Goal: Information Seeking & Learning: Check status

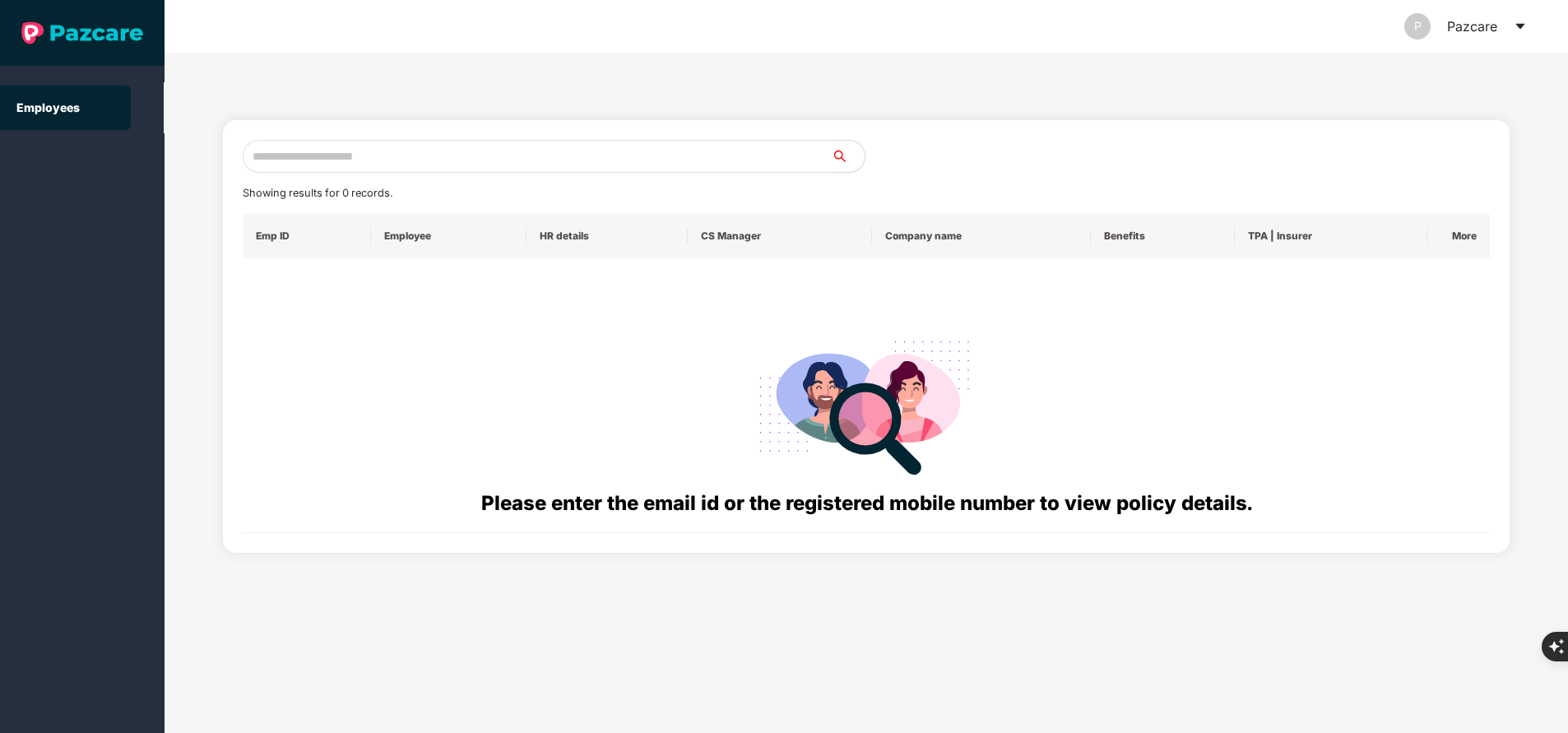
click at [326, 150] on input "text" at bounding box center [537, 156] width 589 height 33
paste input "**********"
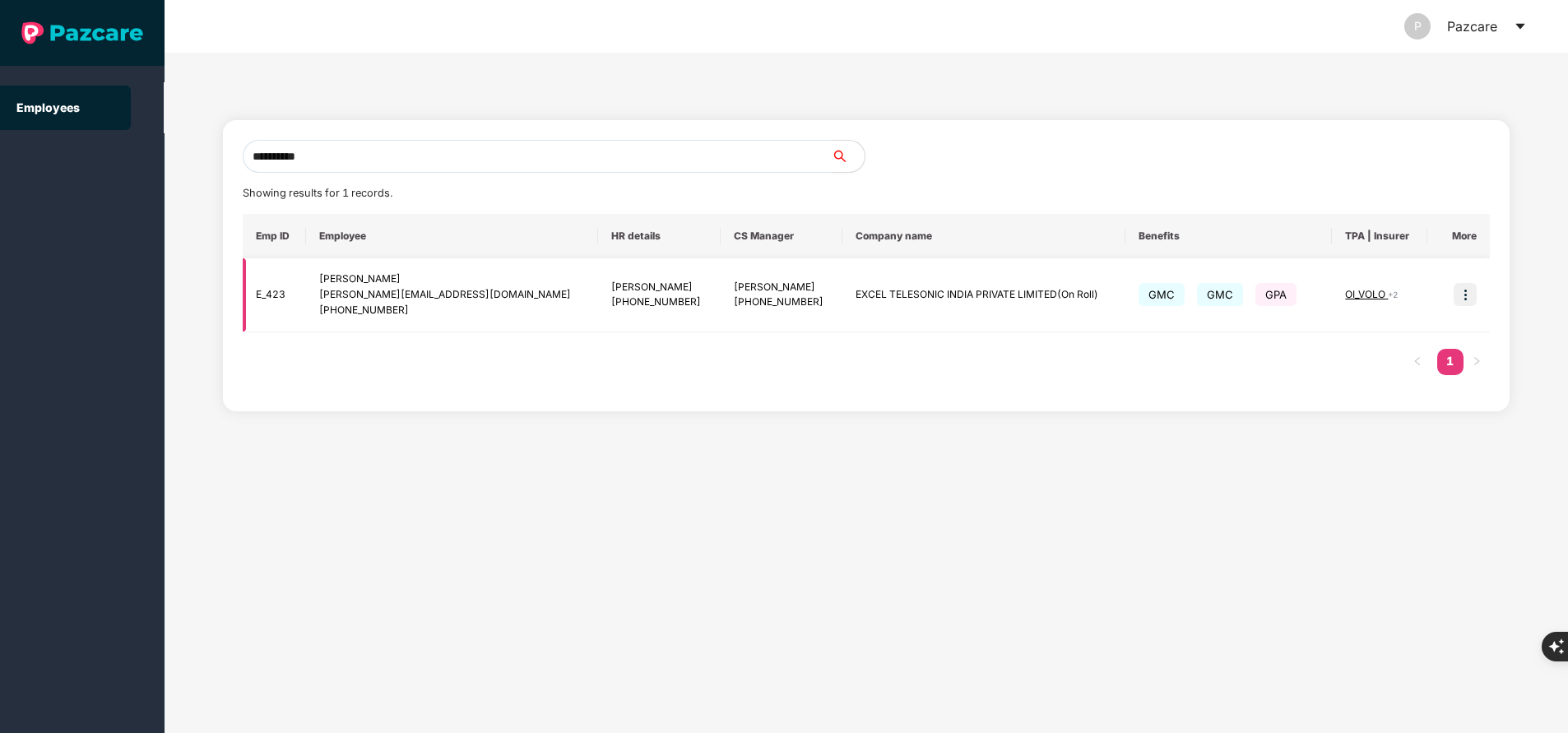
type input "**********"
click at [1464, 296] on img at bounding box center [1465, 295] width 23 height 23
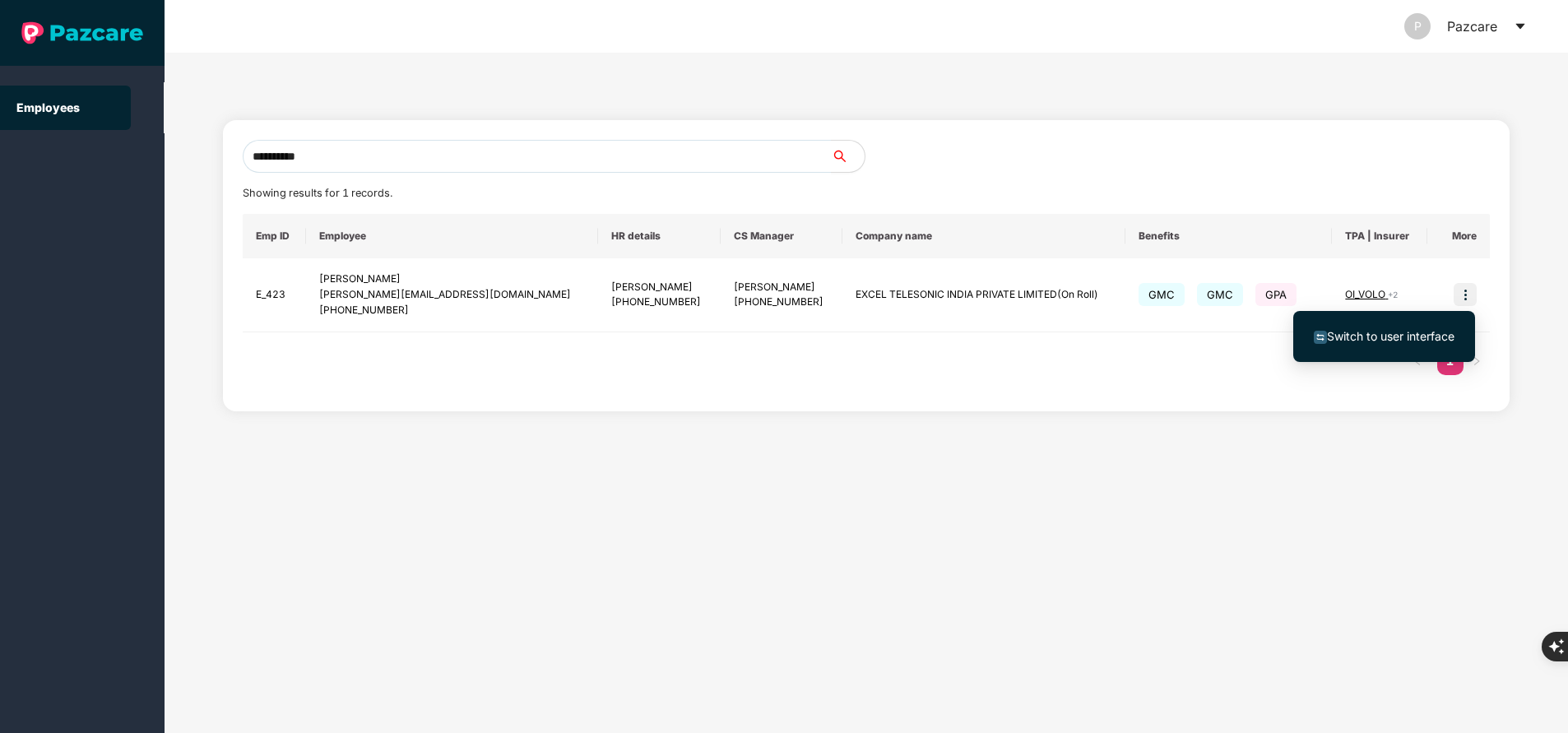
click at [1379, 338] on span "Switch to user interface" at bounding box center [1391, 336] width 127 height 14
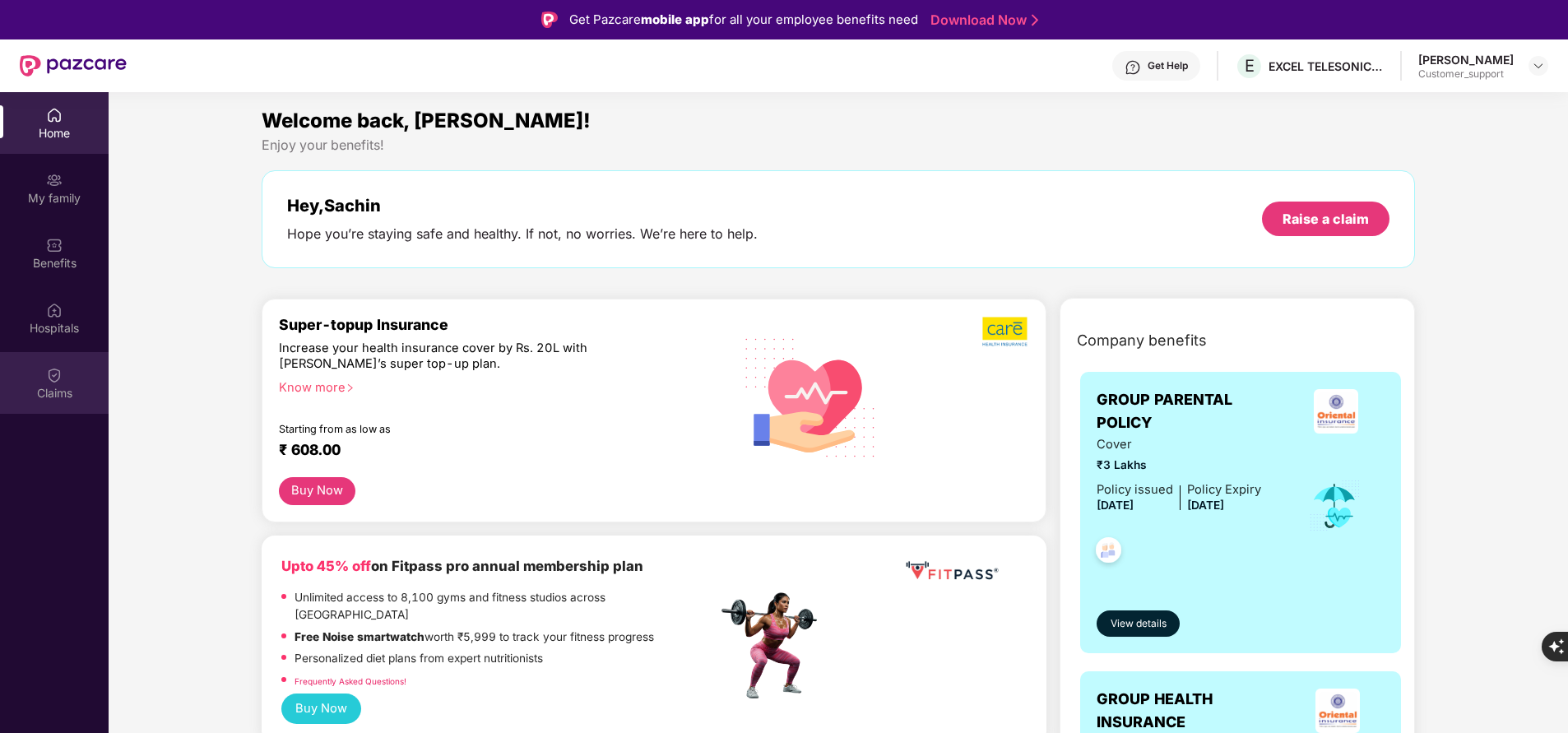
click at [66, 379] on div "Claims" at bounding box center [54, 383] width 109 height 62
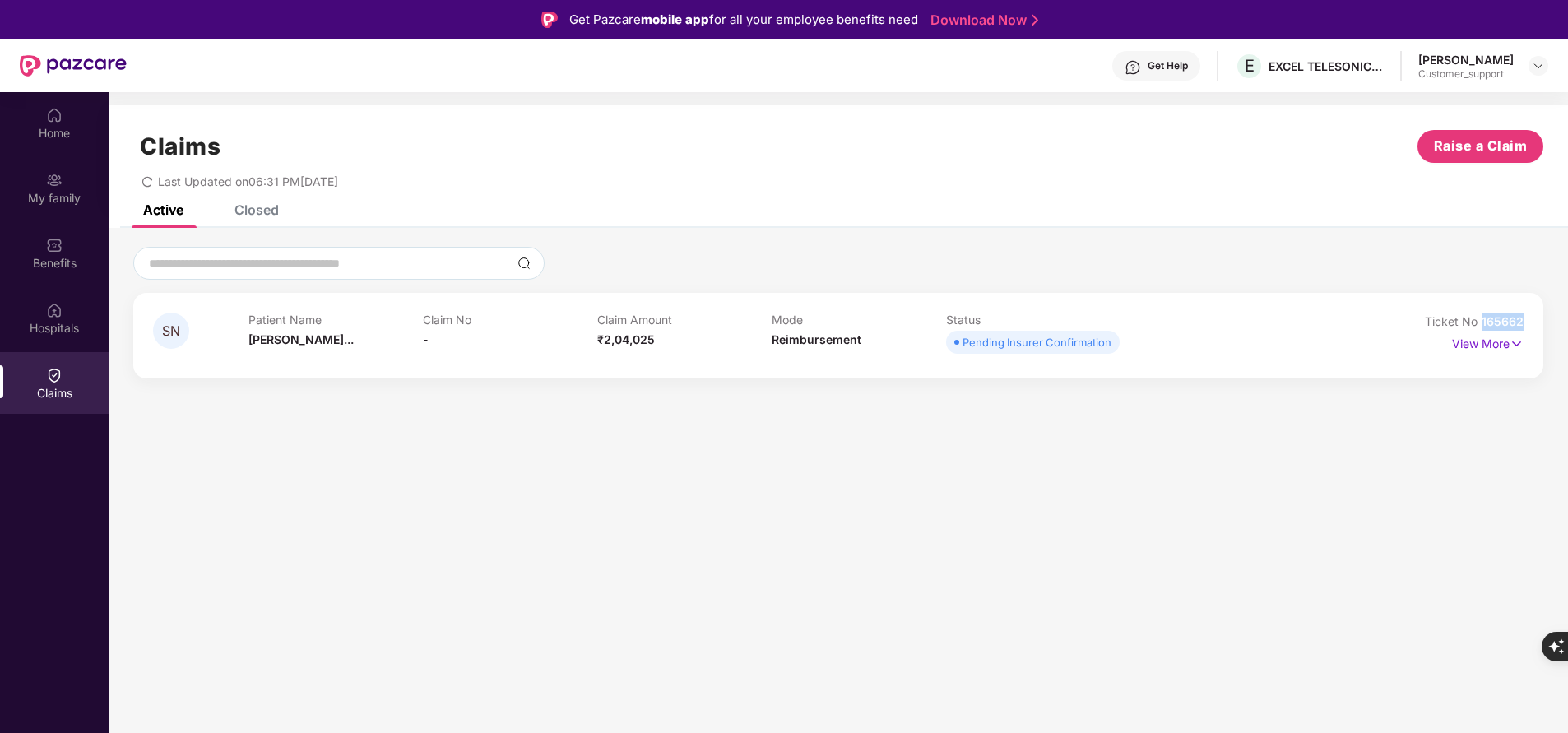
drag, startPoint x: 1479, startPoint y: 320, endPoint x: 1555, endPoint y: 316, distance: 76.1
click at [1555, 316] on div "SN Patient Name Suresh Nagesh... Claim No - Claim Amount ₹2,04,025 Mode Reimbur…" at bounding box center [838, 312] width 1459 height 132
copy span "165662"
click at [64, 131] on div "Home" at bounding box center [54, 133] width 109 height 17
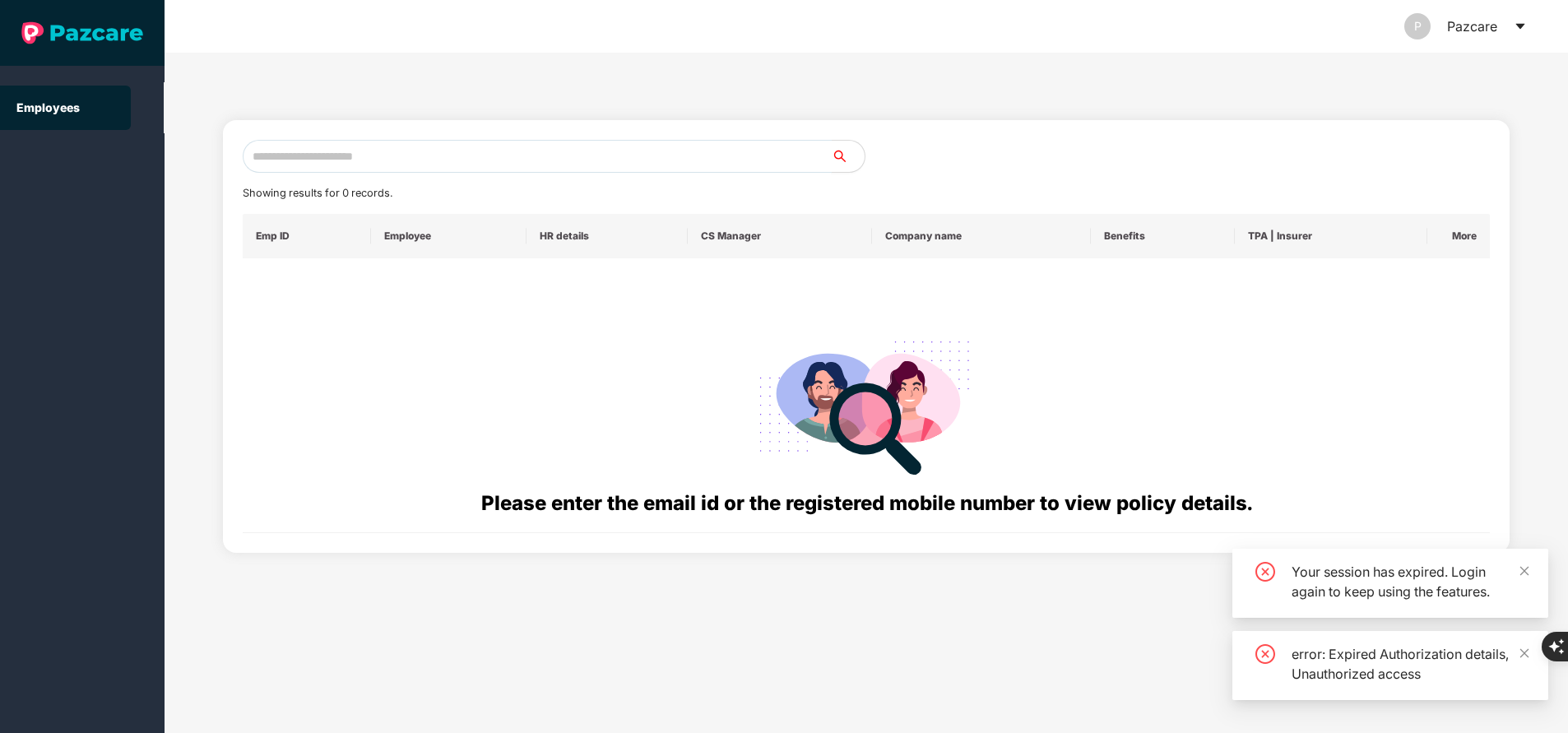
click at [405, 155] on input "text" at bounding box center [537, 156] width 589 height 33
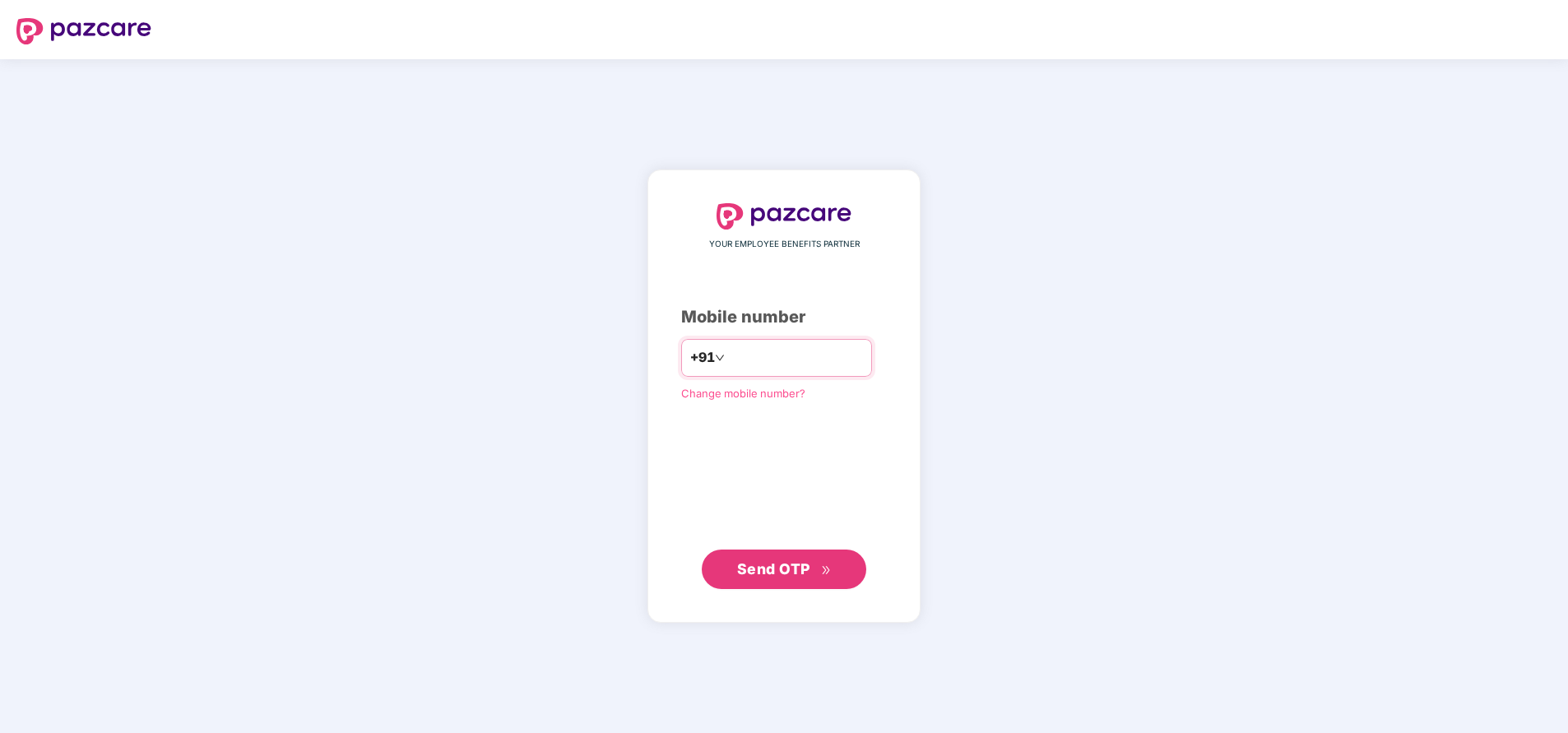
click at [730, 355] on input "number" at bounding box center [795, 358] width 135 height 27
type input "**********"
click at [788, 580] on span "Send OTP" at bounding box center [784, 568] width 95 height 23
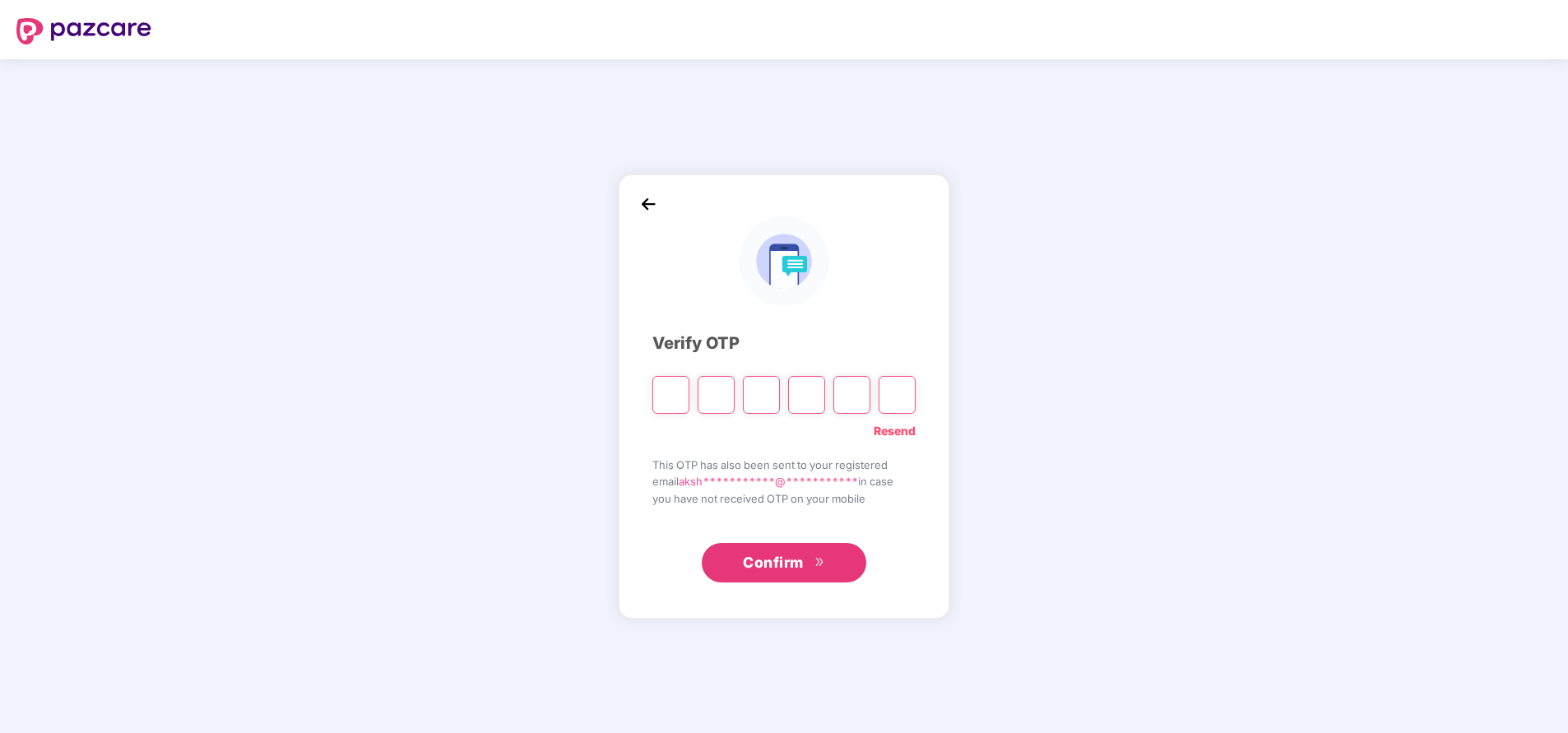
type input "*"
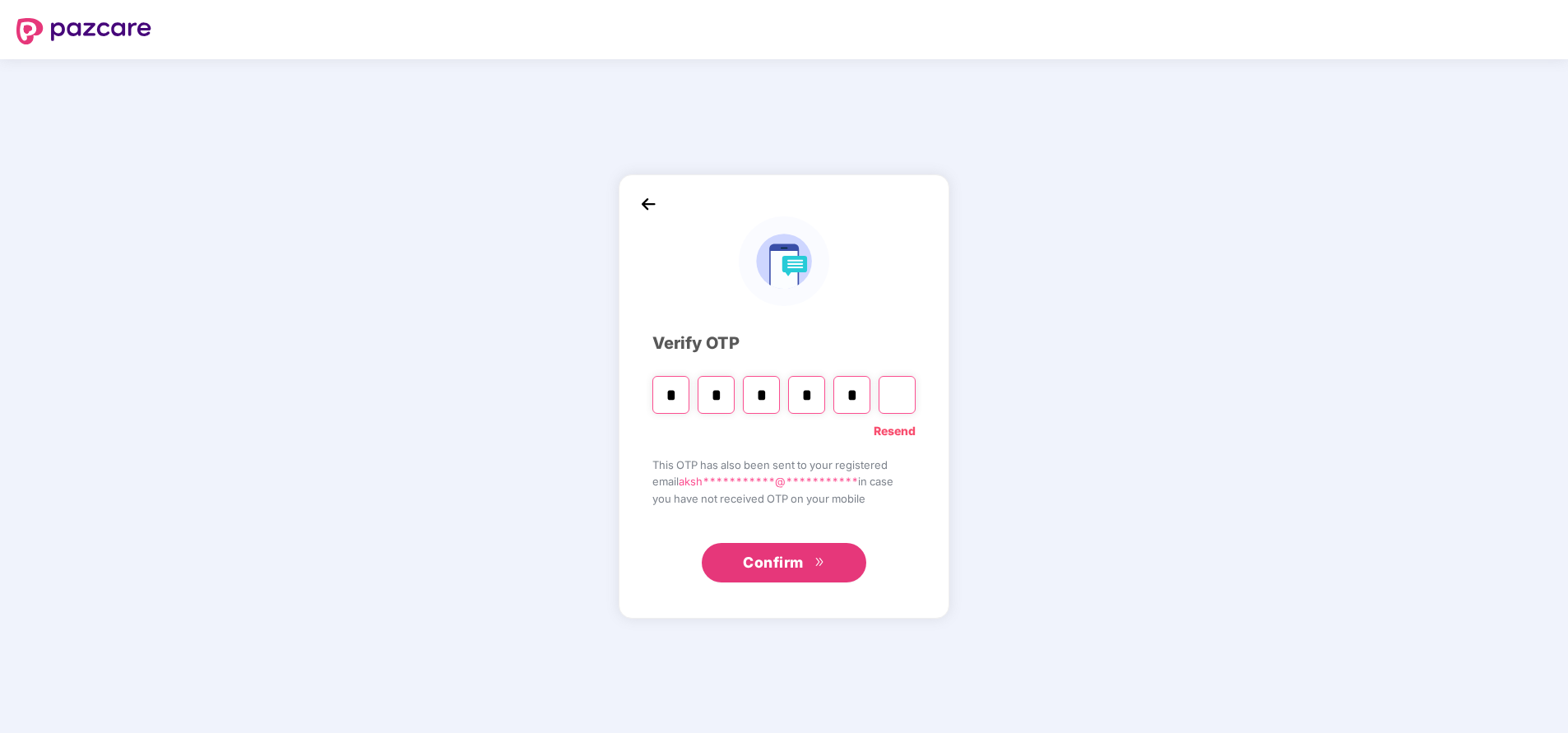
type input "*"
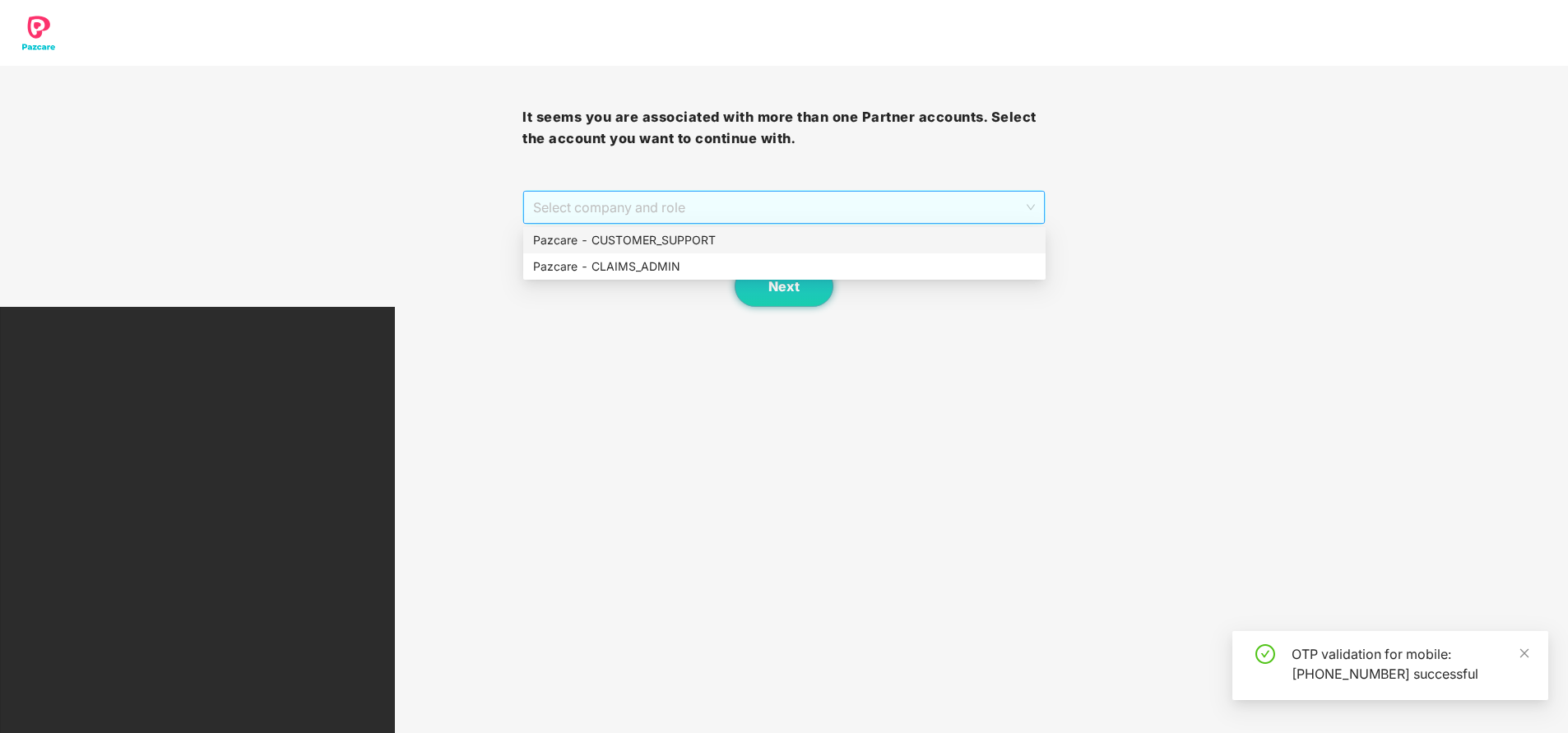
click at [634, 207] on span "Select company and role" at bounding box center [784, 206] width 501 height 31
click at [645, 238] on div "Pazcare - CUSTOMER_SUPPORT" at bounding box center [784, 240] width 503 height 18
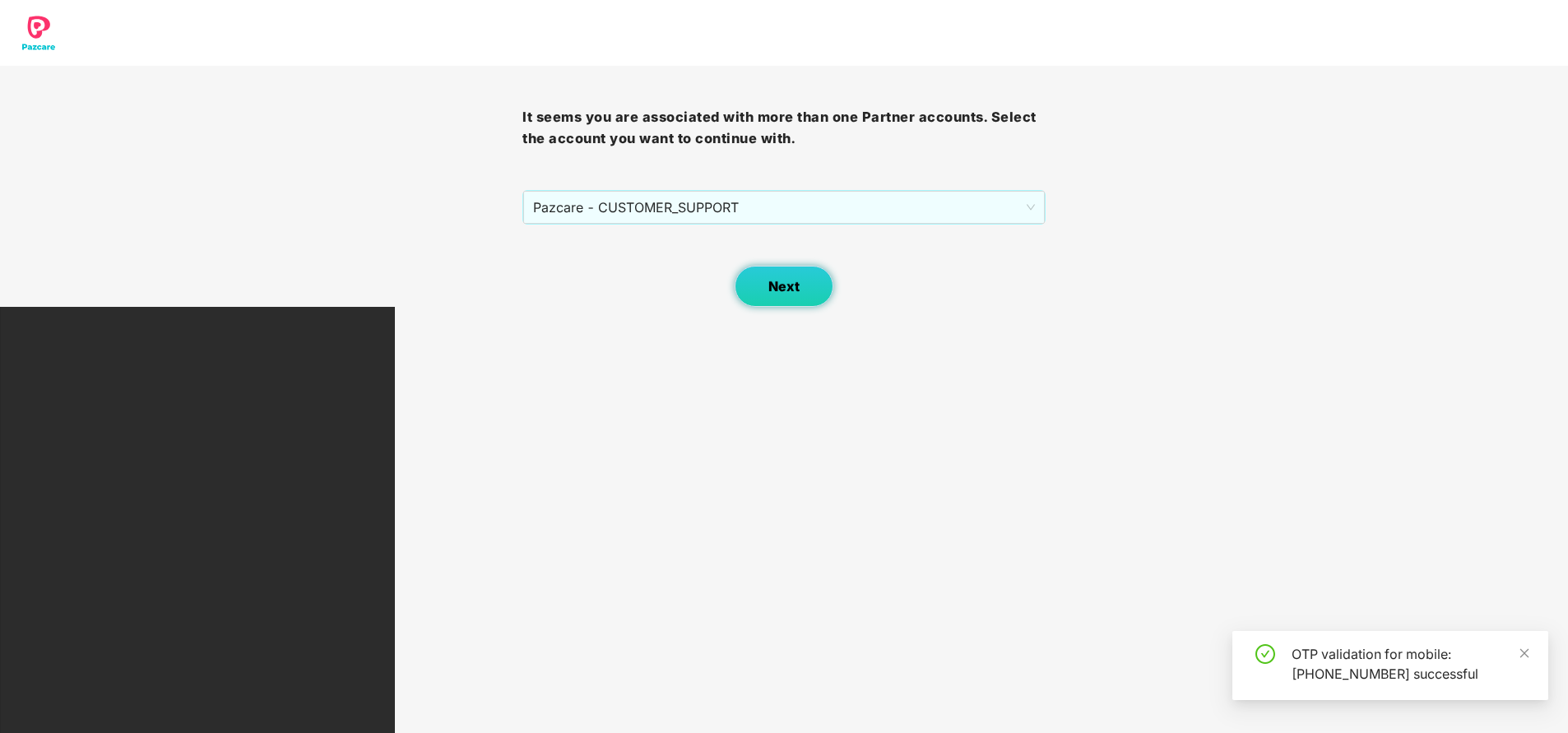
click at [816, 291] on button "Next" at bounding box center [784, 286] width 98 height 41
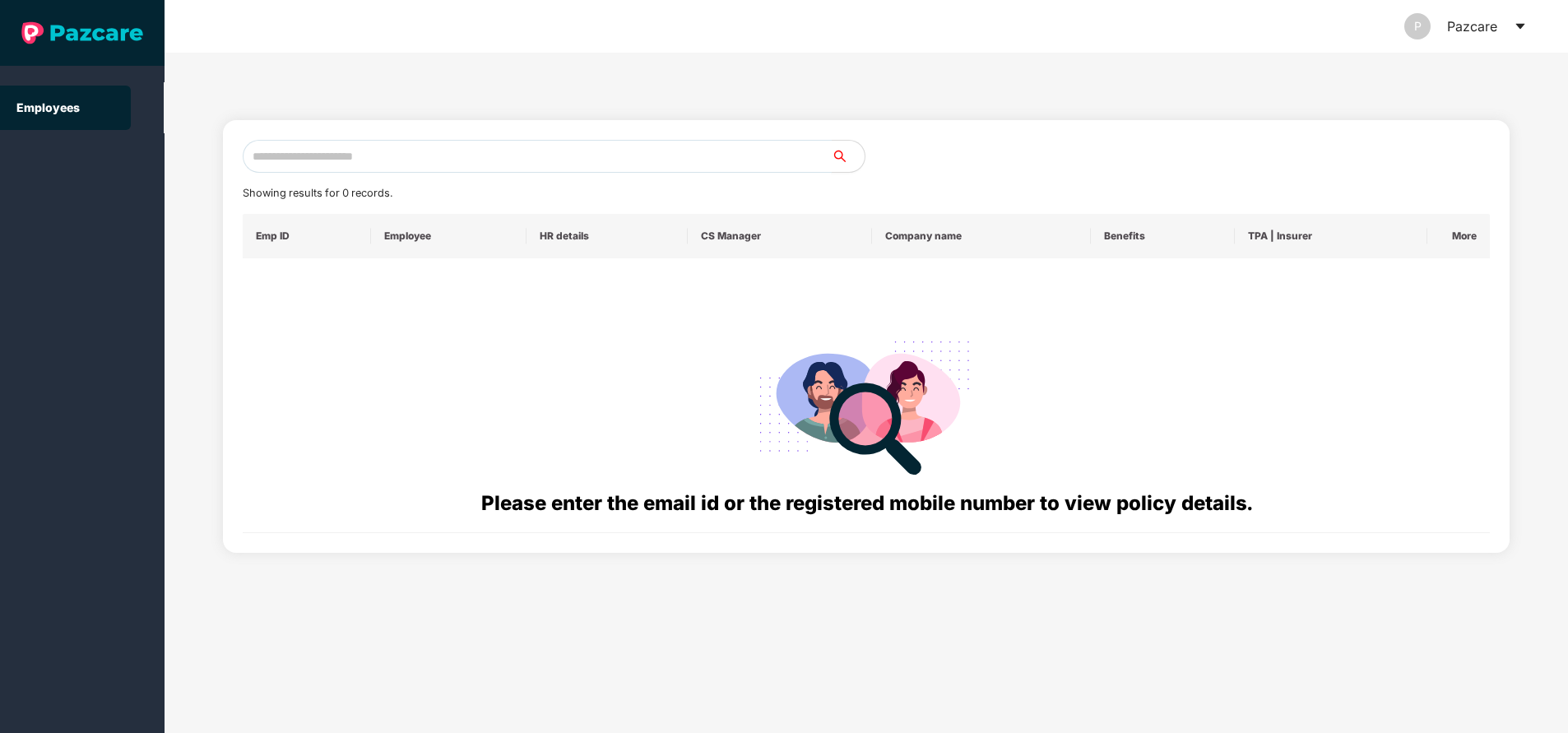
click at [429, 151] on input "text" at bounding box center [537, 156] width 589 height 33
paste input "**********"
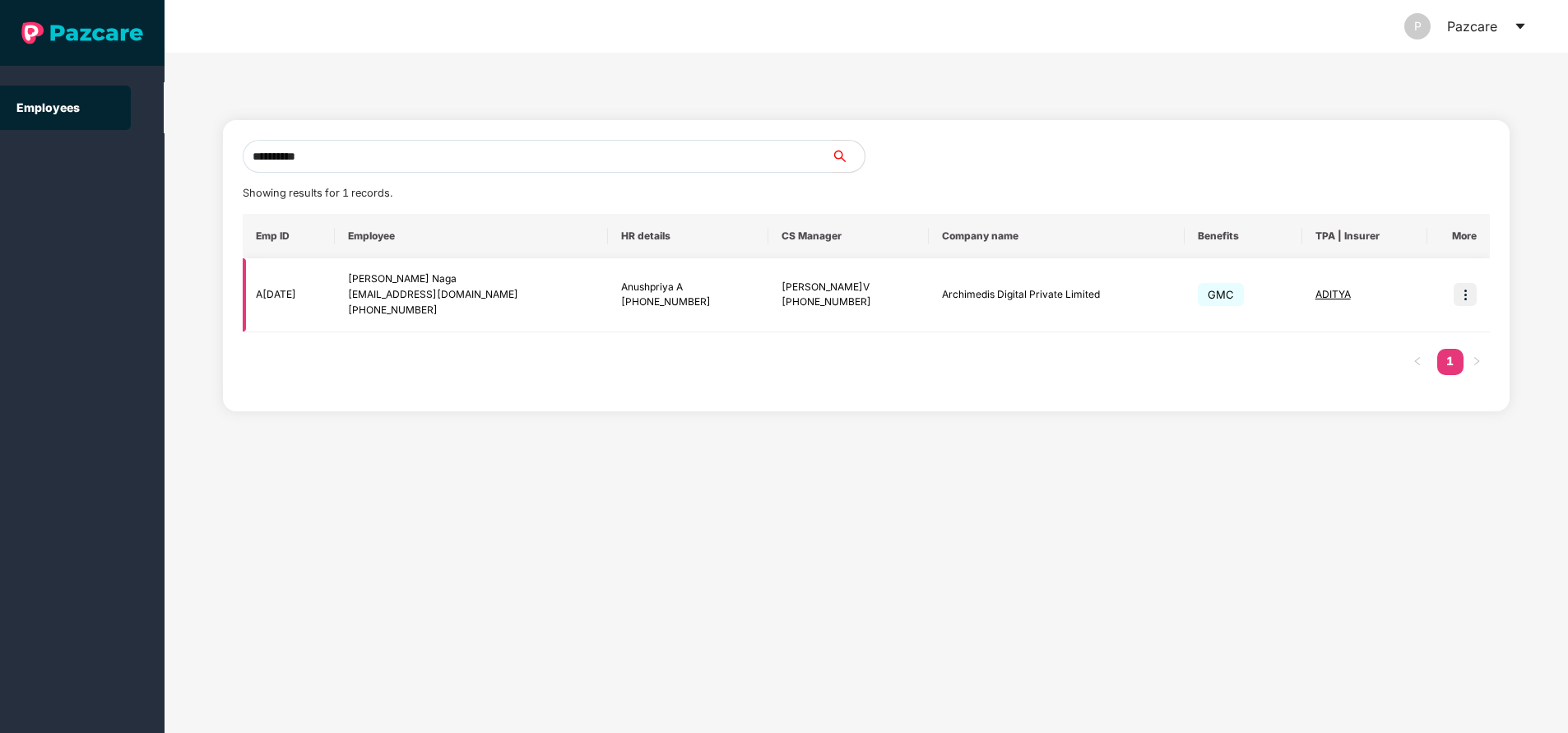
type input "**********"
click at [1469, 297] on img at bounding box center [1465, 295] width 23 height 23
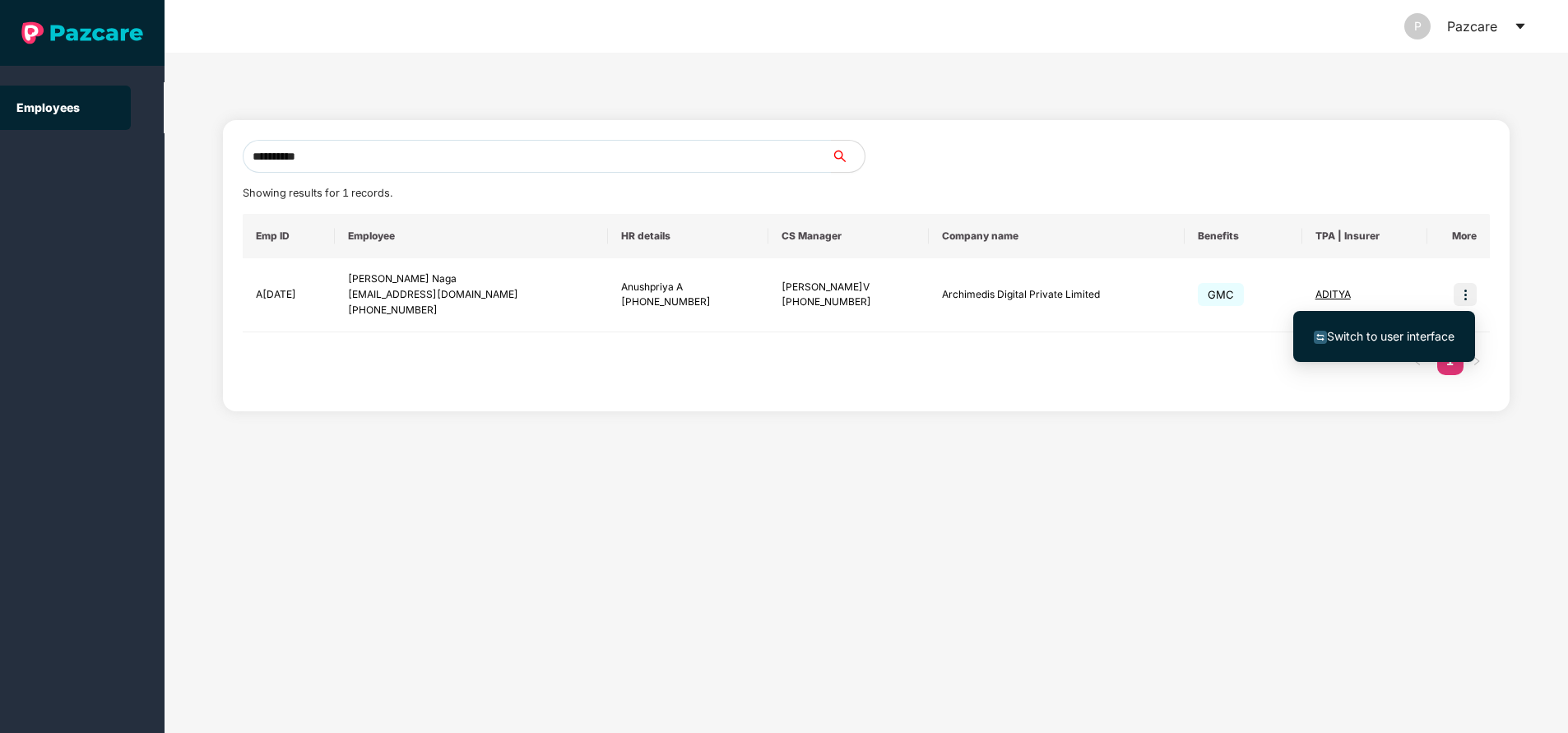
click at [1388, 339] on span "Switch to user interface" at bounding box center [1391, 336] width 127 height 14
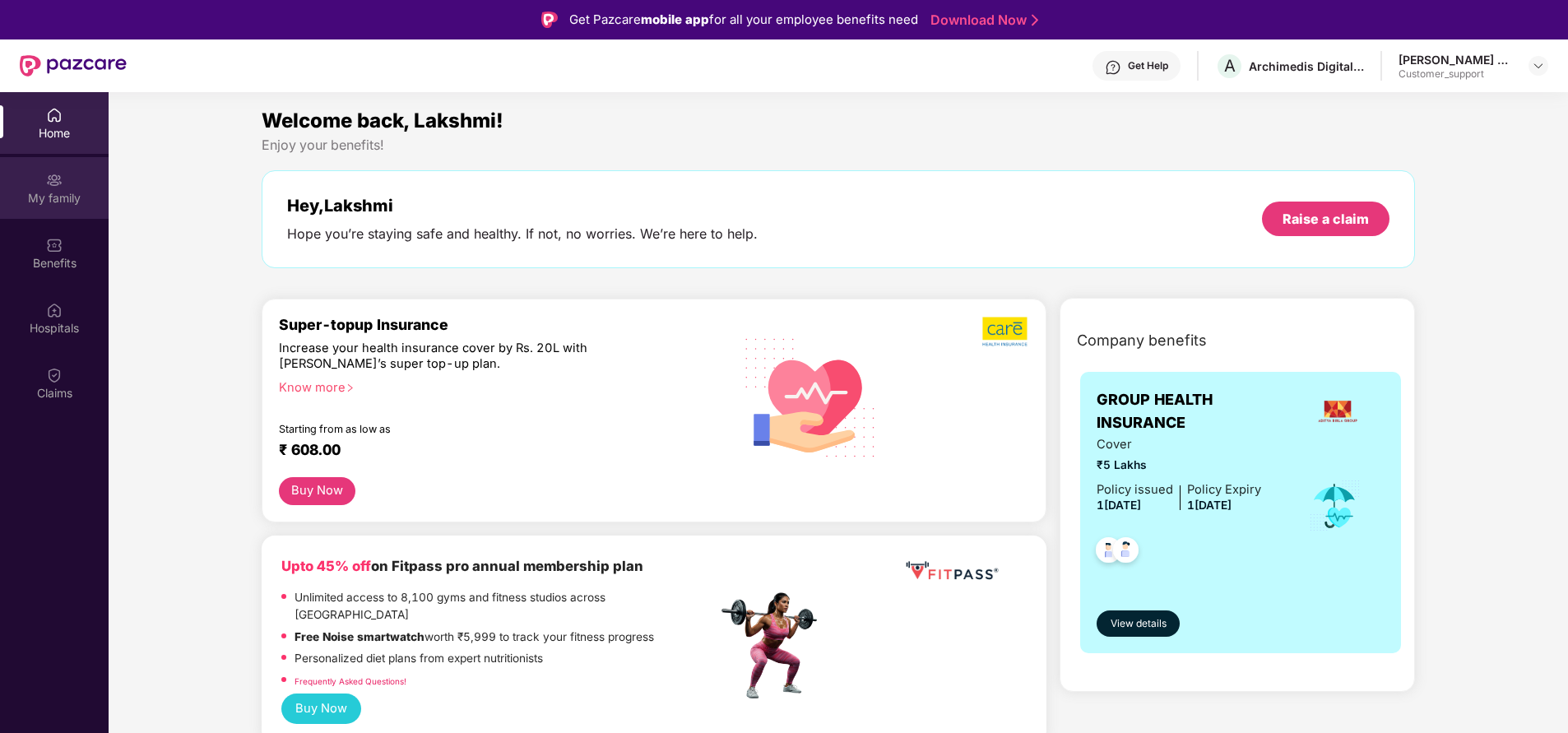
click at [62, 197] on div "My family" at bounding box center [54, 198] width 109 height 17
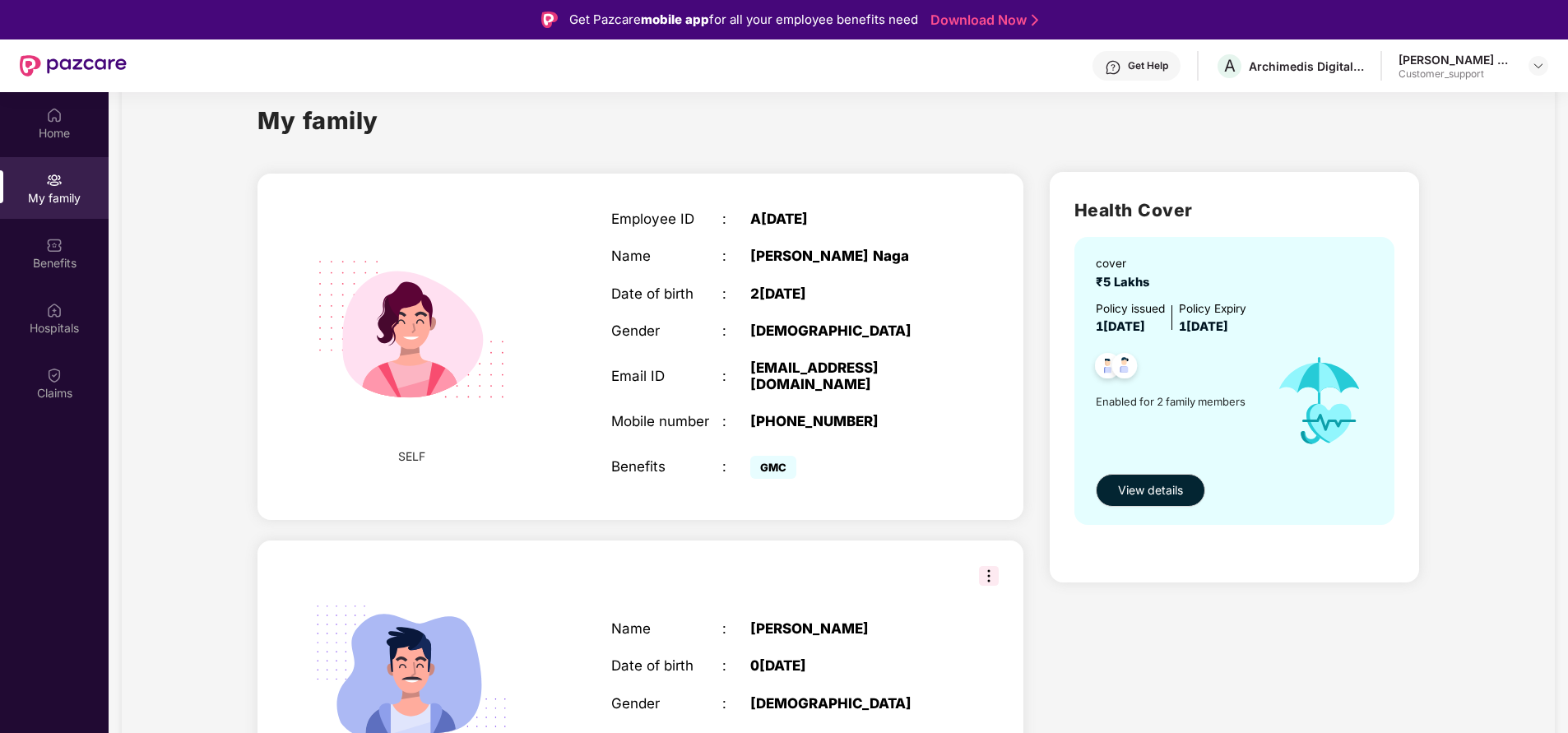
scroll to position [27, 0]
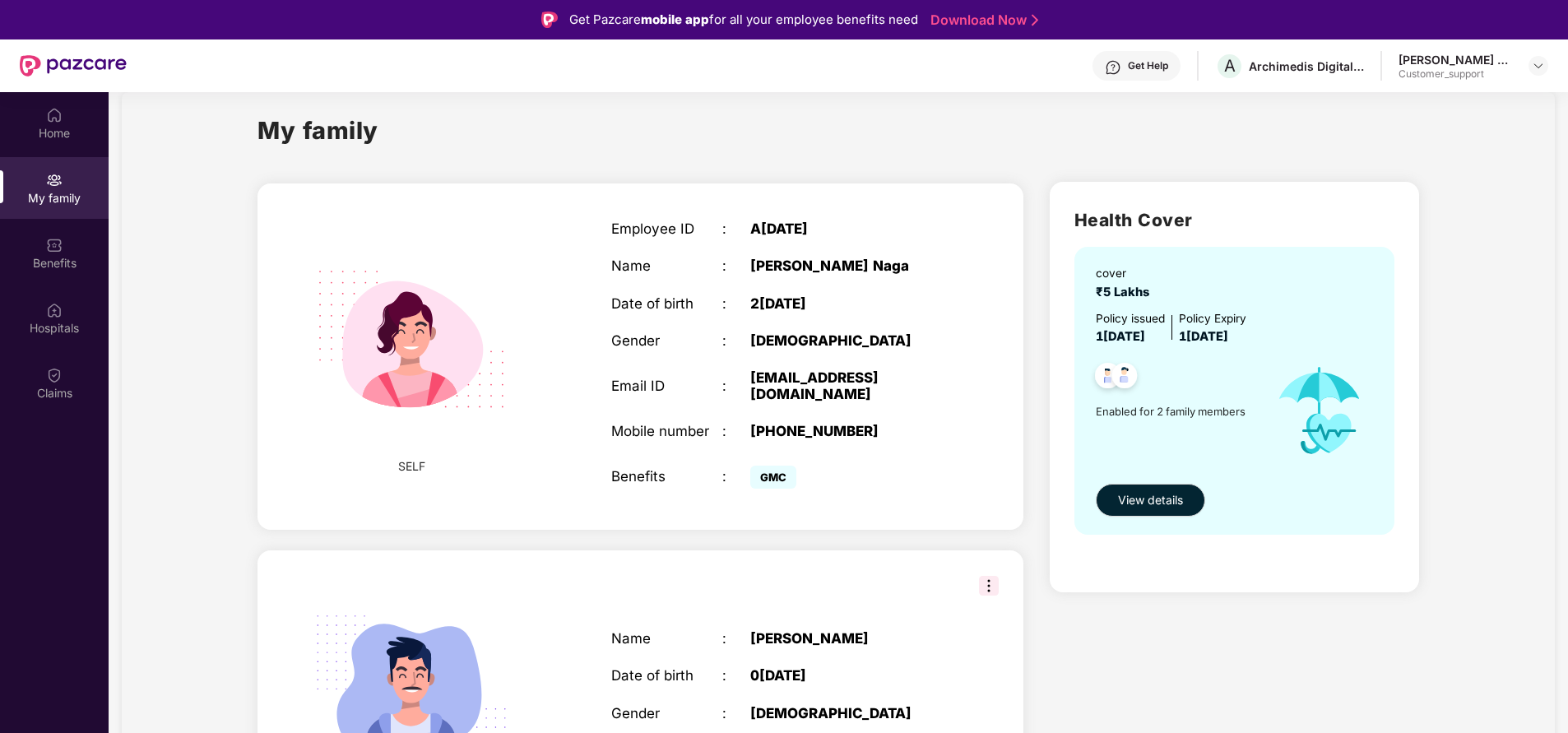
click at [1032, 124] on div "My family" at bounding box center [838, 140] width 1162 height 57
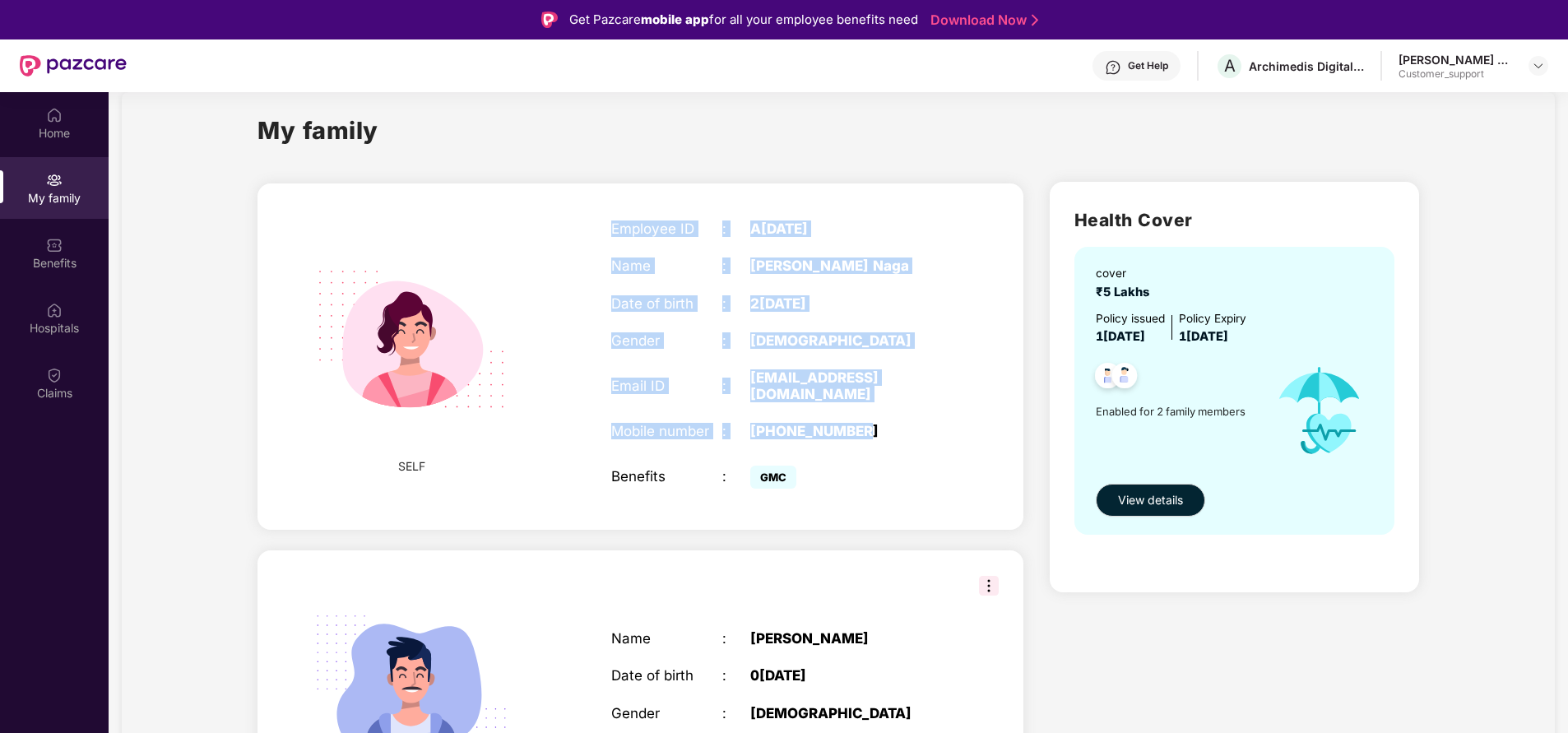
drag, startPoint x: 603, startPoint y: 225, endPoint x: 913, endPoint y: 409, distance: 360.5
click at [913, 409] on div "Employee ID : AD00170 Name : Lakshmi Vijayan Naga Date of birth : 23 May 1997 G…" at bounding box center [777, 357] width 366 height 313
copy div "Employee ID : AD00170 Name : Lakshmi Vijayan Naga Date of birth : 23 May 1997 G…"
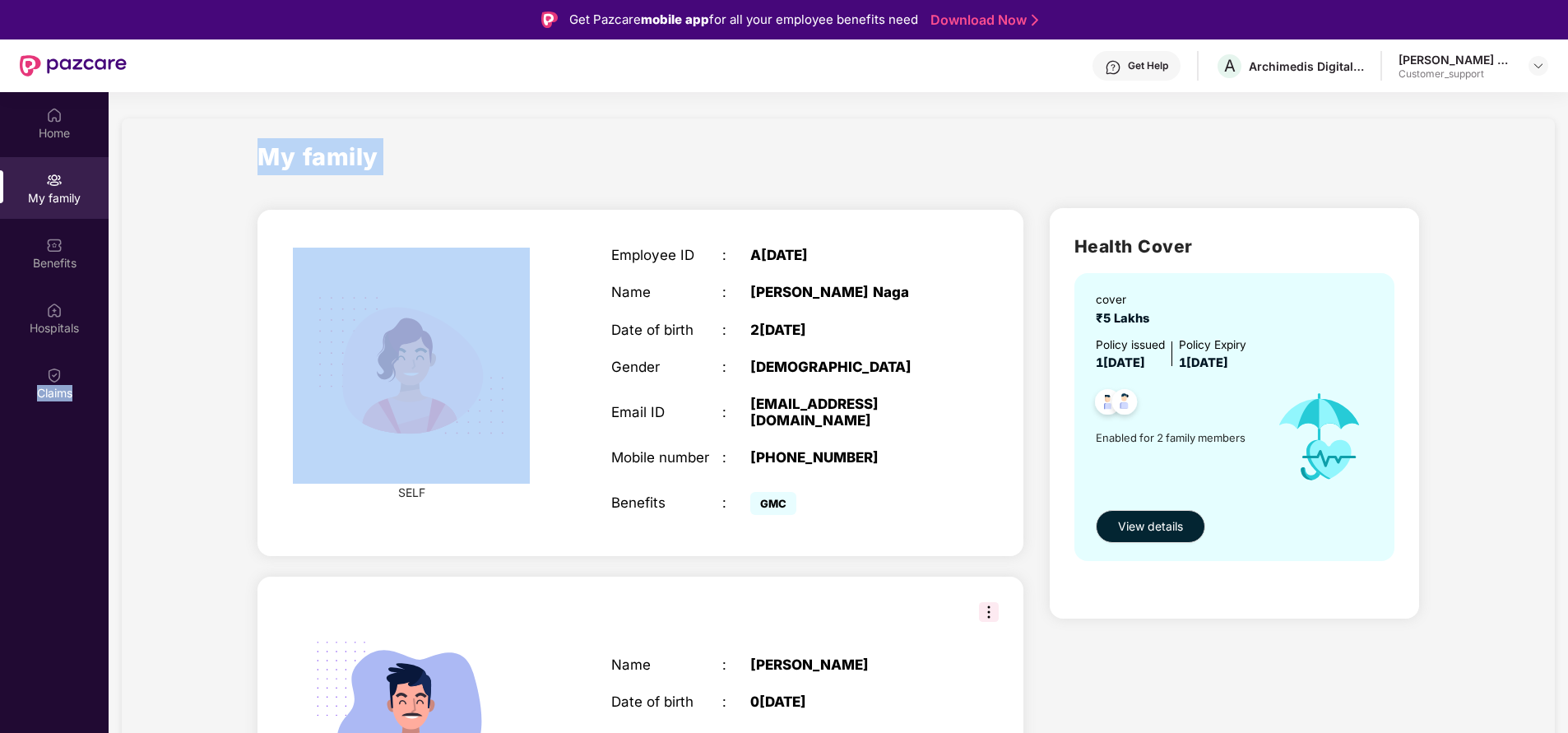
scroll to position [1, 0]
drag, startPoint x: 0, startPoint y: 476, endPoint x: 628, endPoint y: 262, distance: 663.5
click at [628, 262] on div "Home My family Benefits Hospitals Claims My family SELF Employee ID : AD00170 N…" at bounding box center [784, 459] width 1568 height 733
click at [628, 262] on div "Employee ID" at bounding box center [666, 254] width 111 height 17
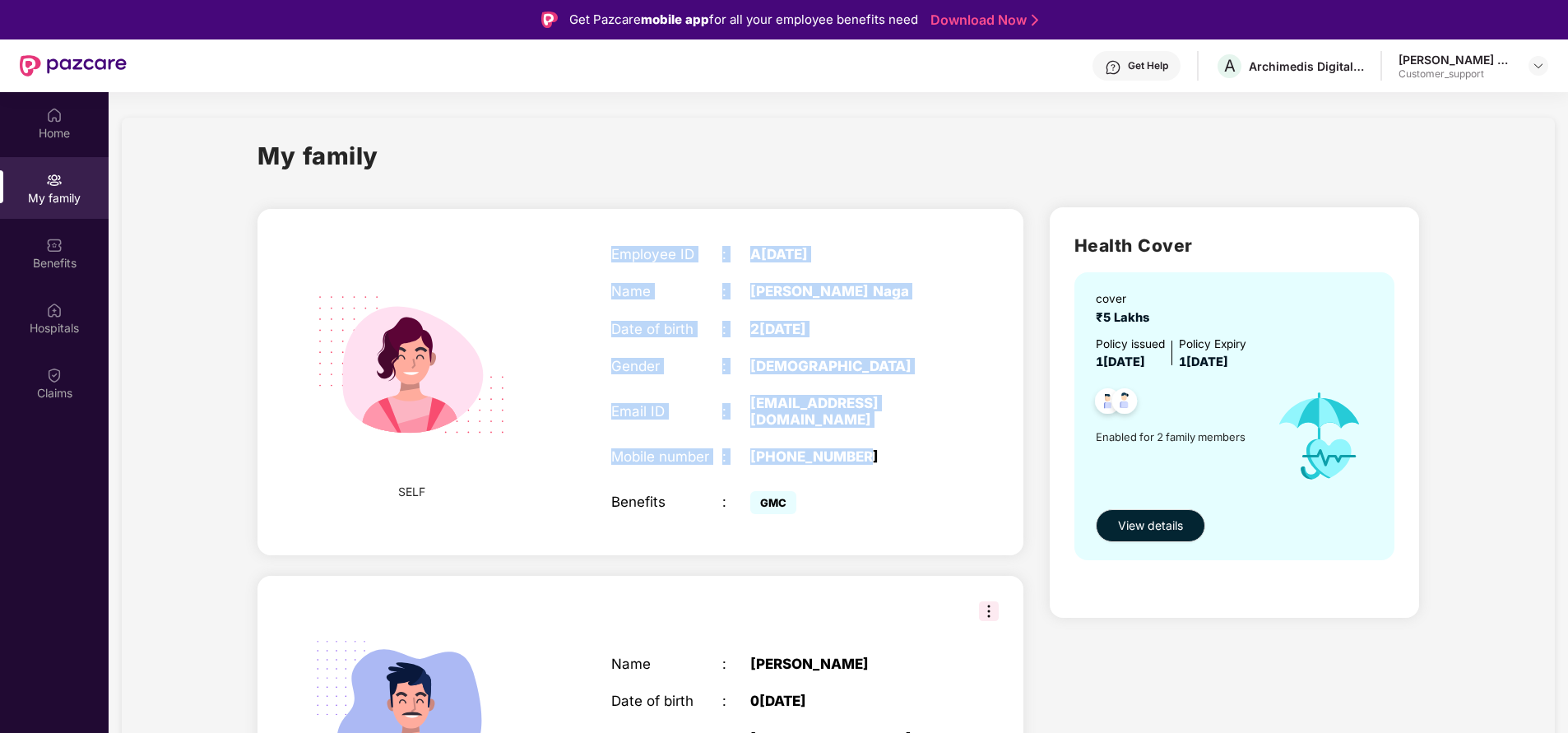
drag, startPoint x: 608, startPoint y: 248, endPoint x: 876, endPoint y: 445, distance: 332.6
click at [876, 445] on div "Employee ID : AD00170 Name : Lakshmi Vijayan Naga Date of birth : 23 May 1997 G…" at bounding box center [777, 382] width 366 height 313
copy div "Employee ID : AD00170 Name : Lakshmi Vijayan Naga Date of birth : 23 May 1997 G…"
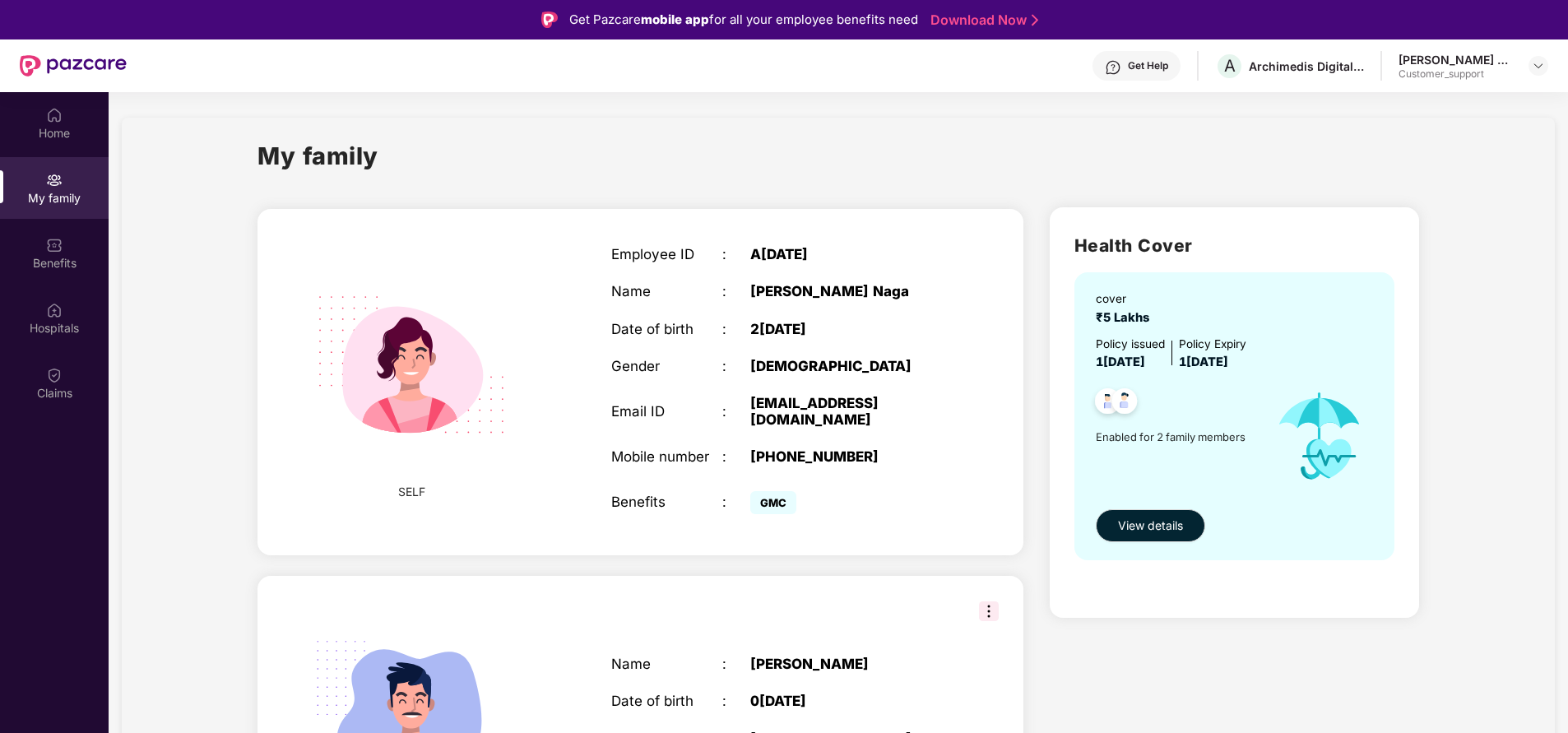
click at [120, 575] on section "My family SELF Employee ID : AD00170 Name : Lakshmi Vijayan Naga Date of birth …" at bounding box center [838, 519] width 1459 height 855
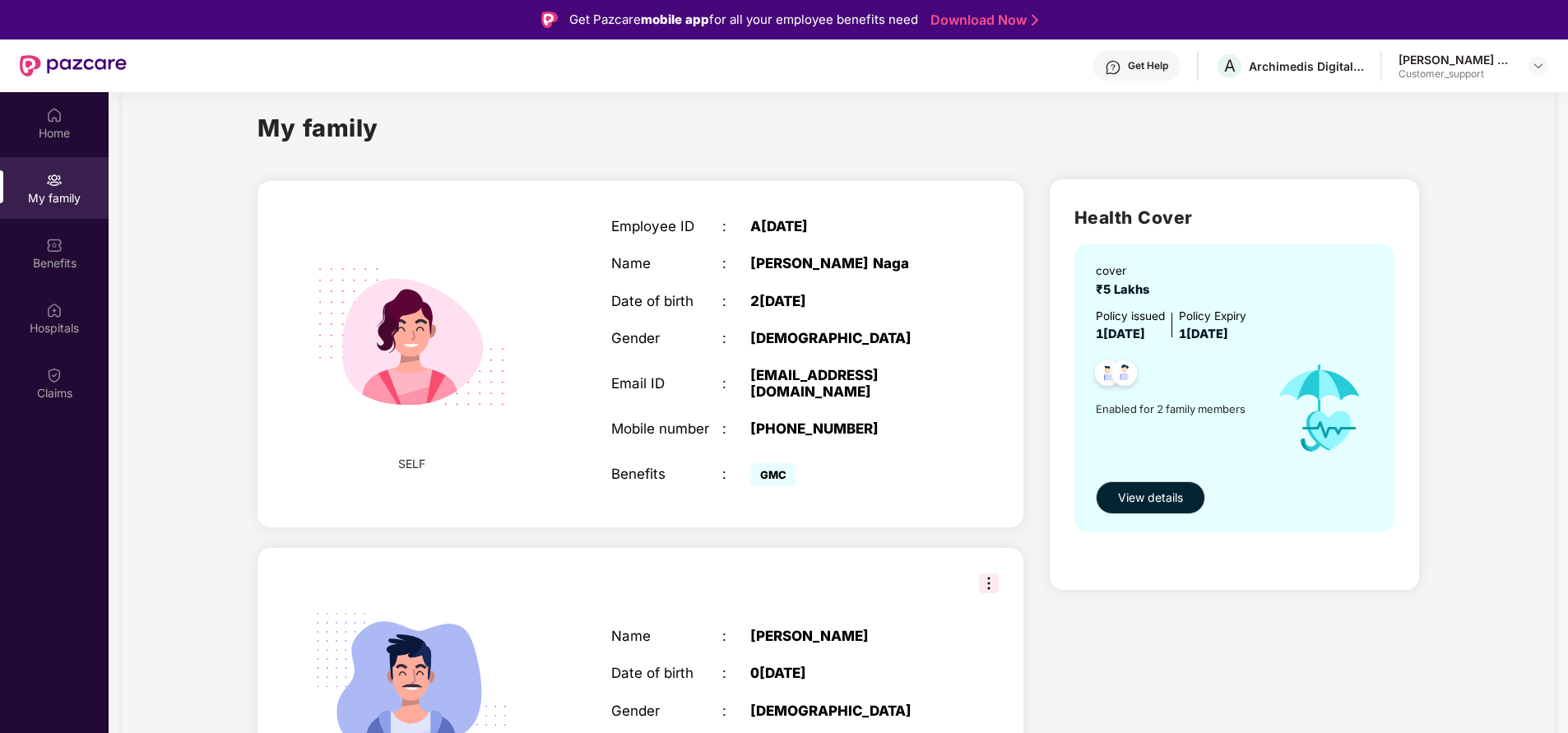
scroll to position [0, 0]
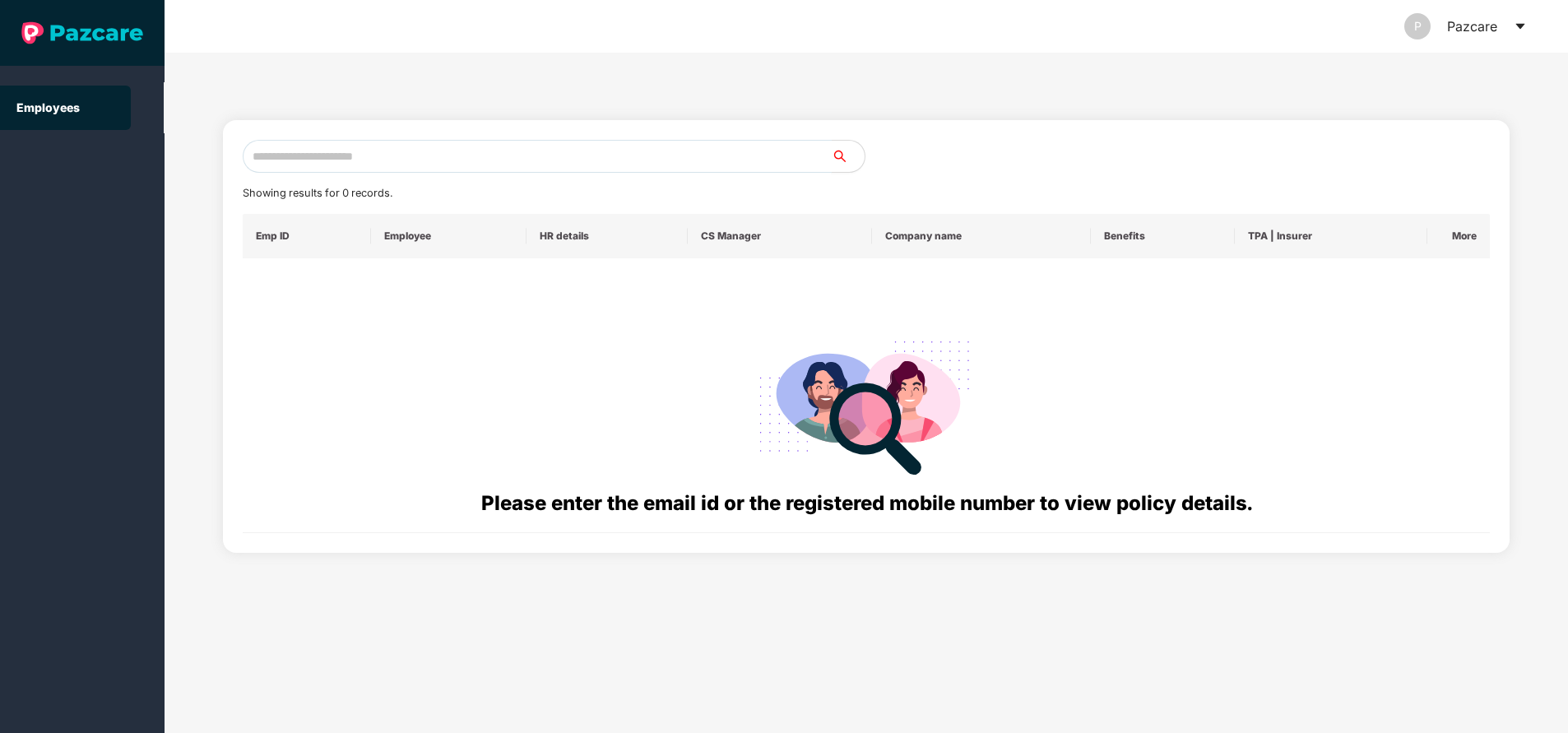
click at [360, 155] on input "text" at bounding box center [537, 156] width 589 height 33
paste input "**********"
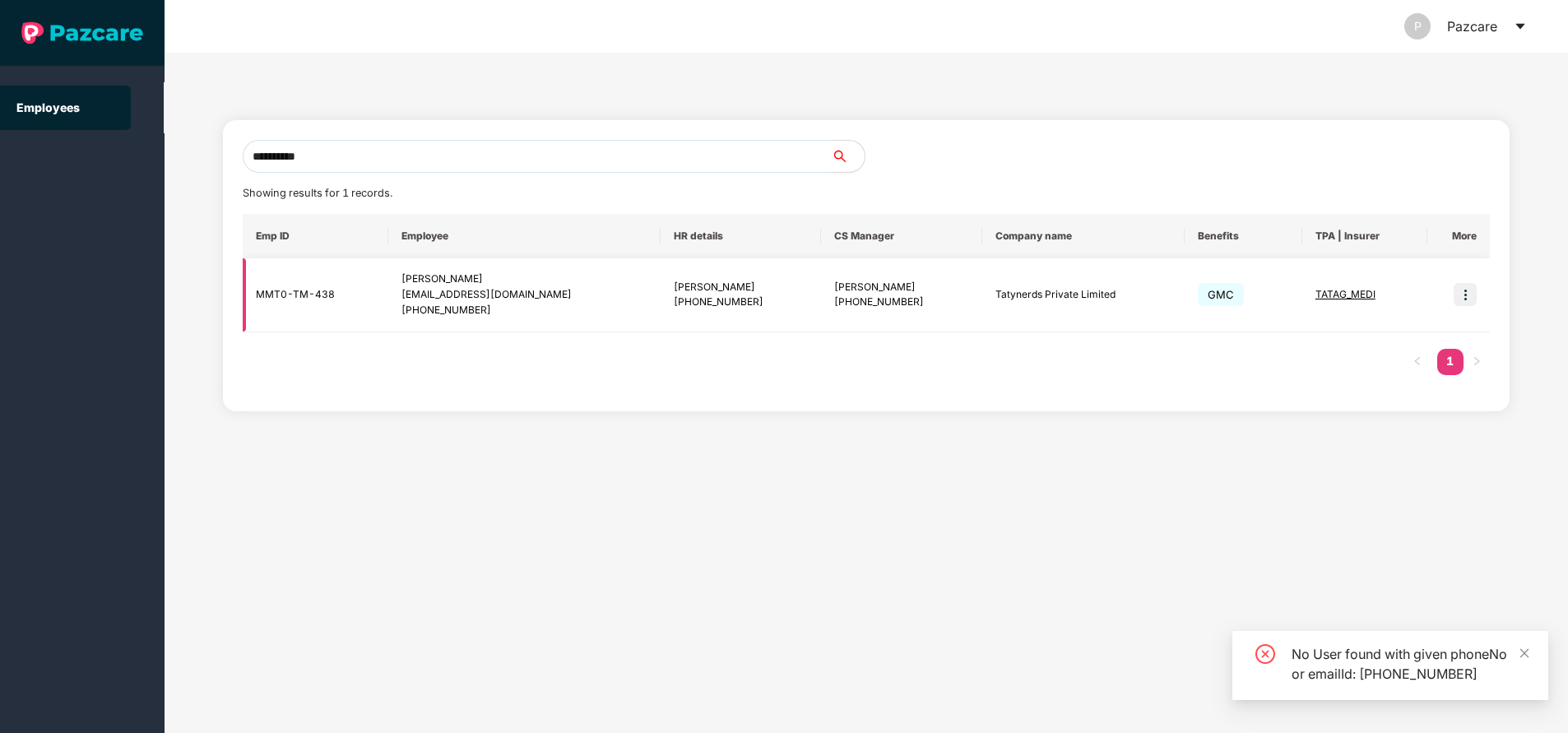
type input "**********"
click at [1466, 301] on img at bounding box center [1465, 295] width 23 height 23
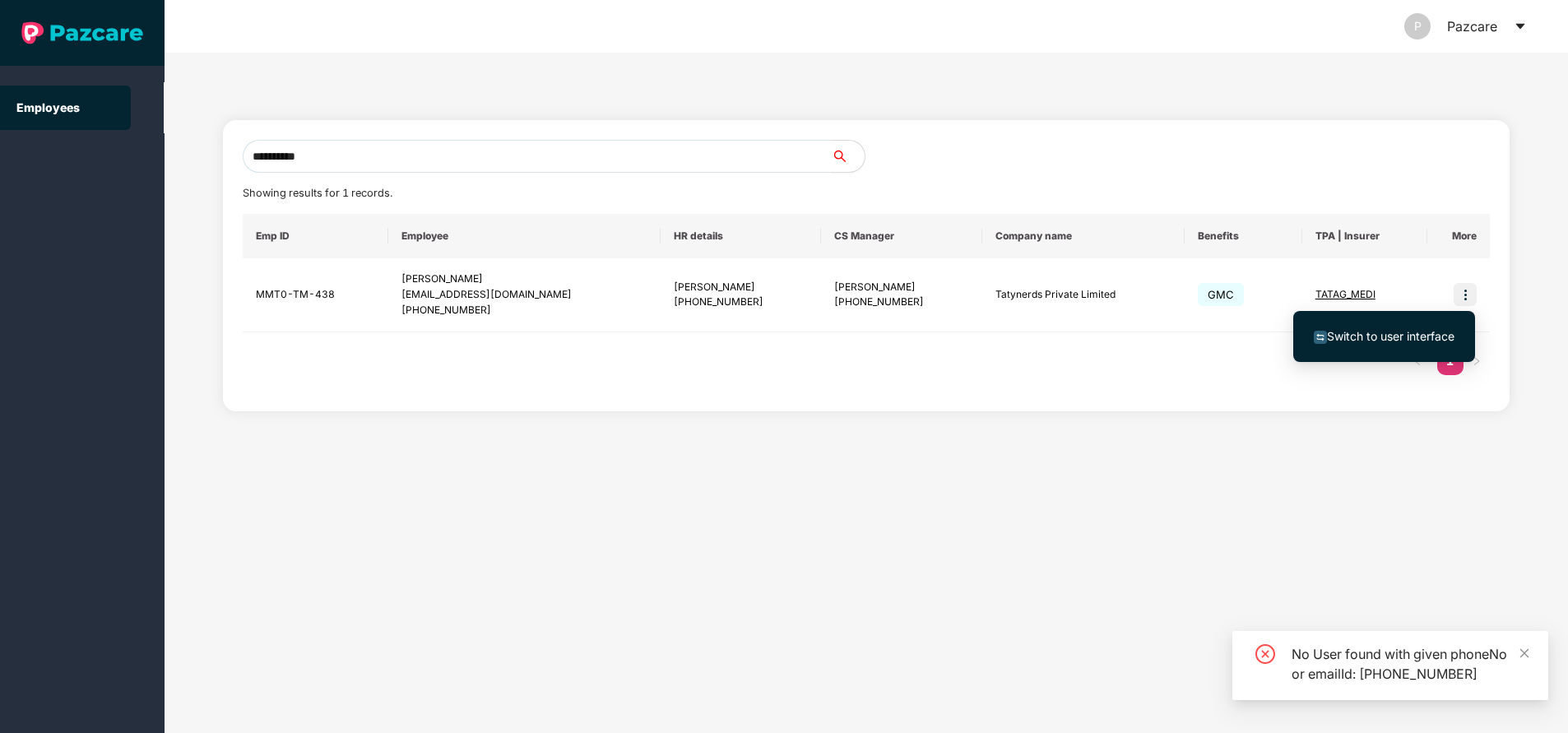
click at [1348, 333] on span "Switch to user interface" at bounding box center [1391, 336] width 127 height 14
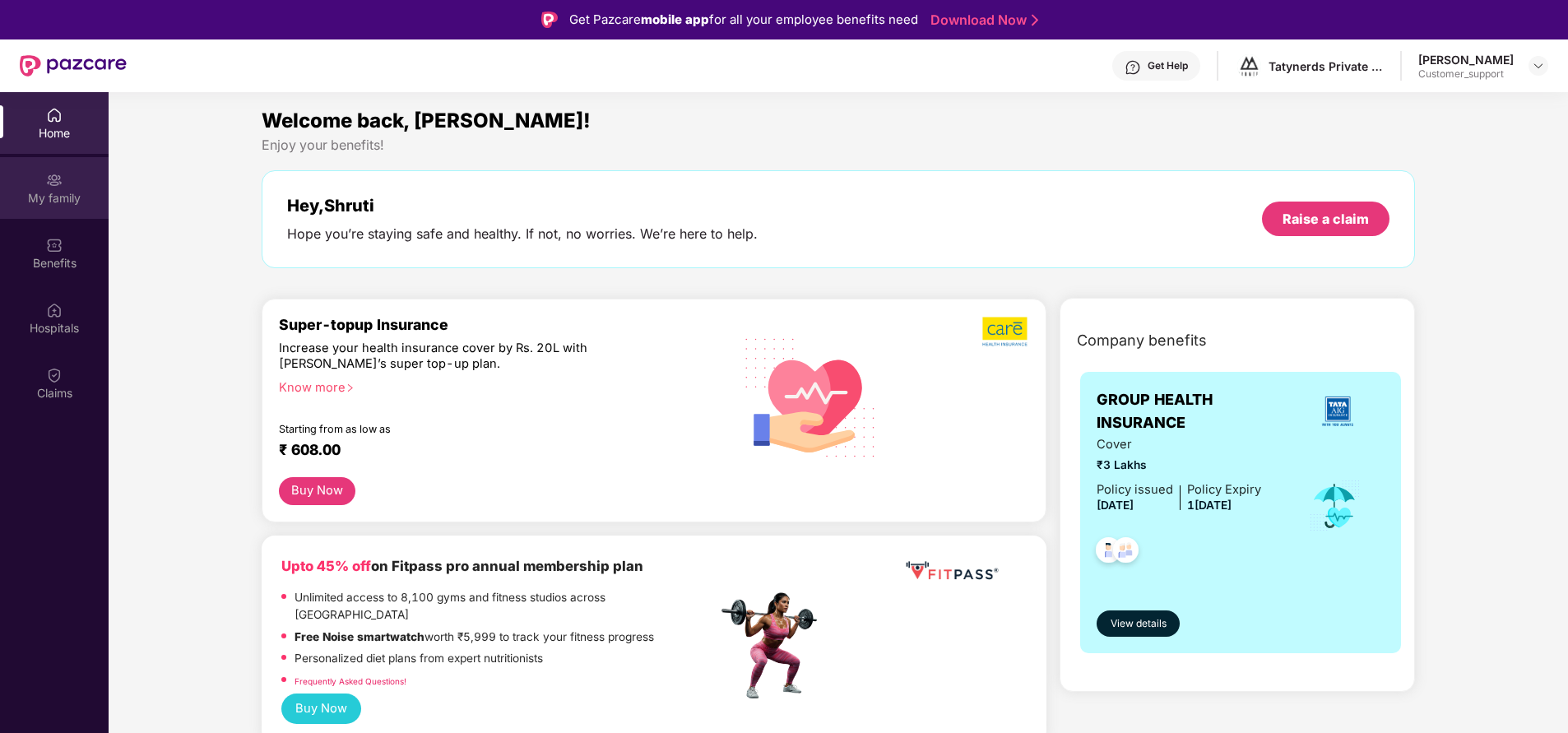
click at [71, 191] on div "My family" at bounding box center [54, 198] width 109 height 17
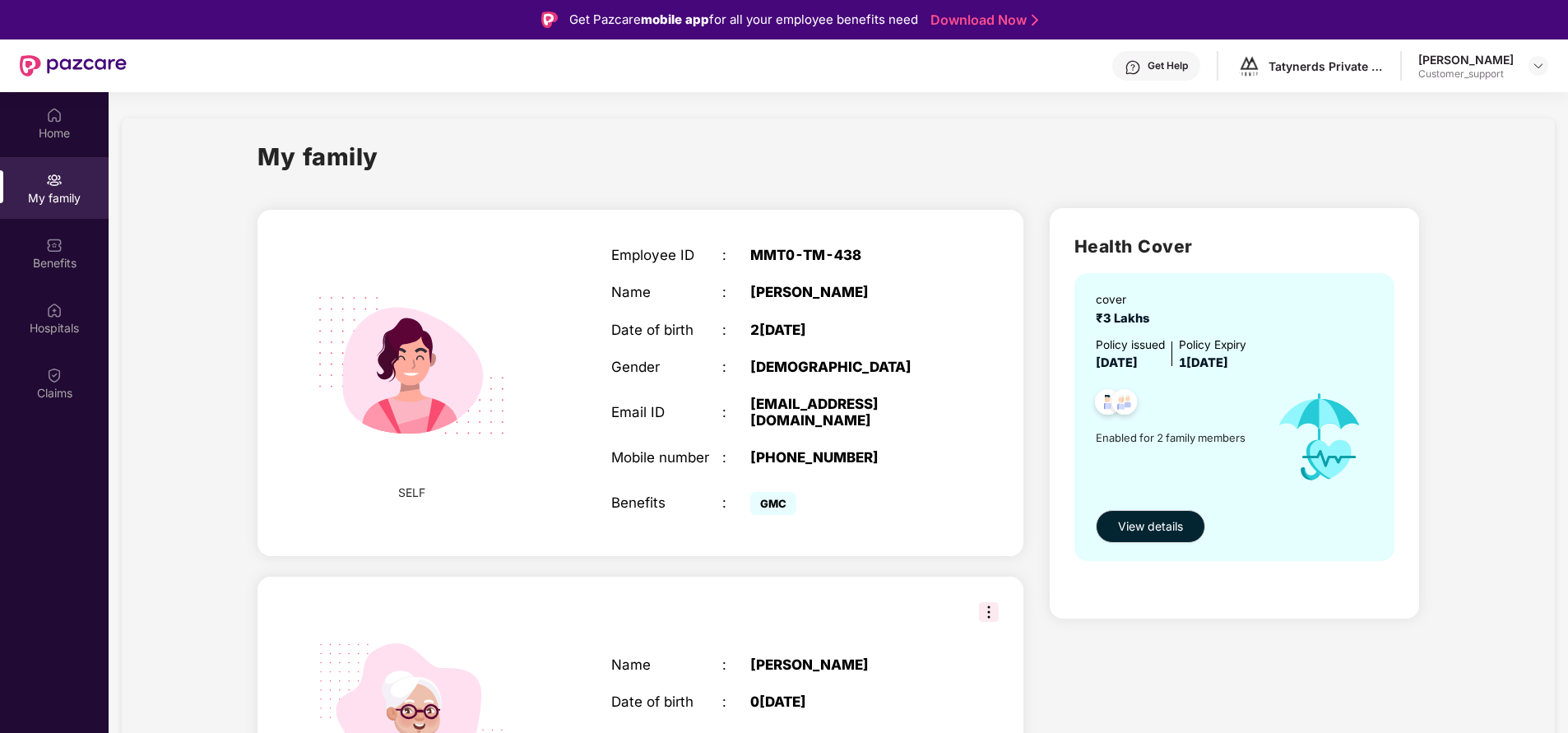
scroll to position [106, 0]
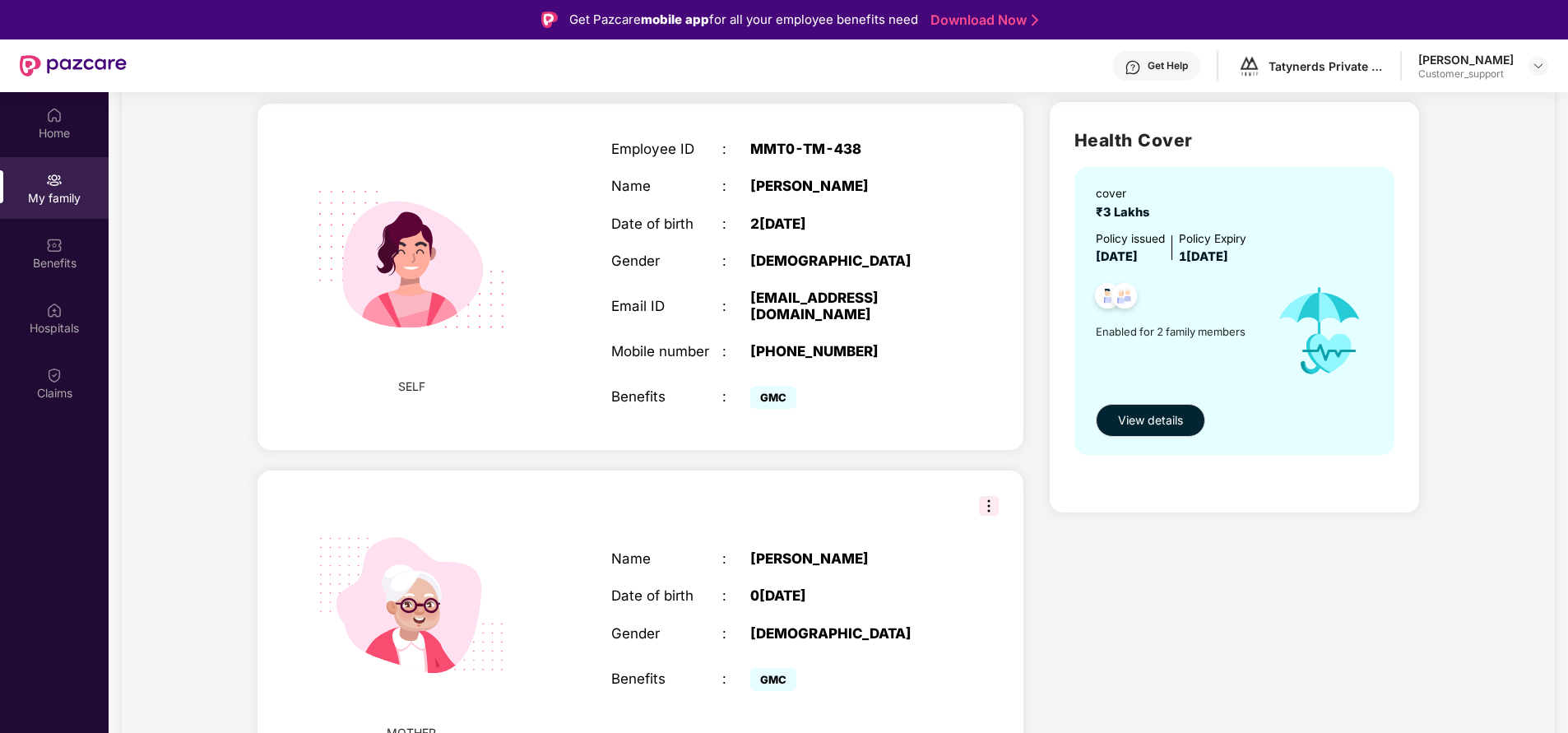
drag, startPoint x: 599, startPoint y: 516, endPoint x: 141, endPoint y: 490, distance: 458.7
click at [141, 490] on div "My family SELF Employee ID : MMT0-TM-438 Name : Shruti S Date of birth : 23 Mar…" at bounding box center [838, 413] width 1433 height 803
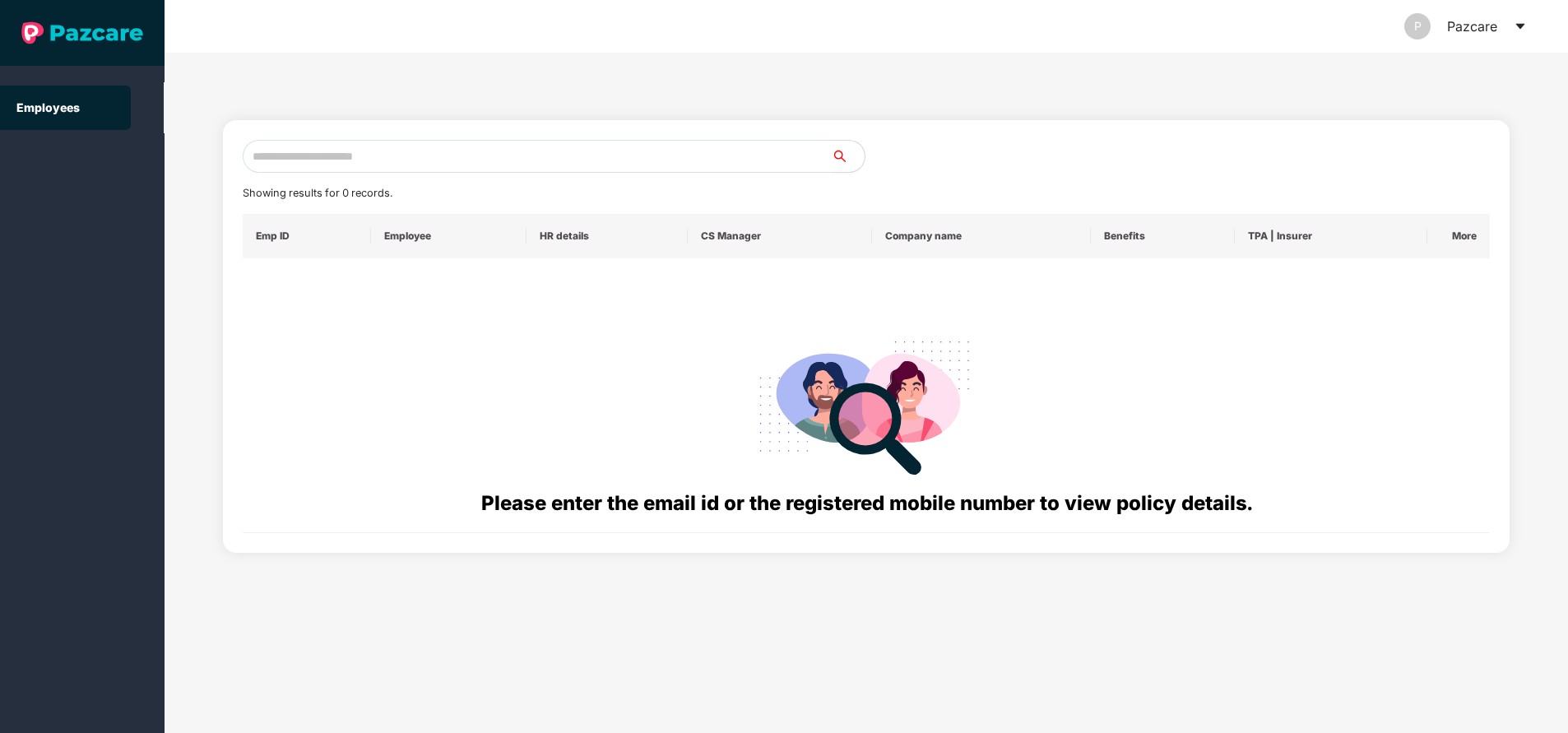
click at [291, 160] on input "text" at bounding box center [537, 156] width 589 height 33
paste input "**********"
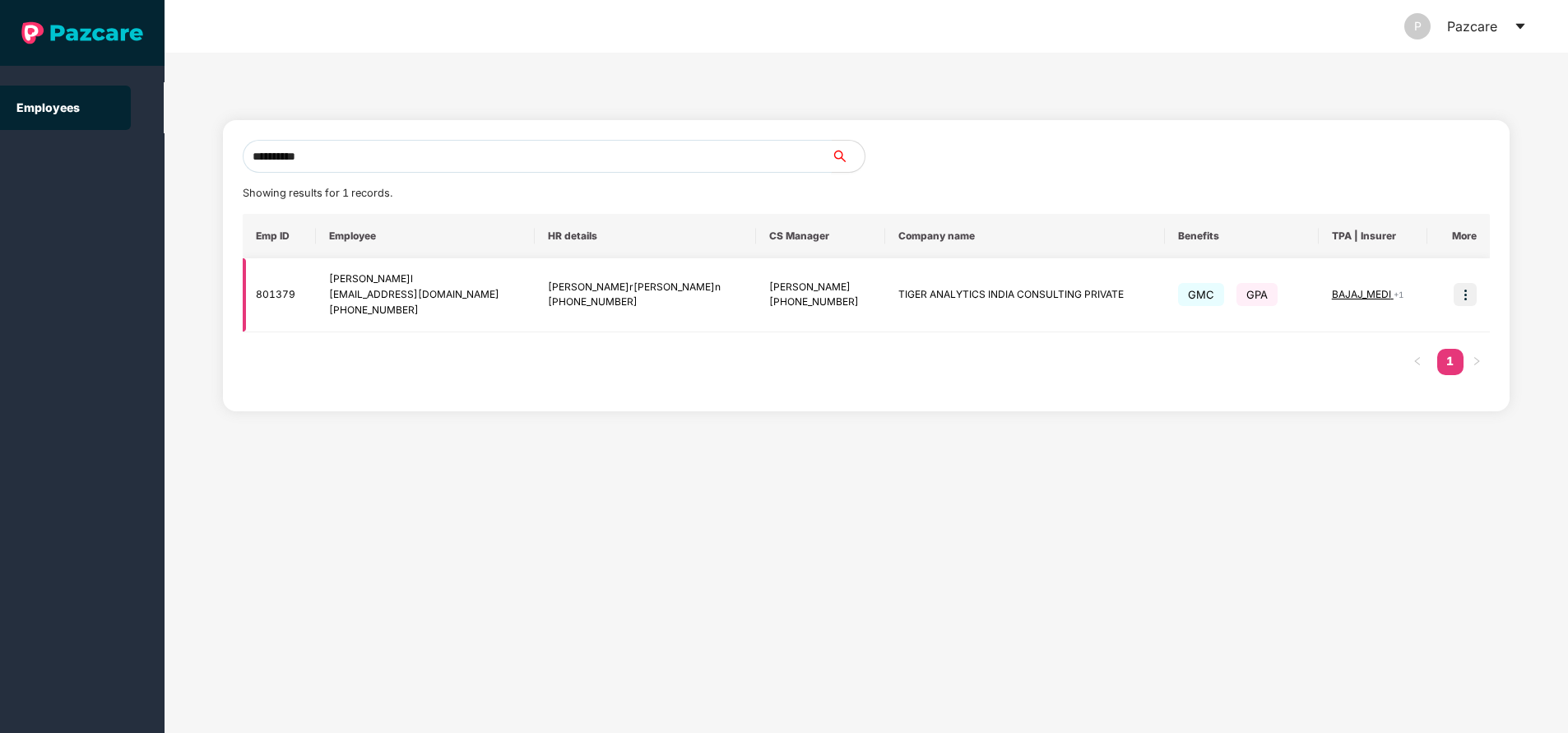
type input "**********"
click at [1467, 286] on img at bounding box center [1465, 295] width 23 height 23
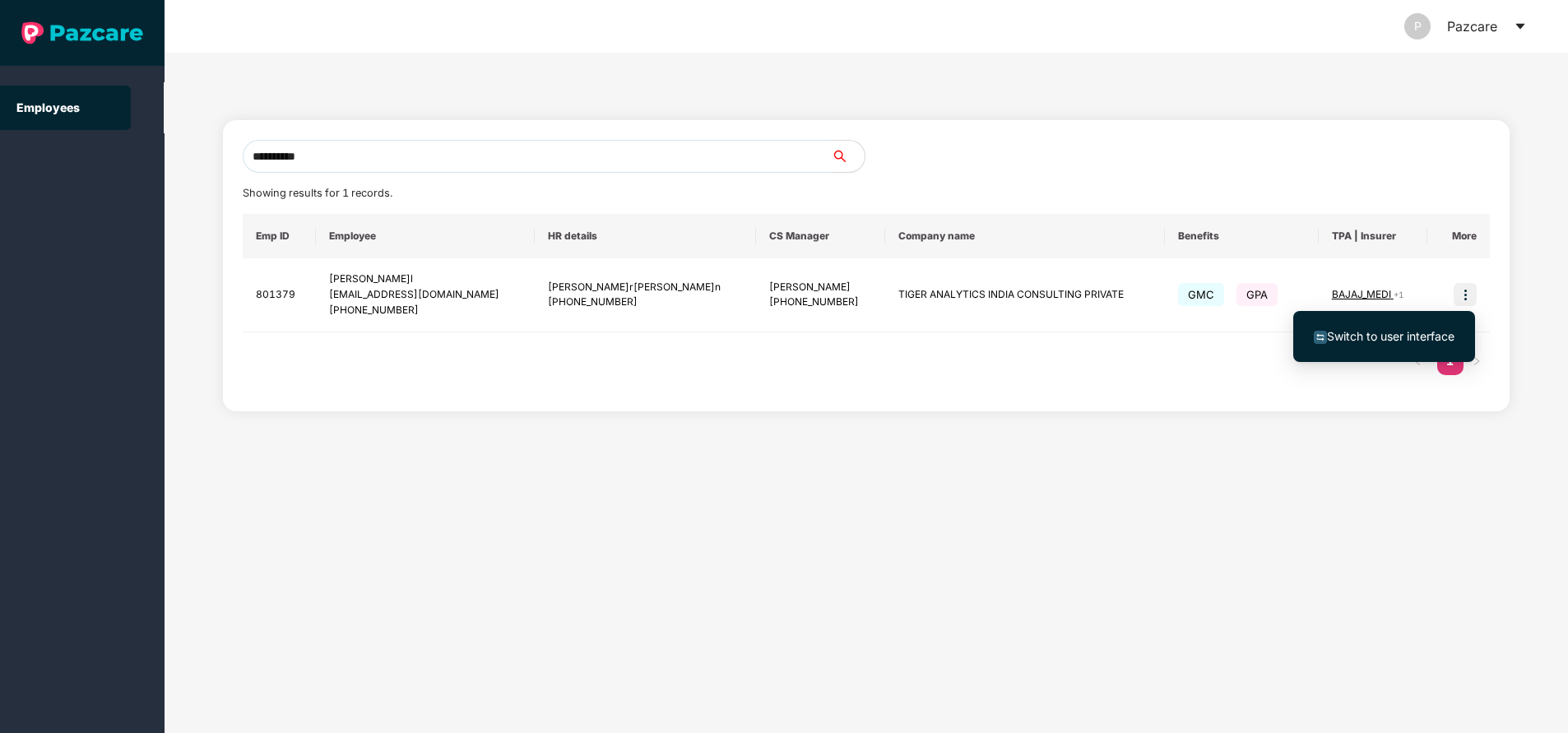
click at [1379, 330] on span "Switch to user interface" at bounding box center [1391, 336] width 127 height 14
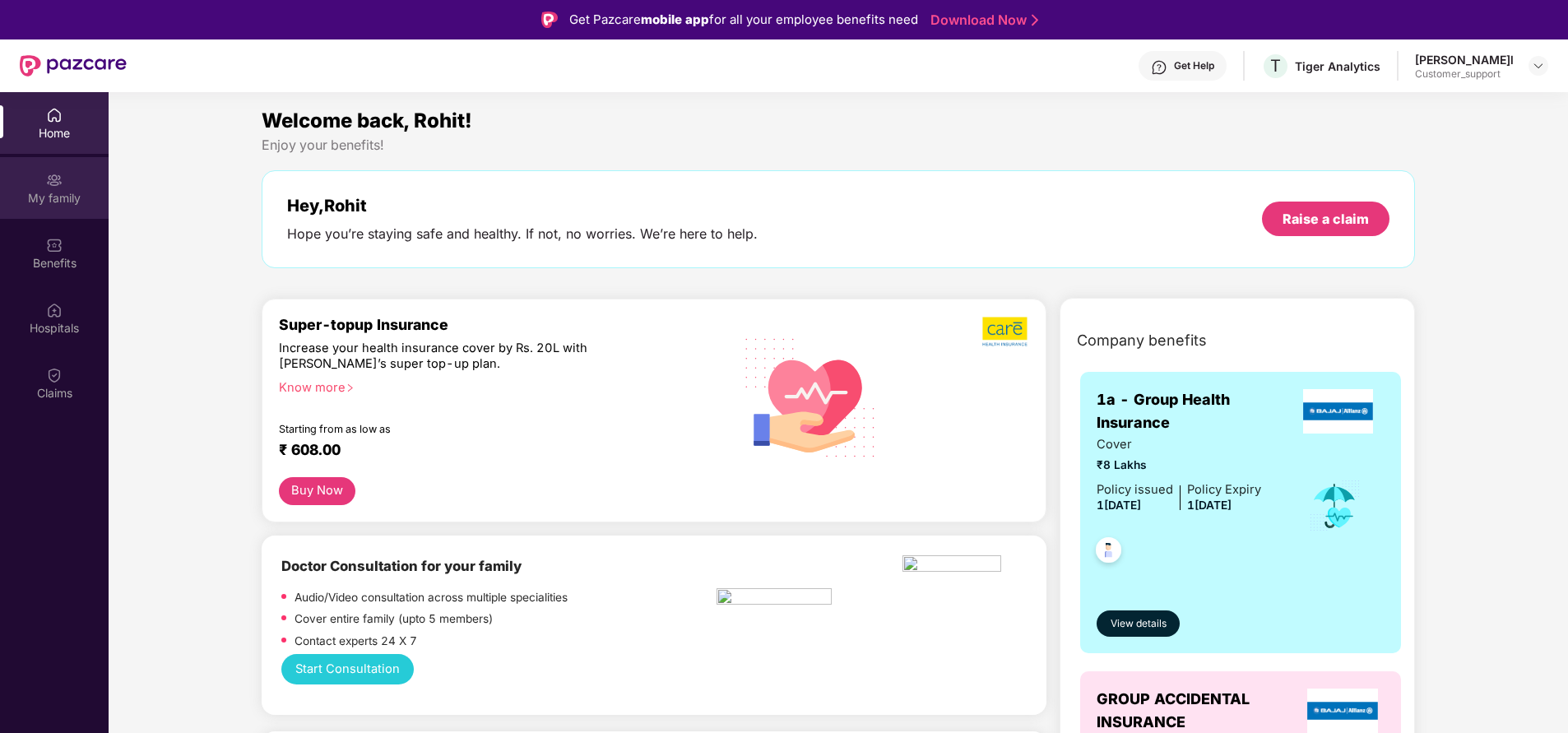
click at [47, 187] on img at bounding box center [54, 180] width 17 height 17
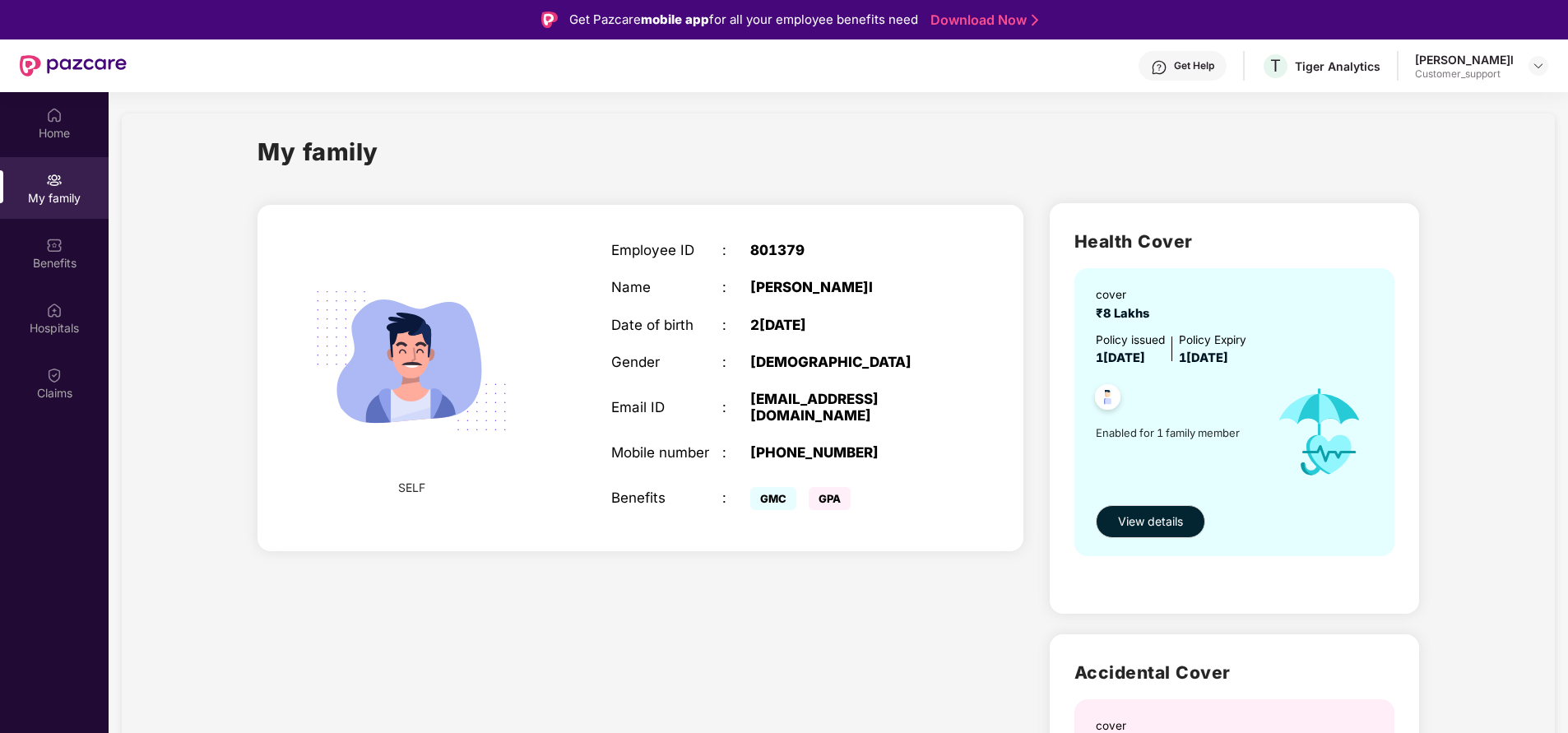
scroll to position [4, 0]
click at [34, 250] on div "Benefits" at bounding box center [54, 253] width 109 height 62
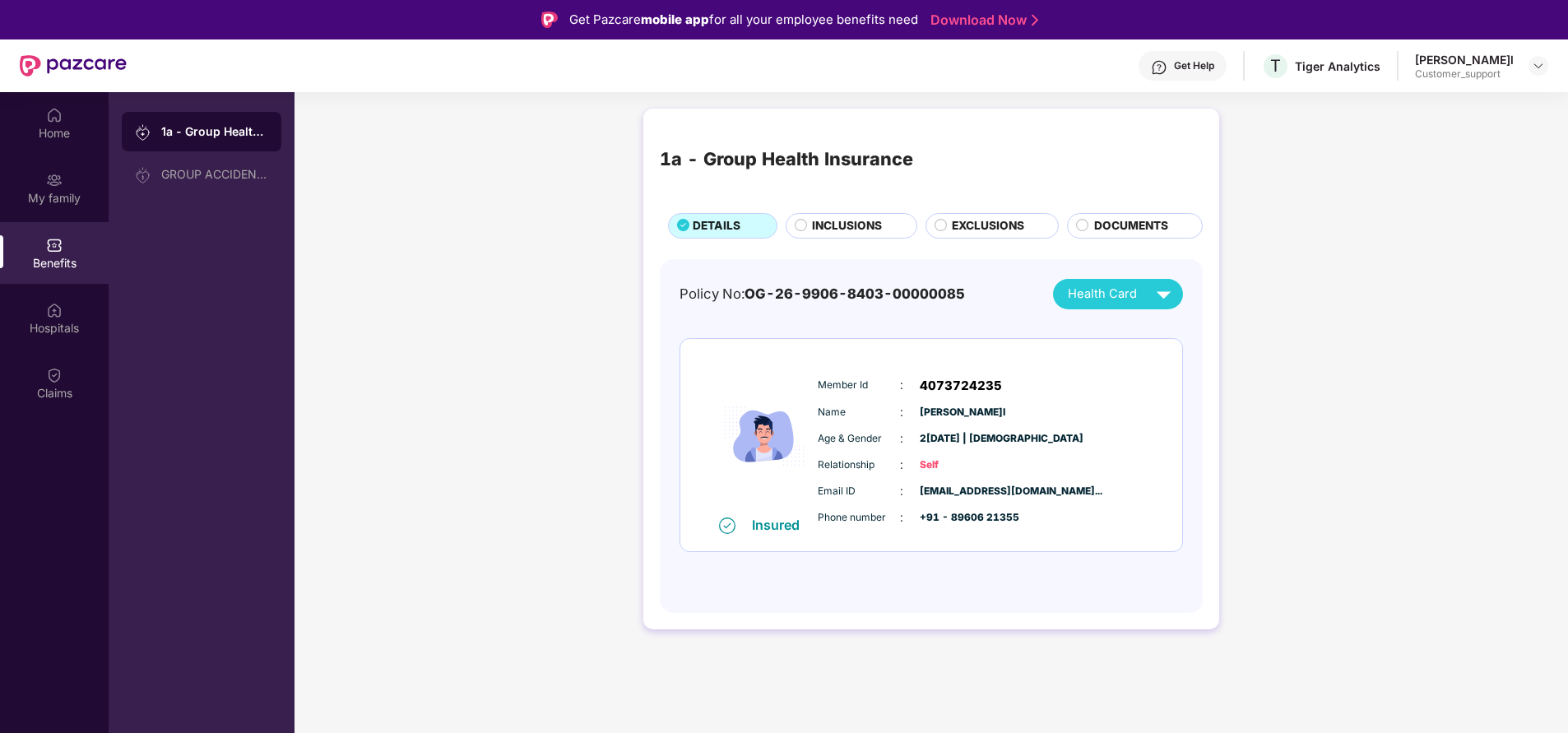
click at [848, 223] on span "INCLUSIONS" at bounding box center [846, 226] width 70 height 18
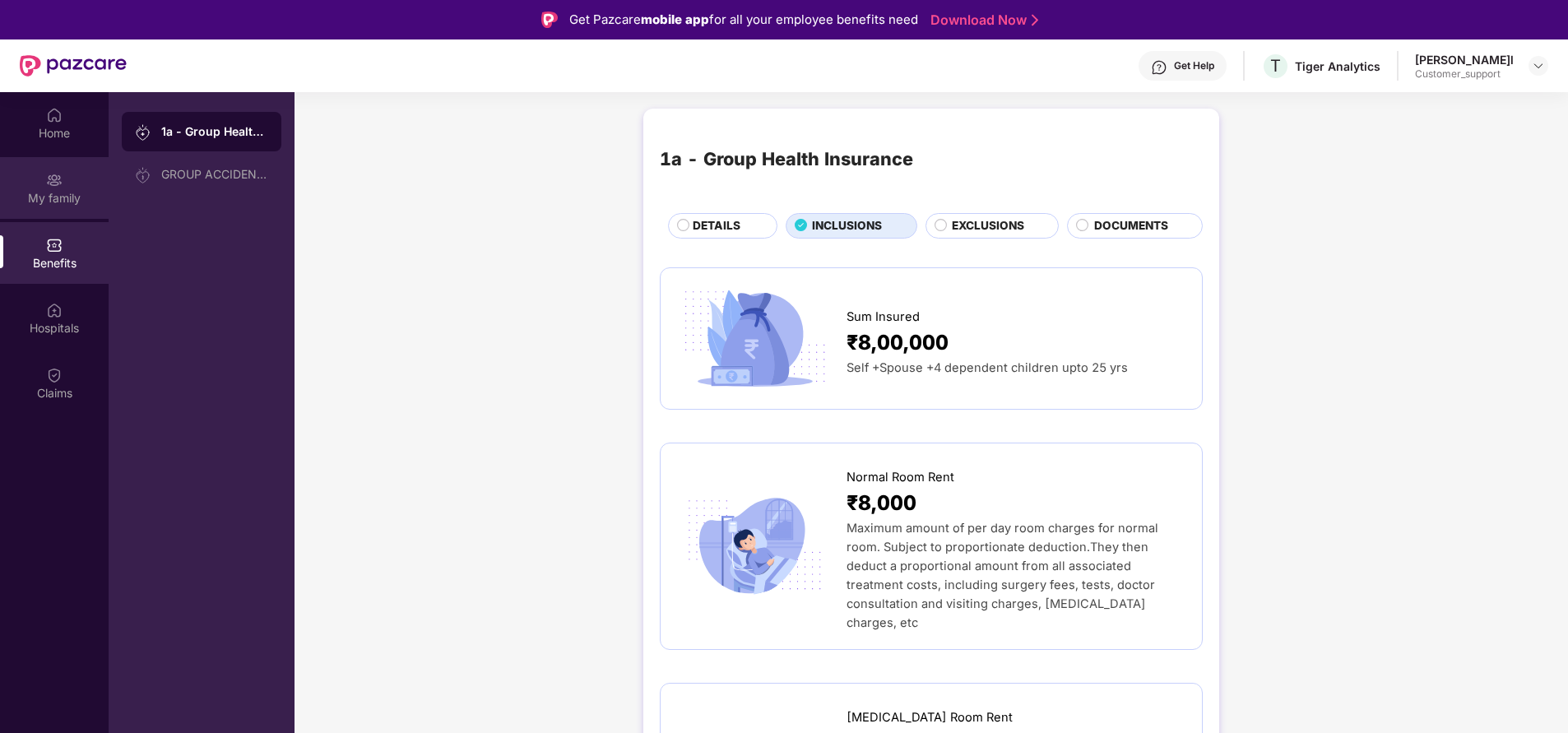
click at [43, 188] on div "My family" at bounding box center [54, 188] width 109 height 62
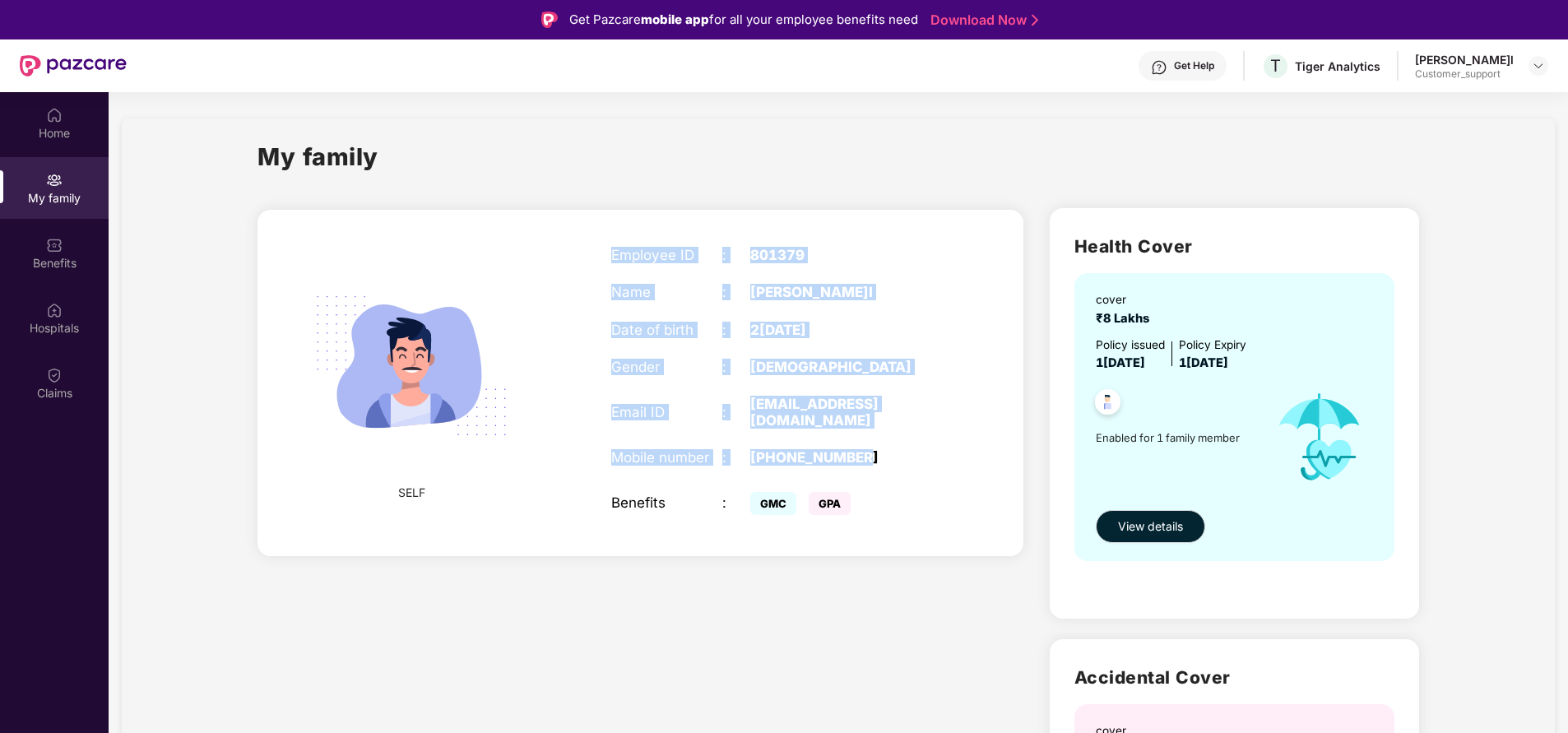
drag, startPoint x: 611, startPoint y: 245, endPoint x: 907, endPoint y: 447, distance: 358.4
click at [907, 447] on div "Employee ID : 801379 Name : Rohit Bansal Date of birth : 24 July 1996 Gender : …" at bounding box center [777, 383] width 366 height 313
copy div "Employee ID : 801379 Name : Rohit Bansal Date of birth : 24 July 1996 Gender : …"
click at [1431, 337] on div "My family SELF Employee ID : 801379 Name : Rohit Bansal Date of birth : 24 July…" at bounding box center [838, 604] width 1433 height 970
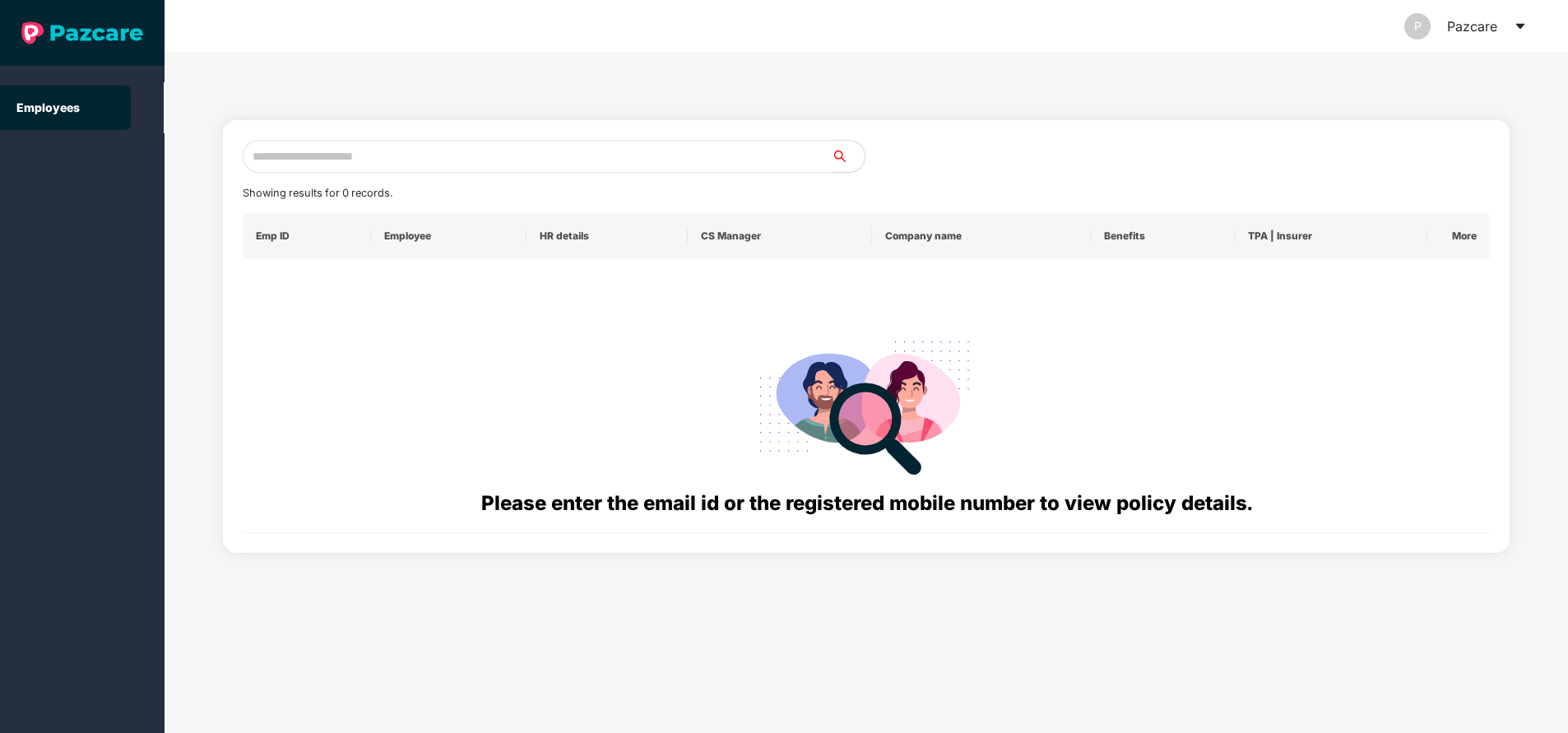
click at [424, 152] on input "text" at bounding box center [537, 156] width 589 height 33
paste input "**********"
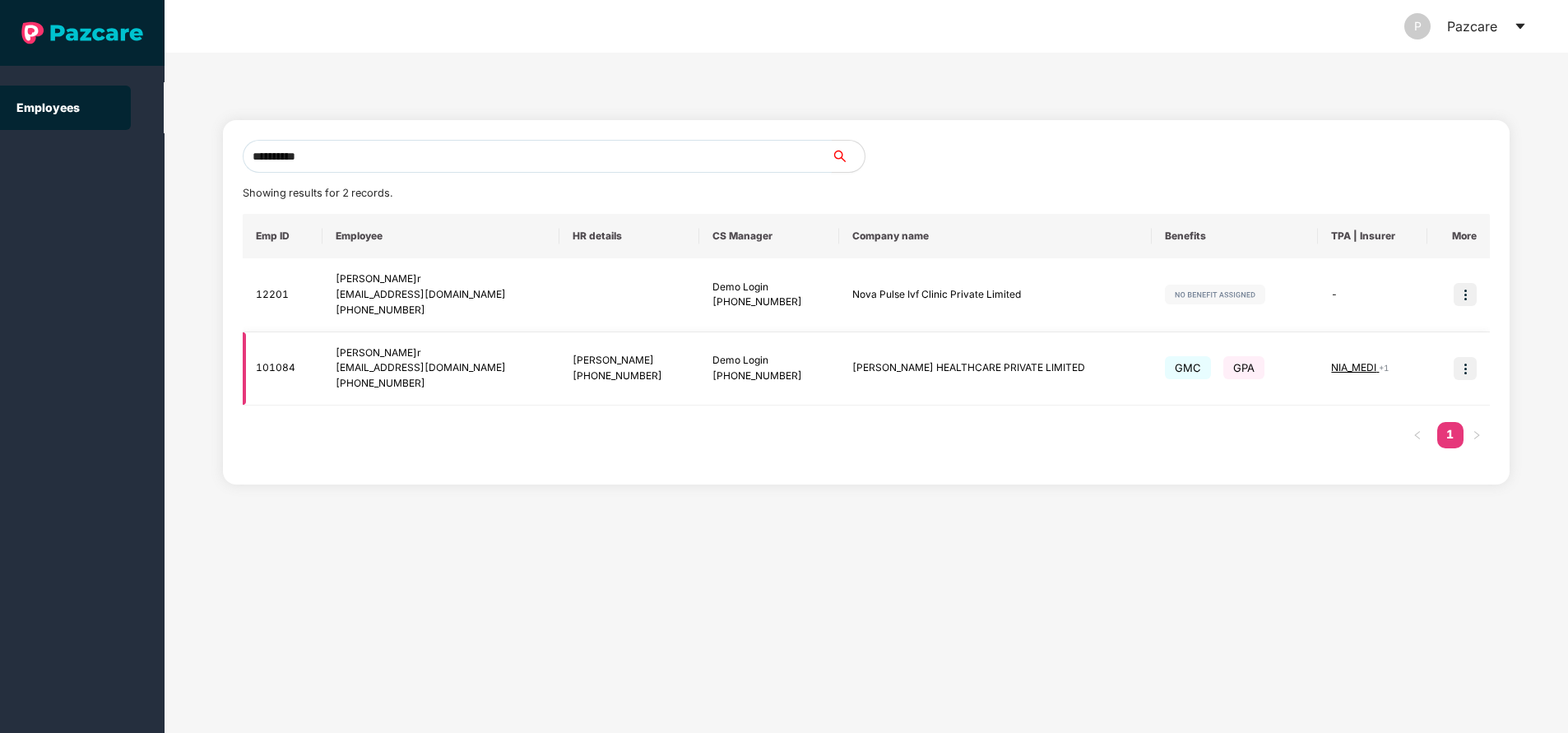
type input "**********"
click at [1467, 372] on img at bounding box center [1465, 368] width 23 height 23
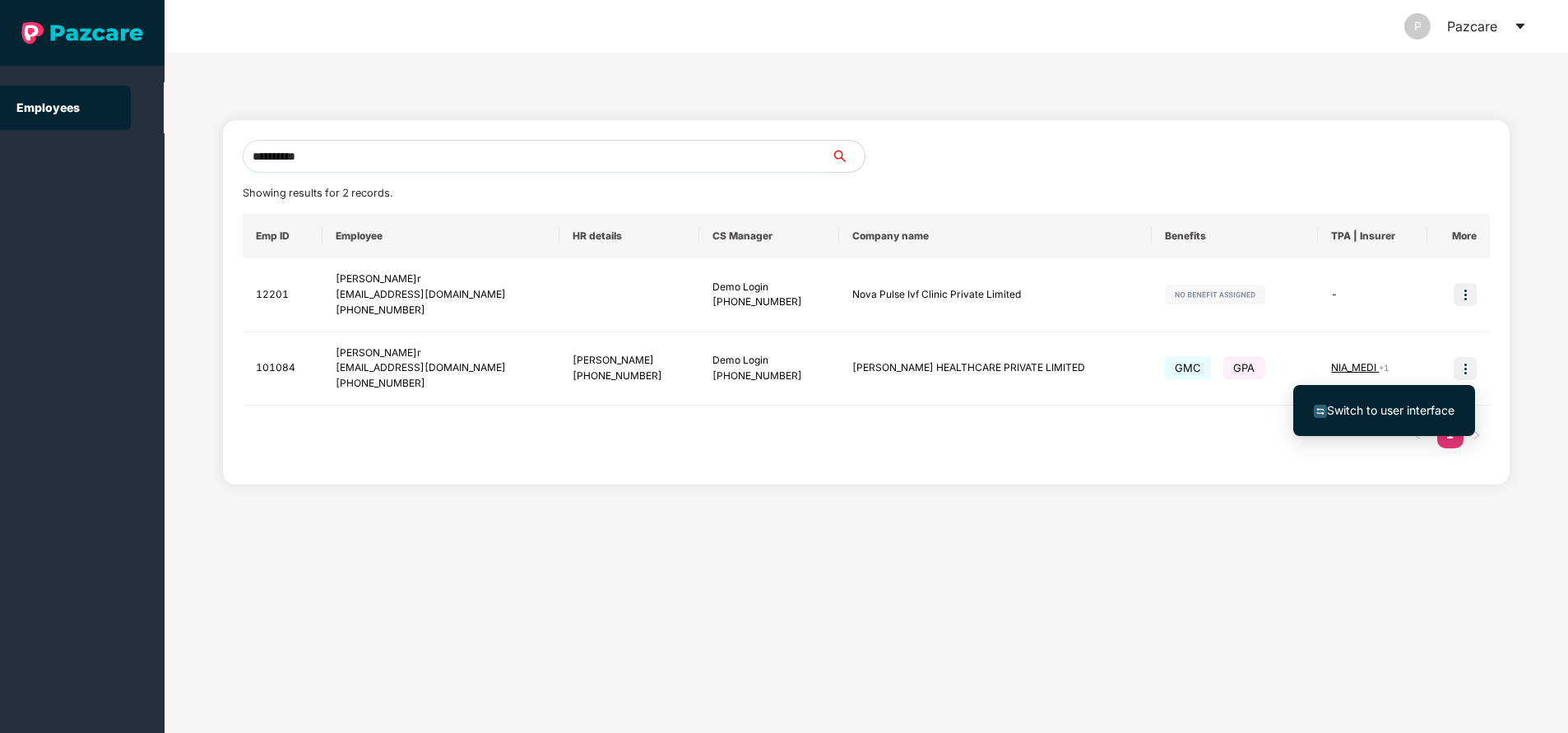
click at [1389, 413] on span "Switch to user interface" at bounding box center [1391, 410] width 127 height 14
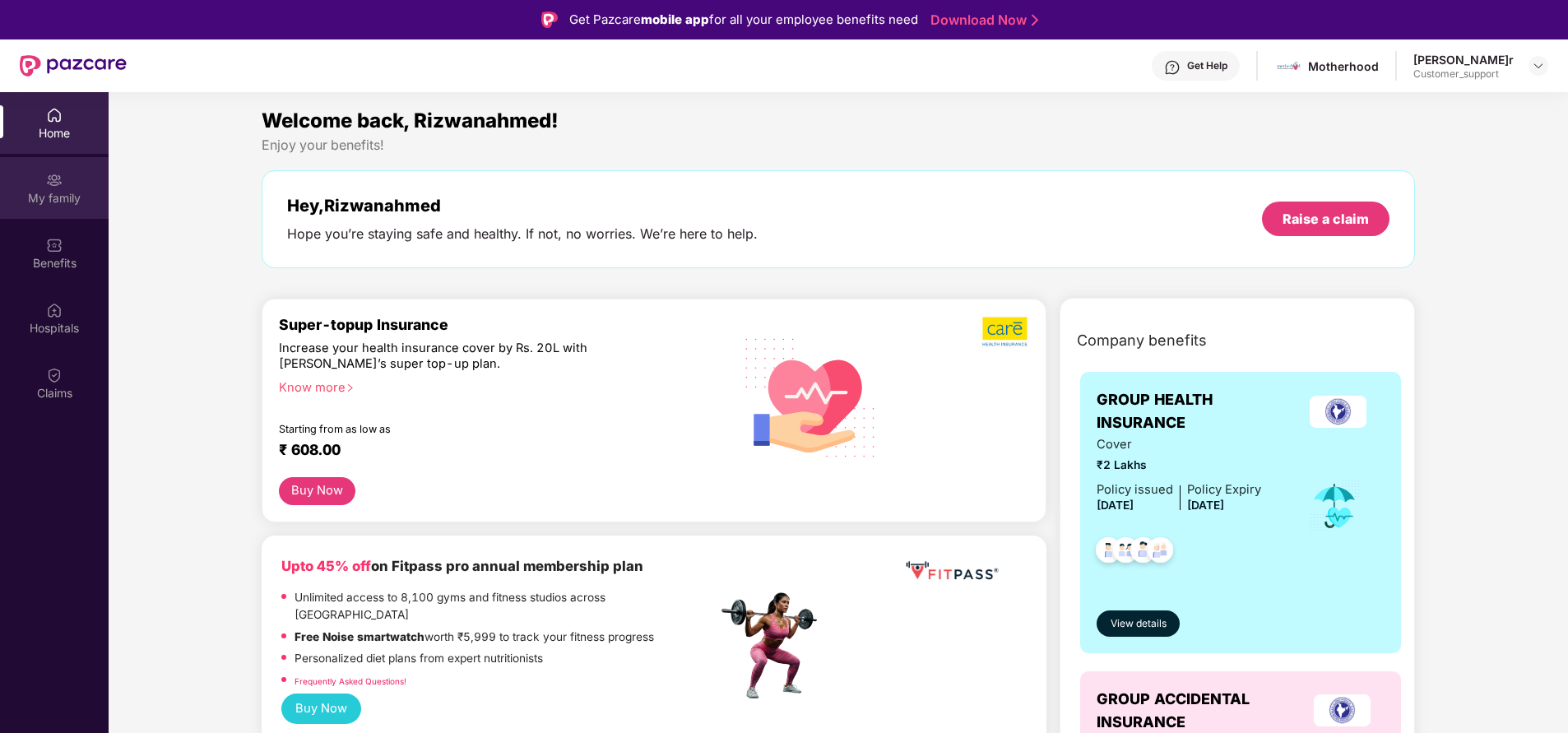
click at [56, 185] on img at bounding box center [54, 180] width 17 height 17
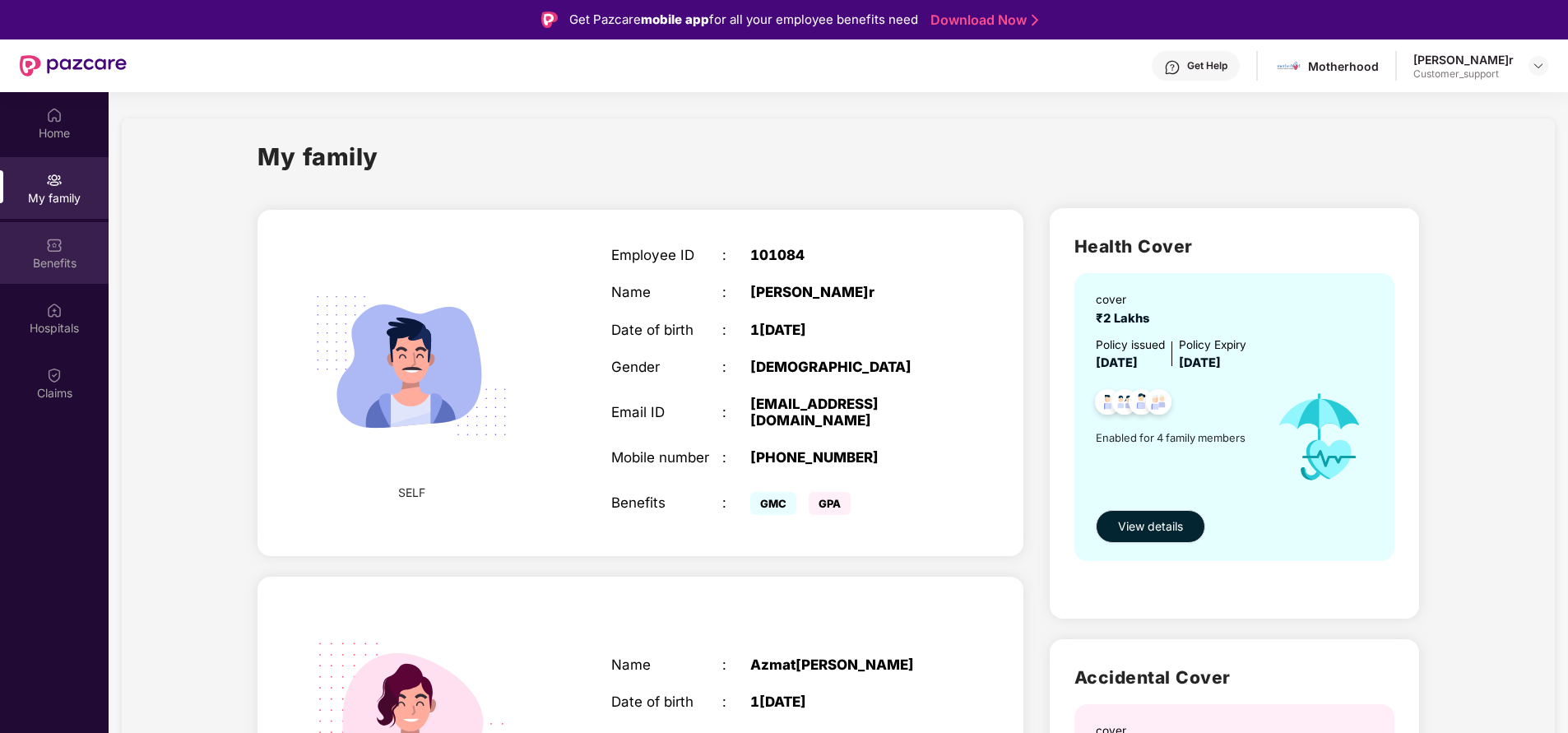
click at [46, 261] on div "Benefits" at bounding box center [54, 263] width 109 height 17
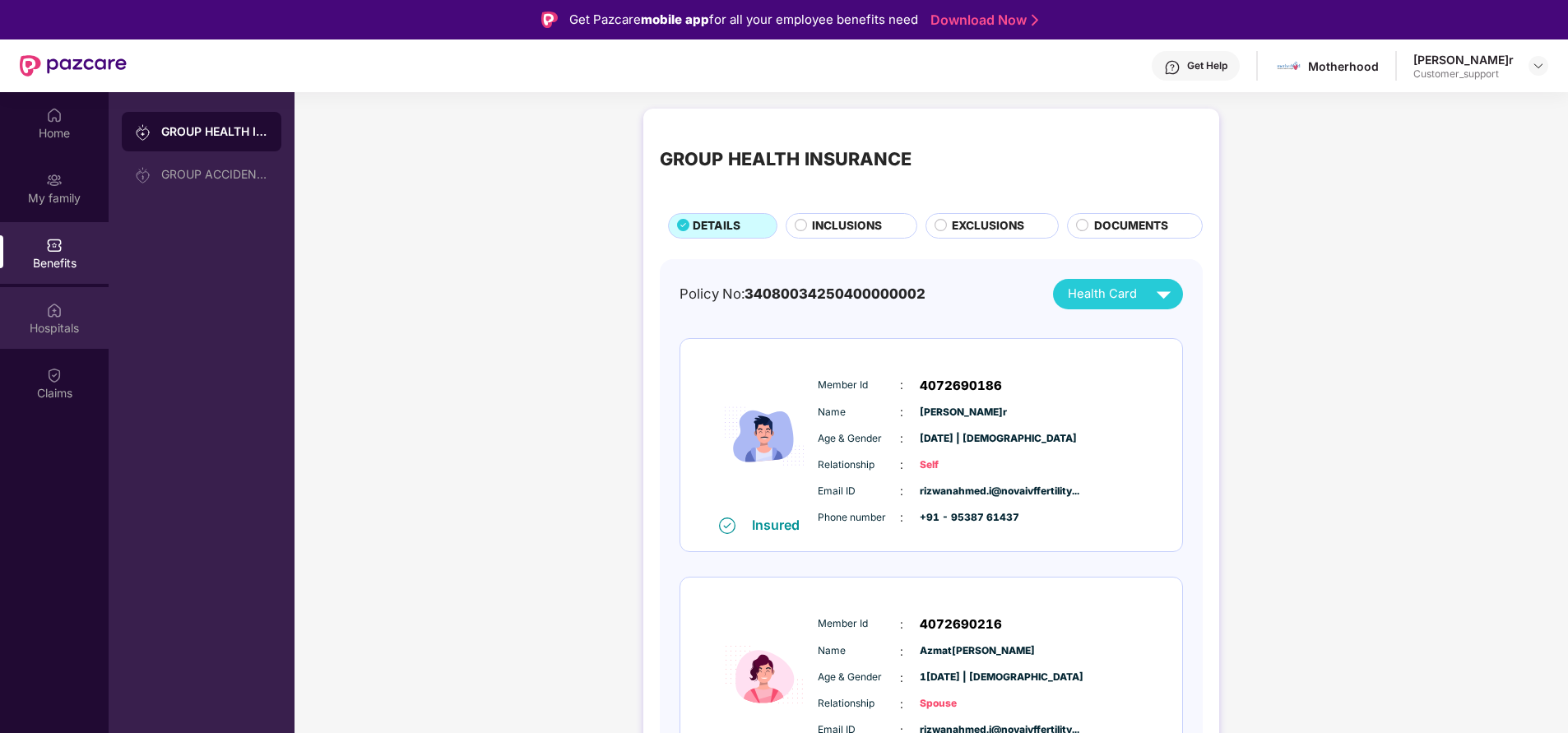
click at [45, 336] on div "Hospitals" at bounding box center [54, 318] width 109 height 62
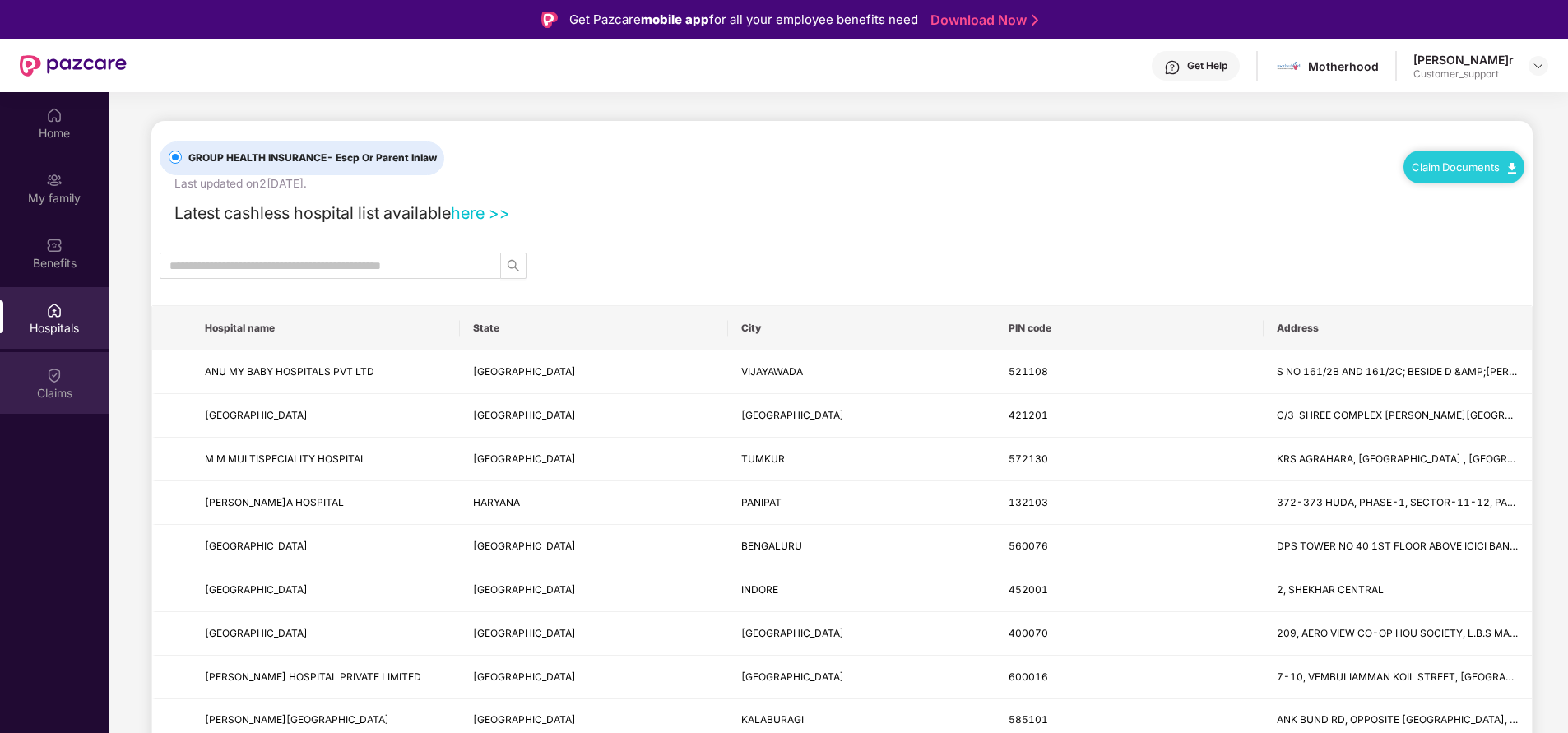
click at [50, 382] on img at bounding box center [54, 374] width 17 height 17
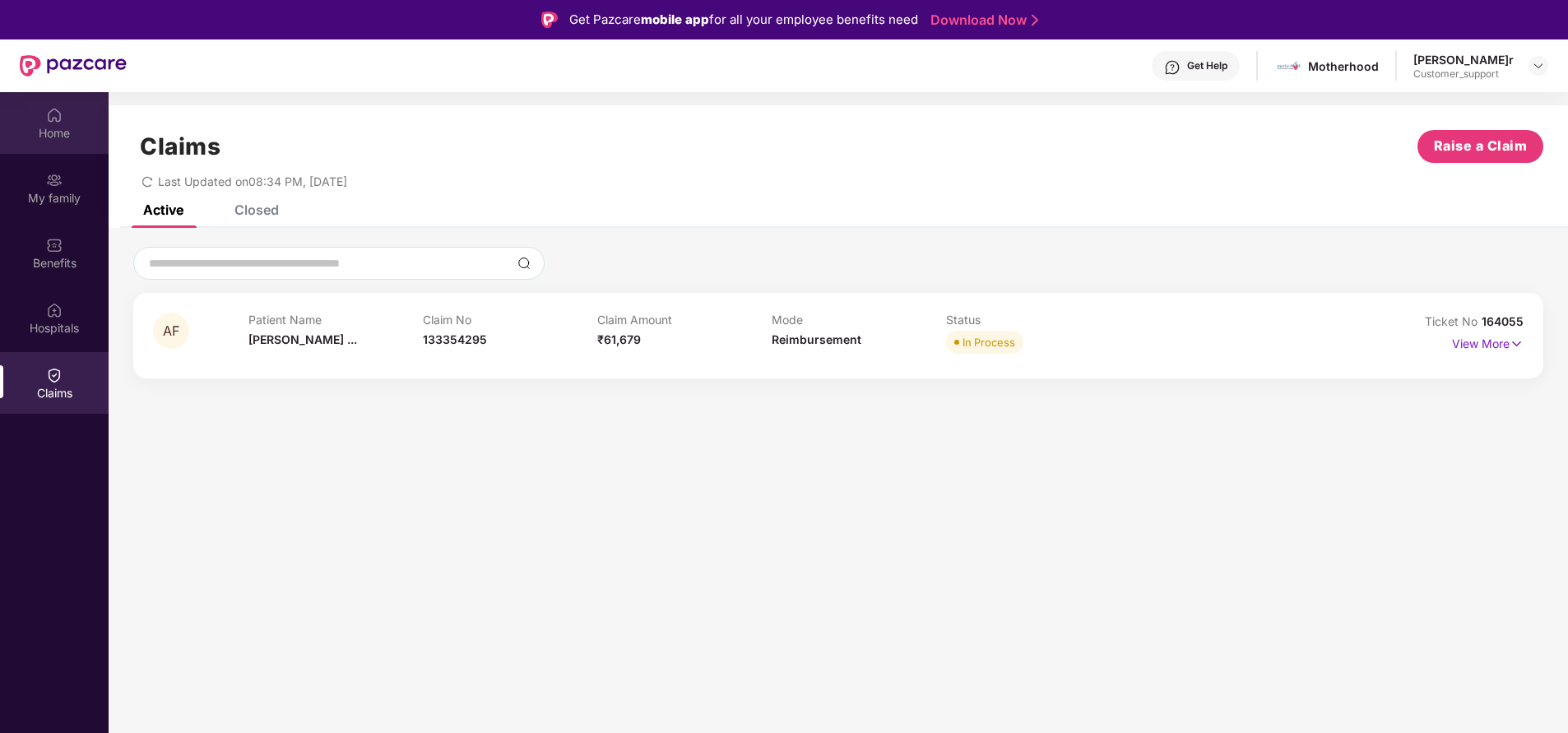
click at [41, 115] on div "Home" at bounding box center [54, 123] width 109 height 62
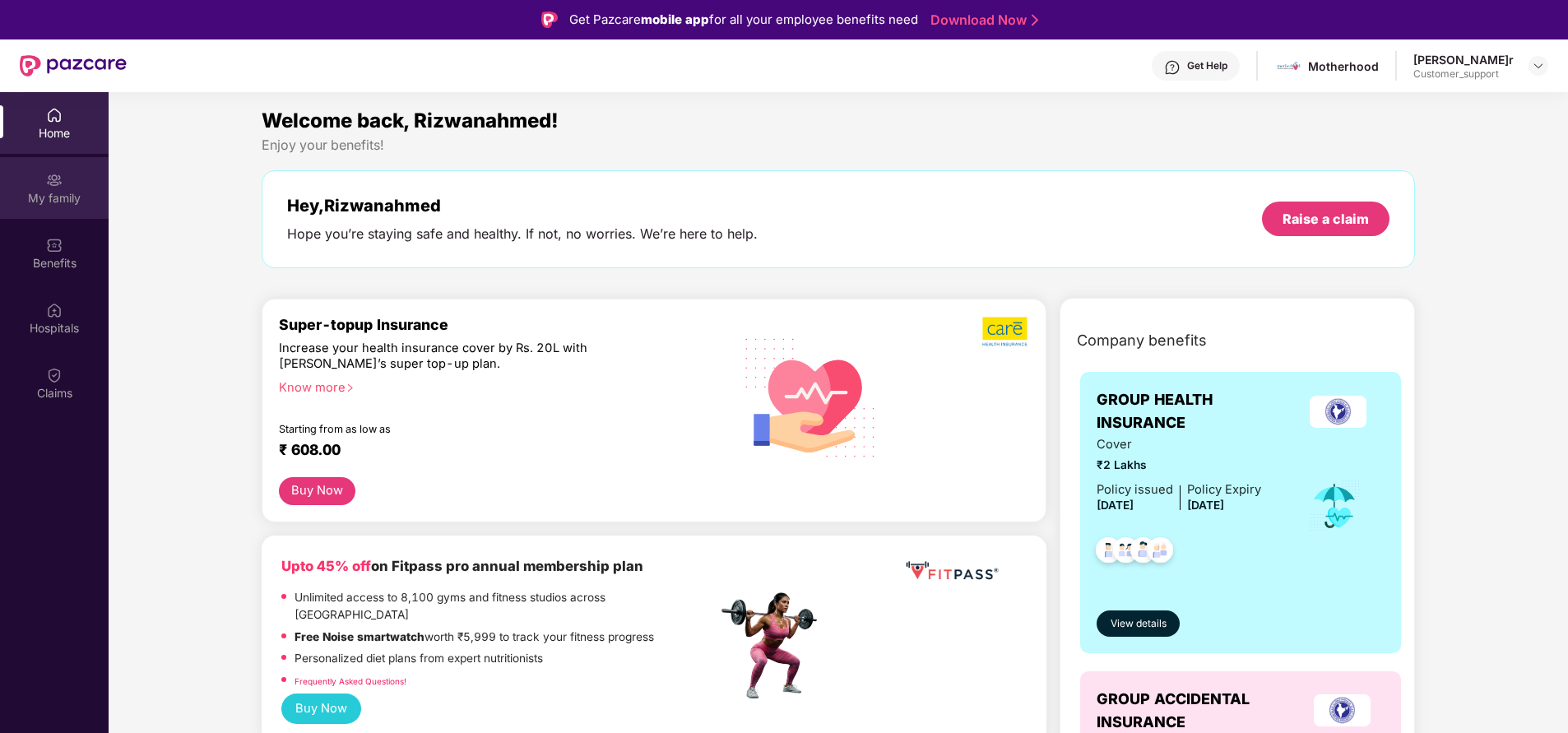
click at [53, 194] on div "My family" at bounding box center [54, 198] width 109 height 17
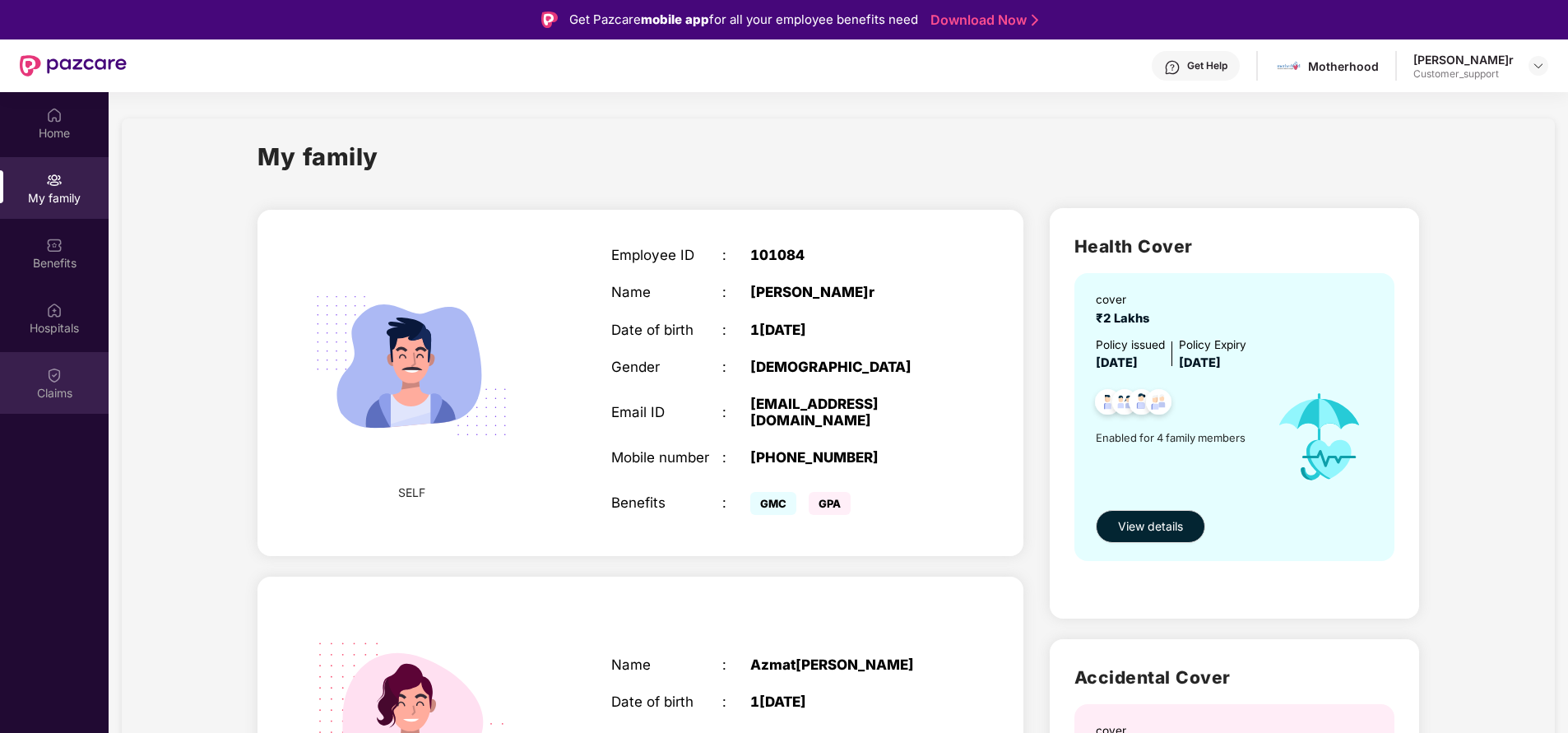
click at [51, 391] on div "Claims" at bounding box center [54, 393] width 109 height 17
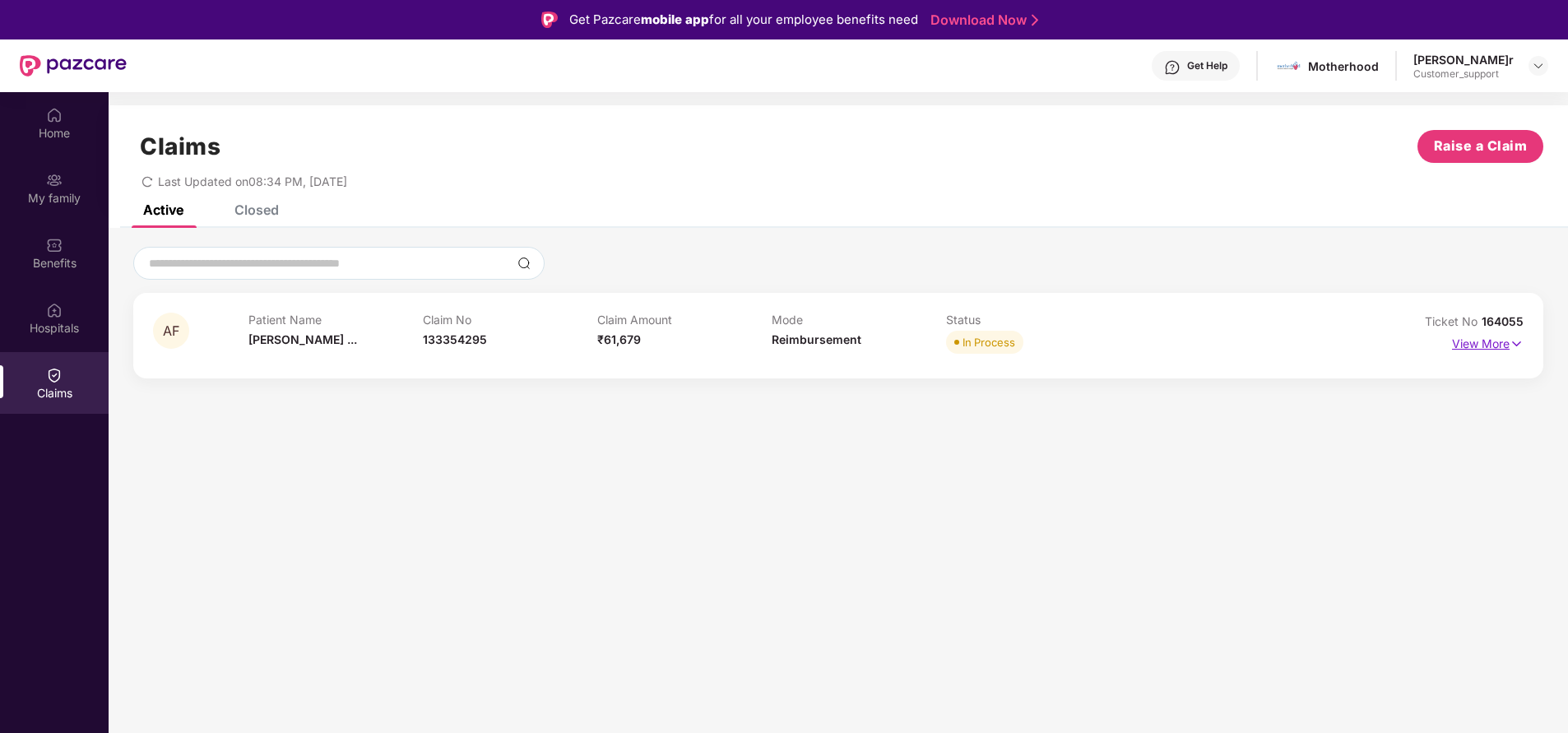
click at [1505, 347] on p "View More" at bounding box center [1487, 342] width 72 height 22
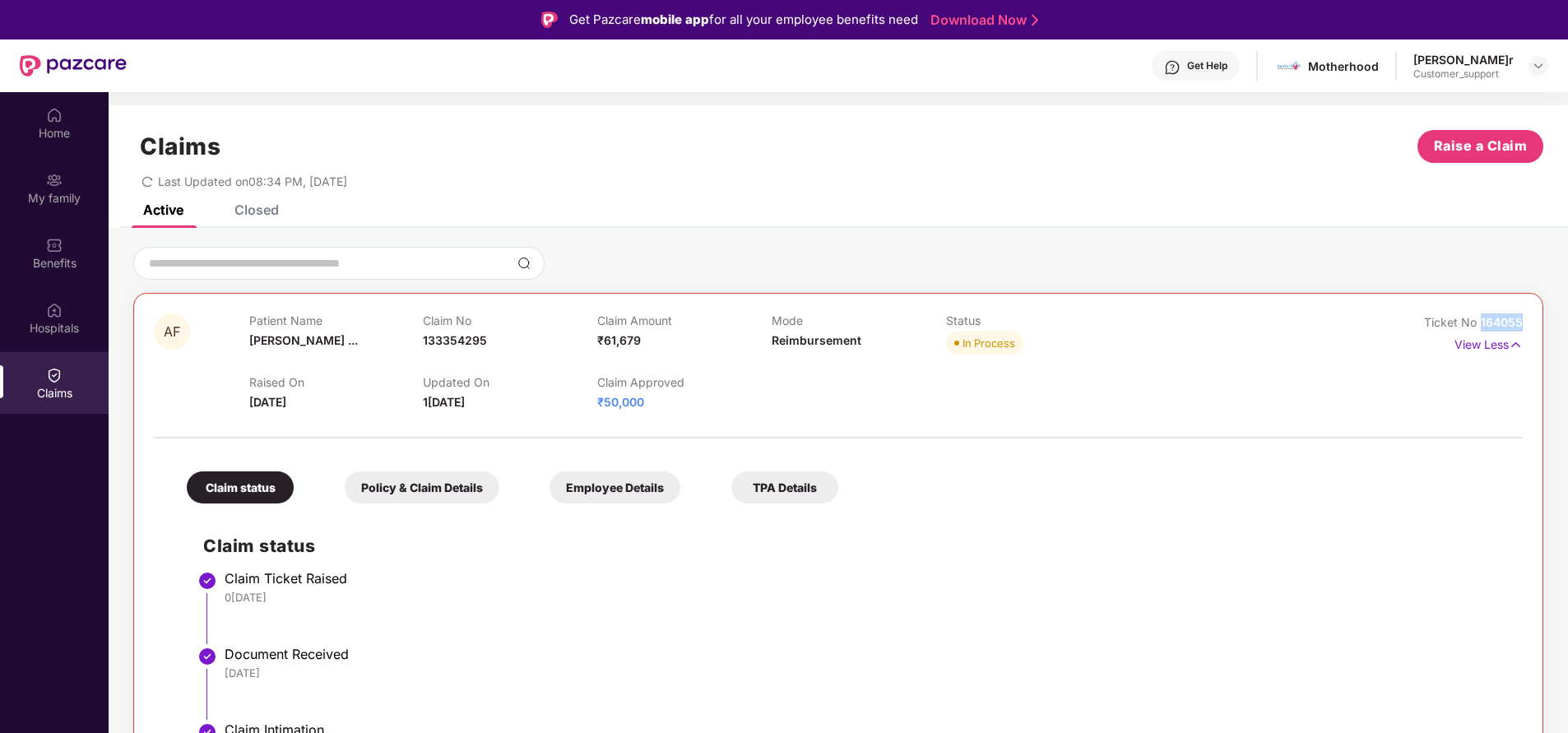
drag, startPoint x: 1479, startPoint y: 323, endPoint x: 1564, endPoint y: 328, distance: 85.1
click at [1564, 328] on div "AF Patient Name Azmat Fatima ... Claim No 133354295 Claim Amount ₹61,679 Mode R…" at bounding box center [838, 698] width 1459 height 904
copy span "164055"
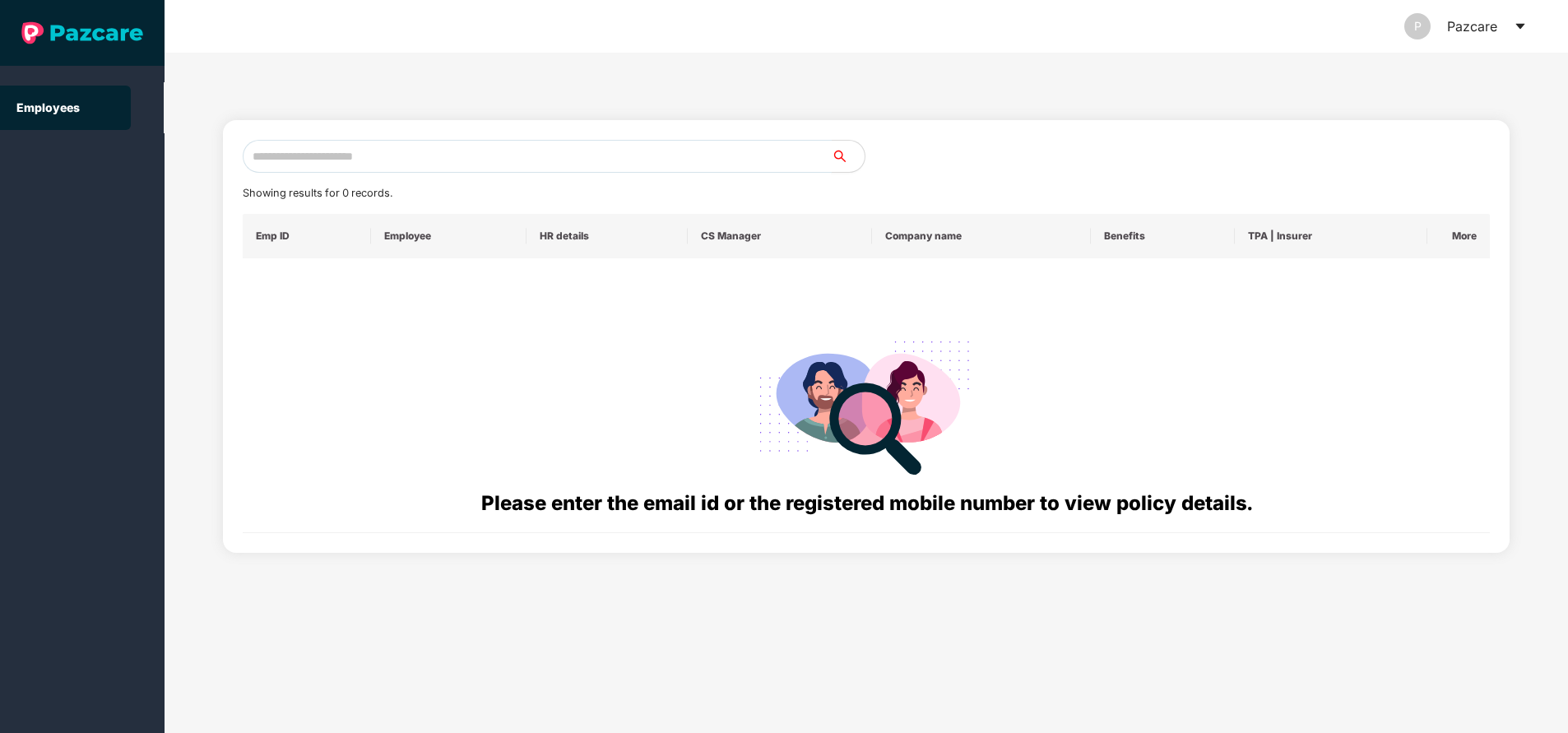
click at [387, 154] on input "text" at bounding box center [537, 156] width 589 height 33
paste input "**********"
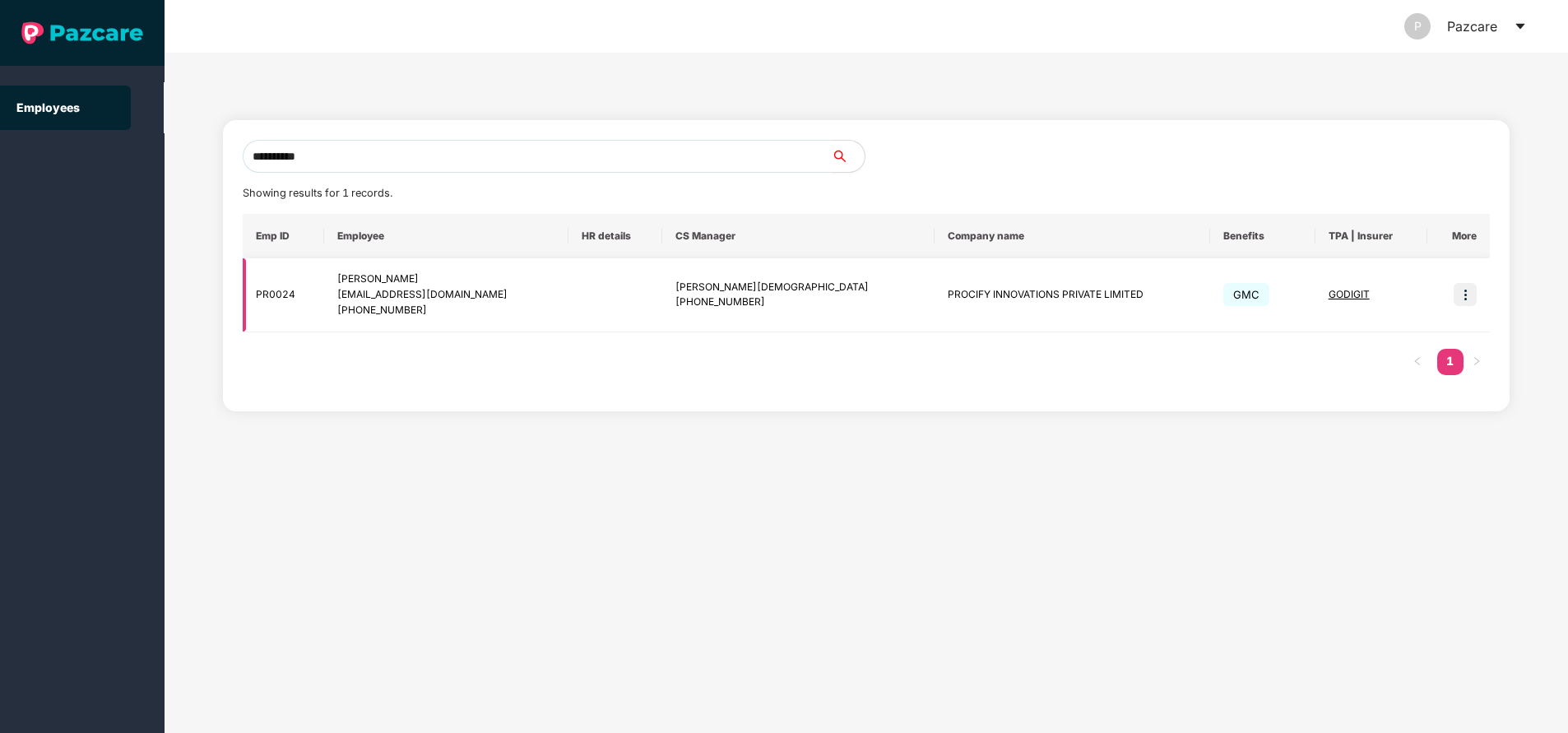
type input "**********"
click at [1465, 289] on img at bounding box center [1465, 295] width 23 height 23
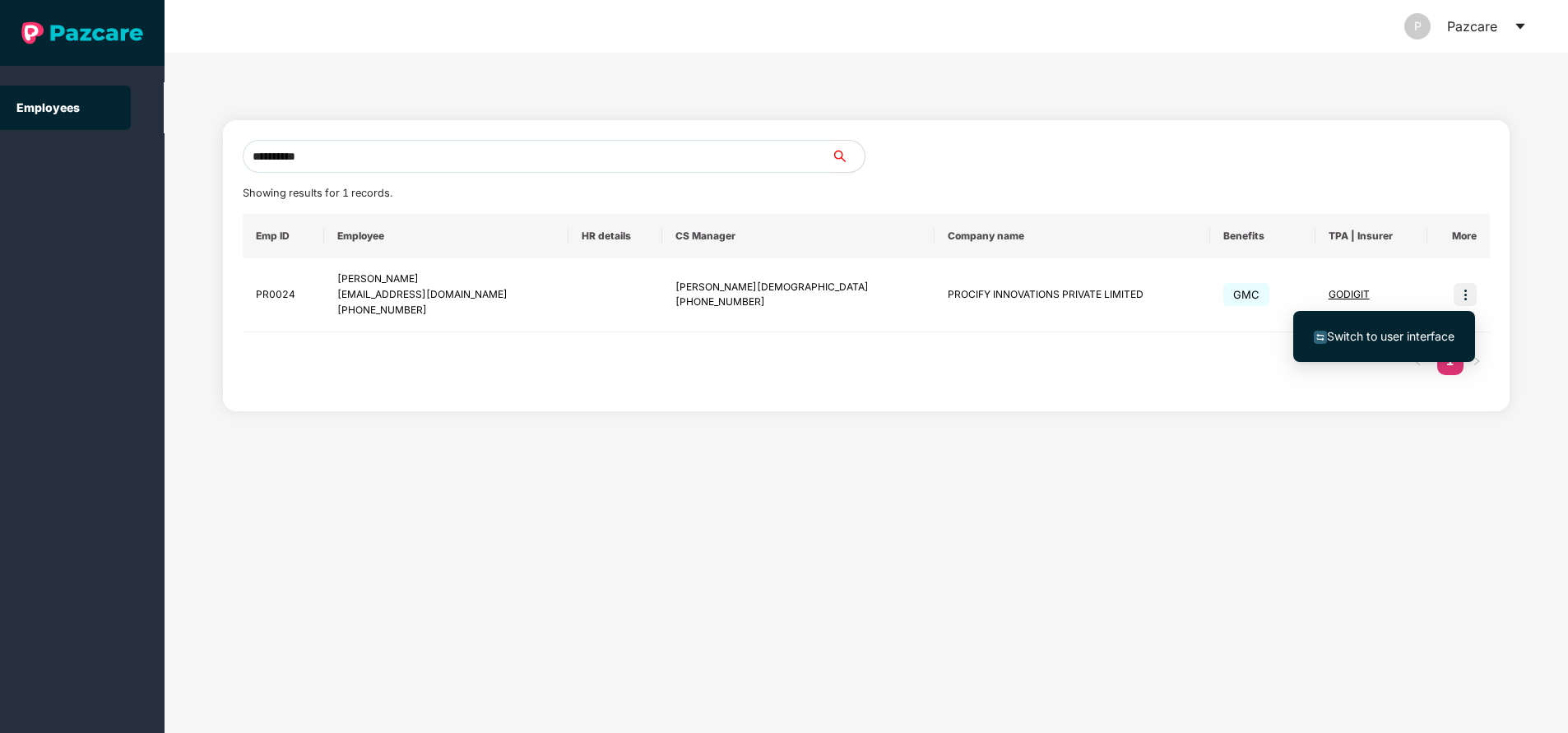
click at [1377, 343] on span "Switch to user interface" at bounding box center [1391, 336] width 127 height 14
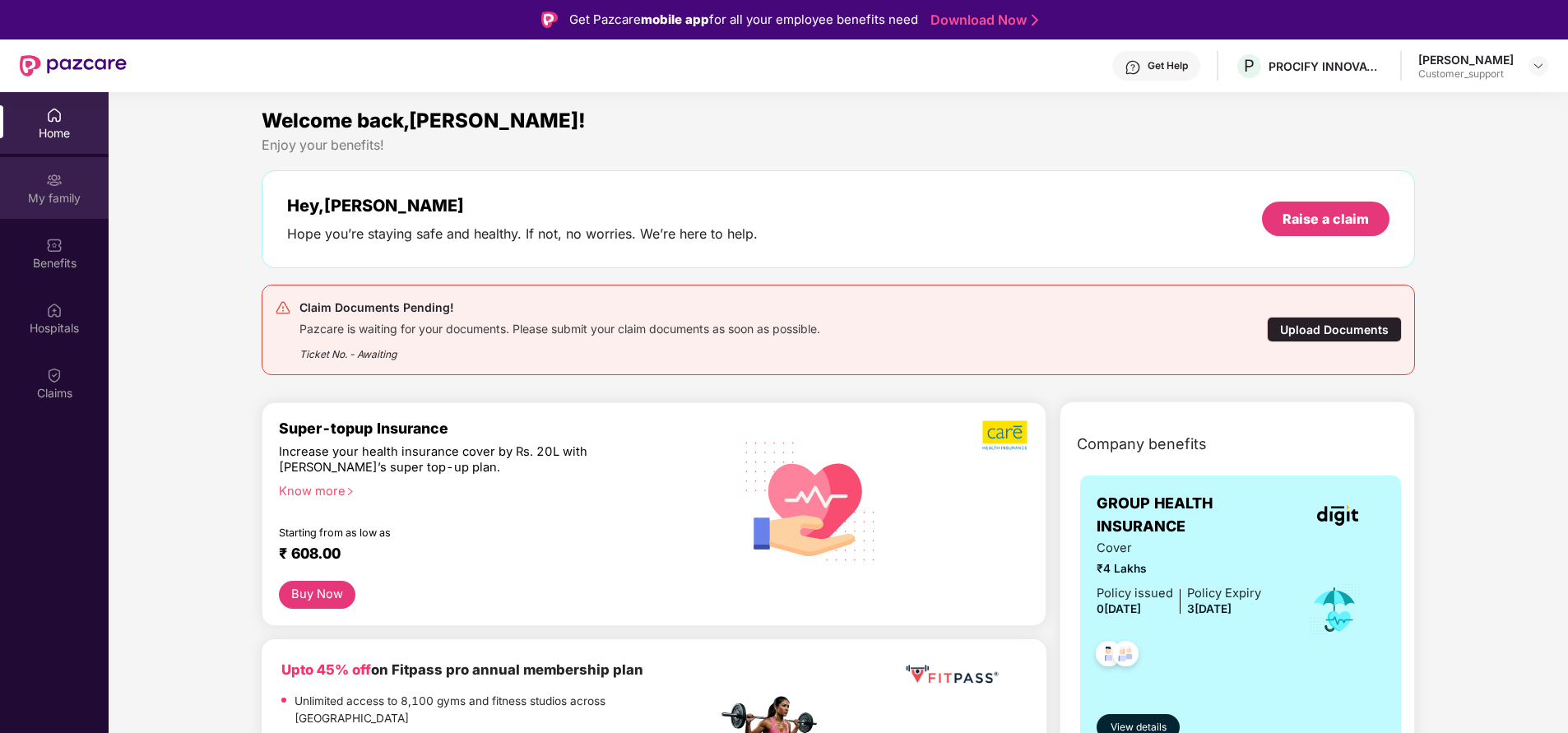
click at [42, 190] on div "My family" at bounding box center [54, 198] width 109 height 17
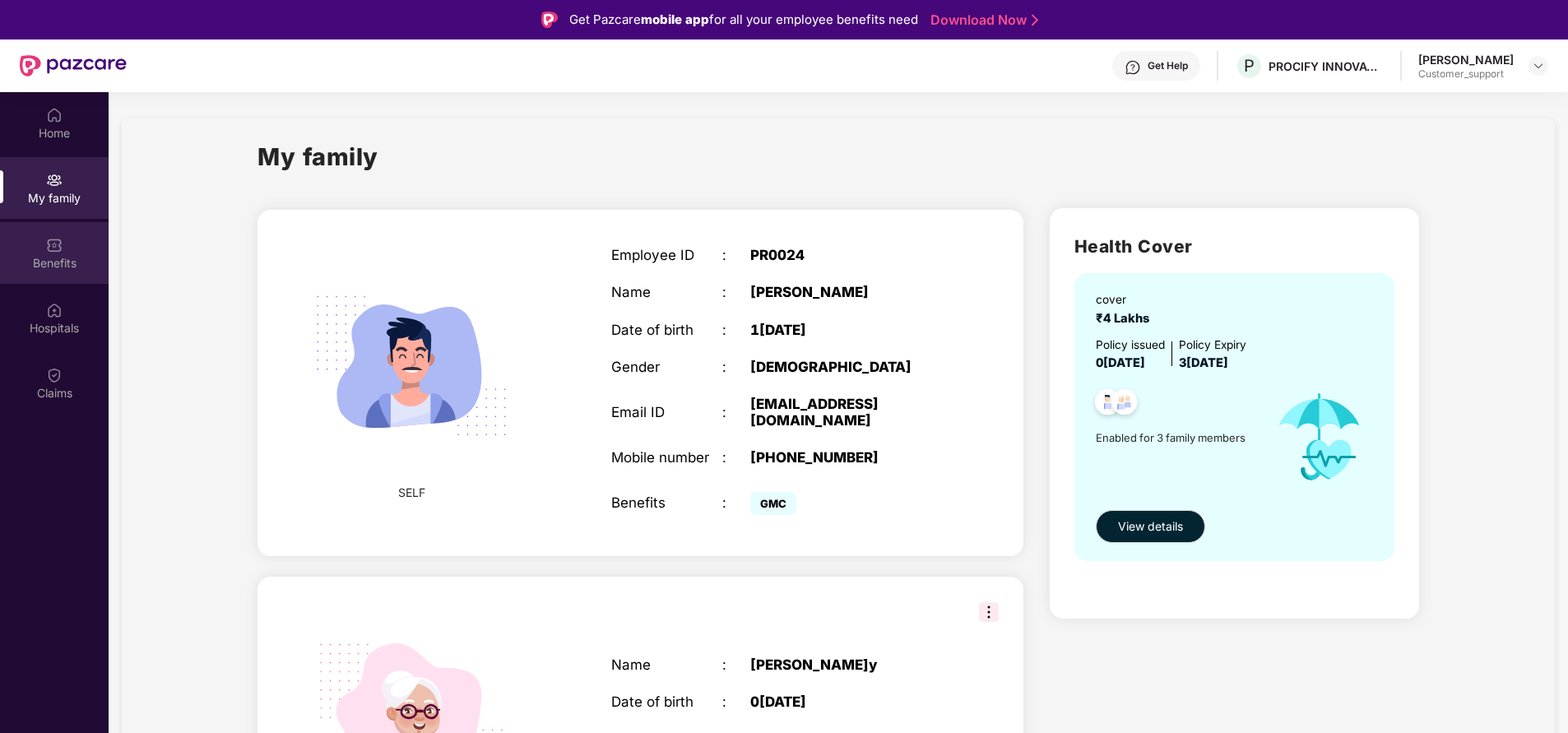
click at [66, 253] on div "Benefits" at bounding box center [54, 253] width 109 height 62
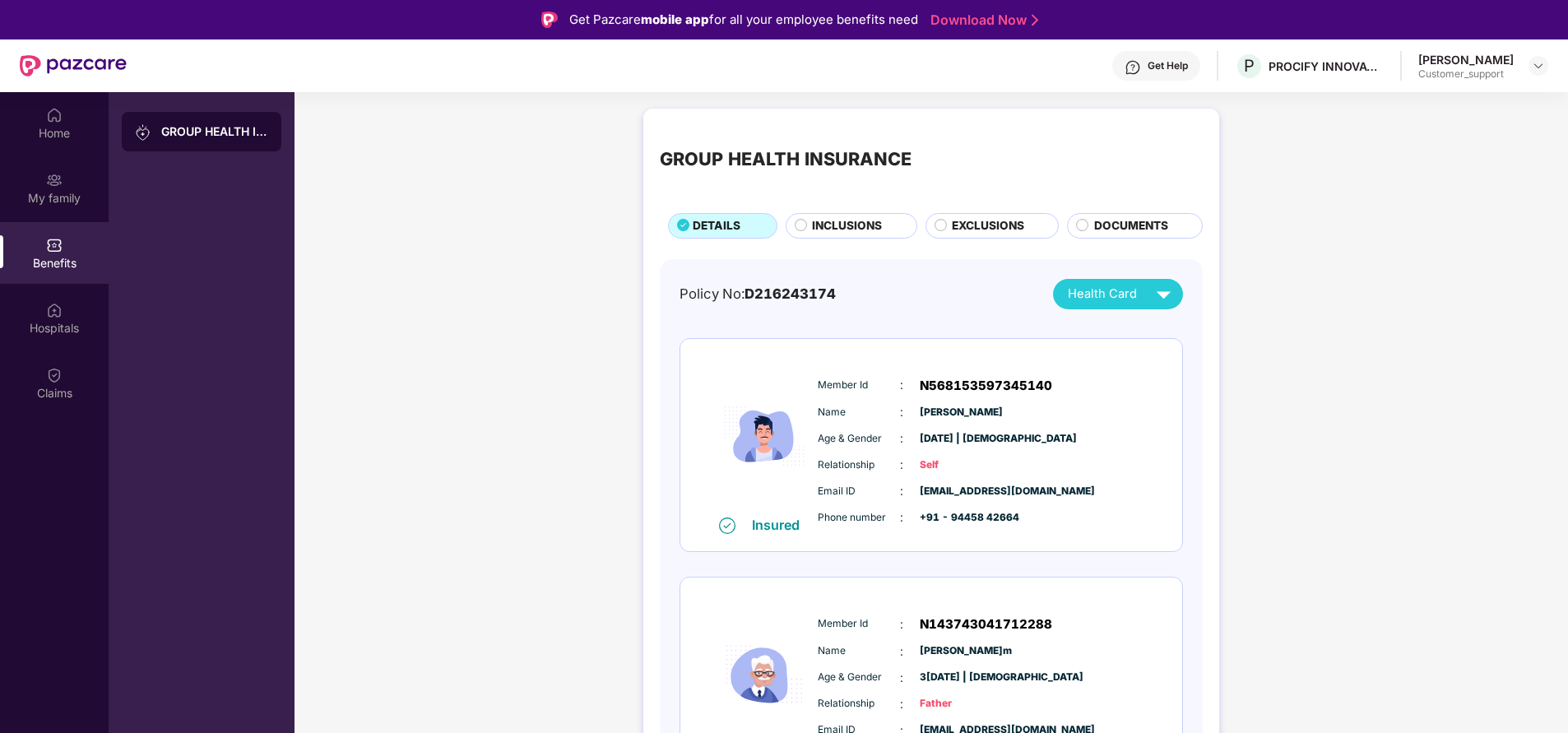
click at [840, 227] on span "INCLUSIONS" at bounding box center [846, 226] width 70 height 18
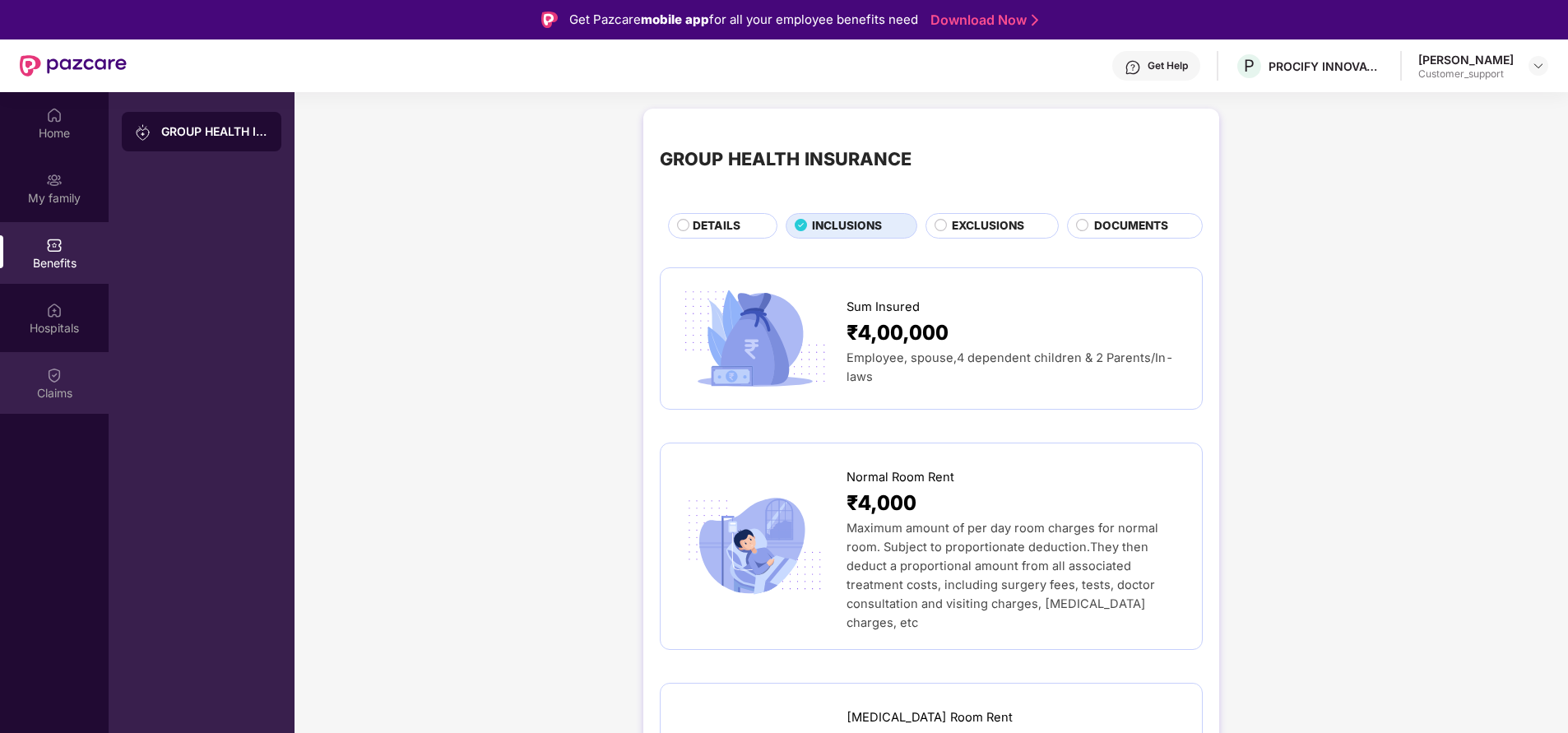
click at [36, 395] on div "Claims" at bounding box center [54, 393] width 109 height 17
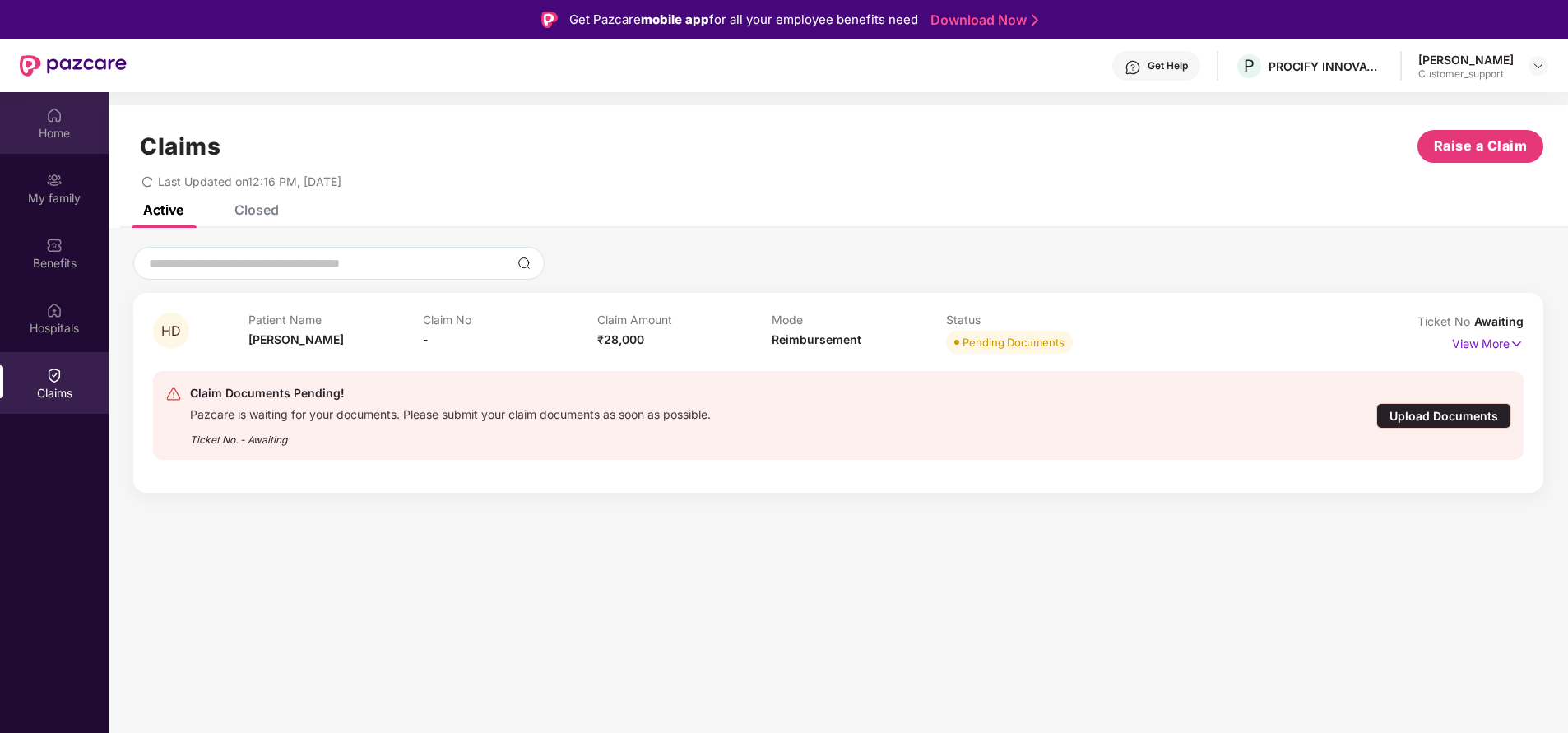
click at [66, 122] on div "Home" at bounding box center [54, 123] width 109 height 62
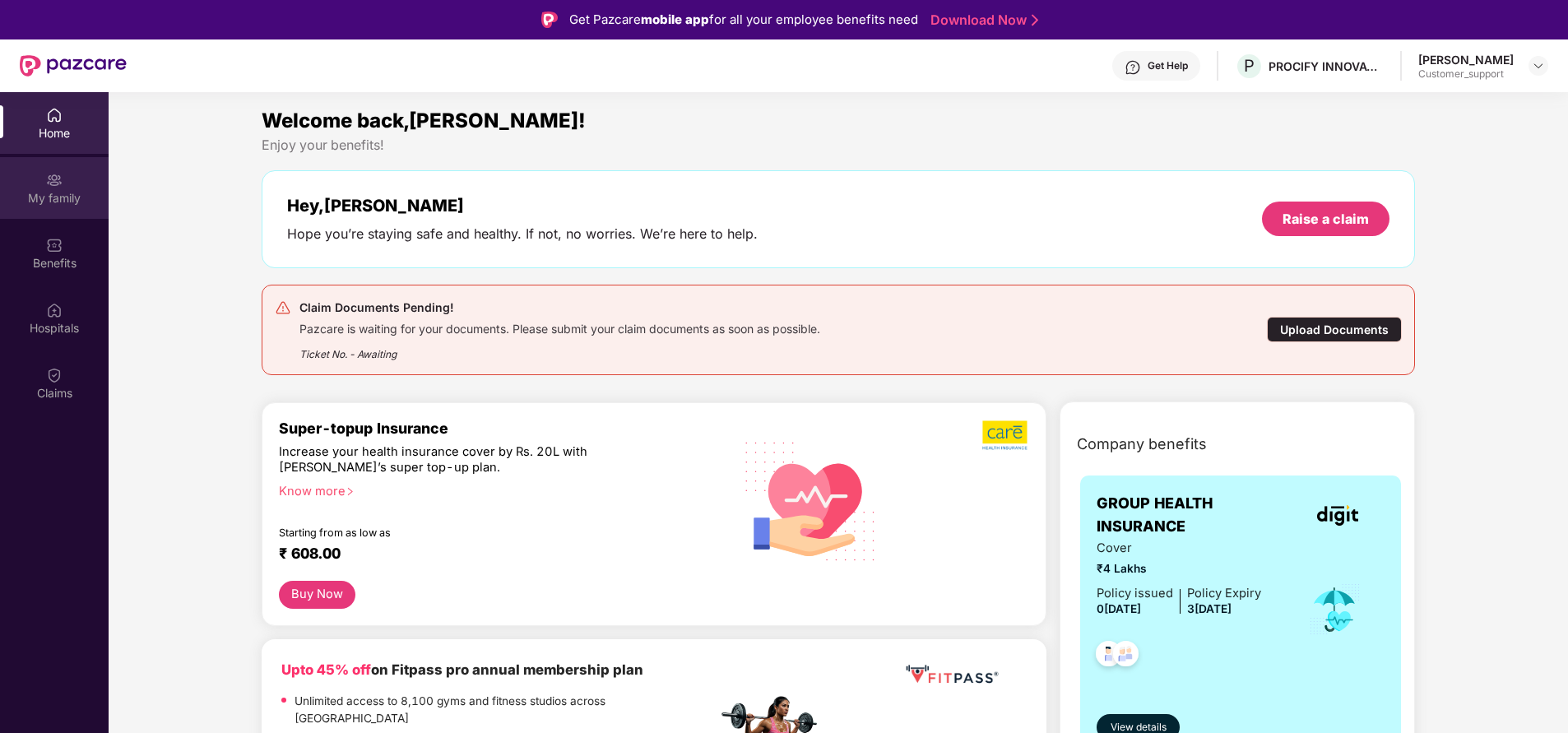
click at [41, 195] on div "My family" at bounding box center [54, 198] width 109 height 17
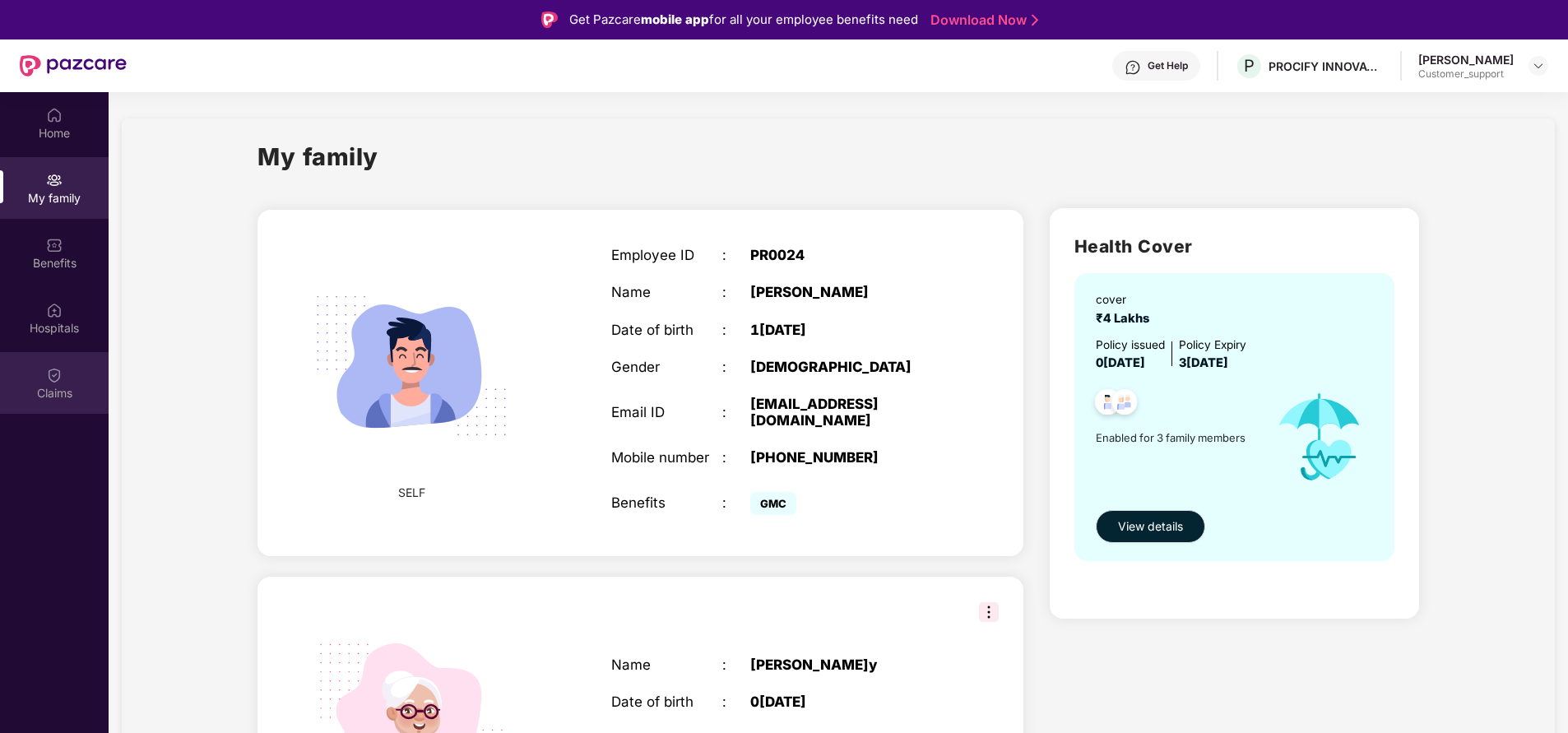
click at [55, 395] on div "Claims" at bounding box center [54, 393] width 109 height 17
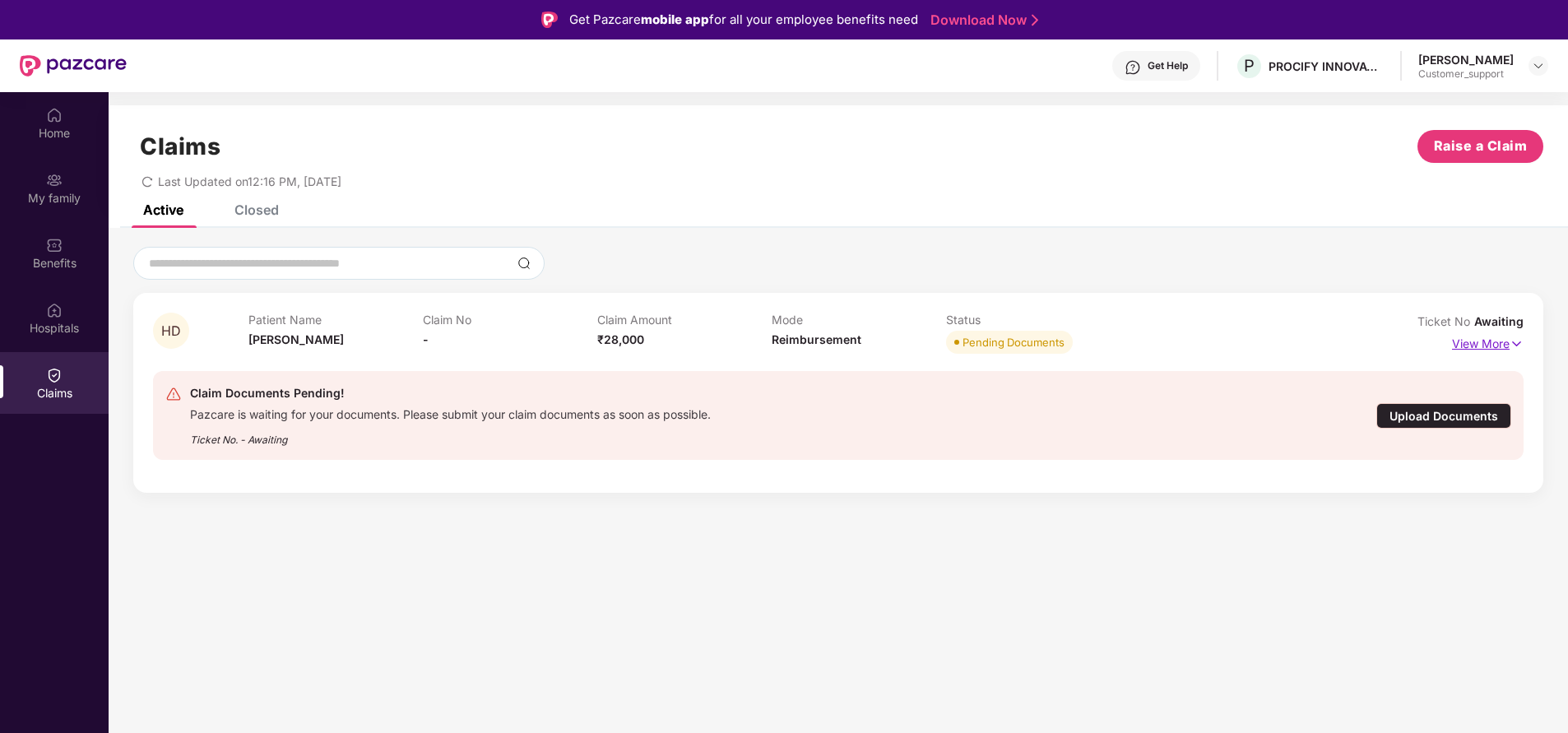
click at [1469, 347] on p "View More" at bounding box center [1487, 342] width 72 height 22
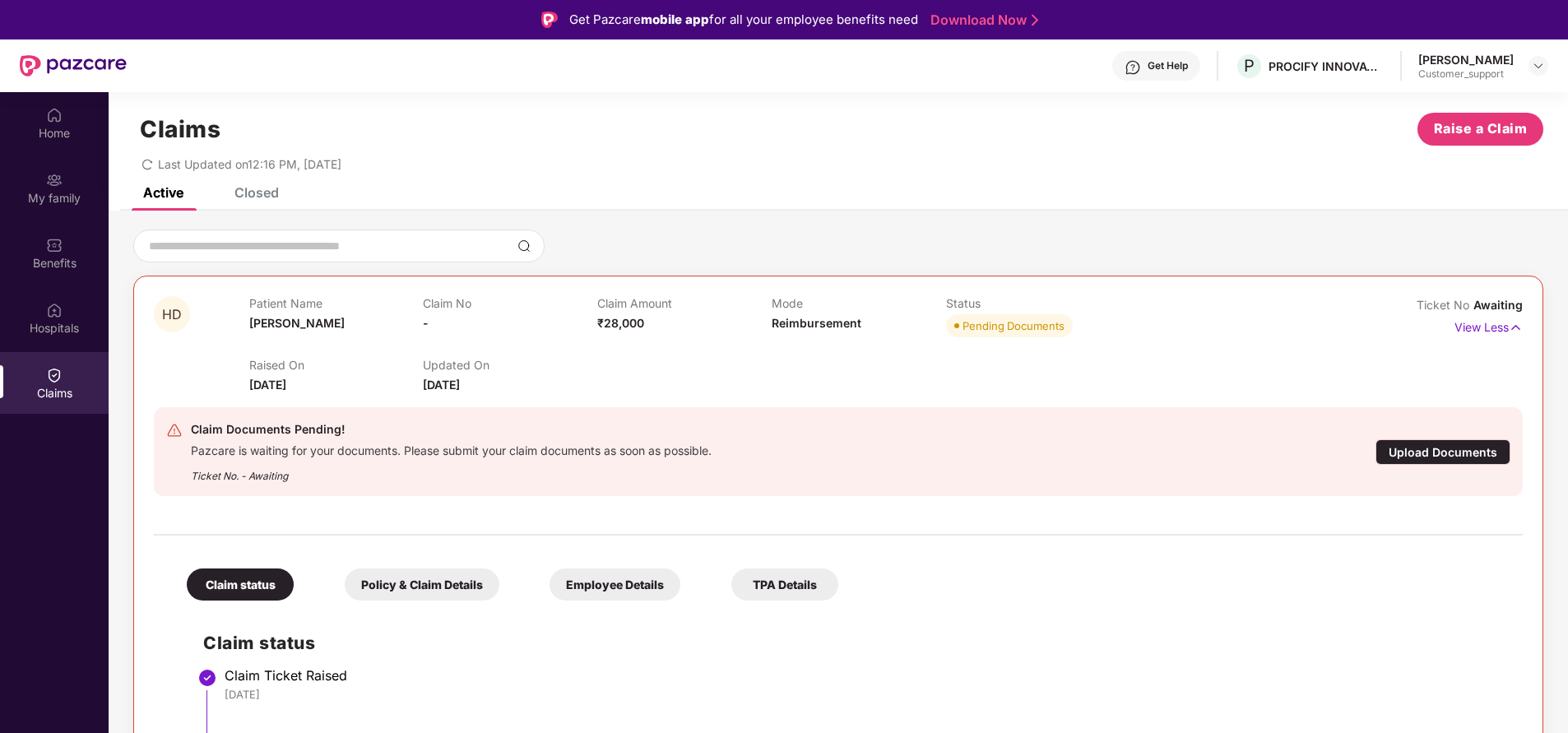
scroll to position [92, 0]
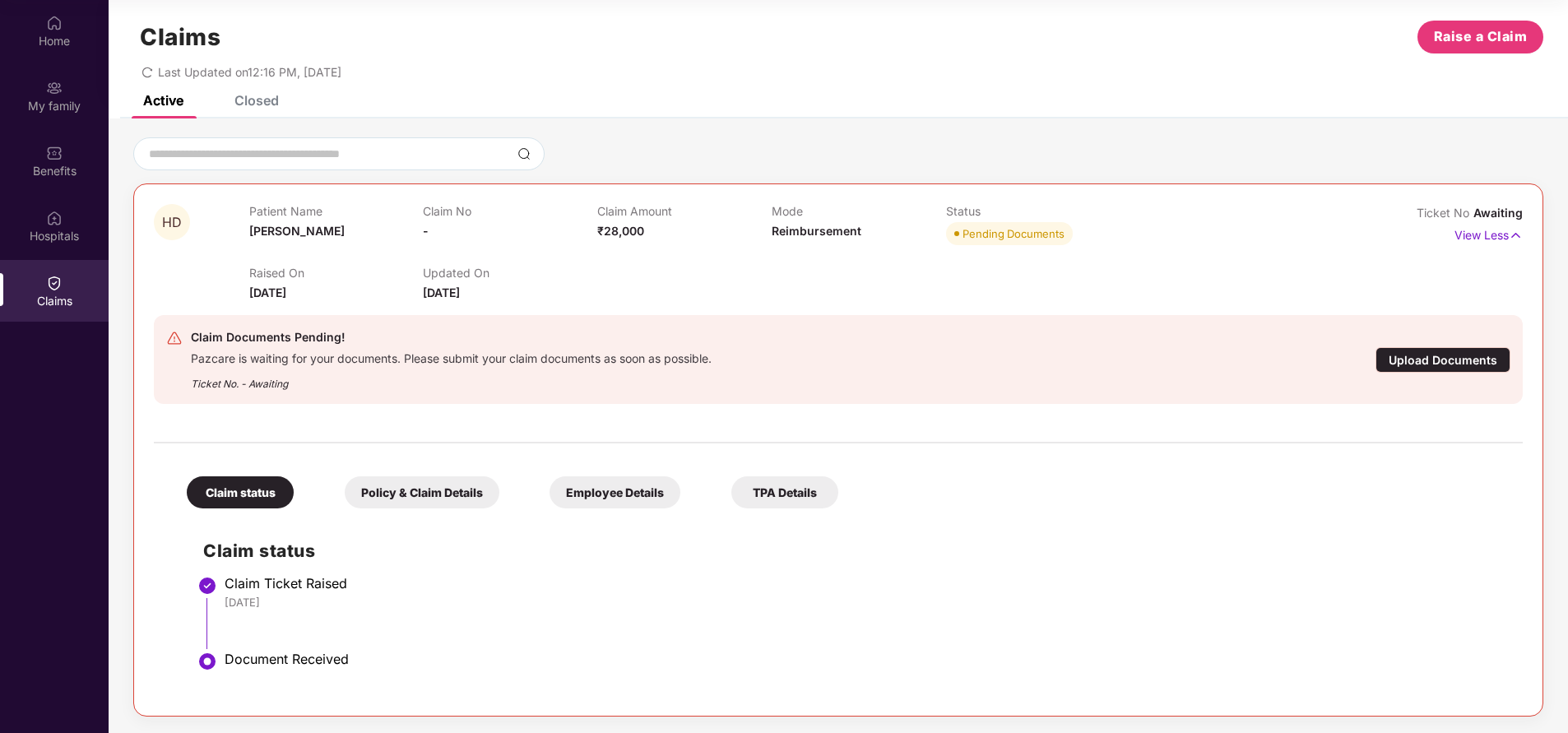
click at [438, 491] on div "Policy & Claim Details" at bounding box center [421, 492] width 155 height 32
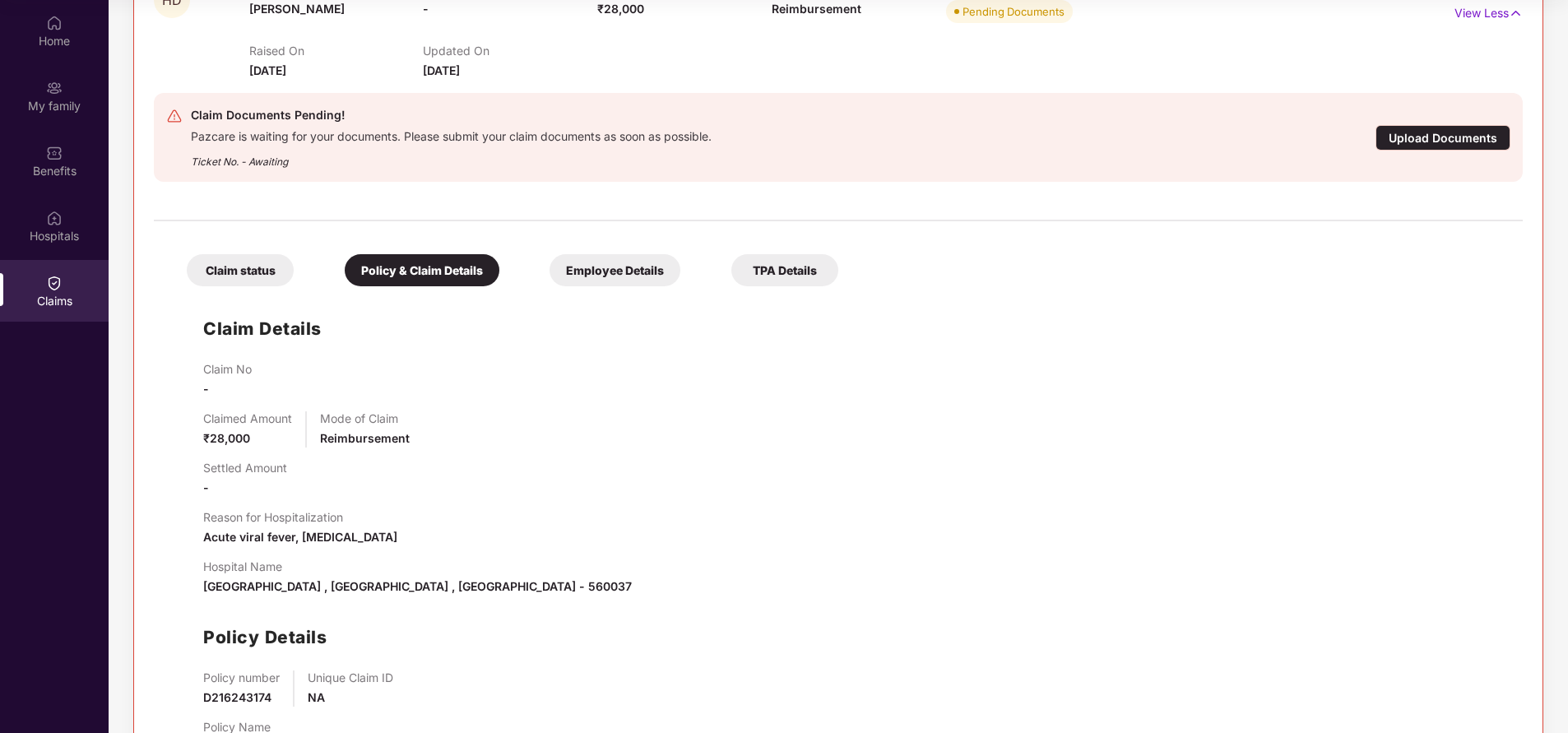
scroll to position [312, 0]
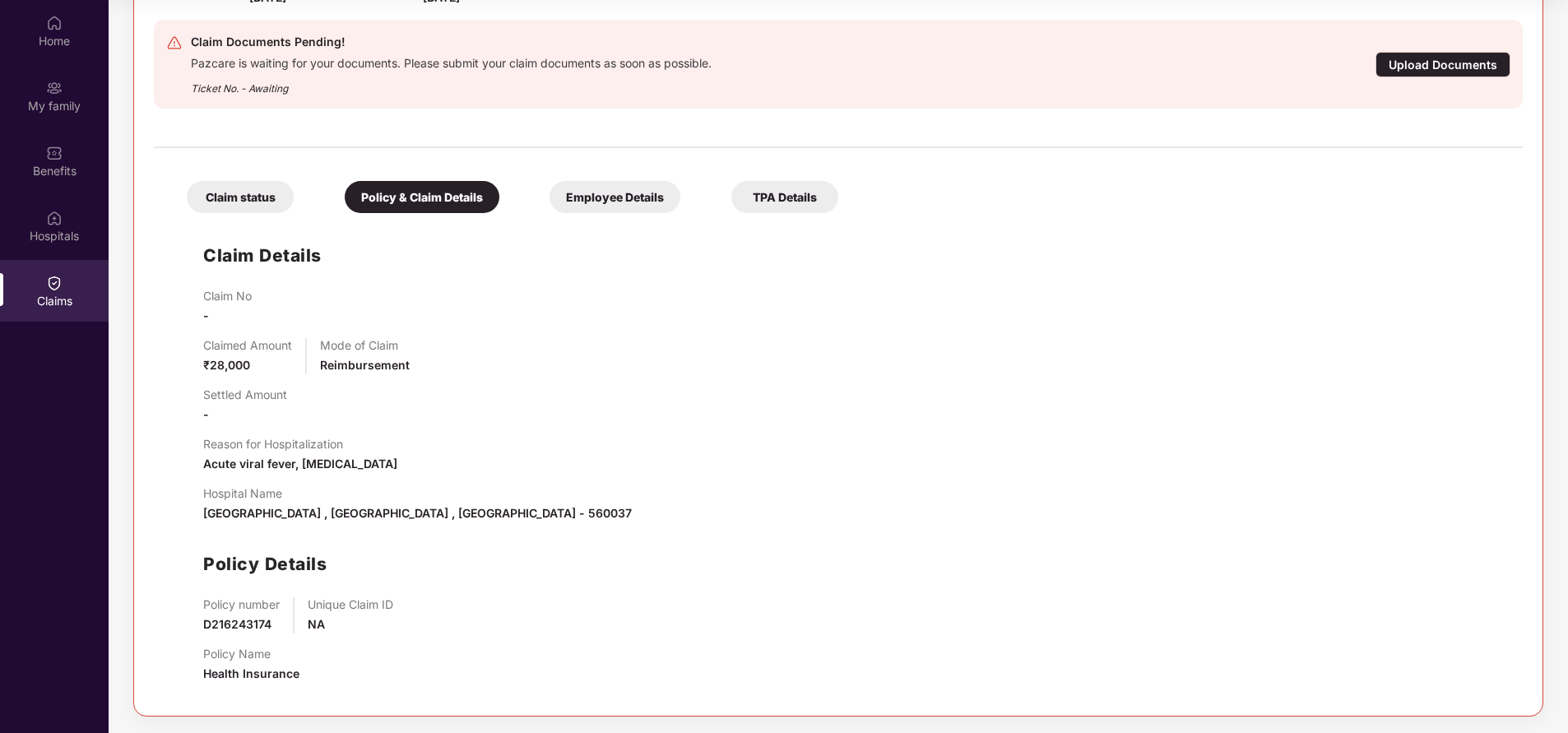
click at [243, 178] on div "Claim status Policy & Claim Details Employee Details TPA Details" at bounding box center [504, 189] width 668 height 49
click at [242, 195] on div "Claim status" at bounding box center [240, 197] width 107 height 32
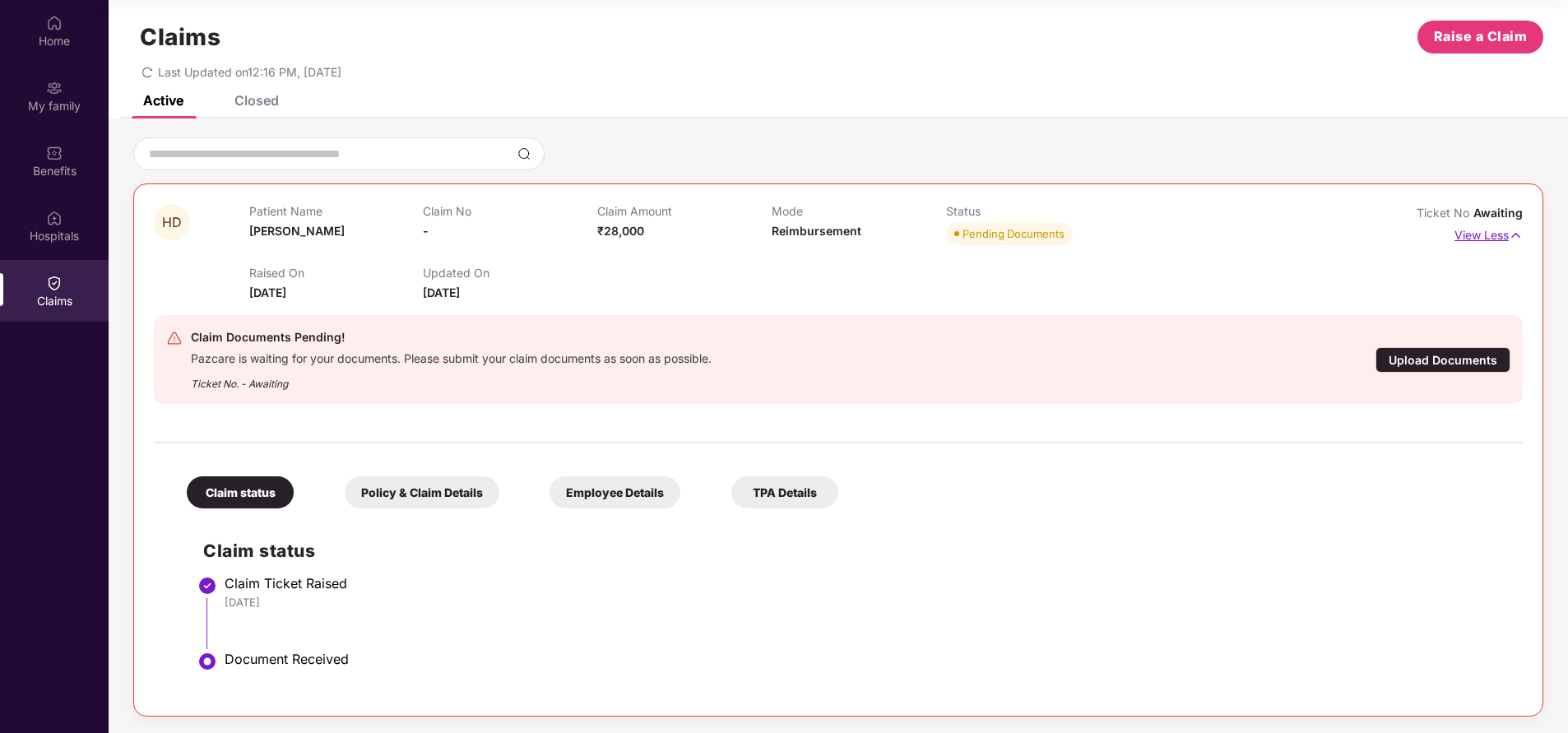
click at [1471, 233] on p "View Less" at bounding box center [1488, 233] width 68 height 22
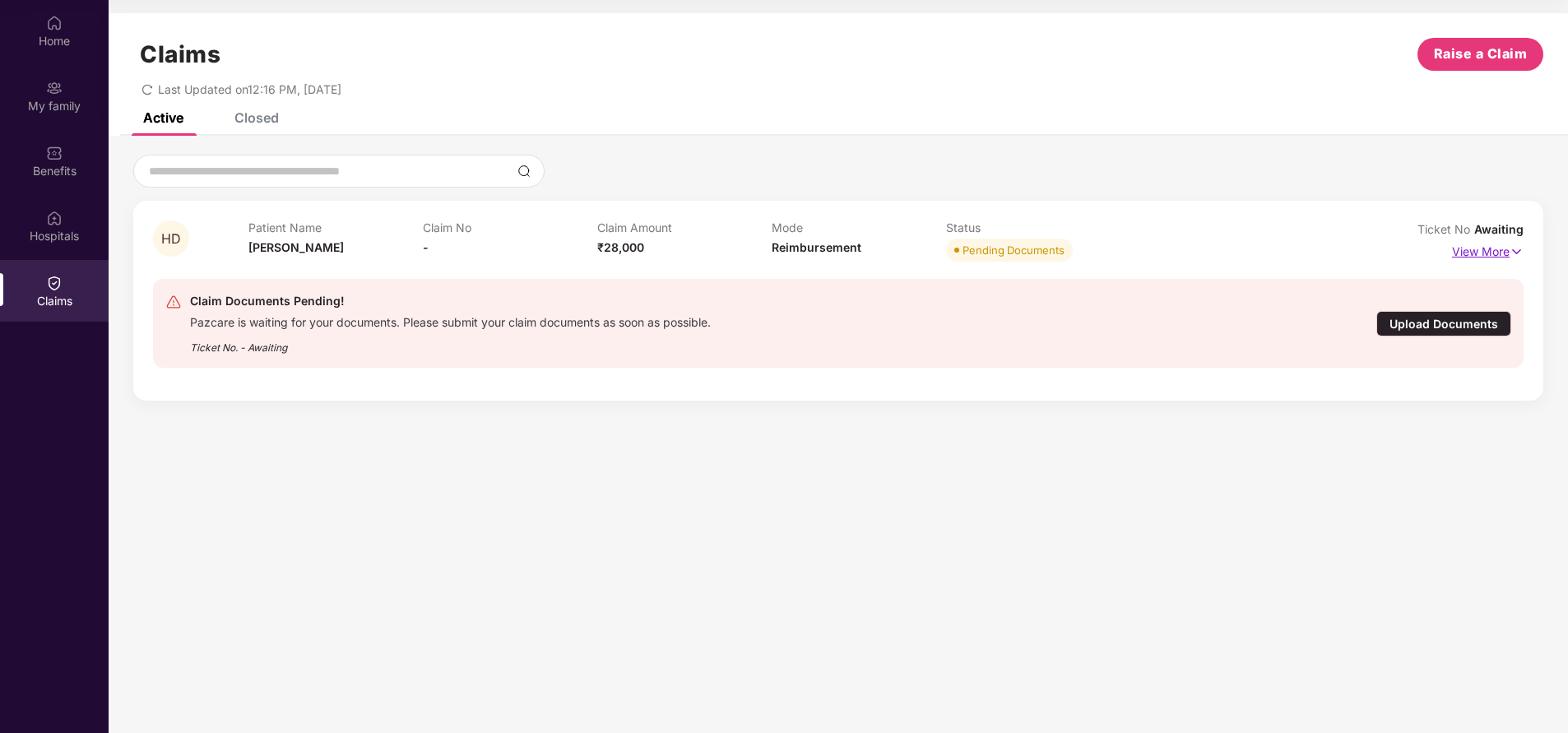
click at [1479, 250] on p "View More" at bounding box center [1487, 249] width 72 height 22
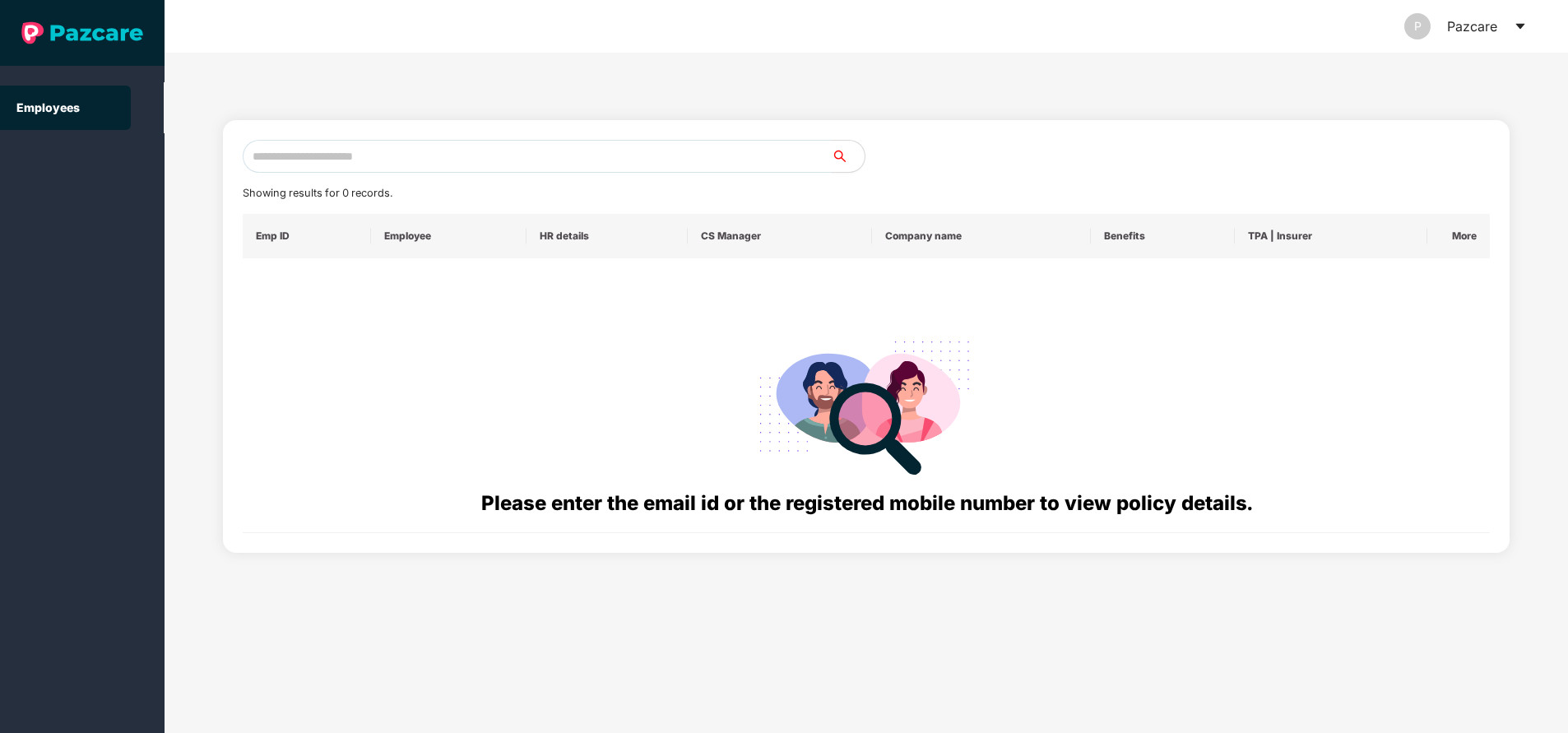
click at [367, 162] on input "text" at bounding box center [537, 156] width 589 height 33
paste input "**********"
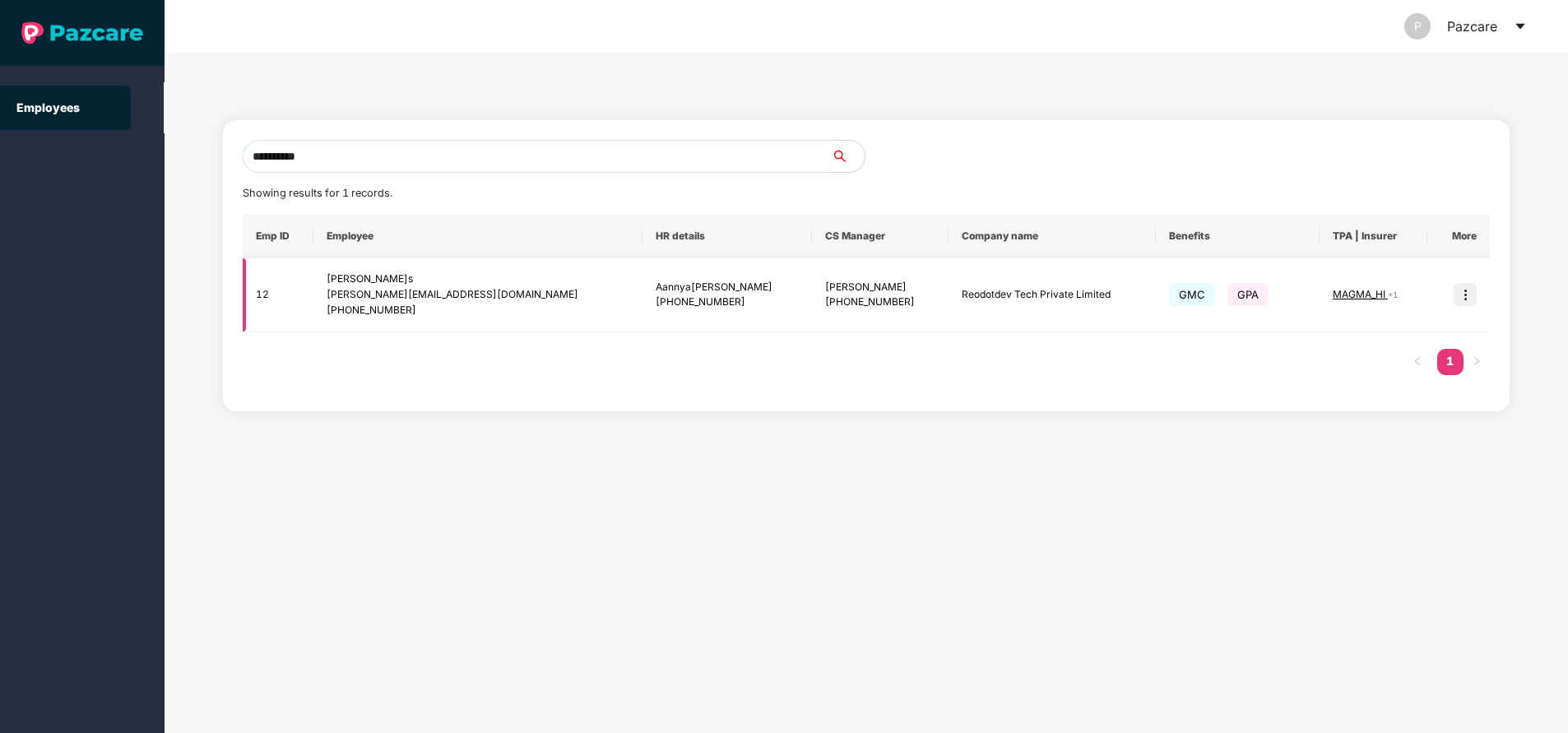
type input "**********"
click at [1463, 296] on img at bounding box center [1465, 295] width 23 height 23
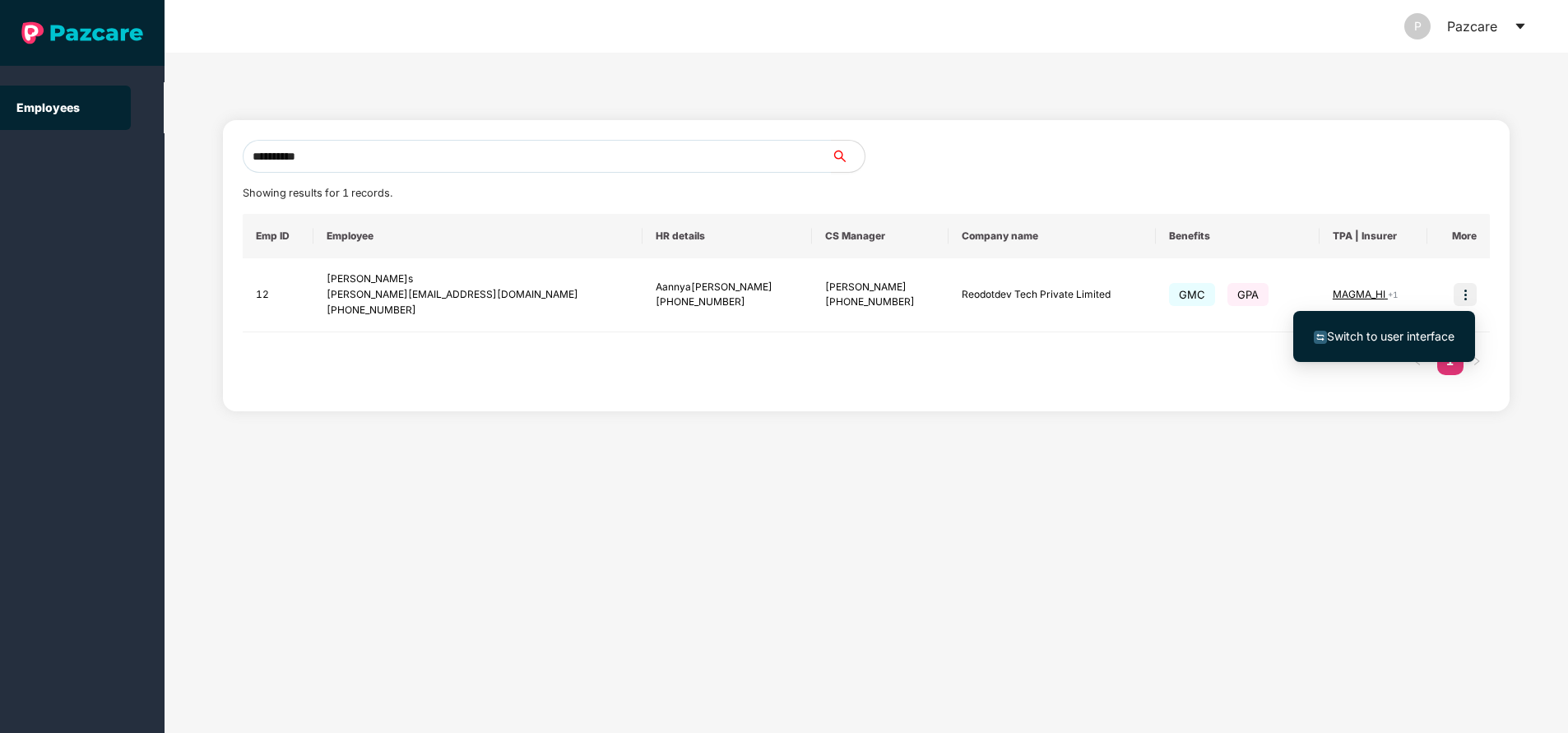
click at [1396, 343] on span "Switch to user interface" at bounding box center [1384, 336] width 141 height 18
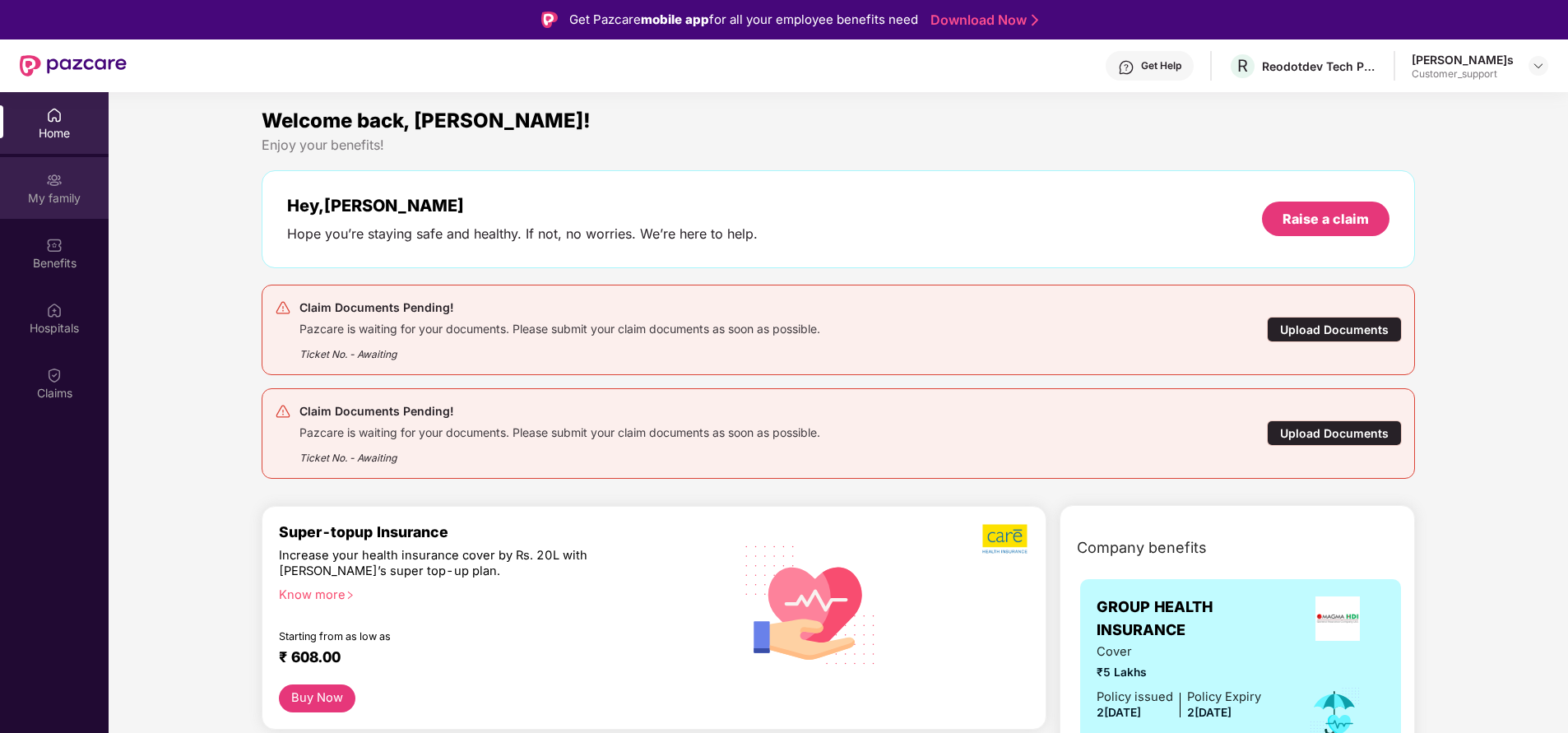
click at [75, 205] on div "My family" at bounding box center [54, 198] width 109 height 17
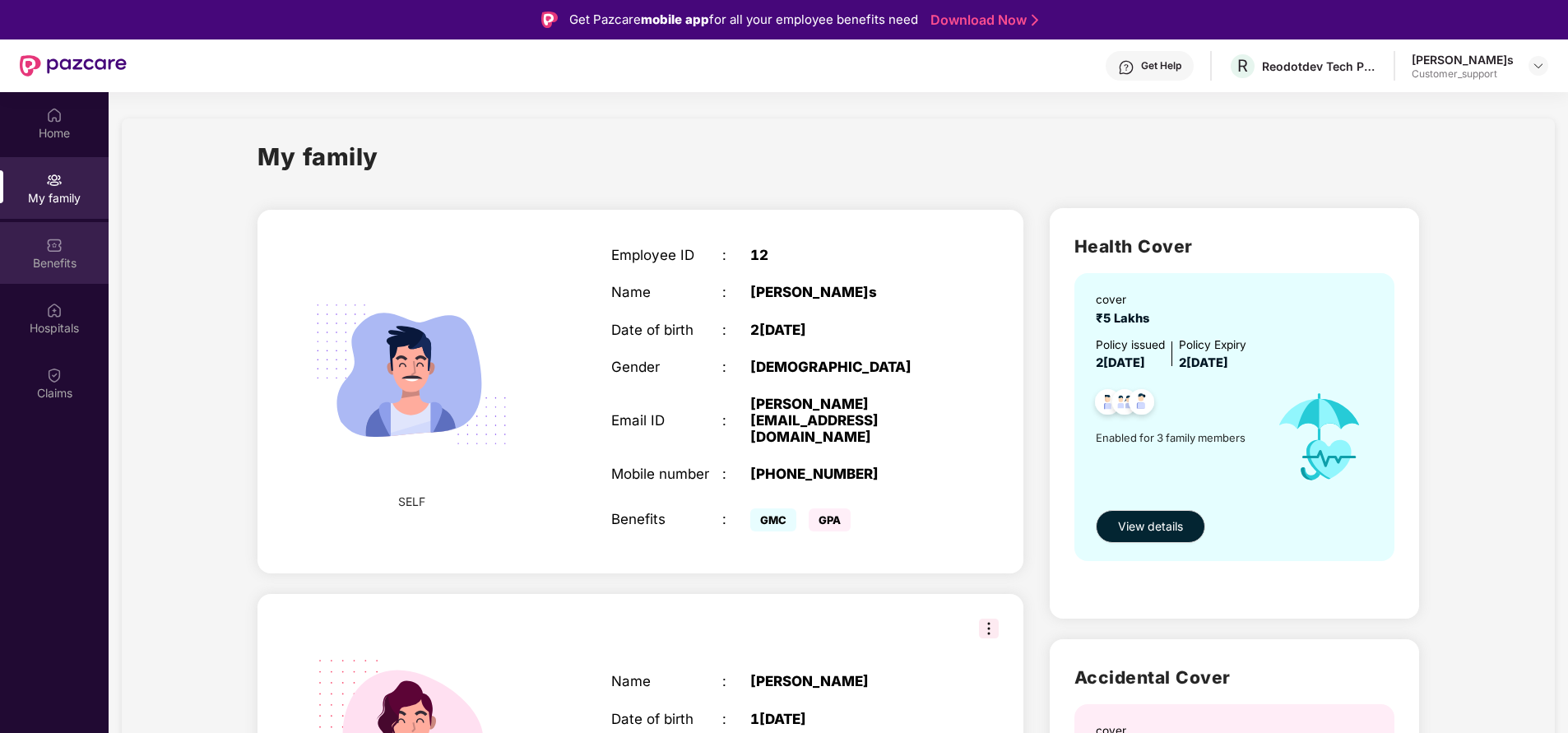
click at [44, 266] on div "Benefits" at bounding box center [54, 263] width 109 height 17
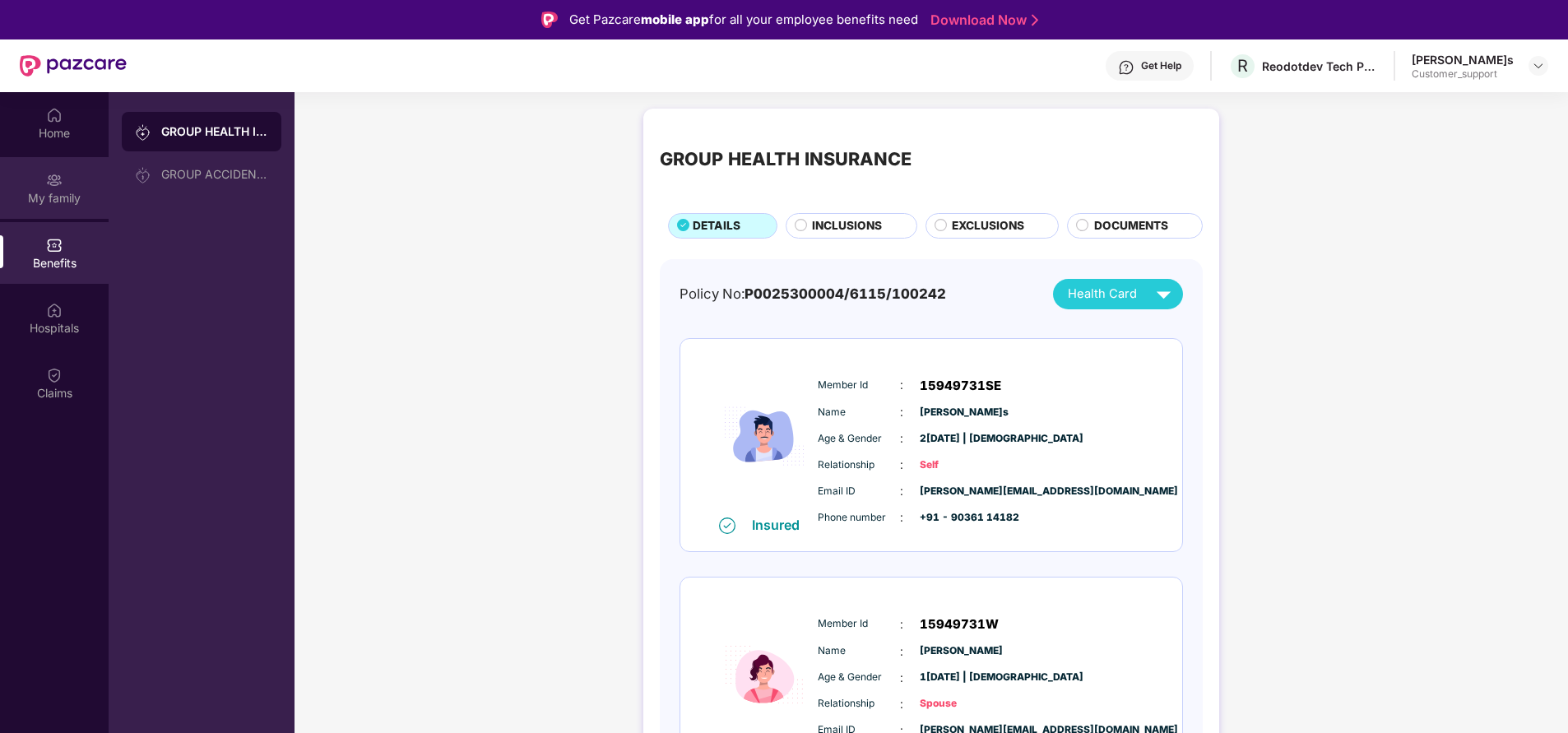
click at [58, 218] on div "My family" at bounding box center [54, 188] width 109 height 62
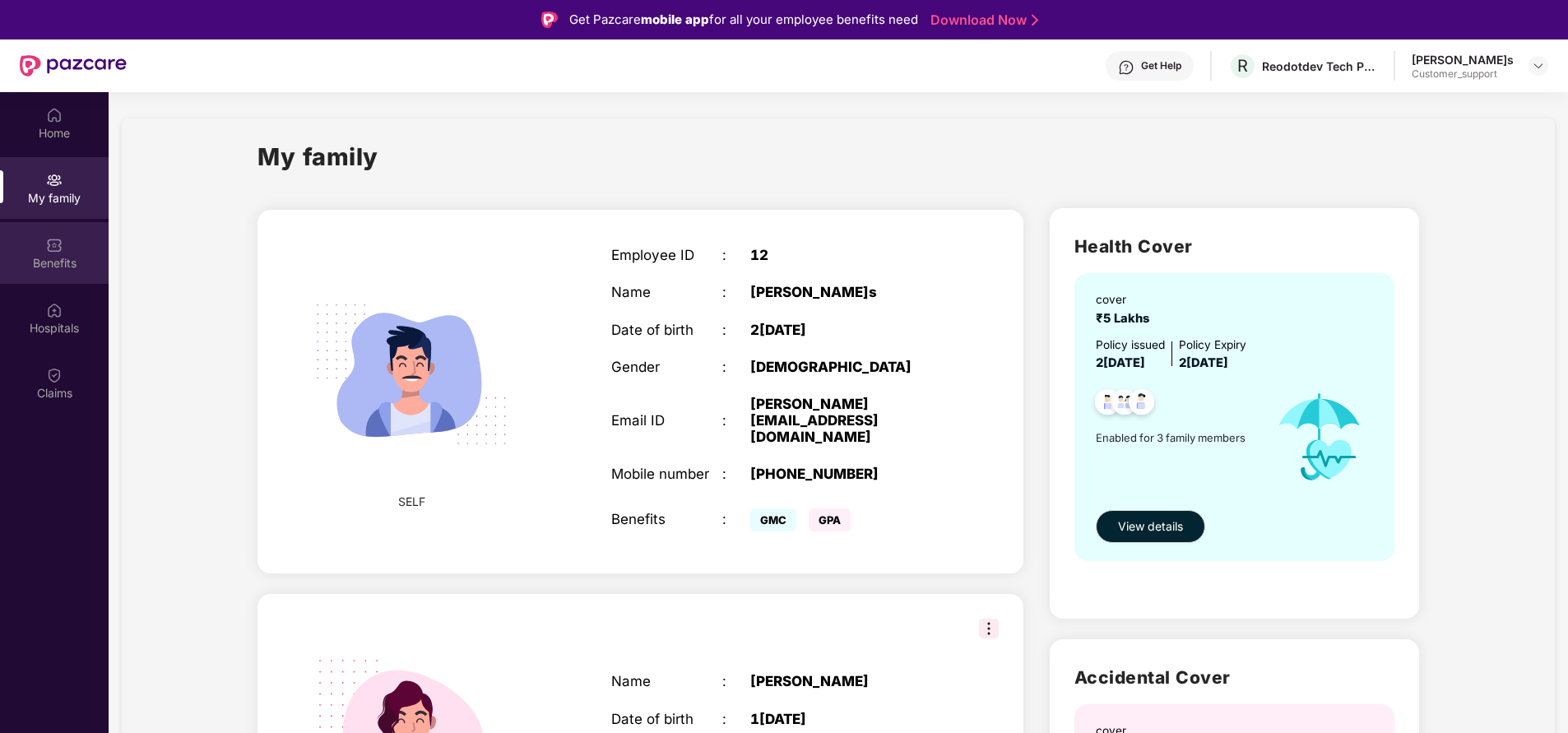
click at [52, 238] on img at bounding box center [54, 245] width 17 height 17
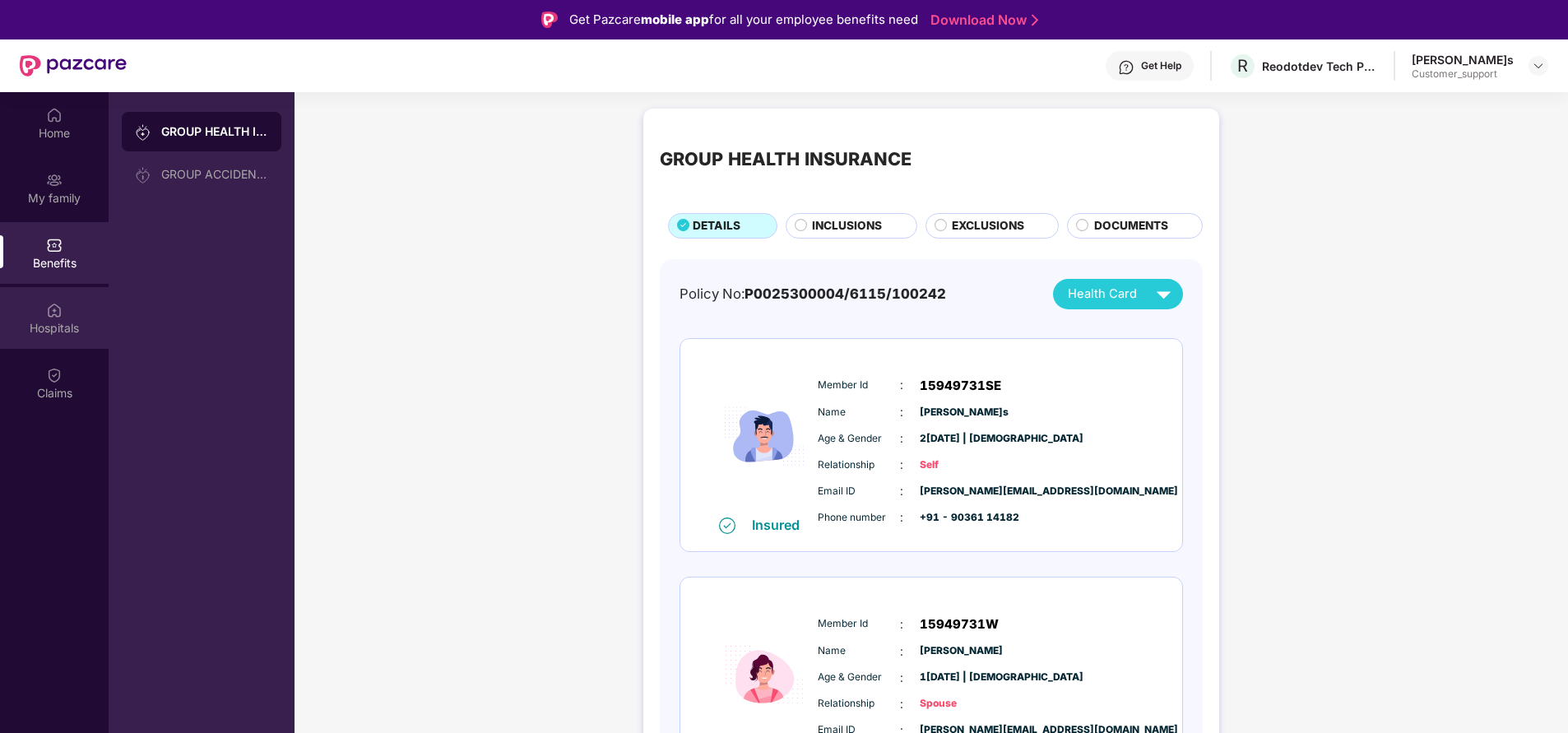
click at [45, 323] on div "Hospitals" at bounding box center [54, 328] width 109 height 17
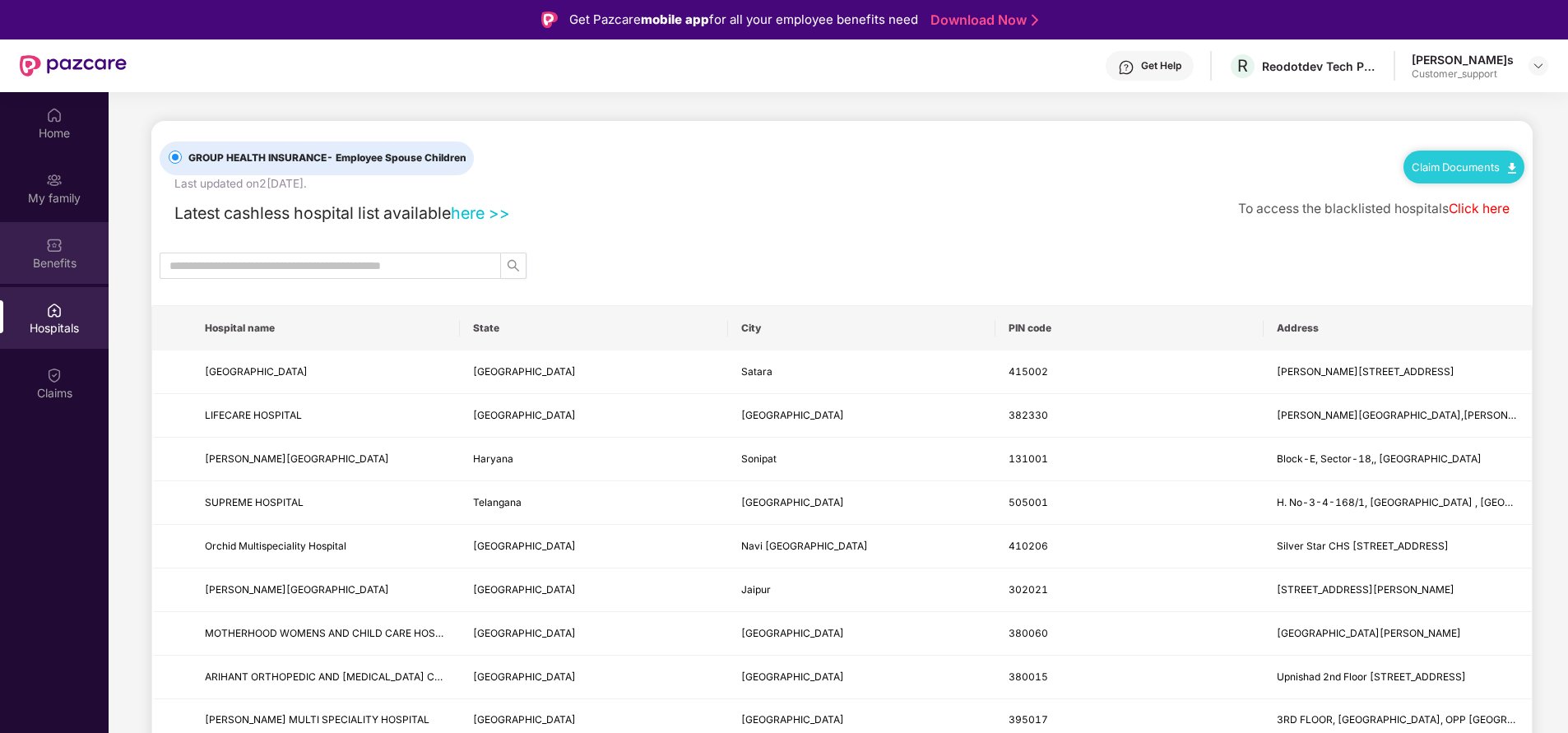
click at [34, 259] on div "Benefits" at bounding box center [54, 263] width 109 height 17
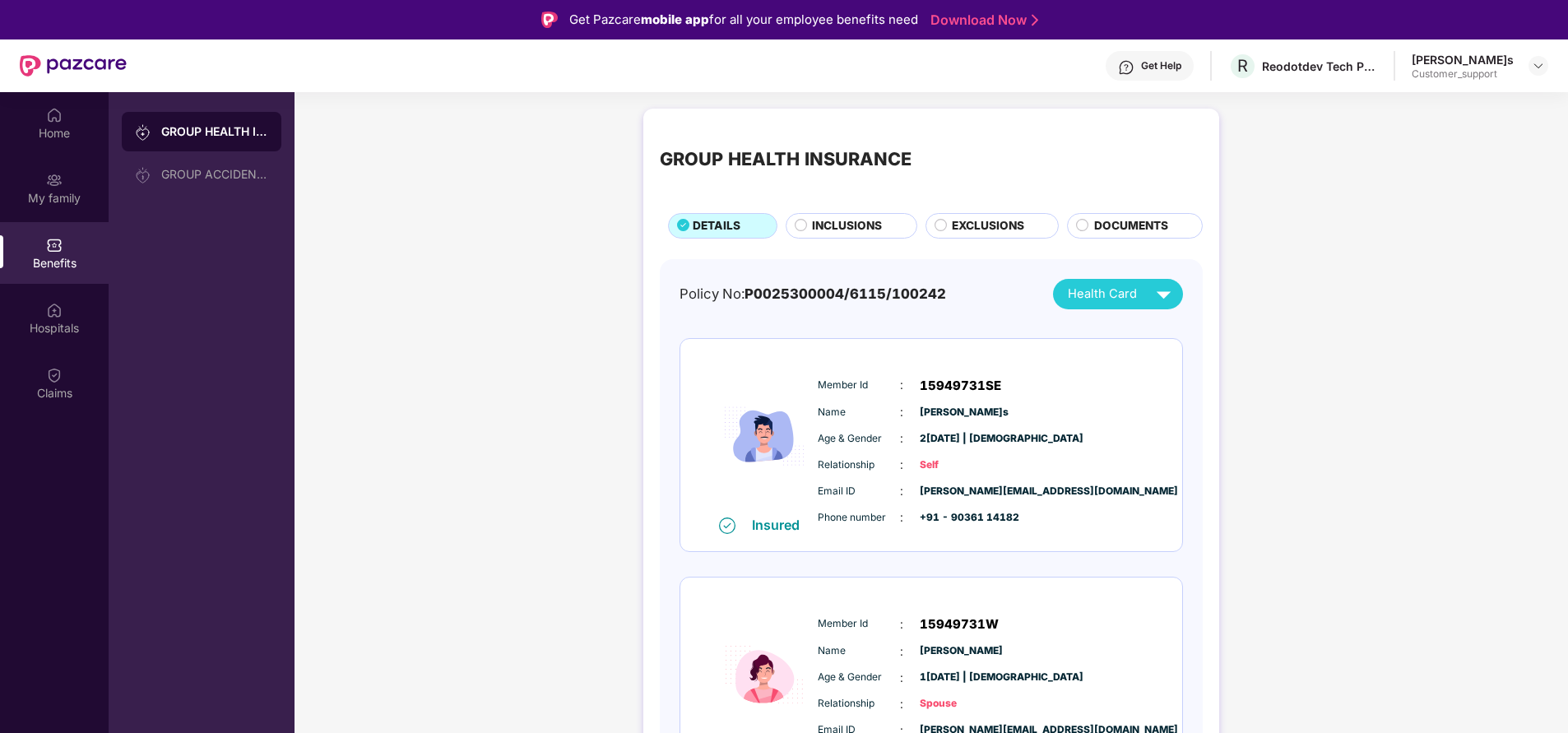
click at [831, 222] on span "INCLUSIONS" at bounding box center [846, 226] width 70 height 18
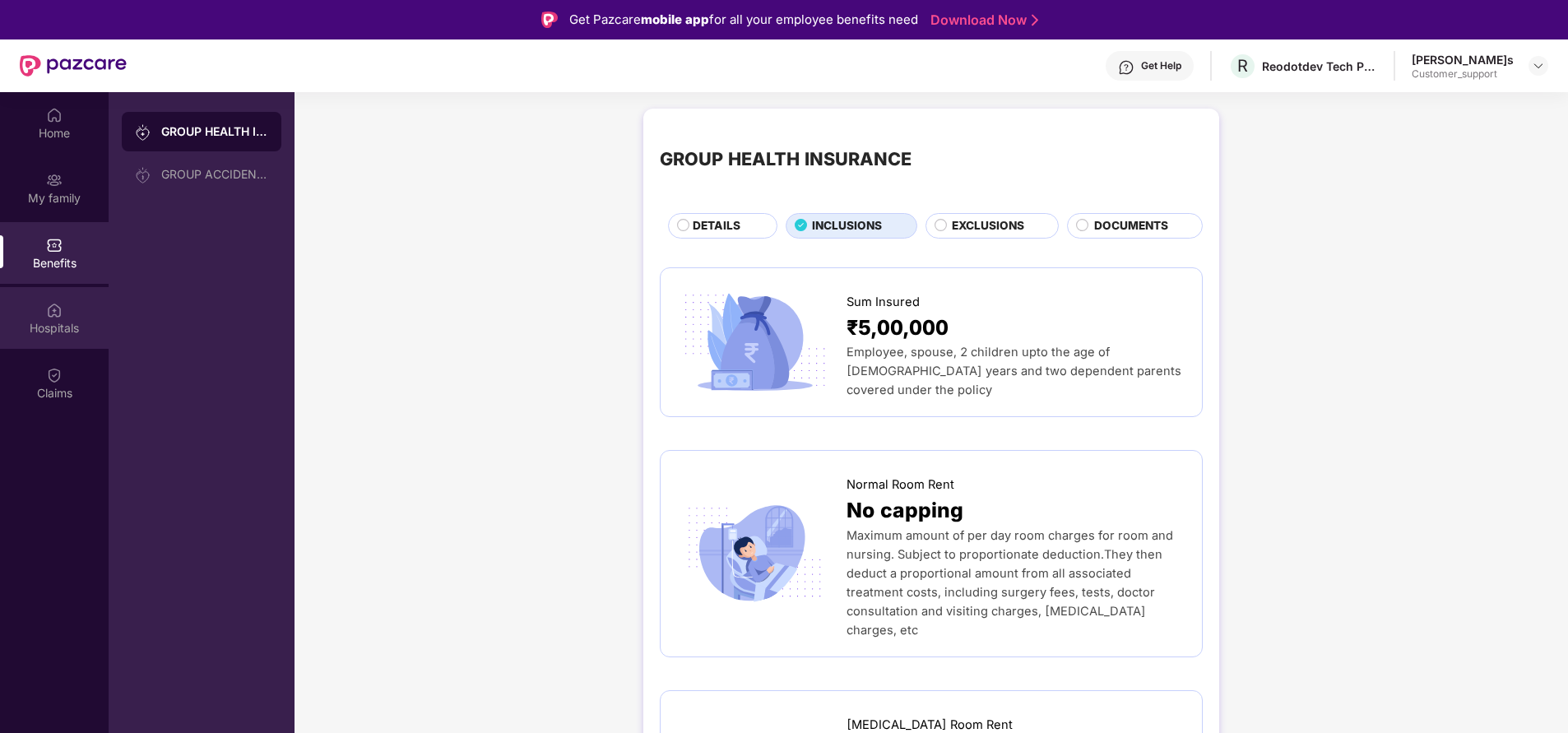
click at [75, 340] on div "Hospitals" at bounding box center [54, 318] width 109 height 62
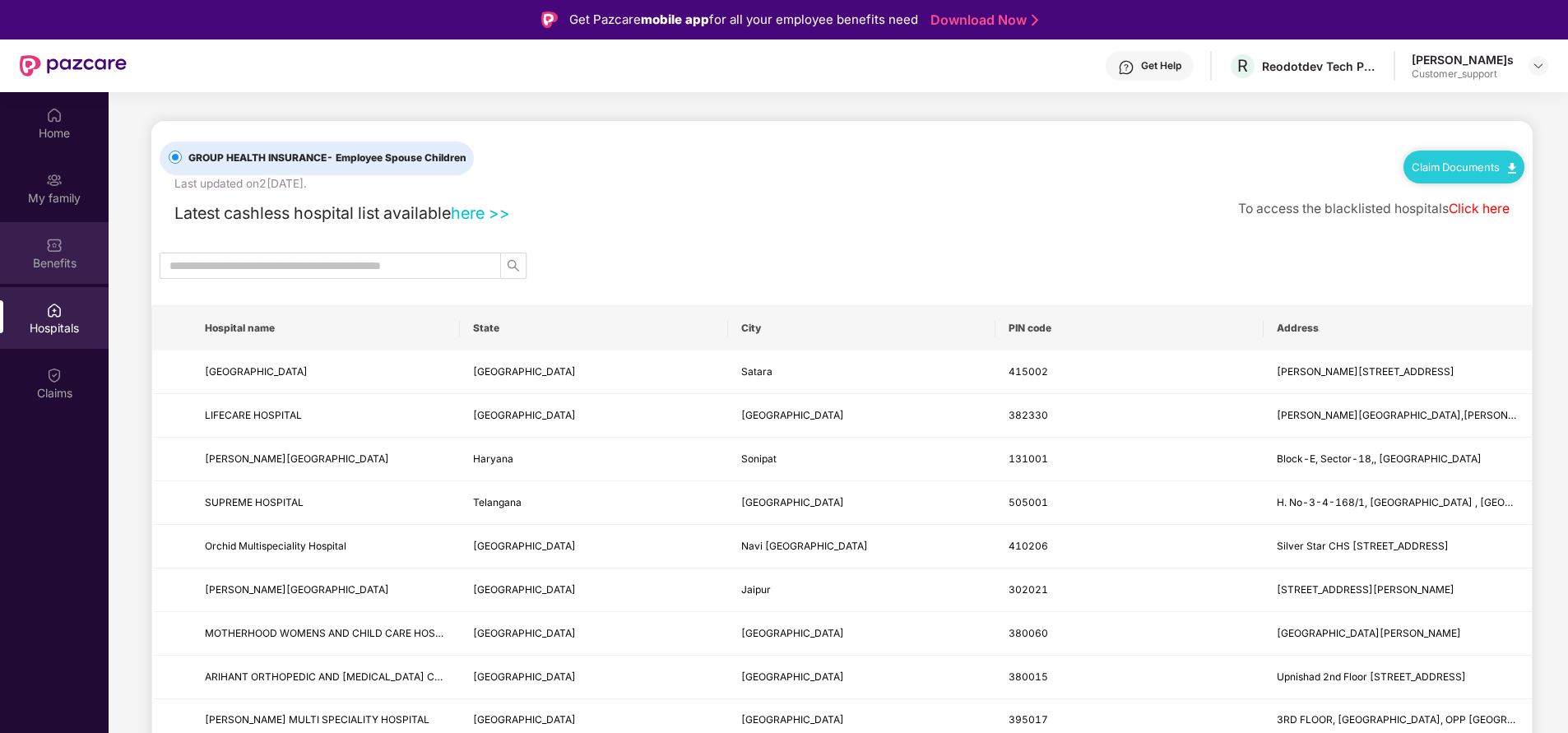
click at [46, 260] on div "Benefits" at bounding box center [54, 263] width 109 height 17
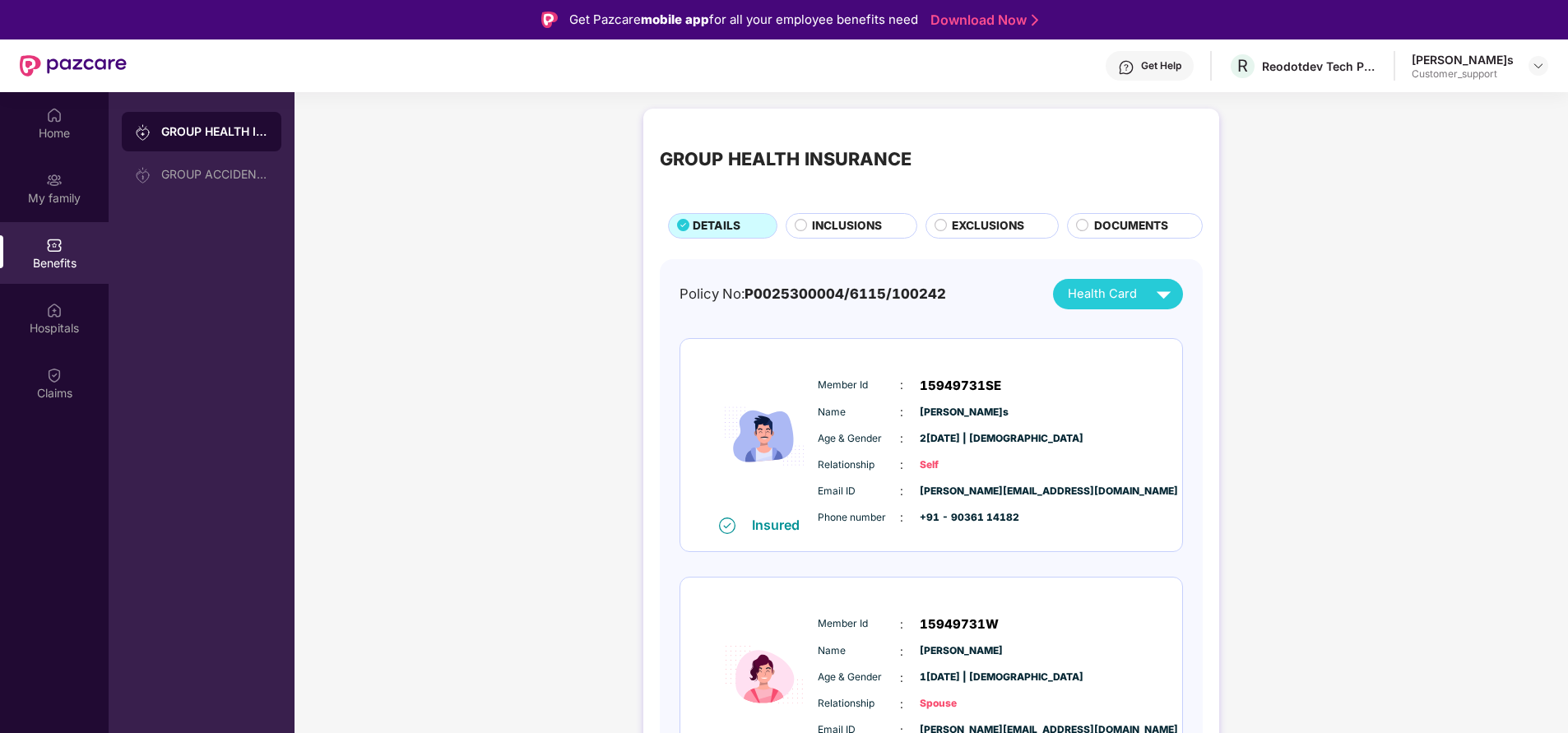
click at [861, 228] on span "INCLUSIONS" at bounding box center [846, 226] width 70 height 18
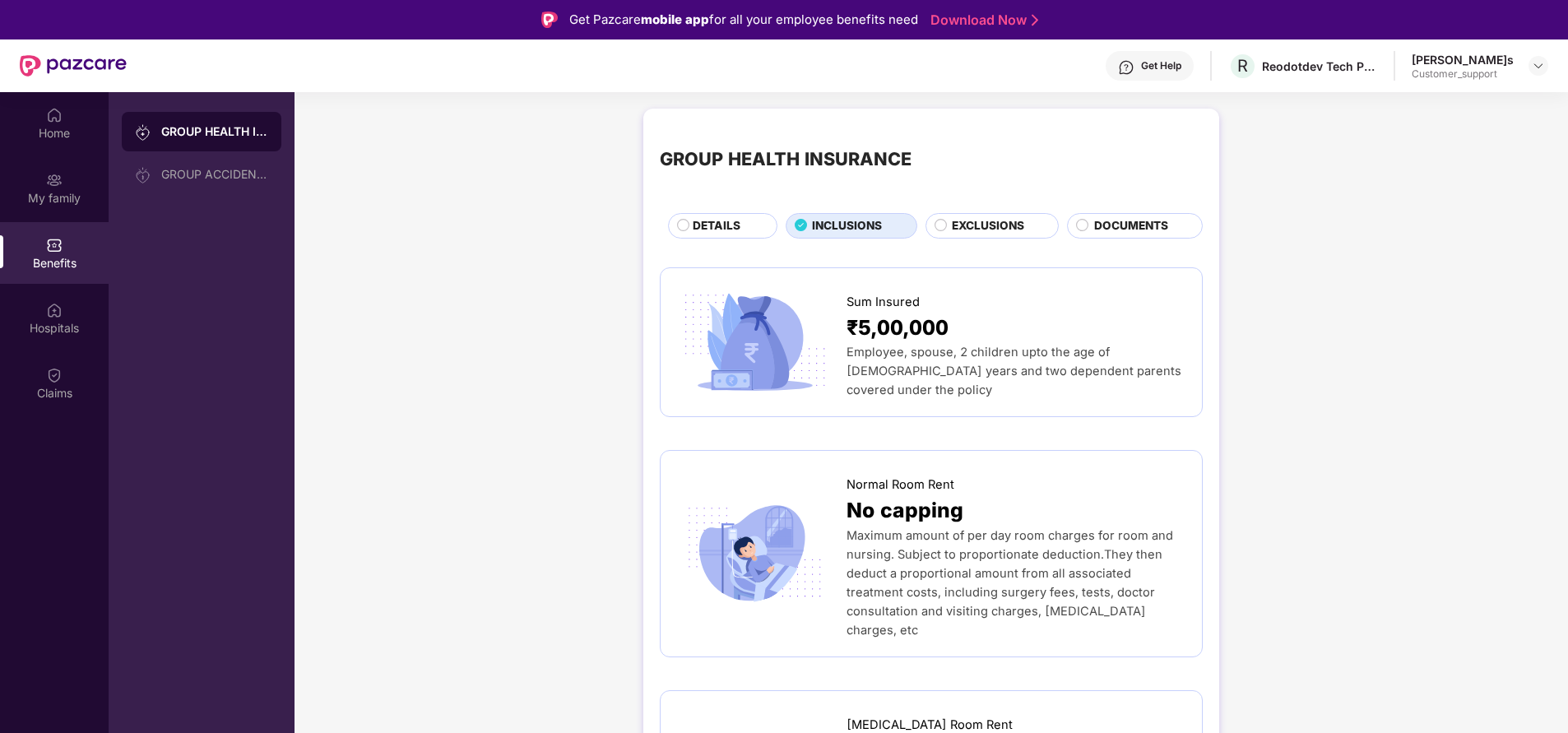
click at [721, 228] on span "DETAILS" at bounding box center [716, 226] width 48 height 18
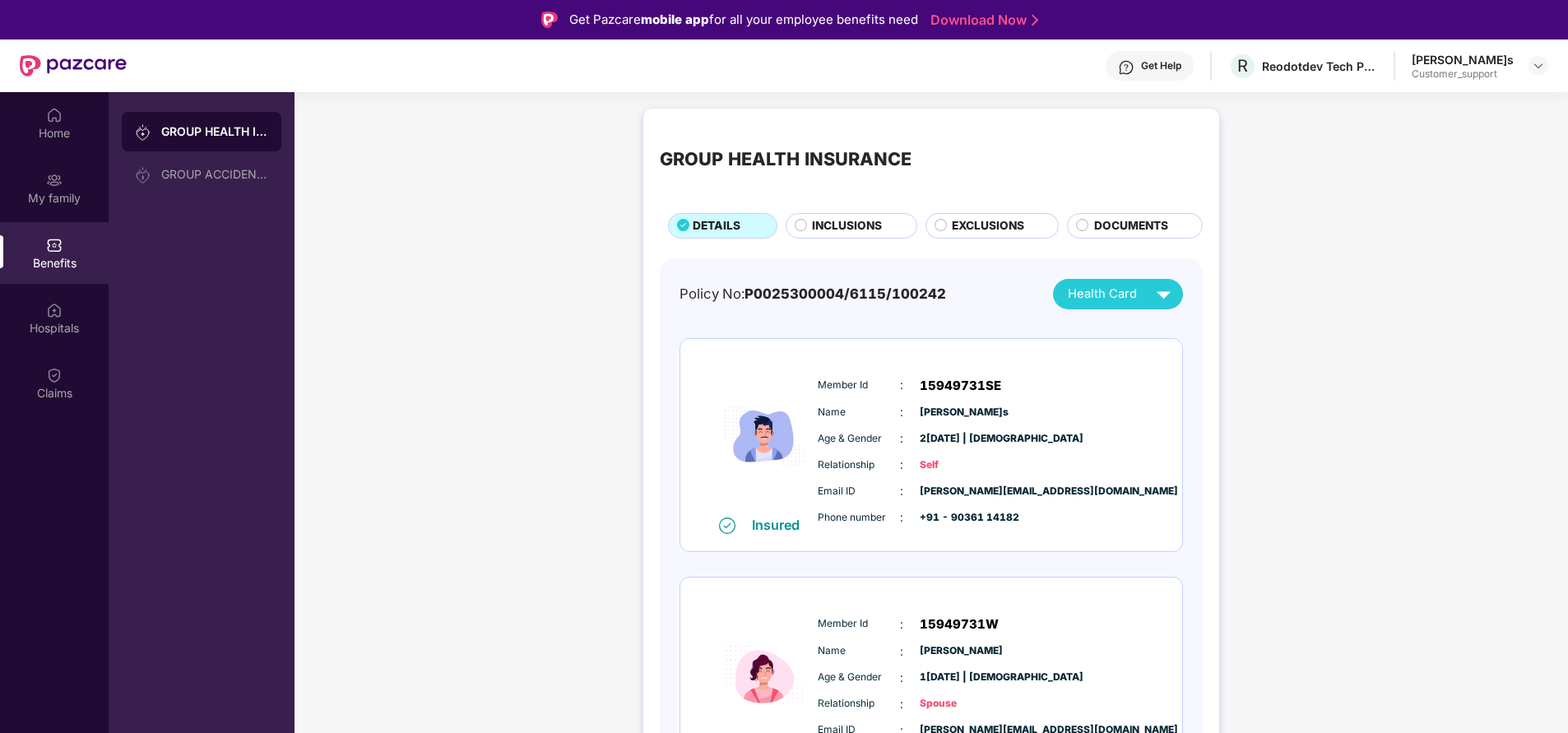
click at [1154, 62] on div "Get Help" at bounding box center [1149, 66] width 88 height 29
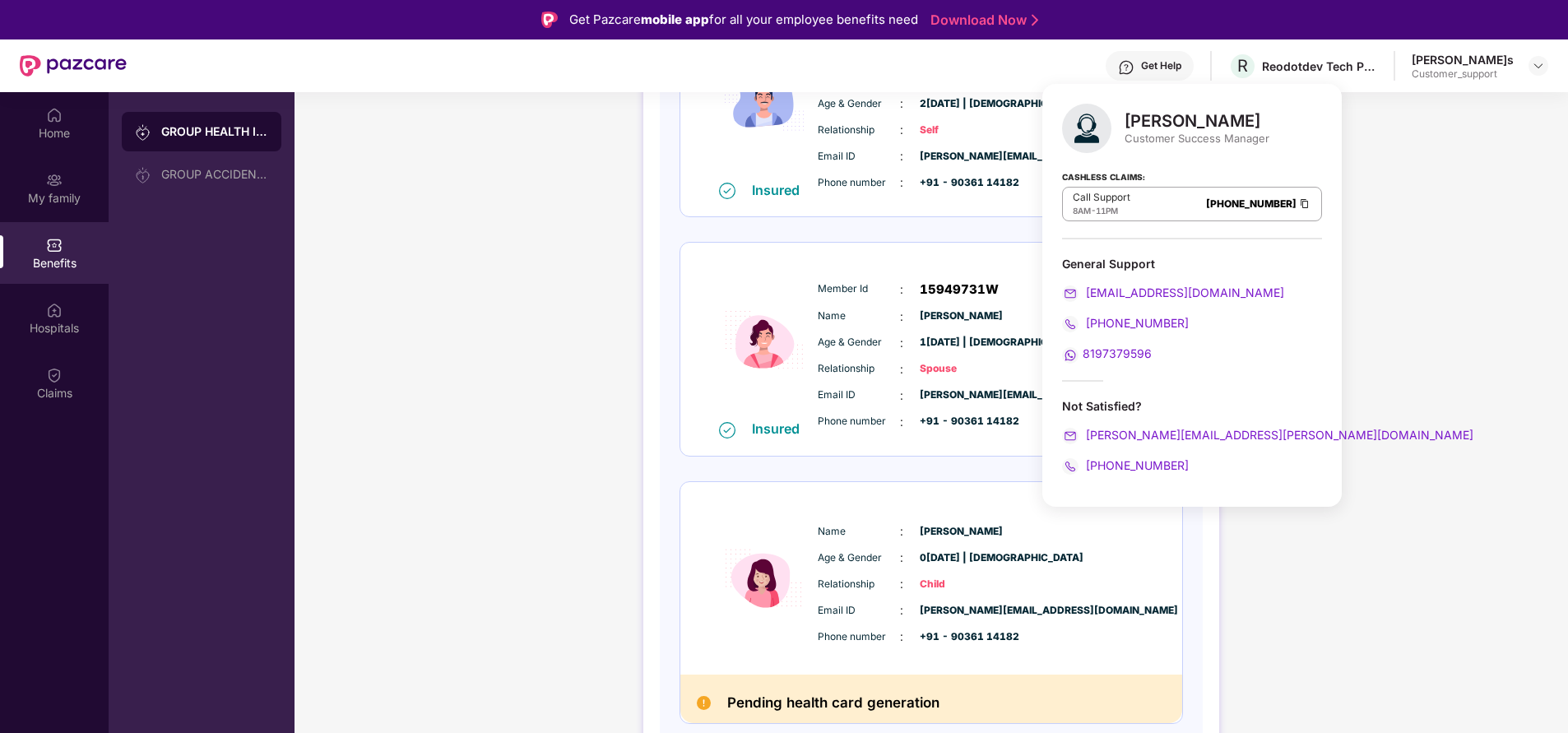
scroll to position [336, 0]
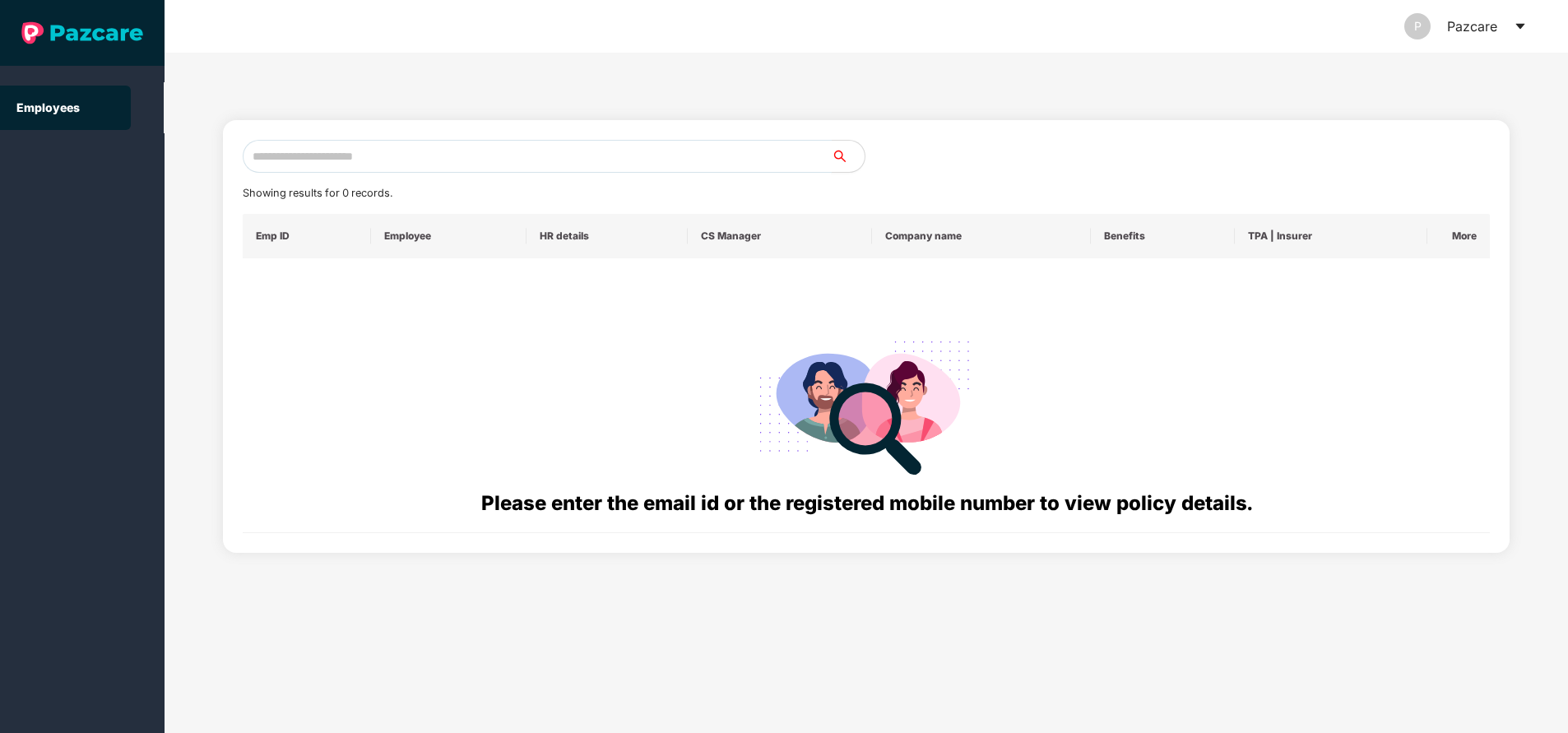
click at [466, 148] on input "text" at bounding box center [537, 156] width 589 height 33
paste input "**********"
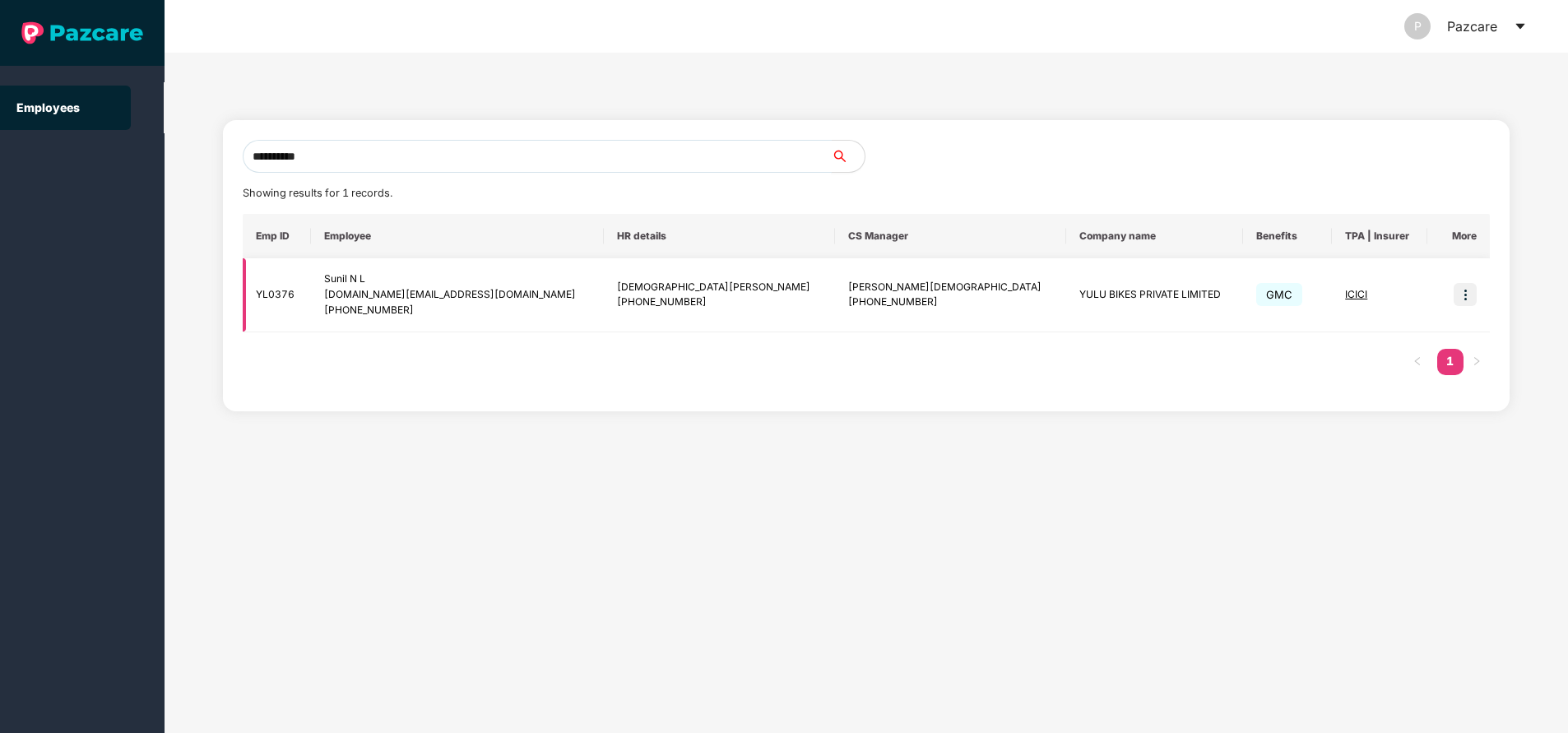
type input "**********"
click at [1471, 296] on img at bounding box center [1465, 295] width 23 height 23
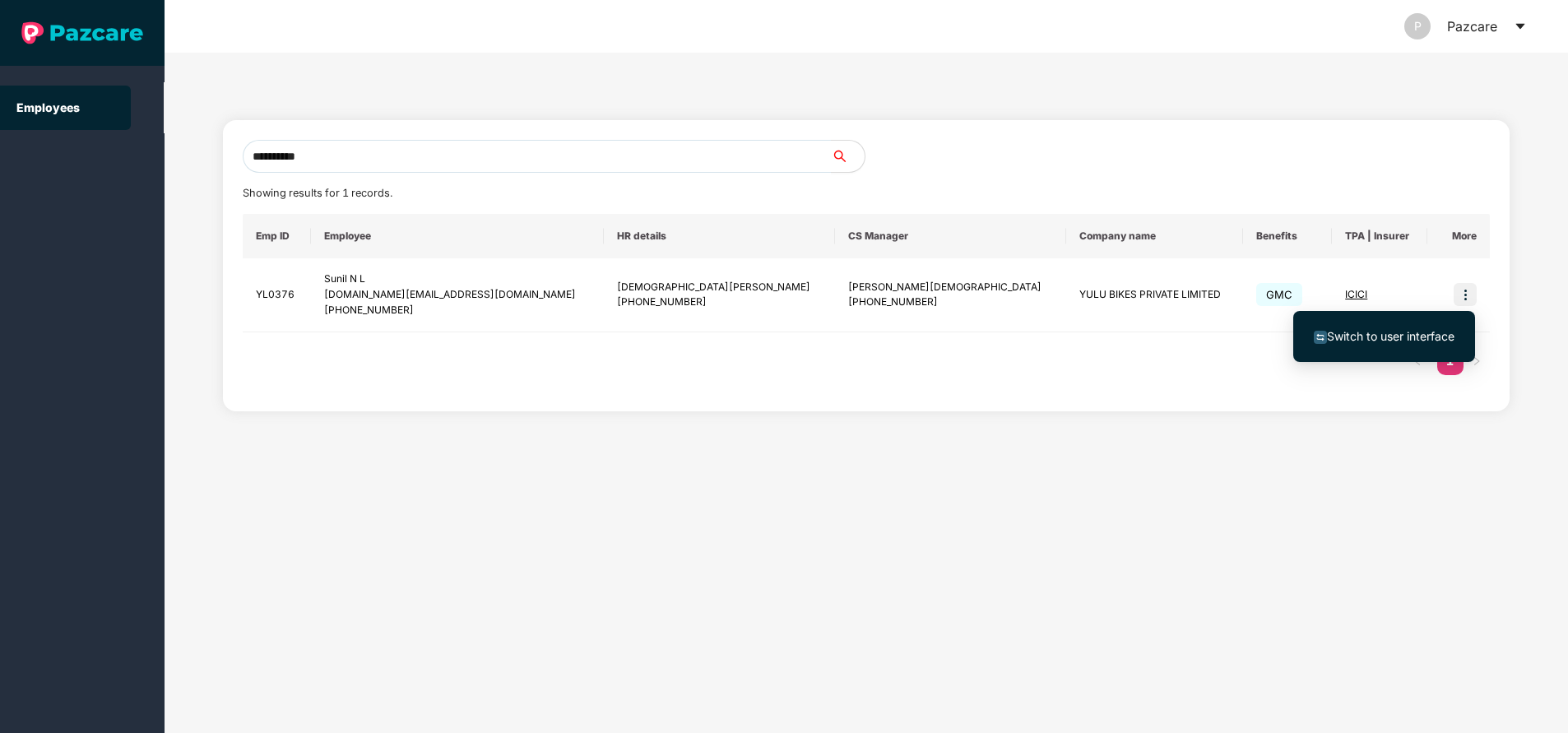
click at [1398, 331] on span "Switch to user interface" at bounding box center [1391, 336] width 127 height 14
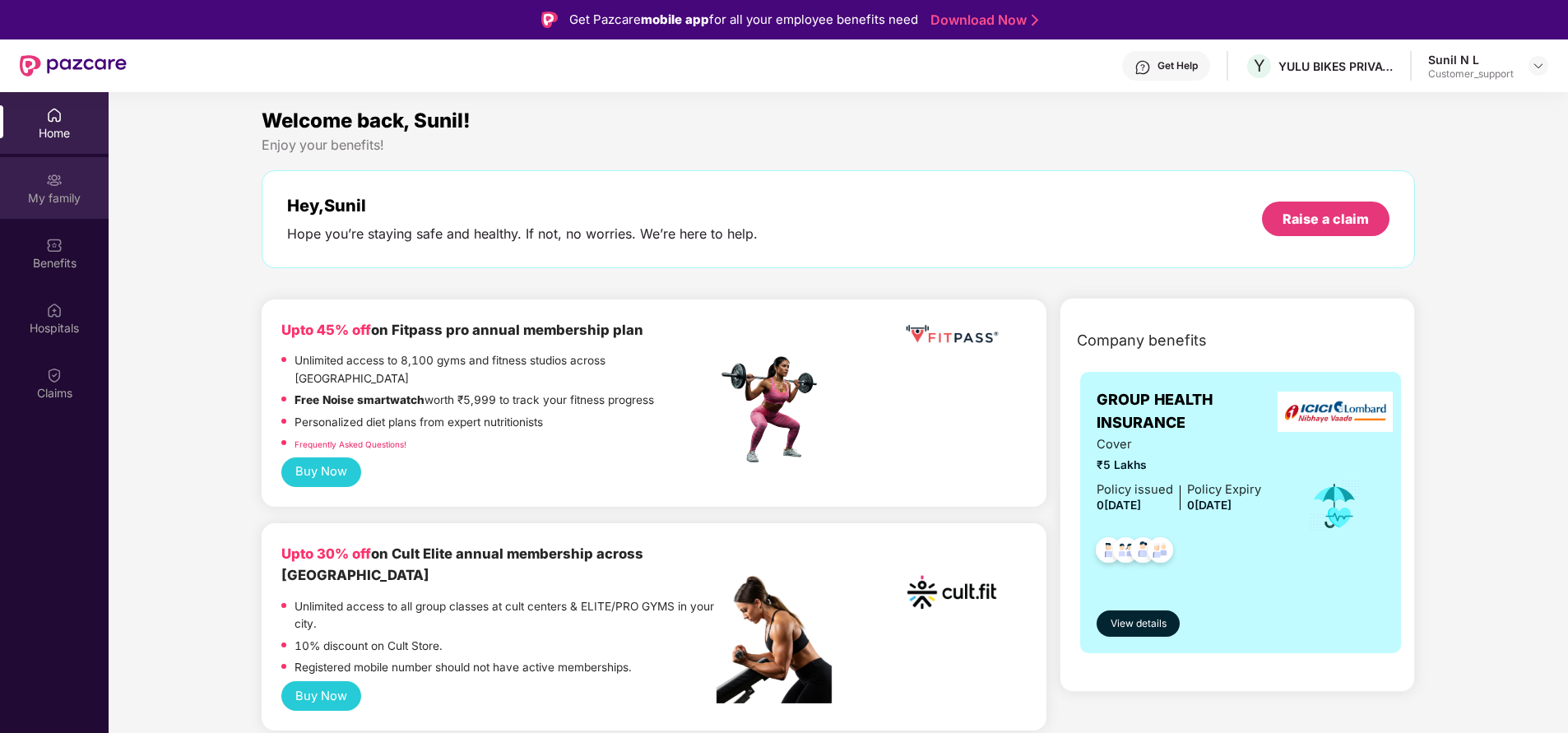
click at [49, 184] on img at bounding box center [54, 180] width 17 height 17
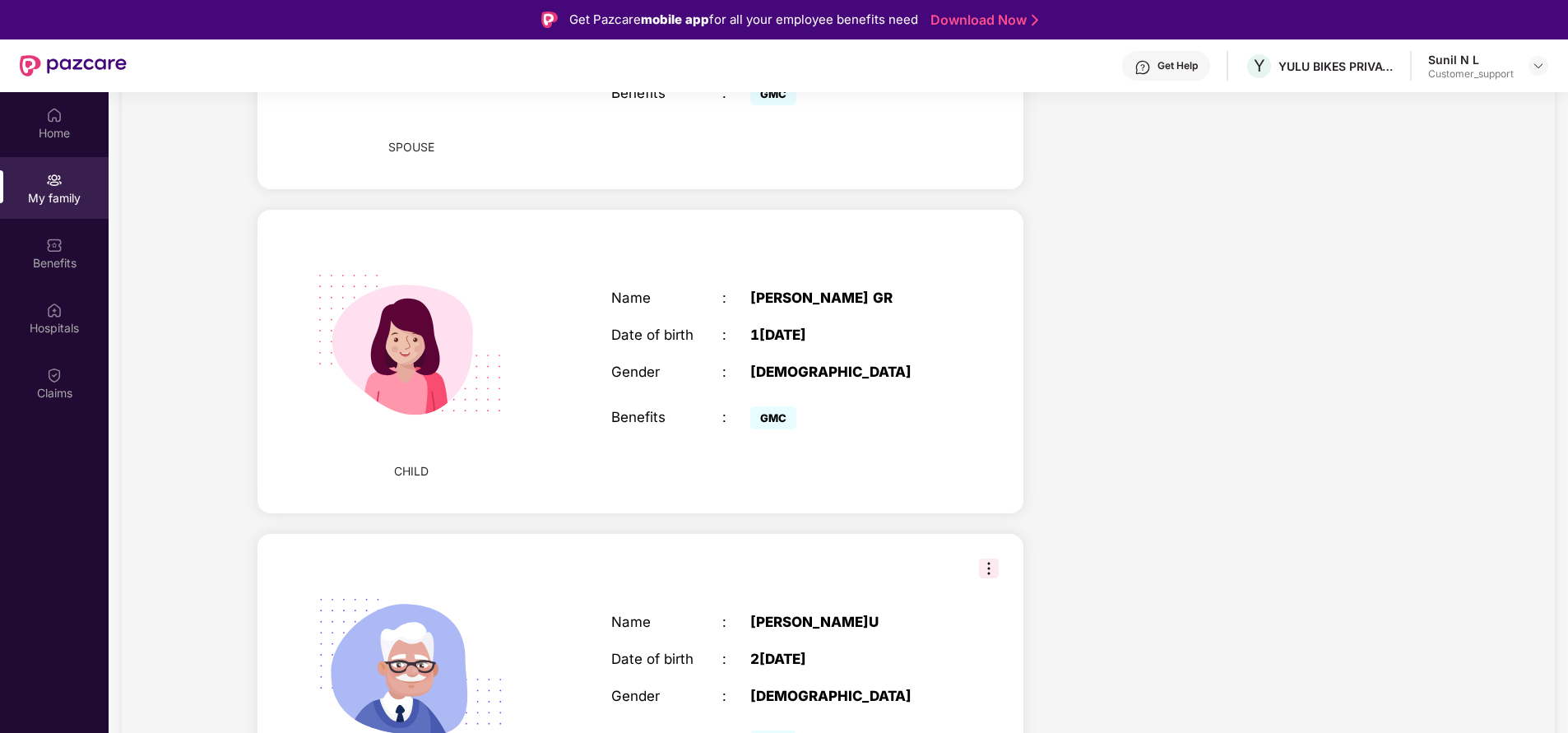
scroll to position [1079, 0]
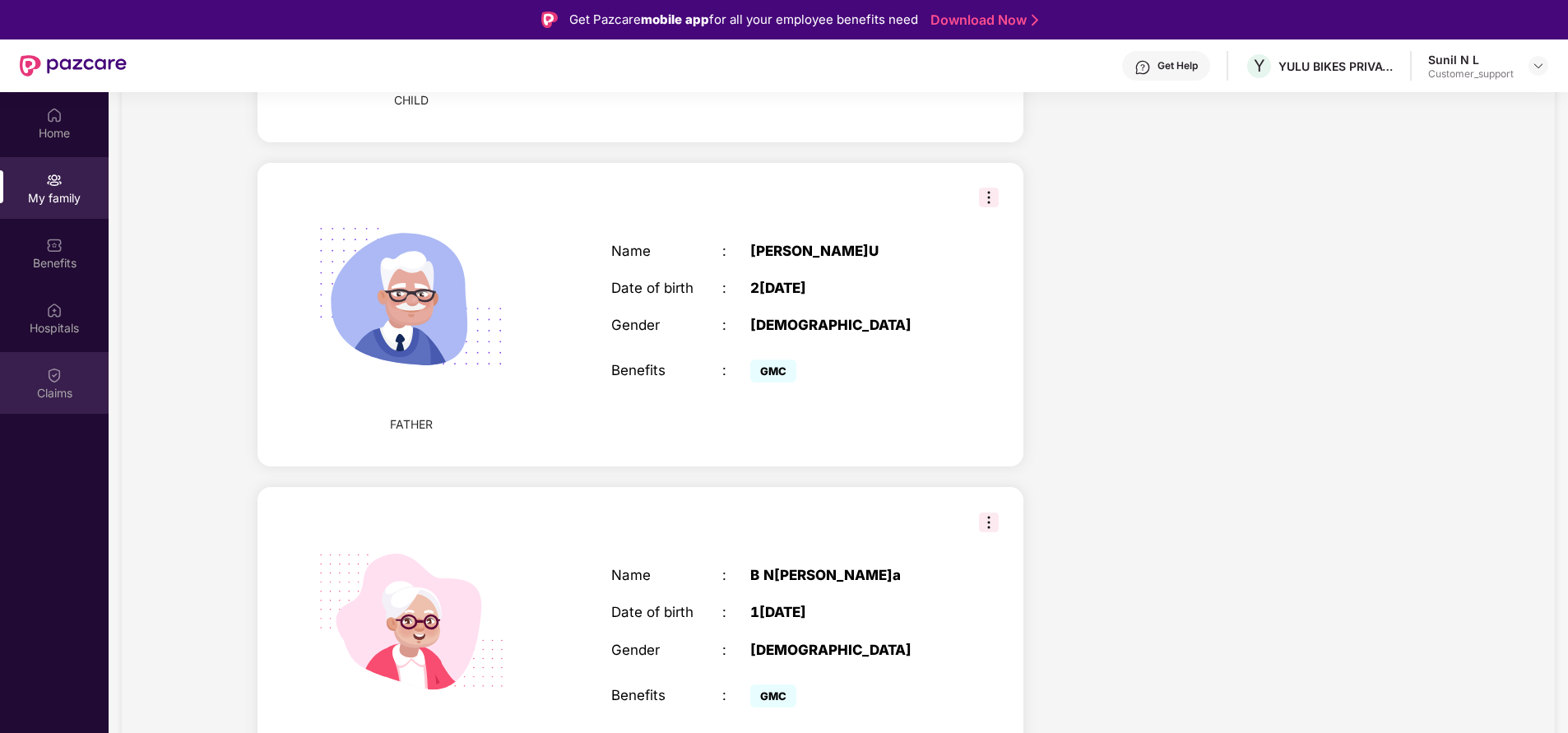
click at [54, 397] on div "Claims" at bounding box center [54, 393] width 109 height 17
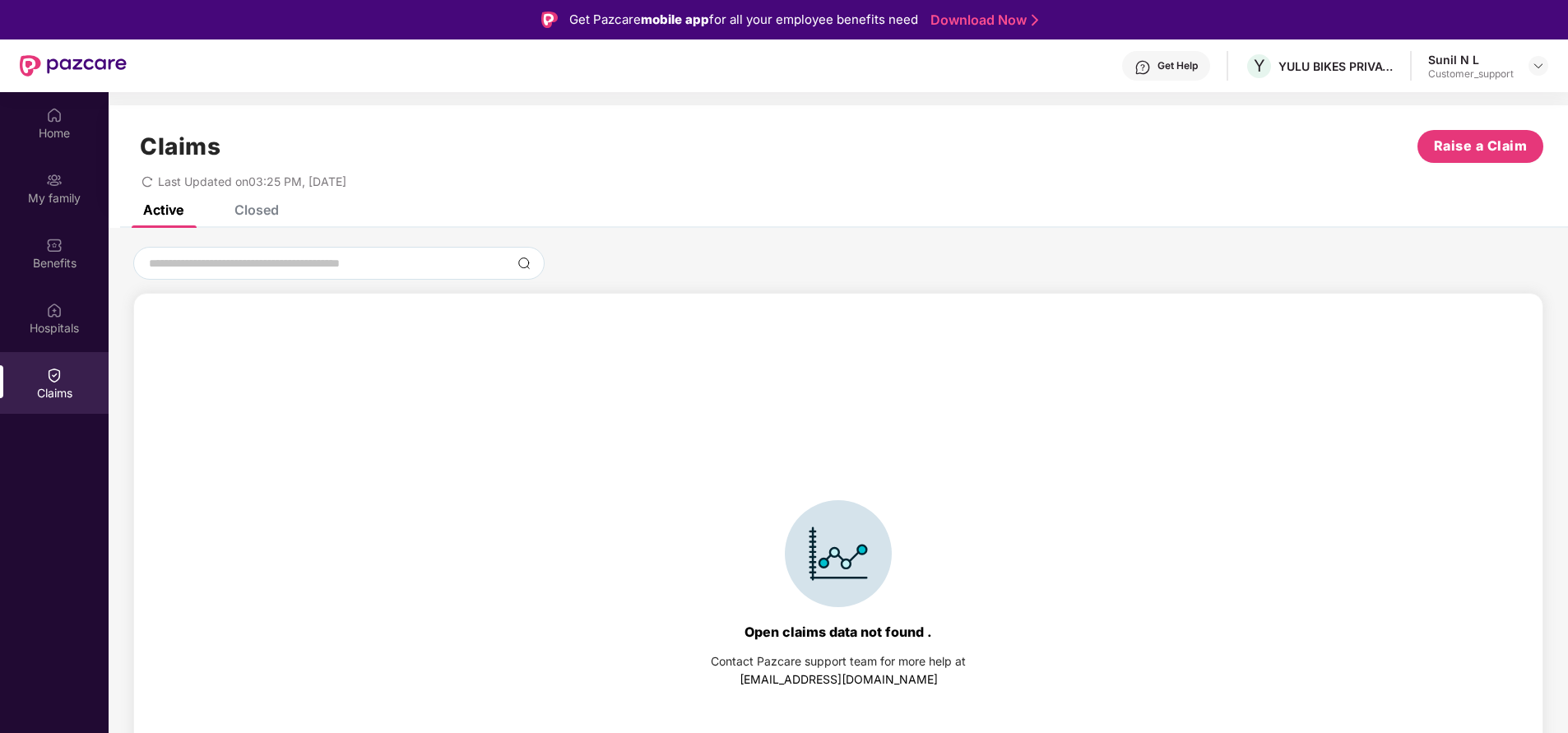
click at [274, 211] on div "Closed" at bounding box center [257, 210] width 44 height 17
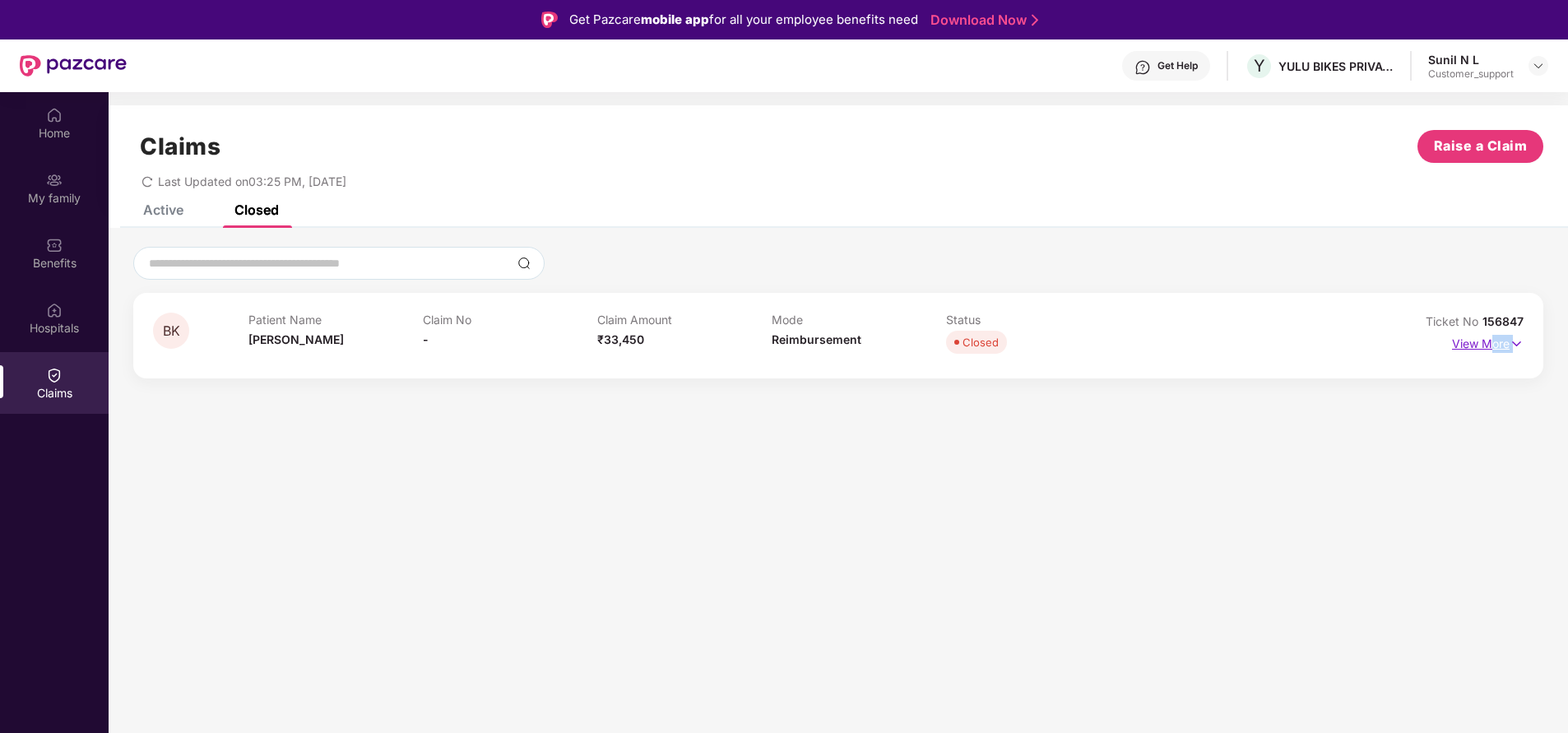
drag, startPoint x: 1491, startPoint y: 354, endPoint x: 1493, endPoint y: 345, distance: 9.2
click at [1493, 345] on div "View More" at bounding box center [1487, 344] width 72 height 27
click at [1493, 345] on p "View More" at bounding box center [1487, 342] width 72 height 22
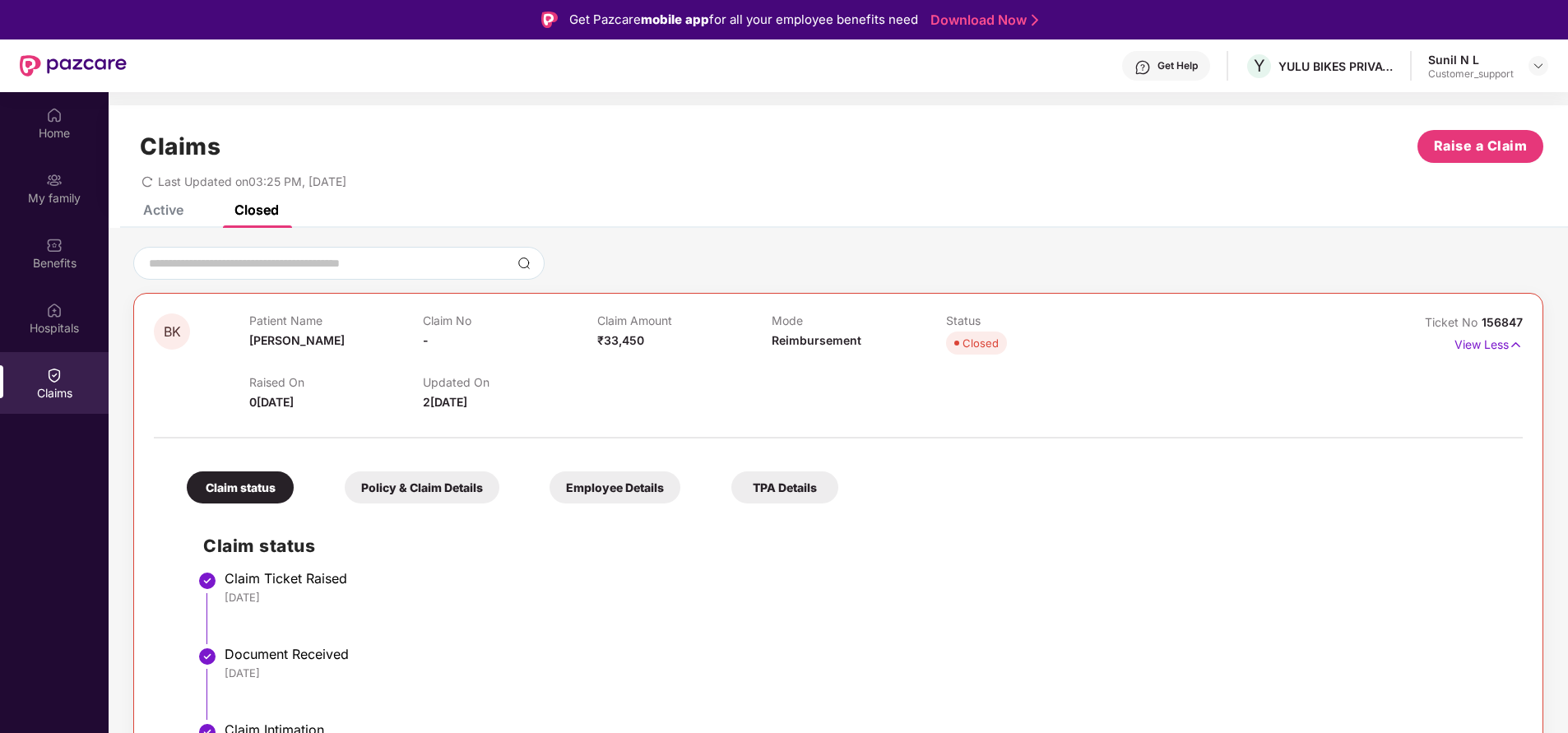
scroll to position [54, 0]
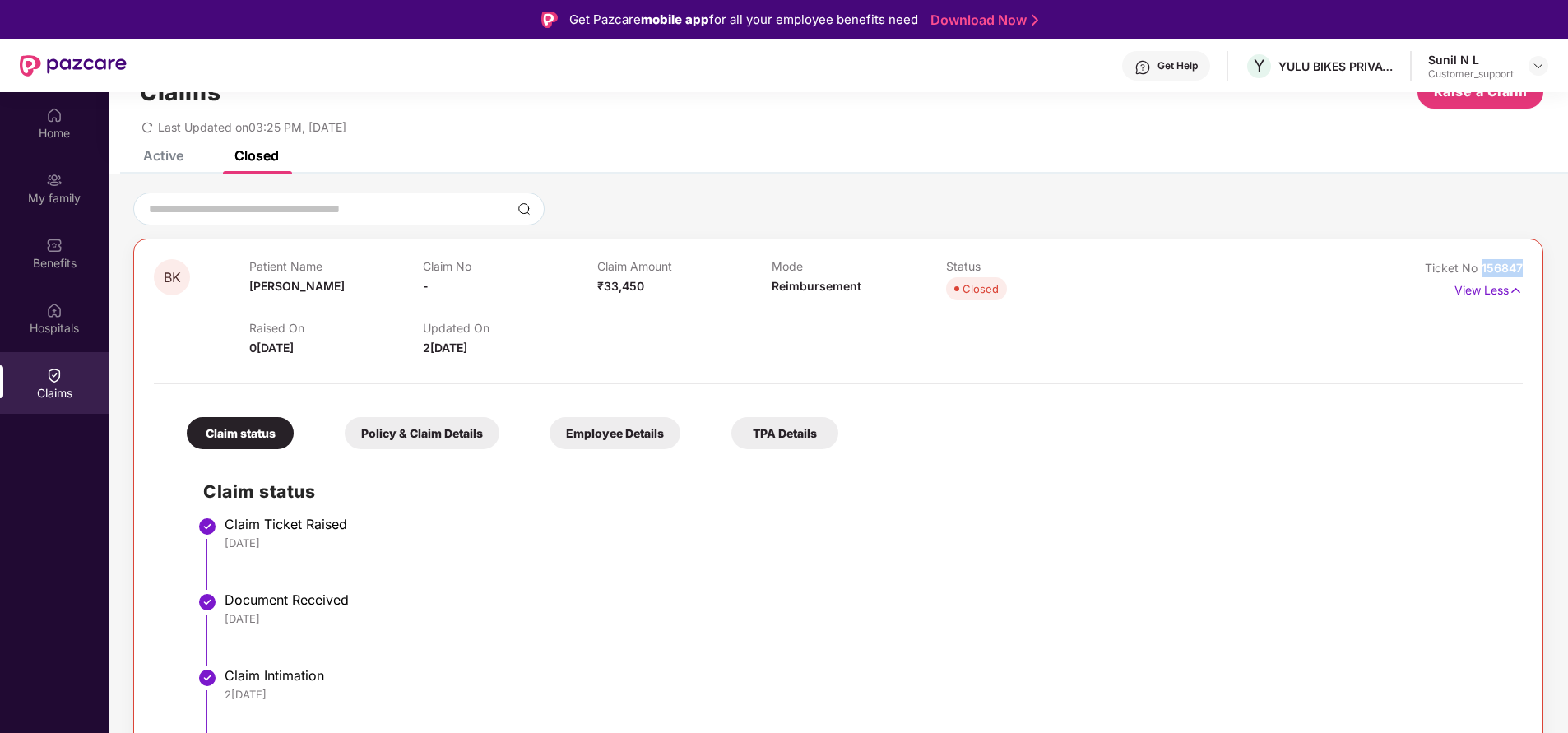
drag, startPoint x: 1478, startPoint y: 262, endPoint x: 1545, endPoint y: 274, distance: 68.1
click at [1545, 274] on div "BK Patient Name Bo Kavya Gr Claim No - Claim Amount ₹33,450 Mode Reimbursement …" at bounding box center [838, 500] width 1459 height 616
copy span "156847"
click at [53, 122] on img at bounding box center [54, 115] width 17 height 17
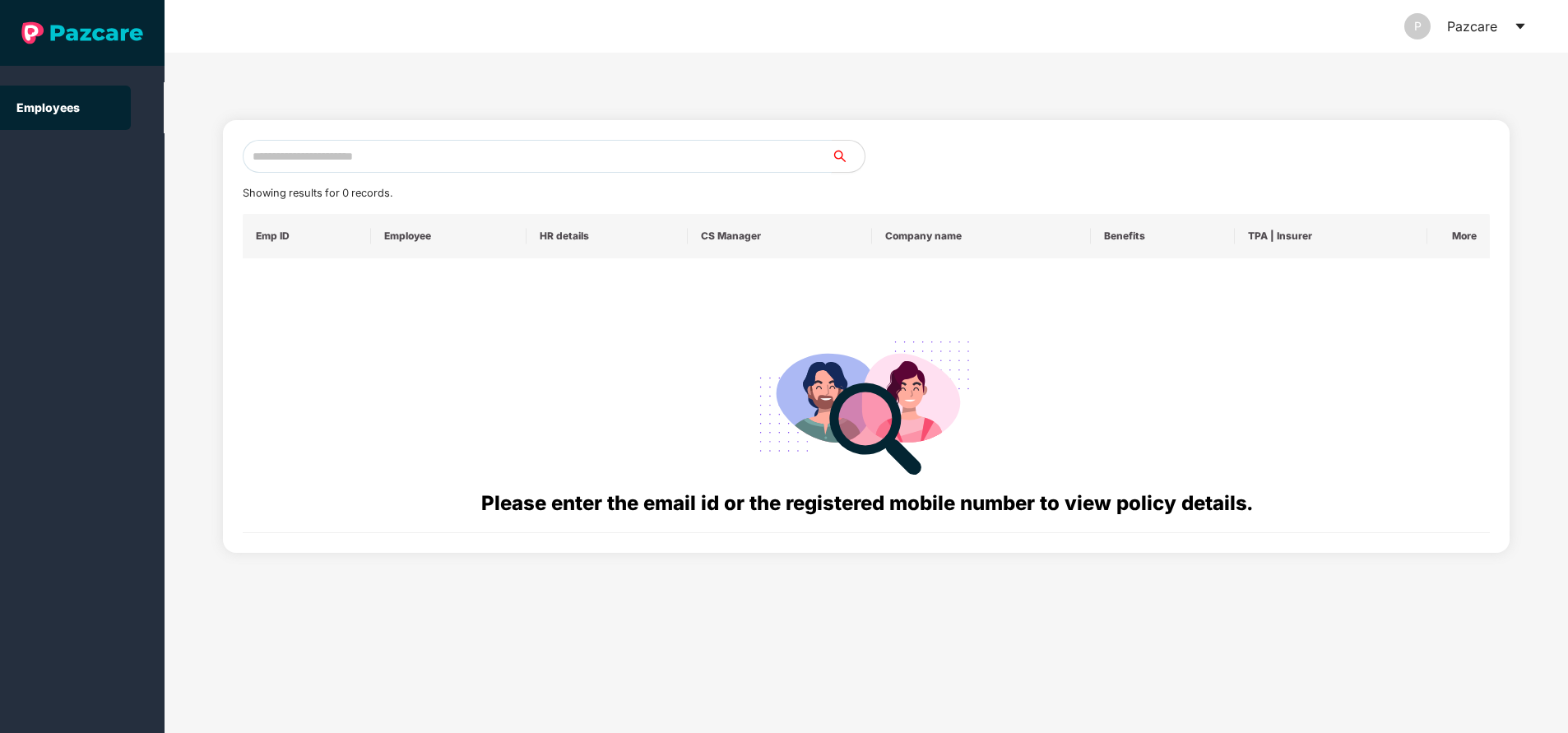
click at [479, 157] on input "text" at bounding box center [537, 156] width 589 height 33
paste input "**********"
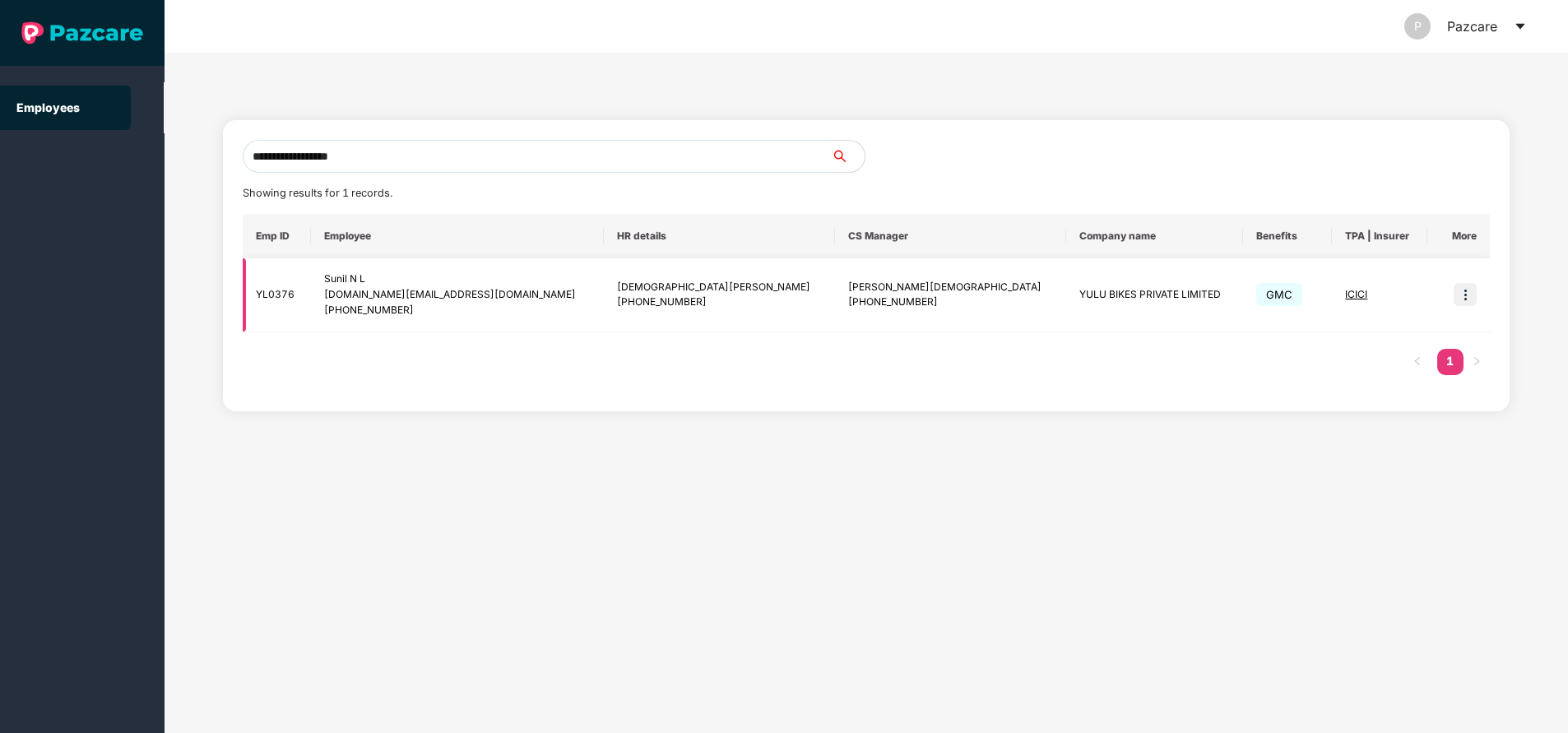
type input "**********"
paste input "**********"
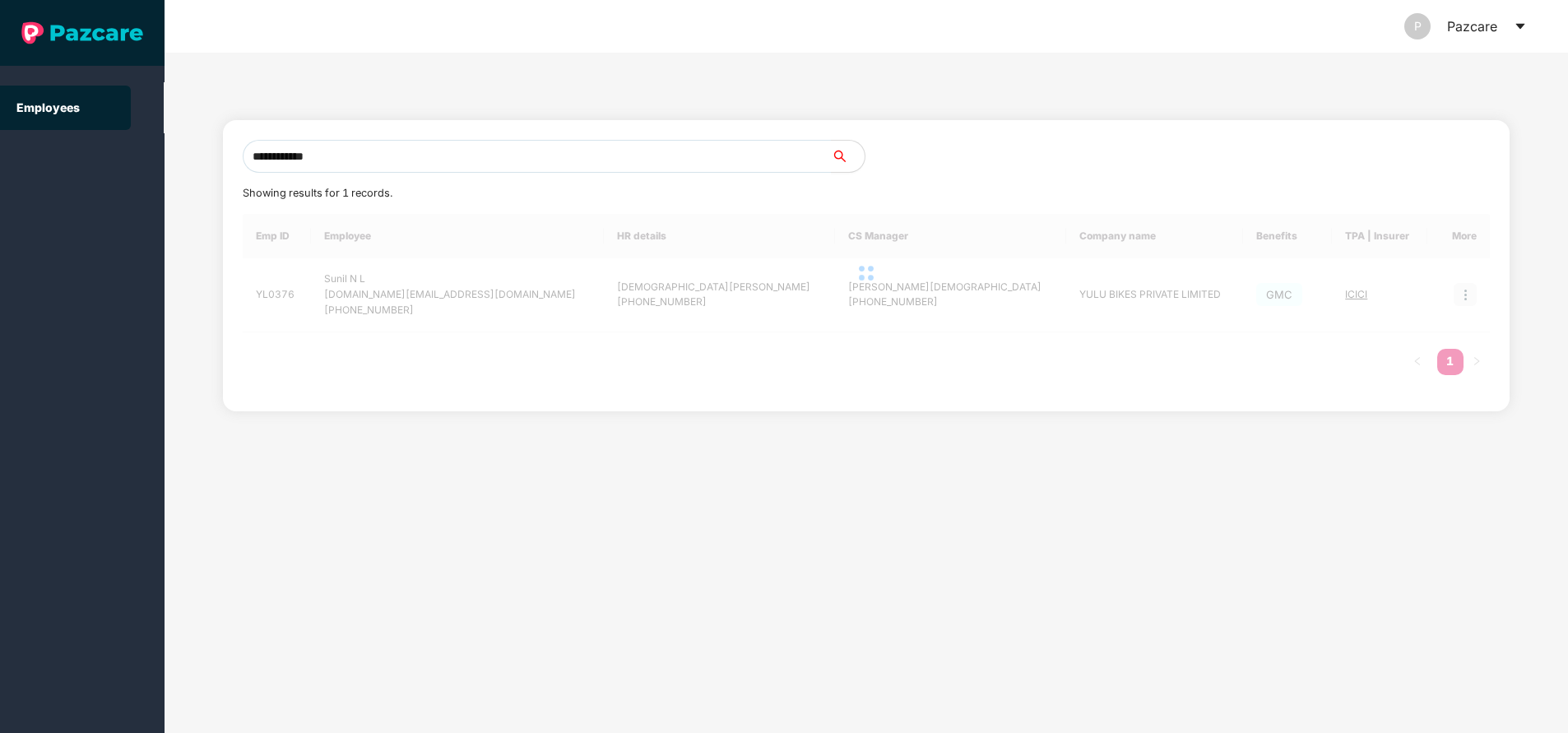
click at [448, 199] on div "Showing results for 1 records." at bounding box center [866, 193] width 1247 height 17
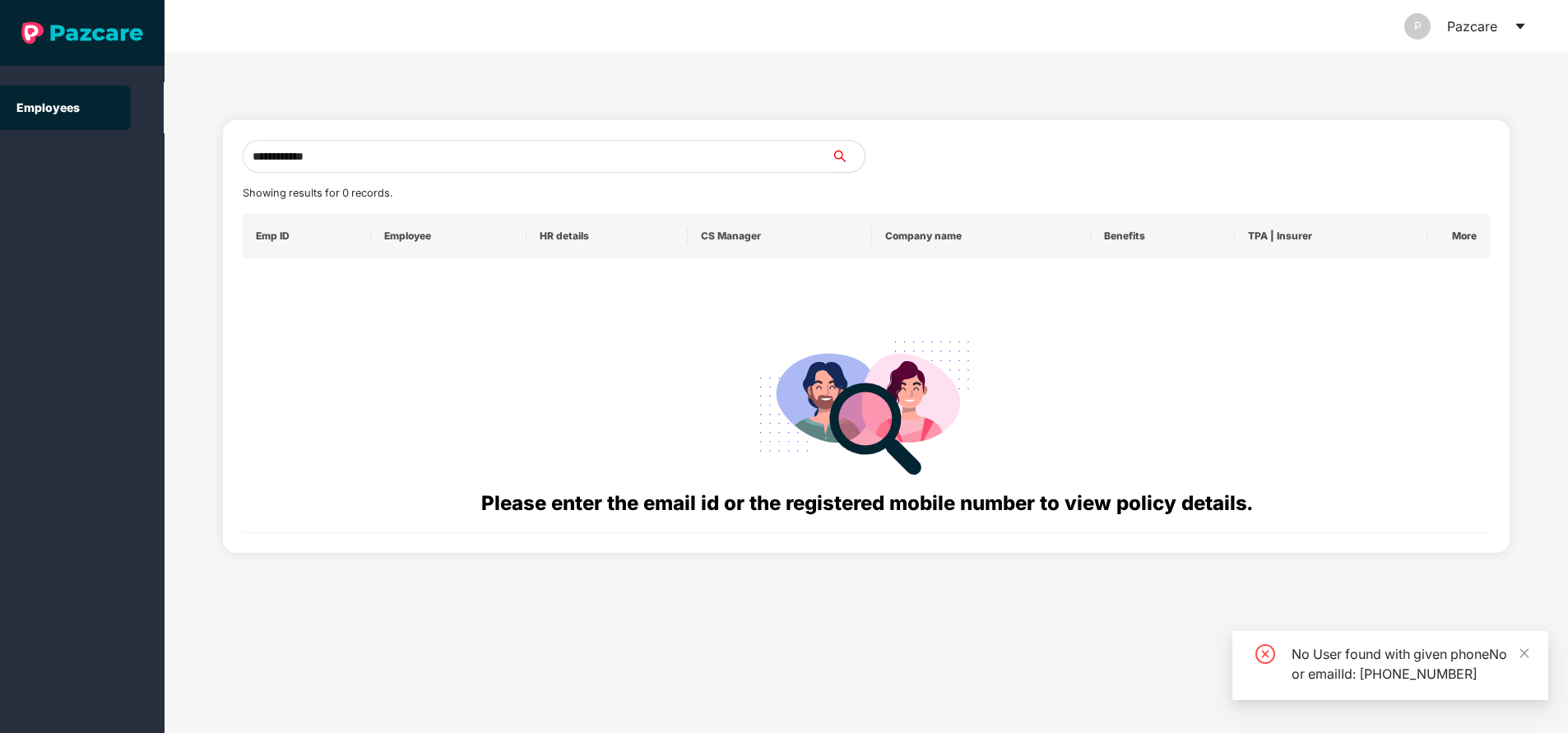
click at [268, 157] on input "**********" at bounding box center [537, 156] width 589 height 33
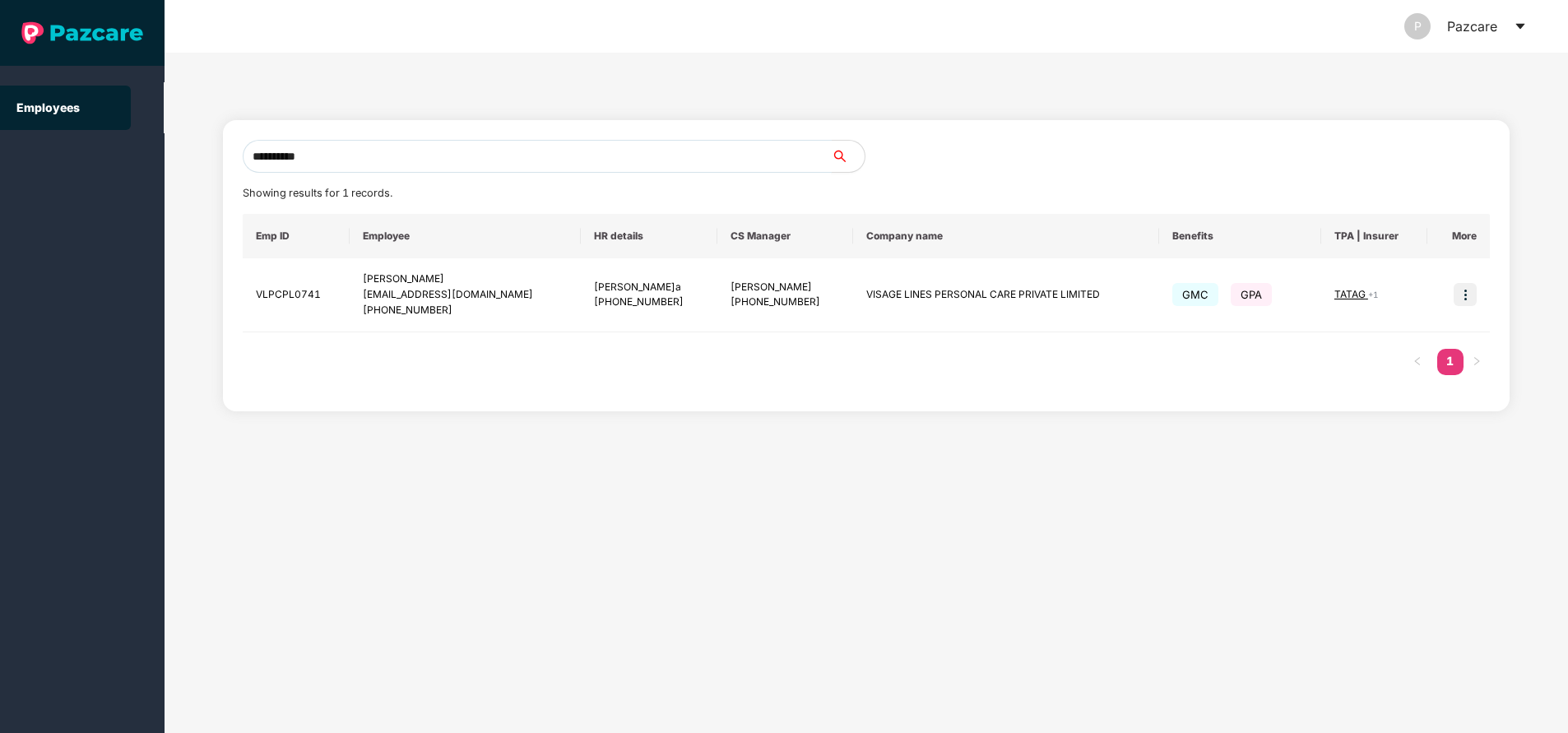
click at [376, 152] on input "**********" at bounding box center [537, 156] width 589 height 33
type input "**********"
click at [1461, 296] on img at bounding box center [1465, 295] width 23 height 23
click at [1371, 336] on span "Switch to user interface" at bounding box center [1391, 336] width 127 height 14
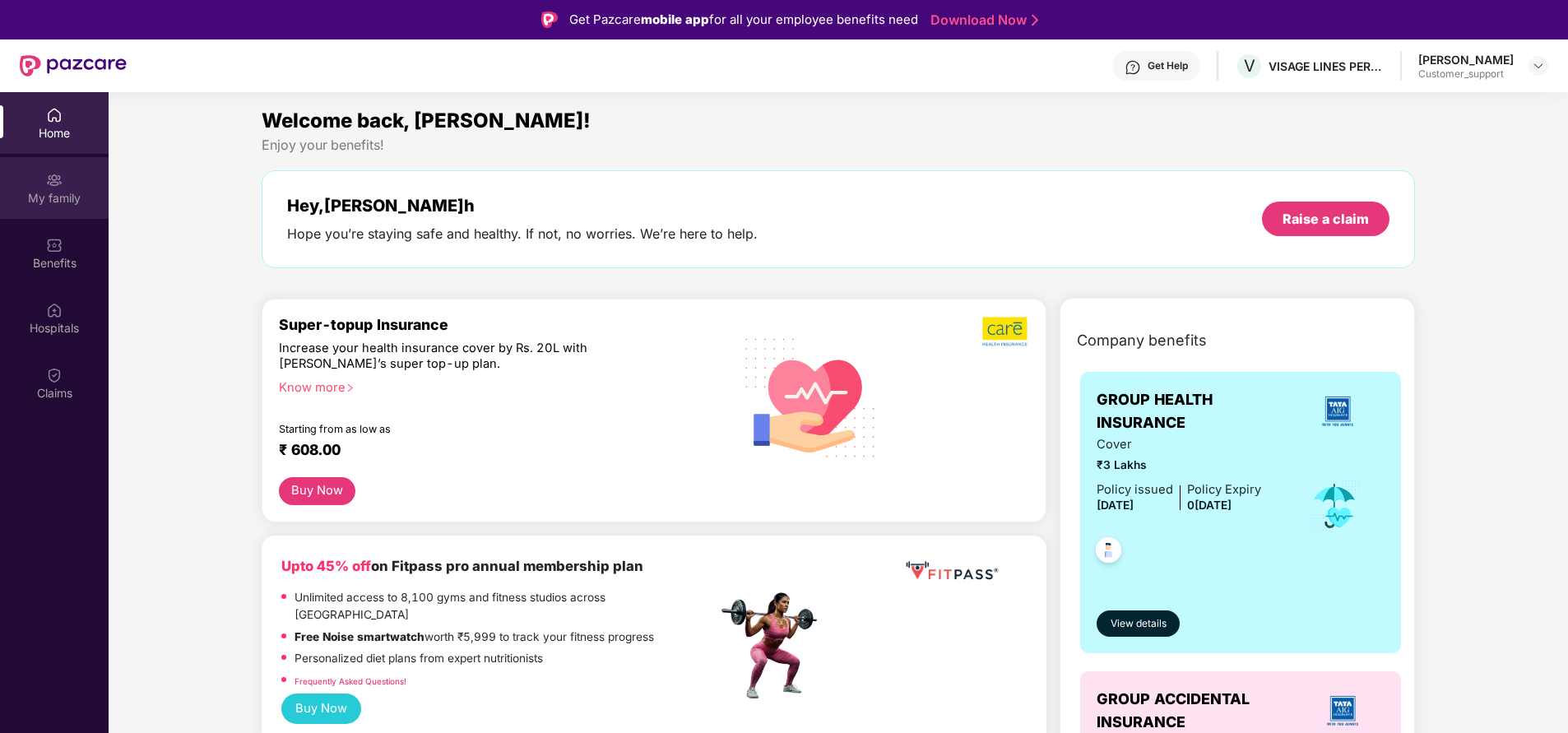
click at [41, 199] on div "My family" at bounding box center [54, 198] width 109 height 17
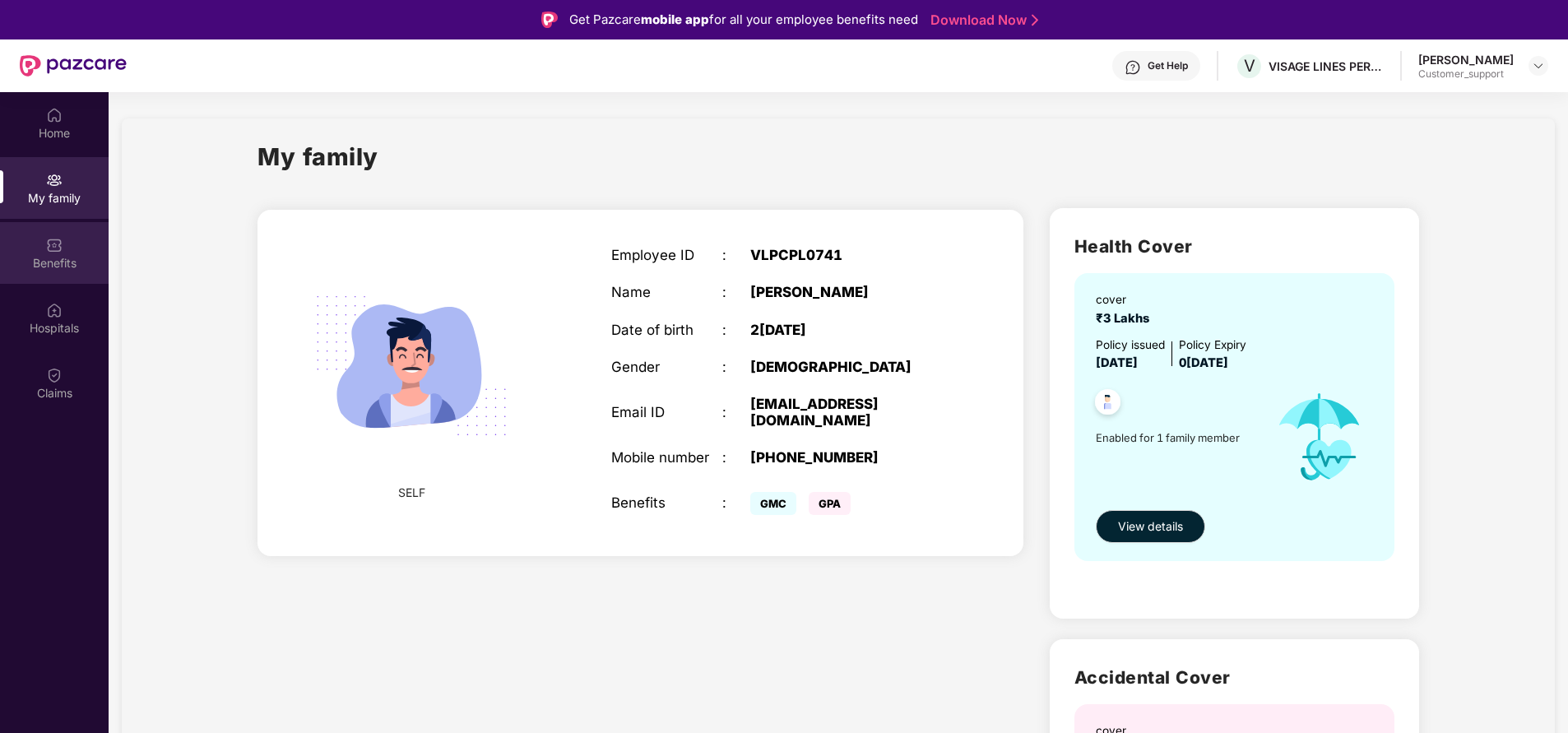
click at [52, 252] on img at bounding box center [54, 245] width 17 height 17
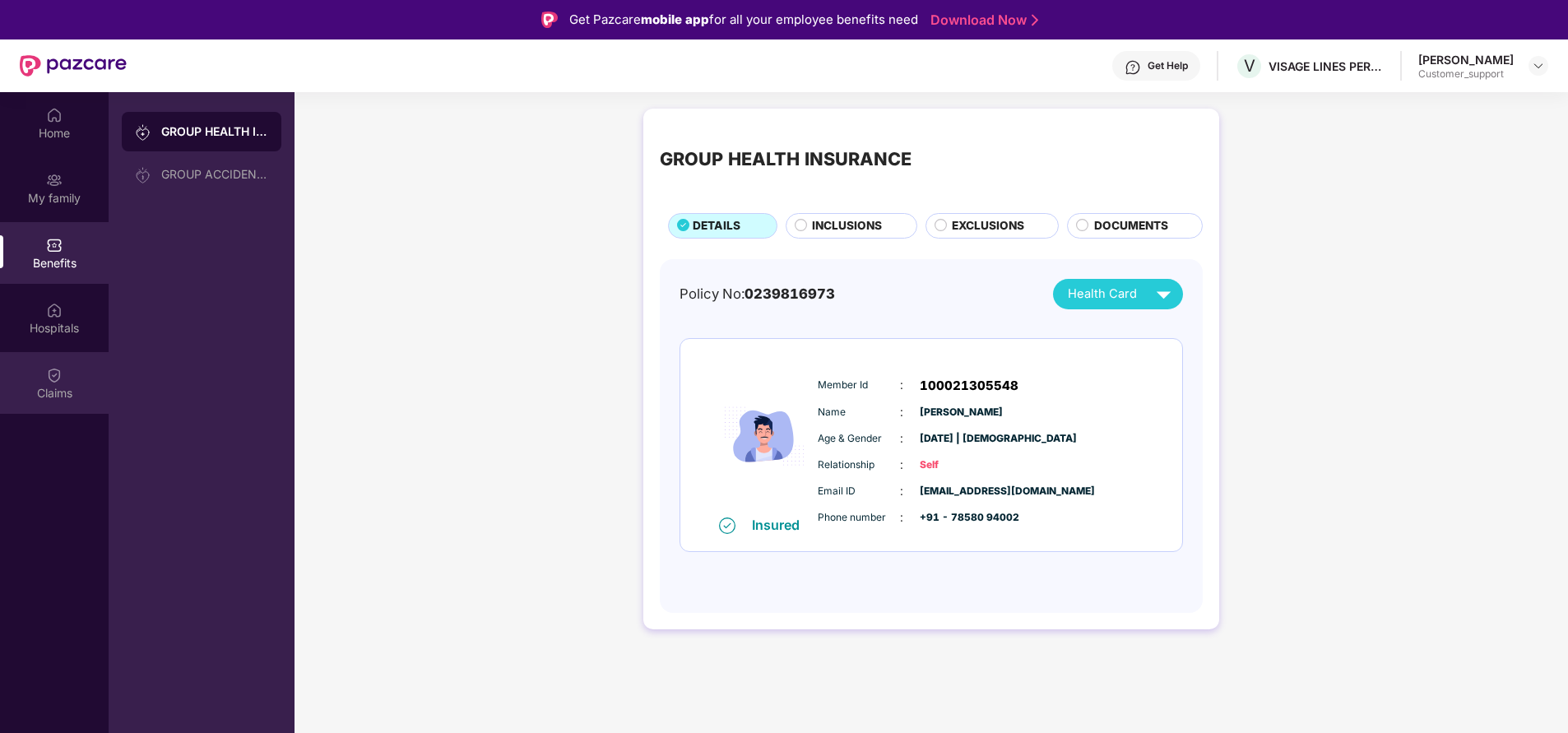
click at [59, 373] on img at bounding box center [54, 374] width 17 height 17
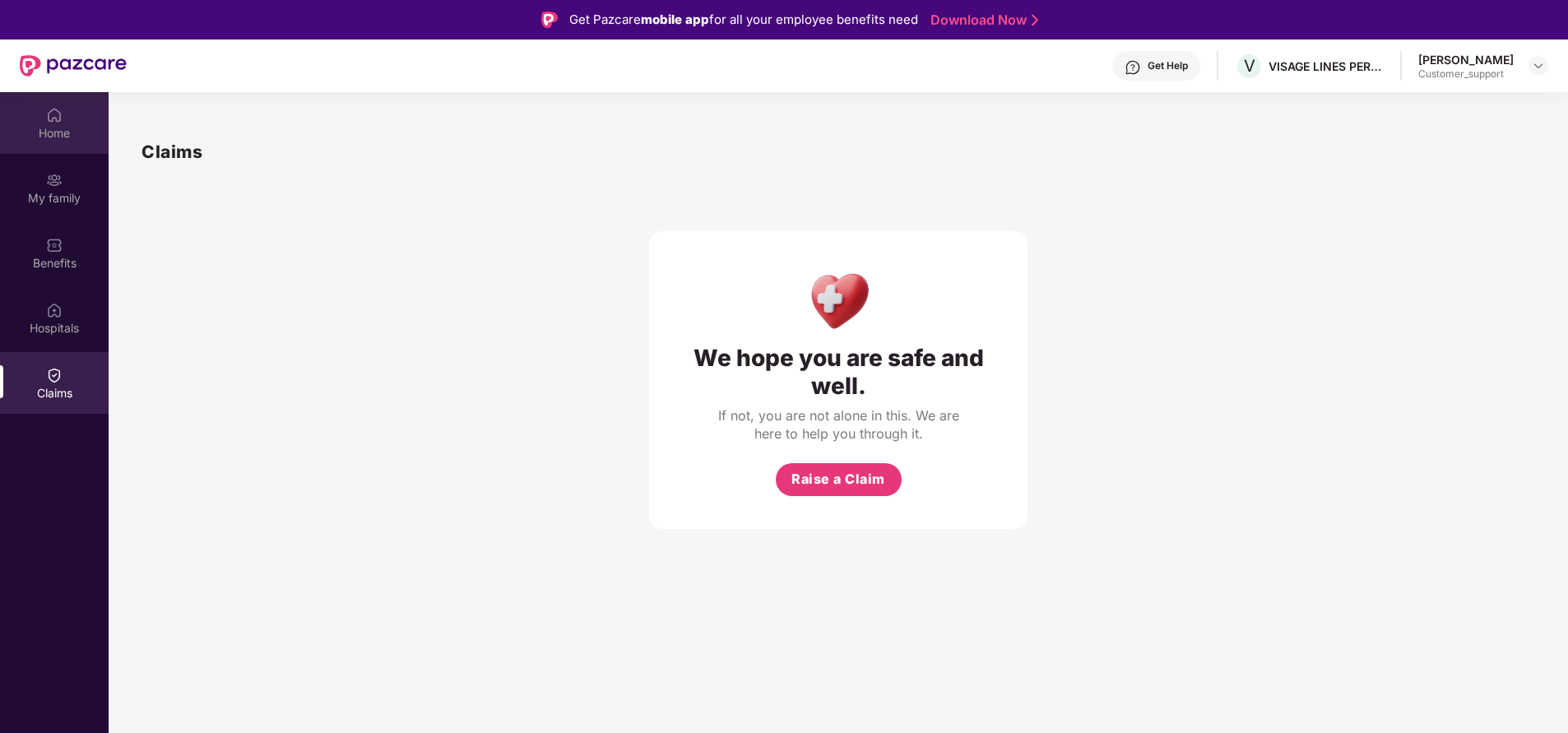
click at [63, 123] on div "Home" at bounding box center [54, 123] width 109 height 62
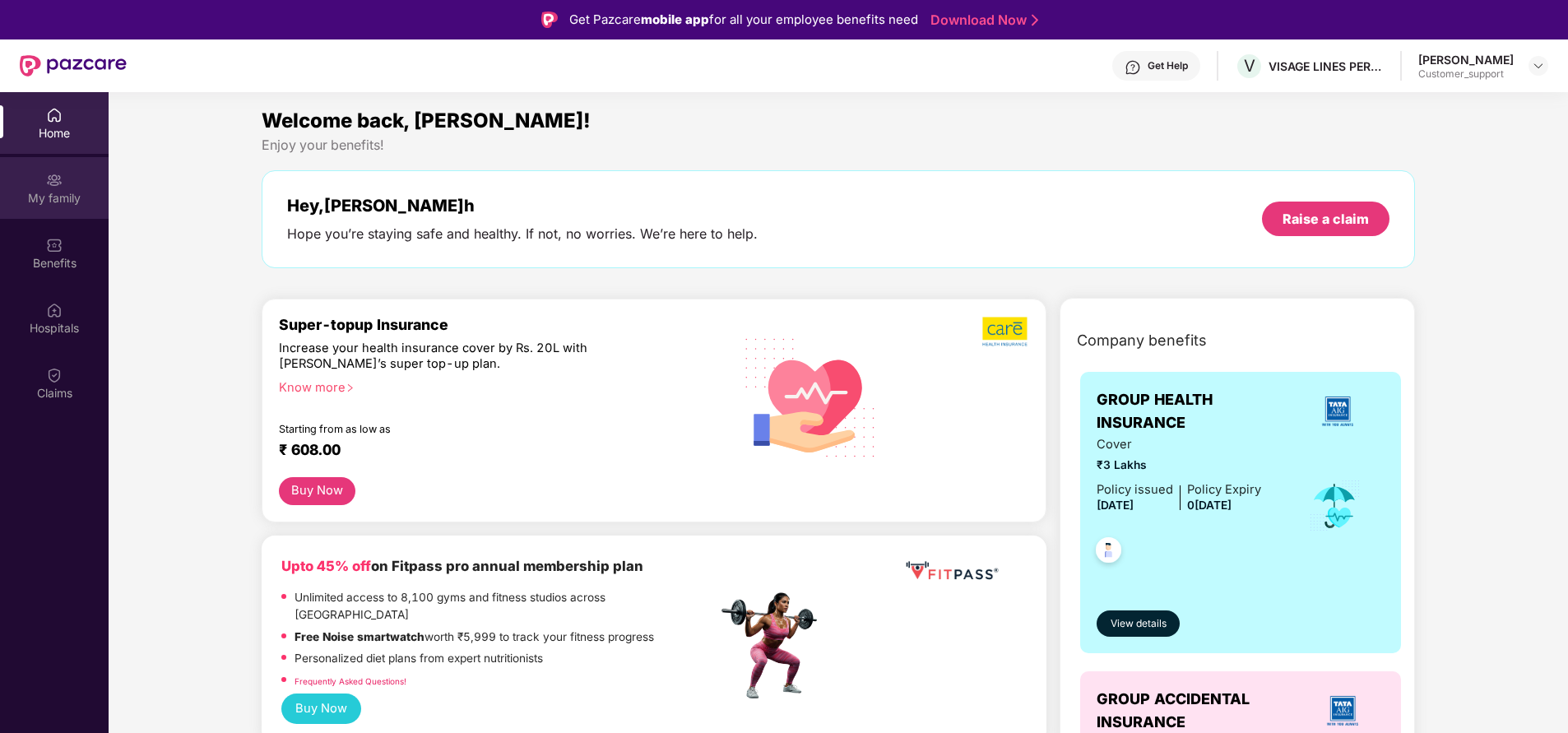
click at [77, 213] on div "My family" at bounding box center [54, 188] width 109 height 62
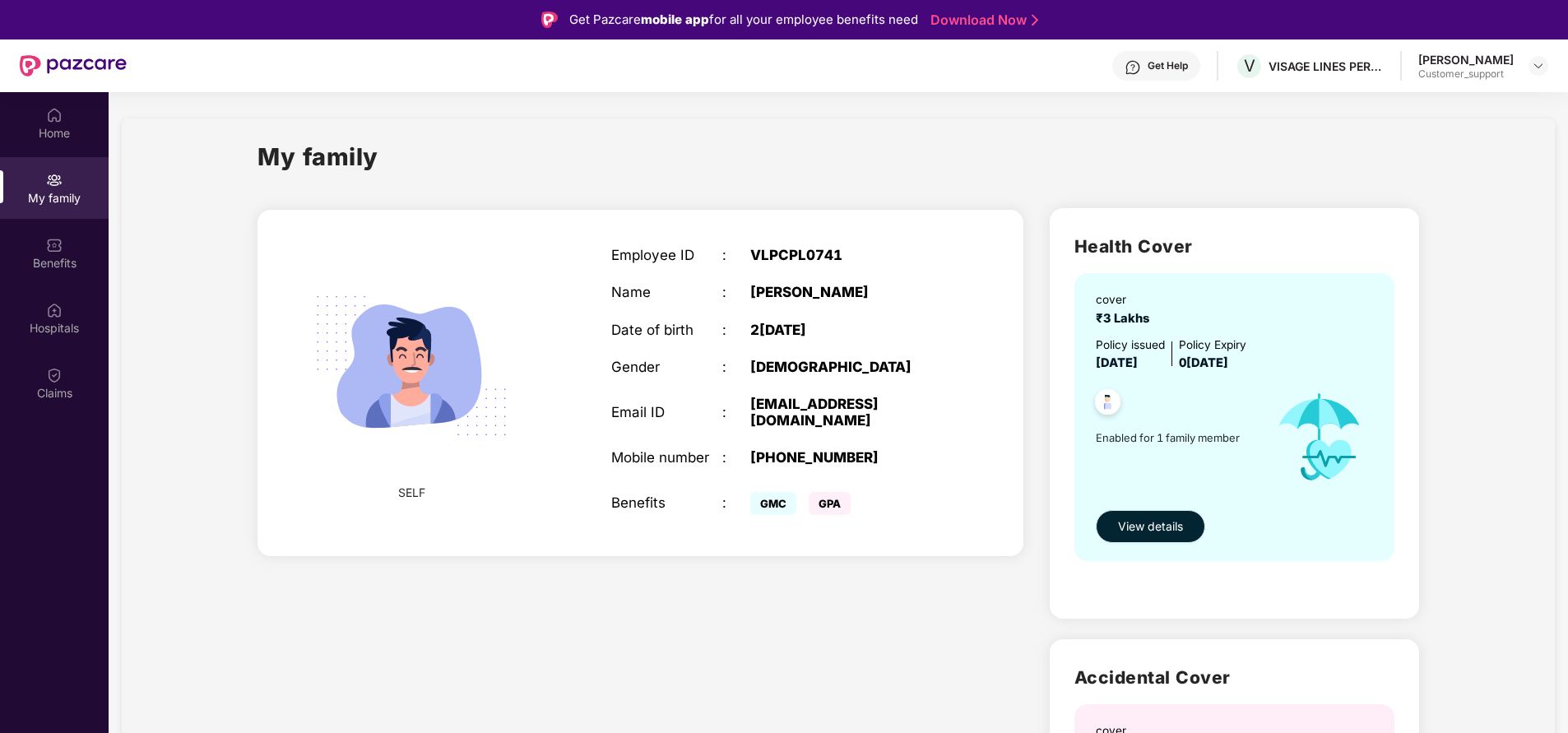
click at [1157, 524] on span "View details" at bounding box center [1150, 526] width 65 height 18
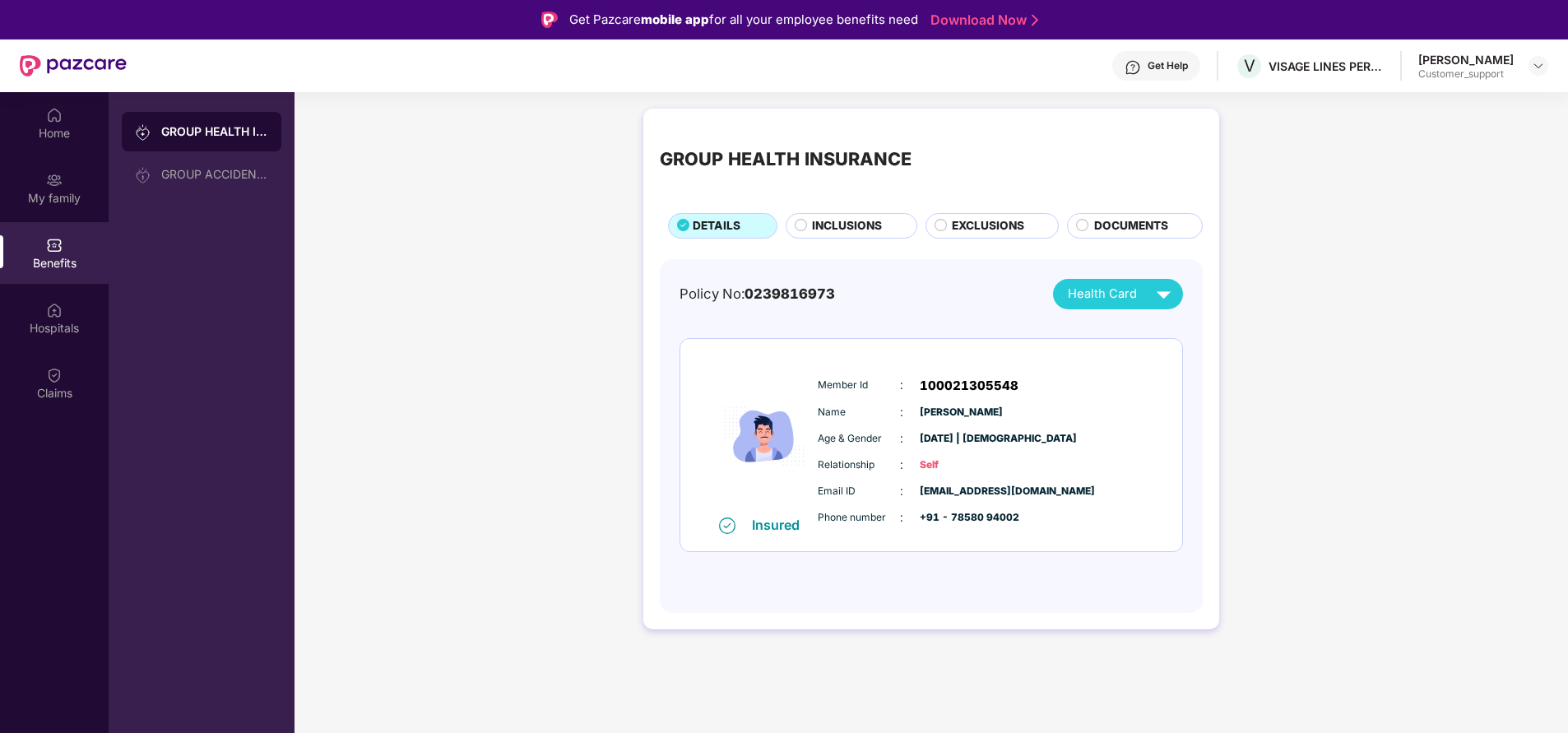
click at [858, 219] on span "INCLUSIONS" at bounding box center [846, 226] width 70 height 18
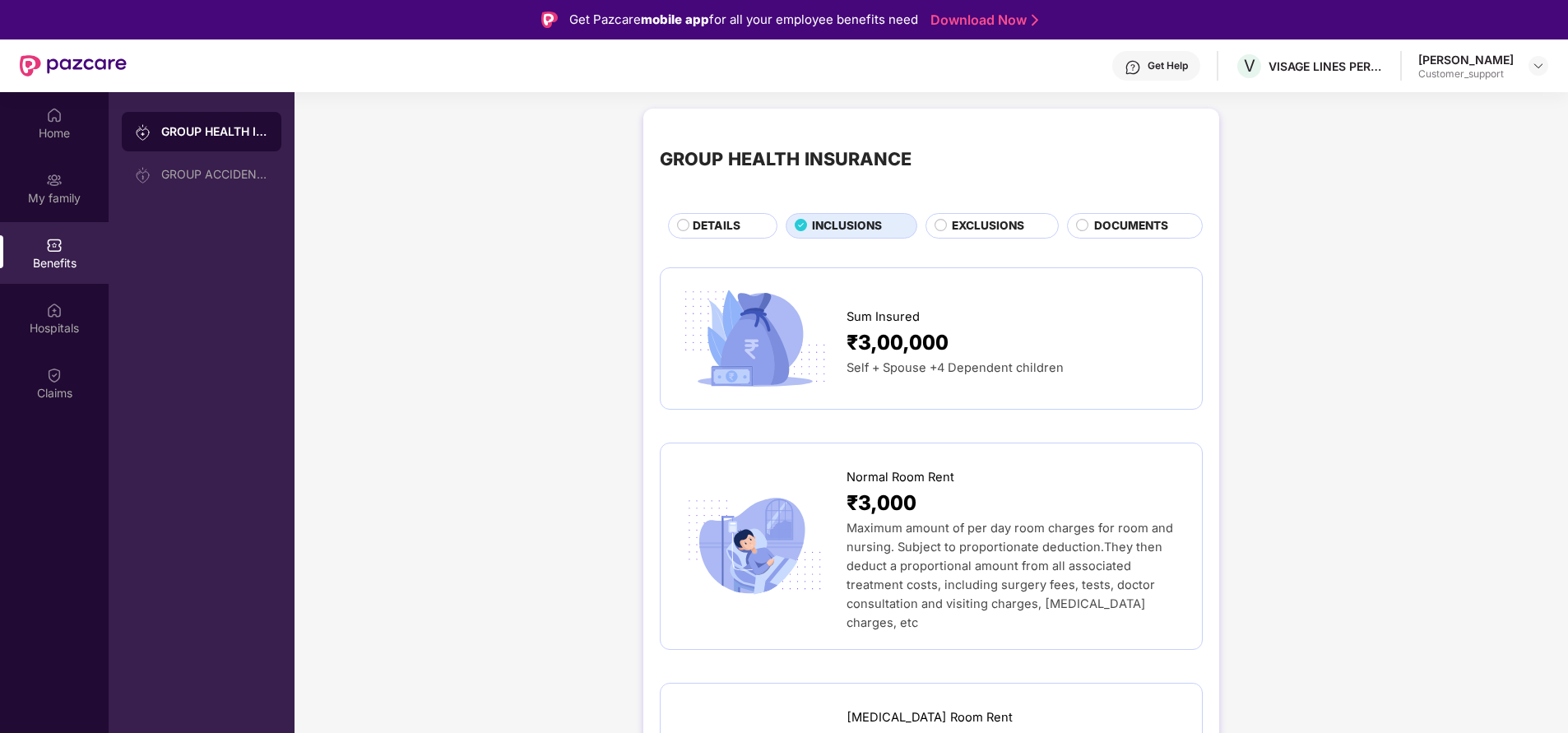
click at [715, 235] on div "DETAILS" at bounding box center [726, 227] width 84 height 19
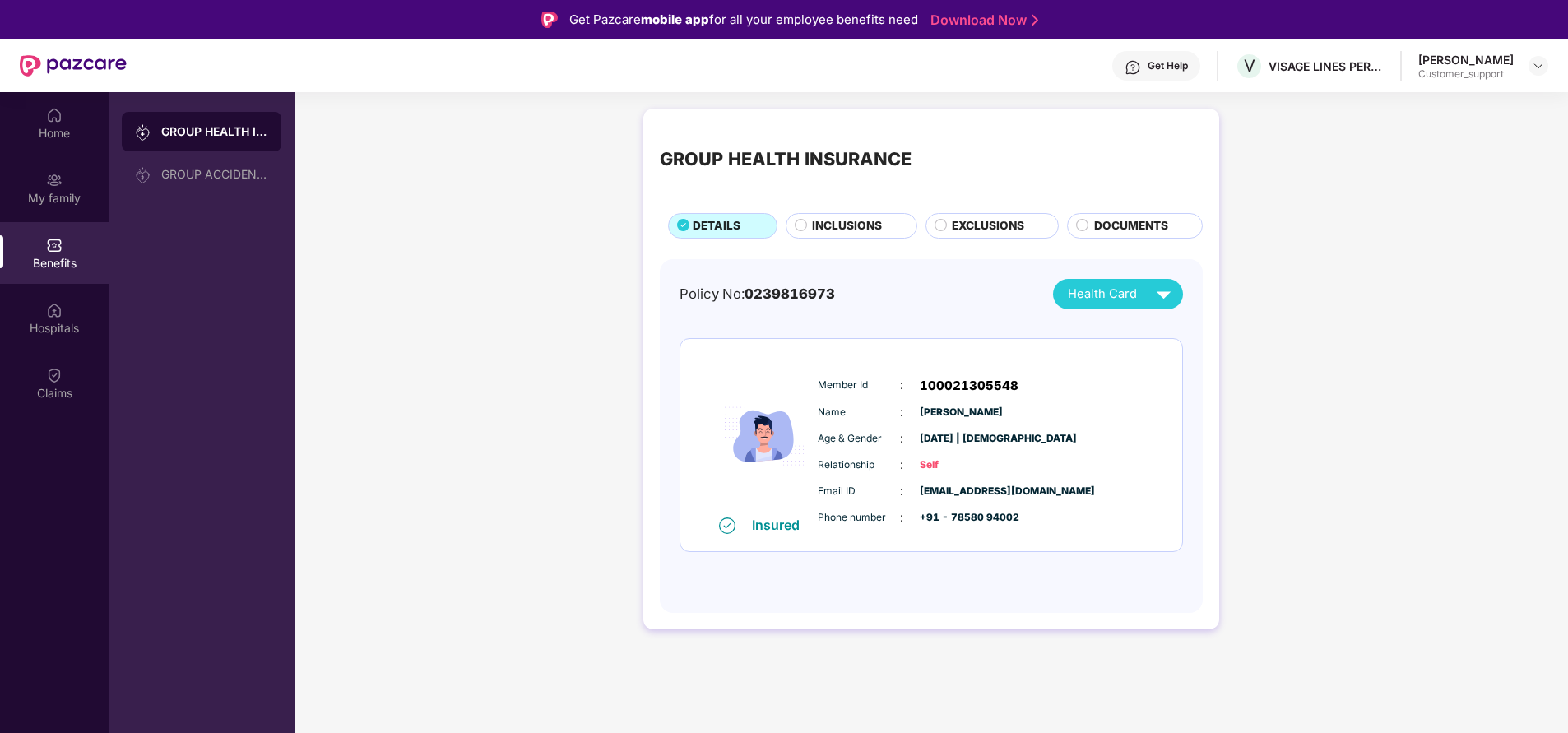
click at [830, 225] on span "INCLUSIONS" at bounding box center [846, 226] width 70 height 18
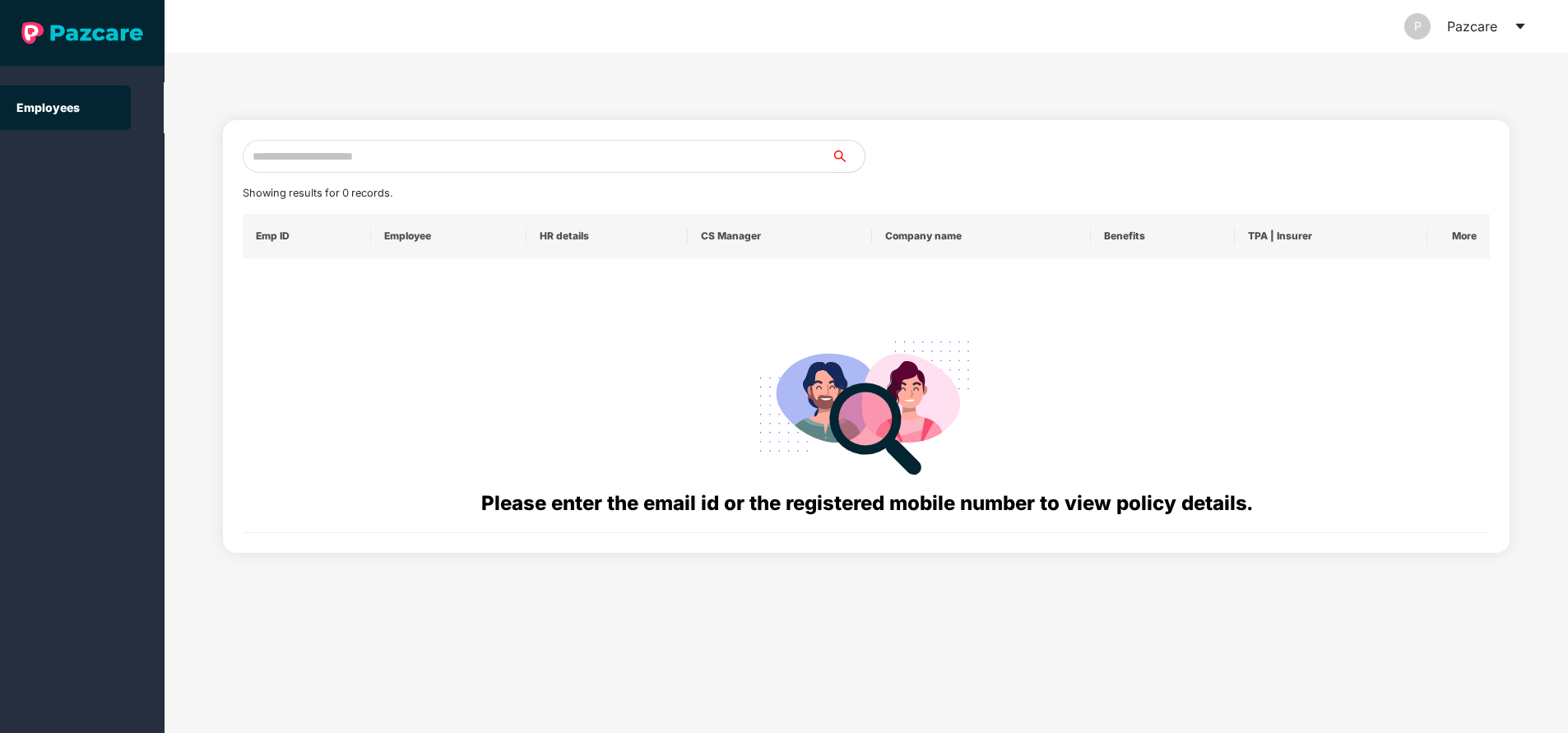
click at [413, 149] on input "text" at bounding box center [537, 156] width 589 height 33
paste input "**********"
type input "**********"
click at [482, 159] on input "**********" at bounding box center [537, 156] width 589 height 33
type input "**********"
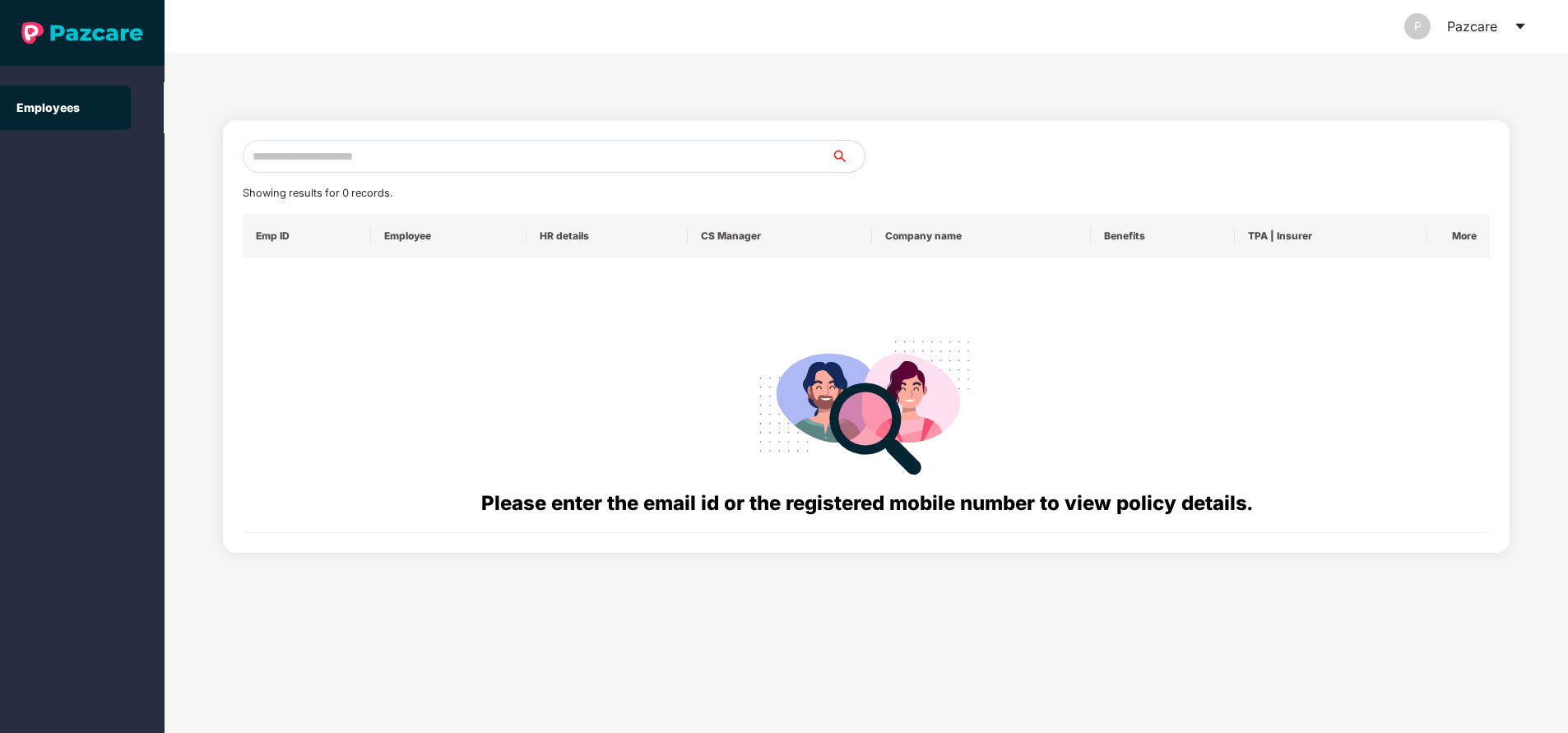
paste input "**********"
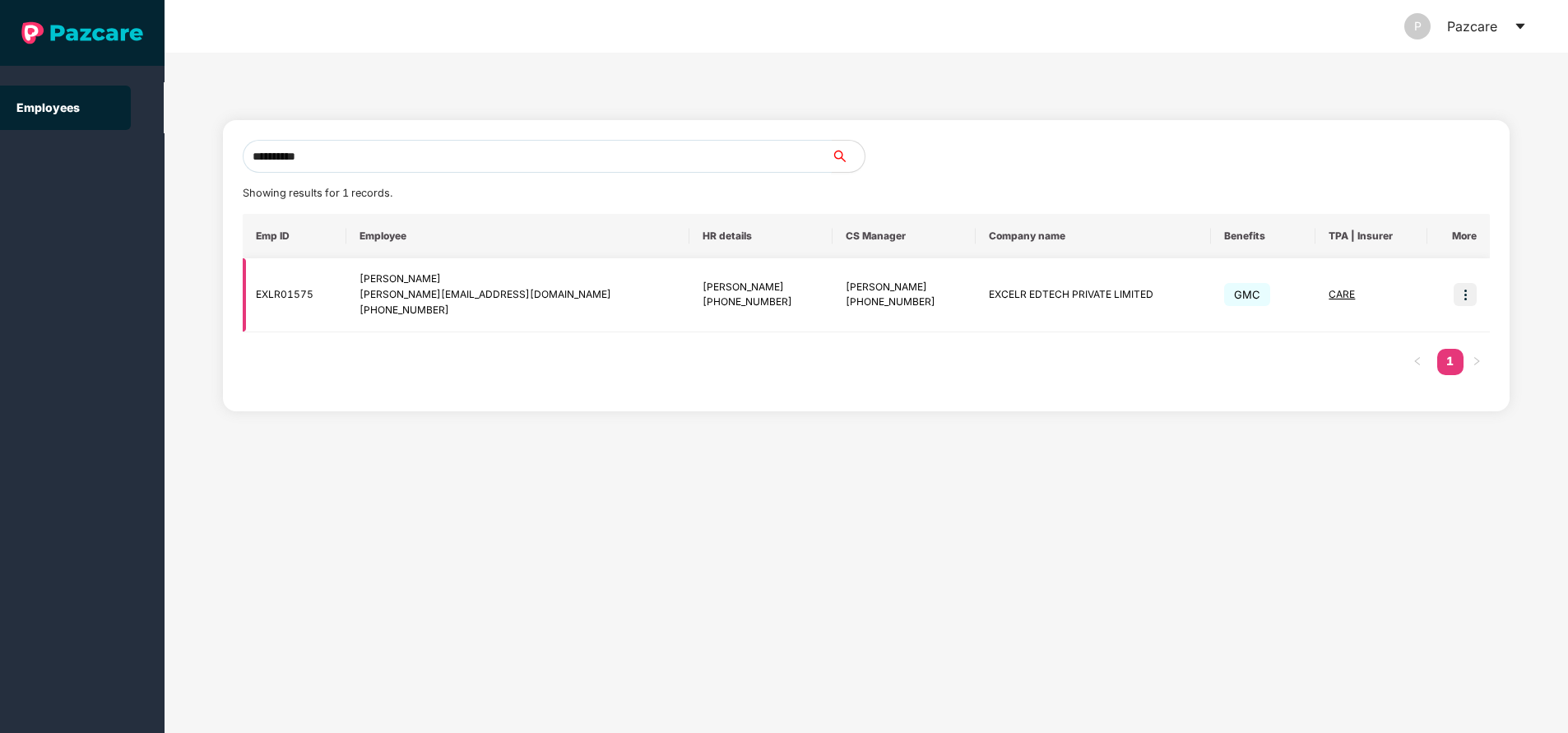
type input "**********"
click at [1464, 297] on img at bounding box center [1465, 295] width 23 height 23
click at [1470, 296] on img at bounding box center [1465, 295] width 23 height 23
click at [1464, 289] on img at bounding box center [1465, 295] width 23 height 23
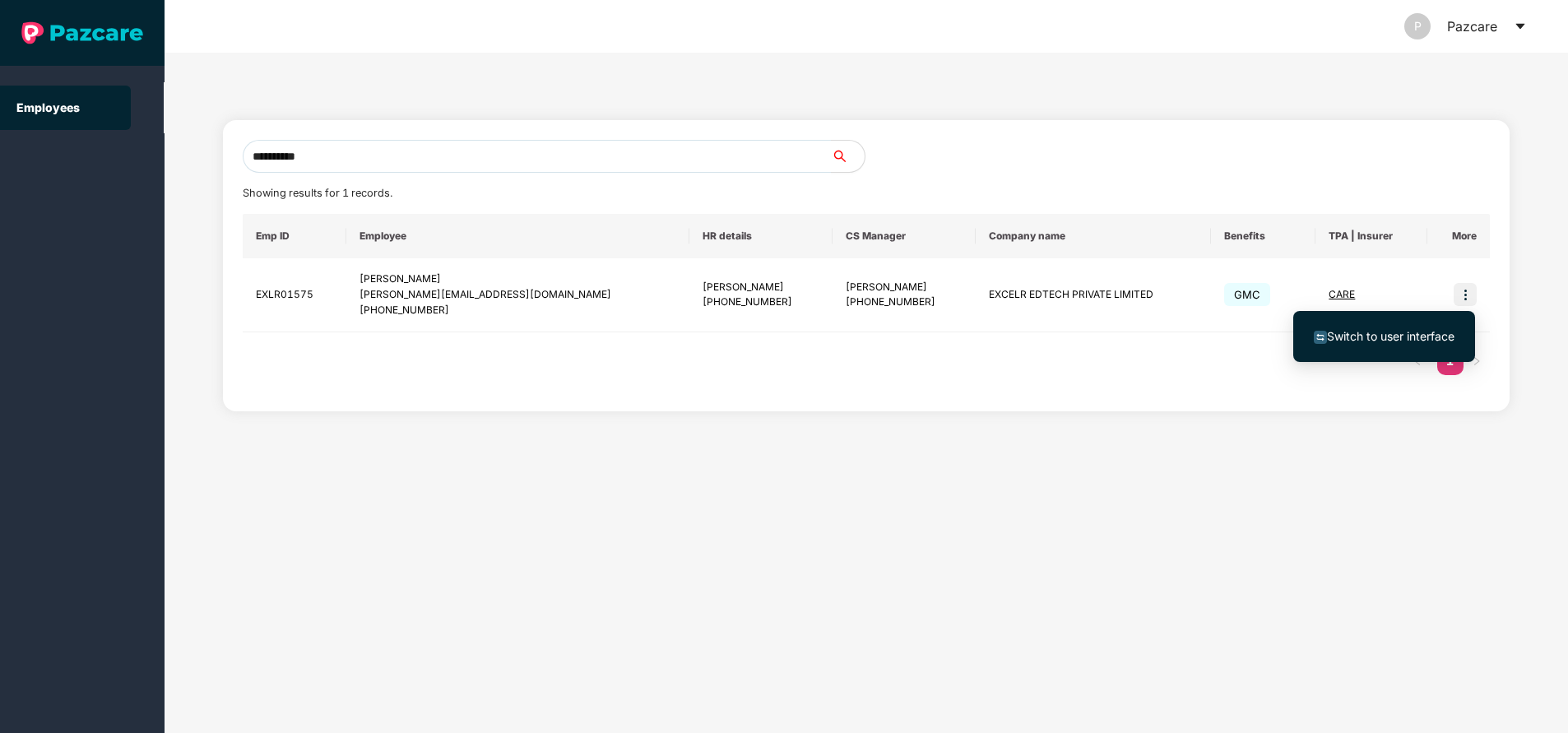
click at [1414, 329] on span "Switch to user interface" at bounding box center [1391, 336] width 127 height 14
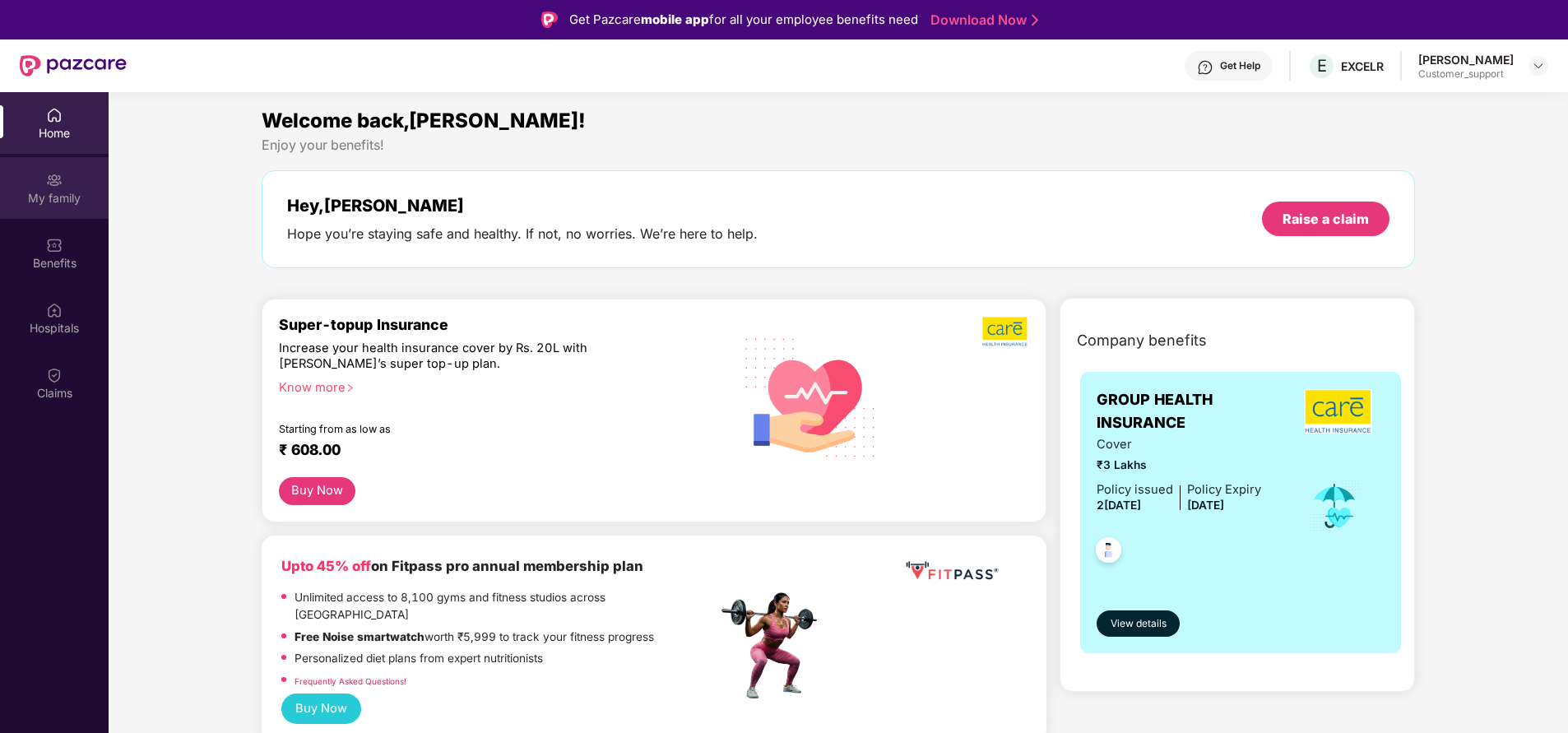
click at [59, 191] on div "My family" at bounding box center [54, 198] width 109 height 17
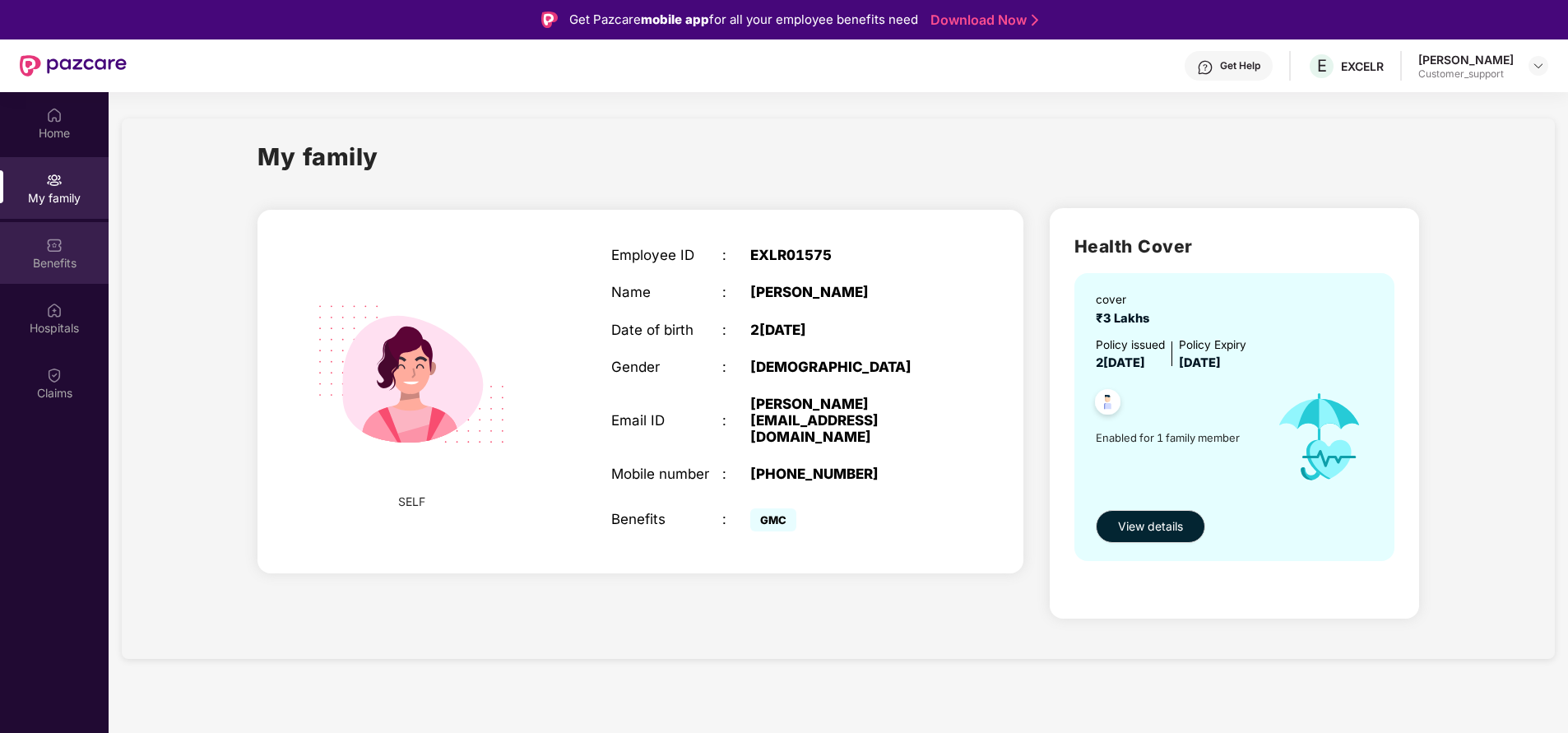
click at [50, 252] on img at bounding box center [54, 245] width 17 height 17
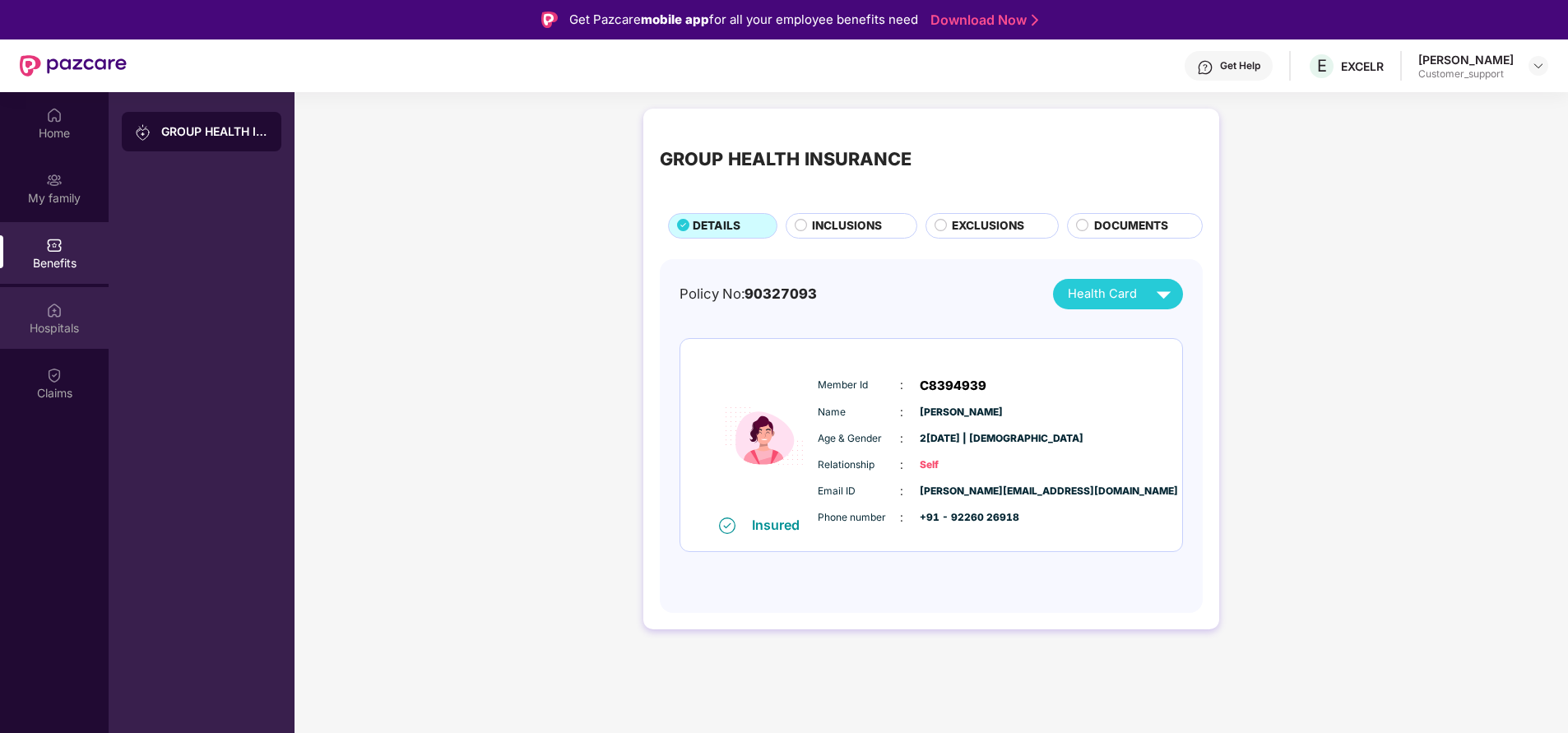
click at [74, 310] on div "Hospitals" at bounding box center [54, 318] width 109 height 62
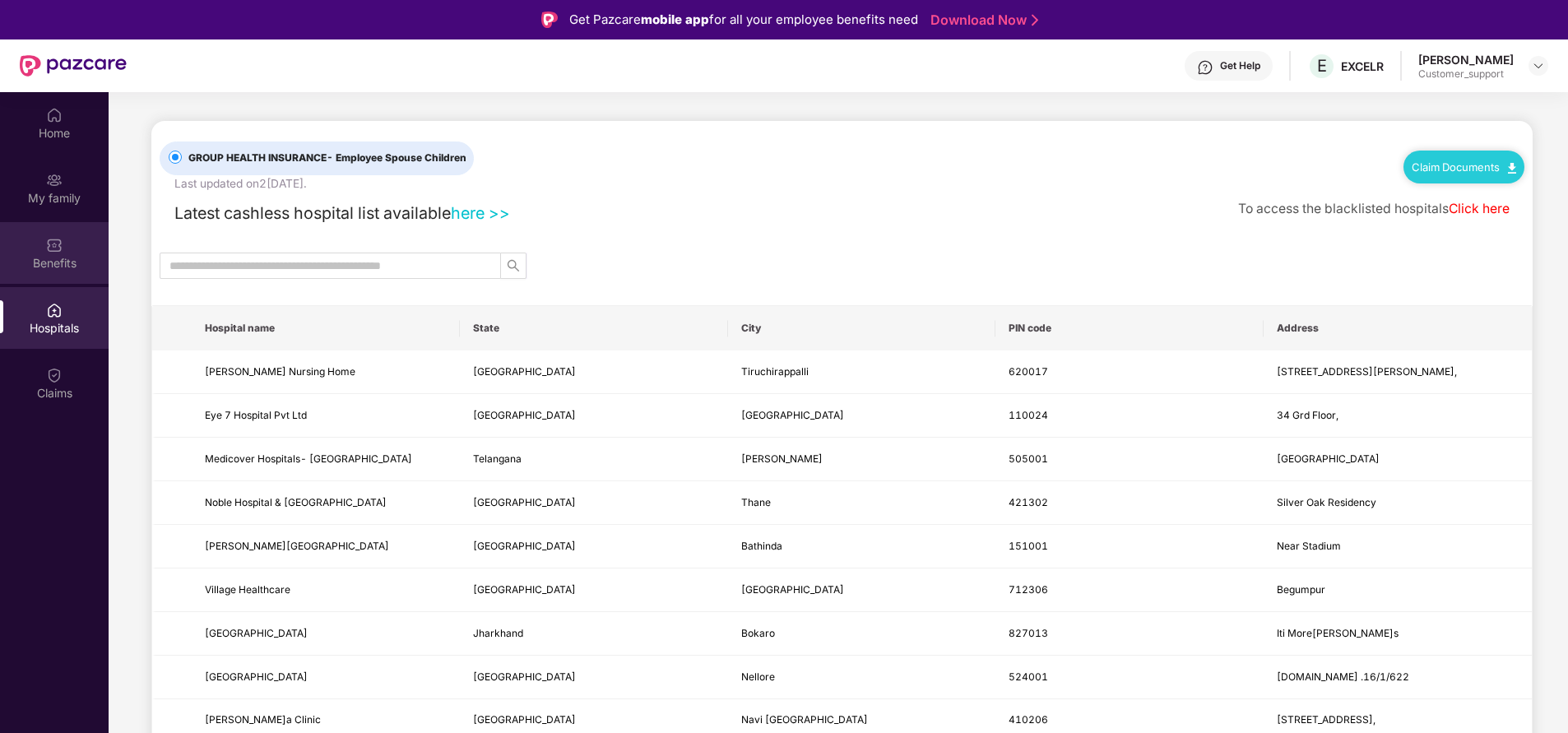
click at [35, 250] on div "Benefits" at bounding box center [54, 253] width 109 height 62
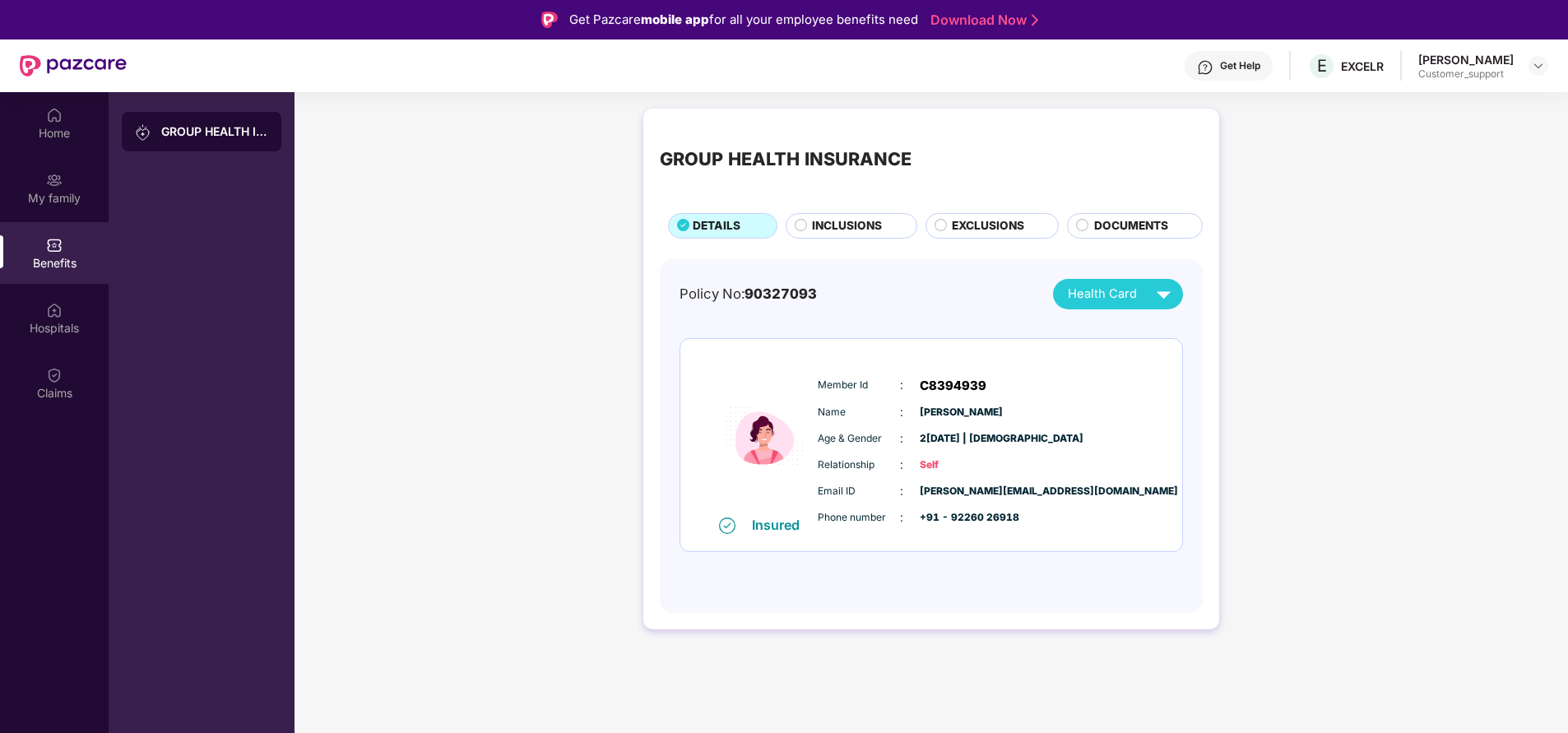
click at [825, 212] on div "GROUP HEALTH INSURANCE DETAILS INCLUSIONS EXCLUSIONS DOCUMENTS" at bounding box center [931, 181] width 543 height 113
click at [835, 223] on span "INCLUSIONS" at bounding box center [846, 226] width 70 height 18
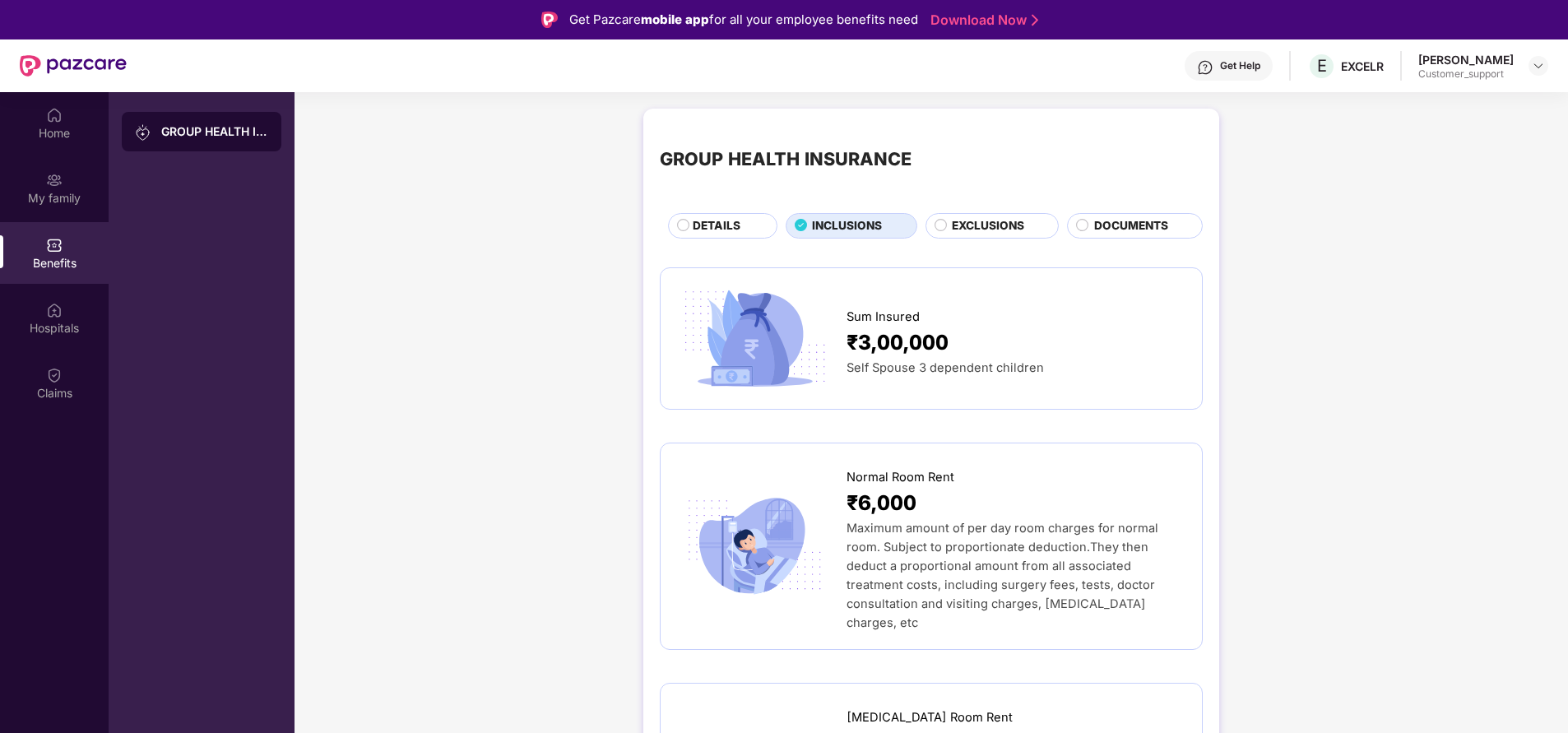
click at [980, 229] on span "EXCLUSIONS" at bounding box center [988, 226] width 73 height 18
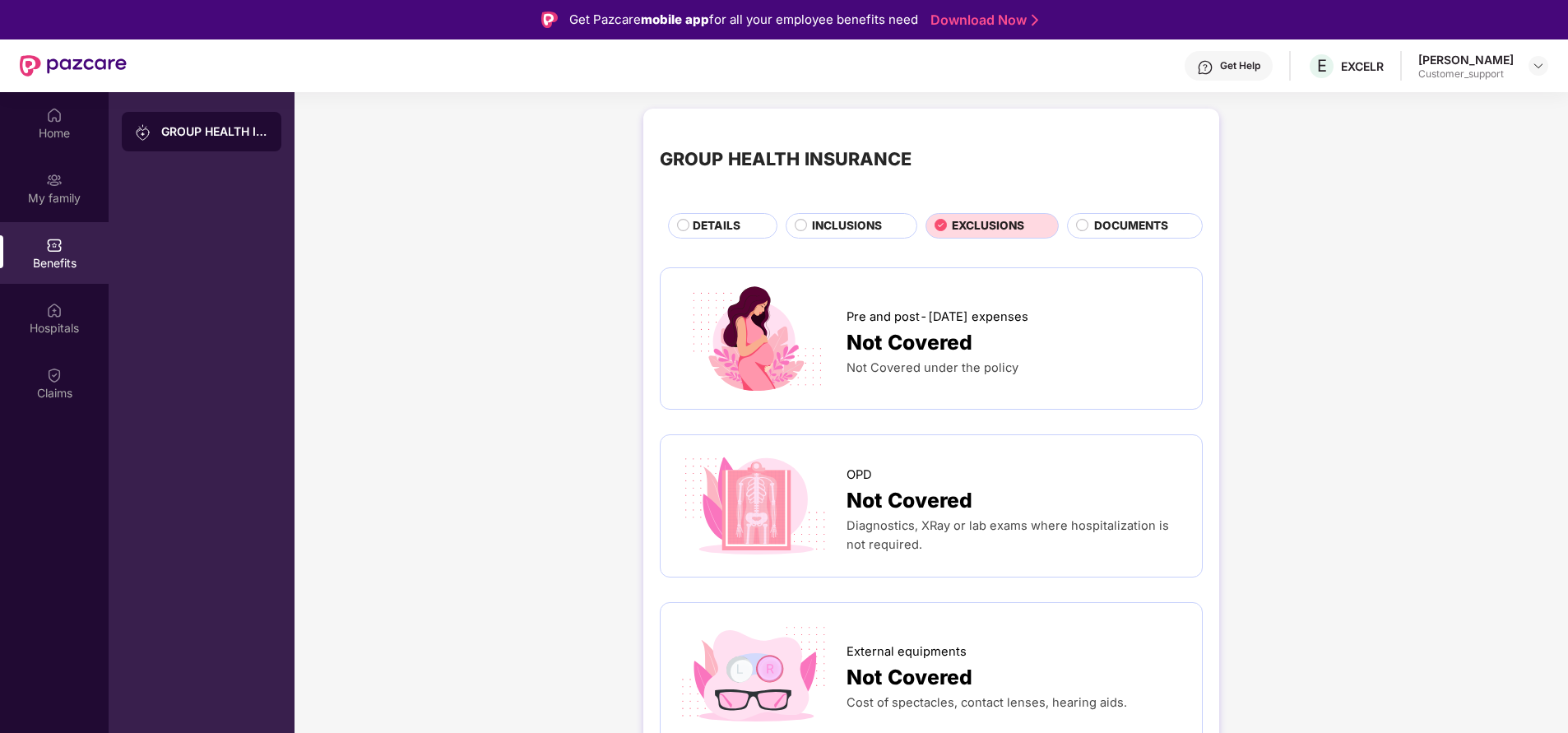
click at [841, 224] on span "INCLUSIONS" at bounding box center [846, 226] width 70 height 18
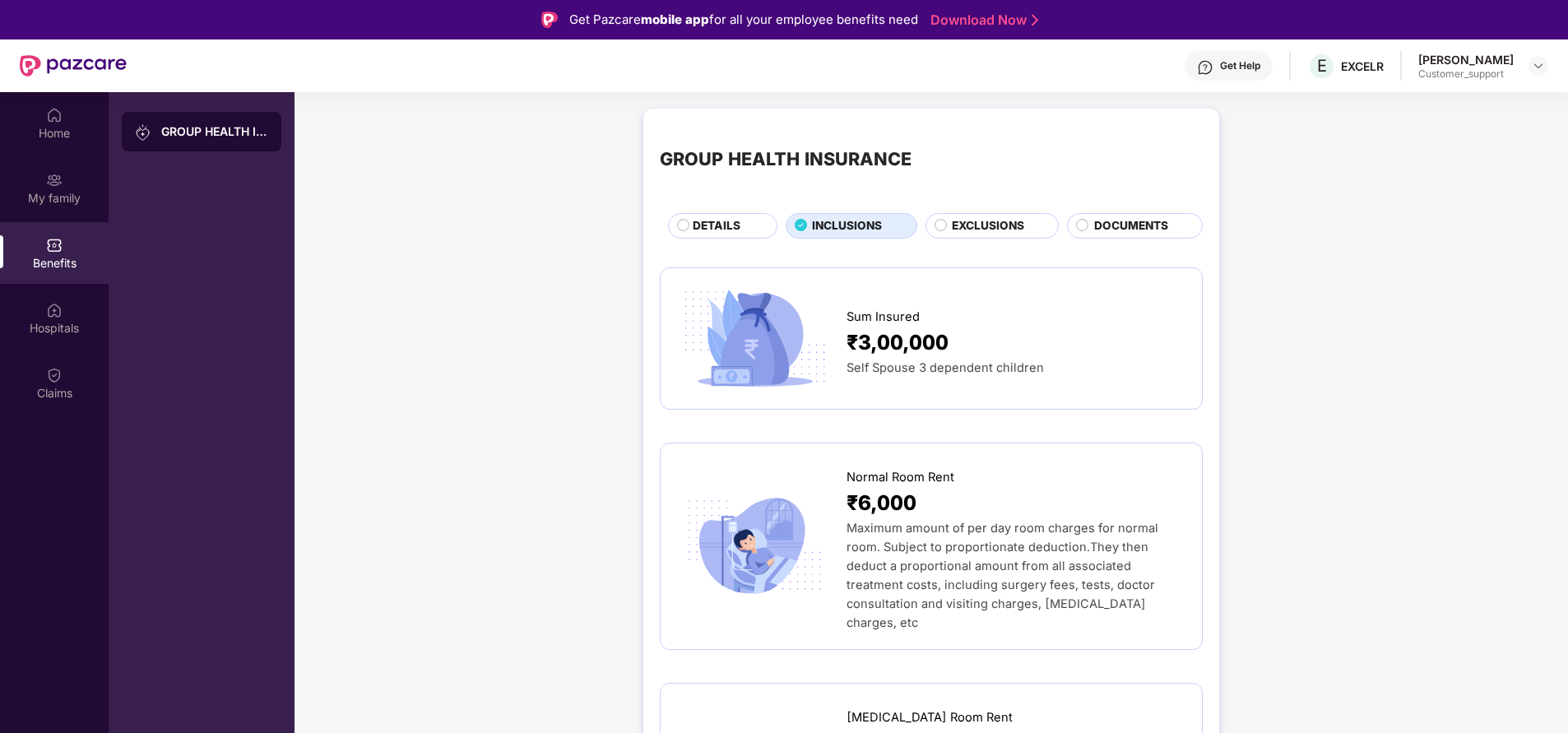
click at [722, 222] on span "DETAILS" at bounding box center [716, 226] width 48 height 18
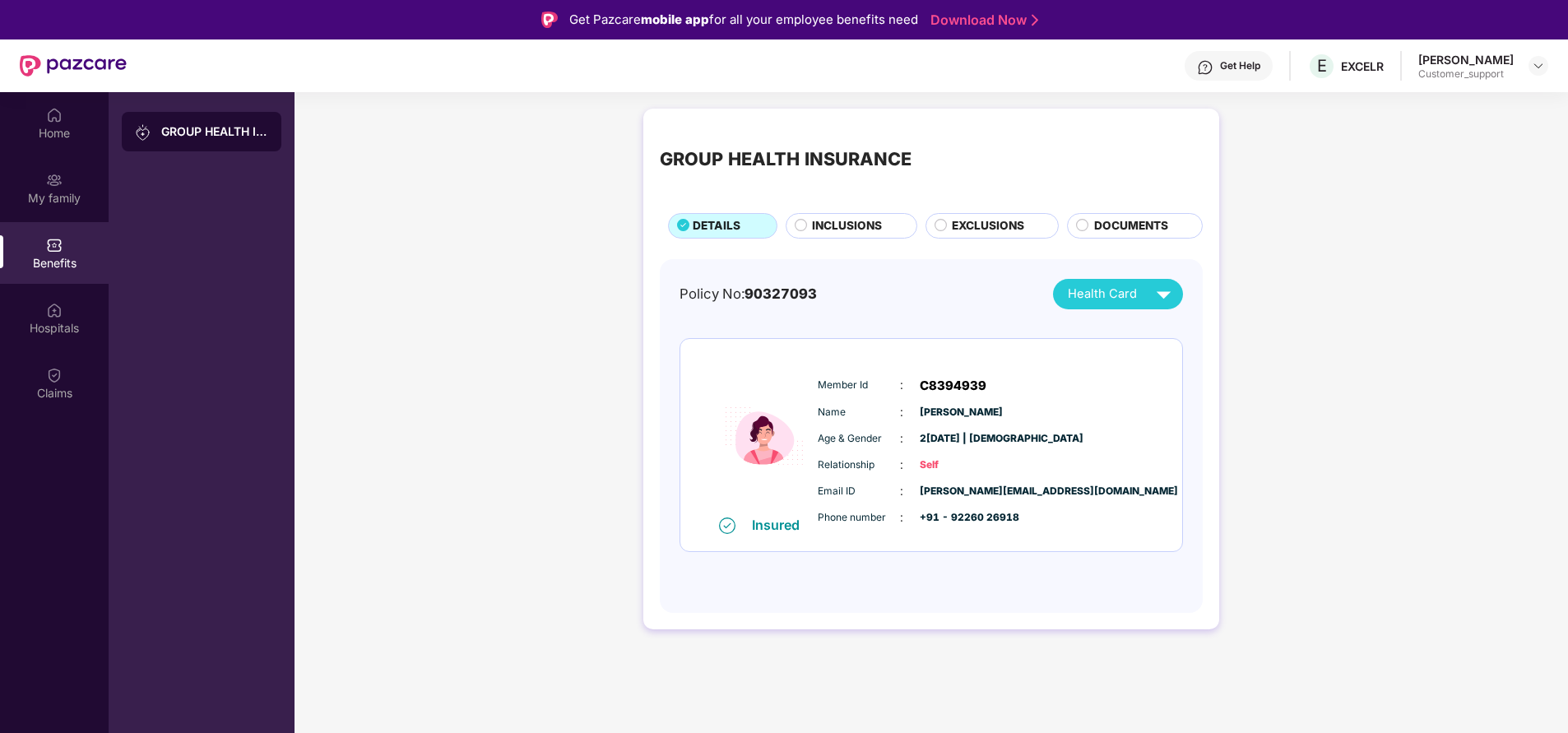
click at [818, 224] on span "INCLUSIONS" at bounding box center [846, 226] width 70 height 18
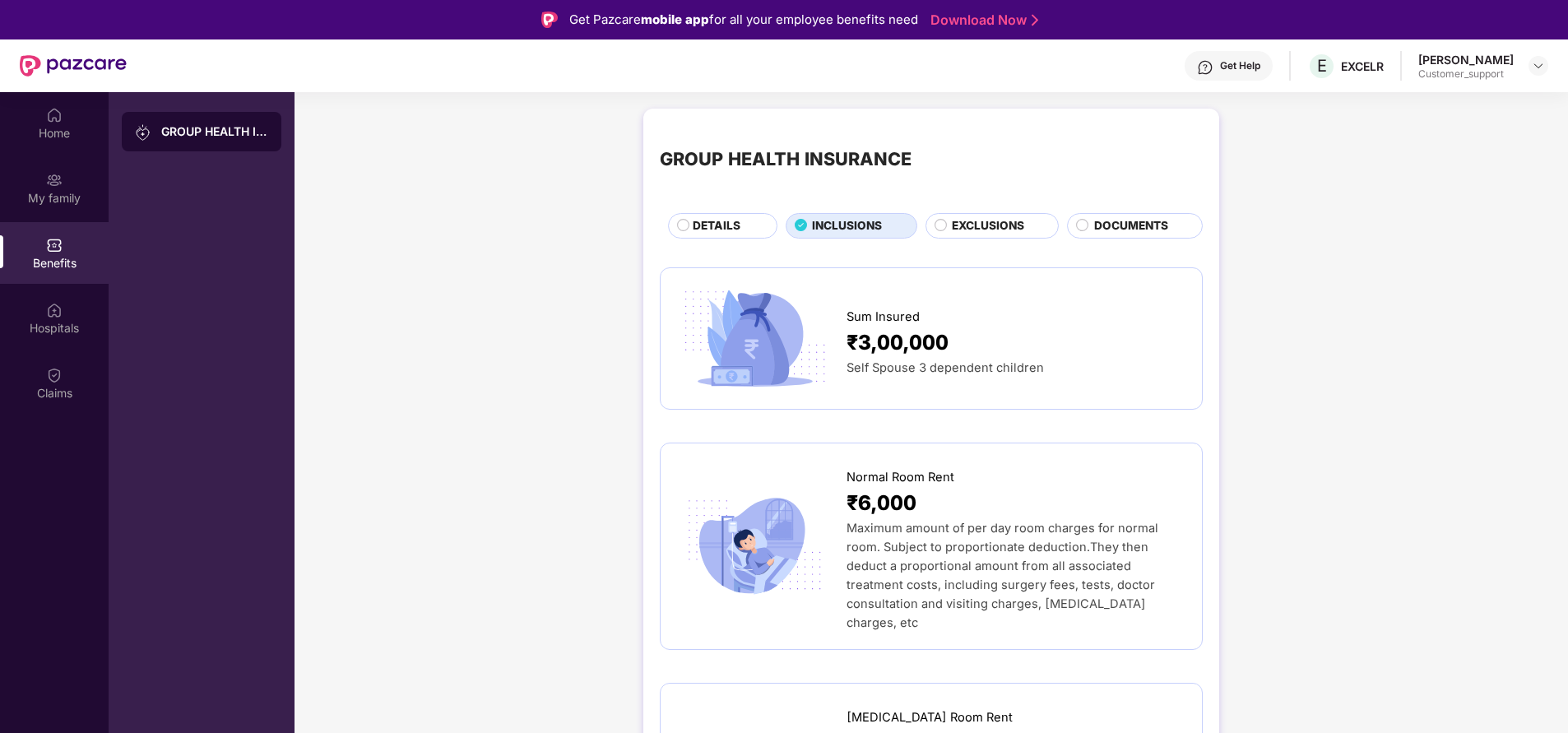
click at [690, 214] on div "DETAILS" at bounding box center [722, 226] width 110 height 25
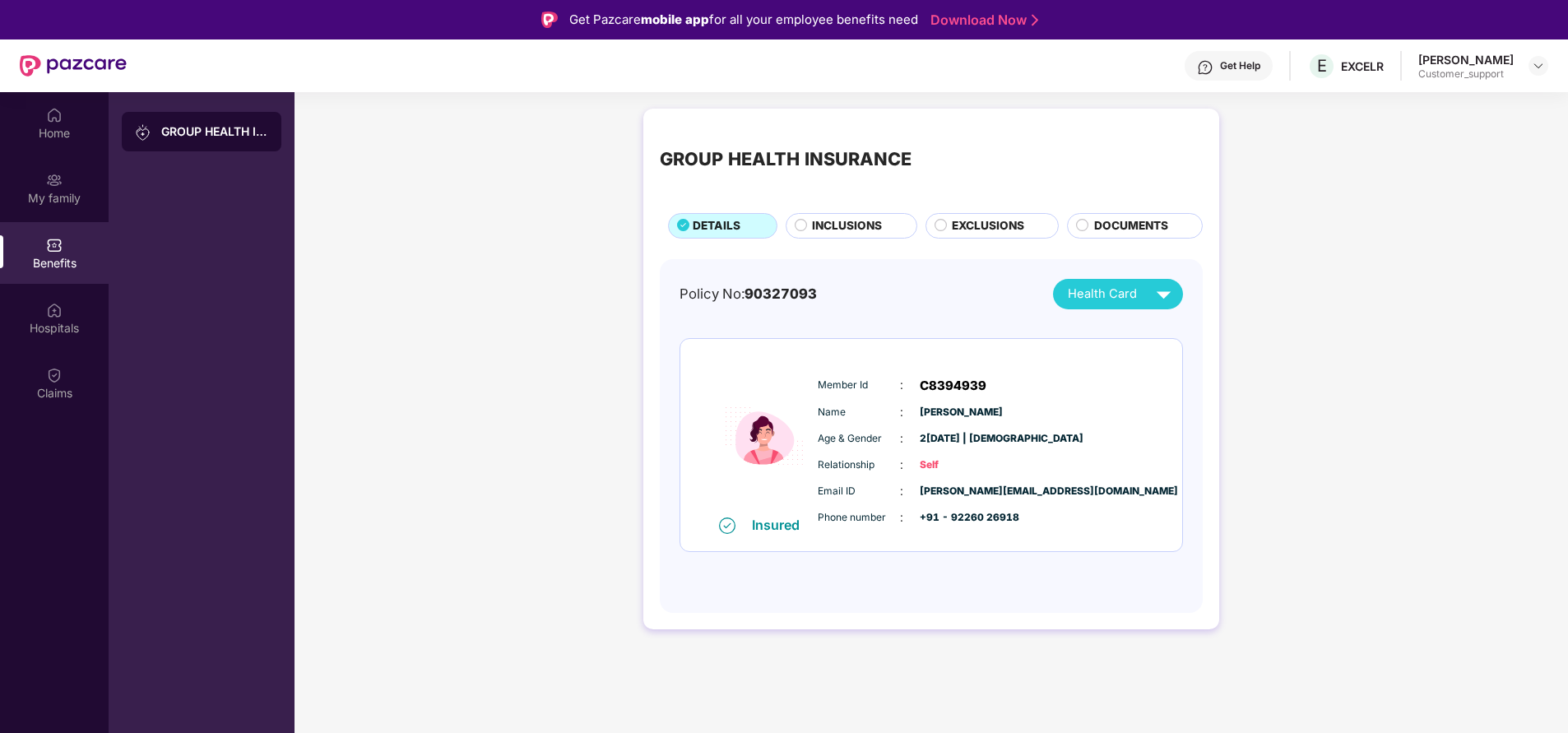
click at [826, 227] on span "INCLUSIONS" at bounding box center [846, 226] width 70 height 18
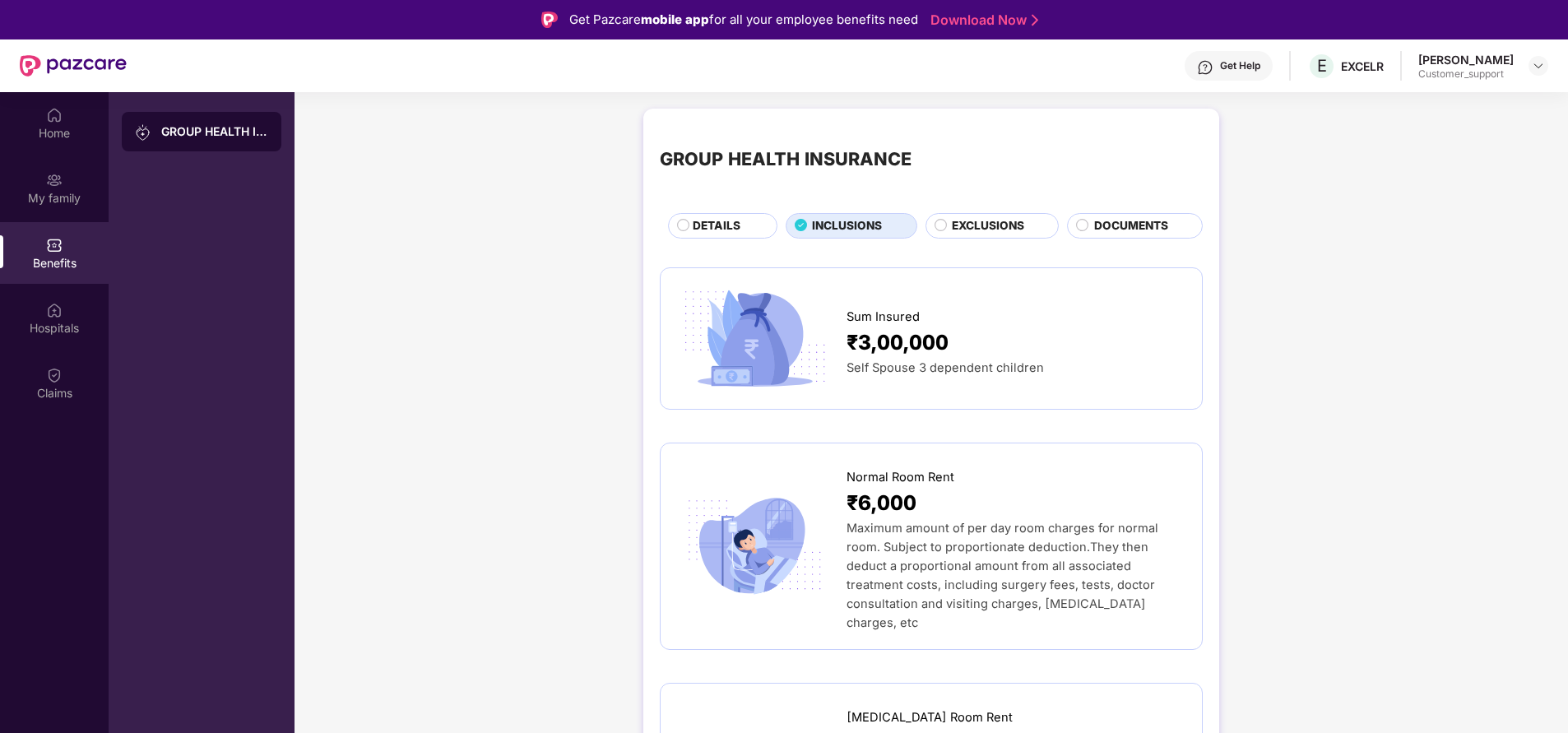
click at [998, 232] on span "EXCLUSIONS" at bounding box center [988, 226] width 73 height 18
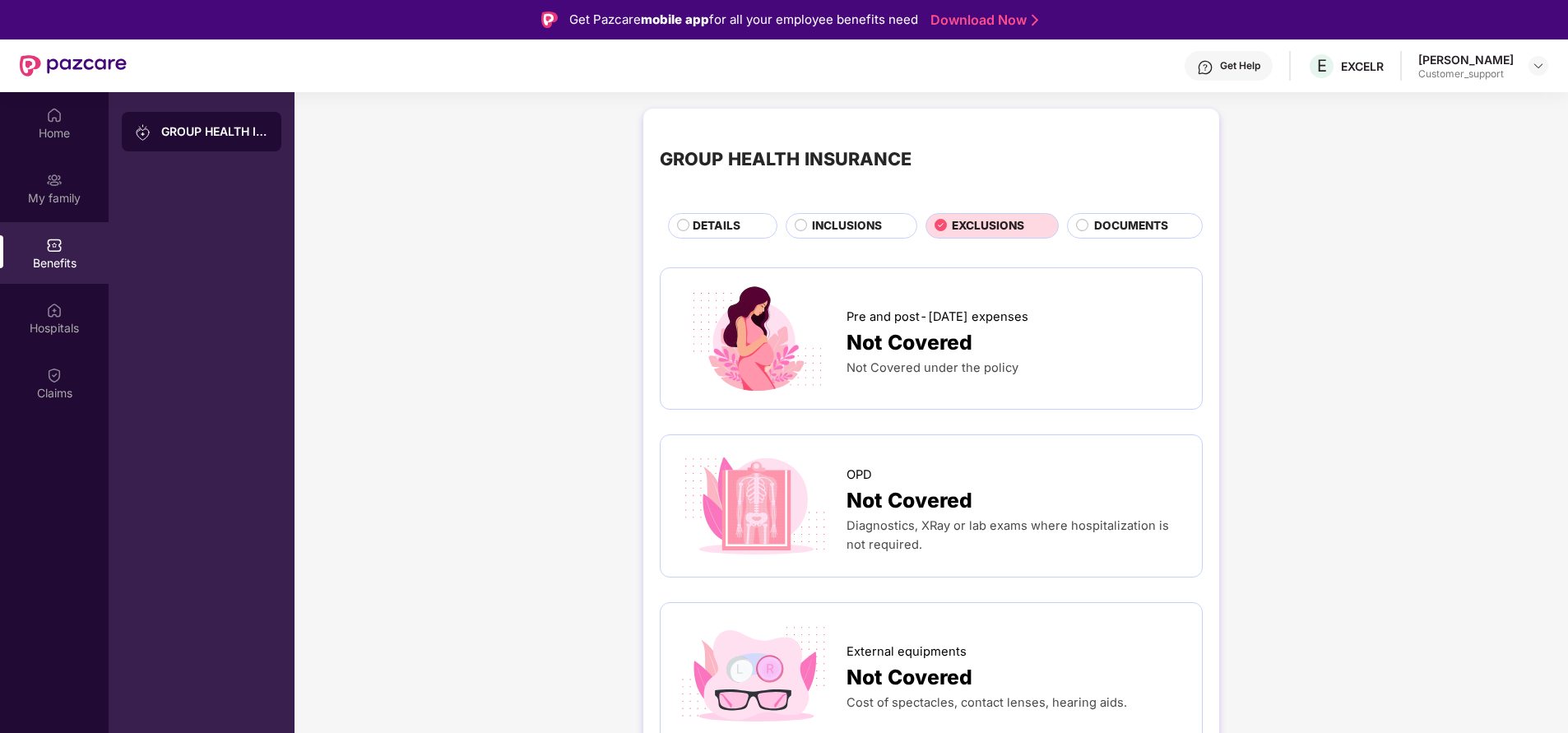
click at [703, 225] on span "DETAILS" at bounding box center [716, 226] width 48 height 18
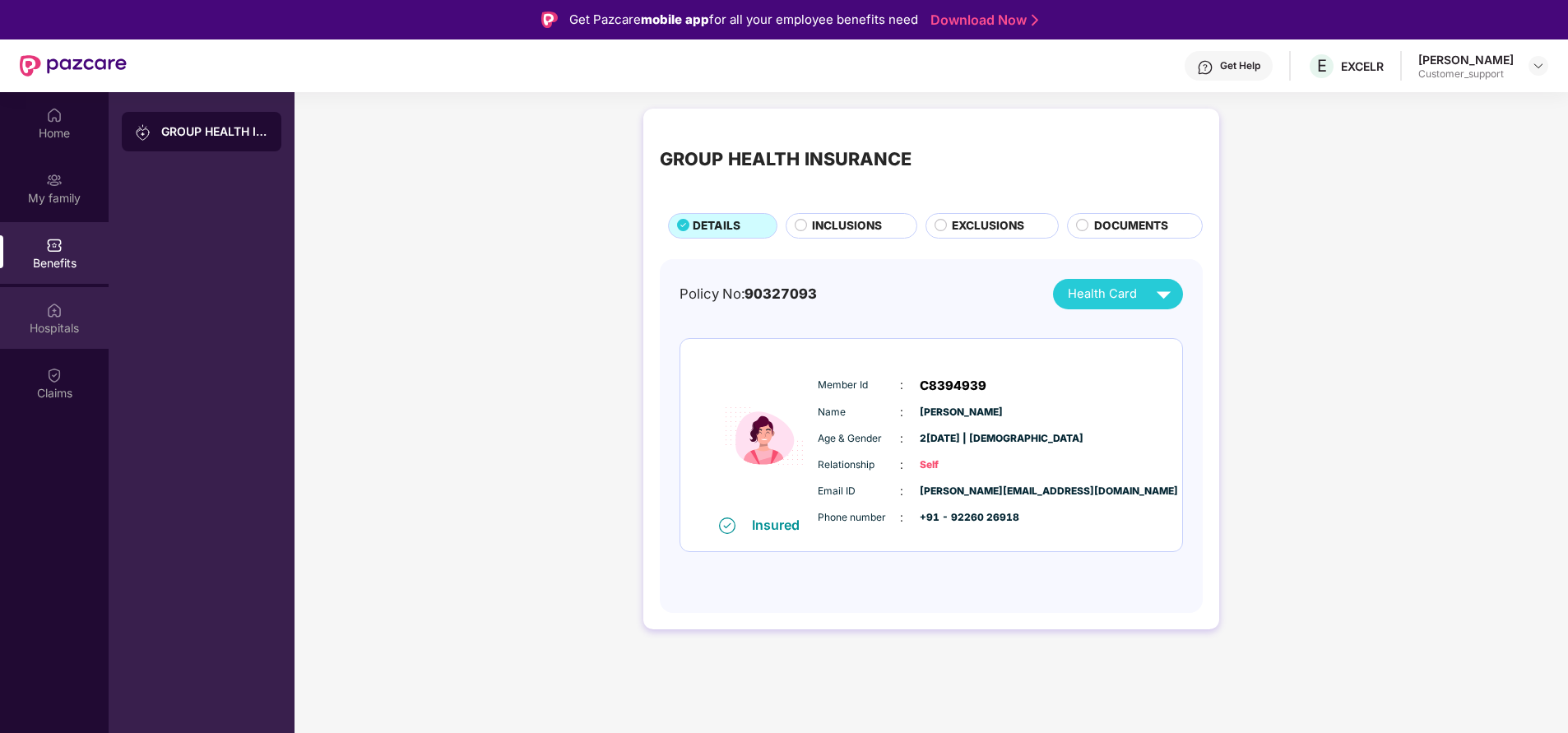
click at [34, 326] on div "Hospitals" at bounding box center [54, 328] width 109 height 17
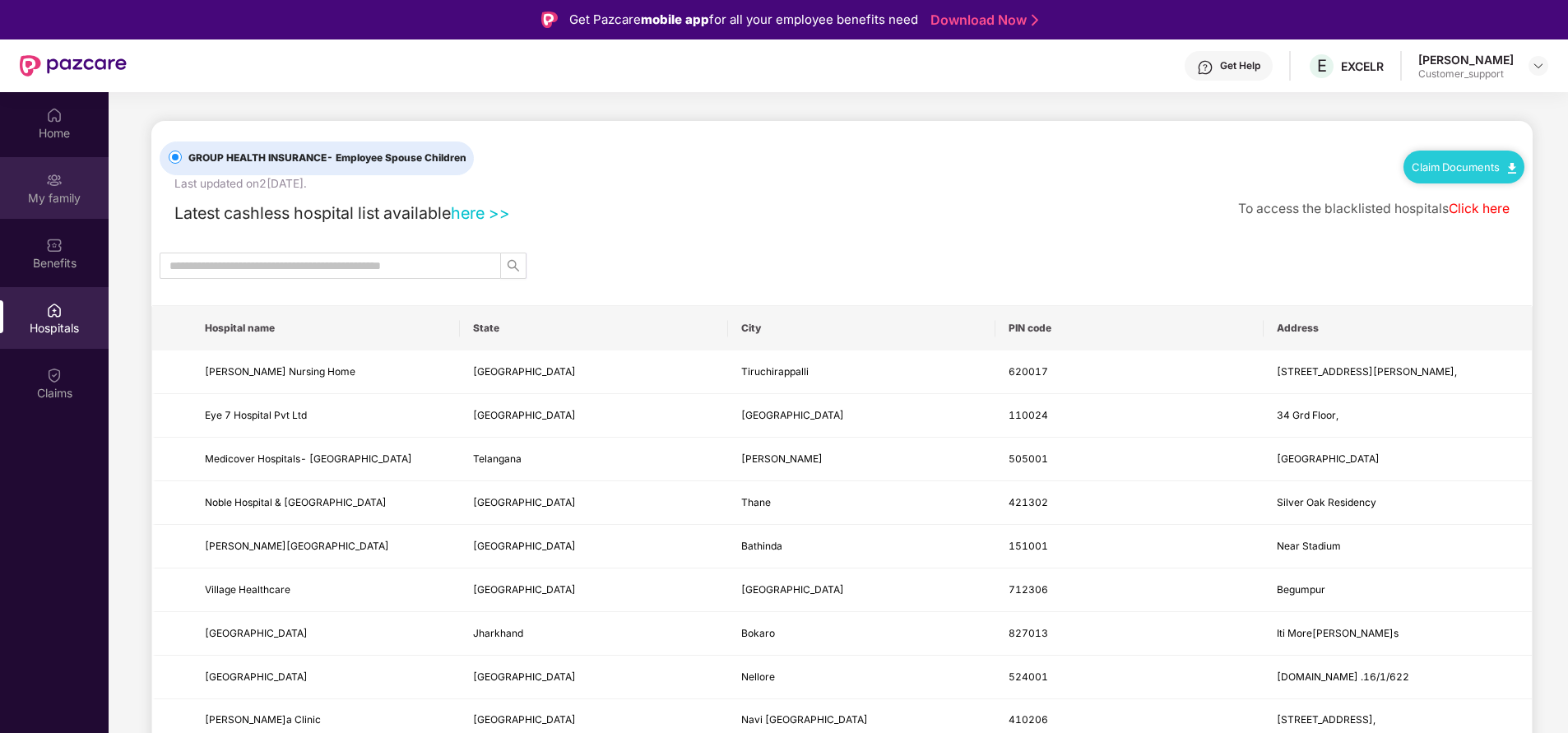
click at [57, 183] on img at bounding box center [54, 180] width 17 height 17
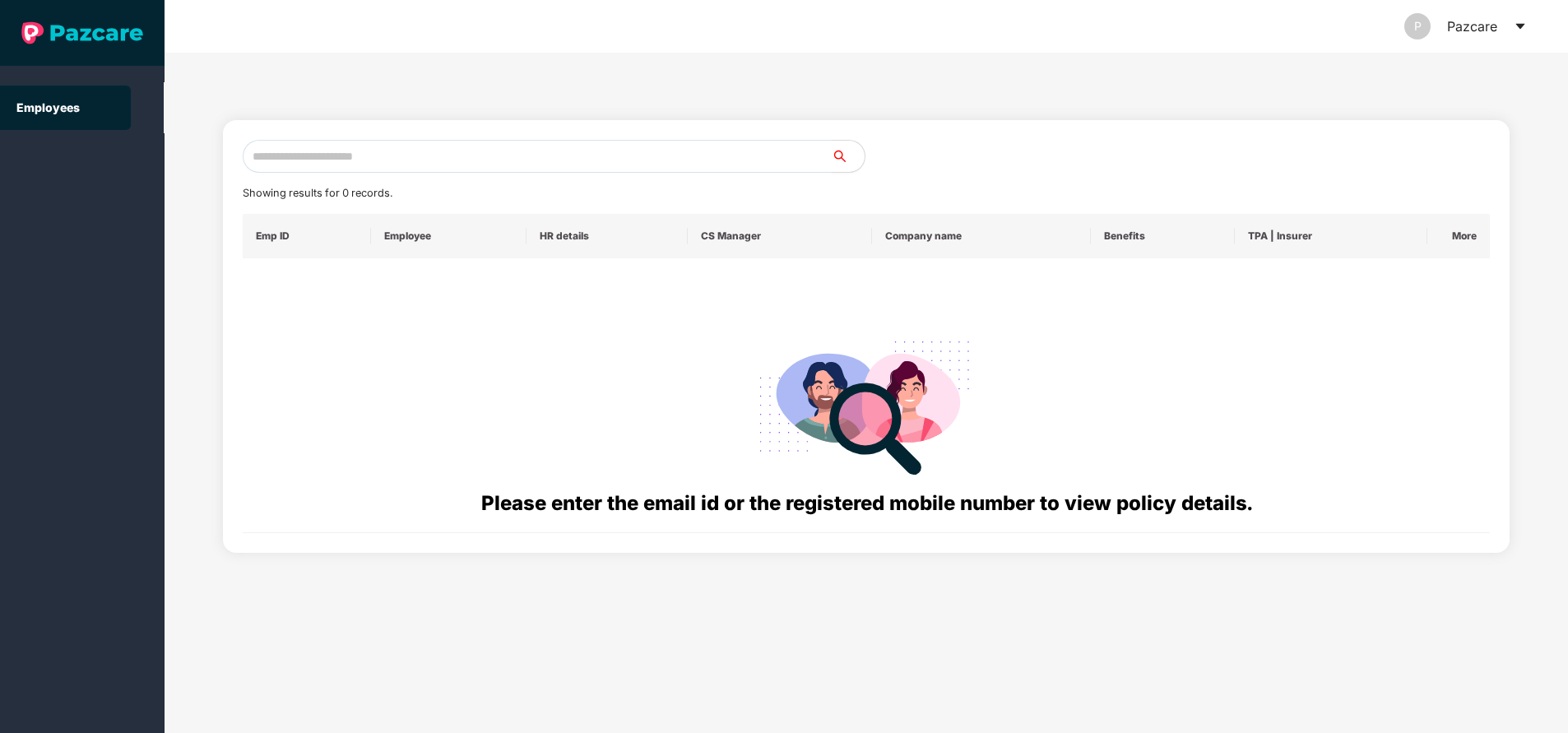
click at [412, 159] on input "text" at bounding box center [537, 156] width 589 height 33
paste input "**********"
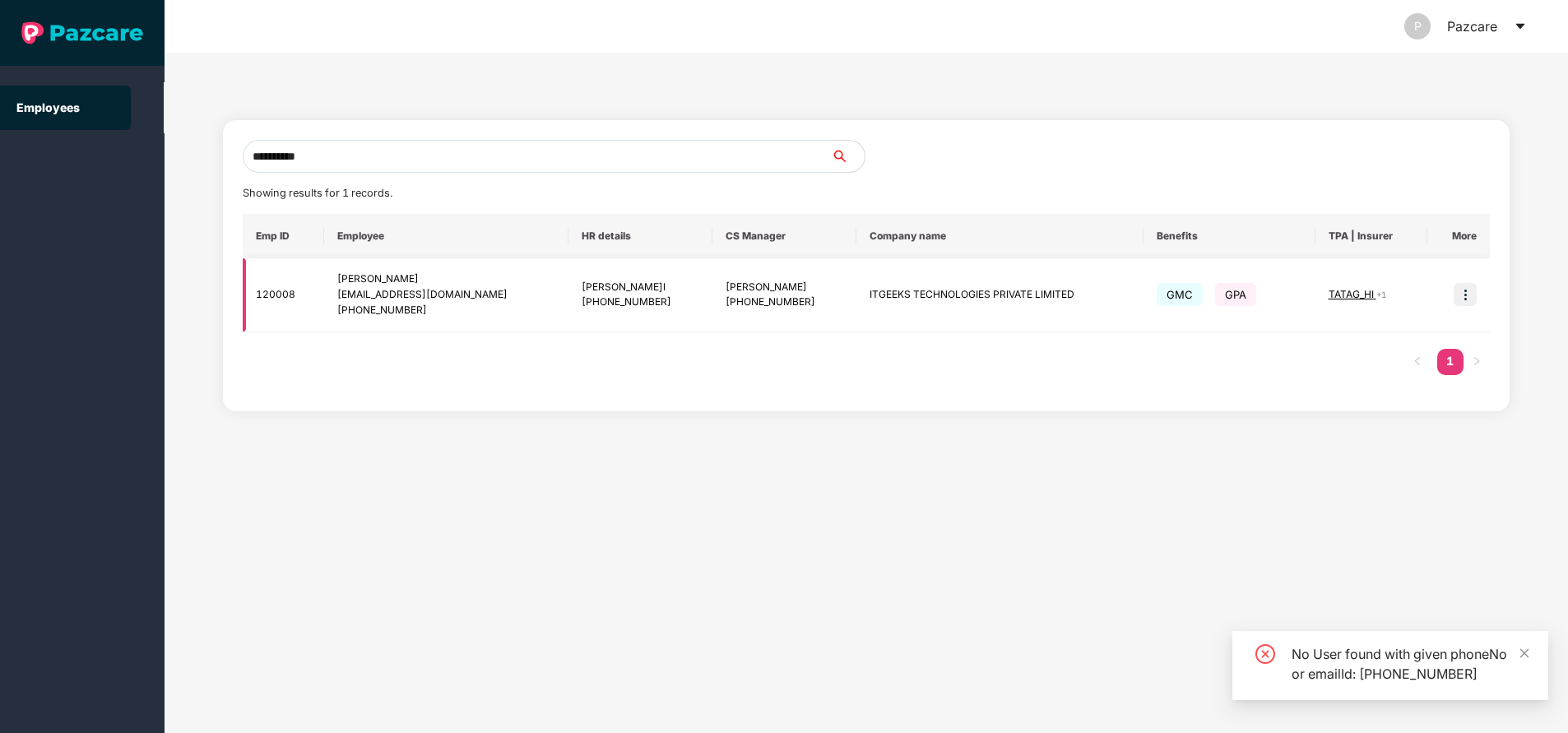
type input "**********"
click at [1469, 290] on img at bounding box center [1465, 295] width 23 height 23
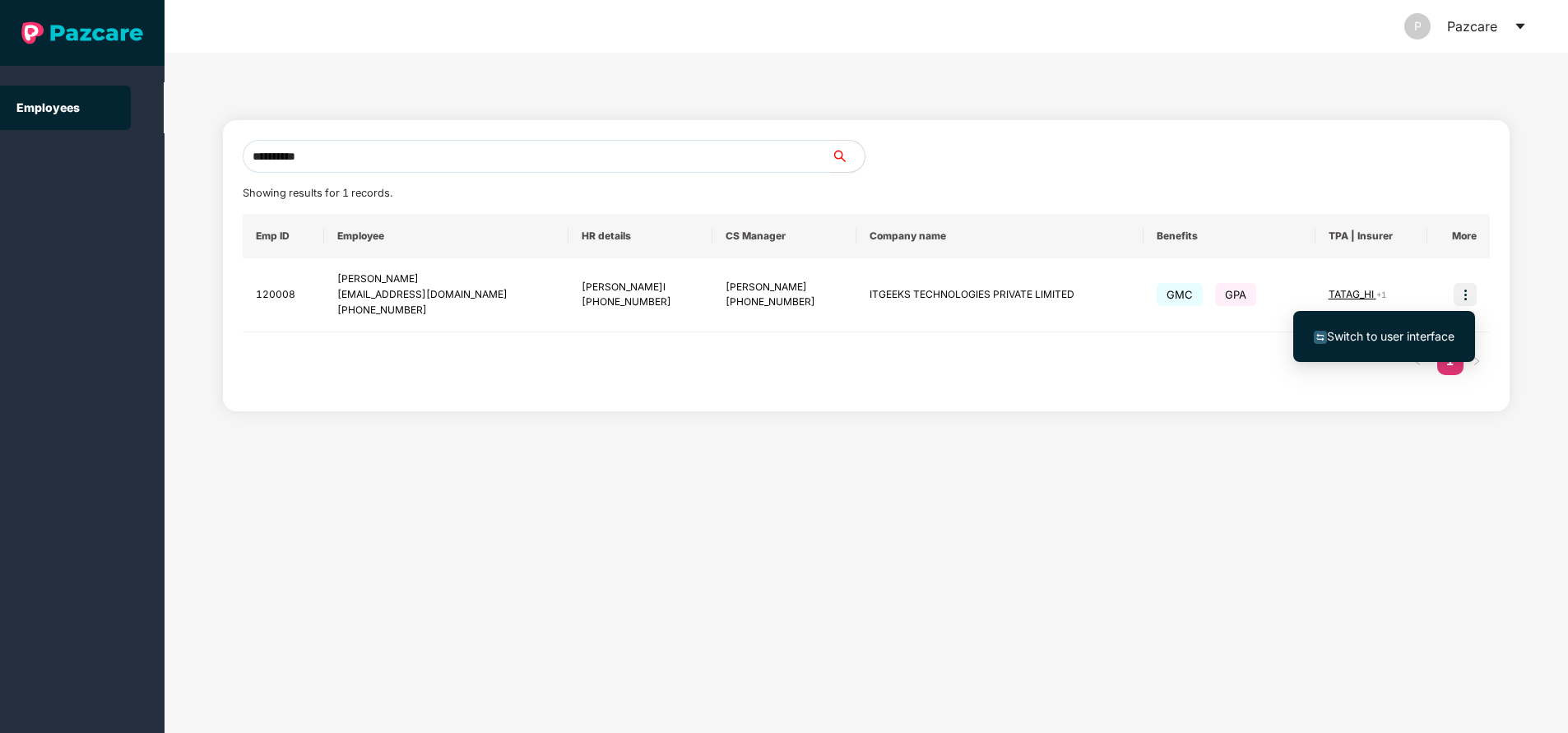
click at [1383, 334] on span "Switch to user interface" at bounding box center [1391, 336] width 127 height 14
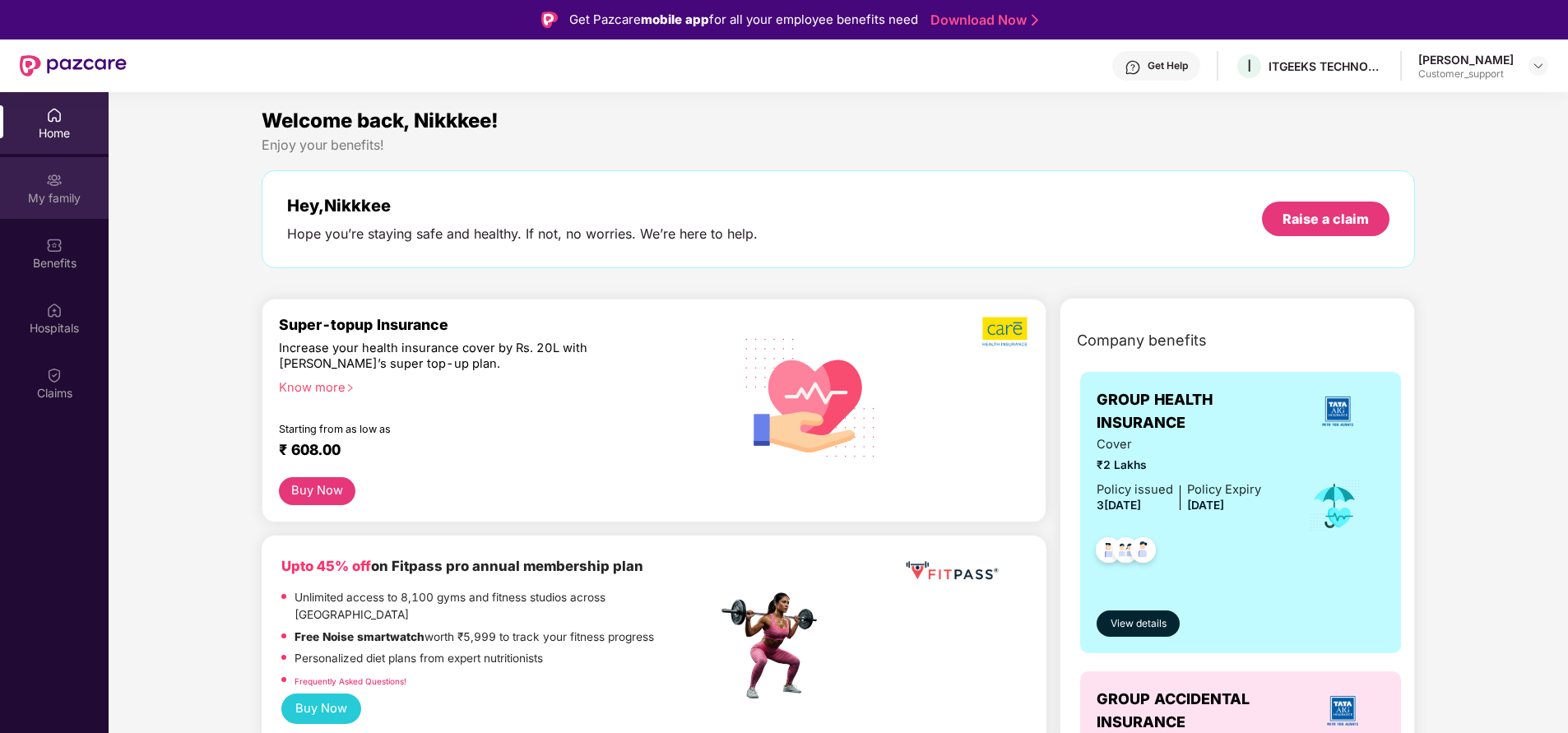
click at [43, 184] on div "My family" at bounding box center [54, 188] width 109 height 62
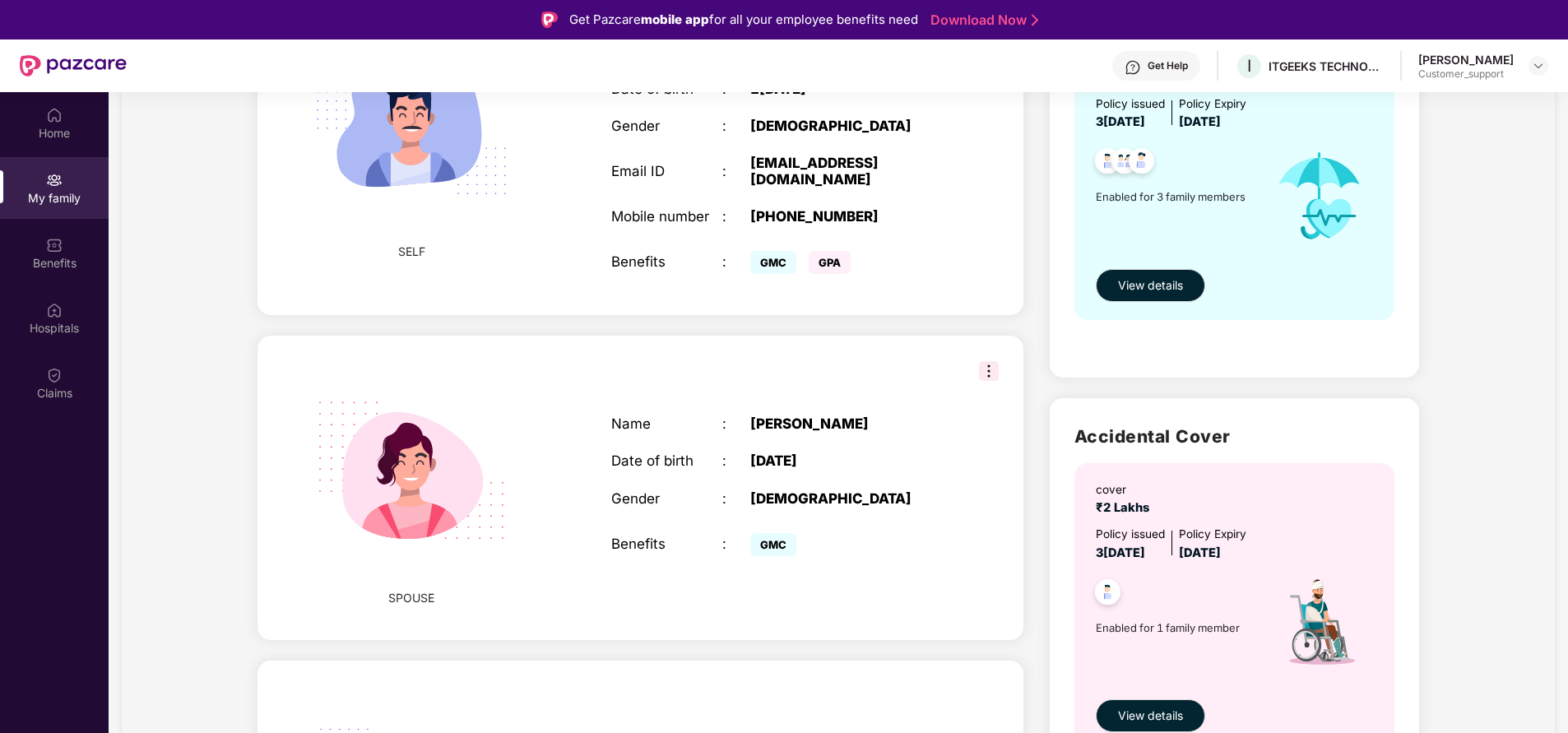
scroll to position [242, 0]
click at [44, 383] on div "Claims" at bounding box center [54, 383] width 109 height 62
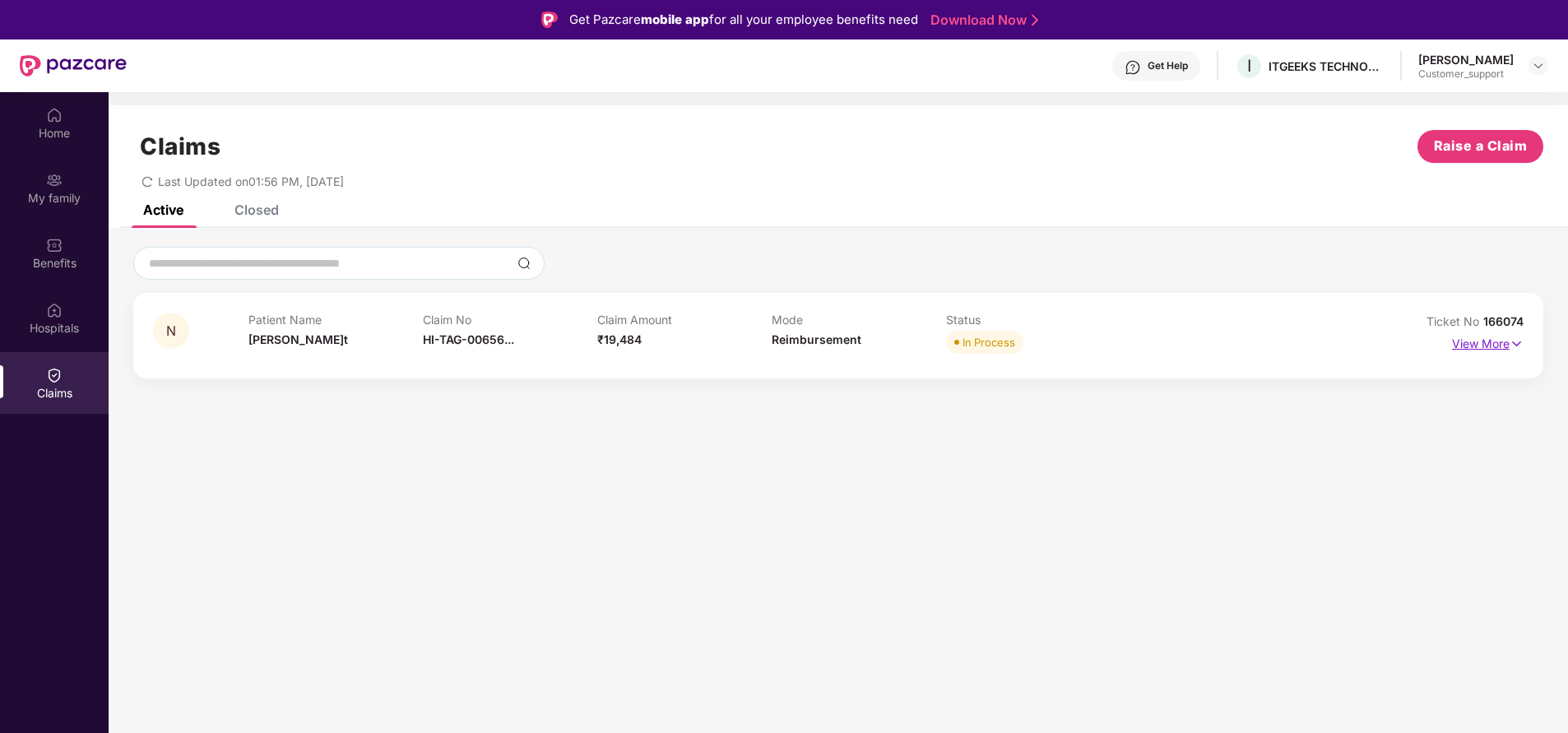
click at [1472, 350] on p "View More" at bounding box center [1487, 342] width 72 height 22
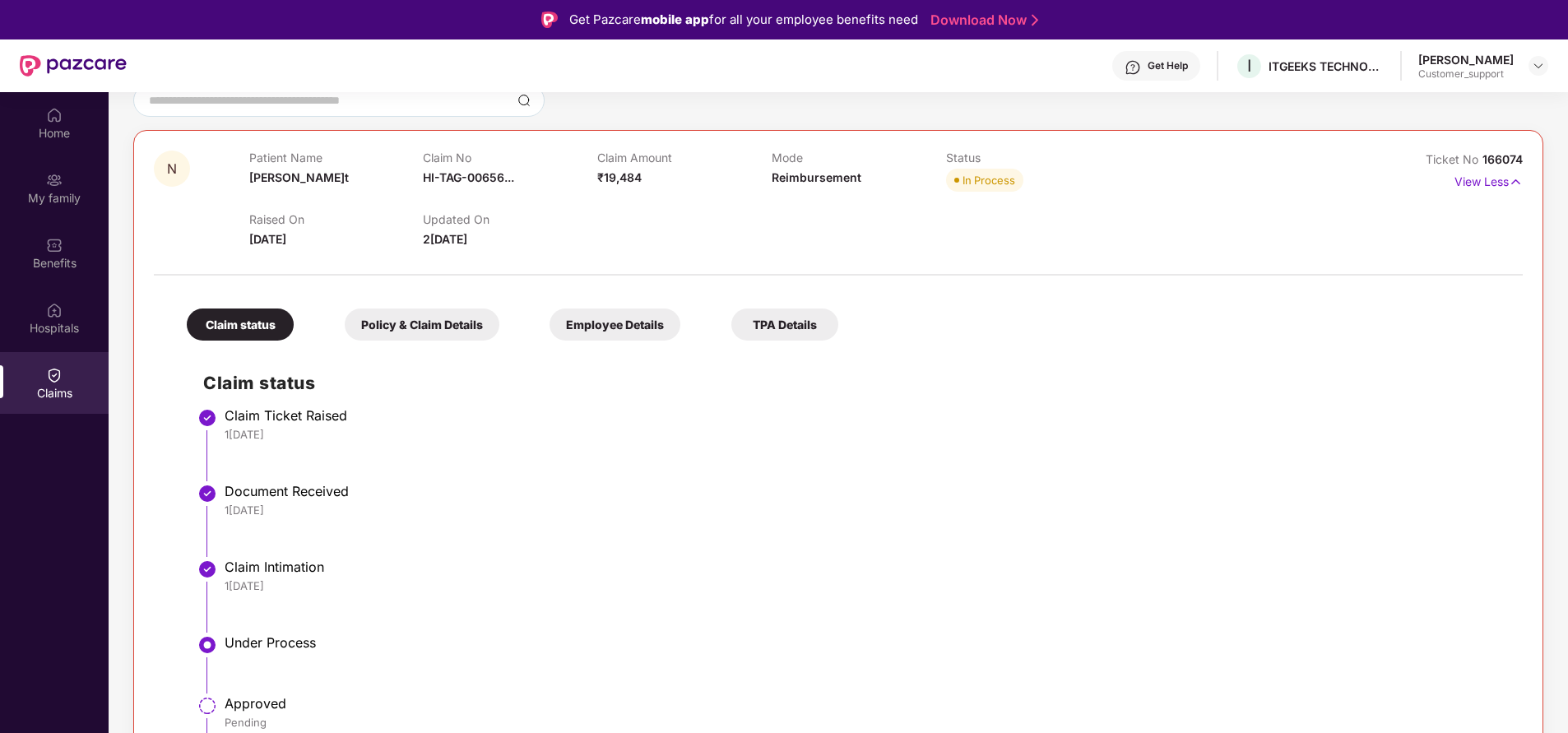
scroll to position [191, 0]
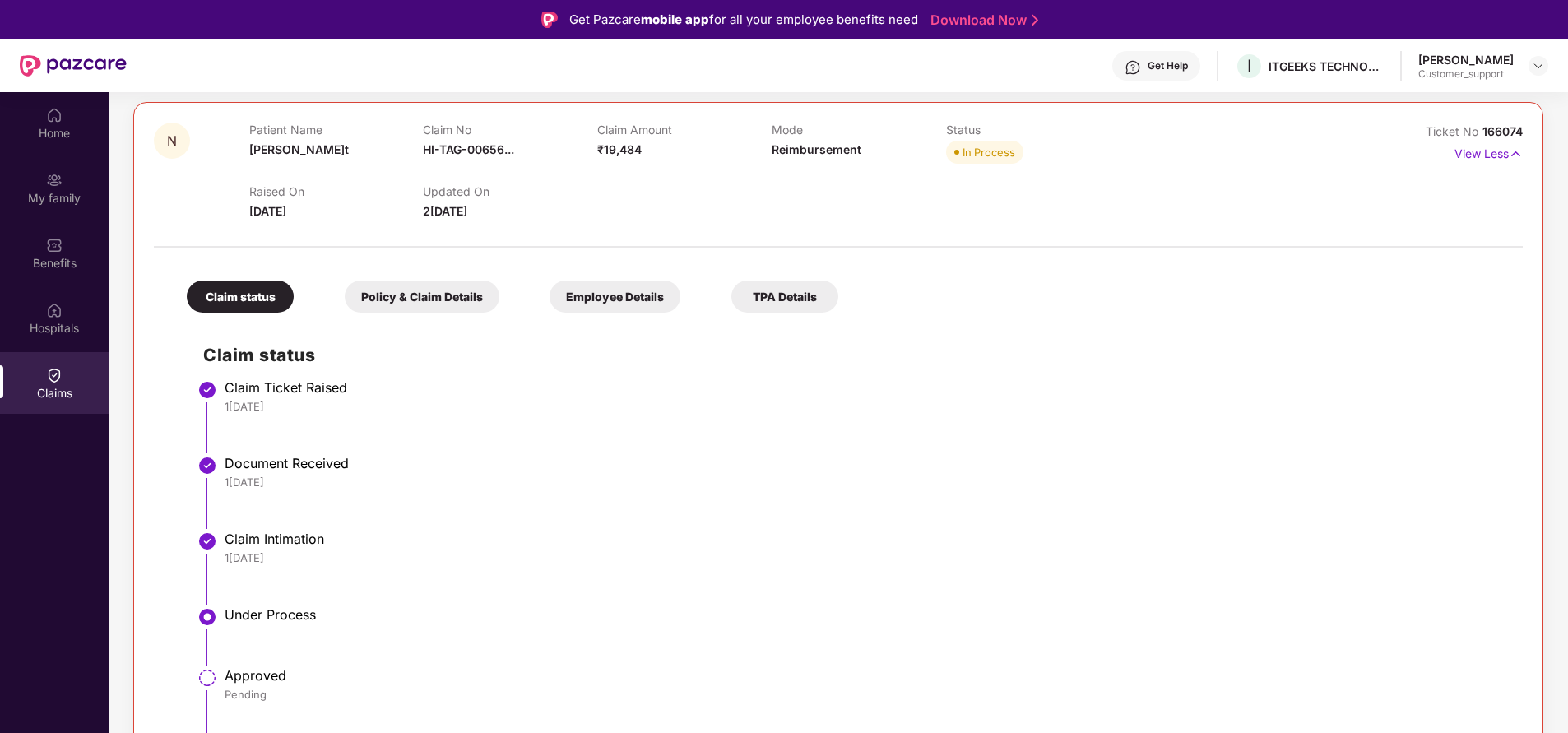
click at [568, 376] on div "Claim status Claim Ticket Raised 15 Aug 2025 Document Received 16 Aug 2025 Clai…" at bounding box center [838, 554] width 1336 height 467
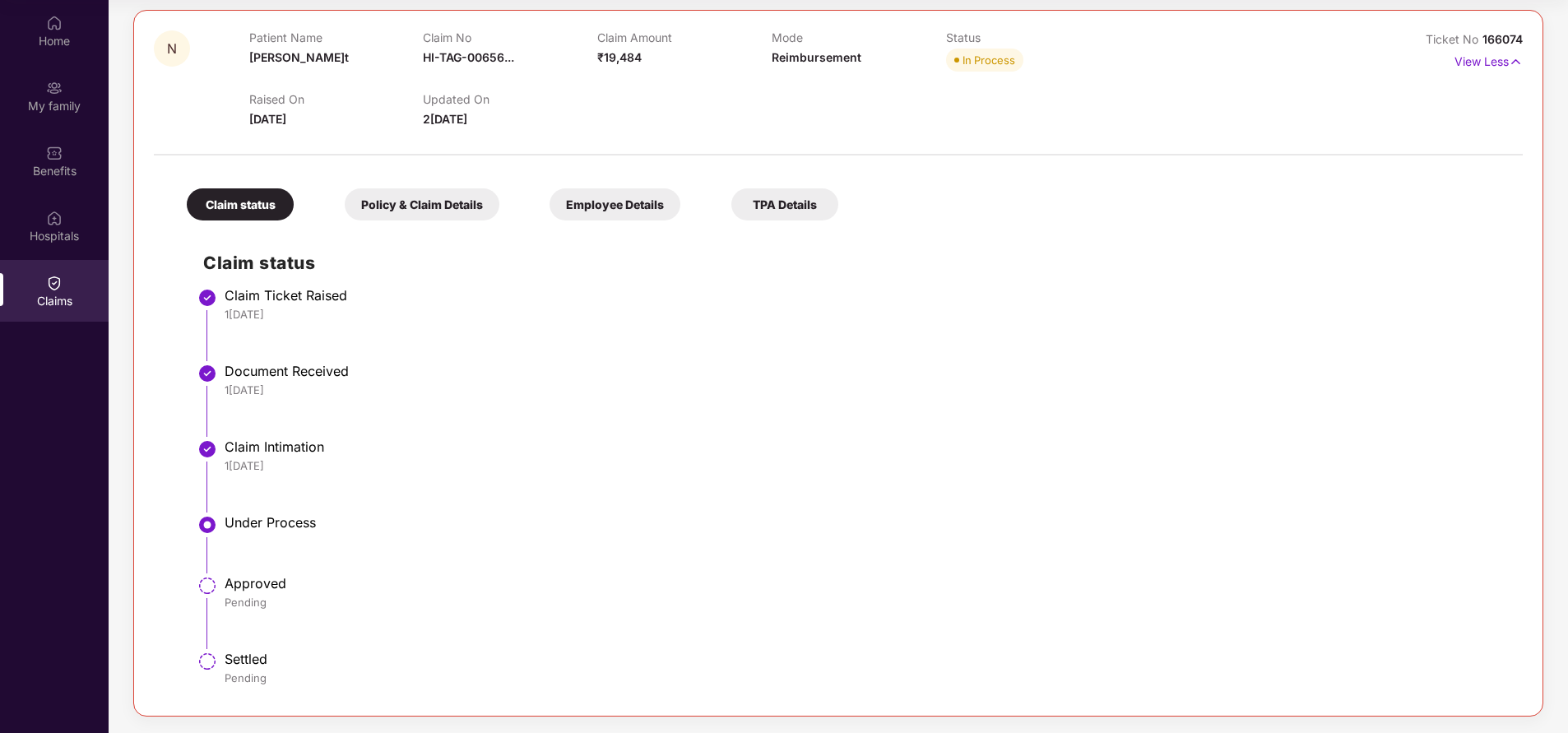
scroll to position [0, 0]
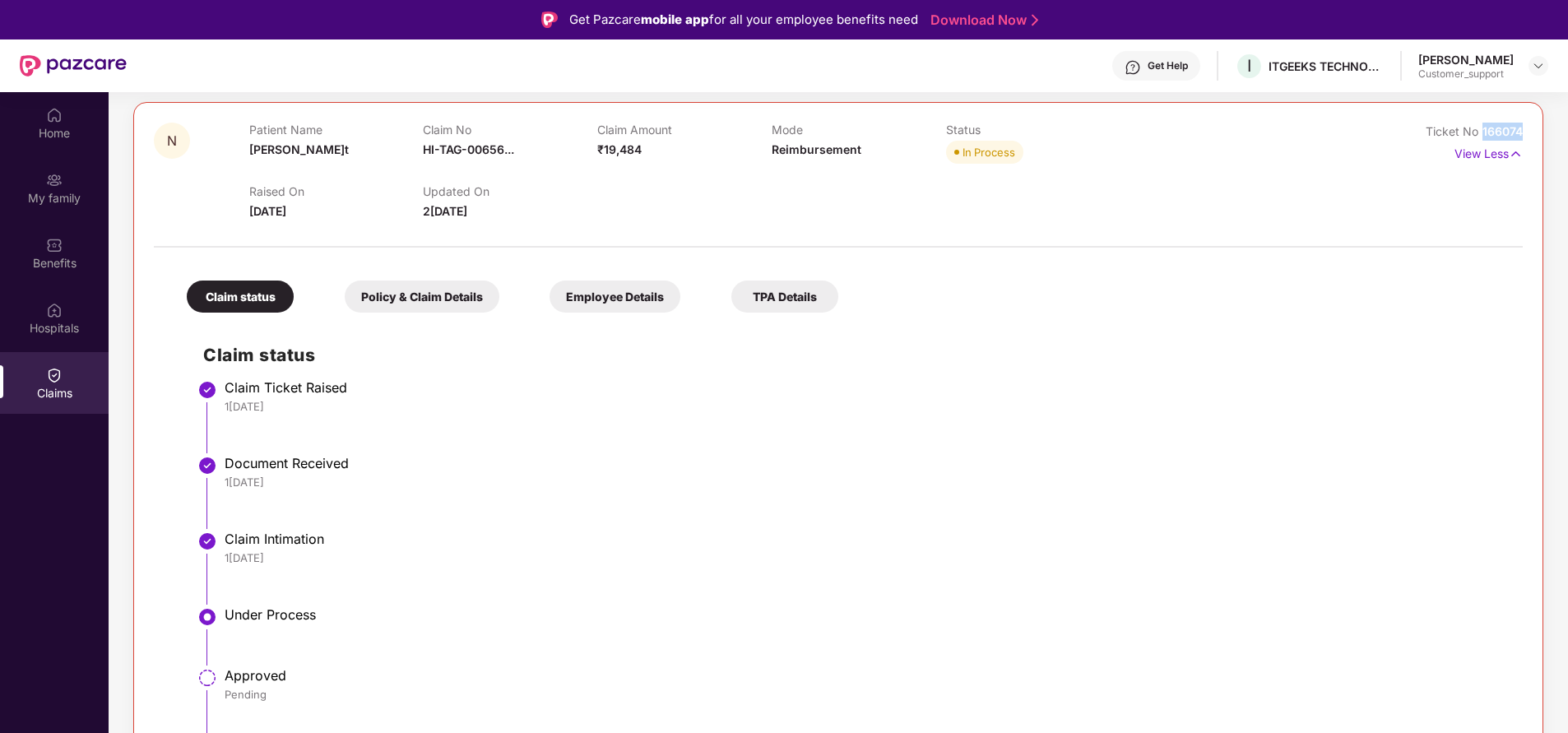
drag, startPoint x: 1479, startPoint y: 134, endPoint x: 1538, endPoint y: 132, distance: 59.0
click at [1538, 132] on div "N Patient Name Naamit Claim No HI-TAG-00656... Claim Amount ₹19,484 Mode Reimbu…" at bounding box center [838, 455] width 1410 height 706
copy span "166074"
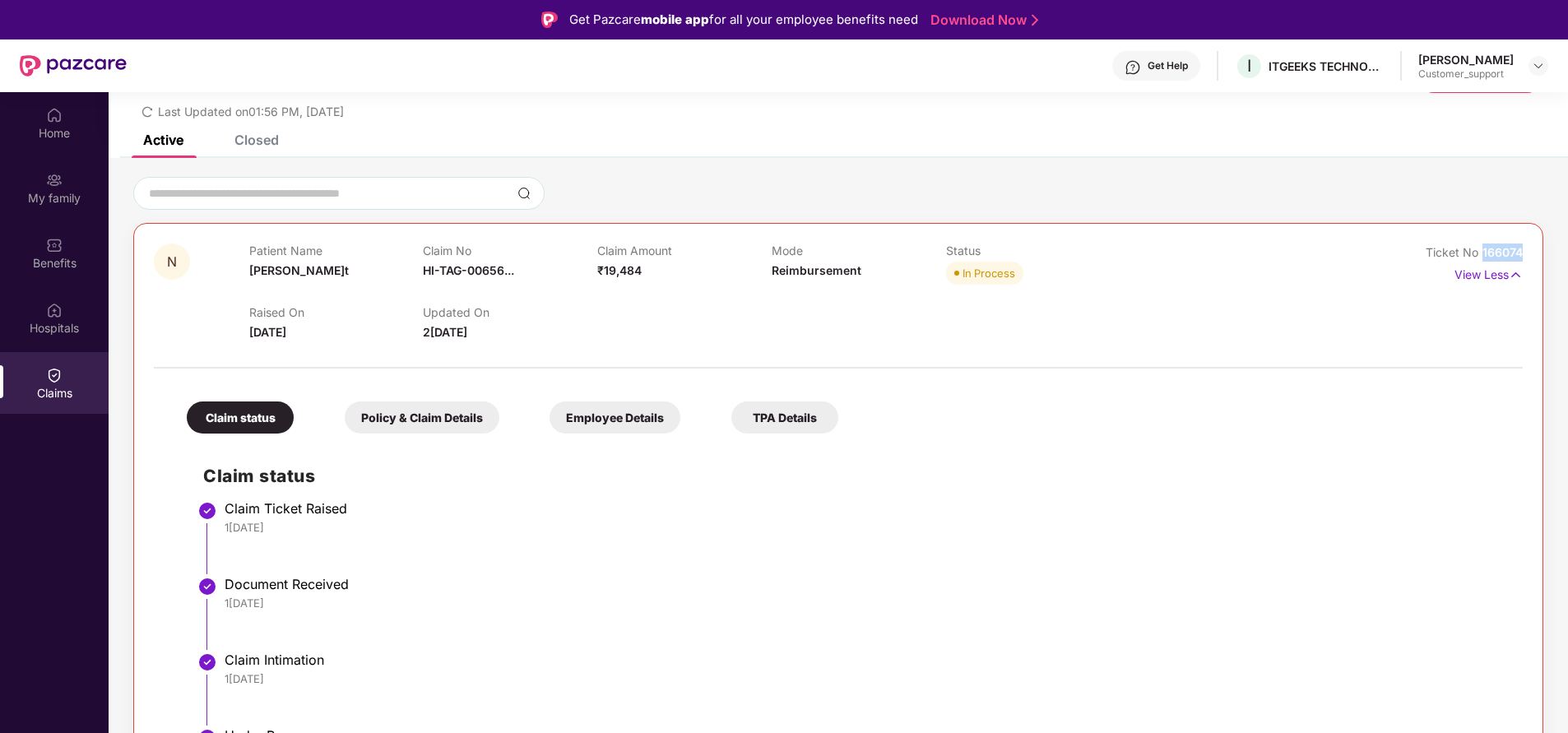
scroll to position [42, 0]
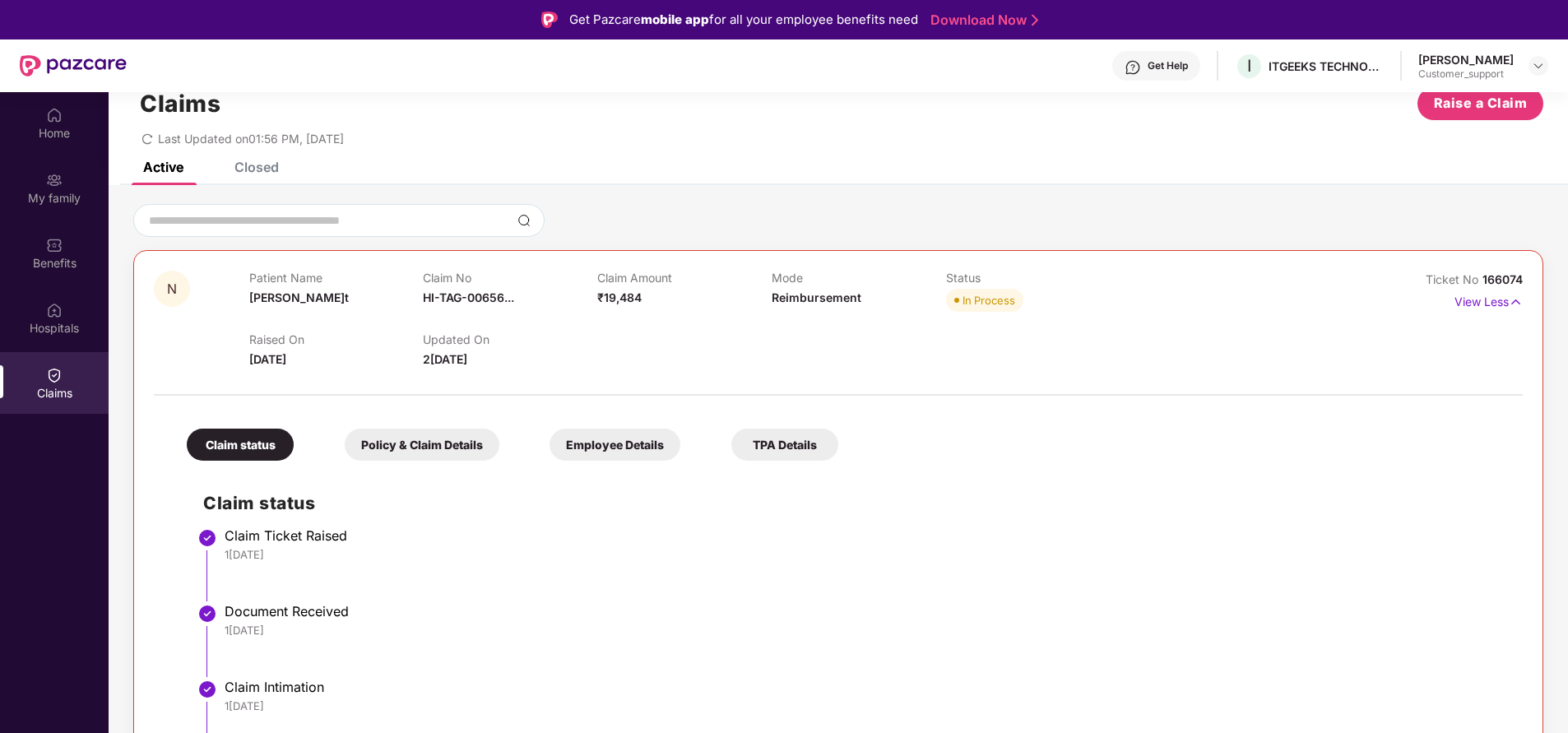
click at [270, 172] on div "Closed" at bounding box center [257, 166] width 44 height 17
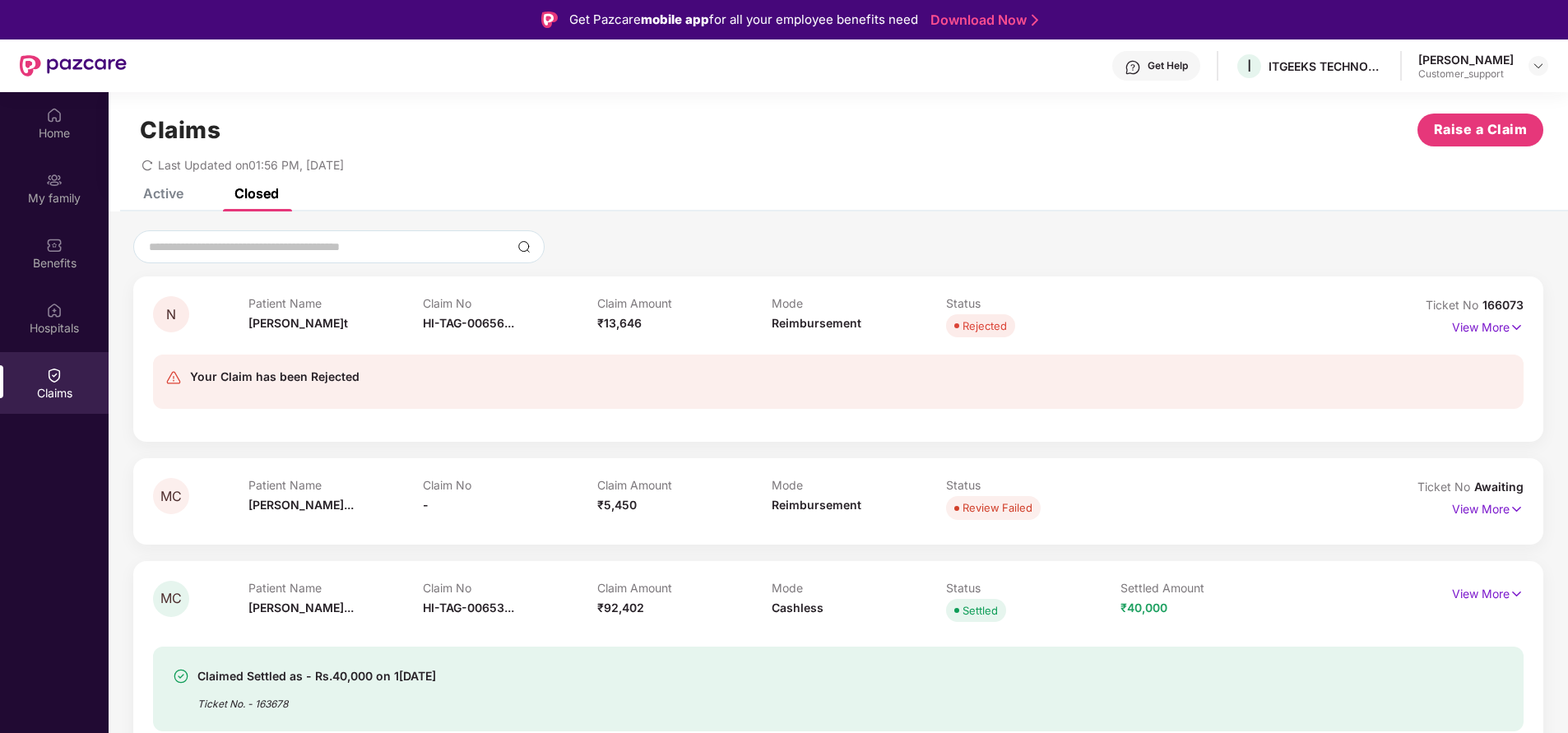
click at [1479, 299] on span "Ticket No" at bounding box center [1454, 305] width 57 height 14
click at [1473, 326] on p "View More" at bounding box center [1487, 325] width 72 height 22
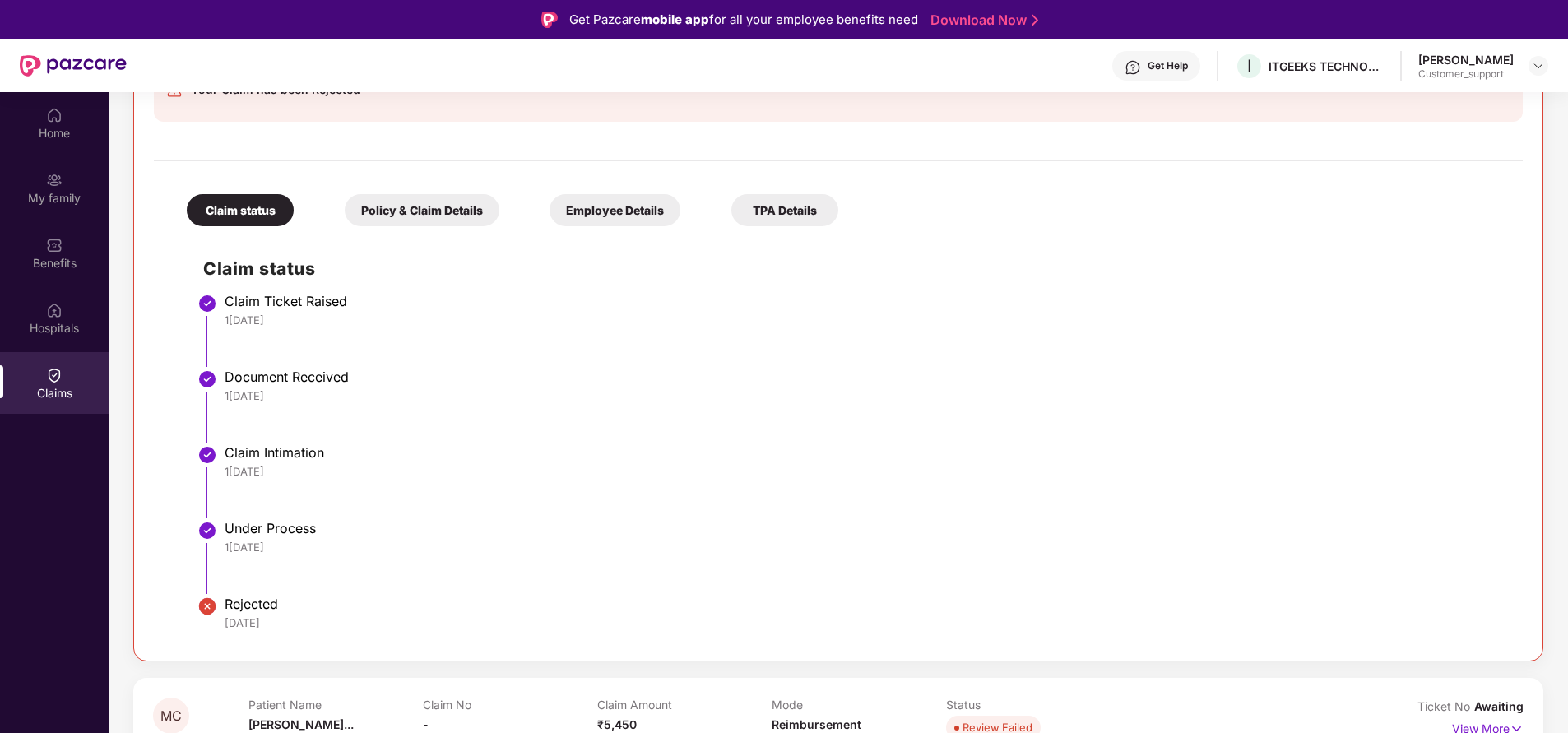
scroll to position [0, 0]
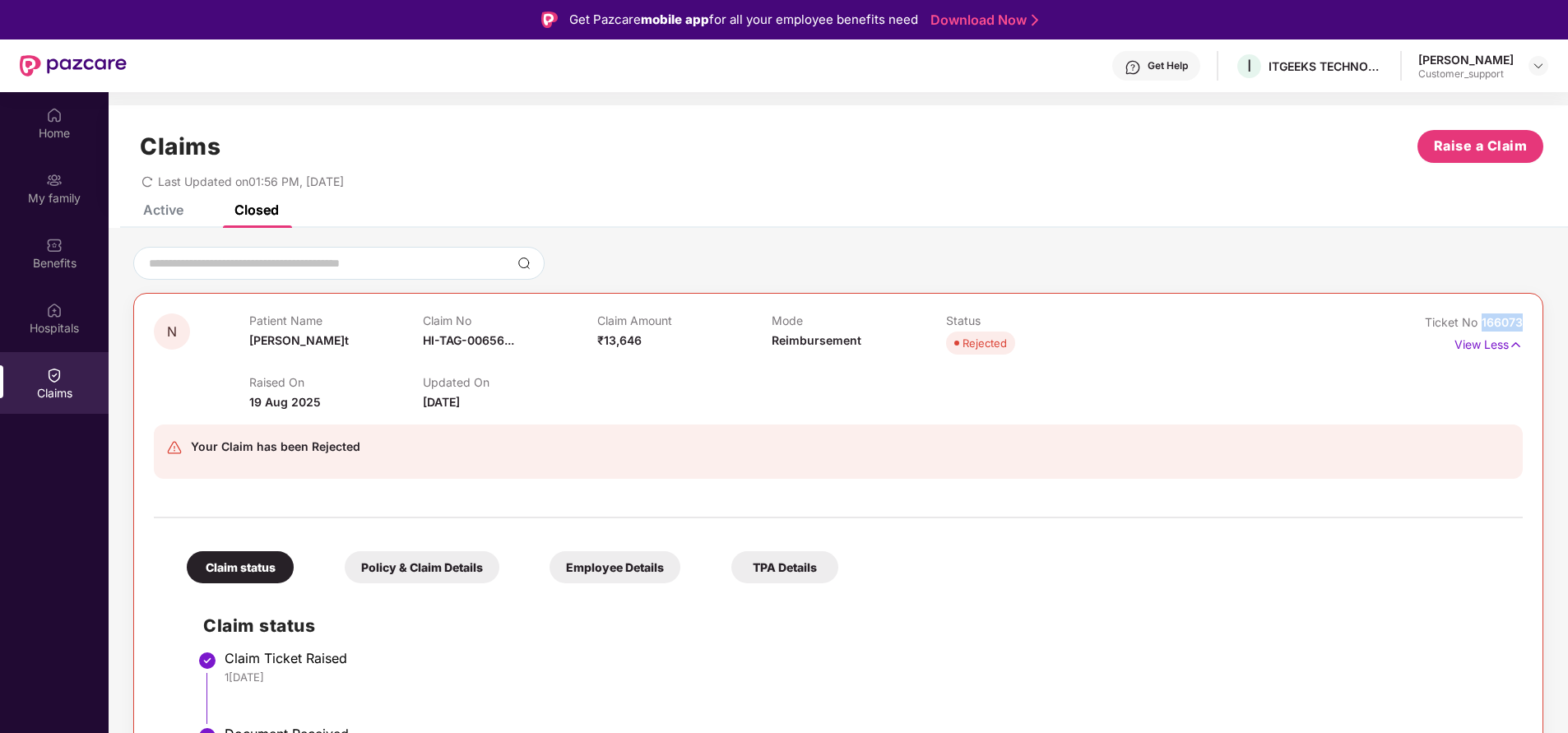
drag, startPoint x: 1477, startPoint y: 320, endPoint x: 1541, endPoint y: 308, distance: 65.1
copy span "166073"
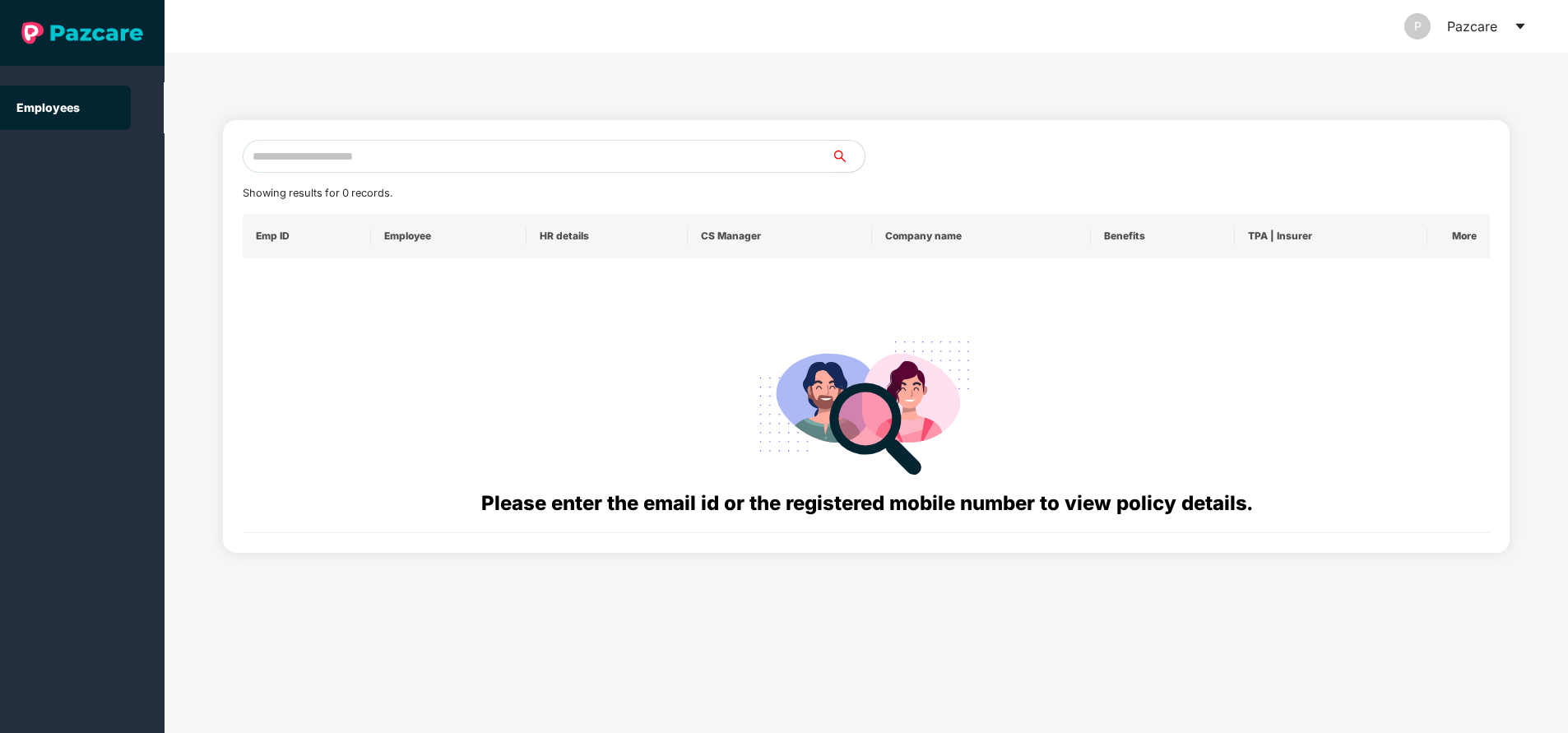
click at [429, 155] on input "text" at bounding box center [537, 156] width 589 height 33
paste input "**********"
type input "*"
paste input "**********"
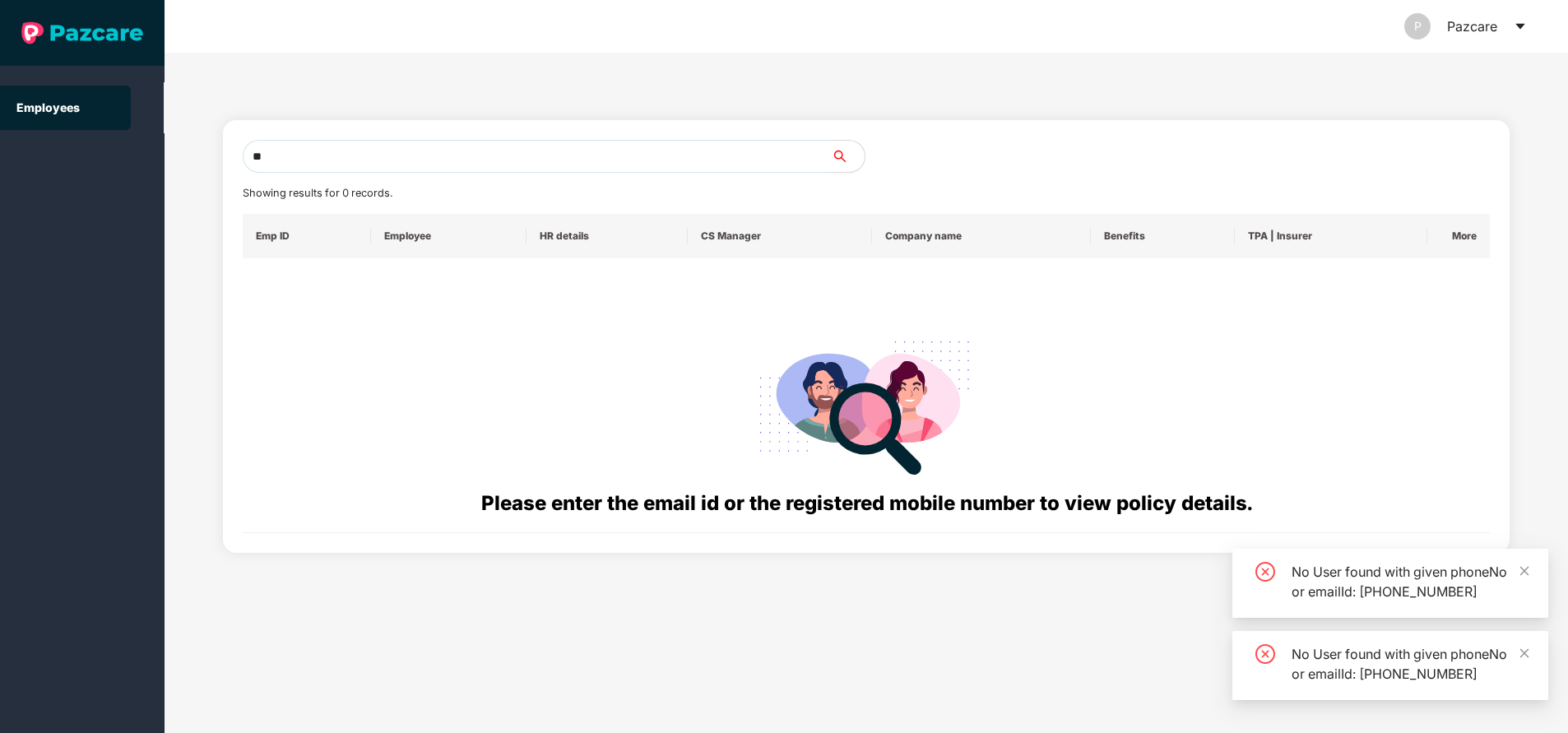
type input "*"
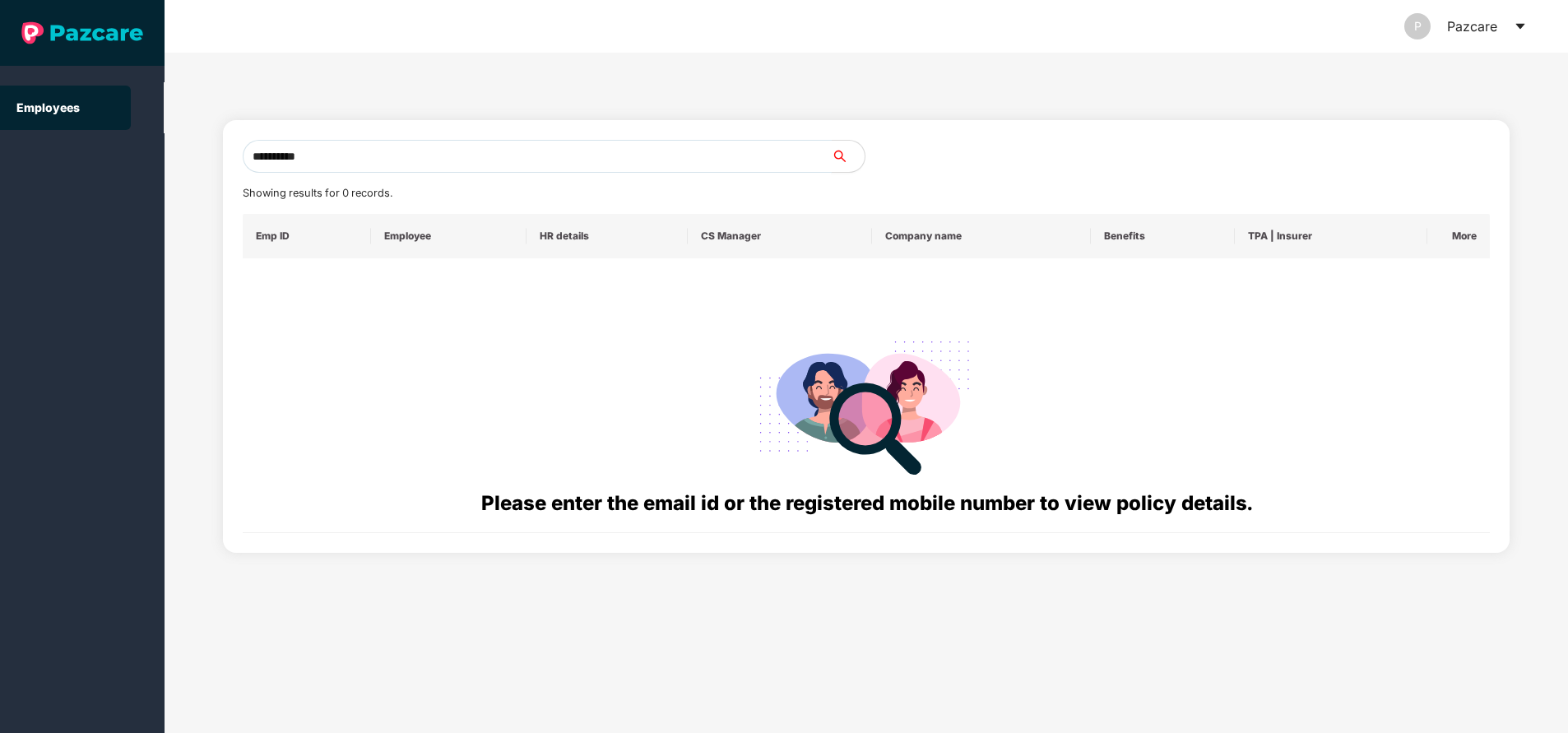
click at [361, 158] on input "**********" at bounding box center [537, 156] width 589 height 33
type input "*"
paste input "**********"
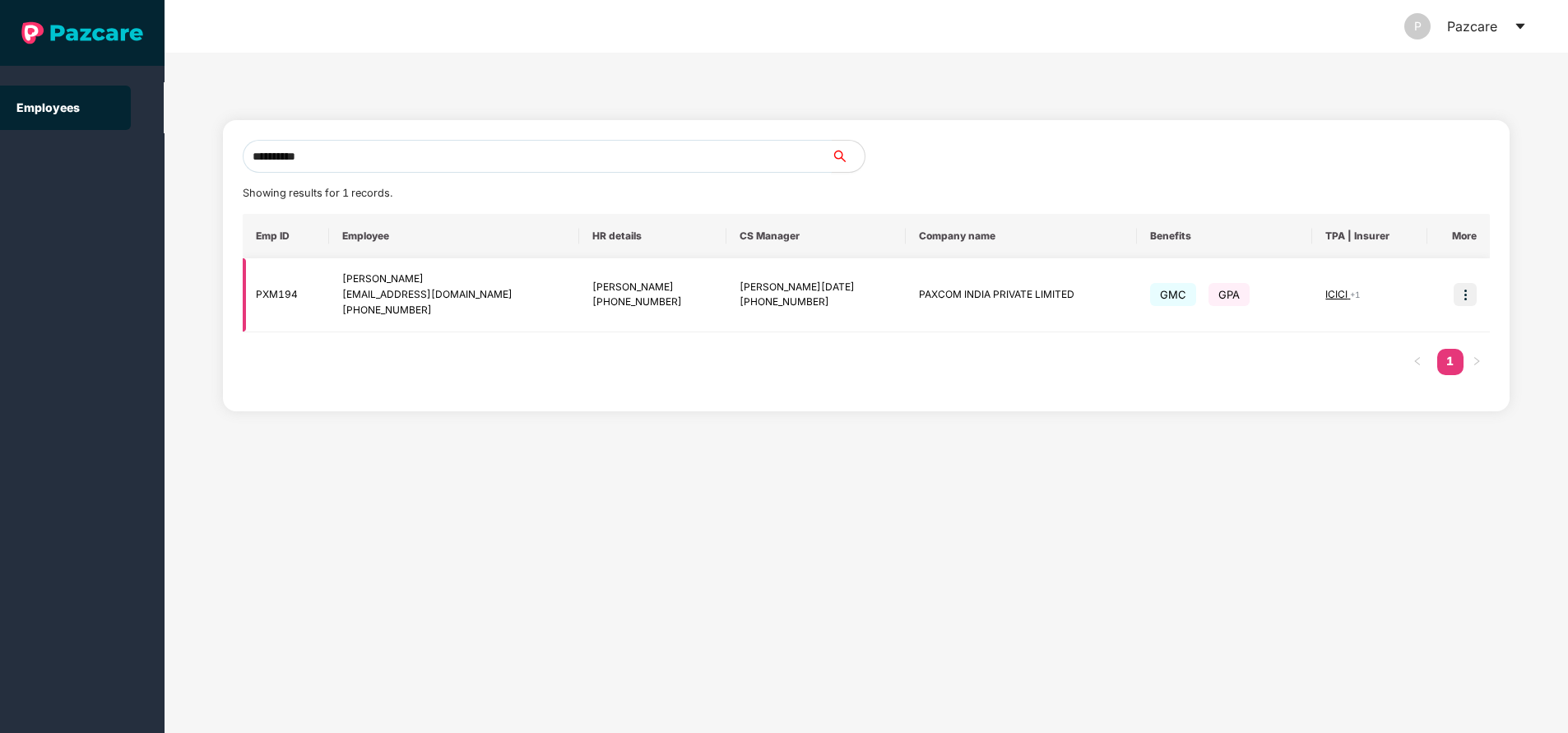
type input "**********"
click at [1461, 288] on img at bounding box center [1465, 295] width 23 height 23
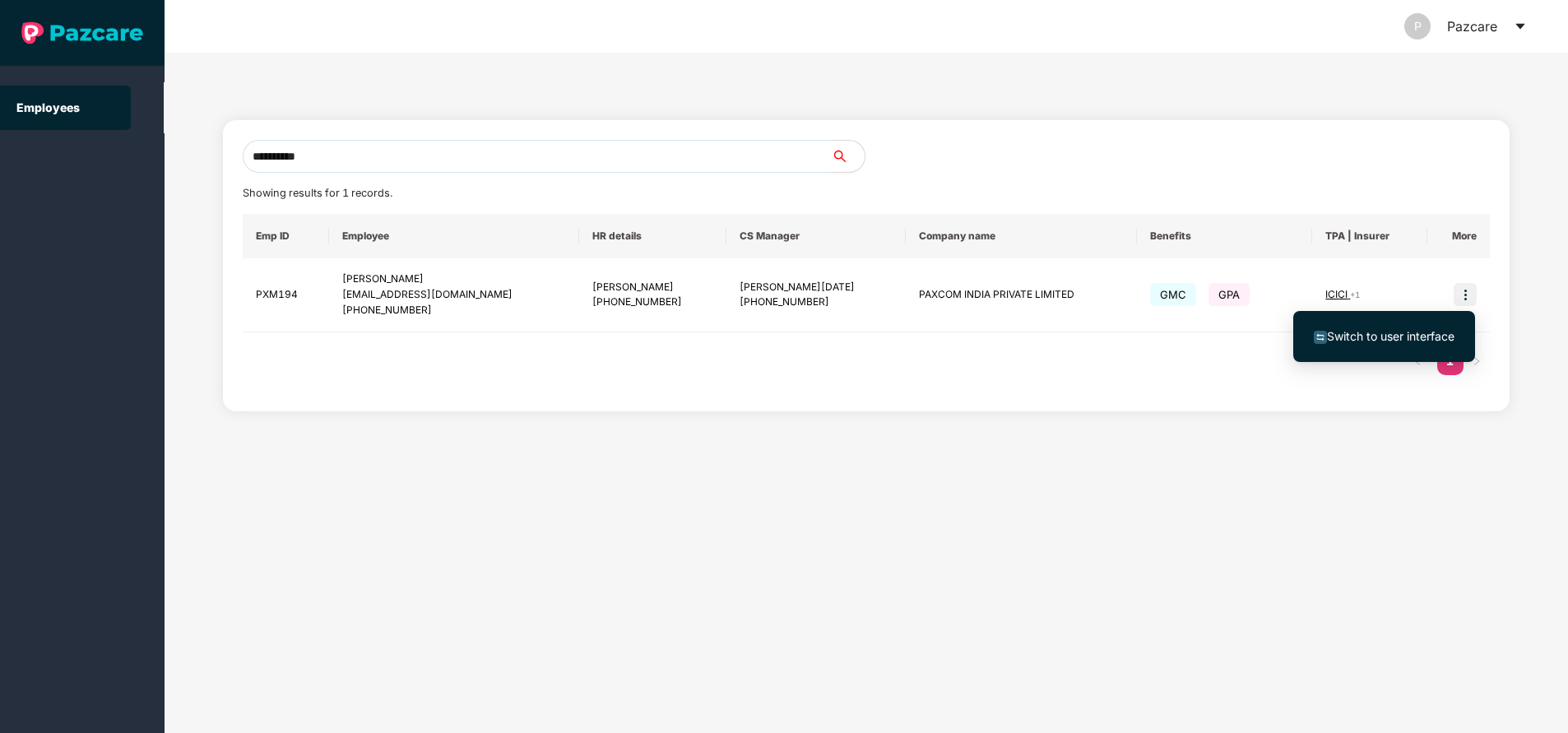
click at [1385, 332] on span "Switch to user interface" at bounding box center [1391, 336] width 127 height 14
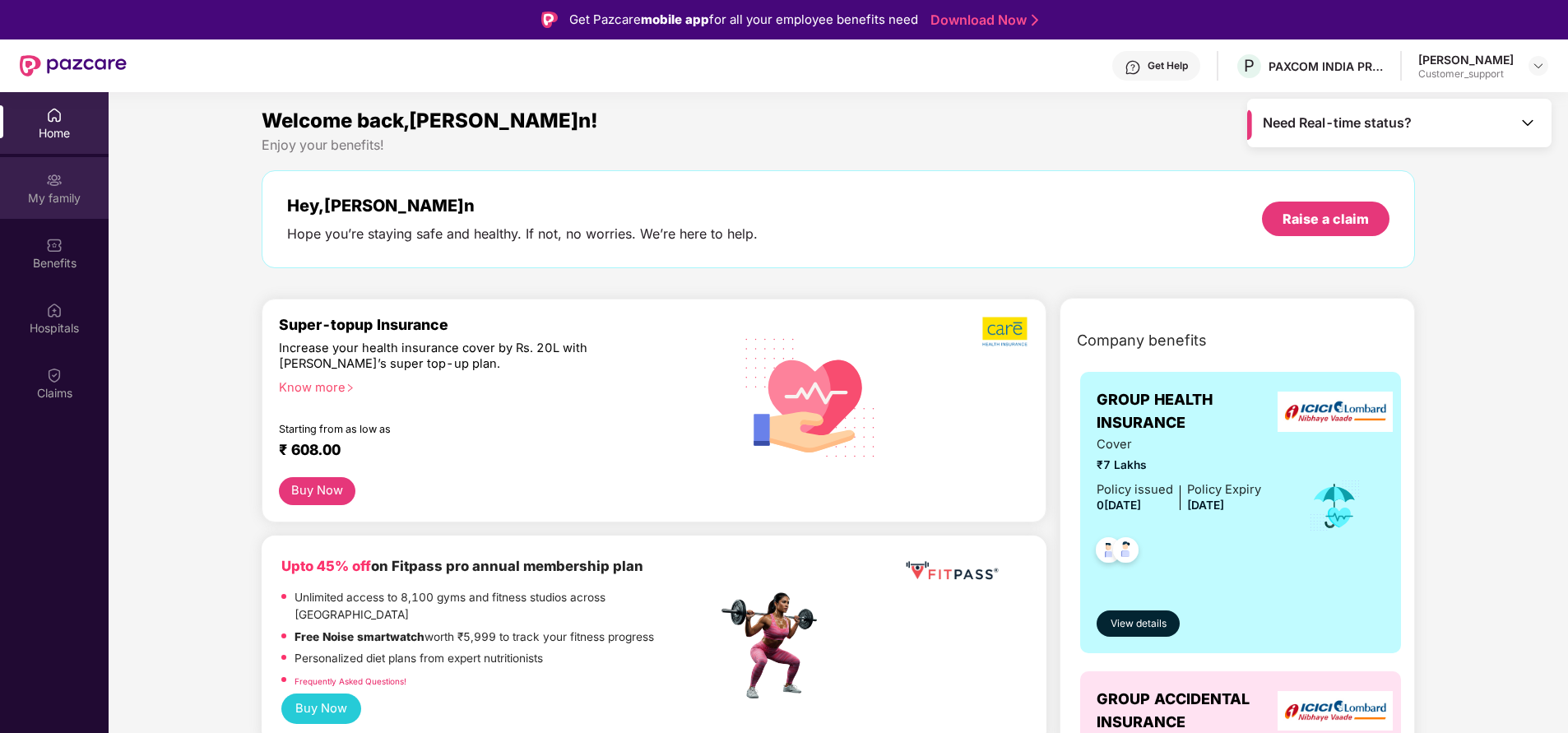
click at [74, 195] on div "My family" at bounding box center [54, 198] width 109 height 17
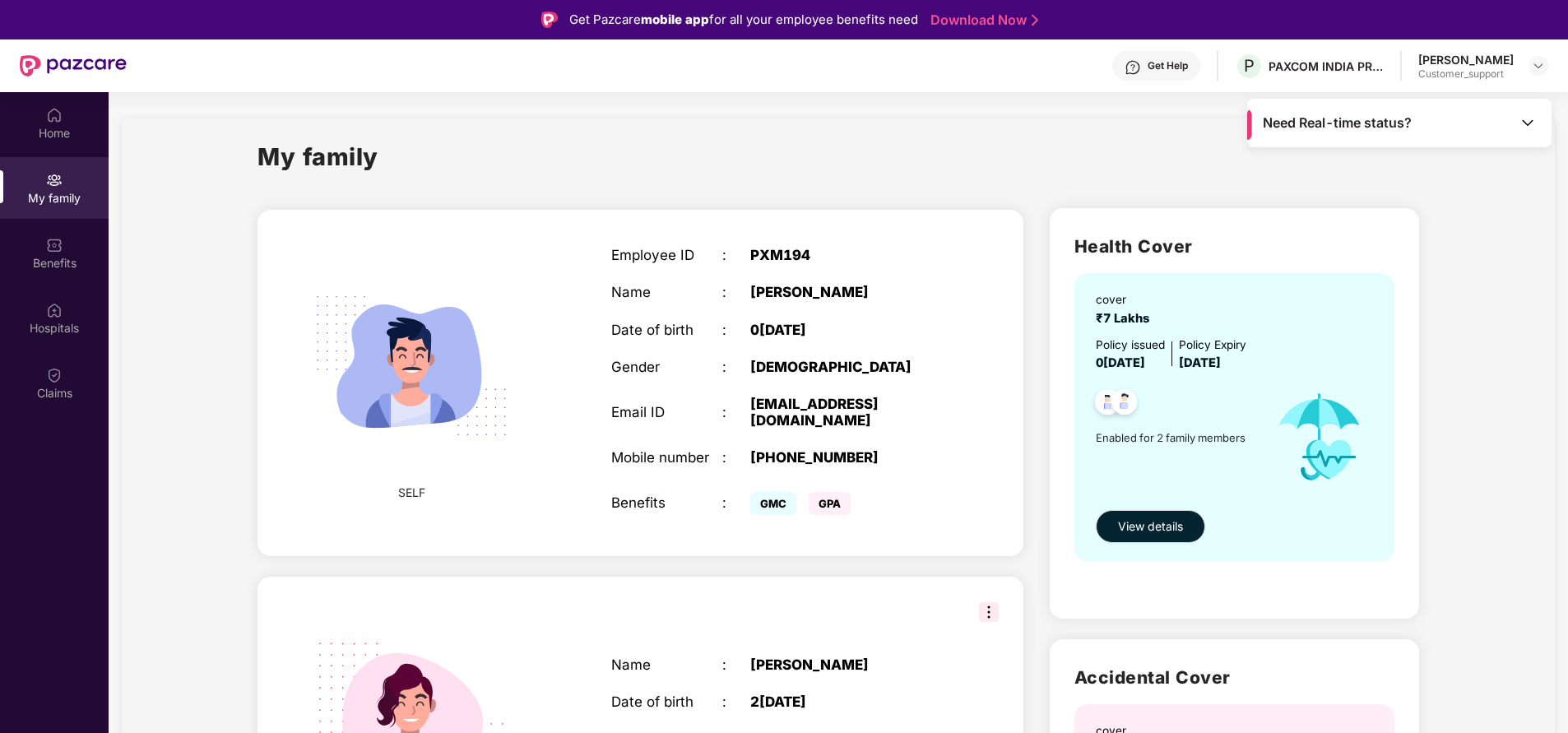
click at [781, 449] on div "+919803367170" at bounding box center [846, 457] width 194 height 17
click at [58, 400] on div "Claims" at bounding box center [54, 393] width 109 height 17
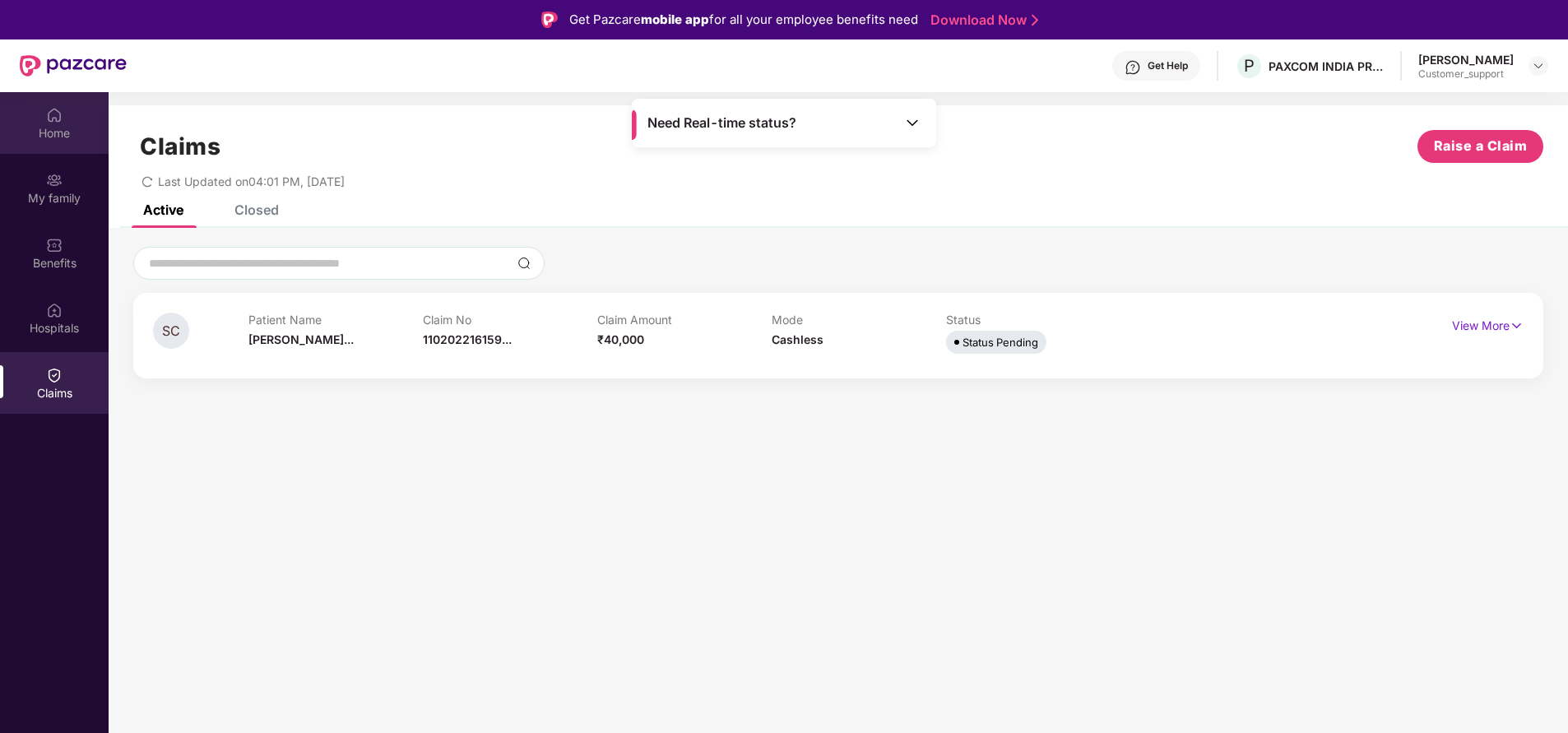
click at [61, 115] on img at bounding box center [54, 115] width 17 height 17
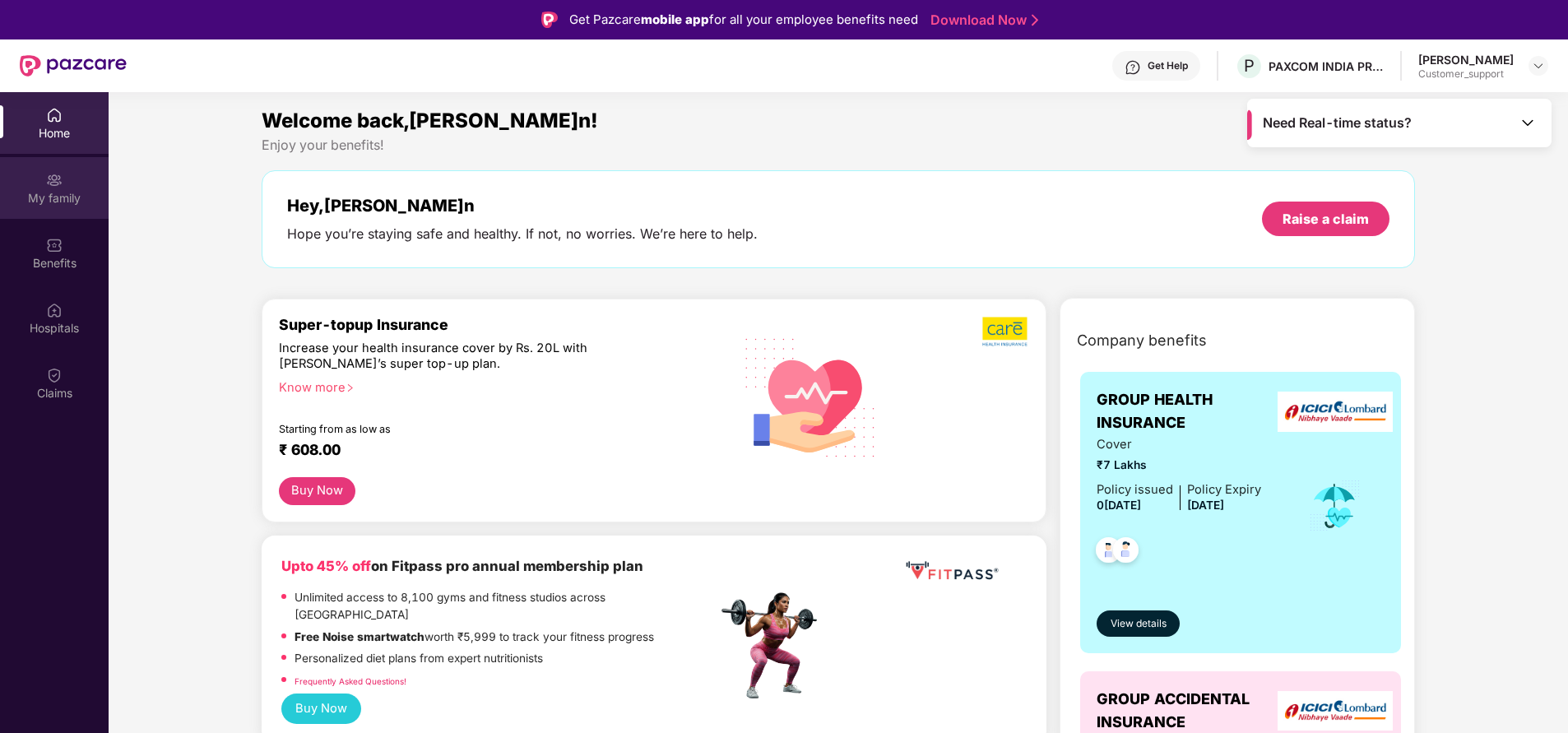
click at [41, 187] on div "My family" at bounding box center [54, 188] width 109 height 62
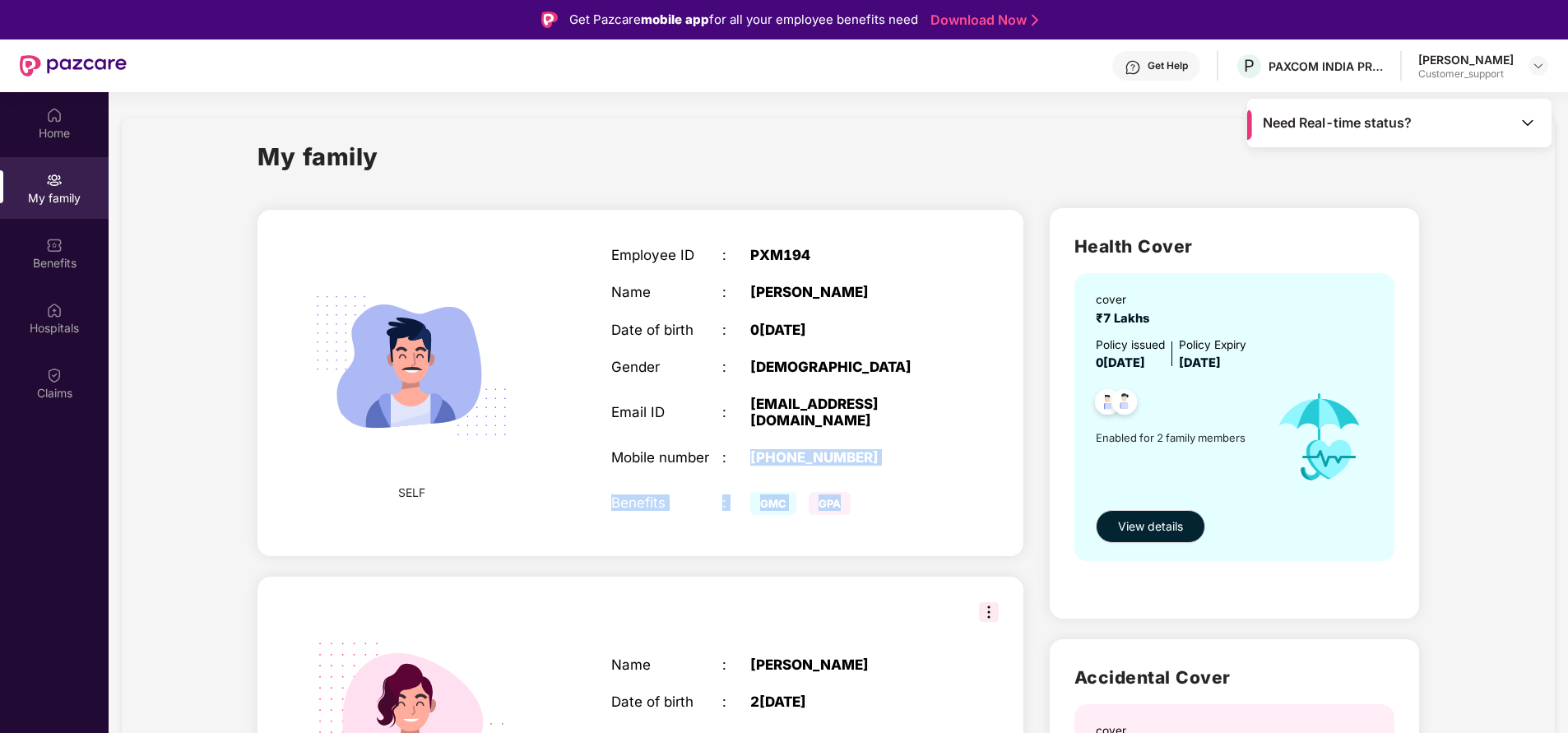
drag, startPoint x: 750, startPoint y: 439, endPoint x: 900, endPoint y: 458, distance: 151.2
click at [900, 458] on div "Employee ID : PXM194 Name : Nipun Rajput Date of birth : 05 May 1991 Gender : M…" at bounding box center [777, 383] width 366 height 313
click at [712, 145] on div "My family" at bounding box center [838, 166] width 1162 height 57
drag, startPoint x: 742, startPoint y: 440, endPoint x: 887, endPoint y: 445, distance: 145.1
click at [887, 449] on div "Mobile number : +919803367170" at bounding box center [777, 457] width 333 height 17
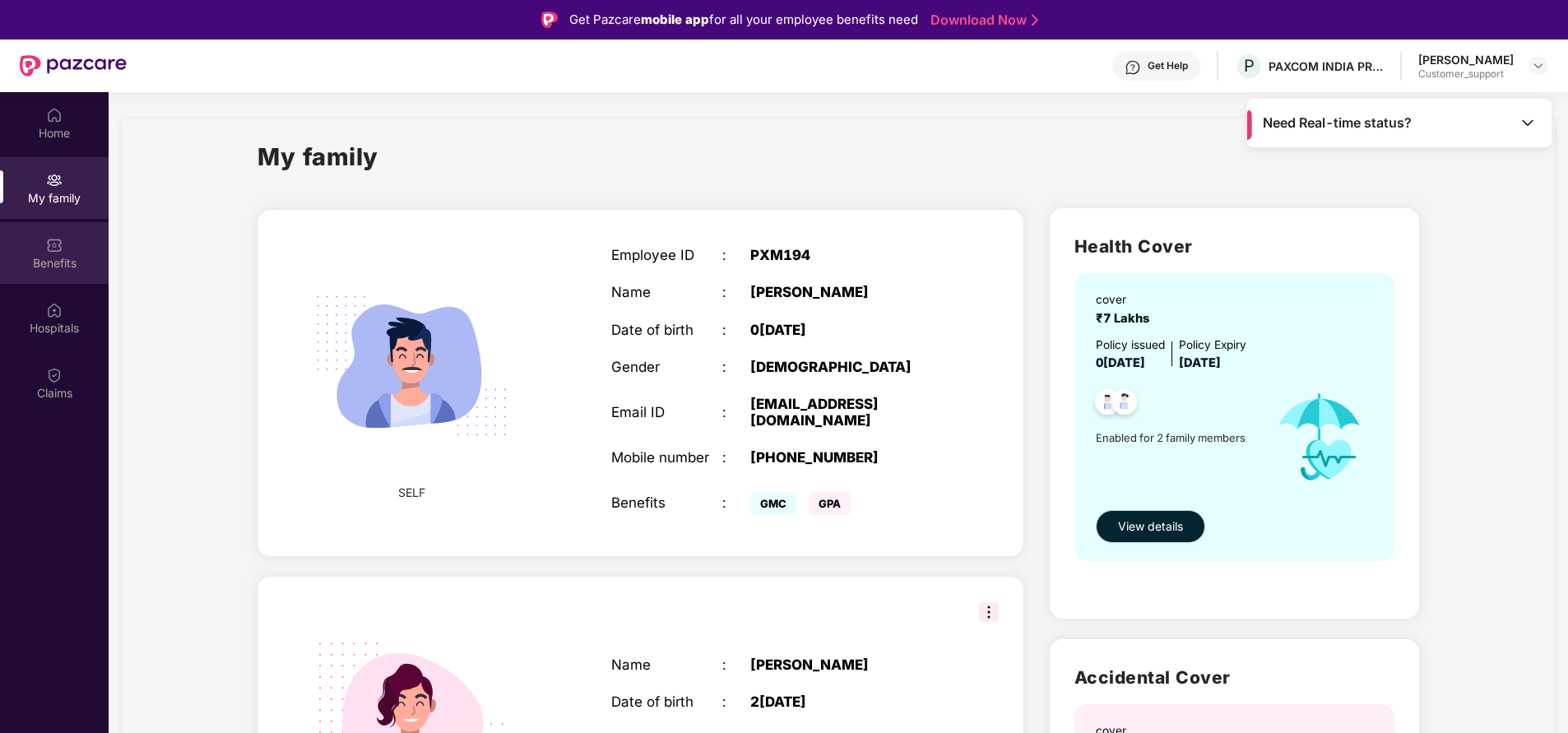
click at [65, 270] on div "Benefits" at bounding box center [54, 263] width 109 height 17
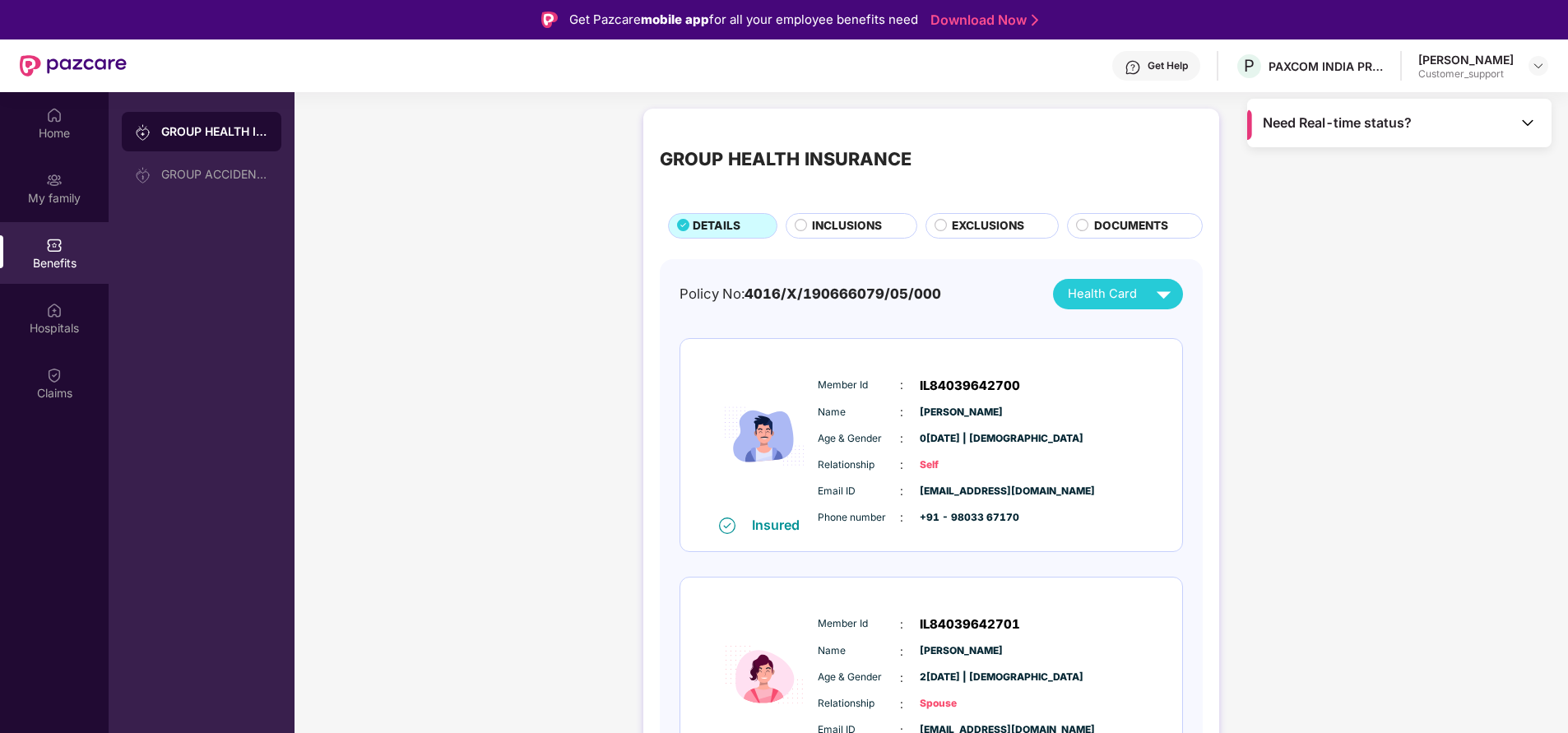
click at [853, 231] on span "INCLUSIONS" at bounding box center [846, 226] width 70 height 18
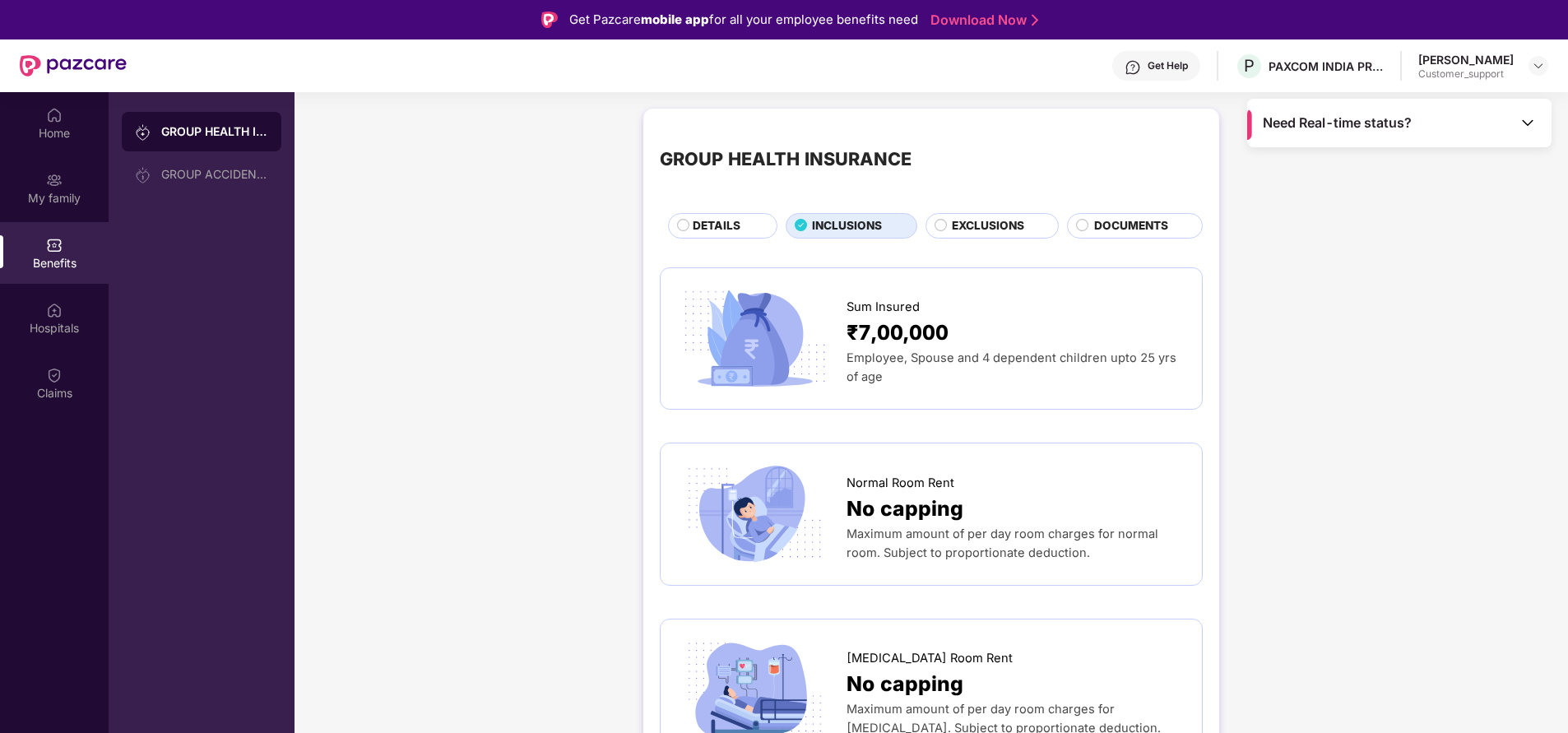
click at [717, 233] on span "DETAILS" at bounding box center [716, 226] width 48 height 18
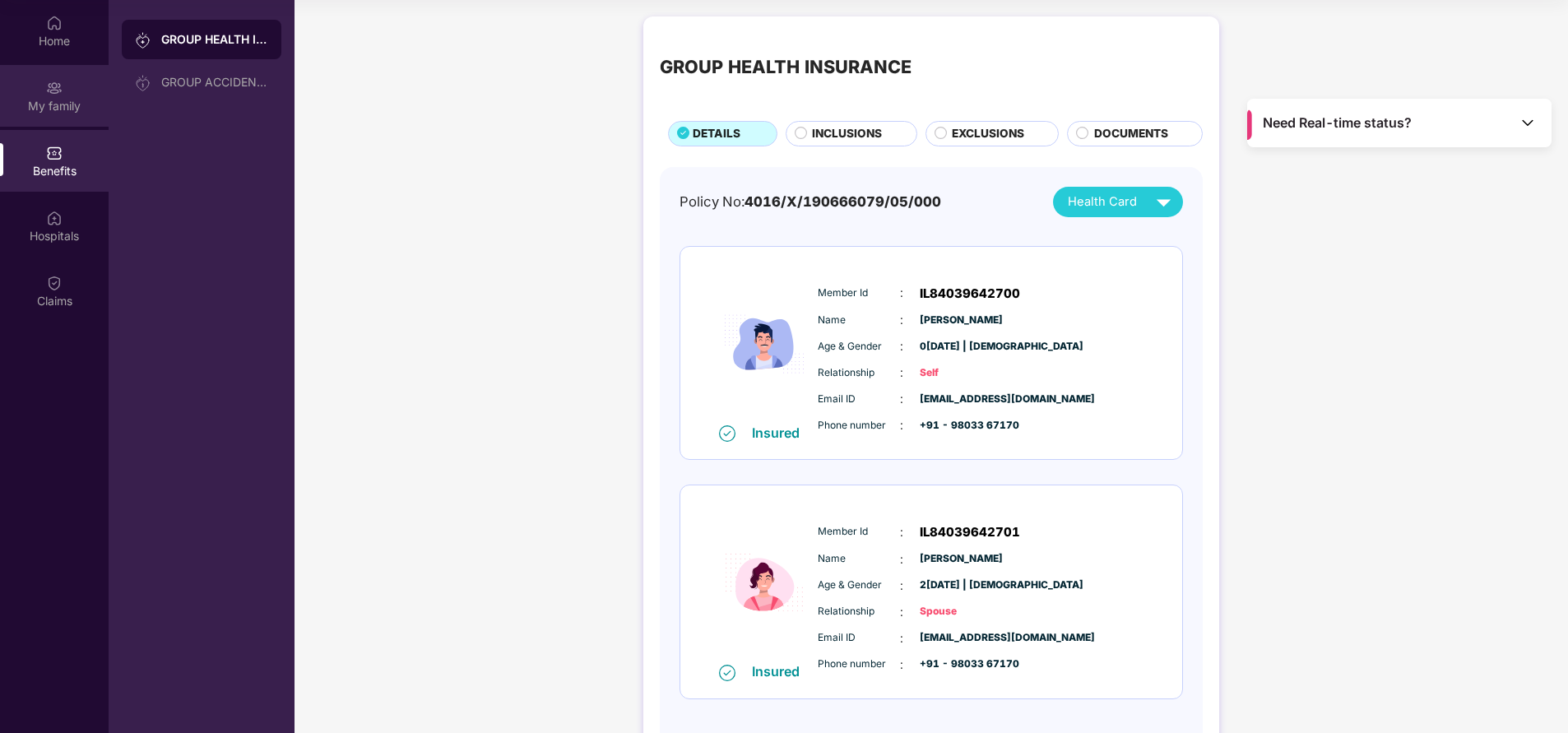
click at [36, 98] on div "My family" at bounding box center [54, 106] width 109 height 17
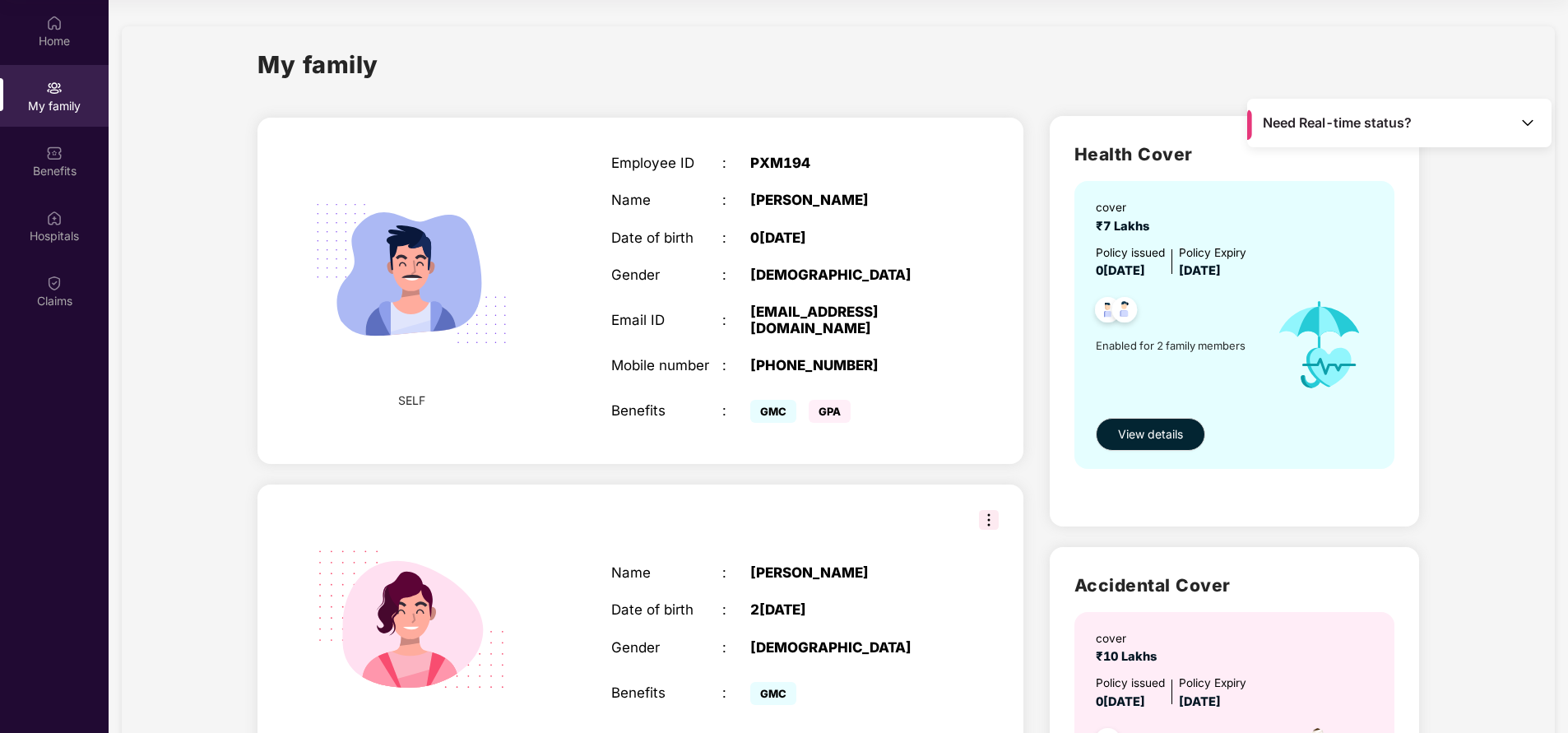
click at [1525, 127] on img at bounding box center [1527, 122] width 17 height 17
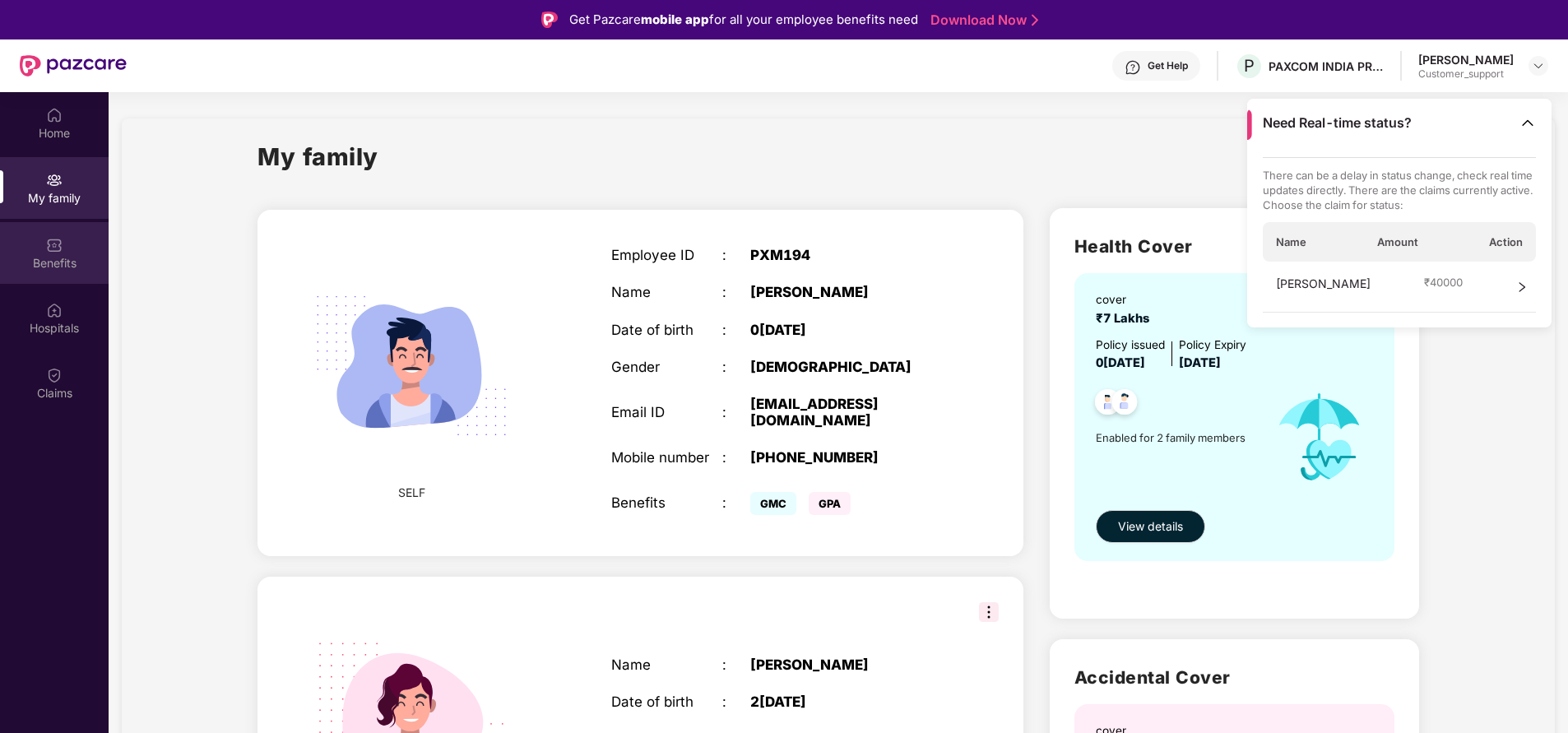
click at [52, 259] on div "Benefits" at bounding box center [54, 263] width 109 height 17
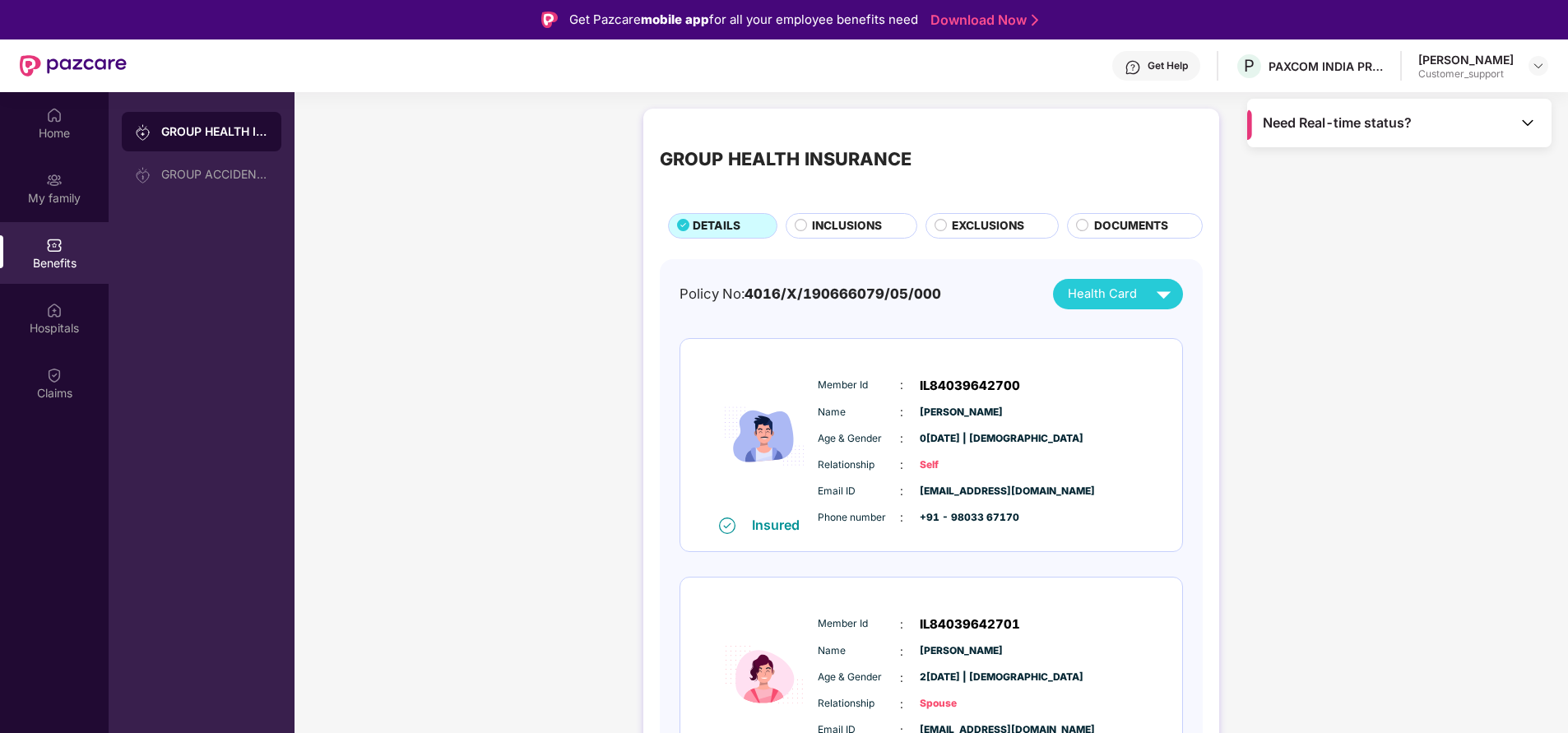
click at [816, 217] on span "INCLUSIONS" at bounding box center [846, 226] width 70 height 18
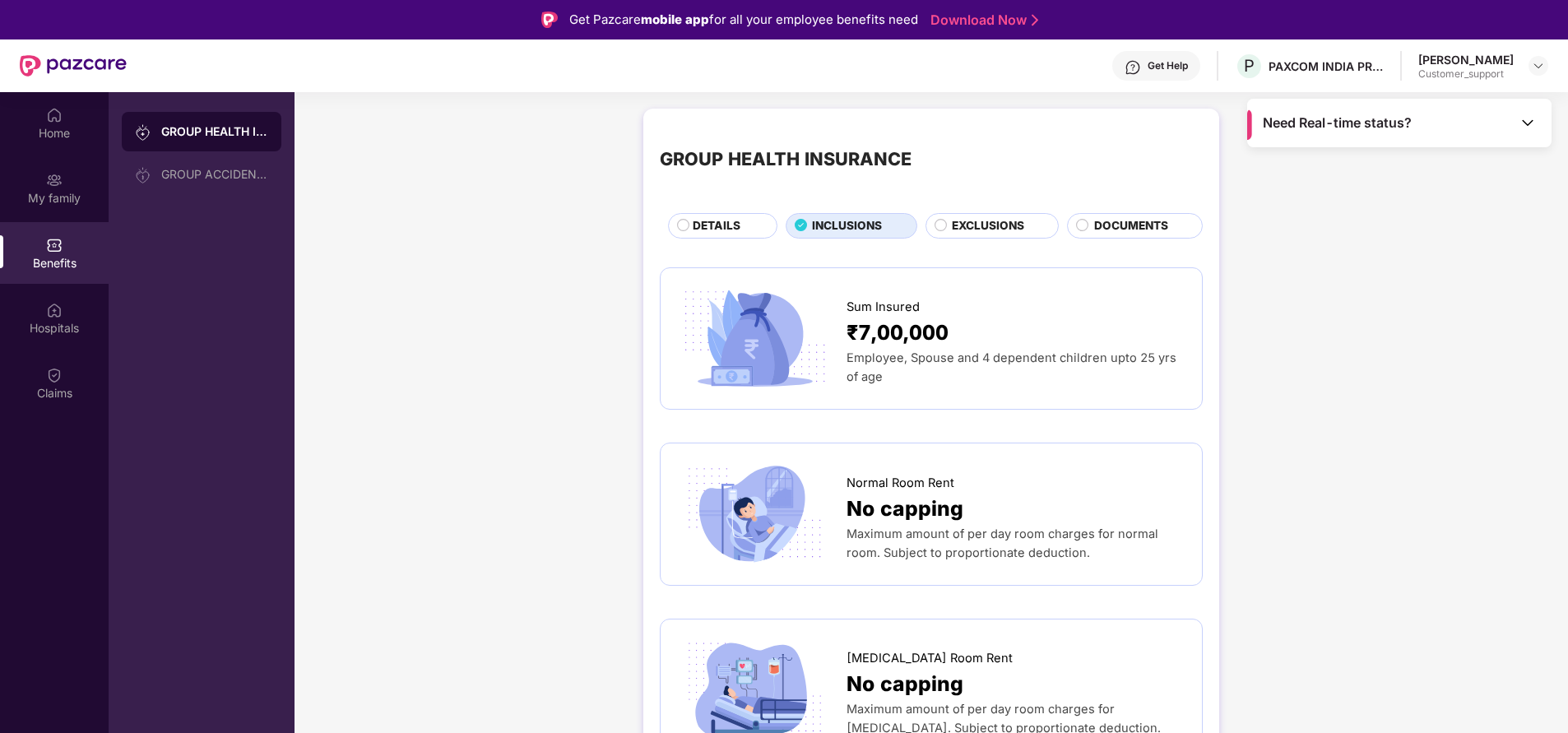
click at [727, 222] on span "DETAILS" at bounding box center [716, 226] width 48 height 18
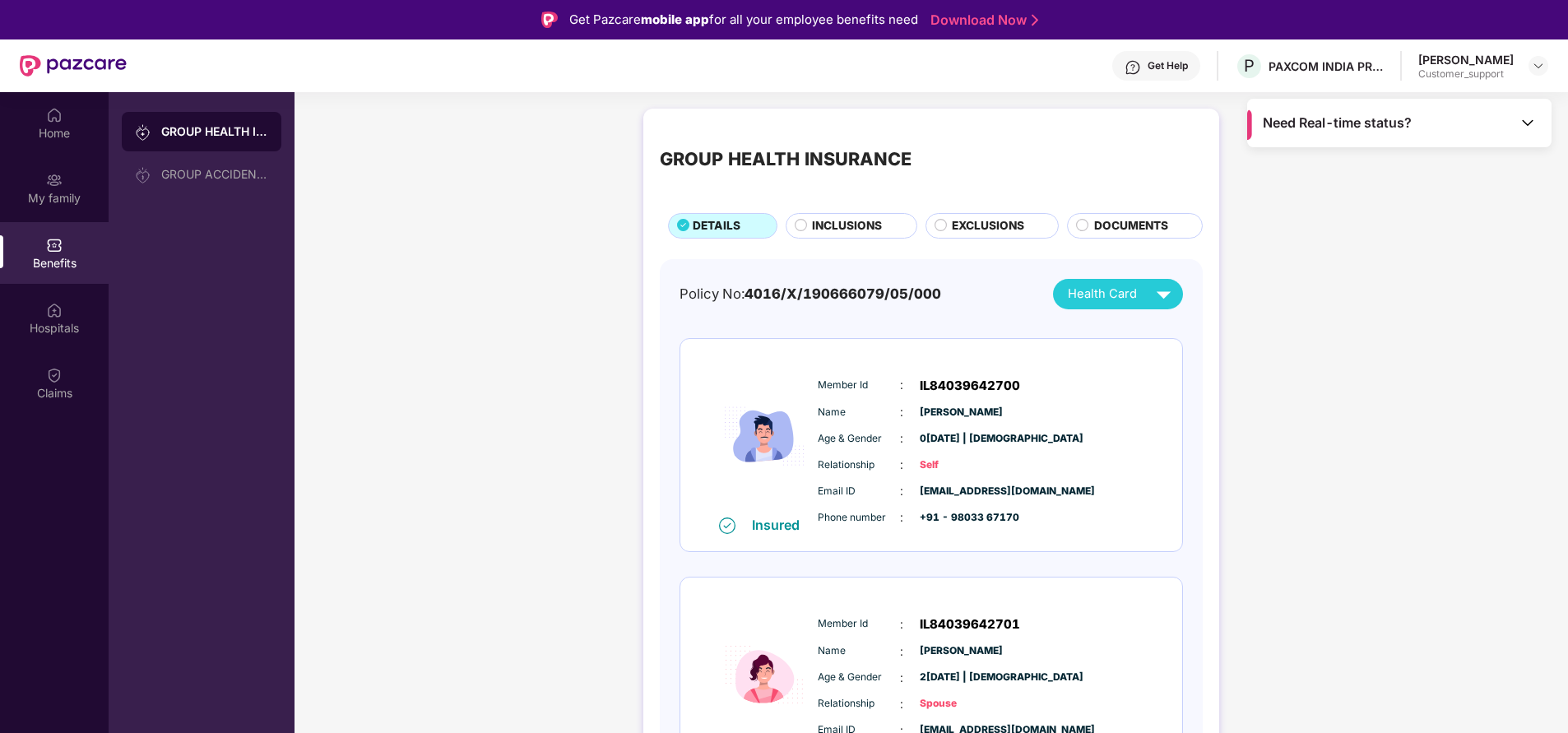
click at [859, 226] on span "INCLUSIONS" at bounding box center [846, 226] width 70 height 18
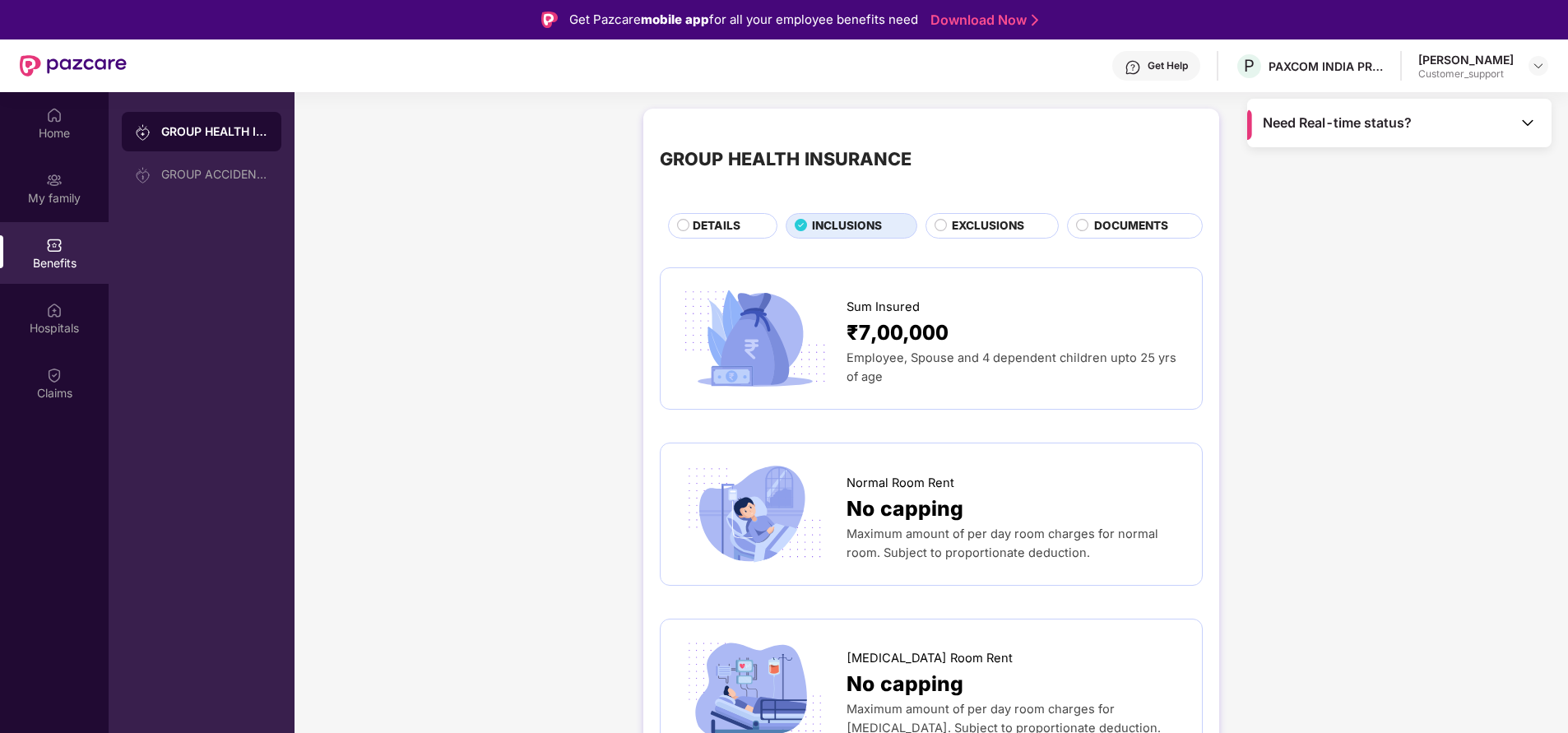
click at [975, 234] on span "EXCLUSIONS" at bounding box center [988, 226] width 73 height 18
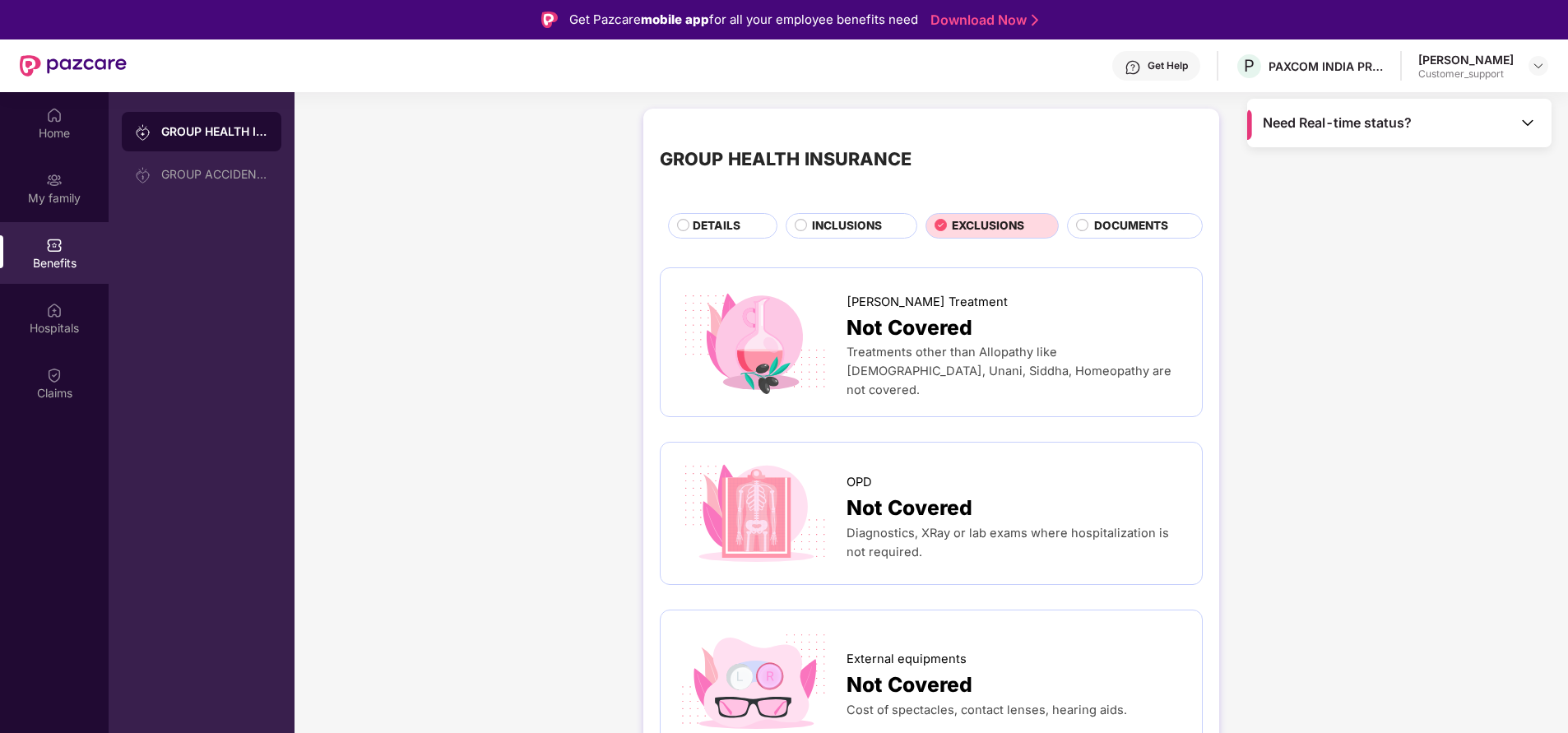
click at [1121, 217] on span "DOCUMENTS" at bounding box center [1132, 226] width 74 height 18
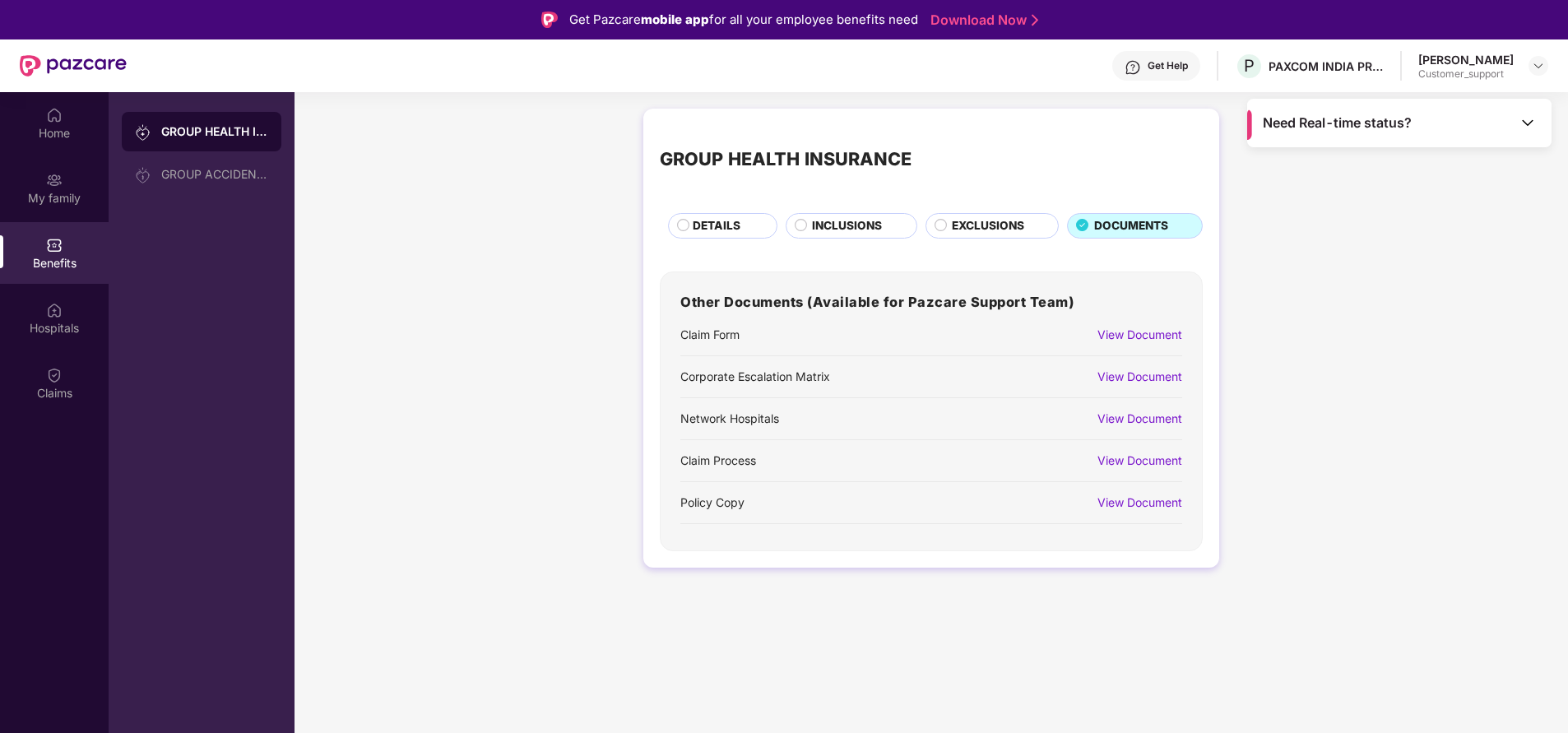
click at [982, 234] on span "EXCLUSIONS" at bounding box center [988, 226] width 73 height 18
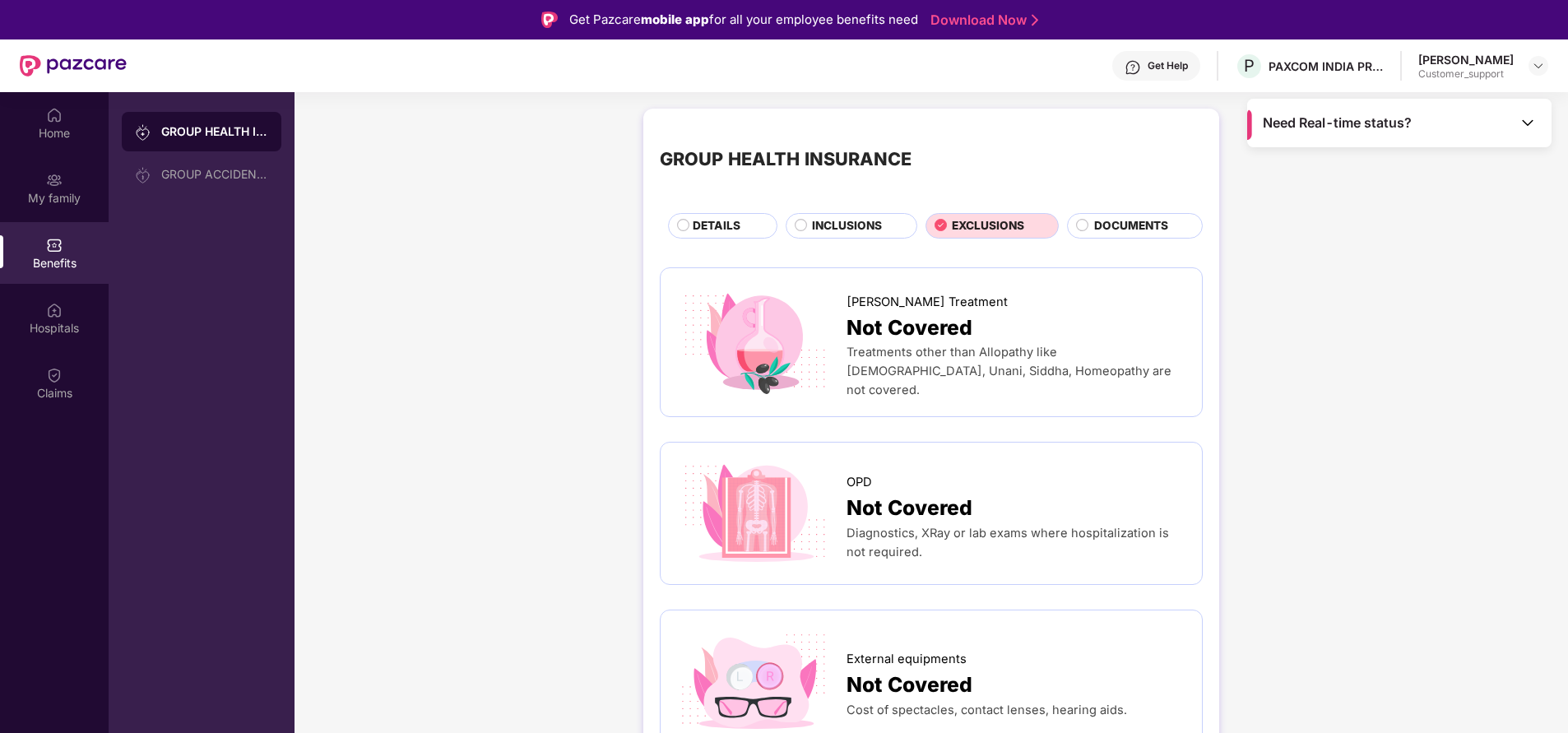
click at [866, 232] on span "INCLUSIONS" at bounding box center [846, 226] width 70 height 18
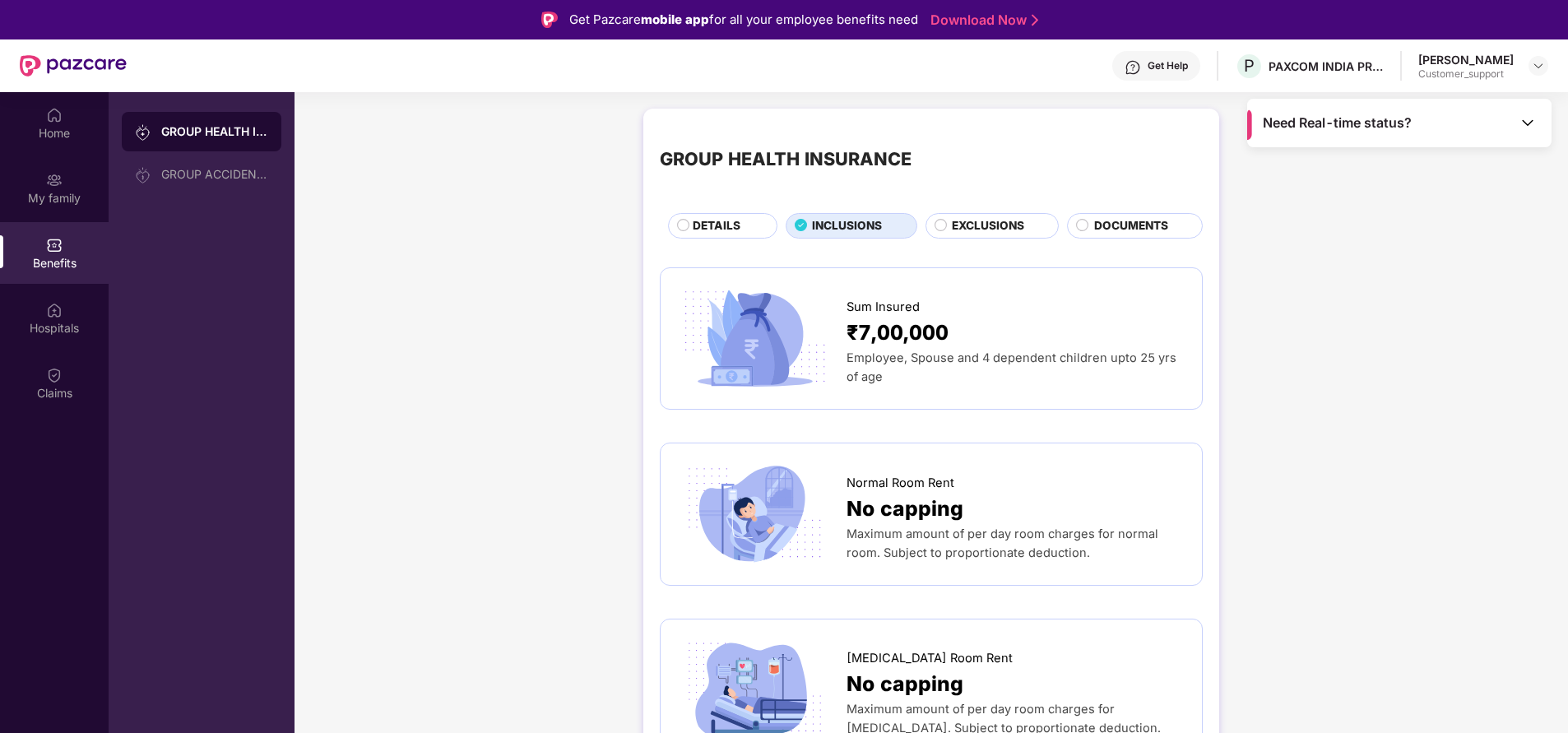
click at [692, 224] on span "DETAILS" at bounding box center [716, 226] width 48 height 18
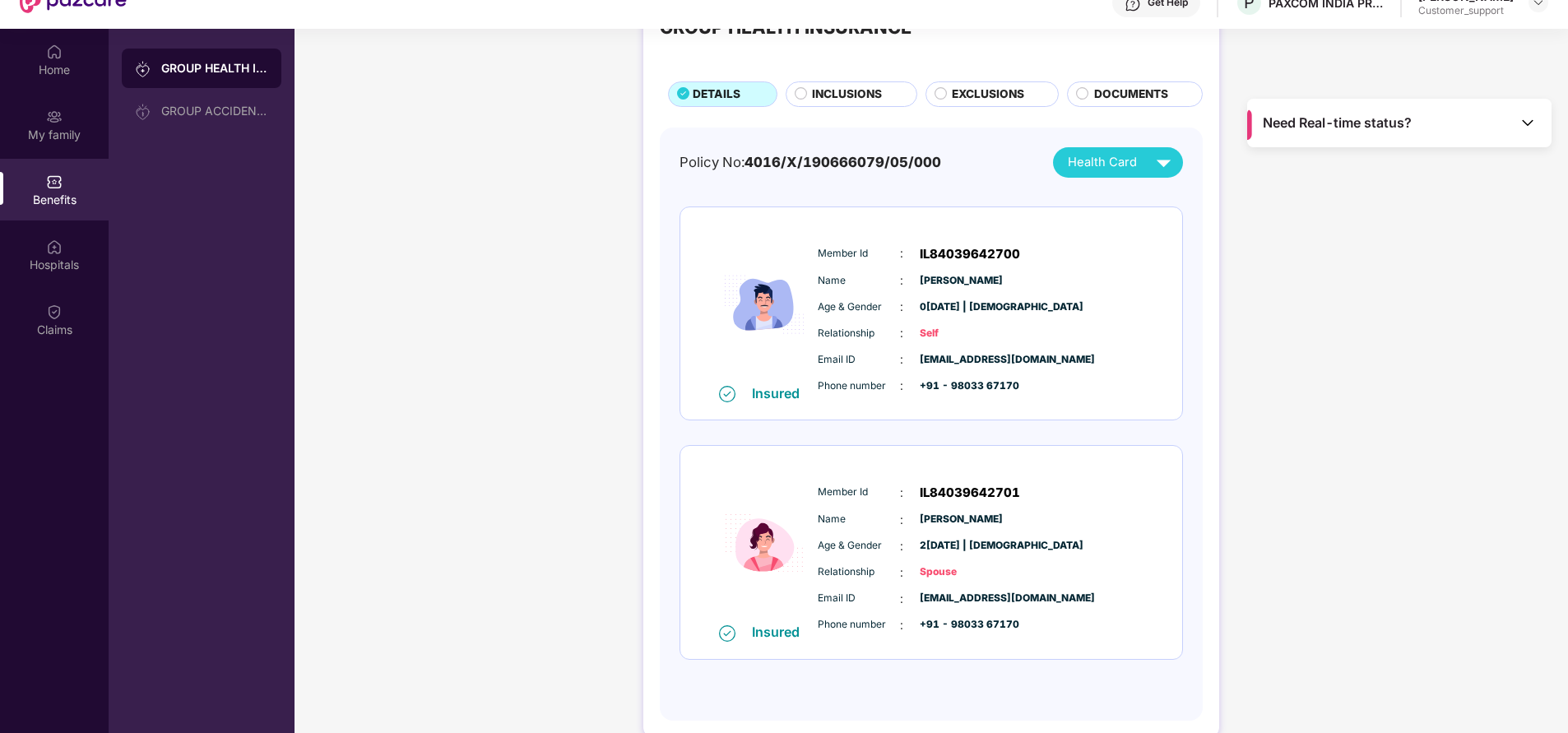
scroll to position [64, 0]
click at [52, 258] on div "Hospitals" at bounding box center [54, 263] width 109 height 17
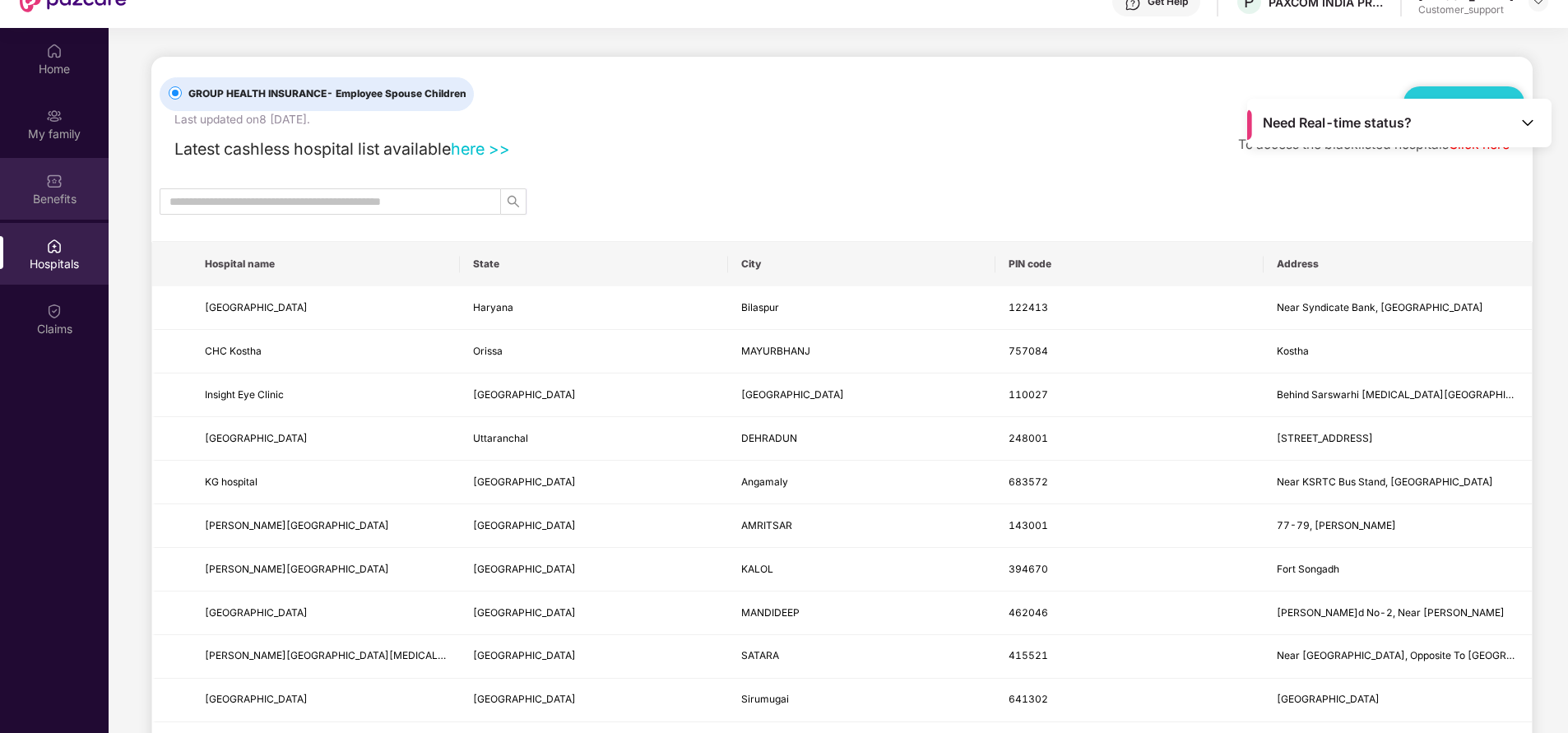
click at [73, 191] on div "Benefits" at bounding box center [54, 199] width 109 height 17
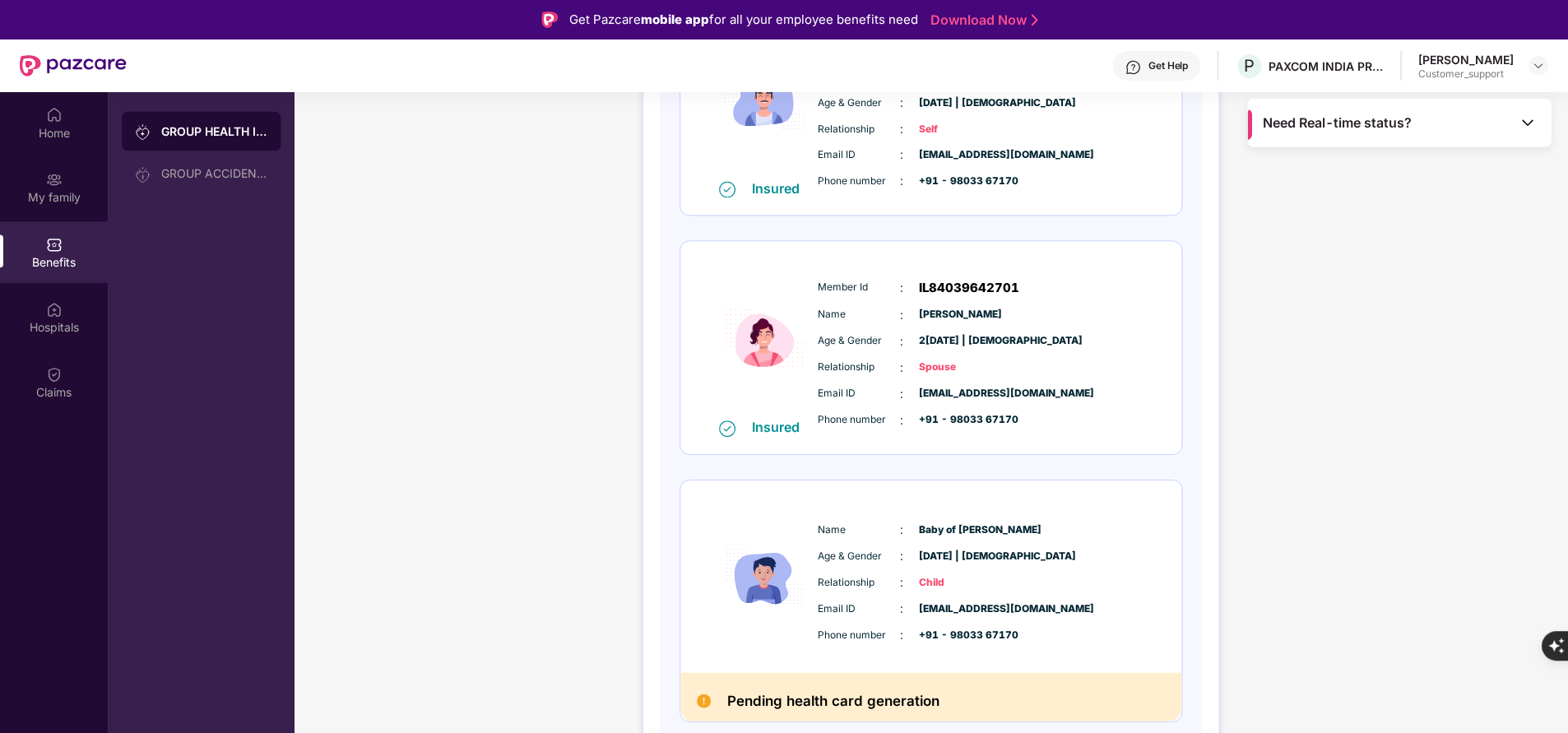
scroll to position [320, 0]
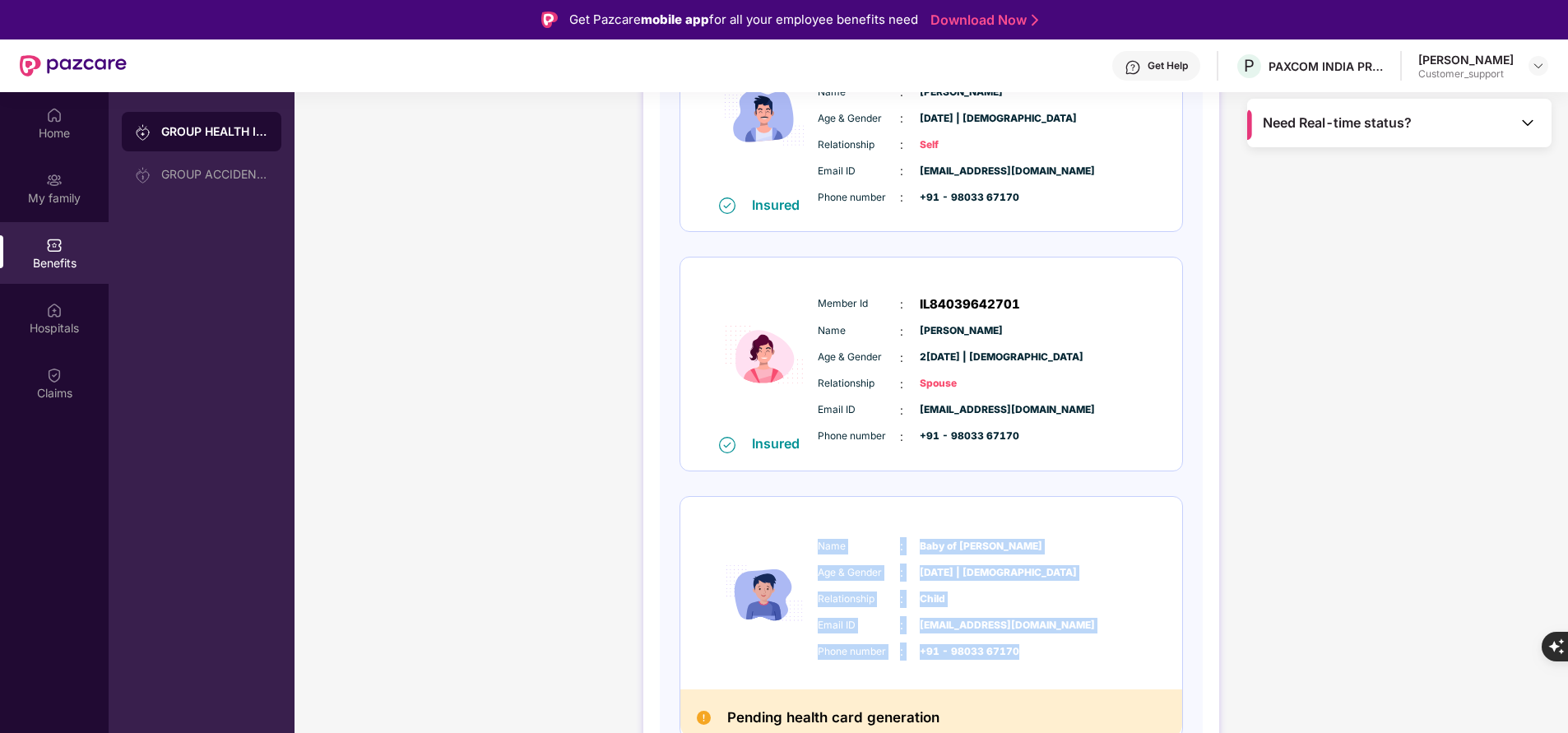
drag, startPoint x: 820, startPoint y: 543, endPoint x: 1032, endPoint y: 651, distance: 237.9
click at [1032, 651] on div "Name : Baby of[PERSON_NAME] Age & Gender : 2[DATE] | [DEMOGRAPHIC_DATA] Relatio…" at bounding box center [981, 598] width 335 height 140
copy div "Name : Baby of[PERSON_NAME] Age & Gender : 2[DATE] | [DEMOGRAPHIC_DATA] Relatio…"
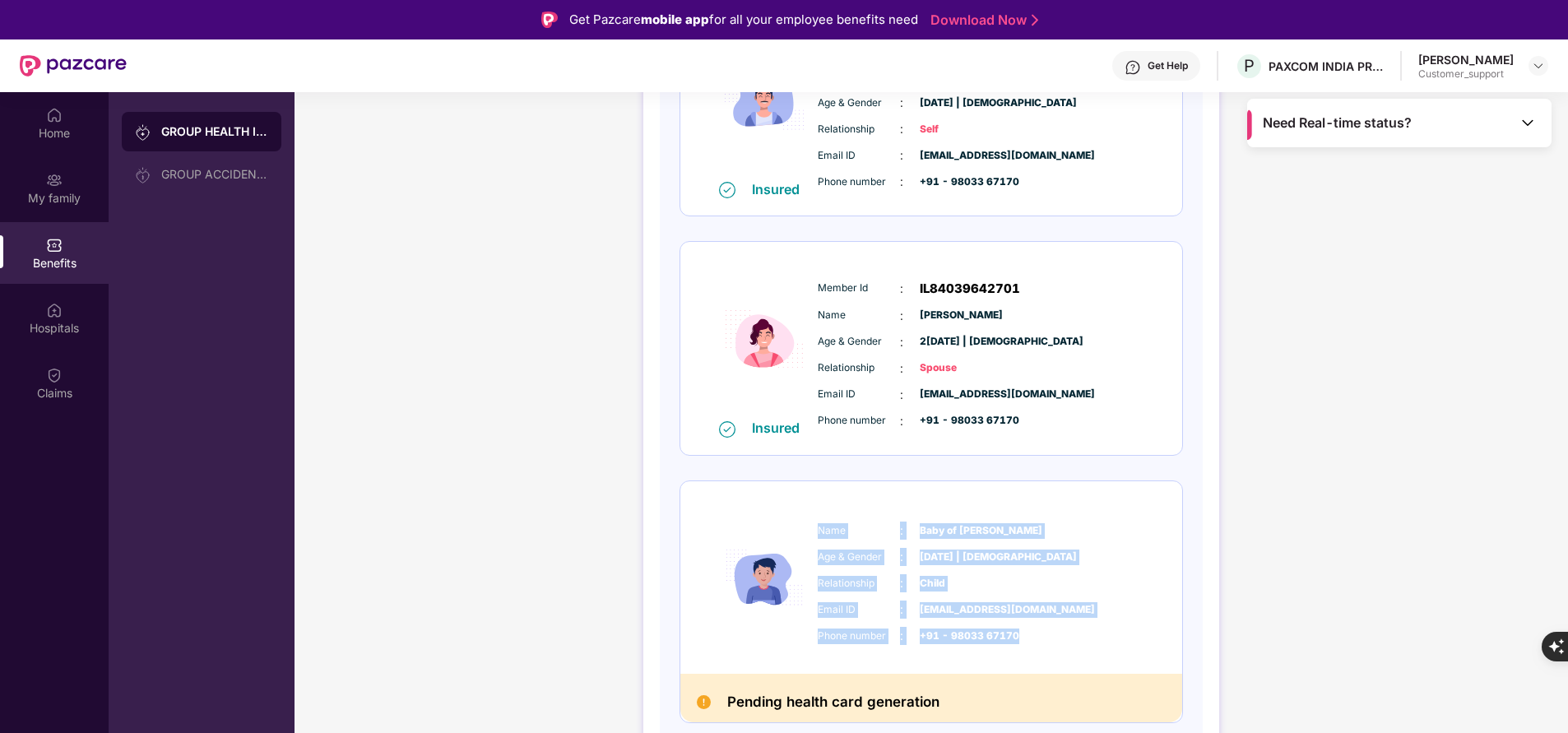
scroll to position [0, 0]
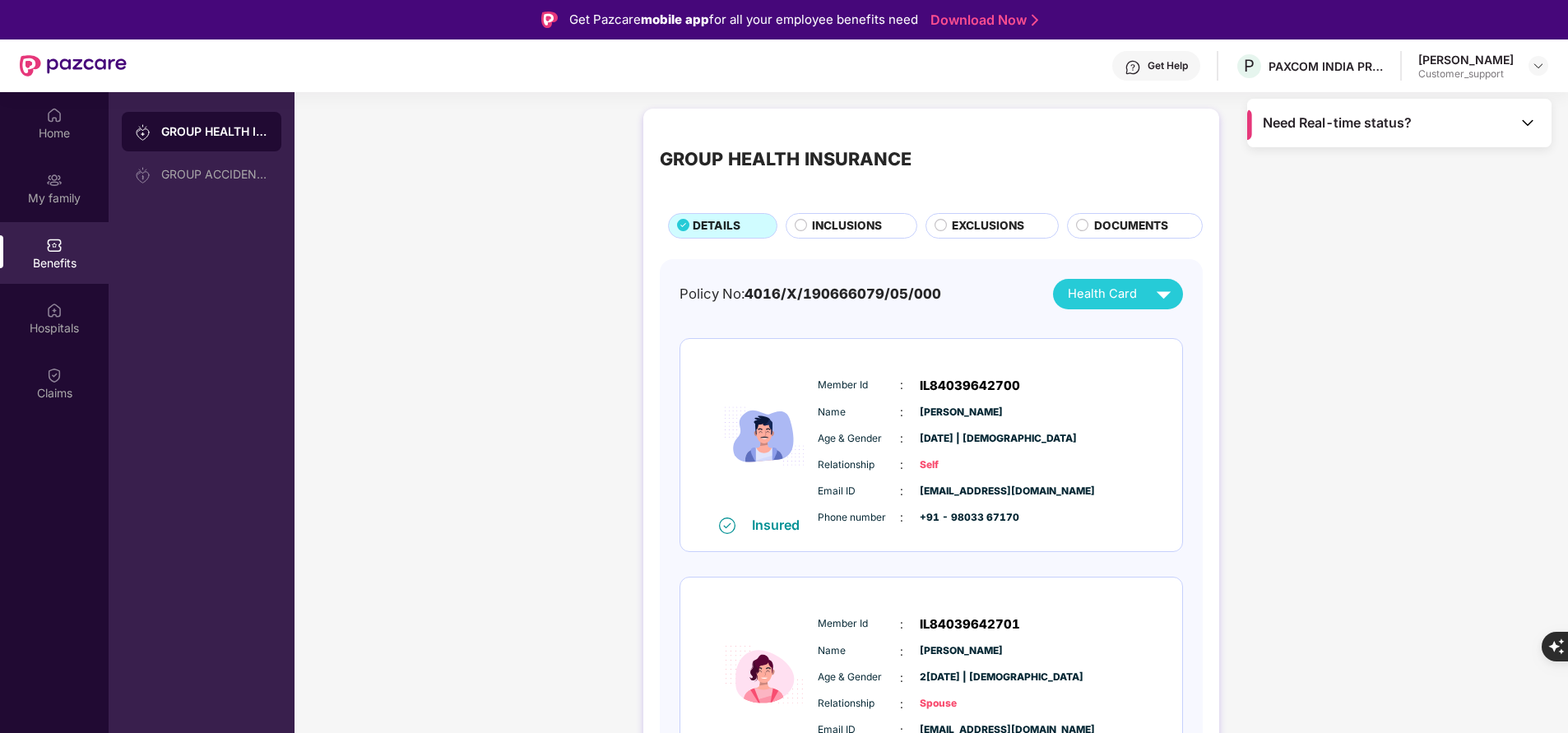
click at [1172, 62] on div "Get Help" at bounding box center [1168, 66] width 41 height 13
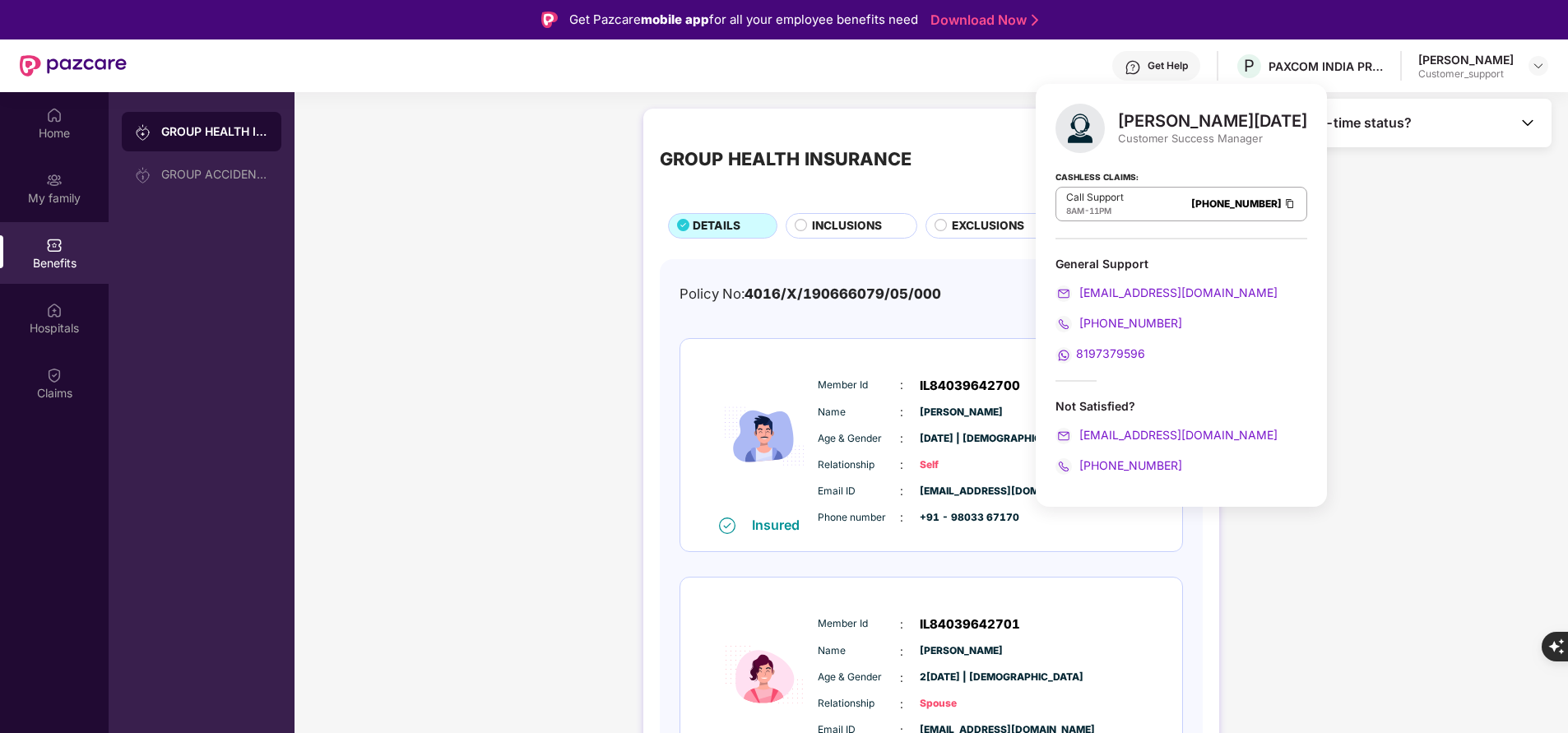
click at [75, 536] on div "Home My family Benefits Hospitals Claims" at bounding box center [54, 459] width 109 height 733
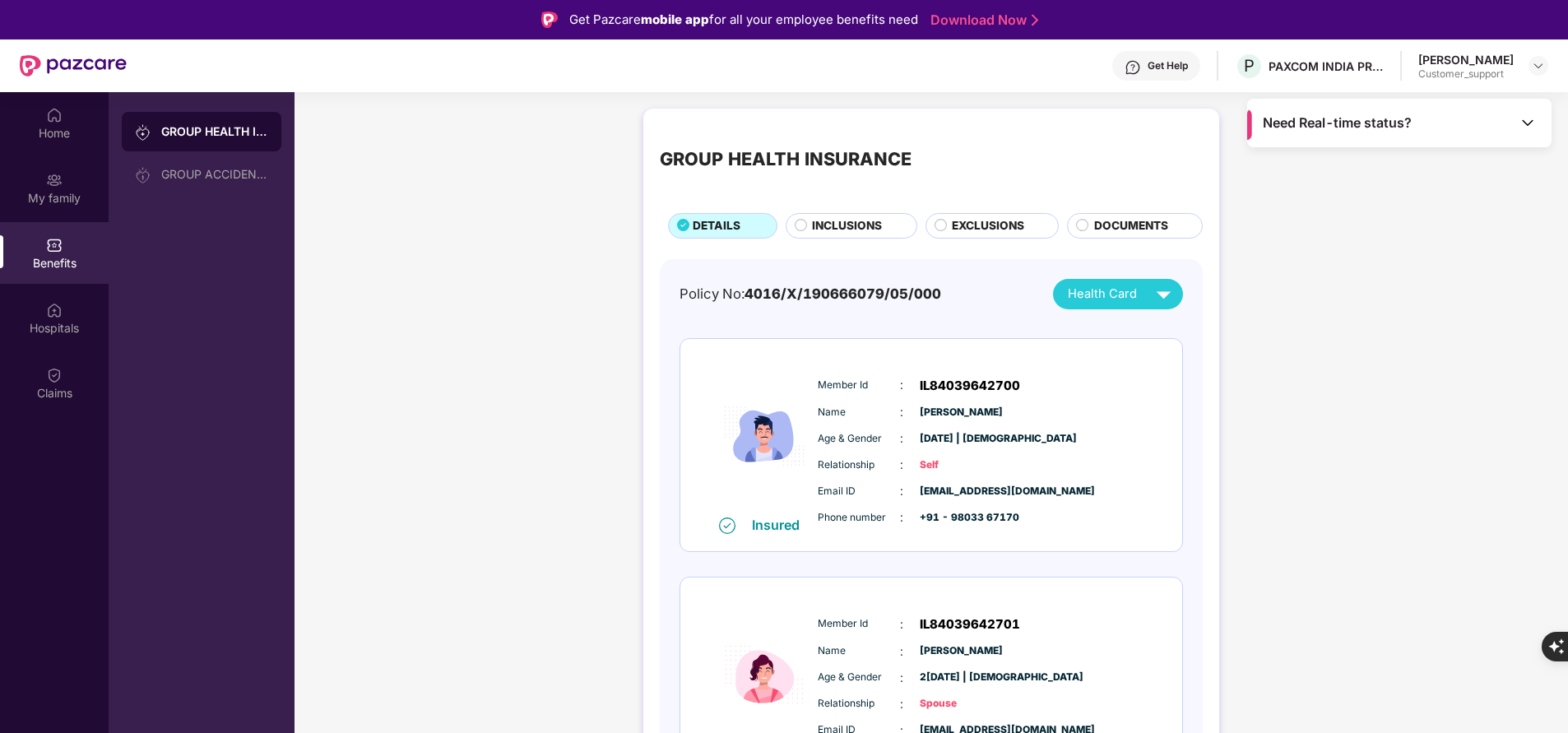
click at [1182, 69] on div "Get Help" at bounding box center [1168, 66] width 41 height 13
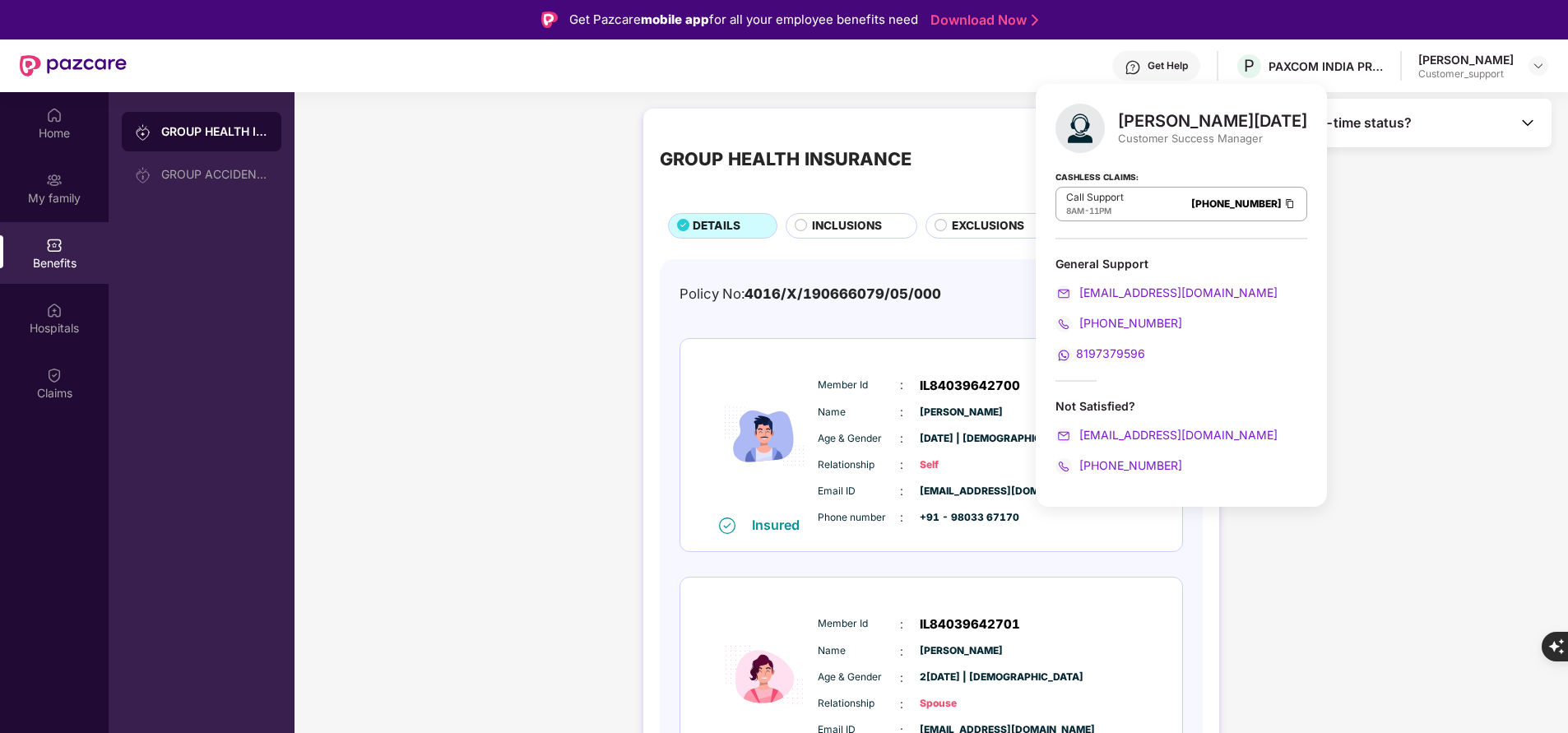
drag, startPoint x: 1117, startPoint y: 120, endPoint x: 1282, endPoint y: 121, distance: 165.0
click at [1282, 121] on div "Ashish Raja Giligithi Customer Success Manager Cashless Claims: Call Support 8A…" at bounding box center [1181, 296] width 291 height 423
copy div "Ashish Raja Giligithi"
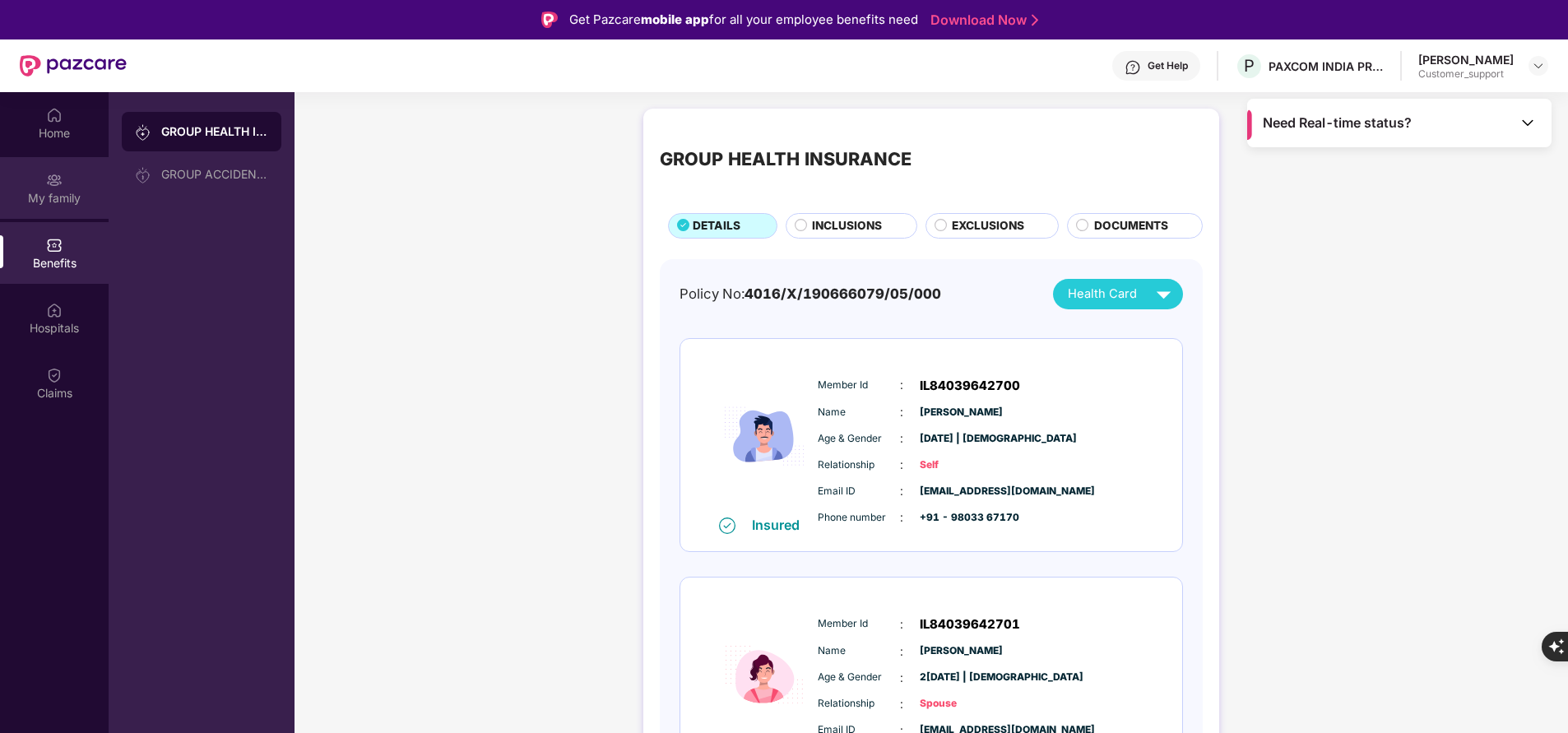
click at [57, 198] on div "My family" at bounding box center [54, 198] width 109 height 17
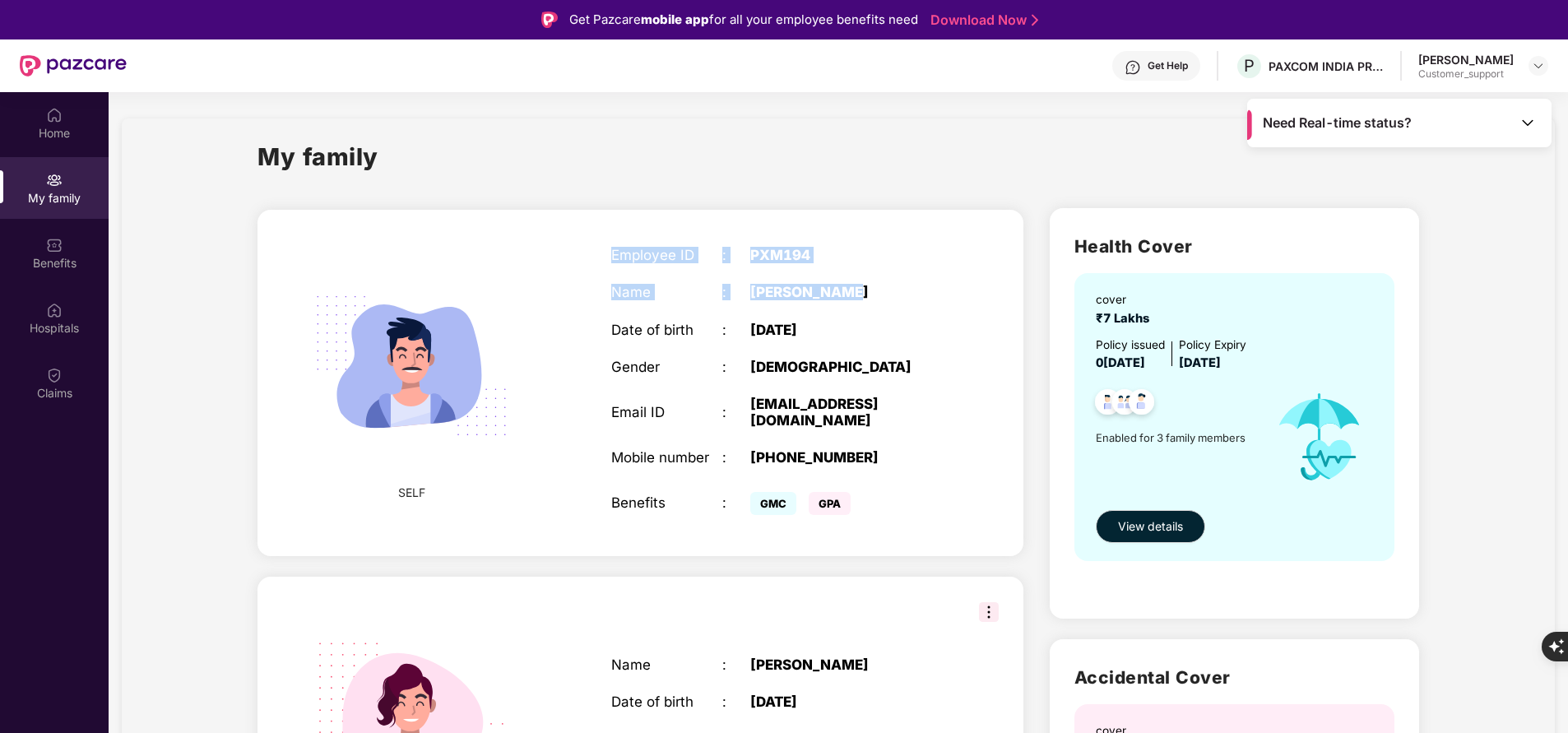
drag, startPoint x: 609, startPoint y: 250, endPoint x: 852, endPoint y: 282, distance: 245.1
click at [852, 282] on div "Employee ID : PXM194 Name : Nipun Rajput Date of birth : 05 May 1991 Gender : M…" at bounding box center [777, 383] width 366 height 313
copy div "Employee ID : PXM194 Name : Nipun Rajput"
drag, startPoint x: 1310, startPoint y: 81, endPoint x: 741, endPoint y: 121, distance: 570.4
click at [741, 121] on div "Get Pazcare mobile app for all your employee benefits need Download Now Get Hel…" at bounding box center [784, 413] width 1568 height 825
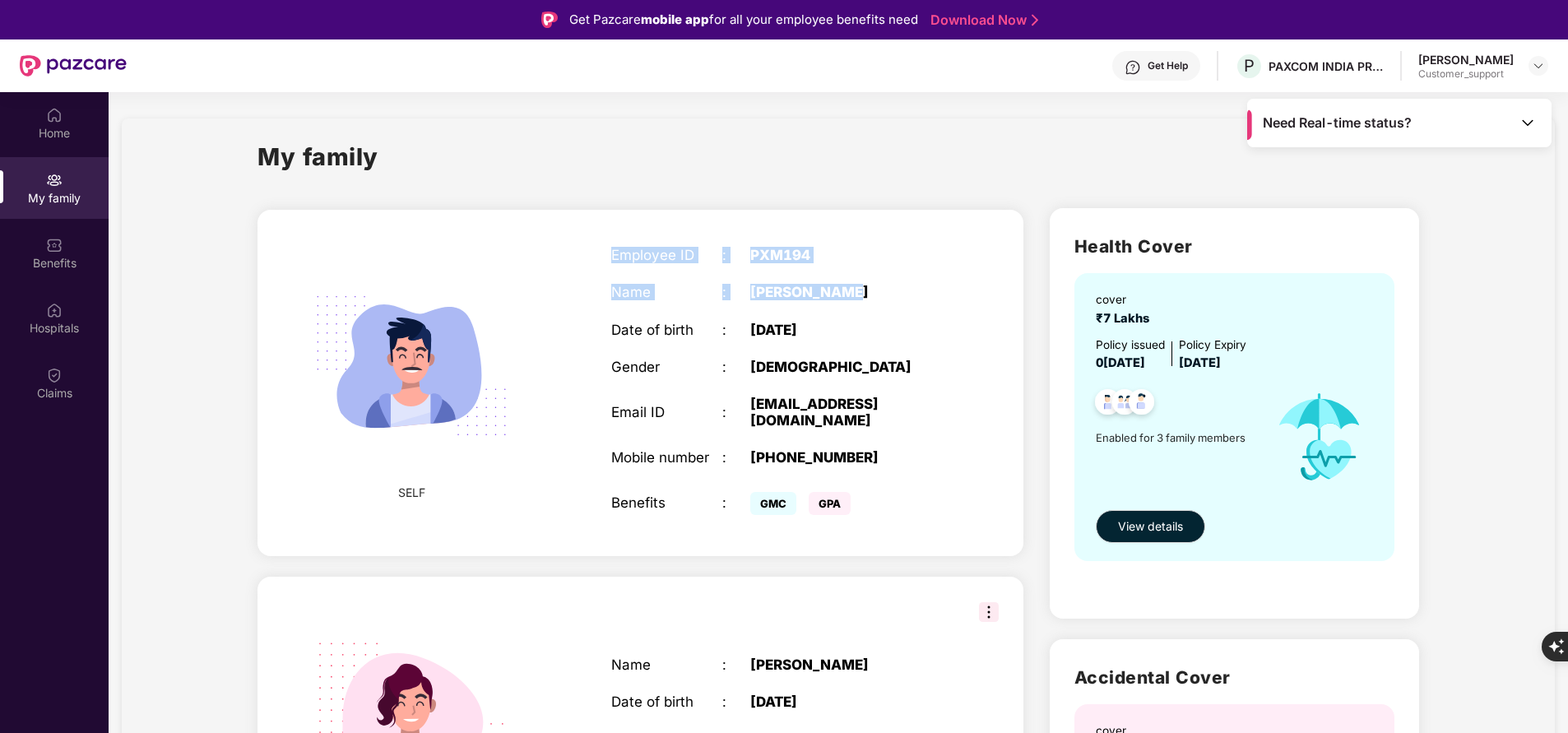
click at [741, 121] on div "My family SELF Employee ID : PXM194 Name : Nipun Rajput Date of birth : 05 May …" at bounding box center [838, 682] width 1433 height 1127
click at [818, 449] on div "+919803367170" at bounding box center [846, 457] width 194 height 17
copy div "+919803367170"
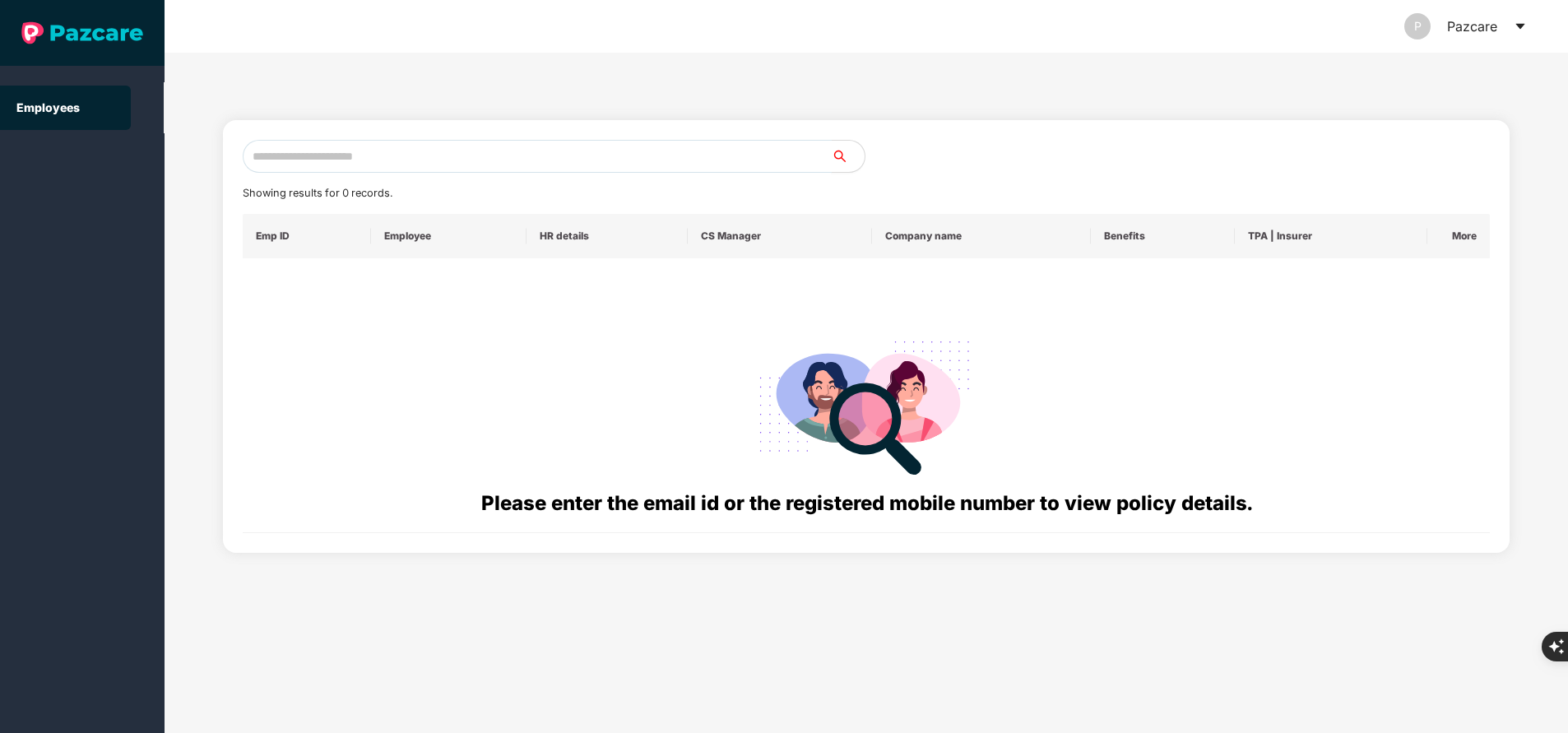
click at [594, 157] on input "text" at bounding box center [537, 156] width 589 height 33
paste input "**********"
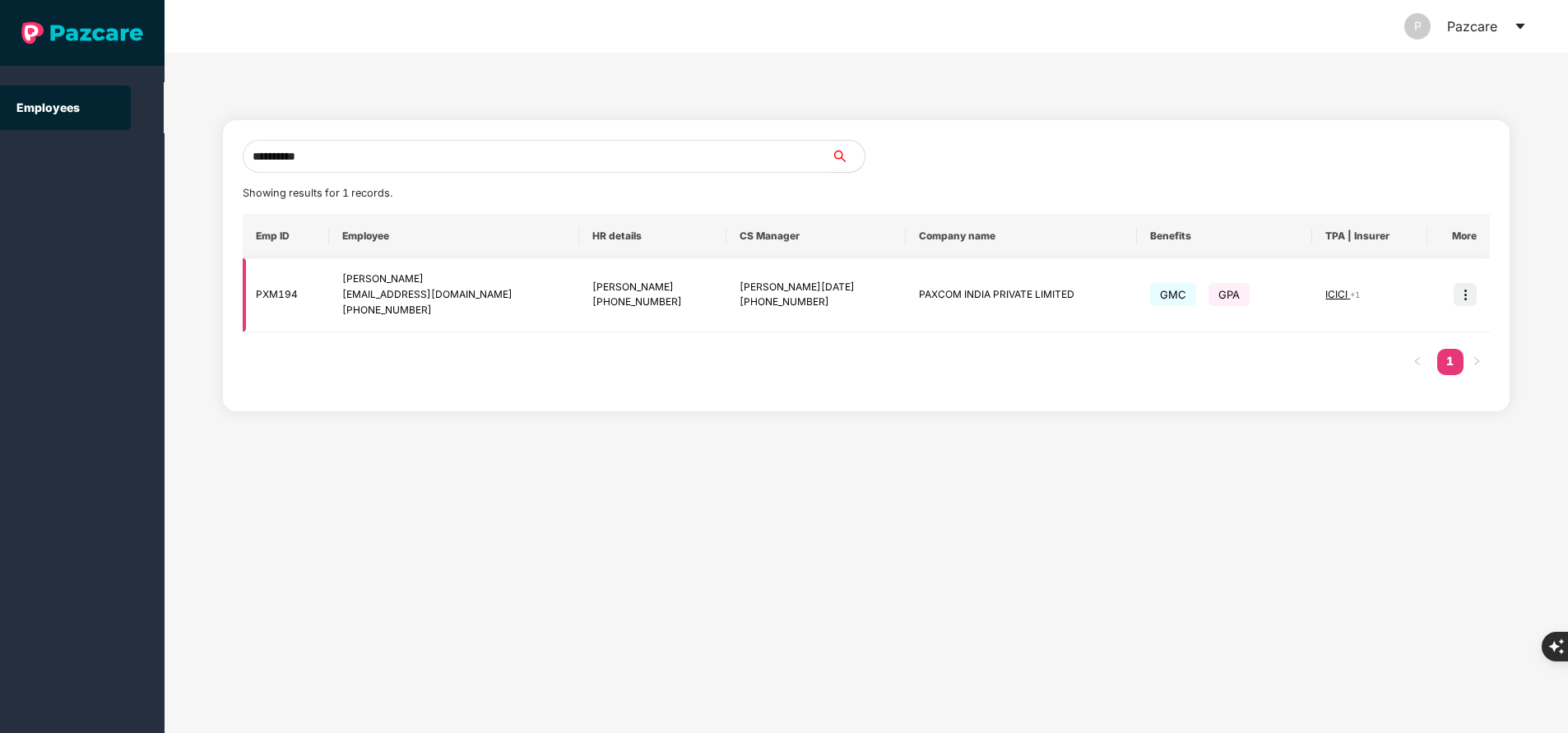
type input "**********"
drag, startPoint x: 864, startPoint y: 295, endPoint x: 1062, endPoint y: 310, distance: 198.6
click at [1062, 310] on td "PAXCOM INDIA PRIVATE LIMITED" at bounding box center [1021, 296] width 231 height 74
copy td "PAXCOM INDIA PRIVATE LIMITED"
click at [375, 150] on input "**********" at bounding box center [537, 156] width 589 height 33
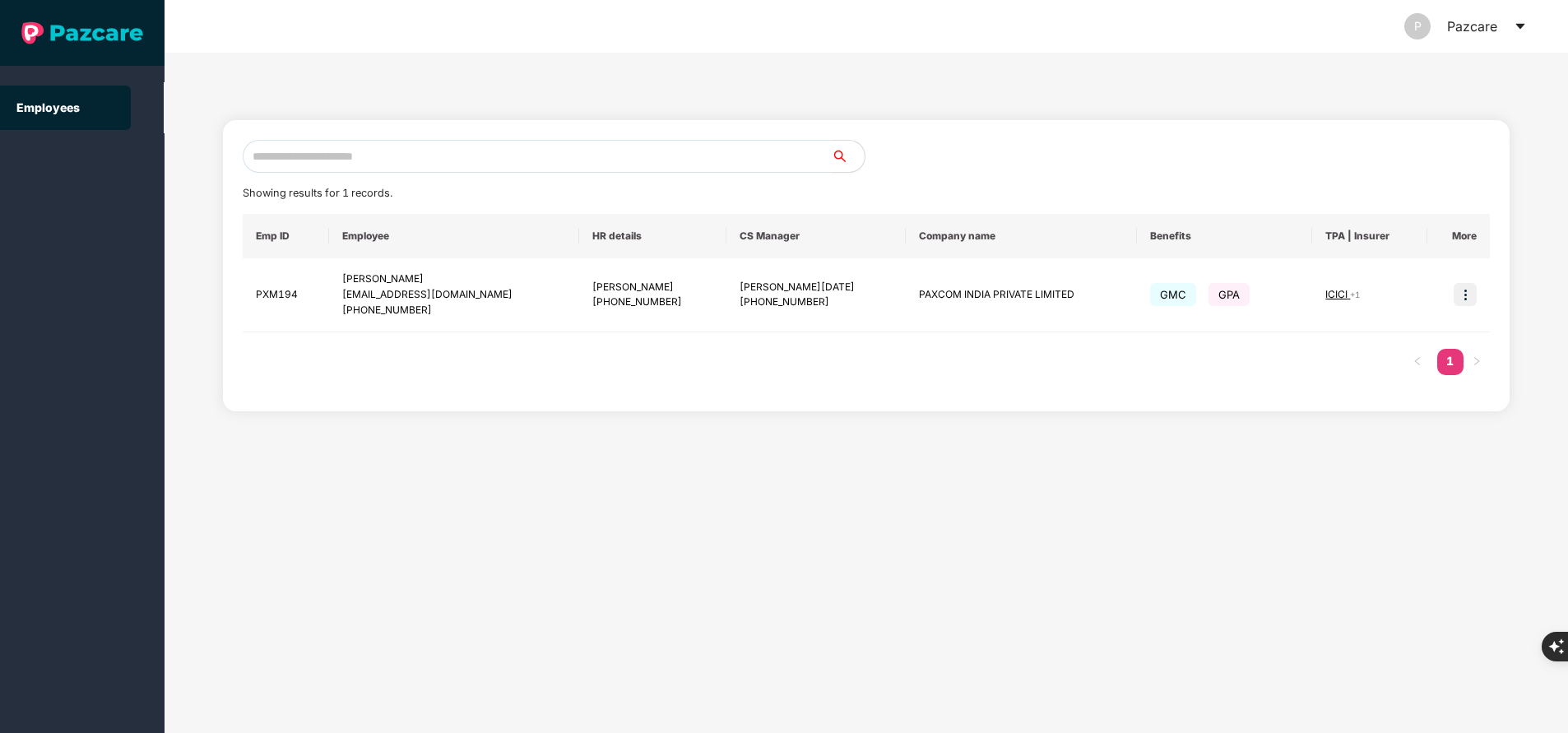
paste input "**********"
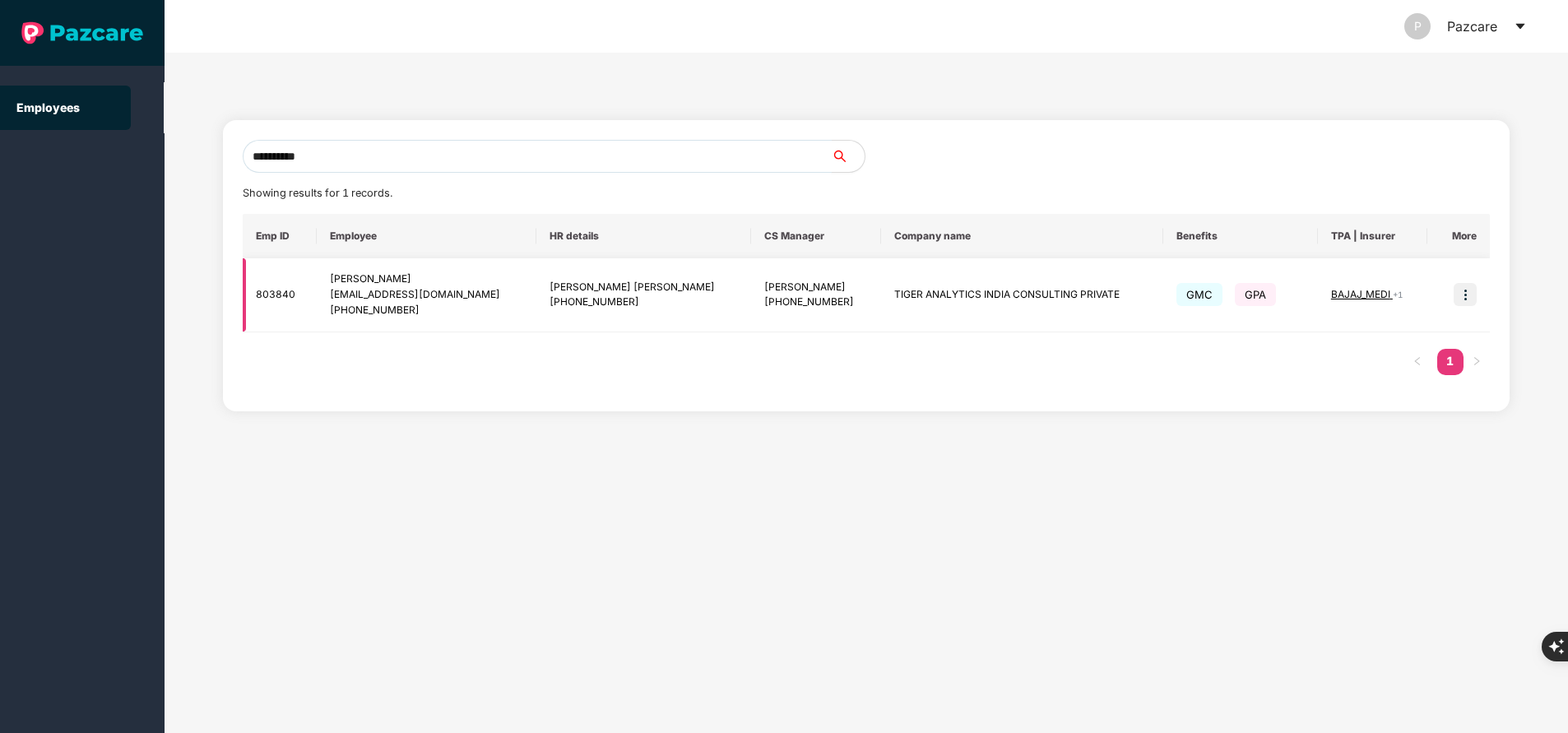
type input "**********"
click at [1473, 297] on img at bounding box center [1465, 295] width 23 height 23
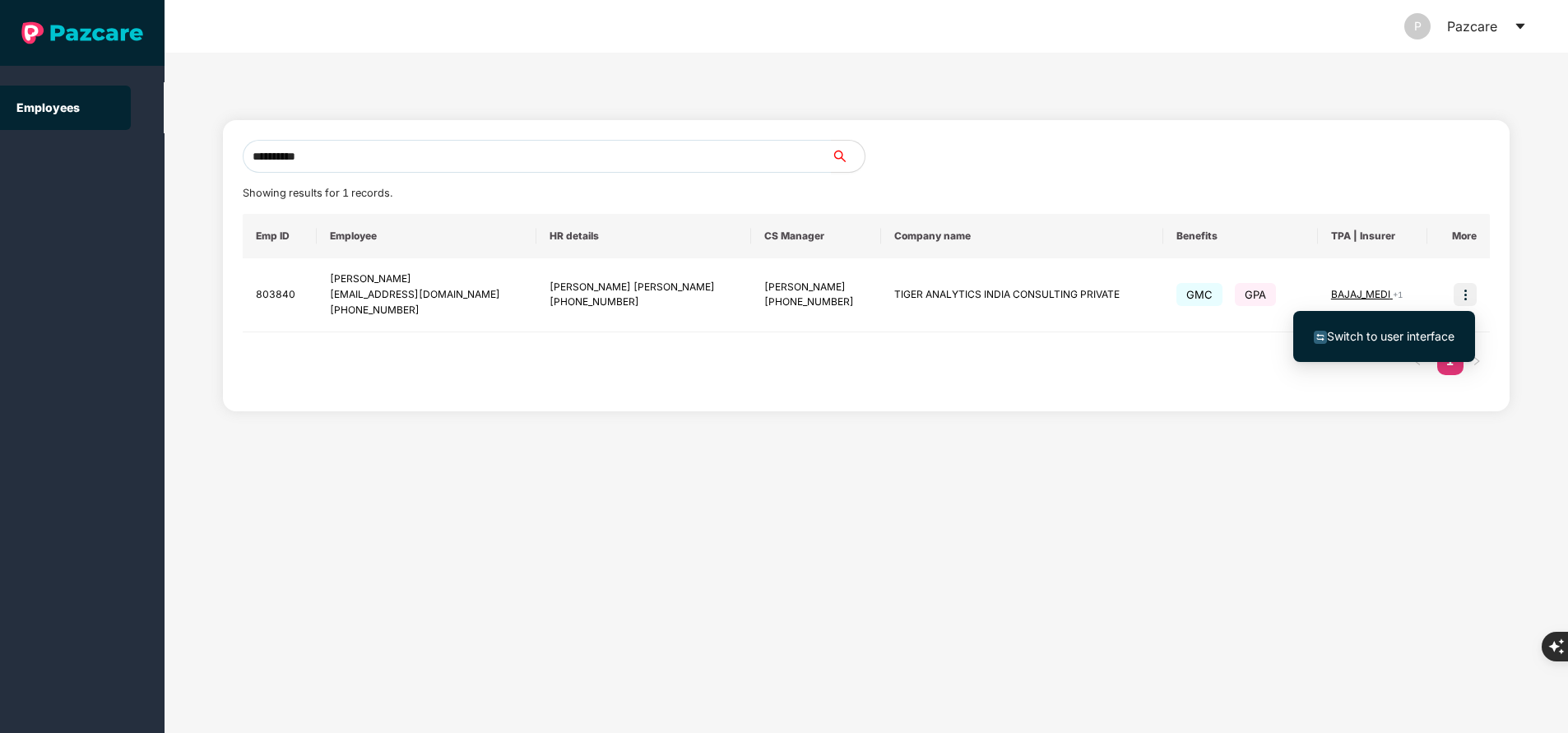
click at [1372, 338] on span "Switch to user interface" at bounding box center [1391, 336] width 127 height 14
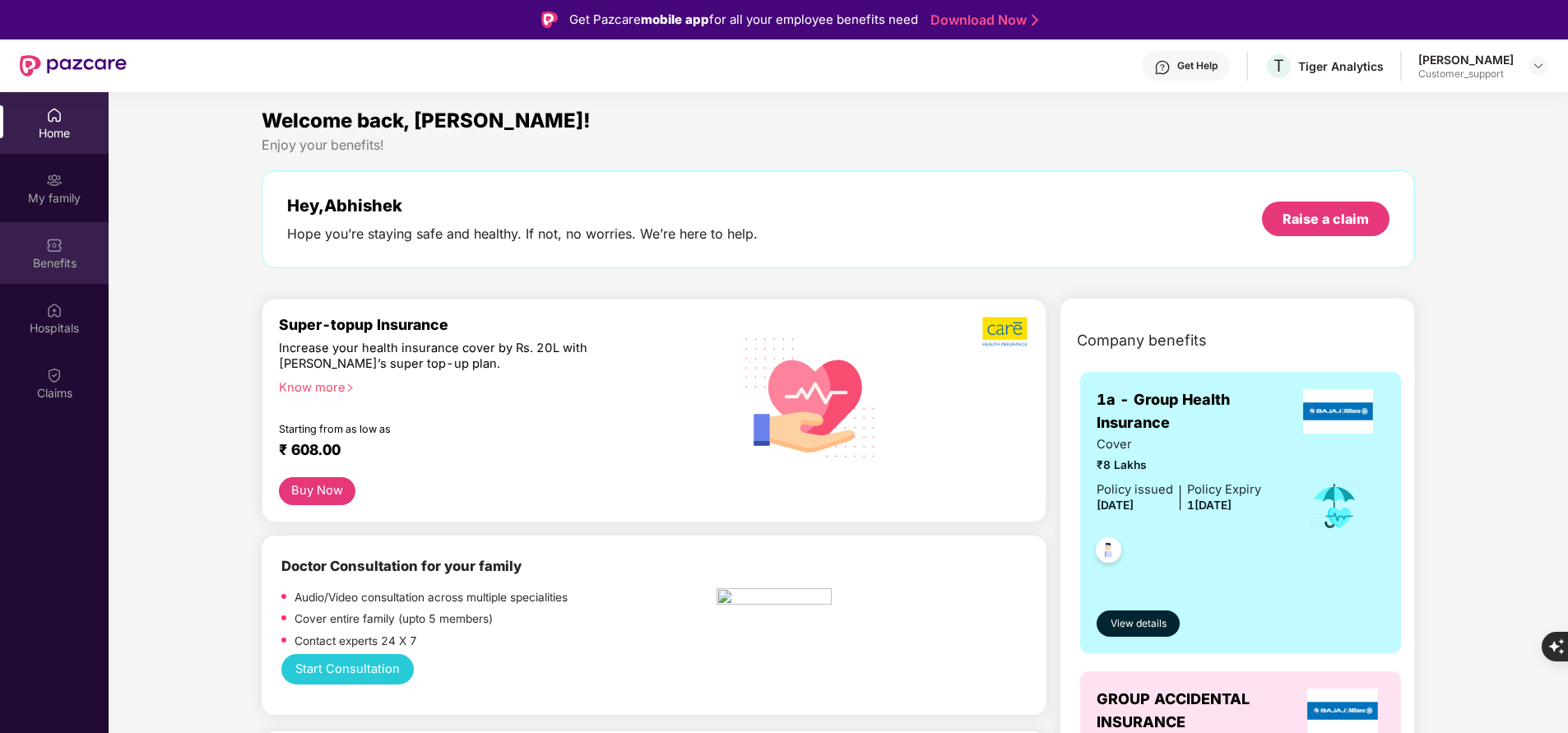
click at [73, 265] on div "Benefits" at bounding box center [54, 263] width 109 height 17
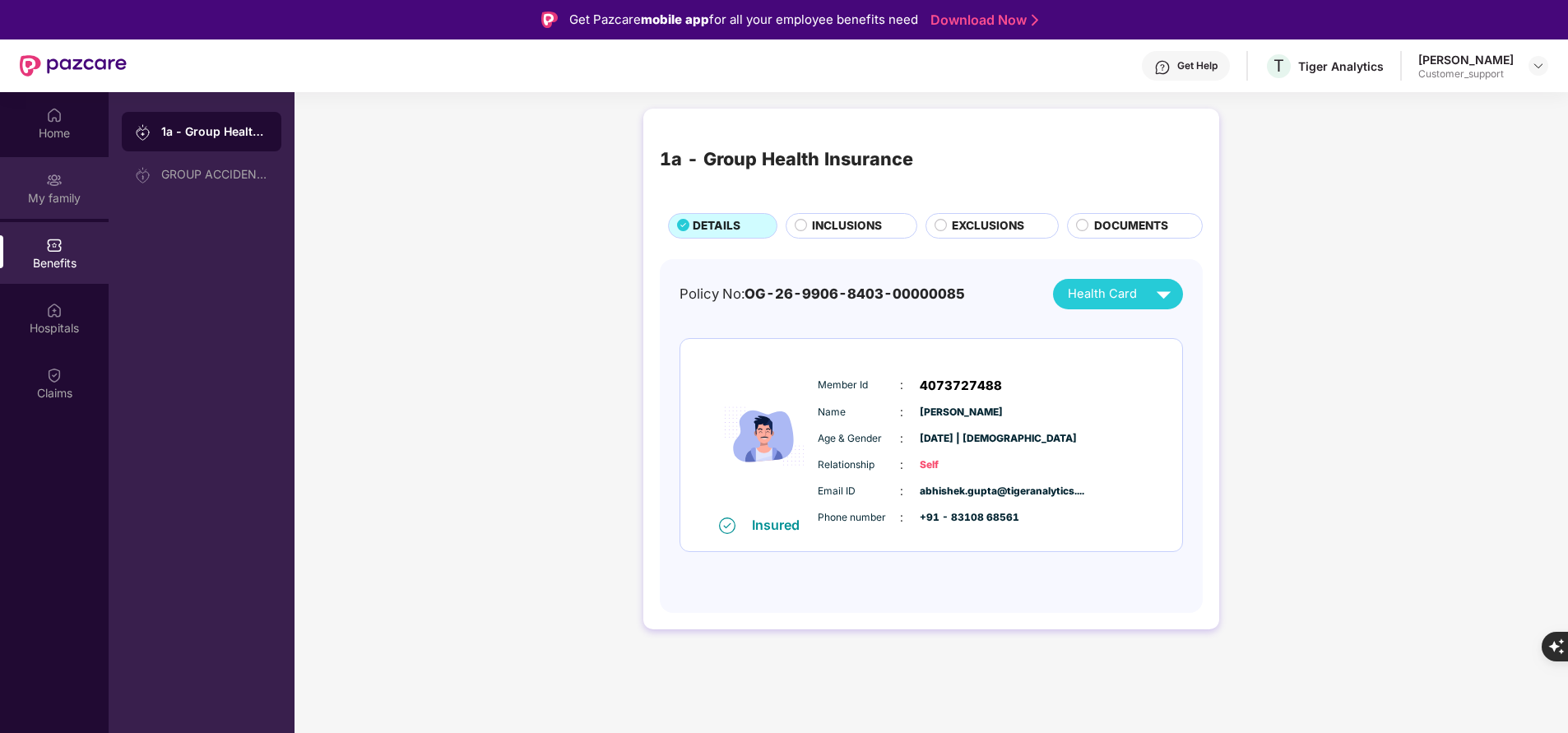
click at [73, 195] on div "My family" at bounding box center [54, 198] width 109 height 17
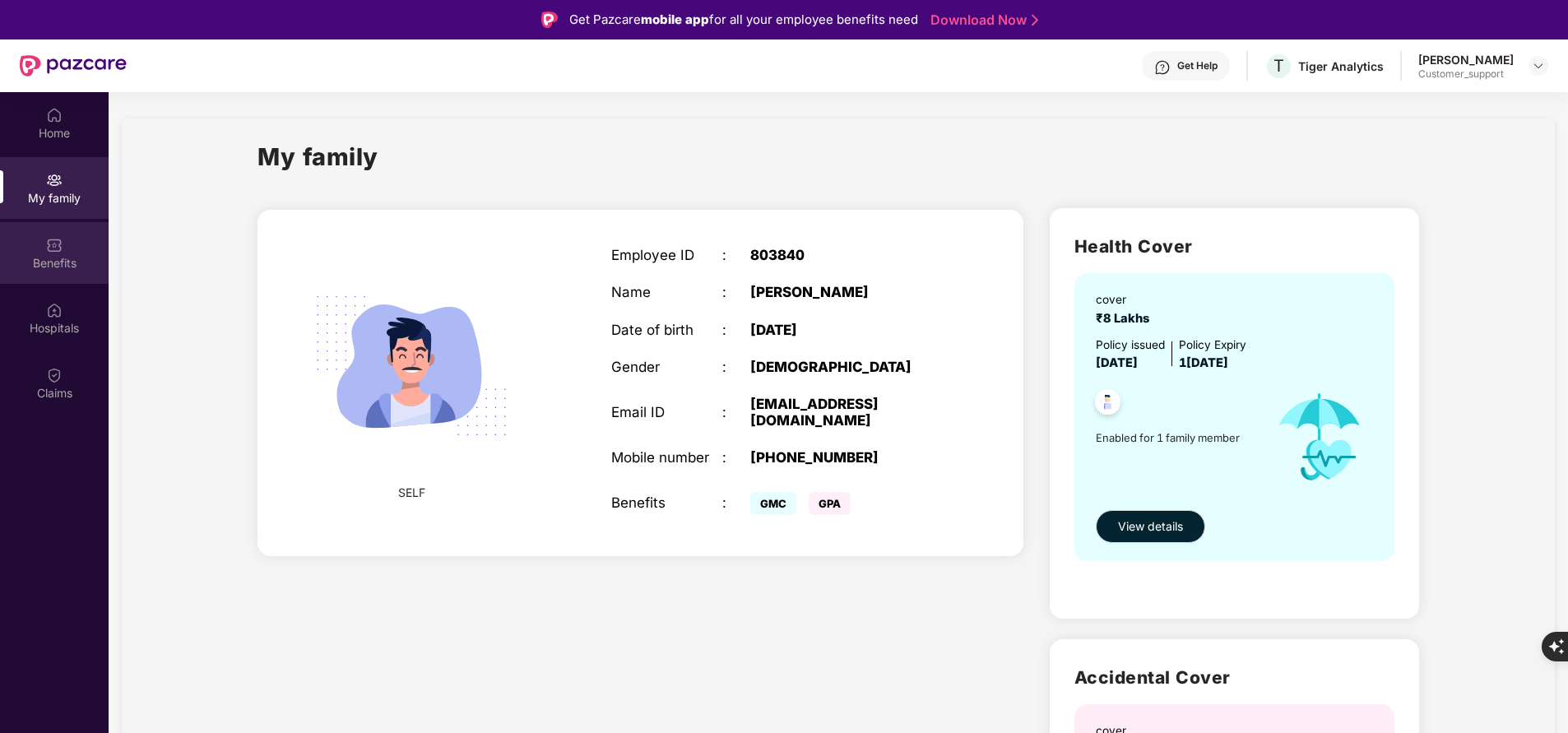
click at [50, 269] on div "Benefits" at bounding box center [54, 263] width 109 height 17
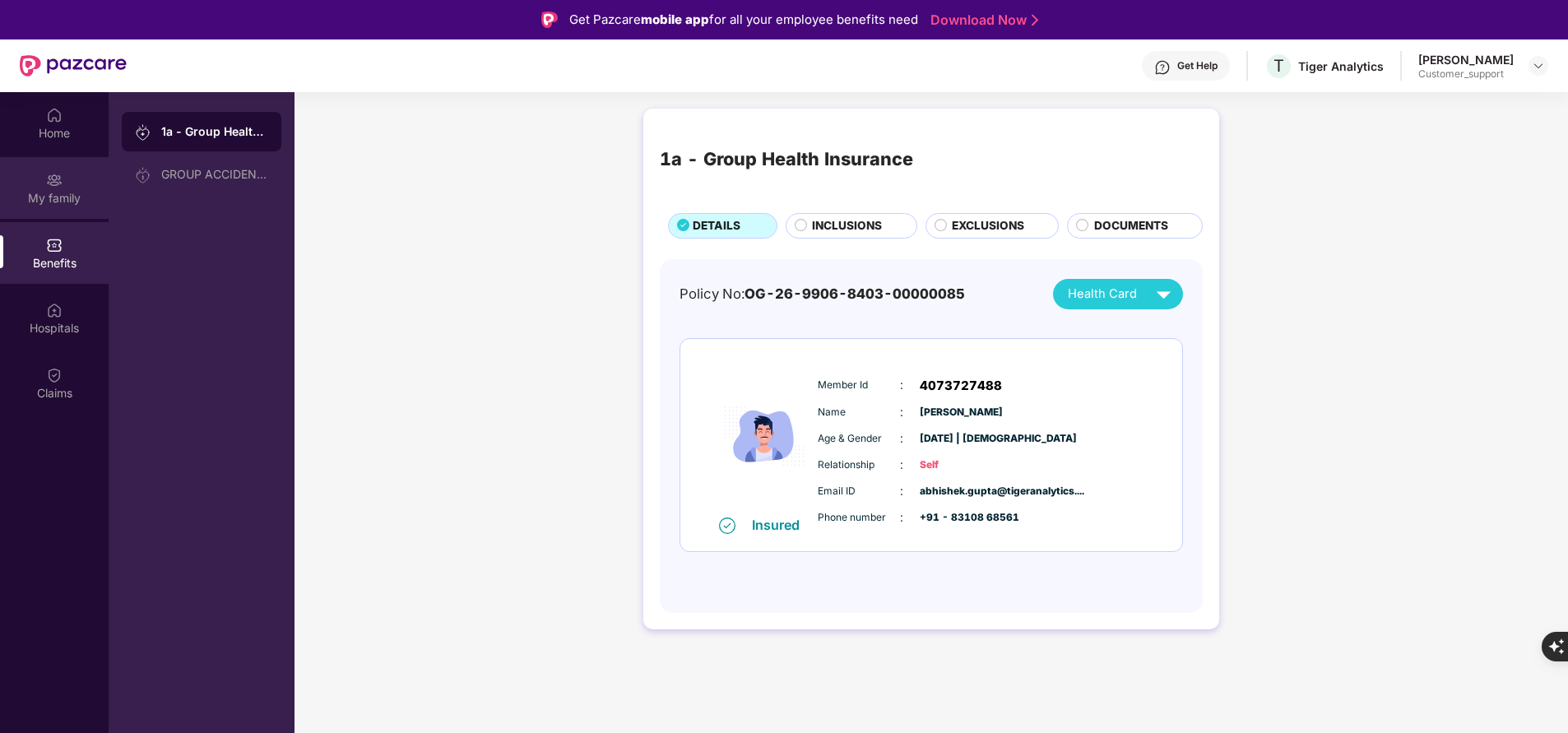
click at [50, 200] on div "My family" at bounding box center [54, 198] width 109 height 17
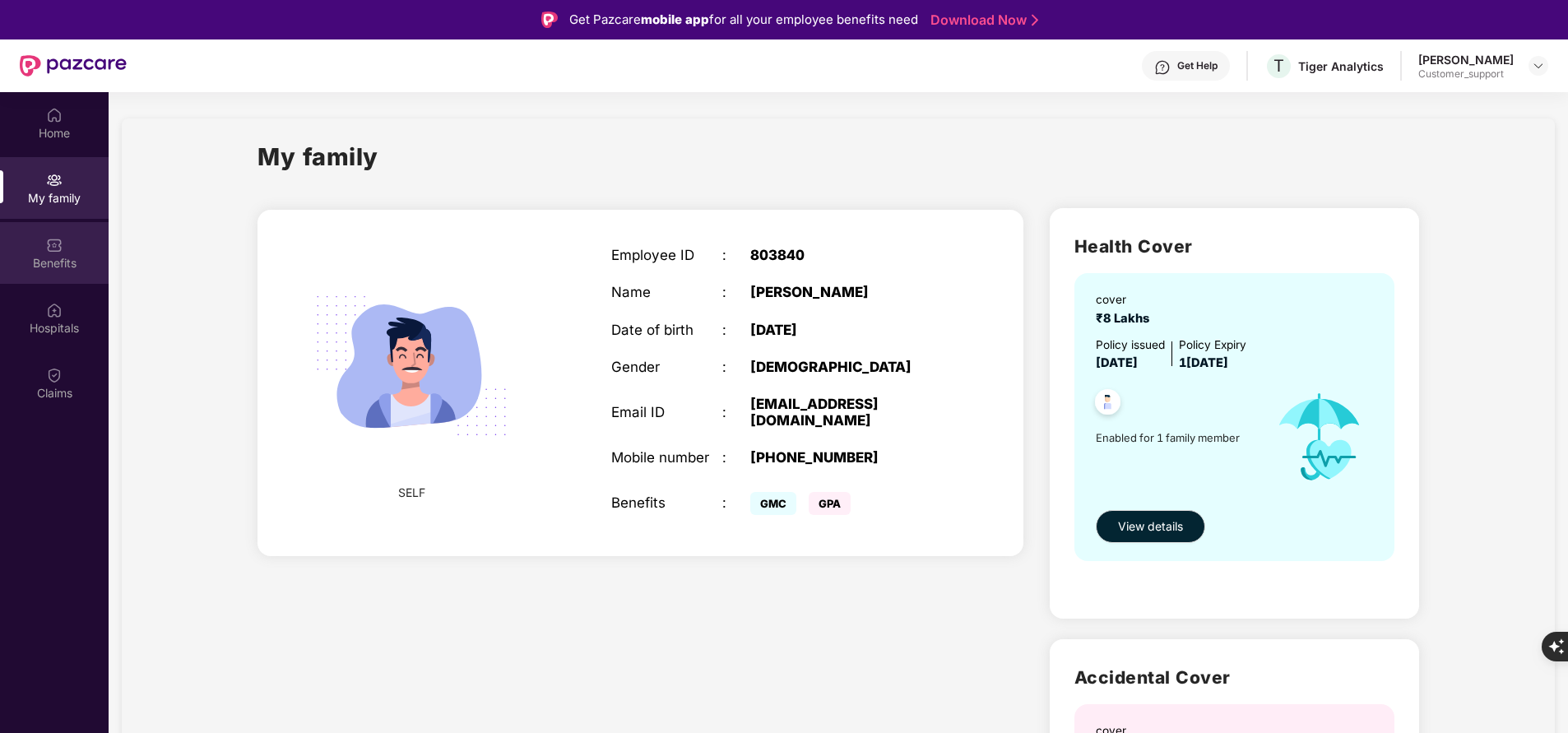
click at [36, 251] on div "Benefits" at bounding box center [54, 253] width 109 height 62
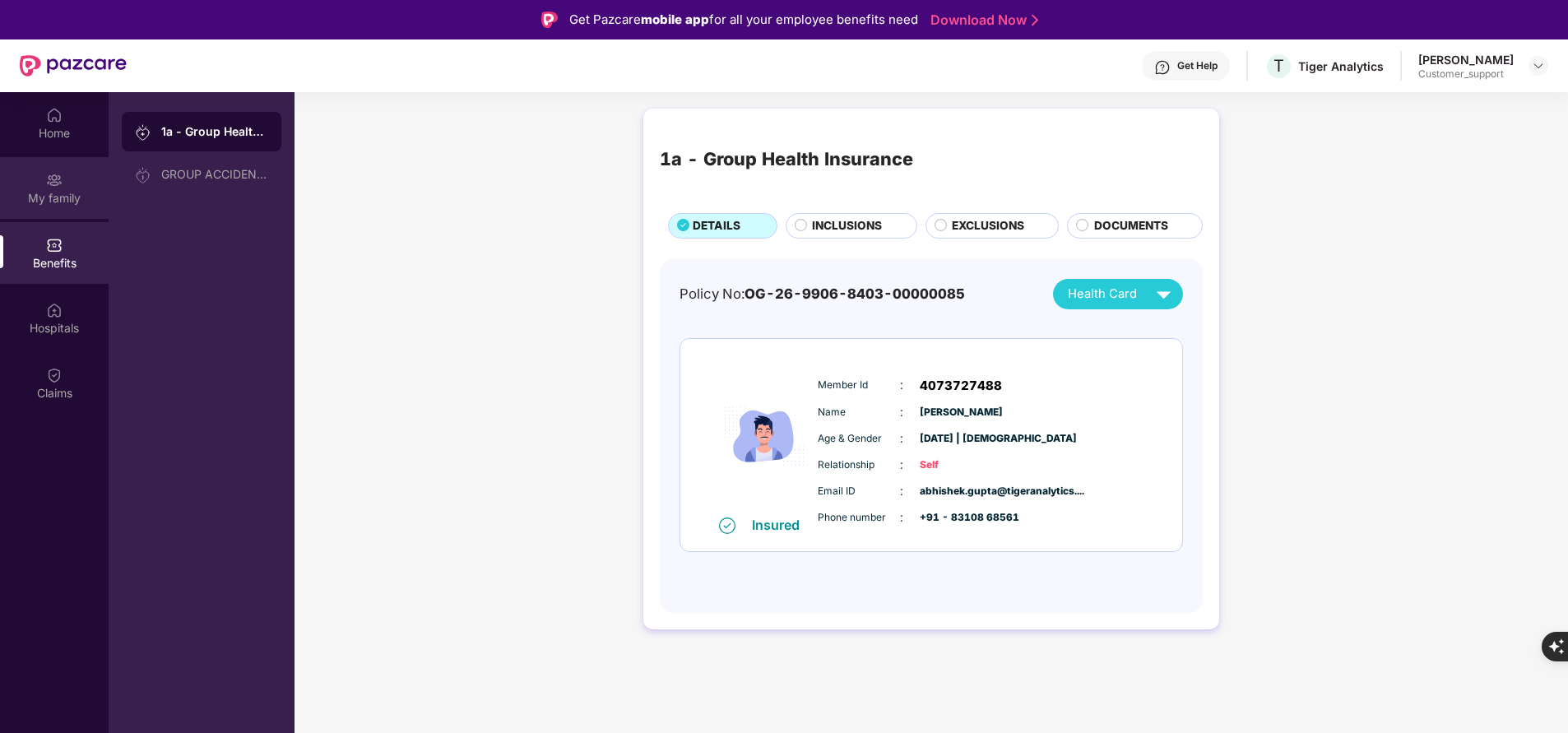
click at [63, 210] on div "My family" at bounding box center [54, 188] width 109 height 62
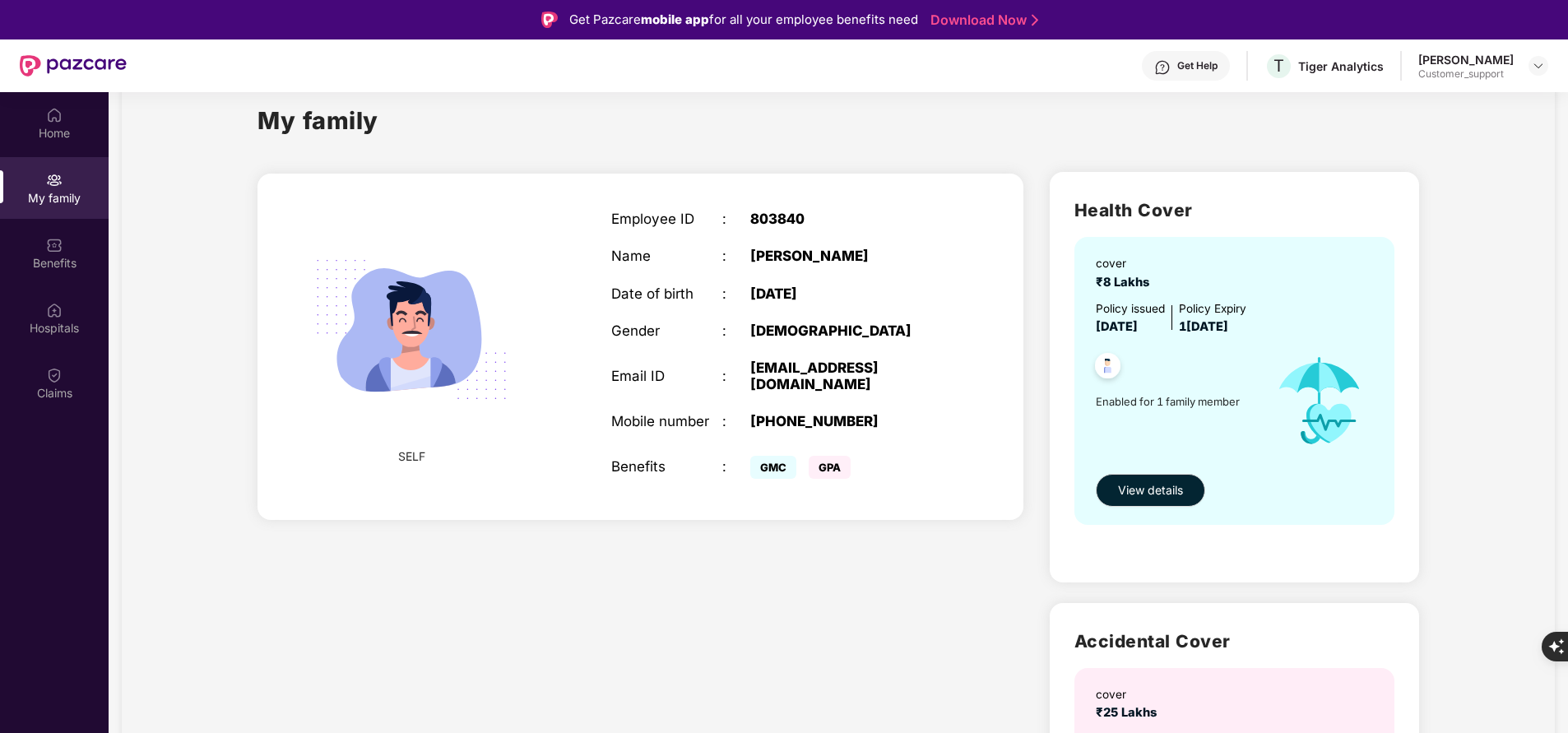
scroll to position [10, 0]
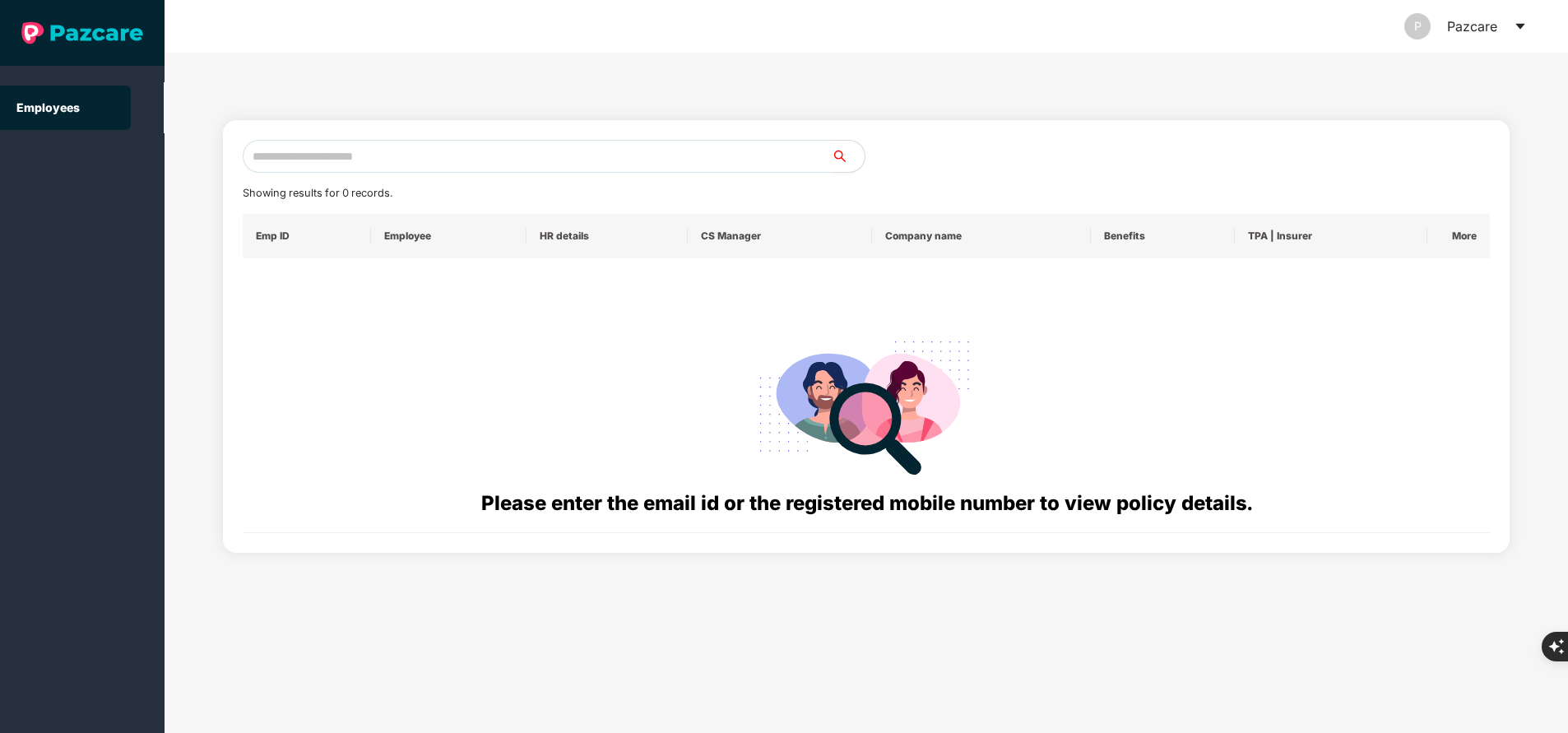
click at [393, 157] on input "text" at bounding box center [537, 156] width 589 height 33
paste input "**********"
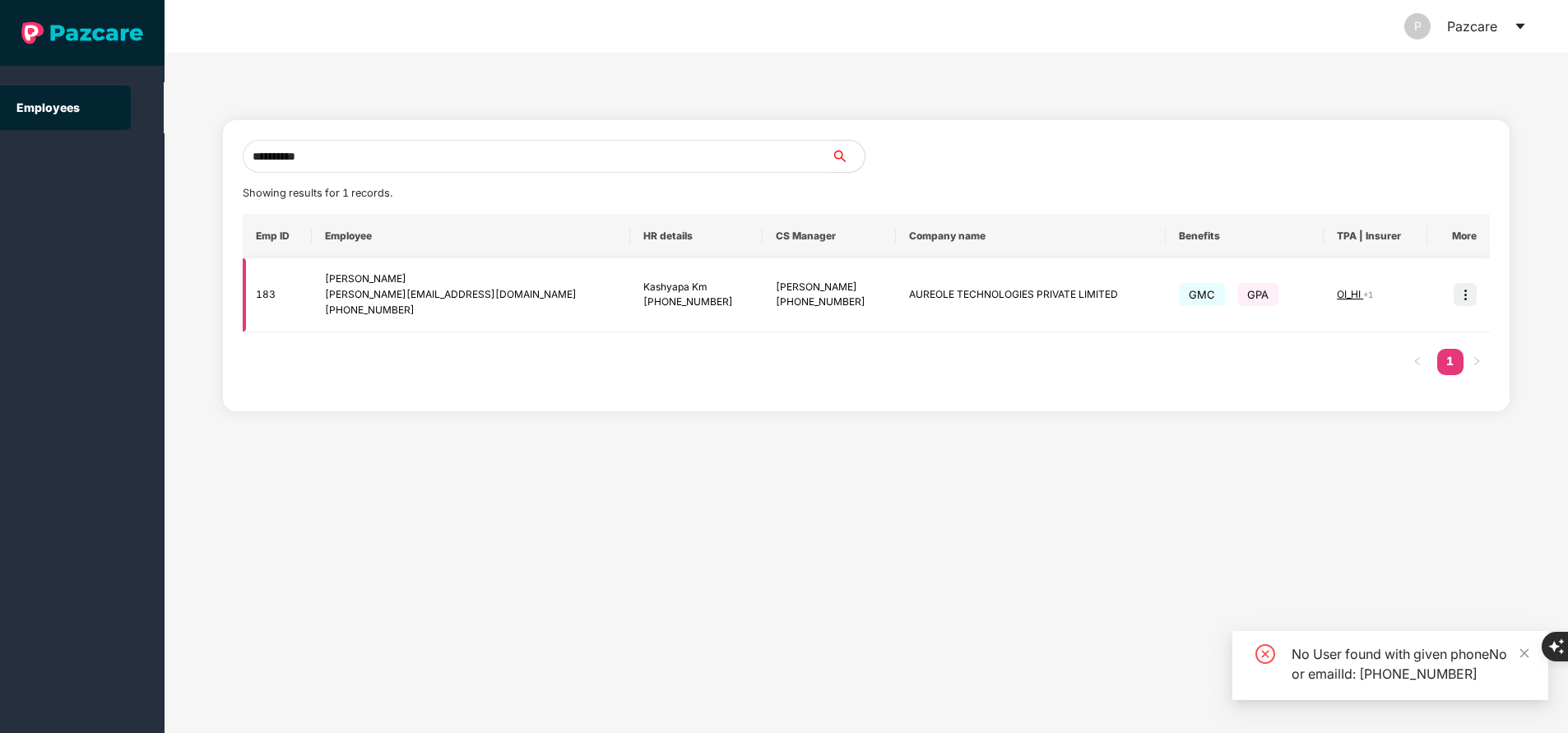
type input "**********"
click at [1466, 302] on img at bounding box center [1465, 295] width 23 height 23
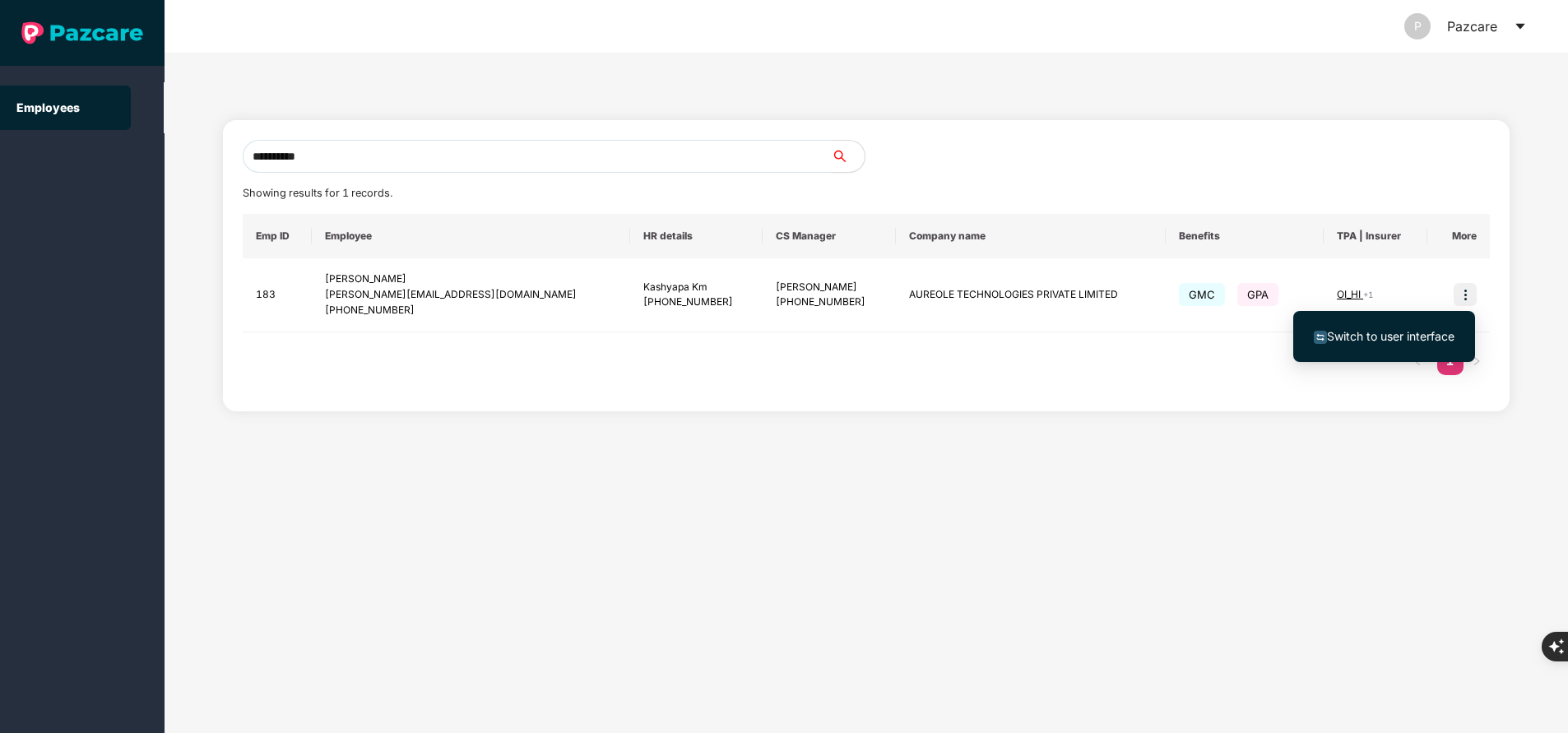
click at [1398, 336] on span "Switch to user interface" at bounding box center [1391, 336] width 127 height 14
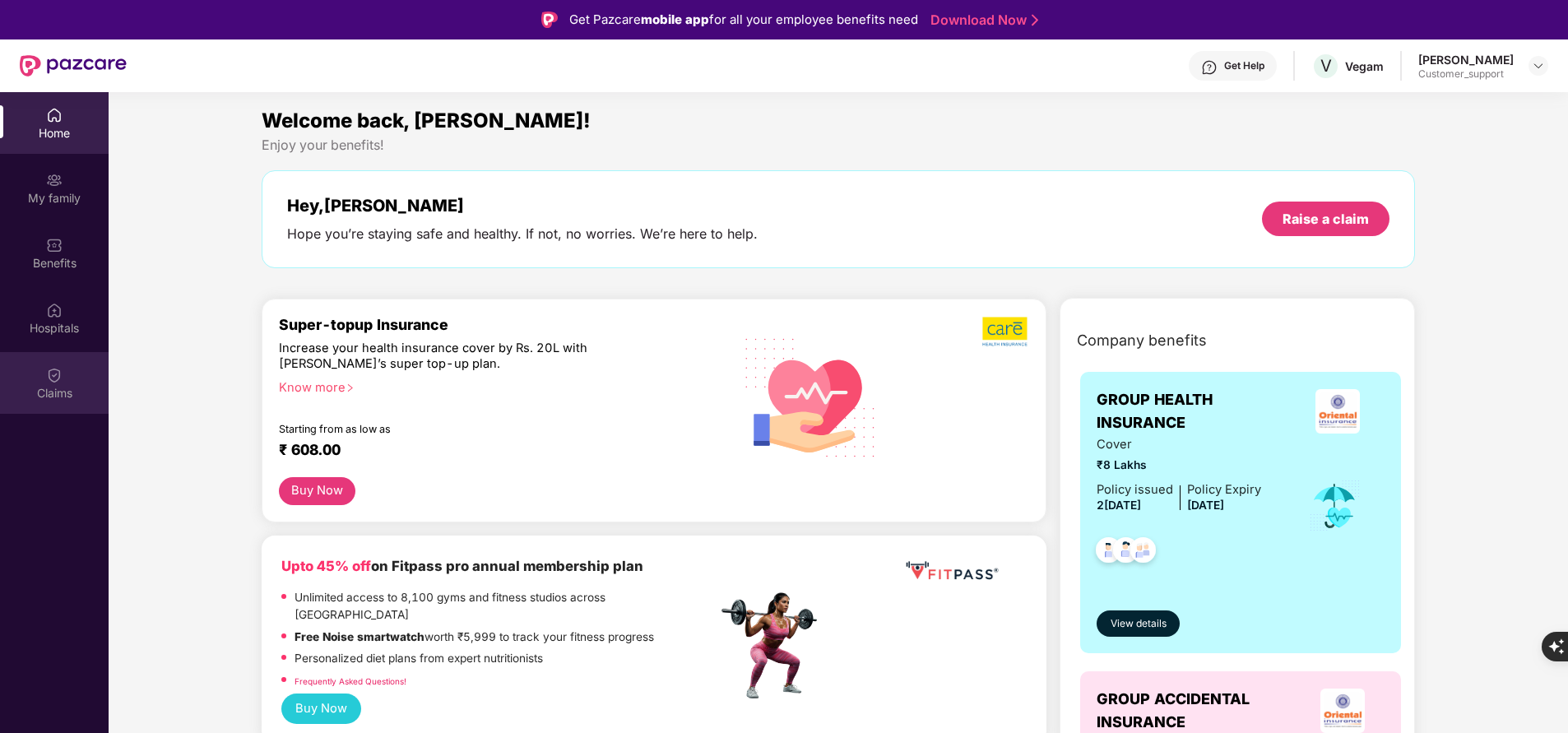
click at [58, 385] on div "Claims" at bounding box center [54, 393] width 109 height 17
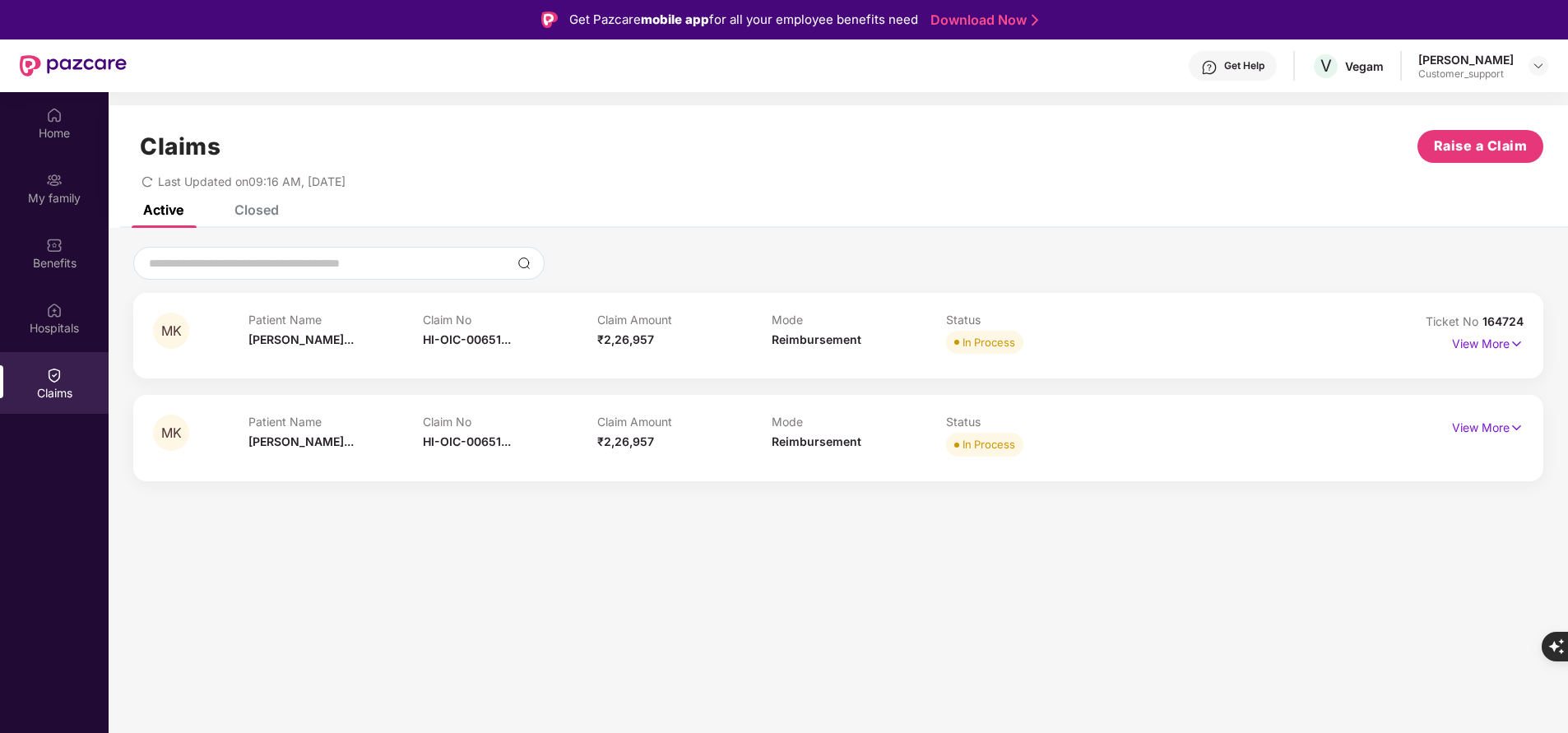
scroll to position [92, 0]
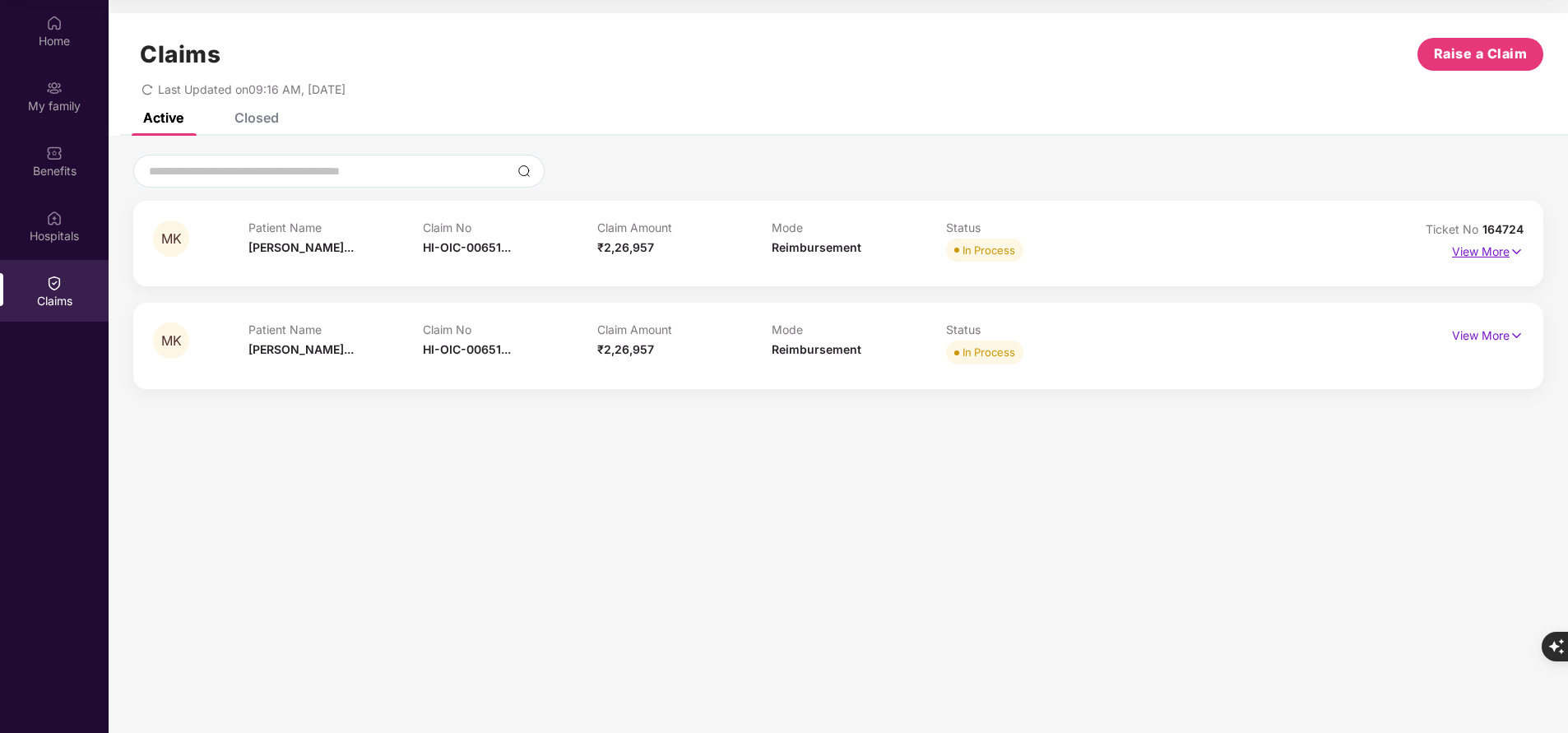
click at [1494, 240] on p "View More" at bounding box center [1487, 249] width 72 height 22
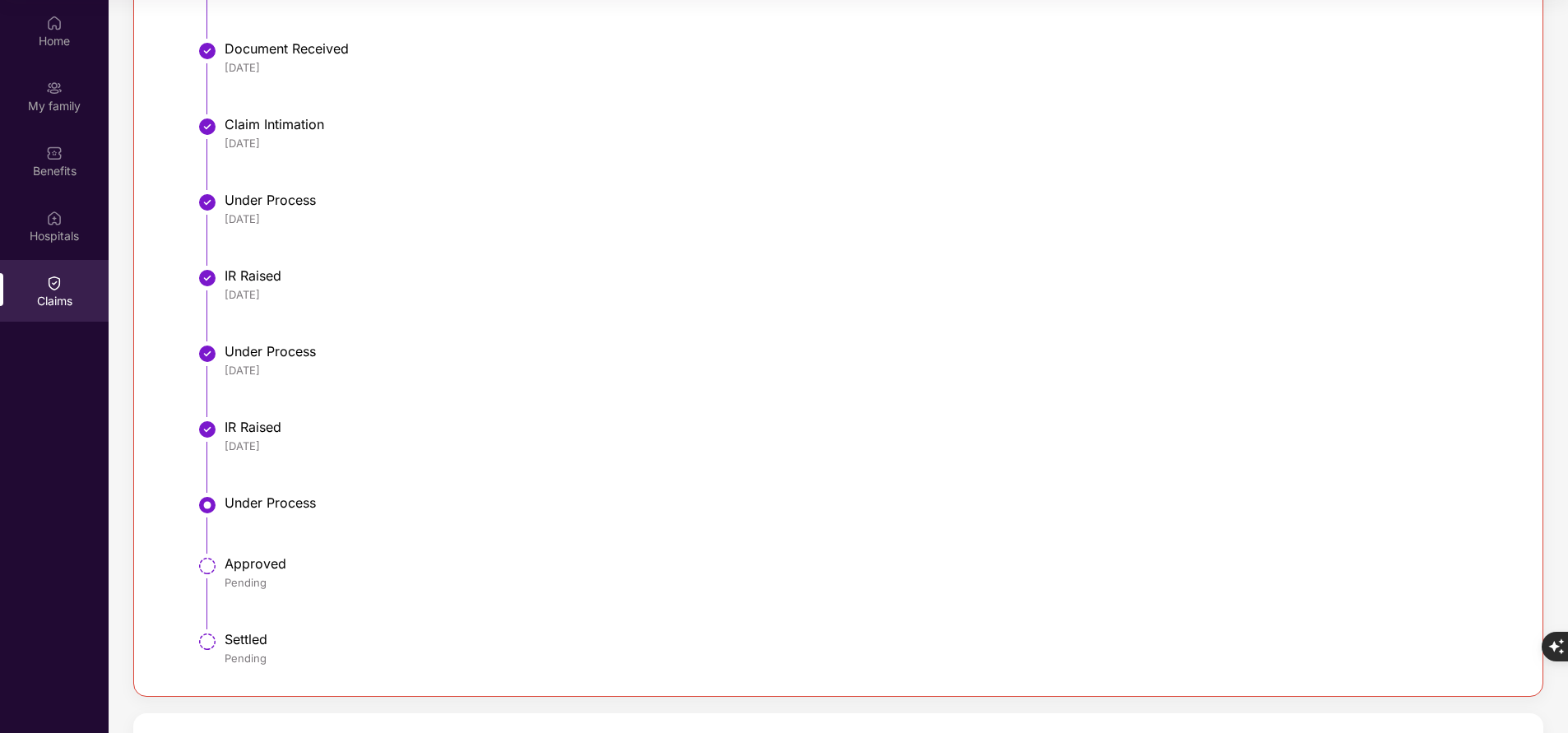
scroll to position [597, 0]
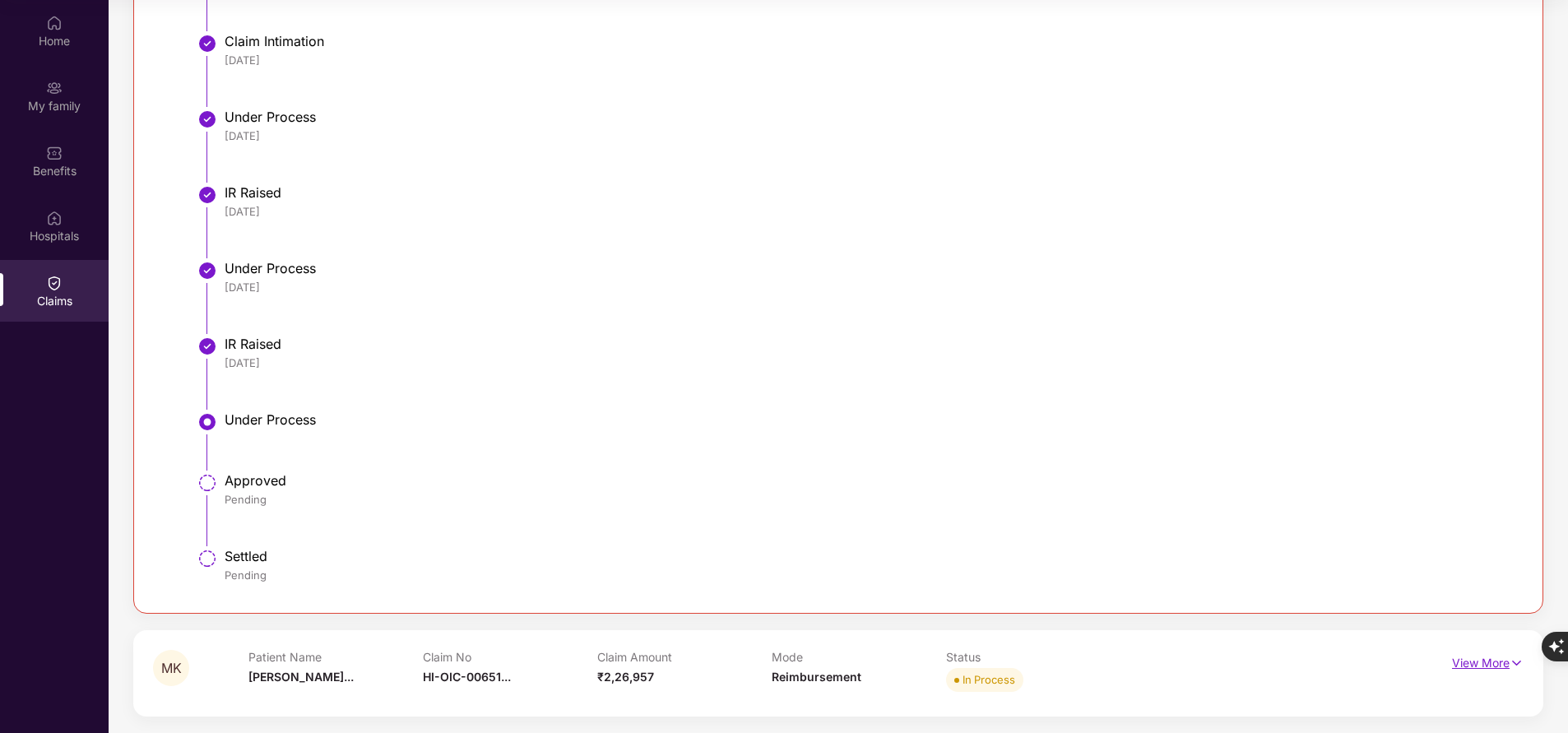
click at [1469, 658] on p "View More" at bounding box center [1487, 660] width 72 height 22
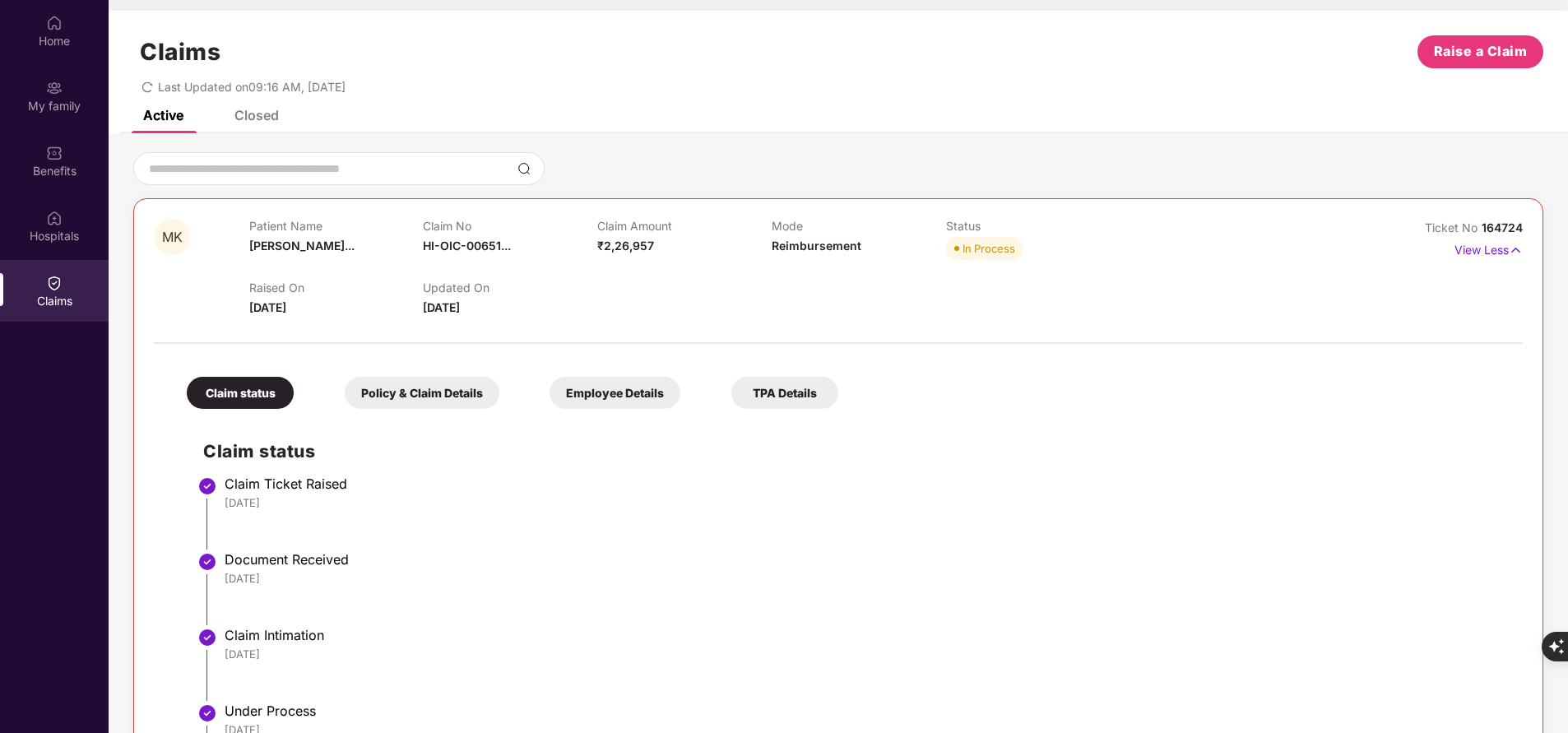
scroll to position [0, 0]
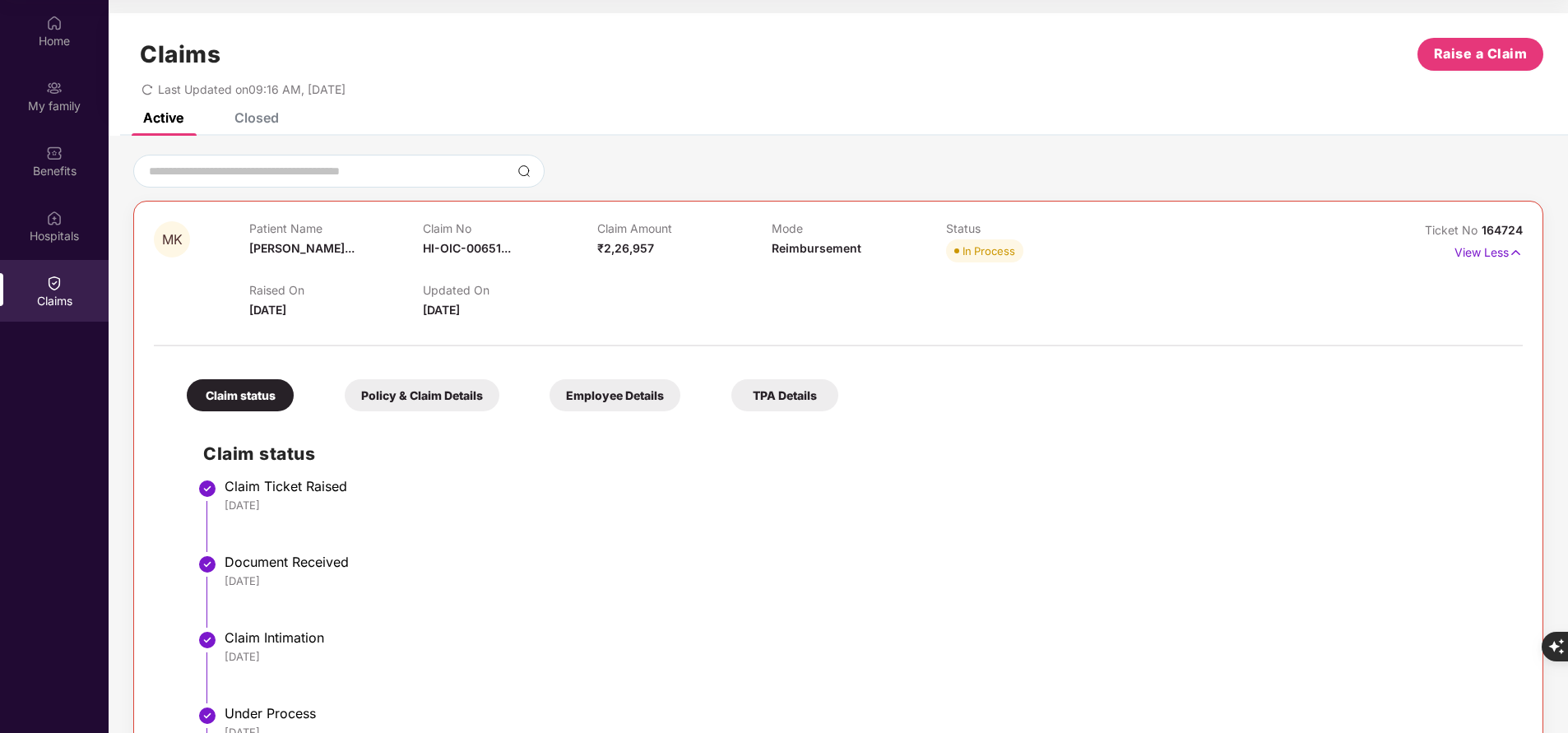
click at [258, 115] on div "Closed" at bounding box center [257, 118] width 44 height 17
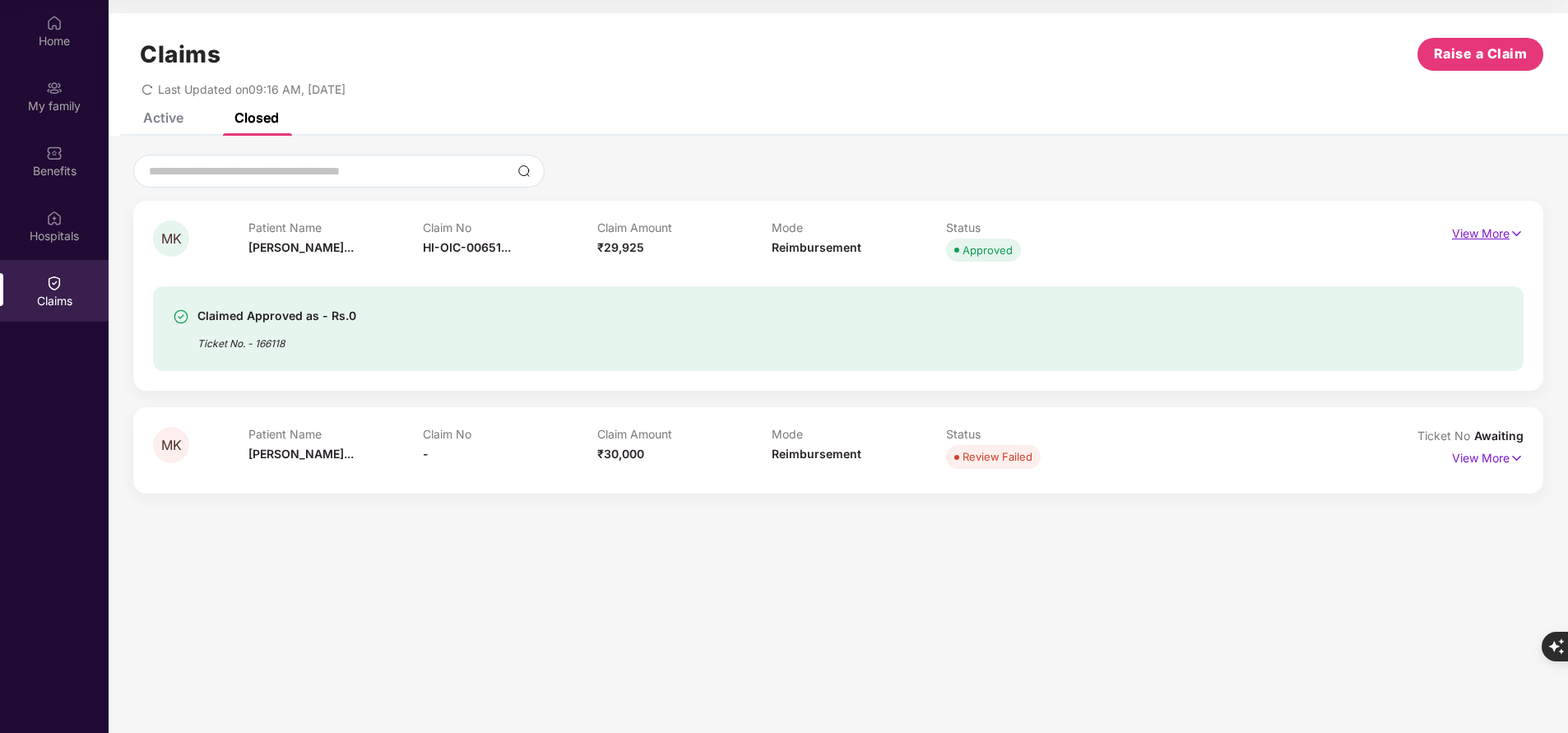
click at [1496, 234] on p "View More" at bounding box center [1487, 231] width 72 height 22
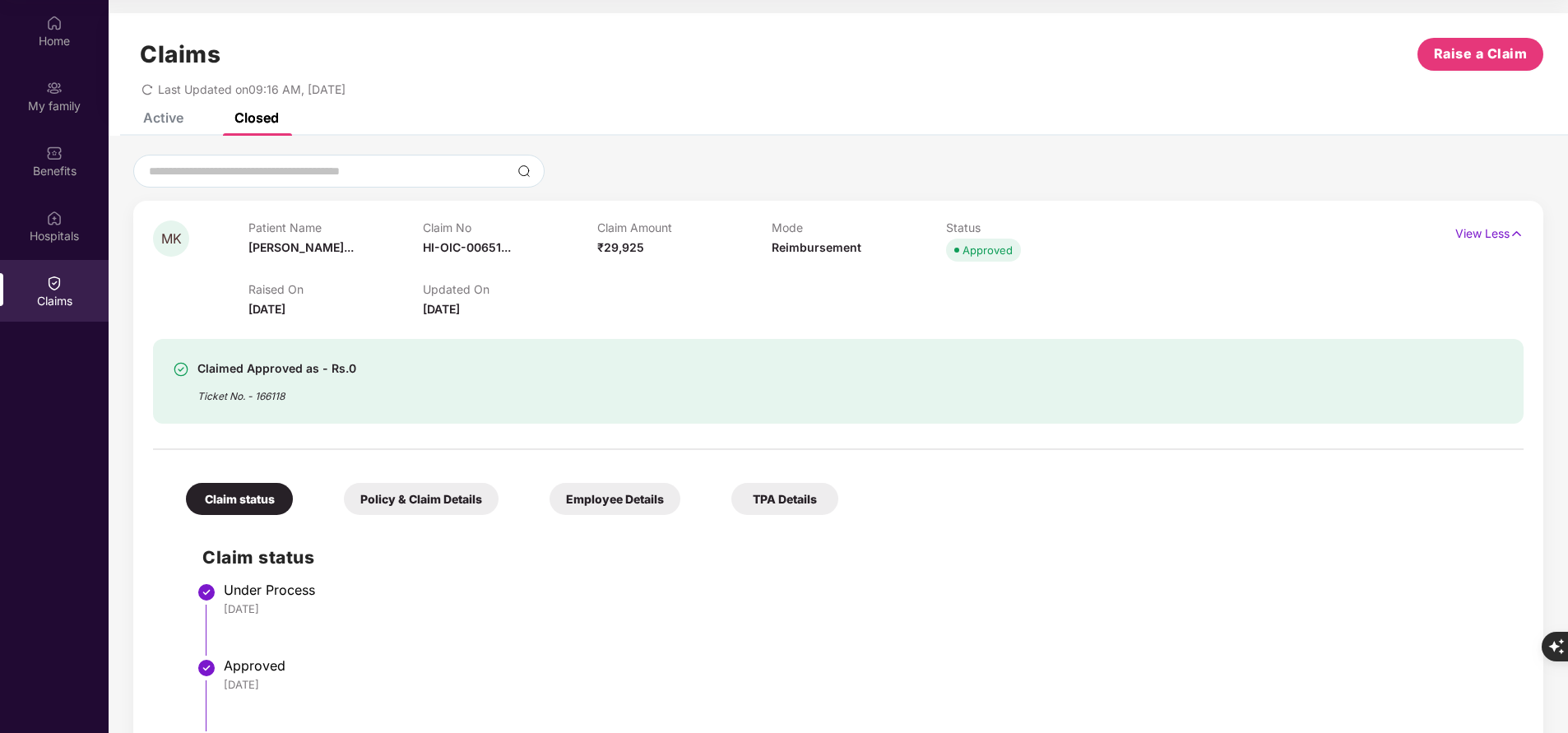
click at [285, 388] on div "Ticket No. - 166118" at bounding box center [276, 390] width 158 height 26
click at [278, 395] on div "Ticket No. - 166118" at bounding box center [276, 390] width 158 height 26
copy div "166118"
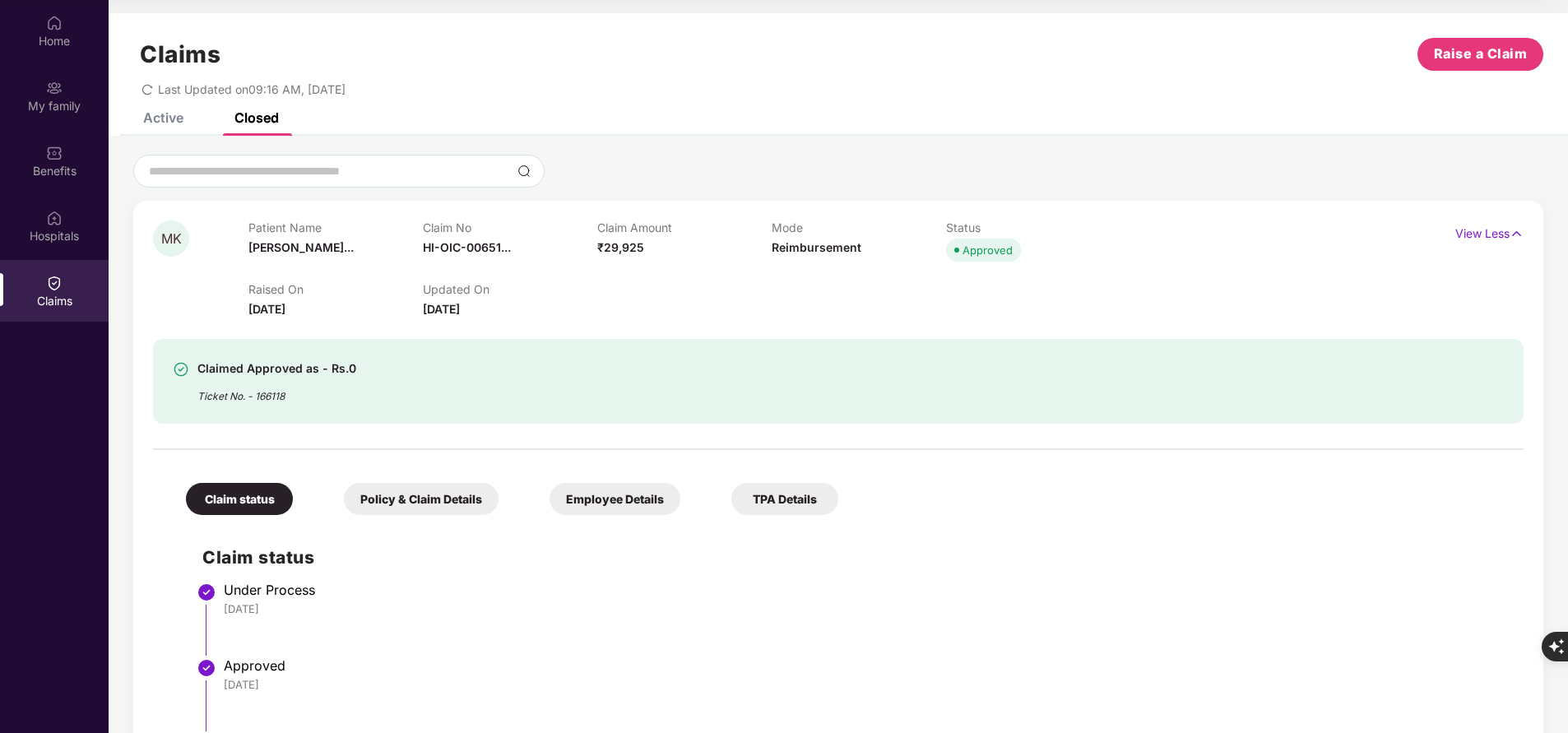
click at [155, 120] on div "Active" at bounding box center [164, 118] width 41 height 17
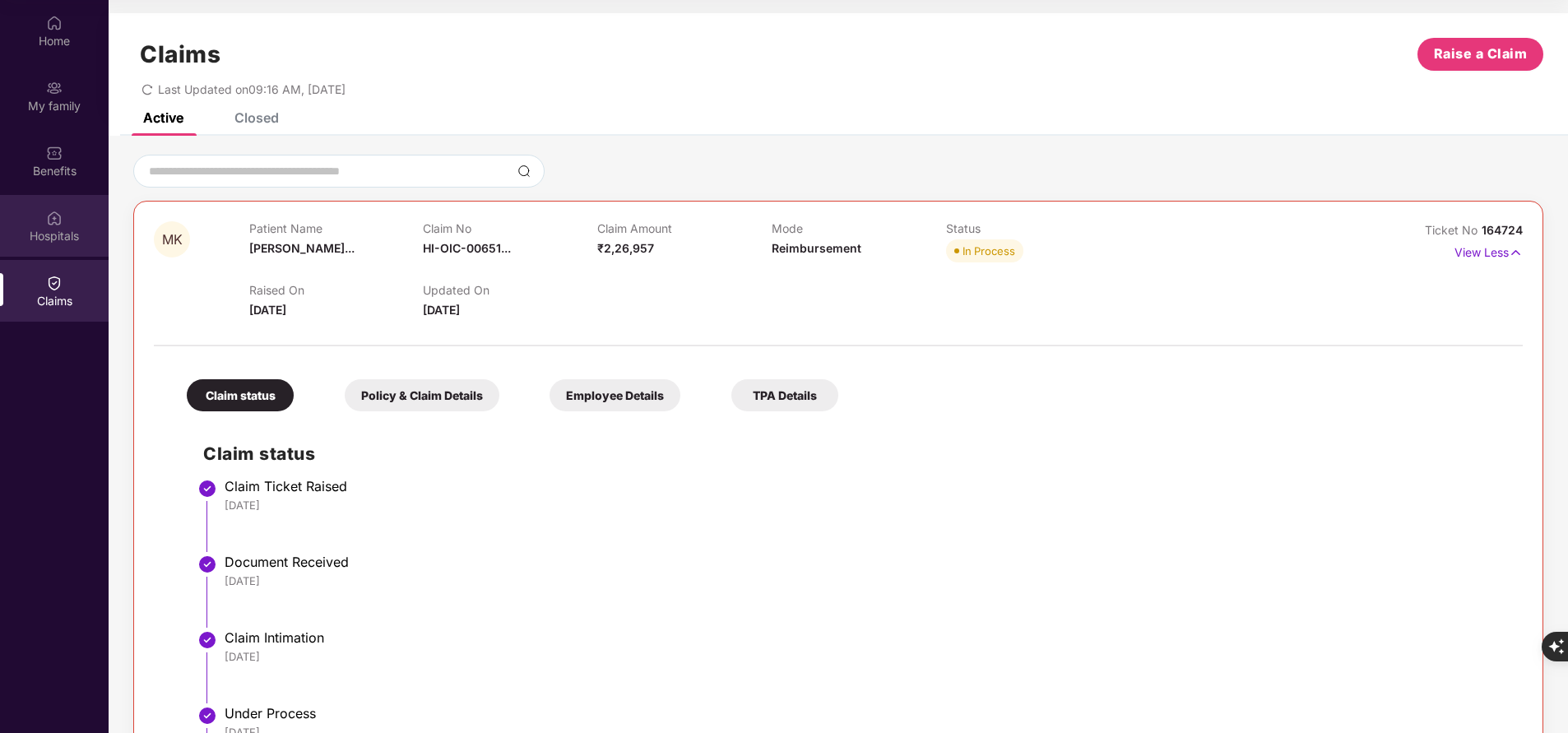
click at [48, 220] on img at bounding box center [54, 218] width 17 height 17
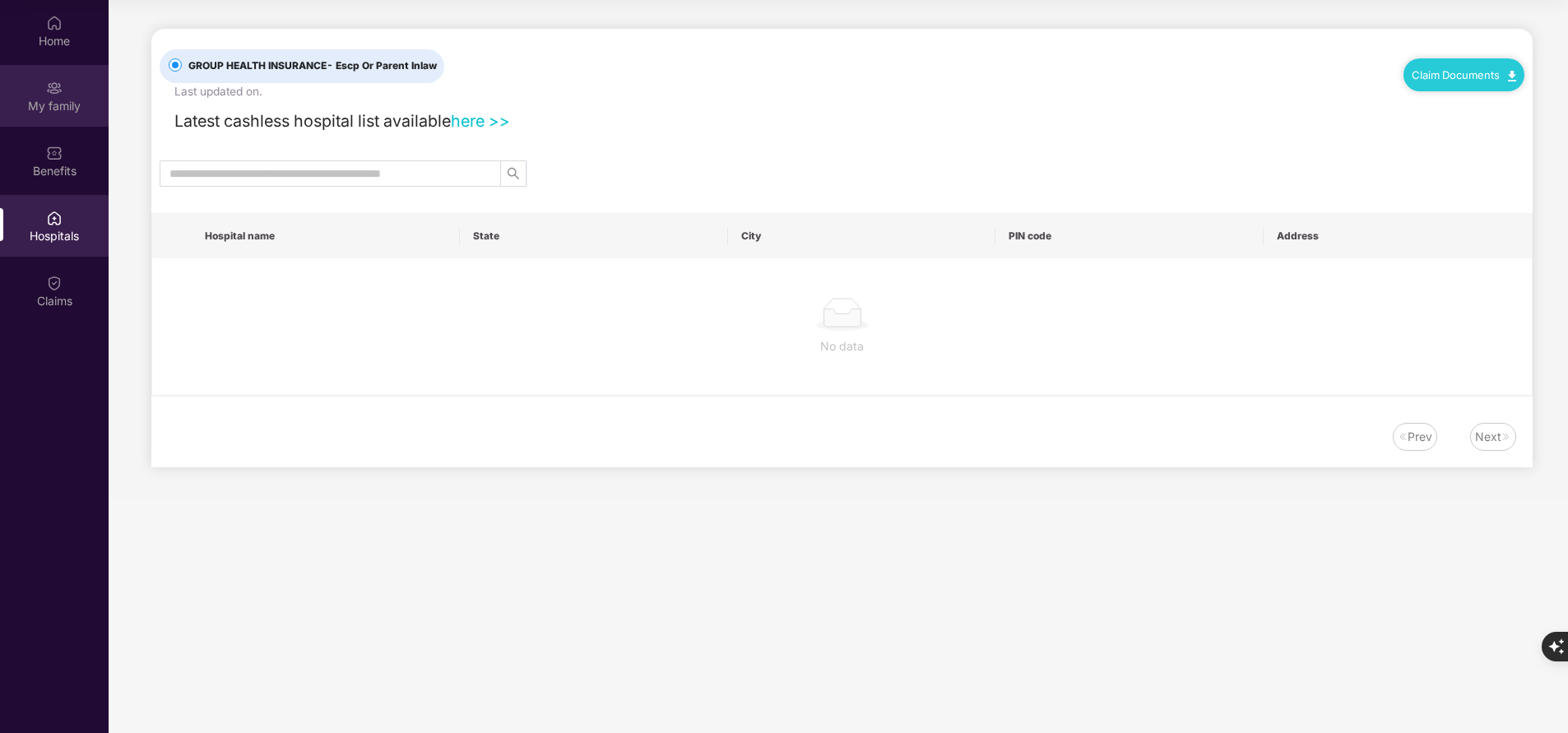
click at [60, 93] on img at bounding box center [54, 88] width 17 height 17
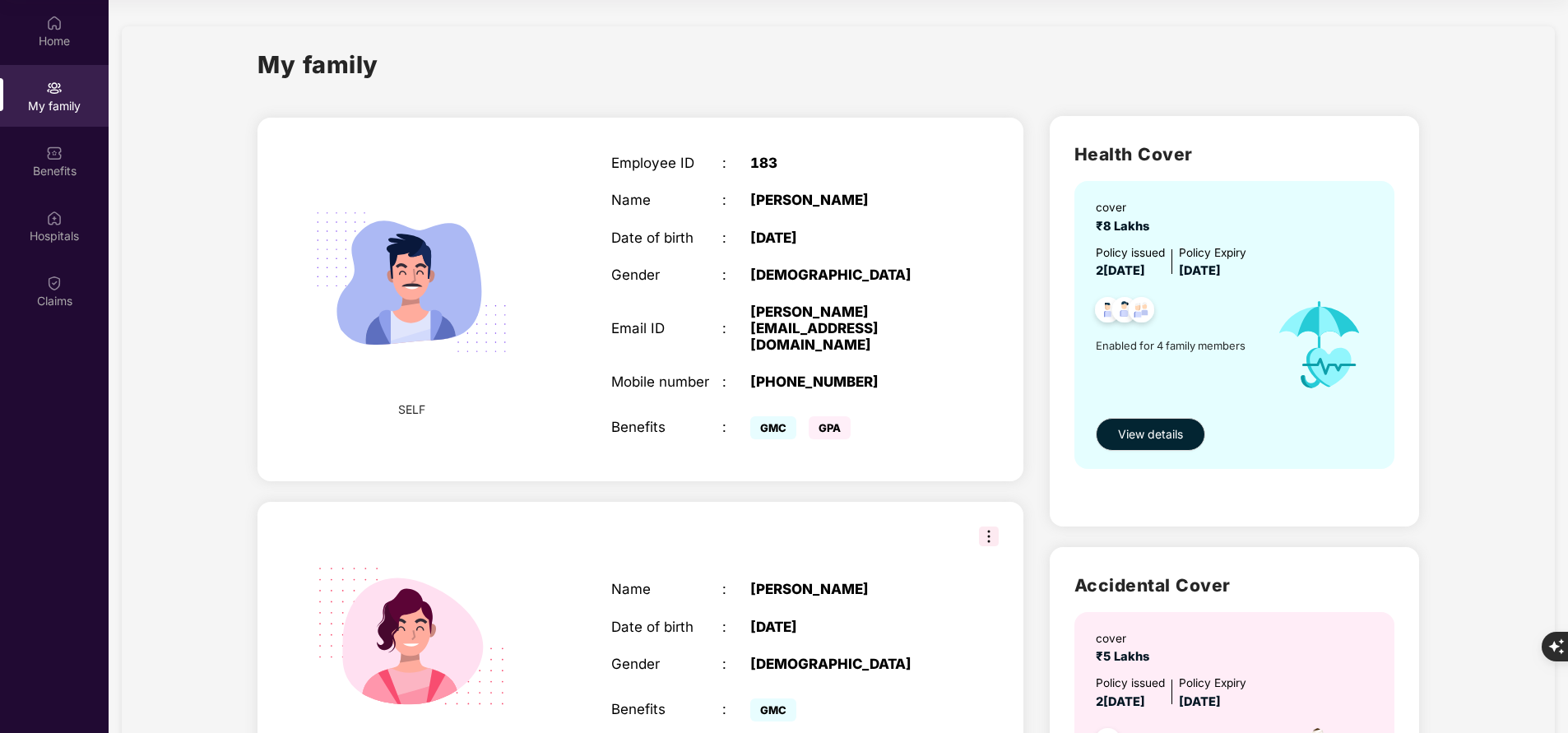
click at [785, 374] on div "+919738785827" at bounding box center [846, 382] width 194 height 17
copy div "+919738785827"
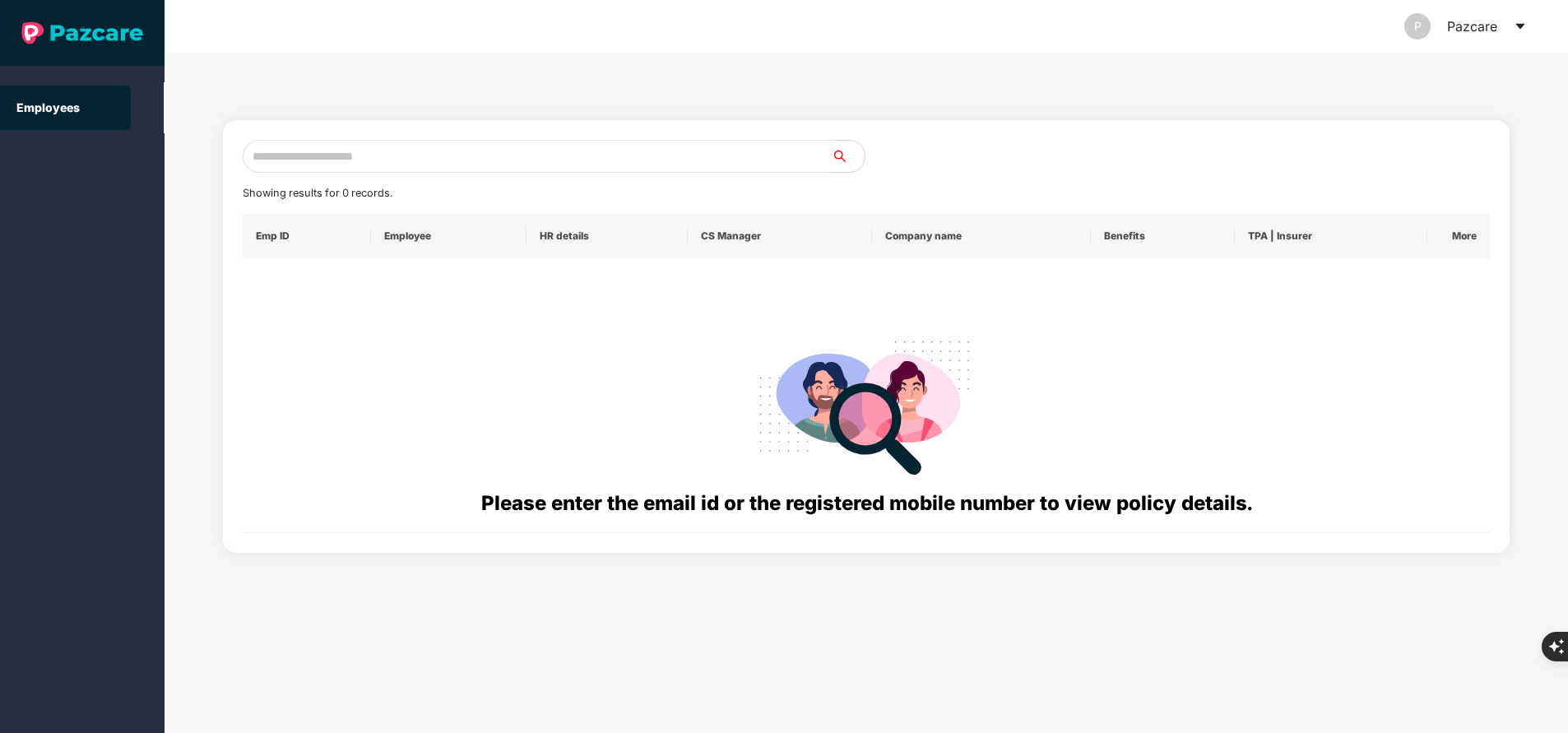
click at [521, 146] on input "text" at bounding box center [537, 156] width 589 height 33
paste input "**********"
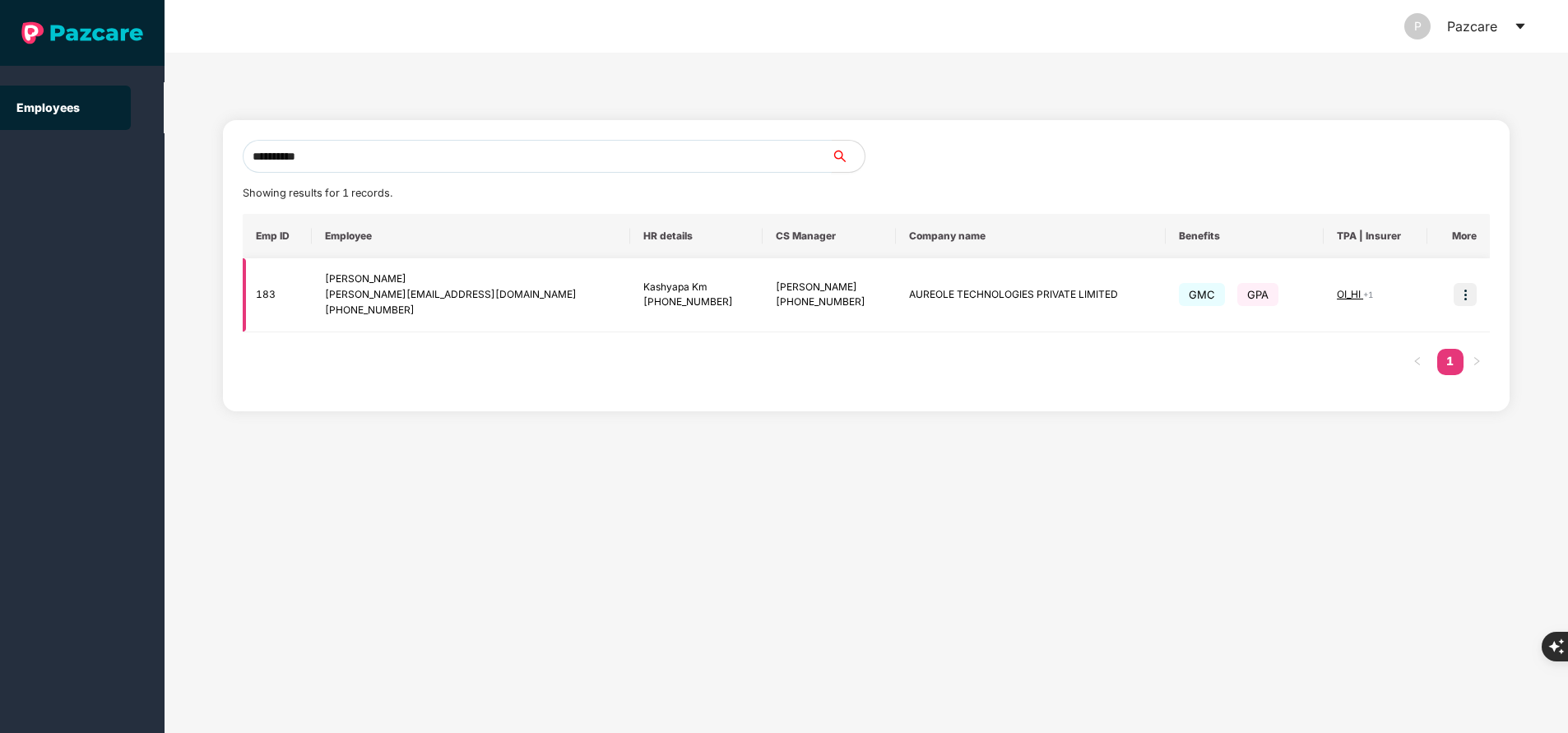
type input "**********"
click at [1340, 293] on span "OI_HI" at bounding box center [1350, 294] width 27 height 12
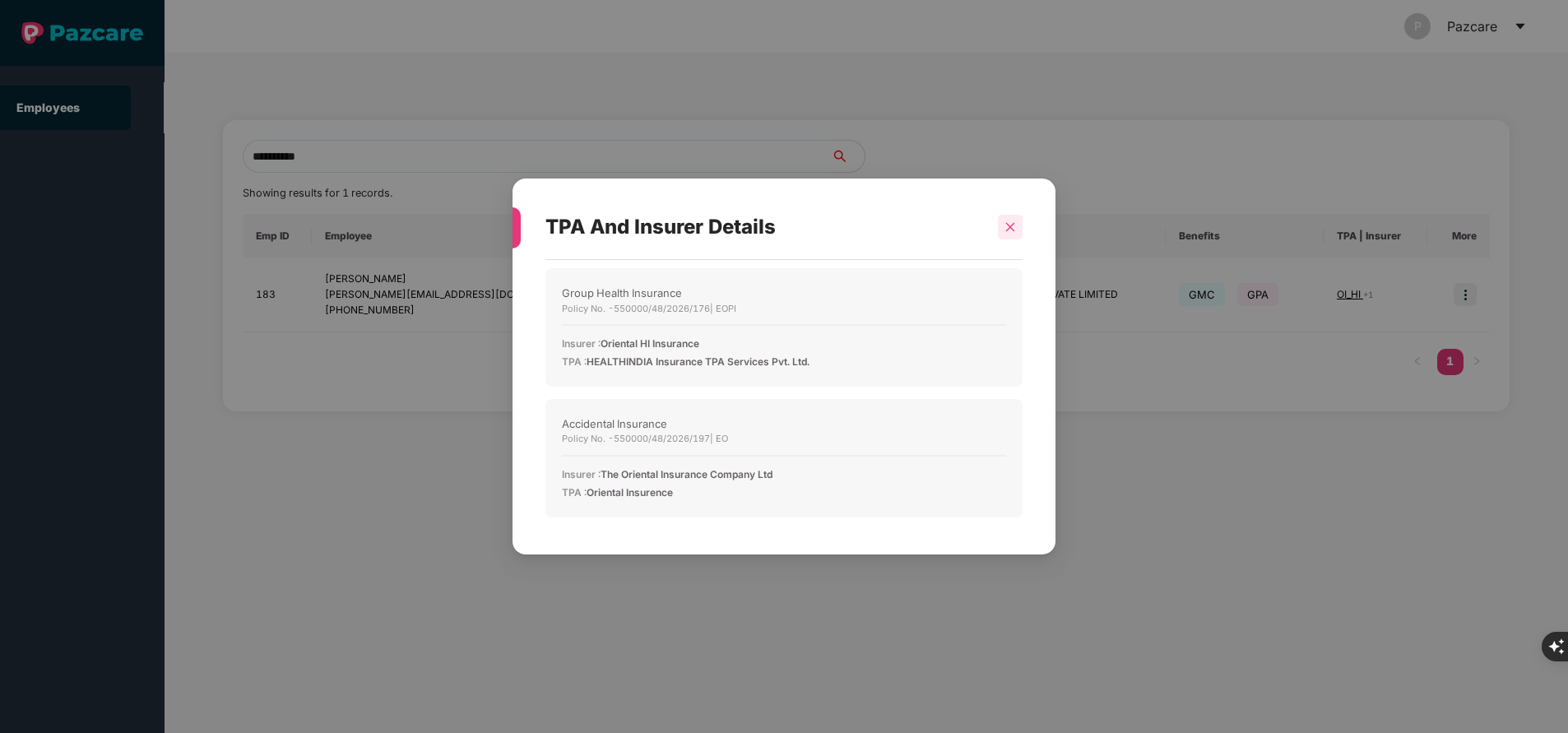
click at [1008, 233] on icon "close" at bounding box center [1009, 227] width 12 height 12
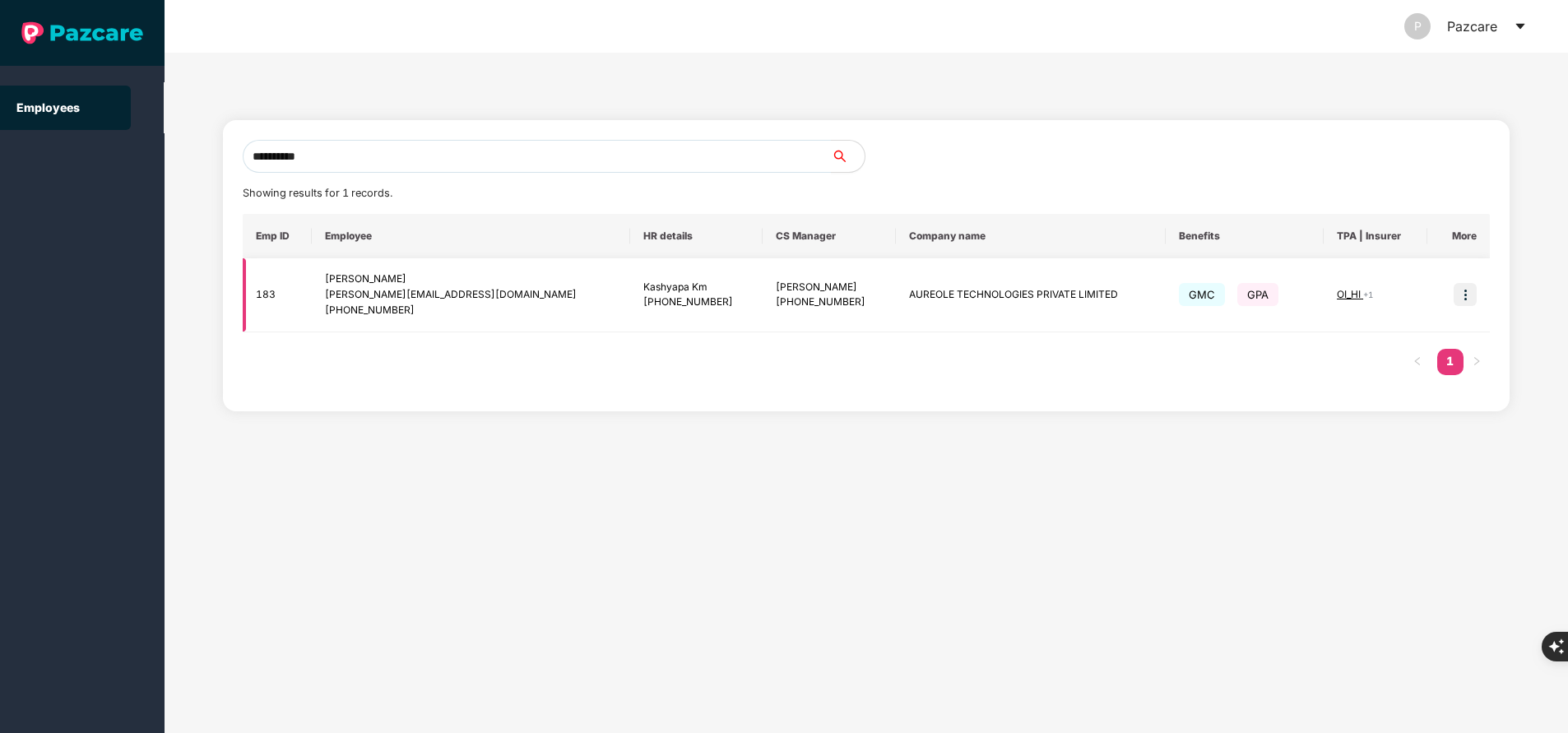
click at [1463, 300] on img at bounding box center [1465, 295] width 23 height 23
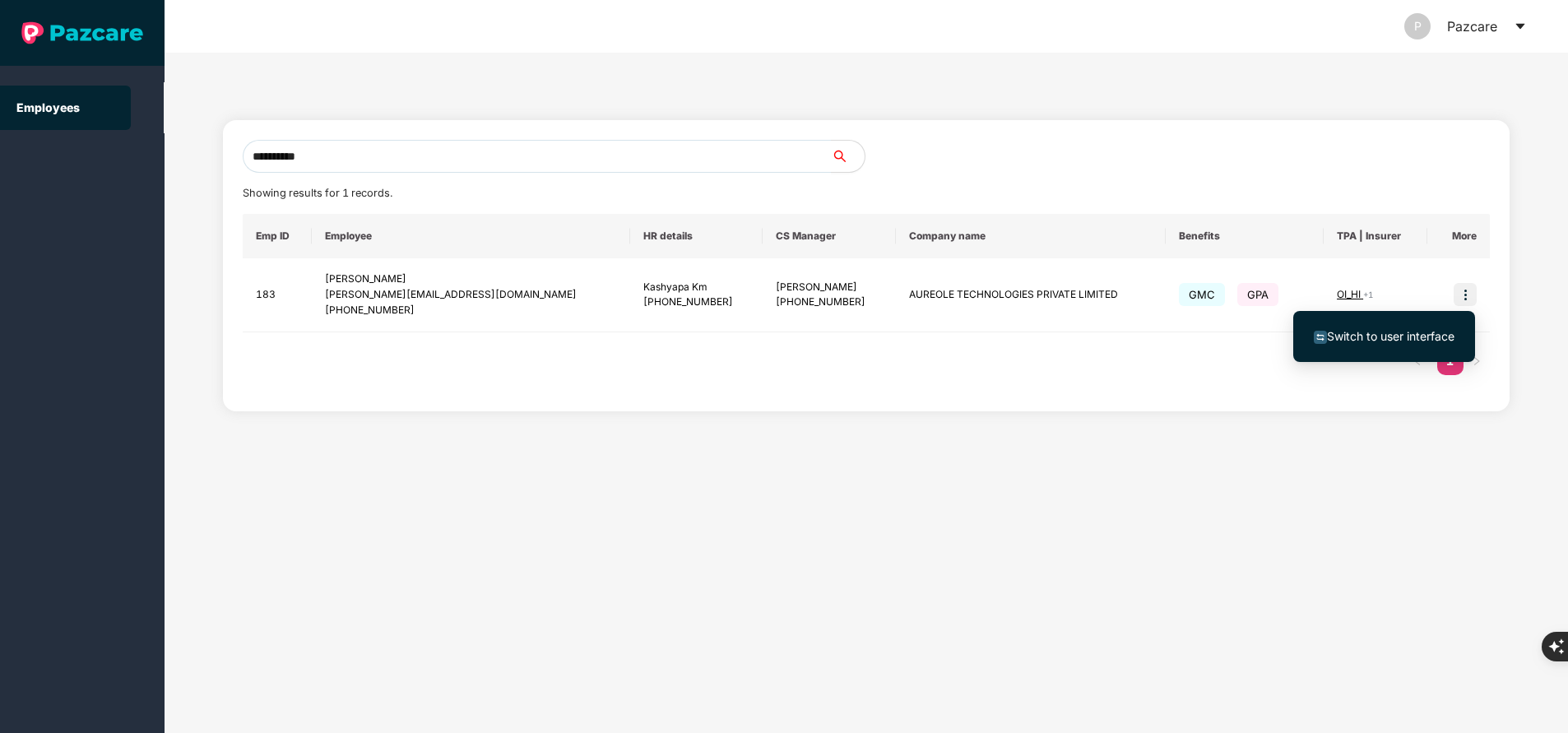
click at [1396, 338] on span "Switch to user interface" at bounding box center [1391, 336] width 127 height 14
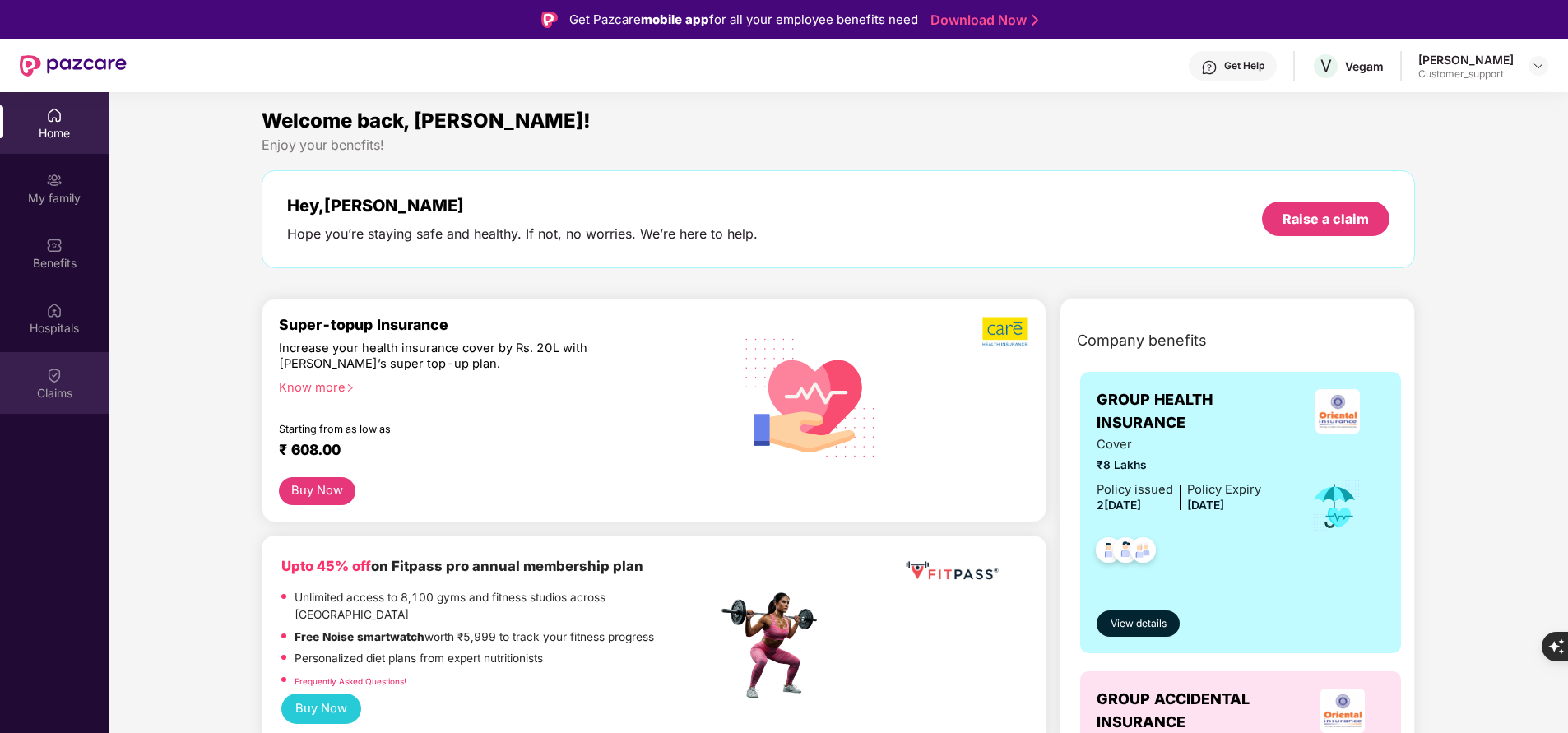
click at [71, 370] on div "Claims" at bounding box center [54, 383] width 109 height 62
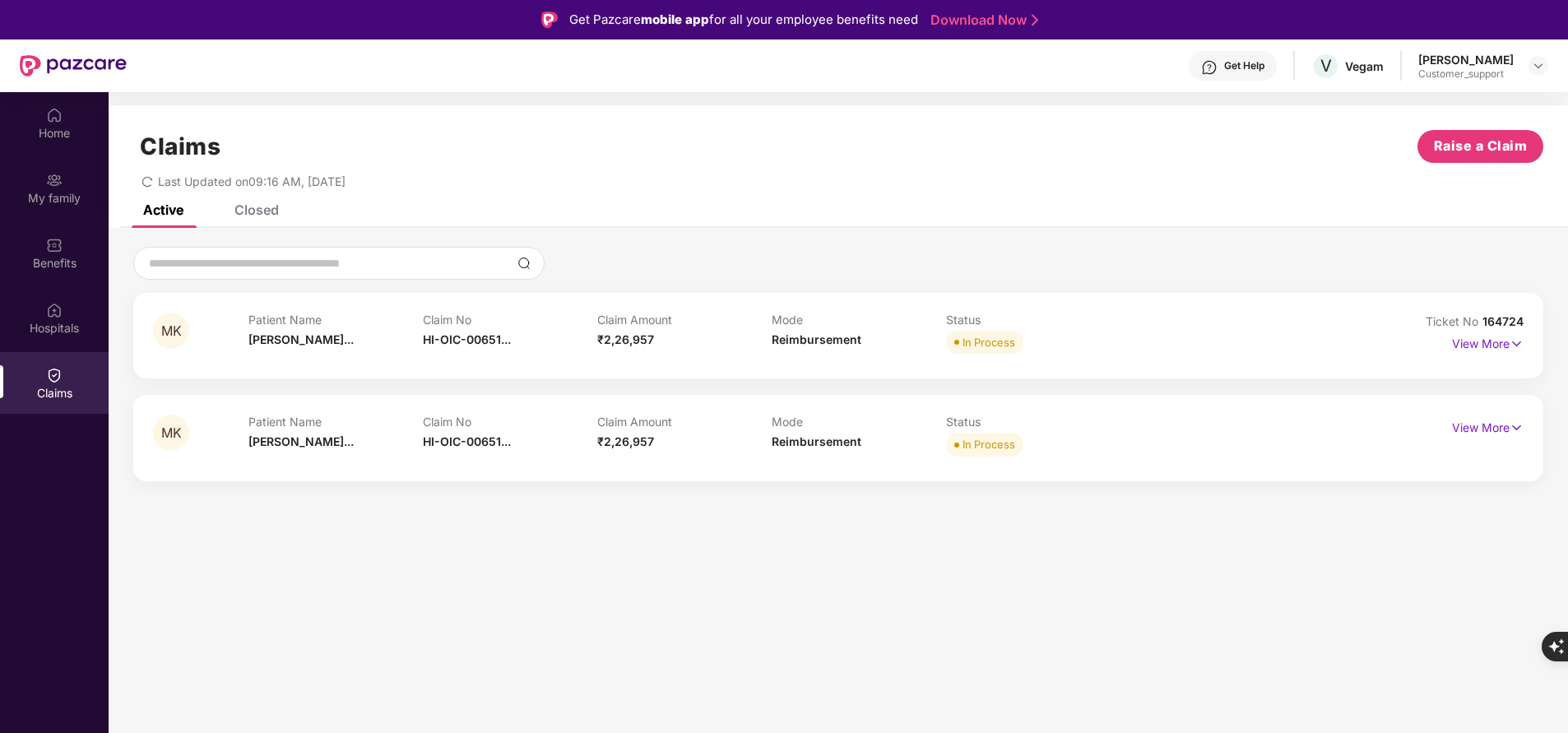
click at [265, 211] on div "Closed" at bounding box center [257, 210] width 44 height 17
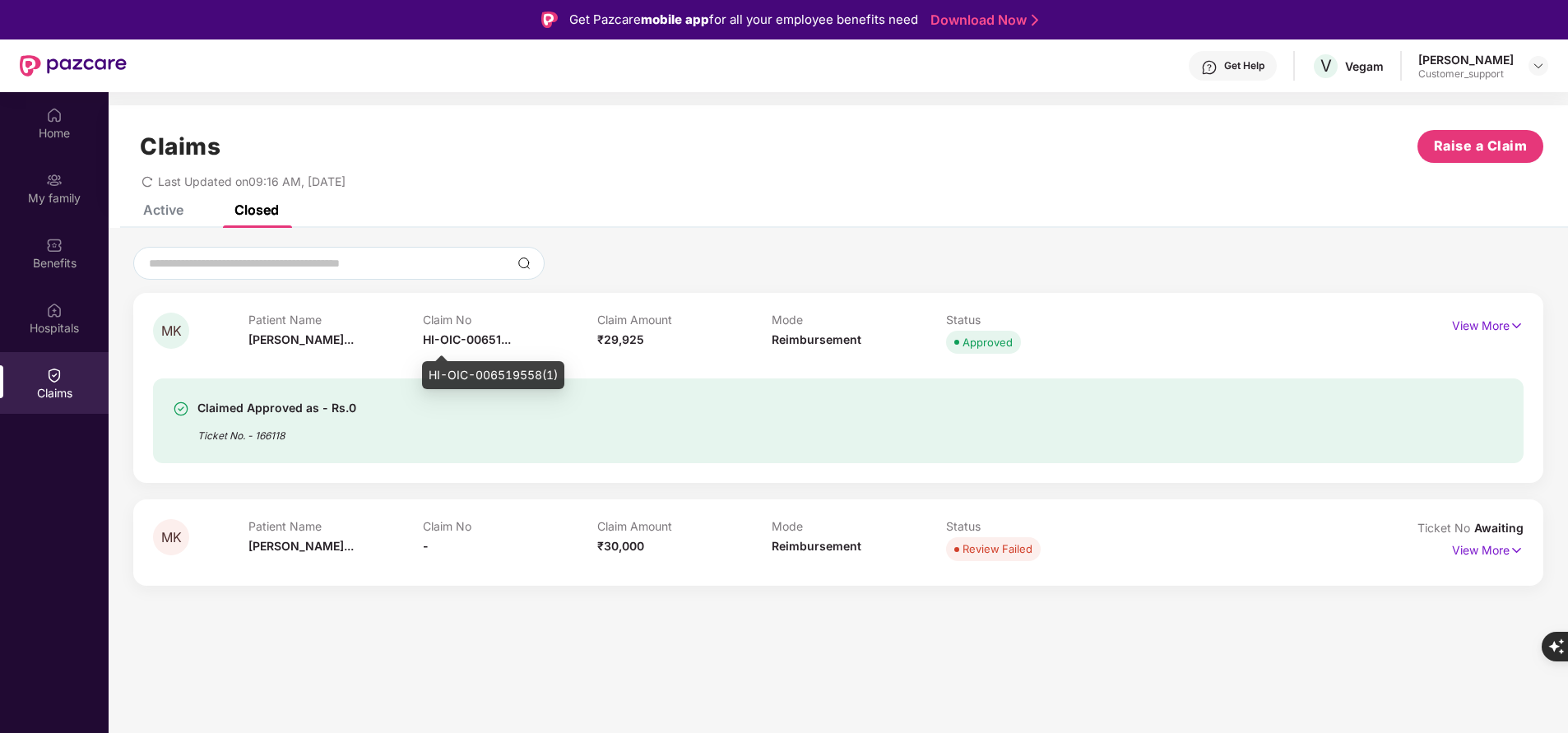
click at [503, 368] on div "HI-OIC-006519558(1)" at bounding box center [493, 375] width 143 height 28
copy div "006519558"
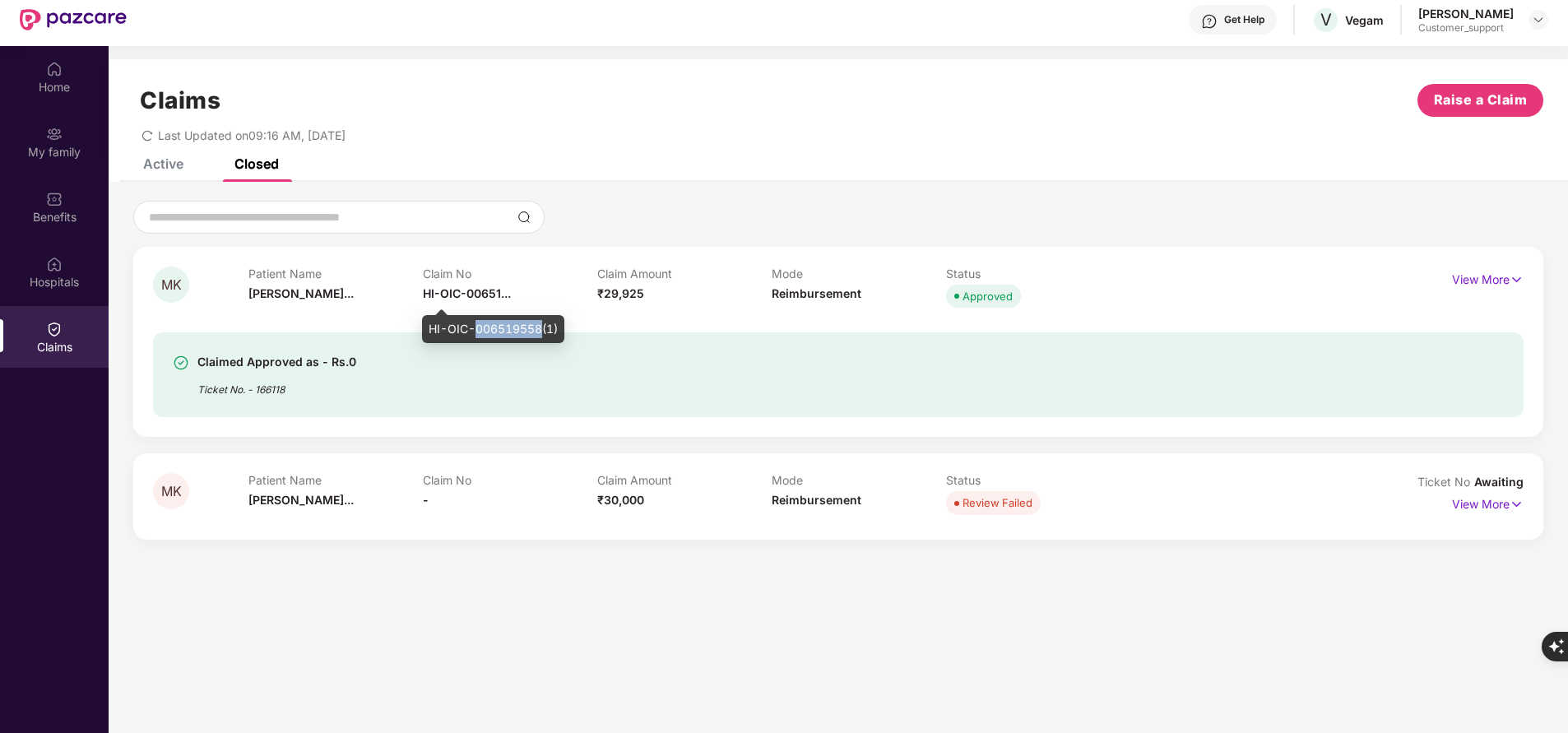
copy div "006519558"
click at [73, 278] on div "Hospitals" at bounding box center [54, 282] width 109 height 17
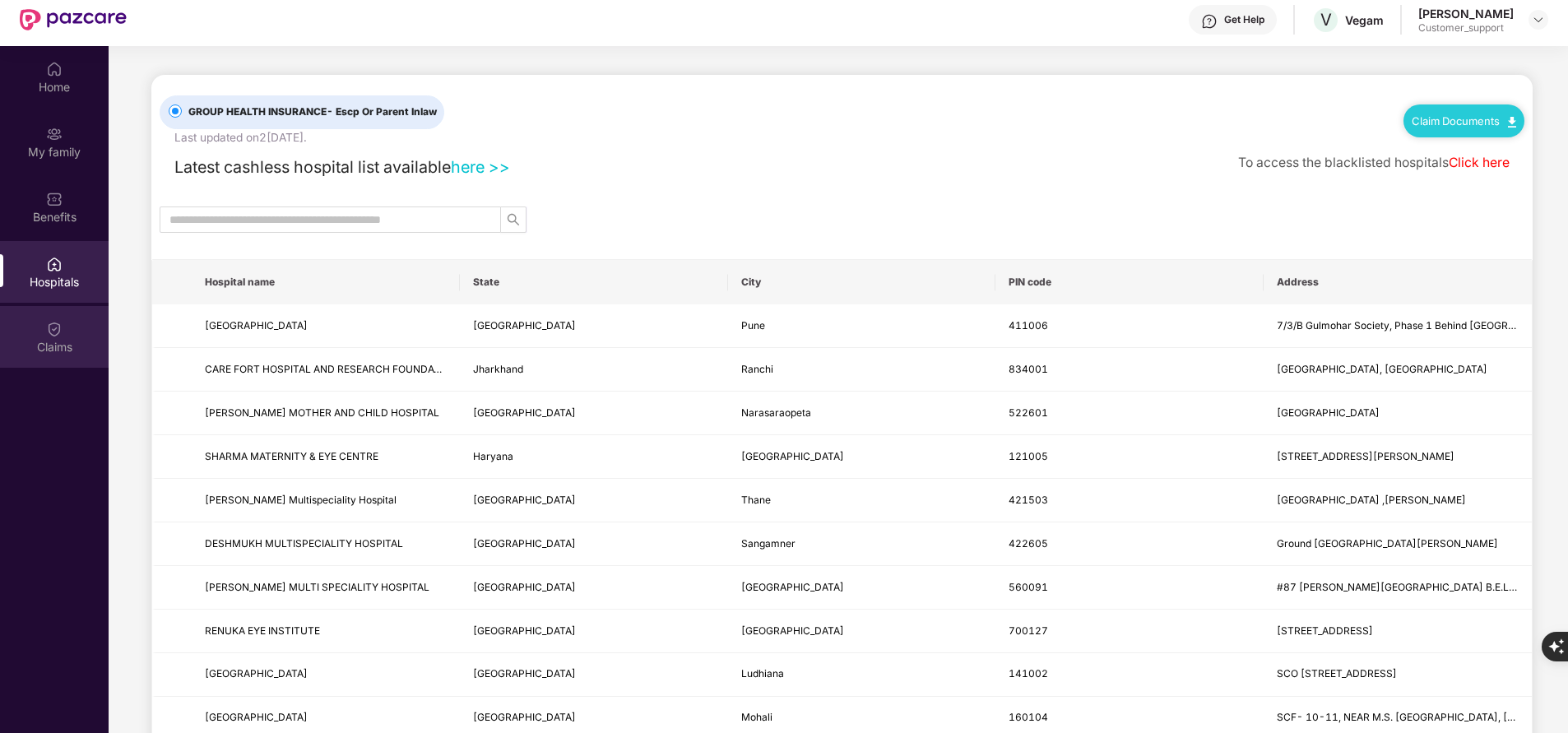
click at [67, 334] on div "Claims" at bounding box center [54, 337] width 109 height 62
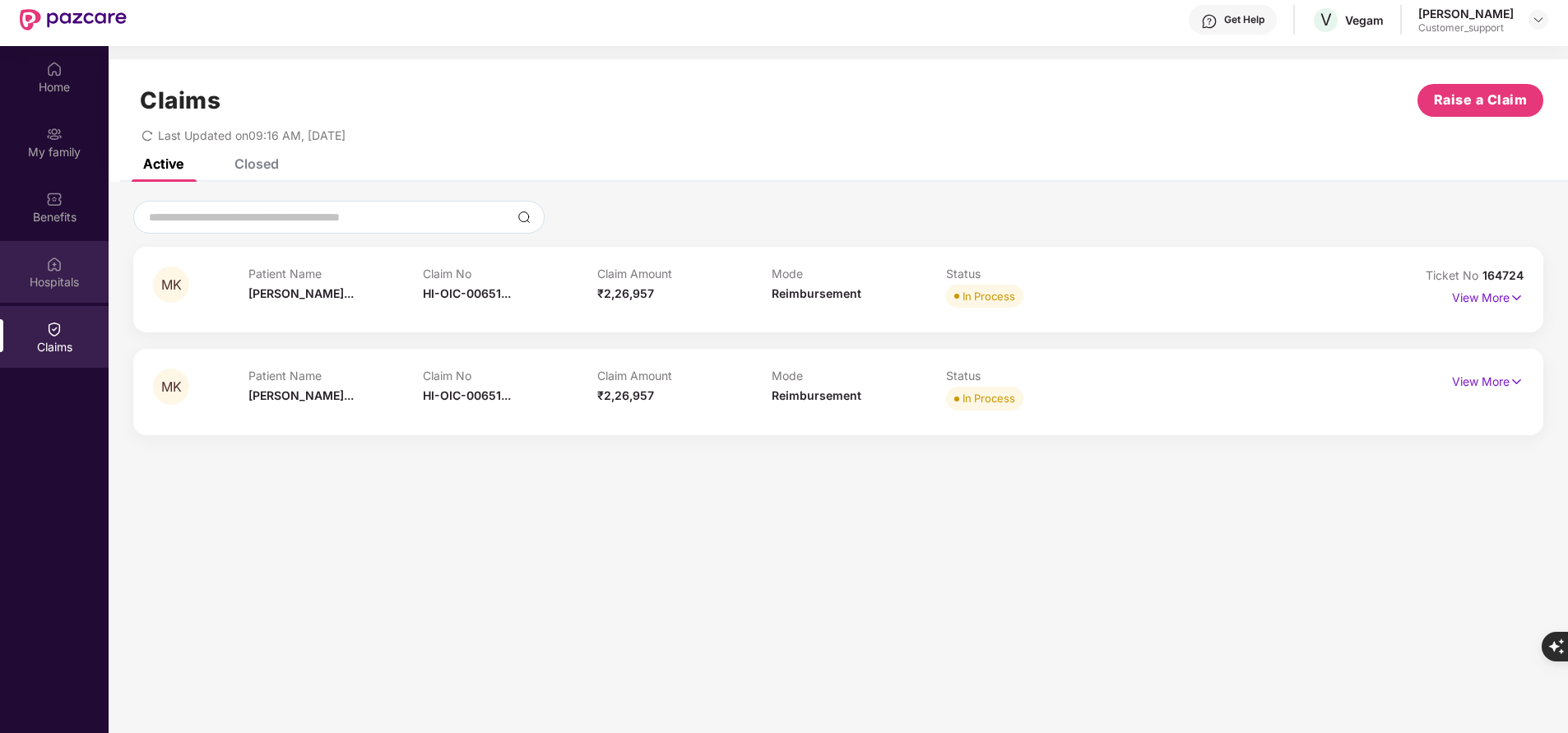
click at [70, 272] on div "Hospitals" at bounding box center [54, 272] width 109 height 62
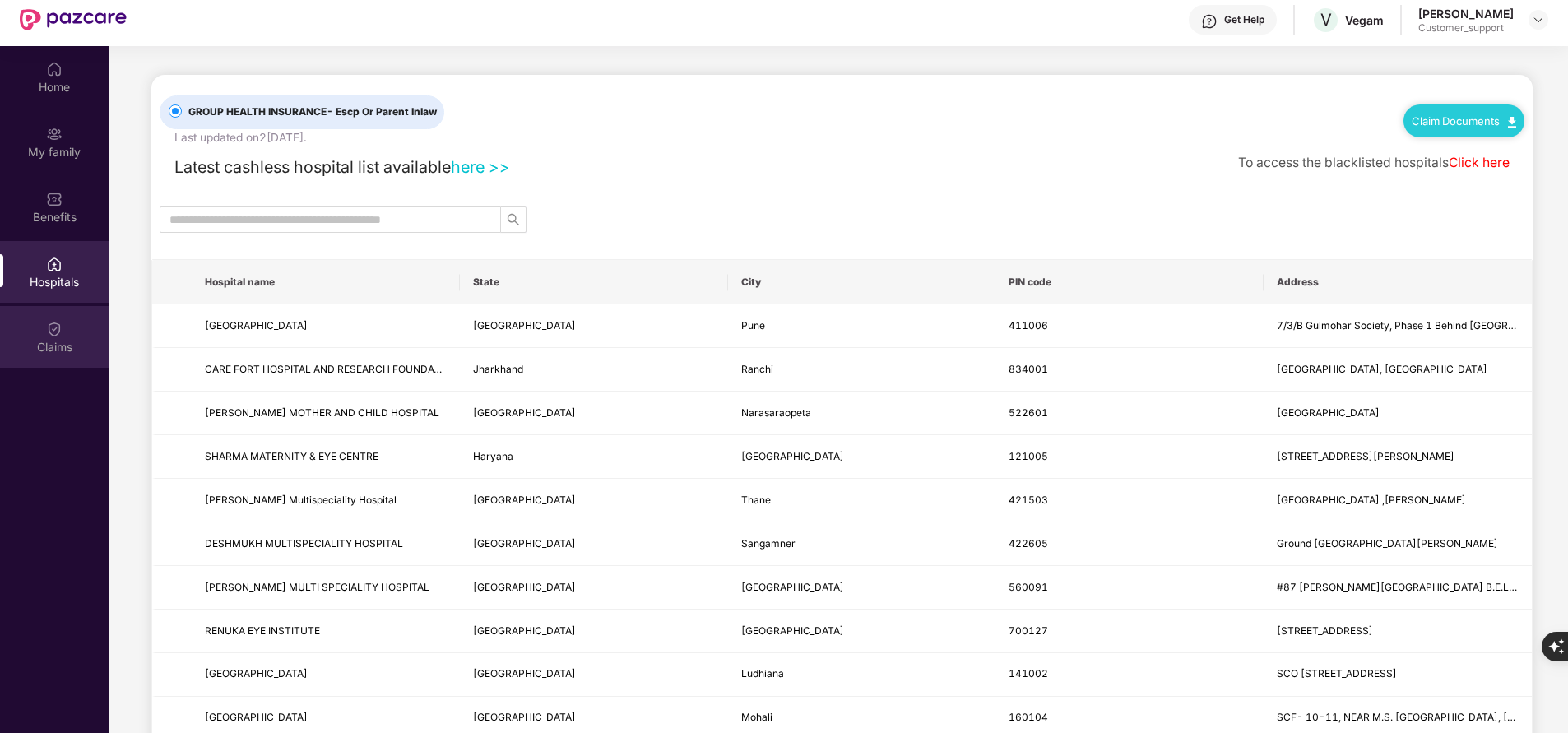
click at [48, 343] on div "Claims" at bounding box center [54, 347] width 109 height 17
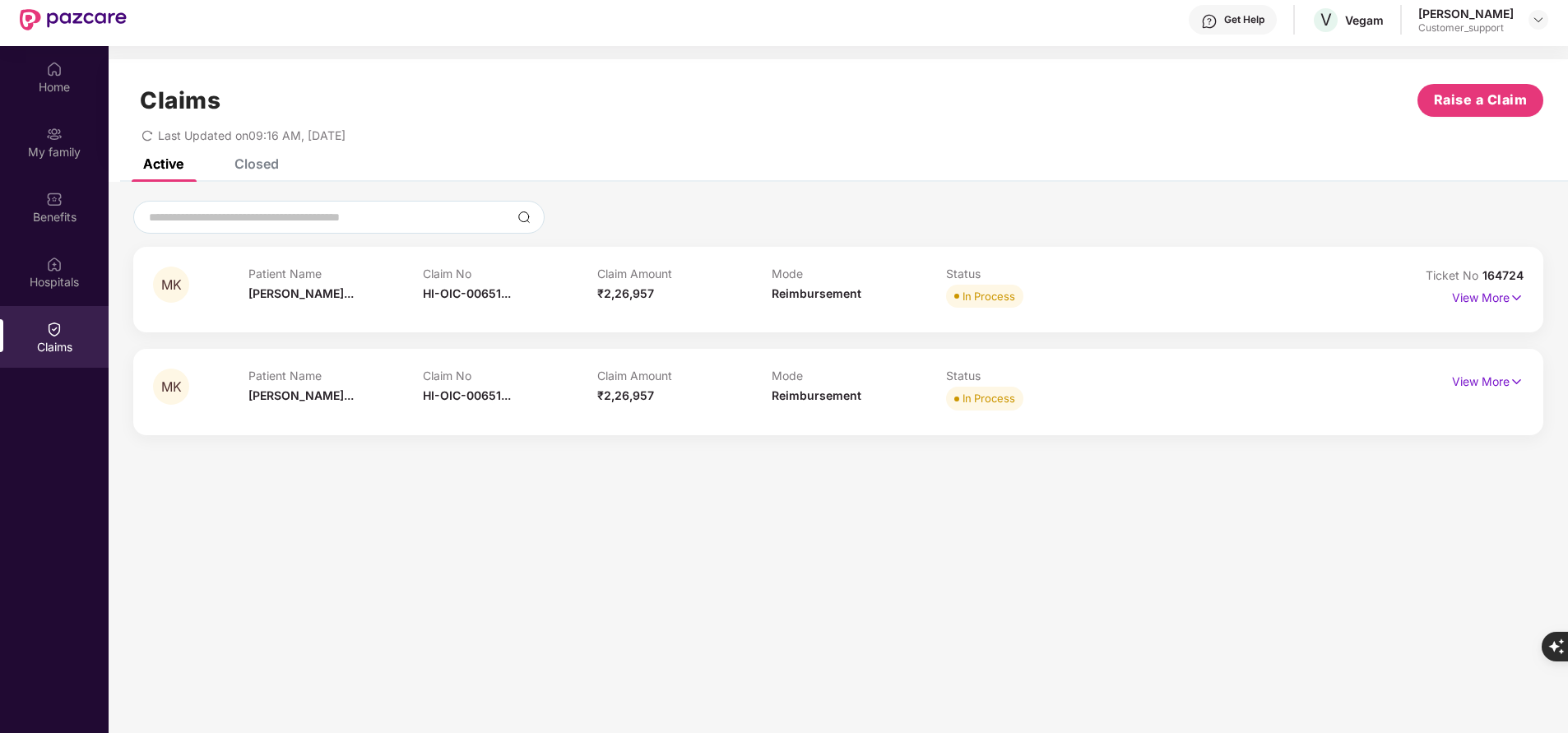
click at [260, 155] on div "Claims Raise a Claim Last Updated on 09:16 AM, 26 Aug 2025" at bounding box center [838, 109] width 1459 height 99
click at [263, 162] on div "Closed" at bounding box center [257, 164] width 44 height 17
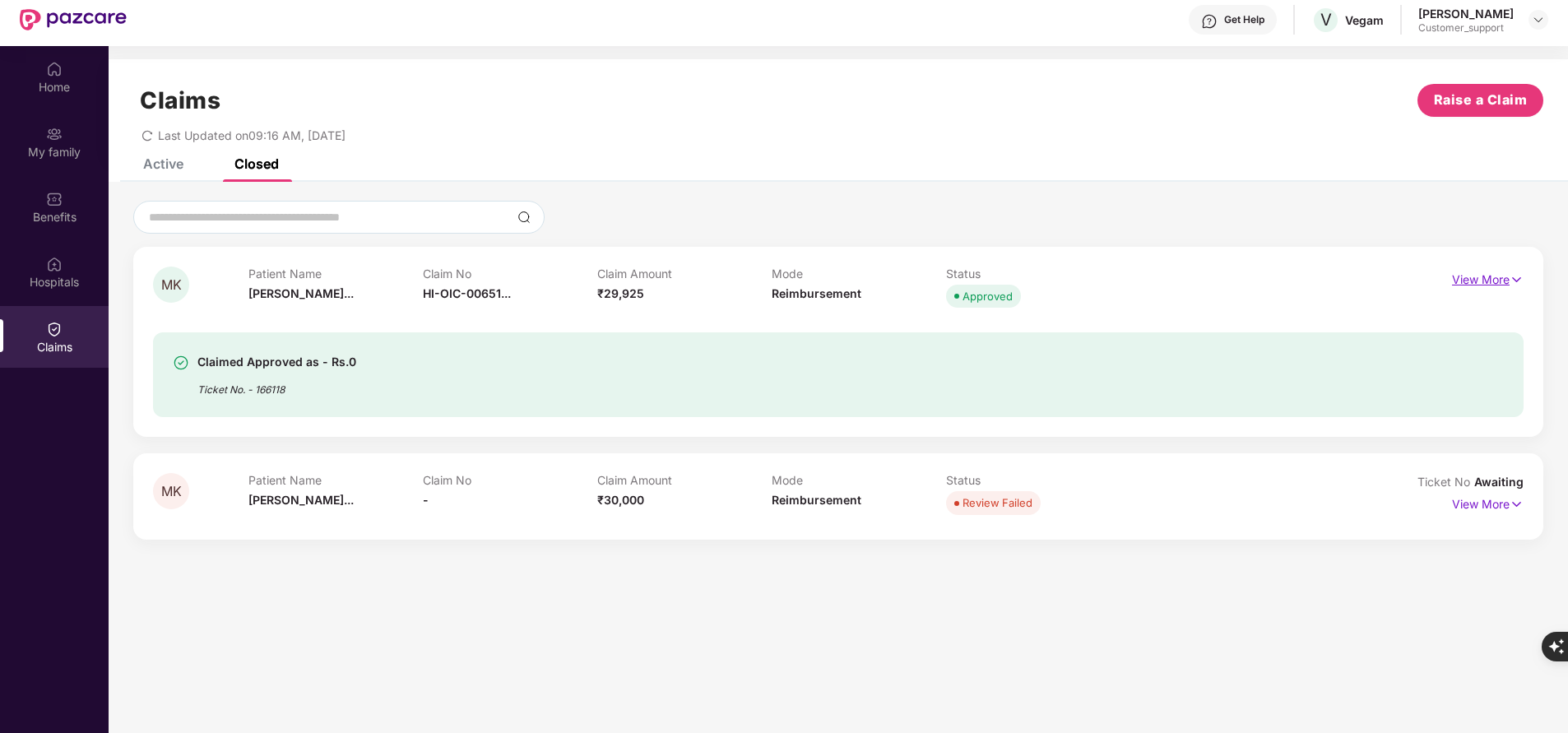
click at [1464, 275] on p "View More" at bounding box center [1487, 277] width 72 height 22
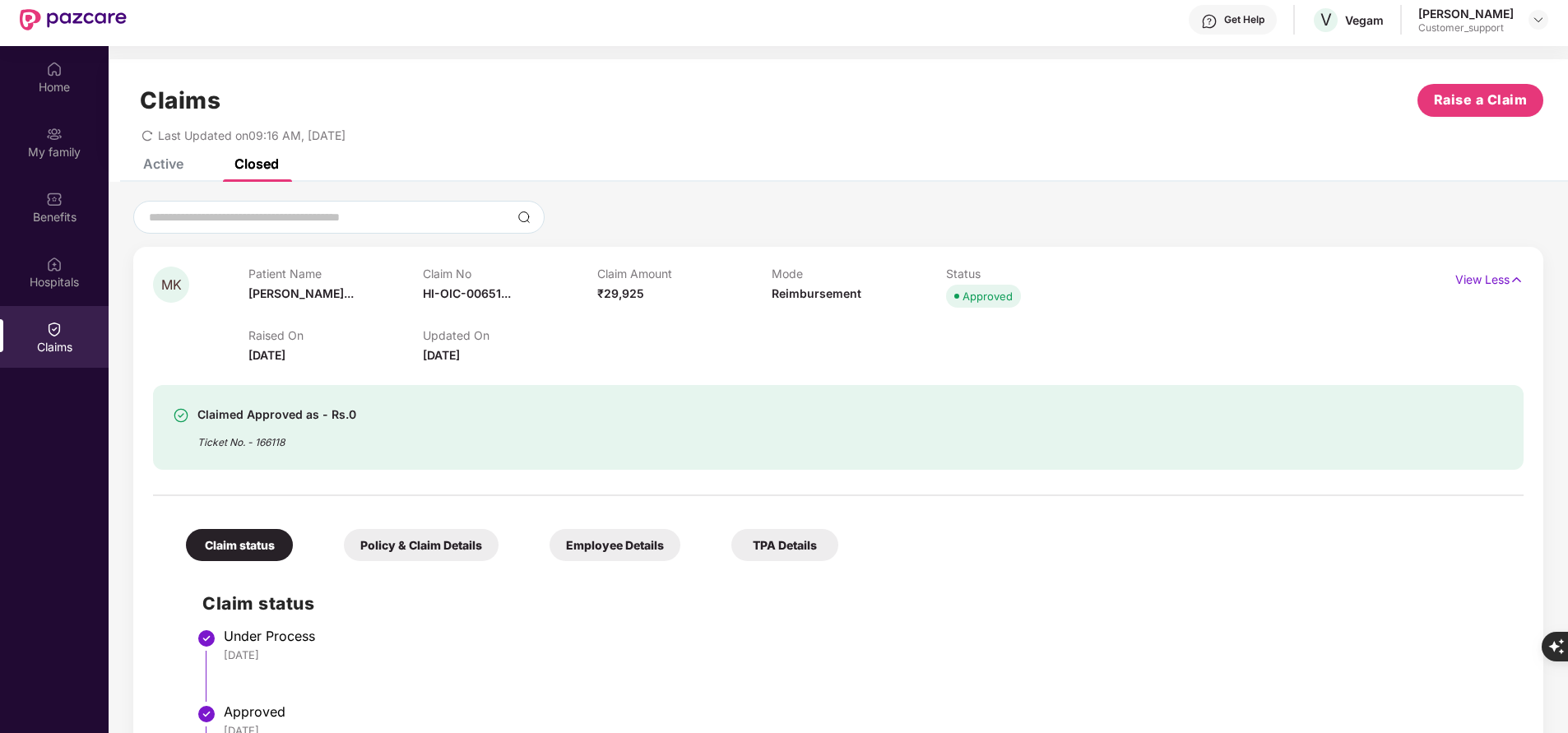
click at [173, 158] on div "Active" at bounding box center [164, 164] width 41 height 17
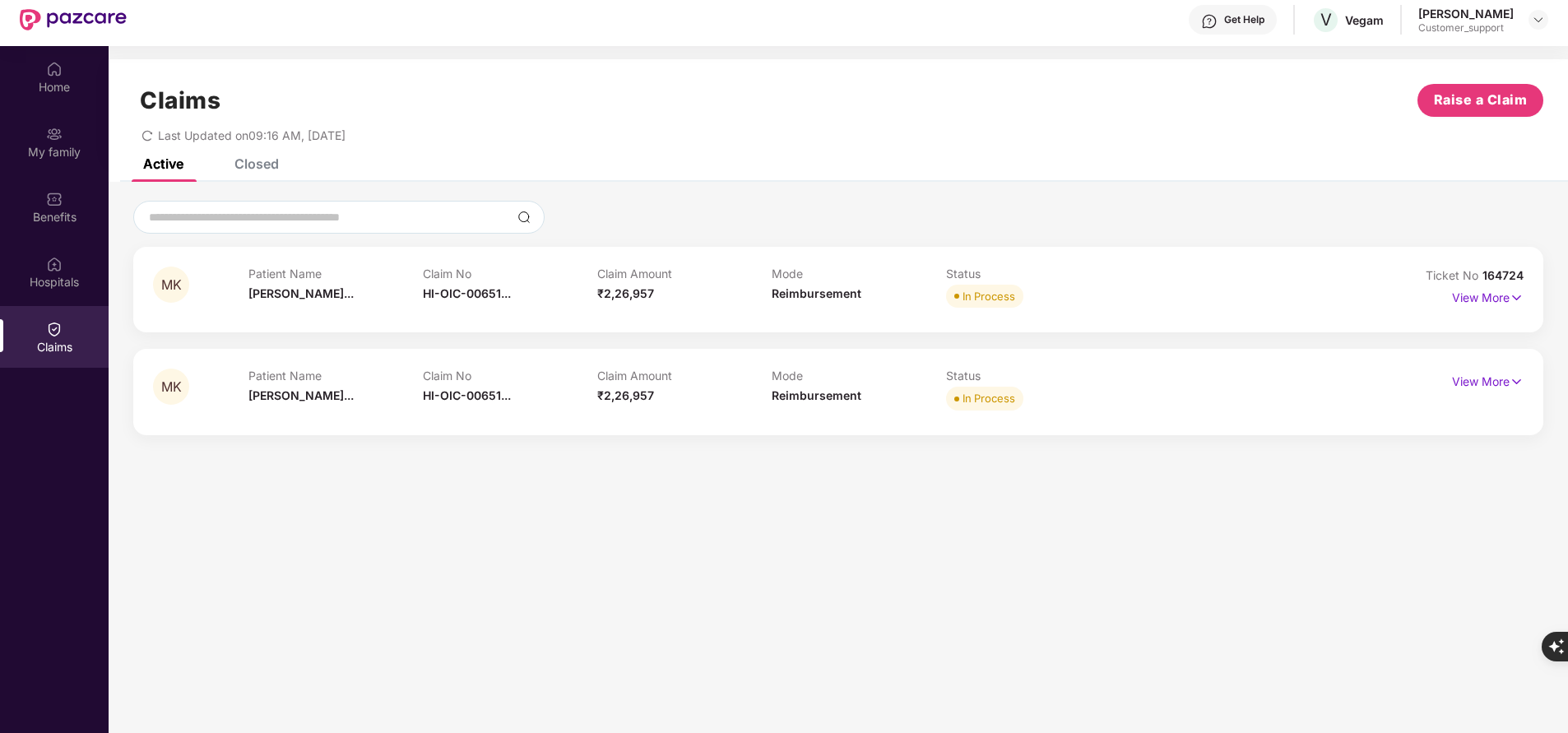
click at [237, 163] on div "Closed" at bounding box center [257, 164] width 44 height 17
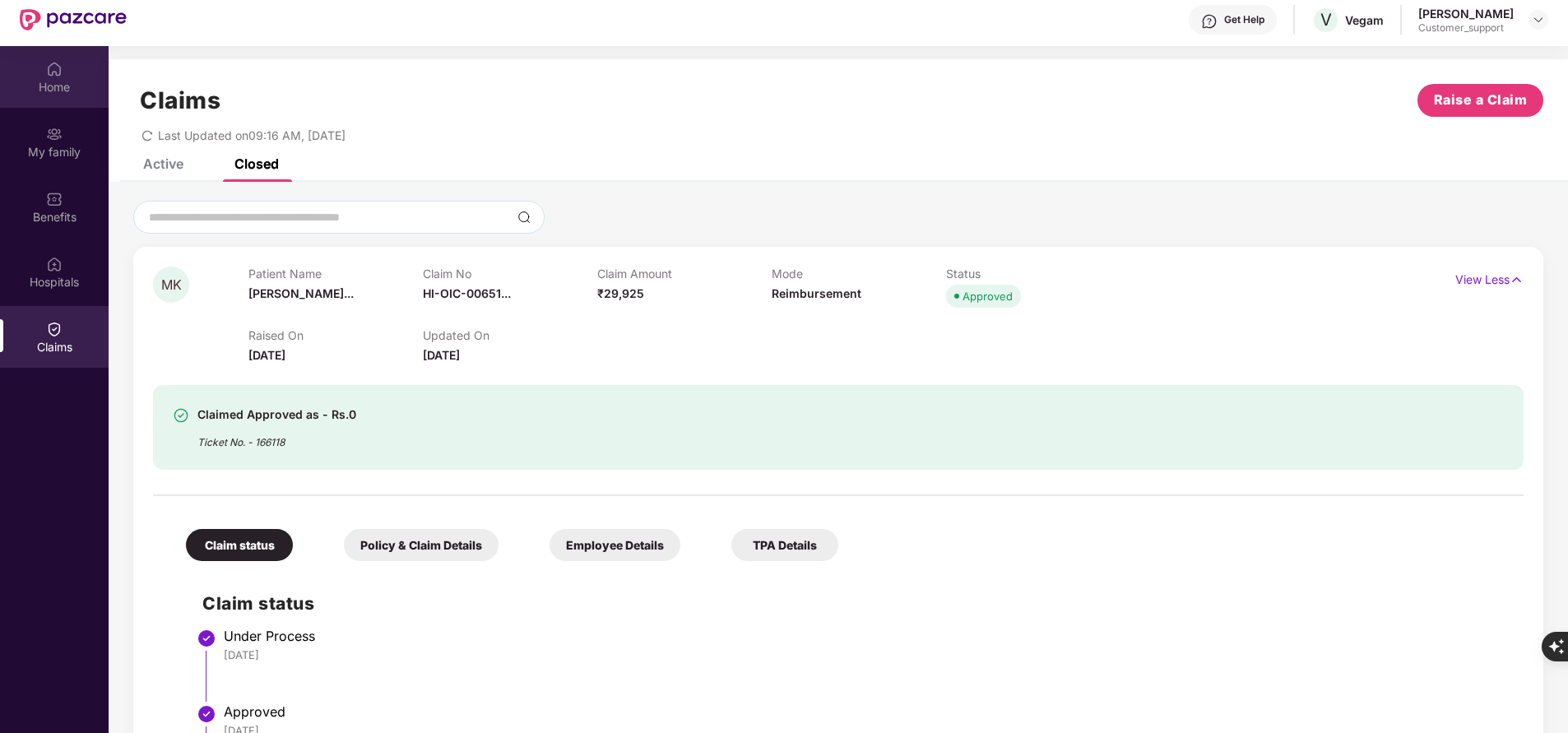
click at [55, 81] on div "Home" at bounding box center [54, 87] width 109 height 17
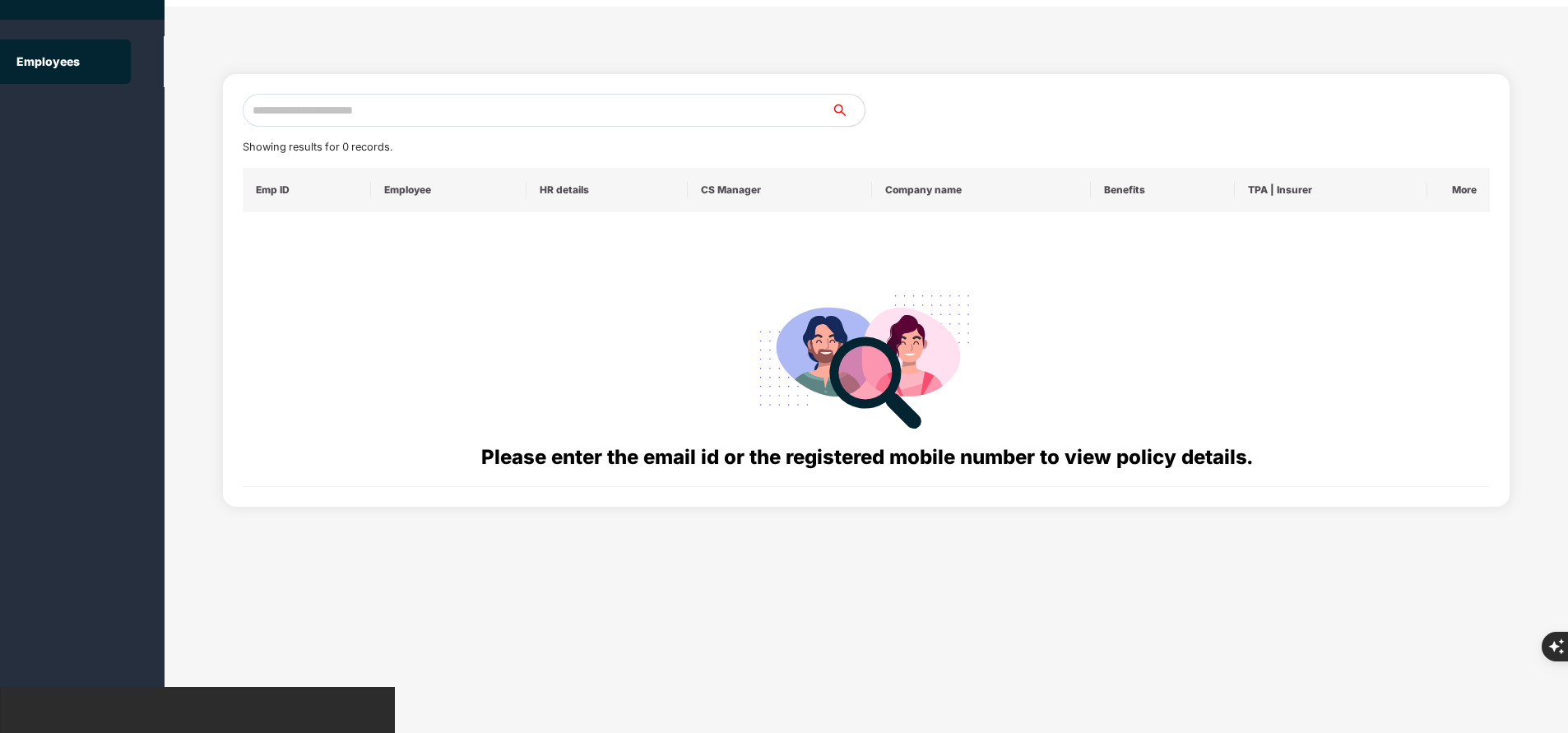
scroll to position [0, 0]
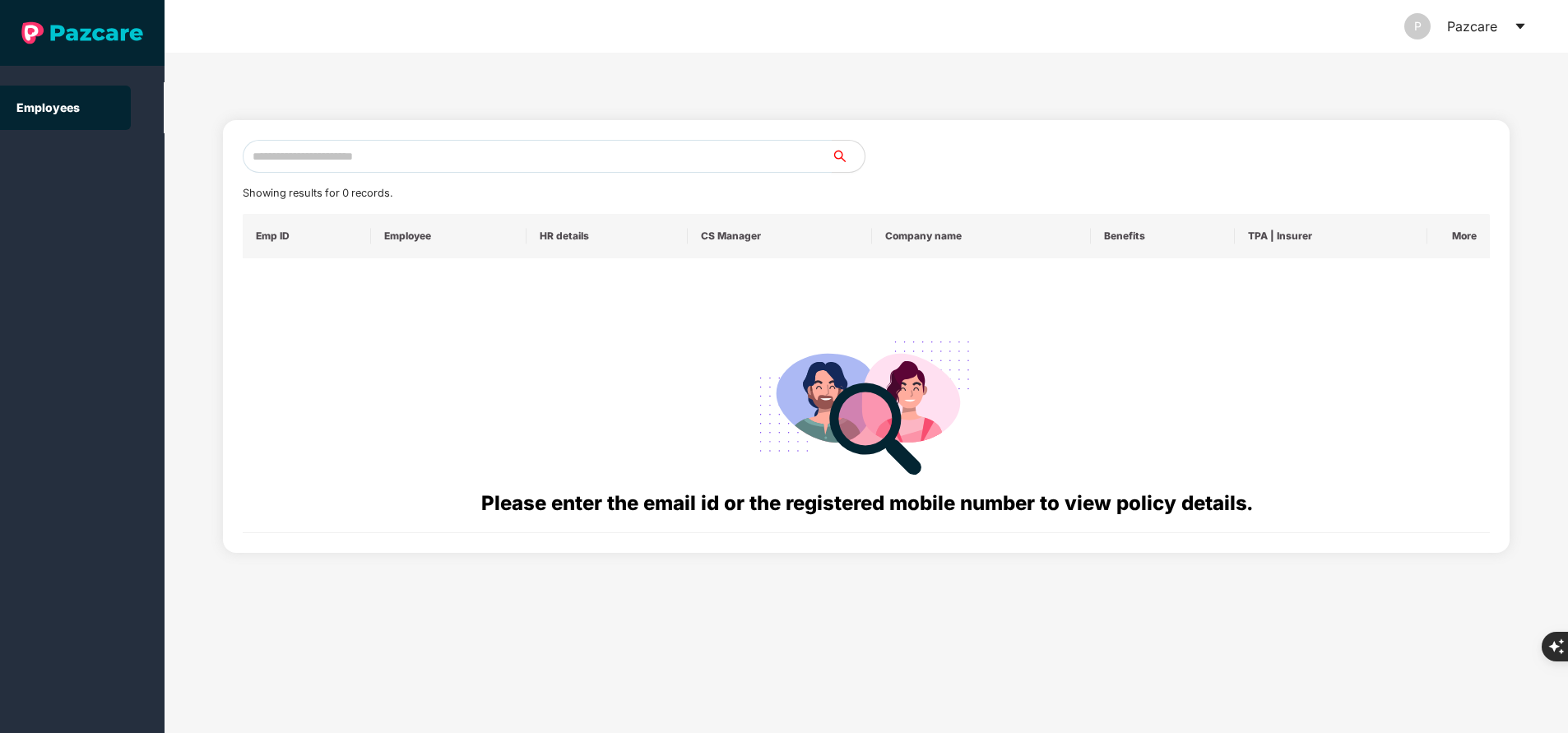
click at [507, 145] on input "text" at bounding box center [537, 156] width 589 height 33
paste input "**********"
click at [1526, 647] on icon "close" at bounding box center [1524, 652] width 12 height 12
click at [1556, 709] on div "button" at bounding box center [1548, 699] width 17 height 19
click at [372, 164] on input "**********" at bounding box center [537, 156] width 589 height 33
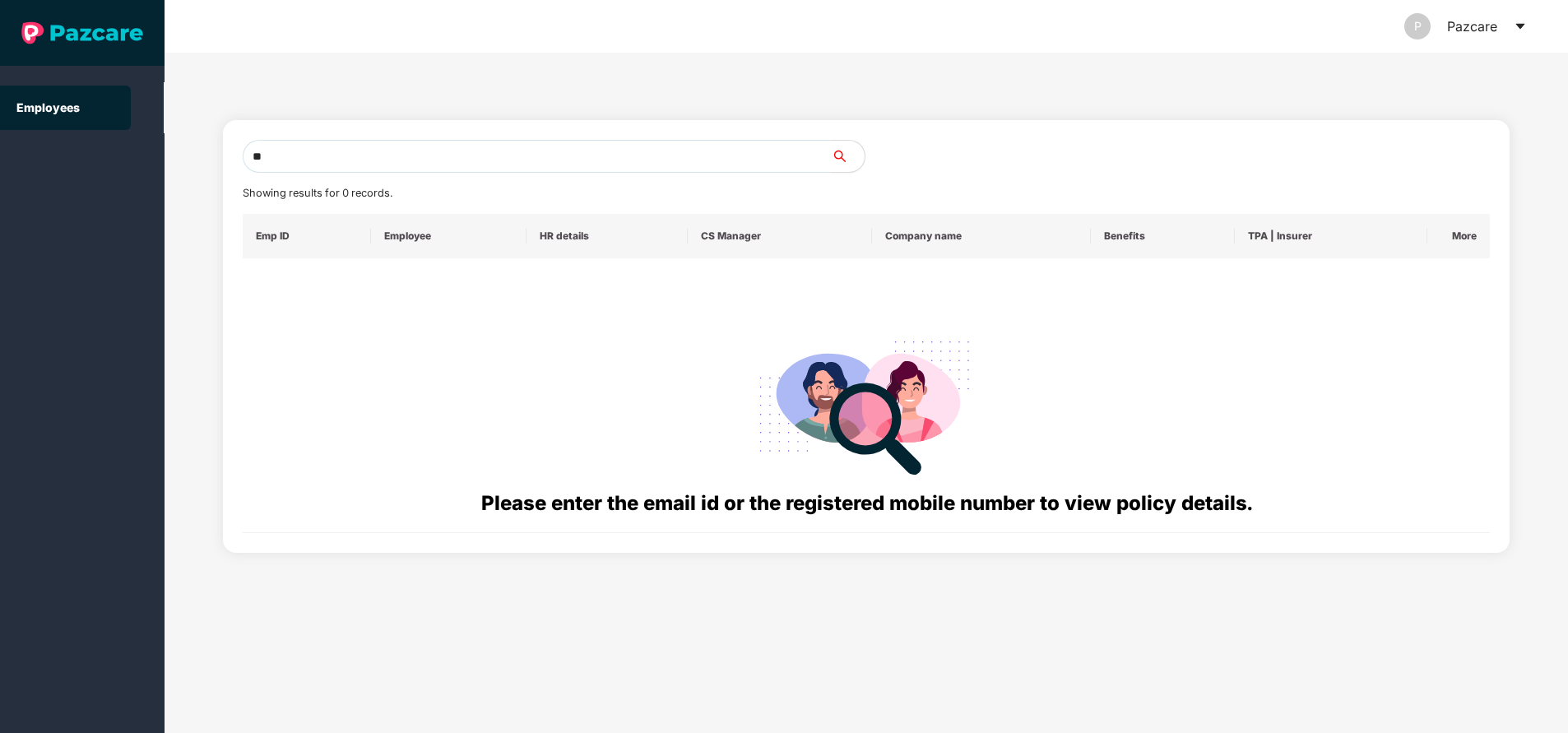
type input "*"
paste input "**********"
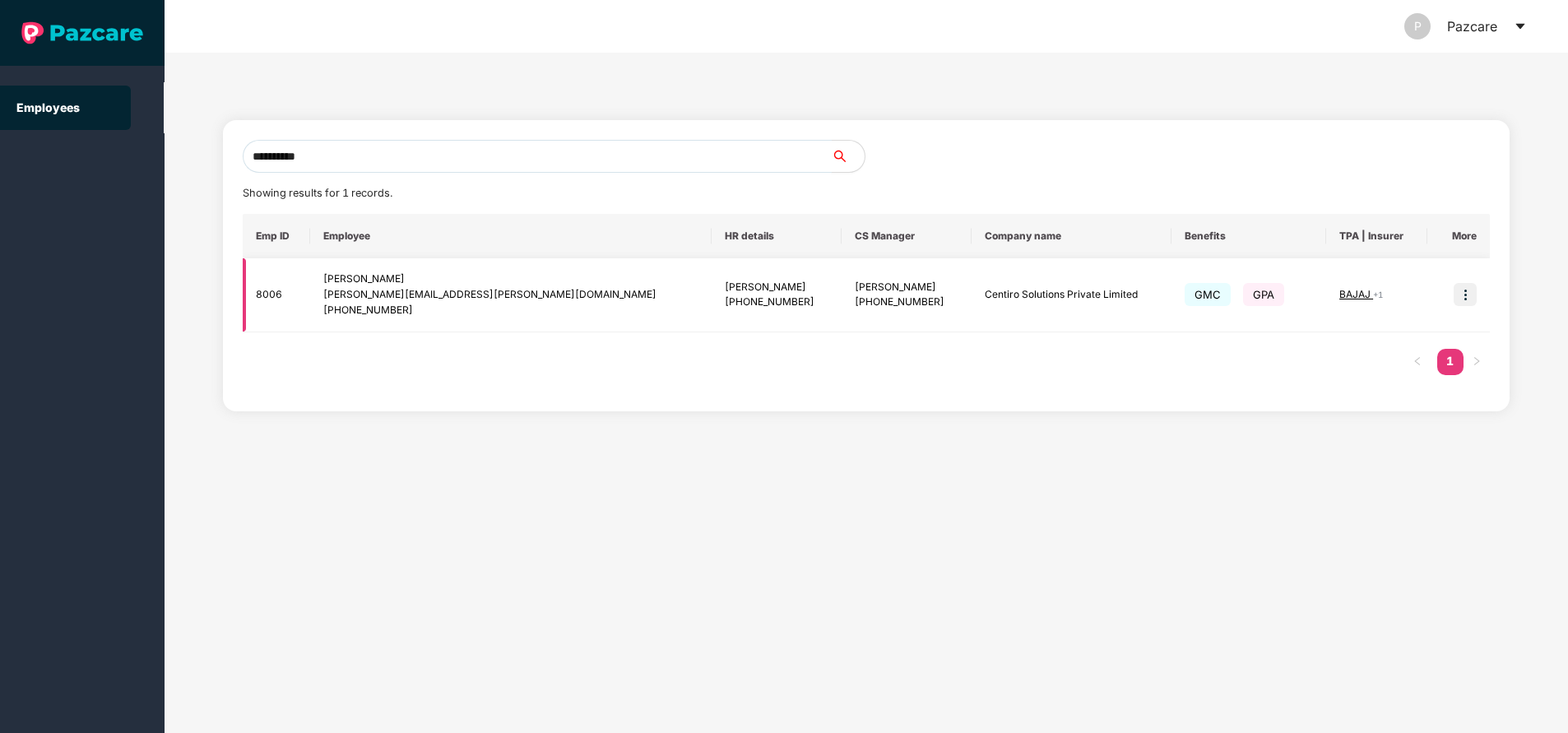
type input "**********"
click at [1468, 302] on img at bounding box center [1465, 295] width 23 height 23
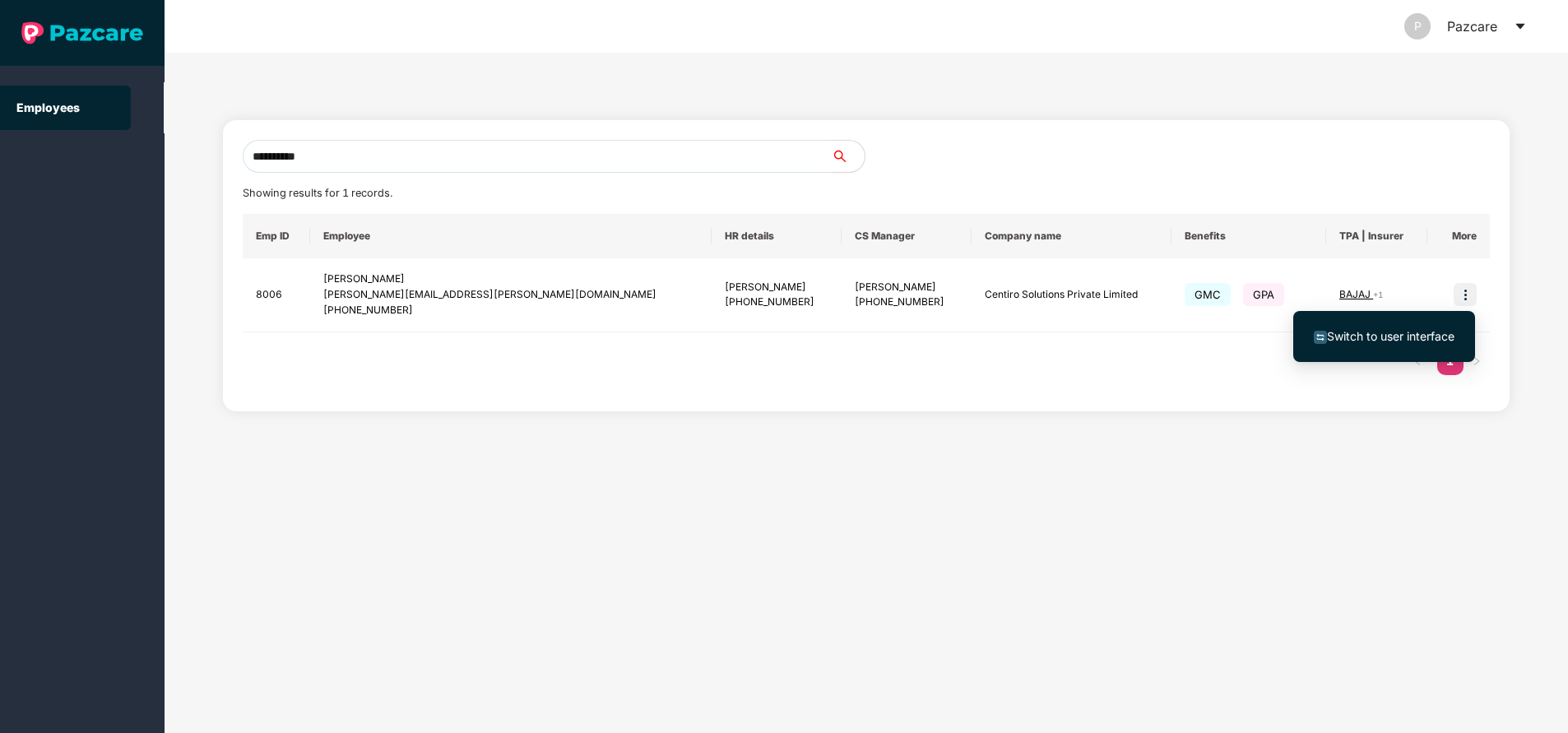
click at [1400, 339] on span "Switch to user interface" at bounding box center [1391, 336] width 127 height 14
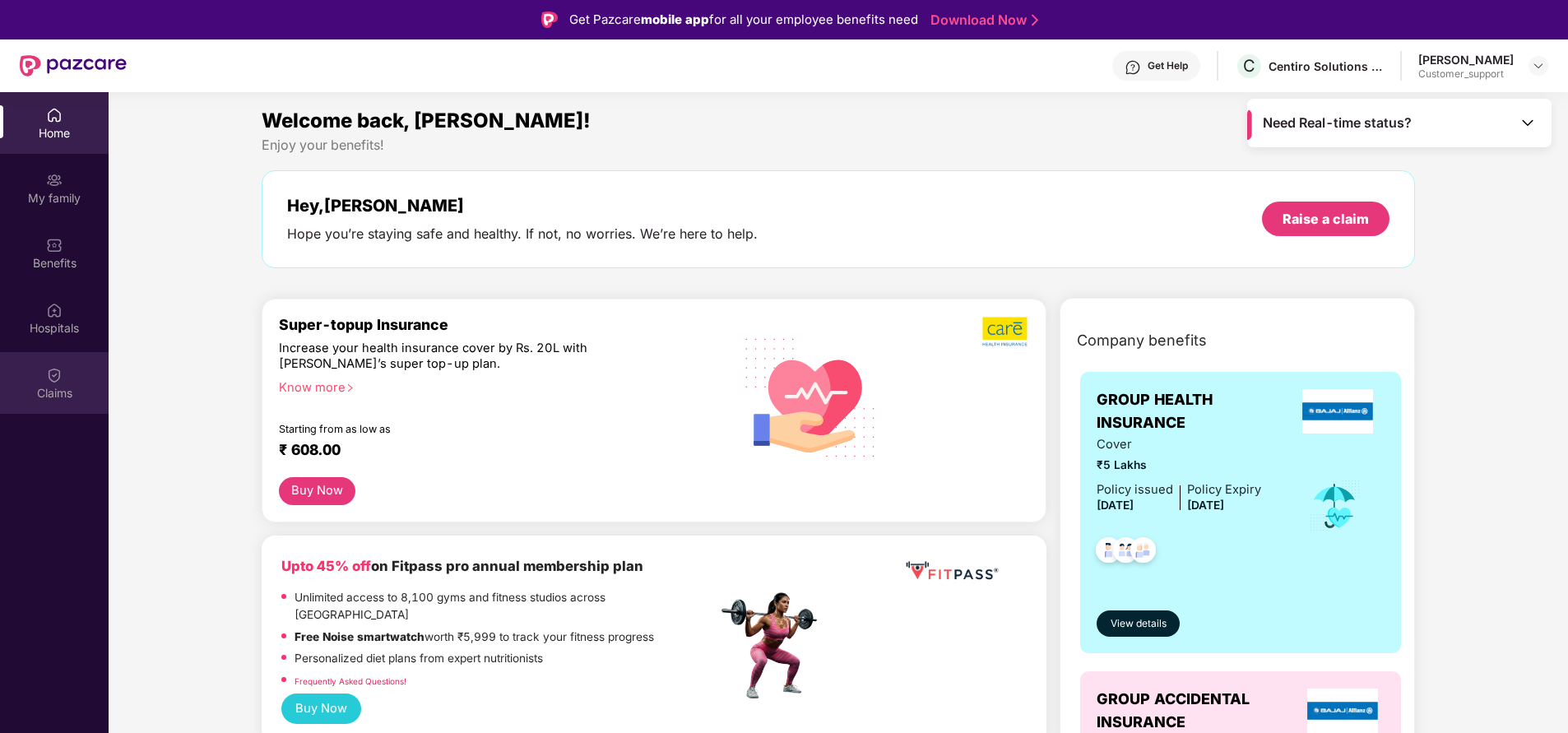
click at [56, 400] on div "Claims" at bounding box center [54, 393] width 109 height 17
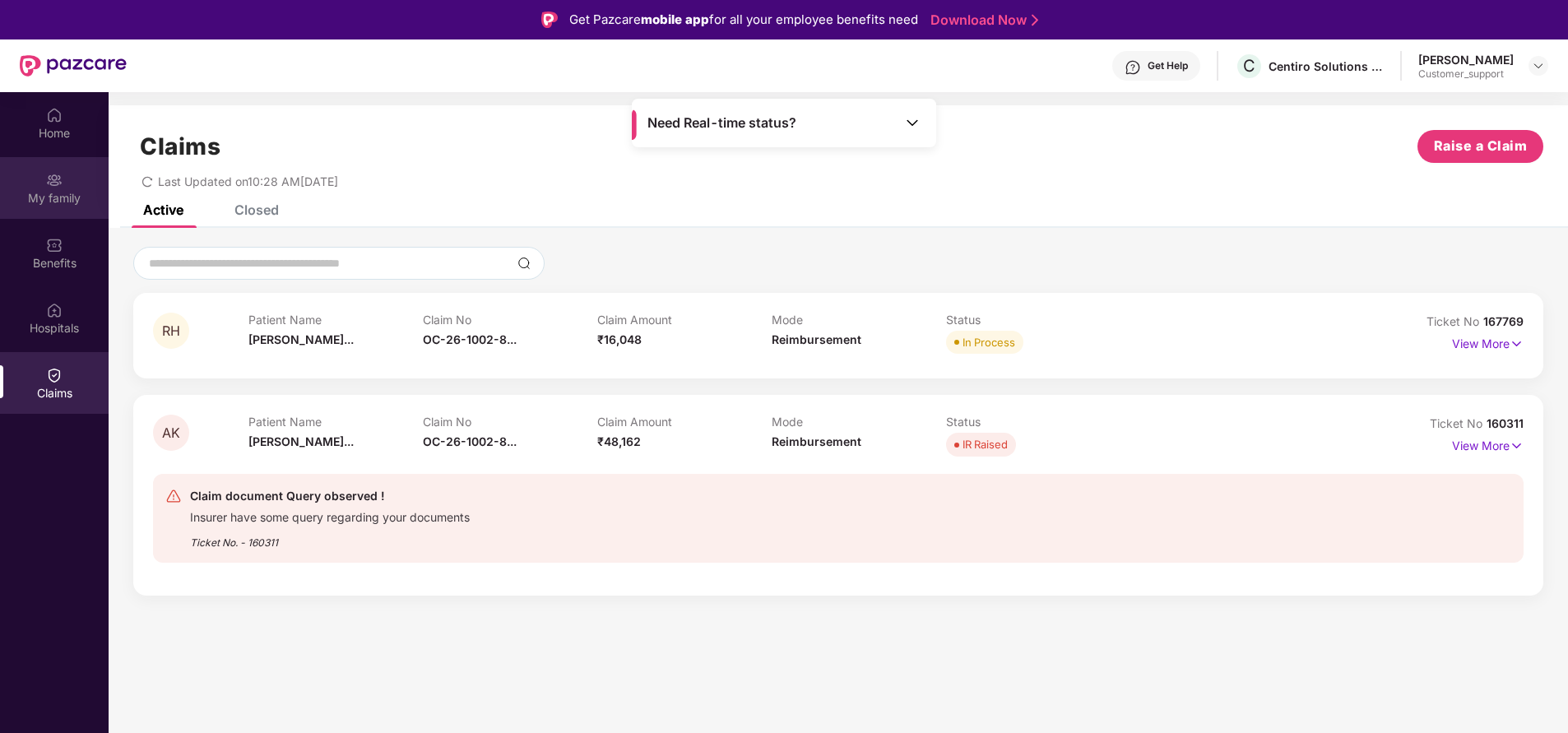
click at [61, 199] on div "My family" at bounding box center [54, 198] width 109 height 17
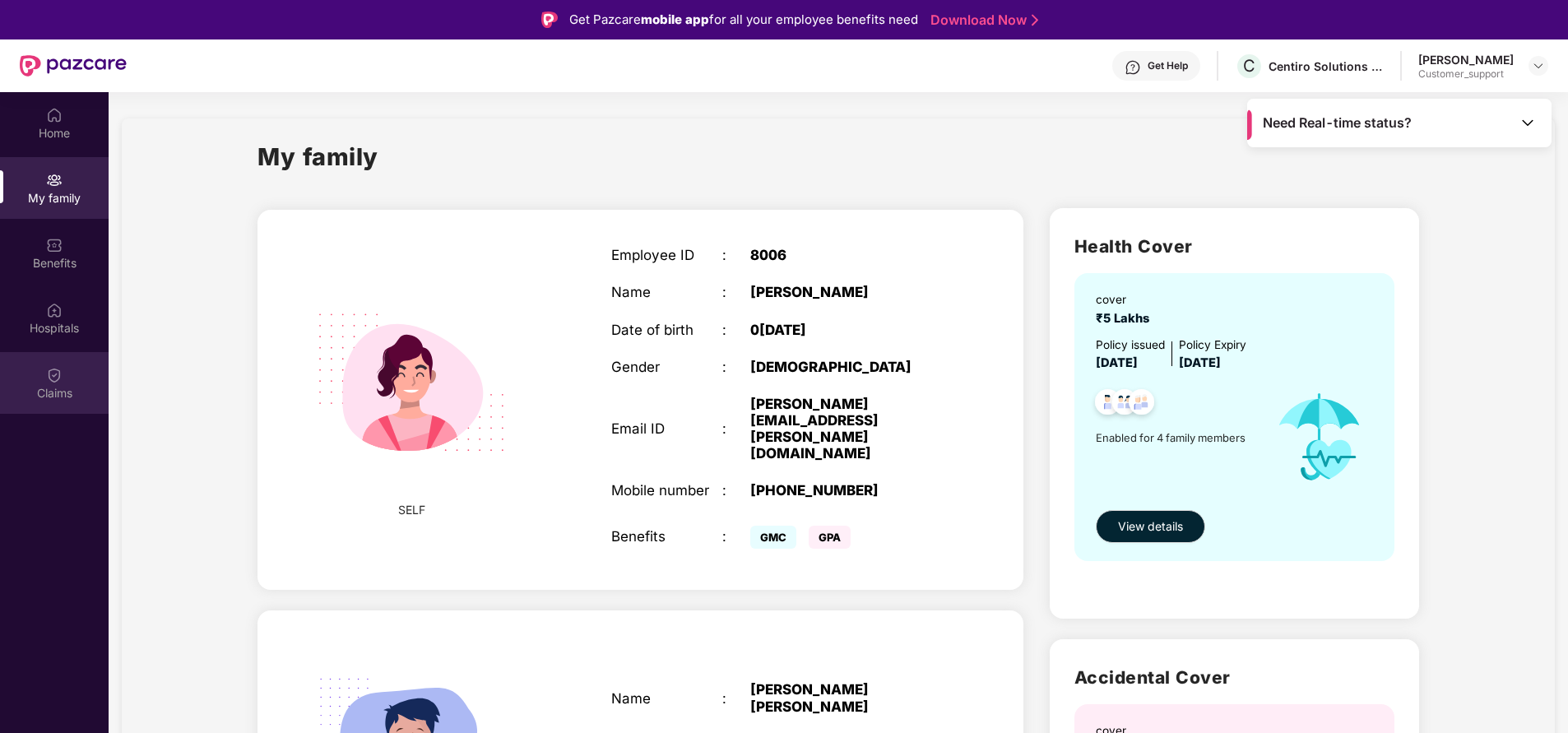
drag, startPoint x: 51, startPoint y: 419, endPoint x: 52, endPoint y: 392, distance: 27.0
click at [52, 392] on div "Home My family Benefits Hospitals Claims" at bounding box center [54, 459] width 109 height 733
click at [52, 392] on div "Claims" at bounding box center [54, 393] width 109 height 17
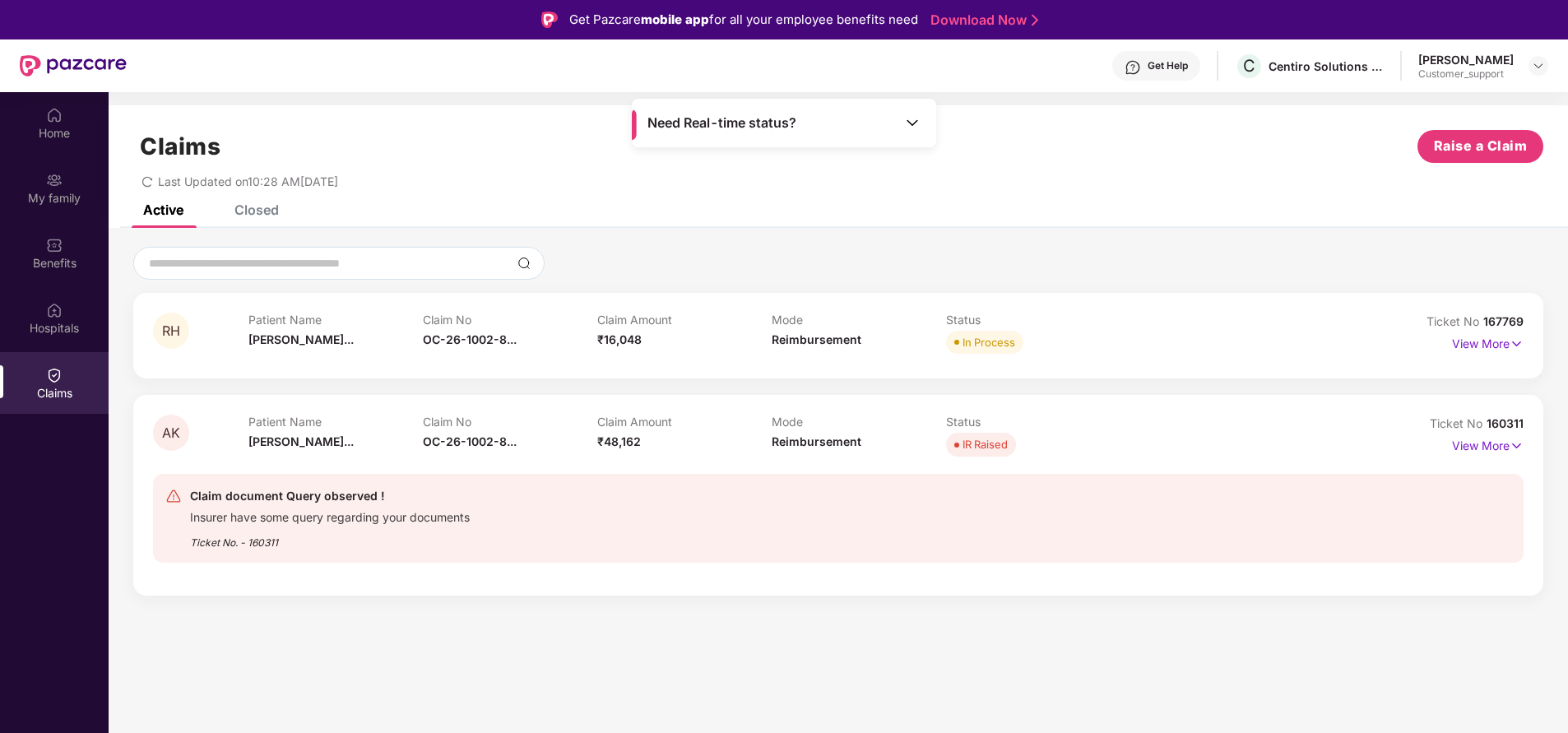
drag, startPoint x: 1487, startPoint y: 421, endPoint x: 1540, endPoint y: 433, distance: 54.3
drag, startPoint x: 1540, startPoint y: 433, endPoint x: 913, endPoint y: 231, distance: 658.7
click at [913, 231] on div "RH Patient Name Reyansh Harsh... Claim No OC-26-1002-8... Claim Amount ₹16,048 …" at bounding box center [838, 420] width 1459 height 384
click at [1502, 415] on div "Ticket No 160311" at bounding box center [1477, 423] width 94 height 18
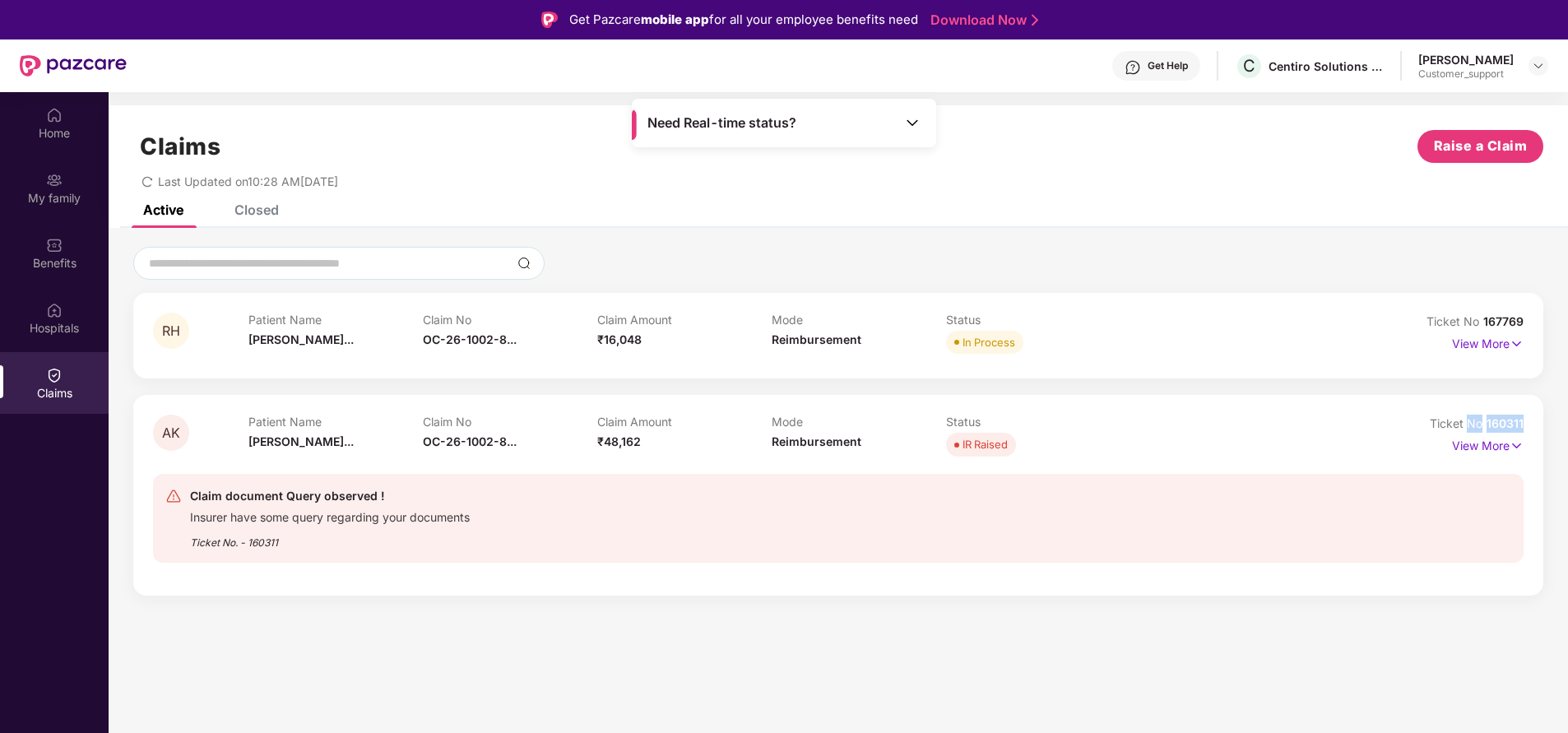
copy div "No 160311"
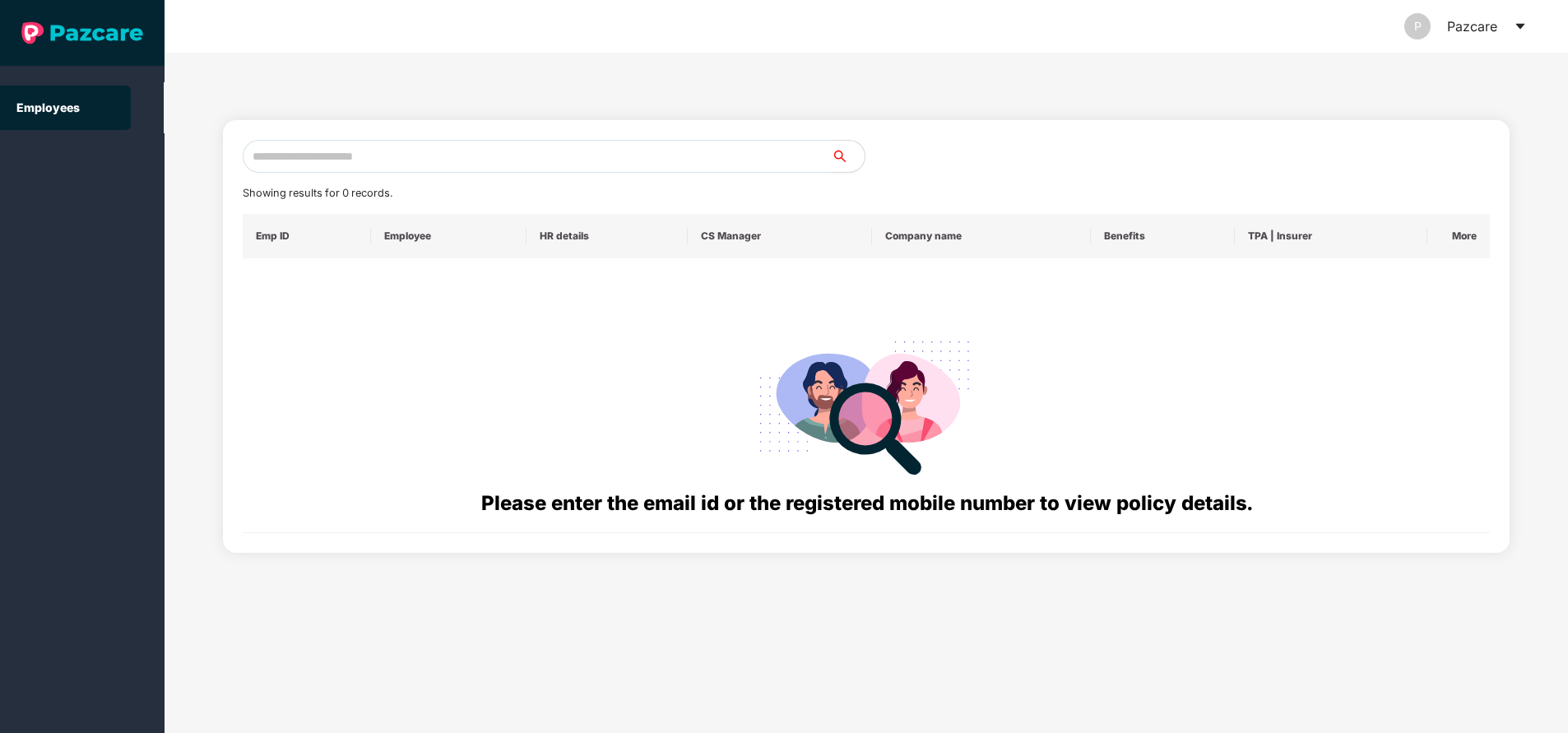
click at [346, 163] on input "text" at bounding box center [537, 156] width 589 height 33
paste input "**********"
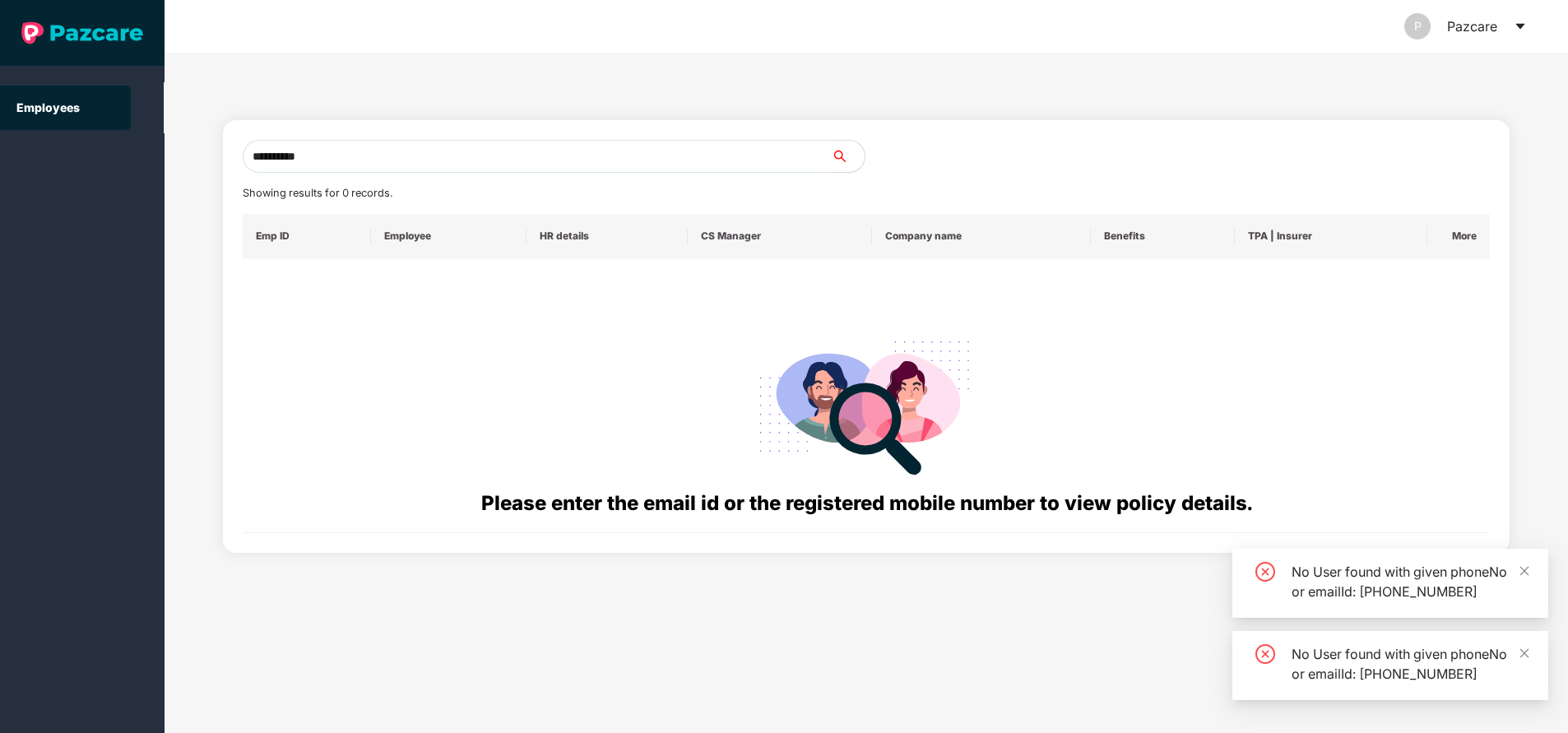
click at [412, 158] on input "**********" at bounding box center [537, 156] width 589 height 33
type input "*"
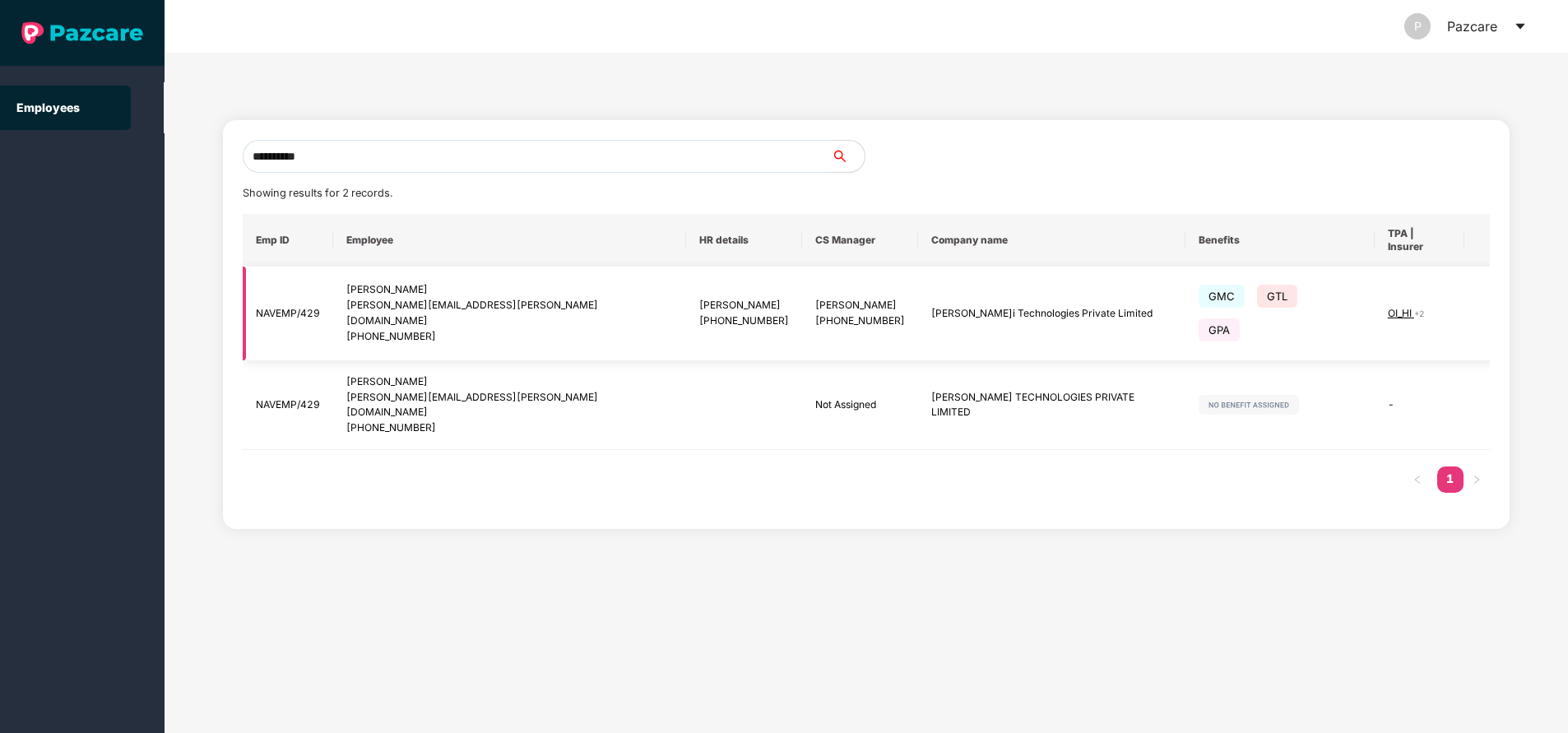
type input "**********"
click at [1492, 302] on img at bounding box center [1503, 313] width 23 height 23
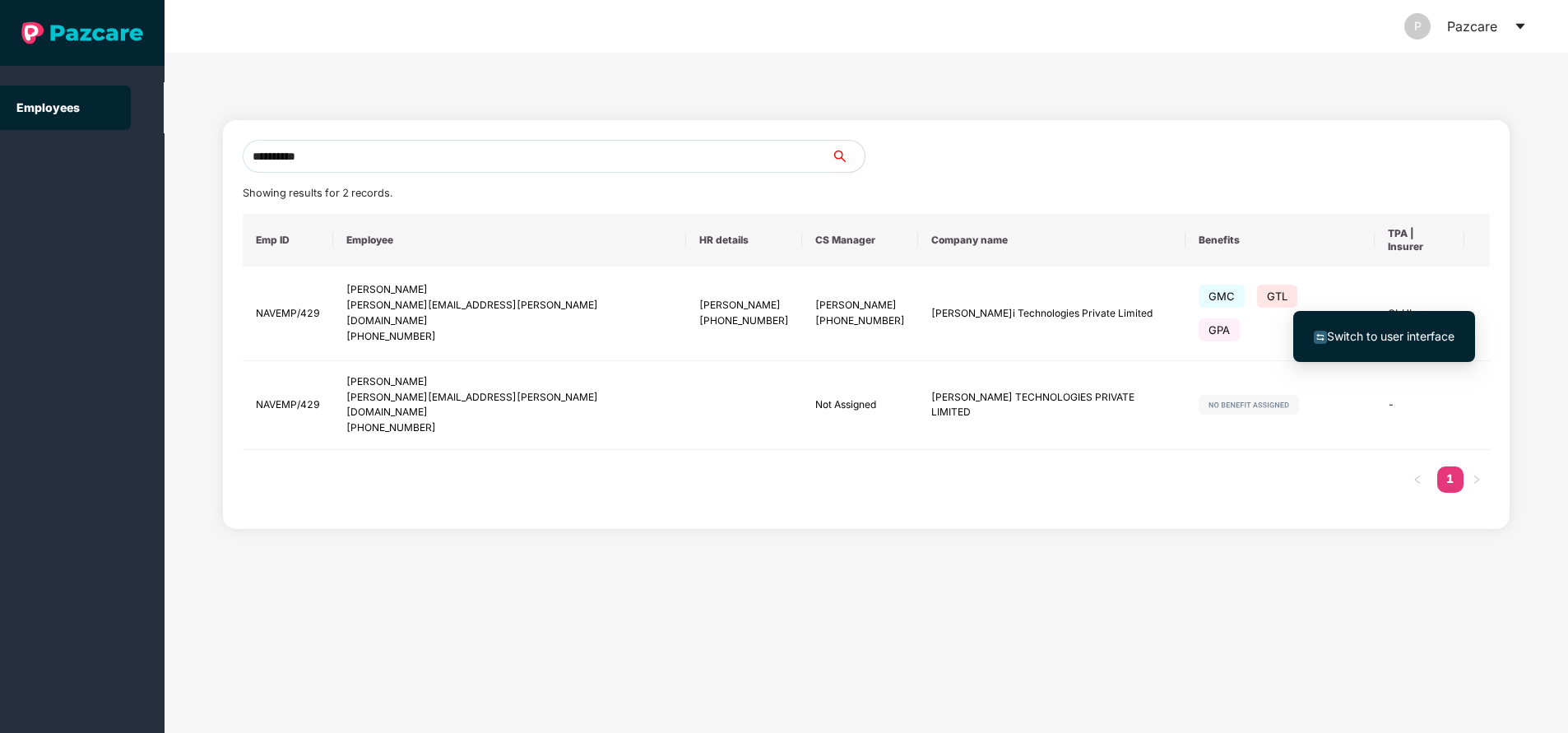
click at [1414, 331] on span "Switch to user interface" at bounding box center [1391, 336] width 127 height 14
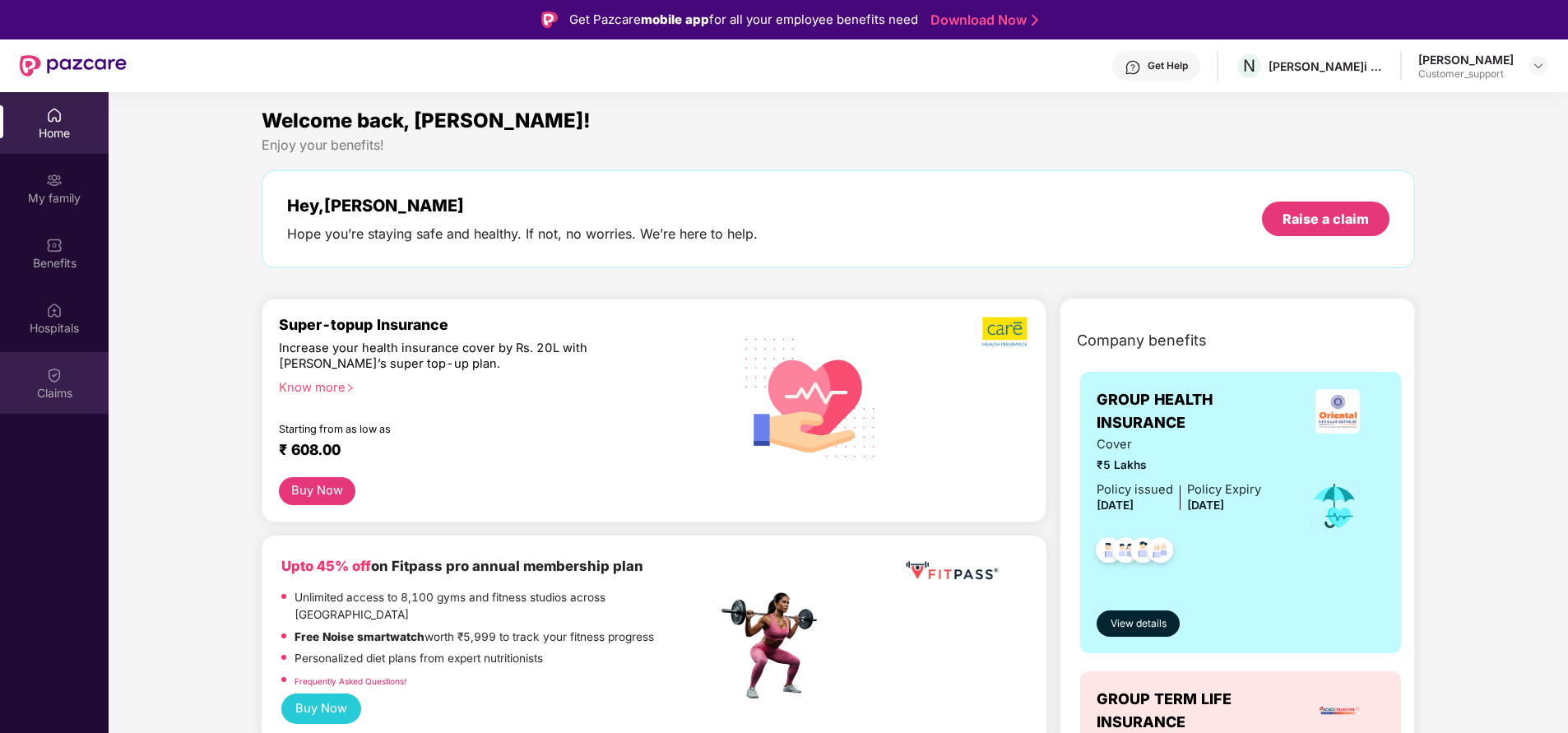
click at [49, 383] on div "Claims" at bounding box center [54, 383] width 109 height 62
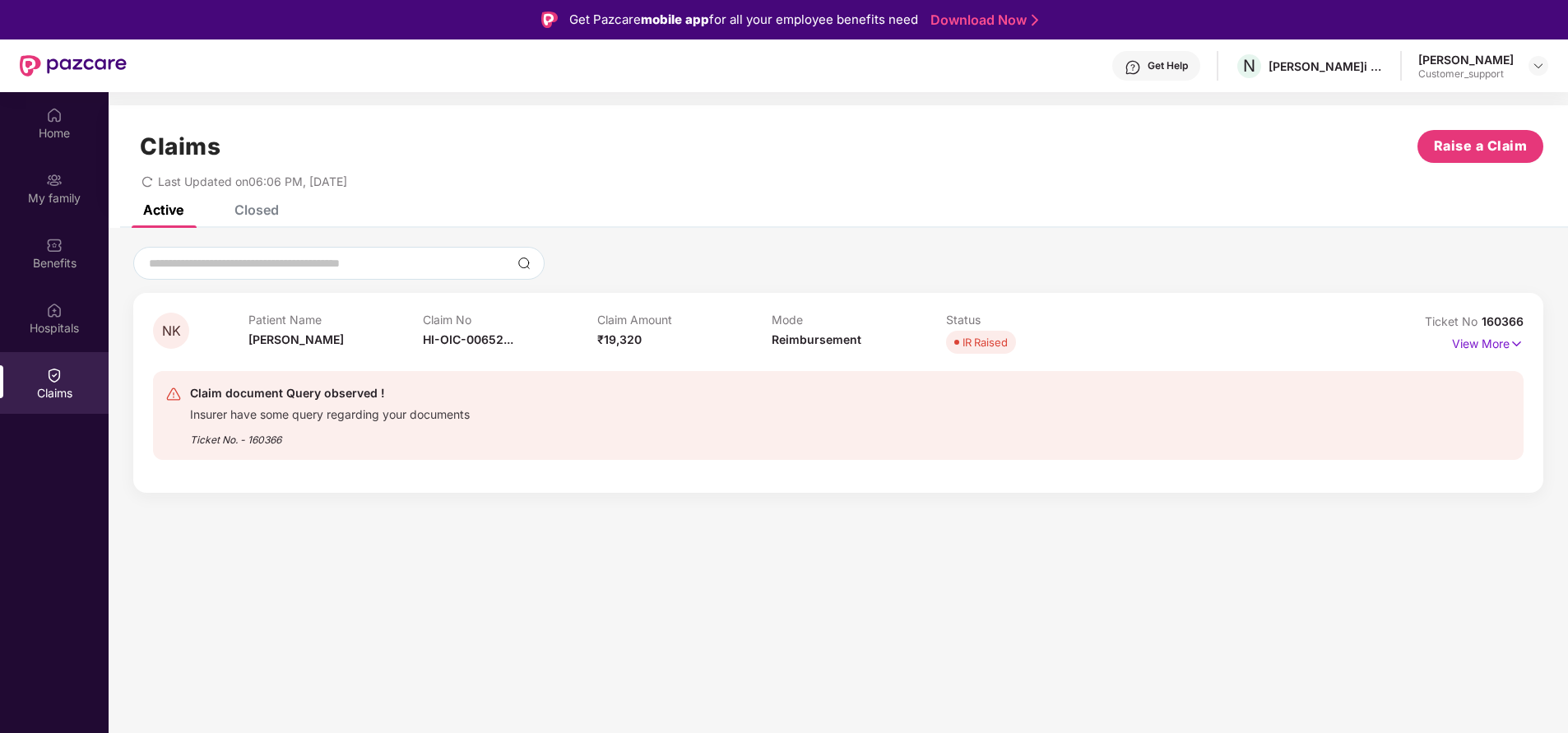
click at [259, 222] on div "Closed" at bounding box center [244, 209] width 69 height 36
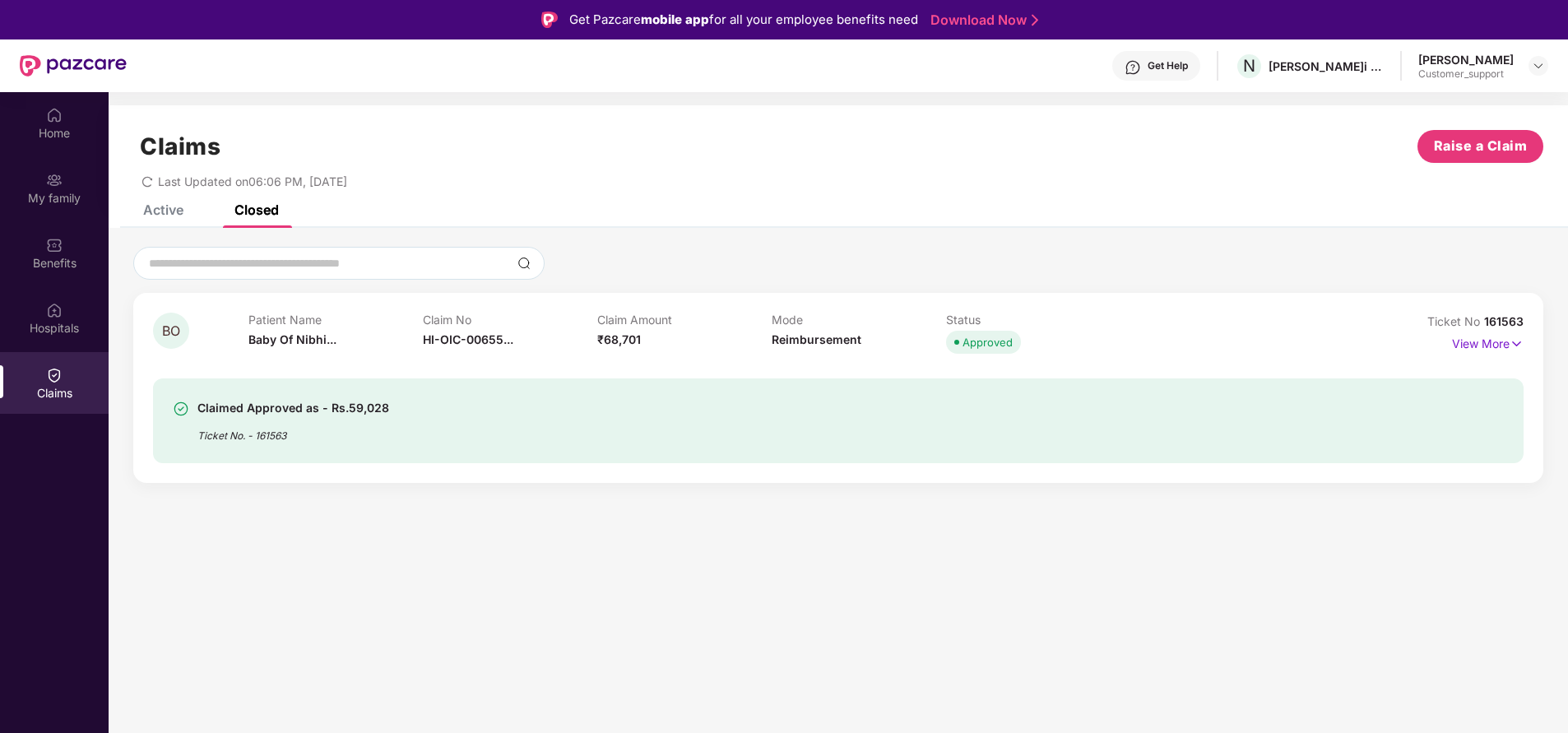
click at [159, 211] on div "Active" at bounding box center [164, 210] width 41 height 17
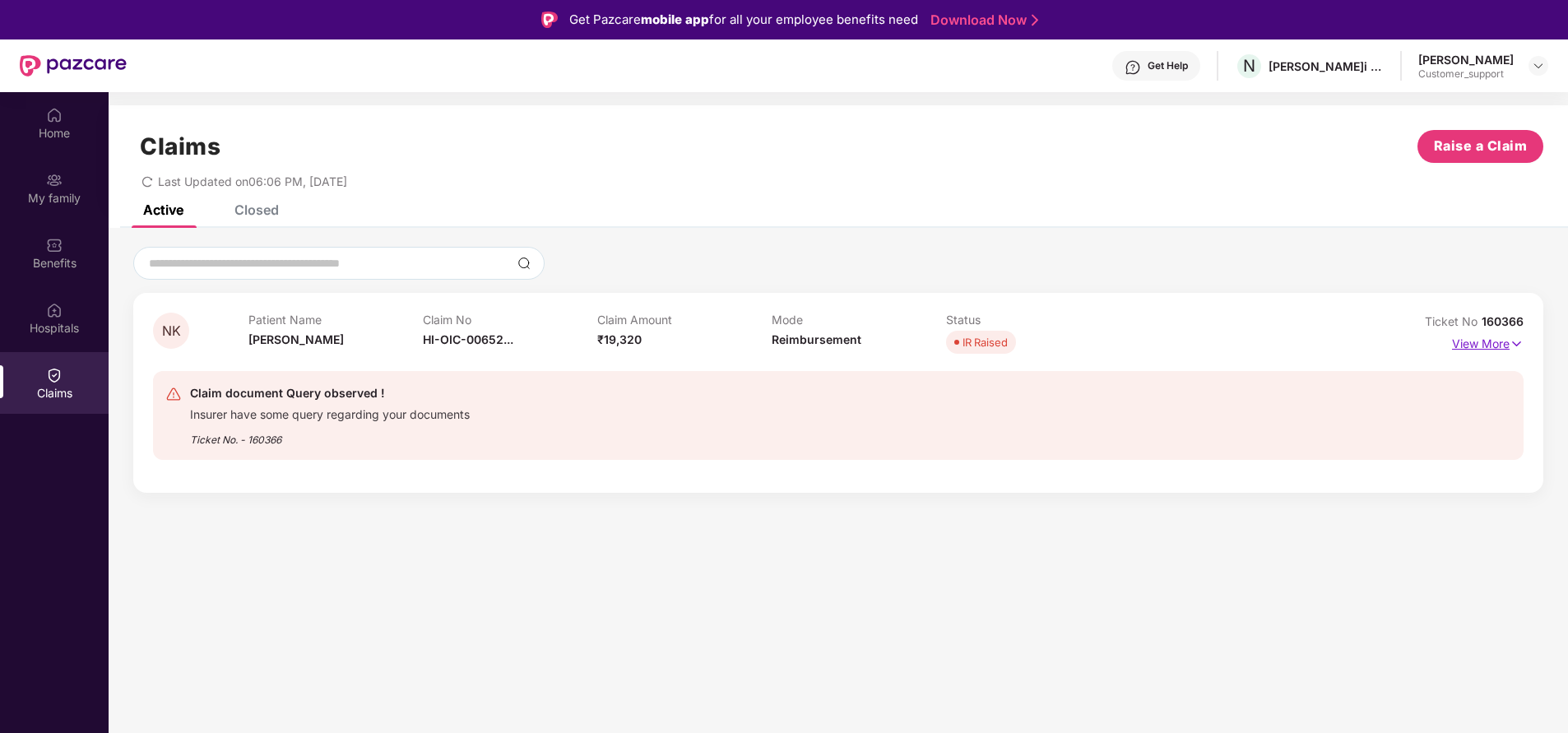
click at [1483, 347] on p "View More" at bounding box center [1487, 342] width 72 height 22
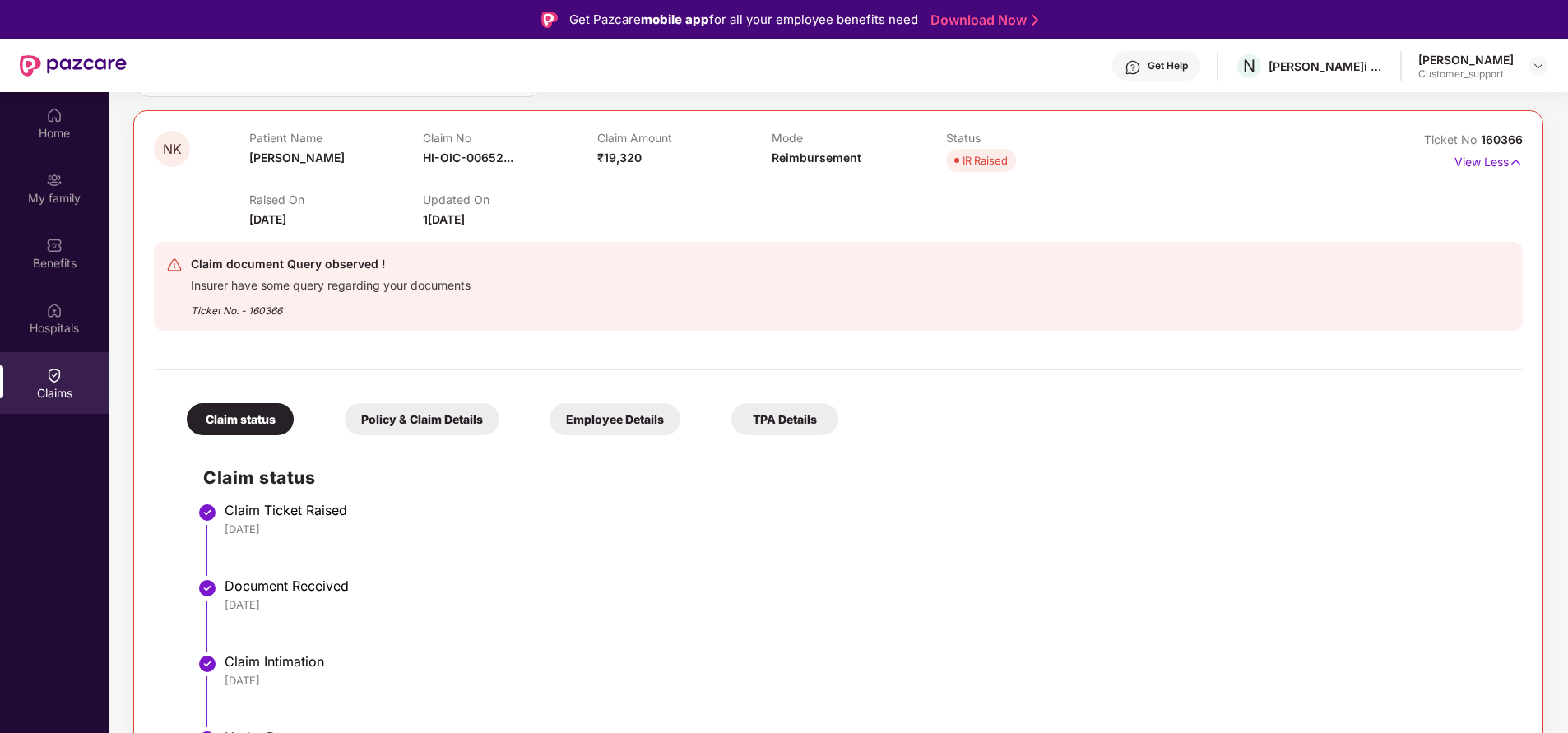
scroll to position [178, 0]
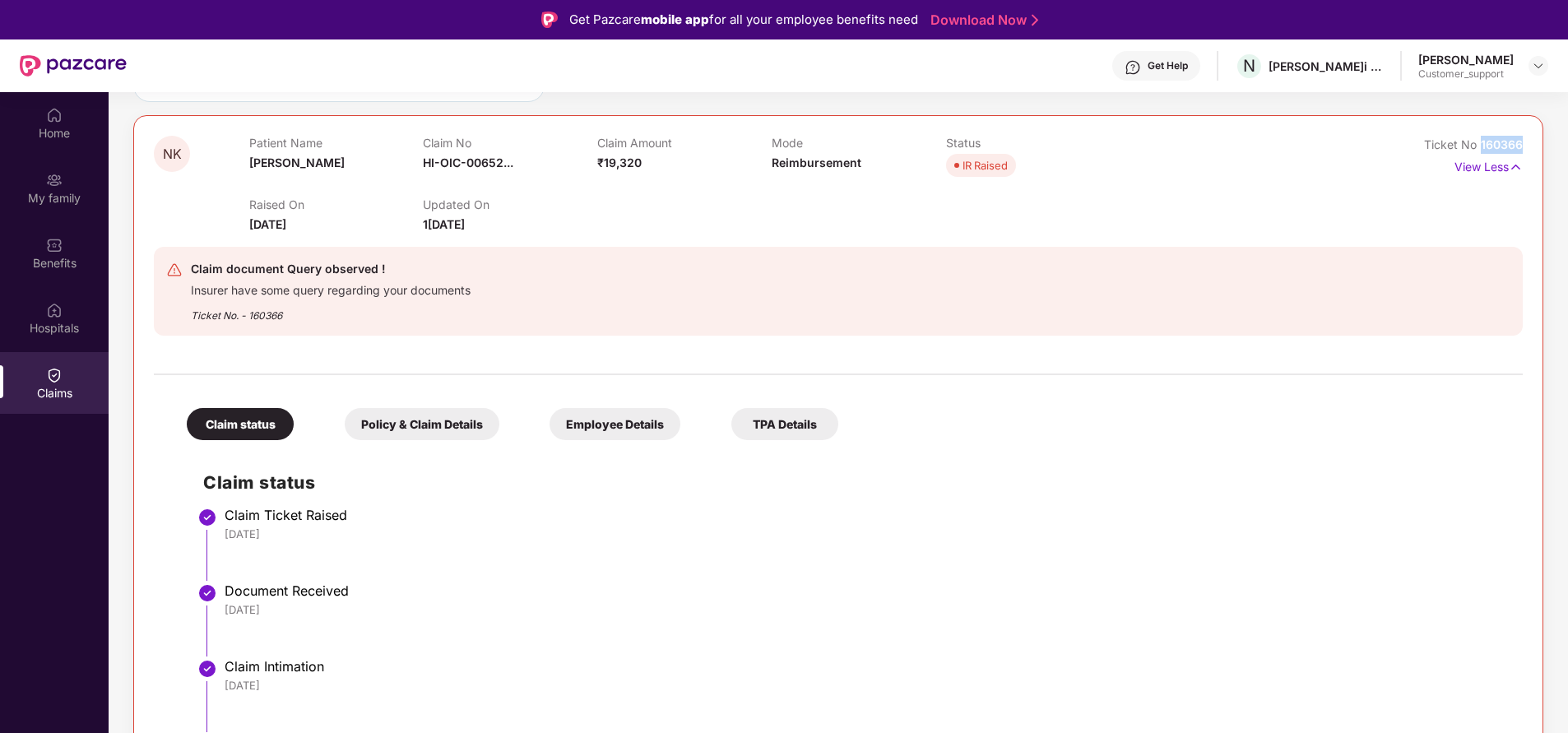
drag, startPoint x: 1480, startPoint y: 140, endPoint x: 1538, endPoint y: 146, distance: 58.3
click at [1538, 146] on div "NK Patient Name Nibhi Kumari Claim No HI-OIC-00652... Claim Amount ₹19,320 Mode…" at bounding box center [838, 495] width 1410 height 760
click at [69, 192] on div "My family" at bounding box center [54, 198] width 109 height 17
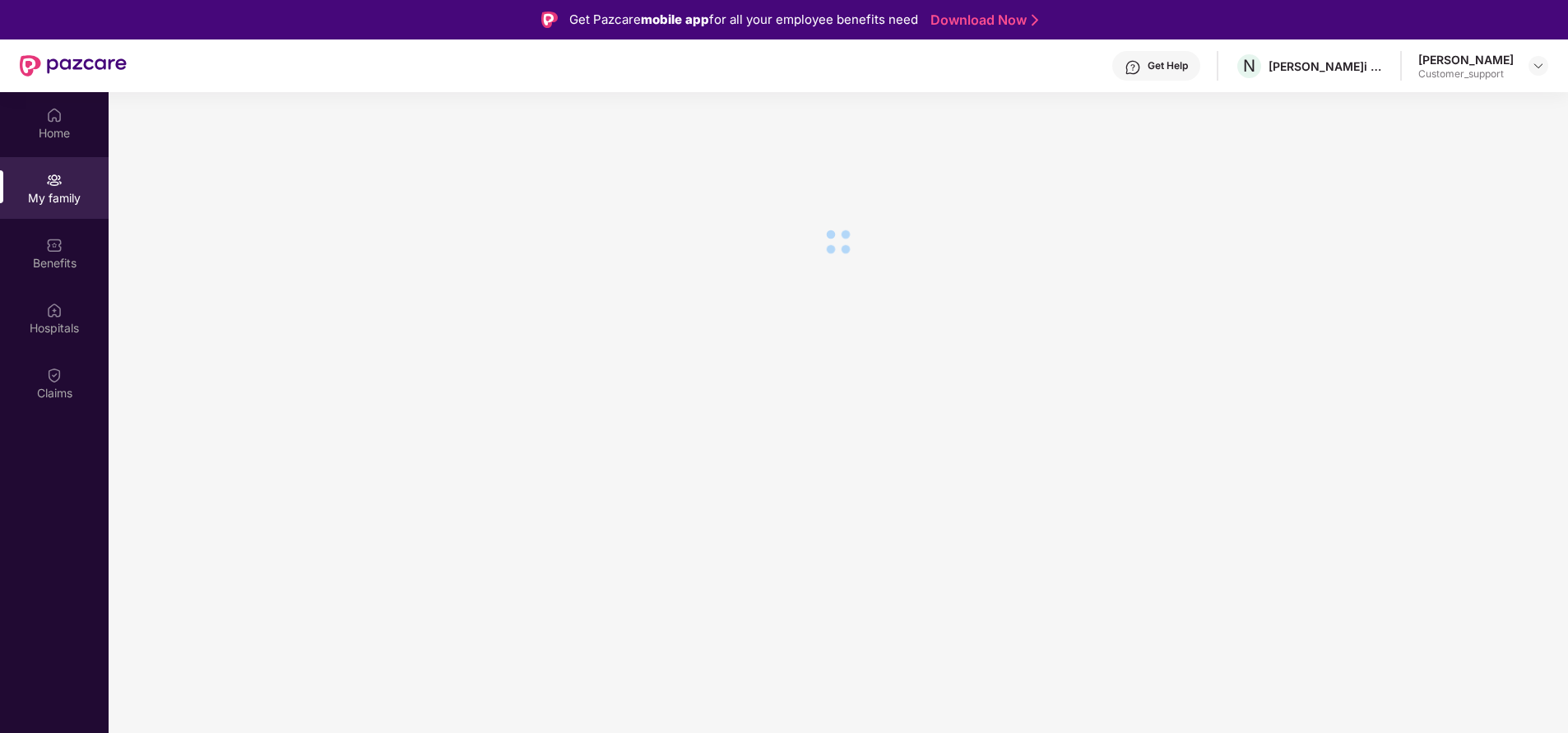
scroll to position [0, 0]
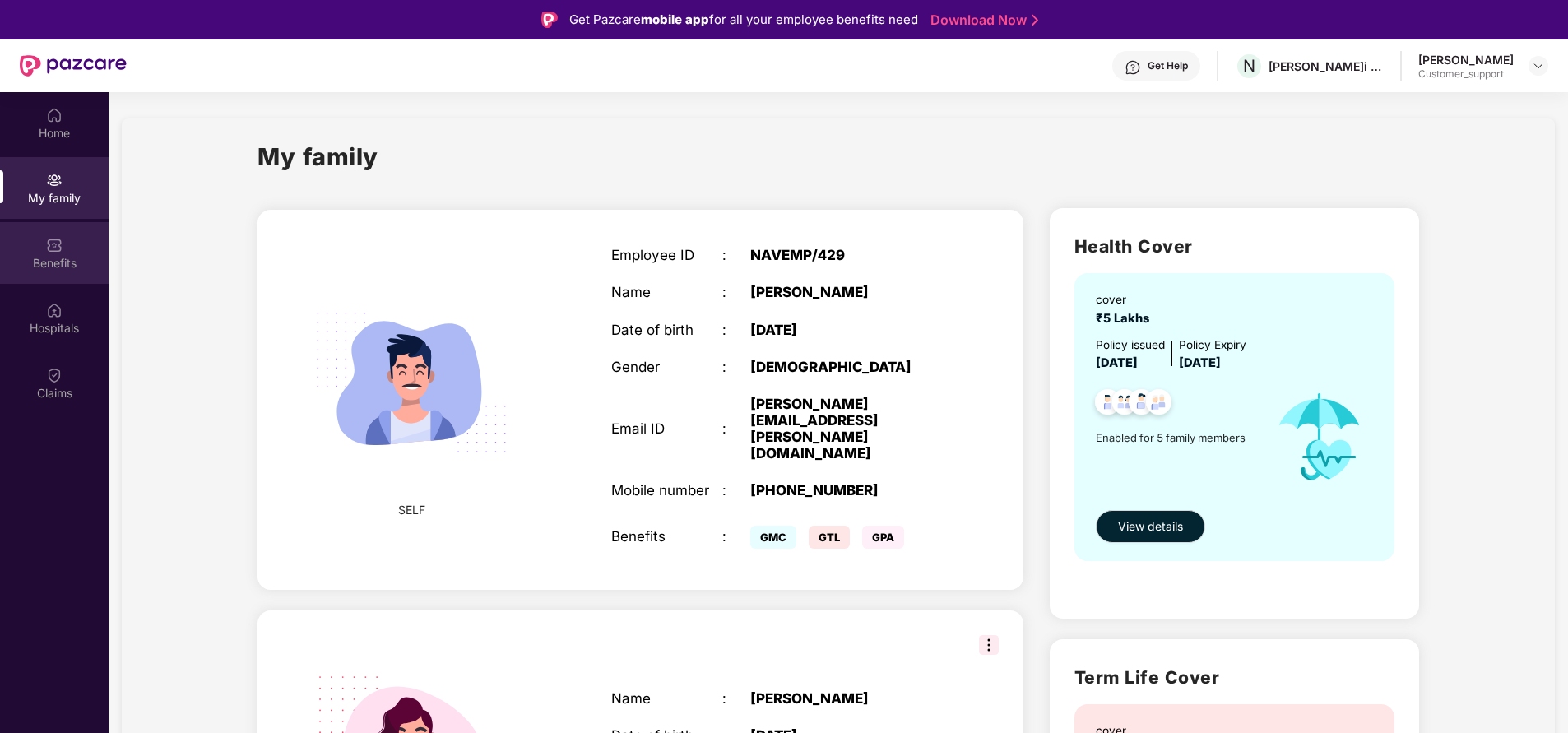
click at [56, 266] on div "Benefits" at bounding box center [54, 263] width 109 height 17
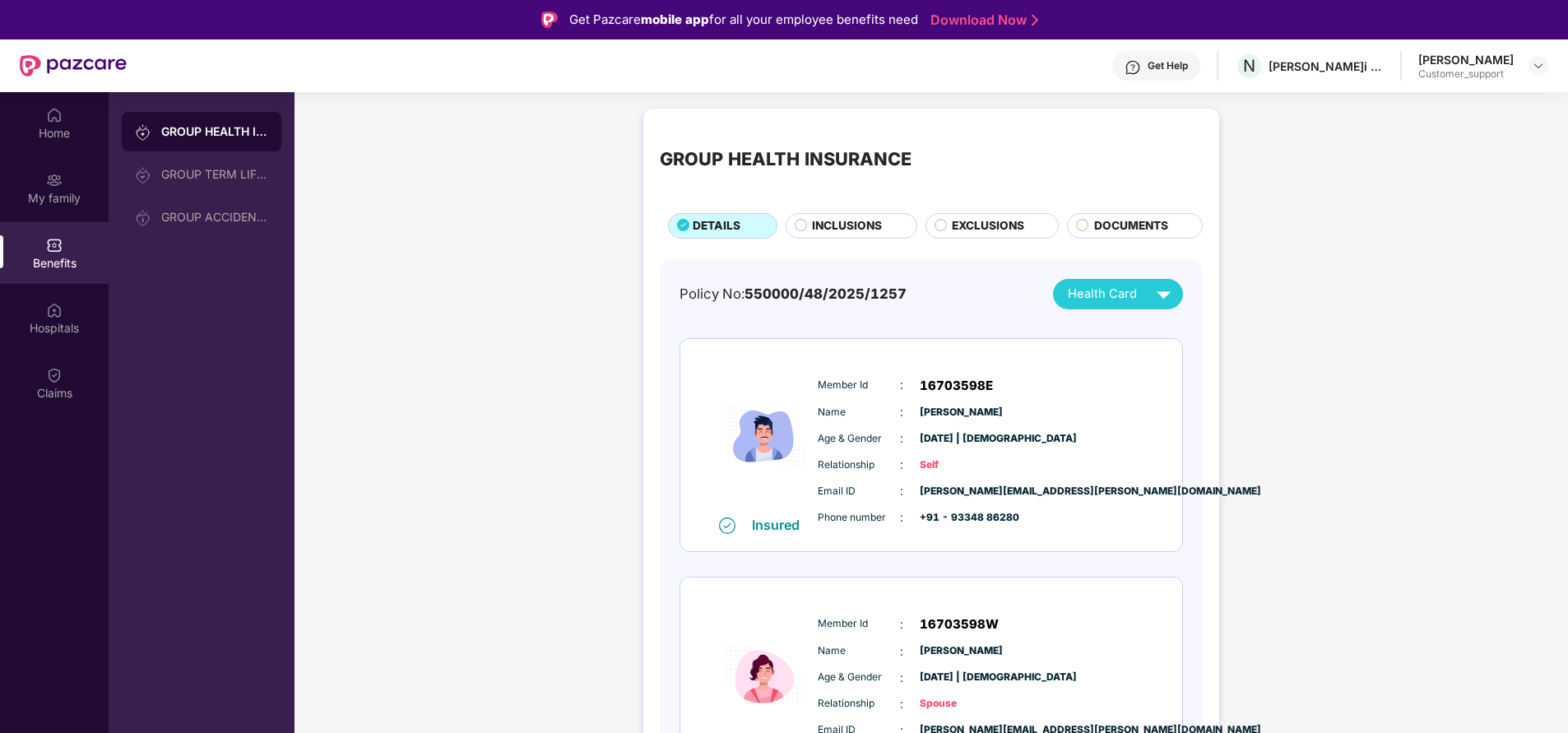
click at [828, 226] on span "INCLUSIONS" at bounding box center [846, 226] width 70 height 18
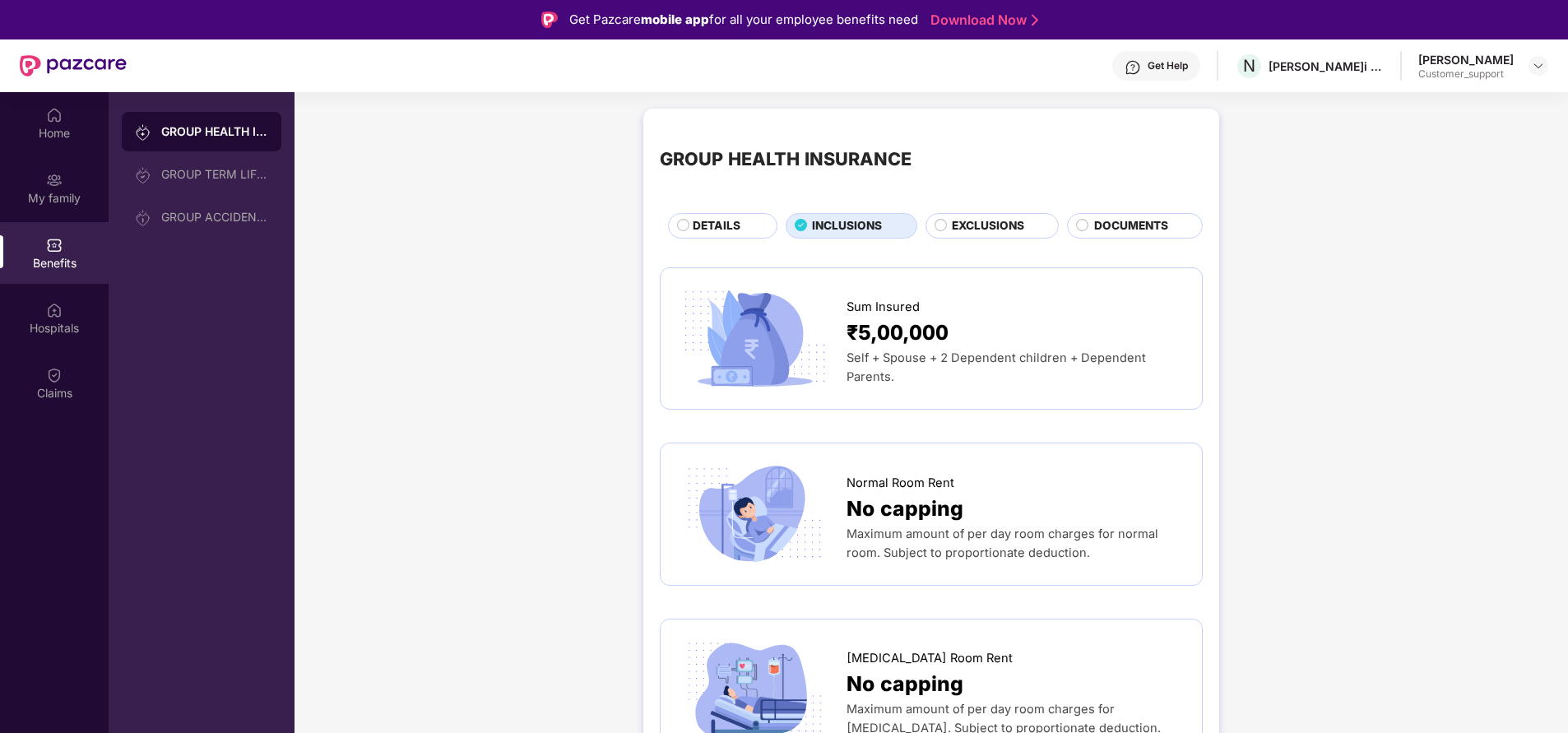
click at [997, 226] on span "EXCLUSIONS" at bounding box center [988, 226] width 73 height 18
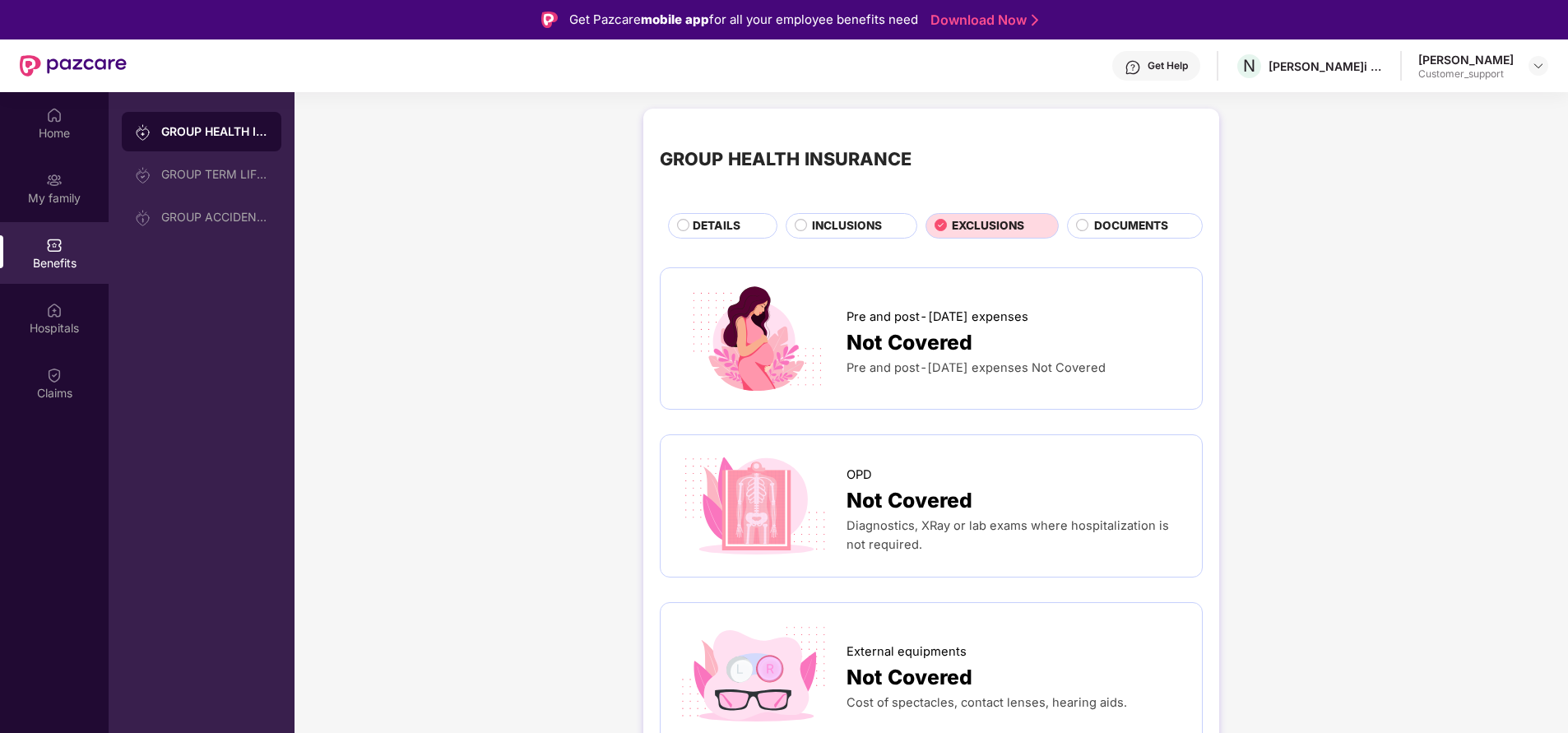
click at [702, 221] on span "DETAILS" at bounding box center [716, 226] width 48 height 18
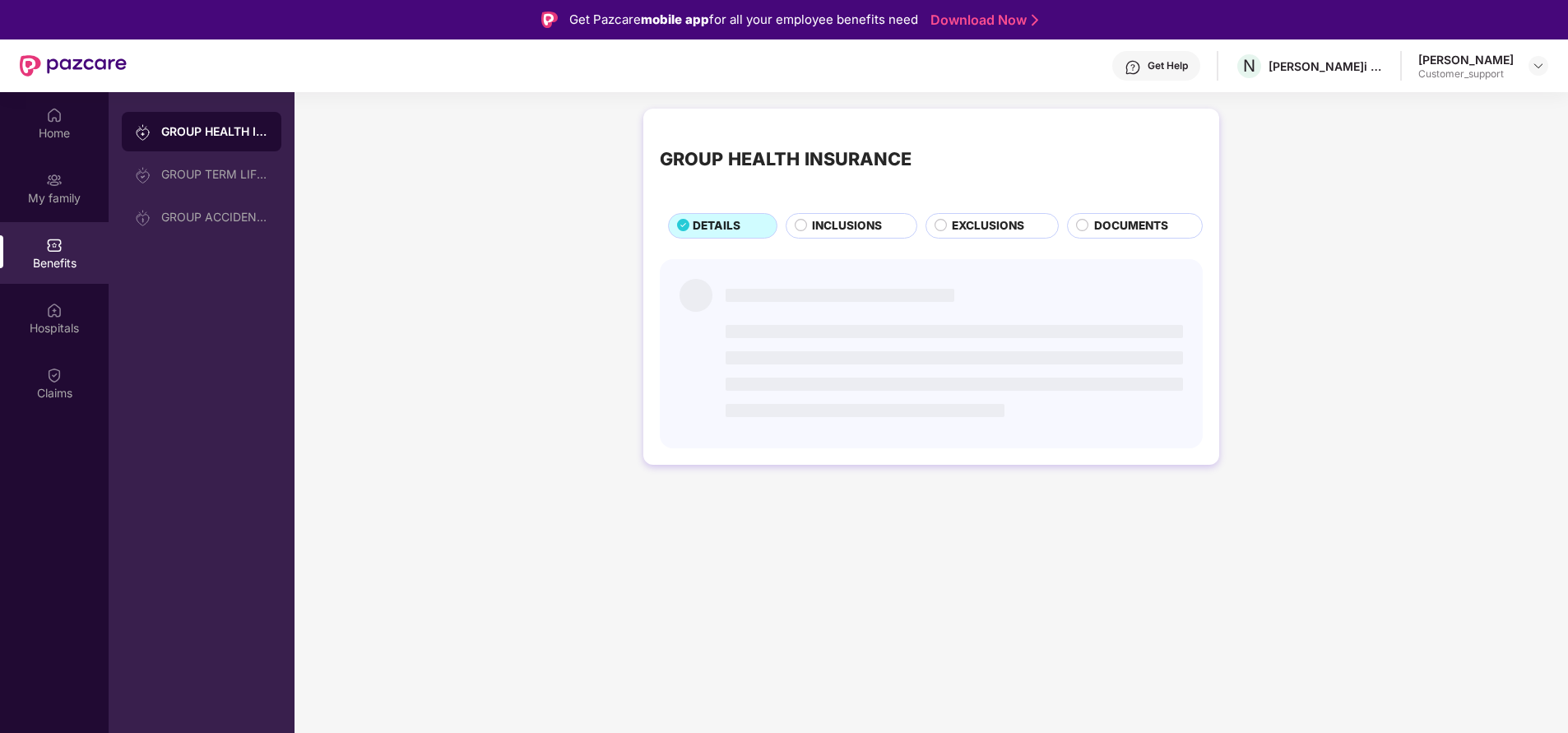
scroll to position [7, 0]
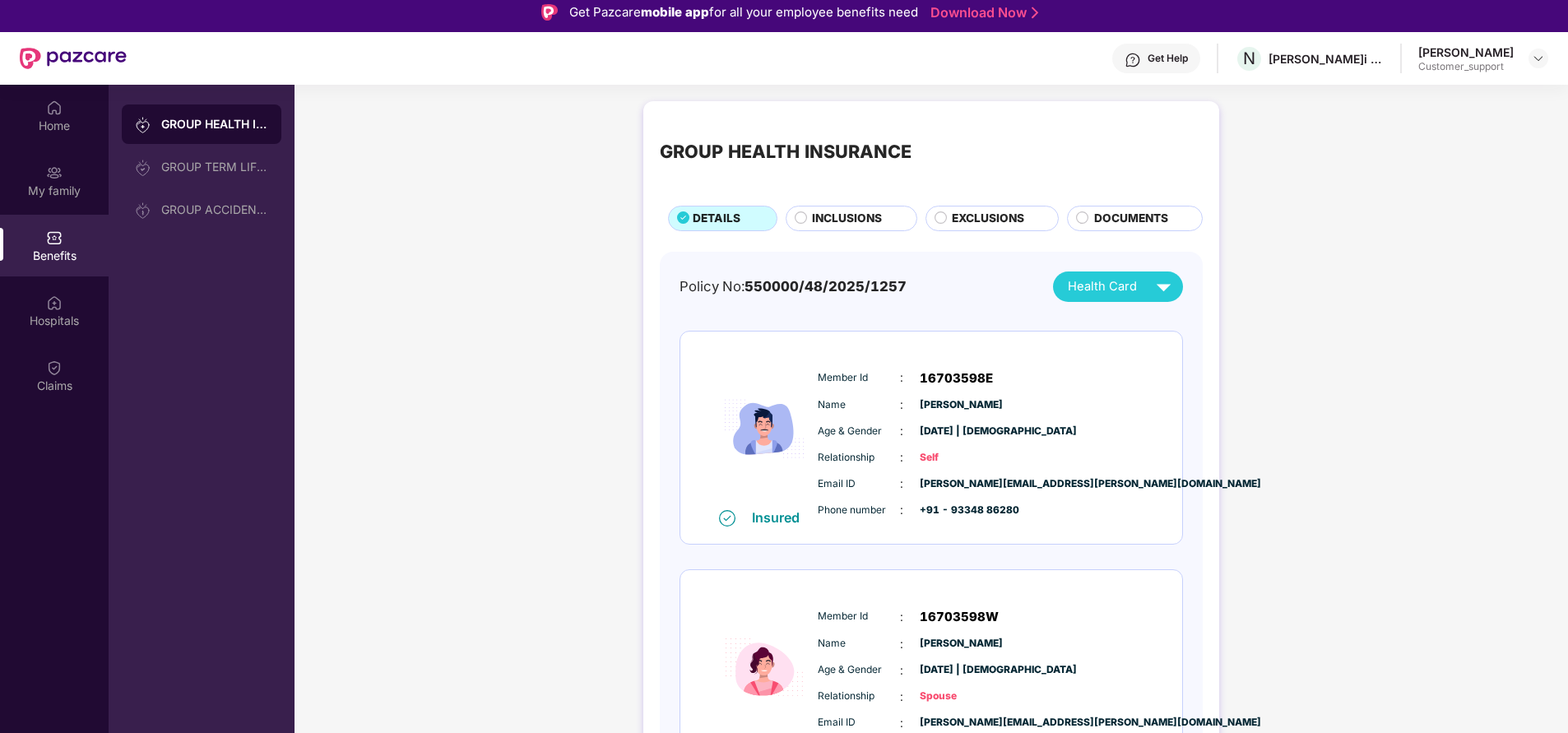
click at [846, 215] on span "INCLUSIONS" at bounding box center [846, 219] width 70 height 18
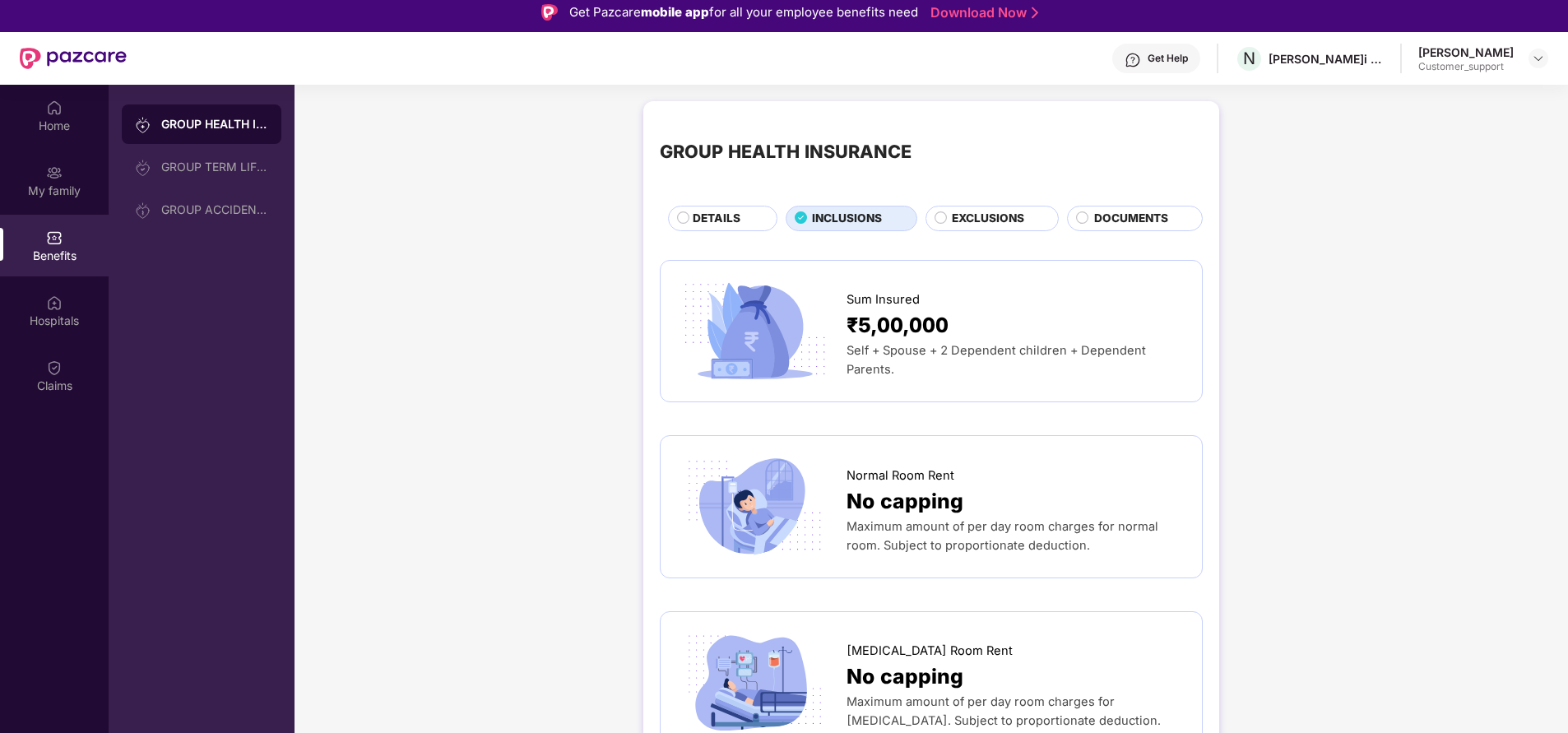
click at [730, 225] on span "DETAILS" at bounding box center [716, 219] width 48 height 18
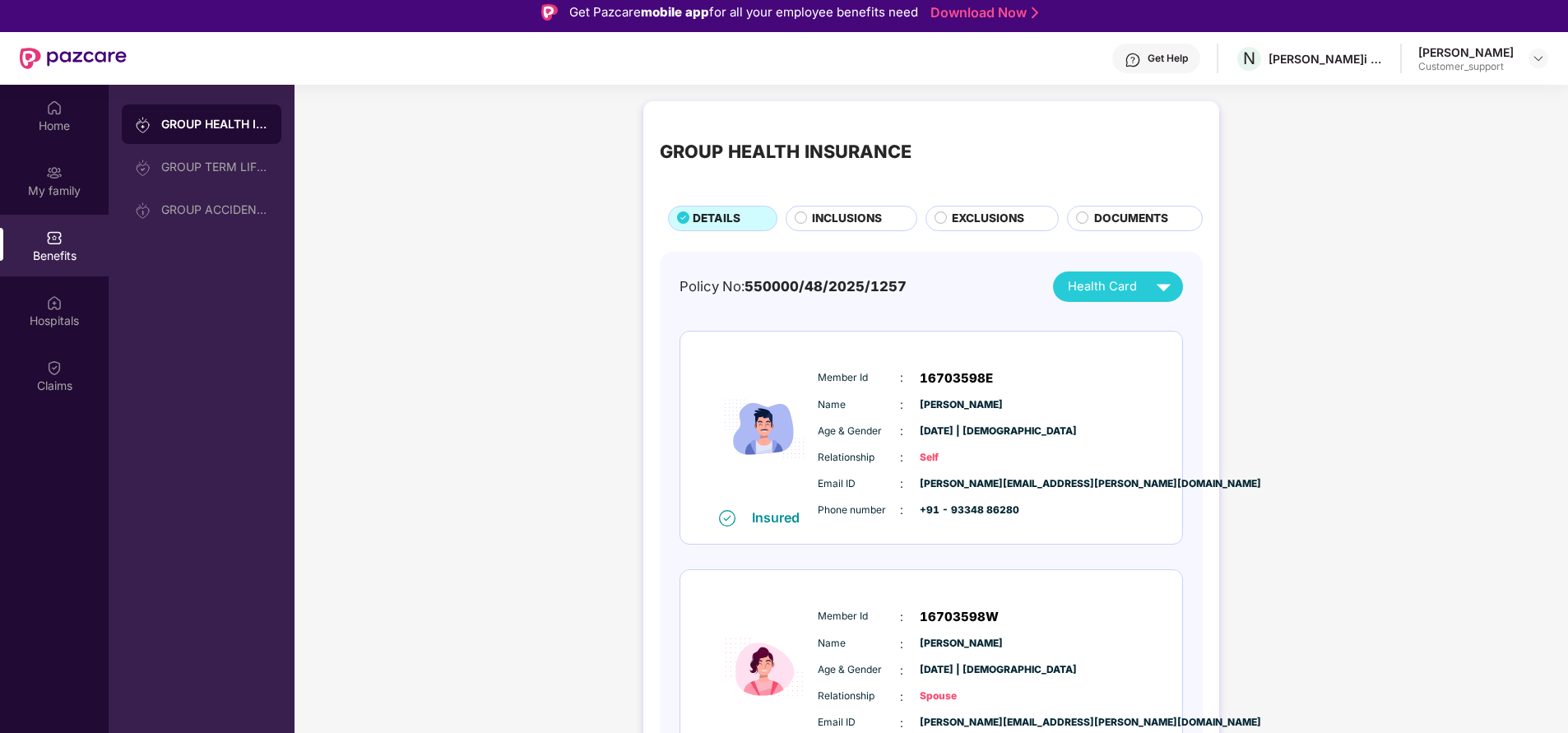
click at [837, 227] on span "INCLUSIONS" at bounding box center [846, 219] width 70 height 18
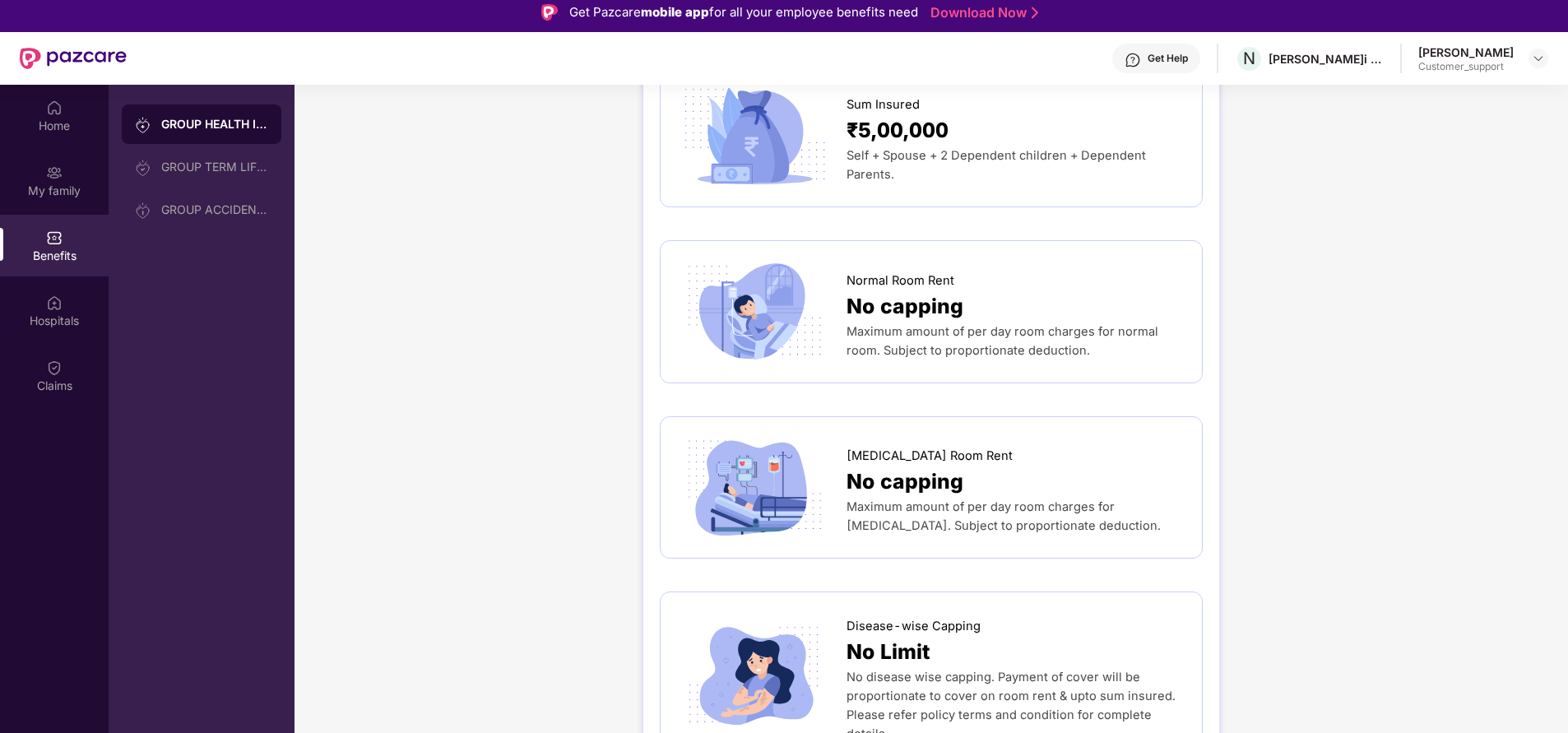
scroll to position [191, 0]
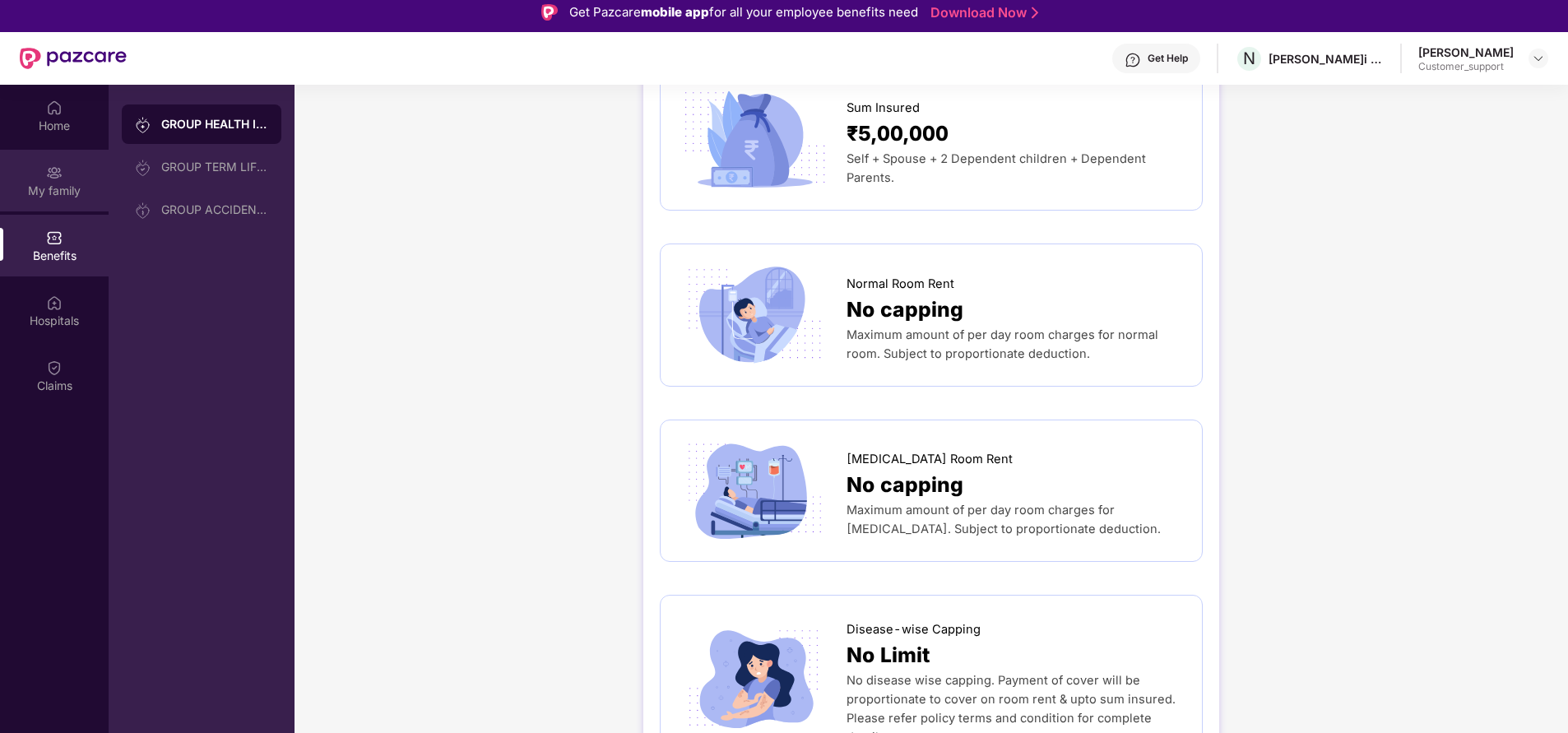
click at [50, 193] on div "My family" at bounding box center [54, 190] width 109 height 17
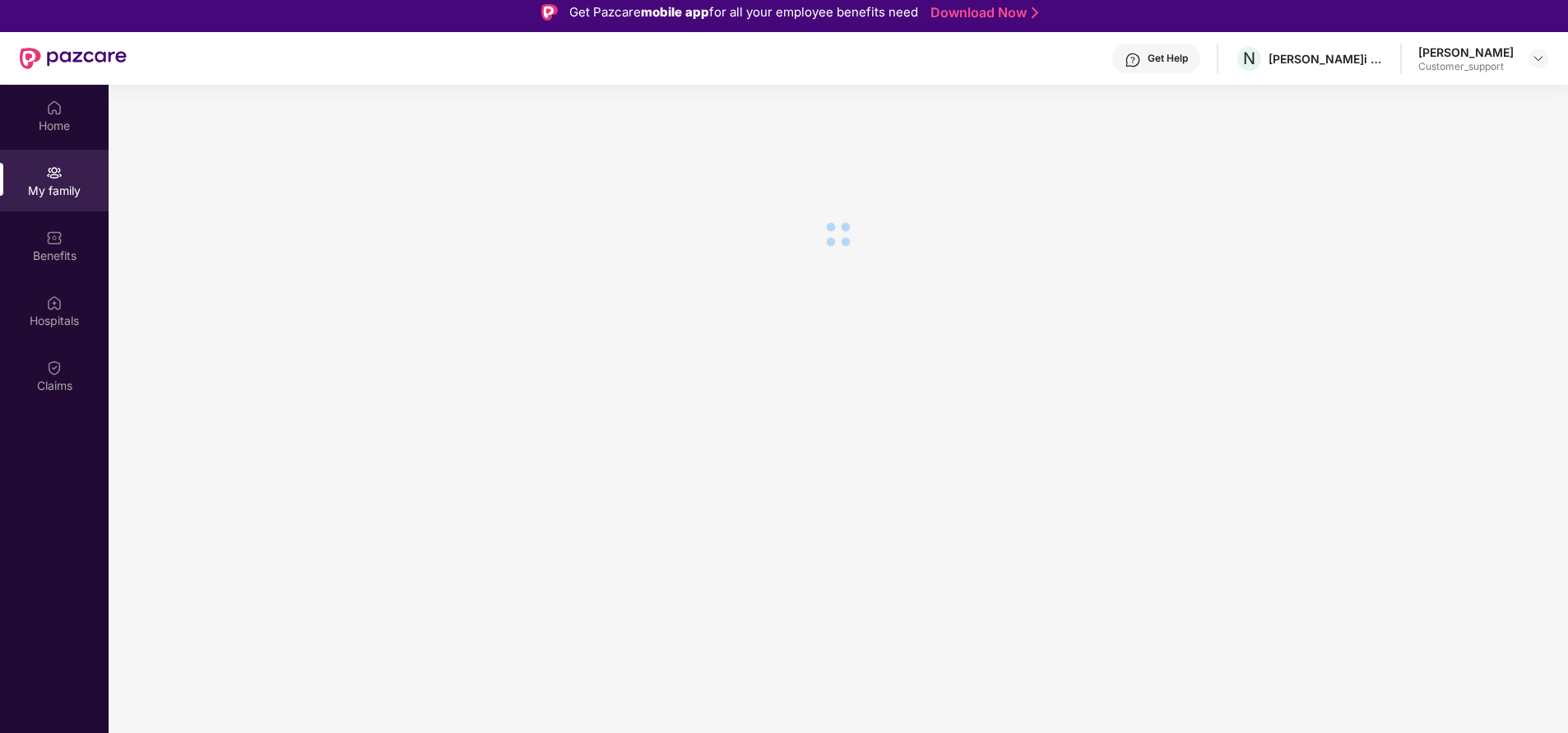
scroll to position [0, 0]
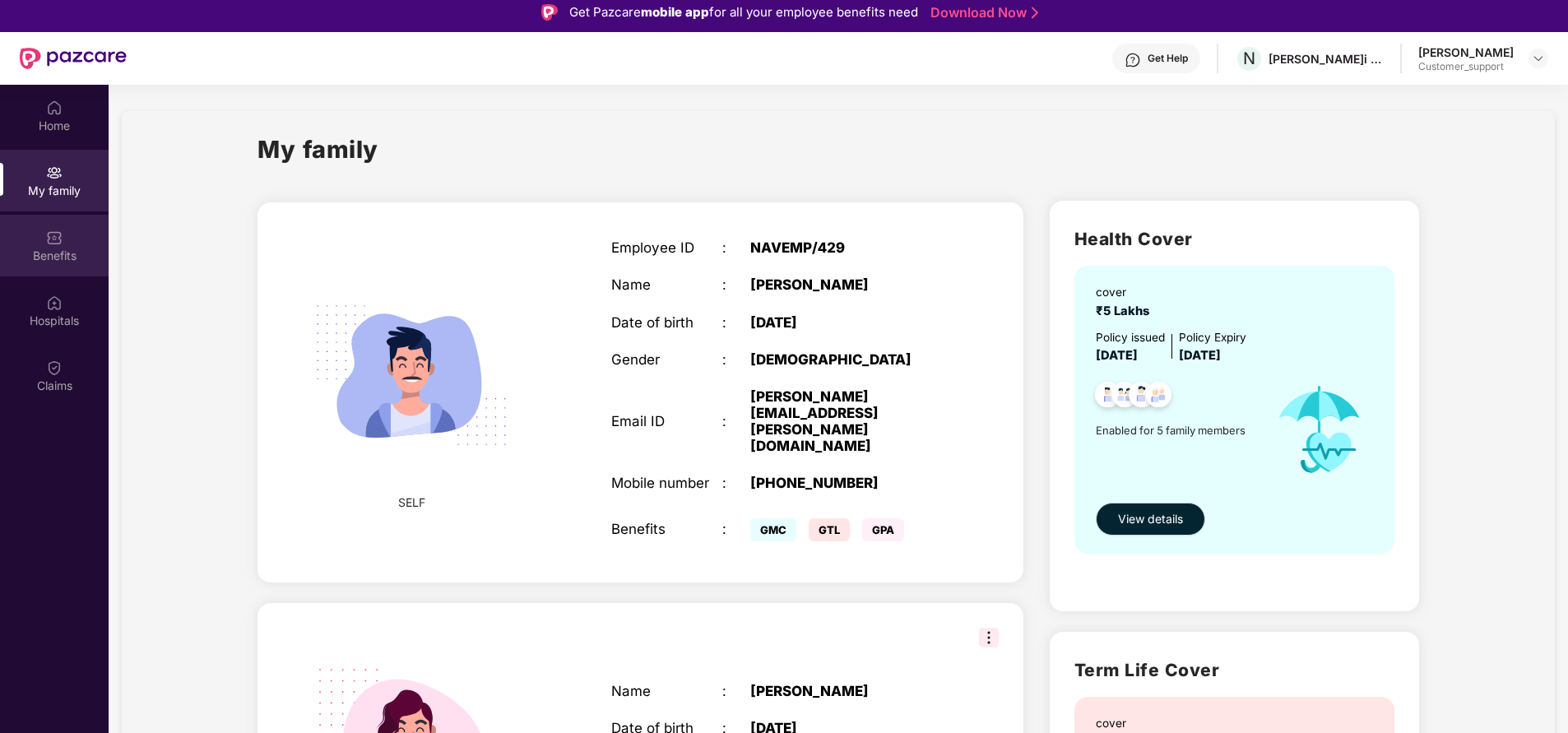
click at [60, 259] on div "Benefits" at bounding box center [54, 256] width 109 height 17
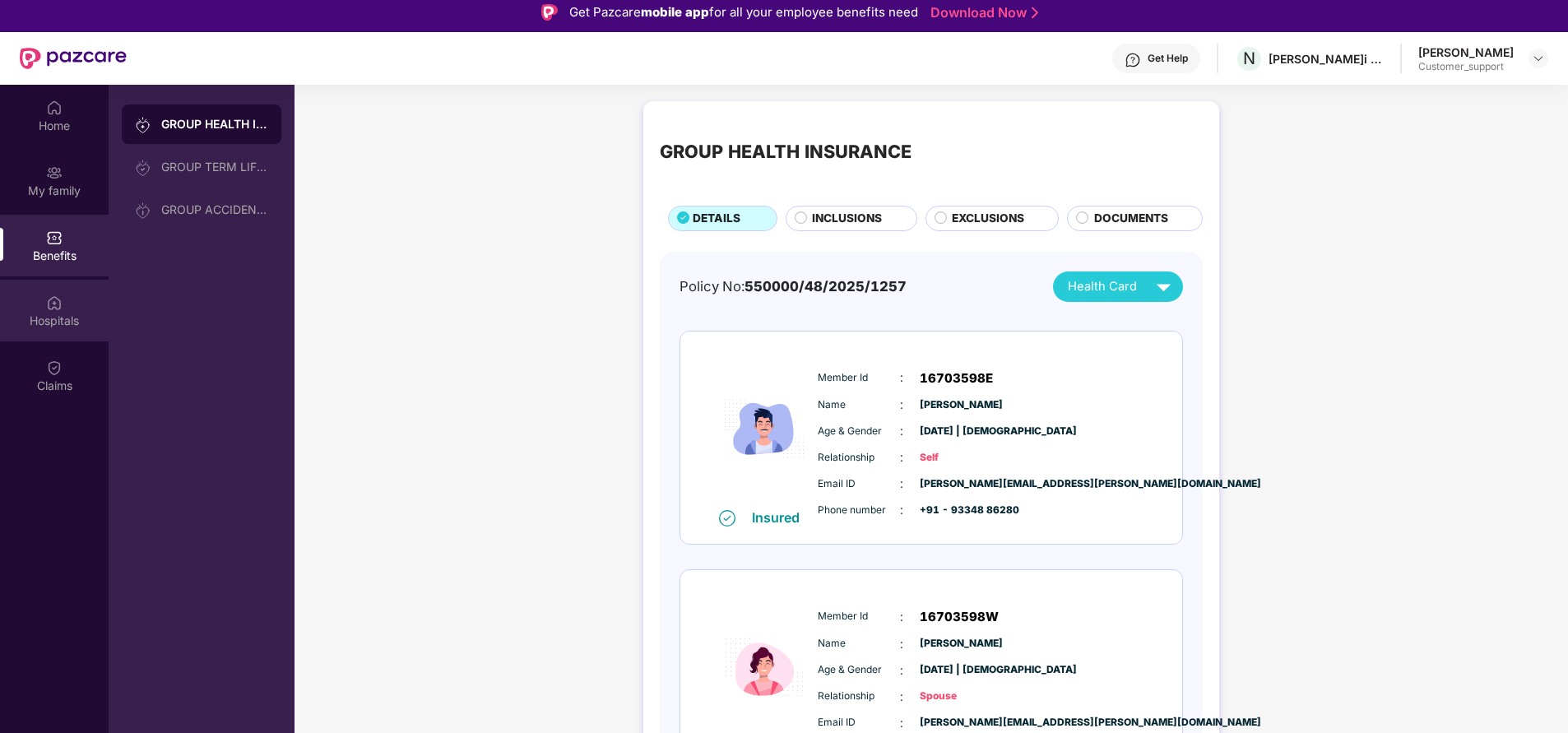
click at [53, 323] on div "Hospitals" at bounding box center [54, 320] width 109 height 17
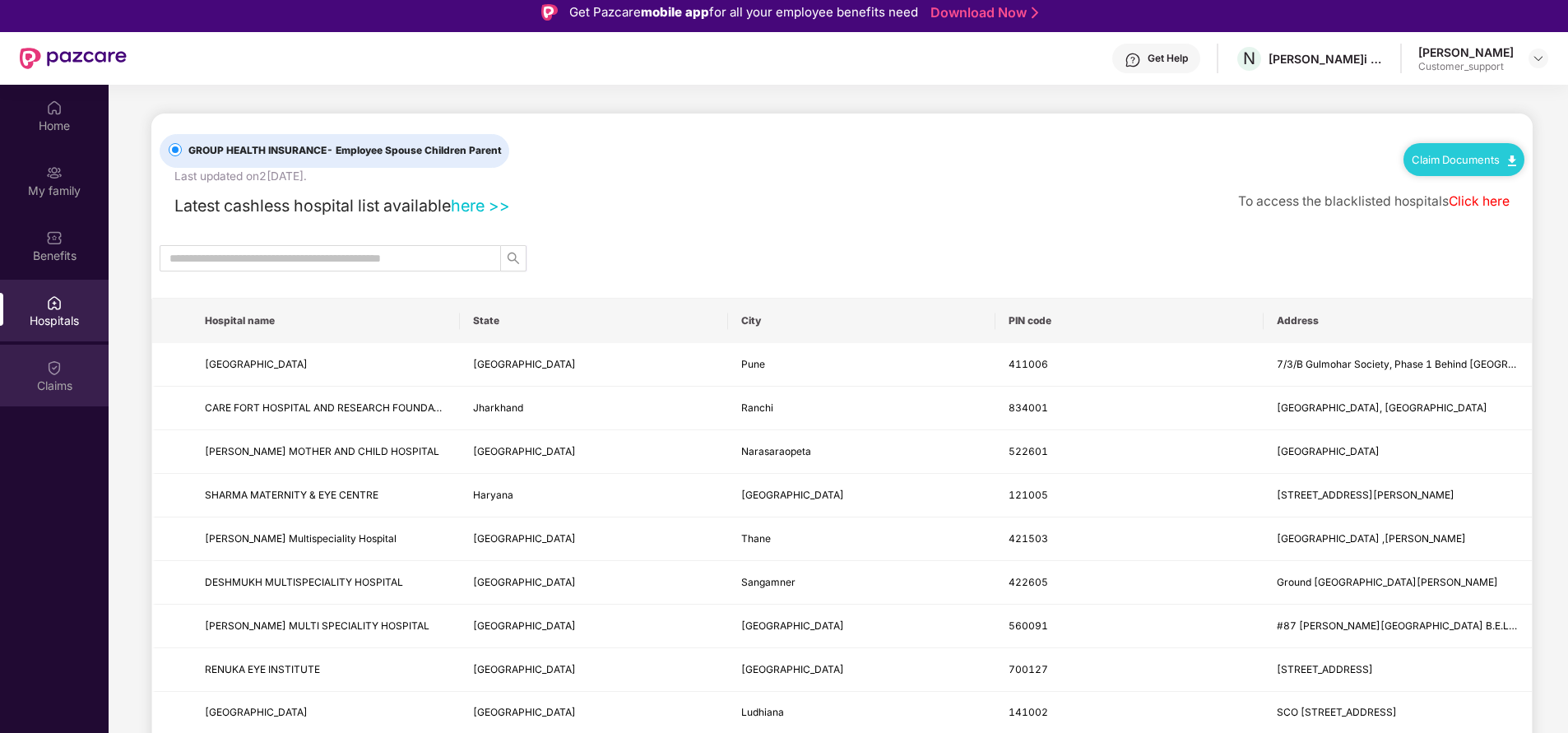
click at [50, 389] on div "Claims" at bounding box center [54, 385] width 109 height 17
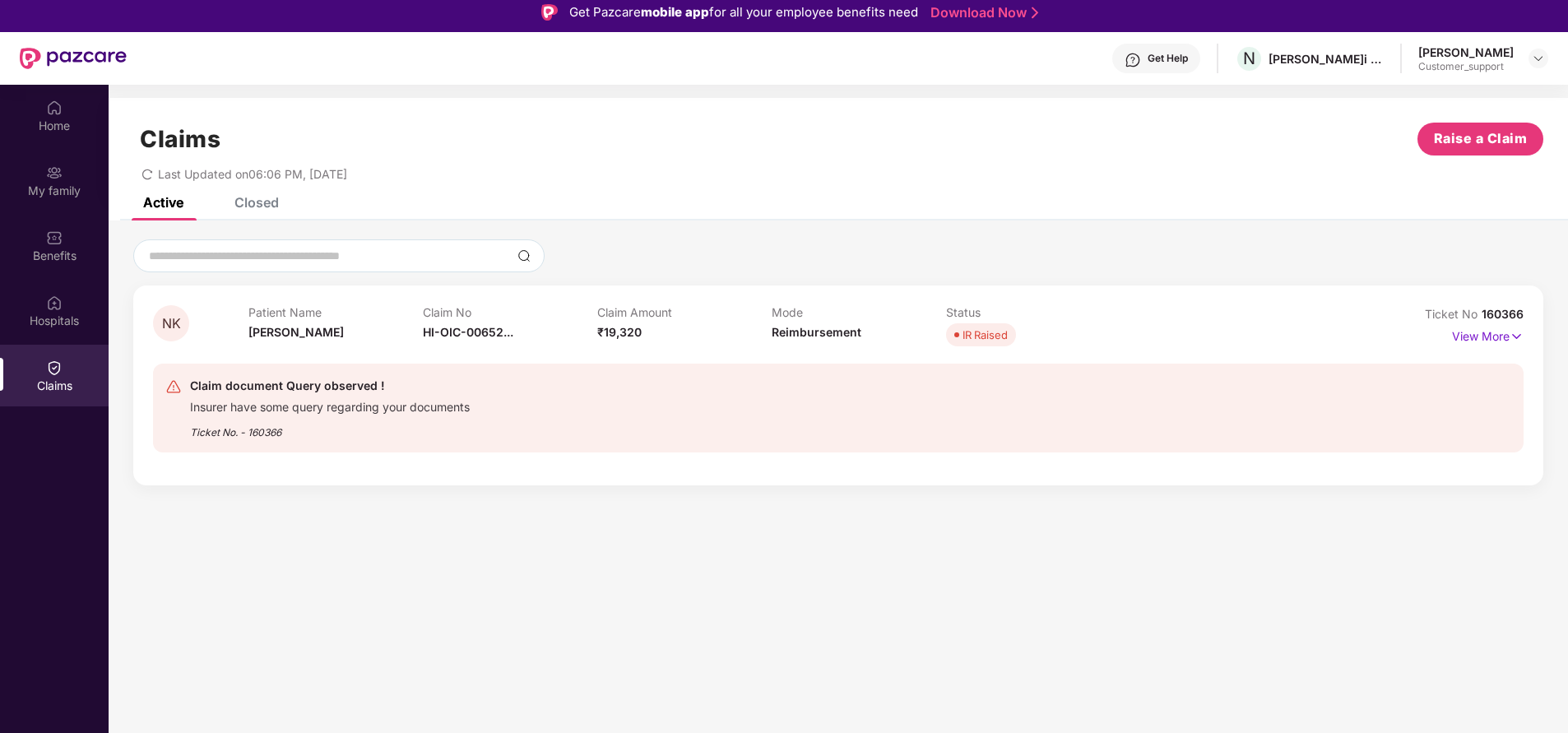
click at [267, 204] on div "Closed" at bounding box center [257, 202] width 44 height 17
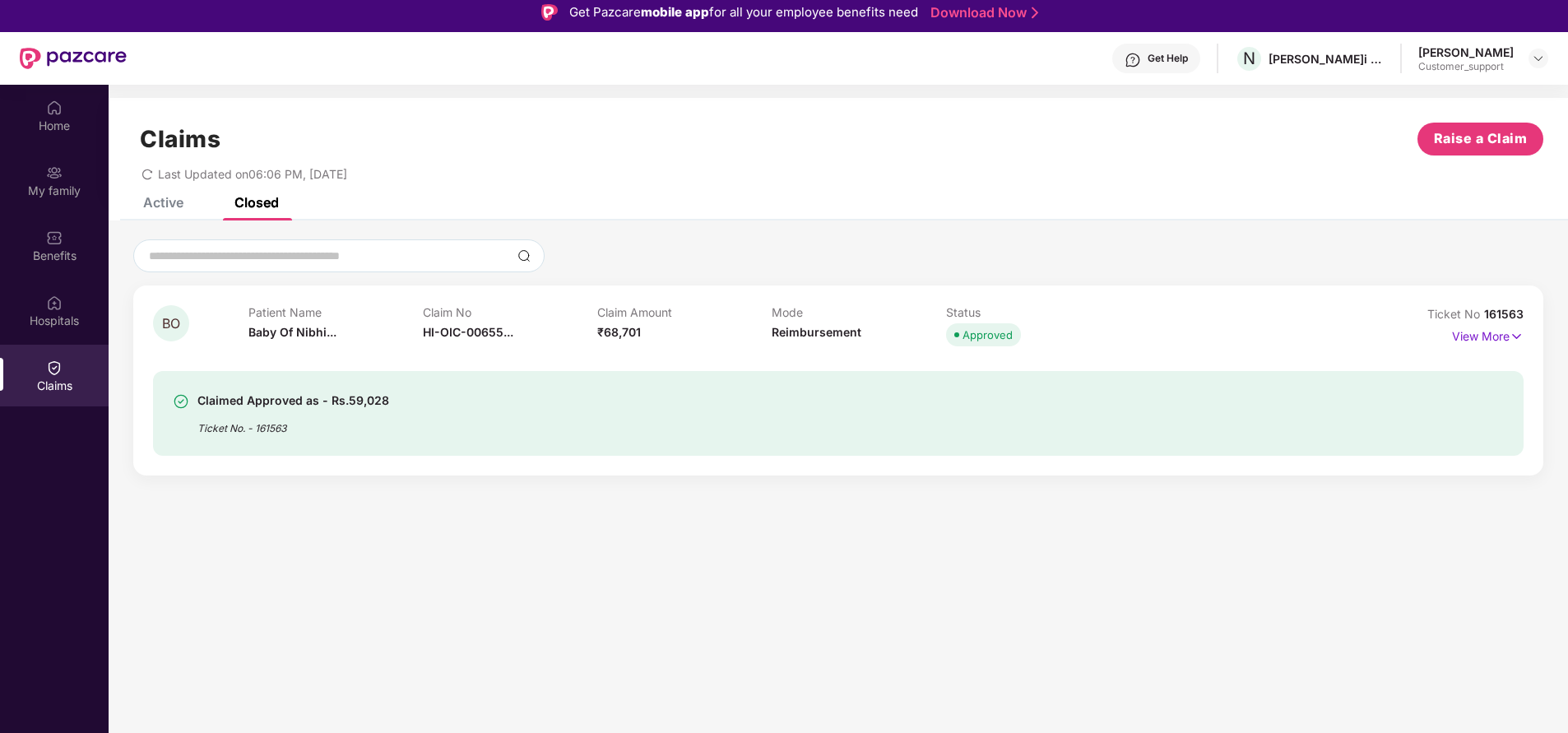
click at [169, 206] on div "Active" at bounding box center [164, 202] width 41 height 17
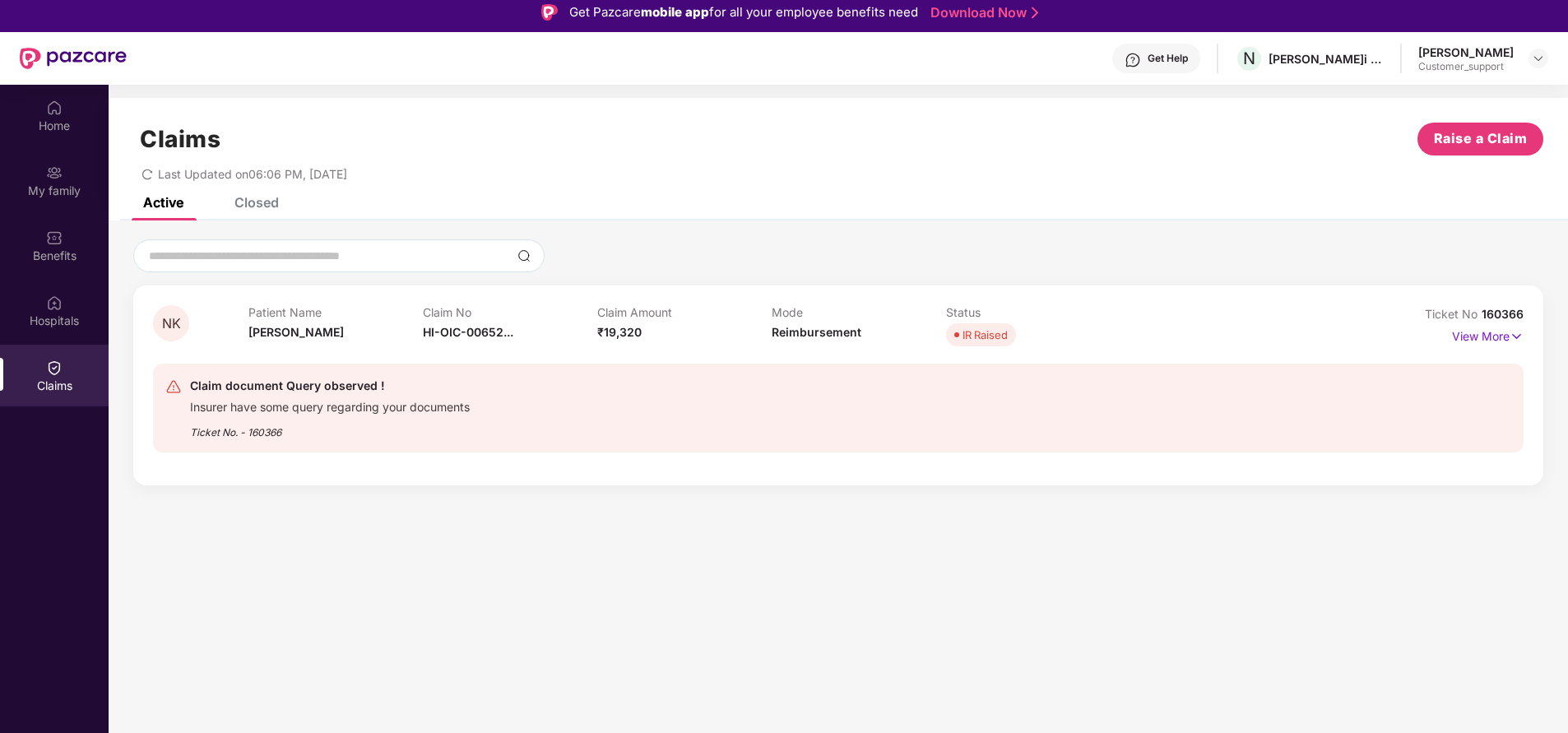
click at [251, 202] on div "Closed" at bounding box center [257, 202] width 44 height 17
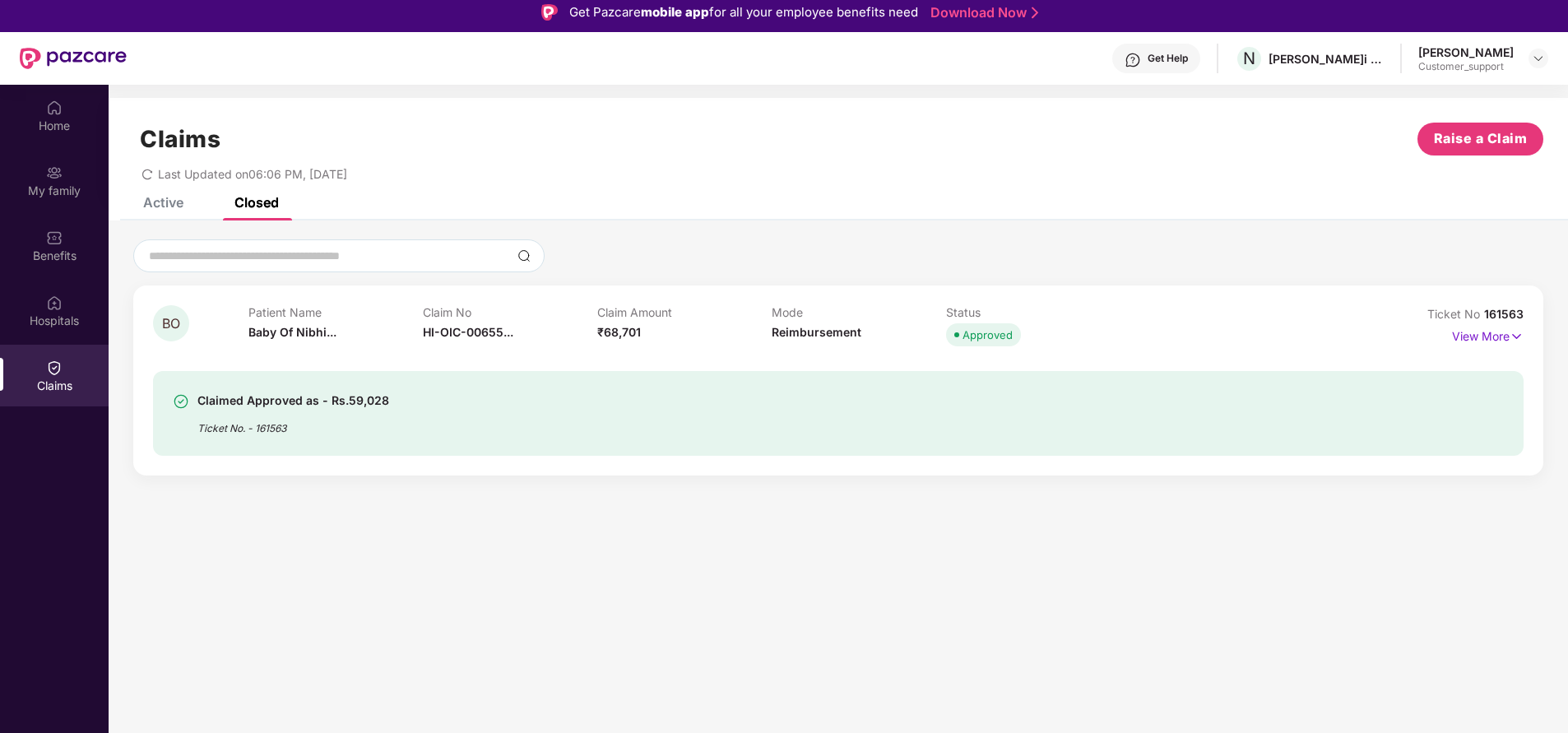
click at [170, 201] on div "Active" at bounding box center [164, 202] width 41 height 17
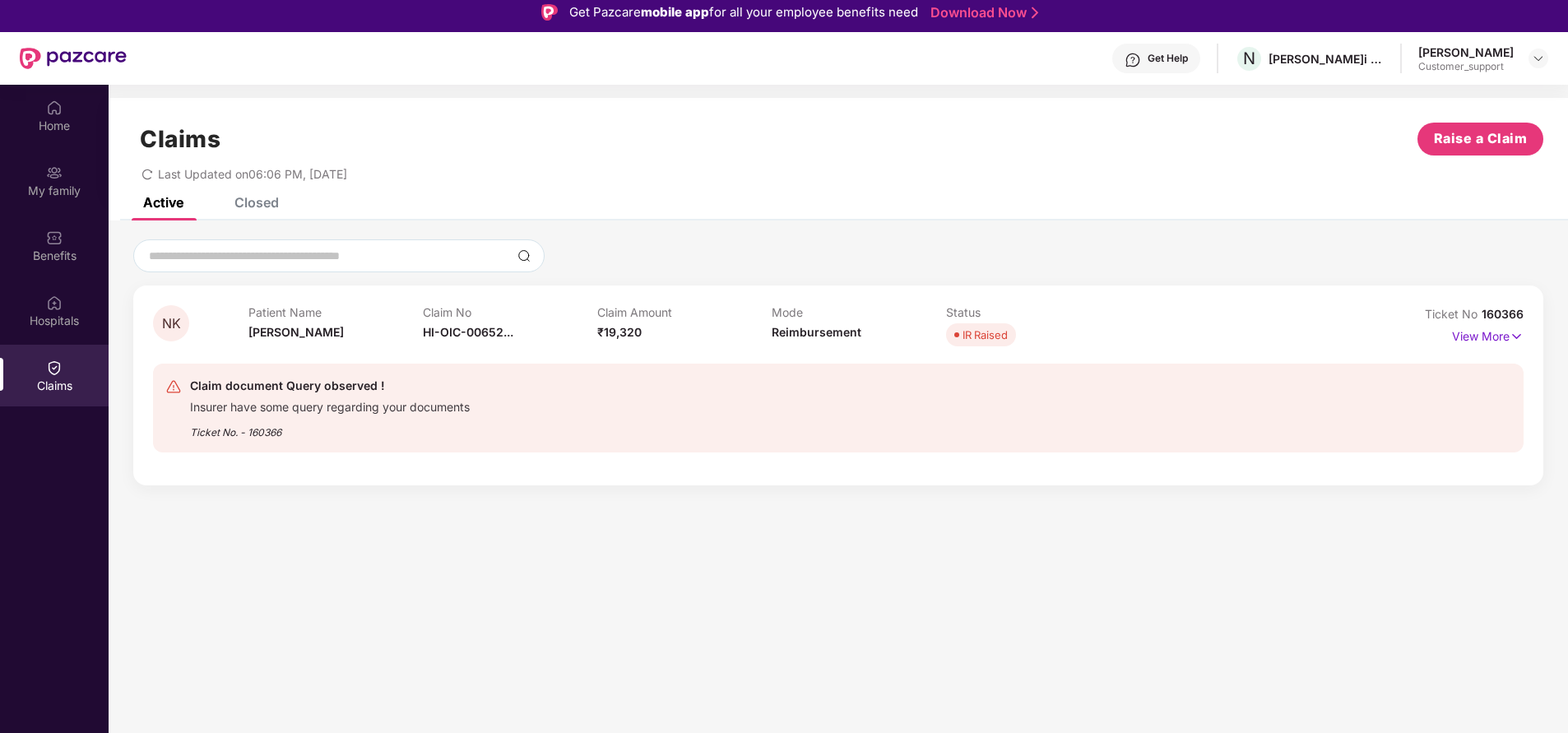
click at [974, 333] on div "IR Raised" at bounding box center [985, 335] width 45 height 17
click at [1479, 336] on p "View More" at bounding box center [1487, 334] width 72 height 22
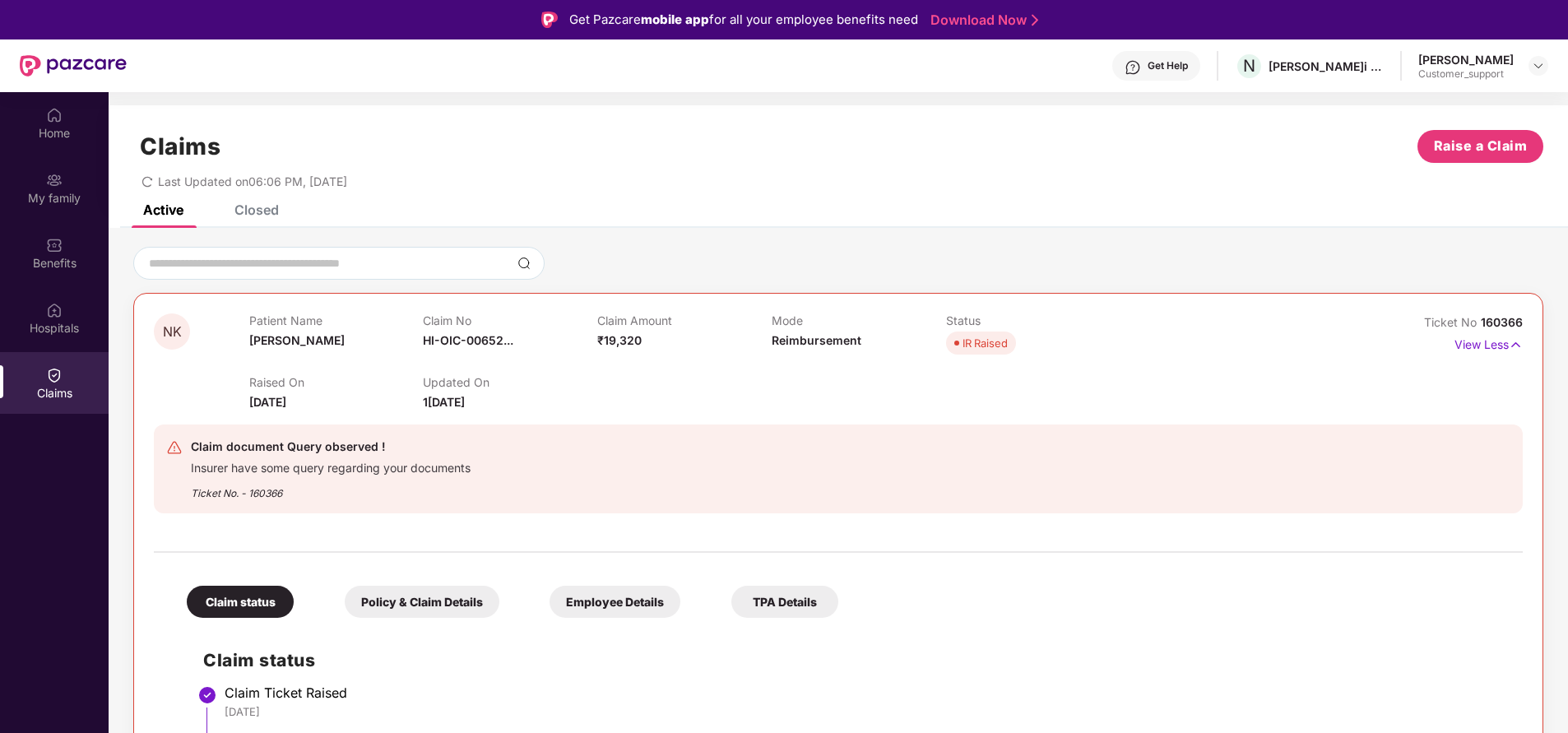
click at [271, 498] on div "Ticket No. - 160366" at bounding box center [331, 488] width 280 height 26
click at [59, 572] on div "Home My family Benefits Hospitals Claims" at bounding box center [54, 459] width 109 height 733
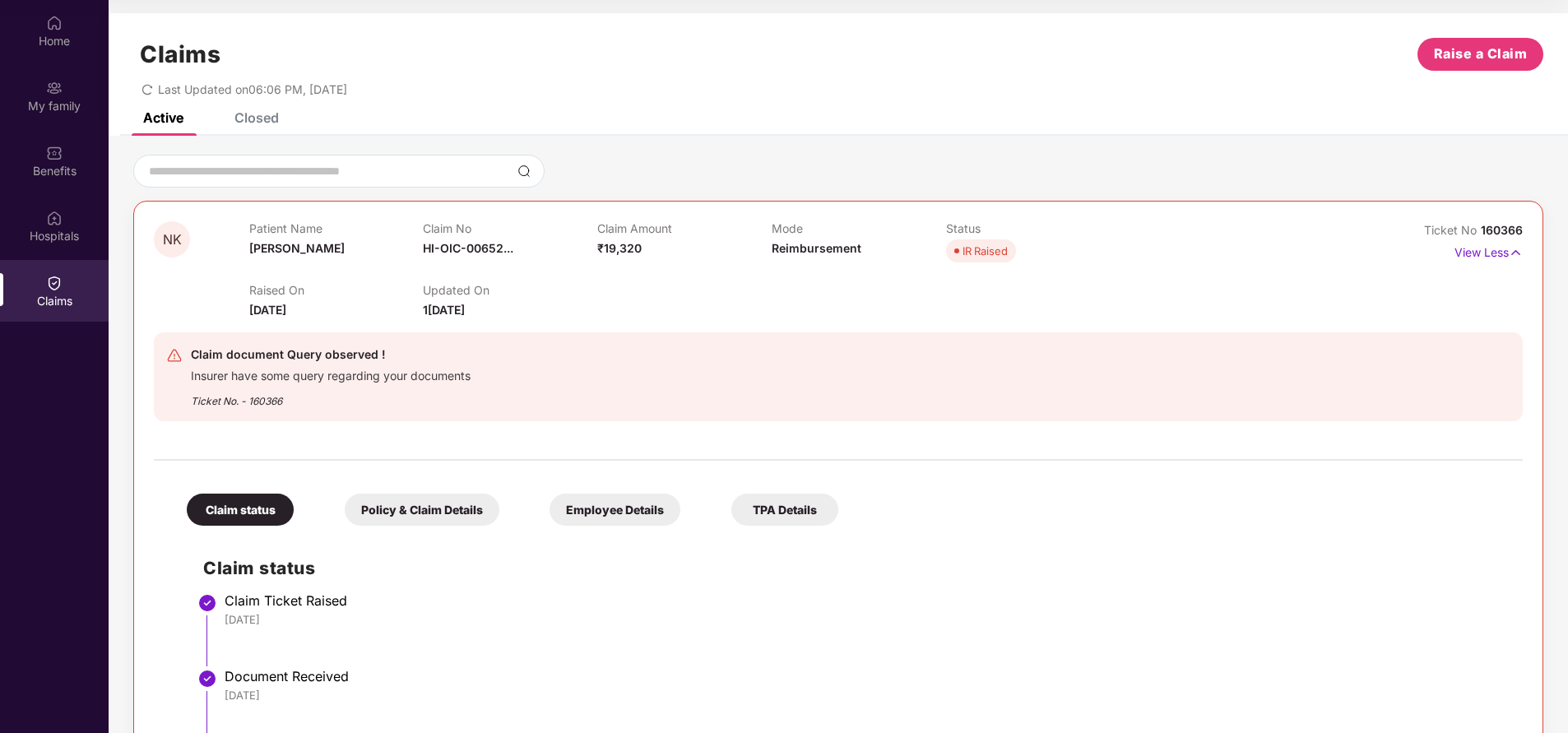
click at [0, 412] on html "Get Pazcare mobile app for all your employee benefits need Download Now Get Hel…" at bounding box center [784, 274] width 1568 height 733
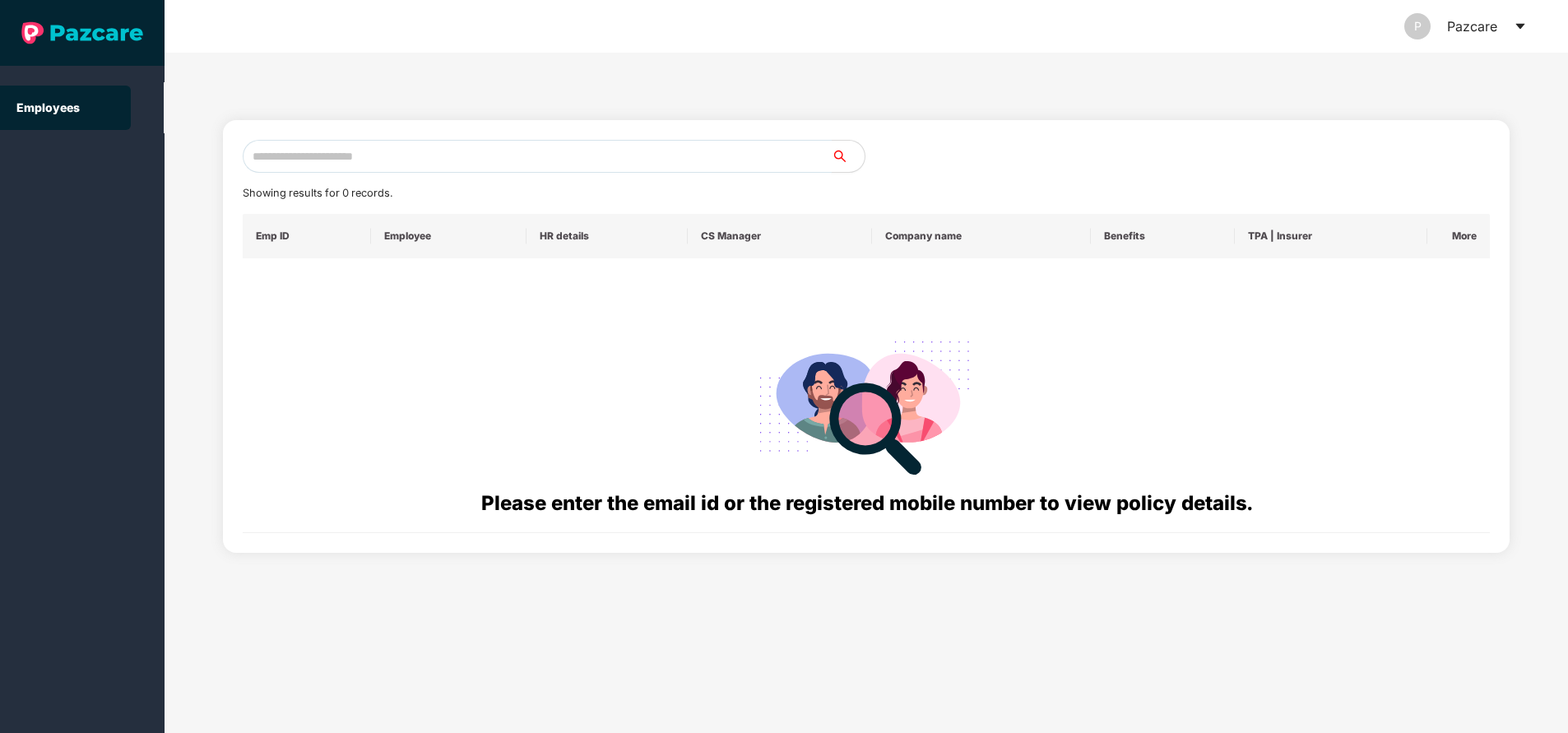
click at [432, 156] on input "text" at bounding box center [537, 156] width 589 height 33
paste input "**********"
click at [398, 162] on input "**********" at bounding box center [537, 156] width 589 height 33
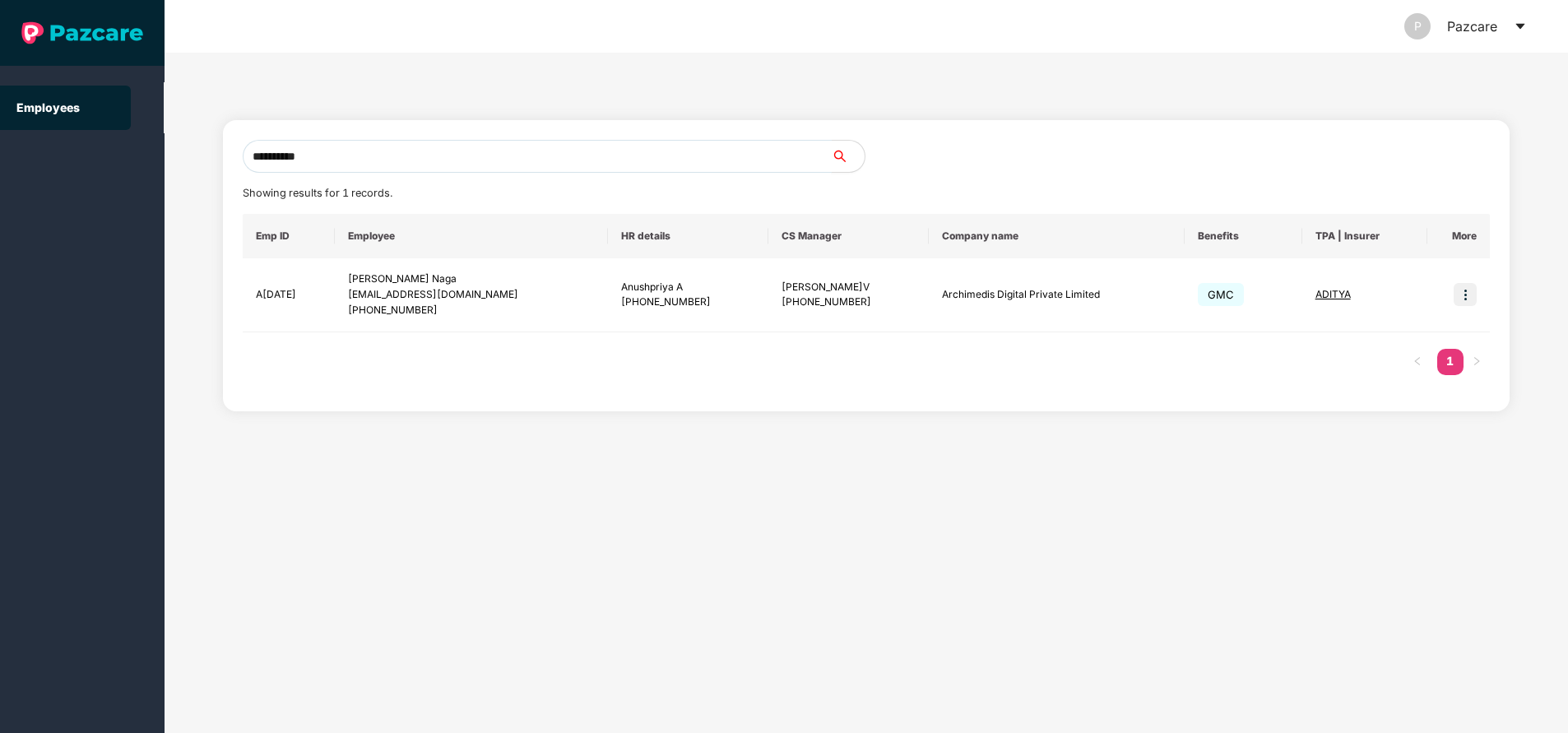
type input "**********"
click at [9, 467] on div "Employees" at bounding box center [82, 366] width 165 height 733
drag, startPoint x: 107, startPoint y: 363, endPoint x: 164, endPoint y: 12, distance: 355.6
click at [107, 364] on div "Employees" at bounding box center [82, 366] width 165 height 733
click at [20, 499] on div "Employees" at bounding box center [82, 366] width 165 height 733
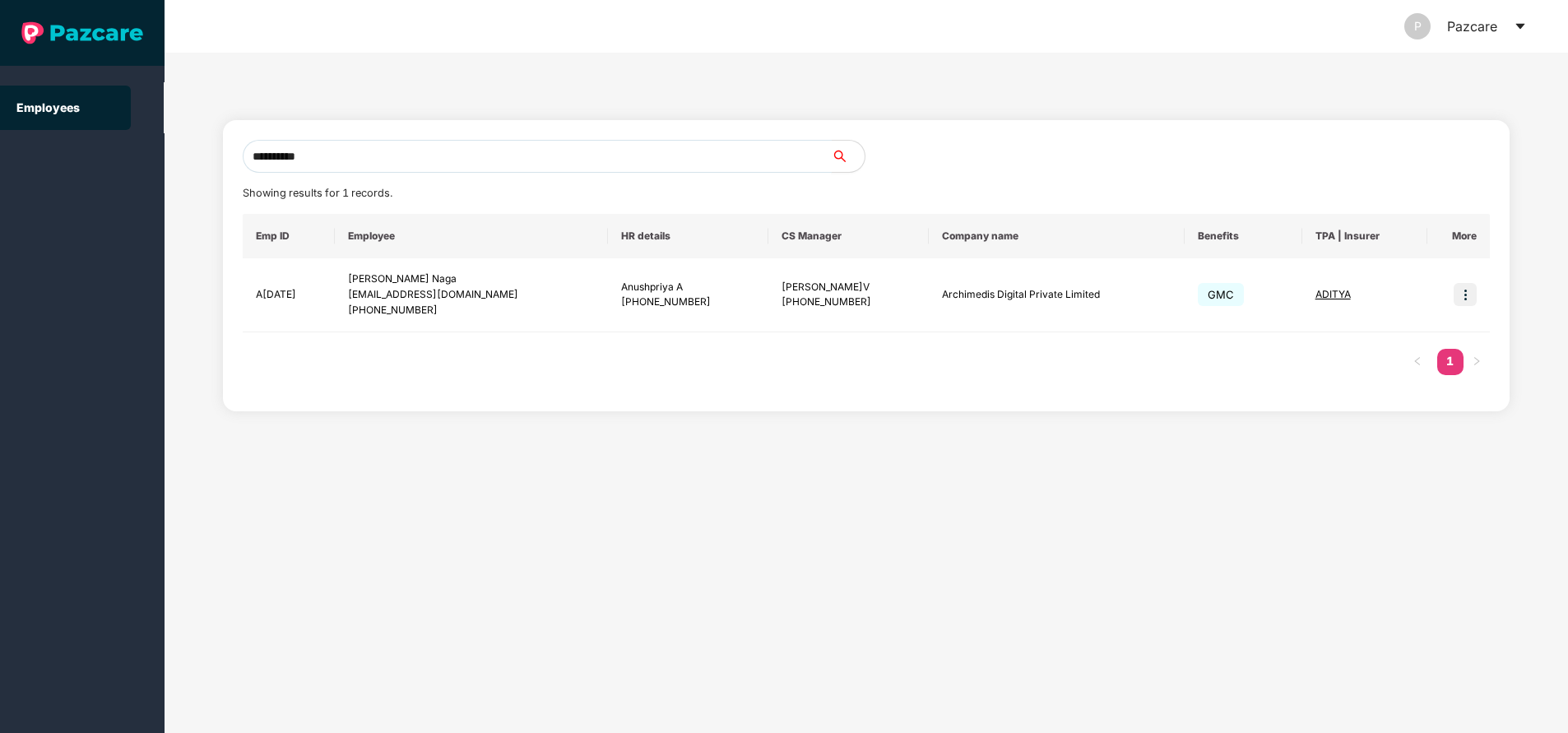
click at [409, 165] on input "**********" at bounding box center [537, 156] width 589 height 33
paste input "**********"
click at [409, 165] on input "**********" at bounding box center [537, 156] width 589 height 33
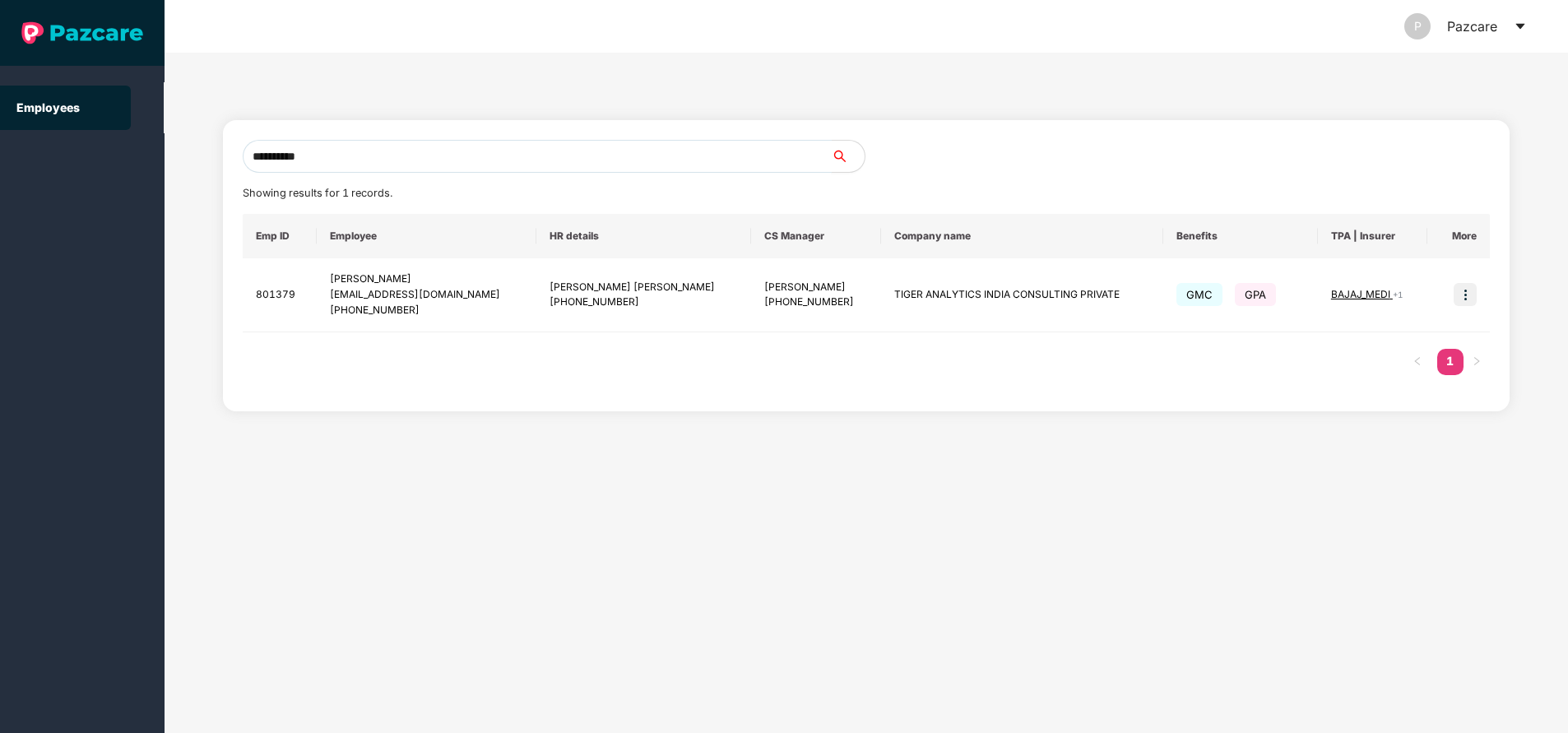
type input "**********"
click at [2, 439] on div "Employees" at bounding box center [82, 366] width 165 height 733
click at [400, 150] on input "**********" at bounding box center [537, 156] width 589 height 33
paste input "**********"
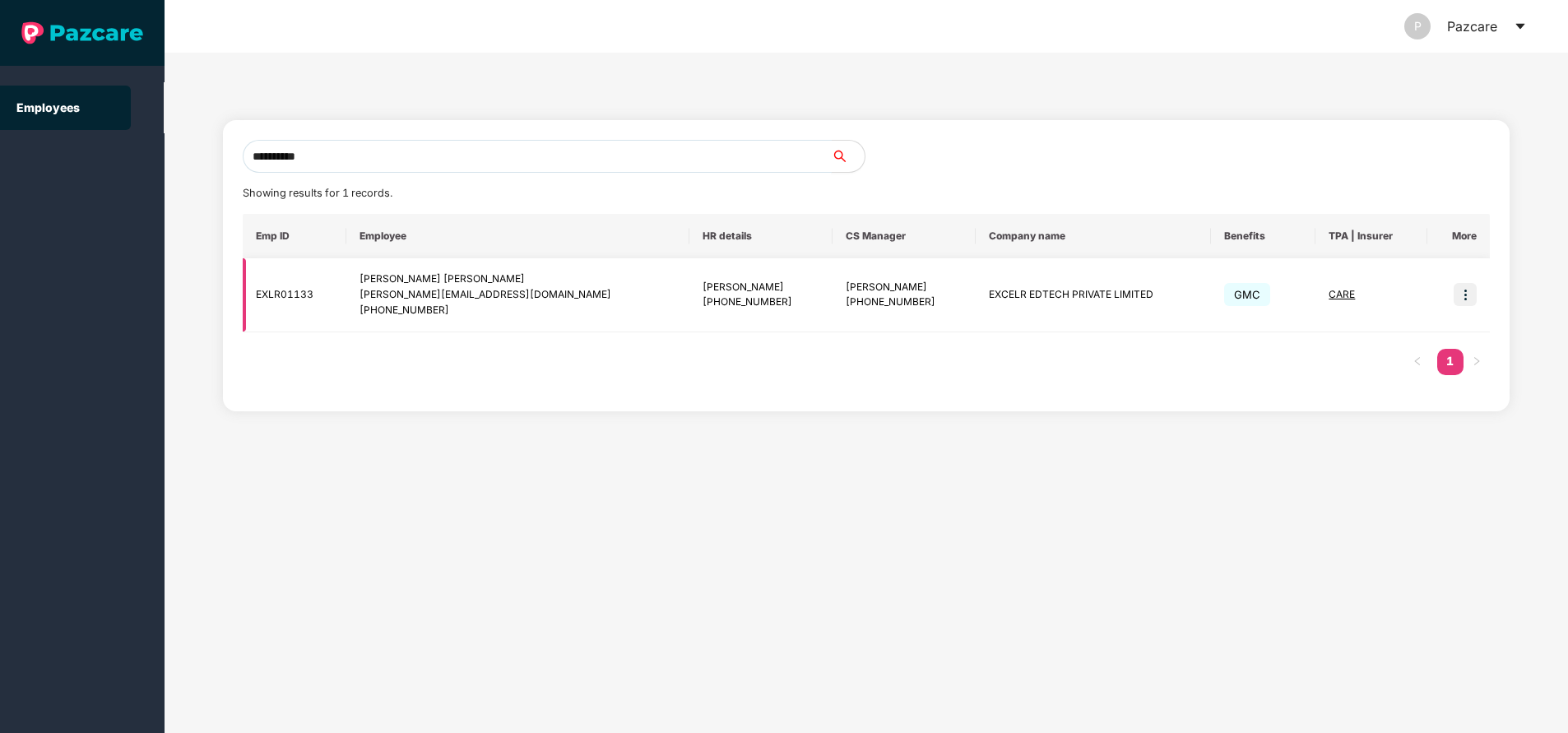
type input "**********"
click at [1457, 288] on img at bounding box center [1465, 295] width 23 height 23
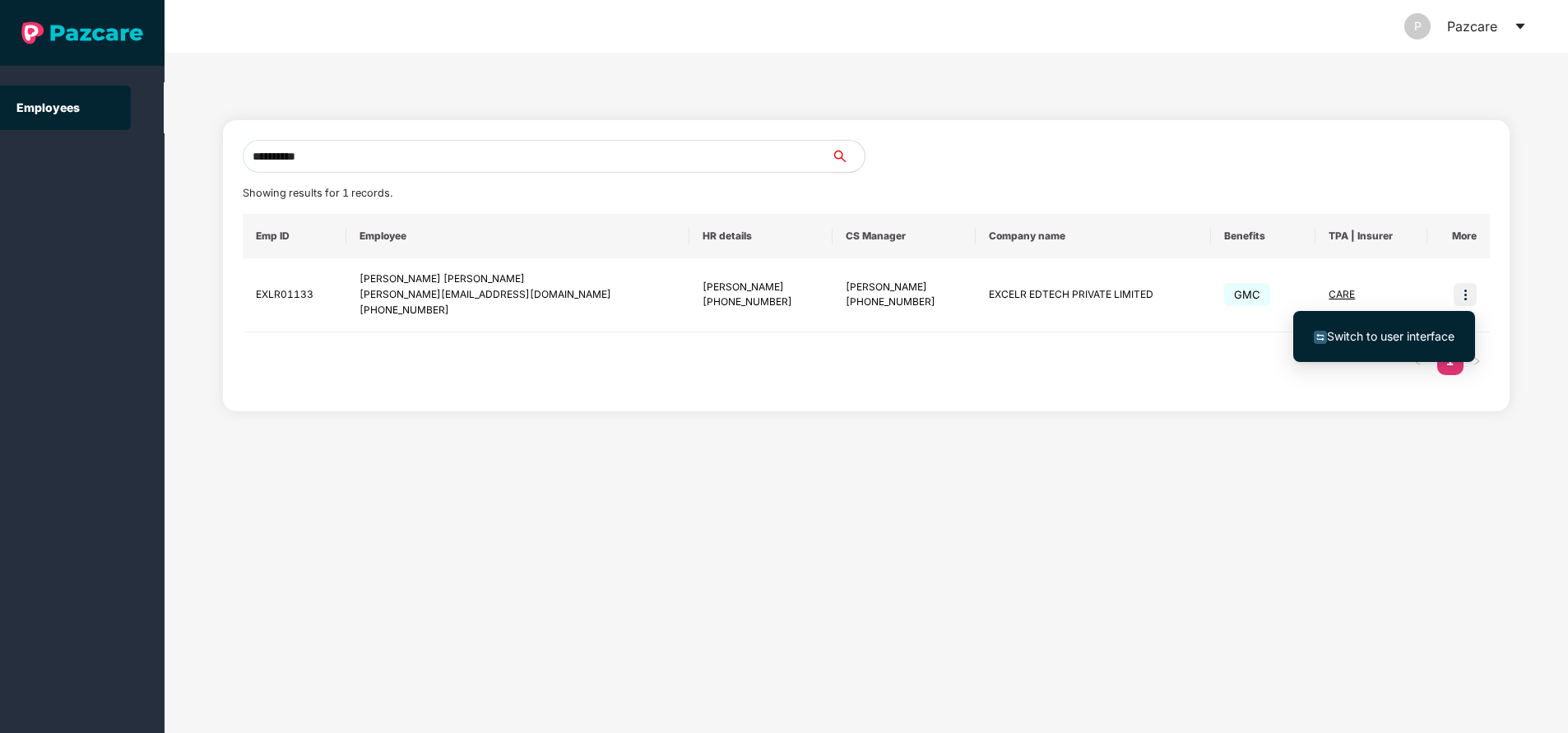
click at [1392, 334] on span "Switch to user interface" at bounding box center [1391, 336] width 127 height 14
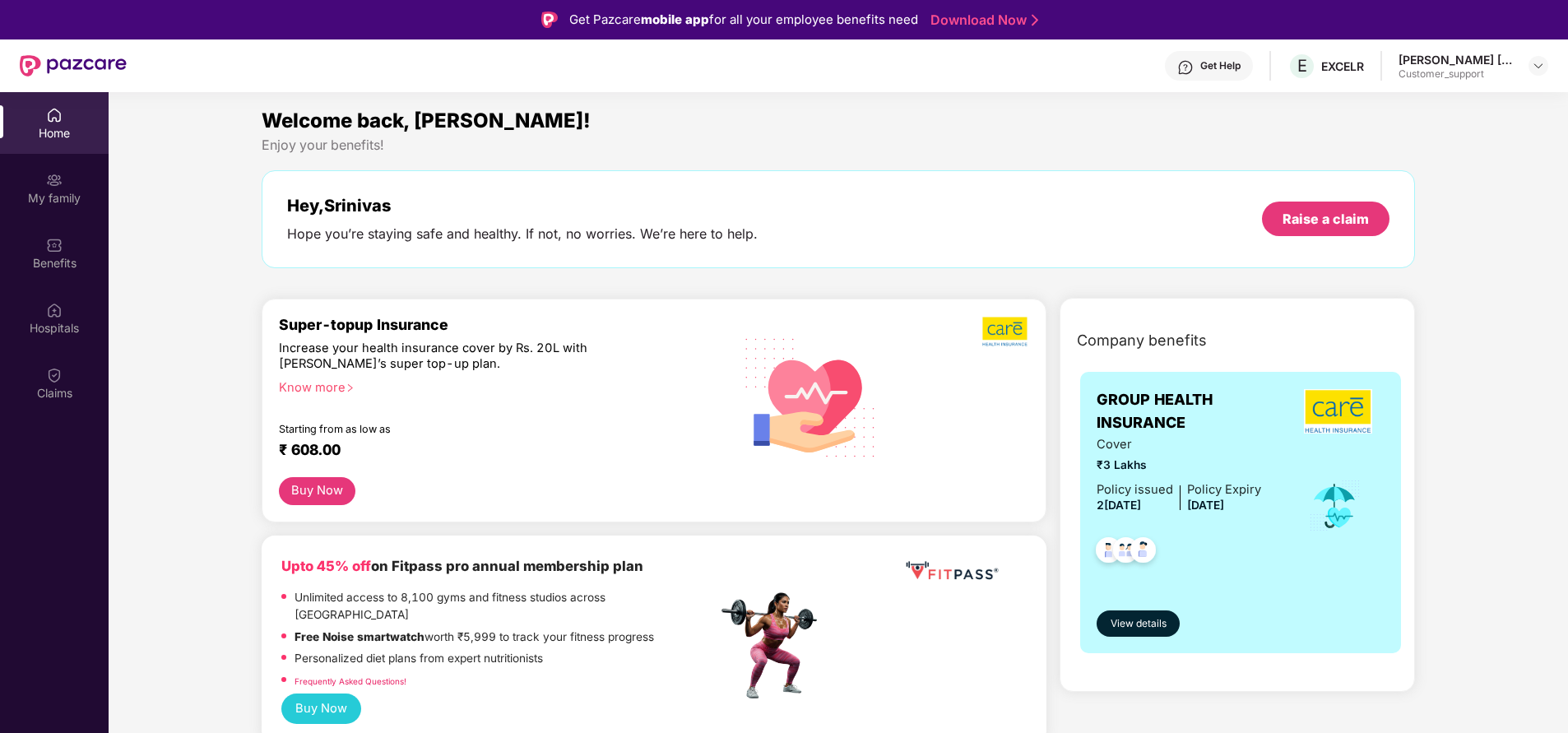
click at [52, 284] on div "Home My family Benefits Hospitals Claims" at bounding box center [54, 254] width 109 height 325
click at [64, 390] on div "Claims" at bounding box center [54, 393] width 109 height 17
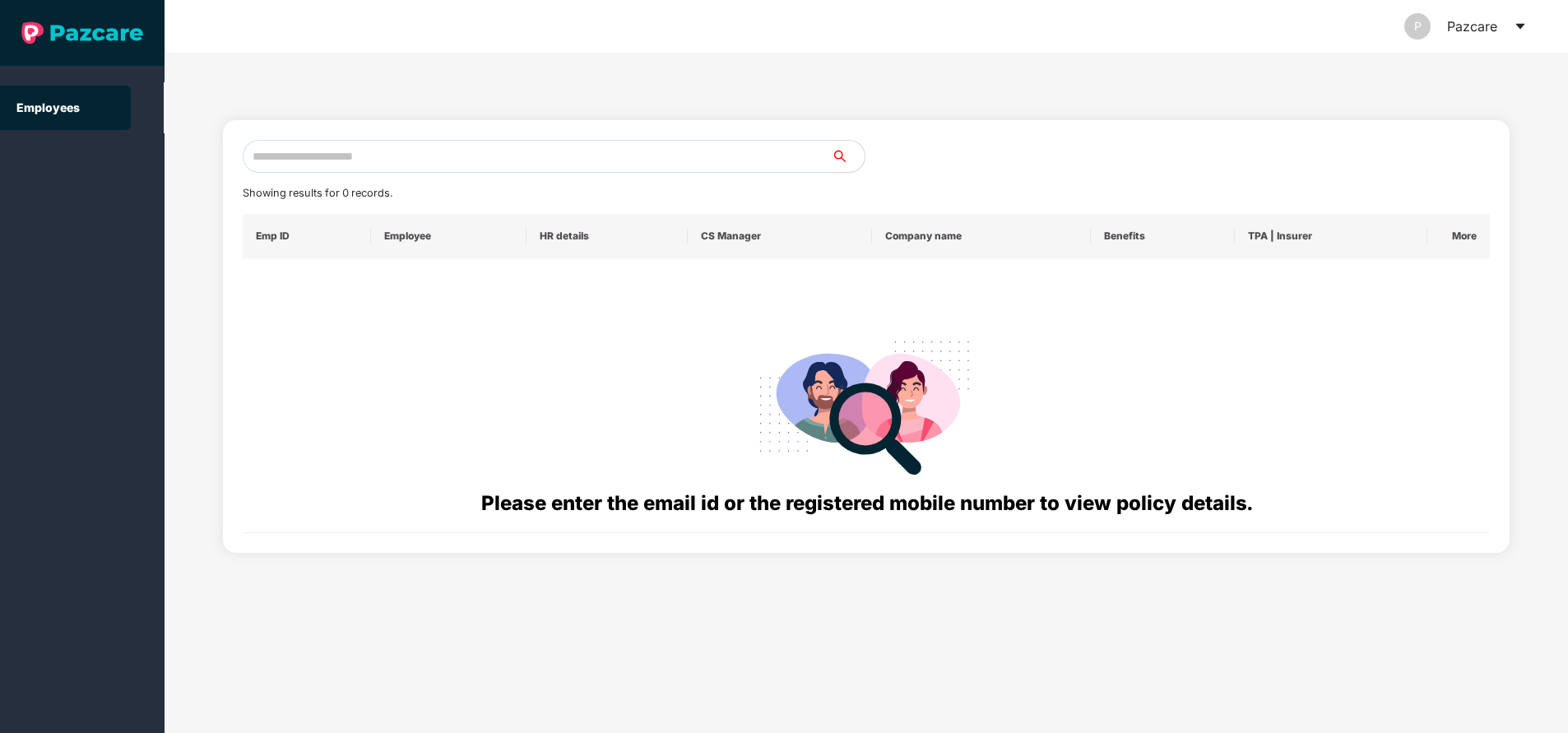
click at [369, 157] on input "text" at bounding box center [537, 156] width 589 height 33
paste input "**********"
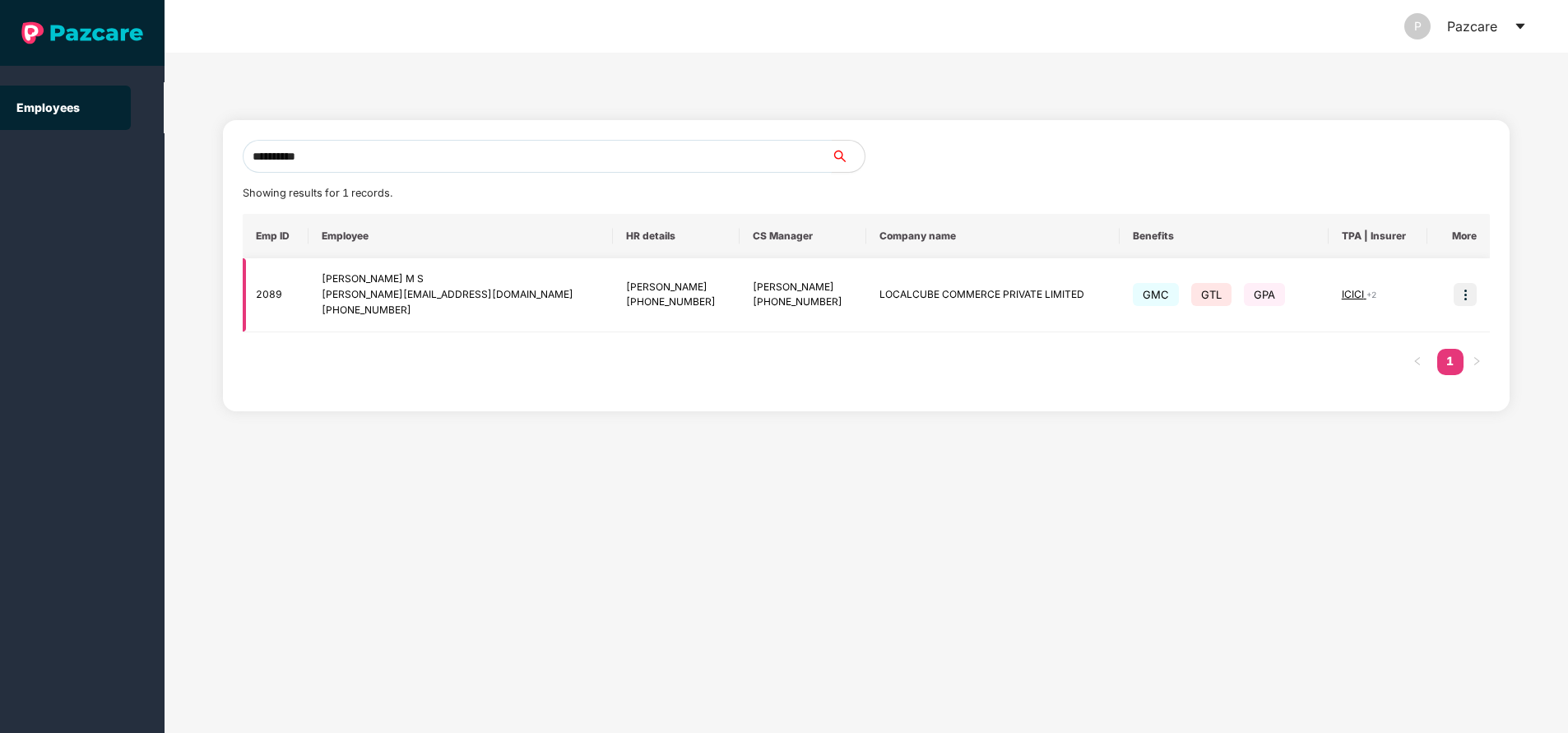
type input "**********"
click at [1462, 303] on img at bounding box center [1465, 295] width 23 height 23
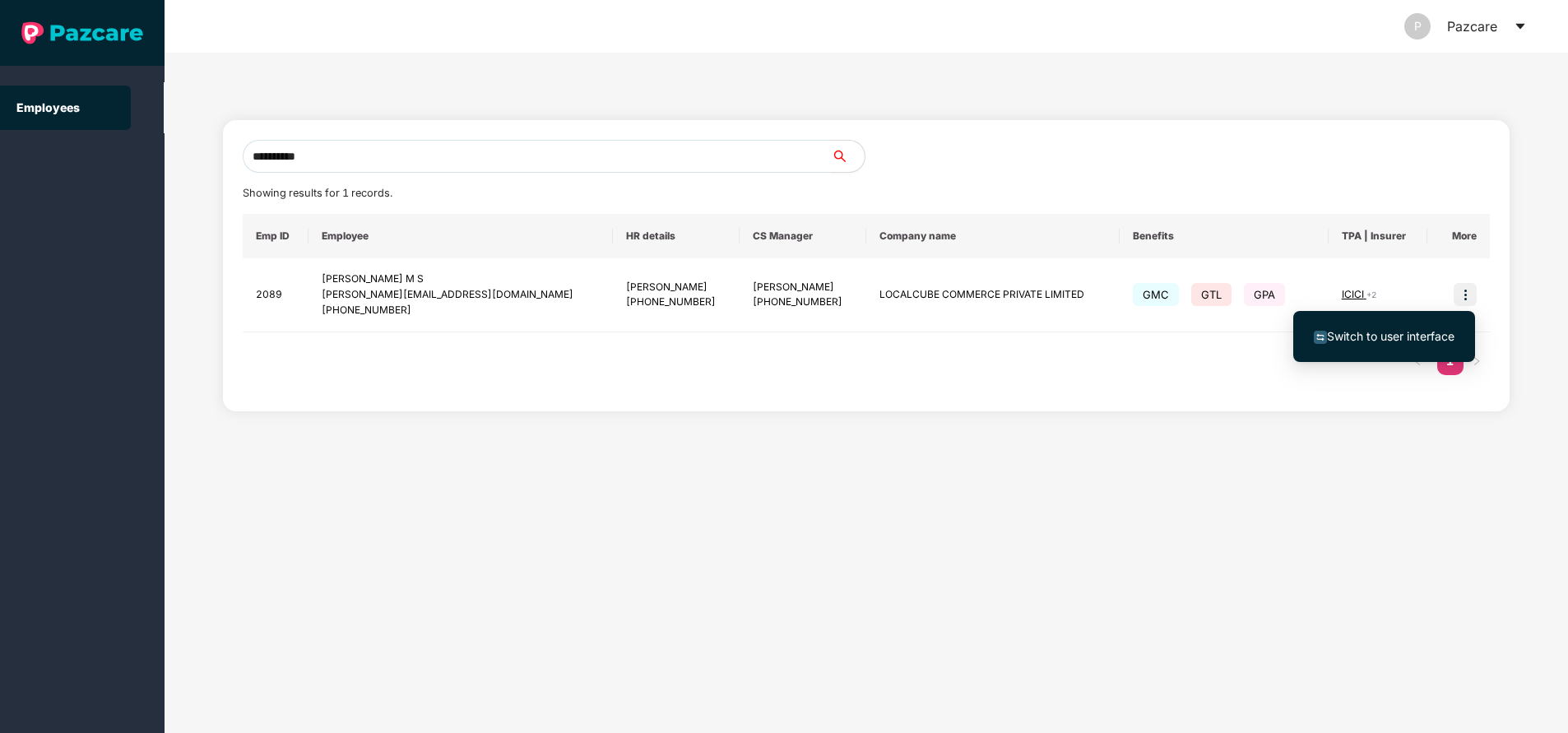
click at [1433, 328] on span "Switch to user interface" at bounding box center [1384, 336] width 141 height 18
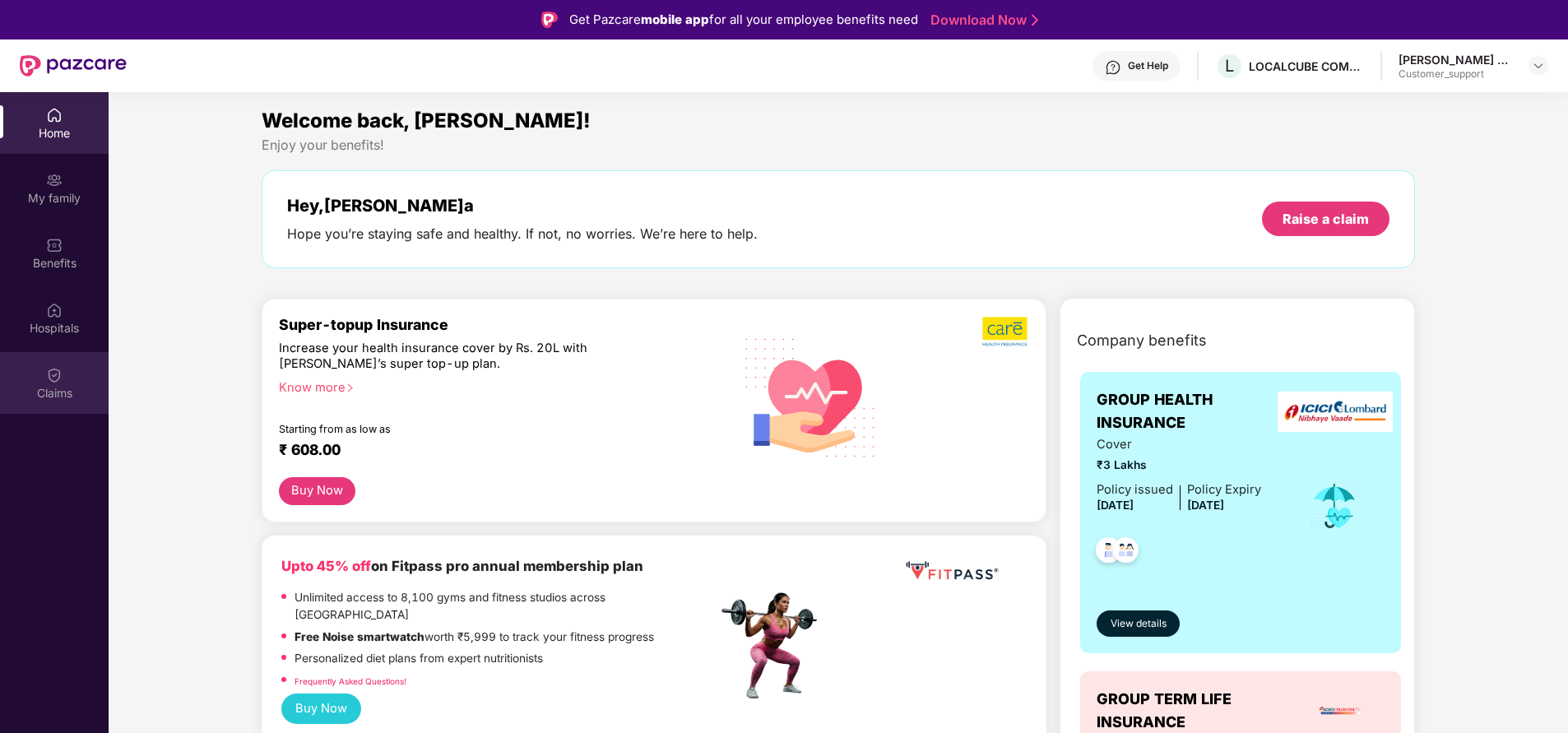
click at [62, 381] on img at bounding box center [54, 374] width 17 height 17
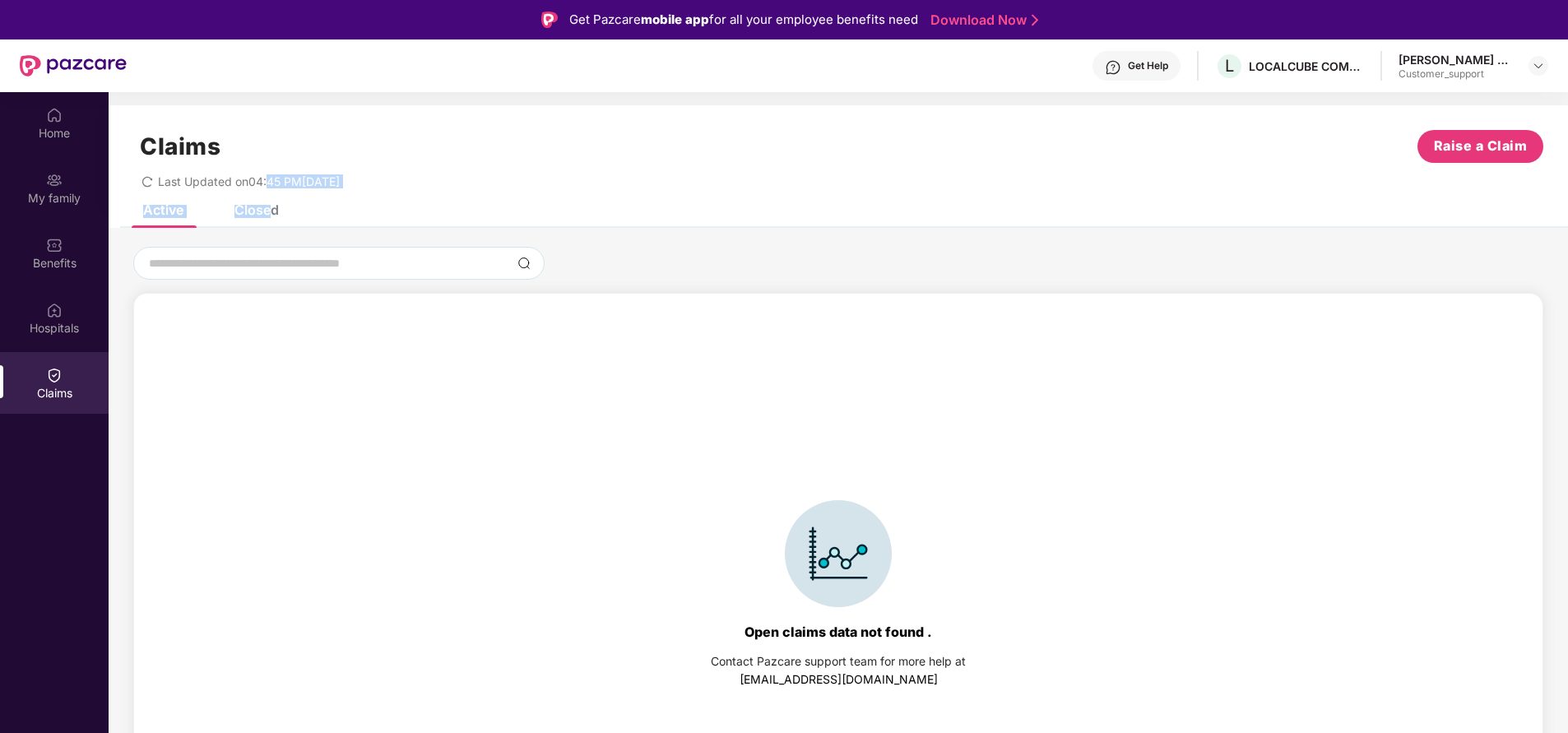
drag, startPoint x: 273, startPoint y: 203, endPoint x: 271, endPoint y: 218, distance: 15.1
click at [271, 218] on div "Claims Raise a Claim Last Updated on 04:45 PM, 26 Aug 2025 Active Closed Open c…" at bounding box center [838, 483] width 1459 height 756
click at [271, 218] on div "Closed" at bounding box center [244, 209] width 69 height 36
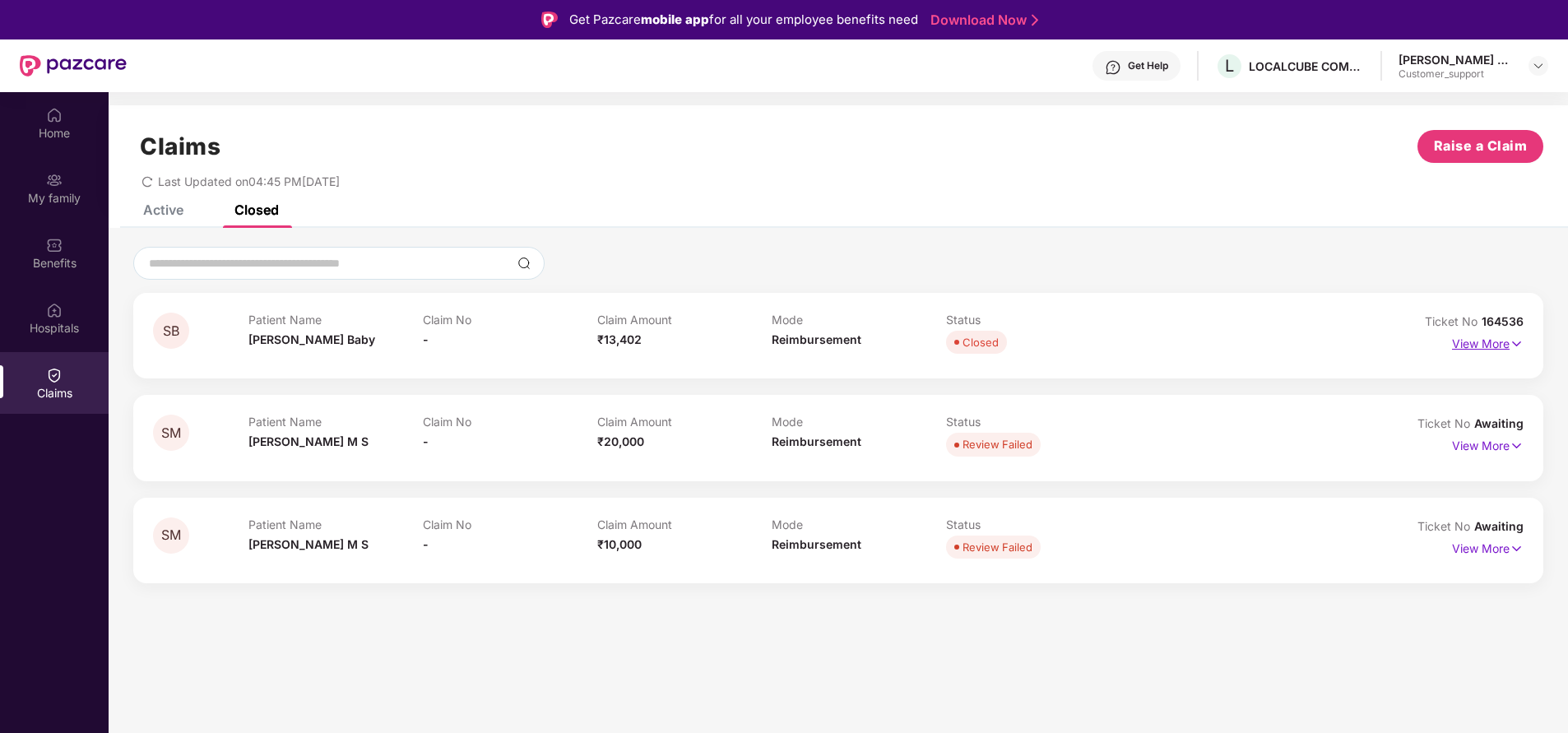
click at [1479, 343] on p "View More" at bounding box center [1487, 342] width 72 height 22
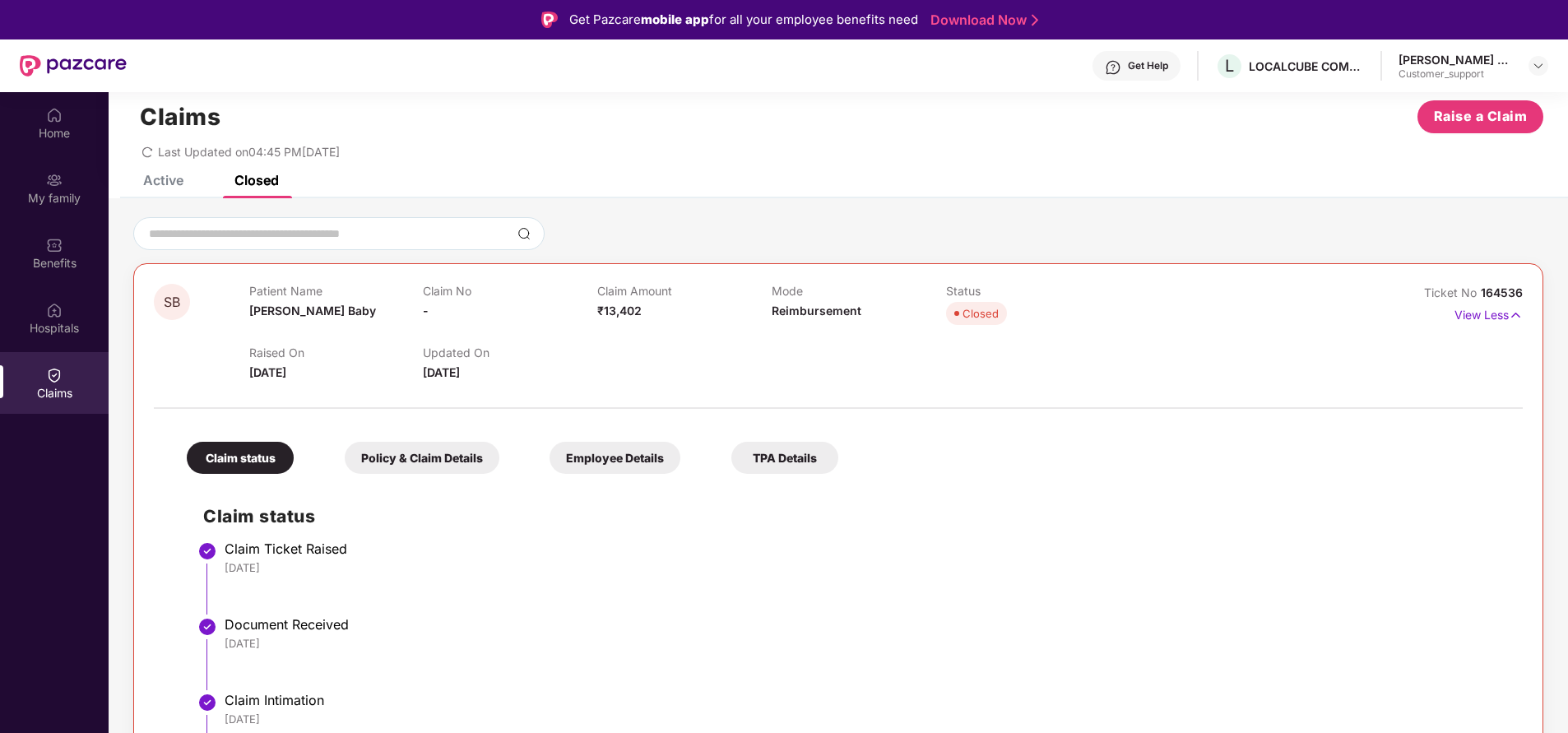
scroll to position [29, 0]
click at [1477, 312] on p "View Less" at bounding box center [1488, 312] width 68 height 22
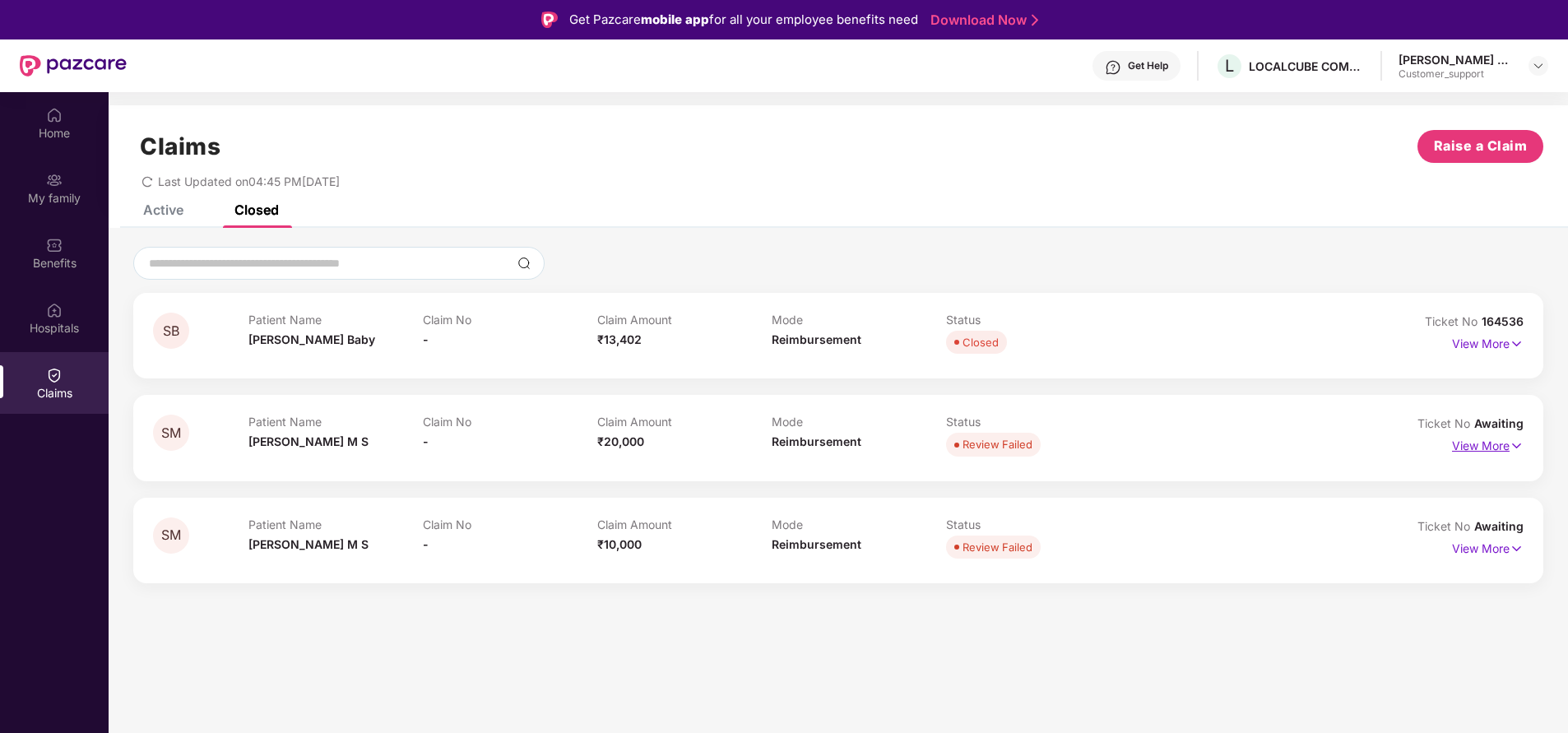
click at [1466, 455] on p "View More" at bounding box center [1487, 444] width 72 height 22
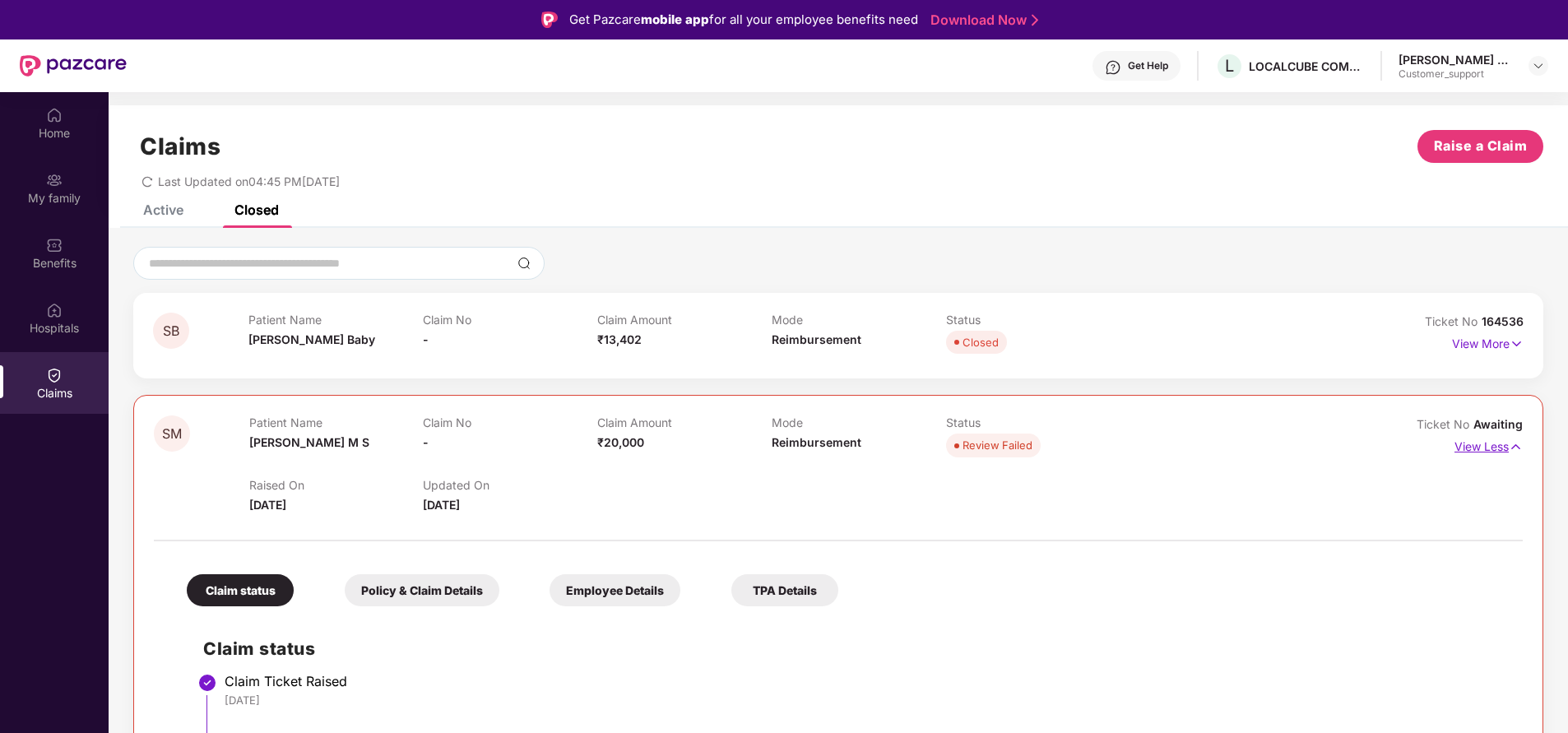
click at [1476, 451] on p "View Less" at bounding box center [1488, 444] width 68 height 22
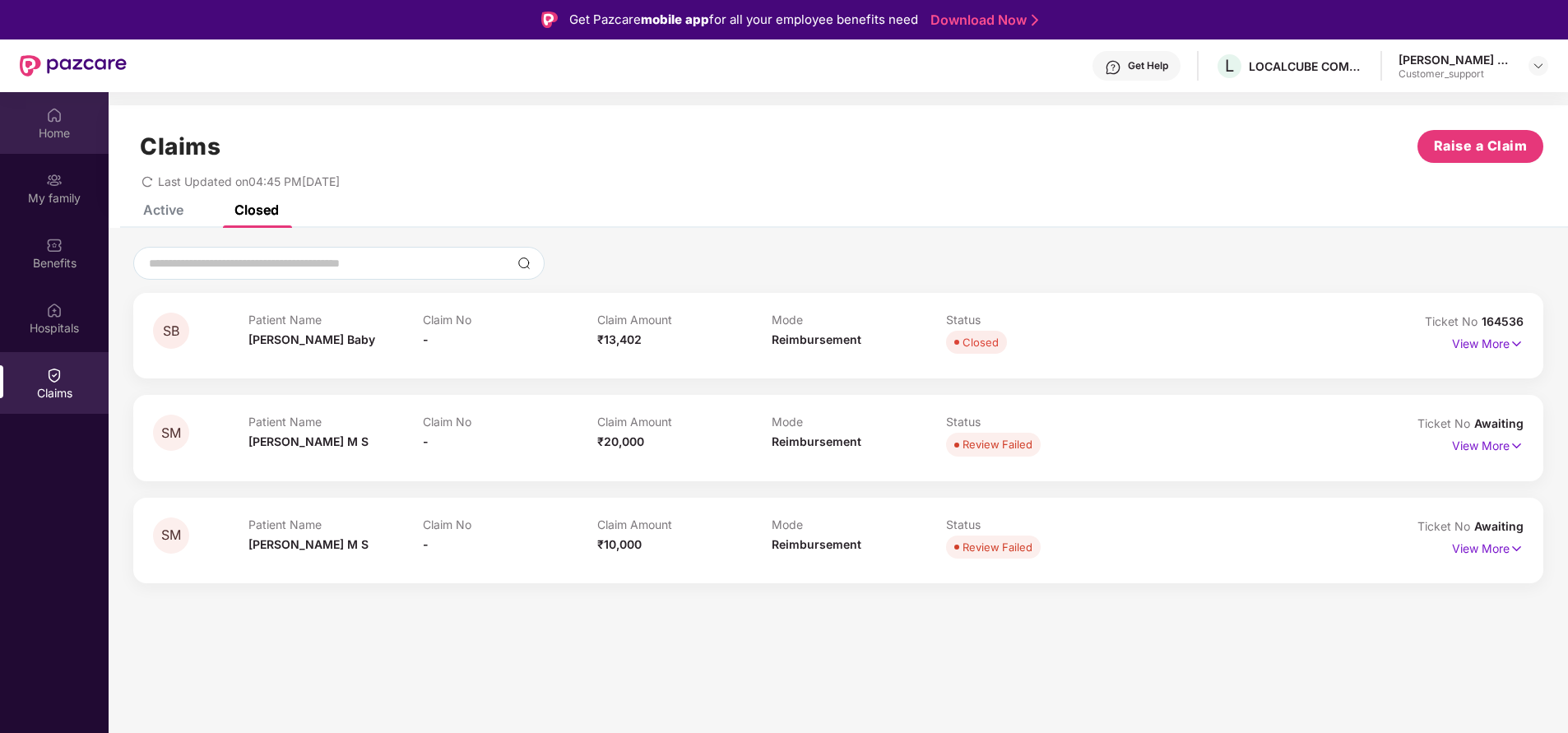
click at [57, 134] on div "Home" at bounding box center [54, 133] width 109 height 17
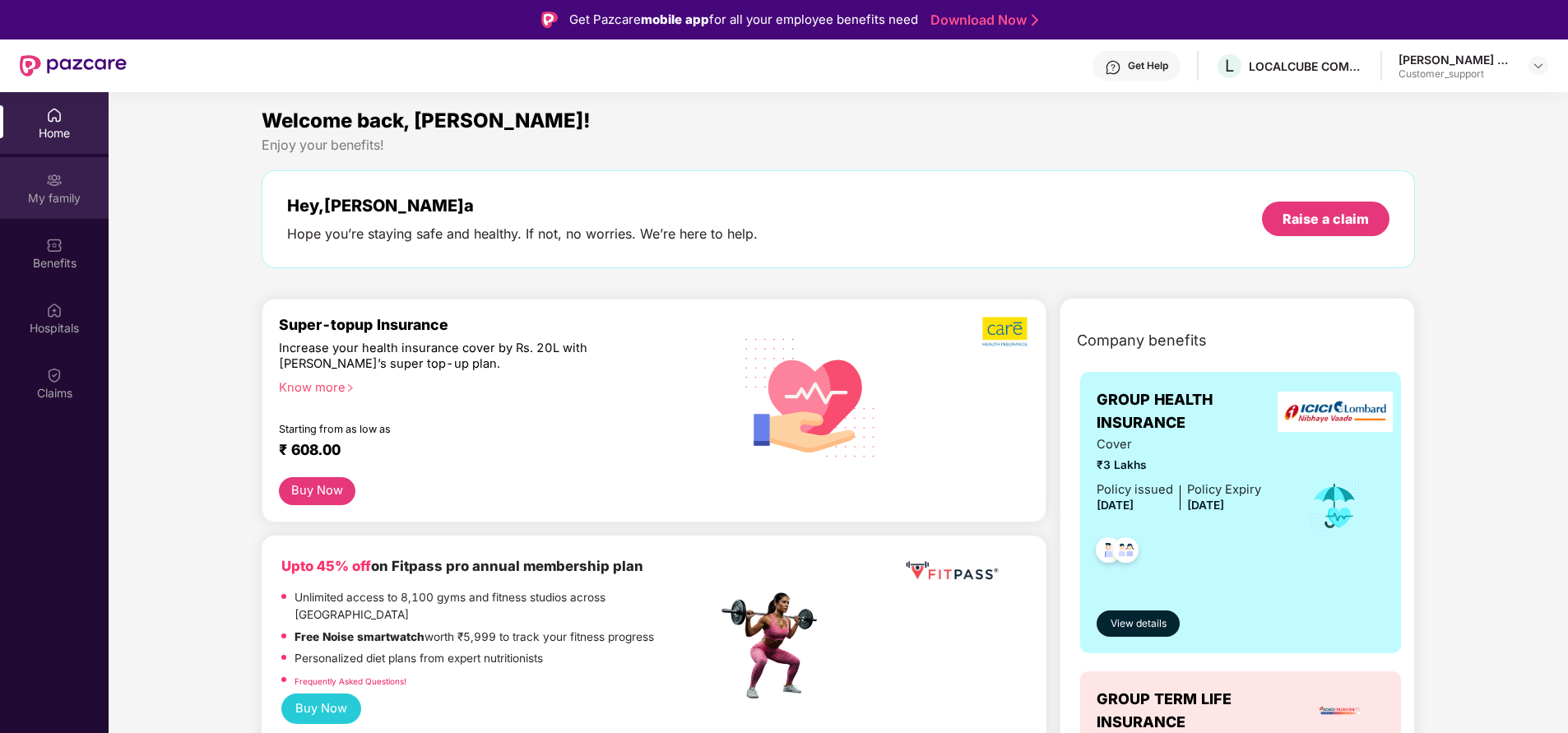
click at [73, 183] on div "My family" at bounding box center [54, 188] width 109 height 62
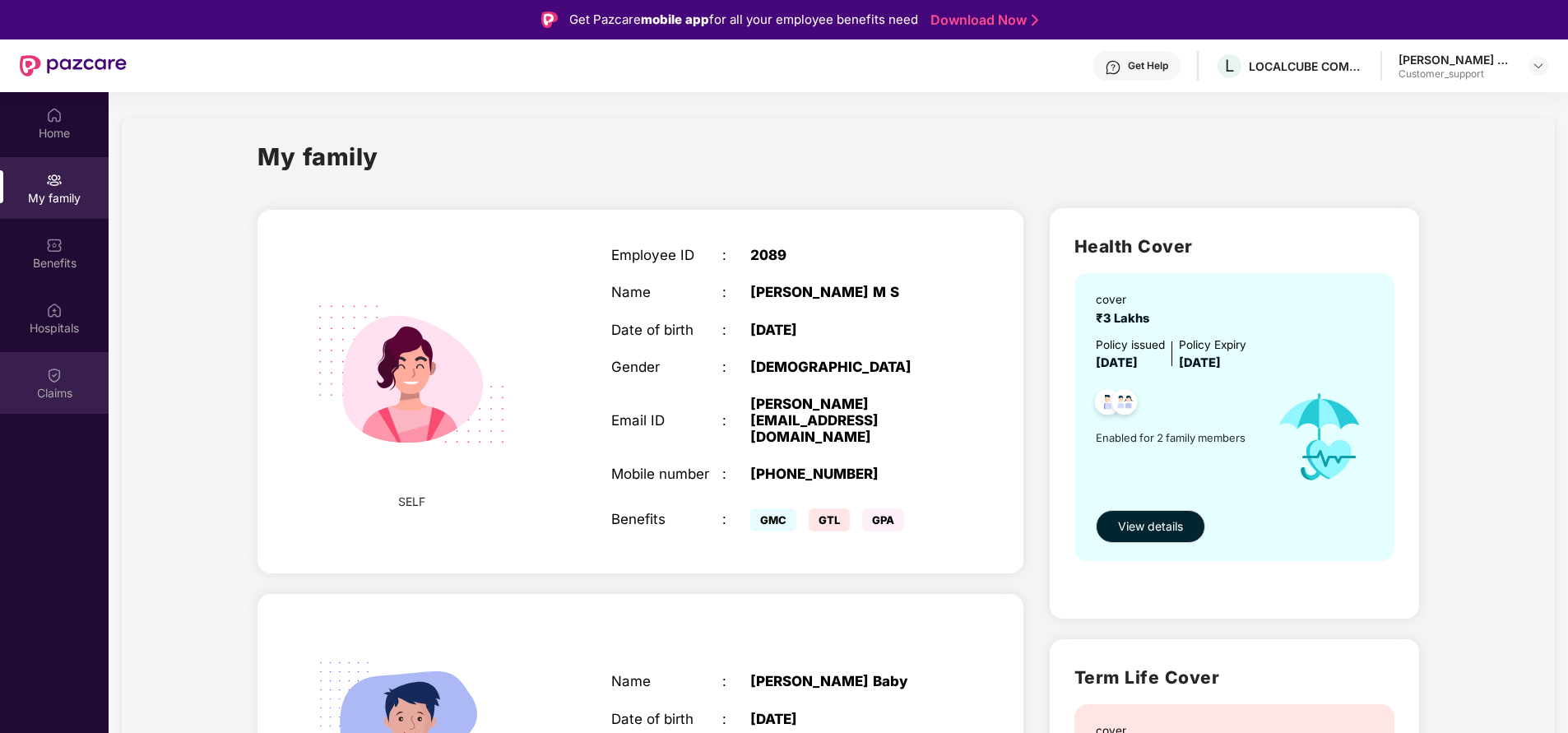
click at [63, 374] on div "Claims" at bounding box center [54, 383] width 109 height 62
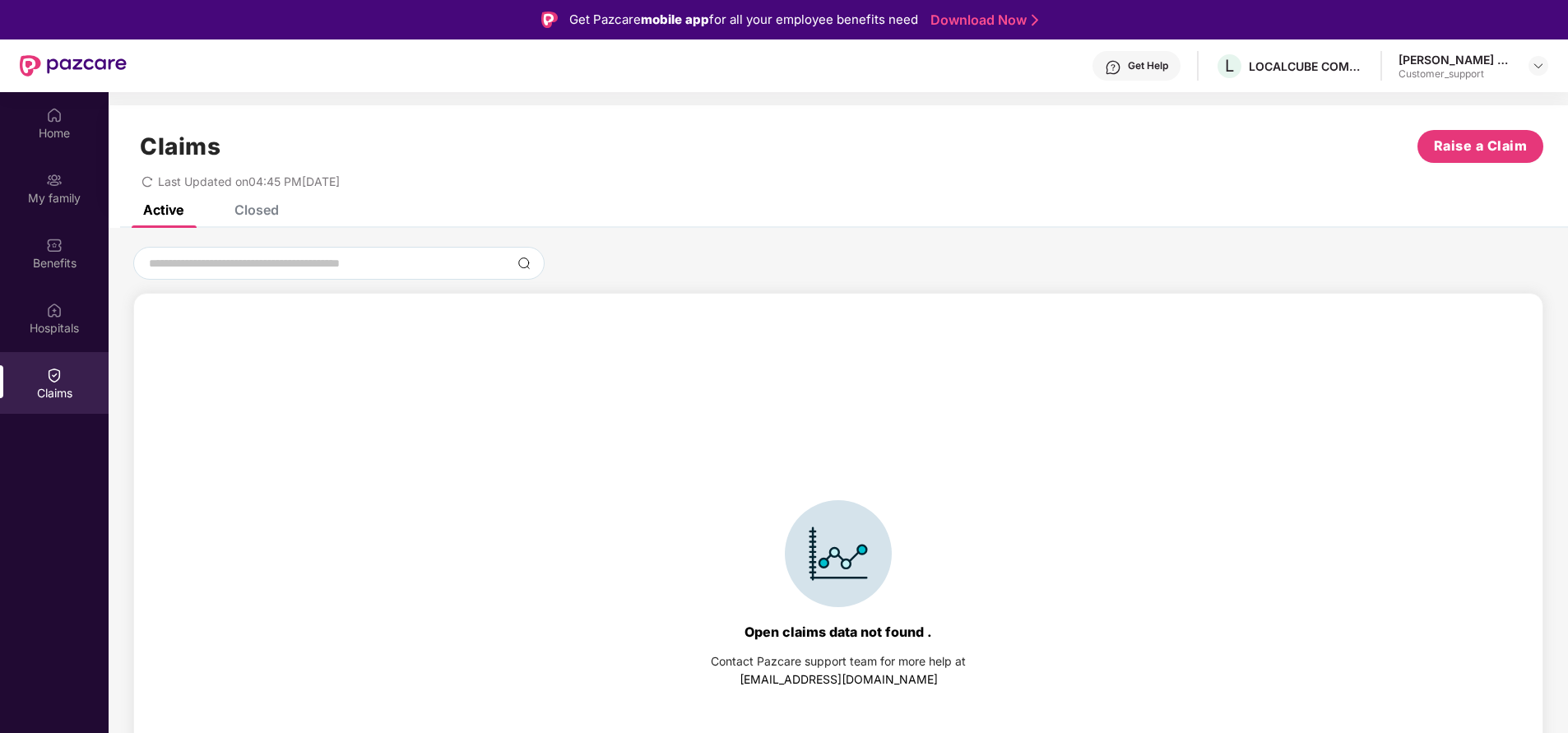
click at [250, 214] on div "Closed" at bounding box center [257, 210] width 44 height 17
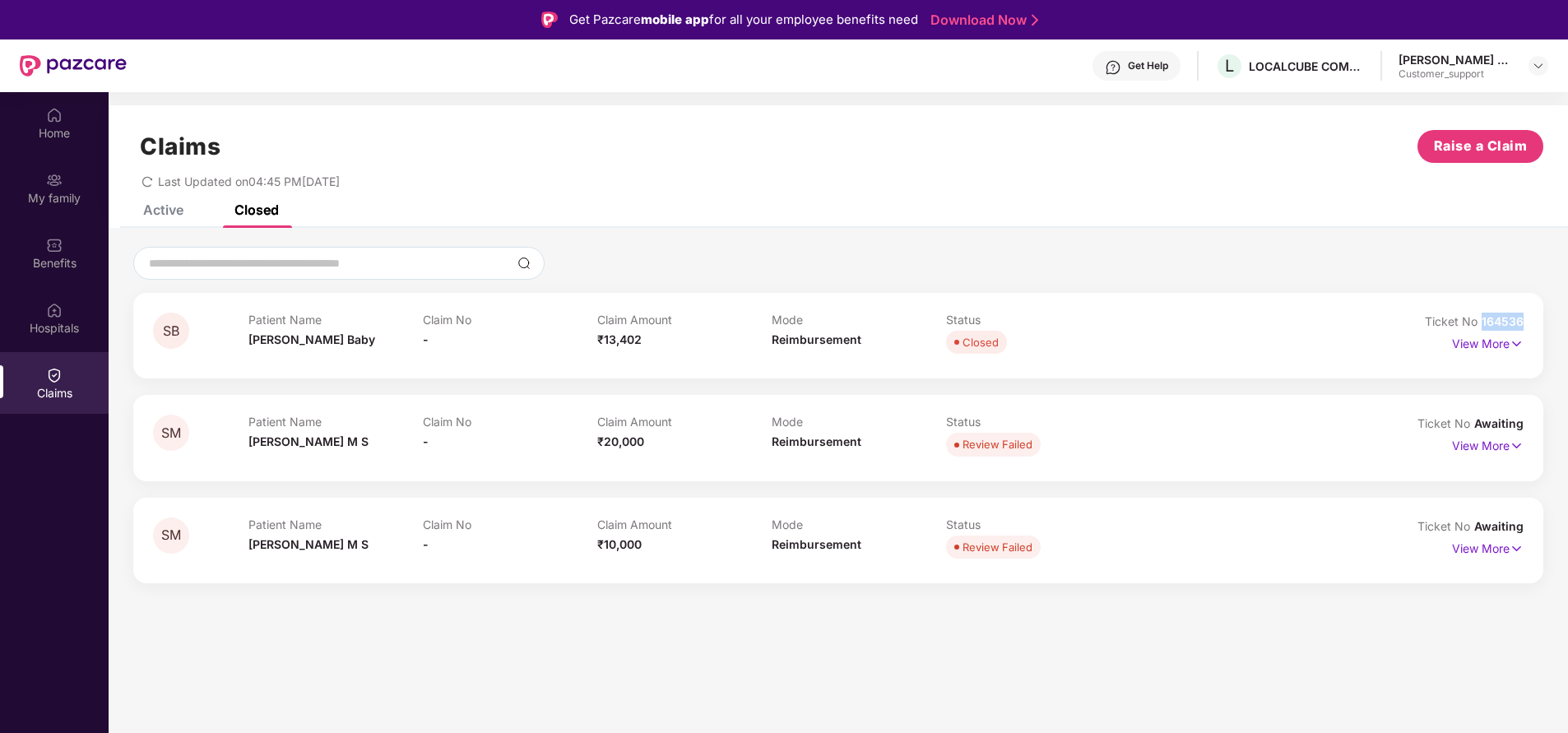
drag, startPoint x: 1479, startPoint y: 320, endPoint x: 1547, endPoint y: 320, distance: 68.0
click at [1547, 320] on div "SB Patient Name Sushma Baby Claim No - Claim Amount ₹13,402 Mode Reimbursement …" at bounding box center [838, 415] width 1459 height 336
click at [55, 340] on div "Hospitals" at bounding box center [54, 318] width 109 height 62
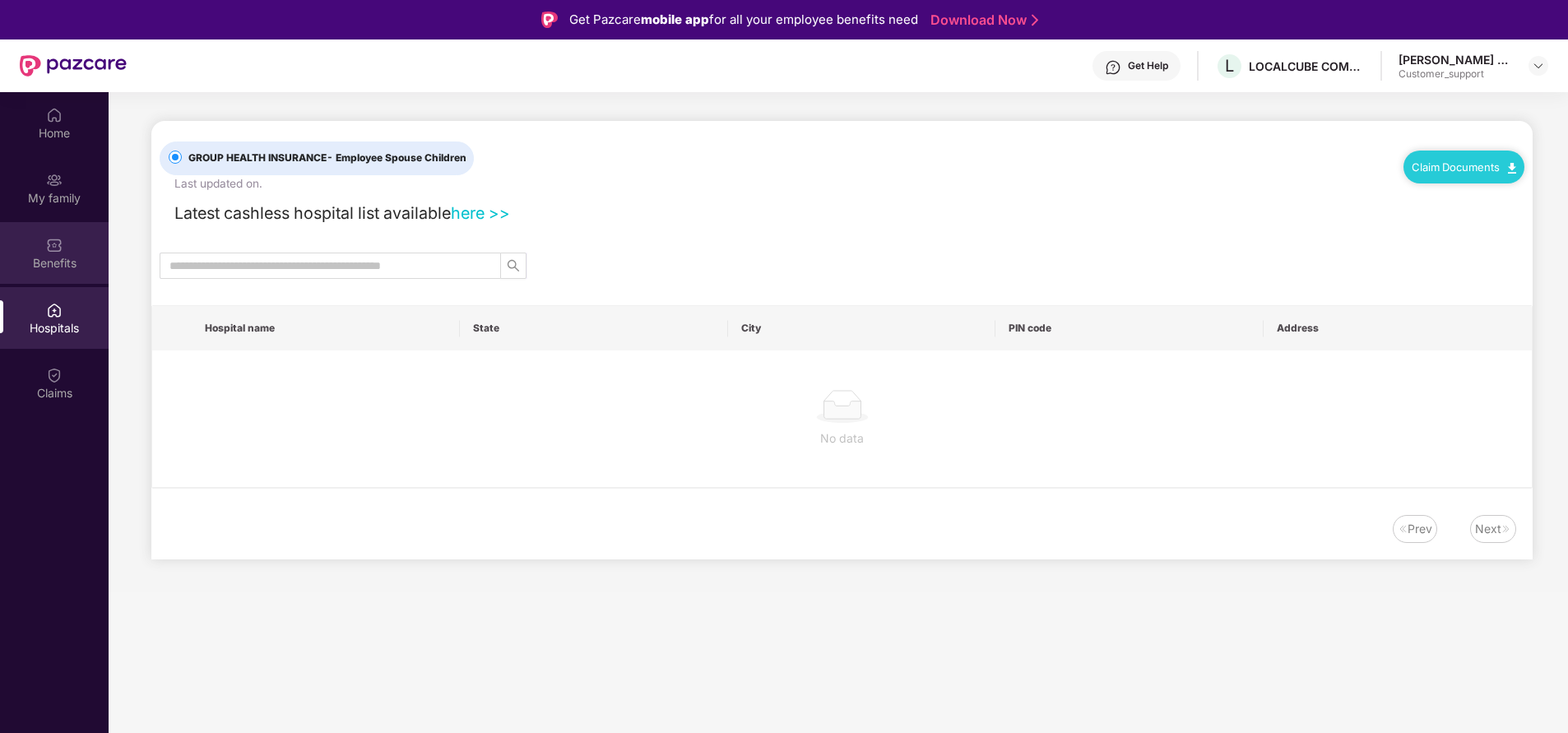
click at [62, 259] on div "Benefits" at bounding box center [54, 263] width 109 height 17
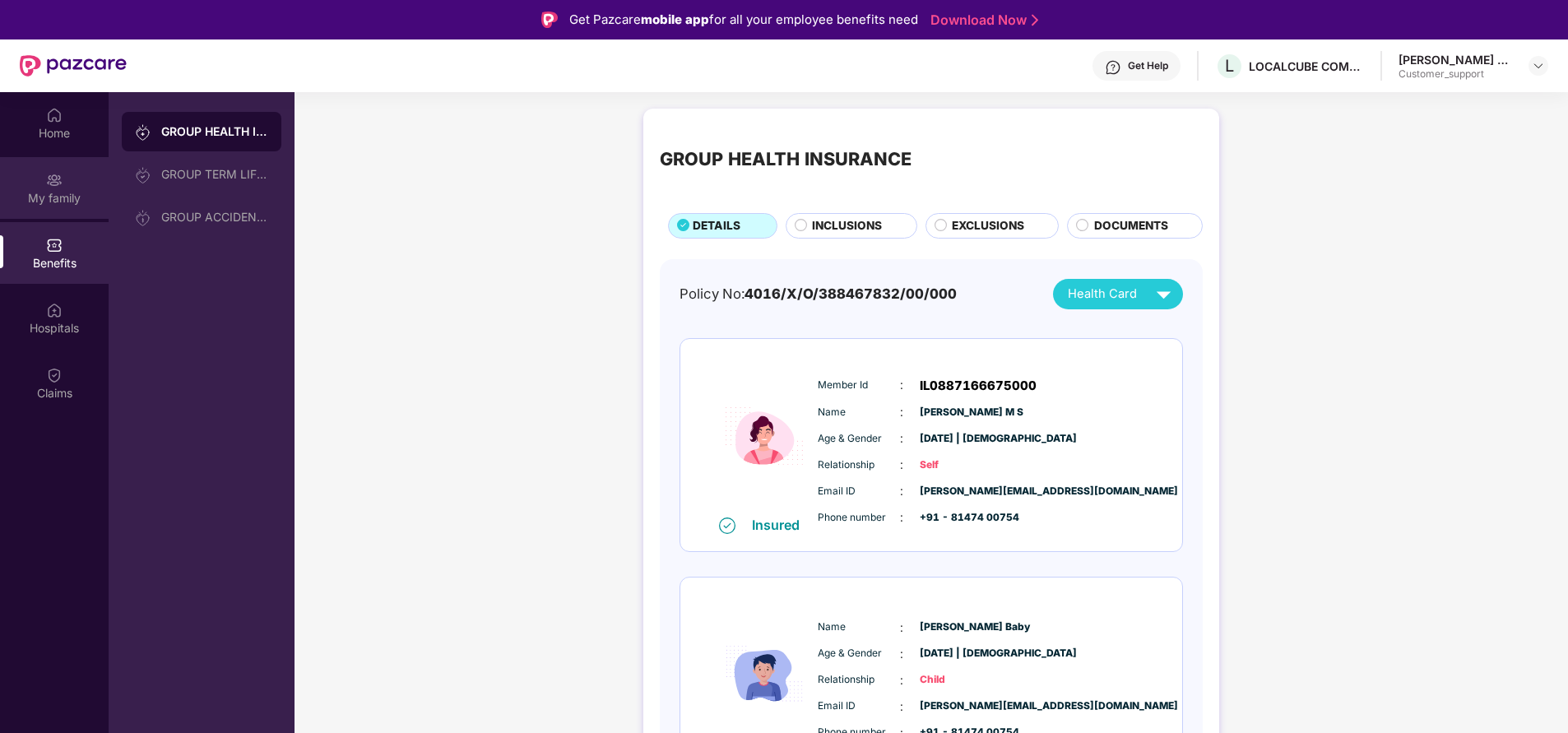
click at [48, 207] on div "My family" at bounding box center [54, 188] width 109 height 62
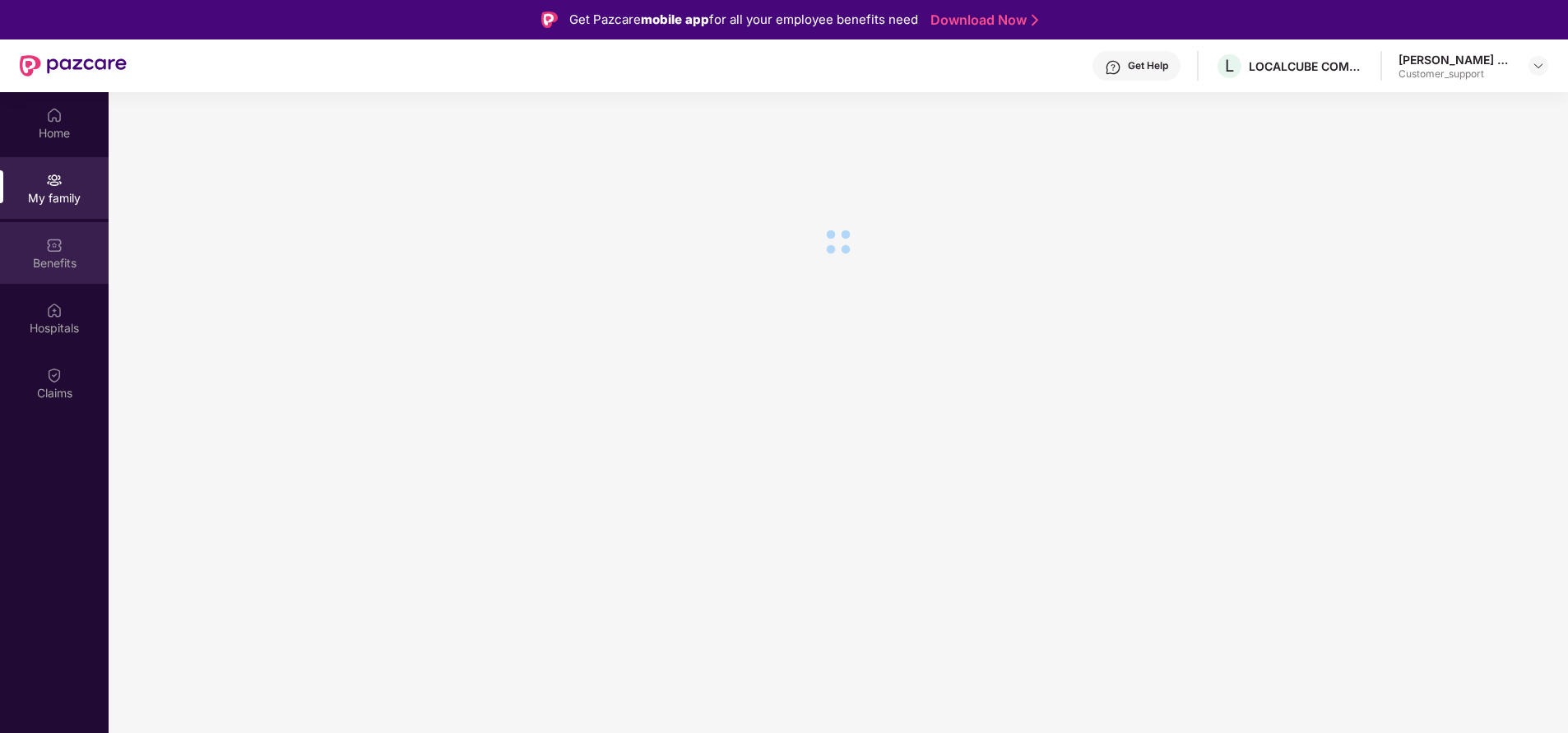
click at [48, 252] on img at bounding box center [54, 245] width 17 height 17
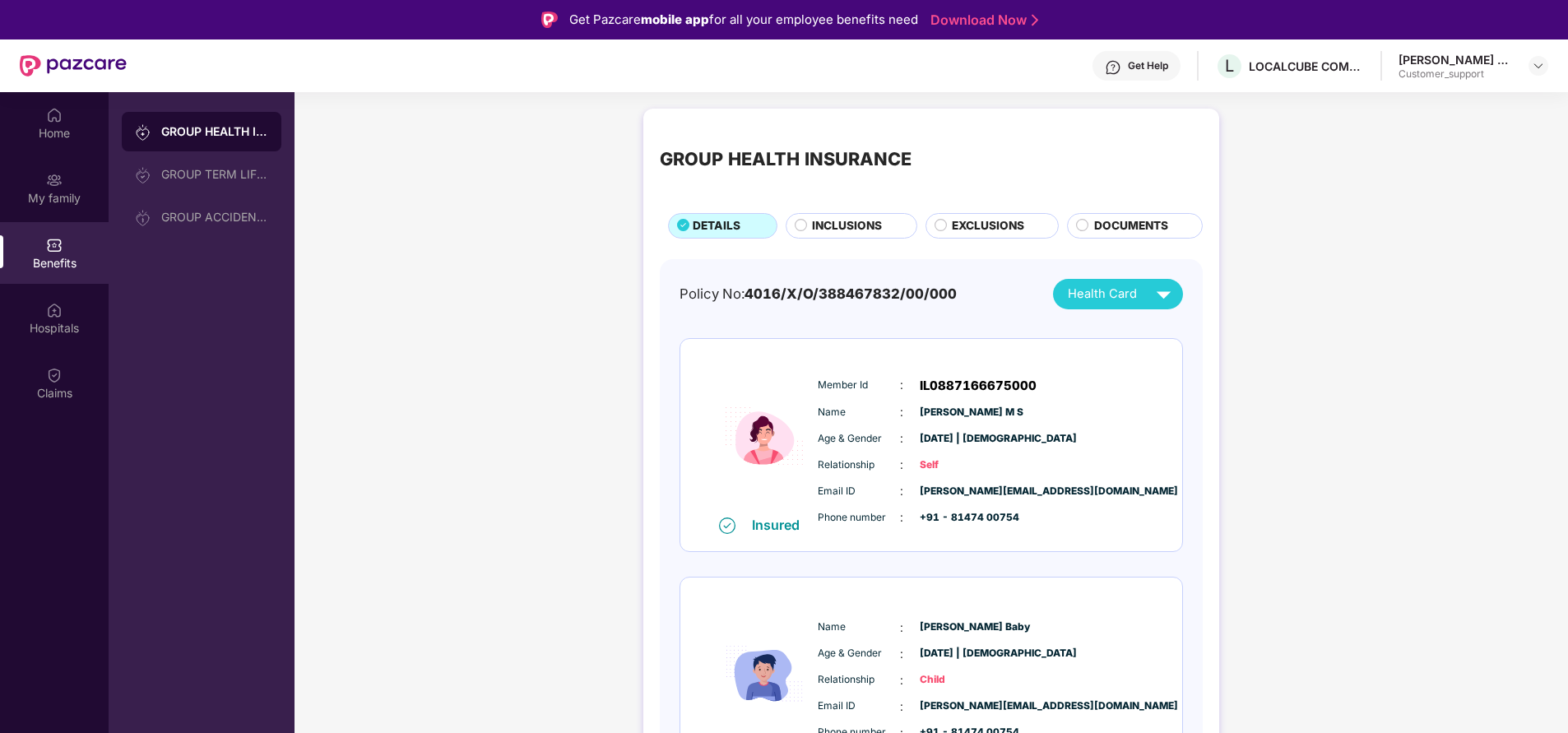
click at [861, 228] on span "INCLUSIONS" at bounding box center [846, 226] width 70 height 18
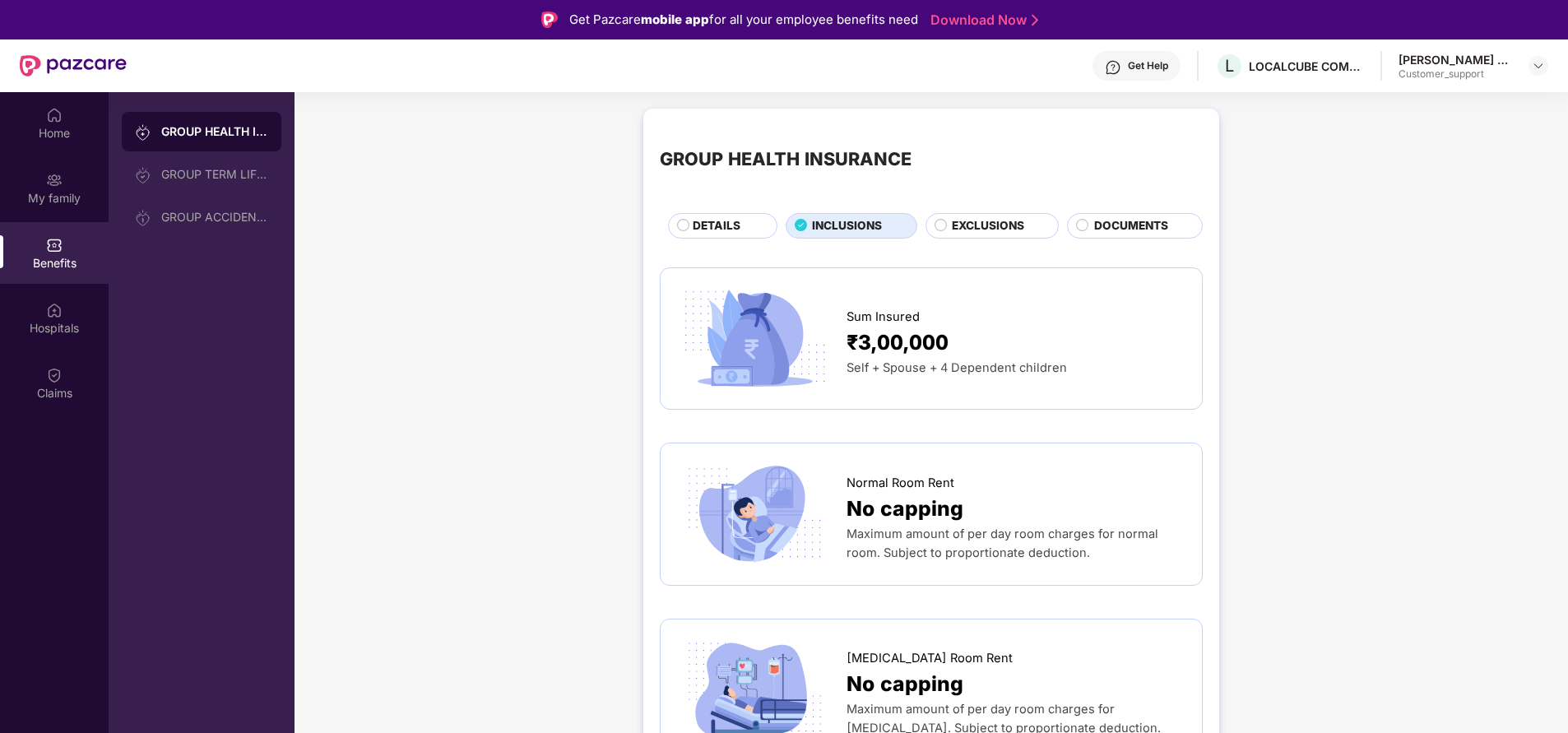
click at [740, 227] on div "DETAILS" at bounding box center [726, 227] width 84 height 19
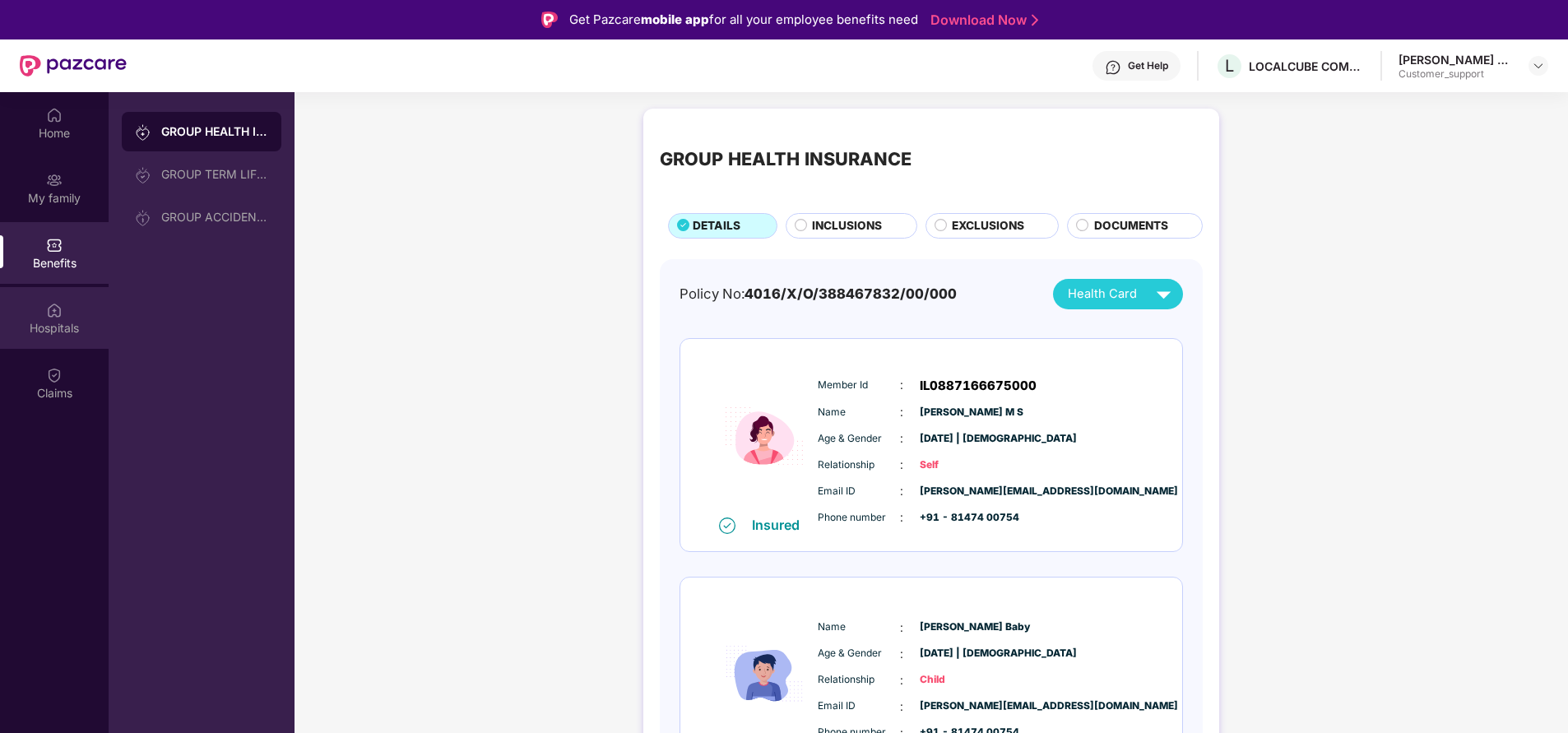
click at [64, 320] on div "Hospitals" at bounding box center [54, 328] width 109 height 17
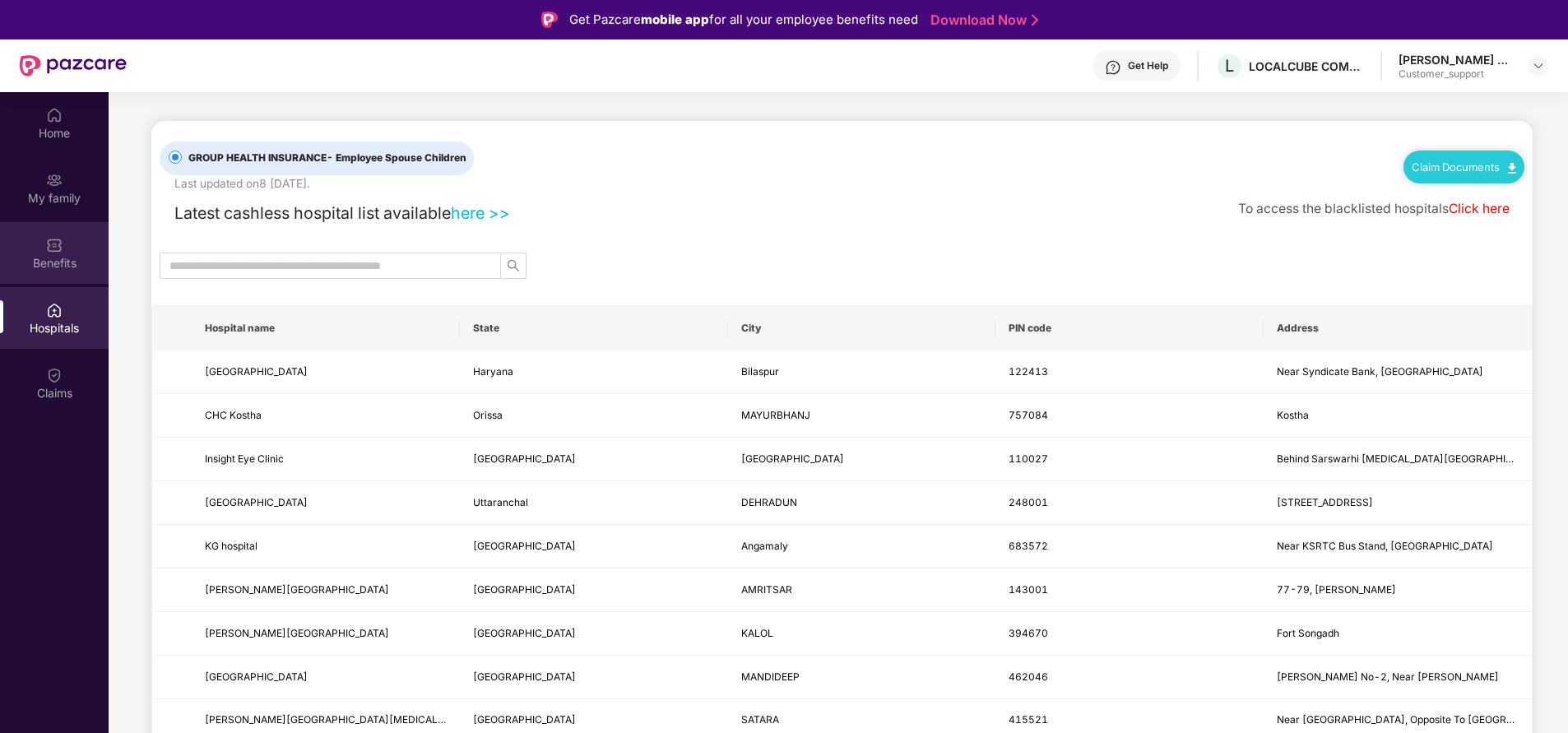
click at [73, 246] on div "Benefits" at bounding box center [54, 253] width 109 height 62
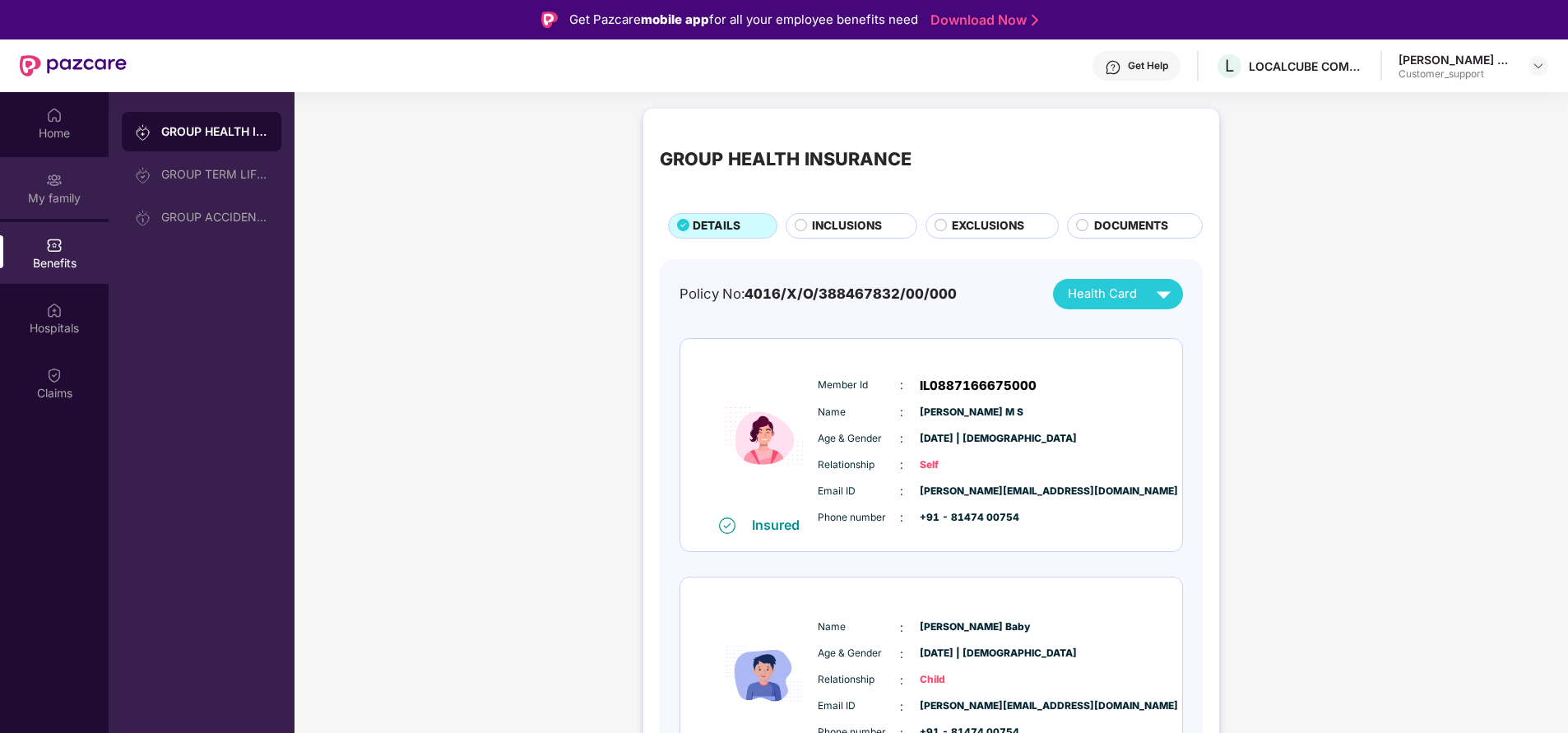
click at [66, 182] on div "My family" at bounding box center [54, 188] width 109 height 62
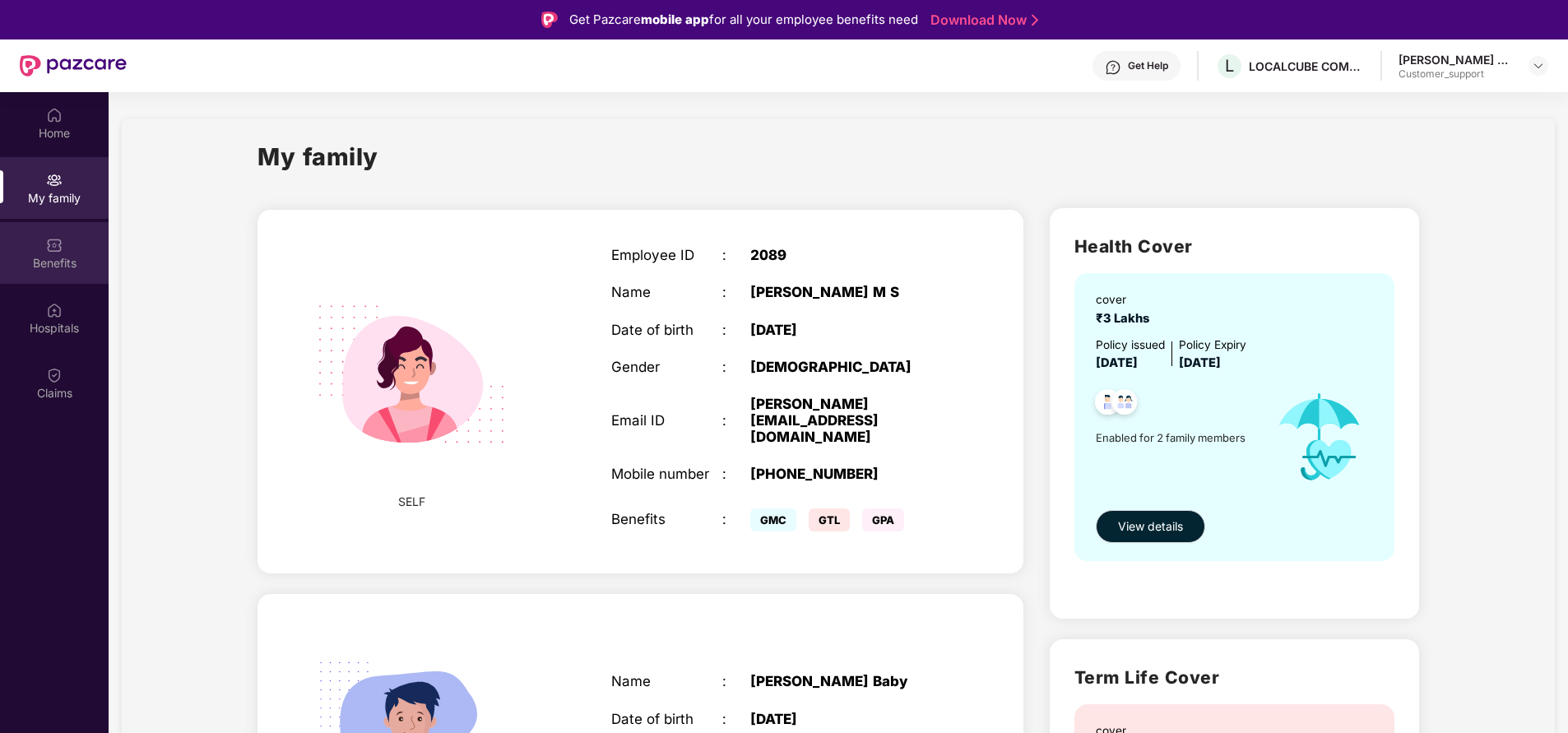
click at [41, 248] on div "Benefits" at bounding box center [54, 253] width 109 height 62
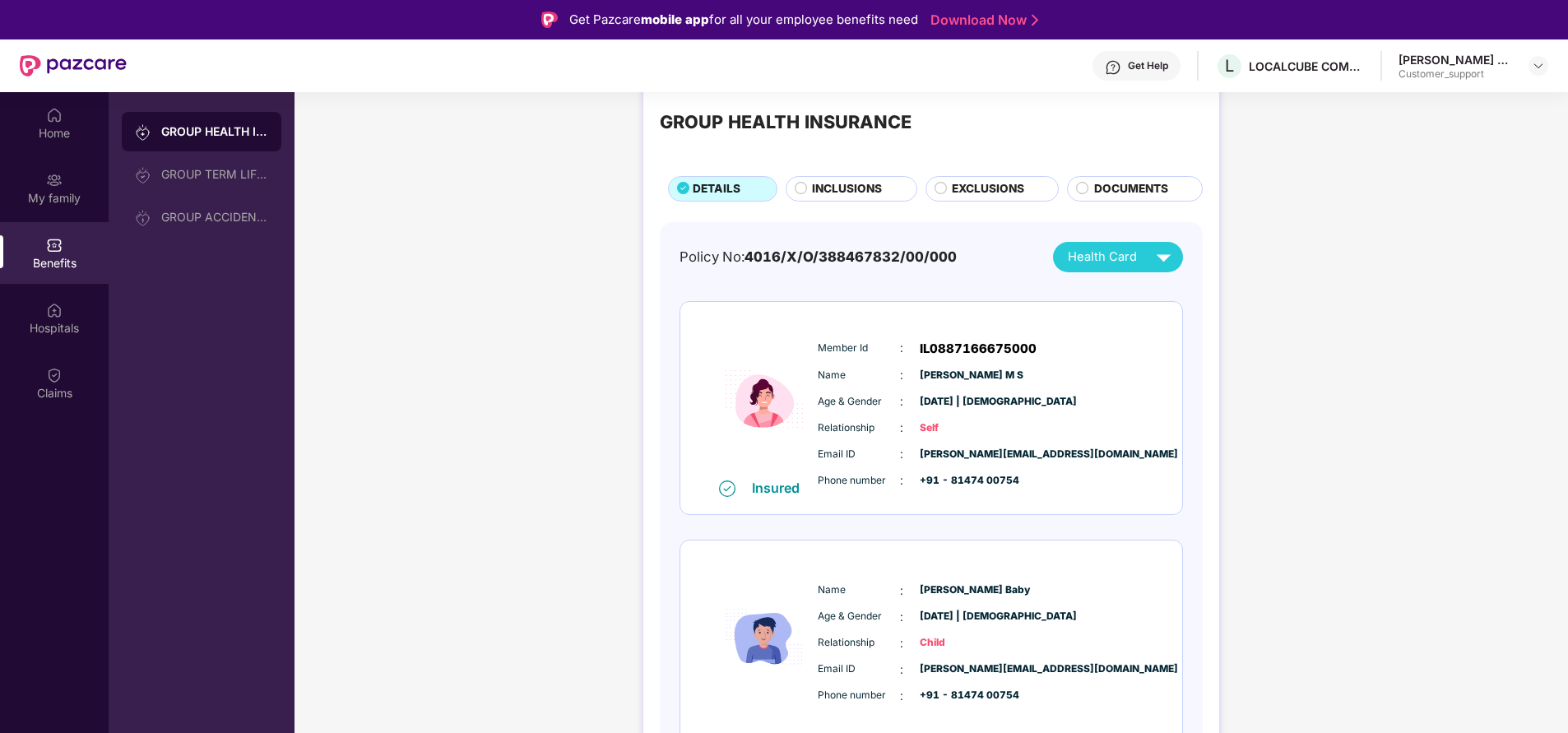
scroll to position [36, 0]
click at [1168, 62] on div "Get Help" at bounding box center [1148, 66] width 41 height 13
click at [1338, 360] on div "GROUP HEALTH INSURANCE DETAILS INCLUSIONS EXCLUSIONS DOCUMENTS Policy No: 4016/…" at bounding box center [931, 474] width 1273 height 821
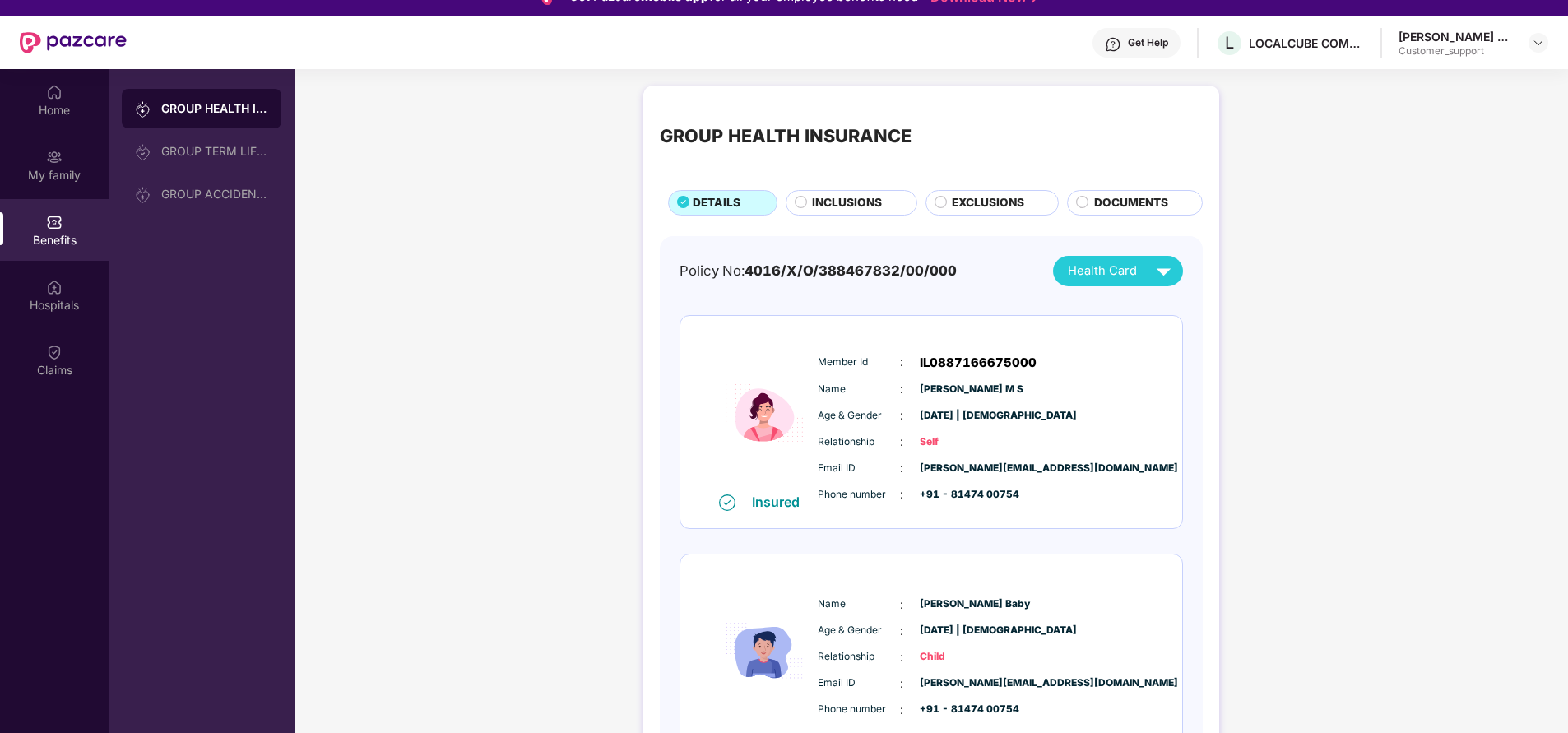
scroll to position [0, 0]
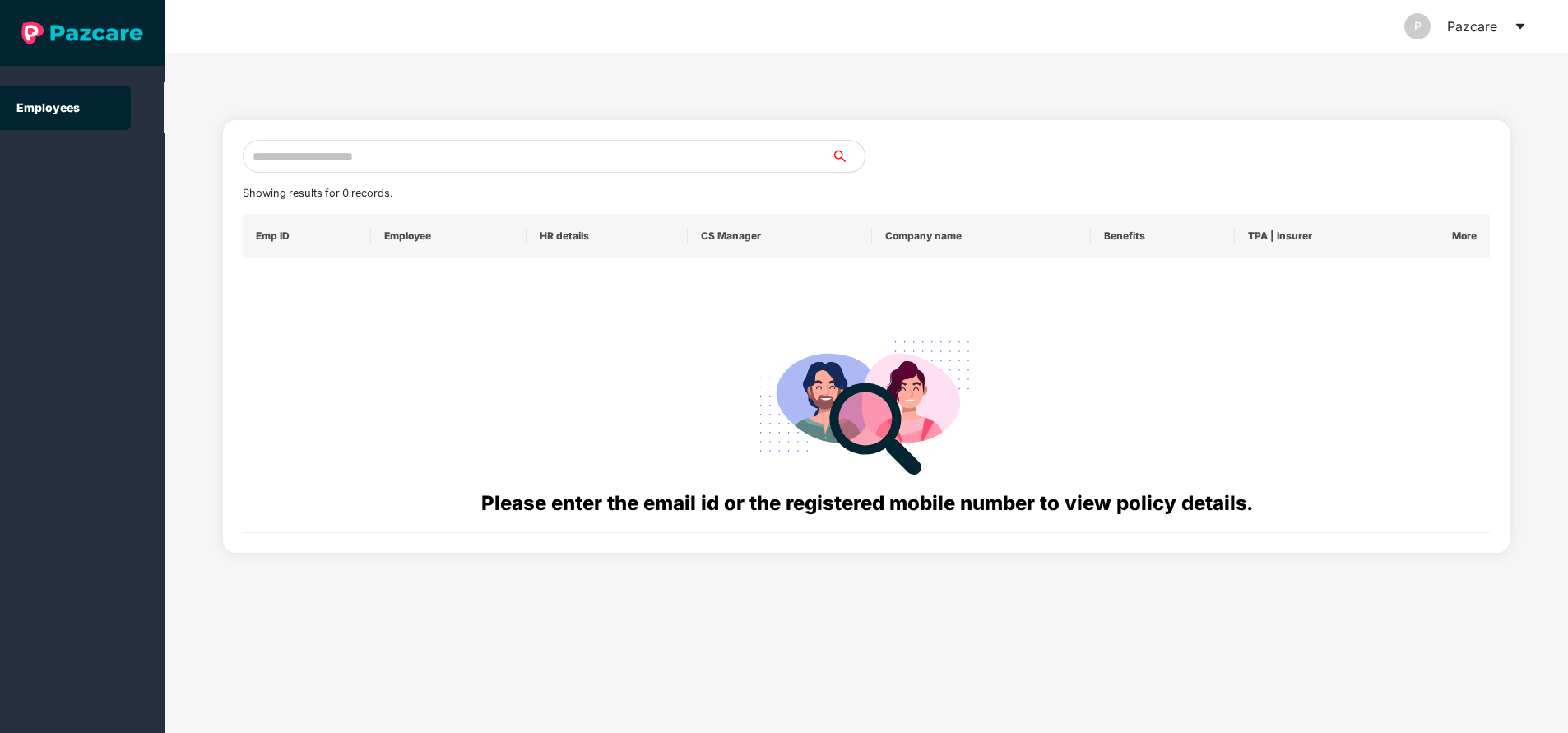
click at [344, 150] on input "text" at bounding box center [537, 156] width 589 height 33
paste input "**********"
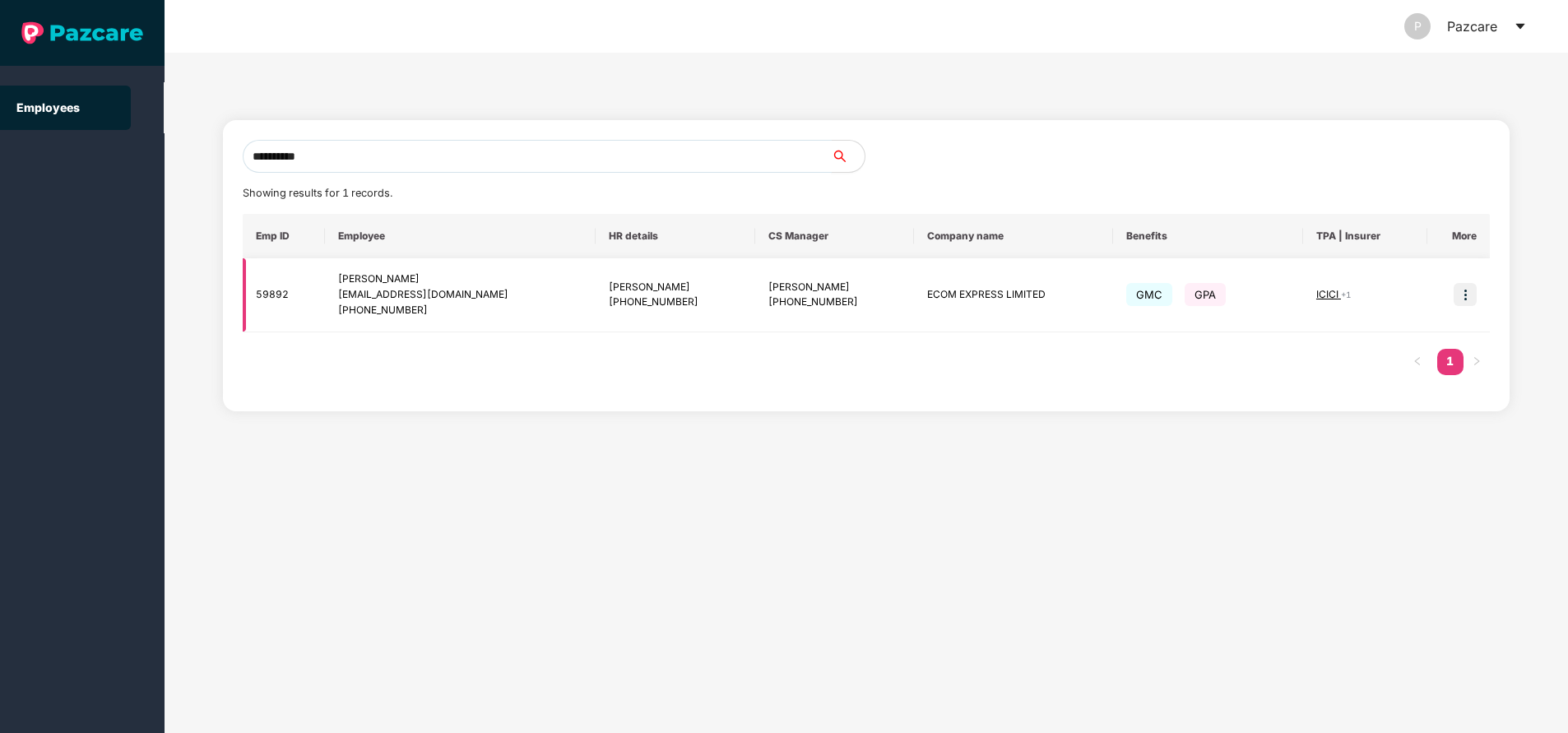
type input "**********"
click at [1464, 295] on img at bounding box center [1465, 295] width 23 height 23
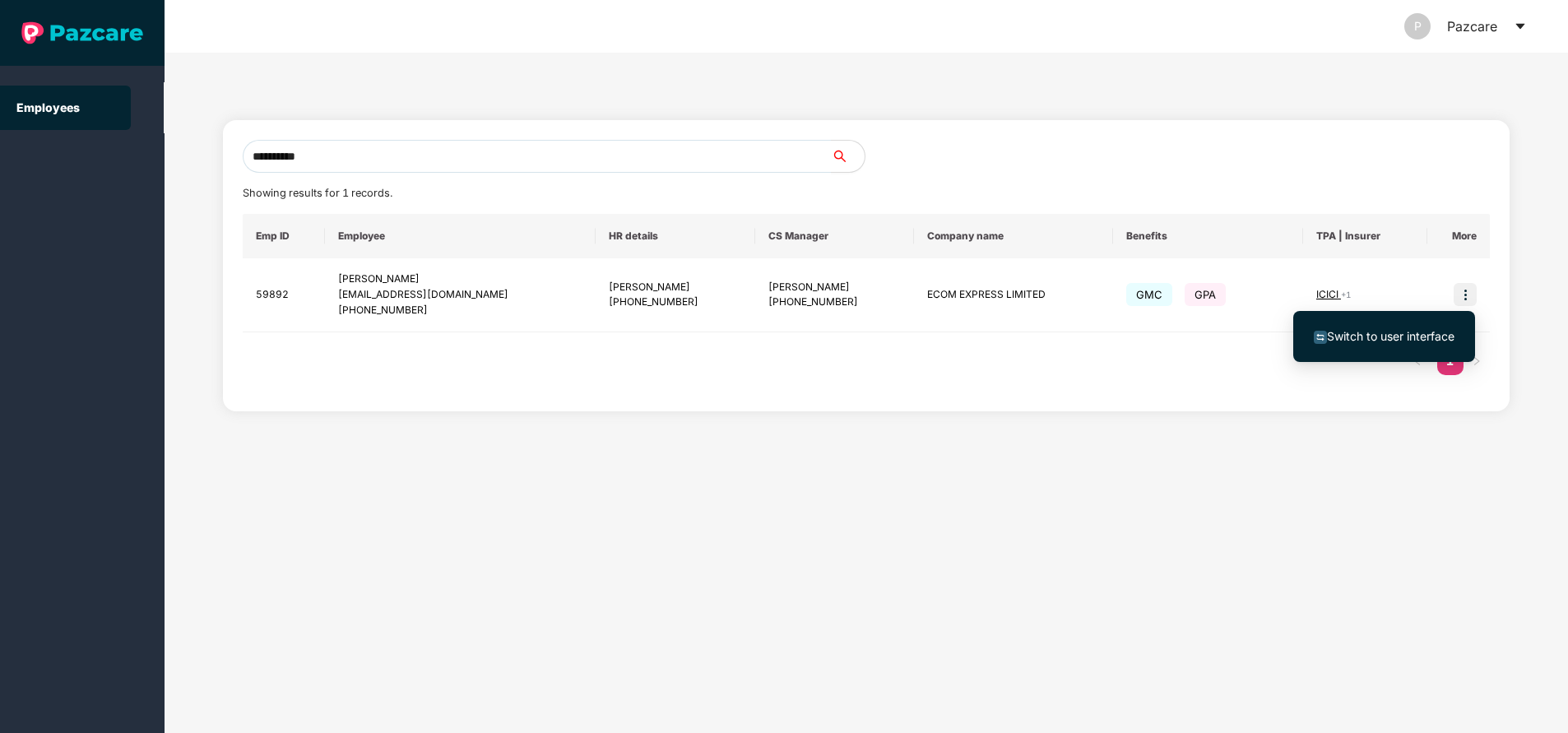
click at [1392, 331] on span "Switch to user interface" at bounding box center [1391, 336] width 127 height 14
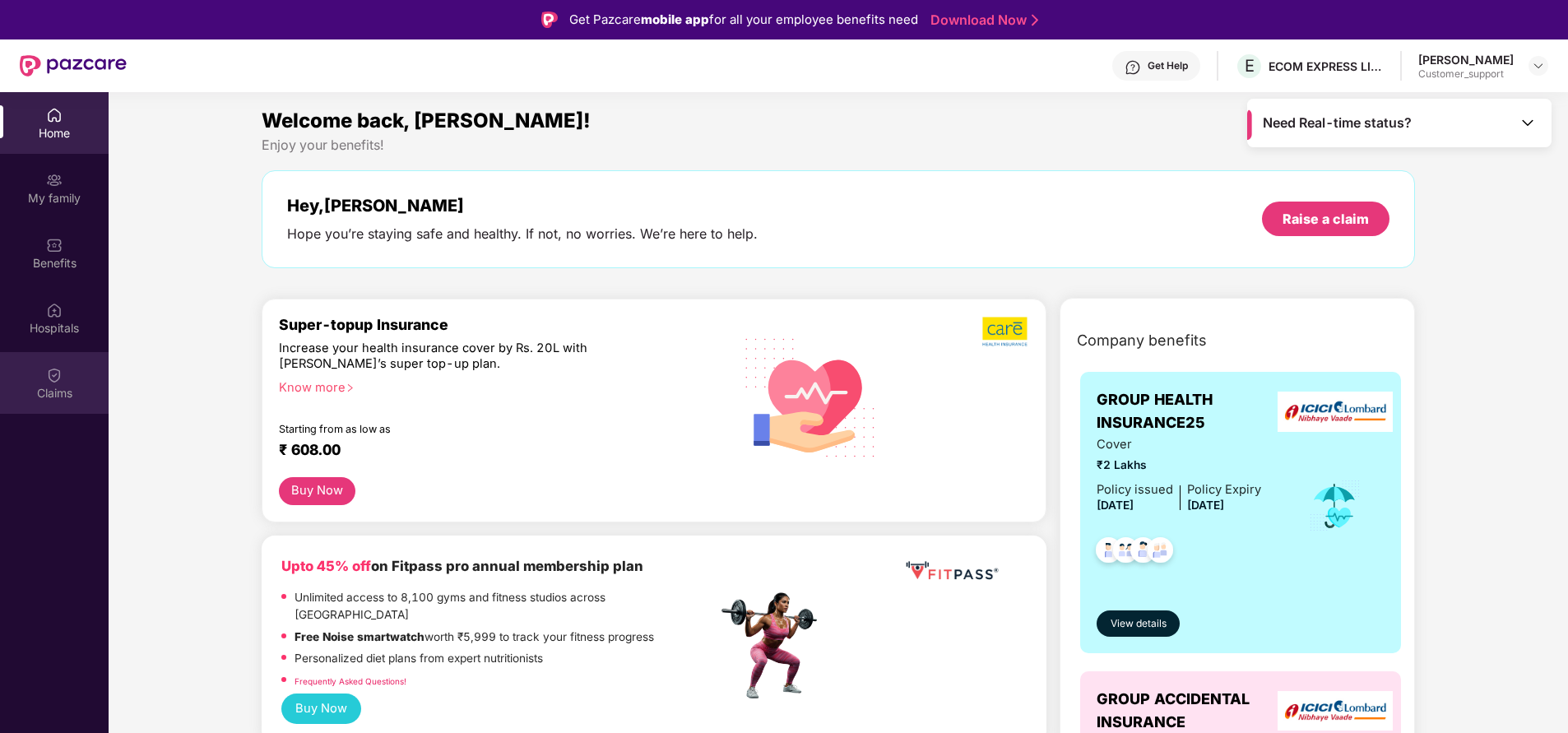
click at [58, 383] on div "Claims" at bounding box center [54, 383] width 109 height 62
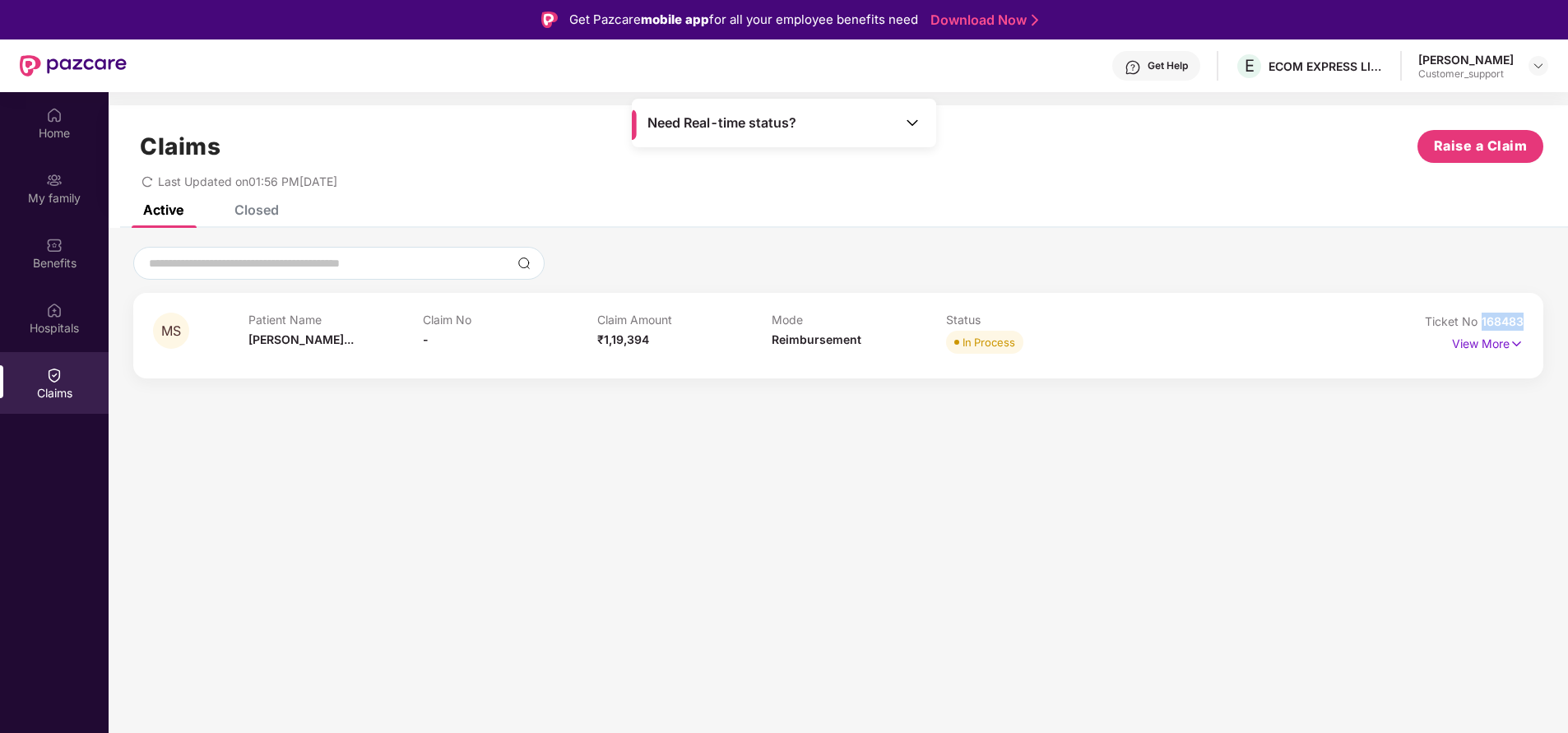
drag, startPoint x: 1545, startPoint y: 320, endPoint x: 1573, endPoint y: 328, distance: 29.1
click at [1567, 328] on html "Get Pazcare mobile app for all your employee benefits need Download Now Get Hel…" at bounding box center [784, 366] width 1568 height 733
click at [255, 206] on div "Closed" at bounding box center [257, 210] width 44 height 17
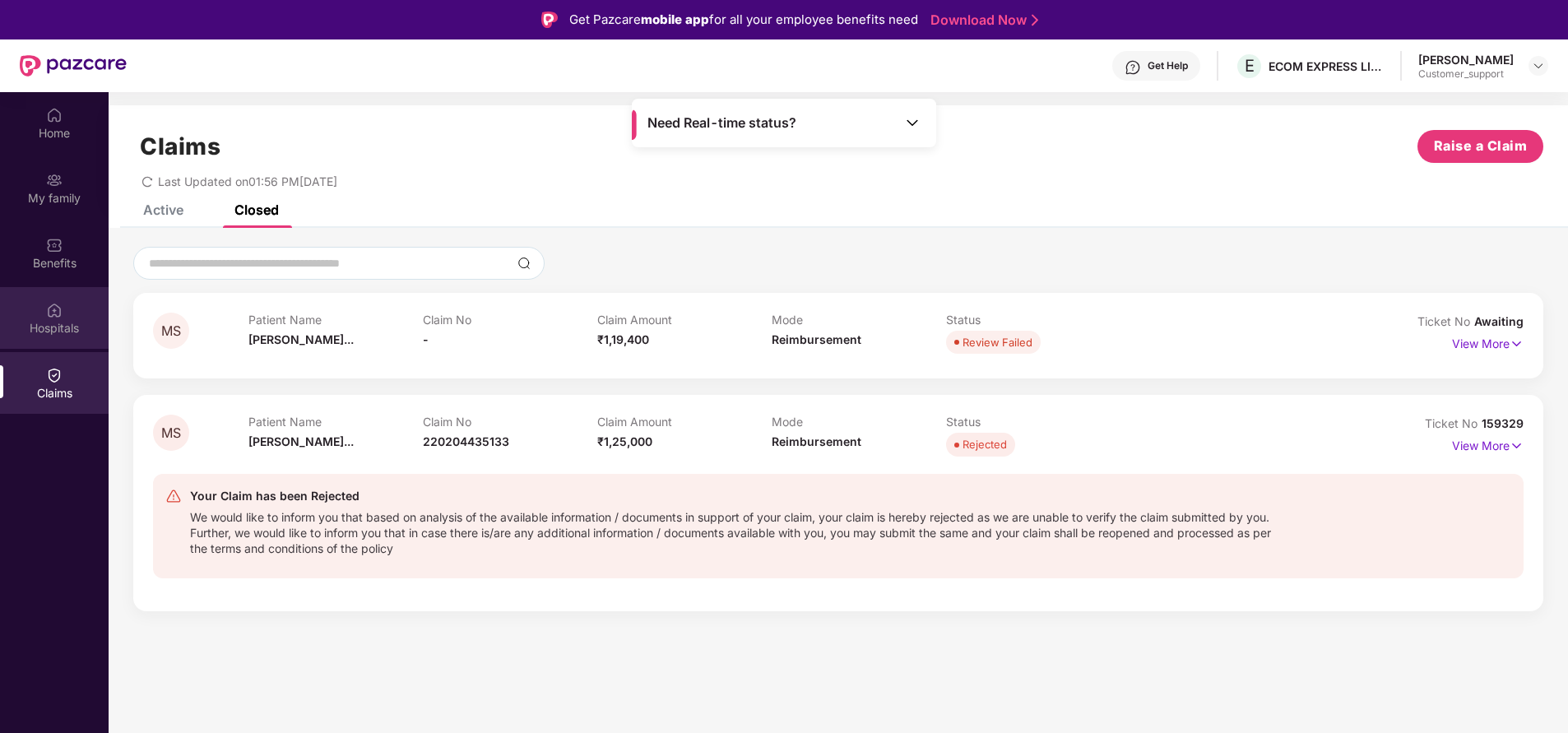
click at [60, 331] on div "Hospitals" at bounding box center [54, 328] width 109 height 17
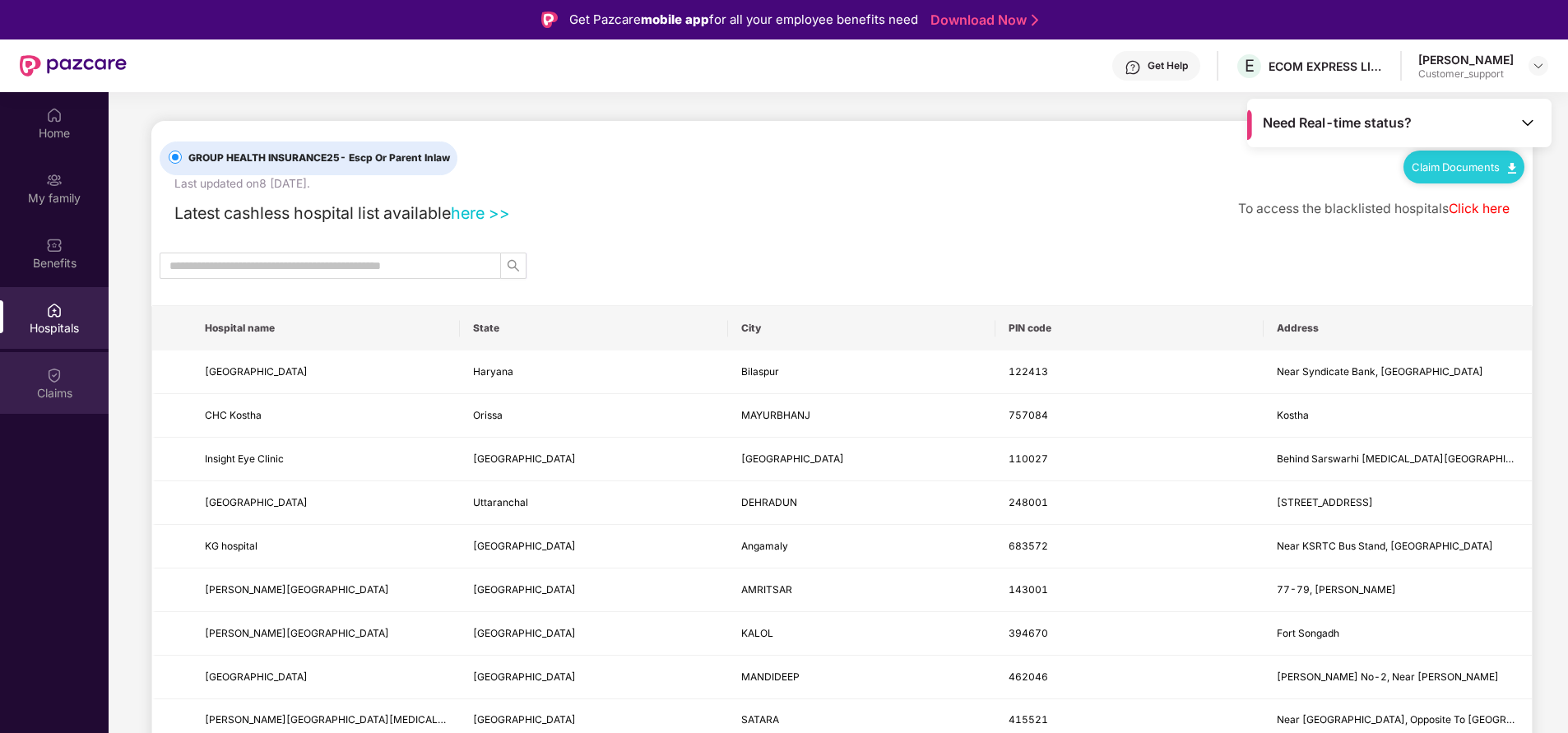
click at [52, 388] on div "Claims" at bounding box center [54, 393] width 109 height 17
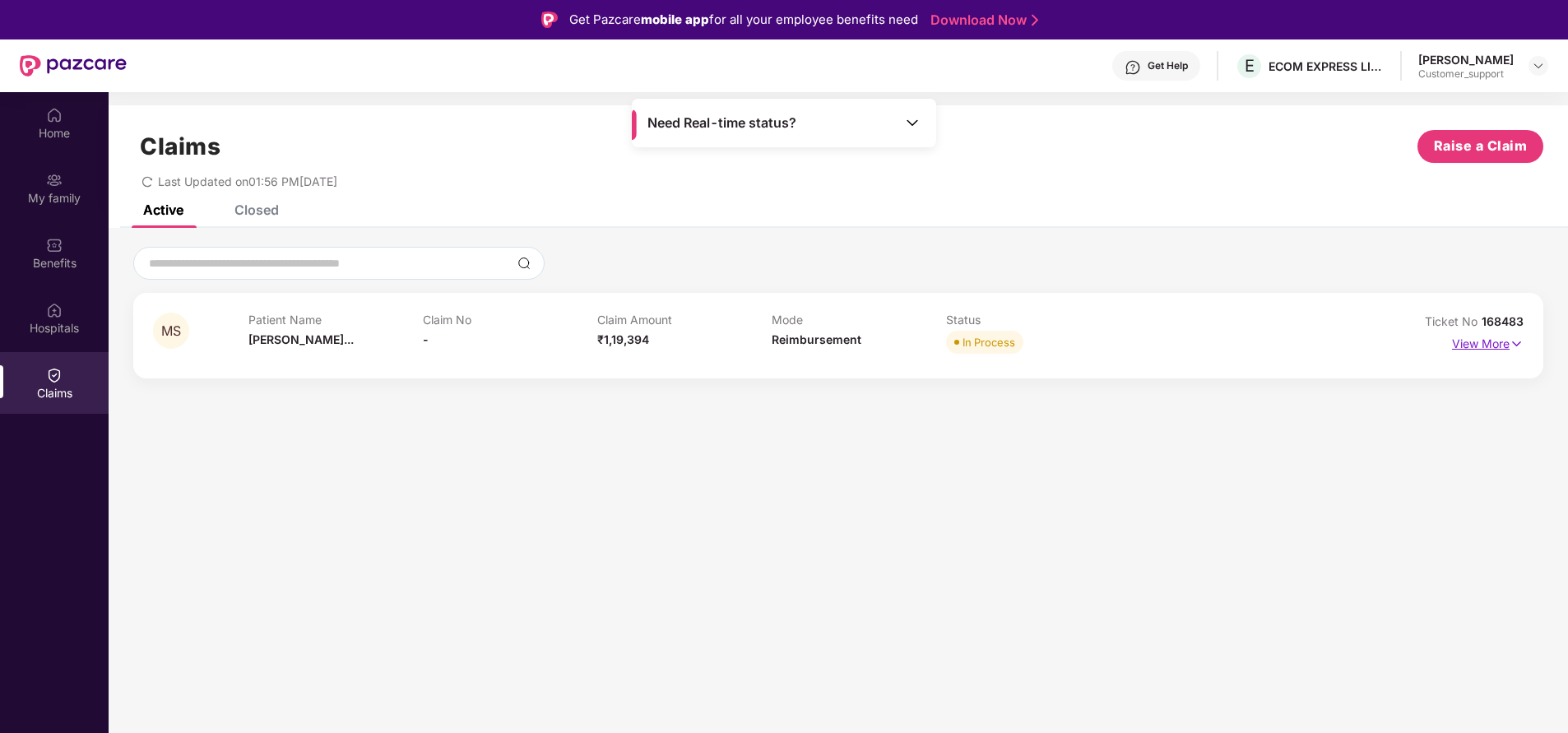
click at [1501, 339] on p "View More" at bounding box center [1487, 342] width 72 height 22
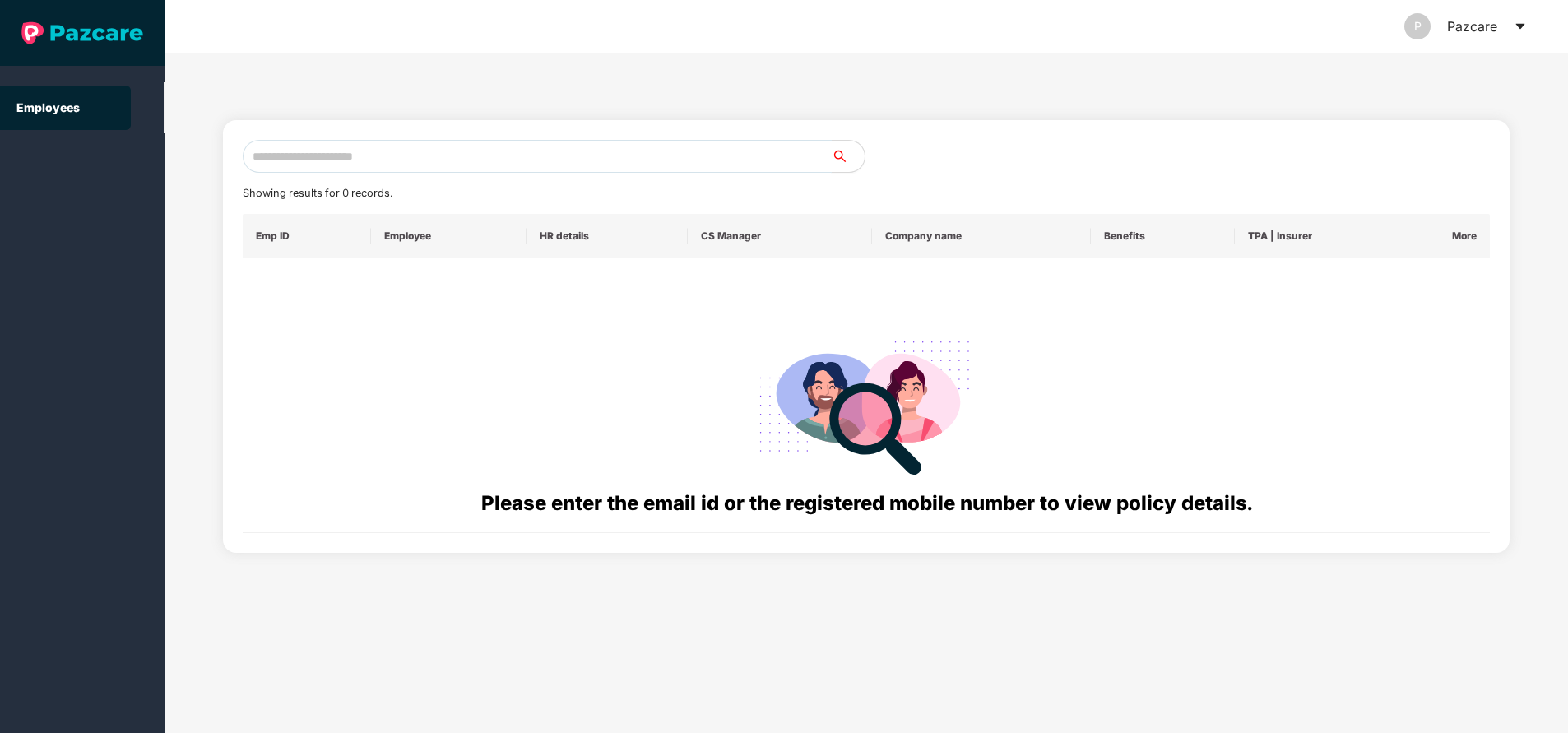
click at [382, 163] on input "text" at bounding box center [537, 156] width 589 height 33
paste input "**********"
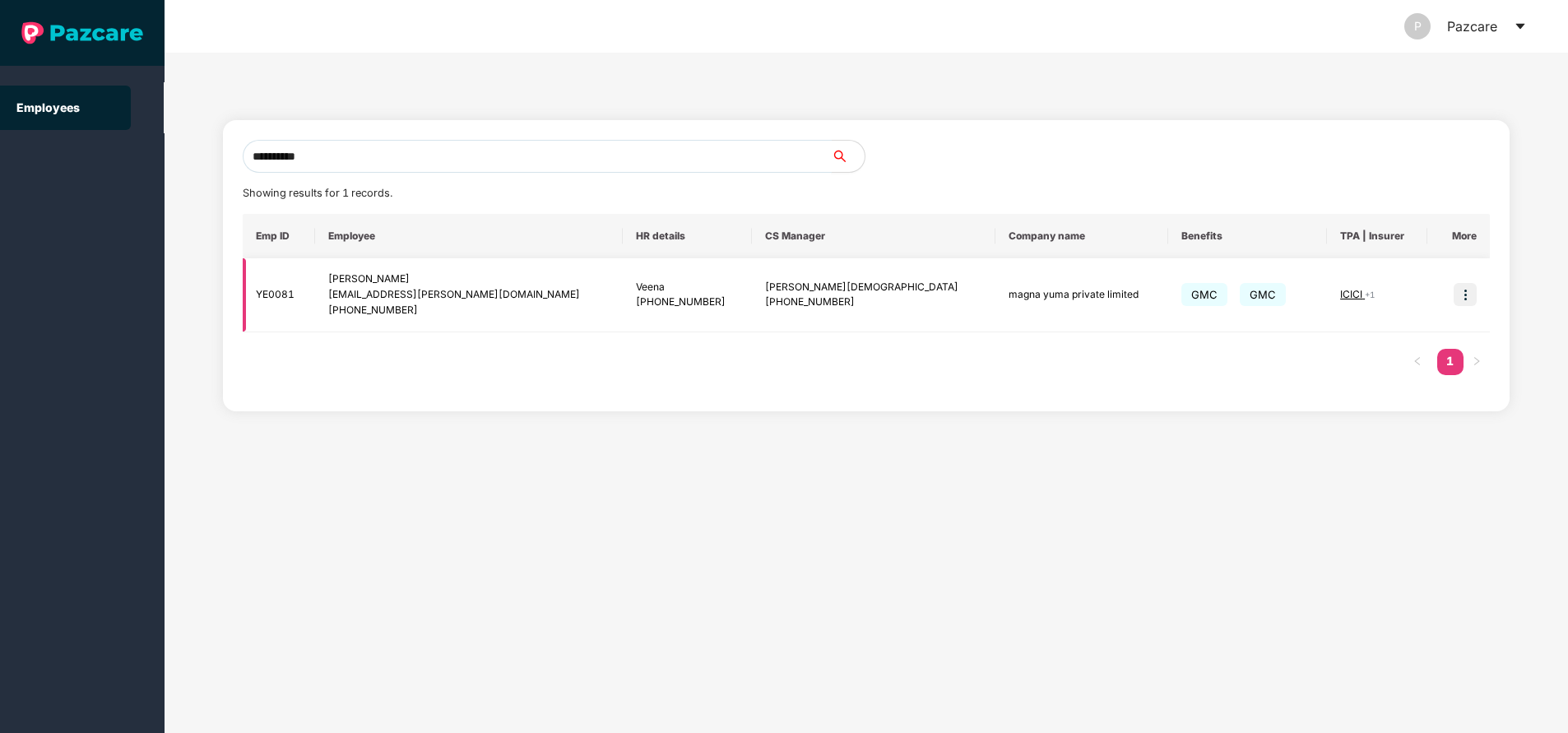
type input "**********"
click at [1470, 300] on img at bounding box center [1465, 295] width 23 height 23
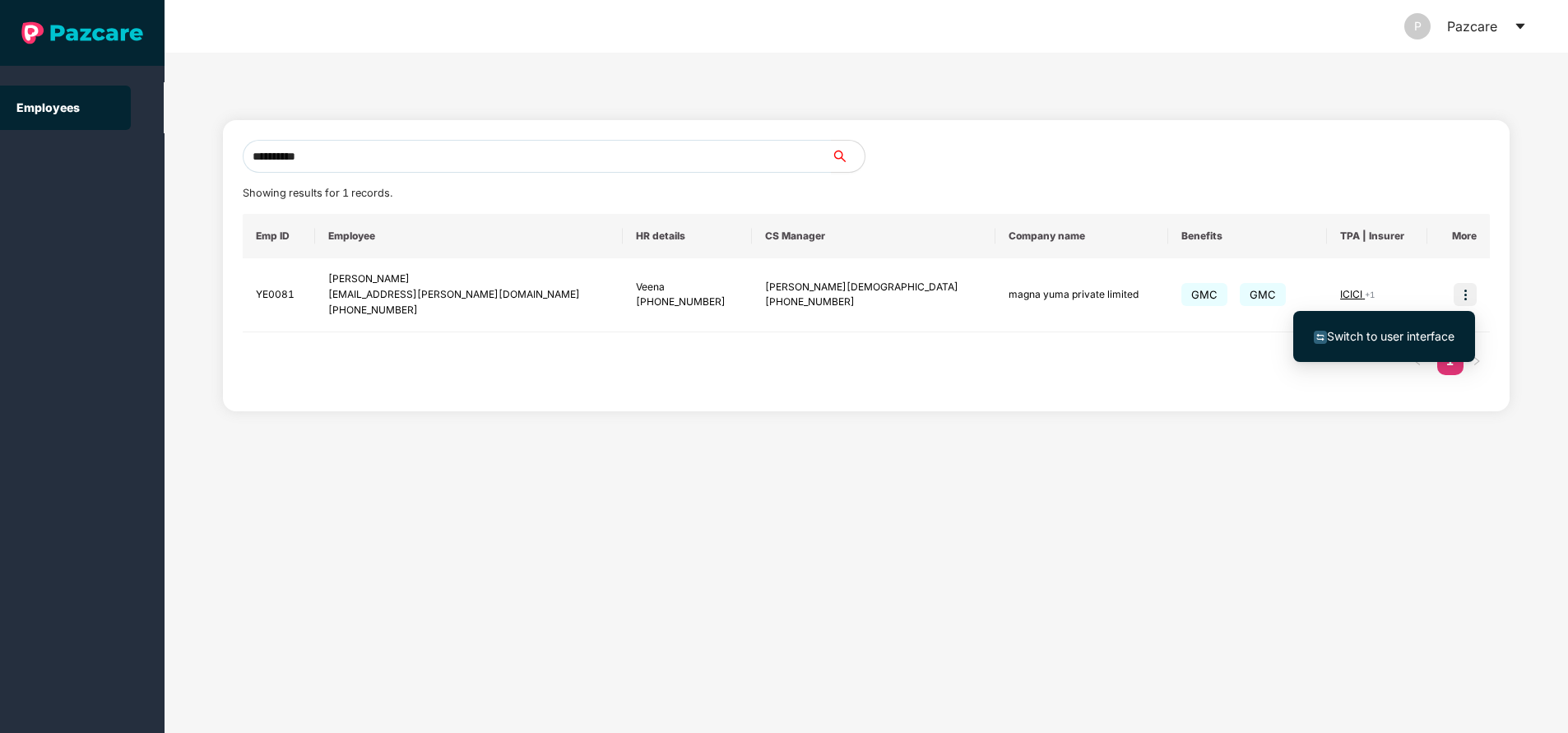
click at [1388, 334] on span "Switch to user interface" at bounding box center [1391, 336] width 127 height 14
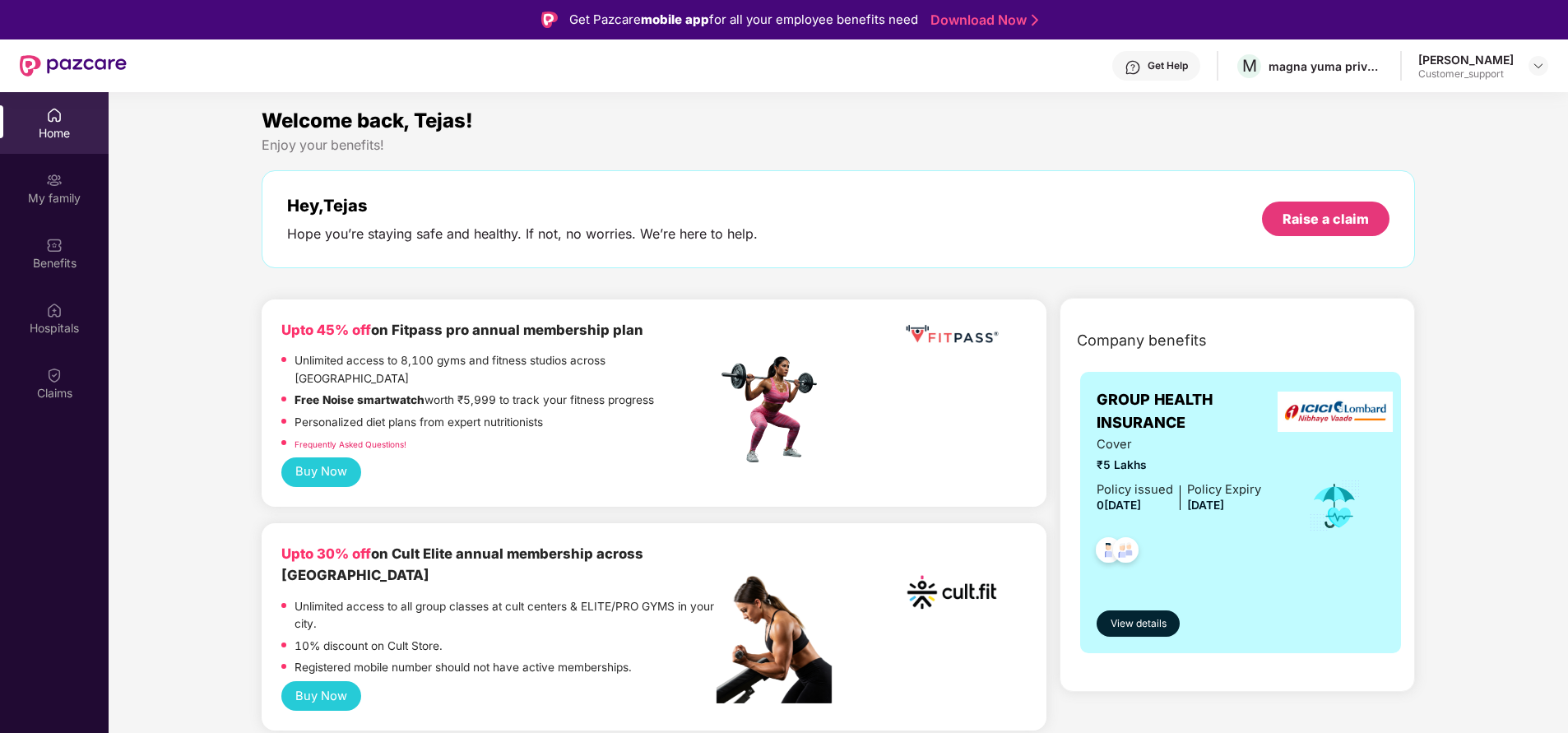
click at [43, 198] on div "My family" at bounding box center [54, 198] width 109 height 17
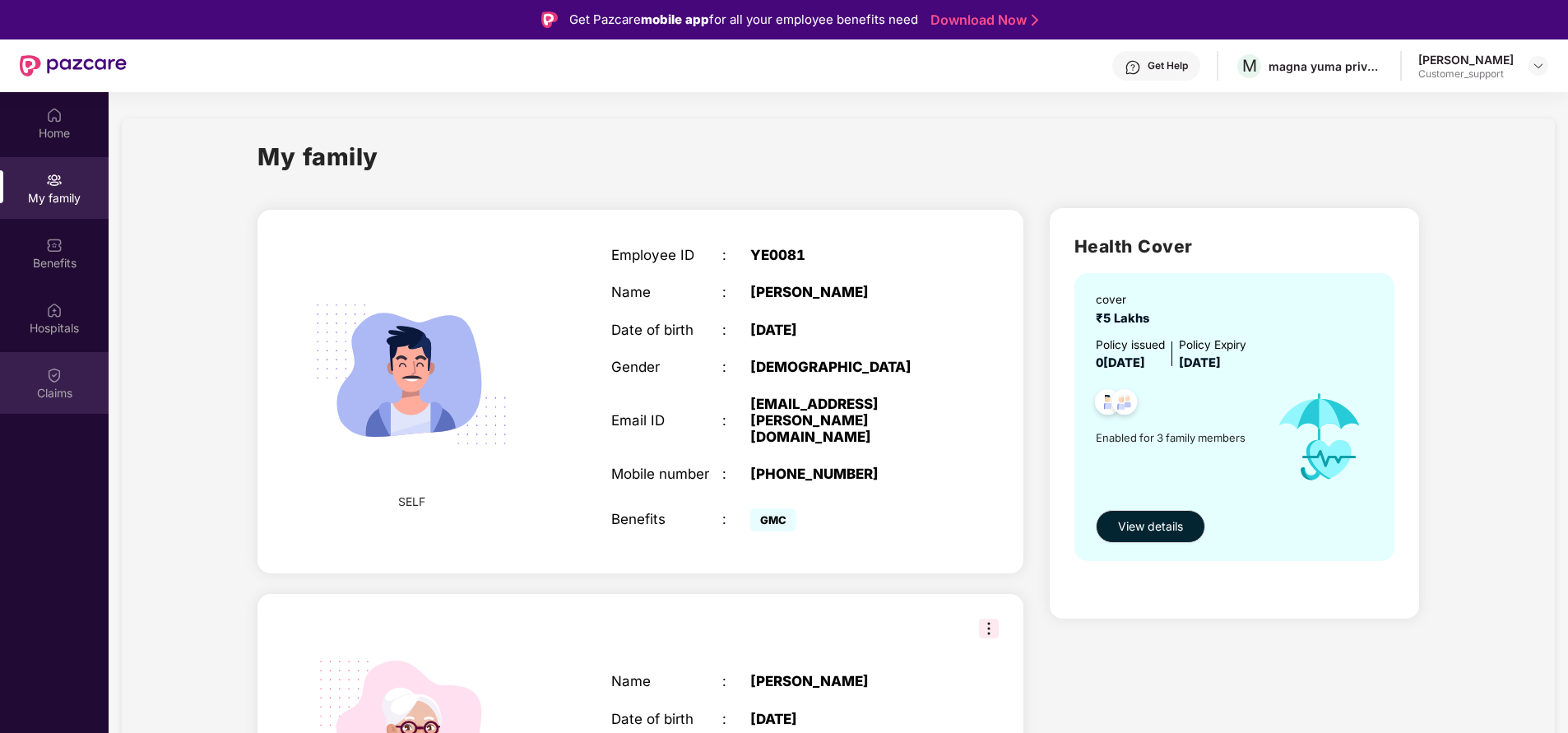
click at [59, 397] on div "Claims" at bounding box center [54, 393] width 109 height 17
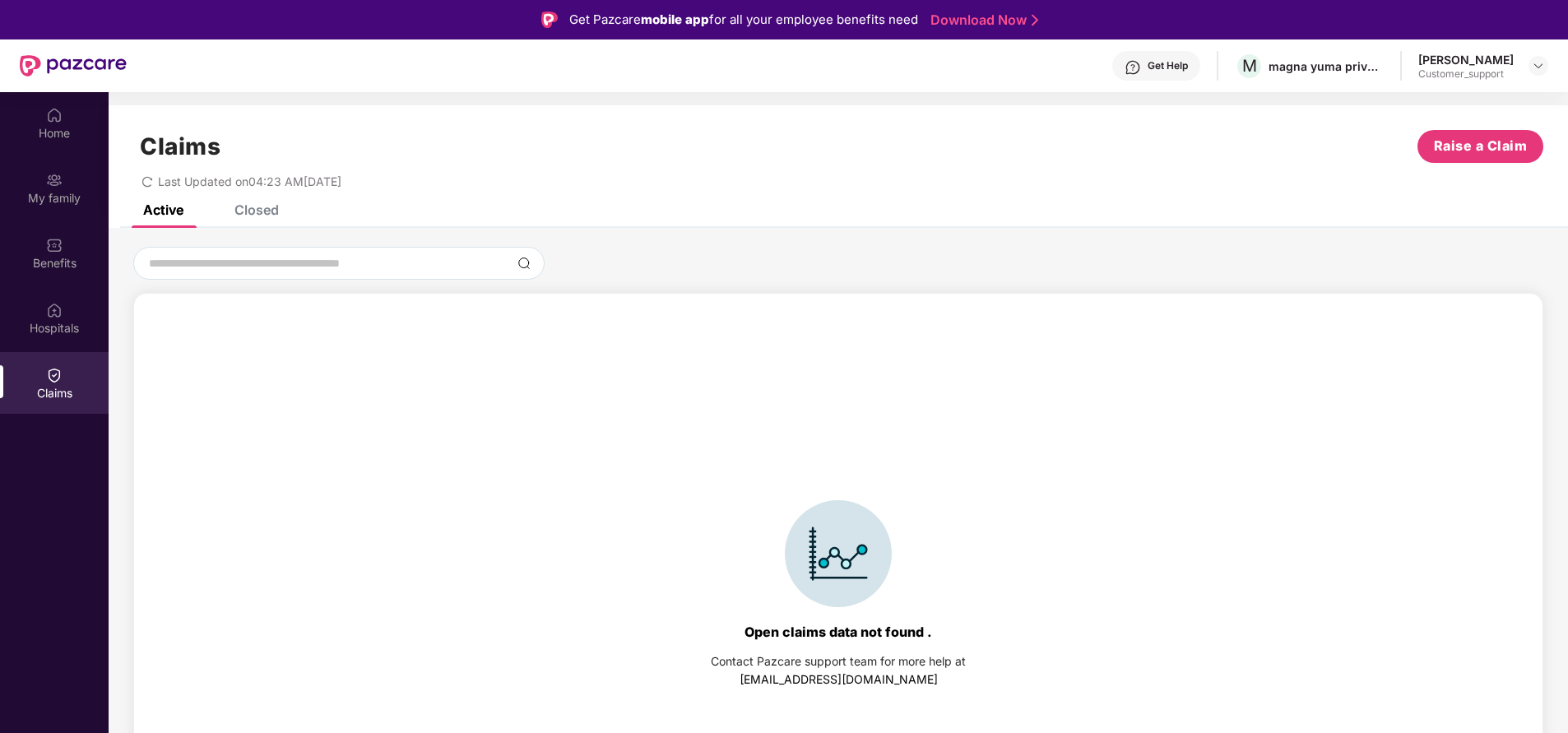
click at [261, 203] on div "Claims Raise a Claim Last Updated on 04:23 AM, 16 Aug 2025" at bounding box center [838, 155] width 1459 height 99
click at [261, 214] on div "Closed" at bounding box center [257, 210] width 44 height 17
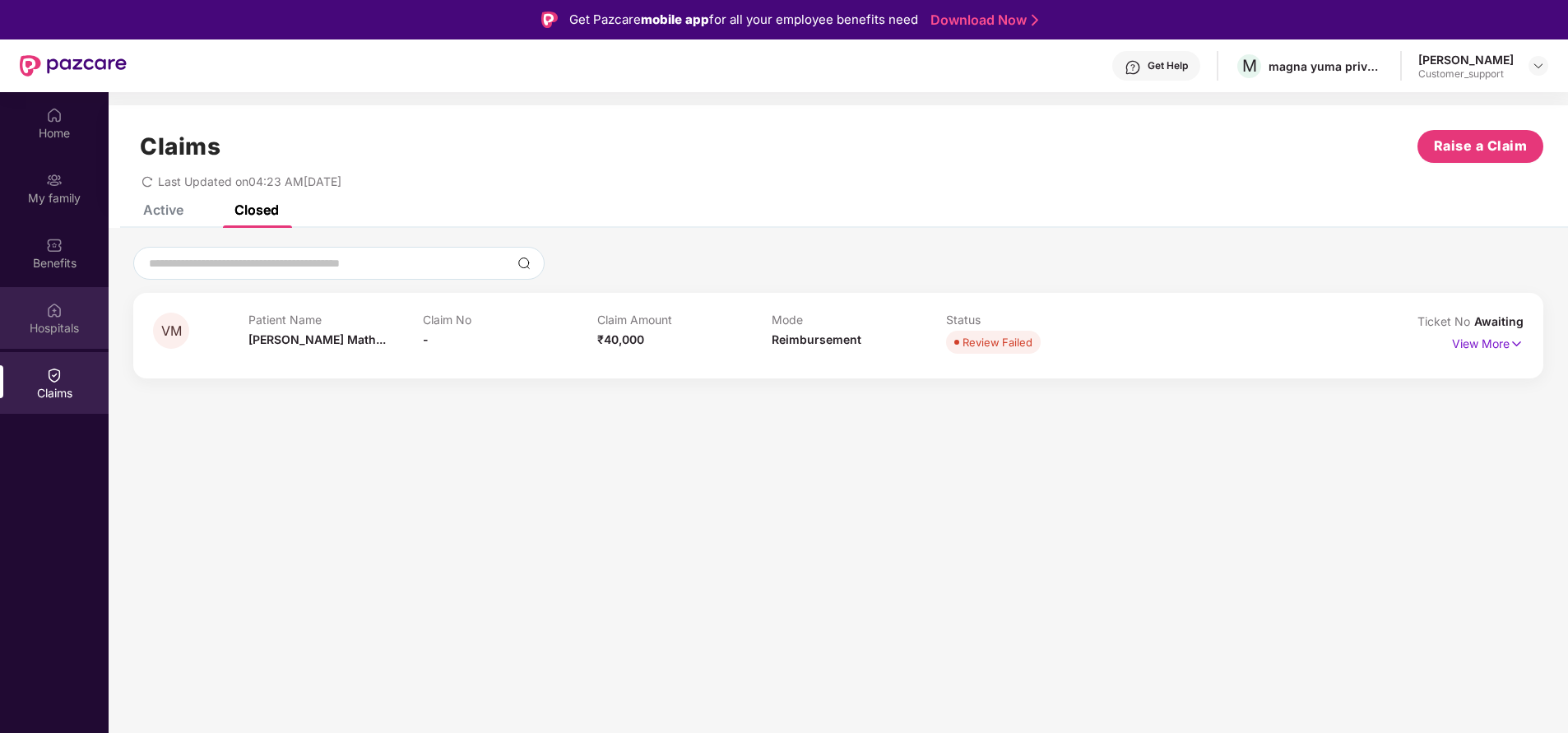
click at [50, 332] on div "Hospitals" at bounding box center [54, 328] width 109 height 17
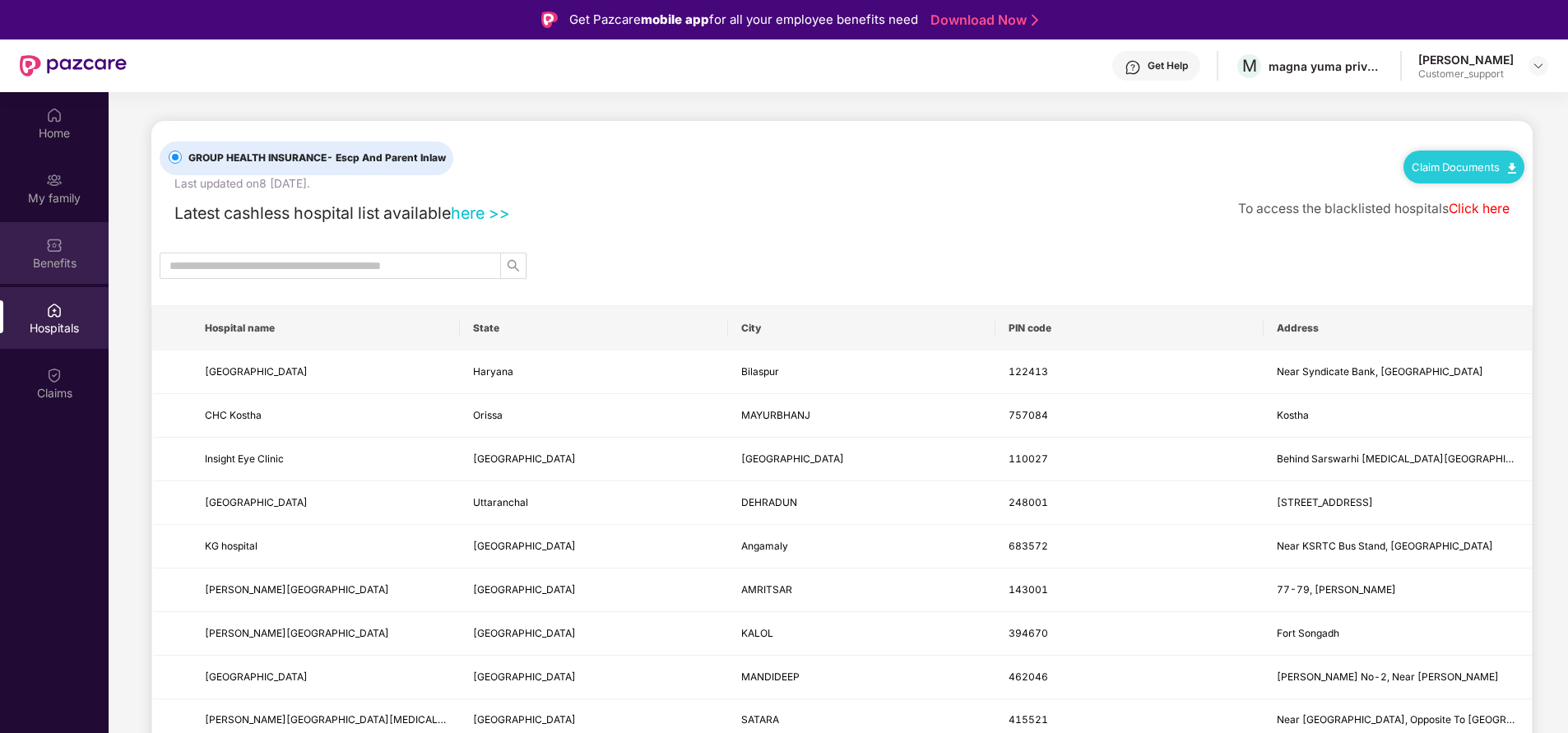
click at [77, 268] on div "Benefits" at bounding box center [54, 263] width 109 height 17
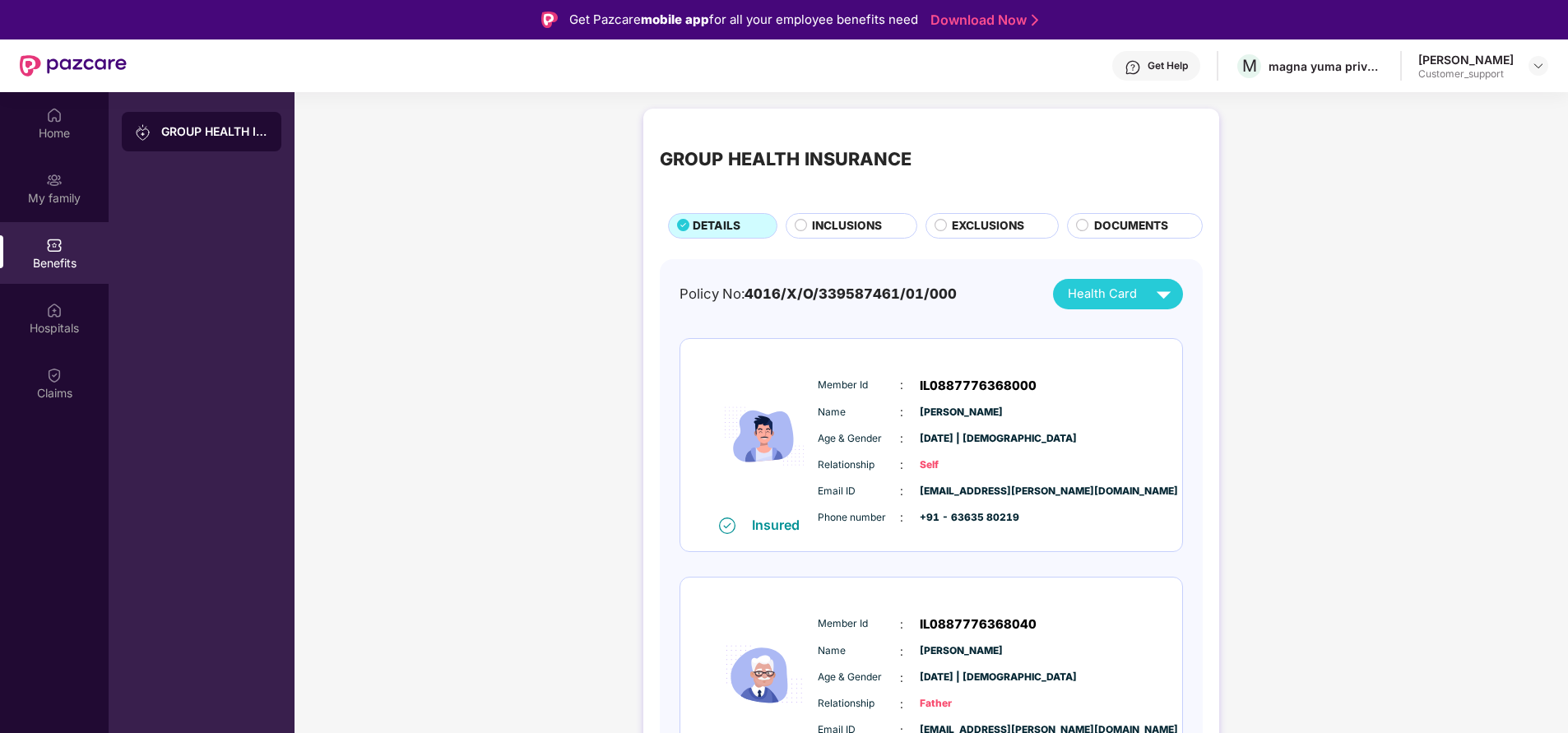
click at [833, 234] on span "INCLUSIONS" at bounding box center [846, 226] width 70 height 18
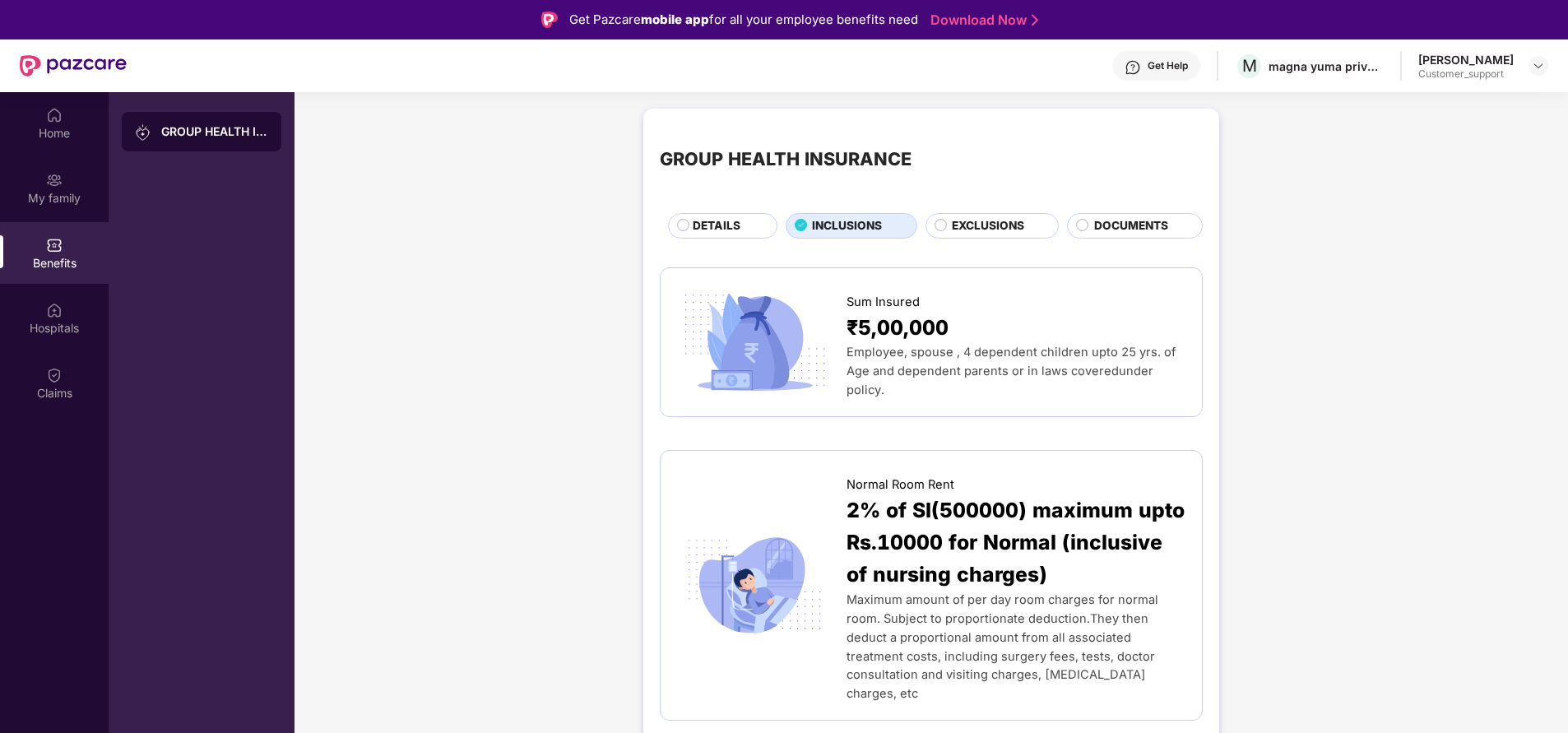
click at [977, 220] on span "EXCLUSIONS" at bounding box center [988, 226] width 73 height 18
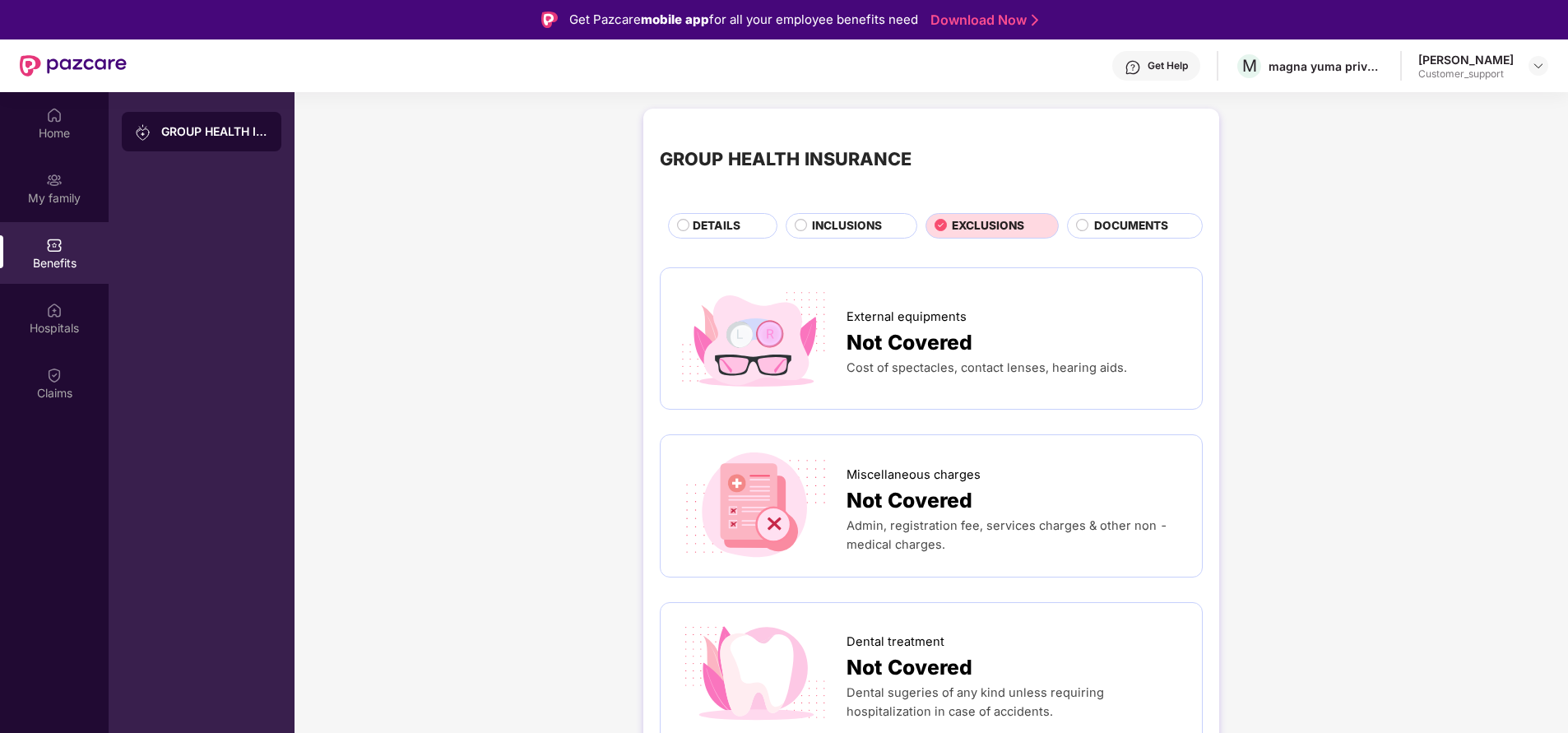
click at [824, 227] on span "INCLUSIONS" at bounding box center [846, 226] width 70 height 18
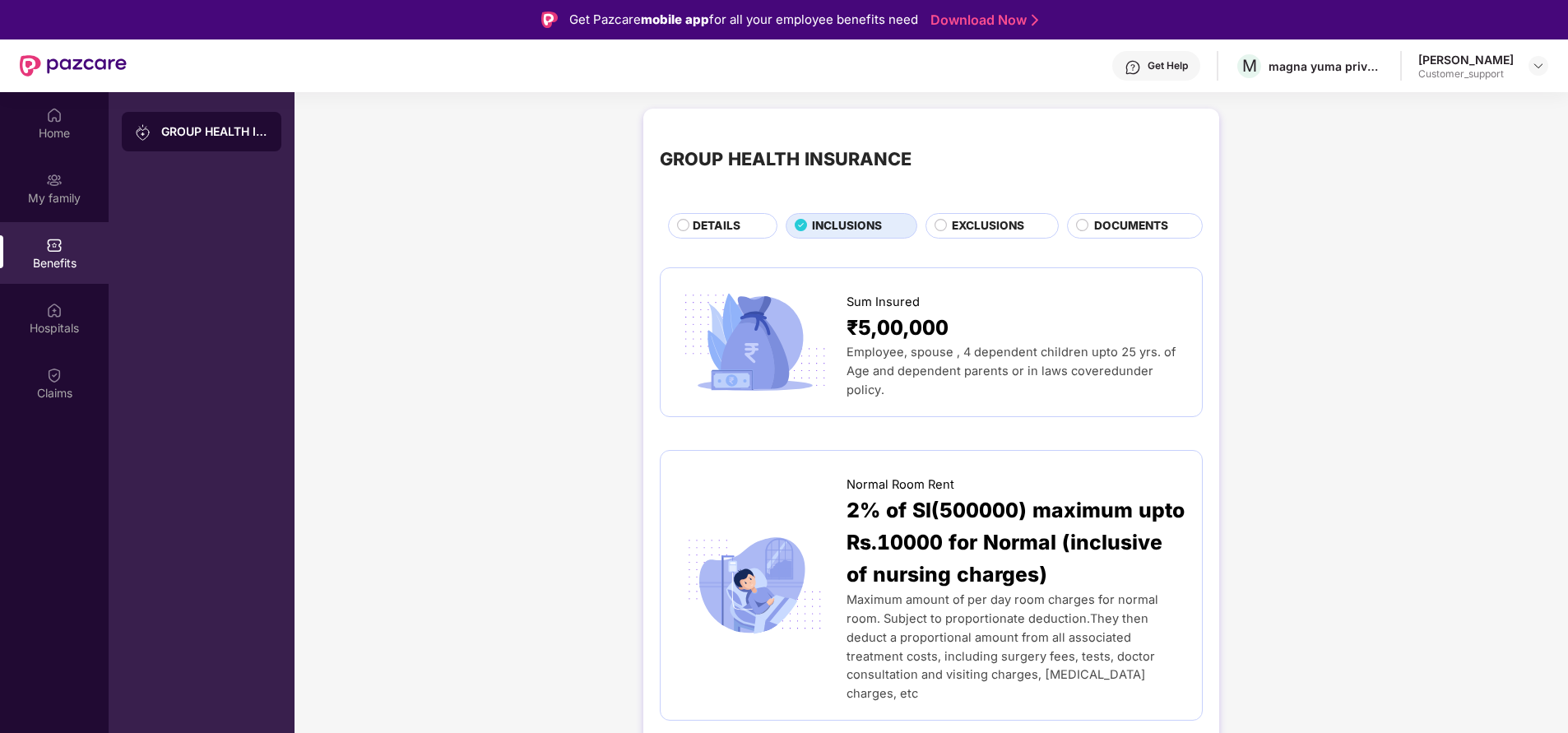
click at [969, 227] on span "EXCLUSIONS" at bounding box center [988, 226] width 73 height 18
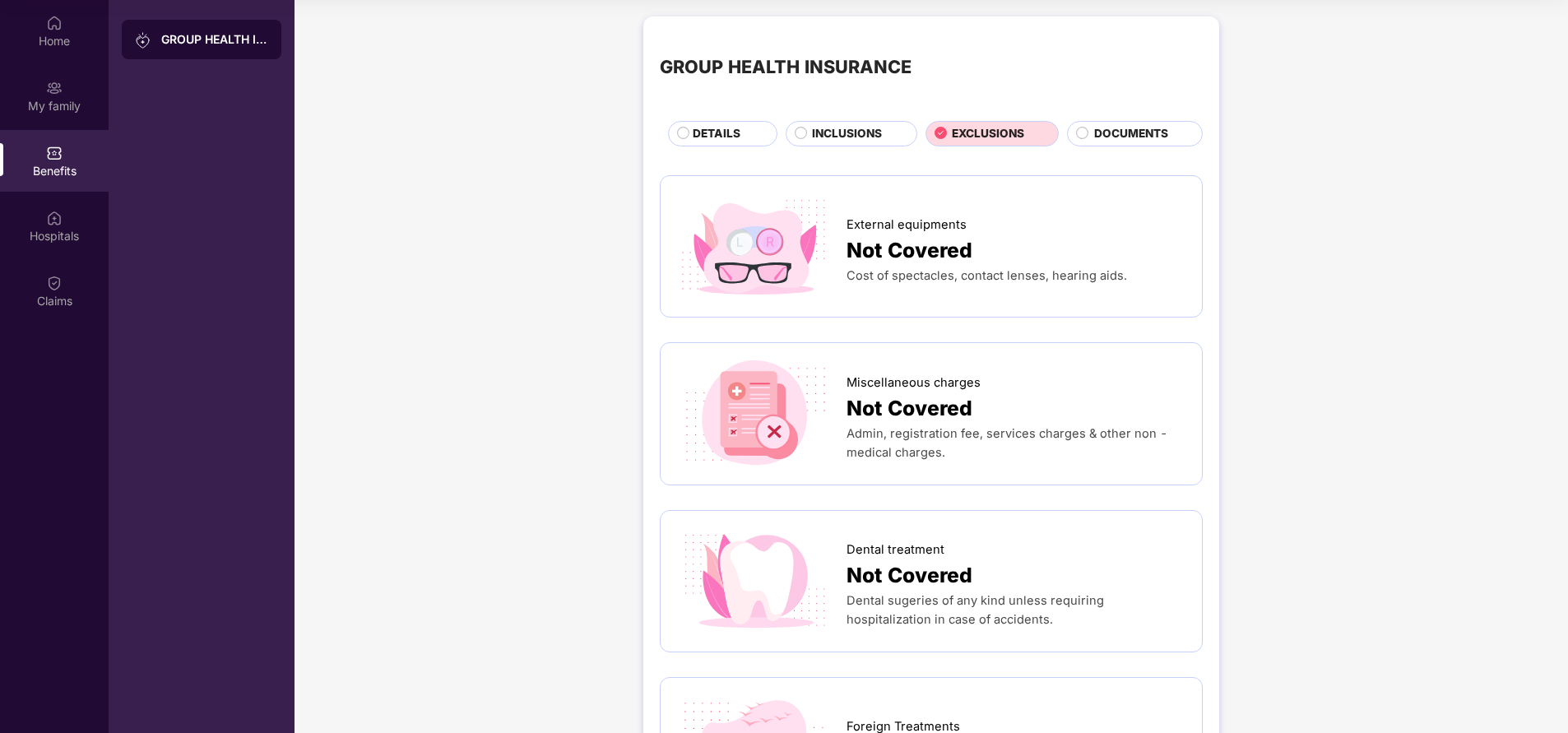
click at [722, 134] on span "DETAILS" at bounding box center [716, 134] width 48 height 18
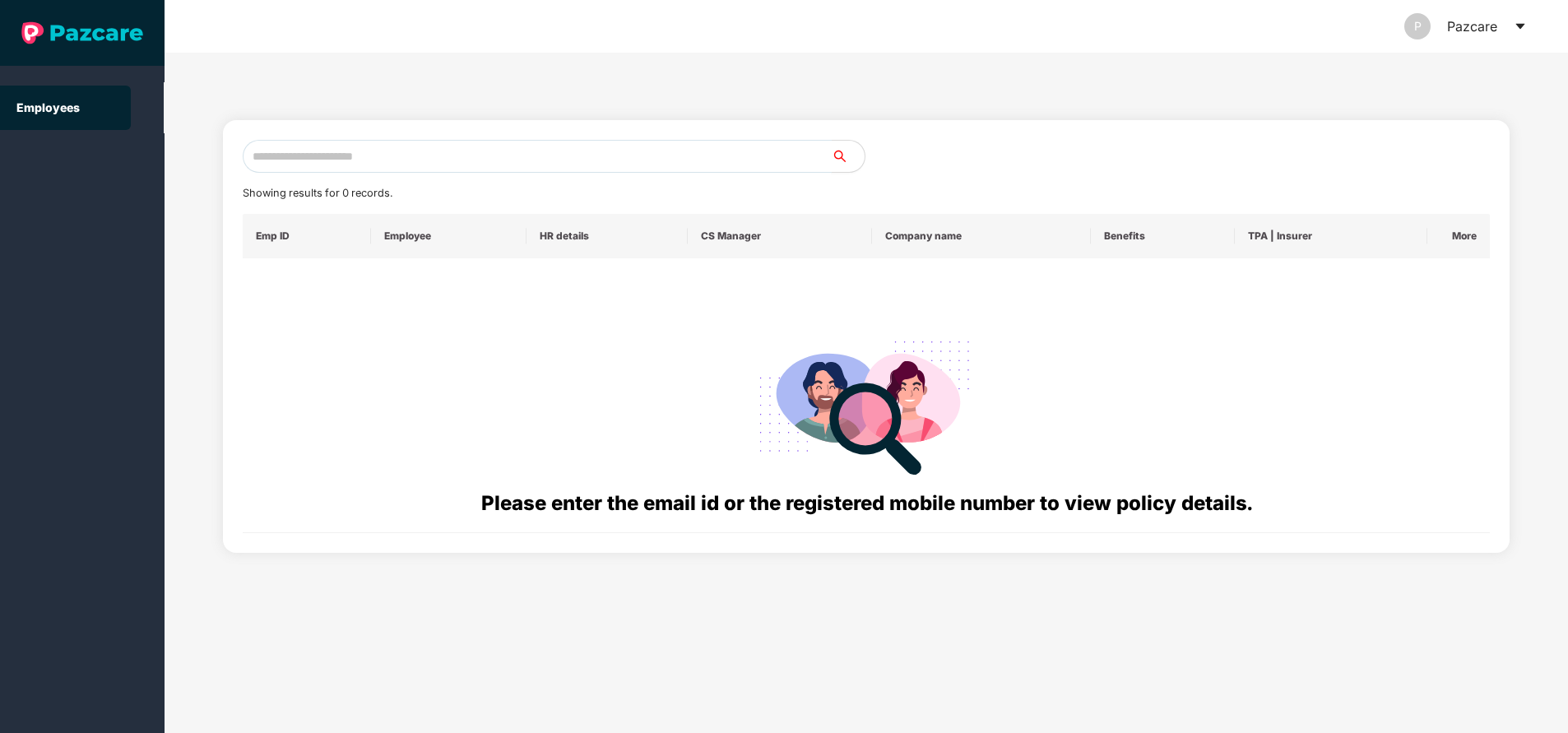
click at [427, 155] on input "text" at bounding box center [537, 156] width 589 height 33
paste input "**********"
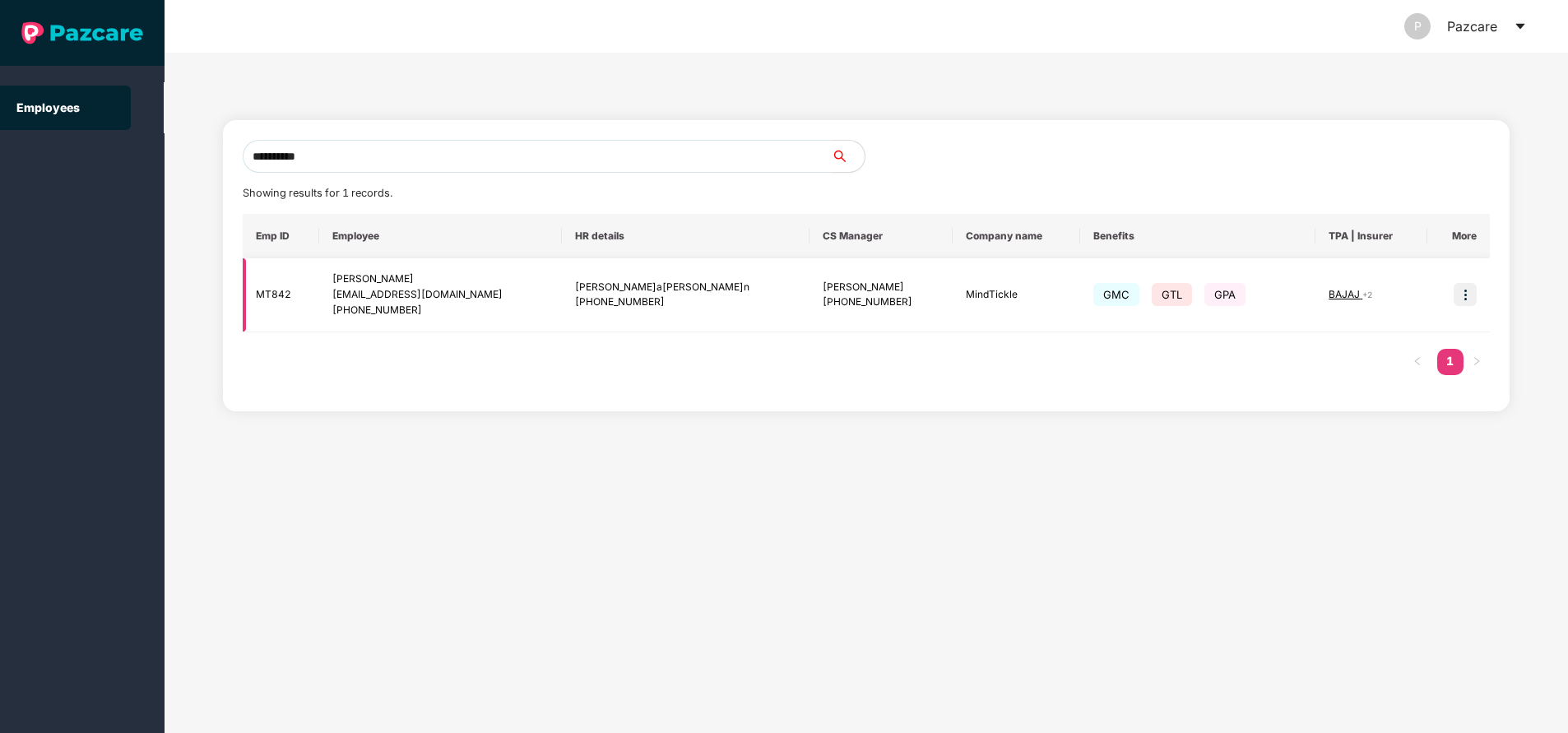
type input "**********"
click at [1472, 295] on img at bounding box center [1465, 295] width 23 height 23
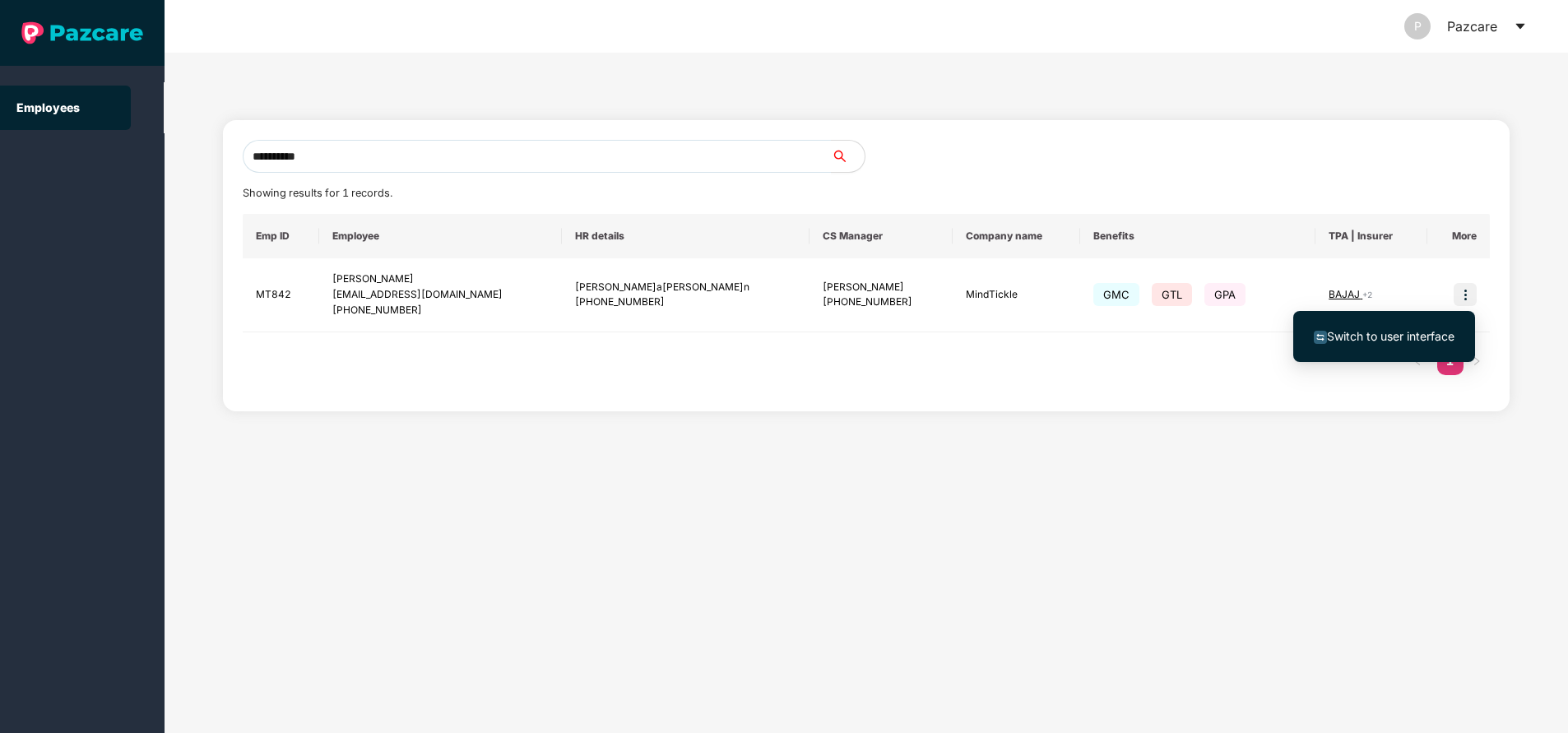
click at [1360, 320] on li "Switch to user interface" at bounding box center [1384, 336] width 182 height 35
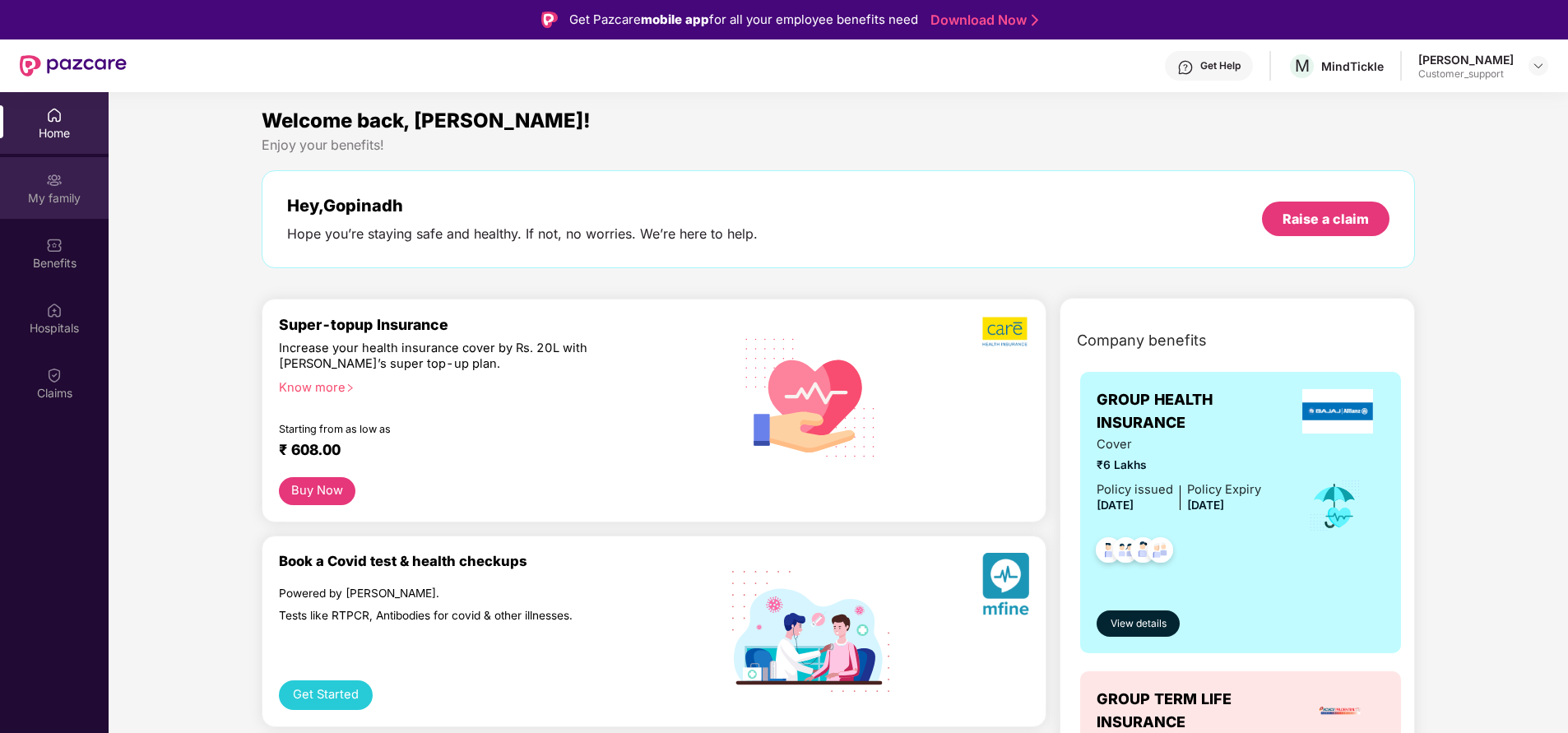
click at [52, 197] on div "My family" at bounding box center [54, 198] width 109 height 17
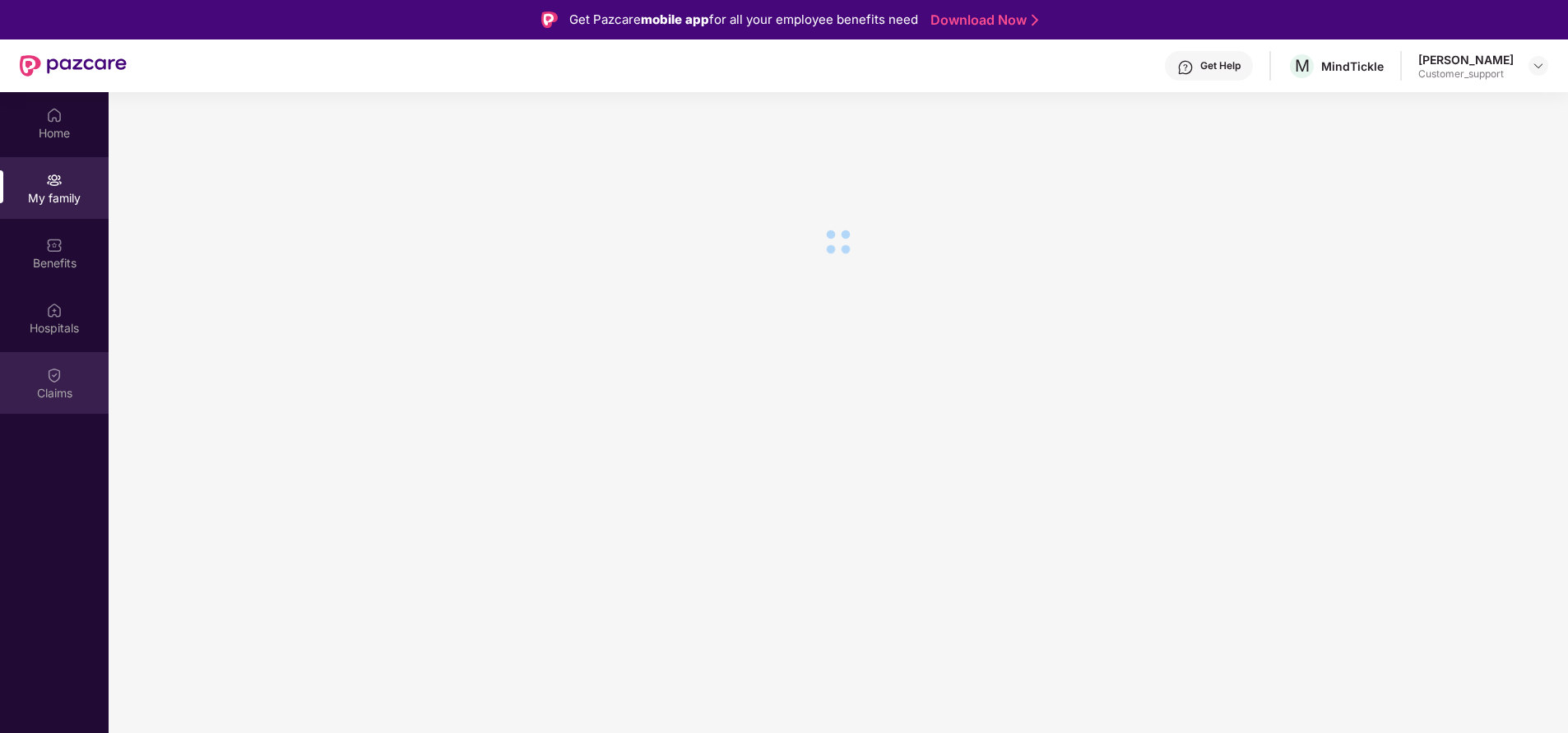
click at [46, 377] on img at bounding box center [54, 374] width 17 height 17
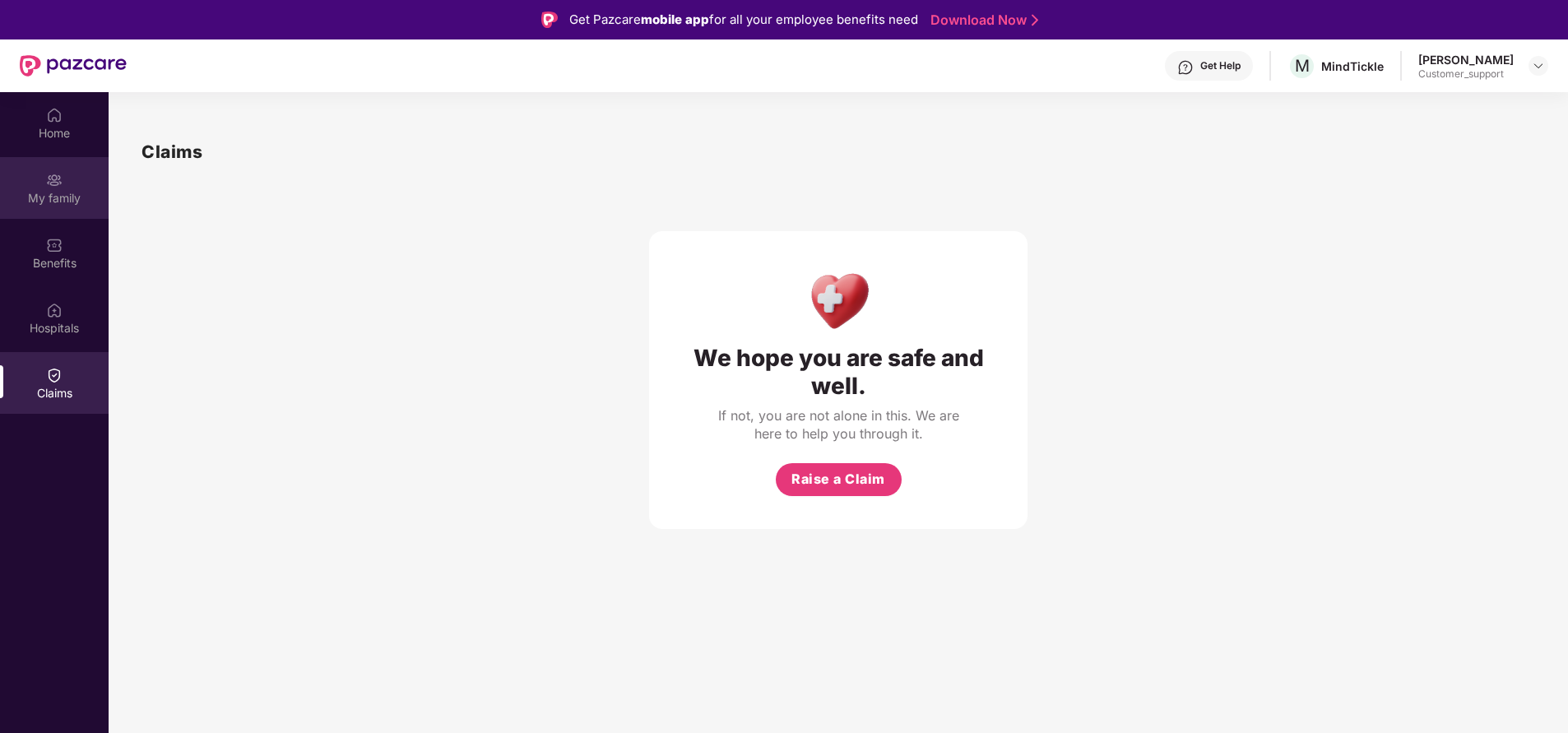
click at [55, 197] on div "My family" at bounding box center [54, 198] width 109 height 17
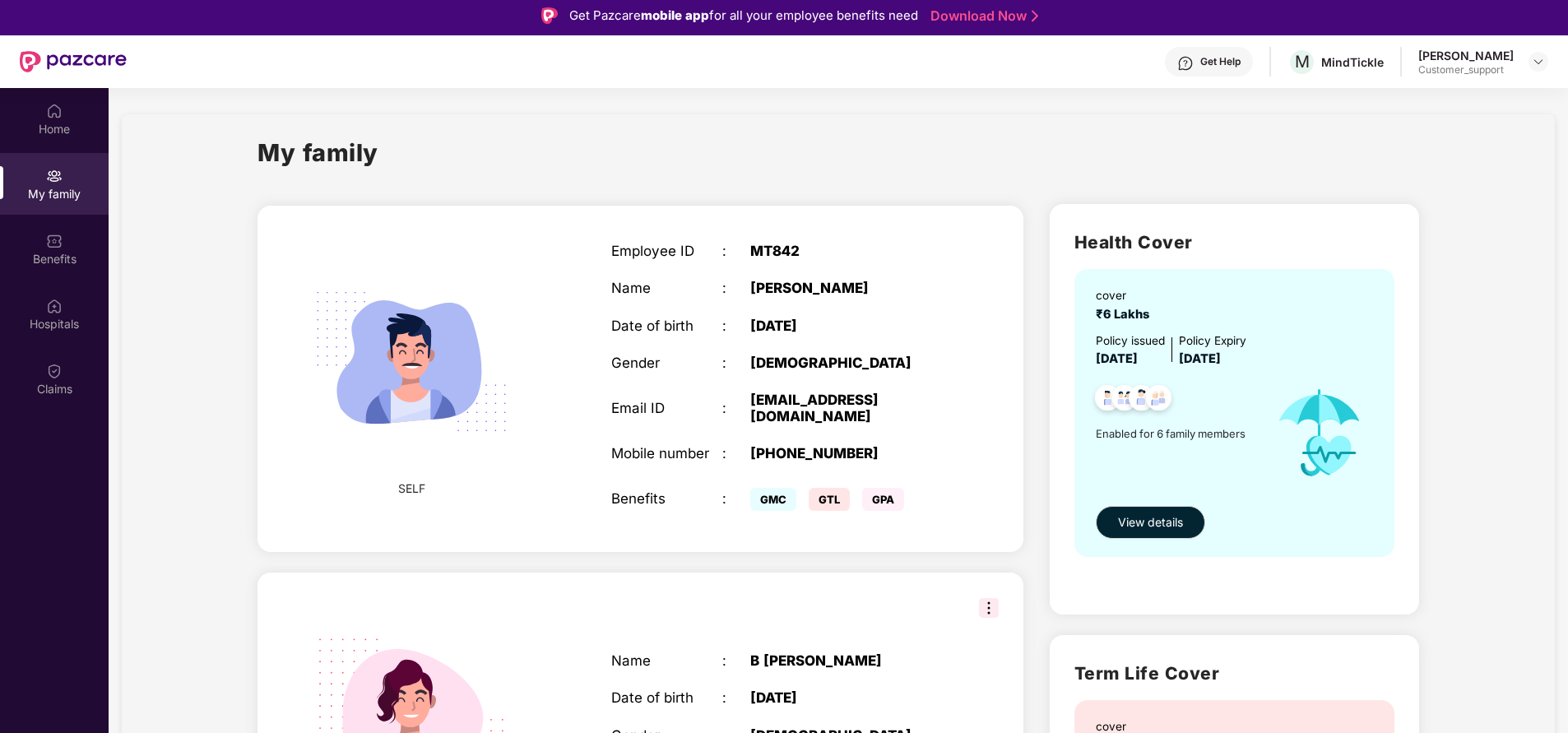
scroll to position [5, 0]
click at [44, 245] on div "Benefits" at bounding box center [54, 248] width 109 height 62
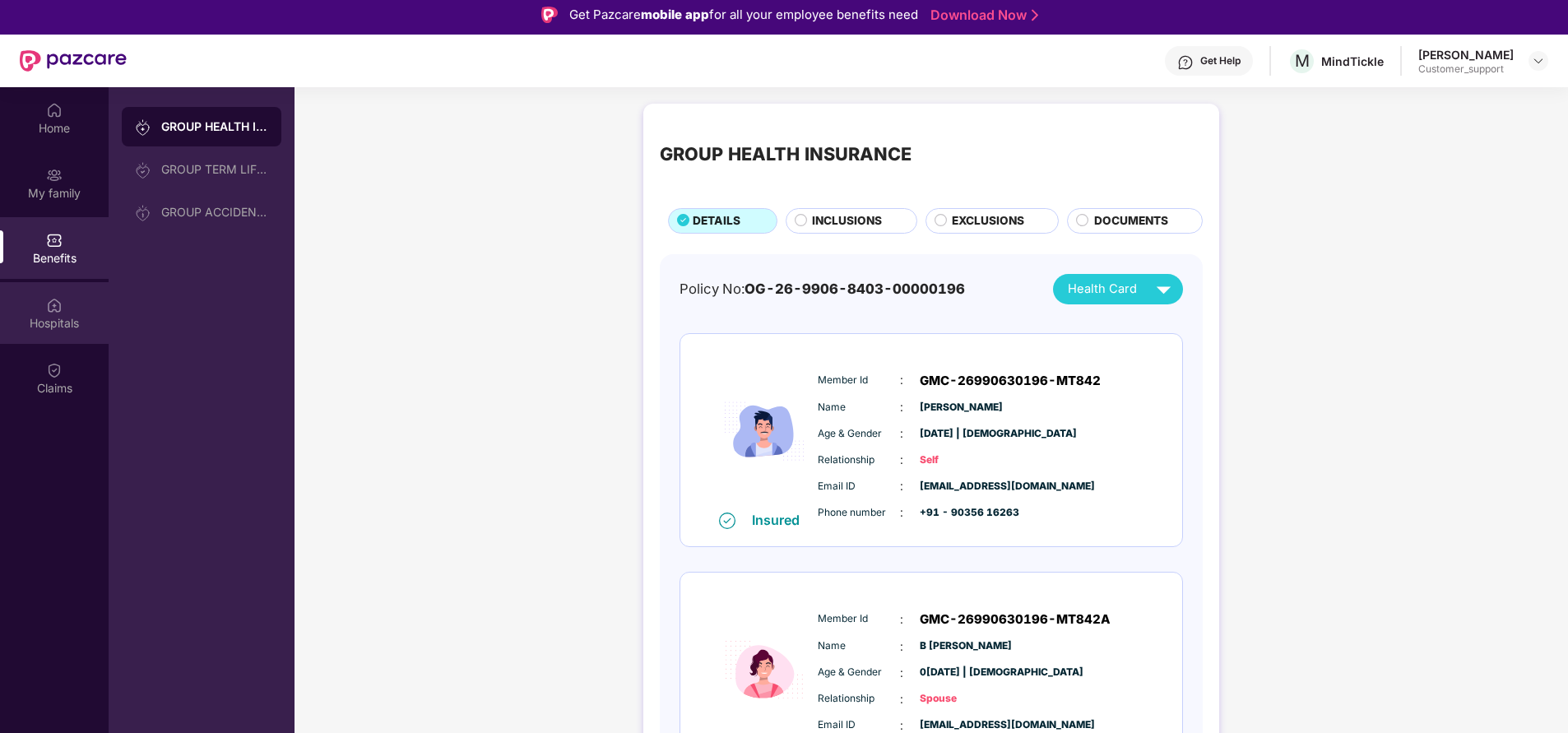
click at [40, 312] on div "Hospitals" at bounding box center [54, 313] width 109 height 62
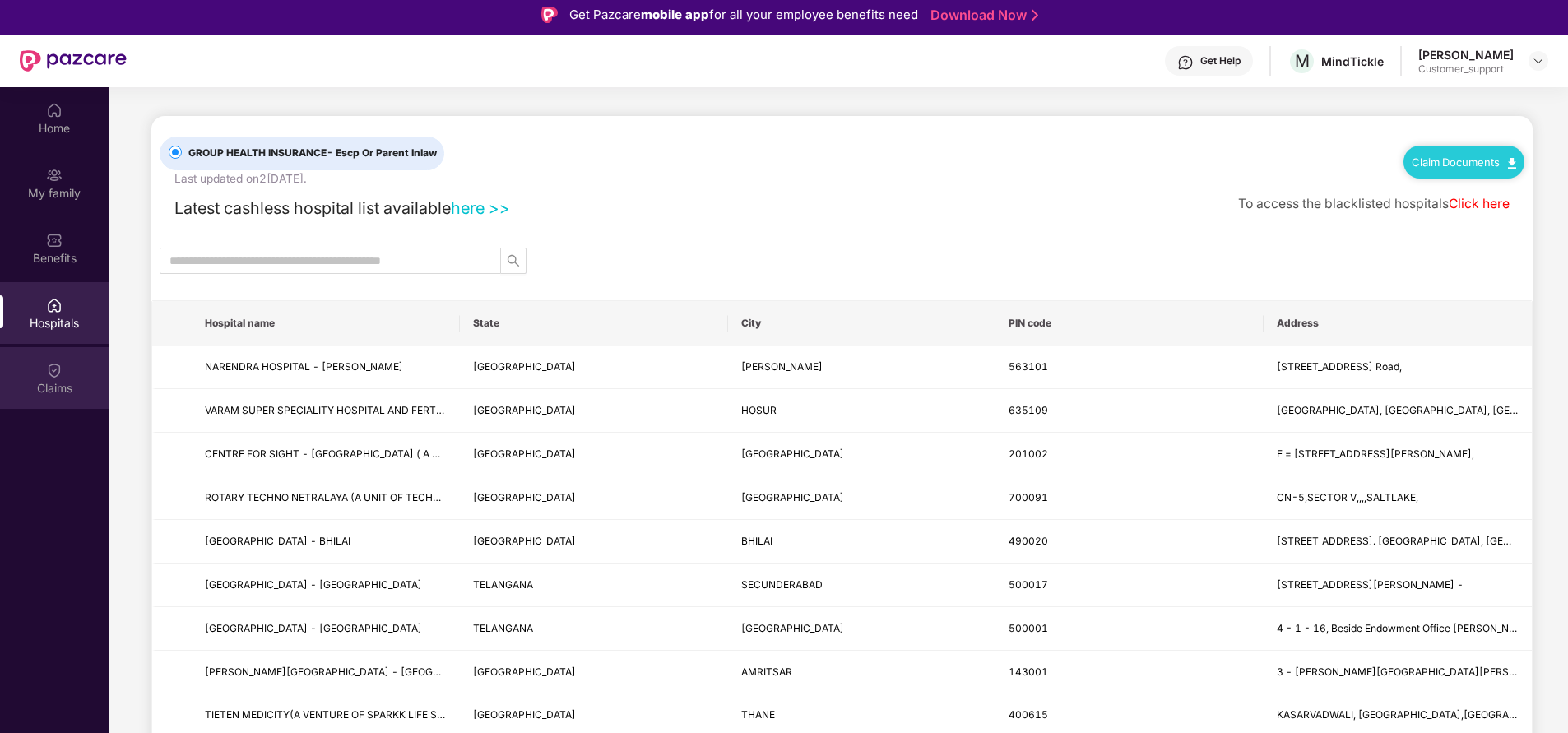
click at [48, 385] on div "Claims" at bounding box center [54, 388] width 109 height 17
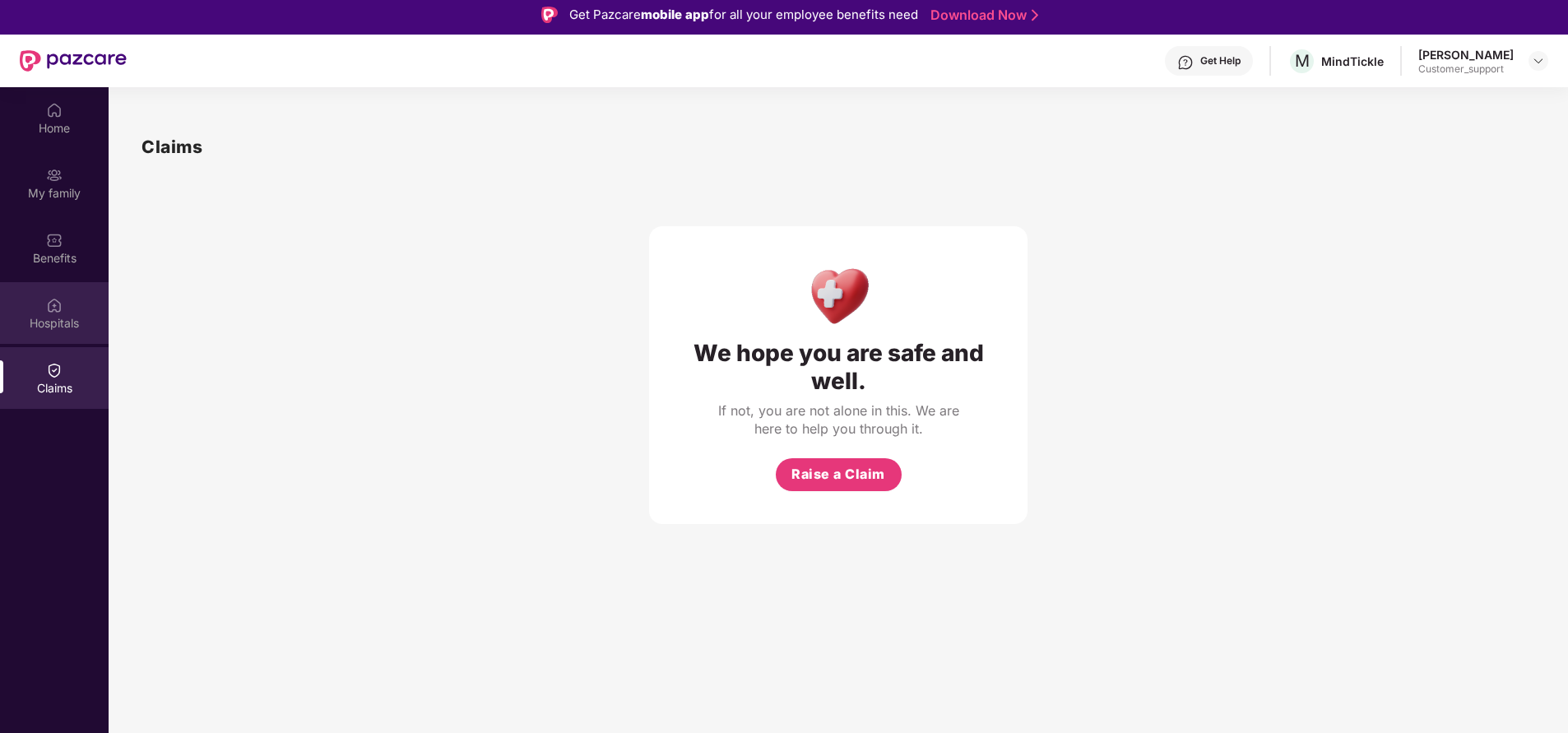
click at [52, 335] on div "Hospitals" at bounding box center [54, 313] width 109 height 62
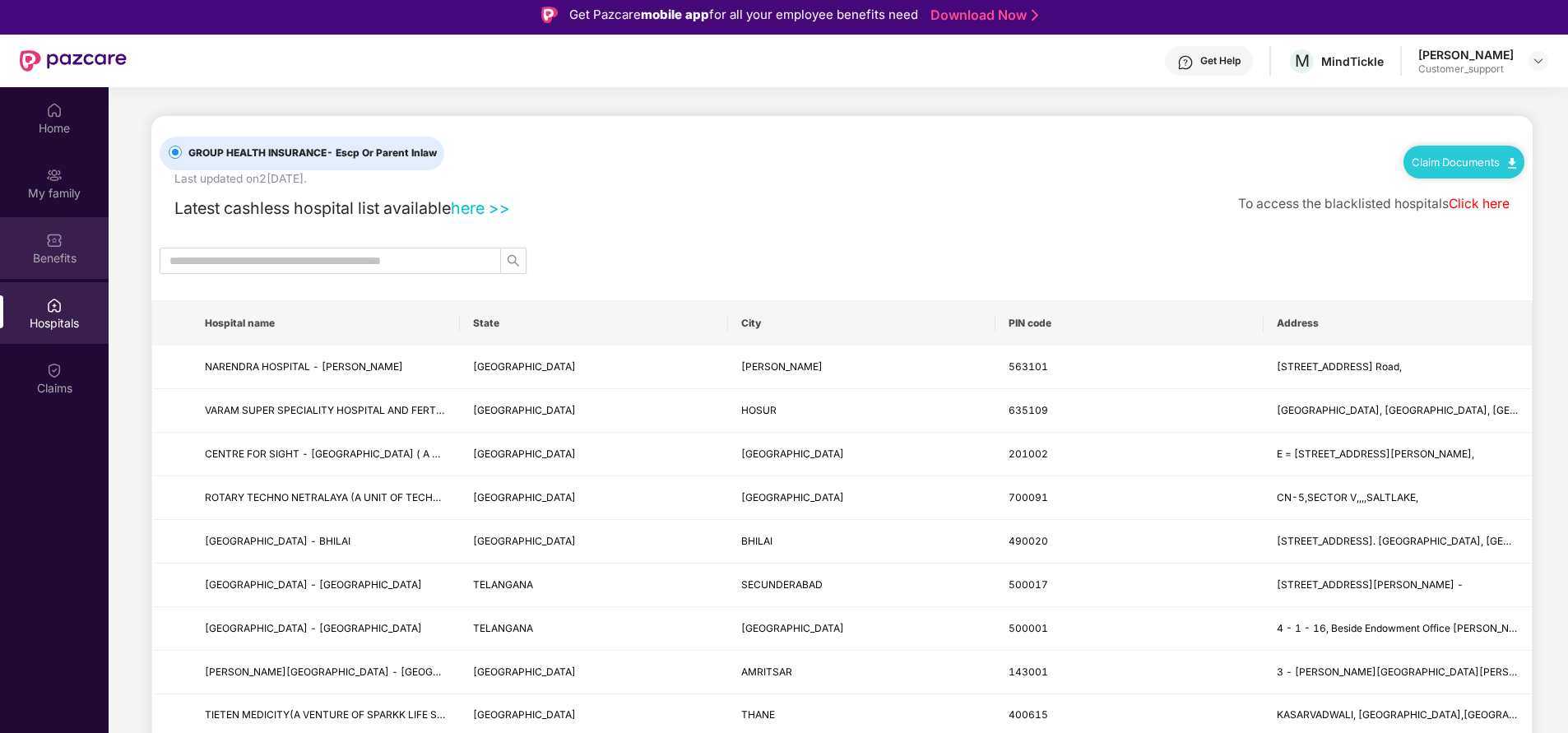
click at [64, 245] on div "Benefits" at bounding box center [54, 248] width 109 height 62
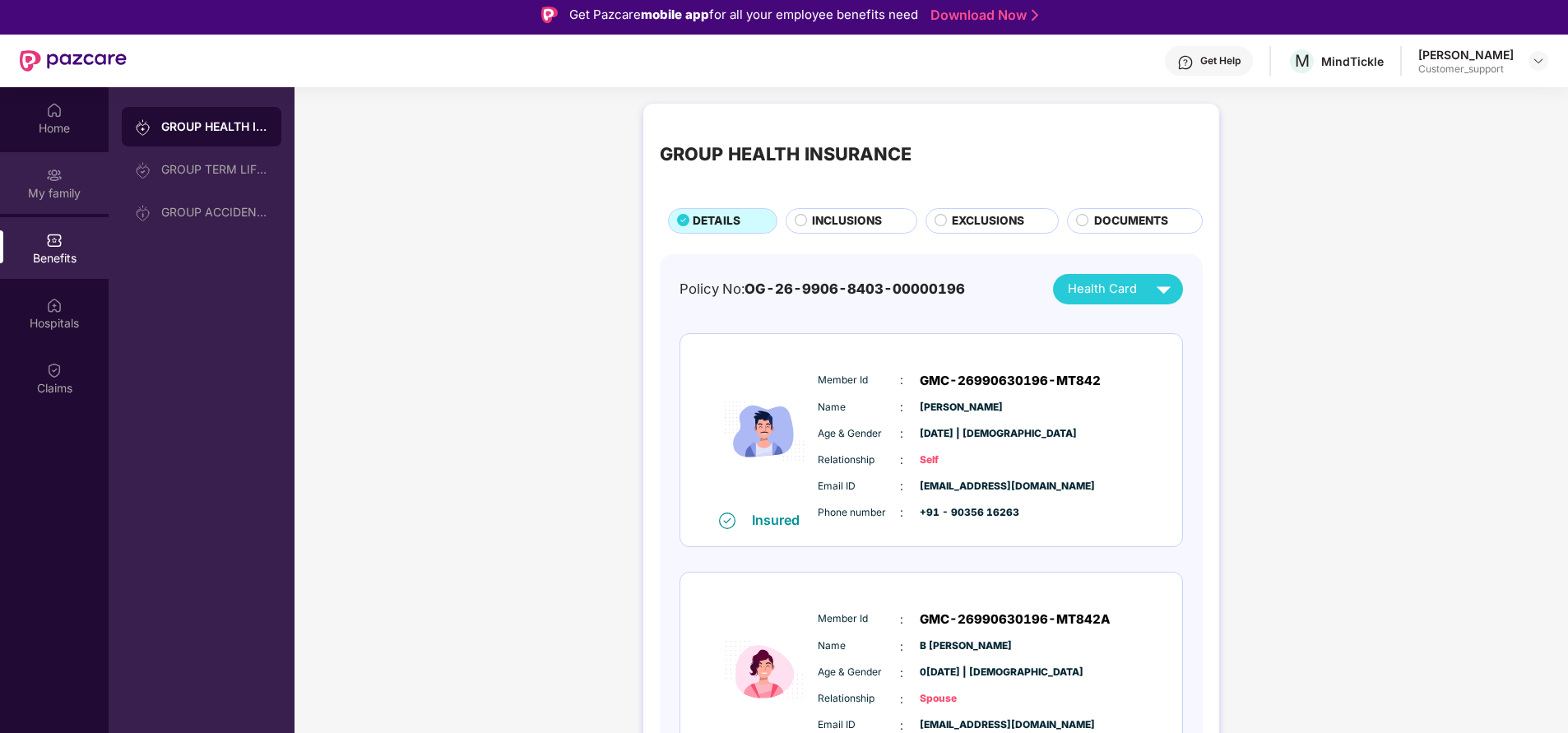
click at [70, 177] on div "My family" at bounding box center [54, 183] width 109 height 62
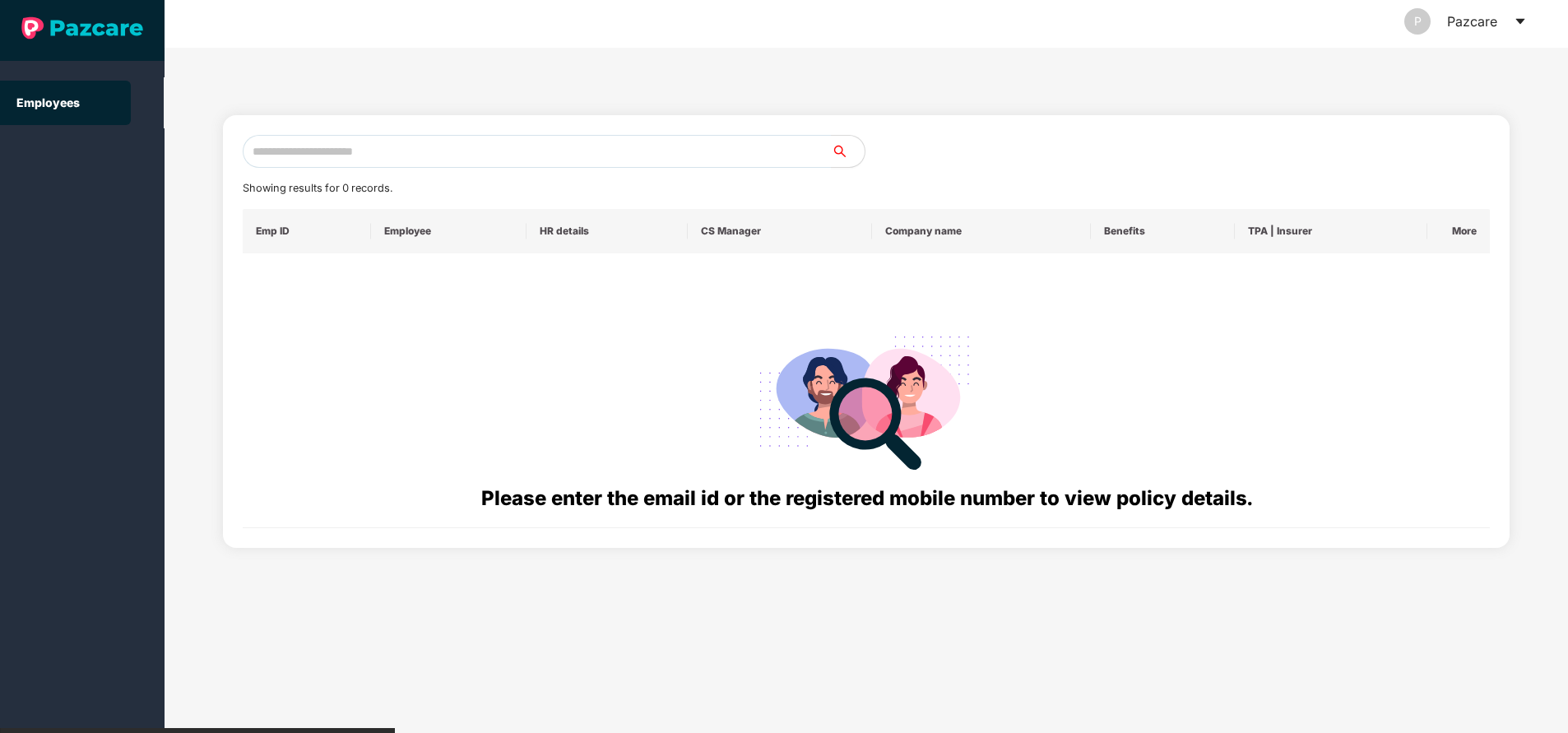
scroll to position [0, 0]
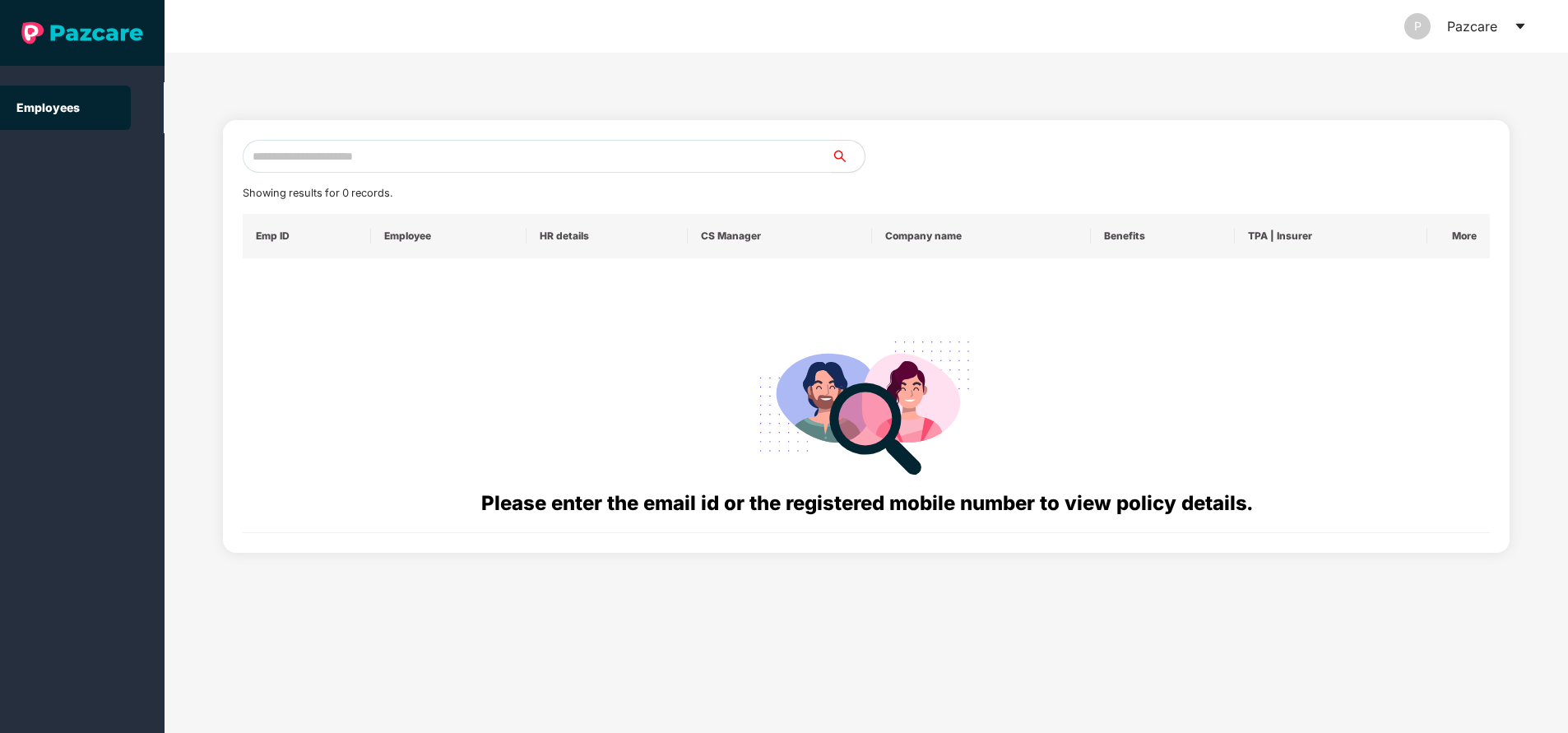
click at [382, 155] on input "text" at bounding box center [537, 156] width 589 height 33
paste input "**********"
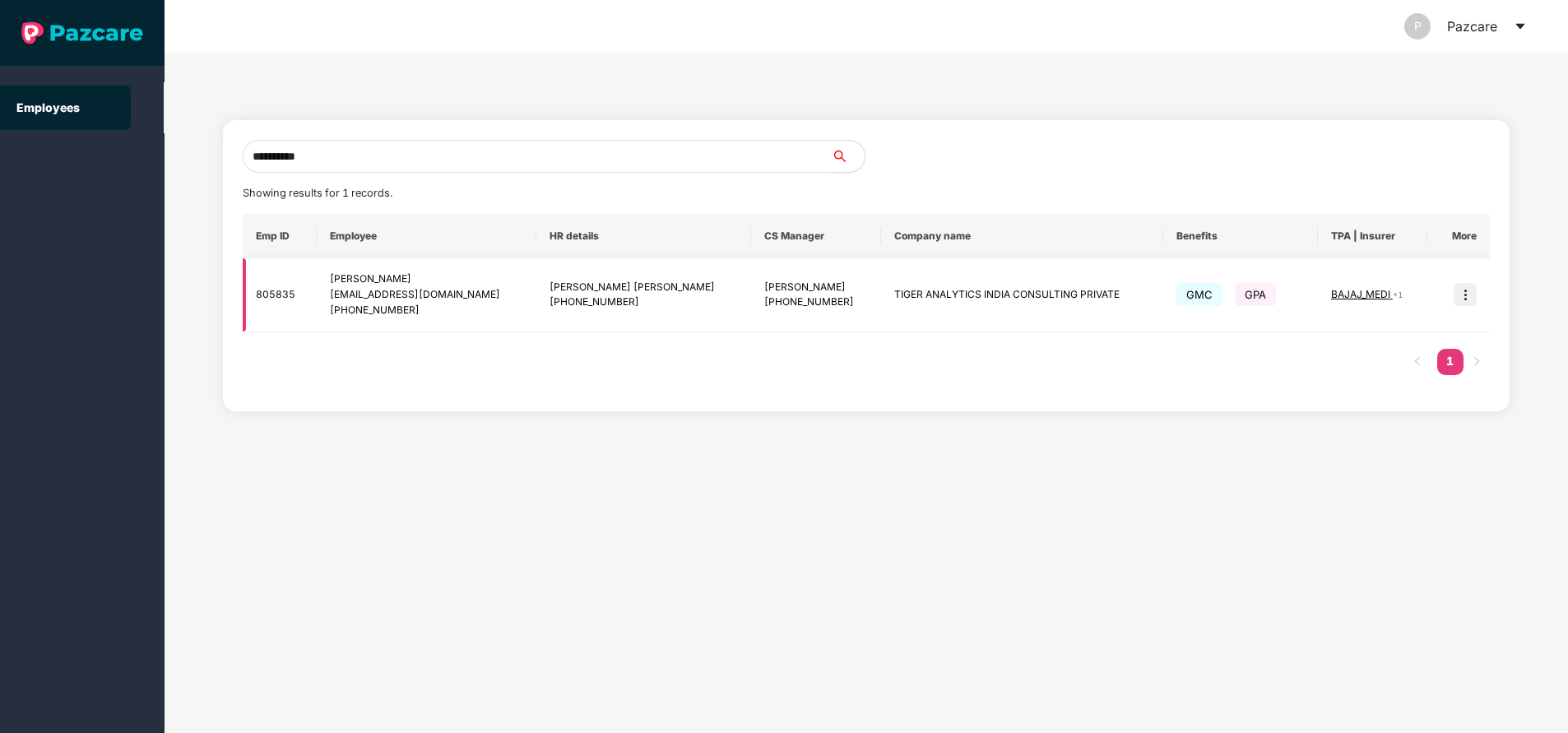
type input "**********"
click at [1459, 291] on img at bounding box center [1465, 295] width 23 height 23
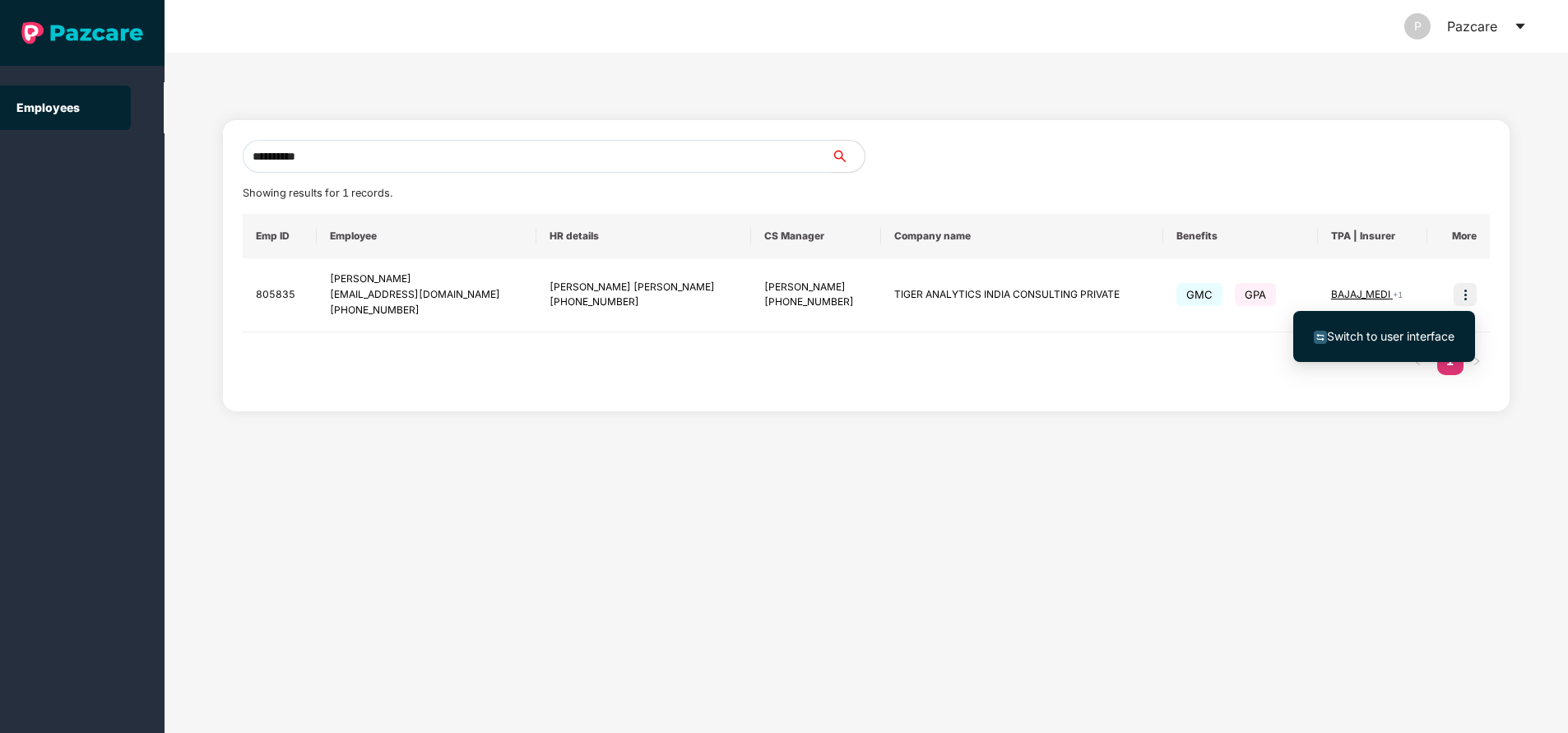
click at [1386, 342] on span "Switch to user interface" at bounding box center [1391, 336] width 127 height 14
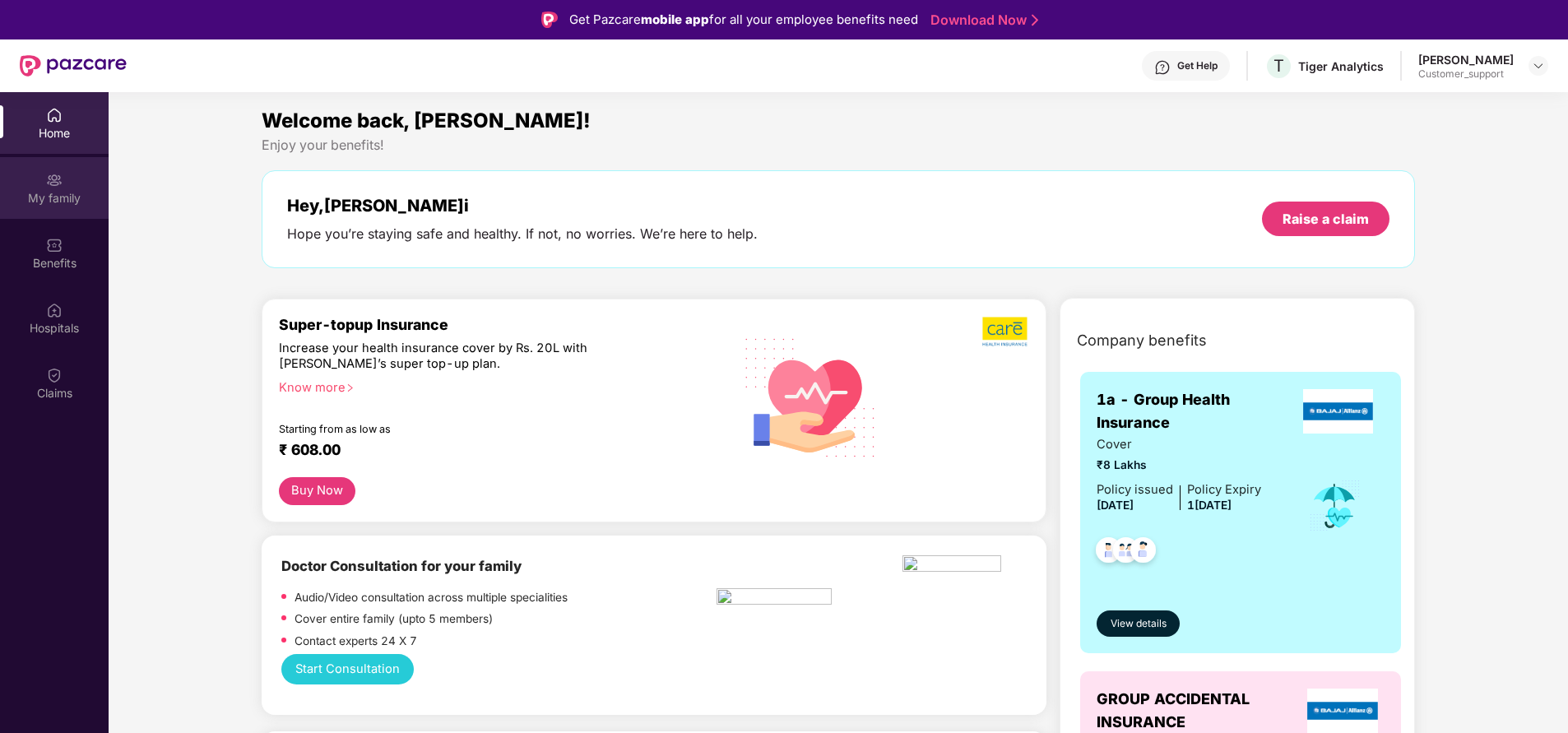
click at [66, 171] on div "My family" at bounding box center [54, 188] width 109 height 62
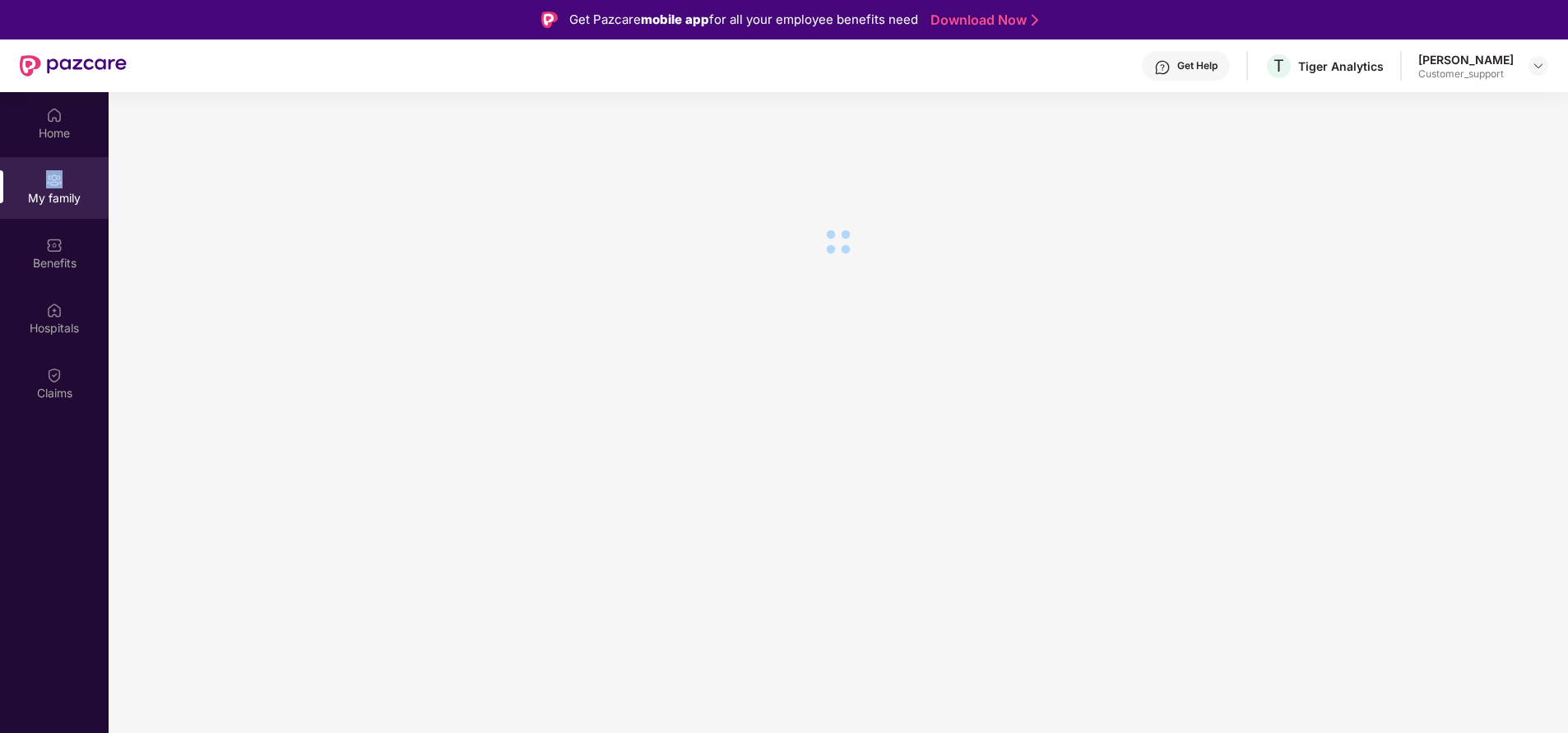
click at [66, 171] on div "My family" at bounding box center [54, 188] width 109 height 62
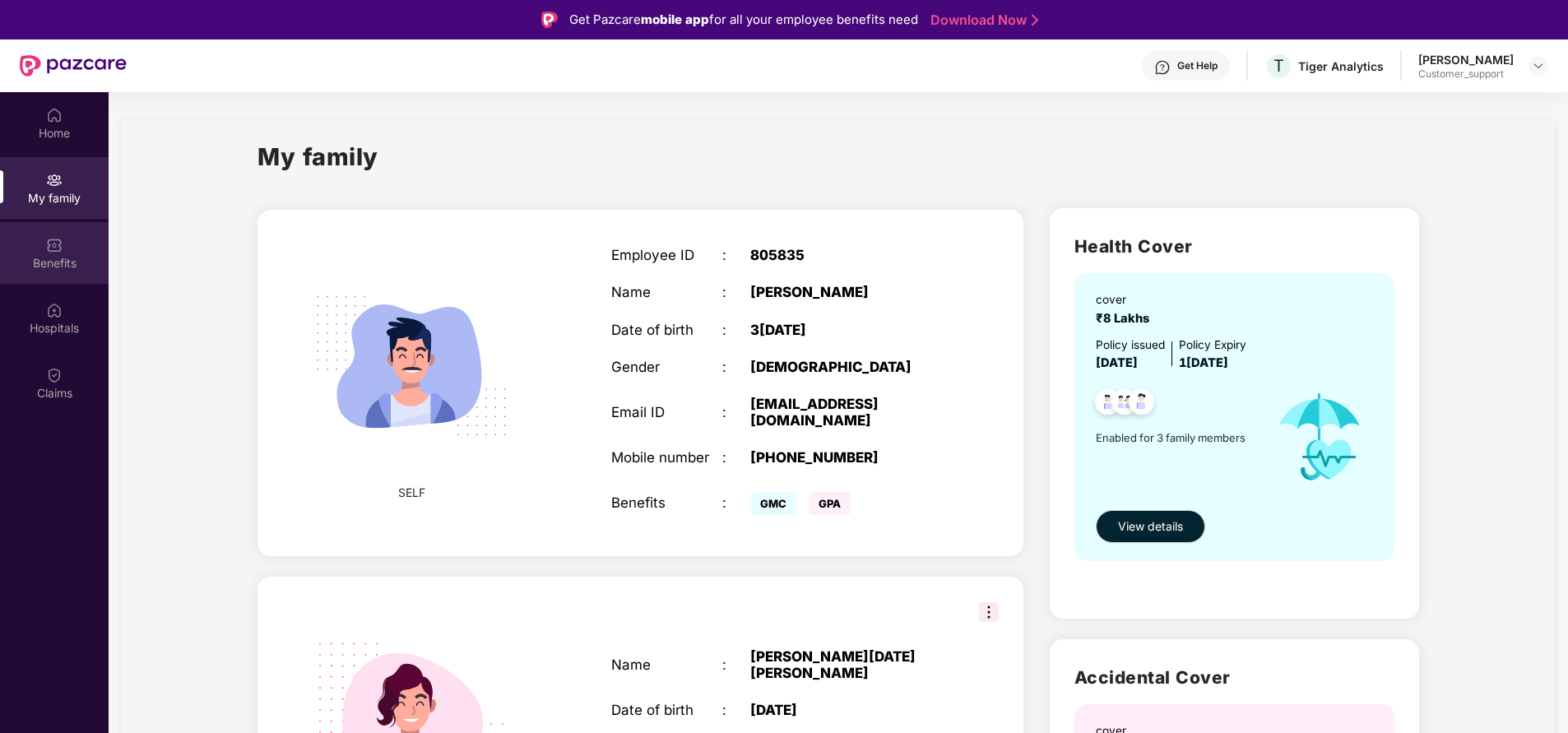
click at [51, 266] on div "Benefits" at bounding box center [54, 263] width 109 height 17
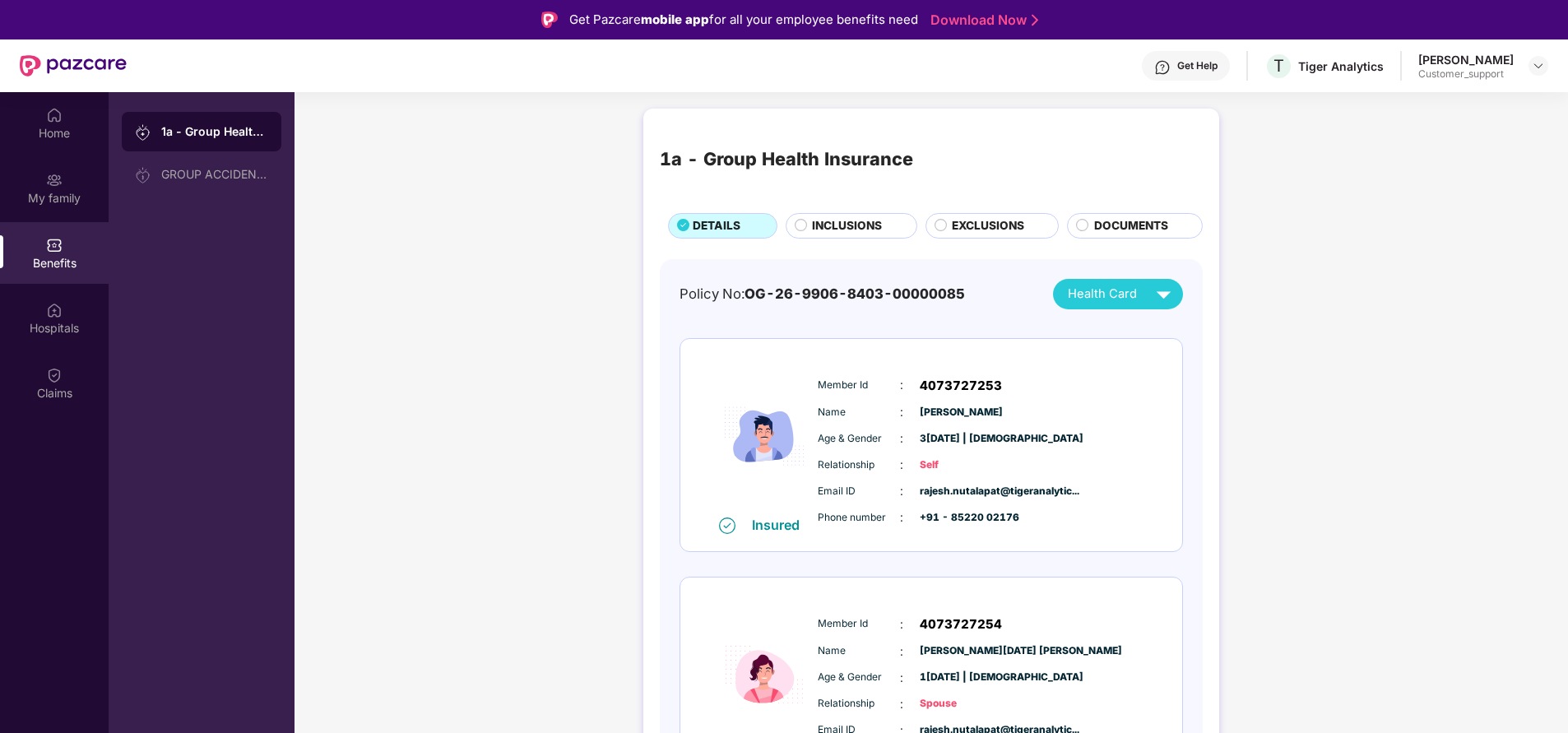
click at [841, 222] on span "INCLUSIONS" at bounding box center [846, 226] width 70 height 18
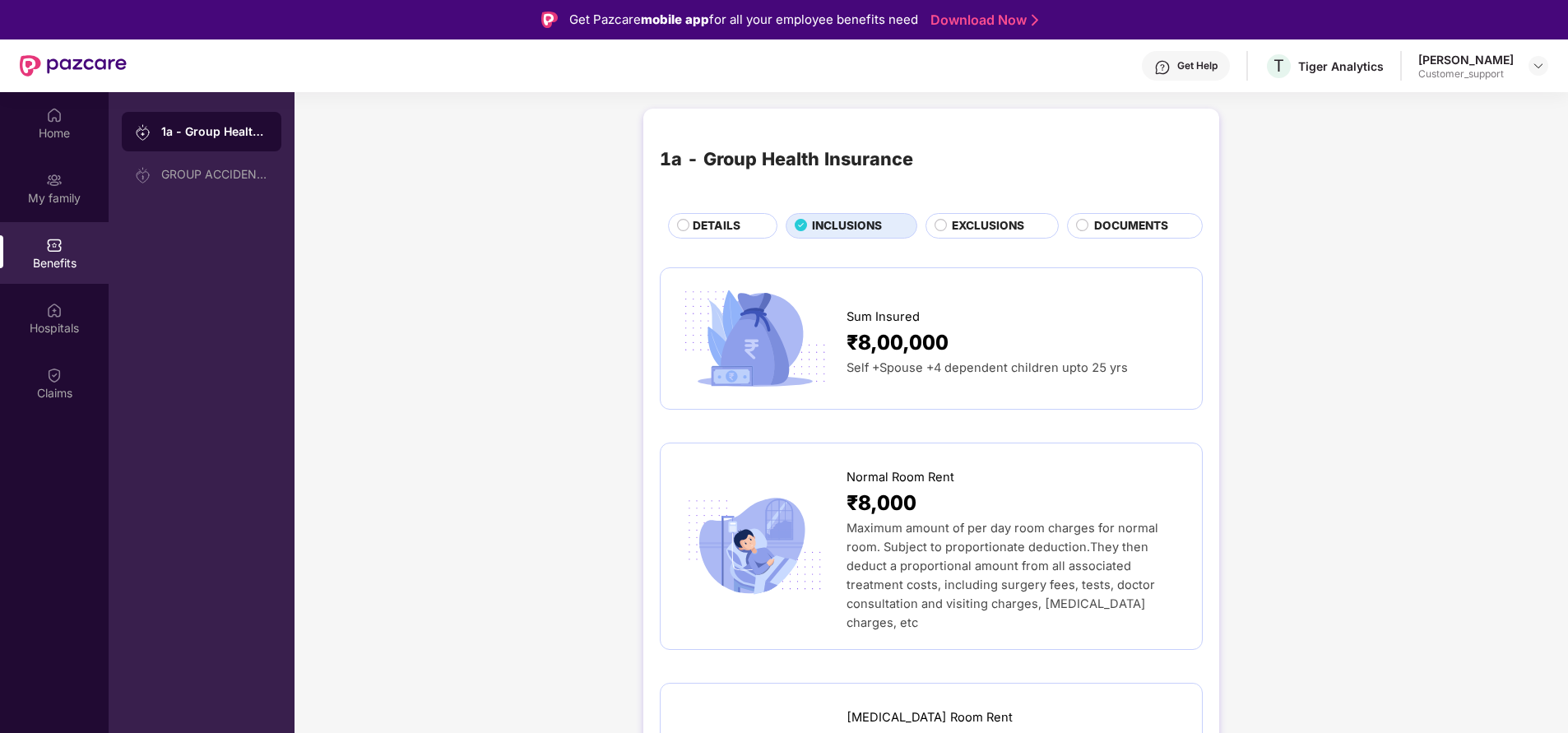
click at [701, 225] on span "DETAILS" at bounding box center [716, 226] width 48 height 18
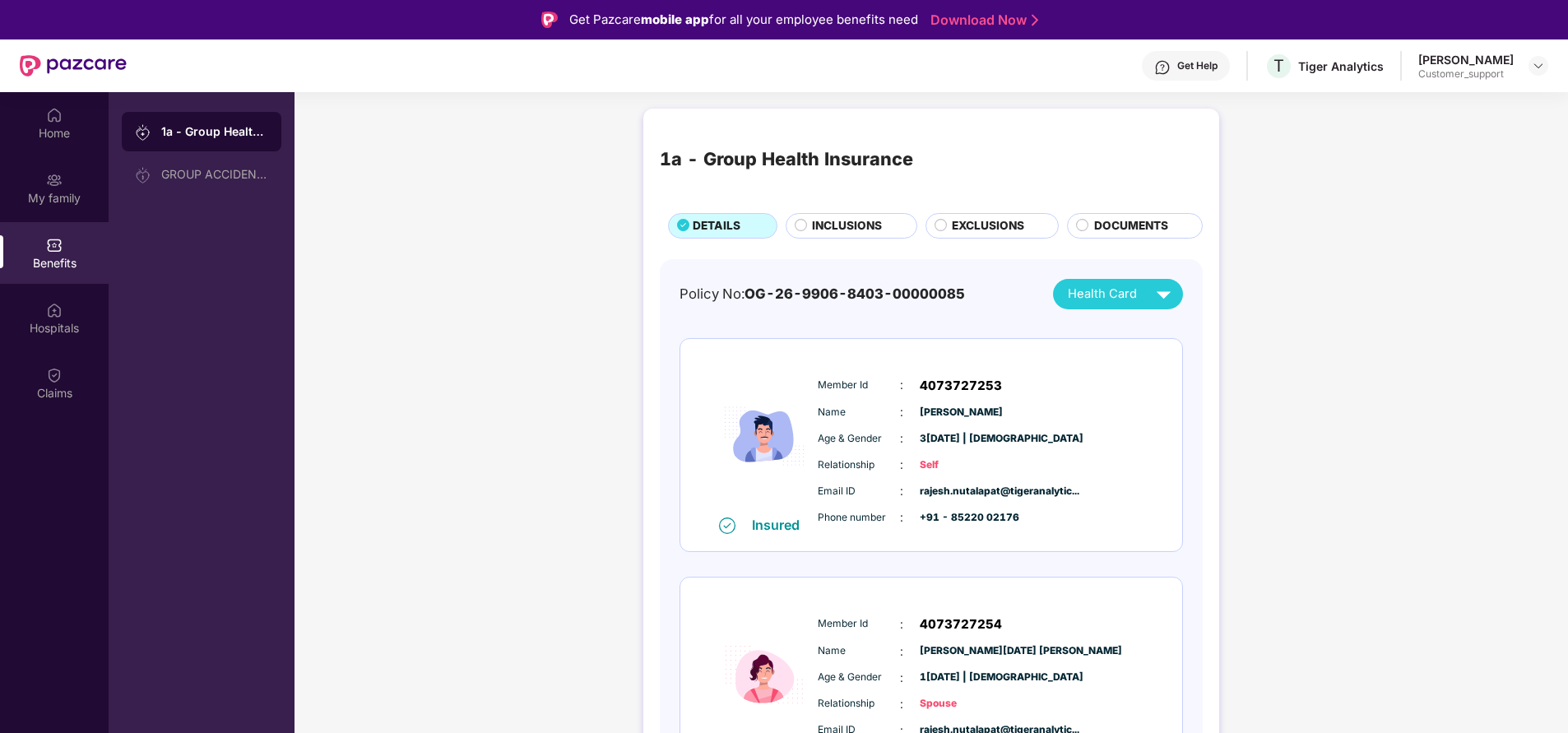
click at [818, 220] on span "INCLUSIONS" at bounding box center [846, 226] width 70 height 18
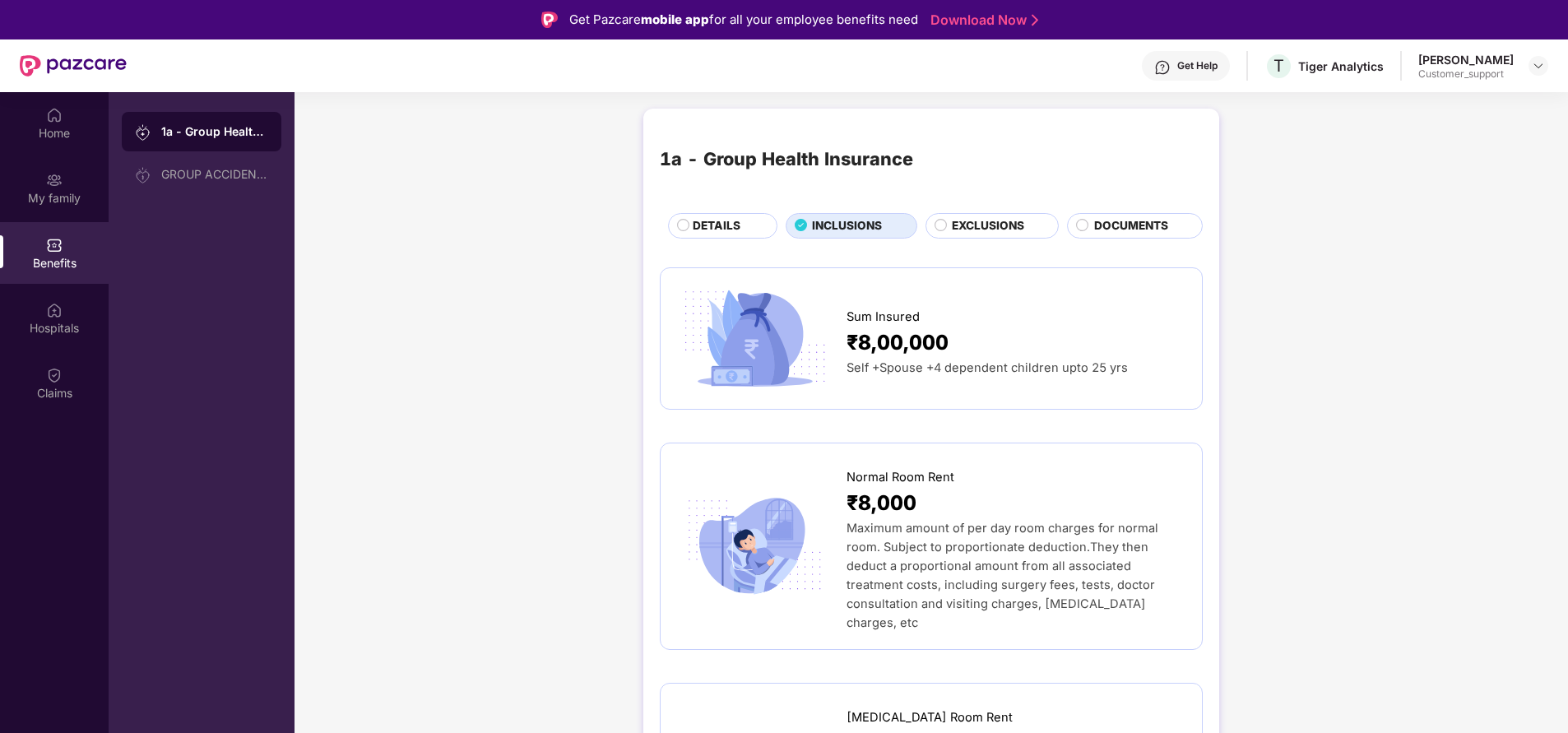
click at [699, 219] on span "DETAILS" at bounding box center [716, 226] width 48 height 18
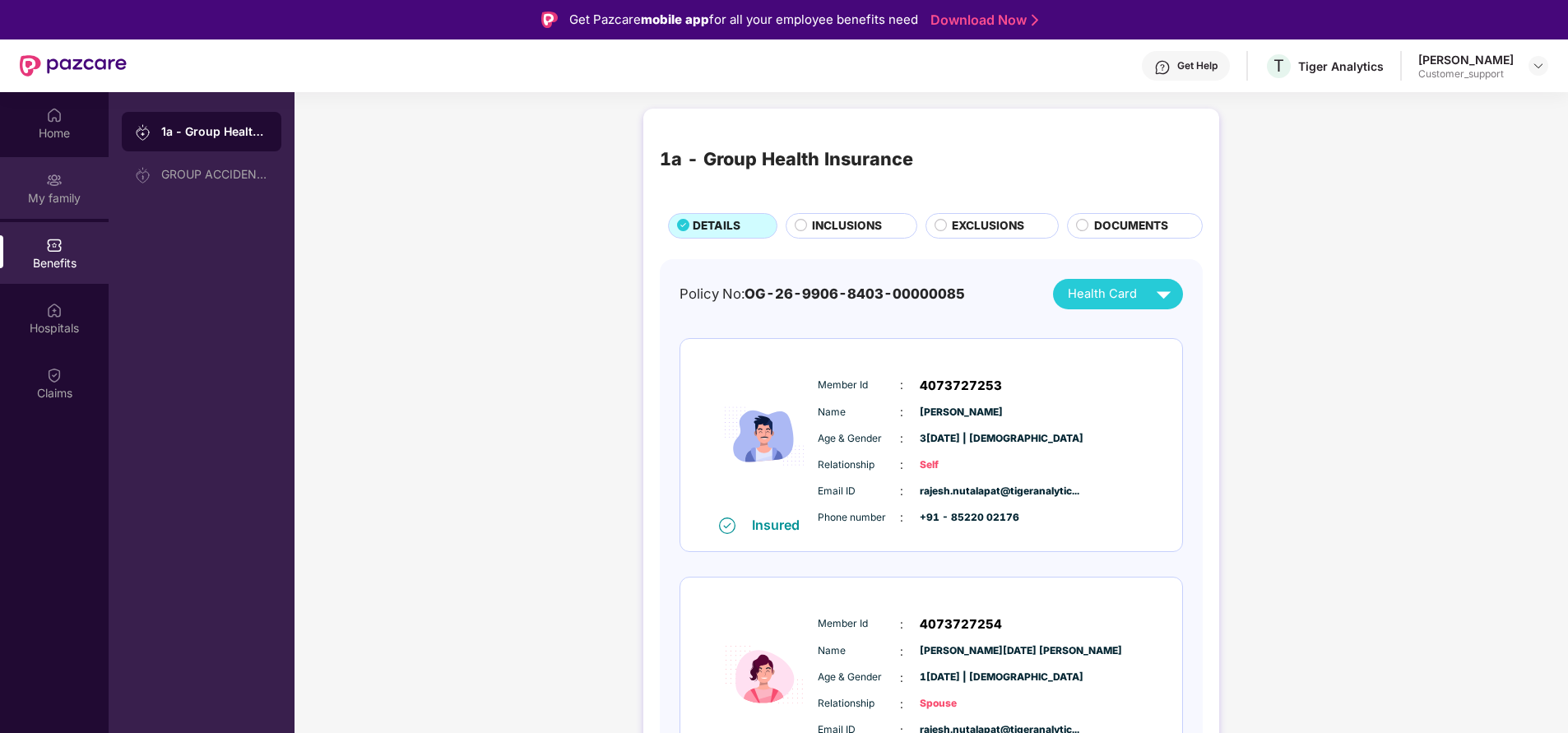
click at [56, 175] on img at bounding box center [54, 180] width 17 height 17
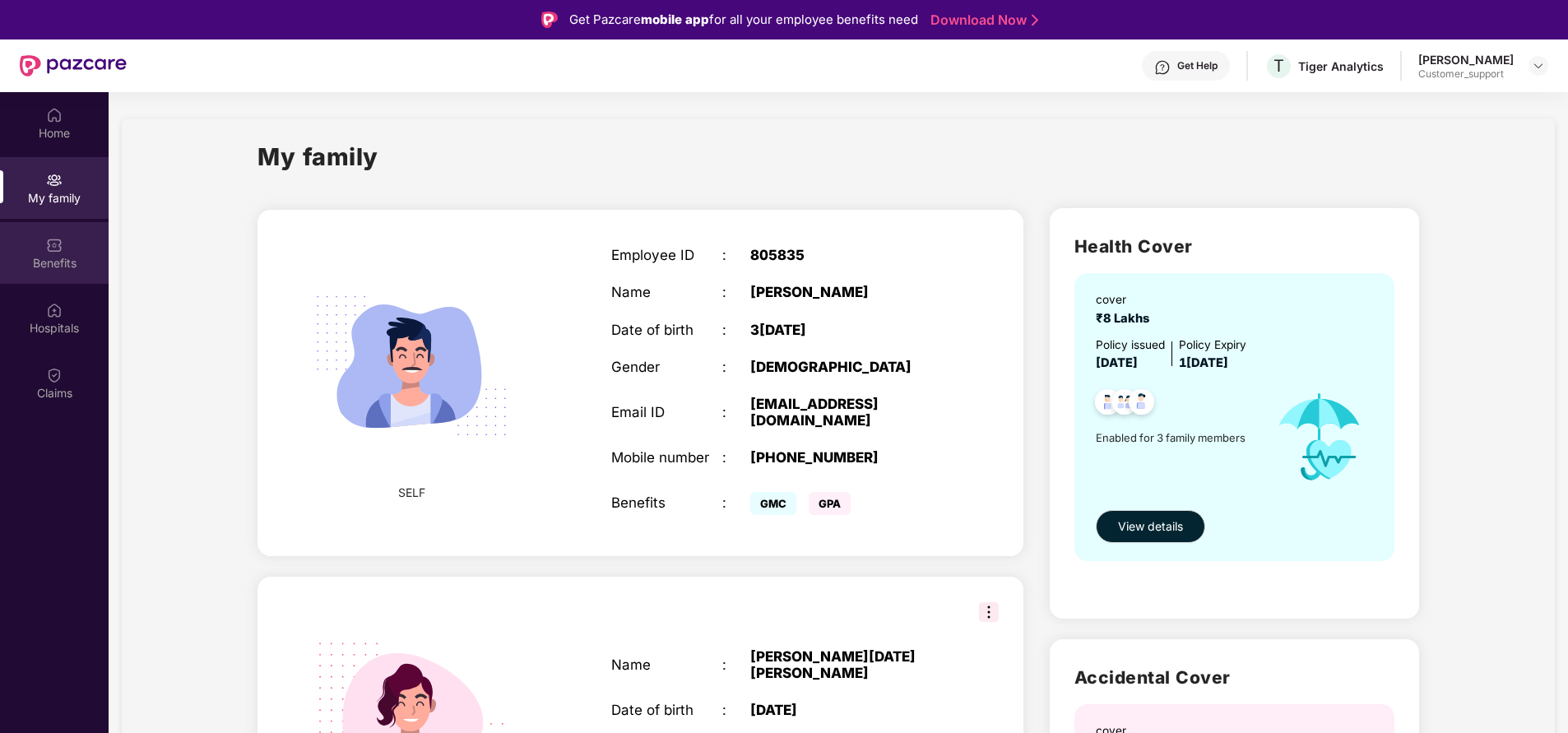
click at [59, 235] on div at bounding box center [54, 243] width 17 height 17
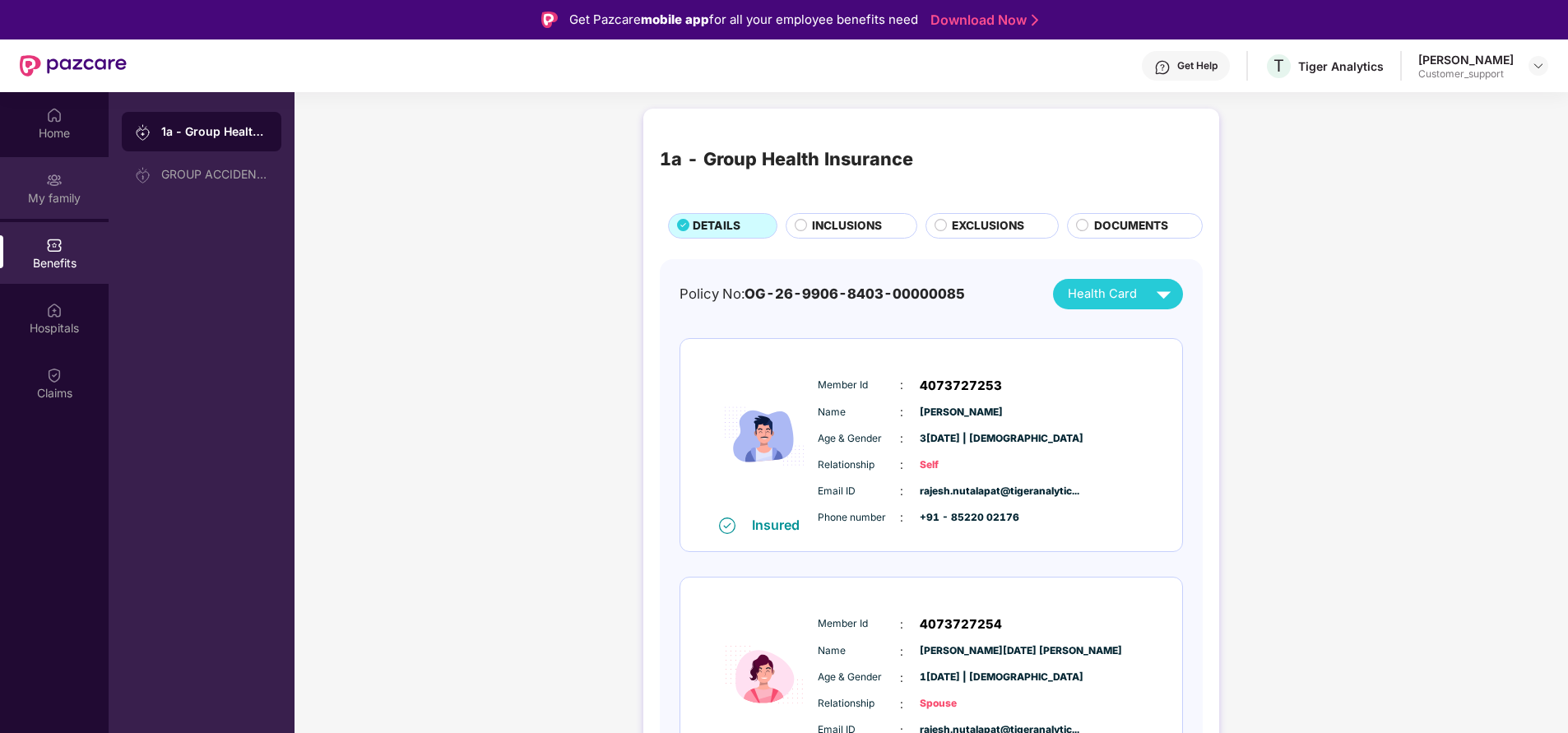
click at [84, 194] on div "My family" at bounding box center [54, 198] width 109 height 17
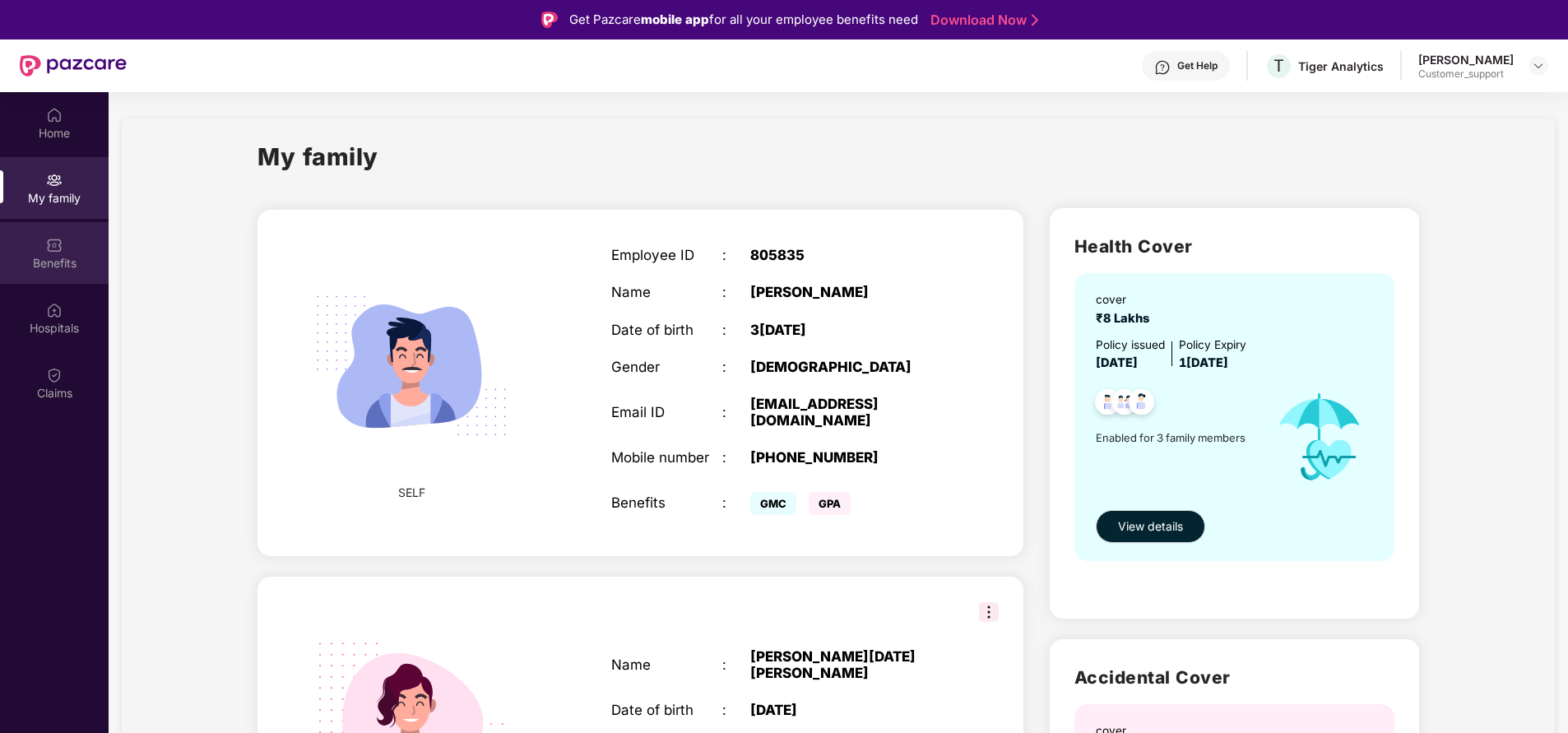
click at [64, 259] on div "Benefits" at bounding box center [54, 263] width 109 height 17
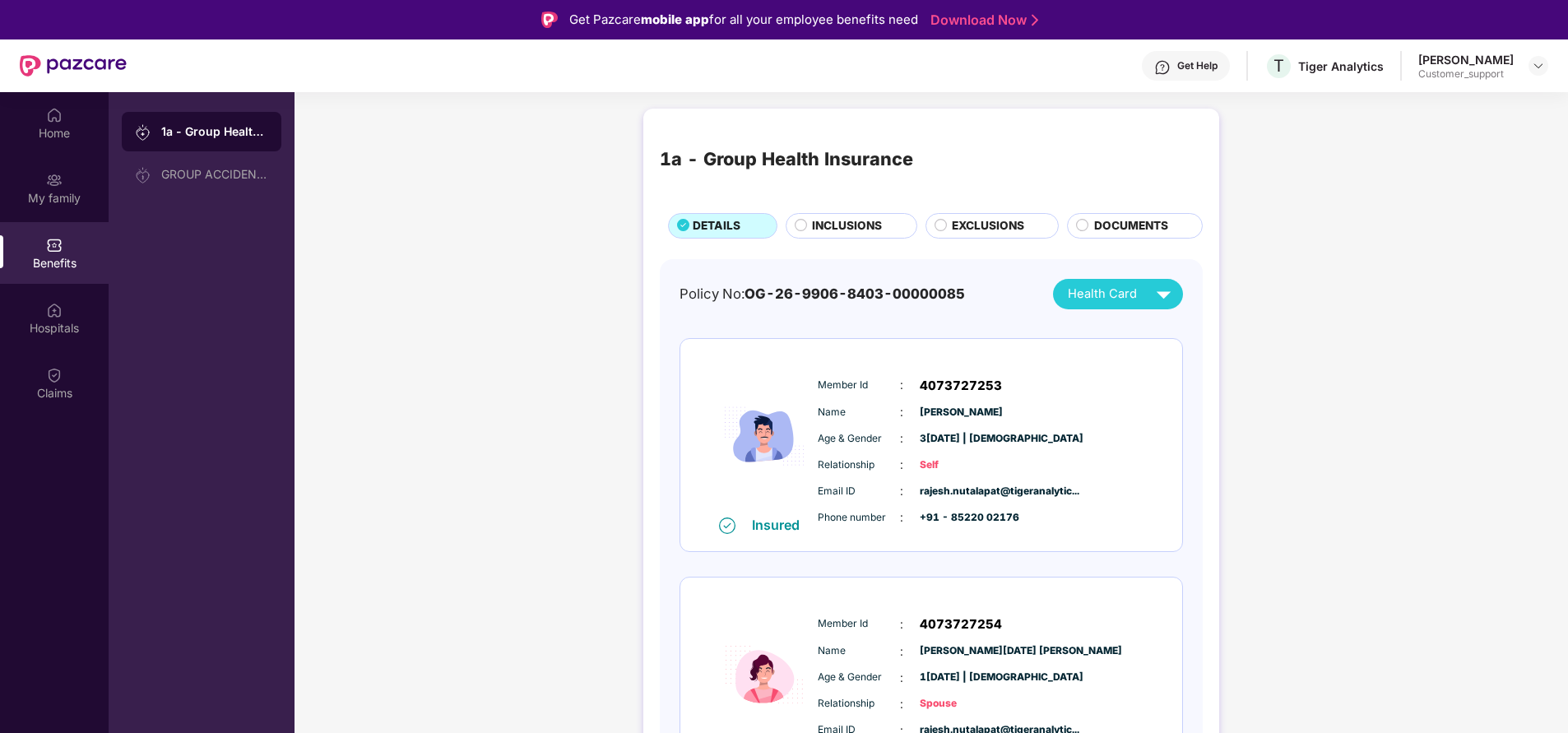
click at [839, 227] on span "INCLUSIONS" at bounding box center [846, 226] width 70 height 18
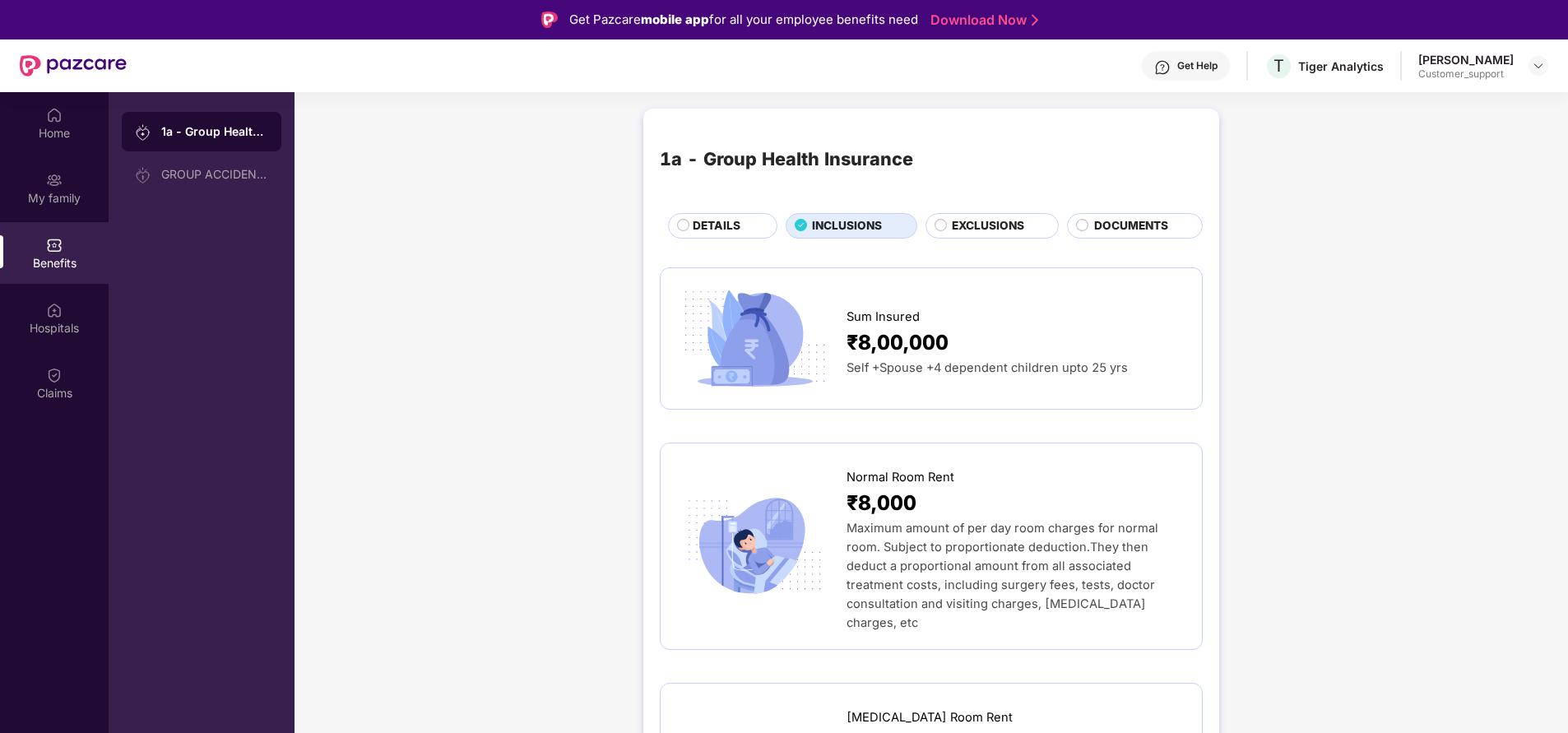
click at [740, 227] on div "DETAILS" at bounding box center [726, 227] width 84 height 19
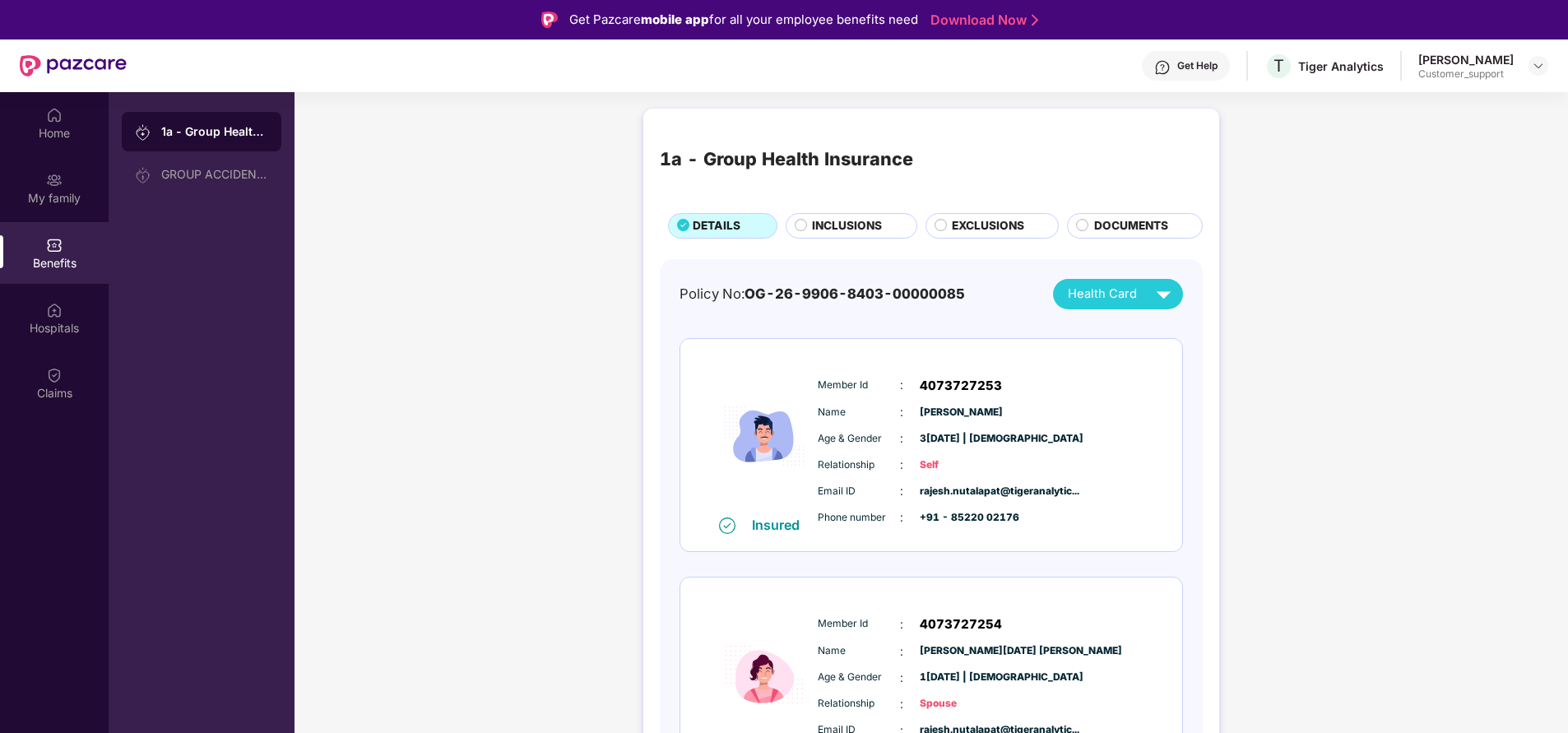
click at [845, 219] on span "INCLUSIONS" at bounding box center [846, 226] width 70 height 18
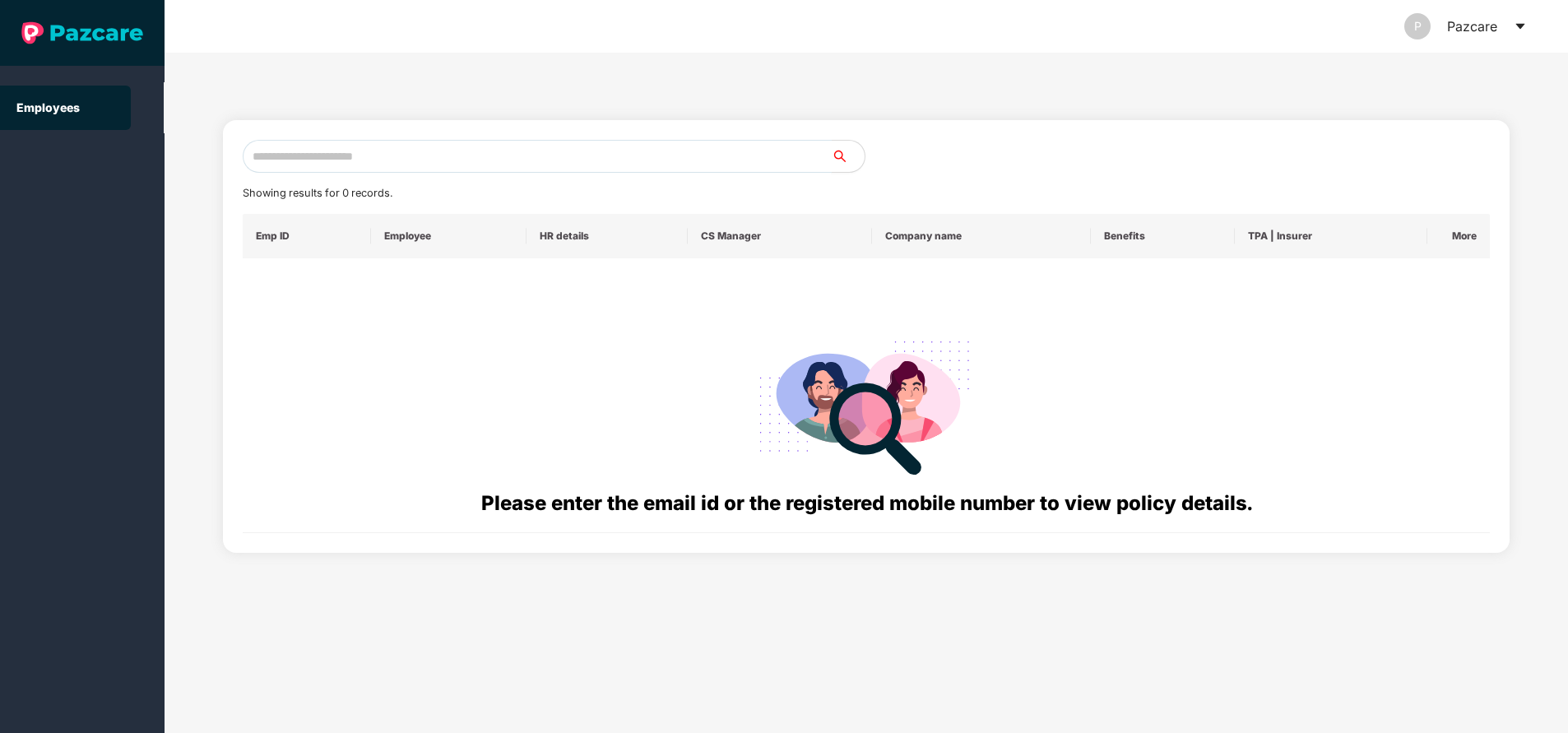
click at [362, 156] on input "text" at bounding box center [537, 156] width 589 height 33
paste input "**********"
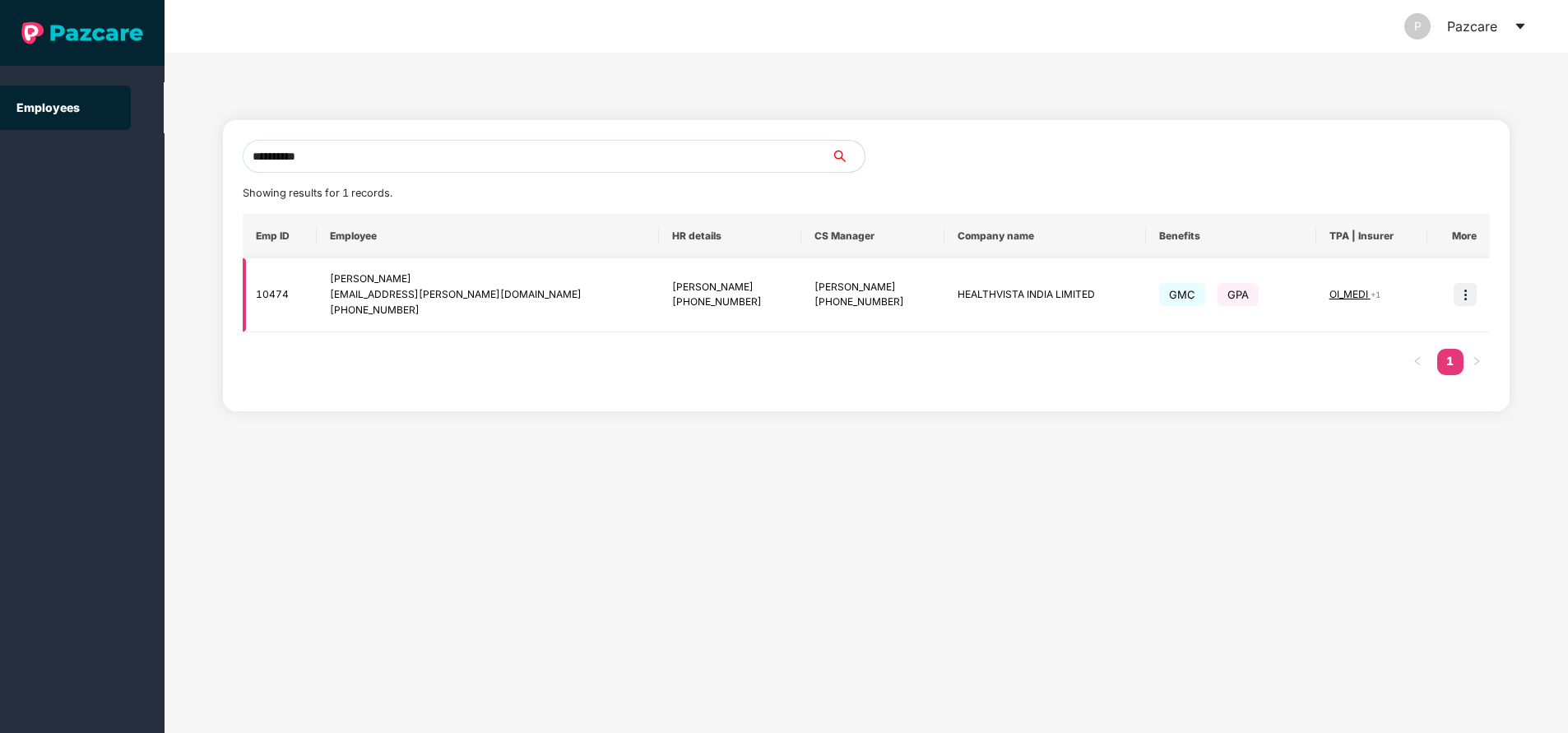
type input "**********"
click at [1466, 294] on img at bounding box center [1465, 295] width 23 height 23
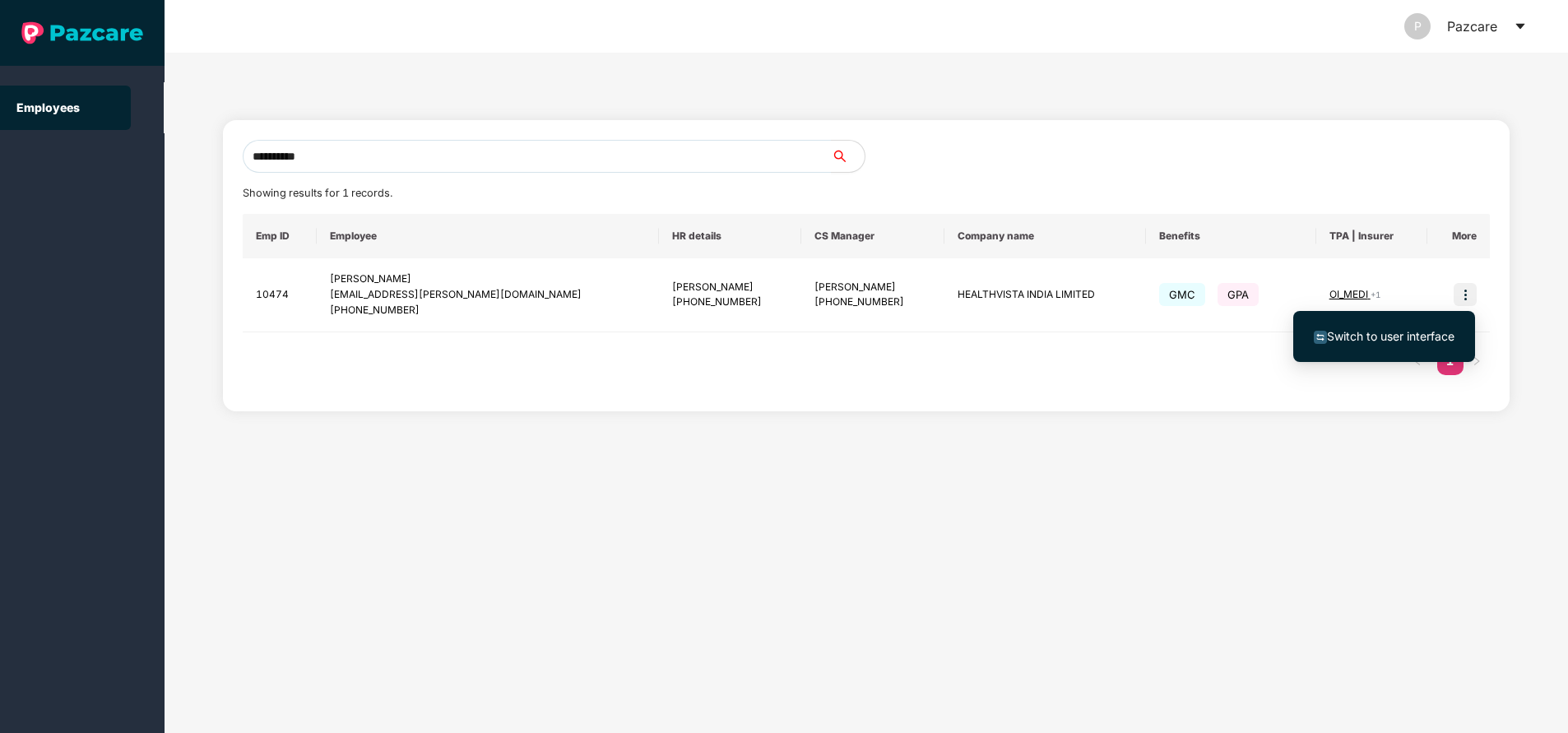
click at [1412, 339] on span "Switch to user interface" at bounding box center [1391, 336] width 127 height 14
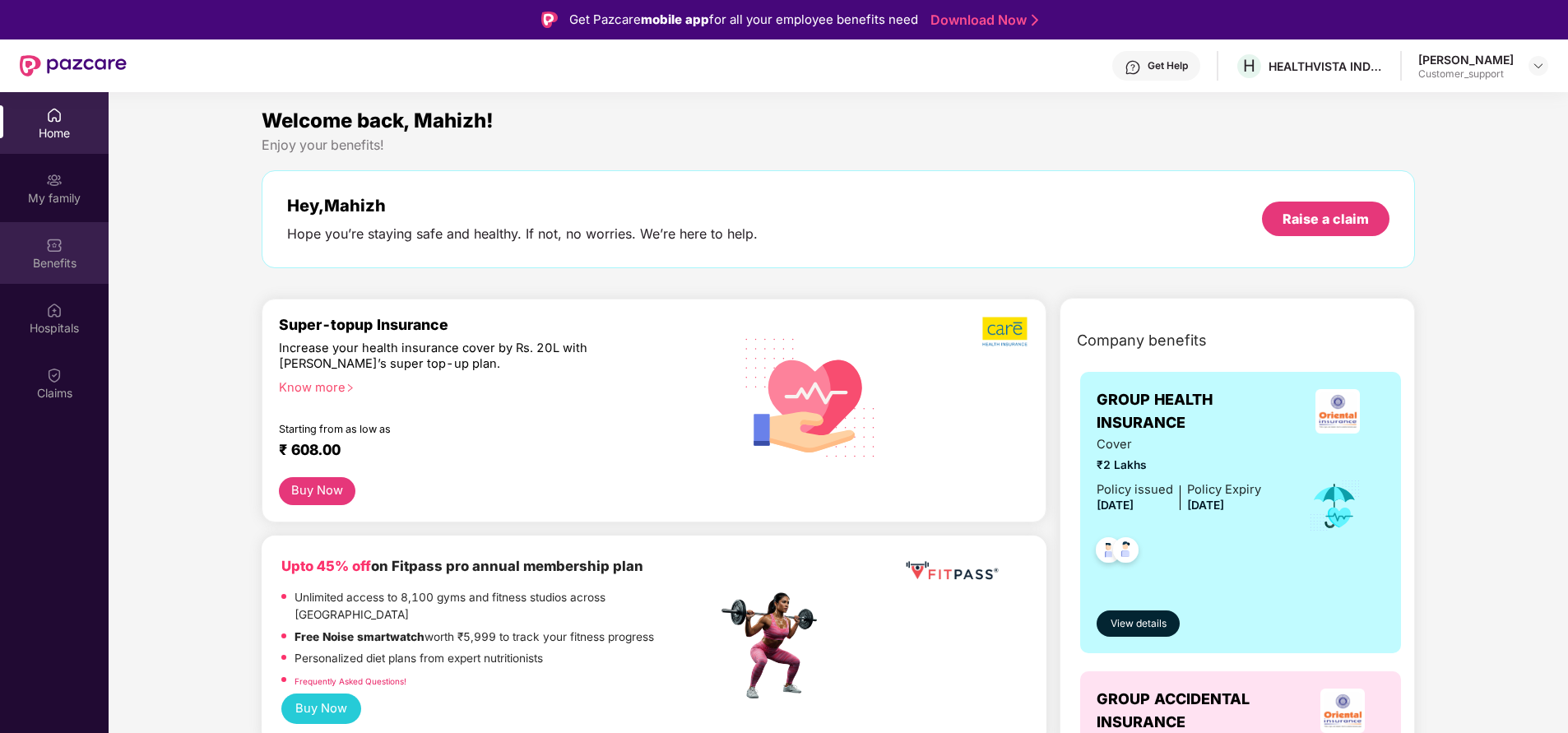
click at [63, 265] on div "Benefits" at bounding box center [54, 263] width 109 height 17
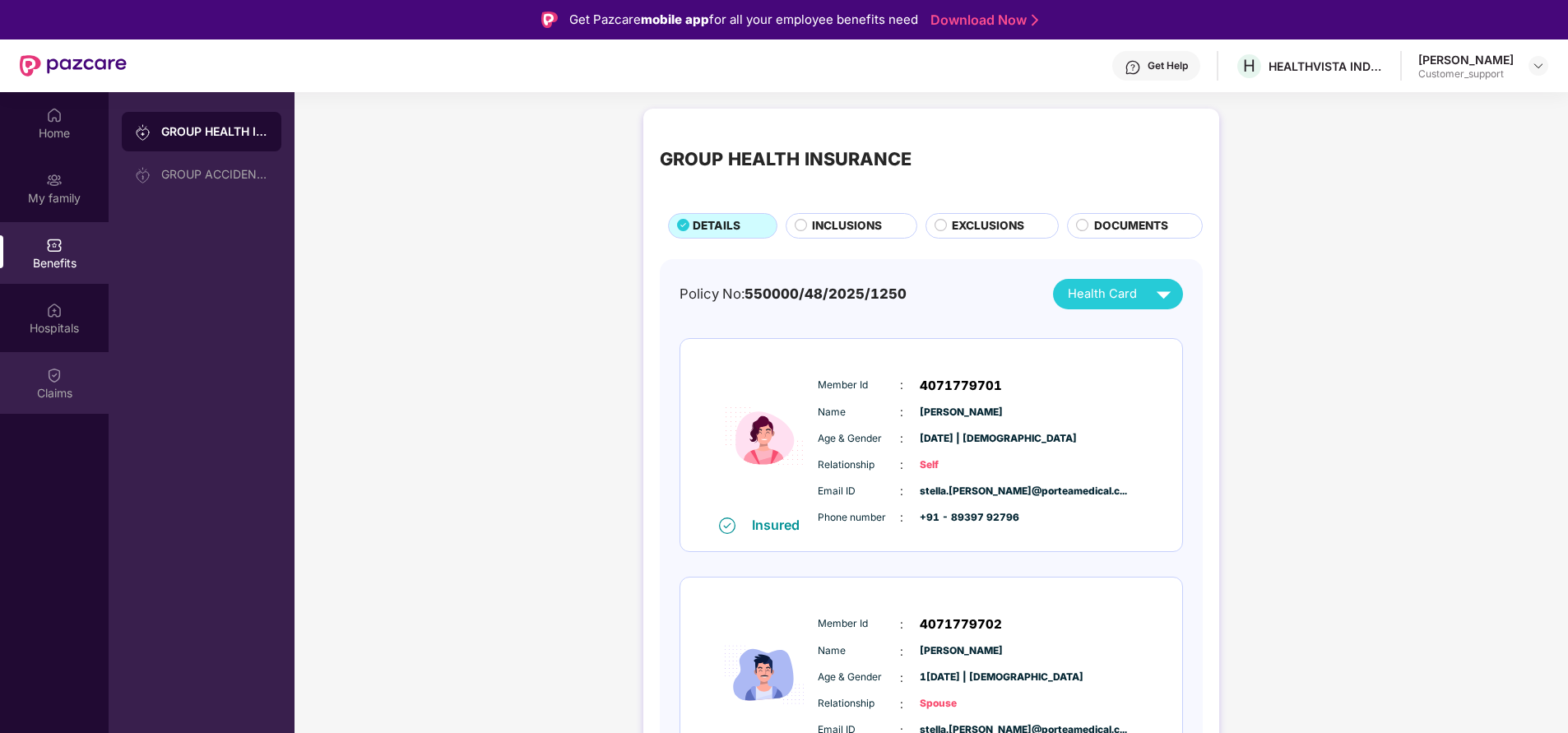
click at [32, 391] on div "Claims" at bounding box center [54, 393] width 109 height 17
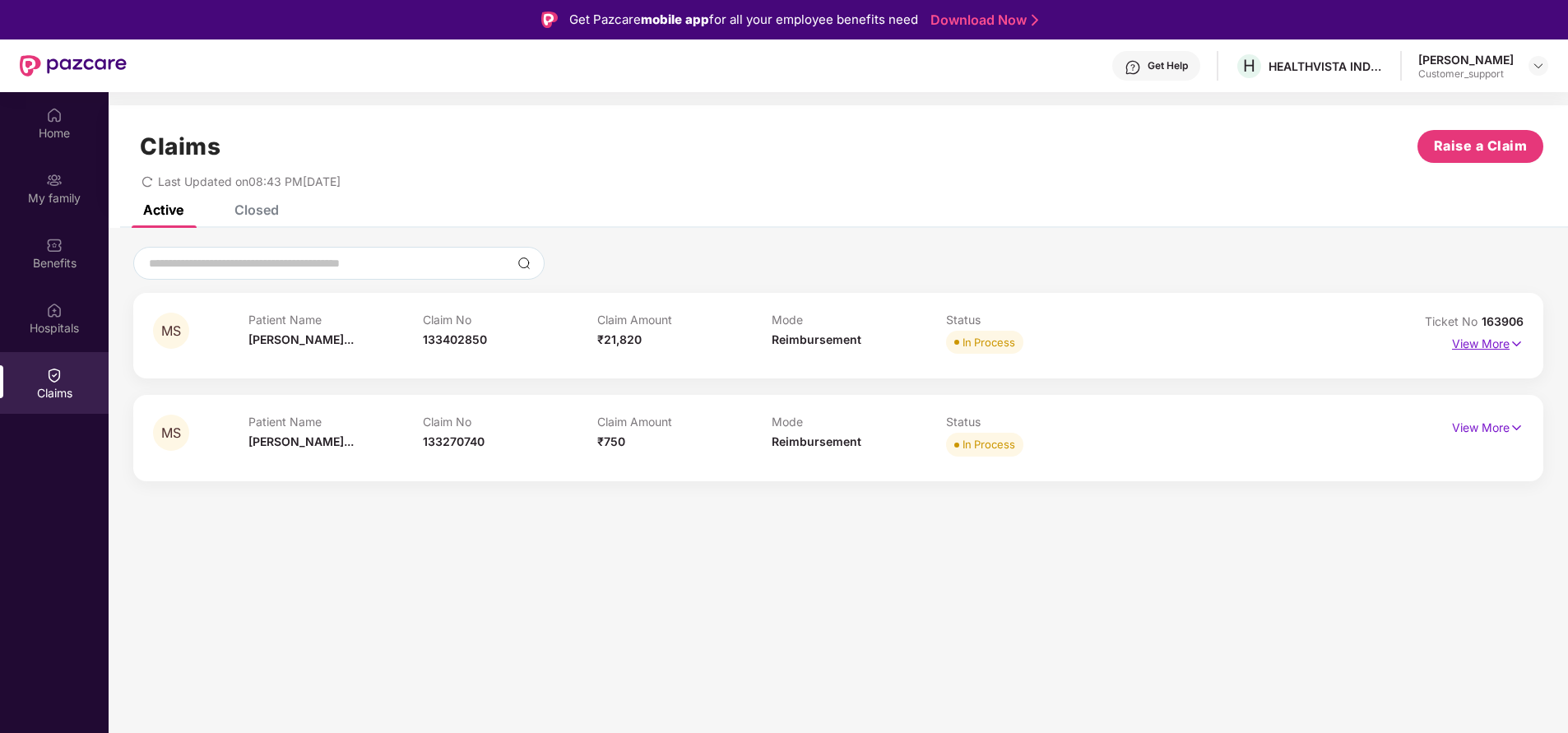
click at [1488, 336] on p "View More" at bounding box center [1487, 342] width 72 height 22
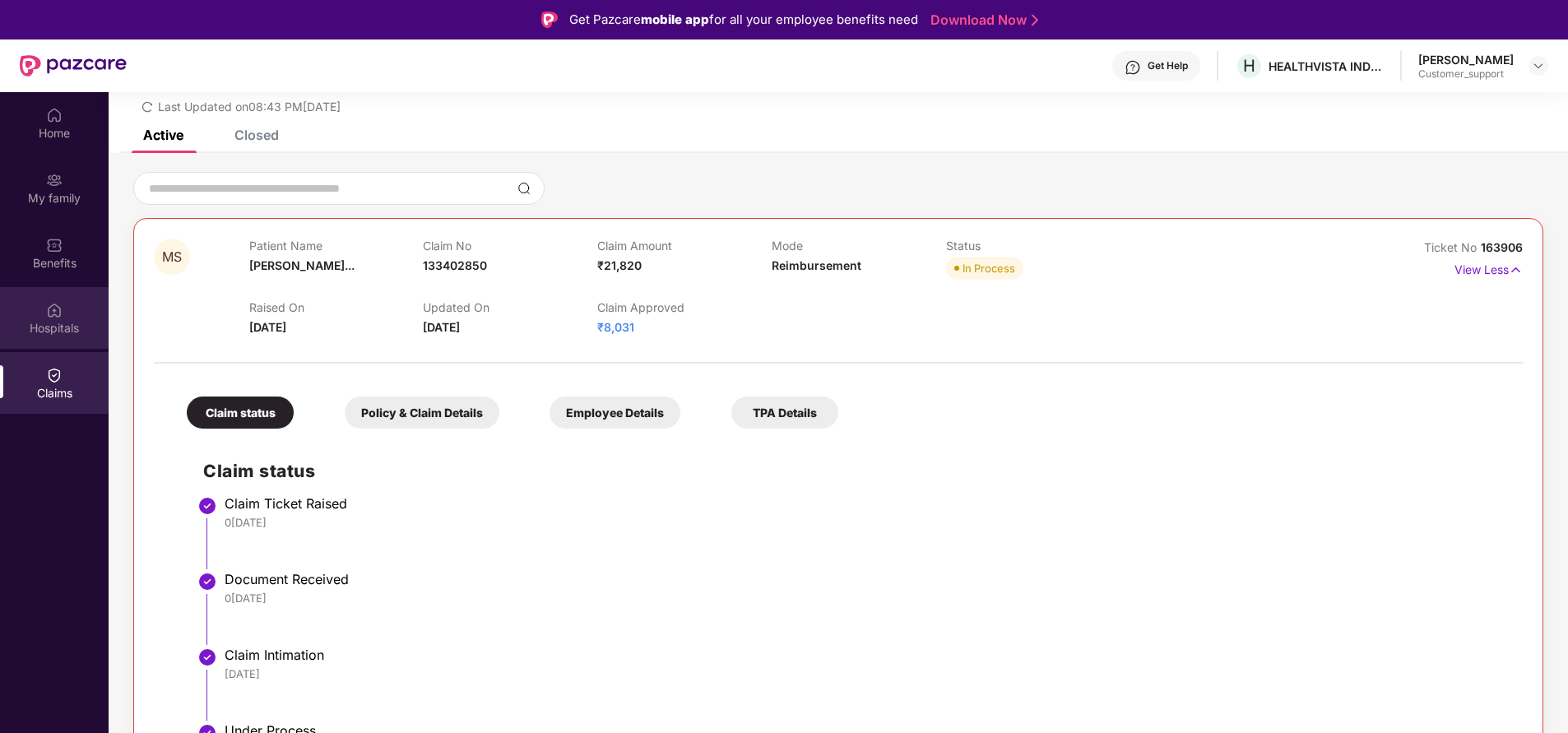
click at [48, 326] on div "Hospitals" at bounding box center [54, 328] width 109 height 17
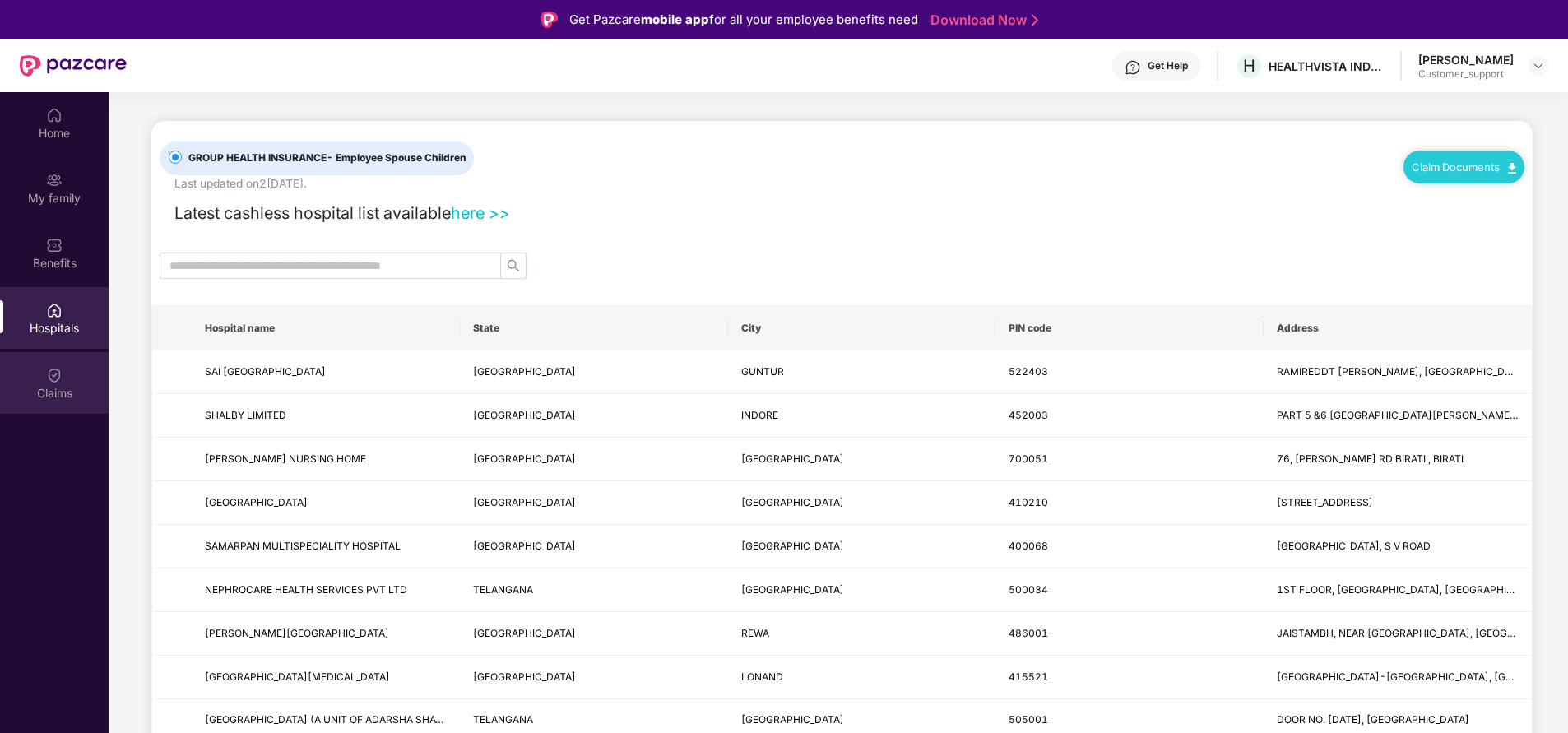
click at [69, 386] on div "Claims" at bounding box center [54, 393] width 109 height 17
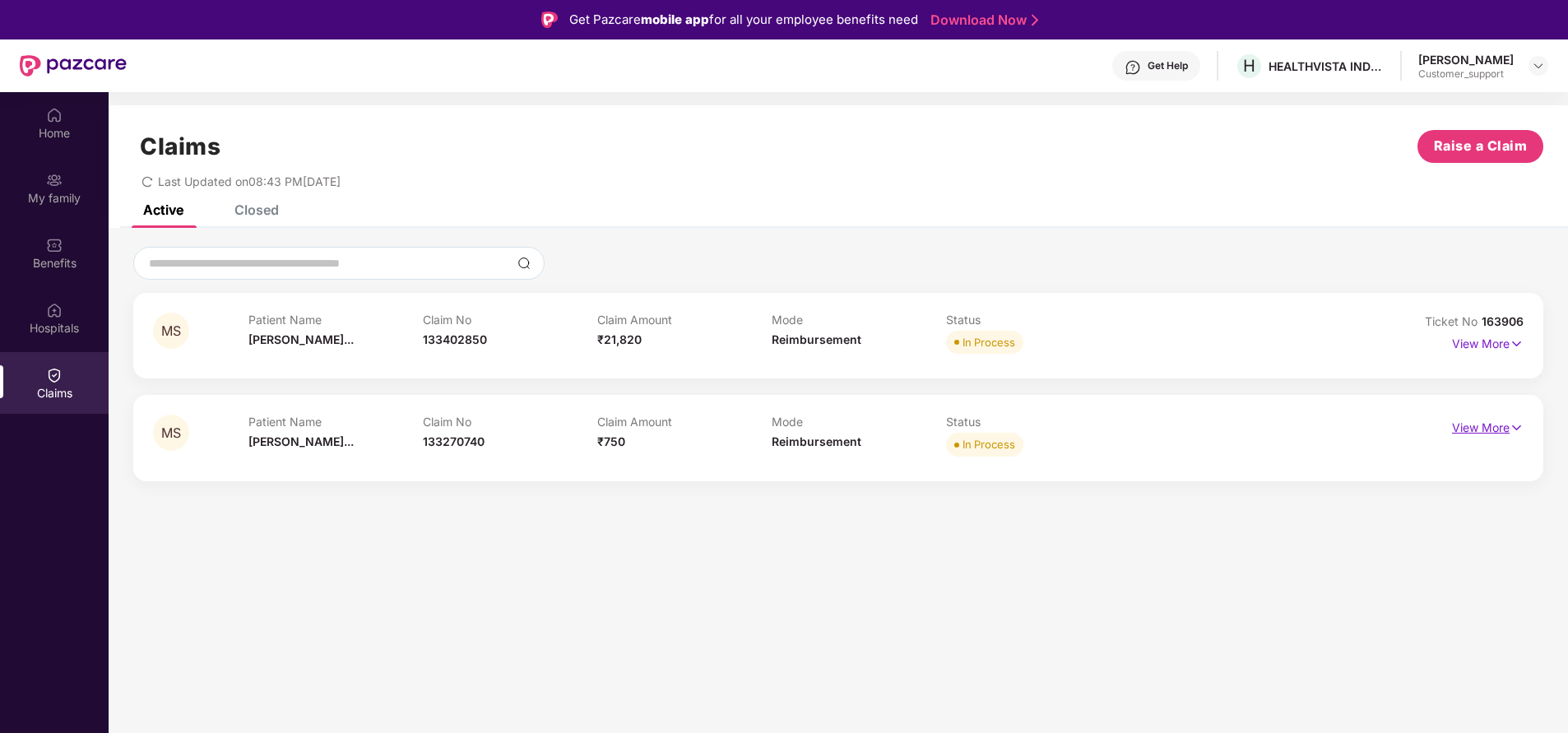
click at [1466, 424] on p "View More" at bounding box center [1487, 425] width 72 height 22
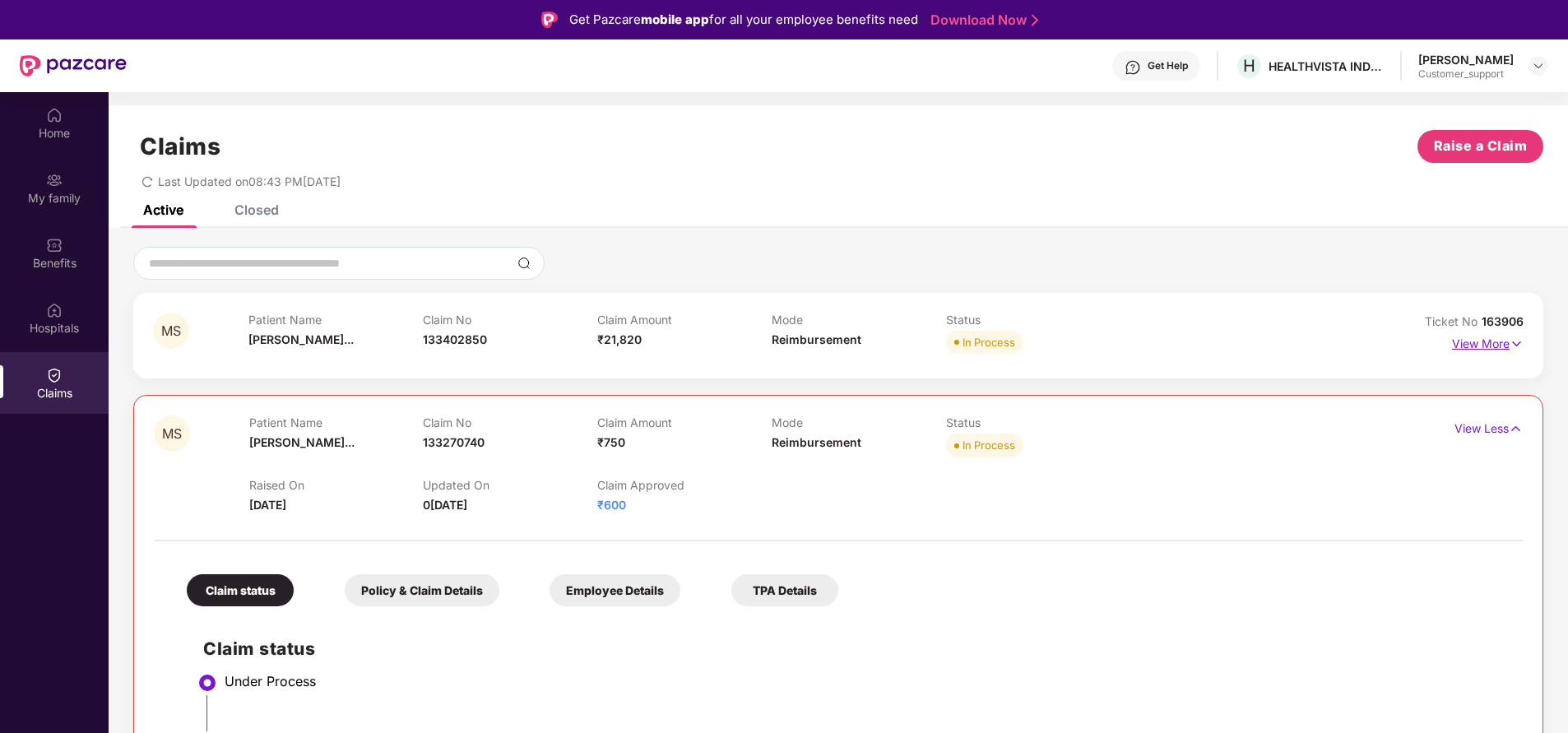
click at [1471, 344] on p "View More" at bounding box center [1487, 342] width 72 height 22
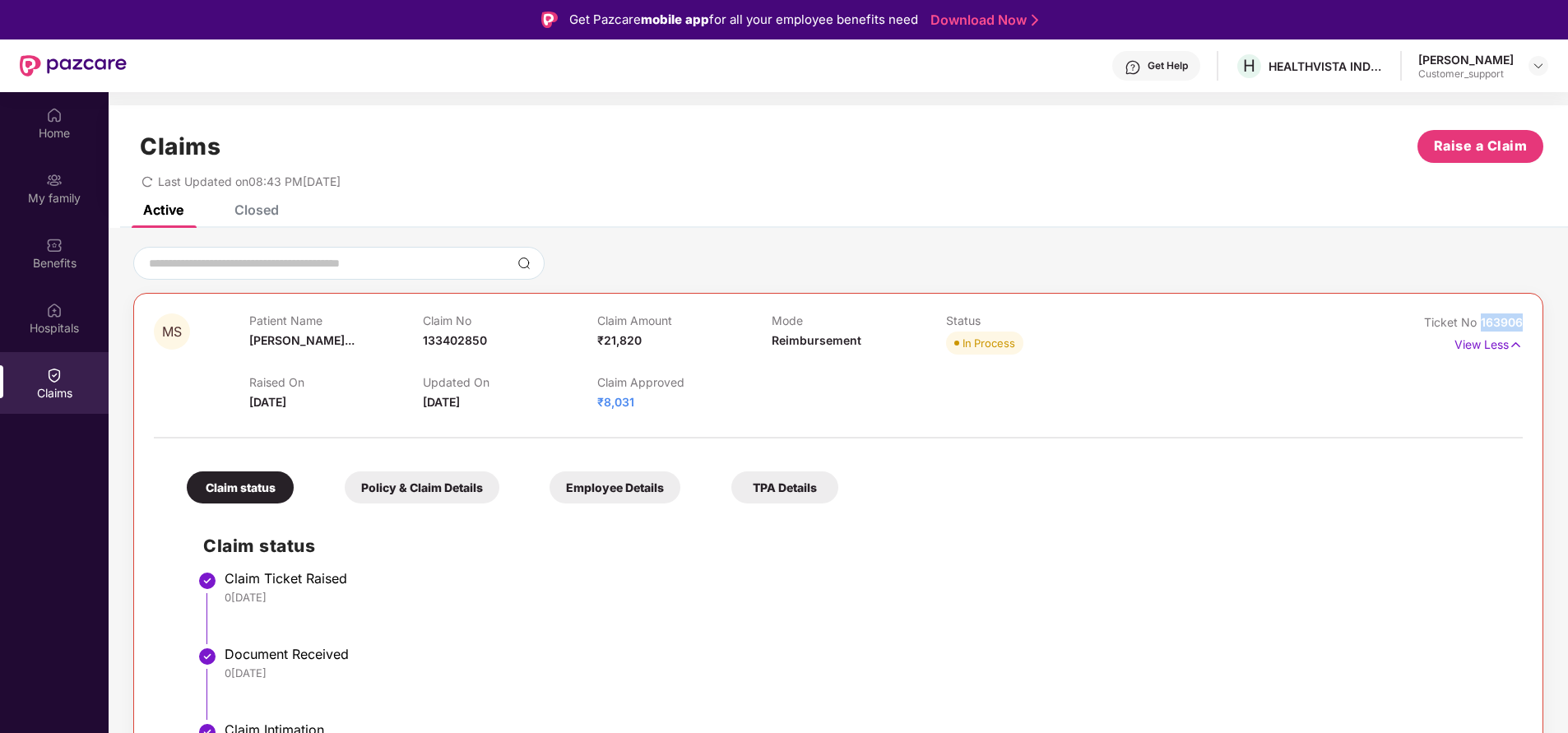
drag, startPoint x: 1480, startPoint y: 321, endPoint x: 1573, endPoint y: 319, distance: 93.0
click at [1567, 319] on html "Get Pazcare mobile app for all your employee benefits need Download Now Get Hel…" at bounding box center [784, 366] width 1568 height 733
click at [52, 134] on div "Home" at bounding box center [54, 133] width 109 height 17
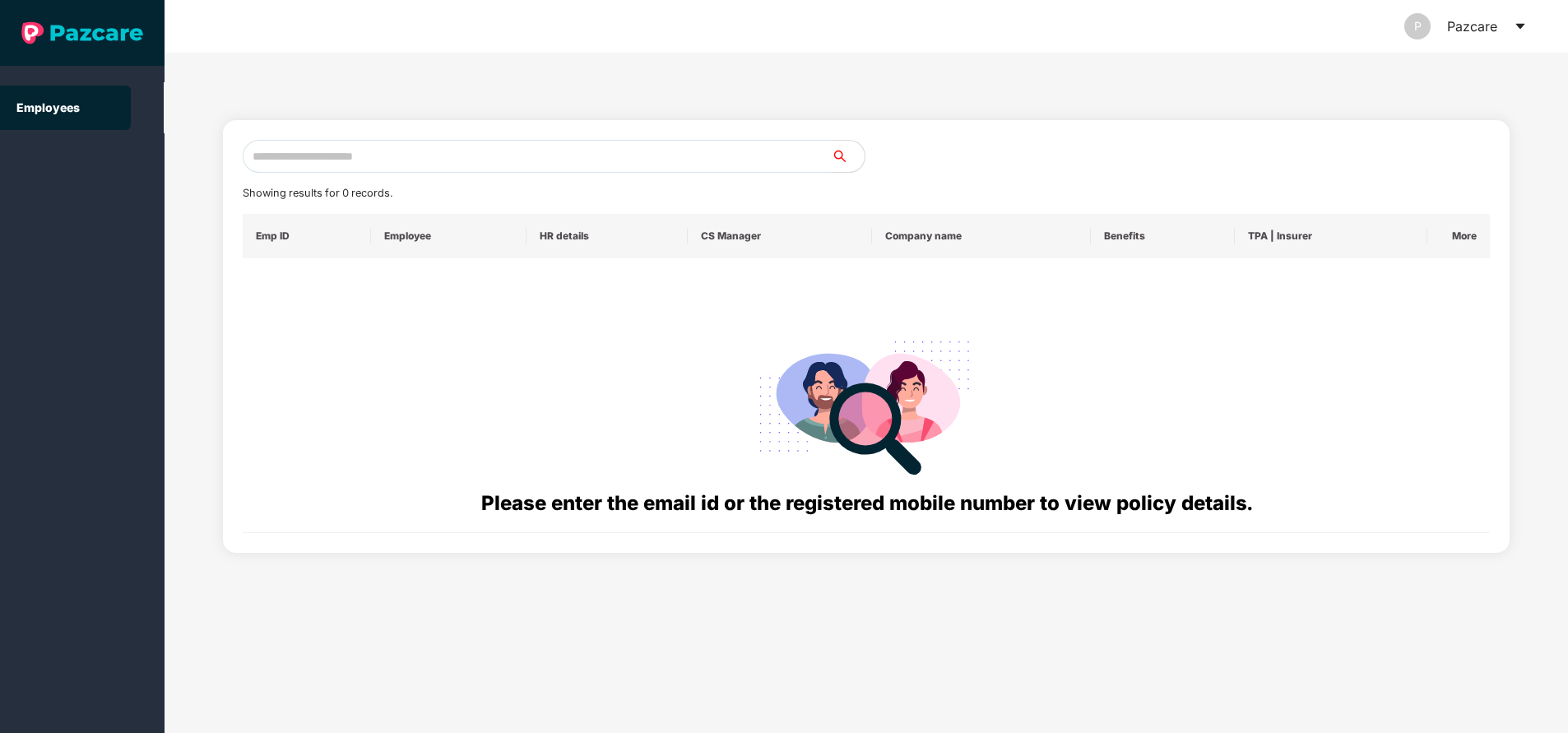
click at [361, 163] on input "text" at bounding box center [537, 156] width 589 height 33
paste input "**********"
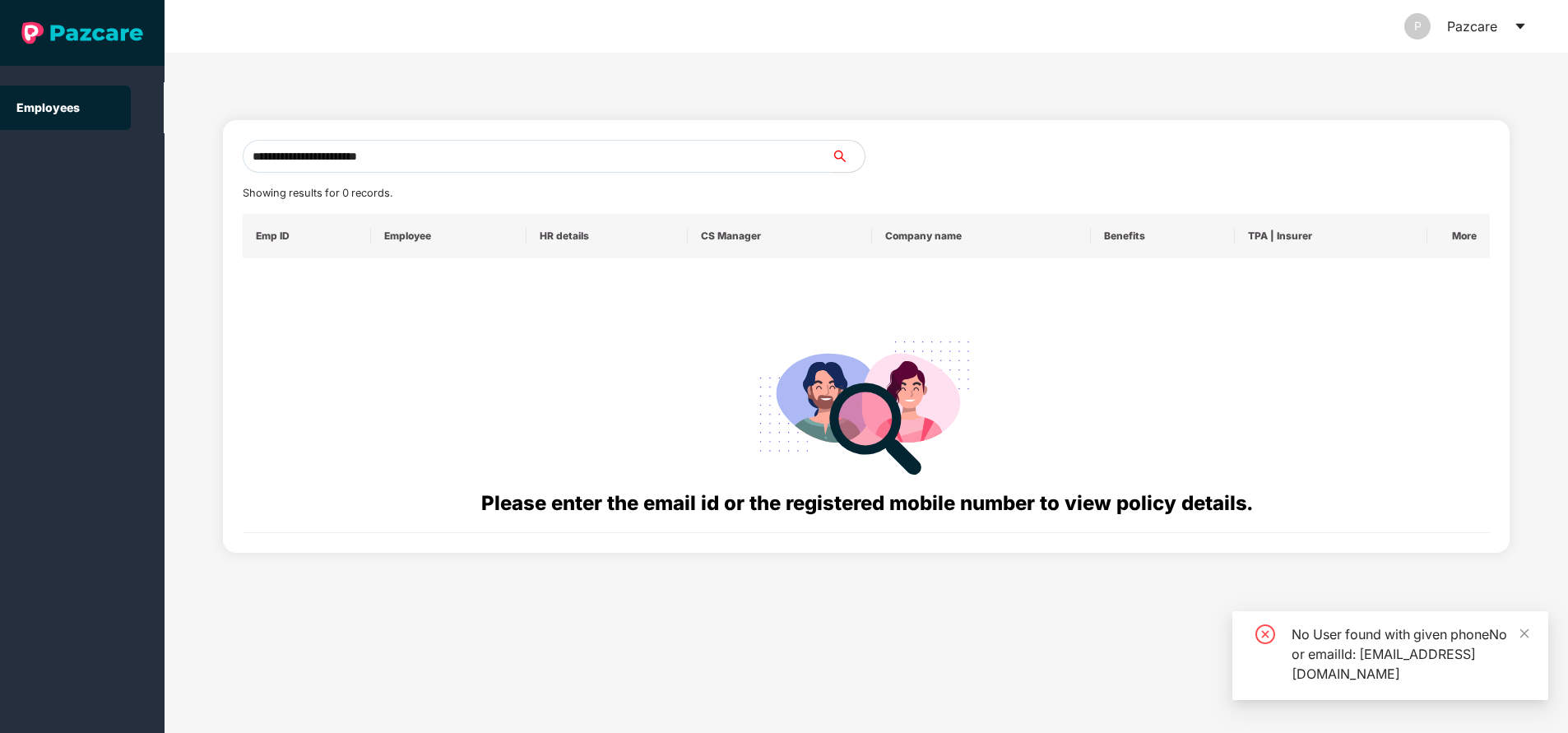
type input "**********"
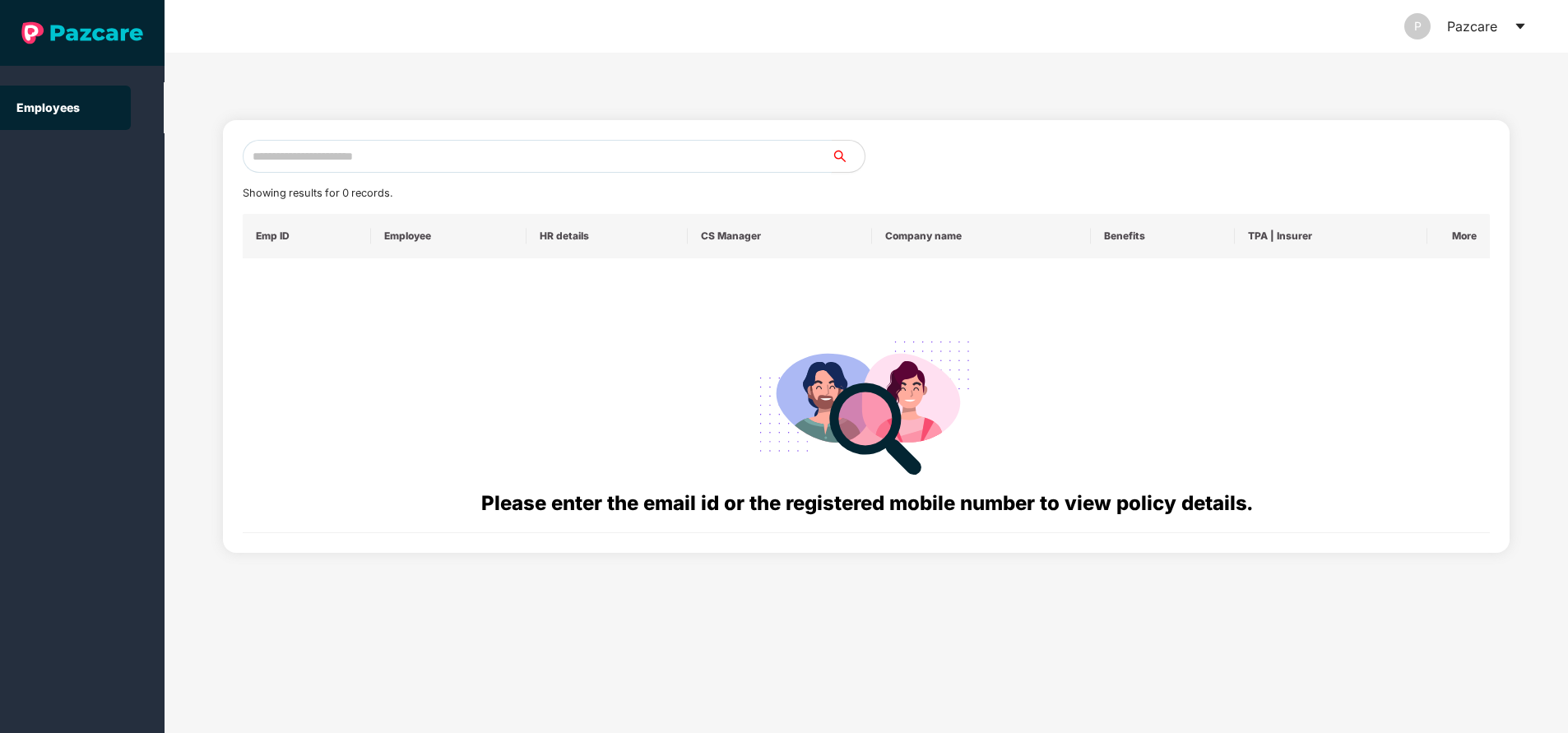
paste input "**********"
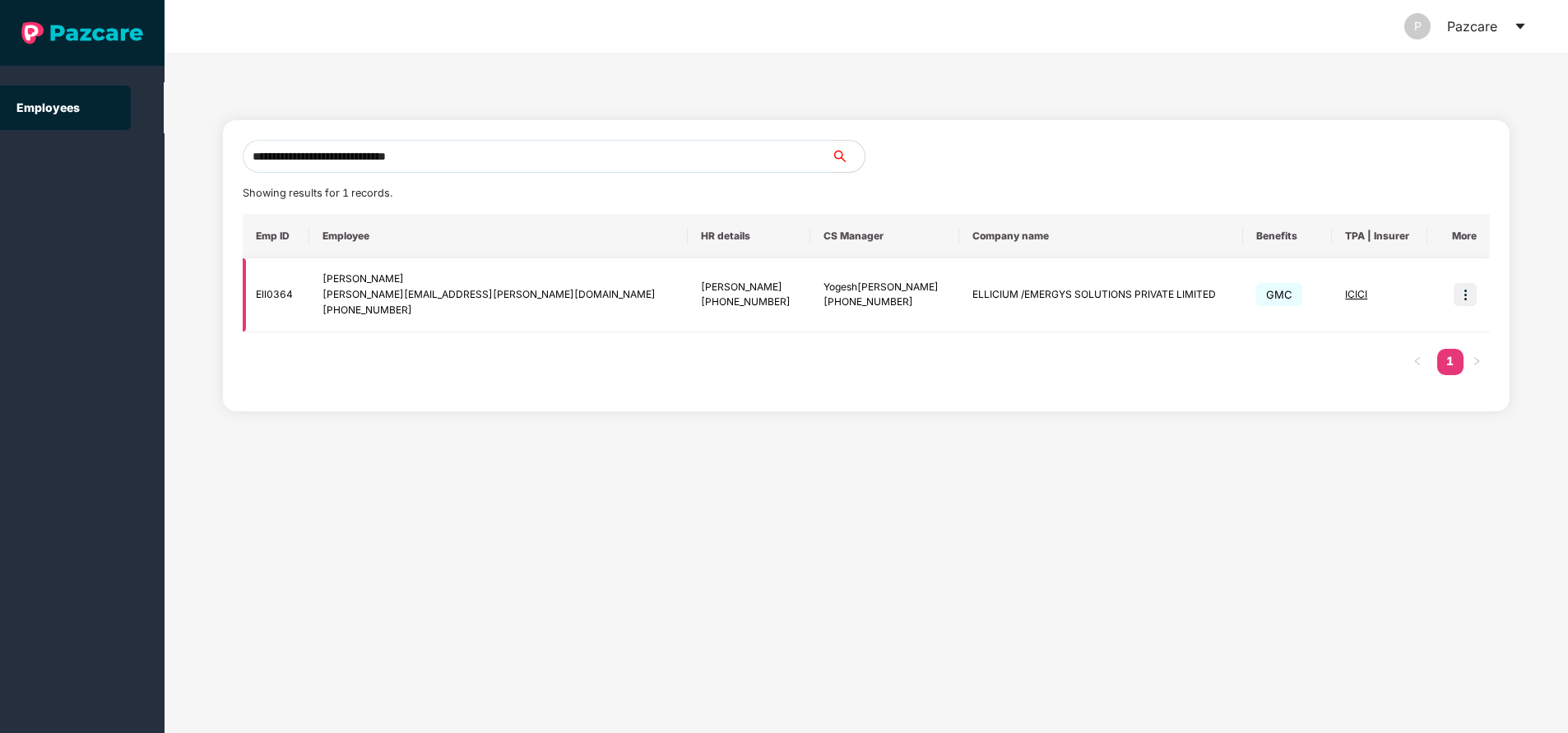
type input "**********"
click at [1472, 293] on img at bounding box center [1465, 295] width 23 height 23
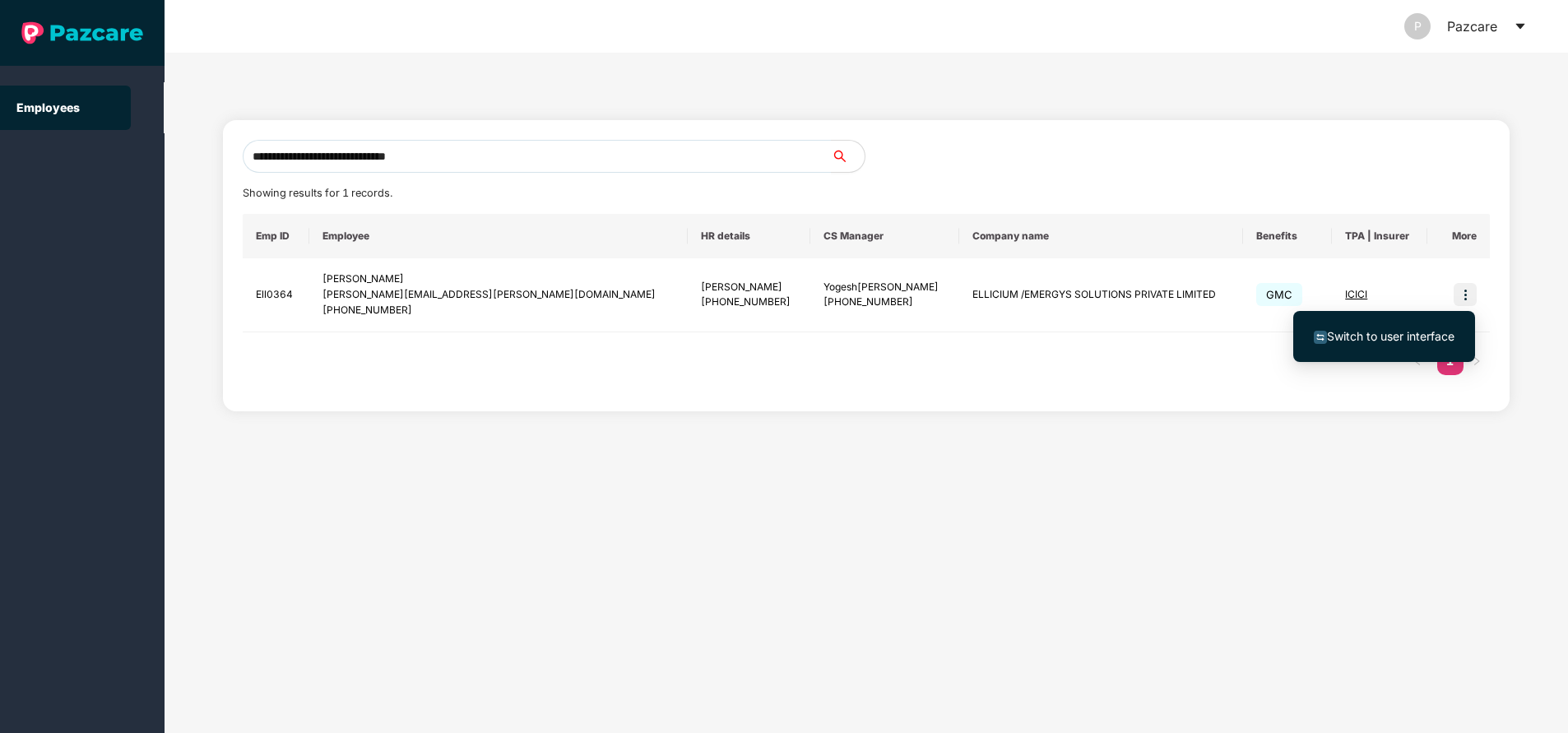
click at [1378, 328] on span "Switch to user interface" at bounding box center [1384, 336] width 141 height 18
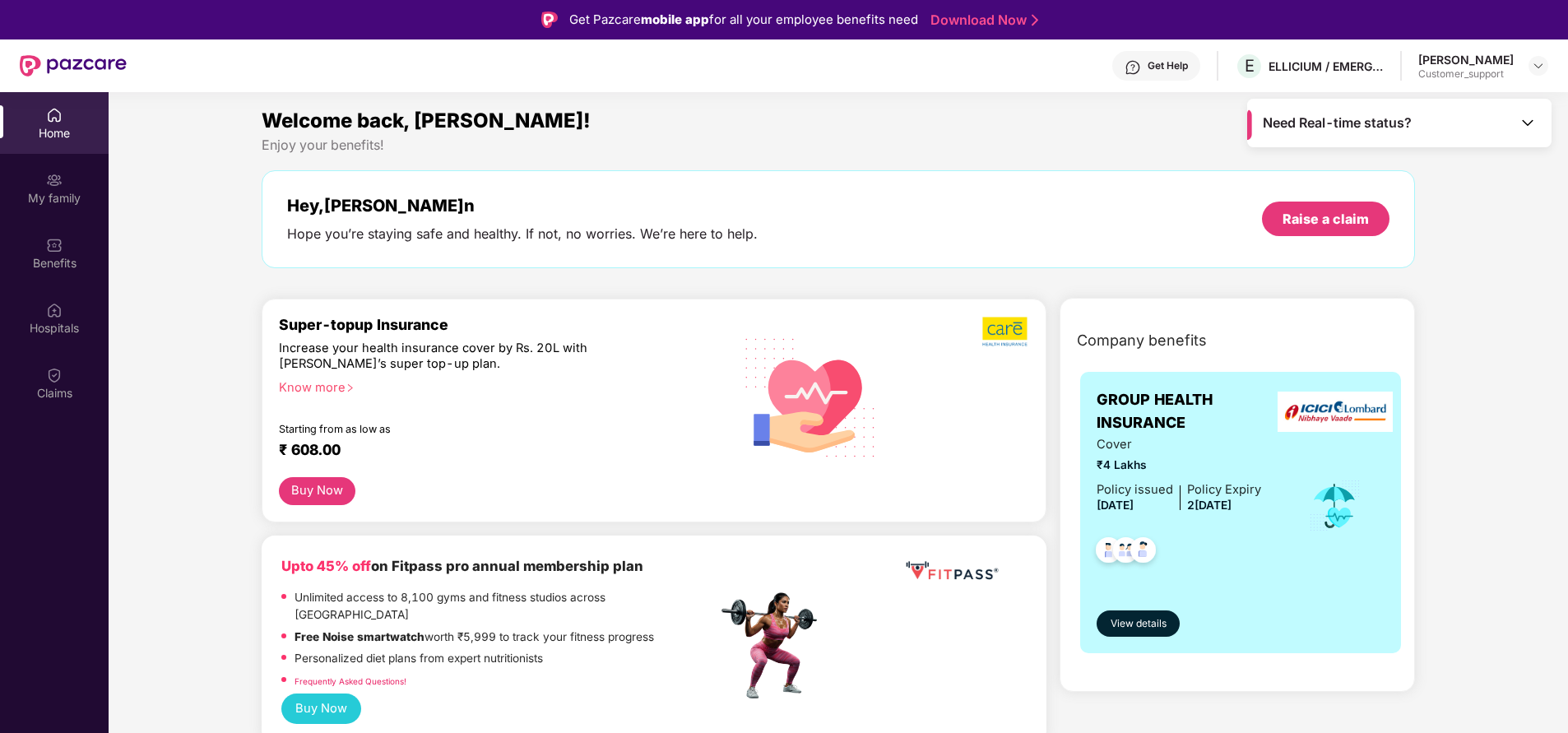
click at [1147, 64] on div "Get Help" at bounding box center [1168, 66] width 41 height 13
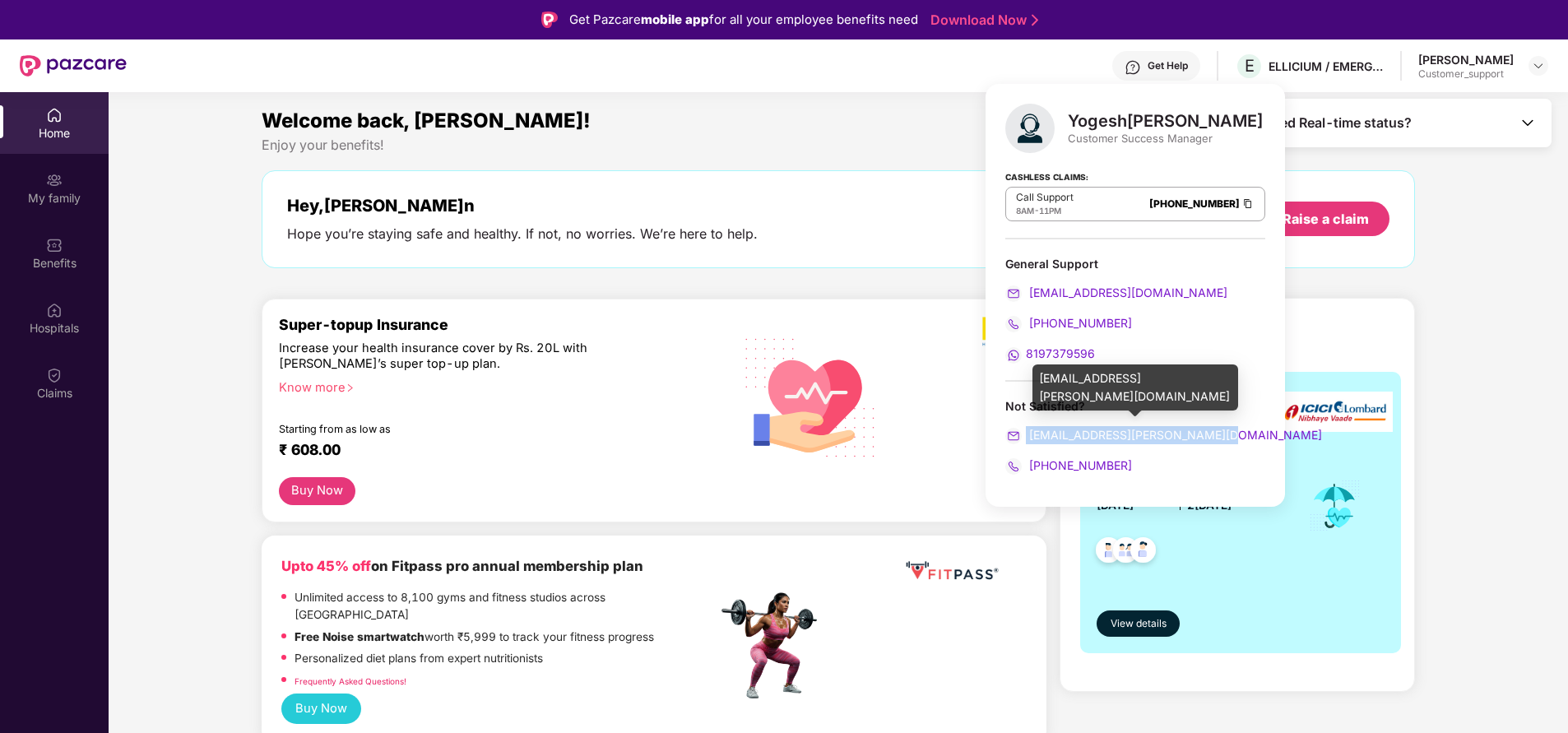
drag, startPoint x: 1232, startPoint y: 428, endPoint x: 1023, endPoint y: 431, distance: 209.0
click at [1023, 431] on div "yogesh.suryawanshi@pazcare.com" at bounding box center [1135, 435] width 260 height 18
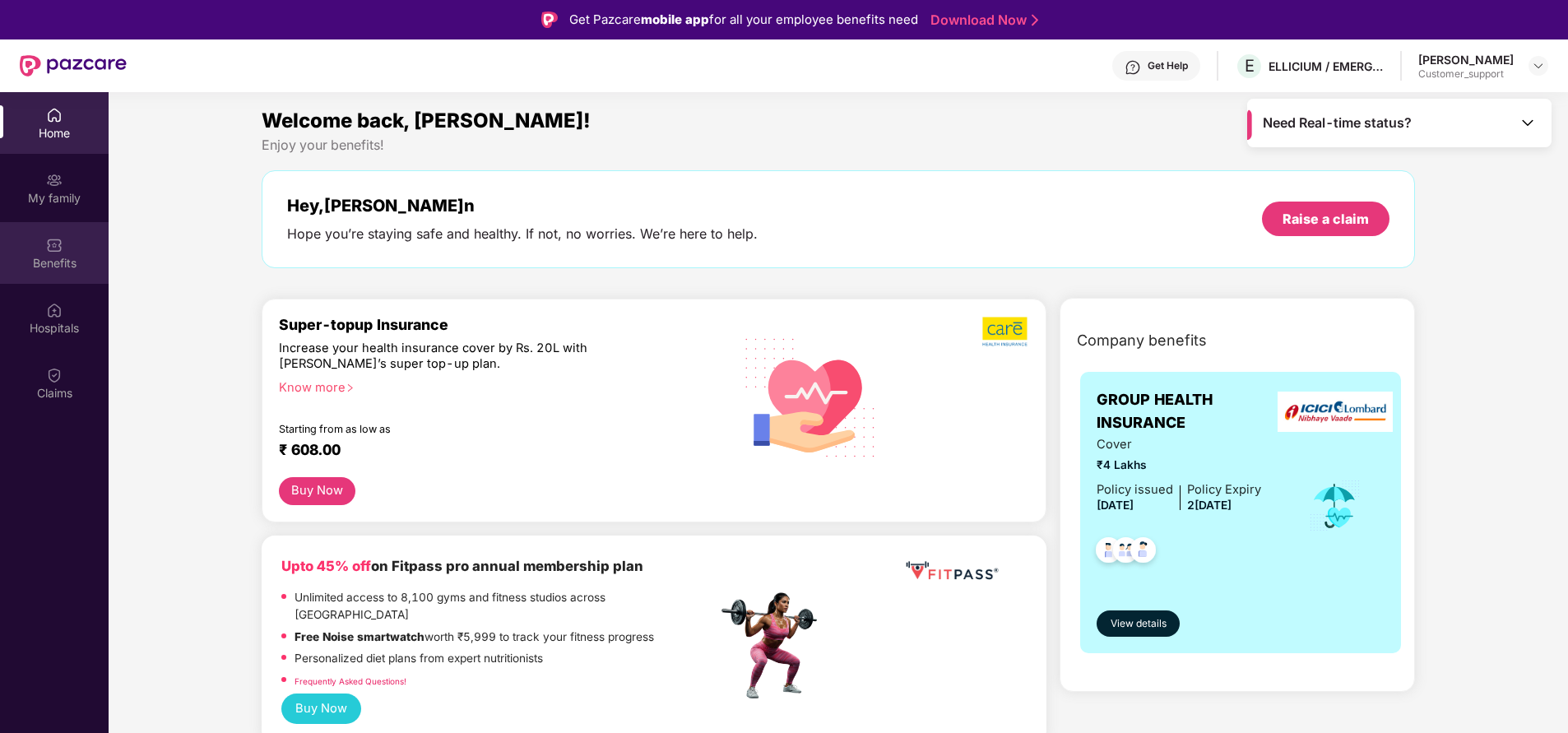
click at [45, 260] on div "Benefits" at bounding box center [54, 263] width 109 height 17
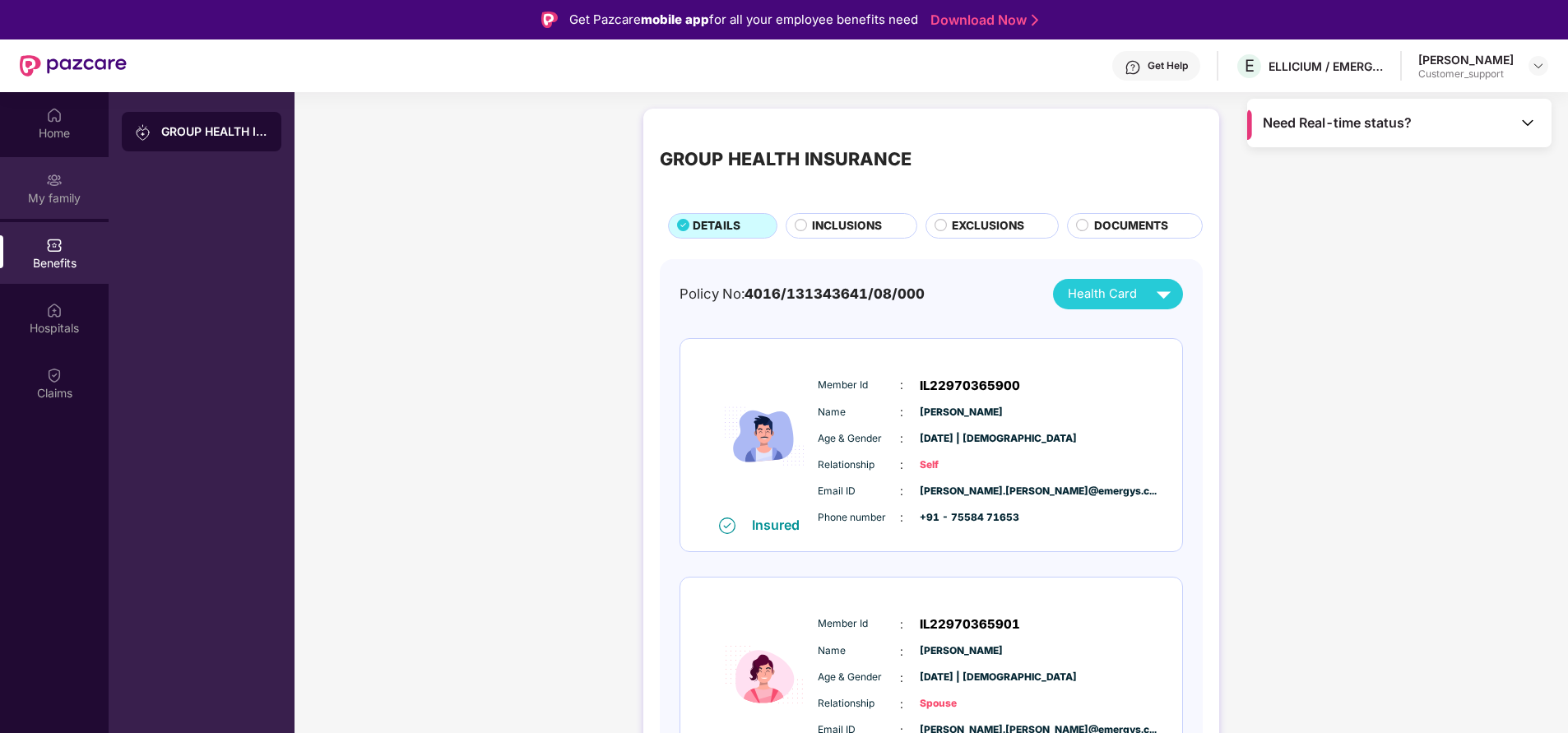
click at [30, 200] on div "My family" at bounding box center [54, 198] width 109 height 17
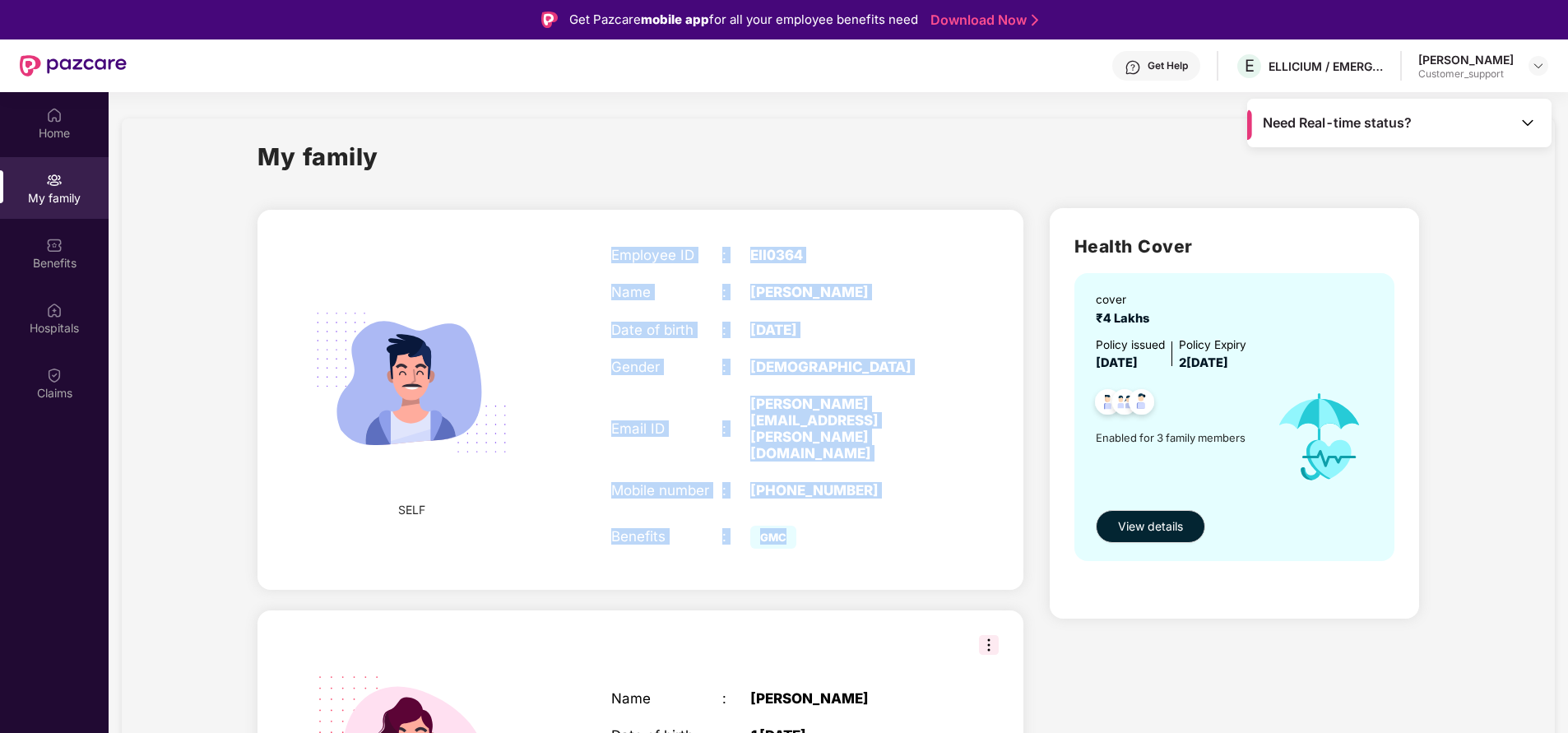
drag, startPoint x: 603, startPoint y: 244, endPoint x: 891, endPoint y: 482, distance: 373.6
click at [891, 482] on div "Employee ID : Ell0364 Name : Burhanuddin Kachwala Date of birth : 30 July 1990 …" at bounding box center [777, 399] width 366 height 346
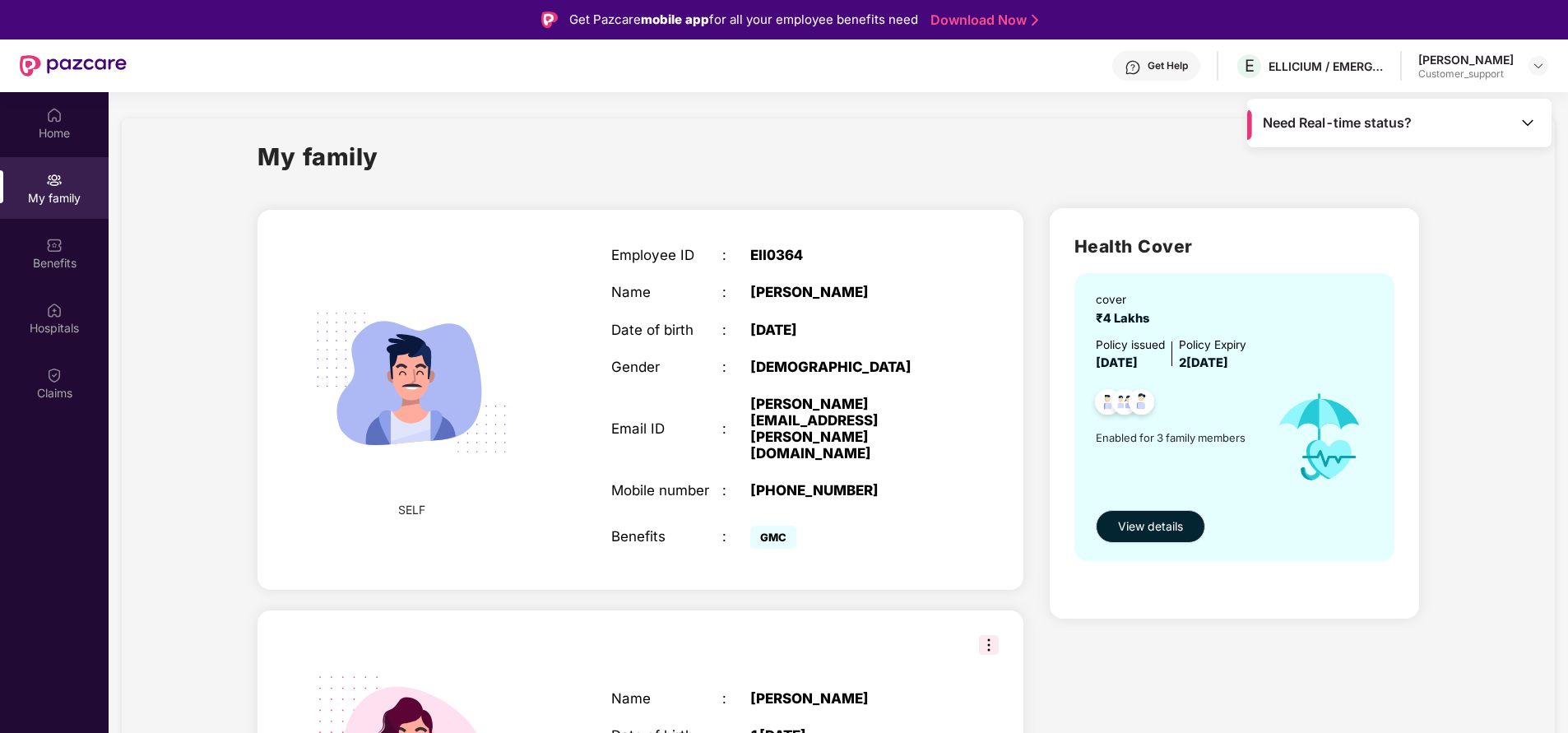
click at [552, 186] on div "My family" at bounding box center [838, 166] width 1162 height 57
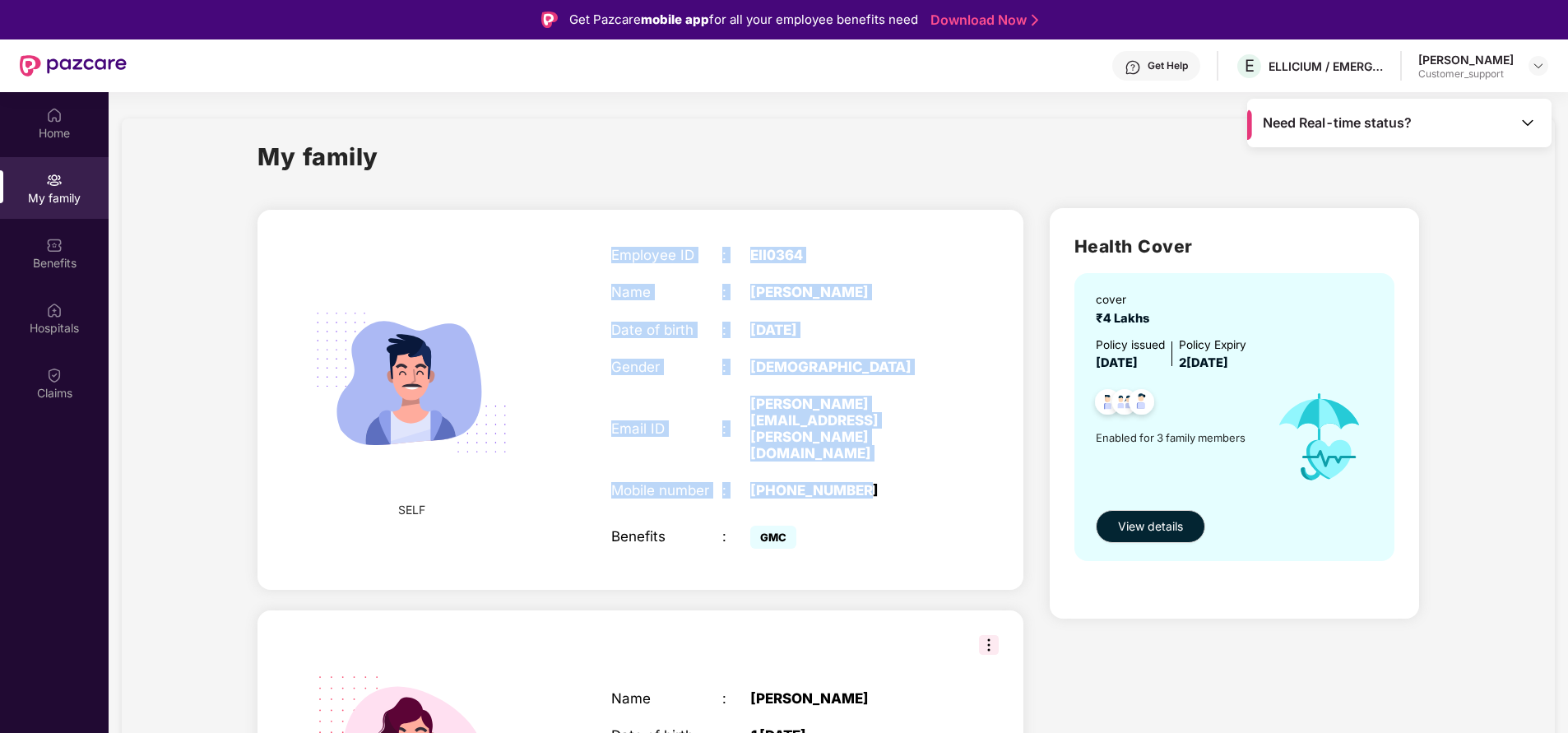
drag, startPoint x: 605, startPoint y: 253, endPoint x: 915, endPoint y: 444, distance: 364.1
click at [915, 444] on div "Employee ID : Ell0364 Name : Burhanuddin Kachwala Date of birth : 30 July 1990 …" at bounding box center [777, 399] width 366 height 346
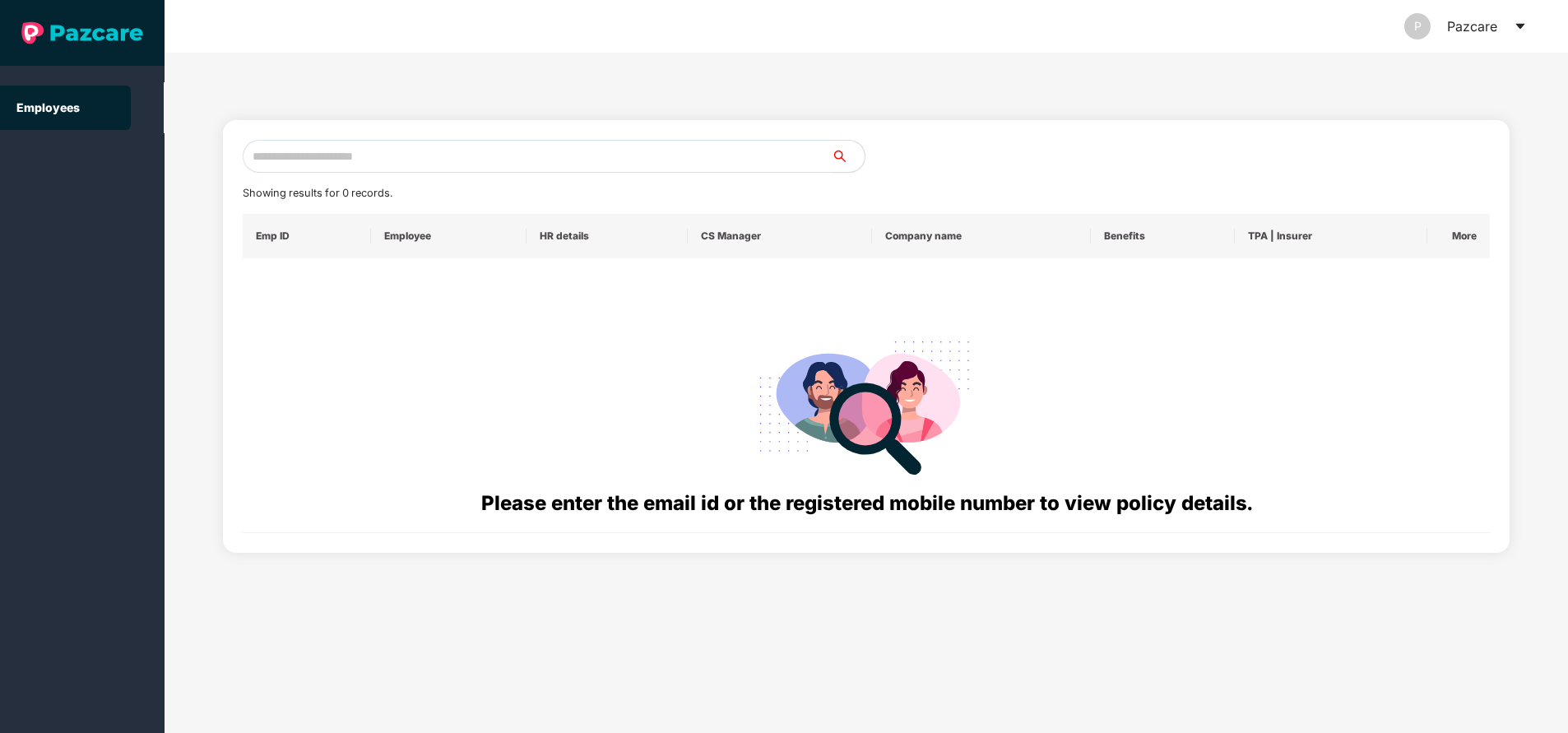
click at [476, 160] on input "text" at bounding box center [537, 156] width 589 height 33
paste input "**********"
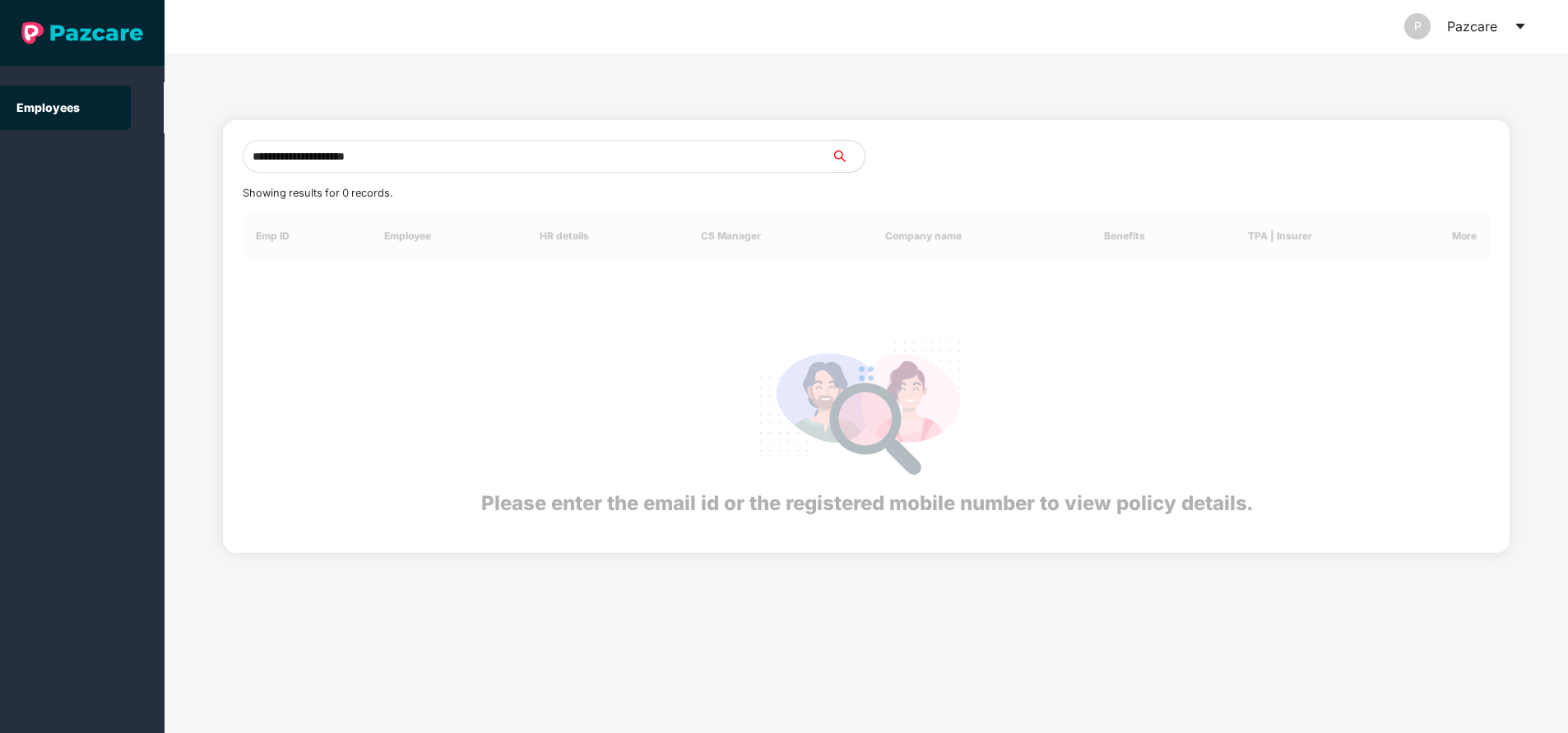
click at [476, 160] on input "**********" at bounding box center [537, 156] width 589 height 33
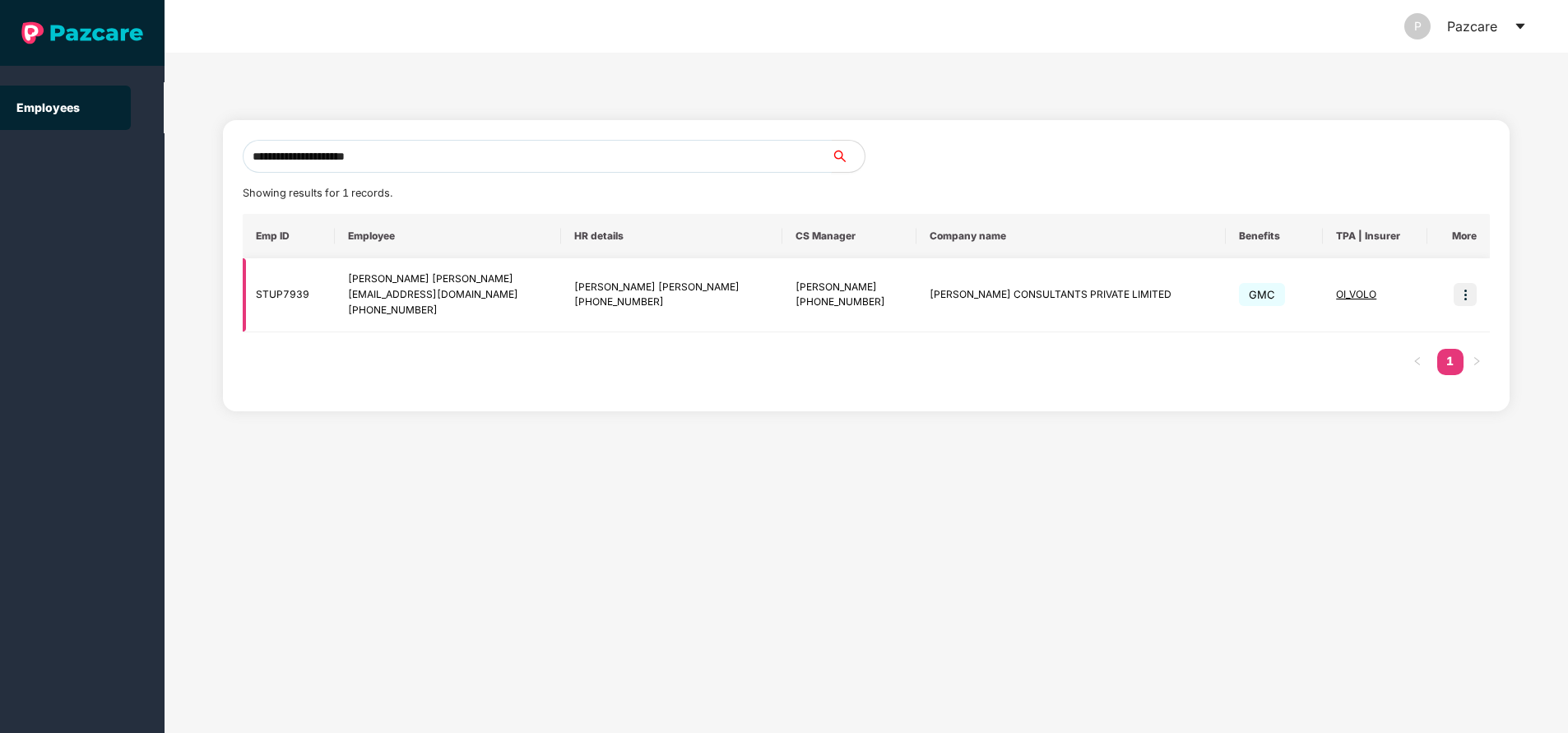
type input "**********"
click at [1336, 290] on span "OI_VOLO" at bounding box center [1356, 294] width 41 height 12
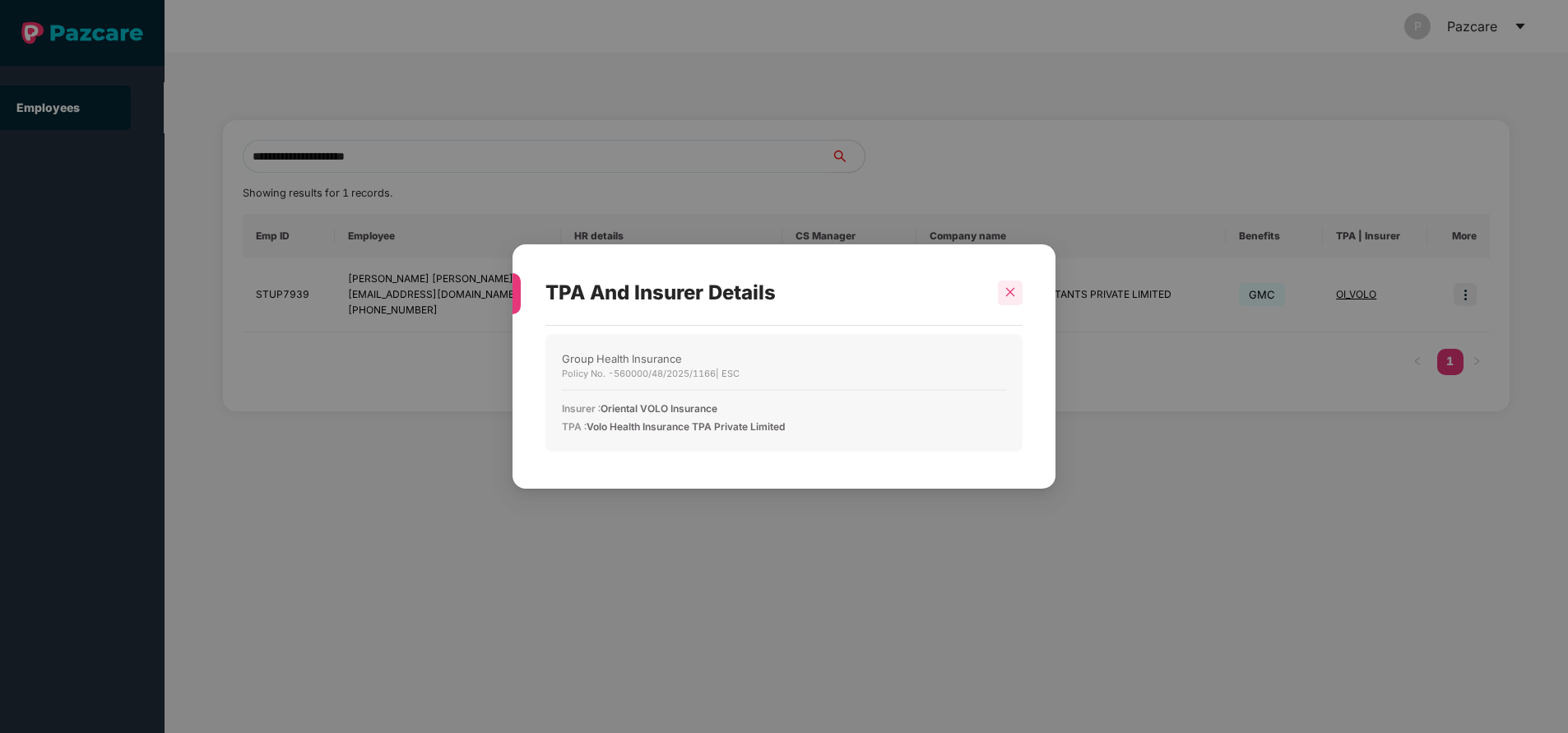
click at [1017, 293] on div at bounding box center [1010, 293] width 25 height 25
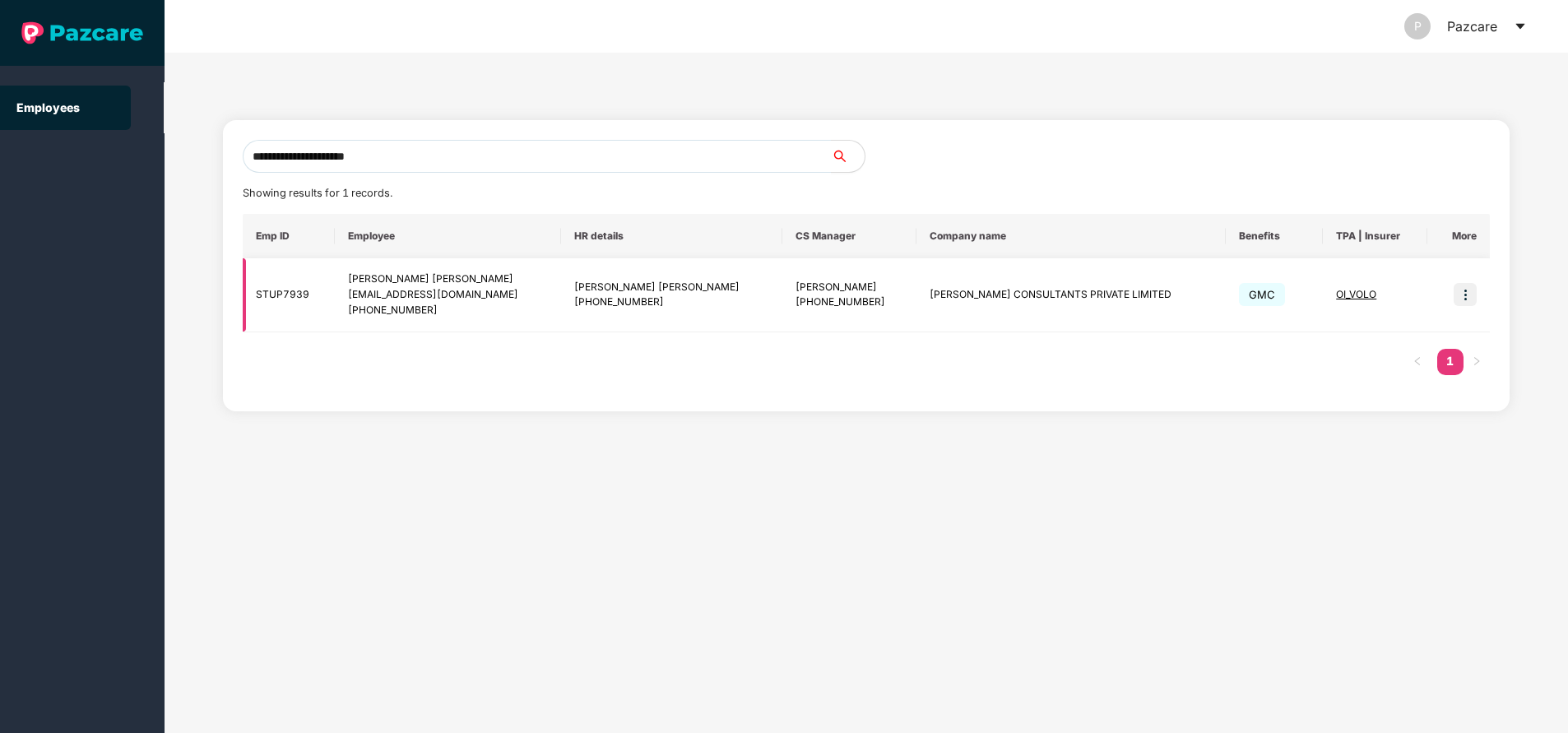
click at [1468, 297] on img at bounding box center [1465, 295] width 23 height 23
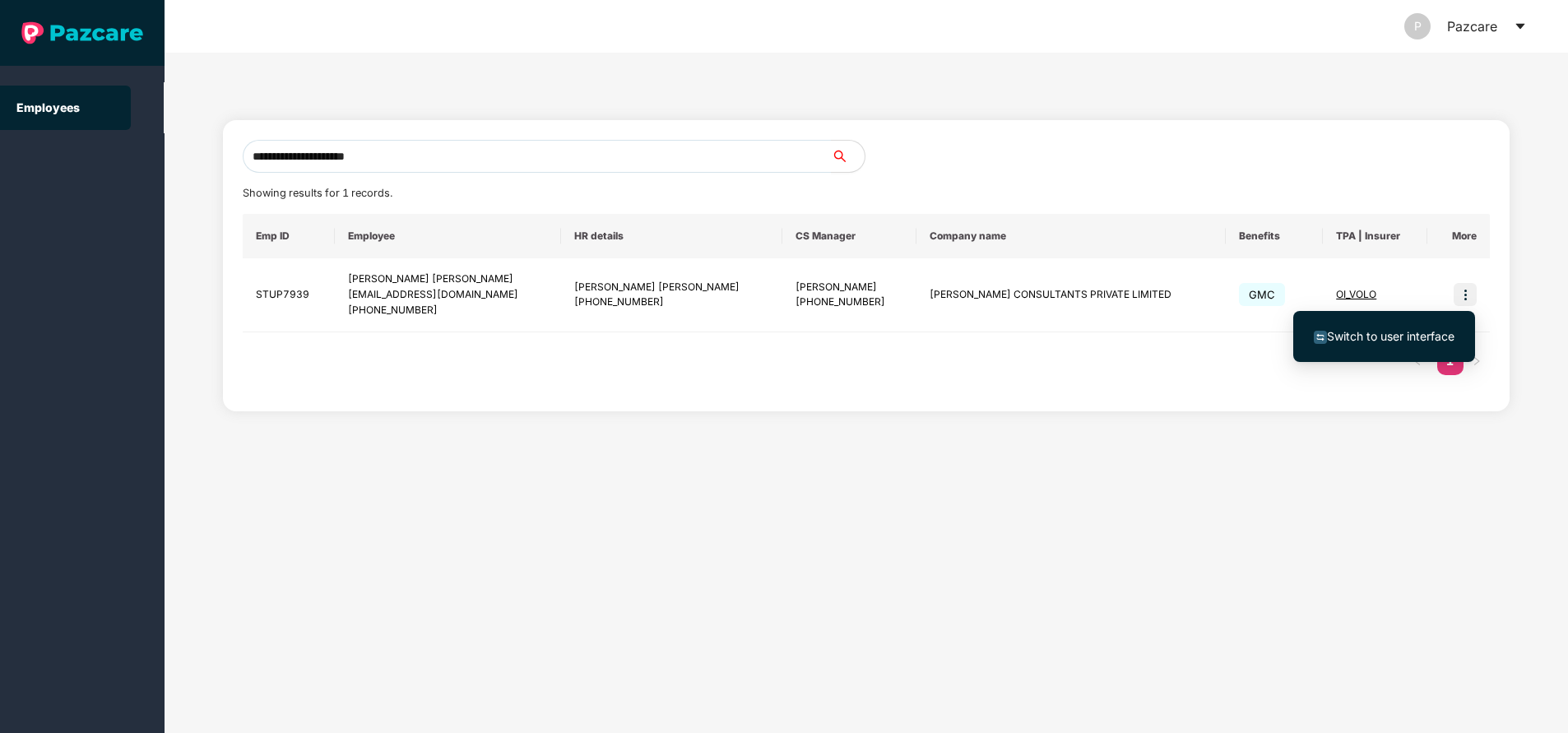
click at [1402, 332] on span "Switch to user interface" at bounding box center [1391, 336] width 127 height 14
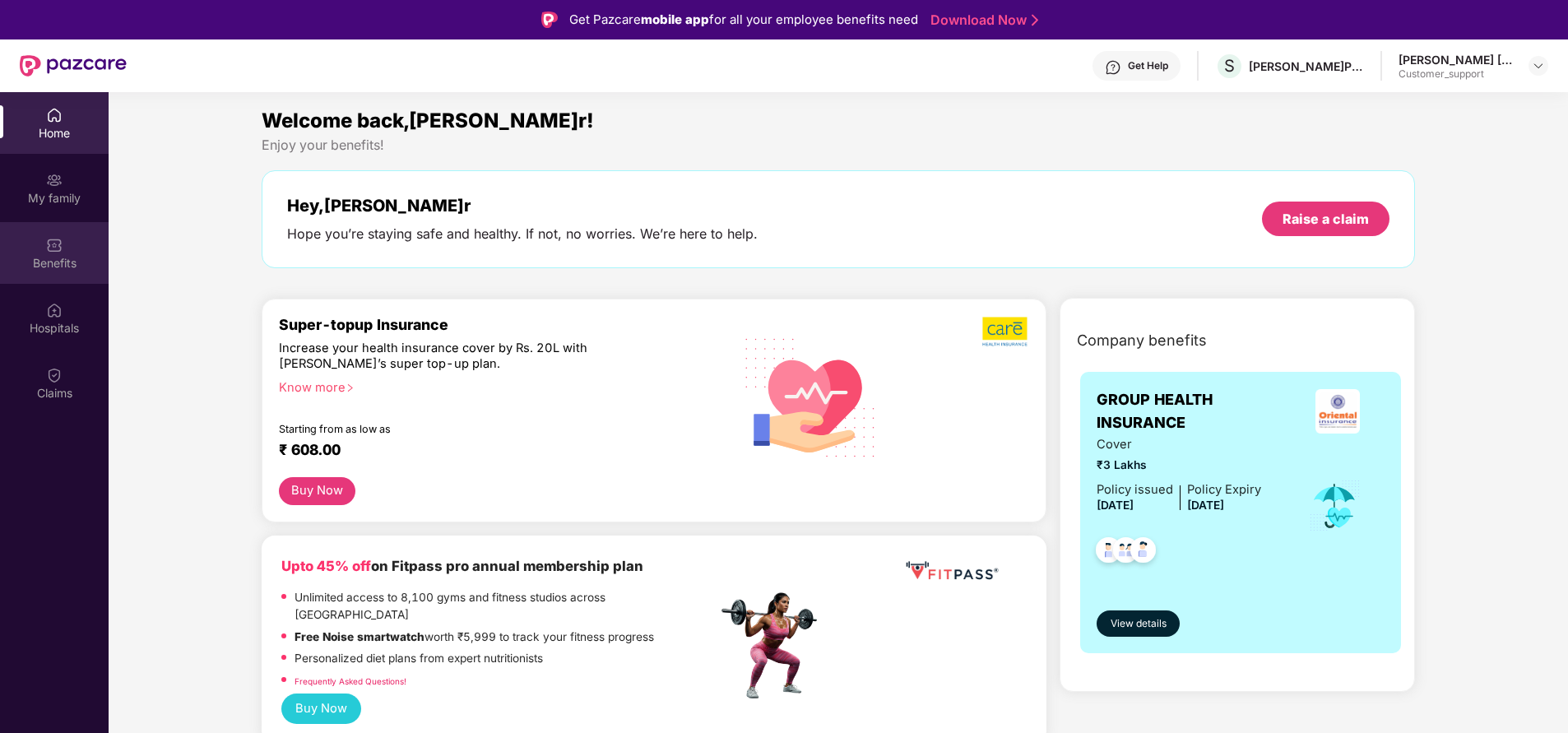
click at [52, 242] on img at bounding box center [54, 245] width 17 height 17
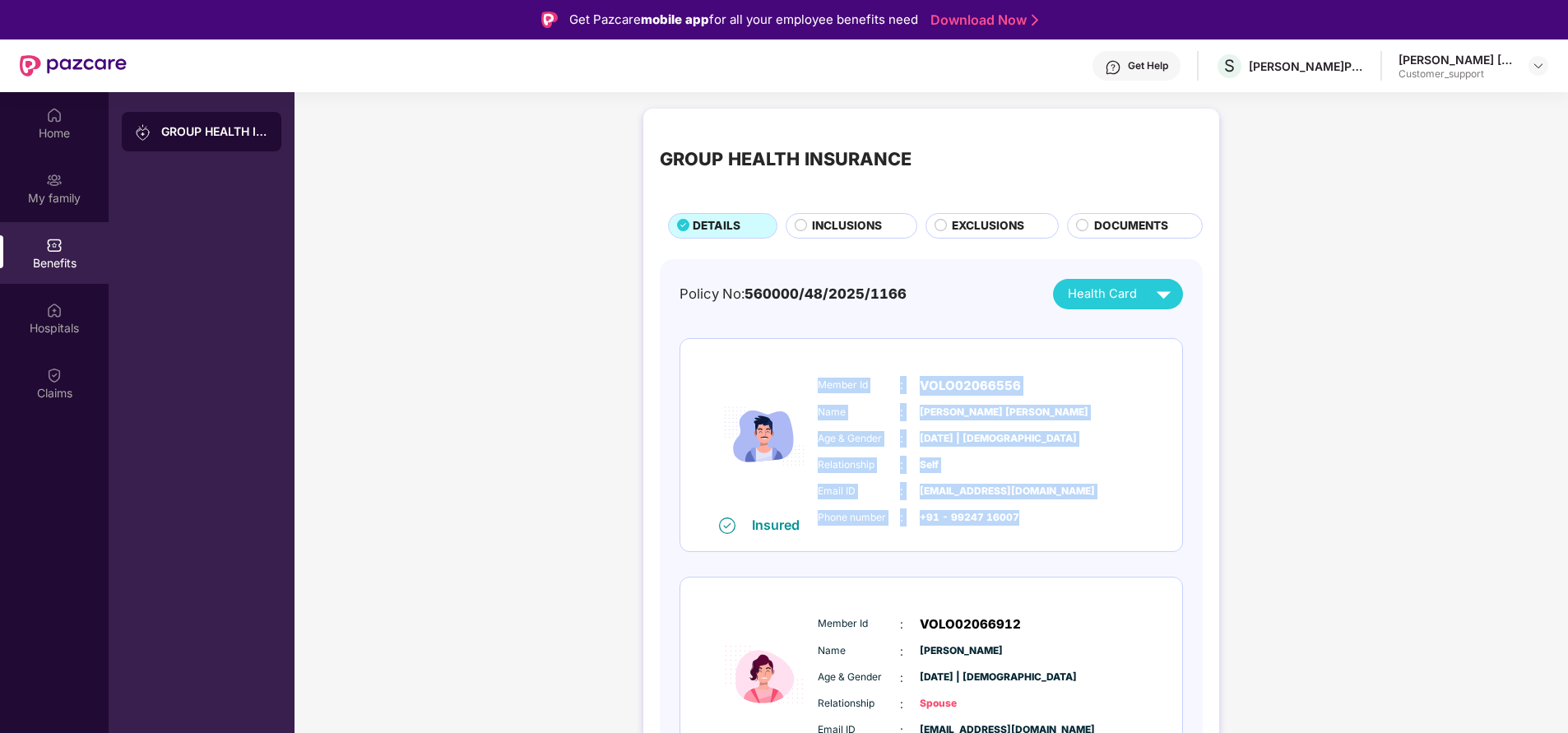
drag, startPoint x: 818, startPoint y: 384, endPoint x: 1060, endPoint y: 524, distance: 279.6
click at [1060, 524] on div "Member Id : VOLO02066556 Name : Mayur Jayant Kumar Bharucha Age & Gender : 16 N…" at bounding box center [981, 451] width 335 height 168
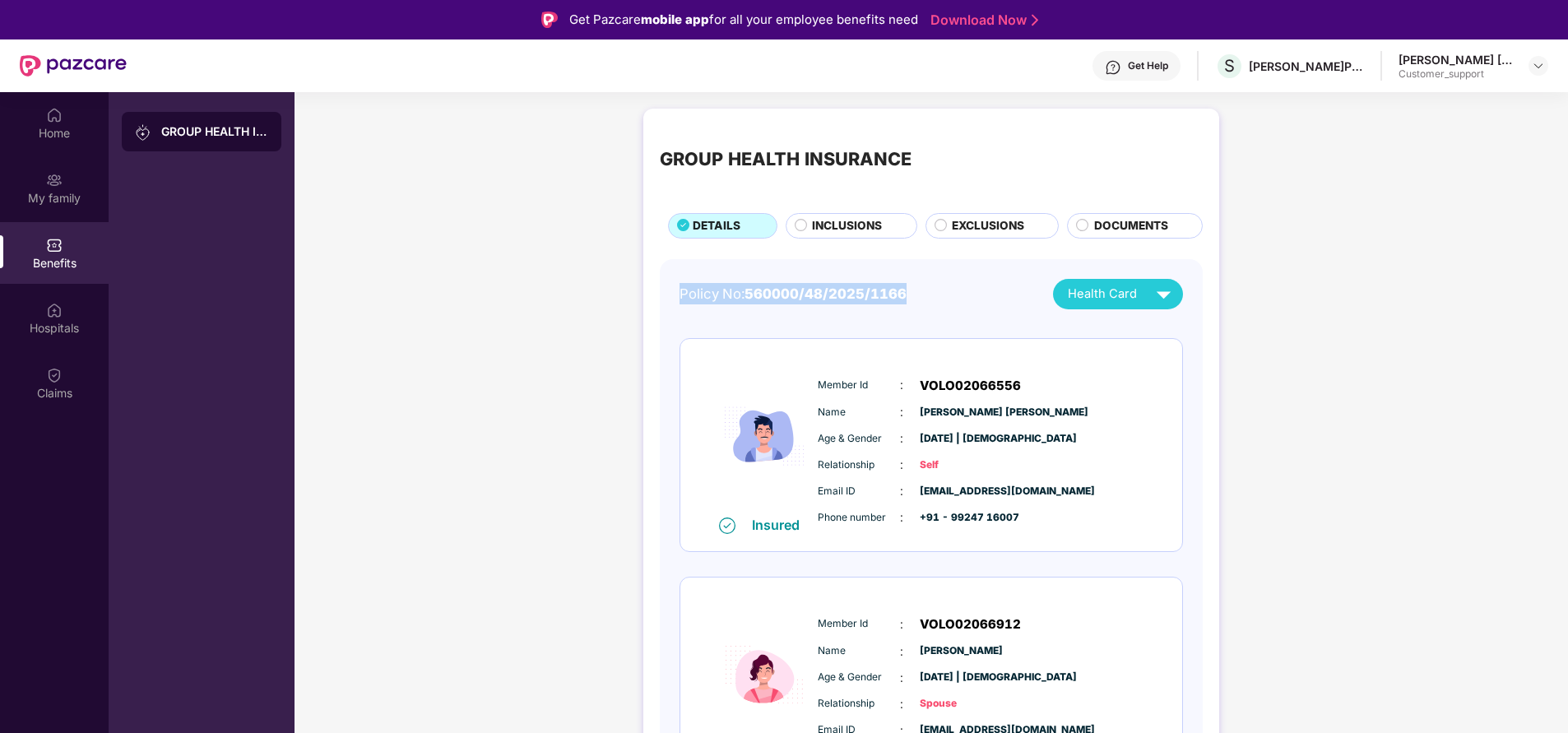
drag, startPoint x: 678, startPoint y: 289, endPoint x: 960, endPoint y: 302, distance: 282.3
click at [960, 302] on div "Policy No: 560000/48/2025/1166 Health Card Insured Member Id : VOLO02066556 Nam…" at bounding box center [931, 675] width 543 height 832
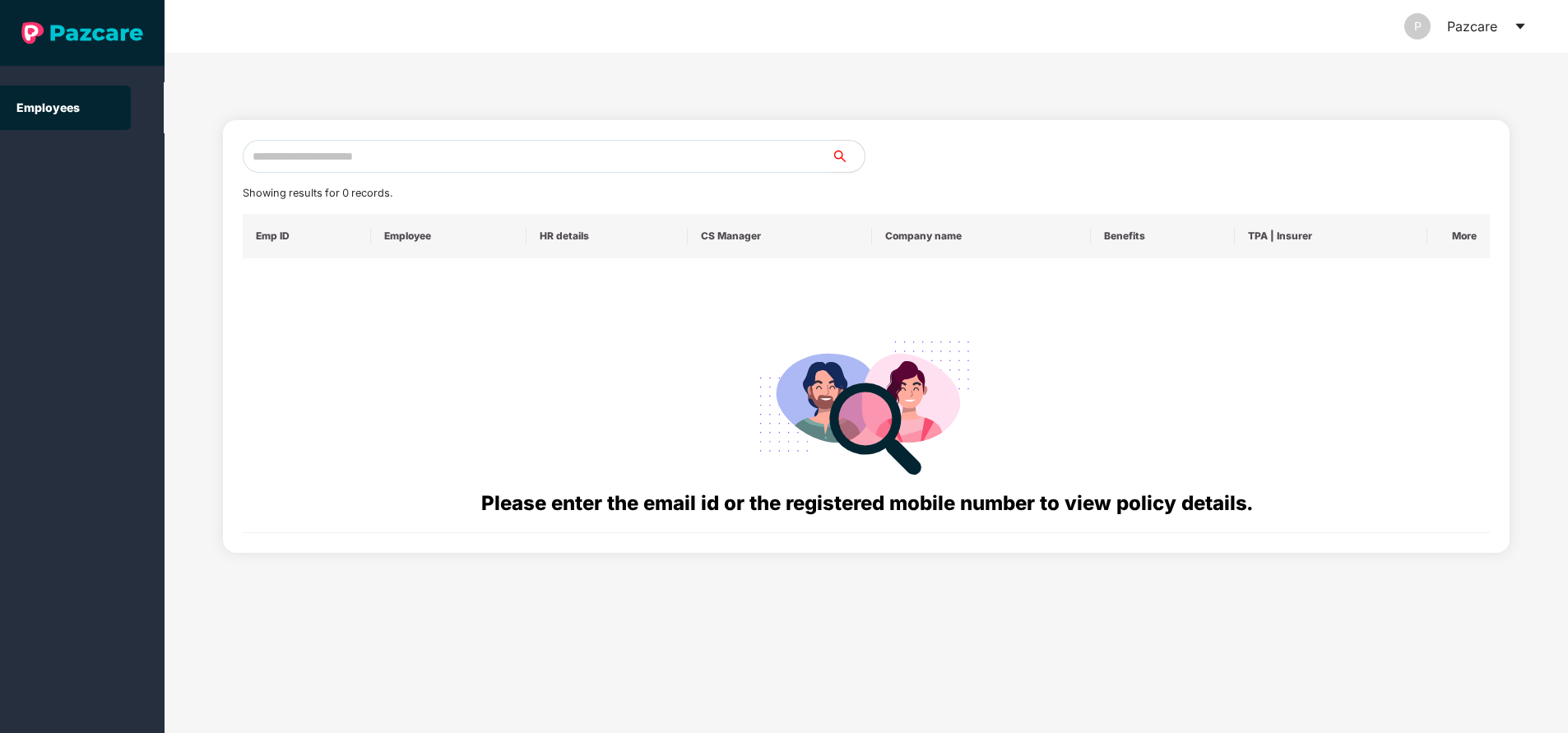
click at [461, 158] on input "text" at bounding box center [537, 156] width 589 height 33
paste input "**********"
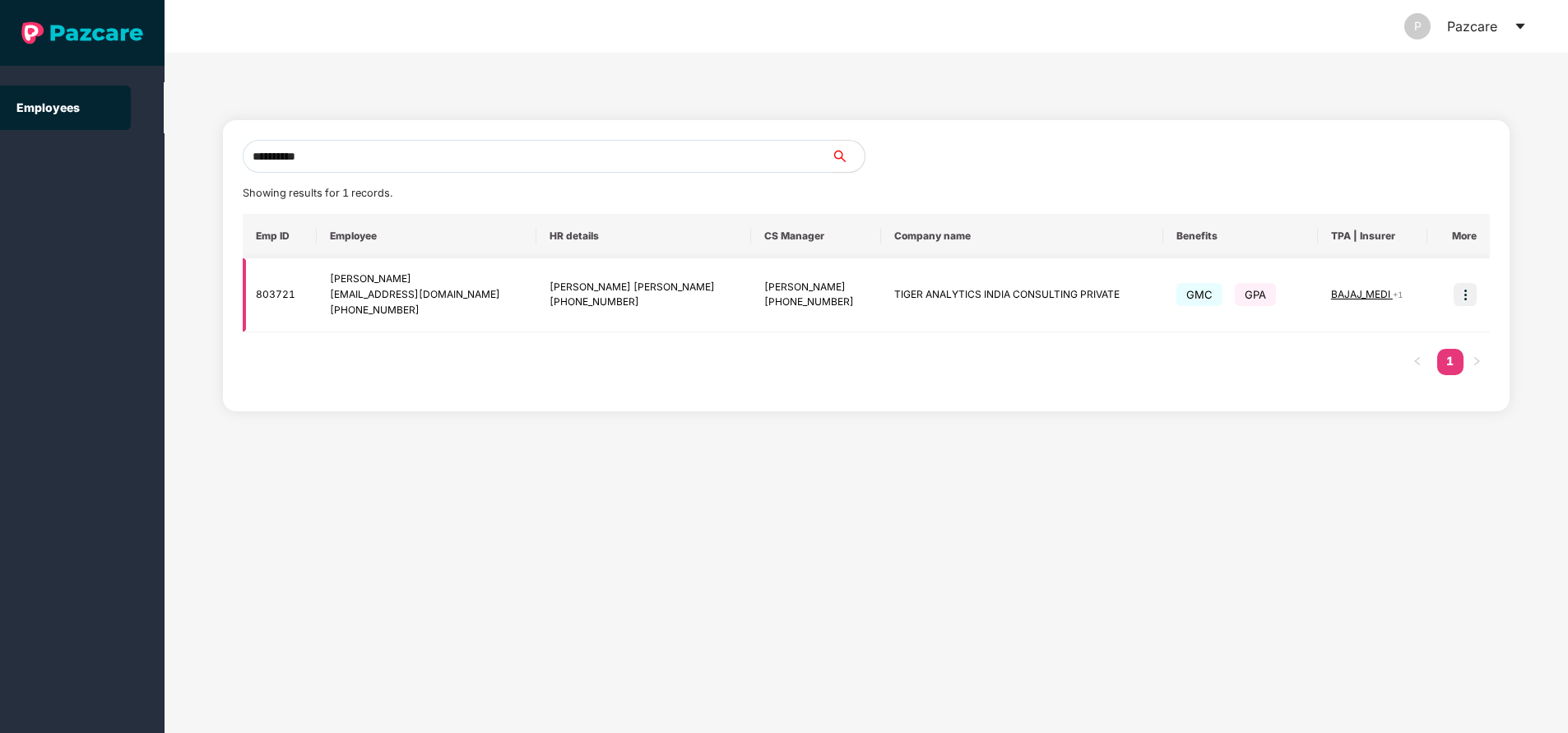
type input "**********"
click at [1464, 289] on img at bounding box center [1465, 295] width 23 height 23
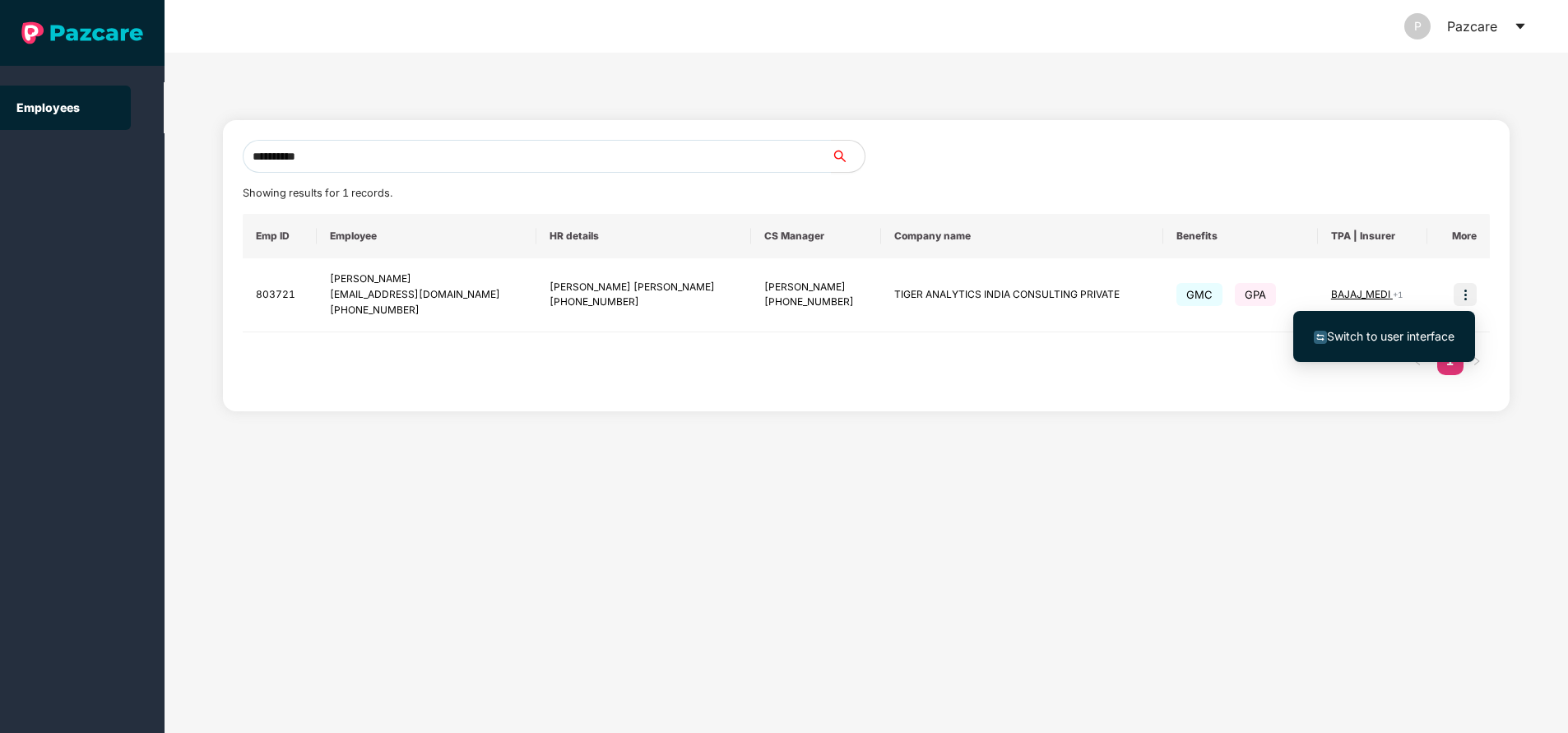
click at [1358, 342] on span "Switch to user interface" at bounding box center [1391, 336] width 127 height 14
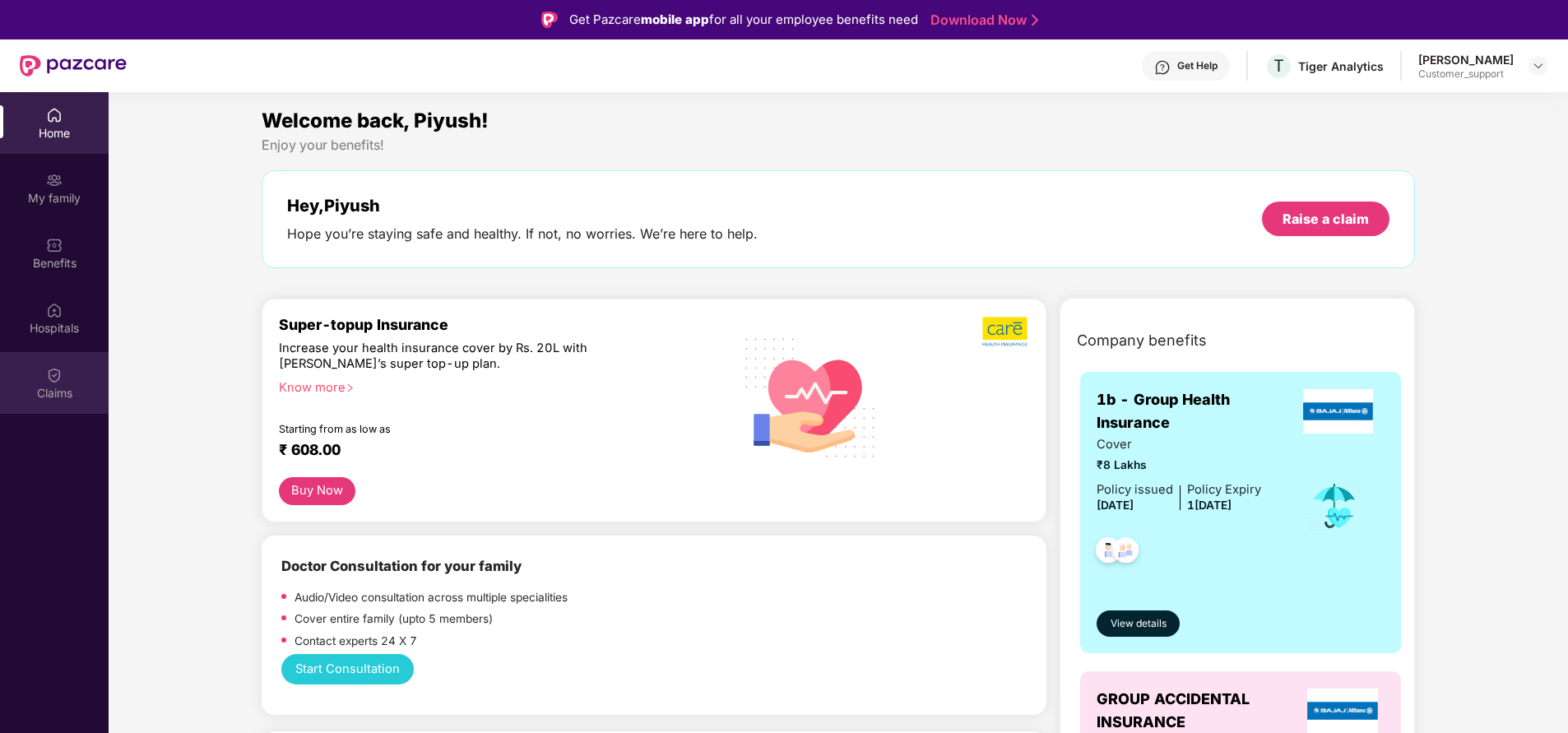
click at [71, 370] on div "Claims" at bounding box center [54, 383] width 109 height 62
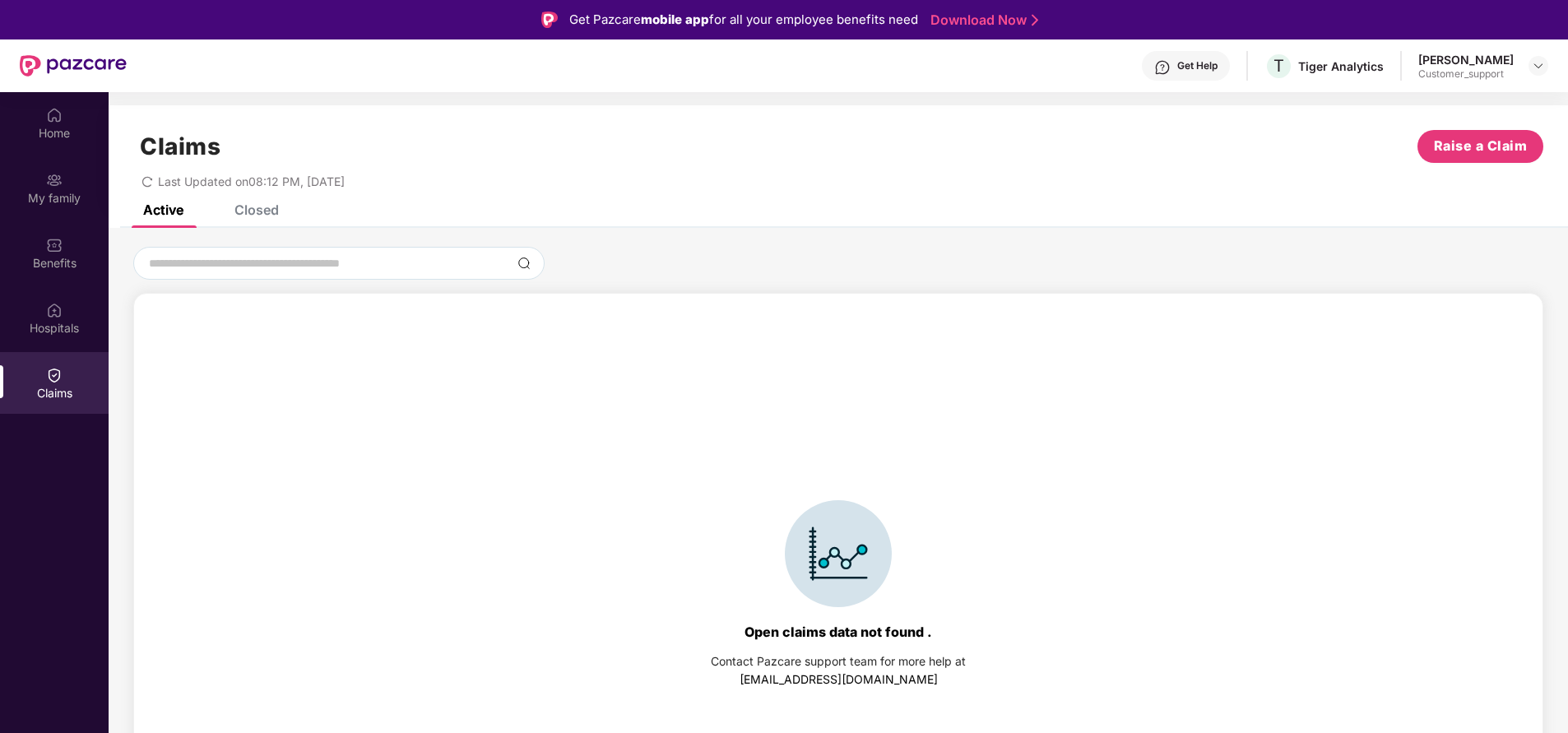
click at [239, 203] on div "Claims Raise a Claim Last Updated on 08:12 PM, 24 Jul 2025" at bounding box center [838, 155] width 1459 height 99
click at [256, 219] on div "Closed" at bounding box center [244, 209] width 69 height 36
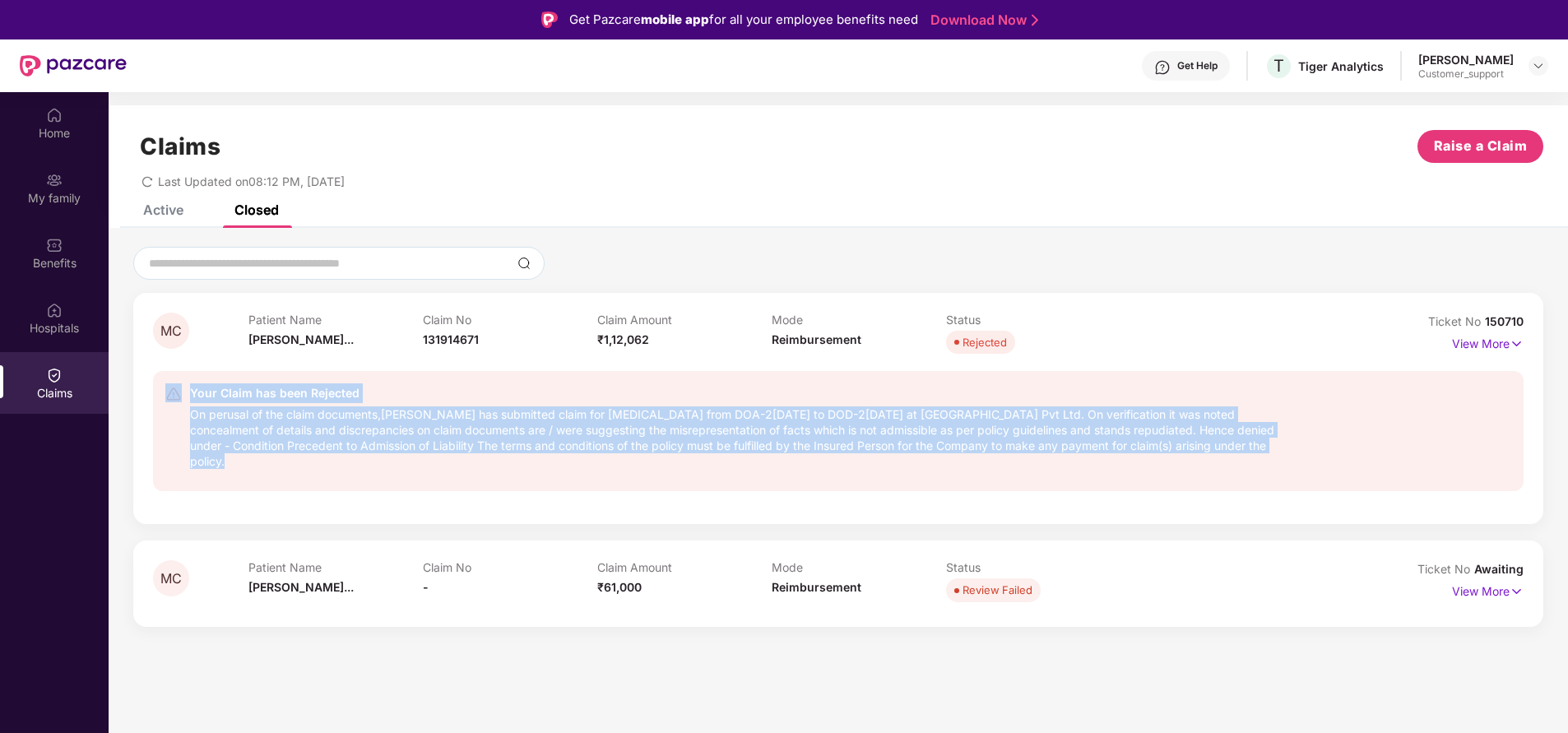
drag, startPoint x: 182, startPoint y: 404, endPoint x: 637, endPoint y: 482, distance: 461.6
click at [637, 482] on div "Your Claim has been Rejected On perusal of the claim documents, Mr Mithilesh Ch…" at bounding box center [838, 431] width 1371 height 120
click at [370, 389] on div "Your Claim has been Rejected" at bounding box center [738, 393] width 1096 height 19
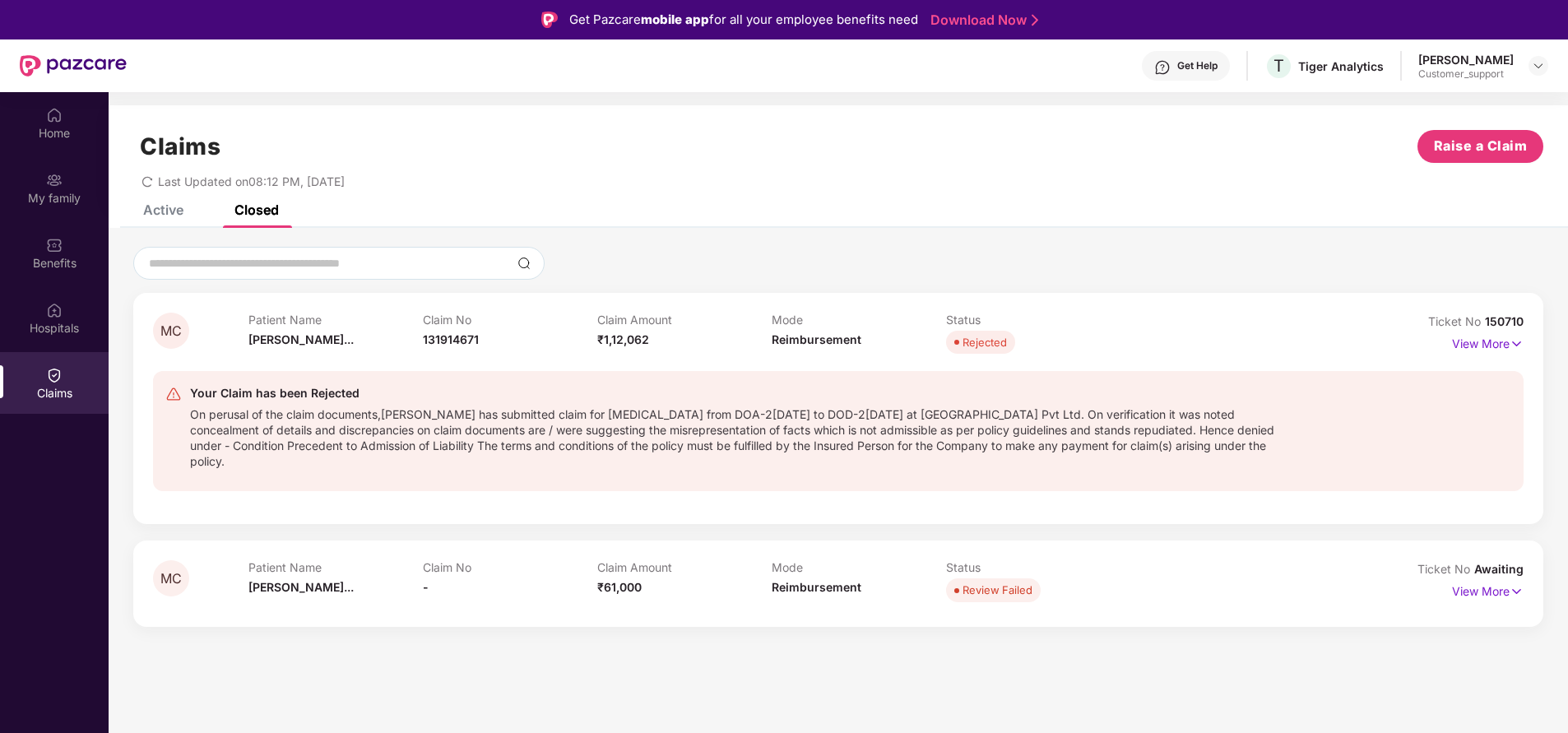
drag, startPoint x: 189, startPoint y: 412, endPoint x: 582, endPoint y: 459, distance: 395.8
click at [582, 459] on div "Your Claim has been Rejected On perusal of the claim documents, Mr Mithilesh Ch…" at bounding box center [726, 431] width 1121 height 96
copy div "On perusal of the claim documents, Mr Mithilesh Choudhary has submitted claim f…"
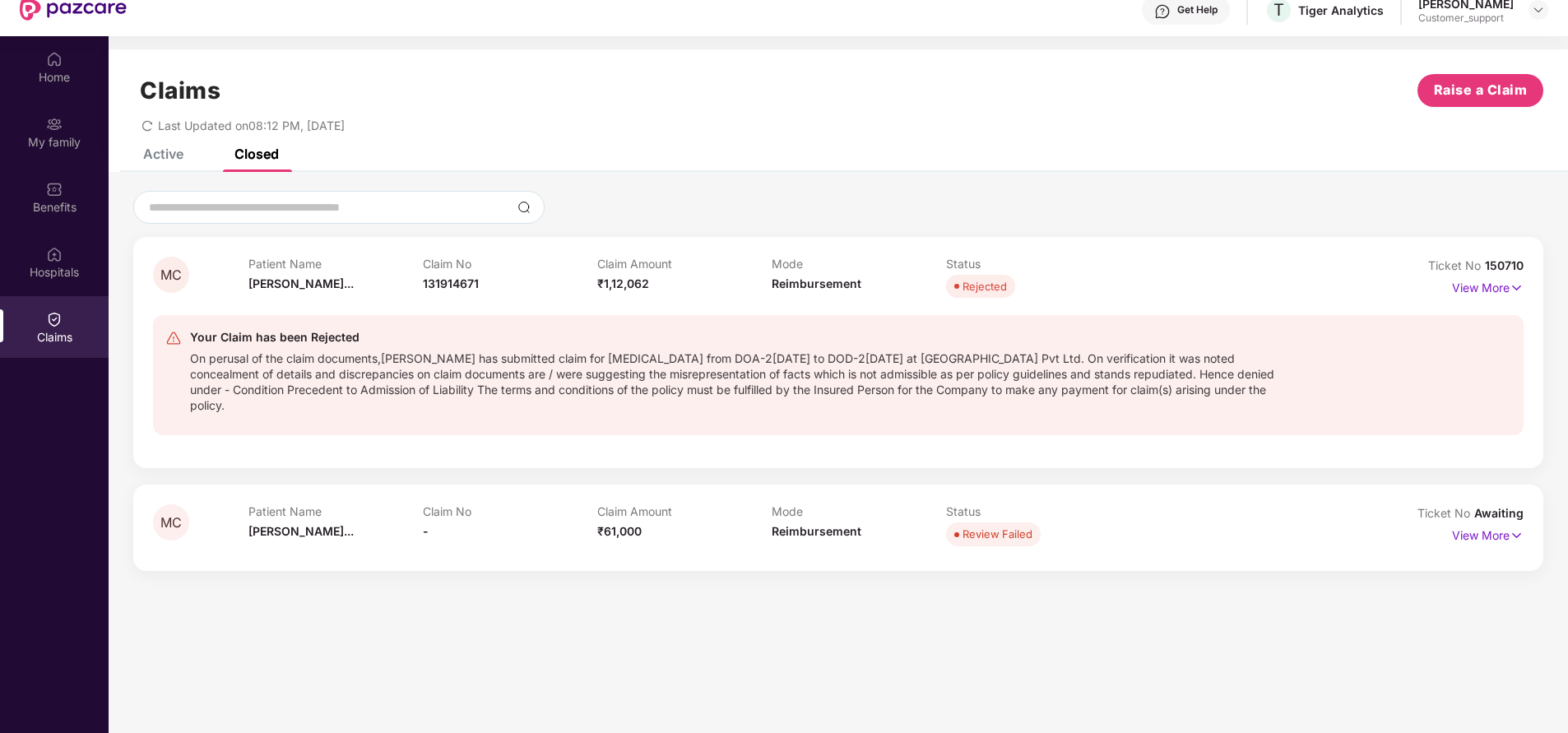
scroll to position [57, 0]
click at [405, 405] on div "On perusal of the claim documents, Mr Mithilesh Choudhary has submitted claim f…" at bounding box center [738, 379] width 1096 height 66
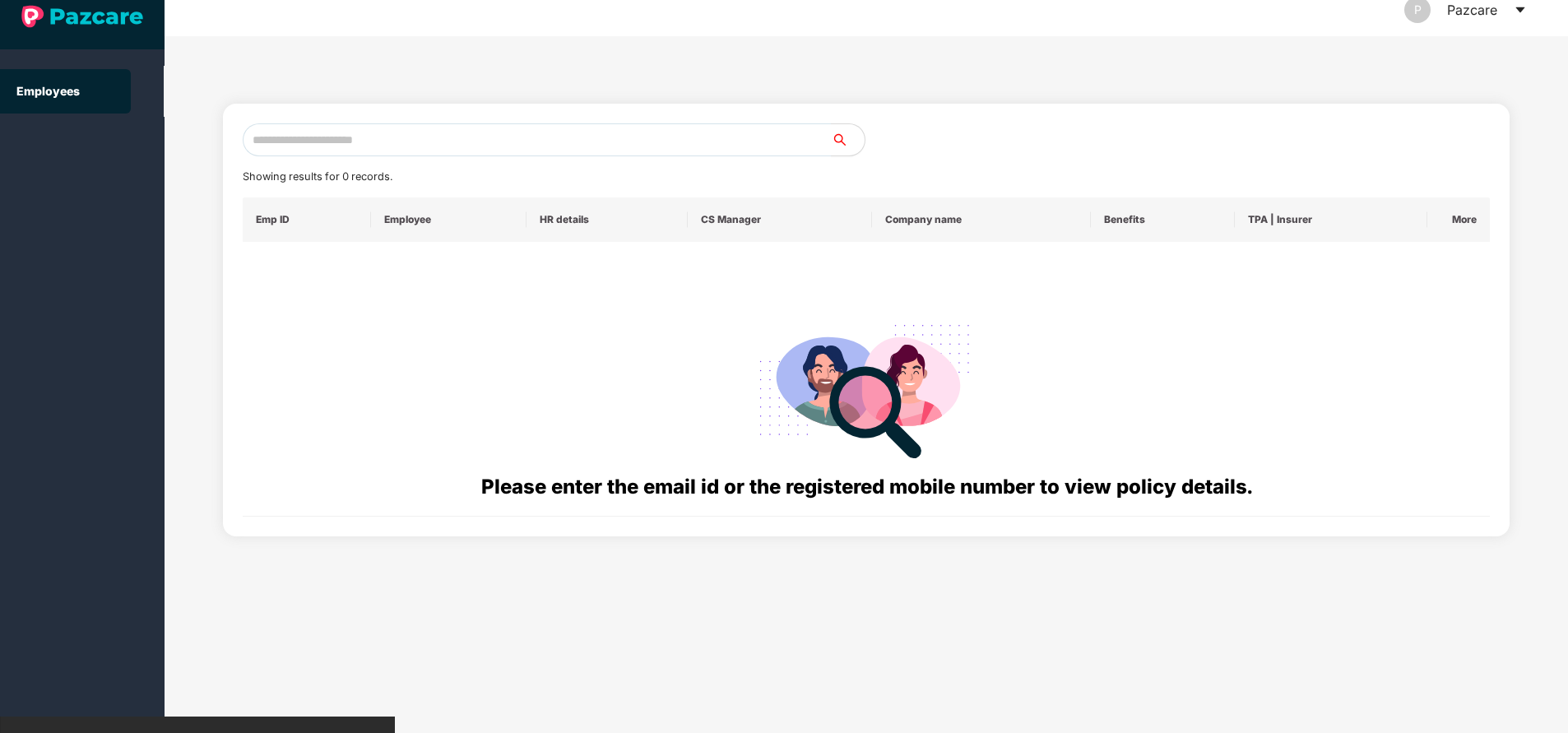
scroll to position [0, 0]
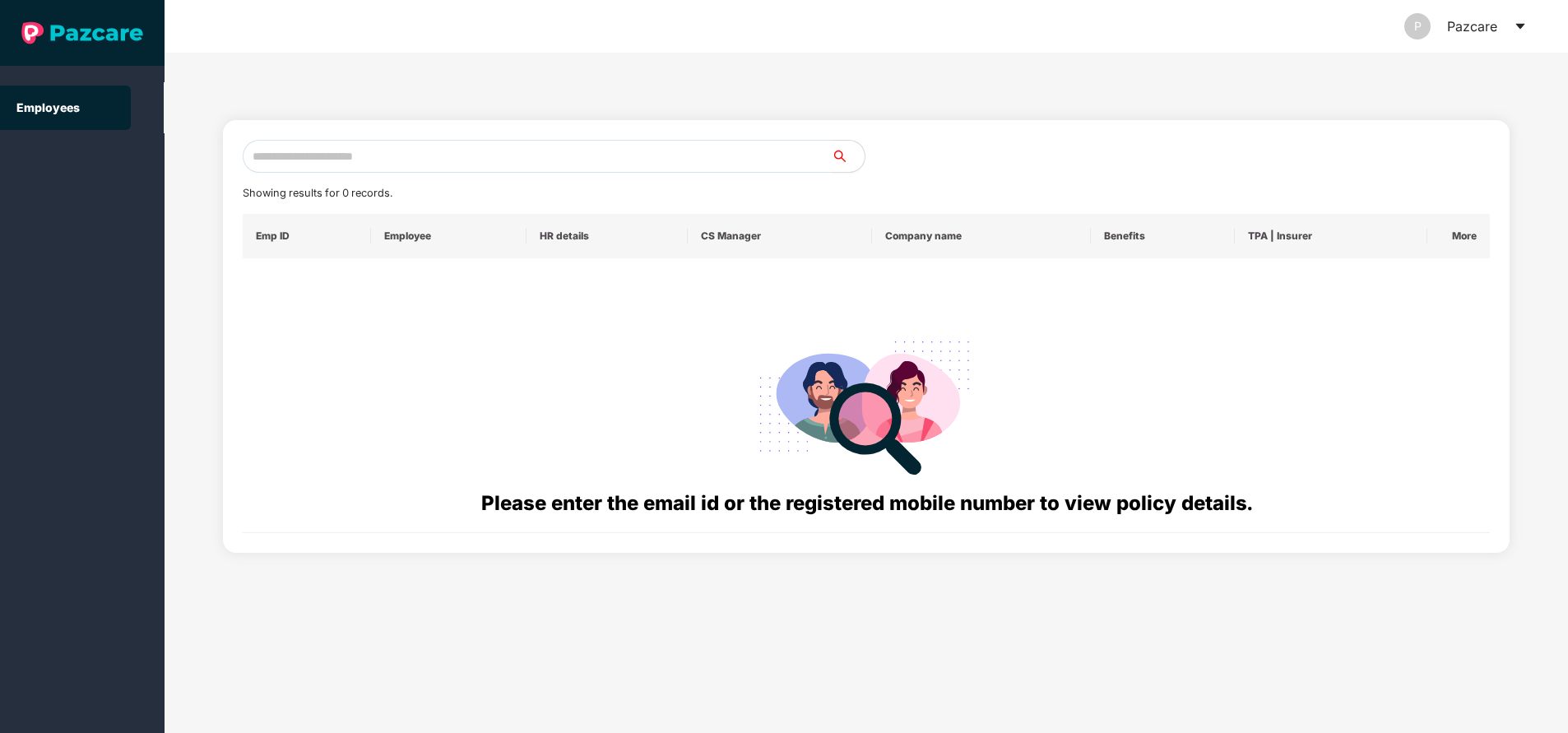
click at [367, 150] on input "text" at bounding box center [537, 156] width 589 height 33
paste input "**********"
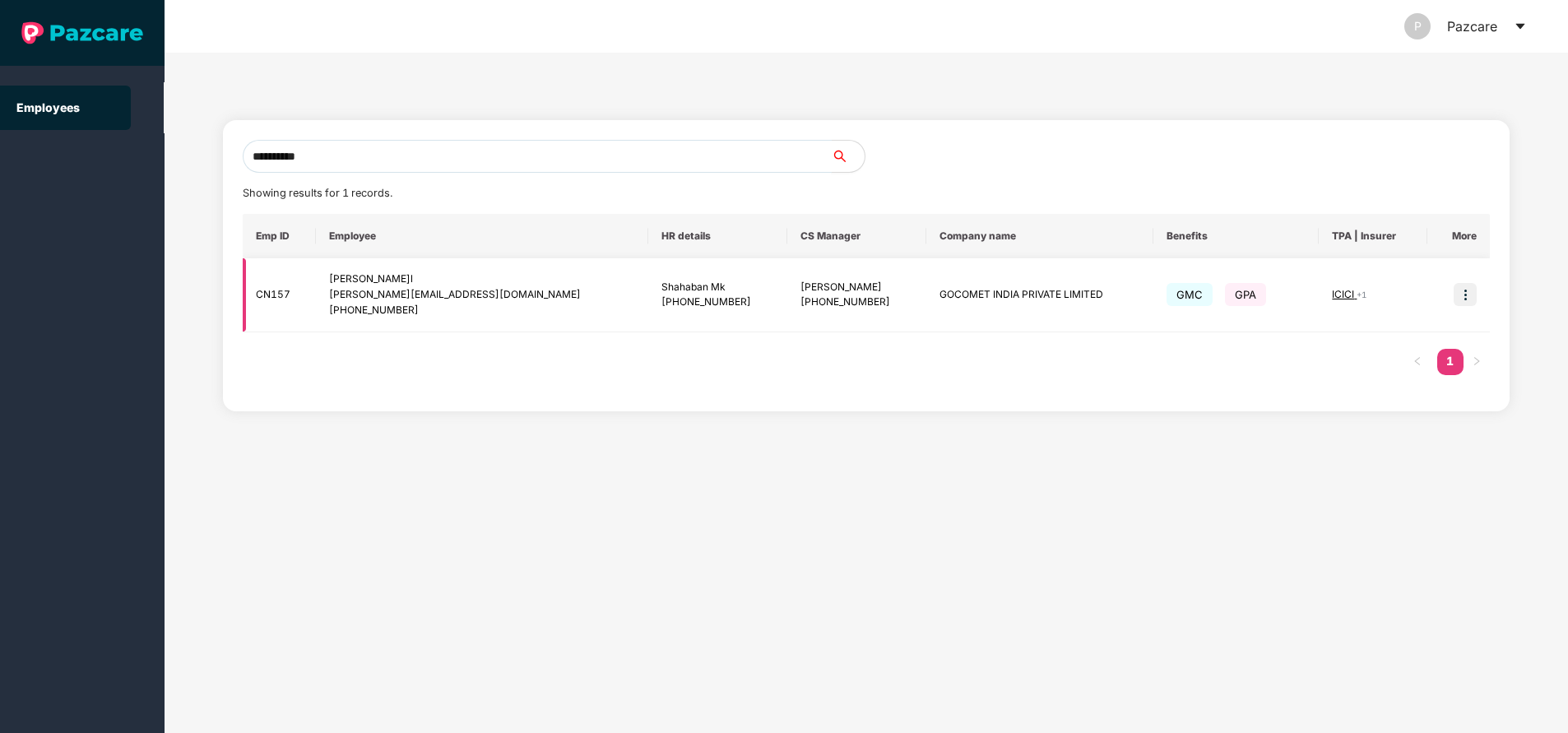
type input "**********"
click at [1462, 286] on img at bounding box center [1465, 295] width 23 height 23
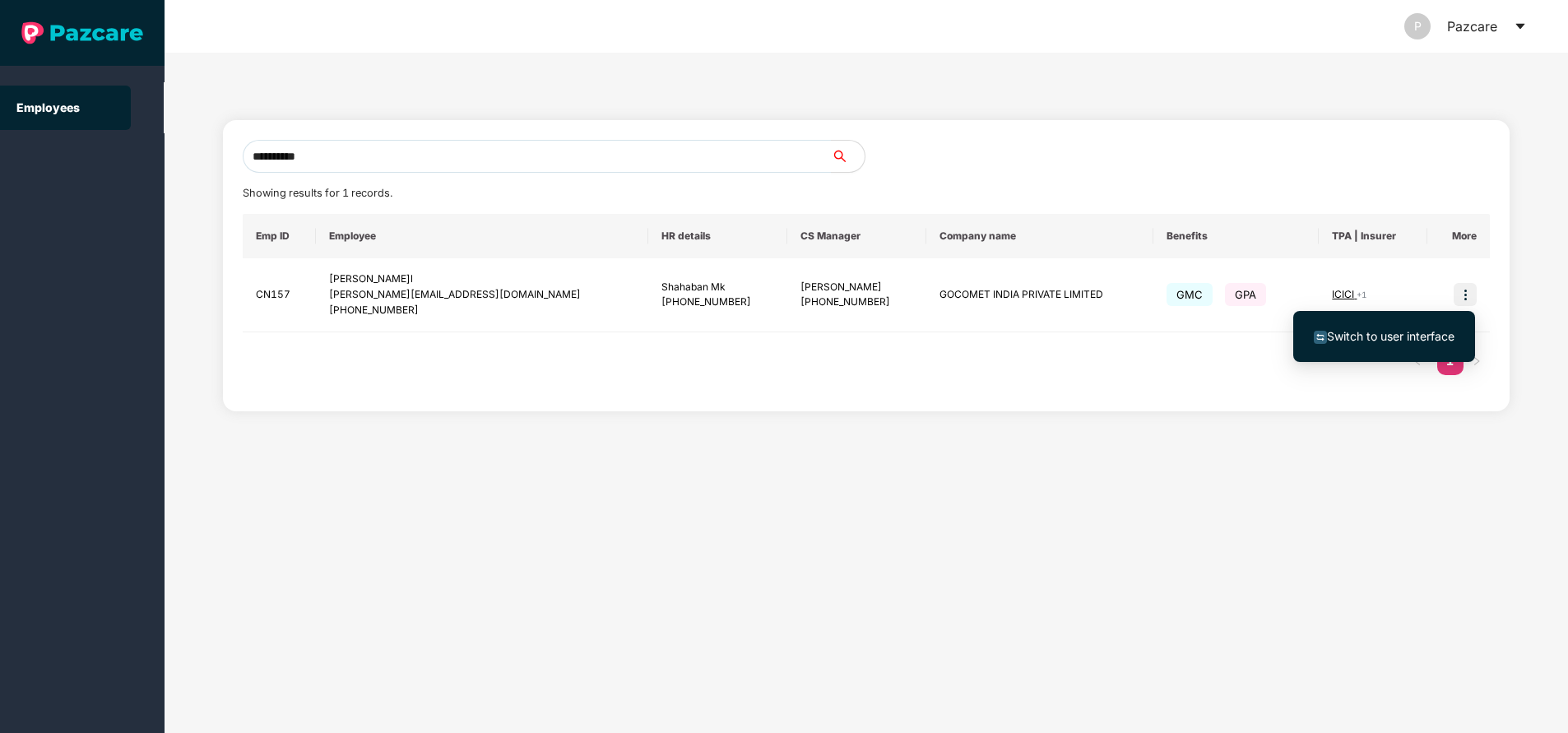
click at [1389, 333] on span "Switch to user interface" at bounding box center [1391, 336] width 127 height 14
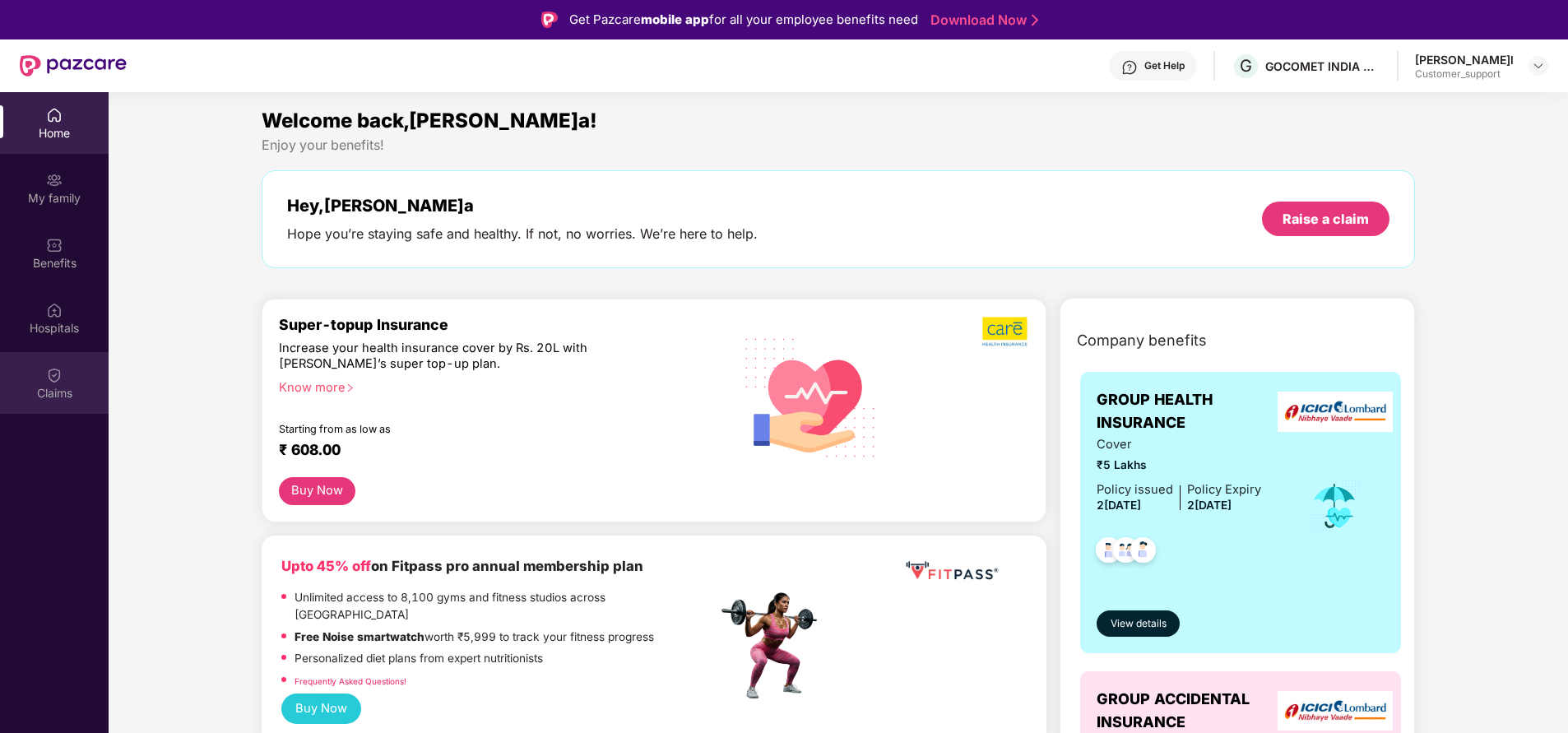
click at [47, 379] on img at bounding box center [54, 374] width 17 height 17
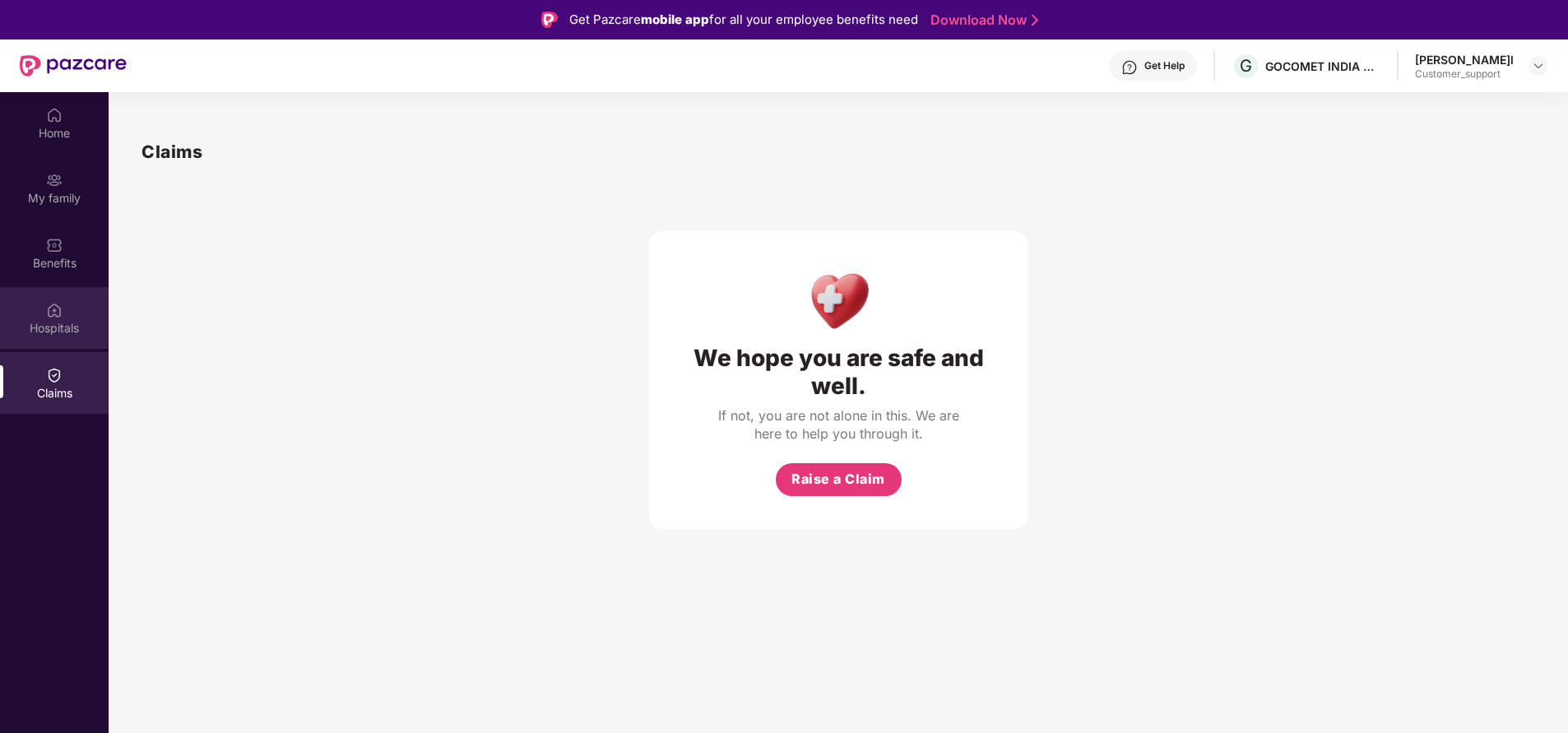
click at [67, 312] on div "Hospitals" at bounding box center [54, 318] width 109 height 62
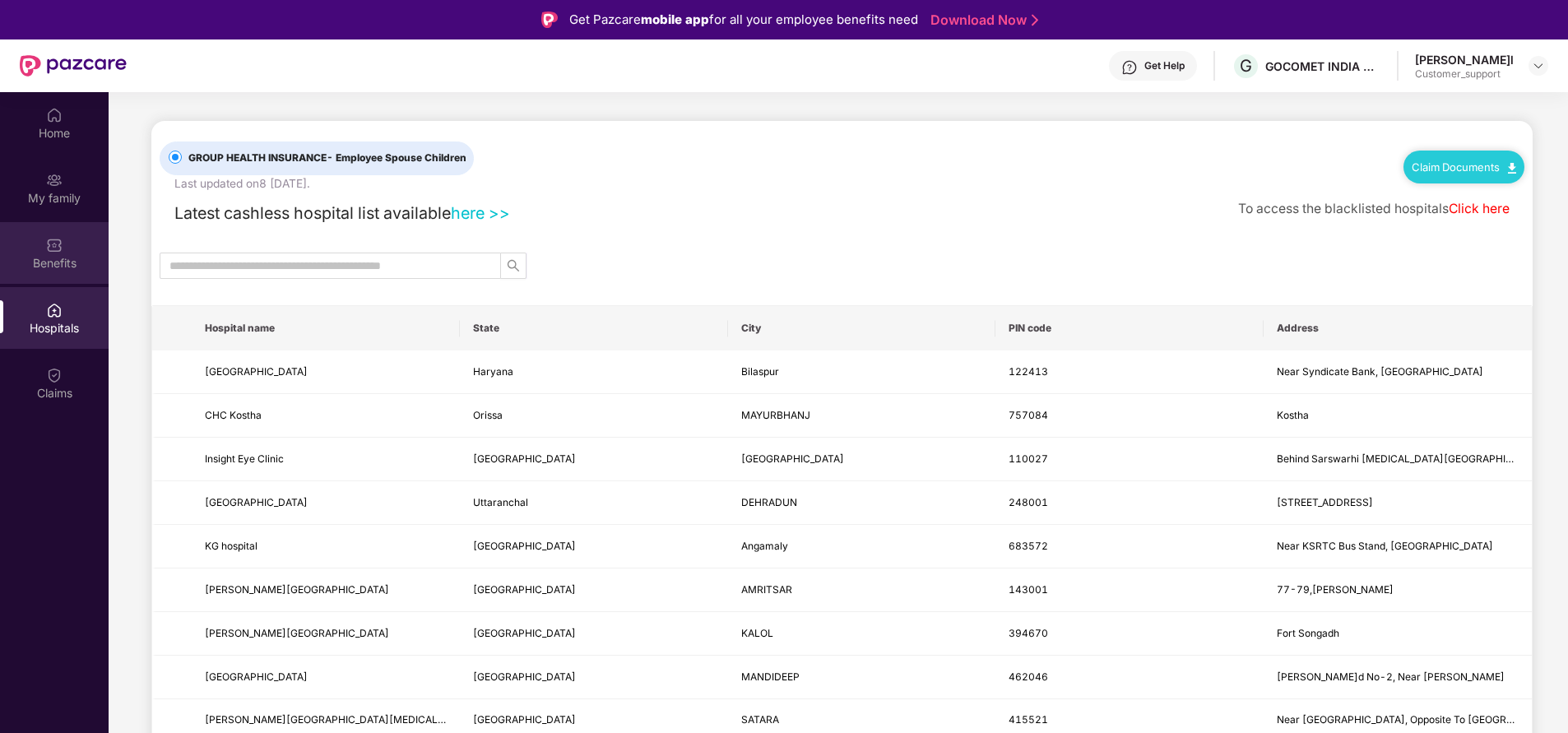
click at [67, 250] on div "Benefits" at bounding box center [54, 253] width 109 height 62
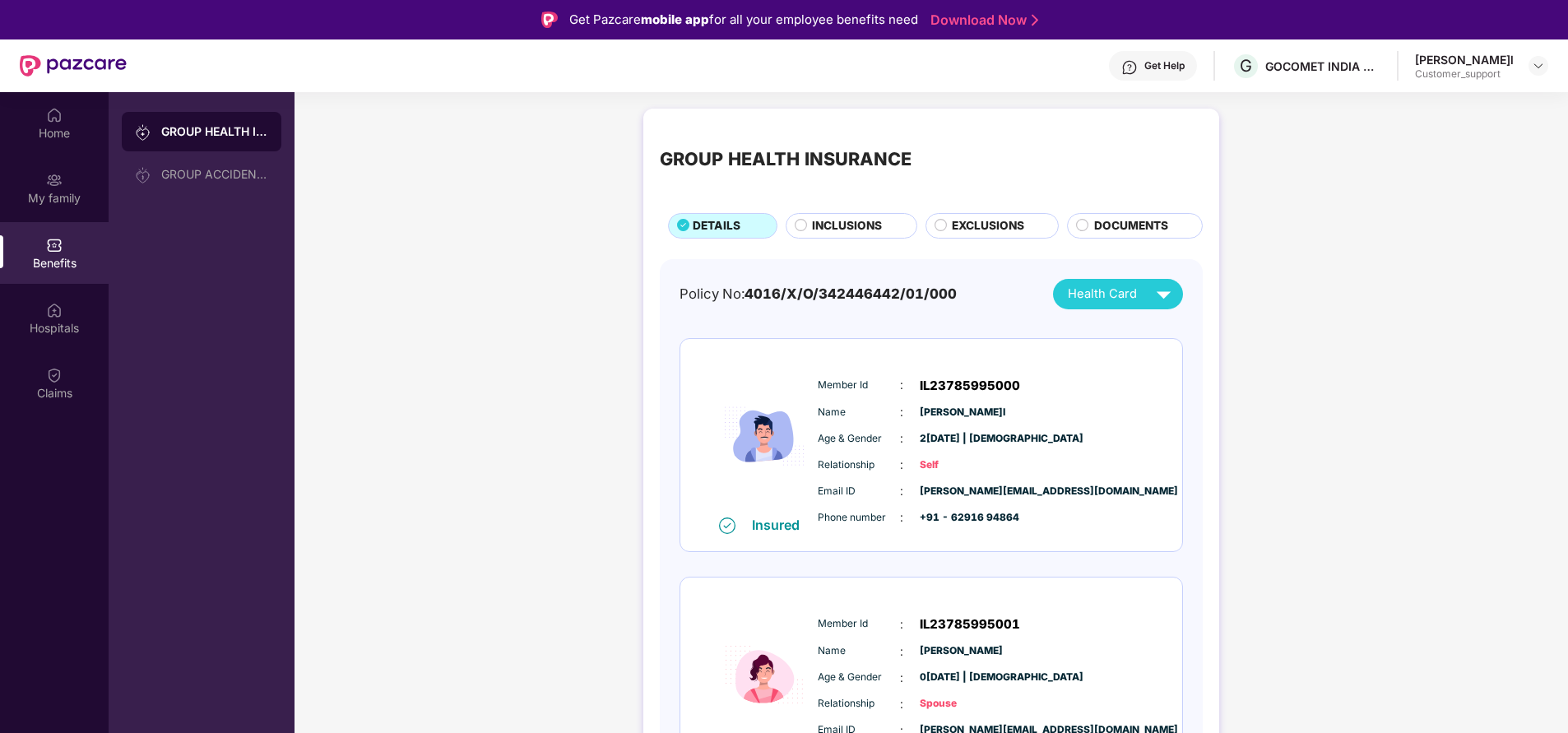
click at [1108, 221] on span "DOCUMENTS" at bounding box center [1132, 226] width 74 height 18
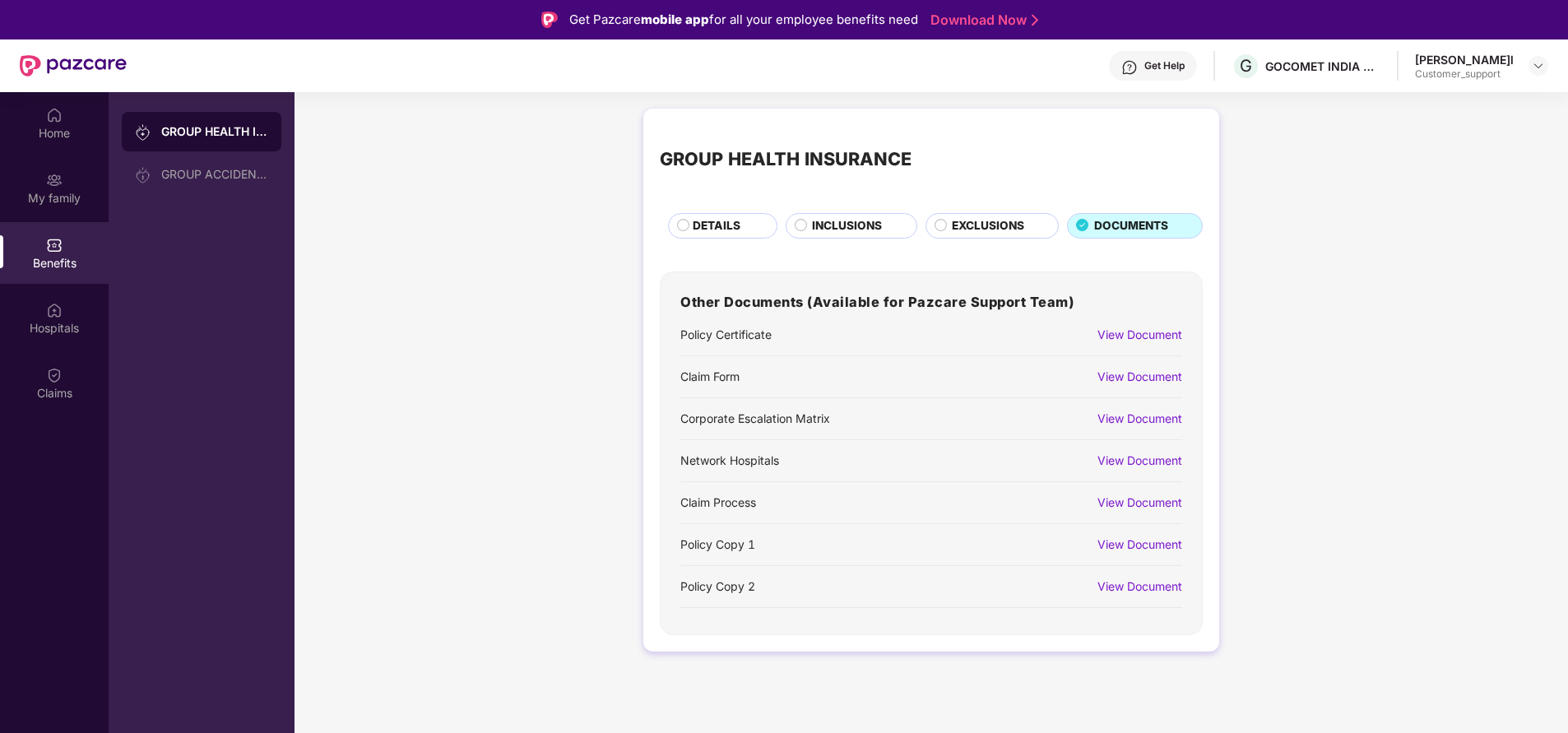
click at [1115, 372] on div "View Document" at bounding box center [1139, 376] width 85 height 18
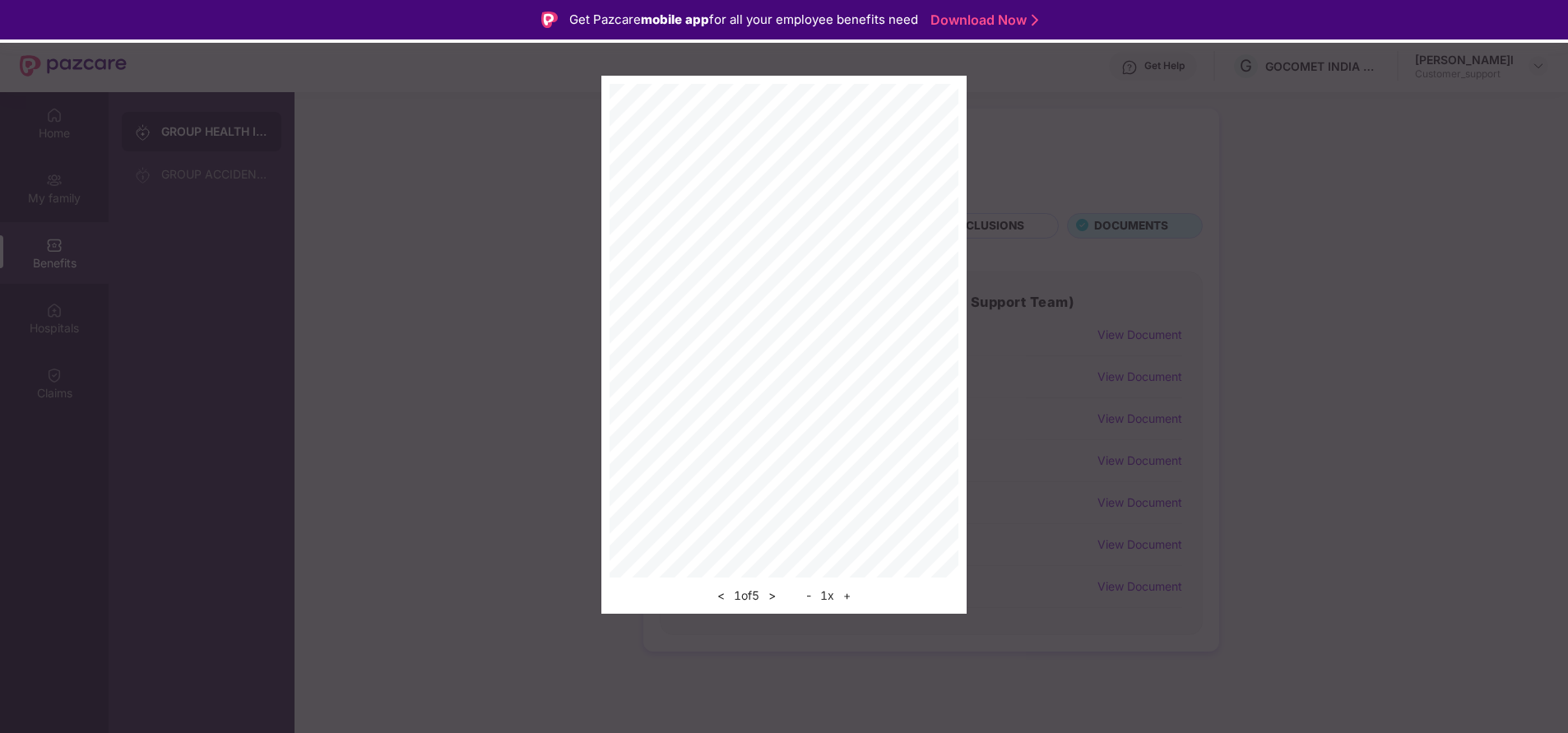
scroll to position [92, 0]
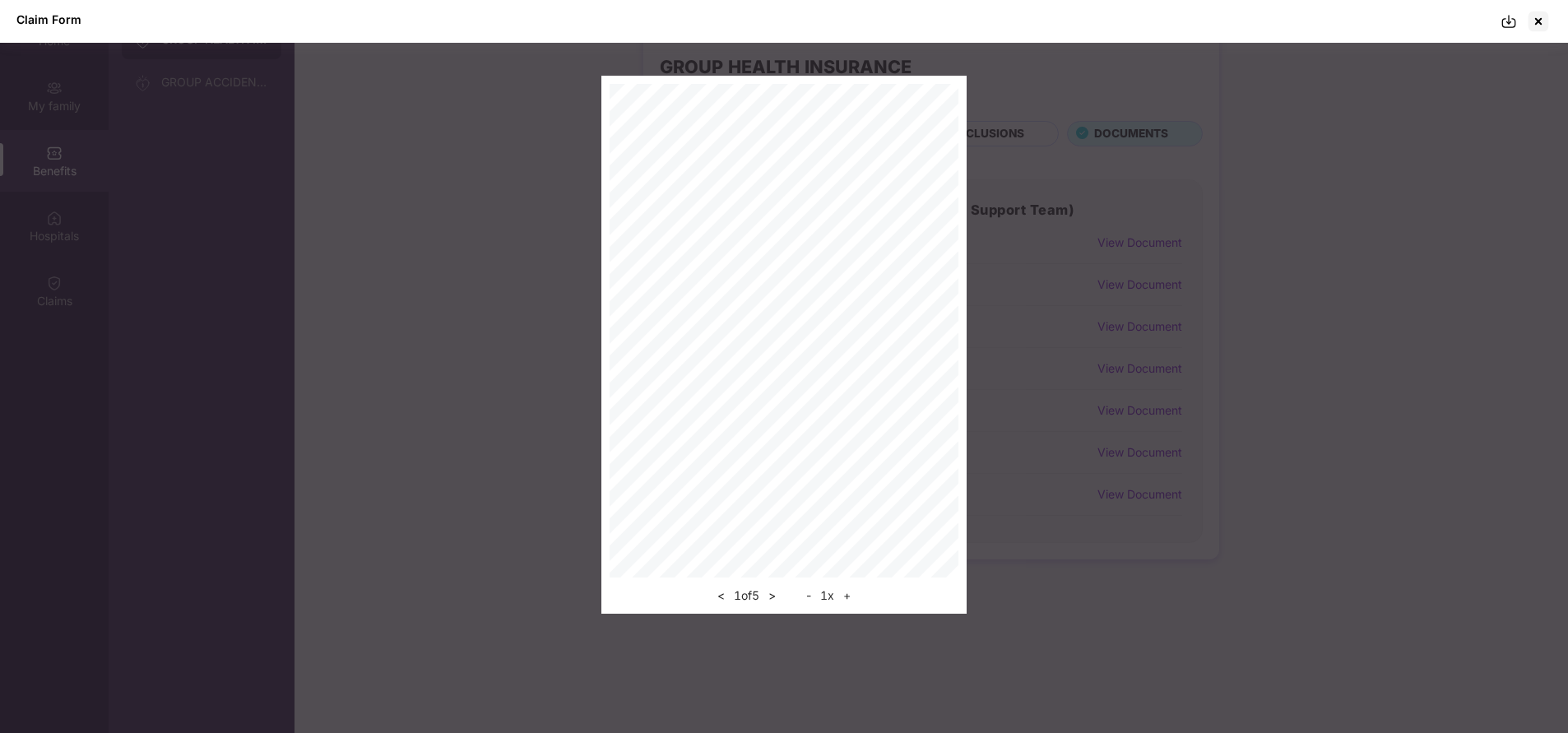
click at [1509, 19] on img at bounding box center [1509, 21] width 17 height 17
click at [1542, 24] on div at bounding box center [1539, 21] width 27 height 27
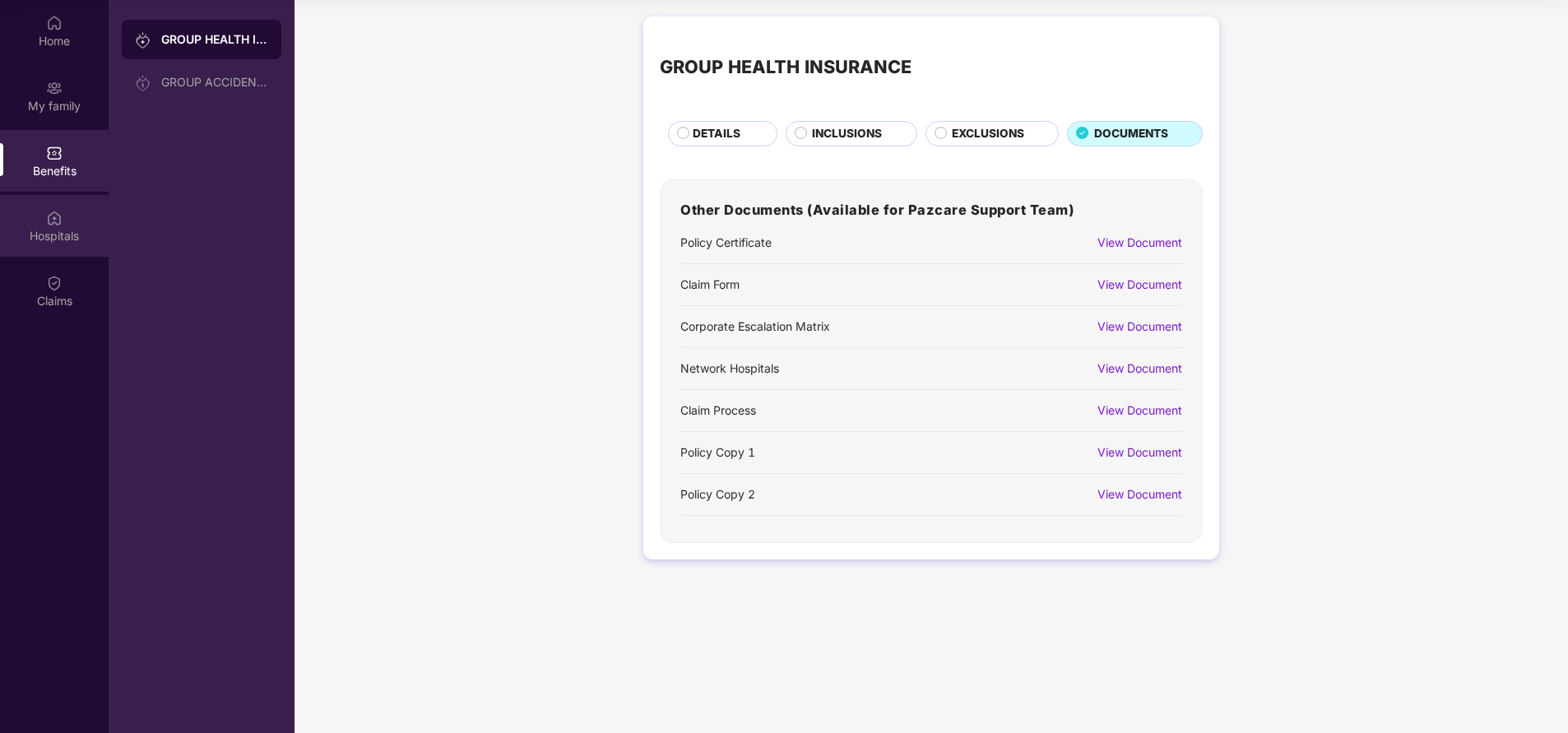
click at [29, 233] on div "Hospitals" at bounding box center [54, 235] width 109 height 17
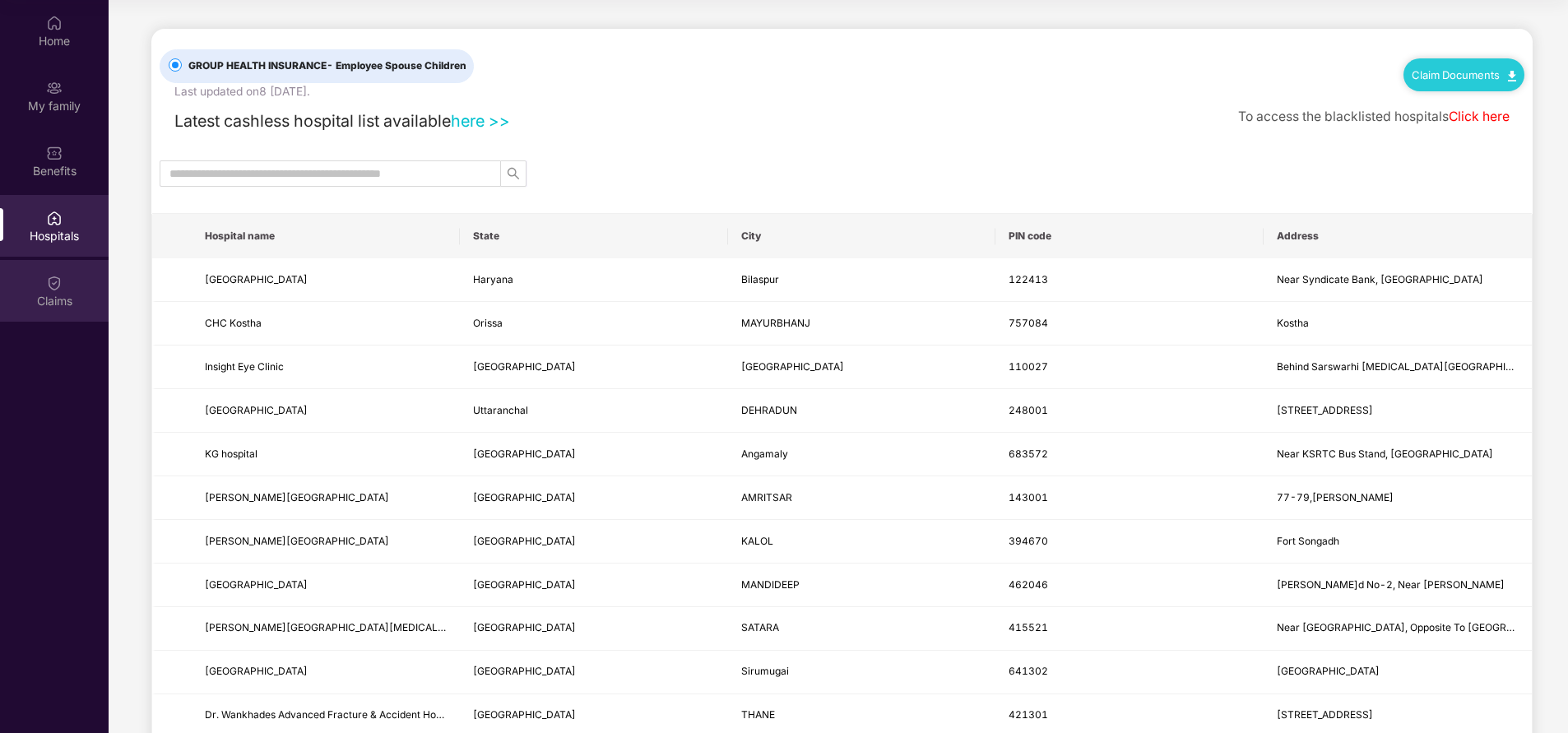
click at [50, 299] on div "Claims" at bounding box center [54, 301] width 109 height 17
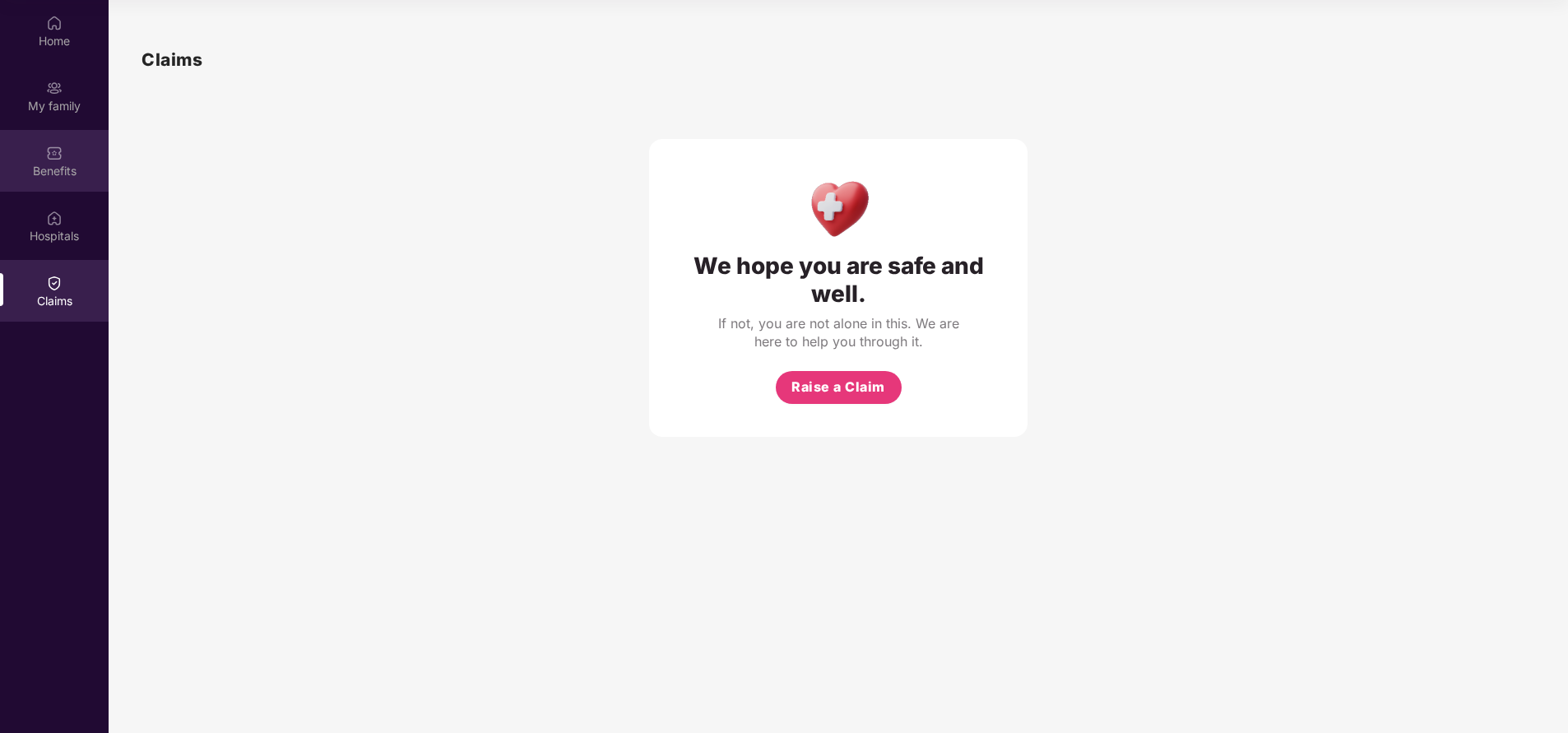
click at [62, 157] on img at bounding box center [54, 153] width 17 height 17
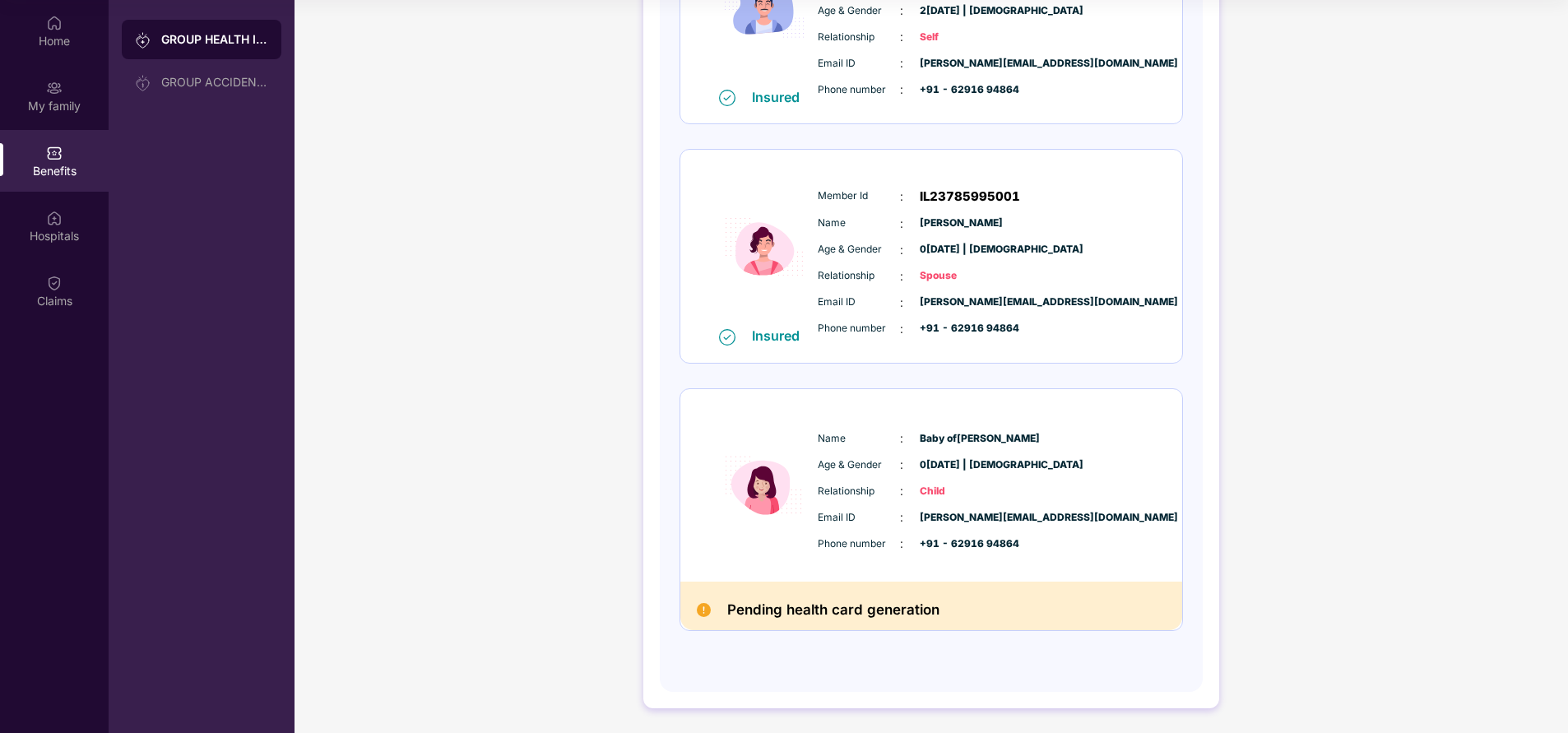
scroll to position [0, 0]
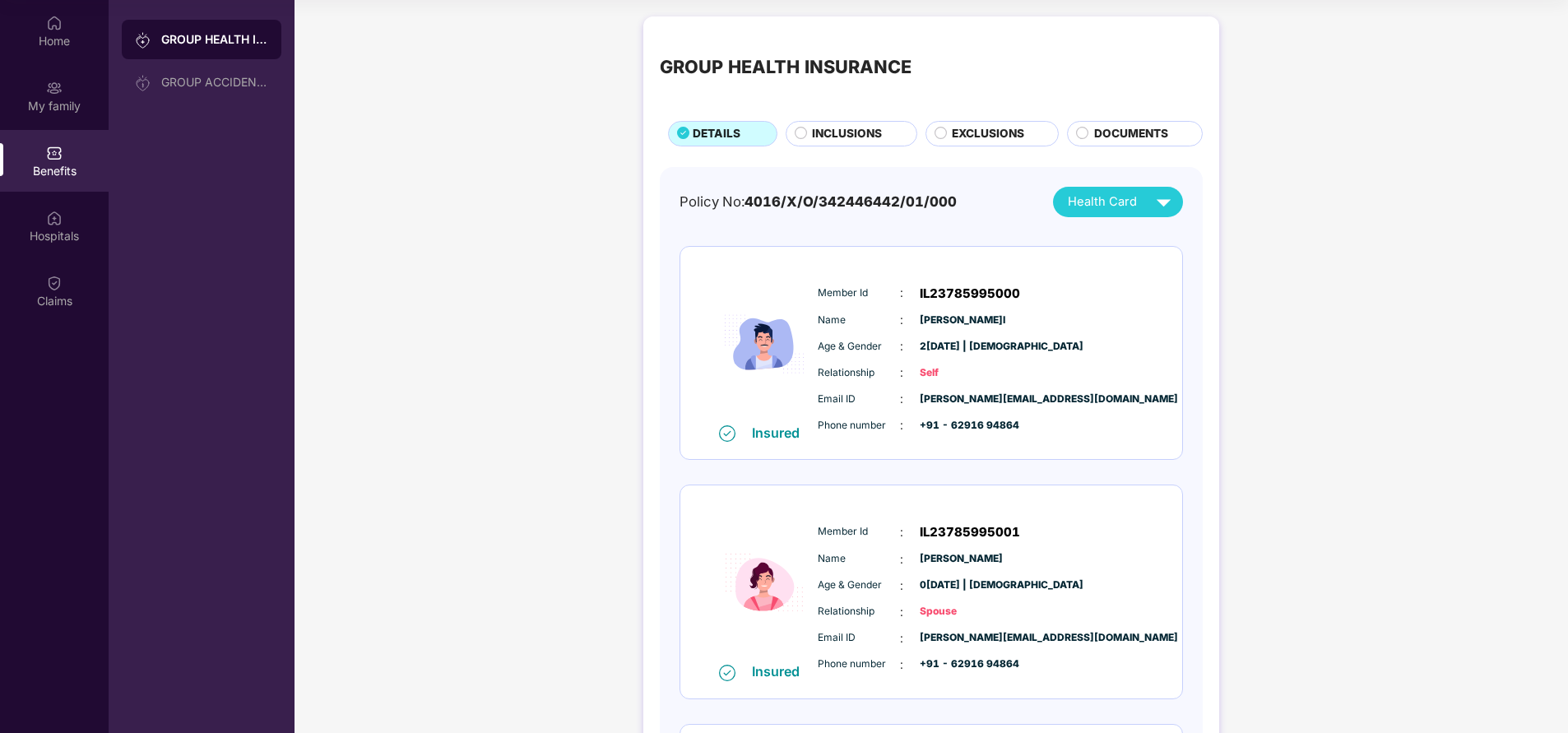
click at [841, 128] on span "INCLUSIONS" at bounding box center [846, 134] width 70 height 18
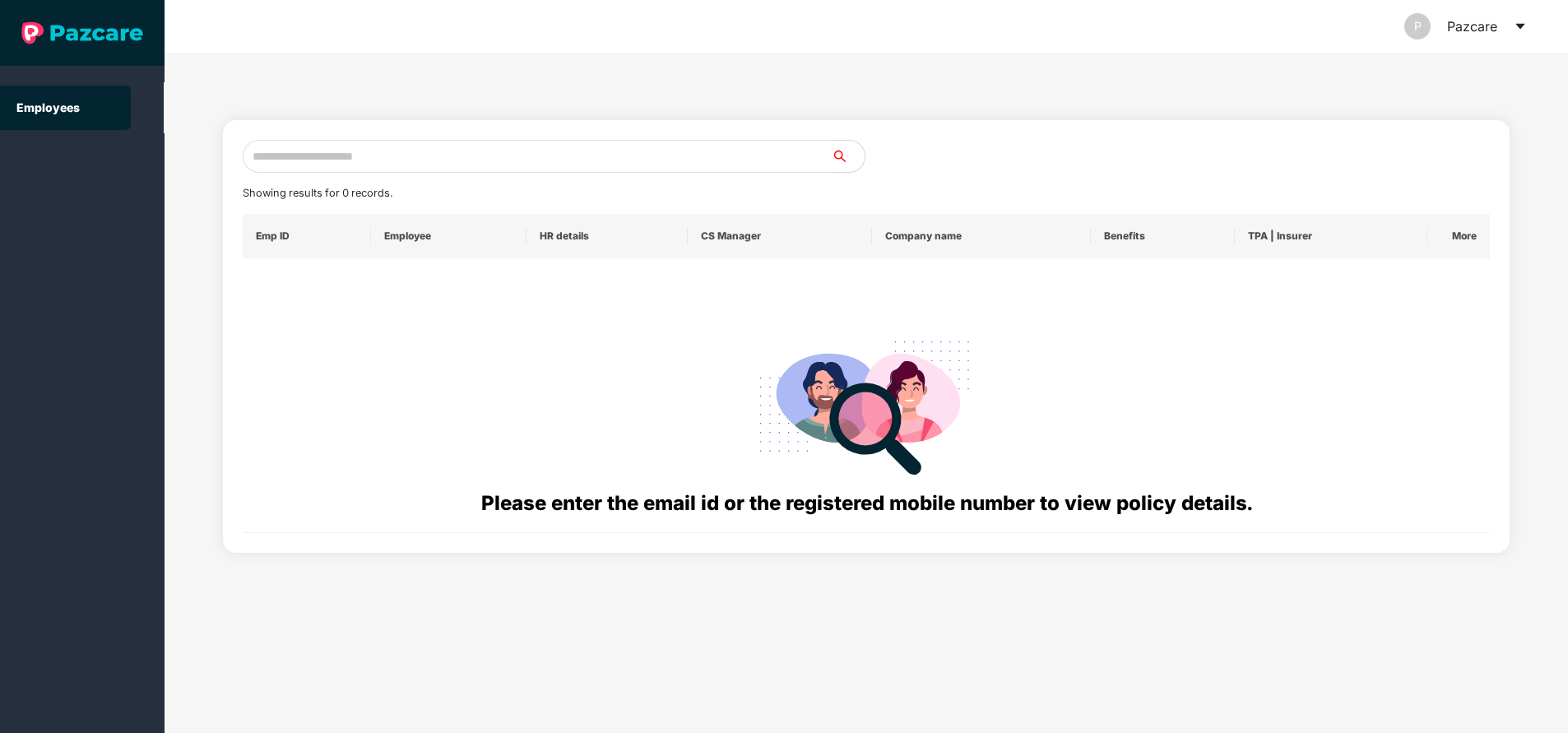
drag, startPoint x: 353, startPoint y: 135, endPoint x: 361, endPoint y: 157, distance: 23.4
click at [361, 157] on div "Showing results for 0 records. Emp ID Employee HR details CS Manager Company na…" at bounding box center [866, 336] width 1286 height 433
click at [361, 157] on input "text" at bounding box center [537, 156] width 589 height 33
paste input "**********"
type input "**********"
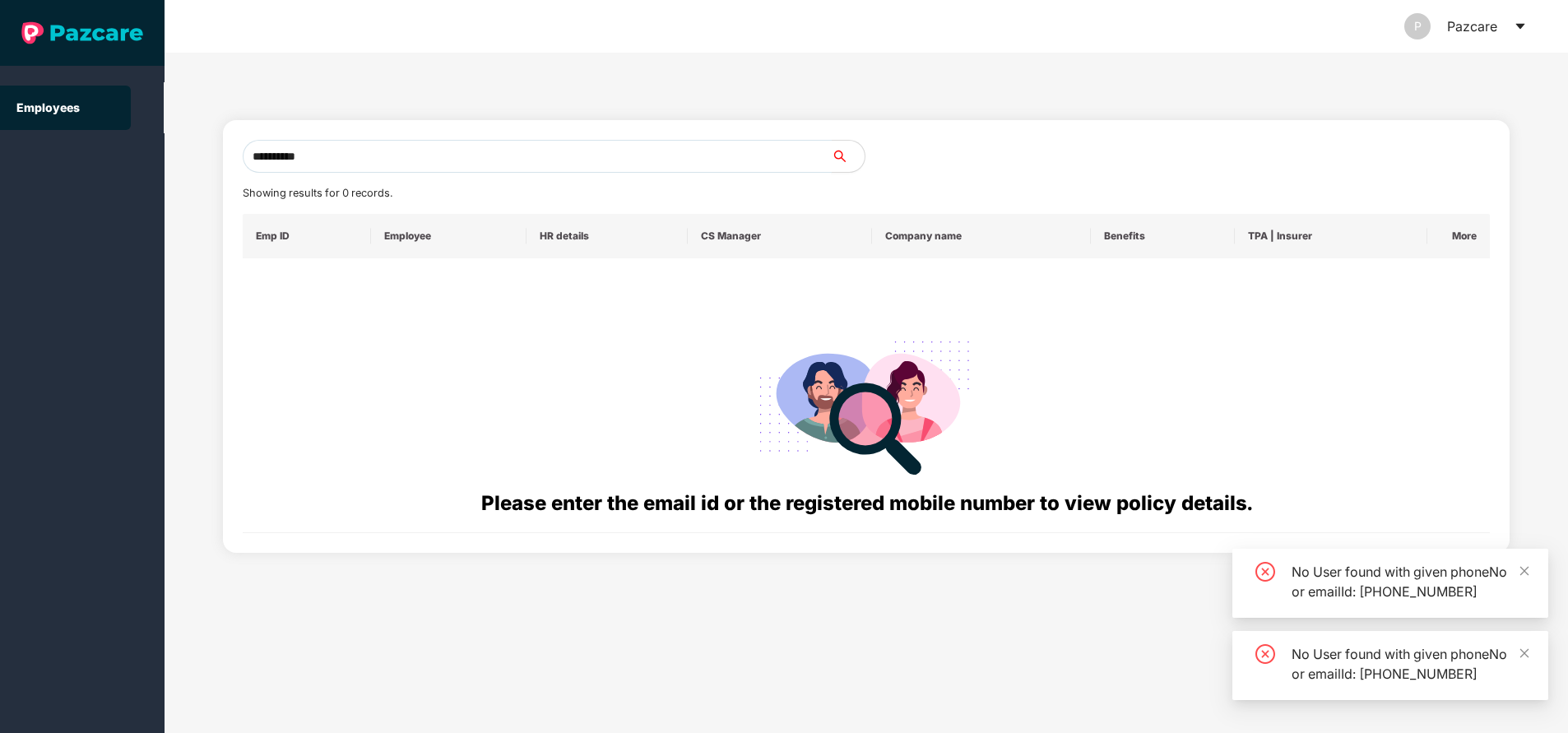
click at [381, 140] on input "**********" at bounding box center [537, 156] width 589 height 33
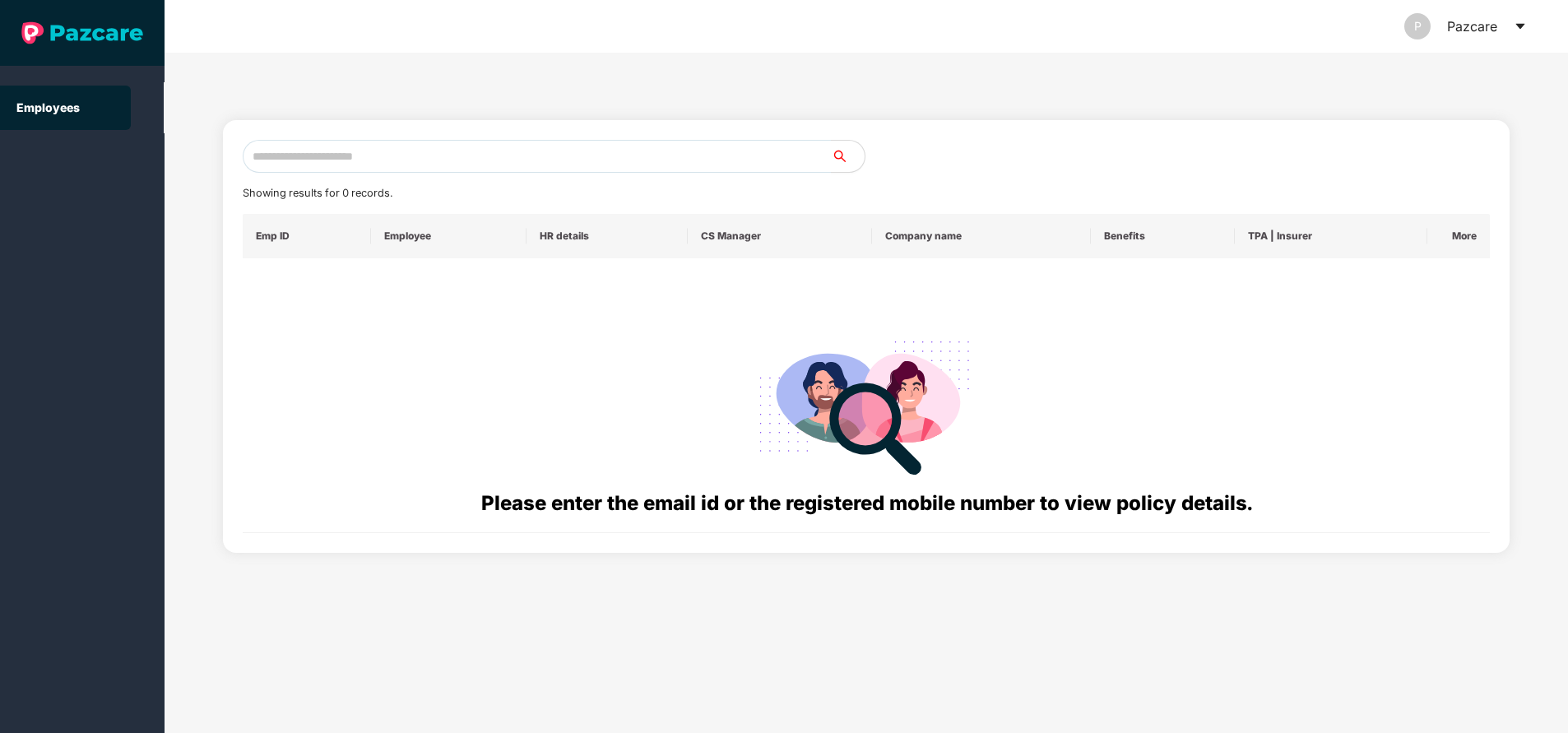
click at [408, 211] on div "Showing results for 0 records. Emp ID Employee HR details CS Manager Company na…" at bounding box center [866, 336] width 1247 height 393
click at [332, 162] on input "text" at bounding box center [537, 156] width 589 height 33
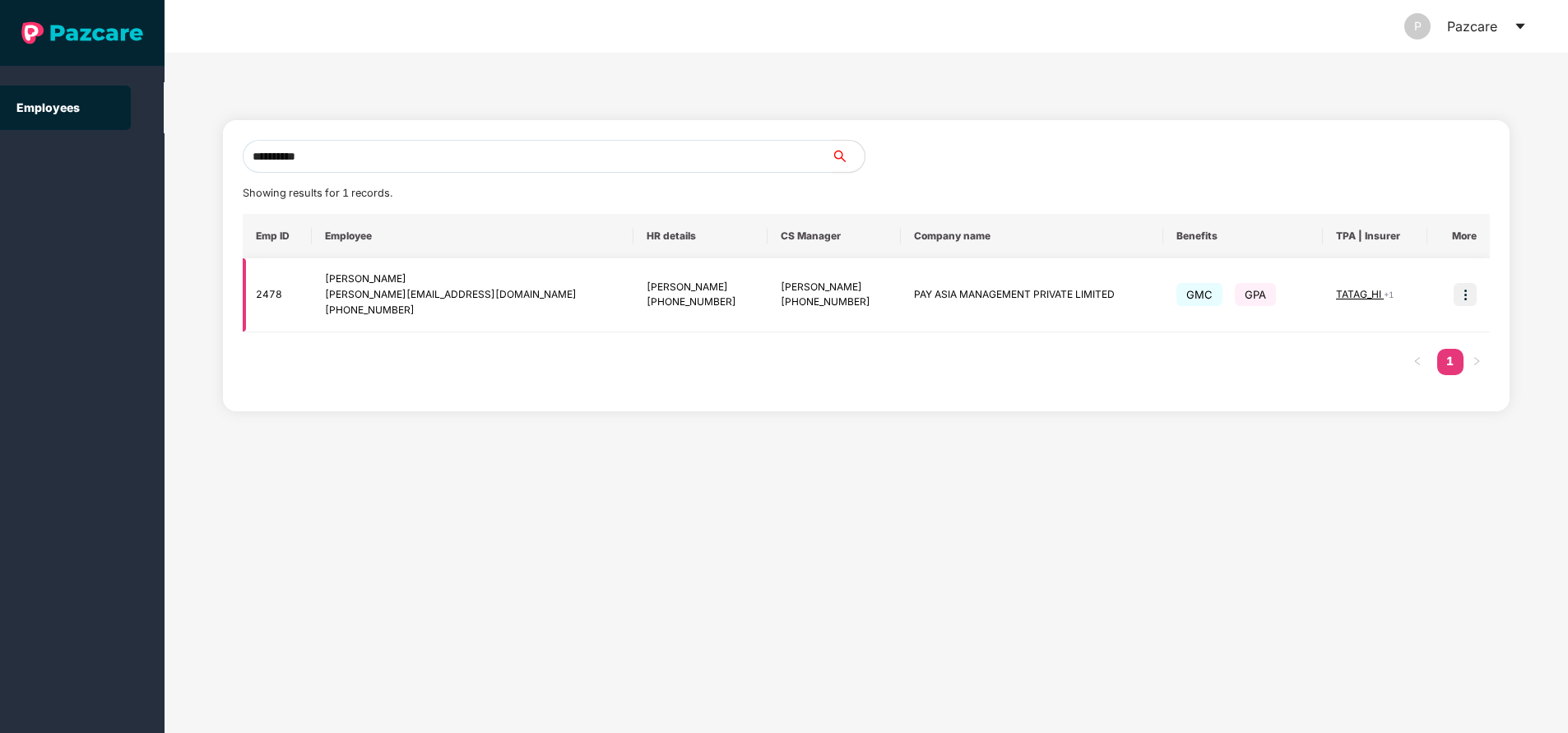
type input "**********"
click at [1464, 293] on img at bounding box center [1465, 295] width 23 height 23
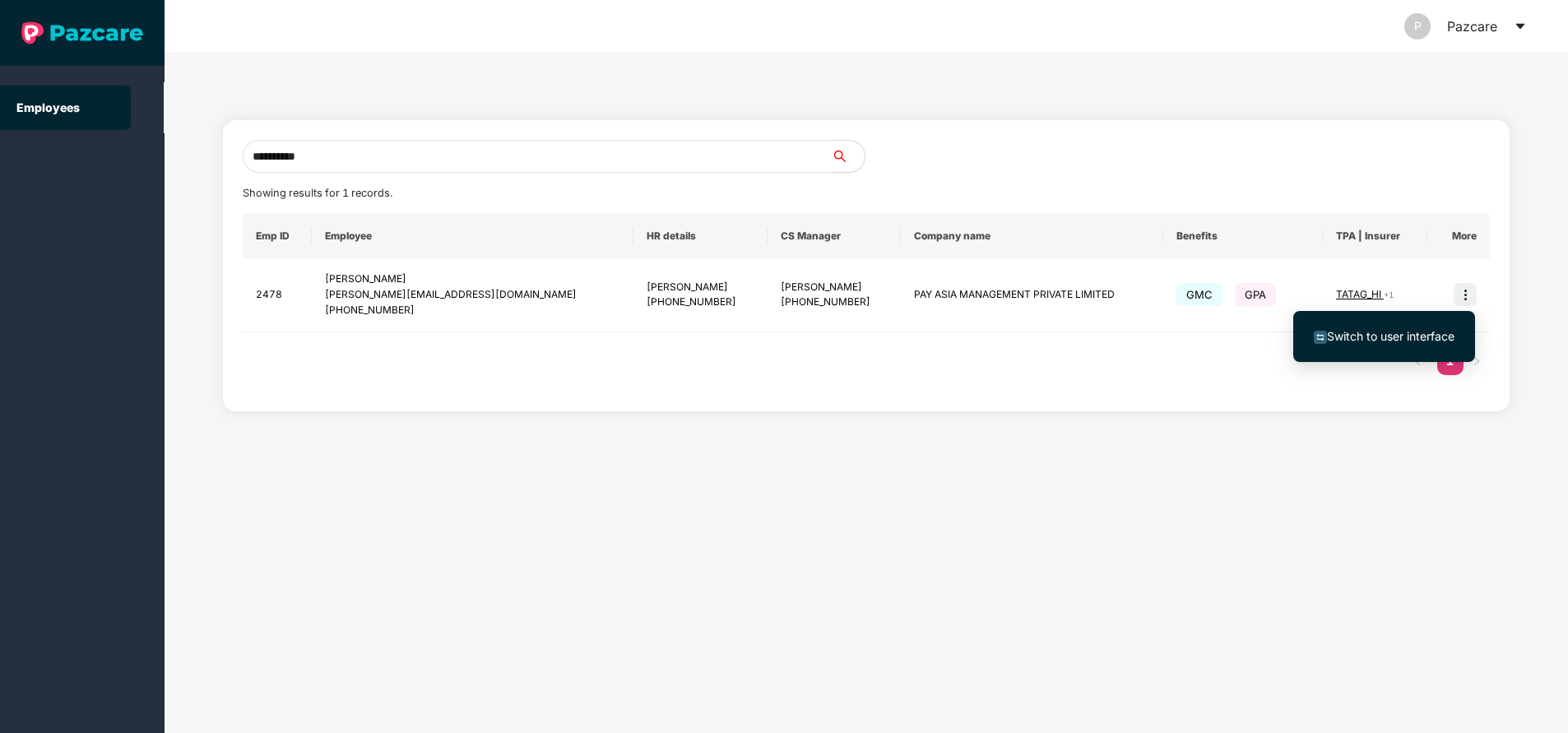
click at [1394, 338] on span "Switch to user interface" at bounding box center [1391, 336] width 127 height 14
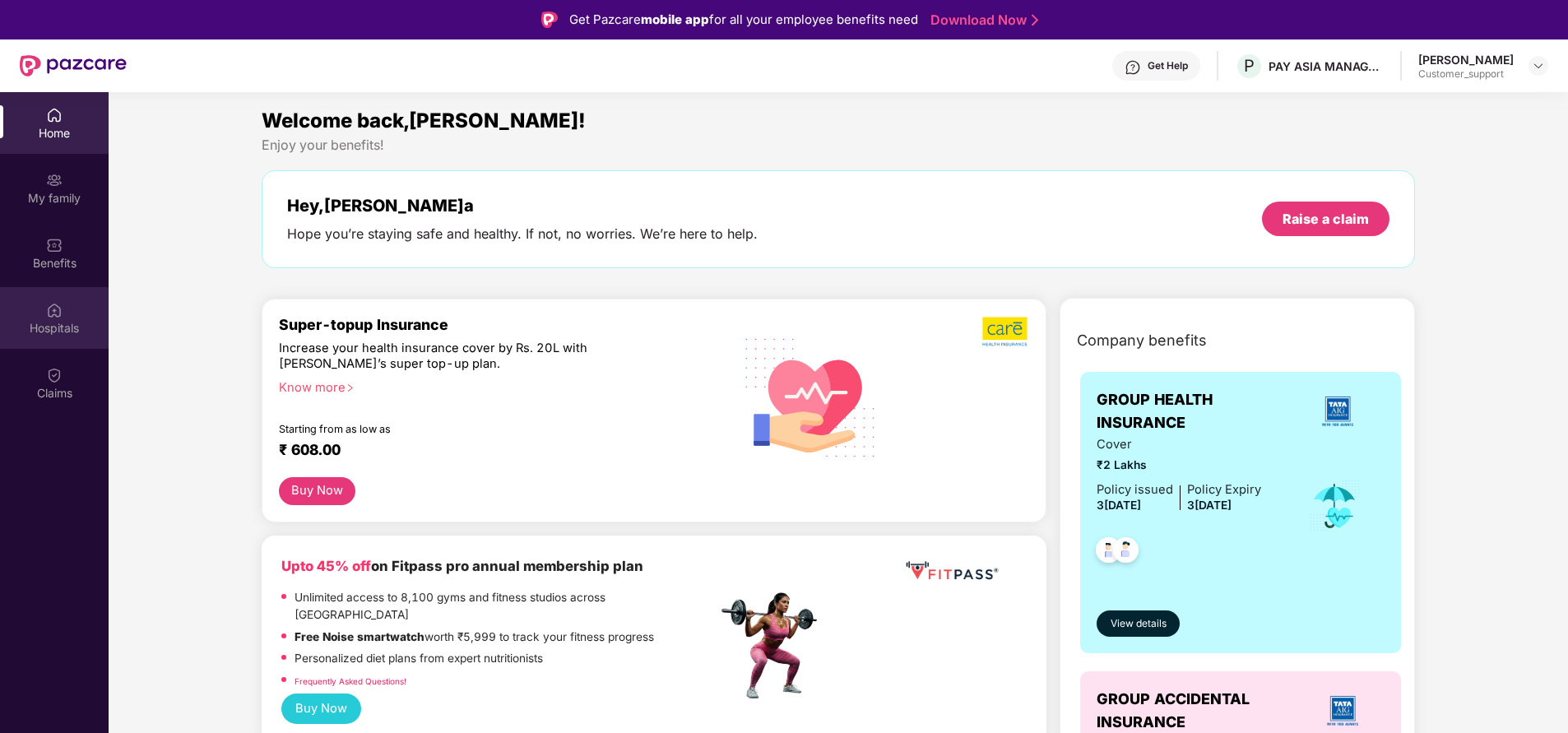
click at [57, 330] on div "Hospitals" at bounding box center [54, 328] width 109 height 17
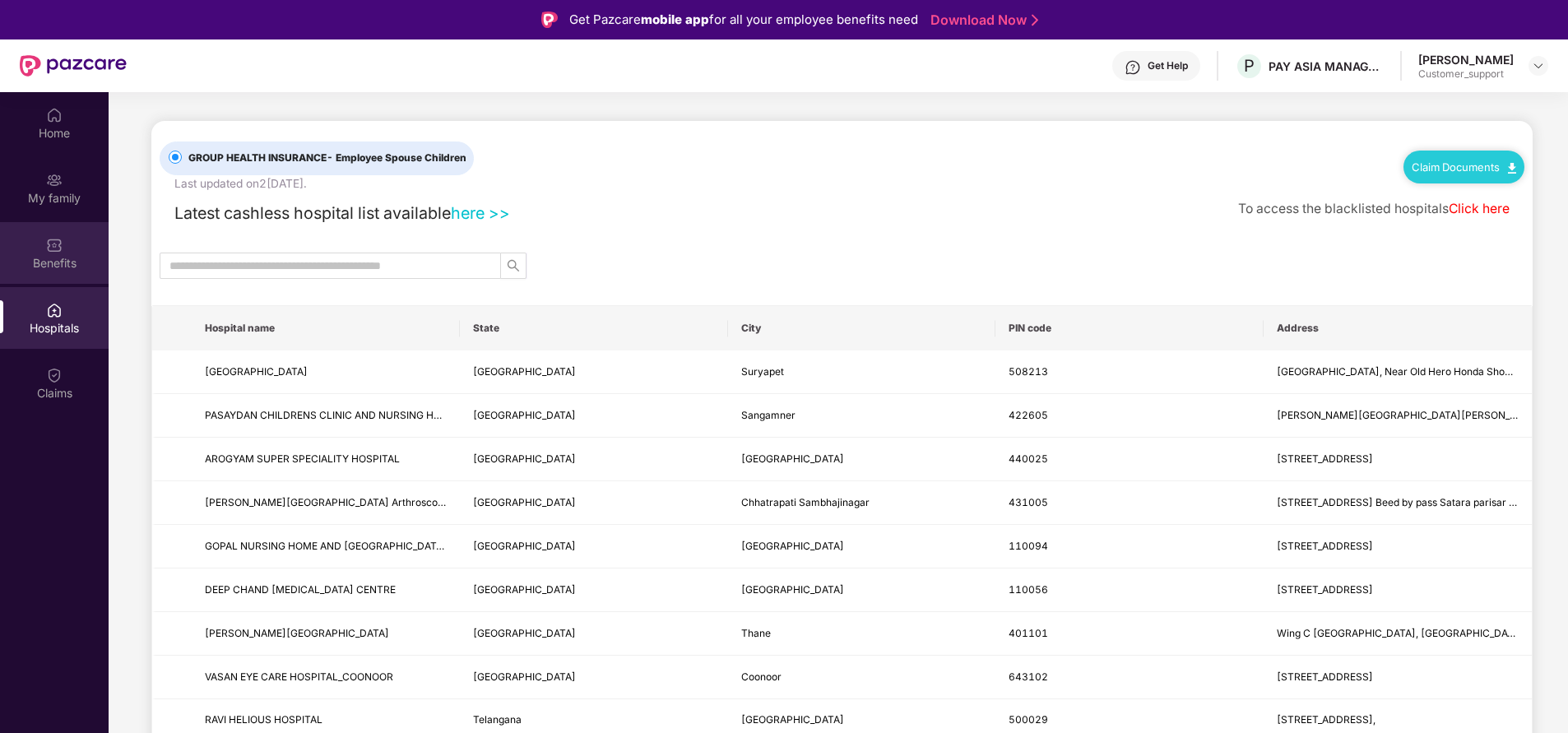
click at [80, 262] on div "Benefits" at bounding box center [54, 263] width 109 height 17
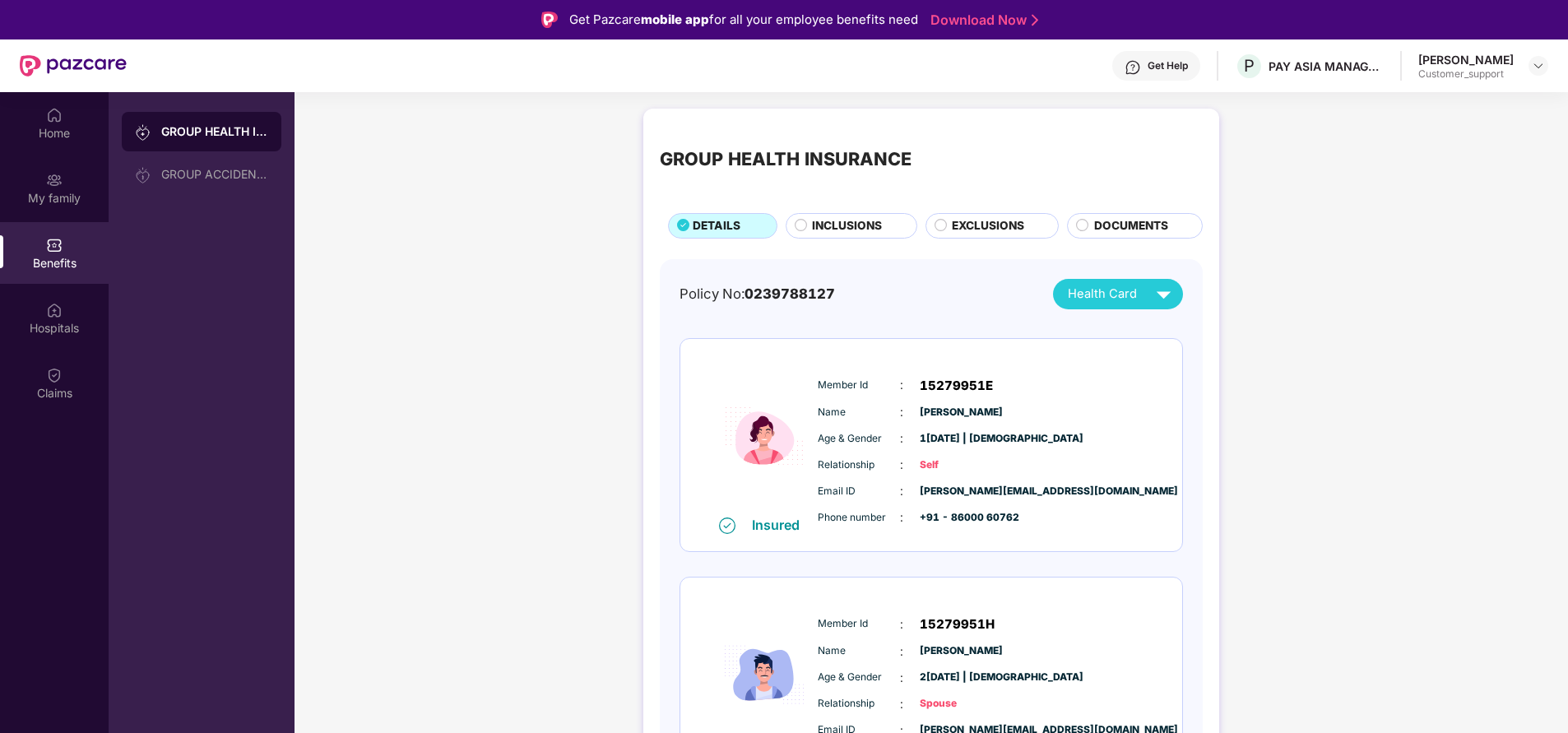
click at [1116, 225] on span "DOCUMENTS" at bounding box center [1132, 226] width 74 height 18
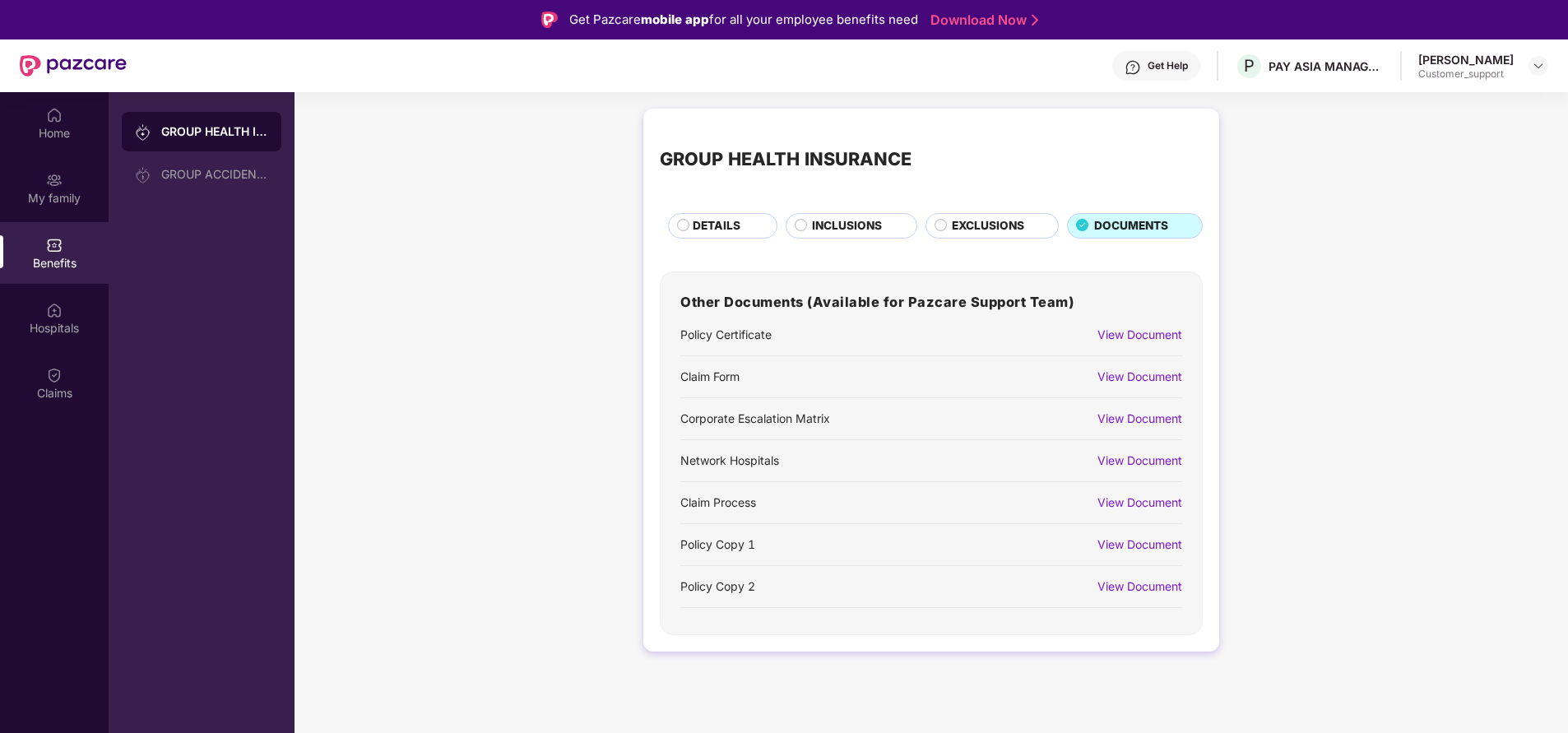
click at [1137, 376] on div "View Document" at bounding box center [1139, 376] width 85 height 18
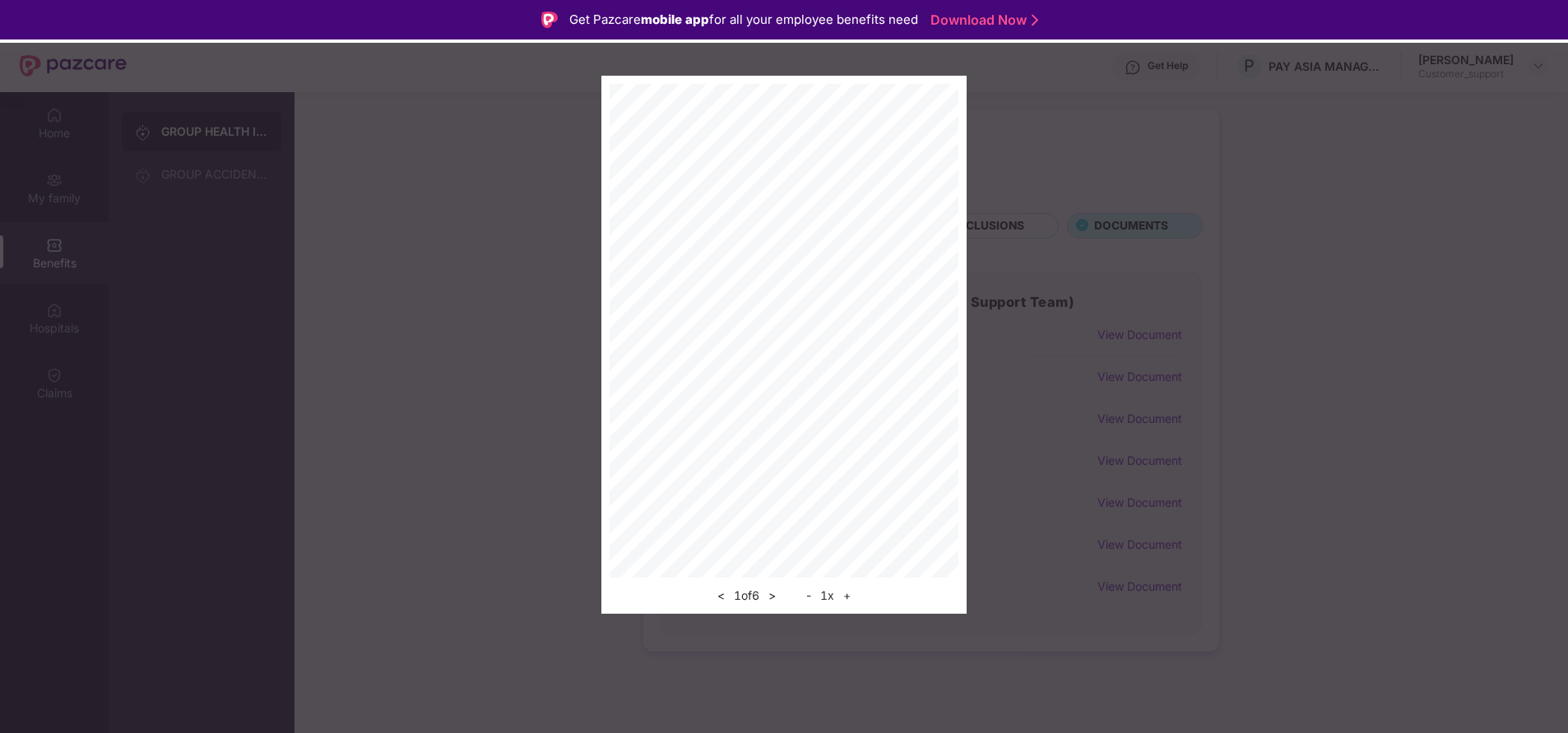
click at [1546, 13] on div "Get Pazcare mobile app for all your employee benefits need Download Now" at bounding box center [784, 19] width 1568 height 40
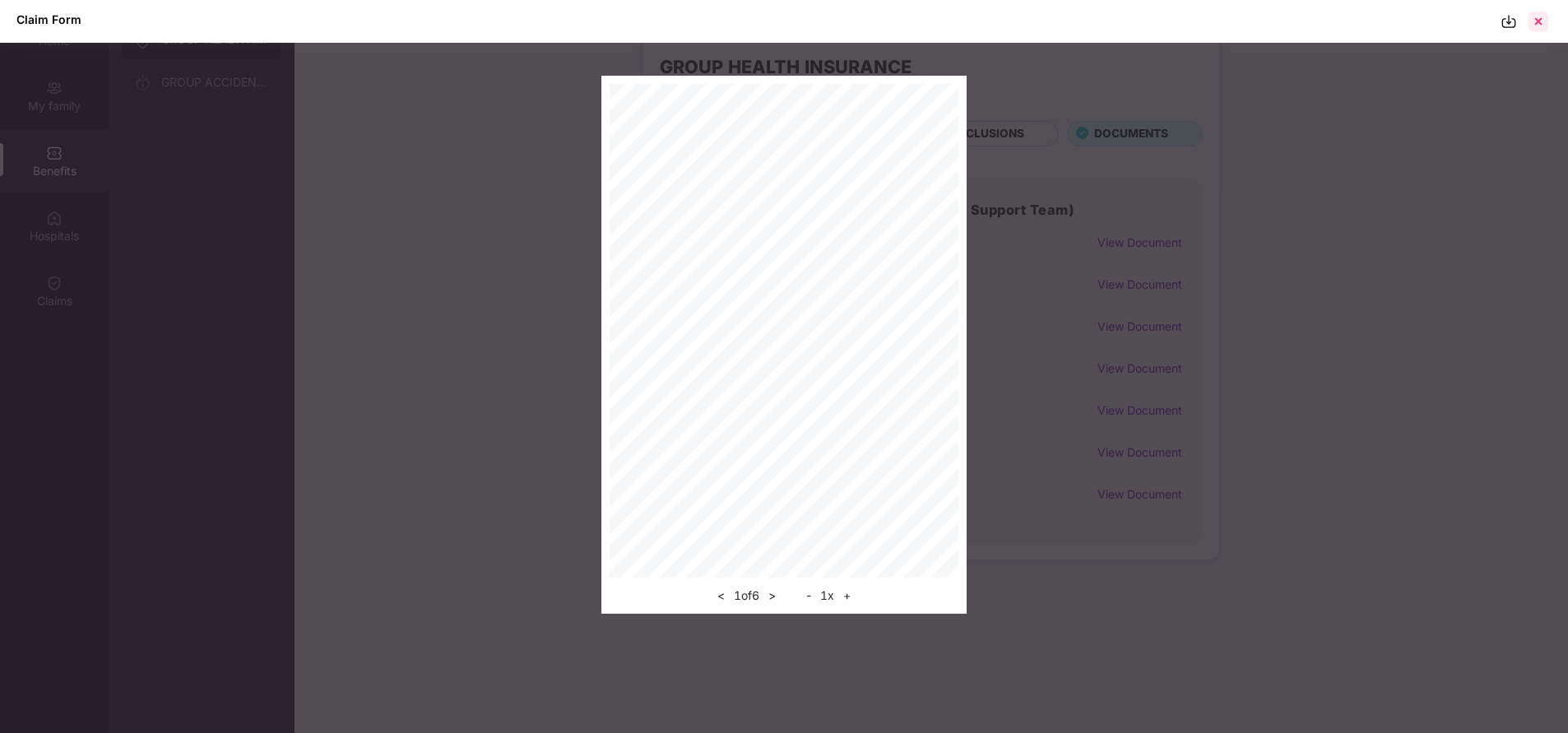
click at [1544, 19] on div at bounding box center [1539, 21] width 27 height 27
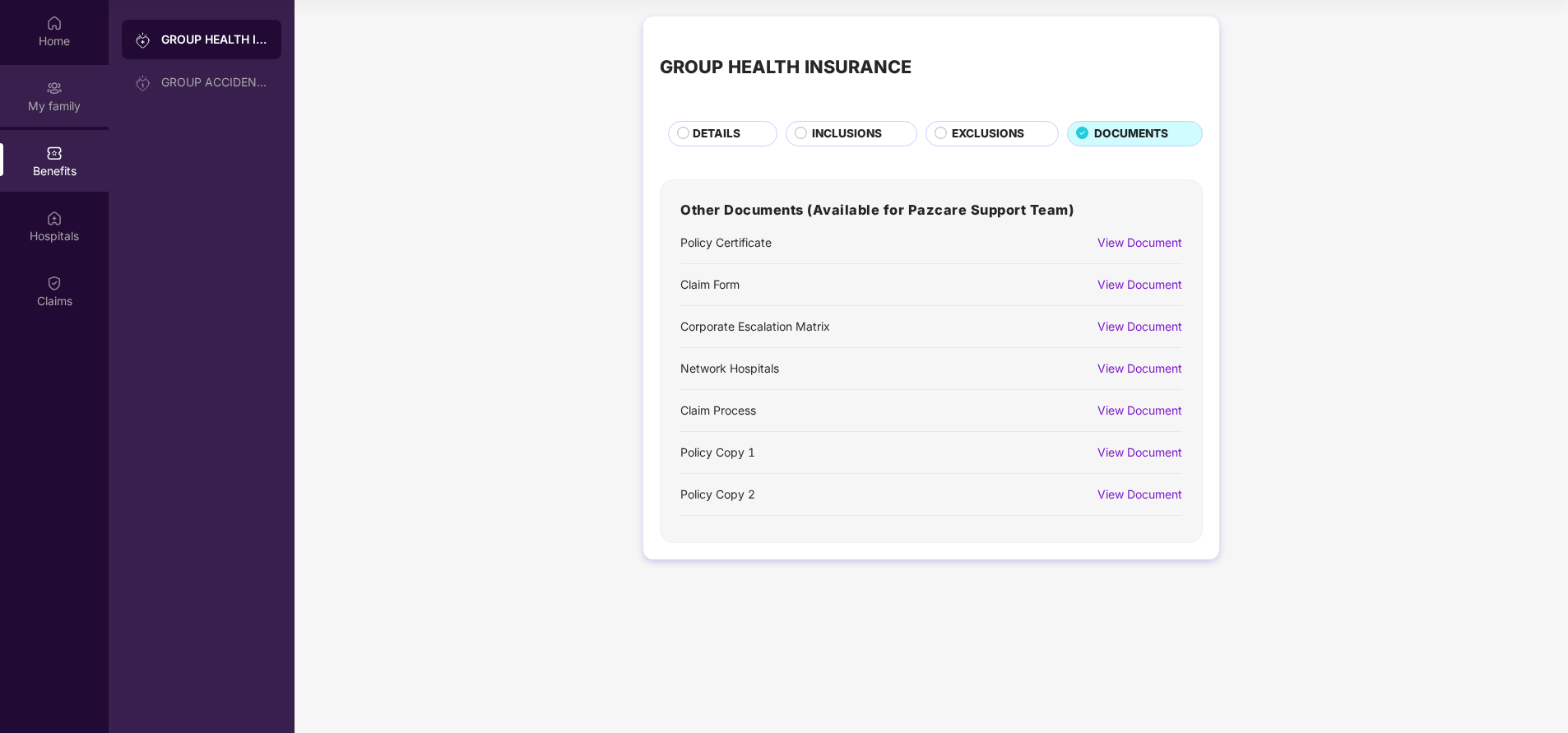
click at [50, 104] on div "My family" at bounding box center [54, 106] width 109 height 17
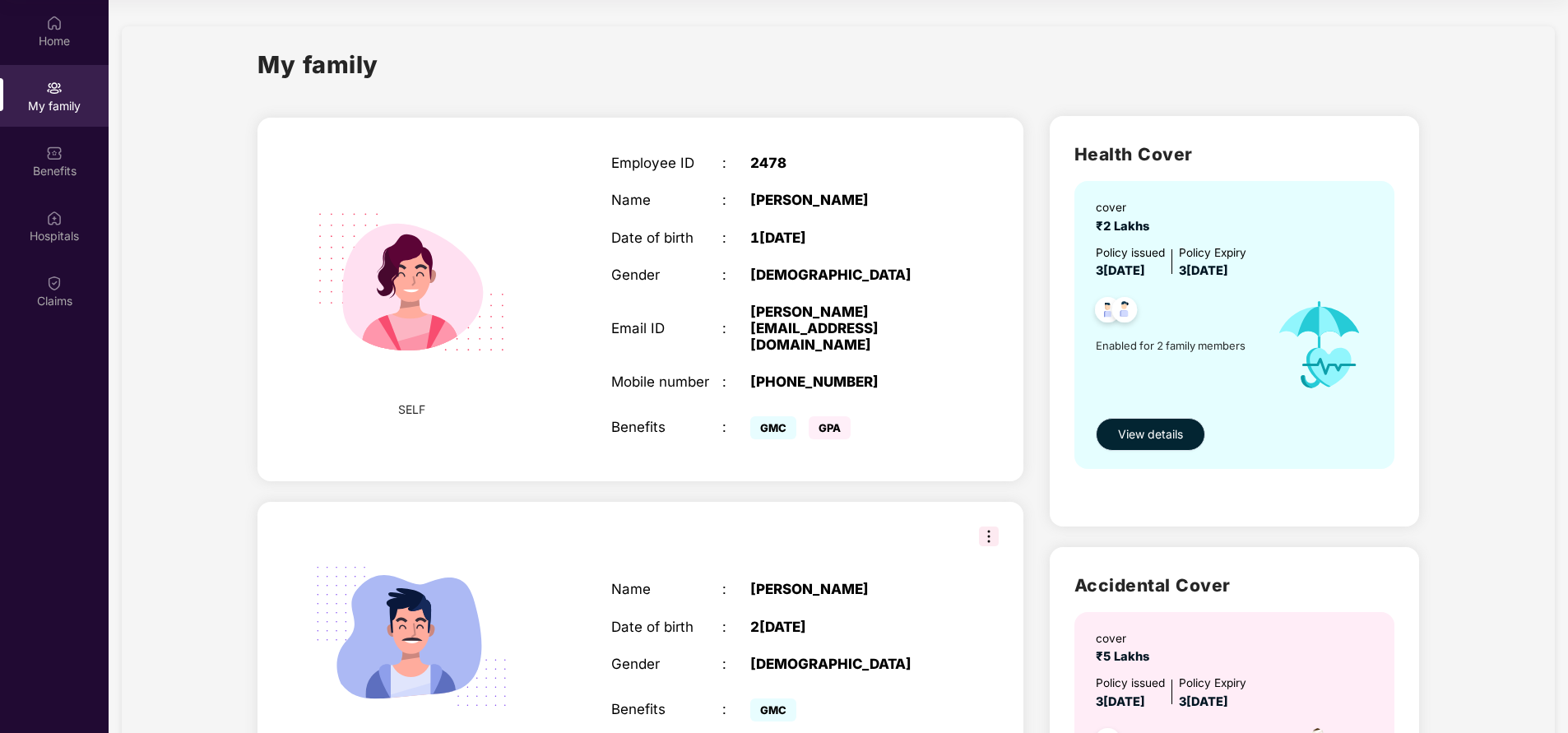
click at [1137, 435] on span "View details" at bounding box center [1150, 434] width 65 height 18
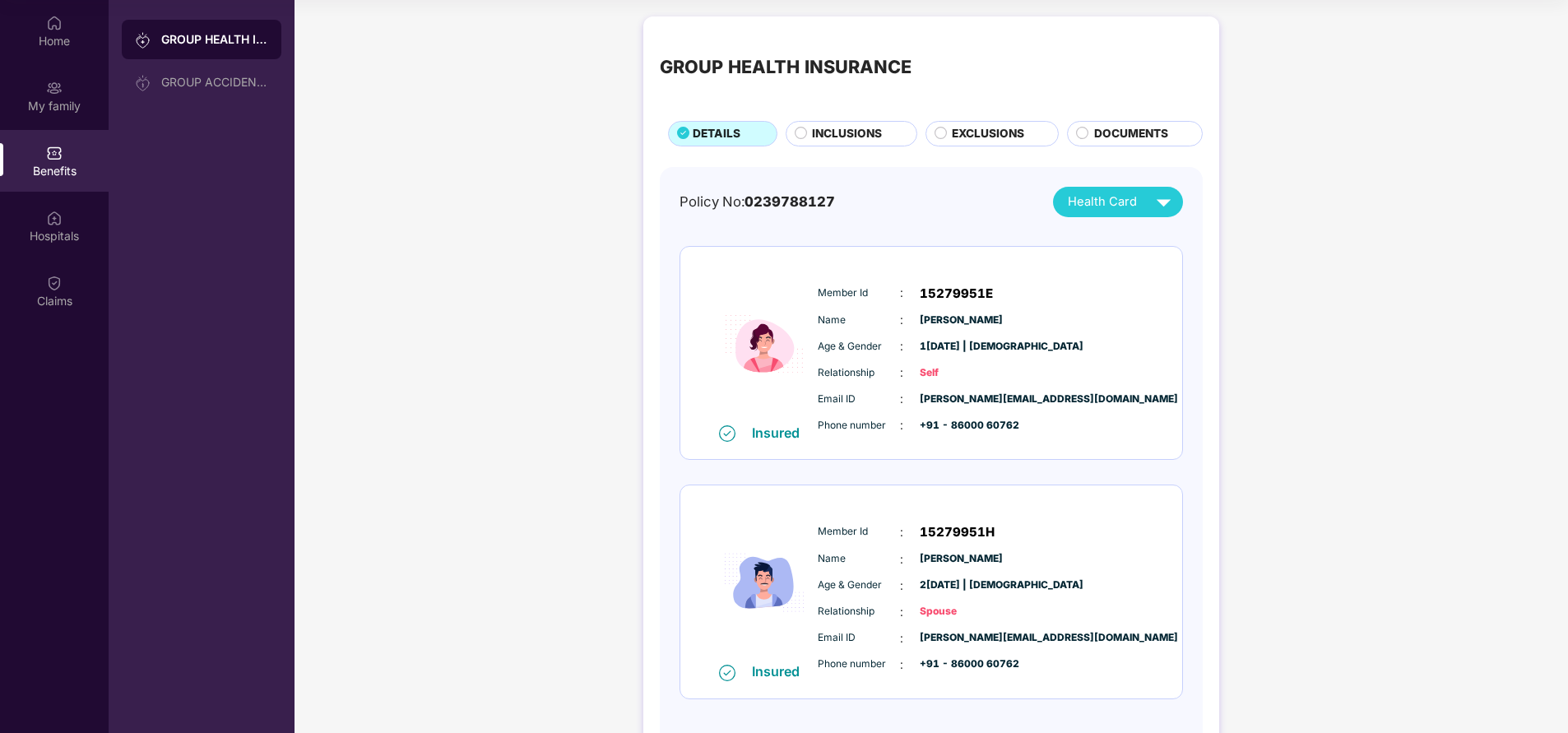
click at [986, 127] on span "EXCLUSIONS" at bounding box center [988, 134] width 73 height 18
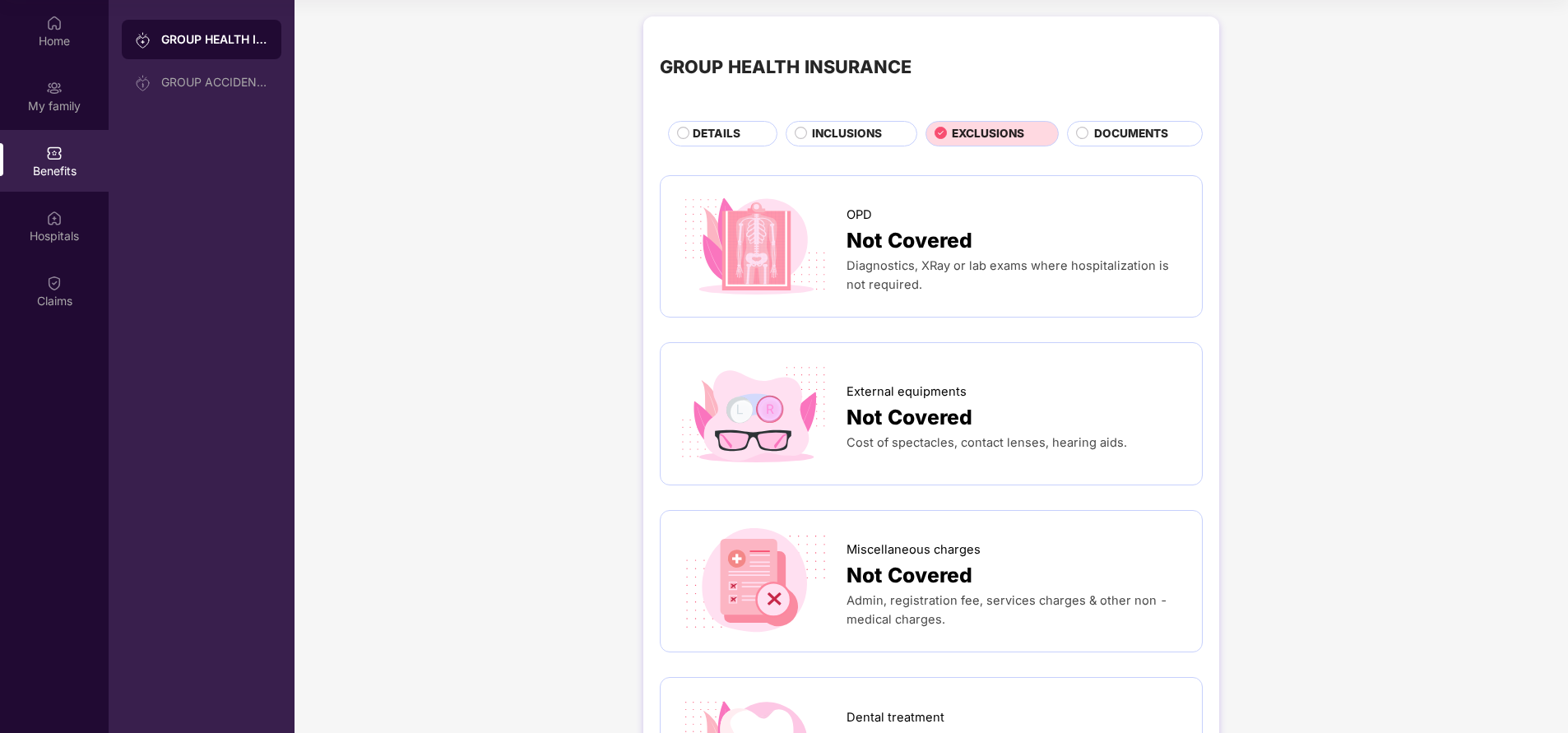
click at [1139, 142] on span "DOCUMENTS" at bounding box center [1132, 134] width 74 height 18
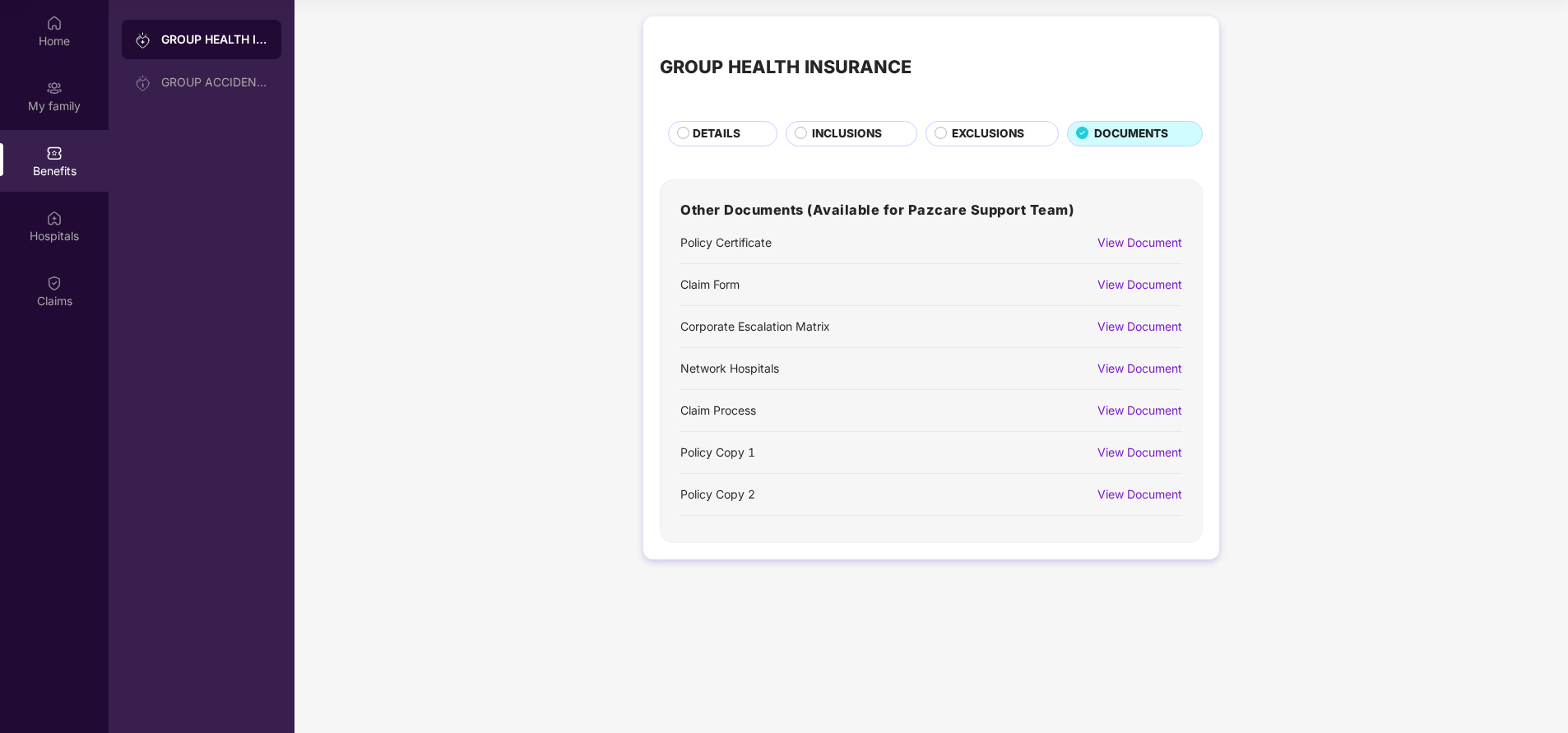
click at [1134, 285] on div "View Document" at bounding box center [1139, 284] width 85 height 18
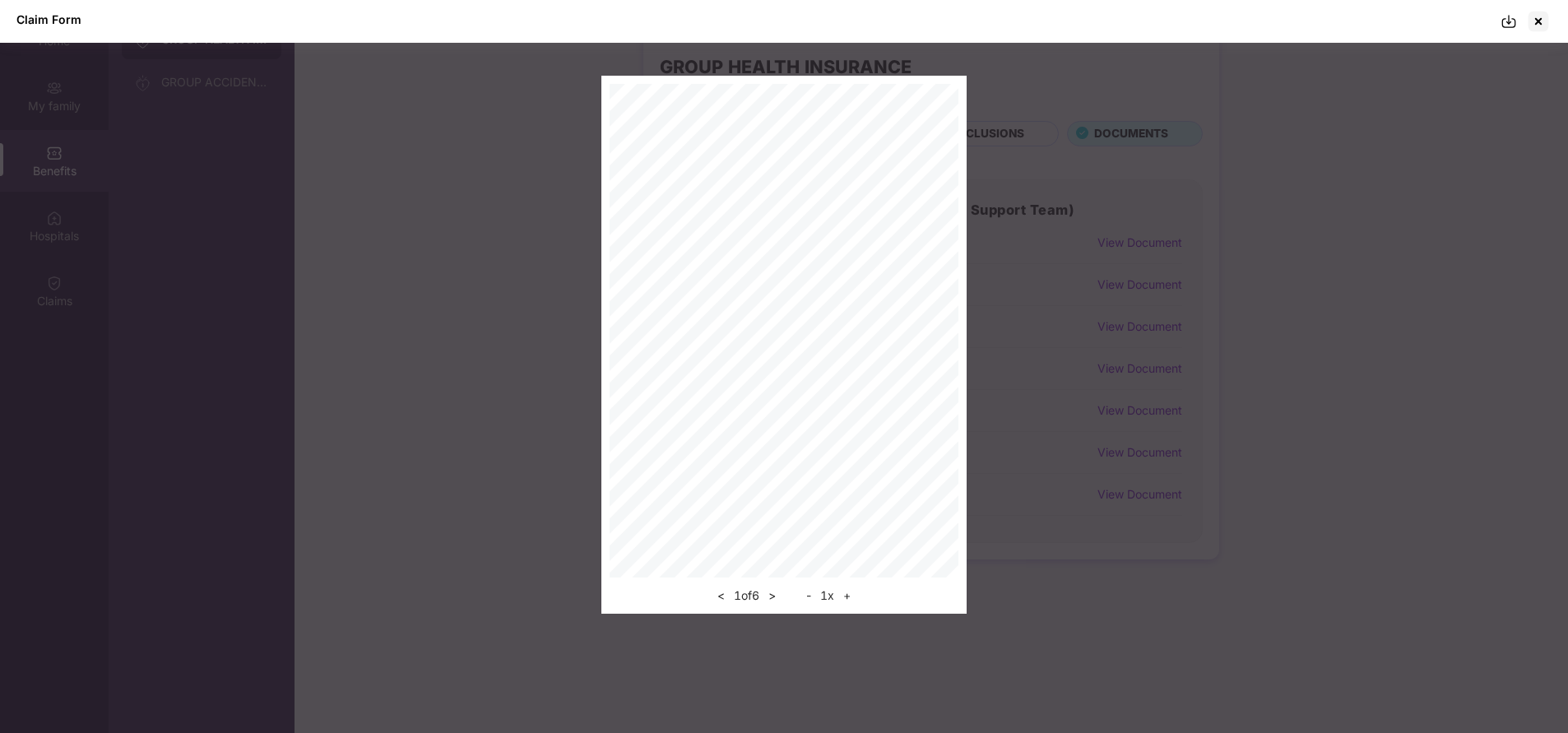
click at [1510, 20] on img at bounding box center [1509, 21] width 17 height 17
click at [1547, 25] on div at bounding box center [1539, 21] width 27 height 27
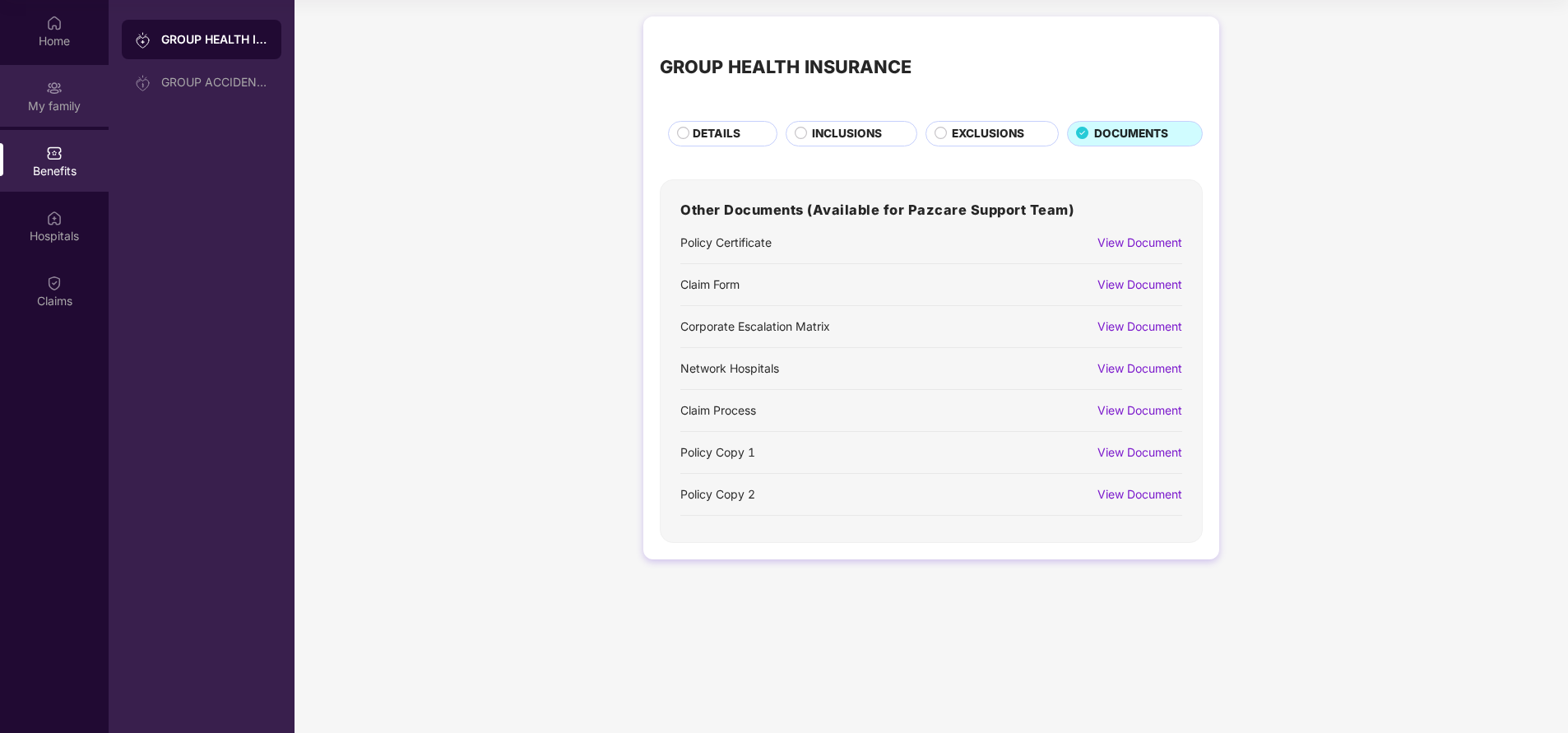
click at [73, 106] on div "My family" at bounding box center [54, 106] width 109 height 17
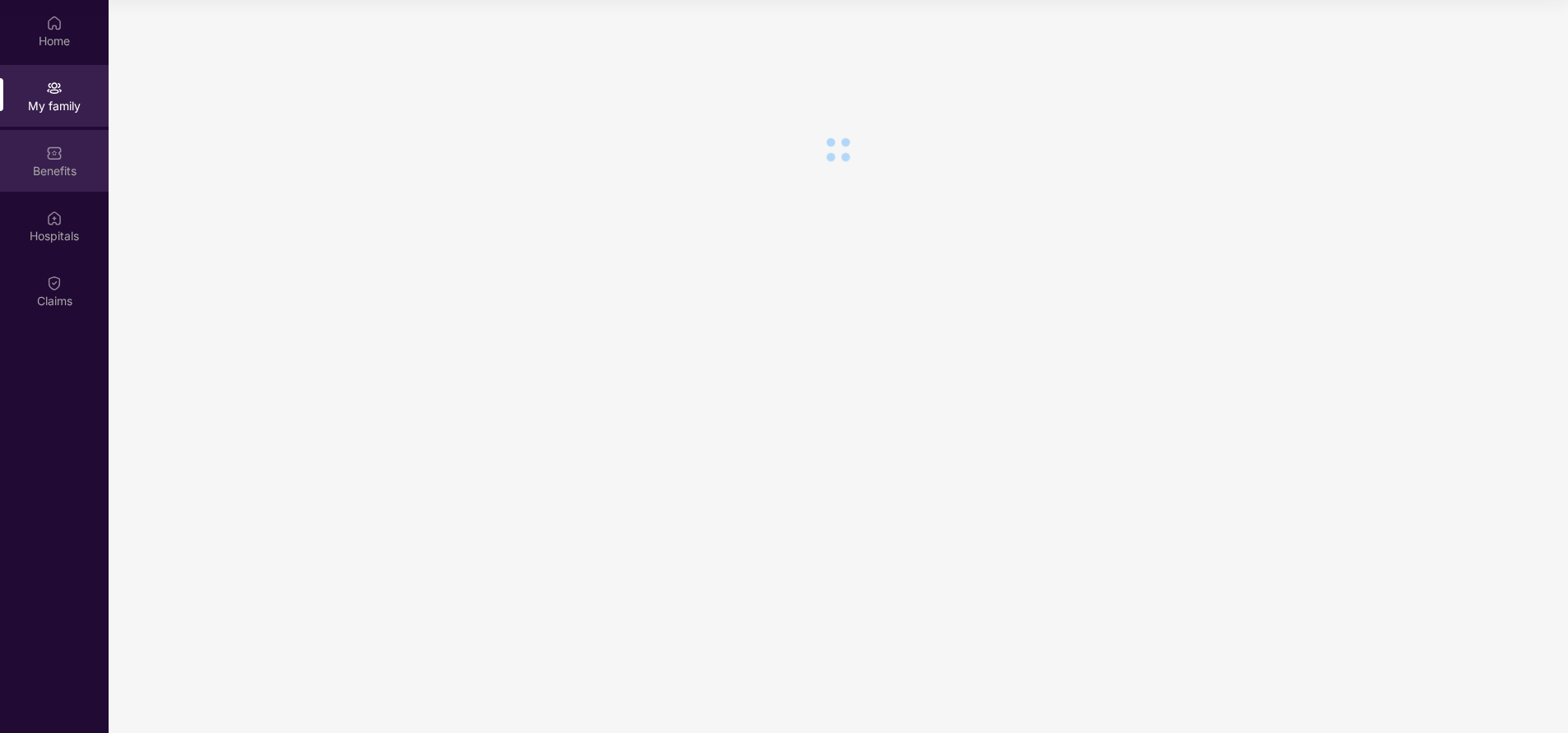
click at [60, 174] on div "Benefits" at bounding box center [54, 171] width 109 height 17
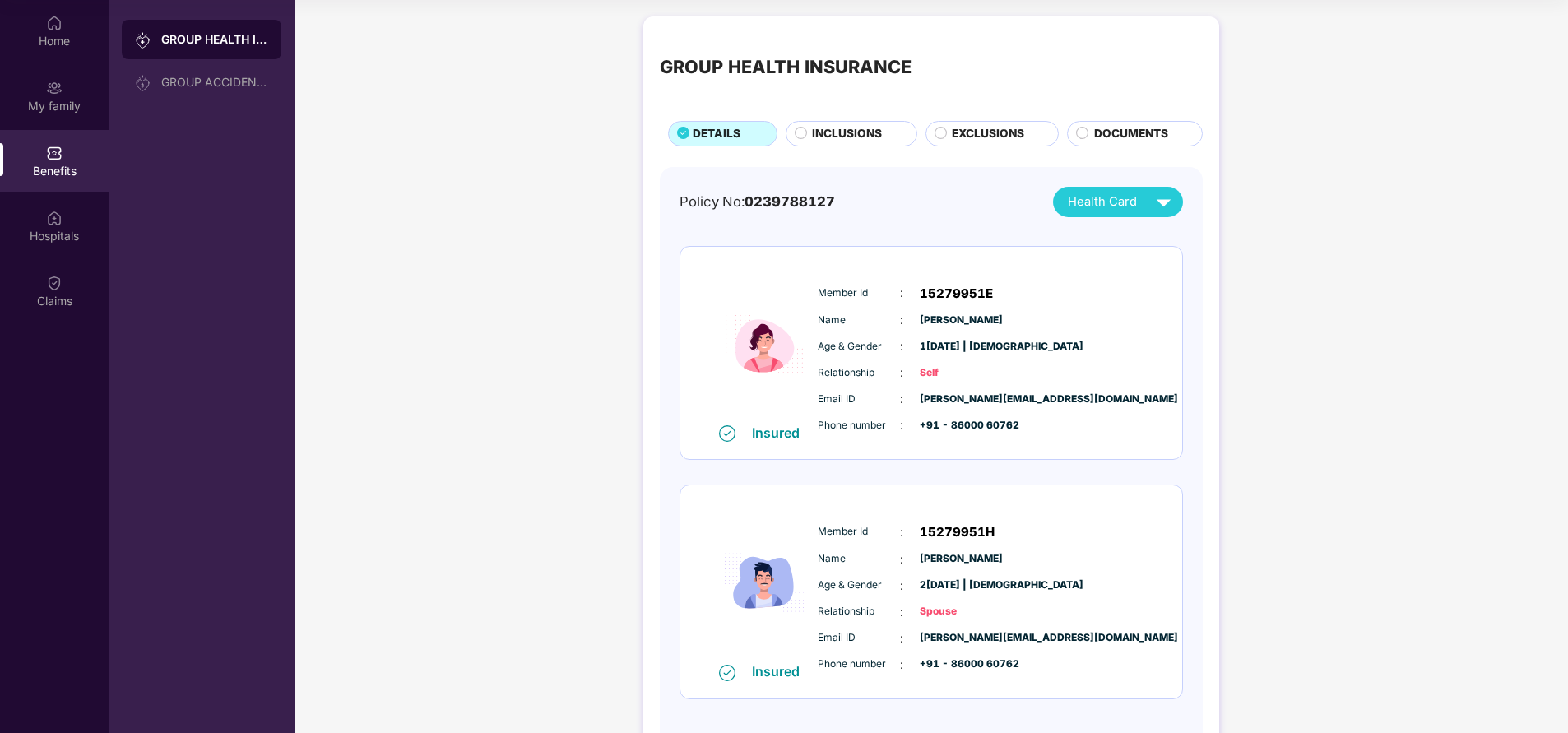
click at [842, 143] on span "INCLUSIONS" at bounding box center [846, 134] width 70 height 18
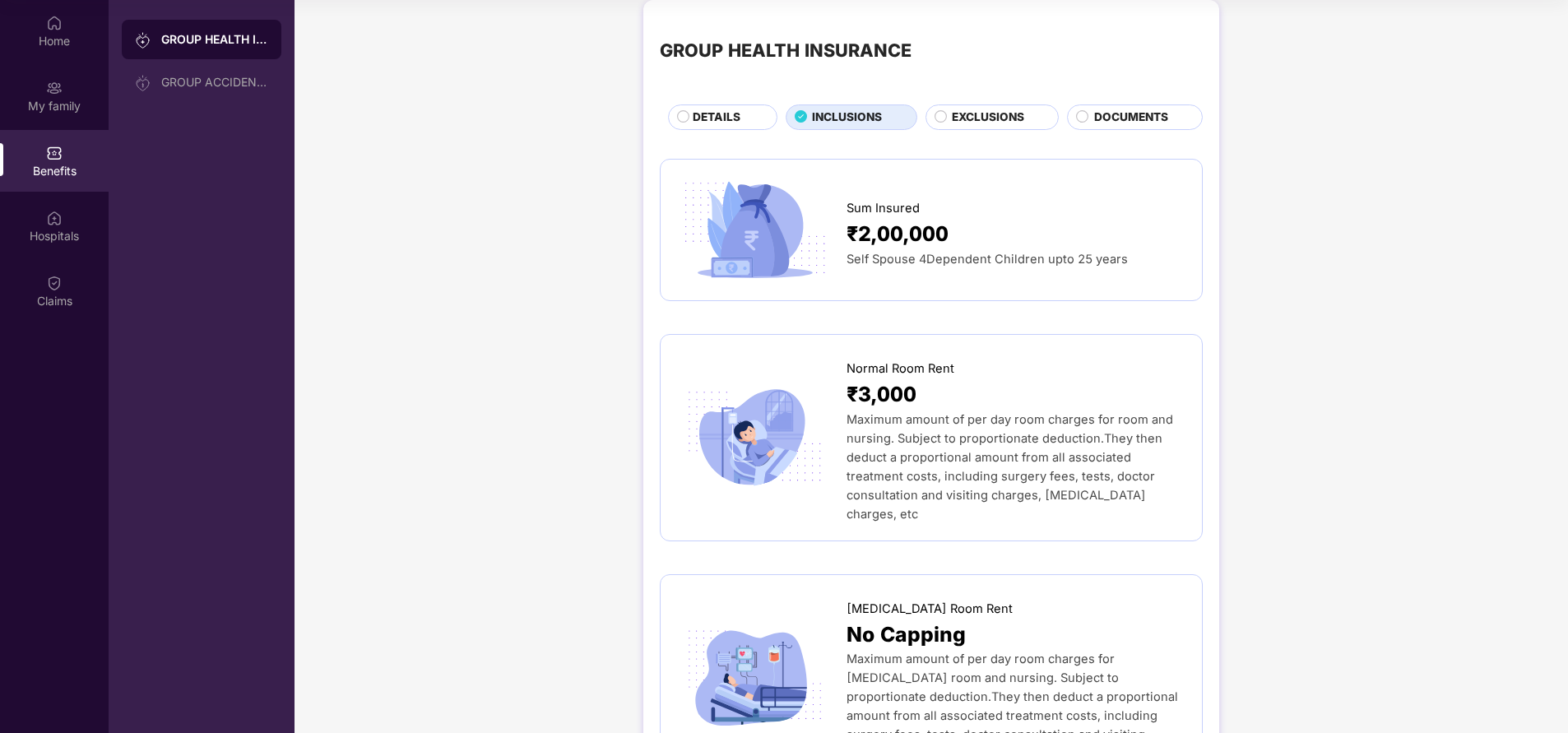
scroll to position [12, 0]
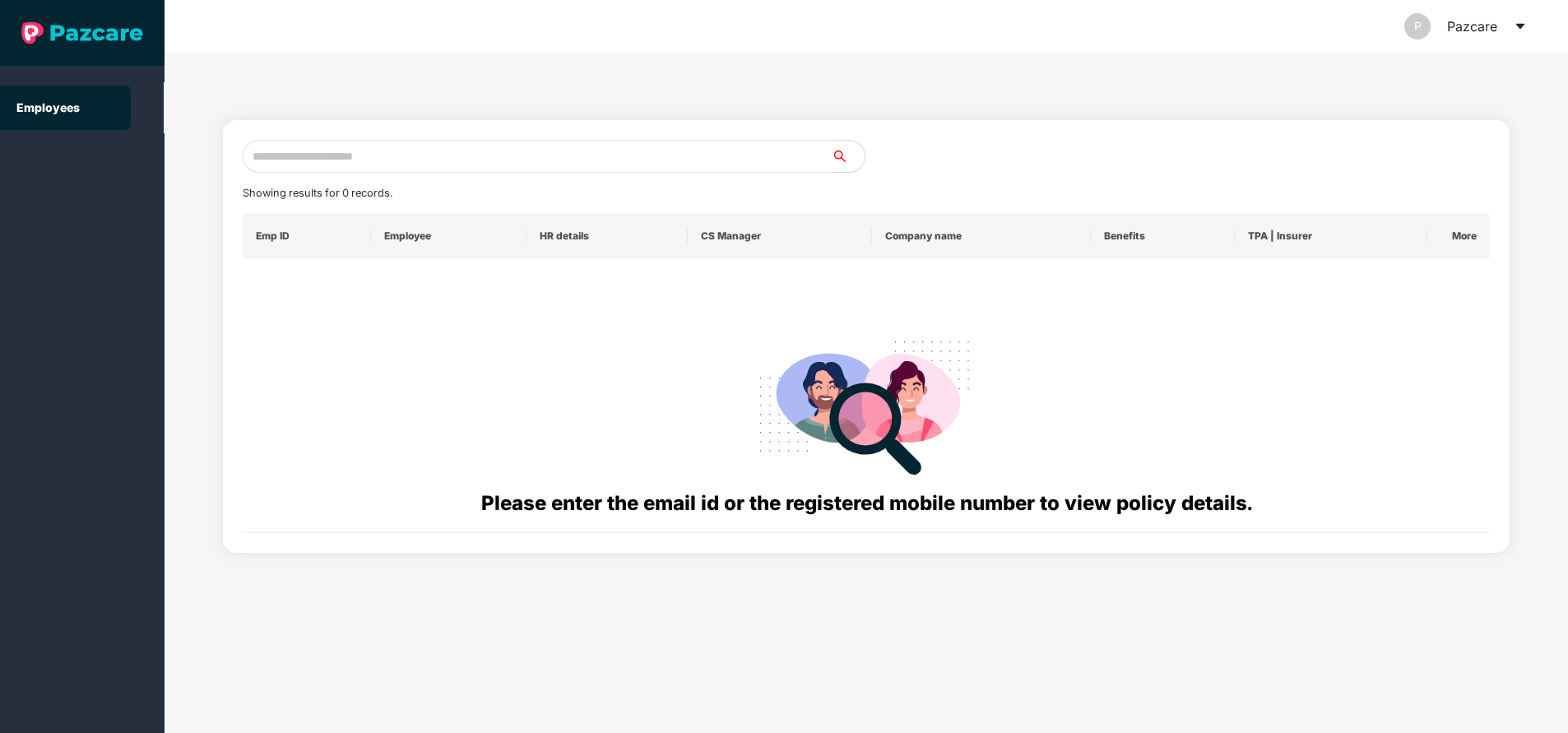
click at [398, 164] on input "text" at bounding box center [537, 156] width 589 height 33
paste input "**********"
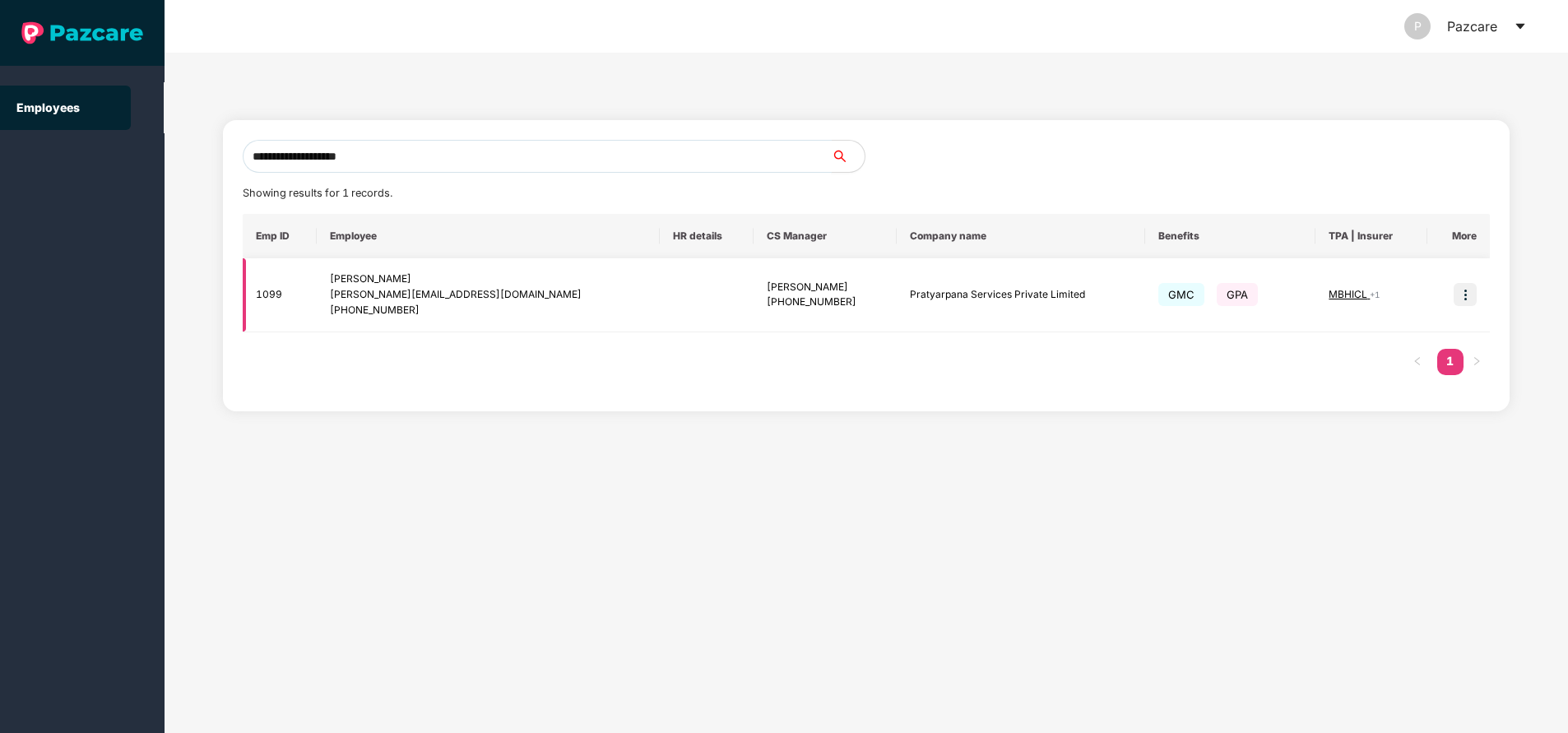
type input "**********"
click at [1464, 296] on img at bounding box center [1465, 295] width 23 height 23
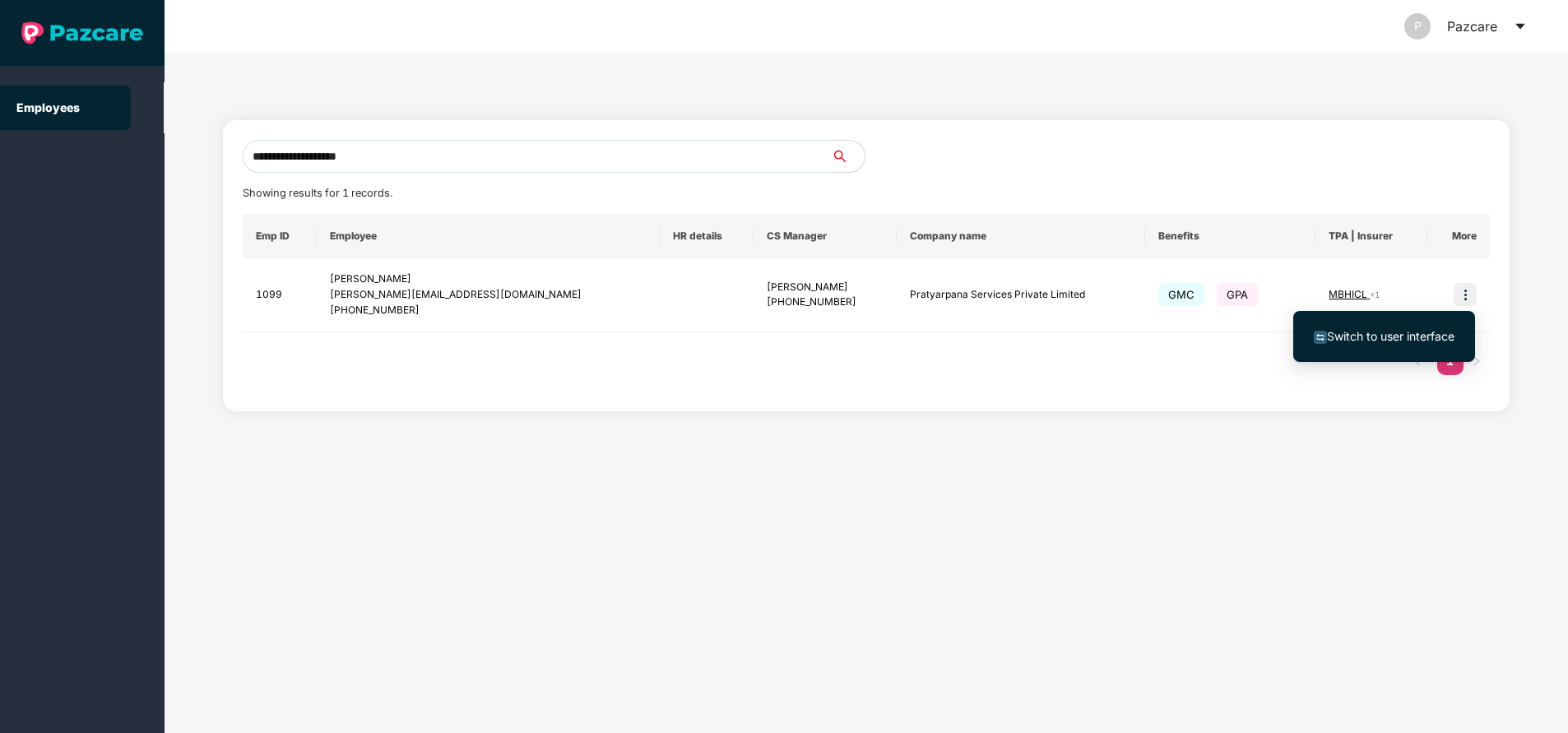
click at [1356, 337] on span "Switch to user interface" at bounding box center [1391, 336] width 127 height 14
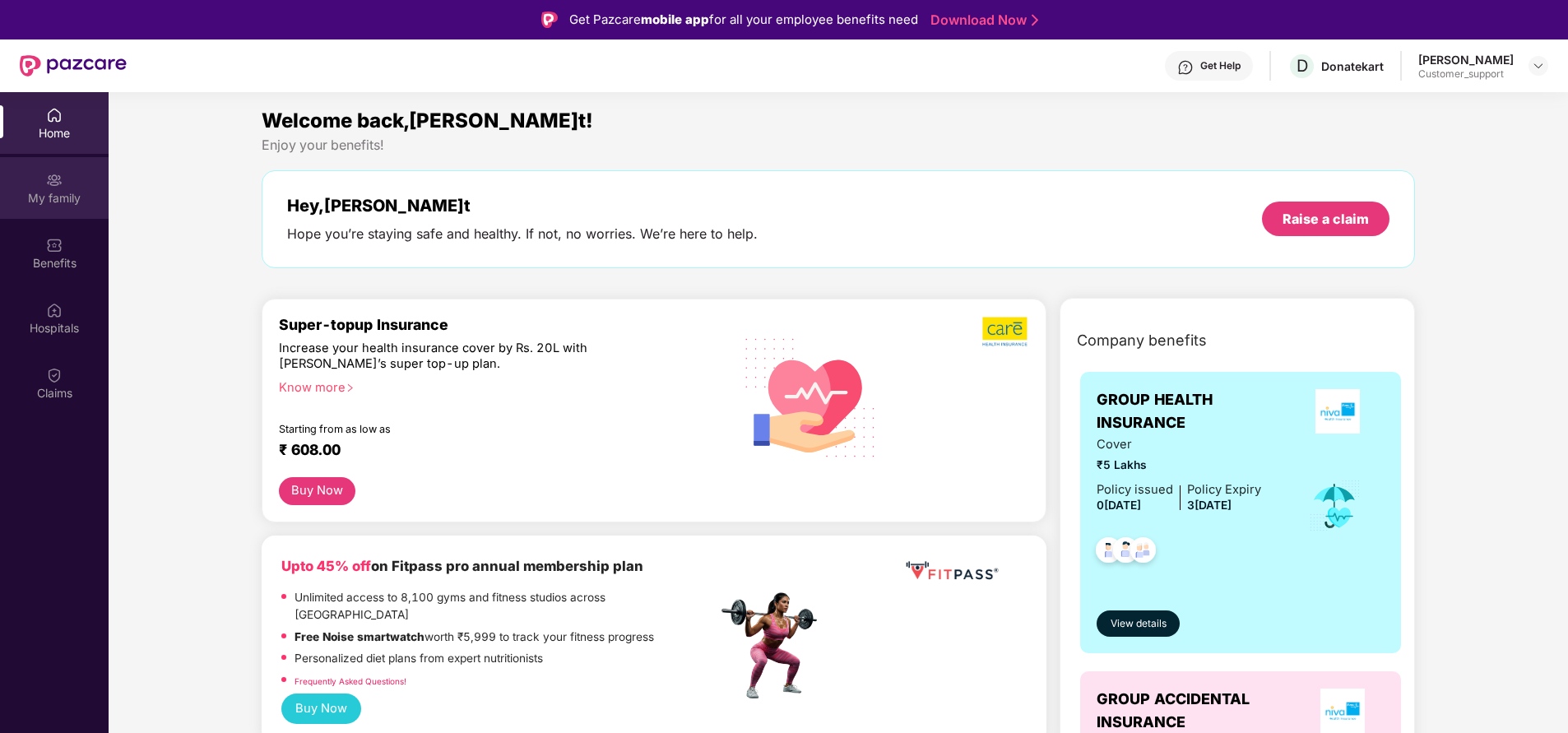
click at [41, 205] on div "My family" at bounding box center [54, 198] width 109 height 17
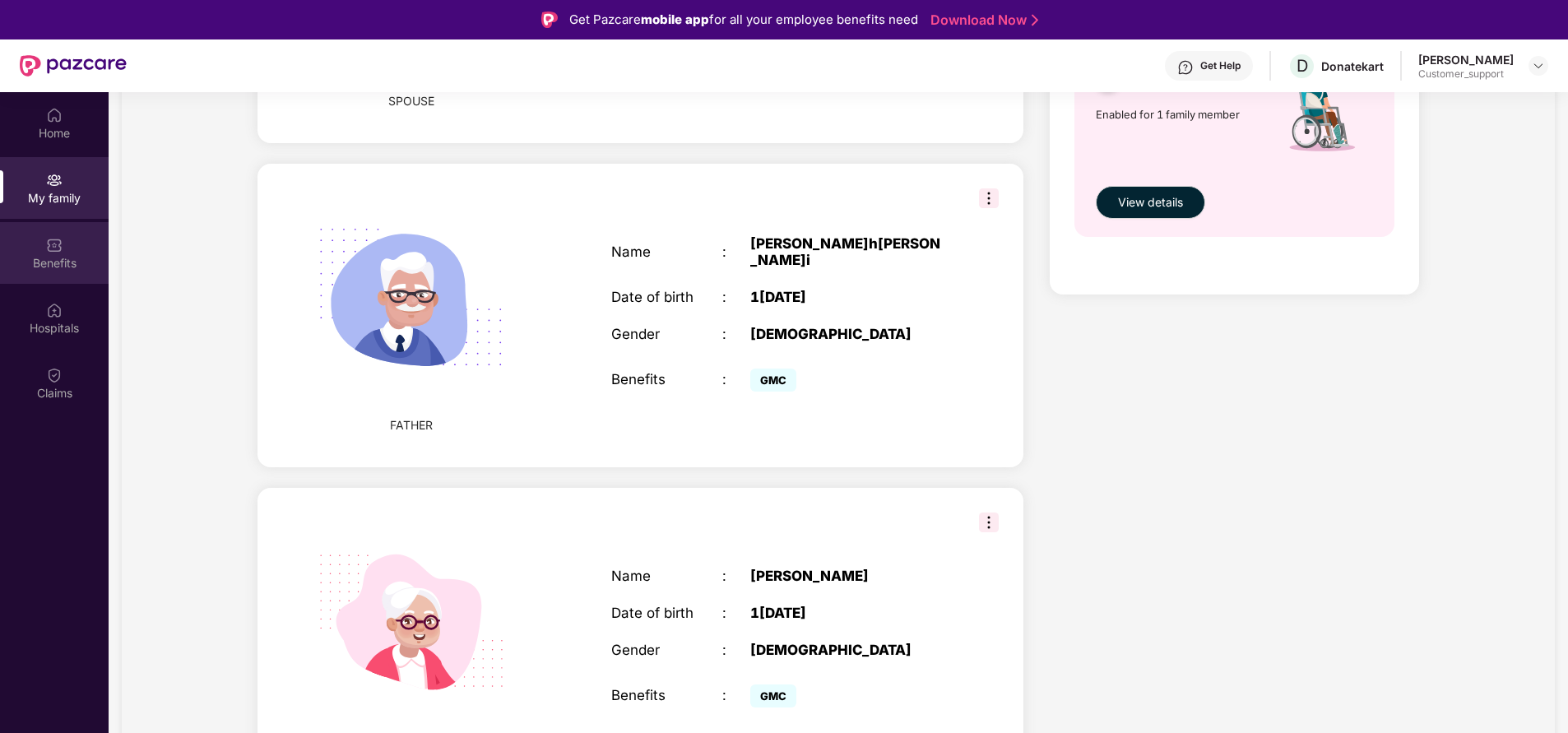
scroll to position [755, 0]
click at [53, 260] on div "Benefits" at bounding box center [54, 263] width 109 height 17
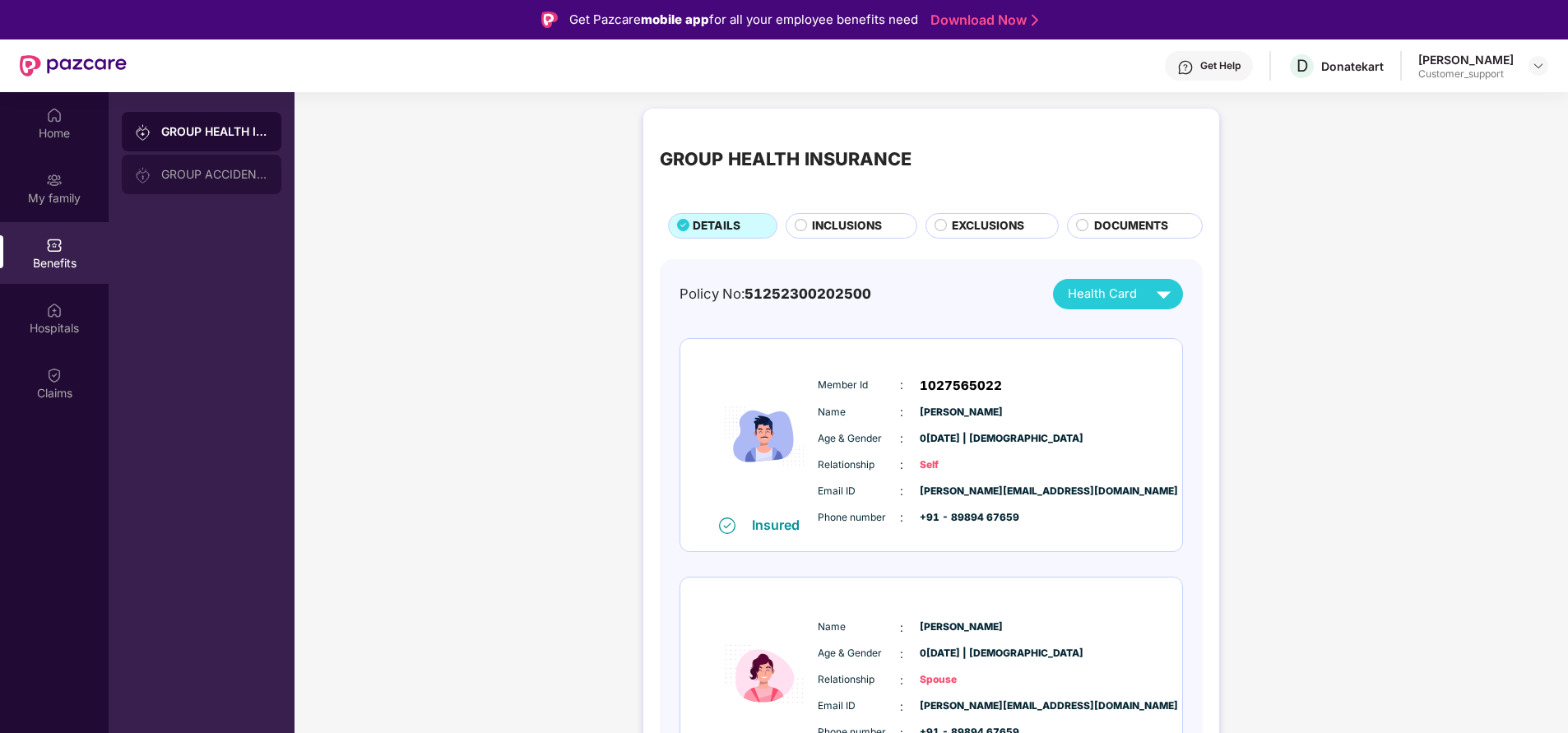
click at [227, 176] on div "GROUP ACCIDENTAL INSURANCE" at bounding box center [214, 174] width 107 height 13
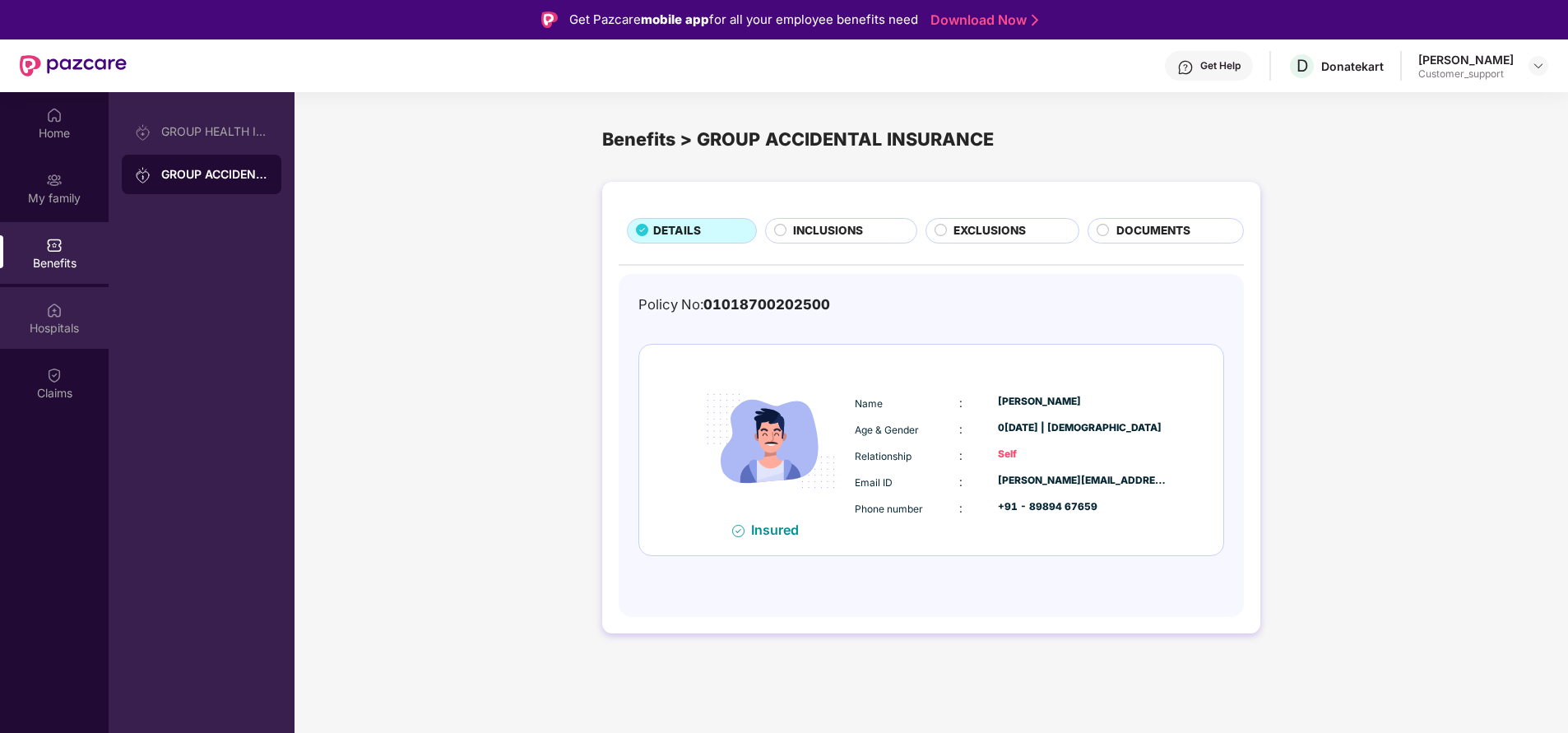
click at [53, 320] on div "Hospitals" at bounding box center [54, 328] width 109 height 17
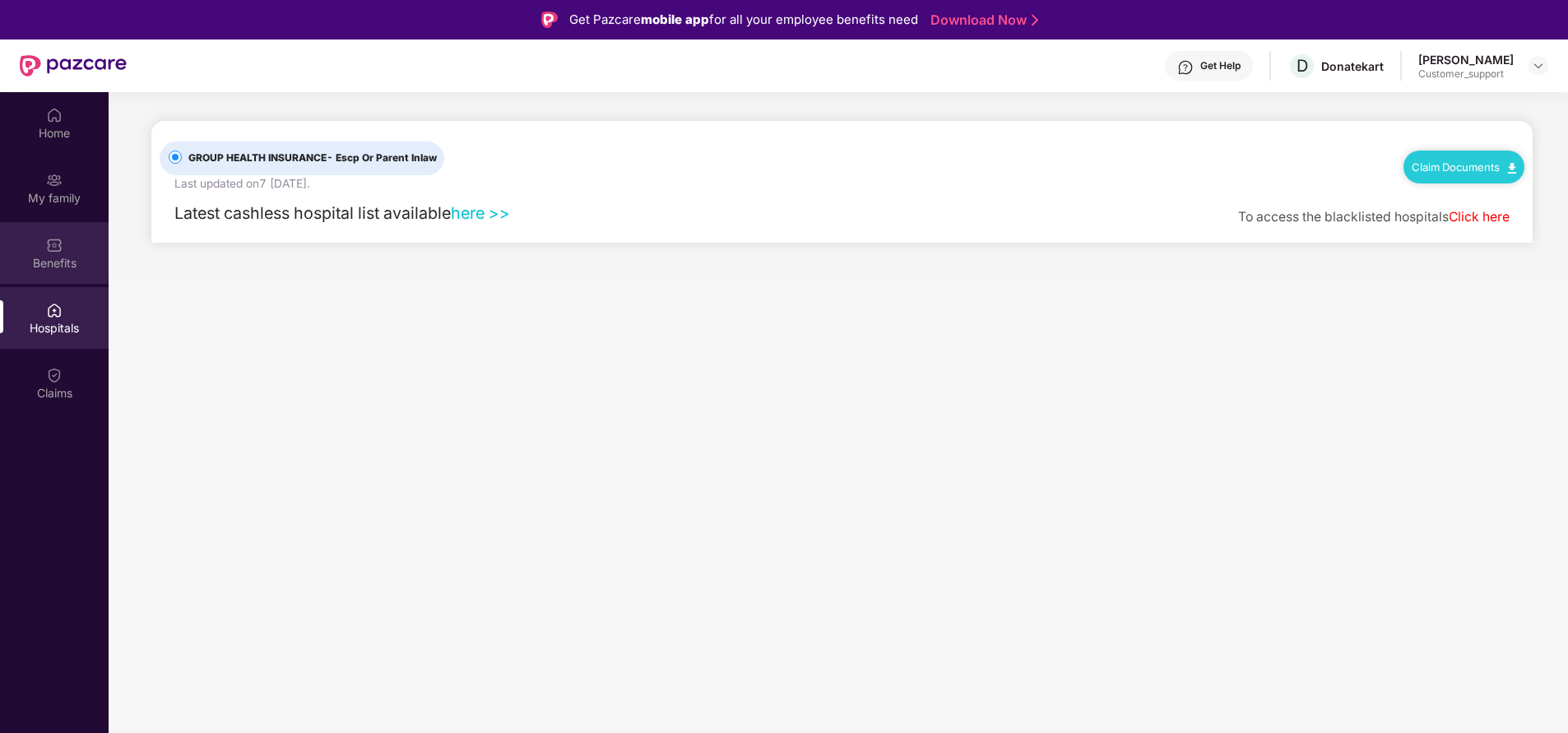
click at [42, 259] on div "Benefits" at bounding box center [54, 263] width 109 height 17
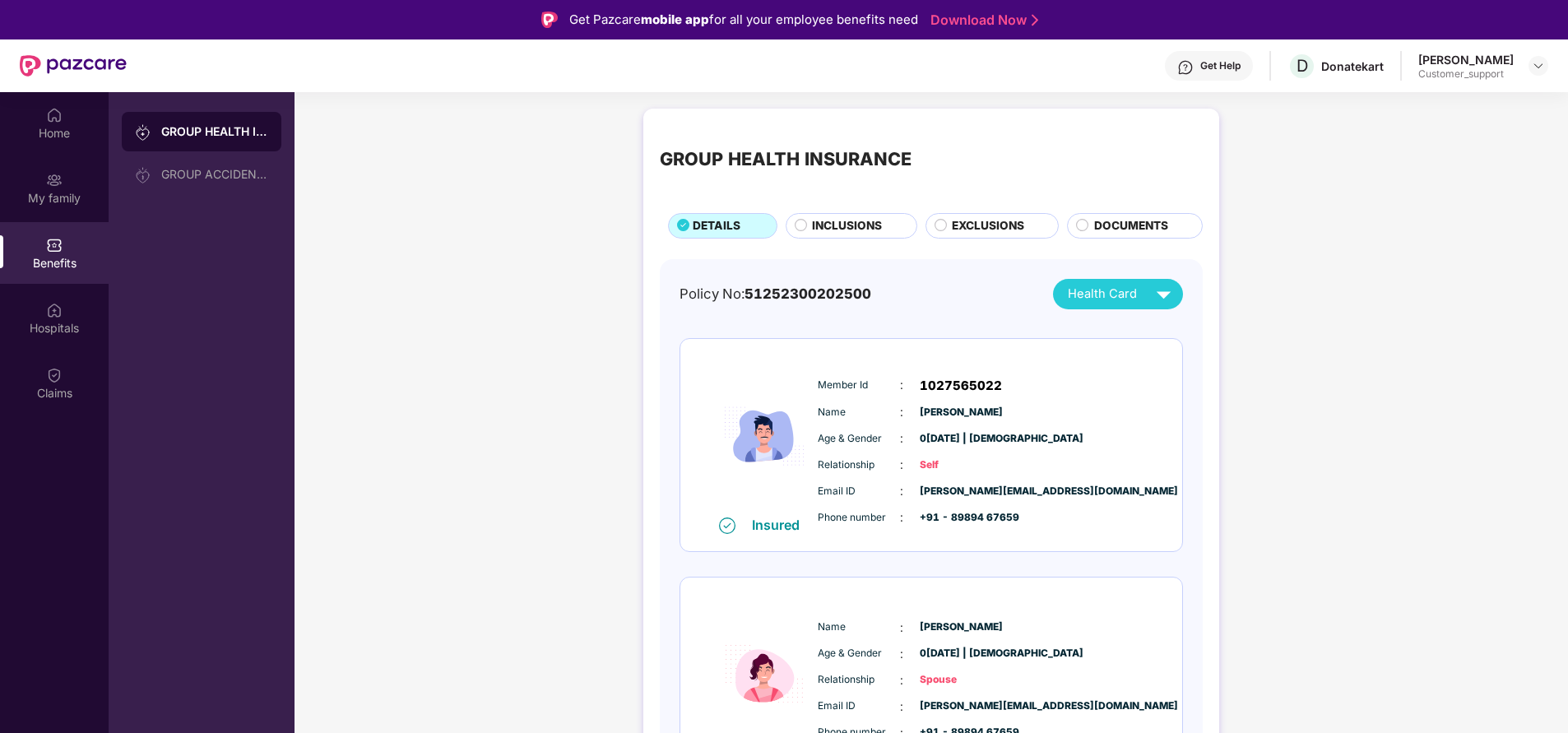
click at [841, 231] on span "INCLUSIONS" at bounding box center [846, 226] width 70 height 18
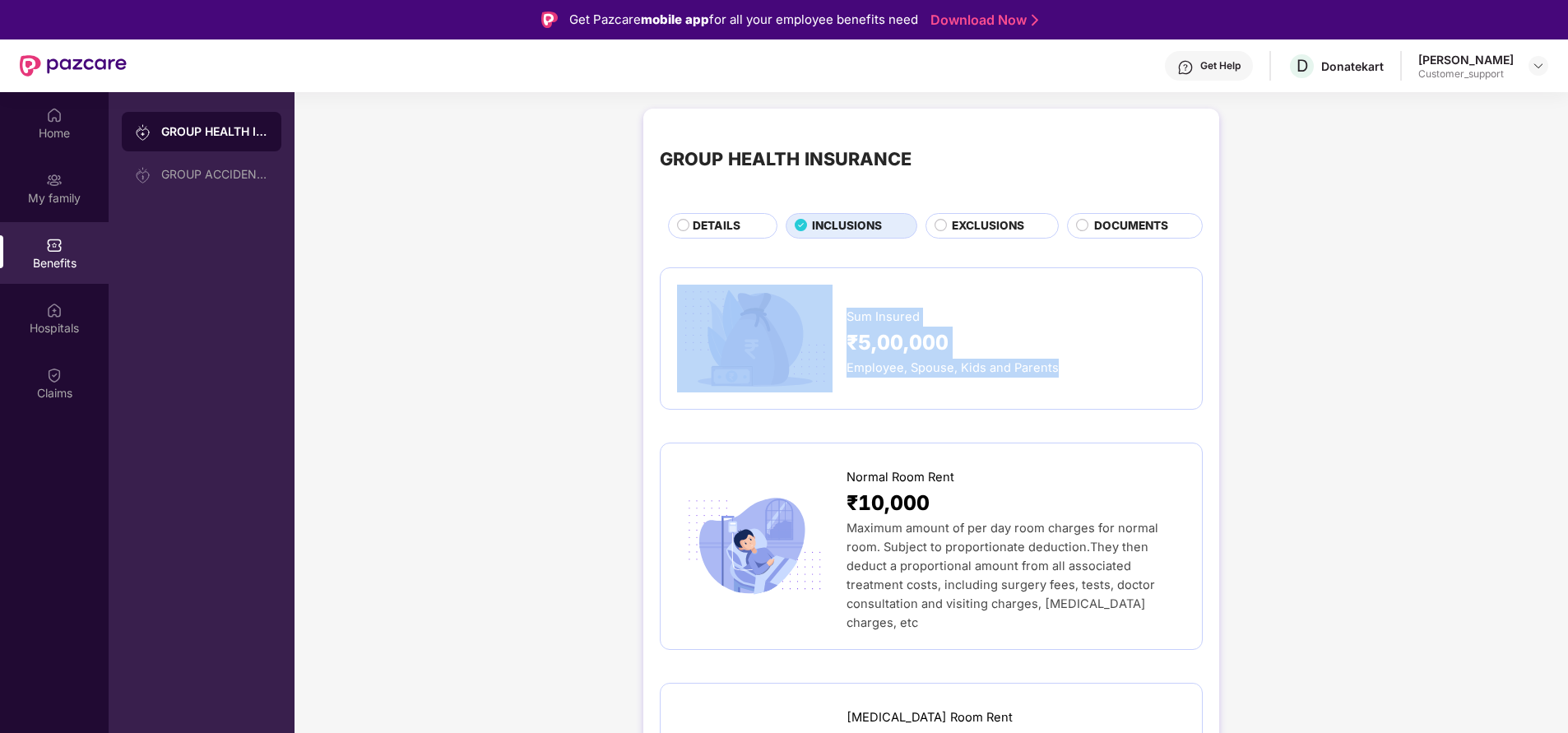
drag, startPoint x: 840, startPoint y: 373, endPoint x: 1105, endPoint y: 381, distance: 265.1
click at [1105, 381] on div "Sum Insured ₹5,00,000 Employee, Spouse, Kids and Parents" at bounding box center [931, 338] width 508 height 109
drag, startPoint x: 835, startPoint y: 361, endPoint x: 1062, endPoint y: 389, distance: 228.7
click at [1062, 389] on div "Sum Insured ₹5,00,000 Employee, Spouse, Kids and Parents" at bounding box center [931, 338] width 508 height 109
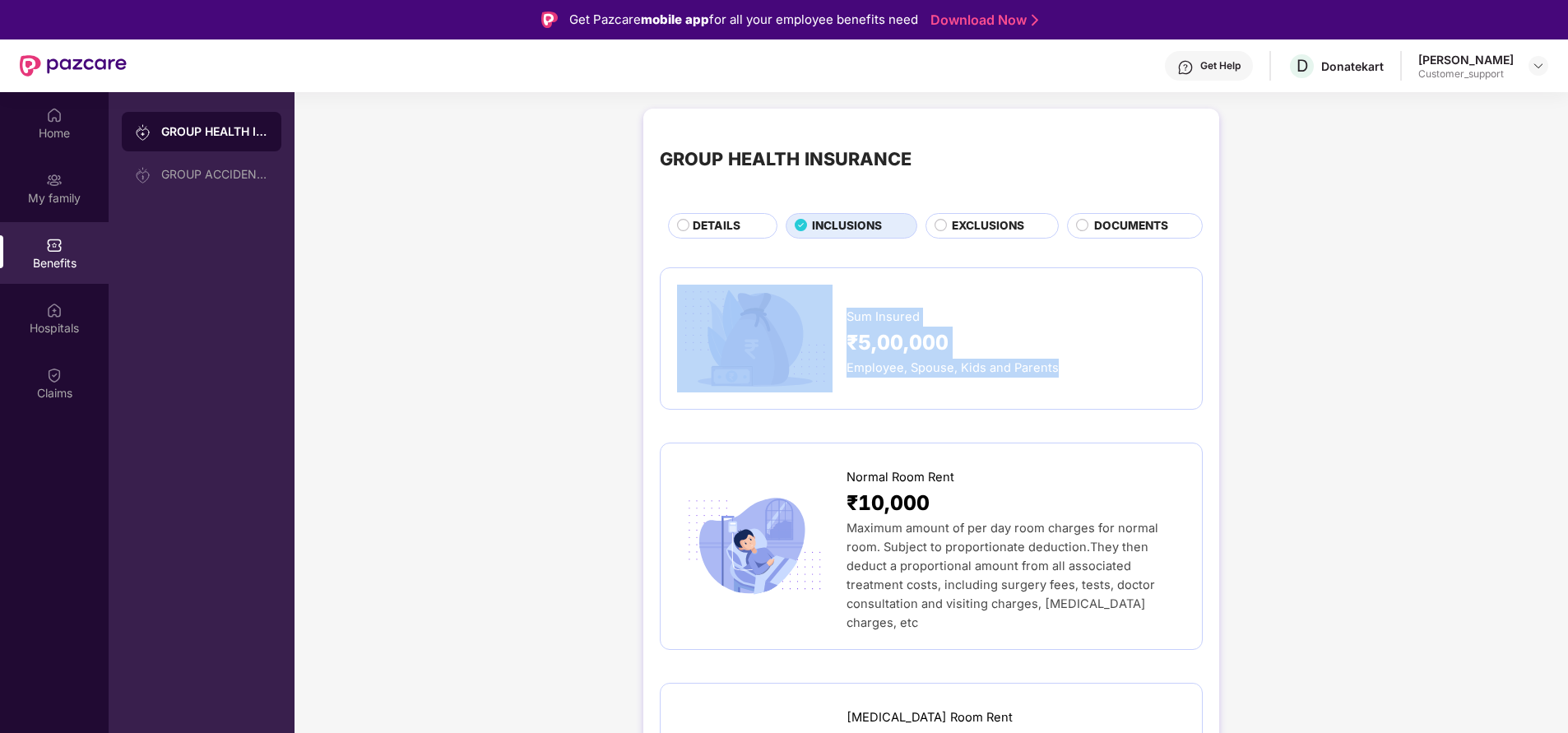
copy div "Sum Insured ₹5,00,000 Employee, Spouse, Kids and Parents"
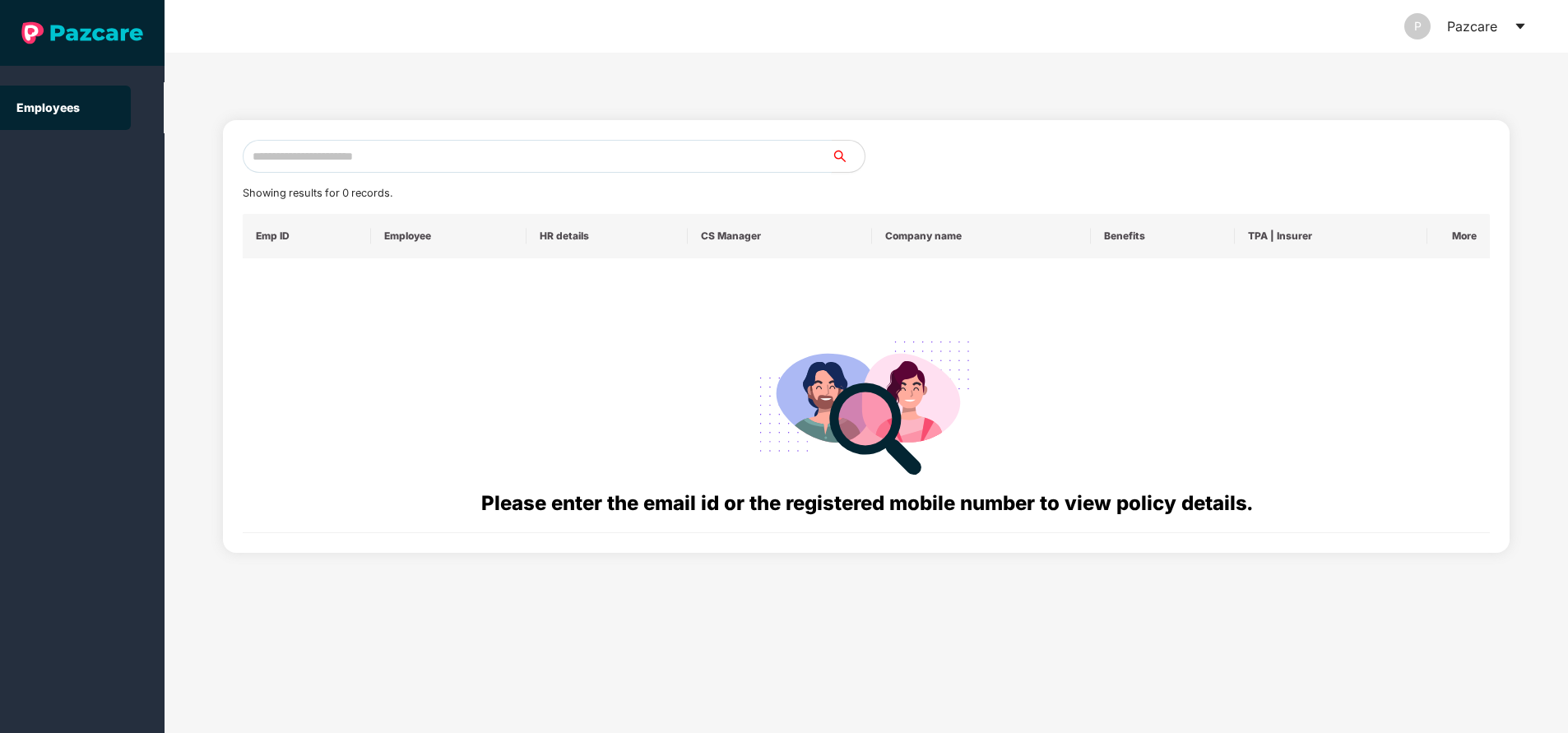
click at [467, 159] on input "text" at bounding box center [537, 156] width 589 height 33
paste input "**********"
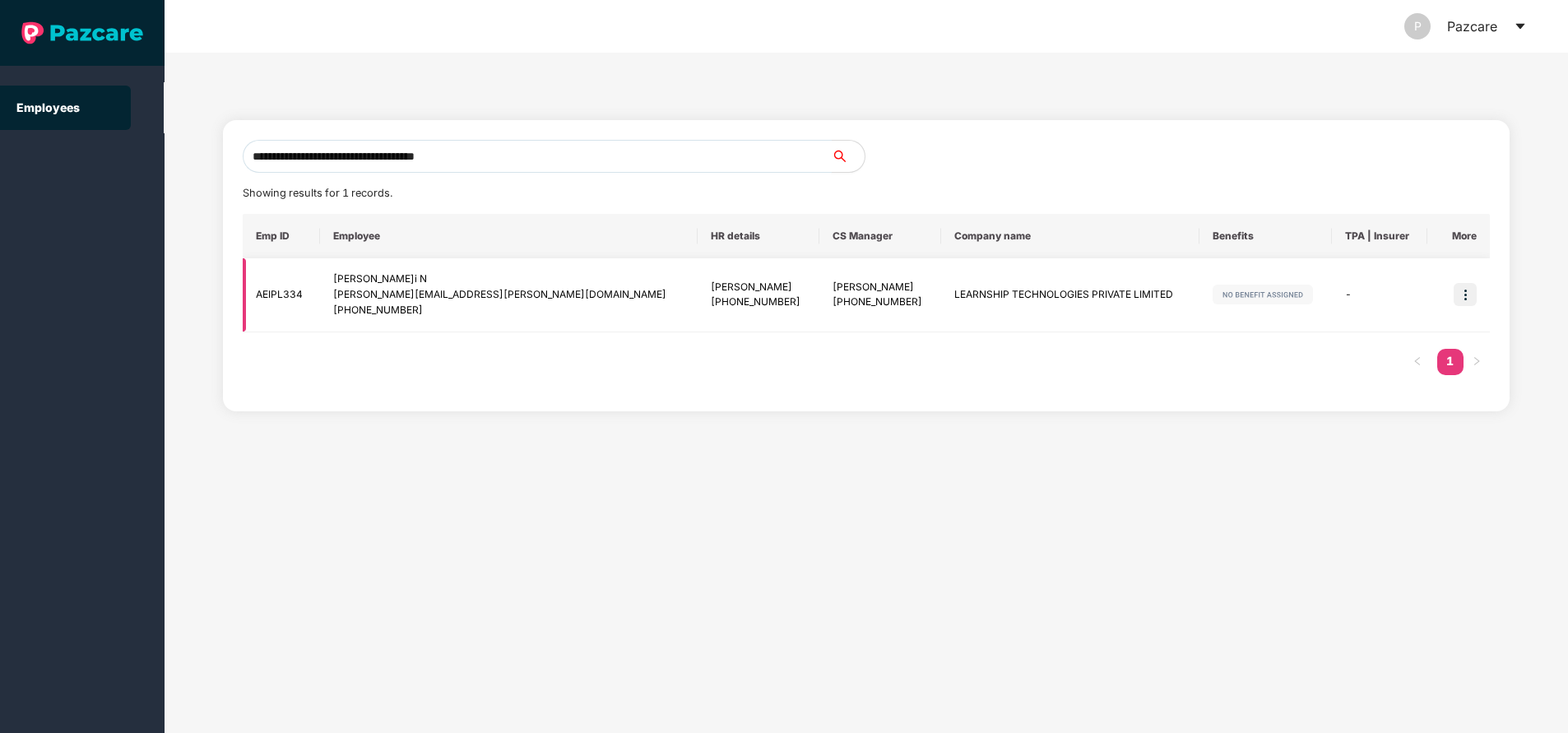
type input "**********"
click at [1465, 298] on img at bounding box center [1465, 295] width 23 height 23
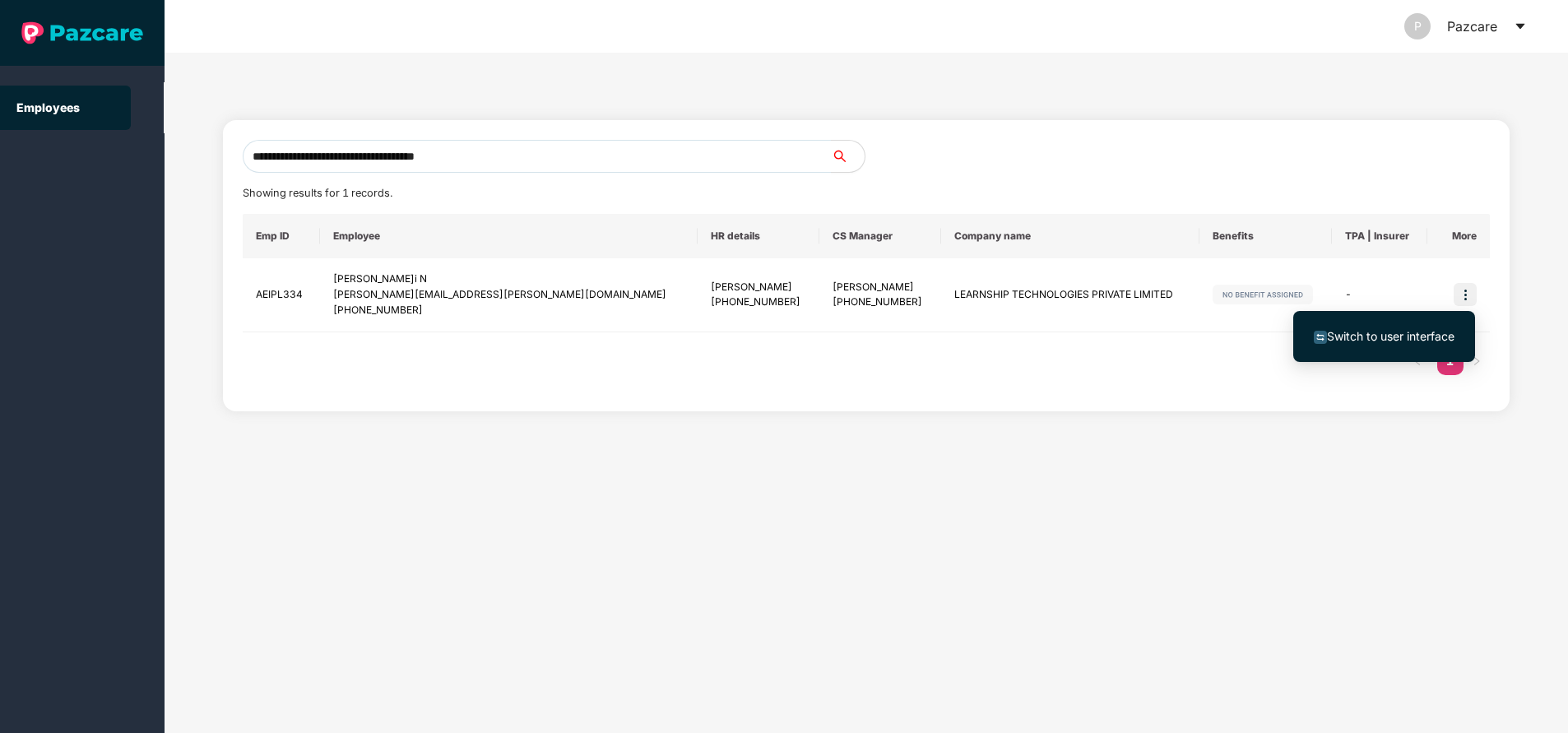
click at [1417, 335] on span "Switch to user interface" at bounding box center [1391, 336] width 127 height 14
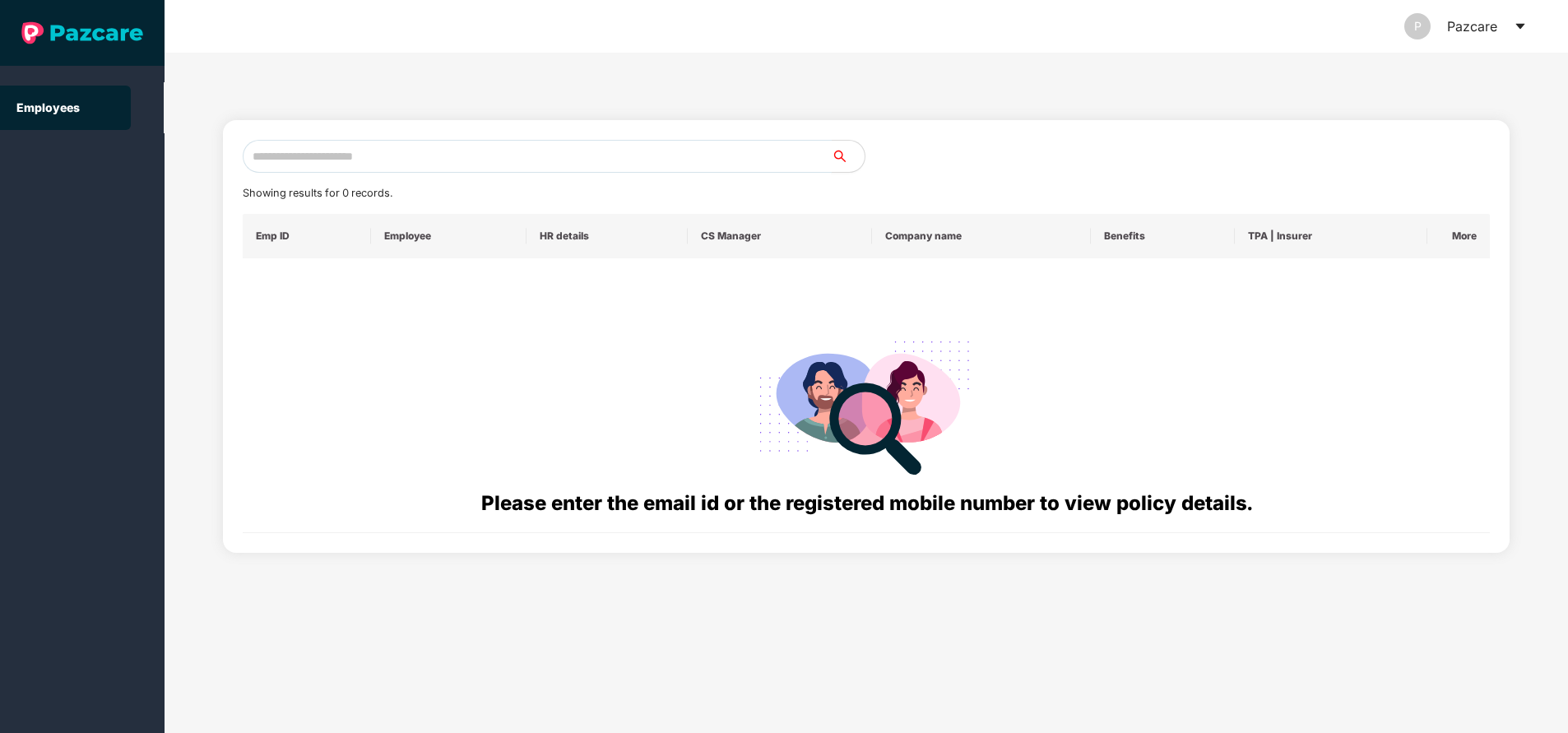
click at [513, 169] on input "text" at bounding box center [537, 156] width 589 height 33
paste input "**********"
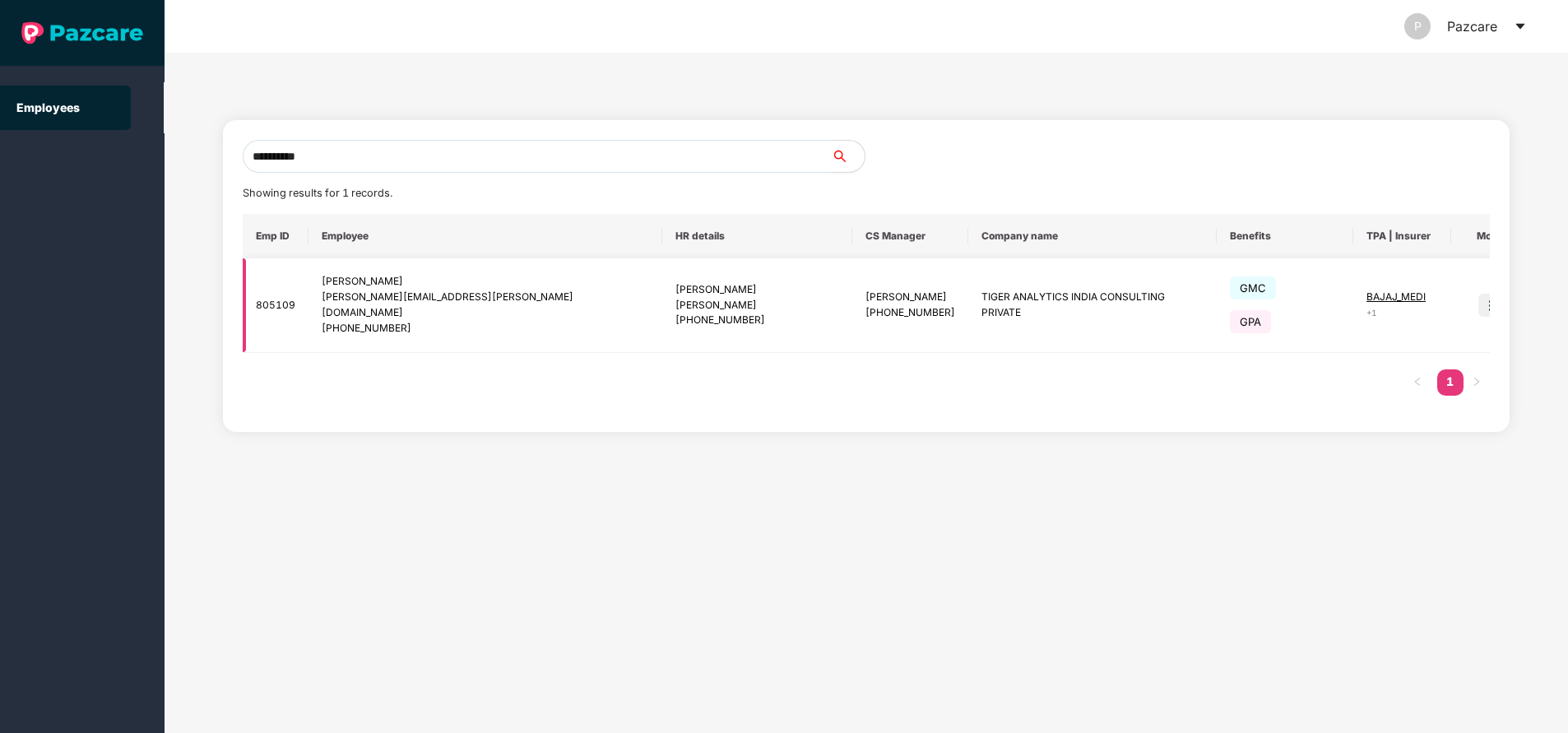
type input "**********"
click at [1479, 294] on img at bounding box center [1490, 305] width 23 height 23
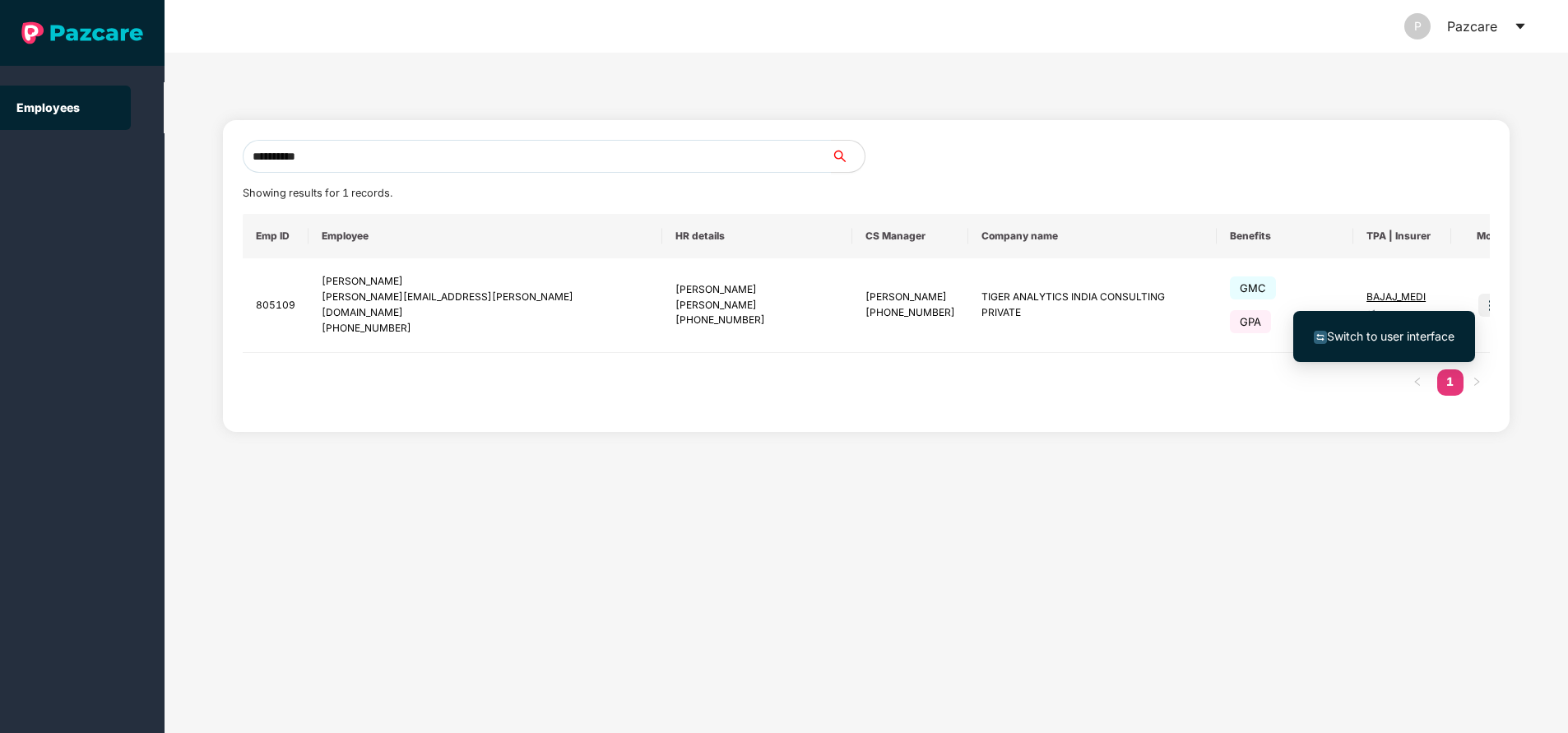
click at [1392, 332] on span "Switch to user interface" at bounding box center [1391, 336] width 127 height 14
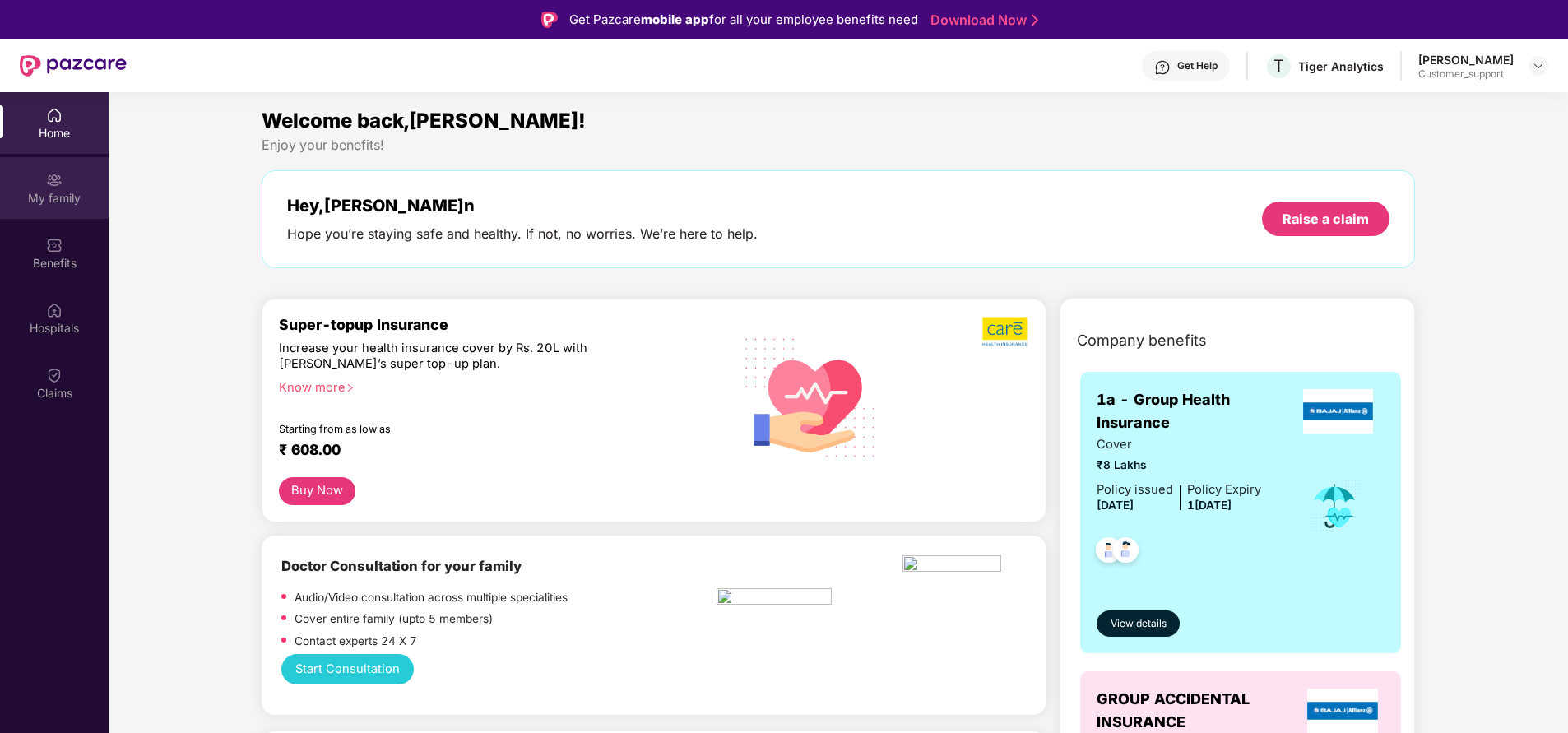
click at [62, 198] on div "My family" at bounding box center [54, 198] width 109 height 17
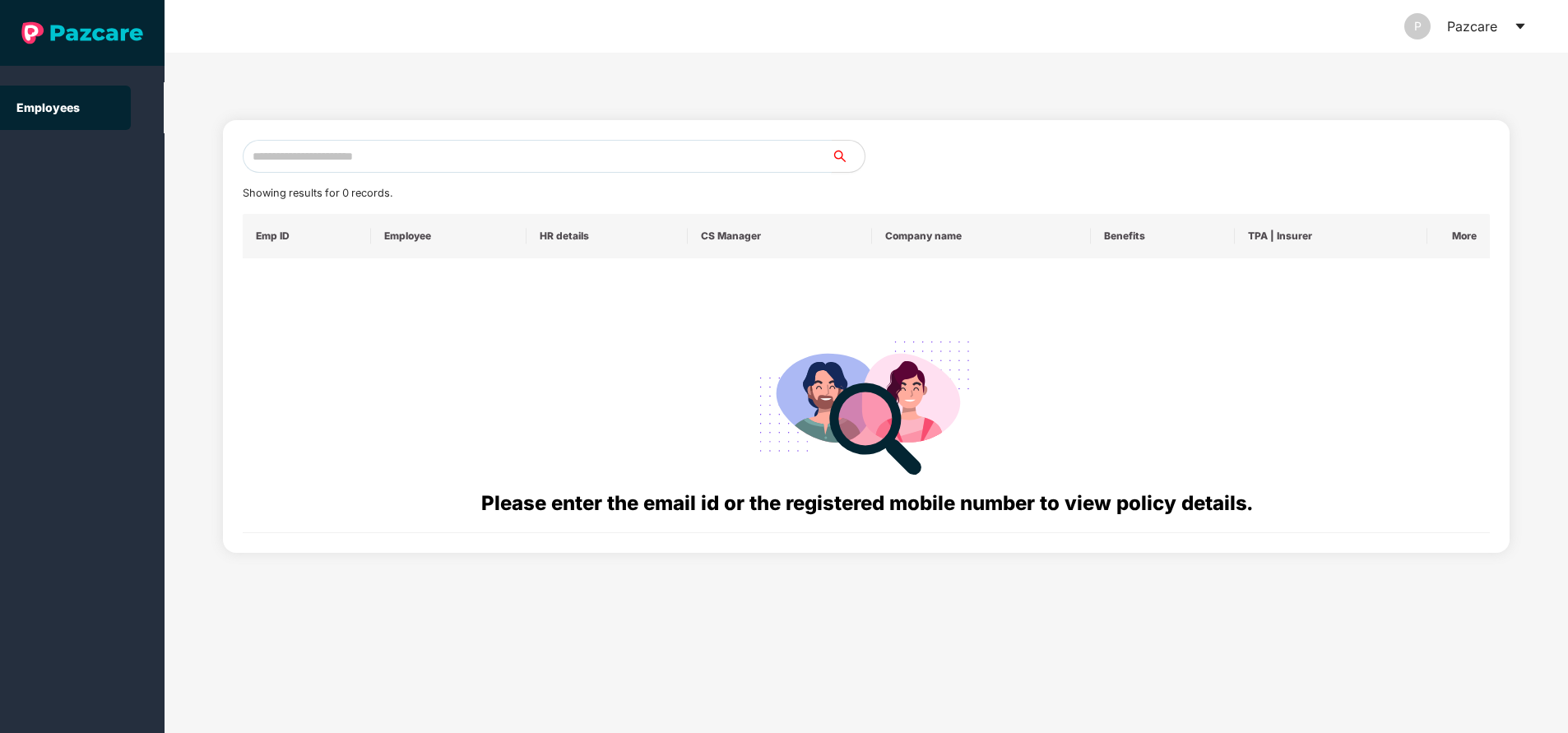
click at [420, 159] on input "text" at bounding box center [537, 156] width 589 height 33
paste input "**********"
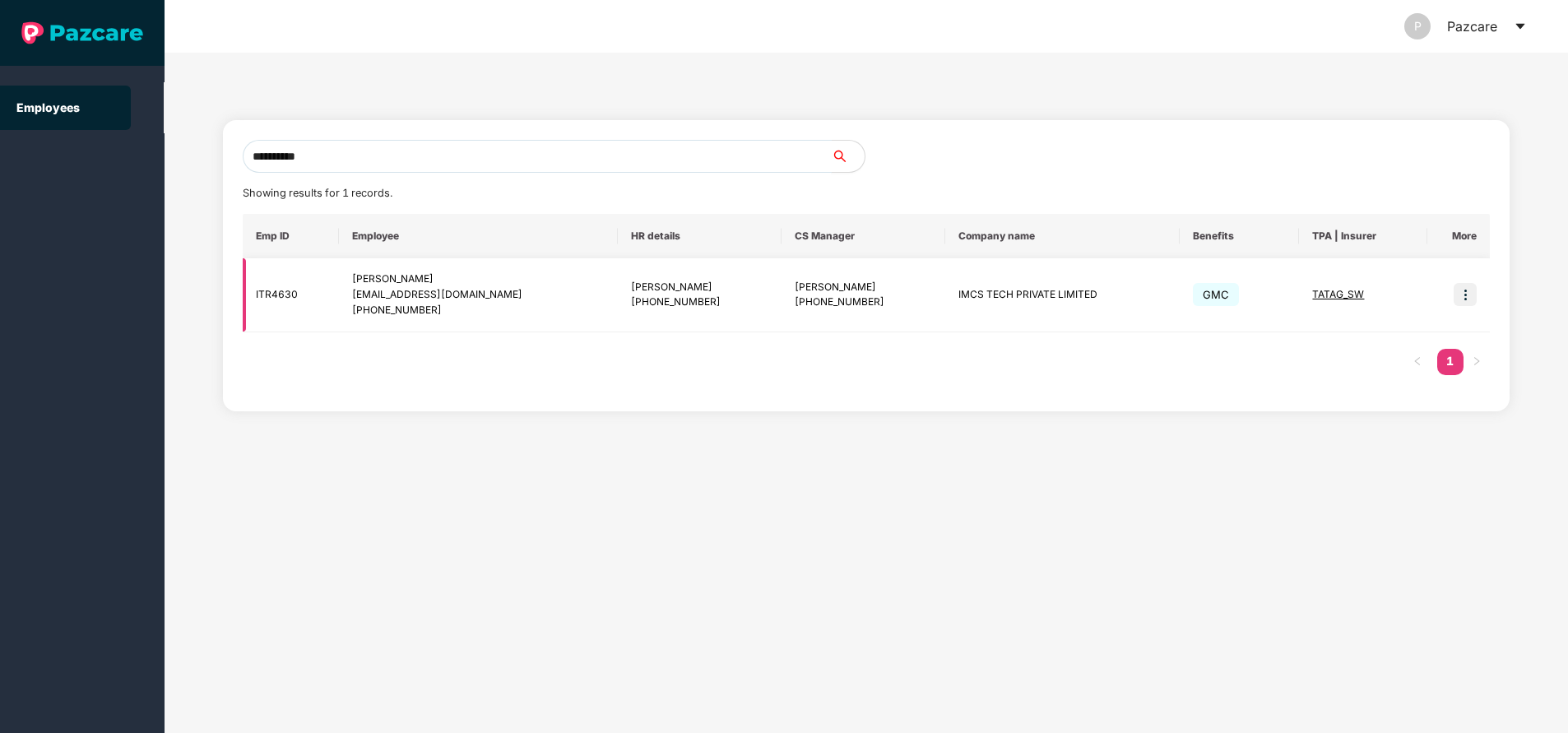
type input "**********"
click at [1462, 294] on img at bounding box center [1465, 295] width 23 height 23
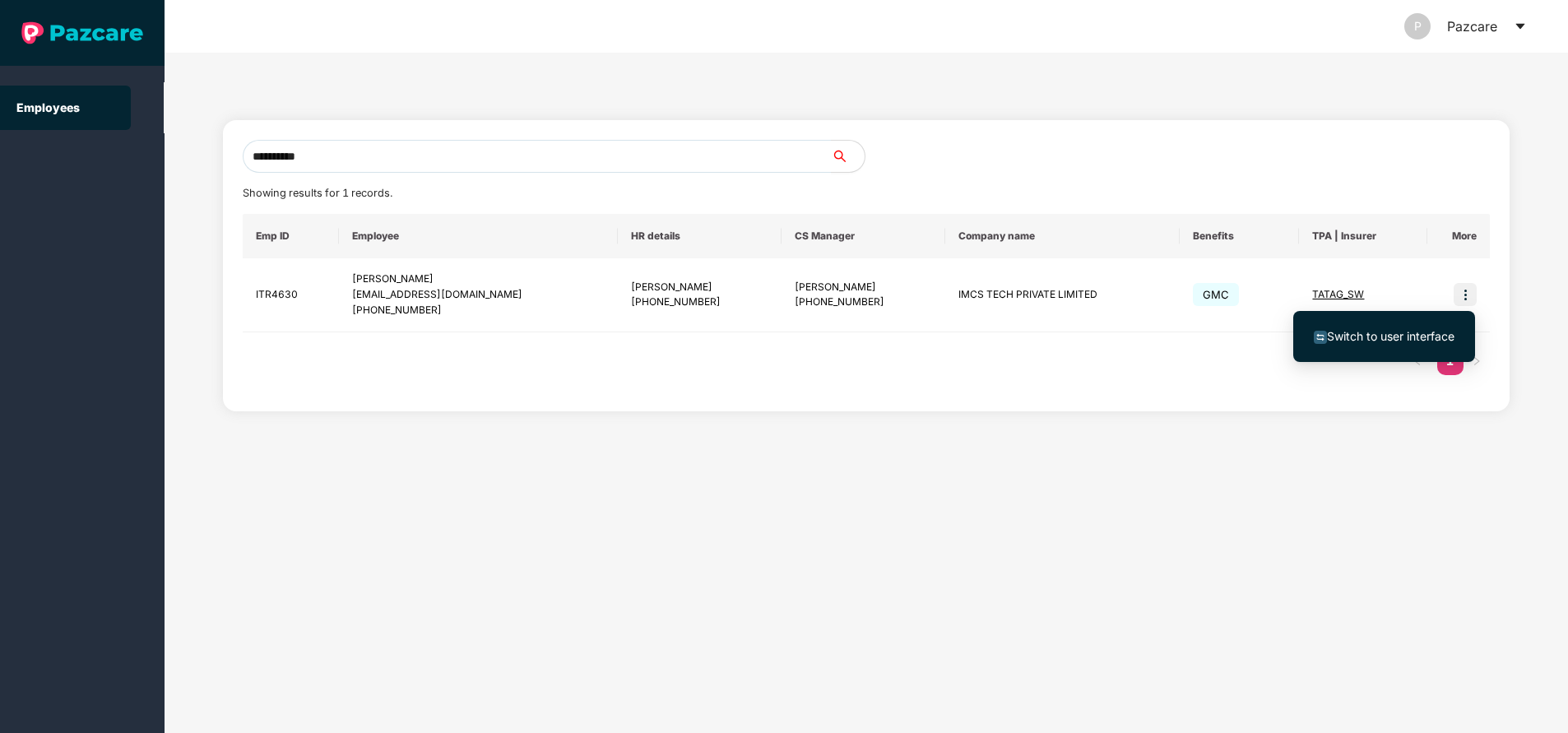
click at [1384, 335] on span "Switch to user interface" at bounding box center [1391, 336] width 127 height 14
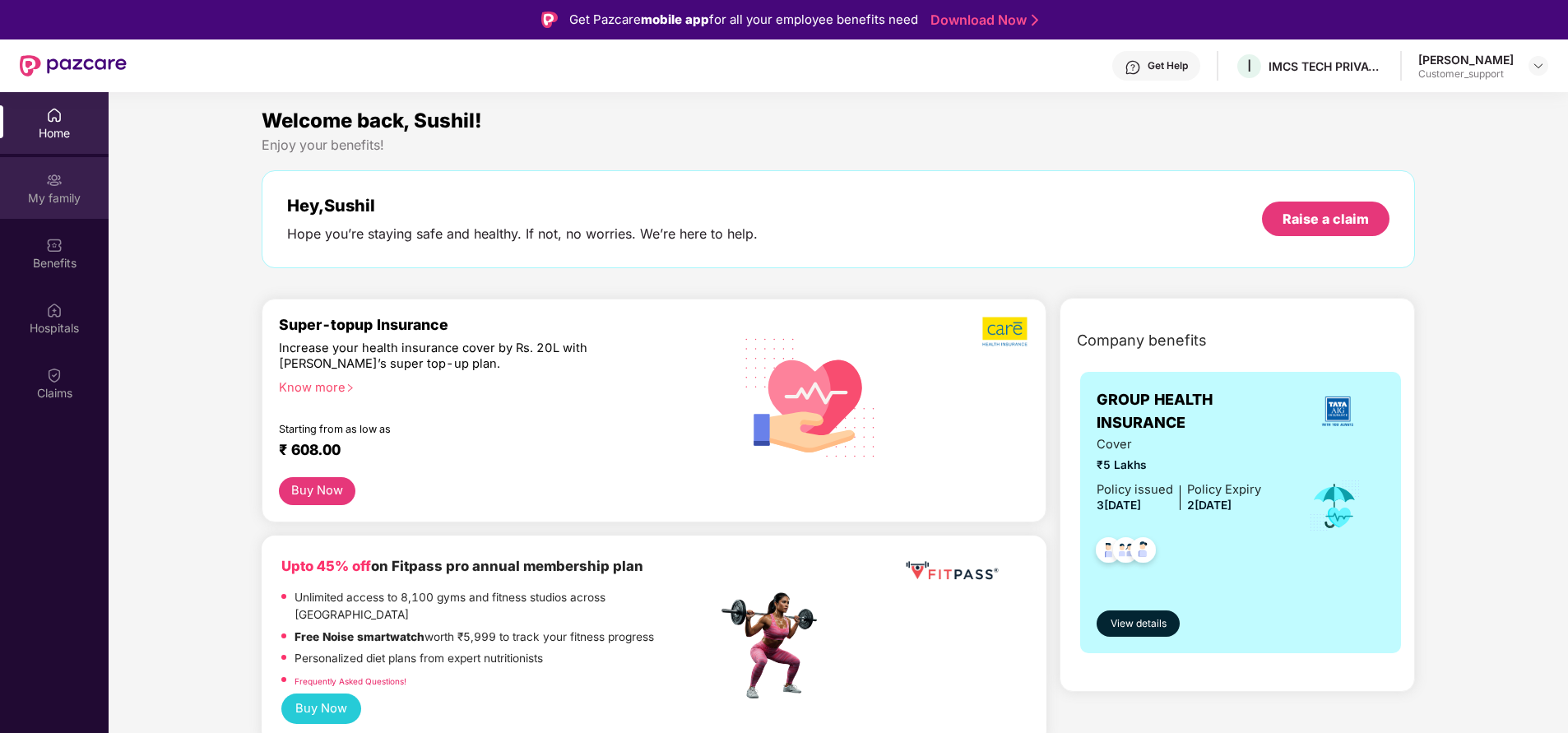
click at [62, 204] on div "My family" at bounding box center [54, 198] width 109 height 17
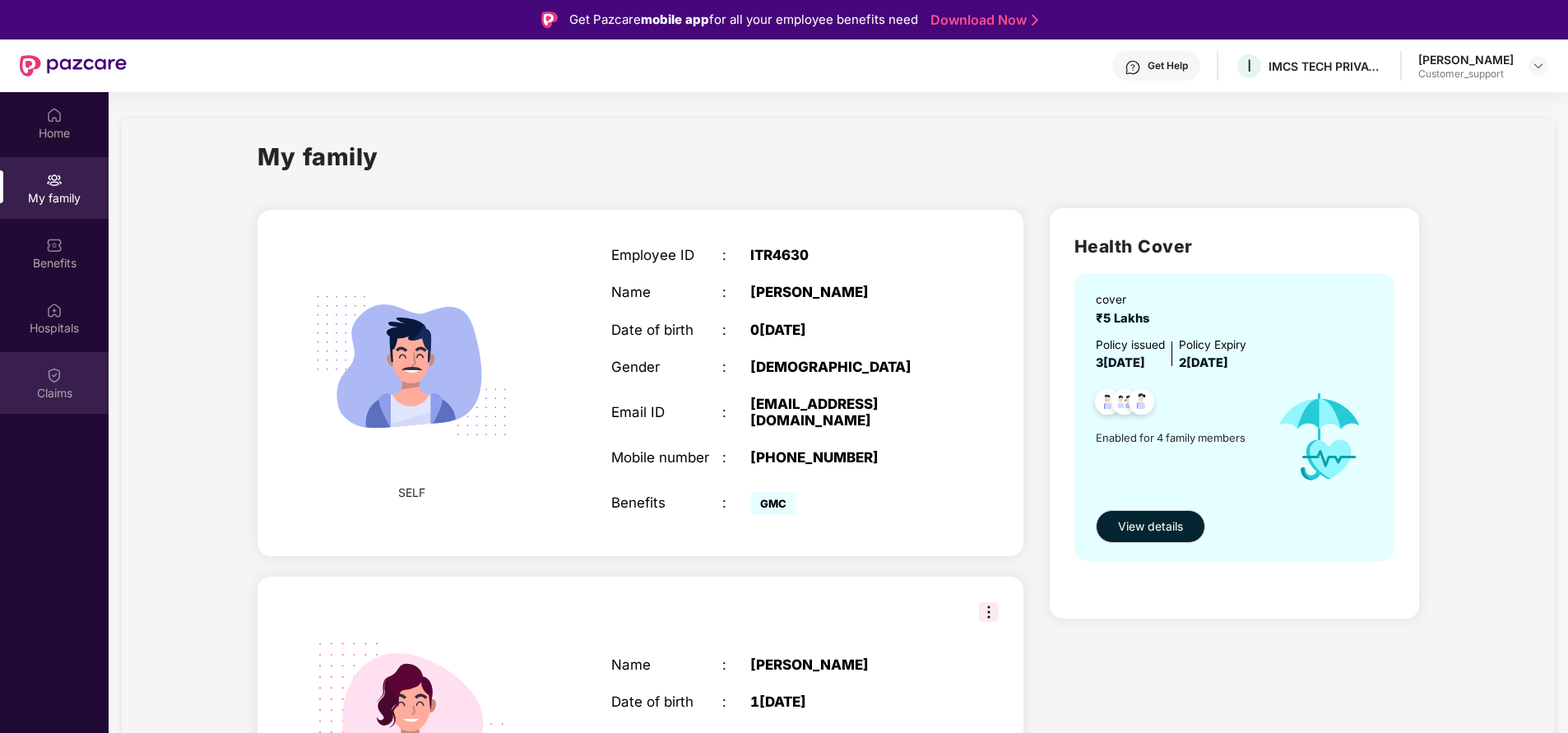
click at [45, 389] on div "Claims" at bounding box center [54, 393] width 109 height 17
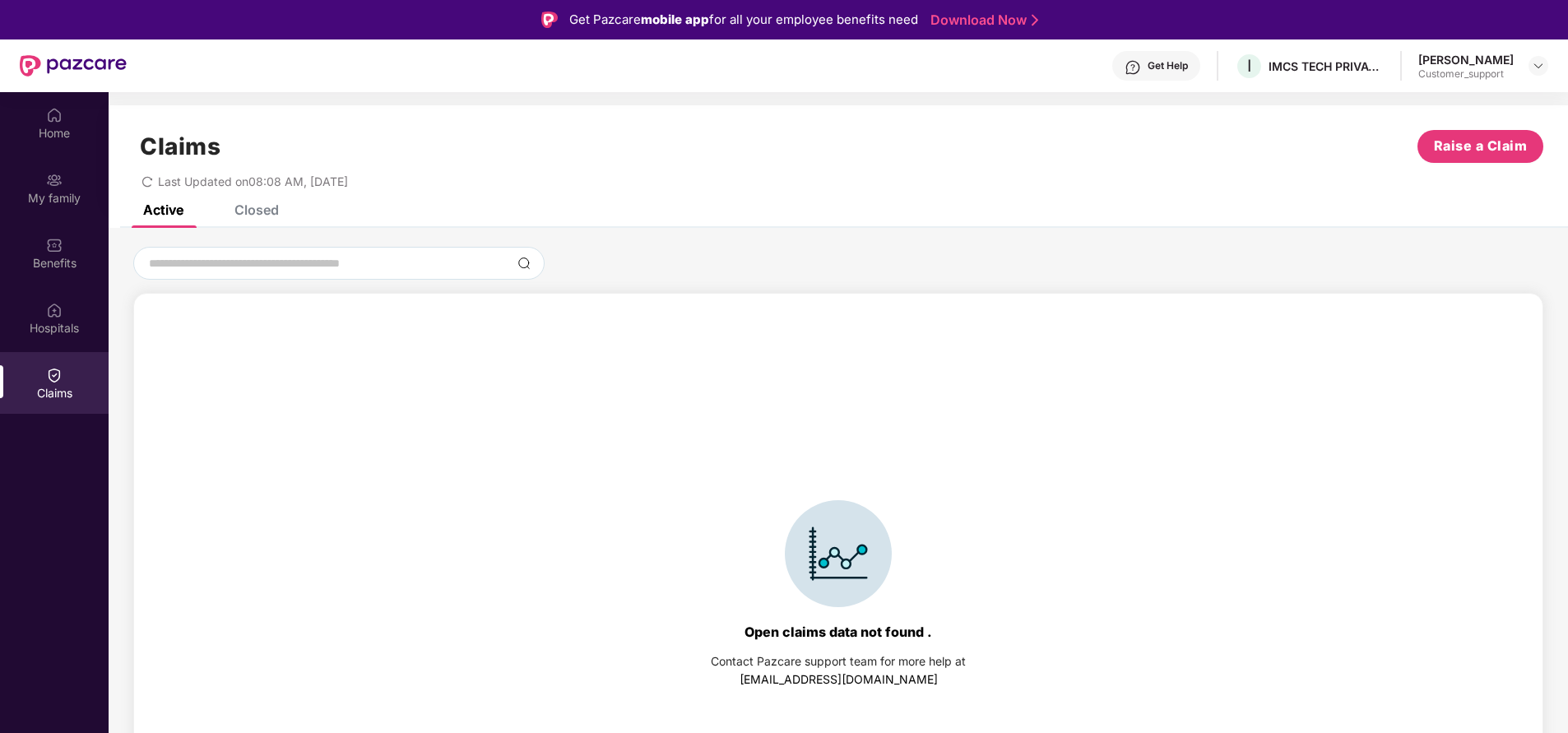
click at [267, 214] on div "Closed" at bounding box center [257, 210] width 44 height 17
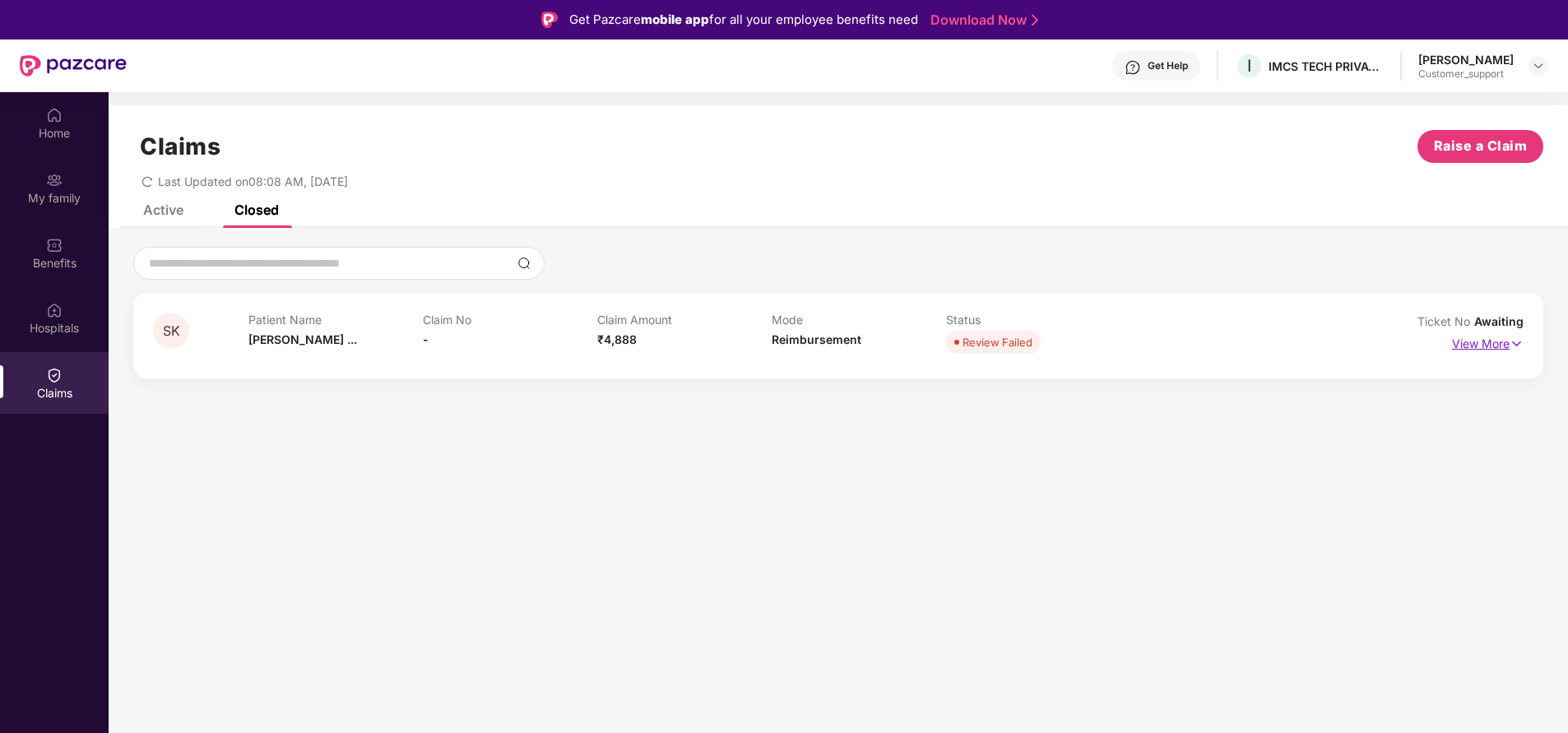
click at [1479, 344] on p "View More" at bounding box center [1487, 342] width 72 height 22
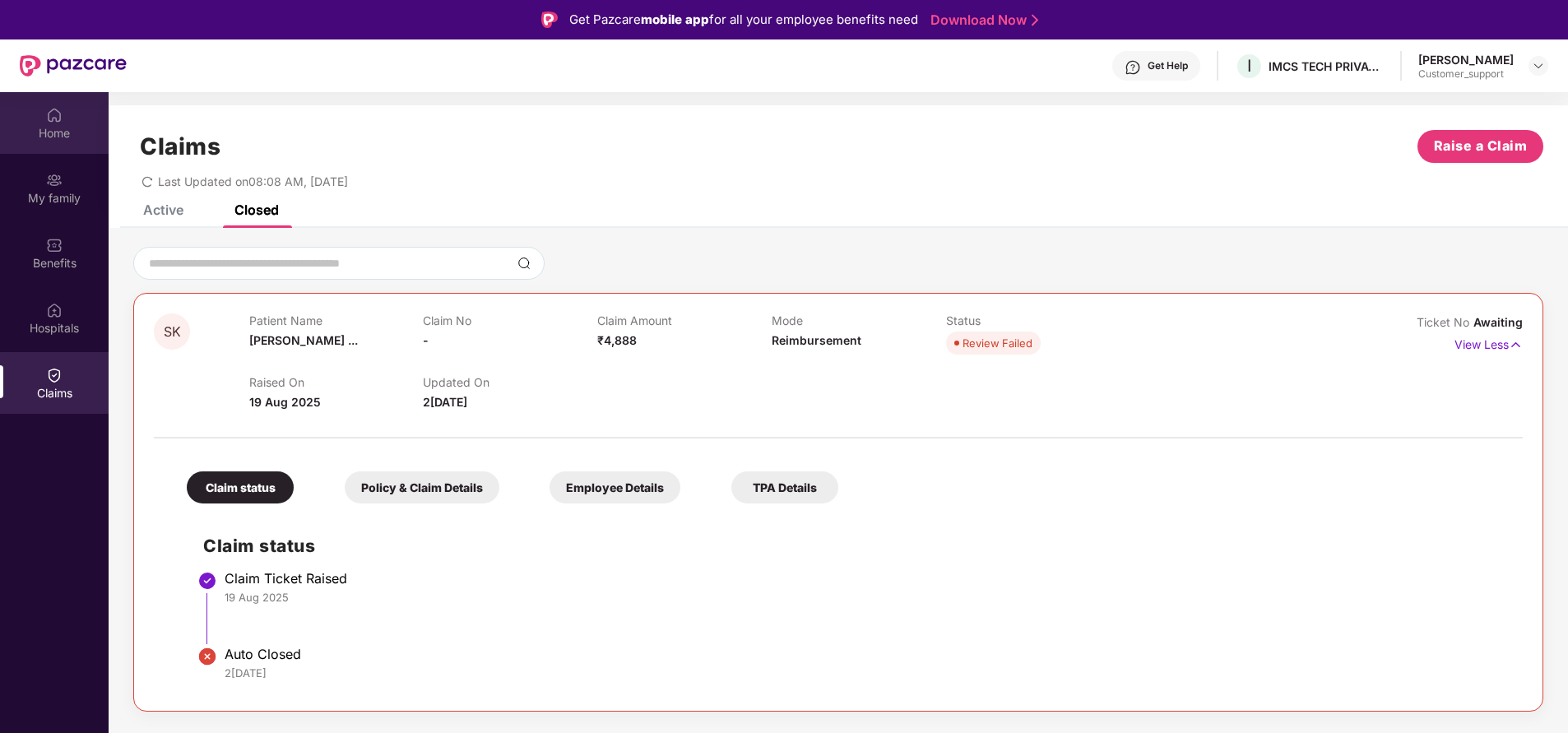
click at [56, 123] on div "Home" at bounding box center [54, 123] width 109 height 62
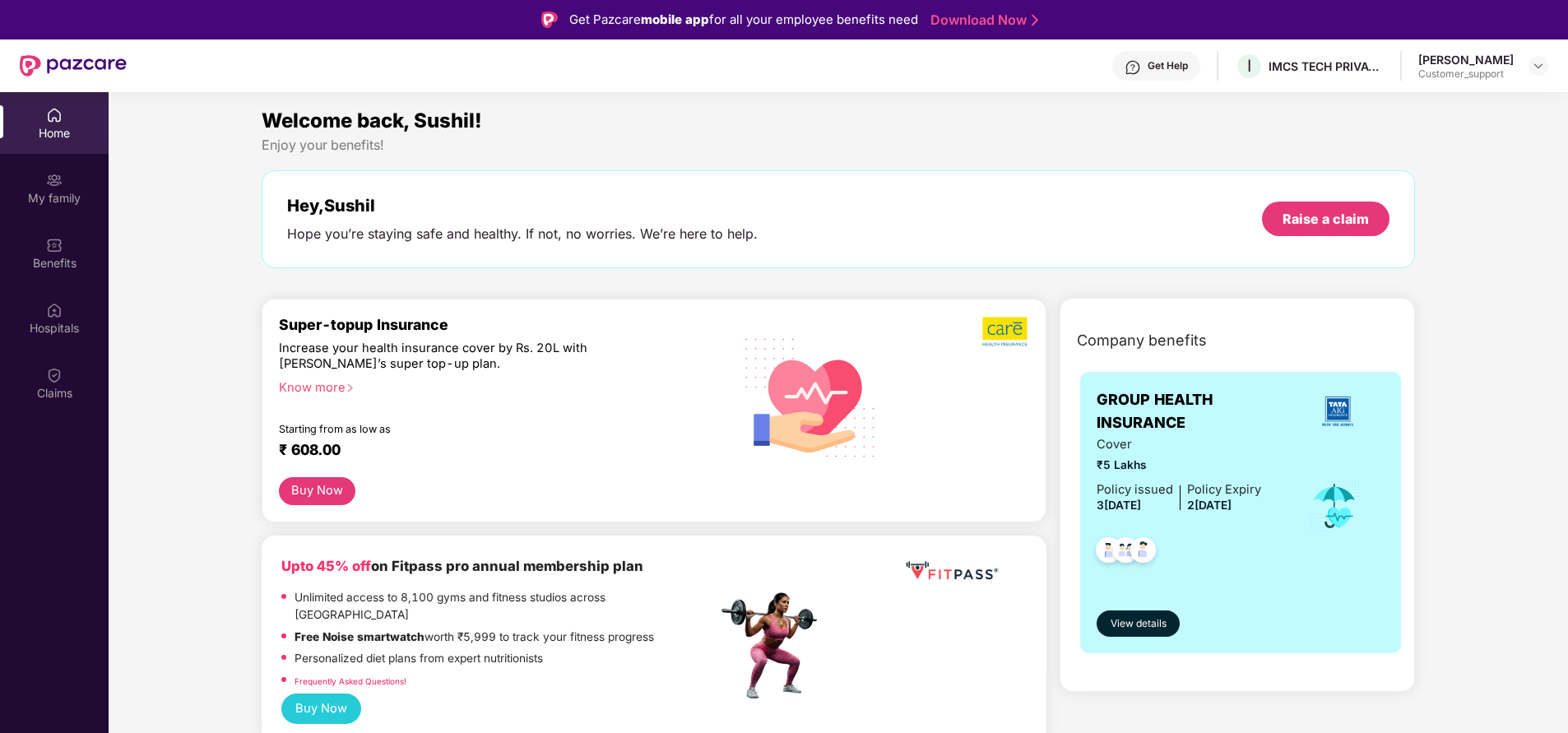
click at [1151, 65] on div "Get Help" at bounding box center [1168, 66] width 41 height 13
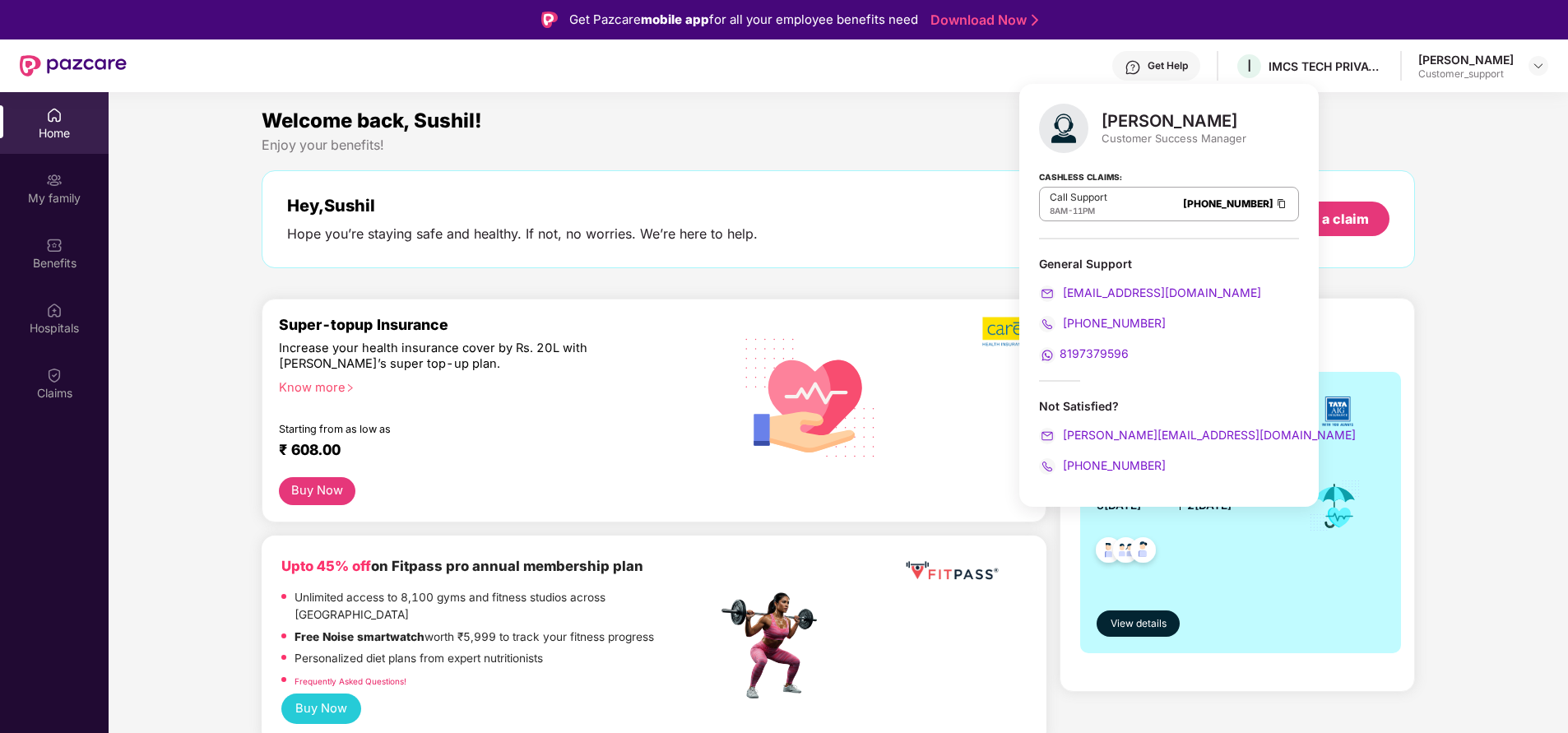
click at [606, 135] on div "Welcome back, Sushil!" at bounding box center [838, 120] width 1153 height 31
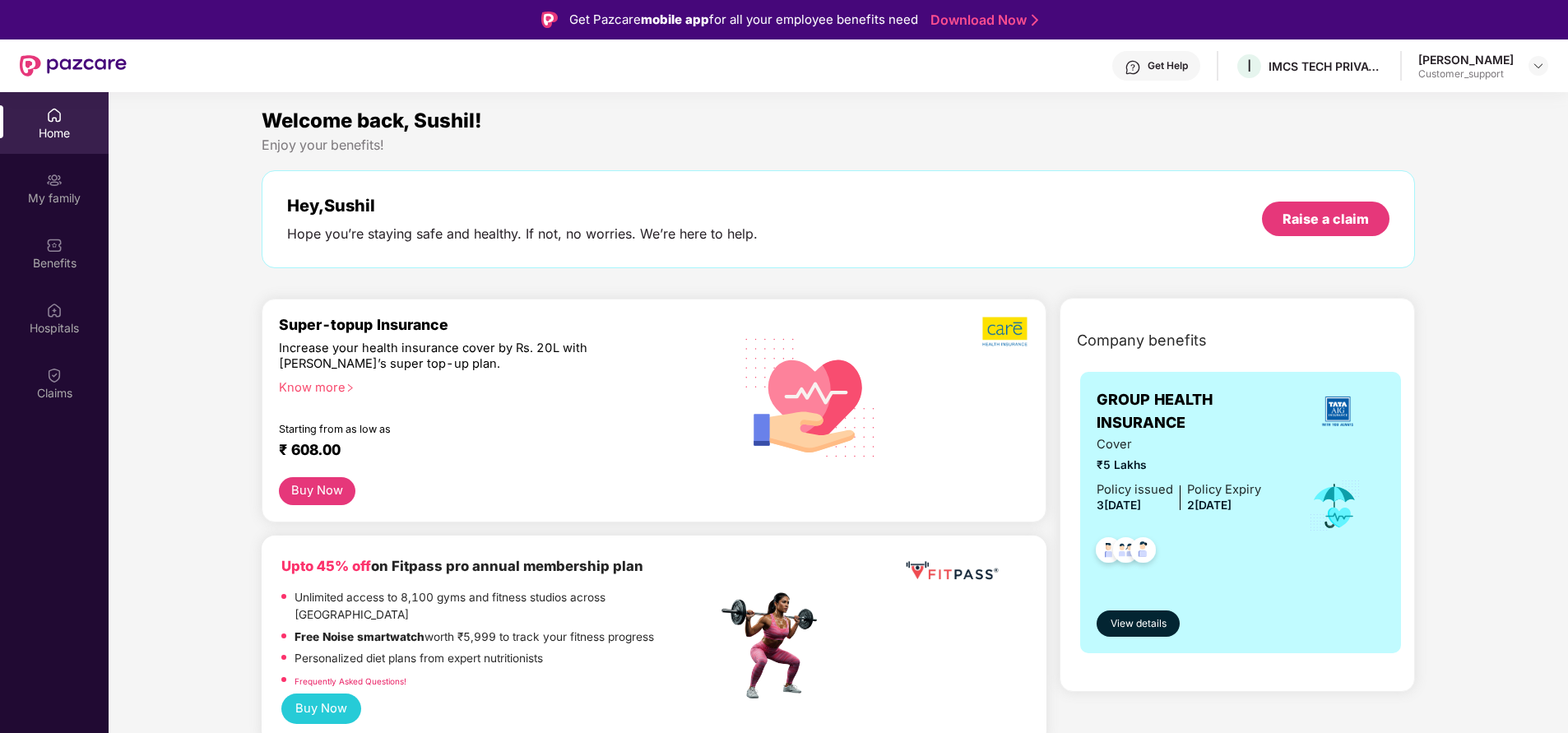
click at [1120, 41] on div "Get Help I IMCS TECH PRIVATE LIMITED Sushil Kumar Yadav Customer_support" at bounding box center [837, 66] width 1421 height 52
click at [1130, 64] on div "Get Help" at bounding box center [1155, 66] width 88 height 29
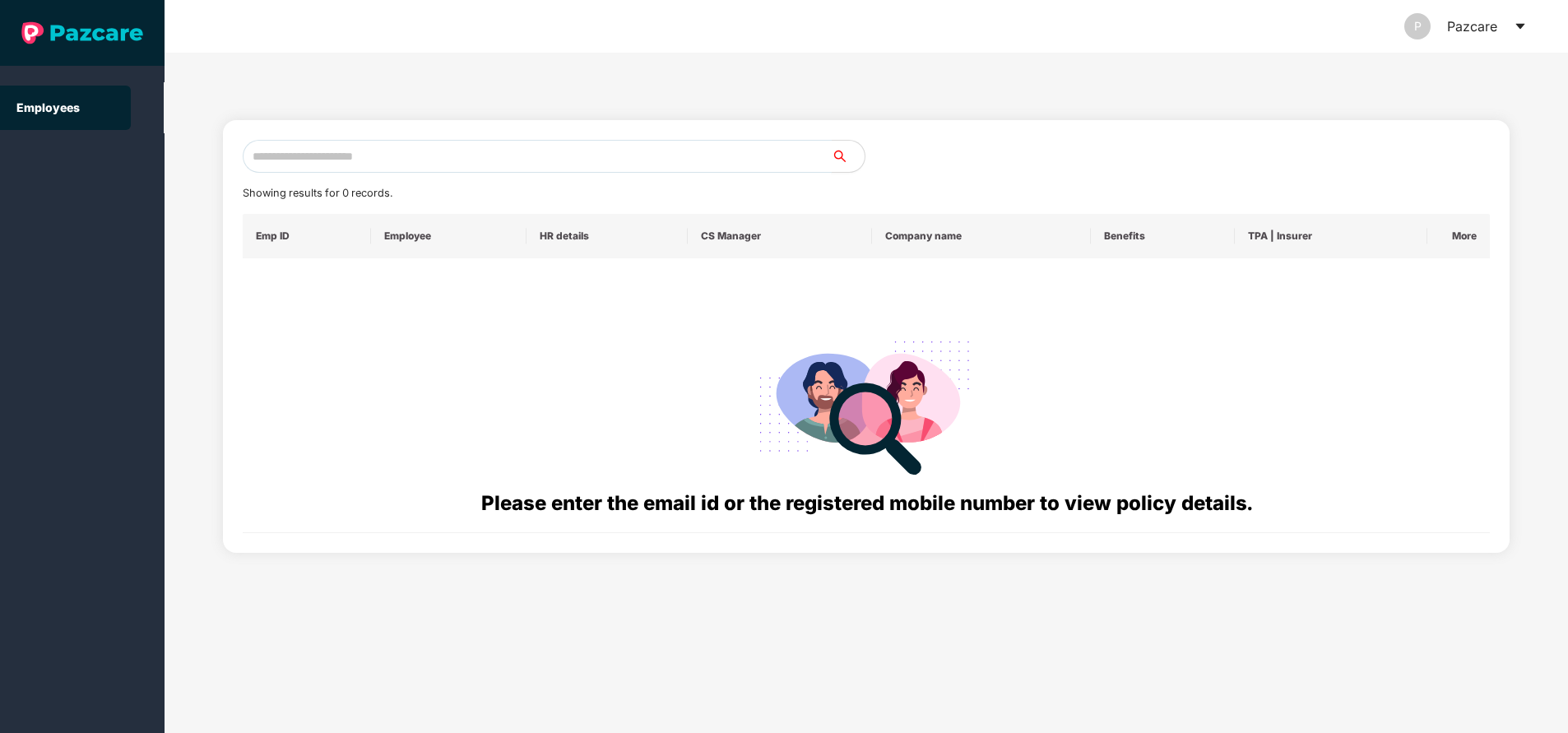
click at [398, 160] on input "text" at bounding box center [537, 156] width 589 height 33
paste input "**********"
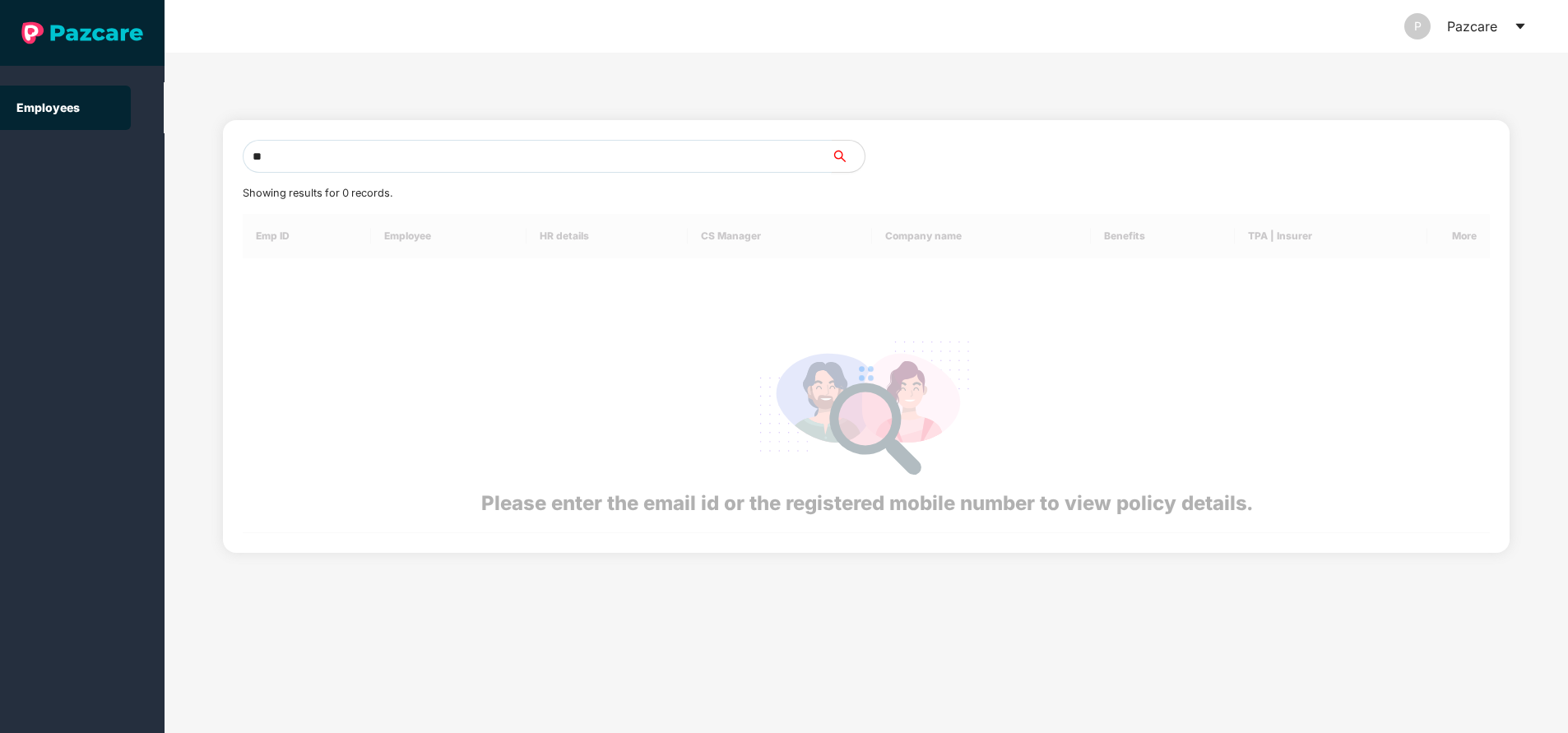
type input "*"
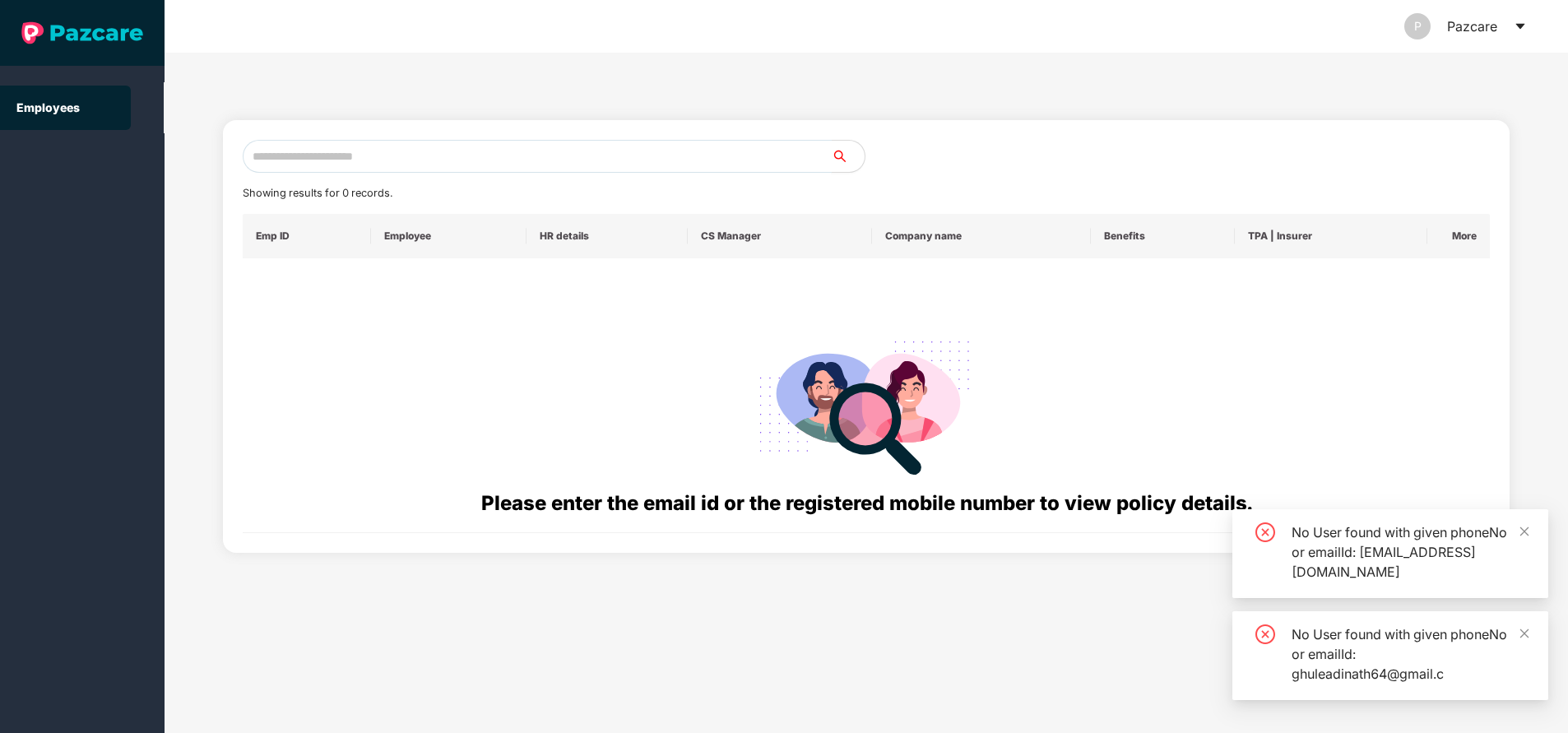
paste input "**********"
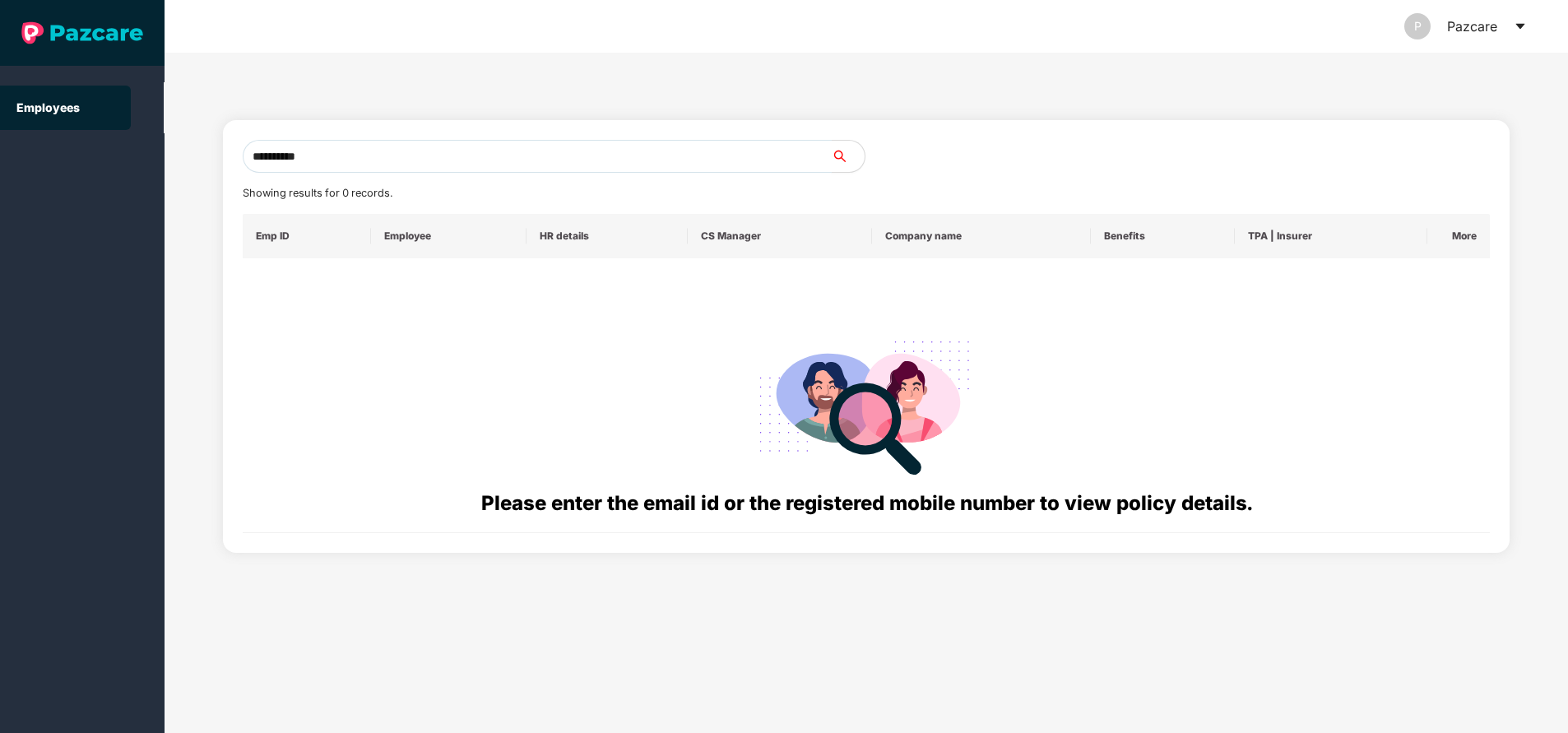
click at [408, 164] on input "**********" at bounding box center [537, 156] width 589 height 33
type input "*"
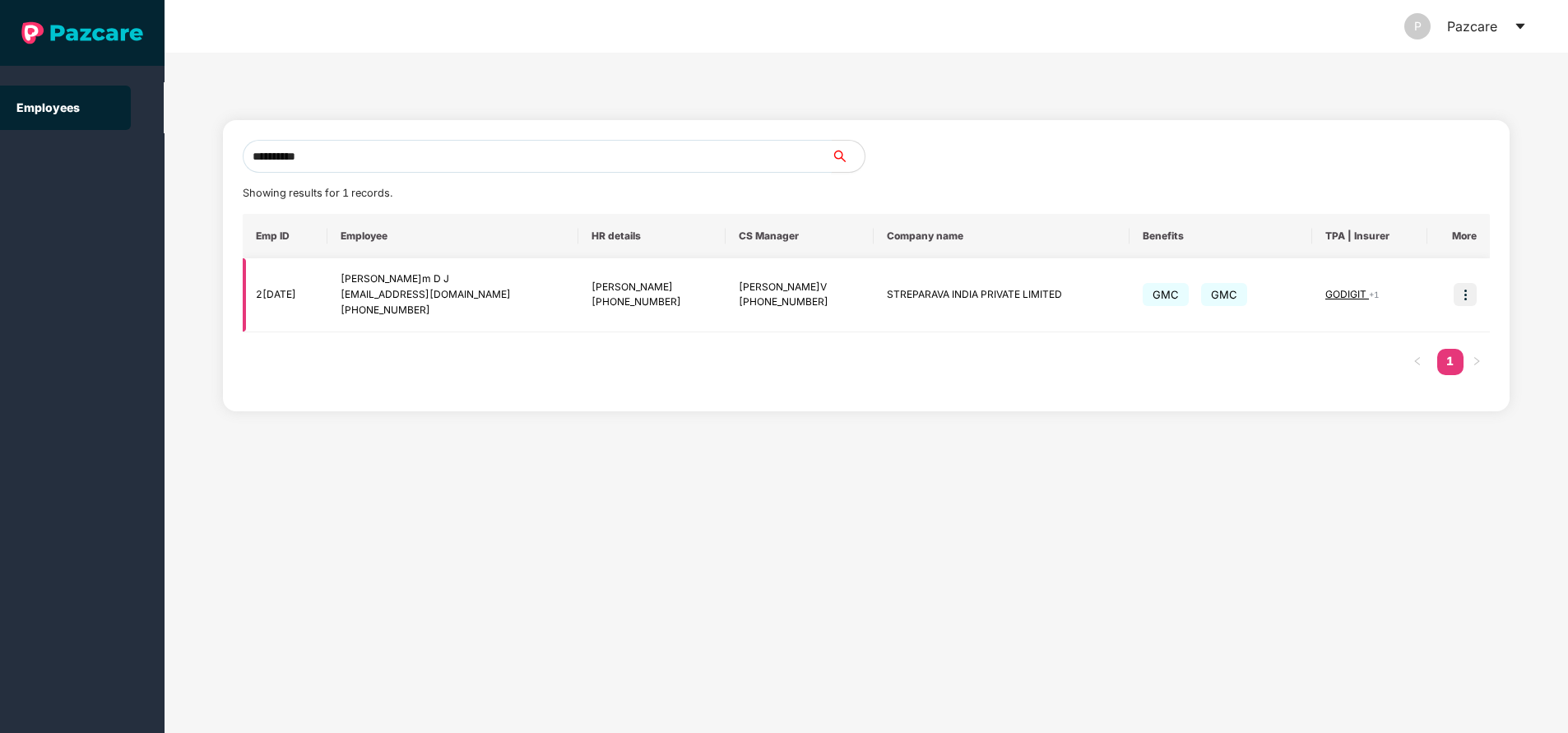
type input "**********"
click at [1470, 292] on img at bounding box center [1465, 295] width 23 height 23
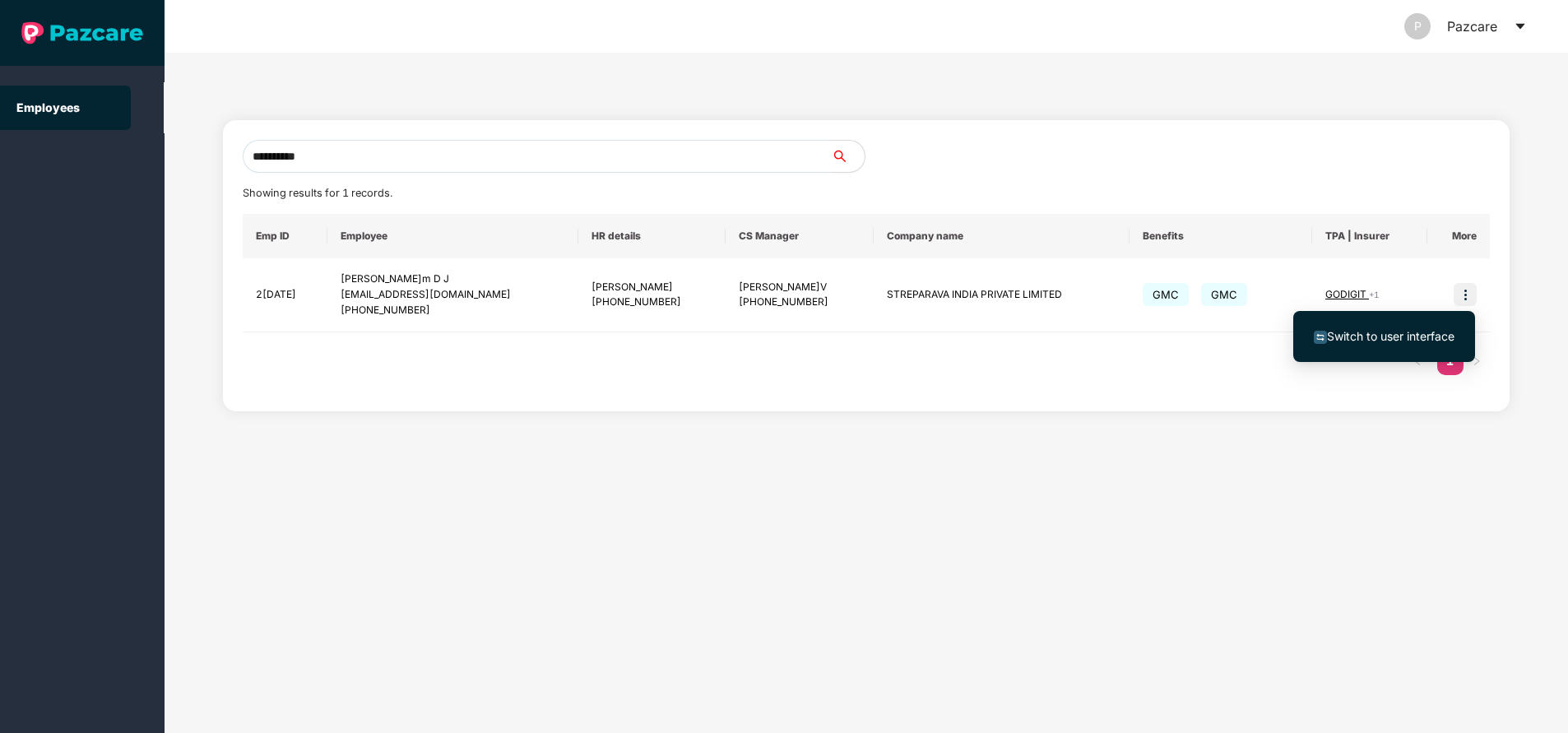
click at [1385, 332] on span "Switch to user interface" at bounding box center [1391, 336] width 127 height 14
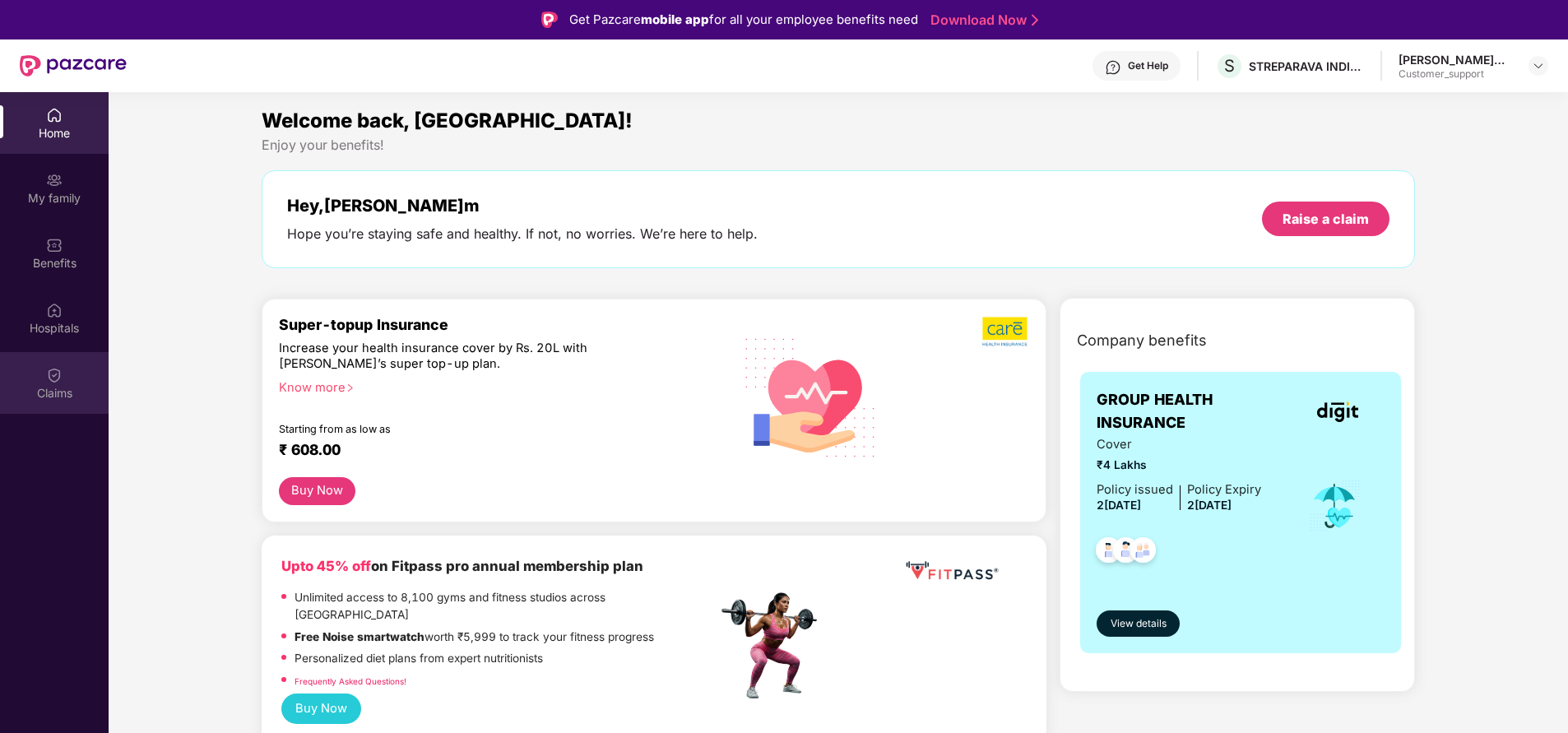
click at [47, 381] on img at bounding box center [54, 374] width 17 height 17
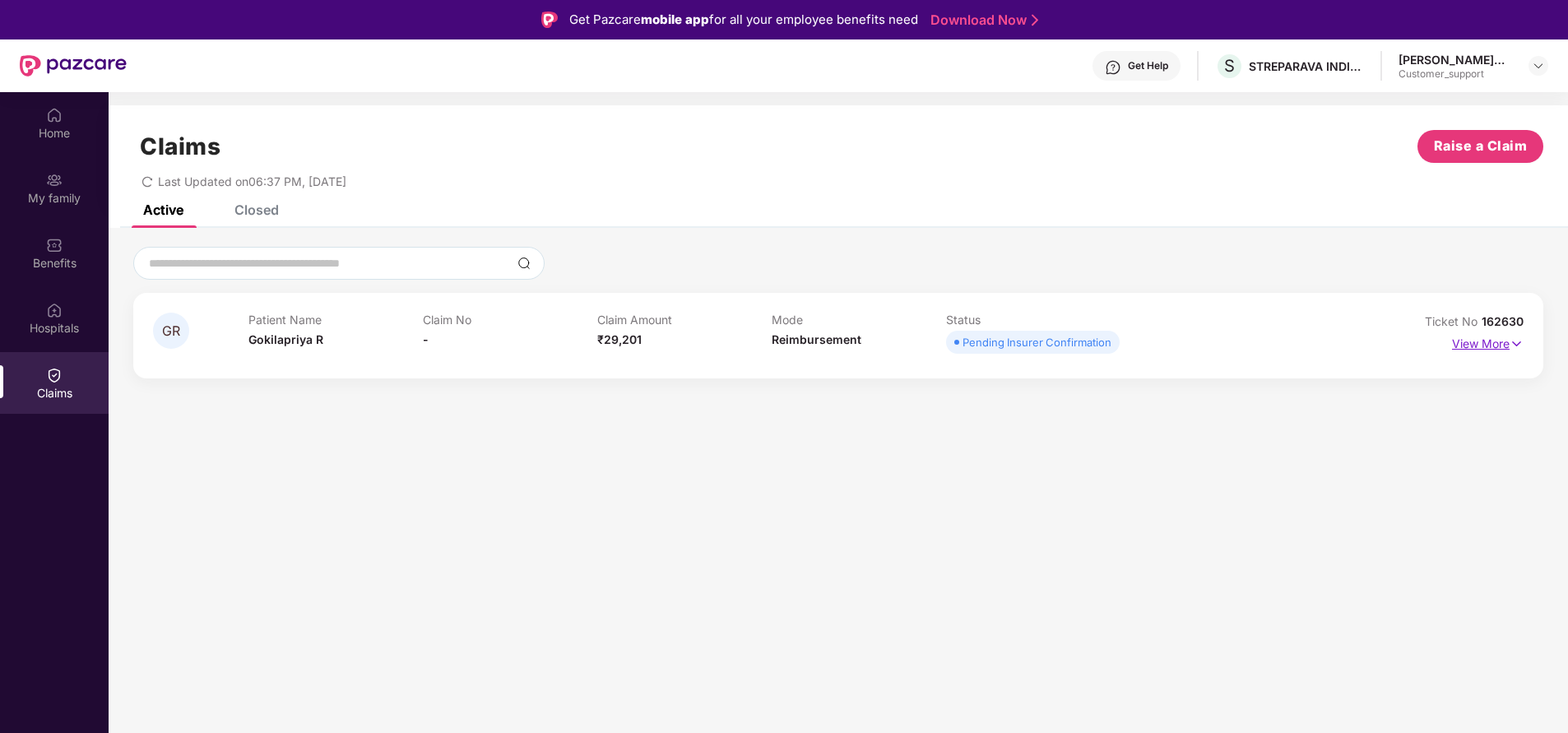
click at [1472, 345] on p "View More" at bounding box center [1487, 342] width 72 height 22
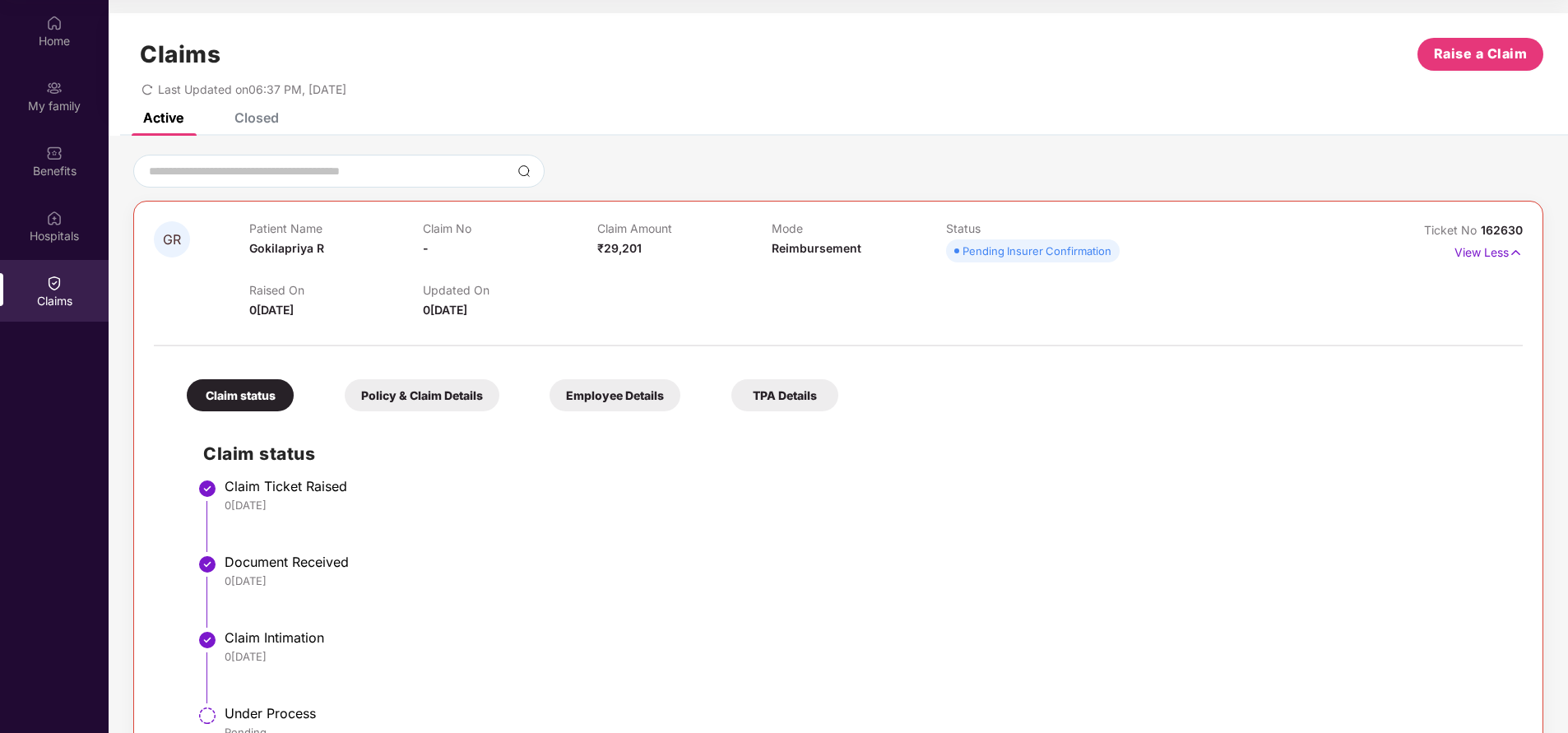
click at [1484, 232] on span "162630" at bounding box center [1501, 230] width 42 height 14
drag, startPoint x: 1479, startPoint y: 231, endPoint x: 1560, endPoint y: 223, distance: 81.4
click at [1560, 223] on div "GR Patient Name Gokilapriya R Claim No - Claim Amount ₹29,201 Mode Reimbursemen…" at bounding box center [838, 463] width 1459 height 616
copy span "162630"
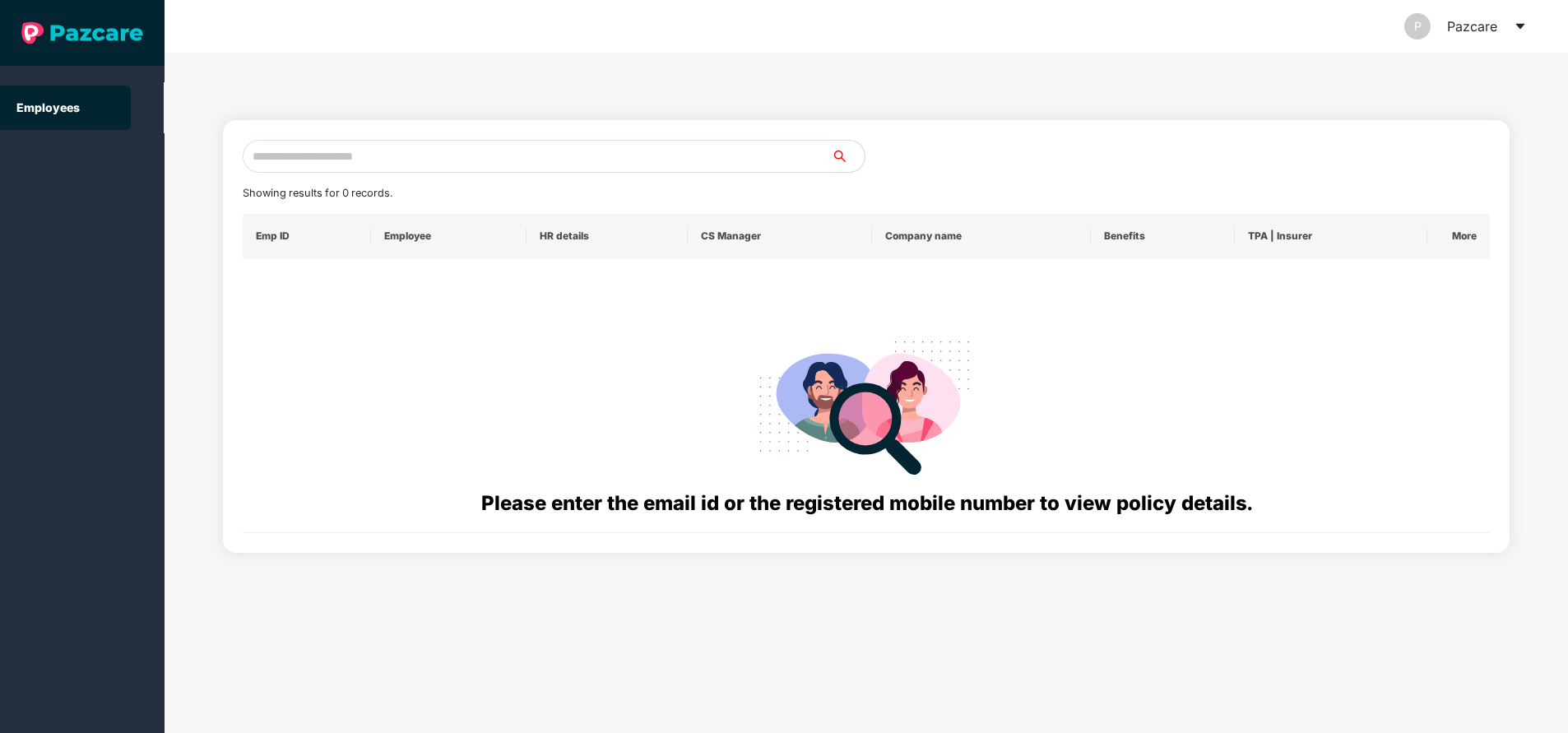
click at [448, 154] on input "text" at bounding box center [537, 156] width 589 height 33
paste input "**********"
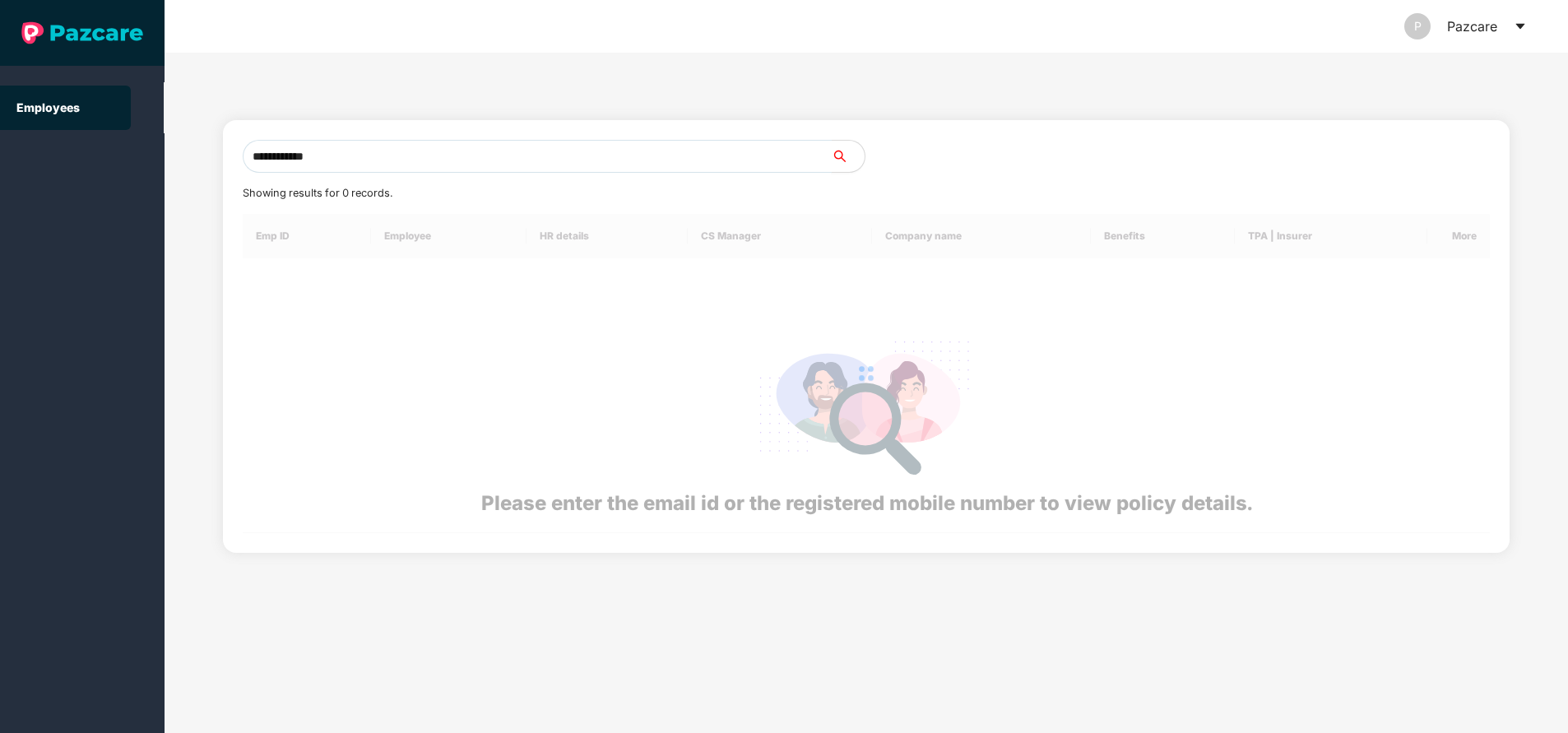
click at [448, 154] on input "**********" at bounding box center [537, 156] width 589 height 33
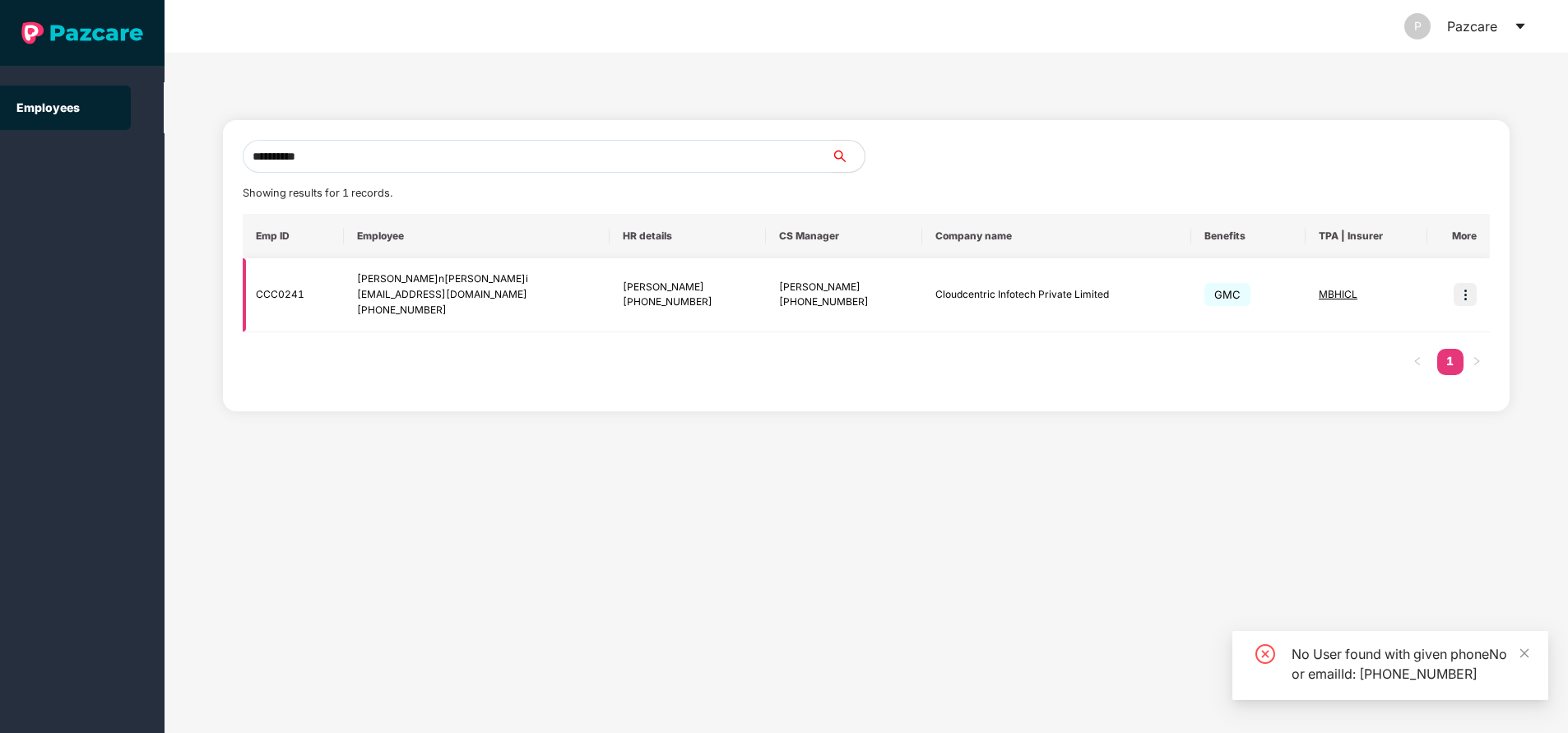
type input "**********"
click at [1466, 300] on img at bounding box center [1465, 295] width 23 height 23
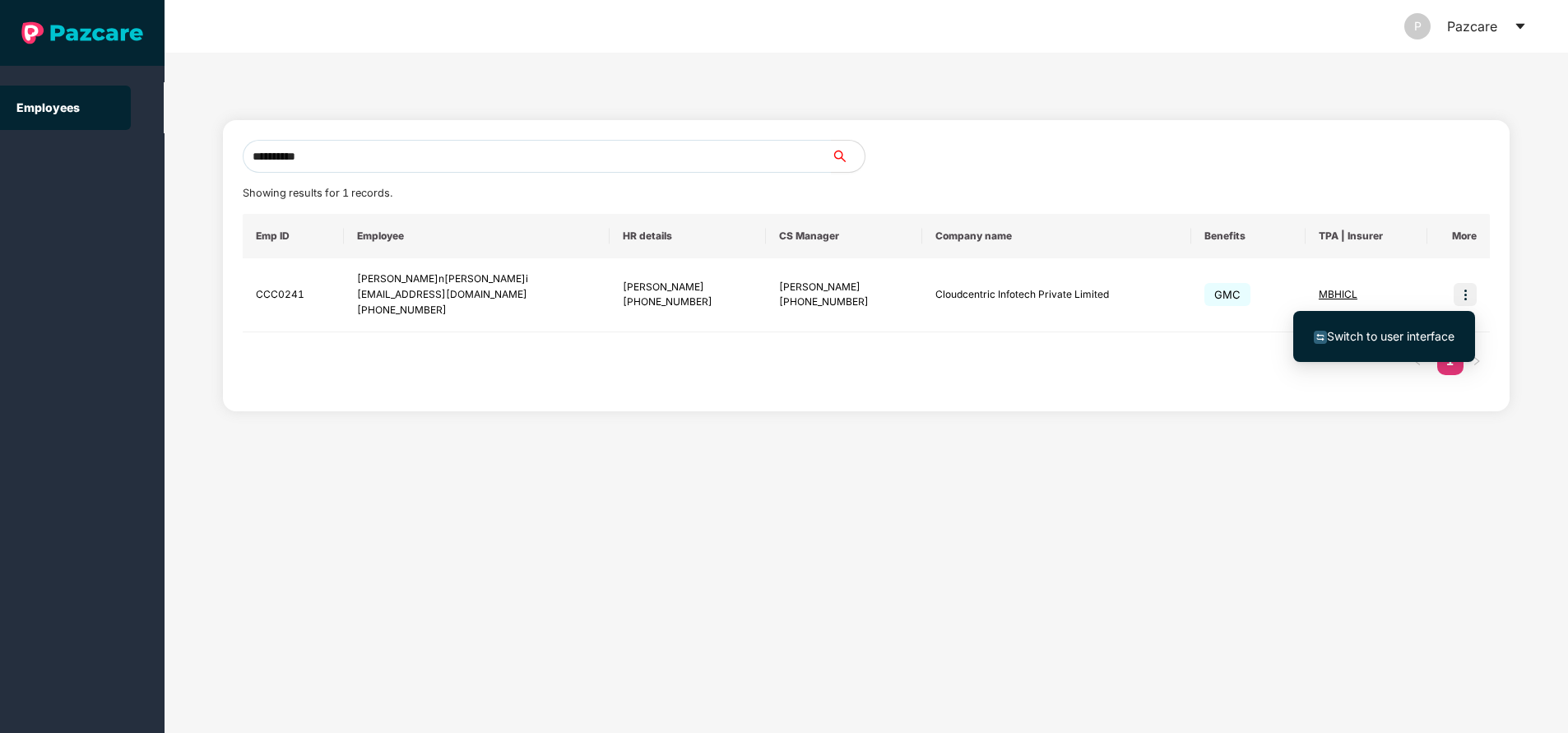
click at [1417, 336] on span "Switch to user interface" at bounding box center [1391, 336] width 127 height 14
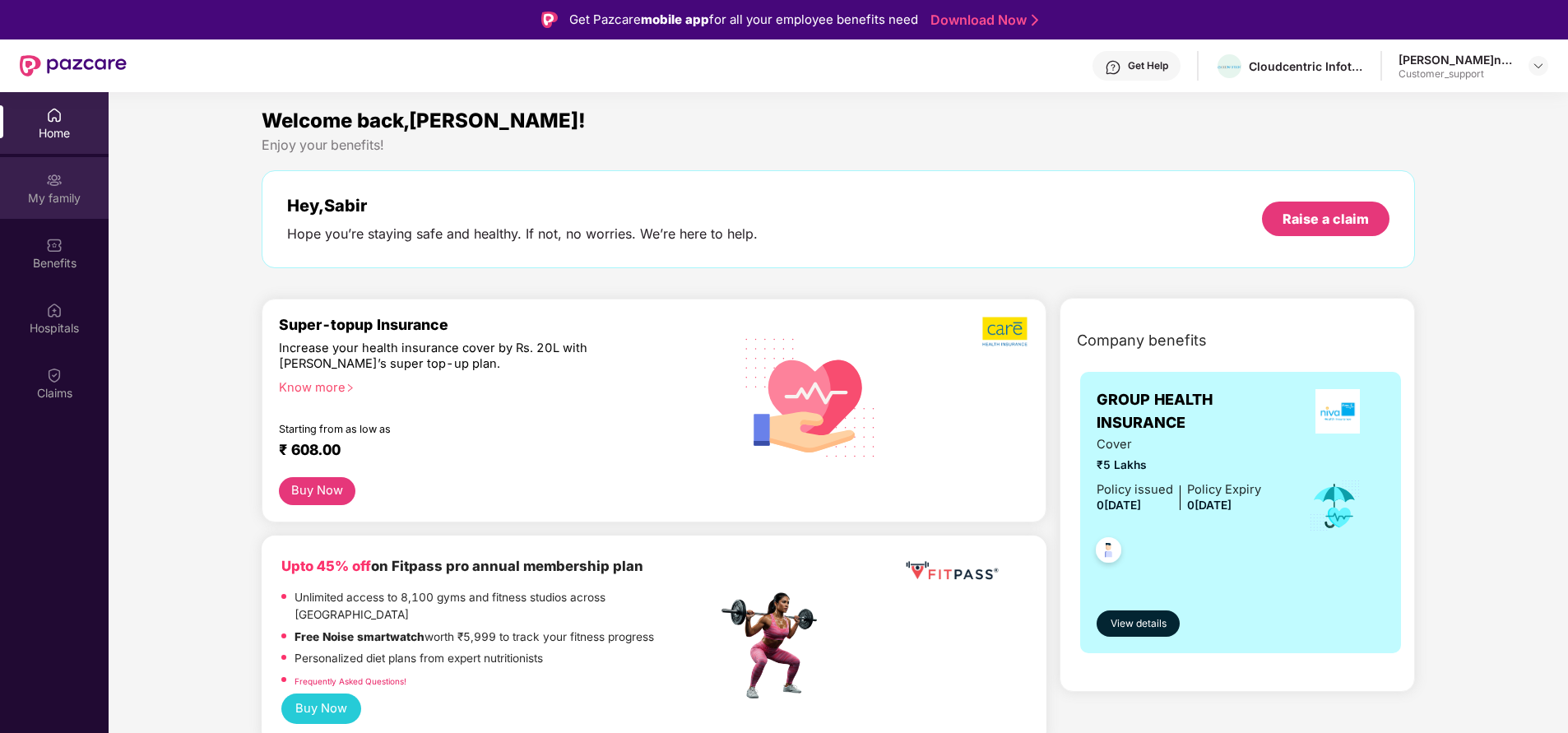
click at [77, 207] on div "My family" at bounding box center [54, 188] width 109 height 62
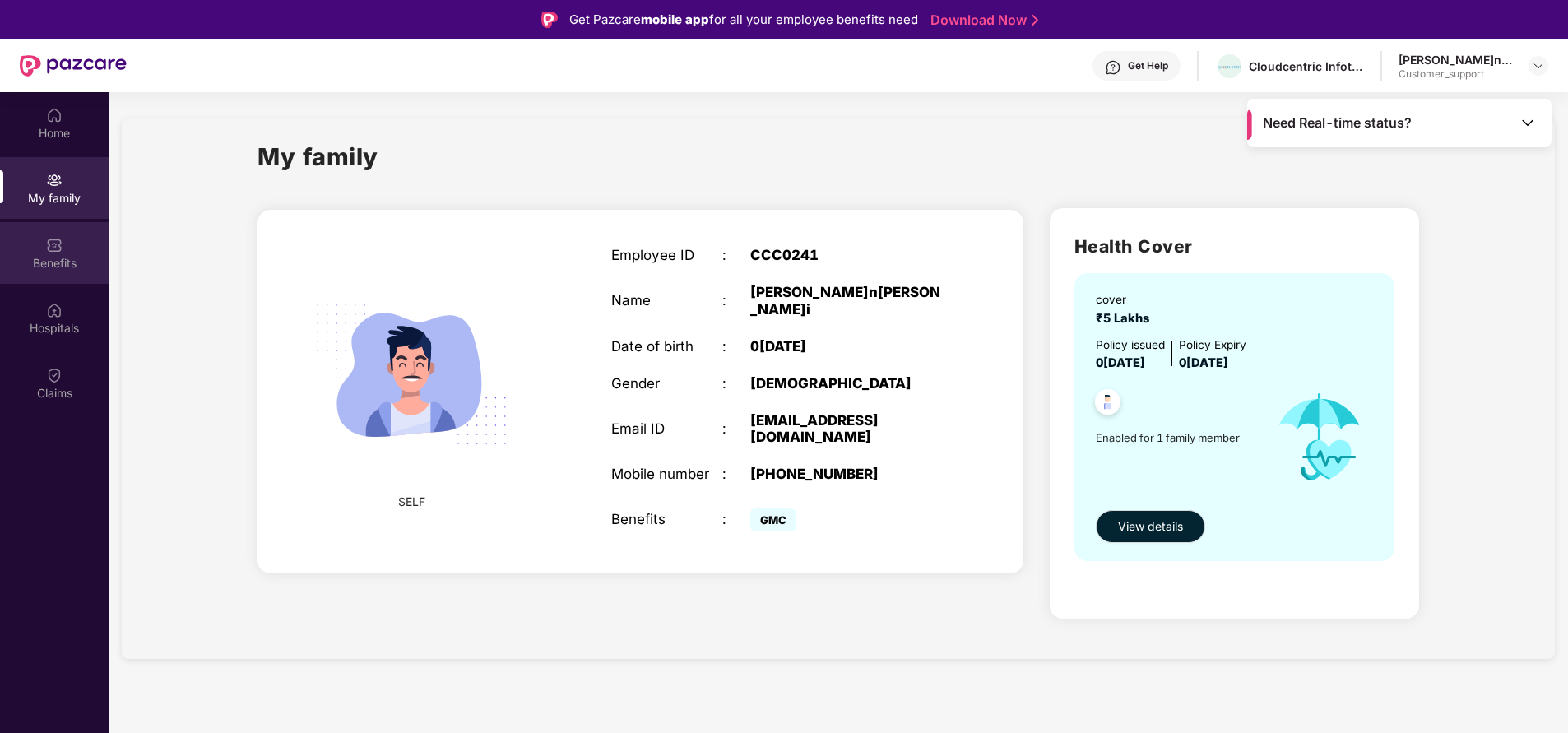
click at [64, 265] on div "Benefits" at bounding box center [54, 263] width 109 height 17
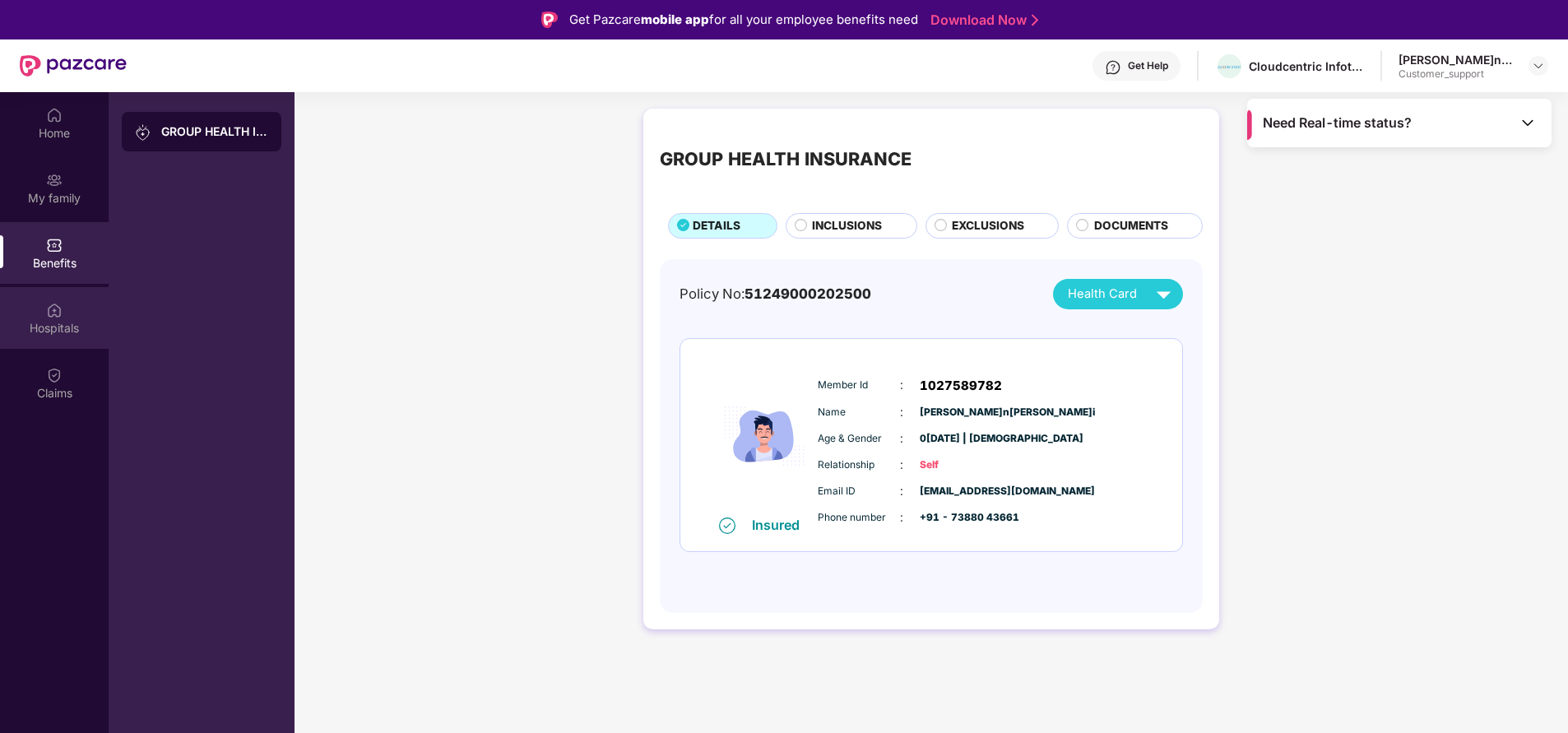
click at [65, 334] on div "Hospitals" at bounding box center [54, 328] width 109 height 17
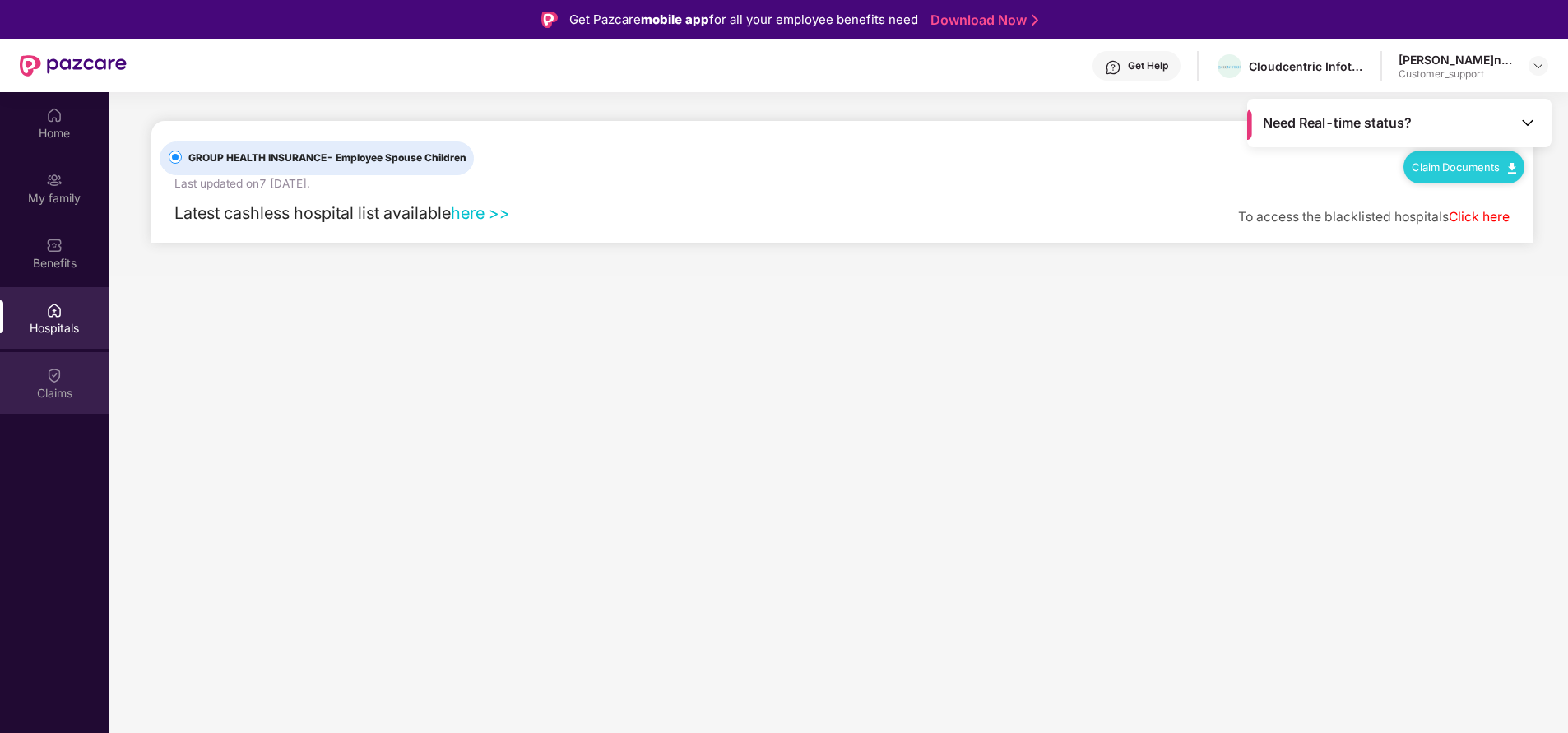
click at [43, 389] on div "Claims" at bounding box center [54, 393] width 109 height 17
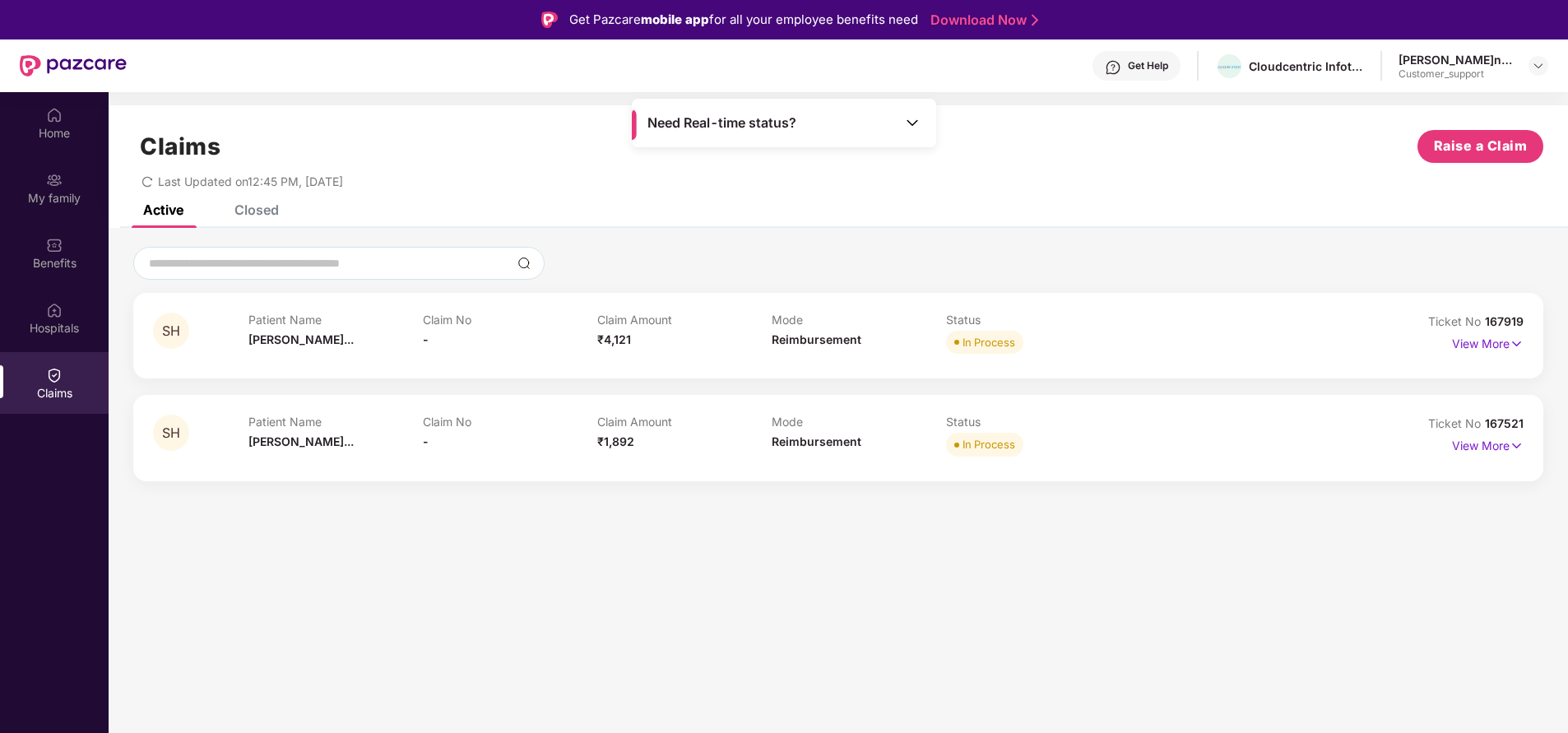
click at [261, 211] on div "Closed" at bounding box center [257, 210] width 44 height 17
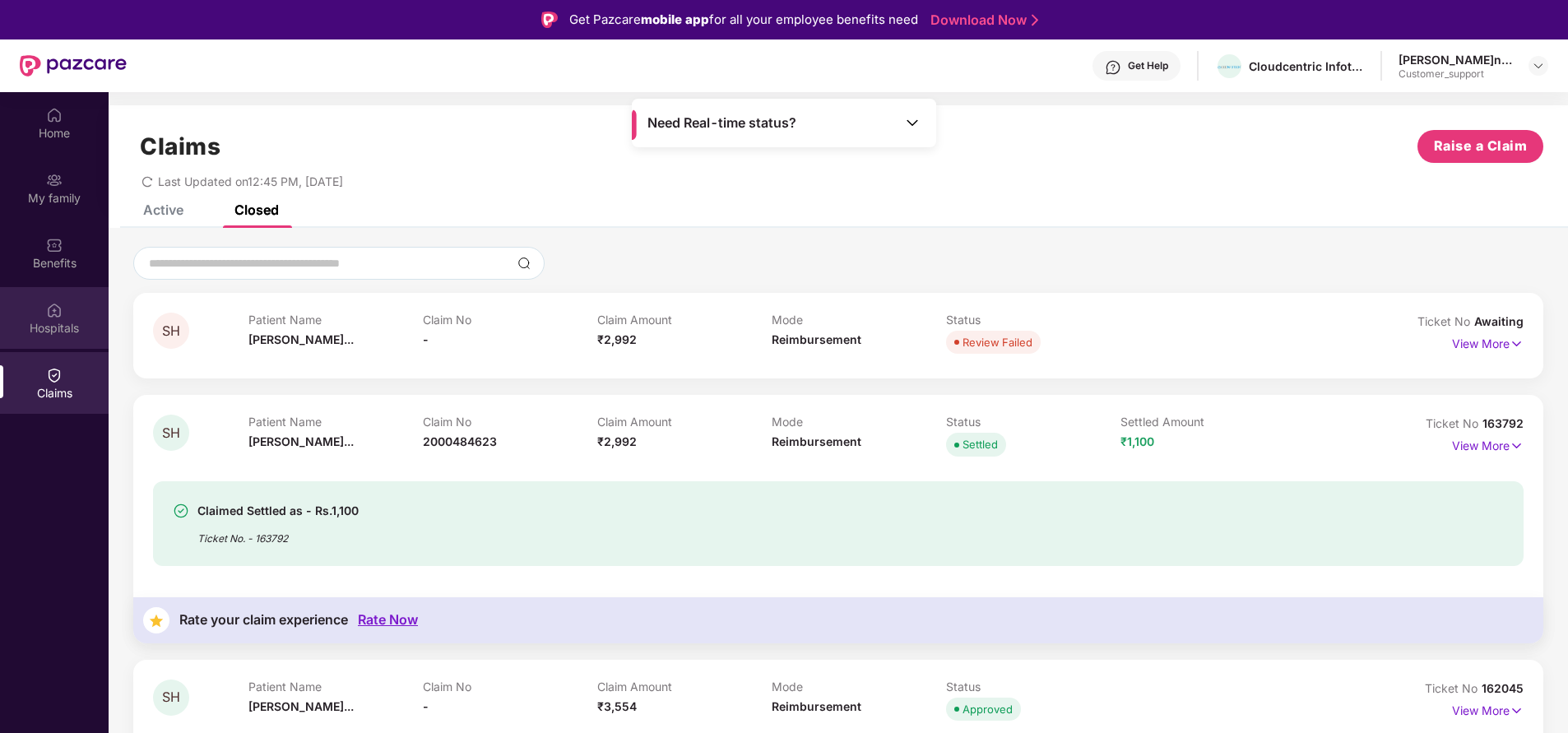
click at [43, 317] on div "Hospitals" at bounding box center [54, 318] width 109 height 62
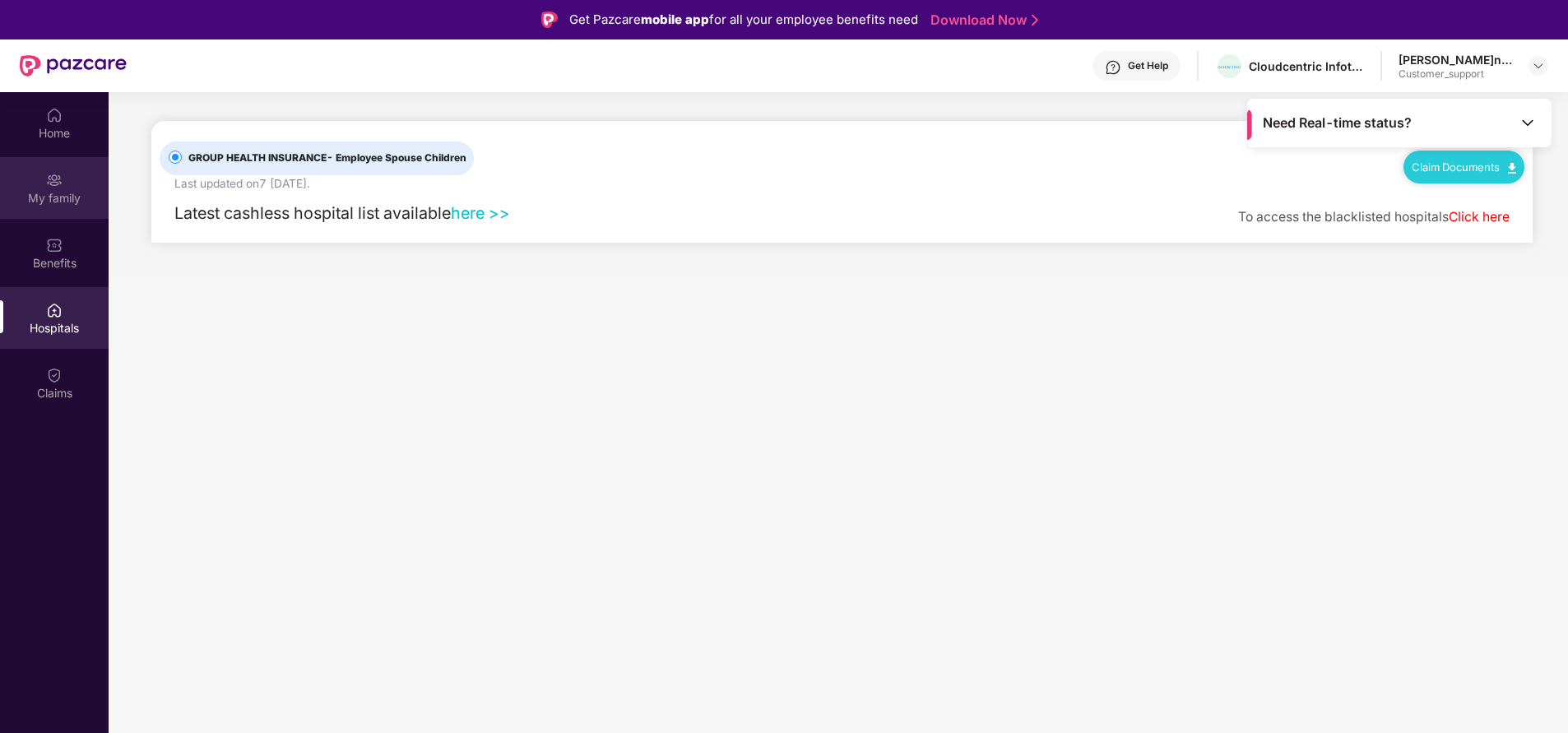
click at [35, 204] on div "My family" at bounding box center [54, 198] width 109 height 17
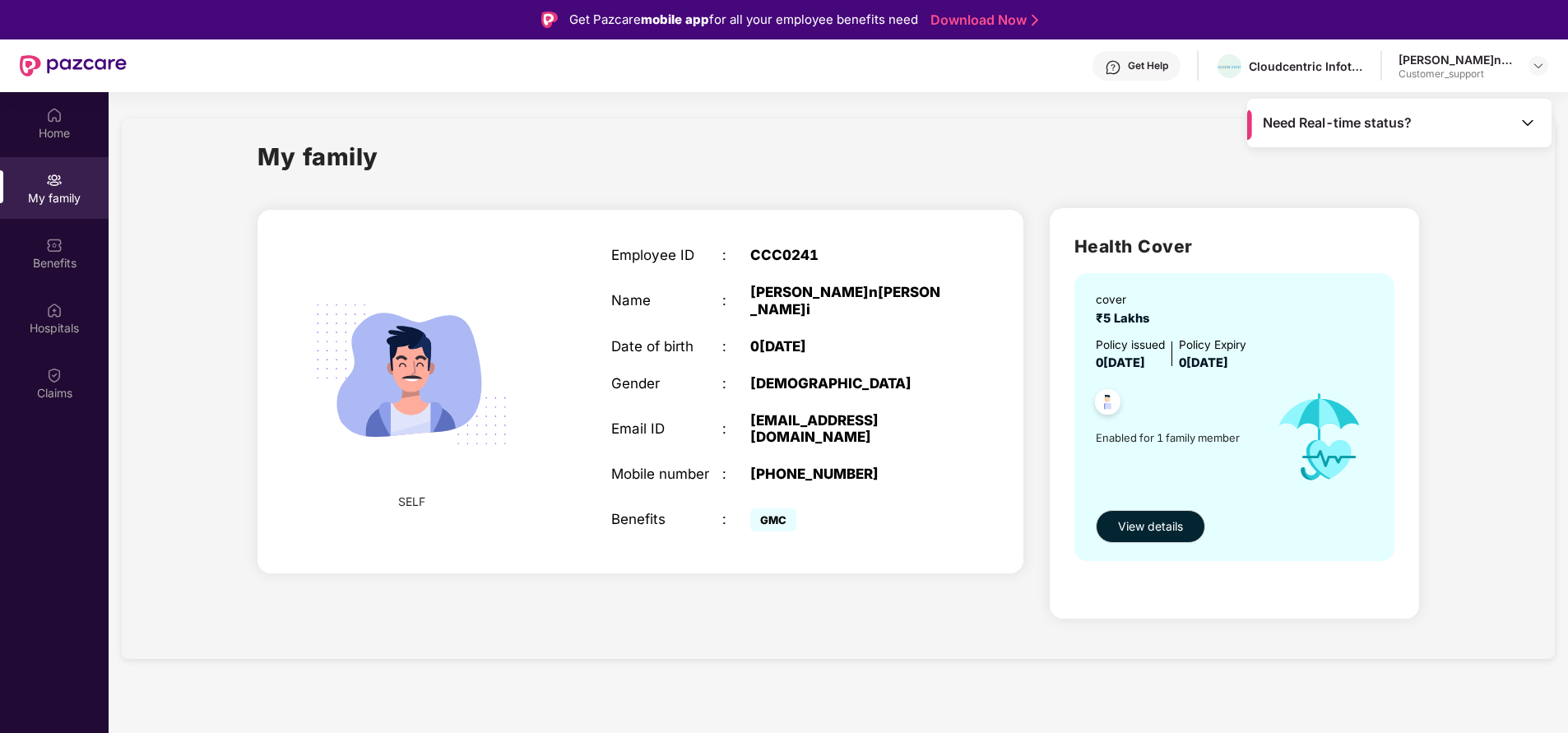
click at [798, 466] on div "+917388043661" at bounding box center [846, 474] width 194 height 17
copy div "917388043661"
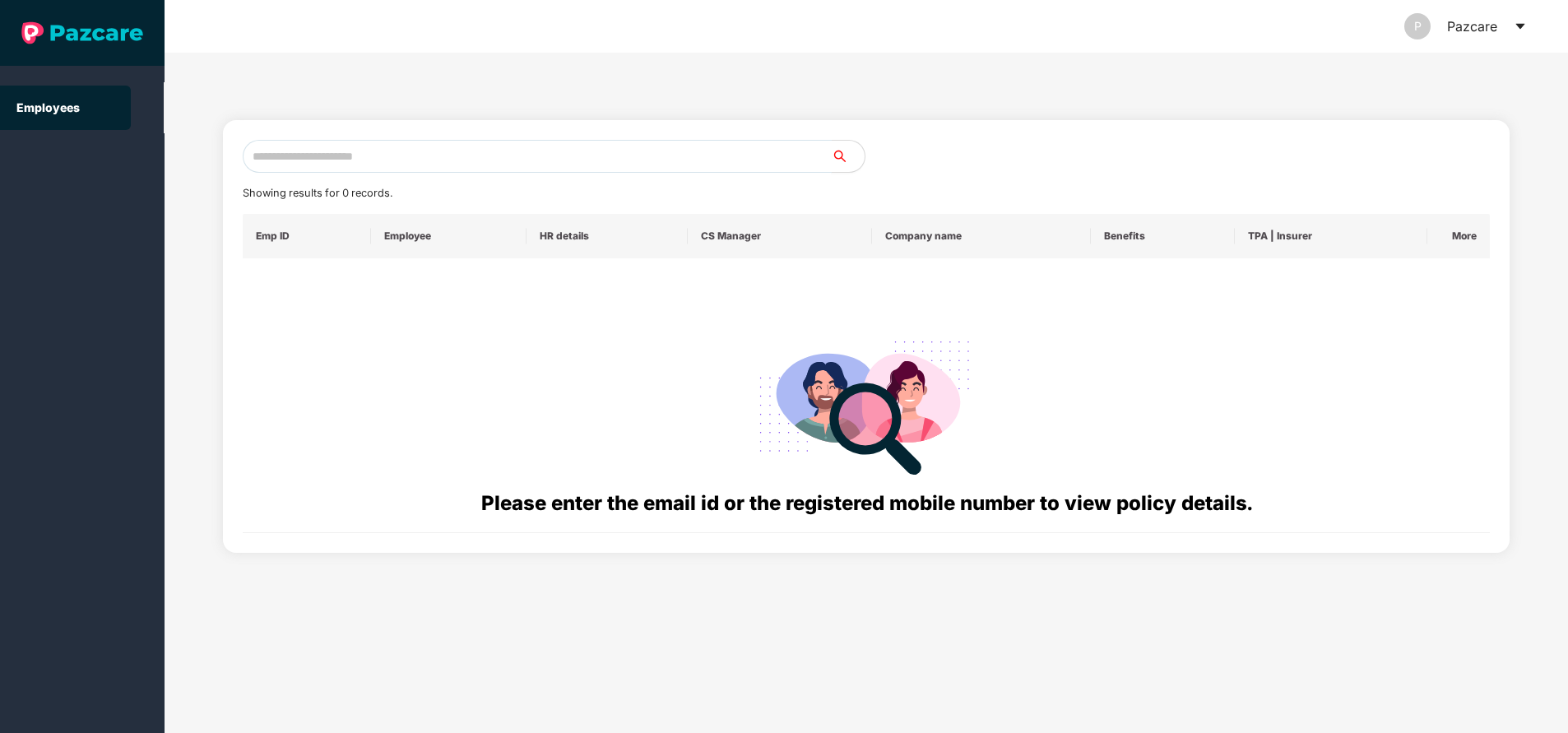
click at [505, 154] on input "text" at bounding box center [537, 156] width 589 height 33
paste input "**********"
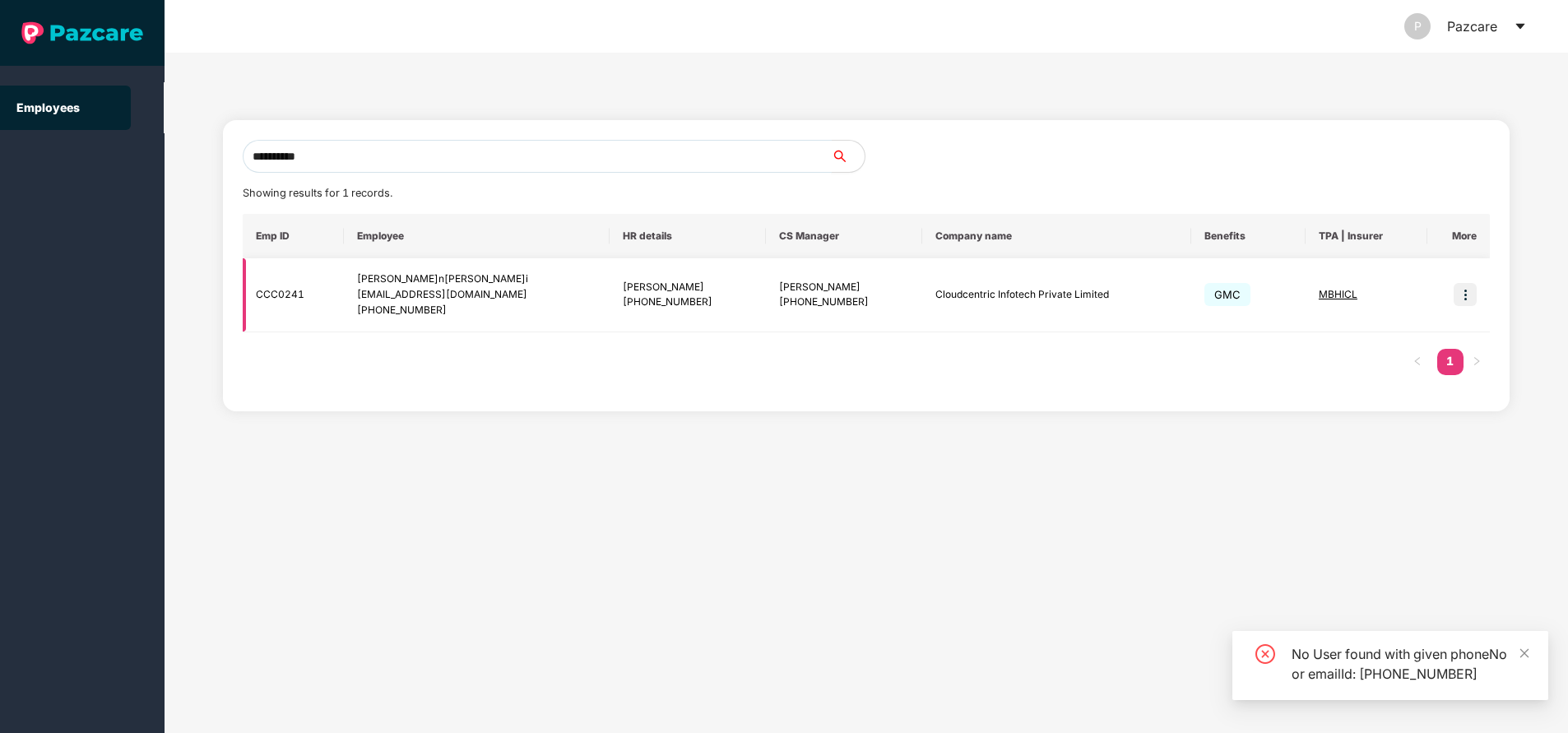
type input "**********"
click at [1325, 289] on span "MBHICL" at bounding box center [1338, 294] width 39 height 12
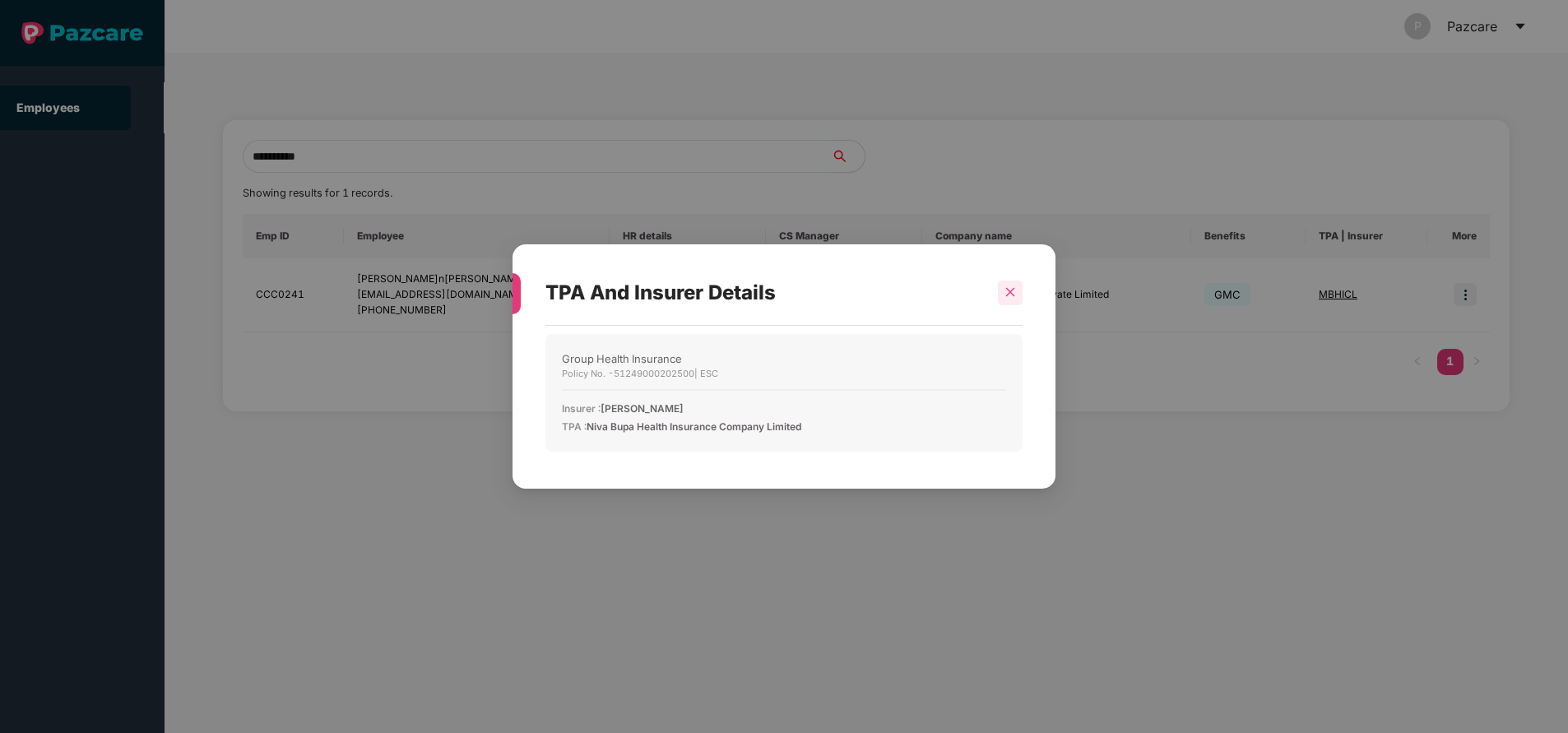
click at [999, 284] on div at bounding box center [1010, 293] width 25 height 25
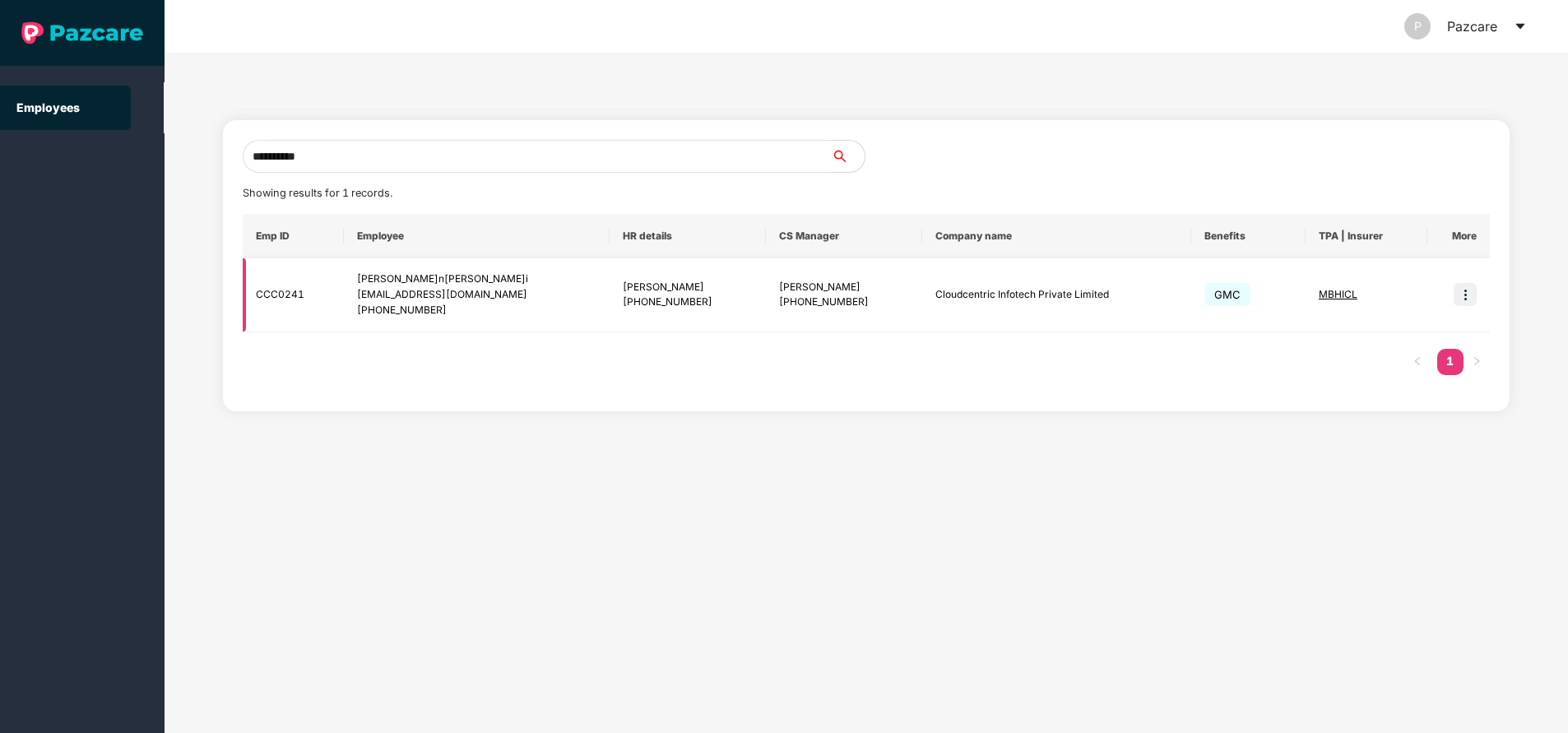
click at [1471, 301] on img at bounding box center [1465, 295] width 23 height 23
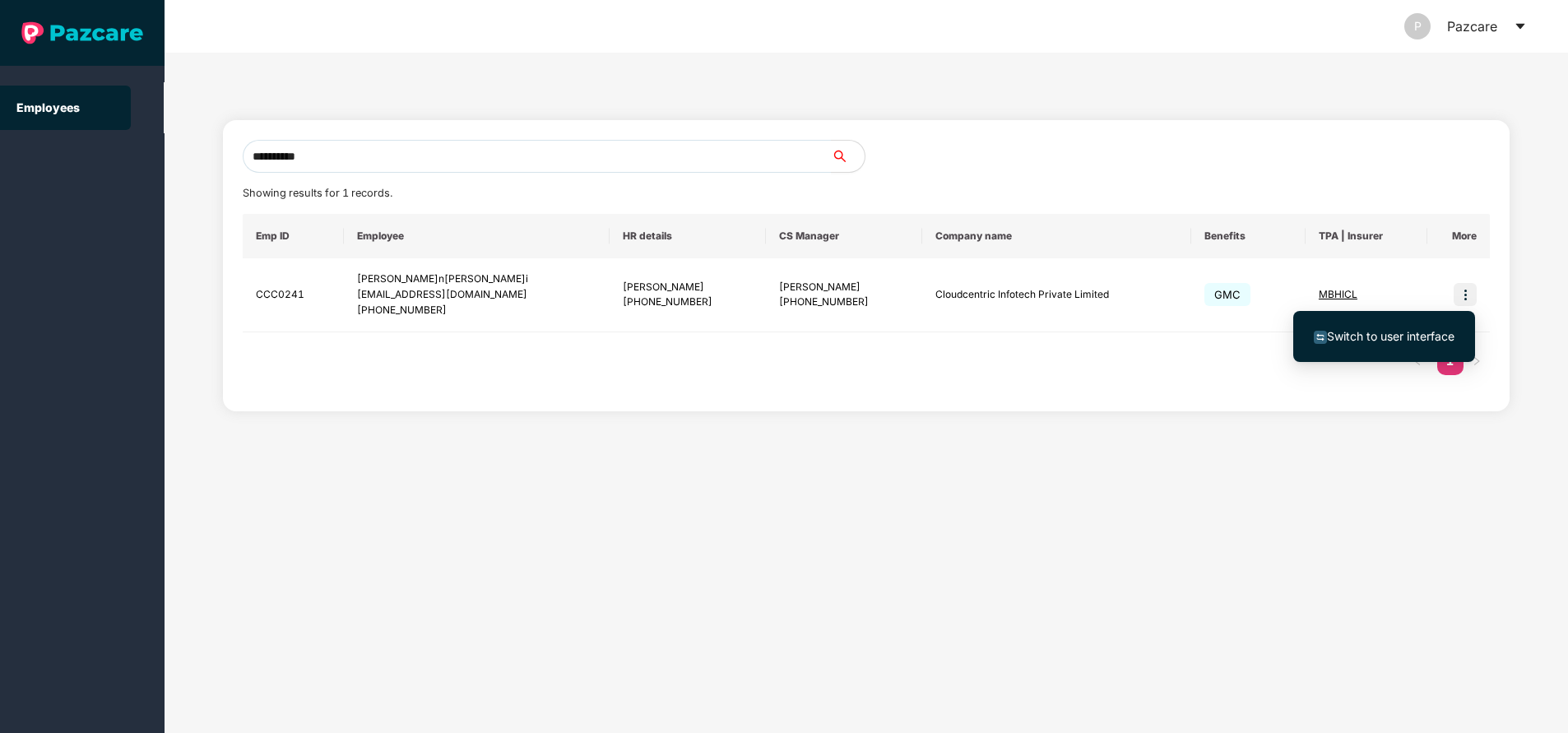
click at [1418, 331] on span "Switch to user interface" at bounding box center [1391, 336] width 127 height 14
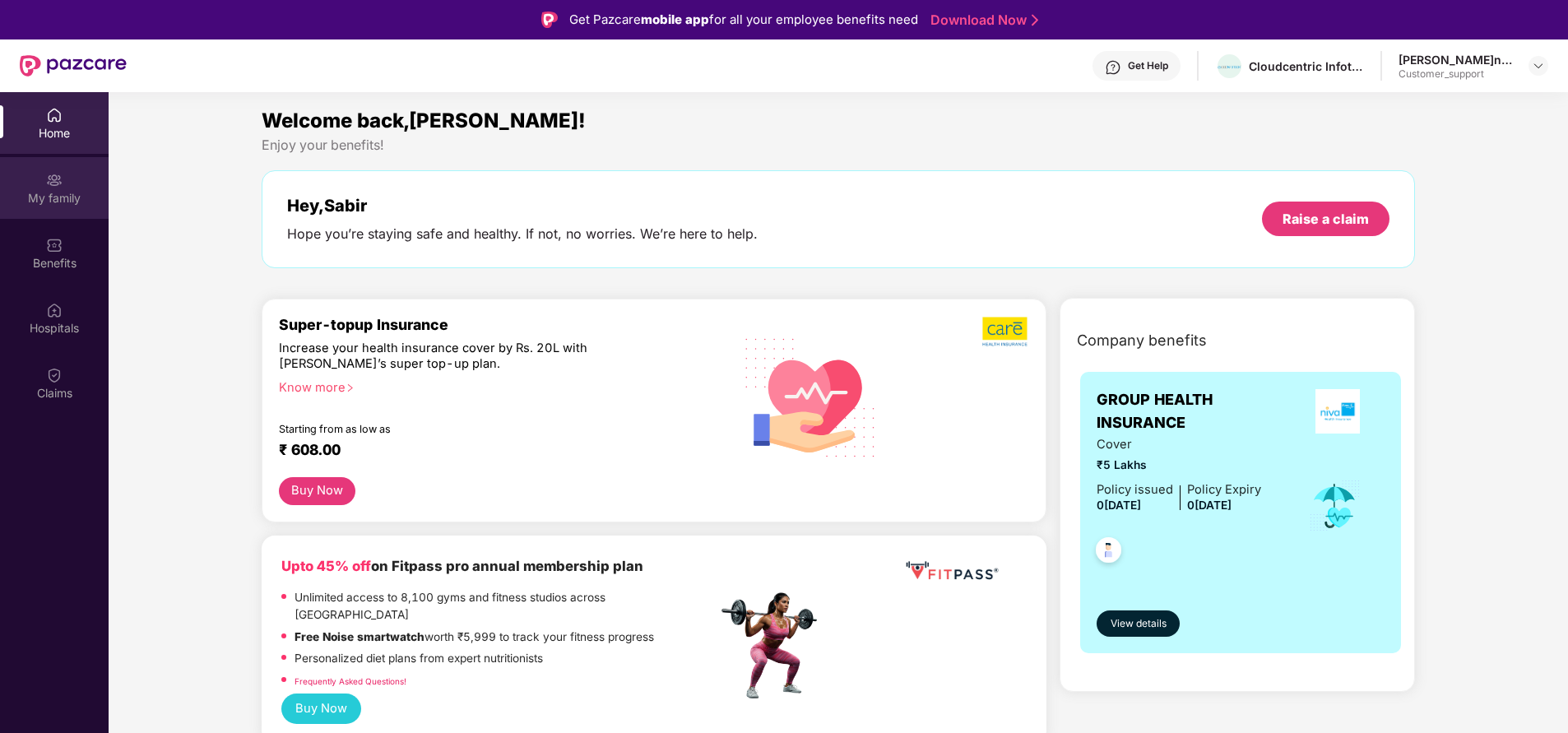
click at [49, 189] on div "My family" at bounding box center [54, 188] width 109 height 62
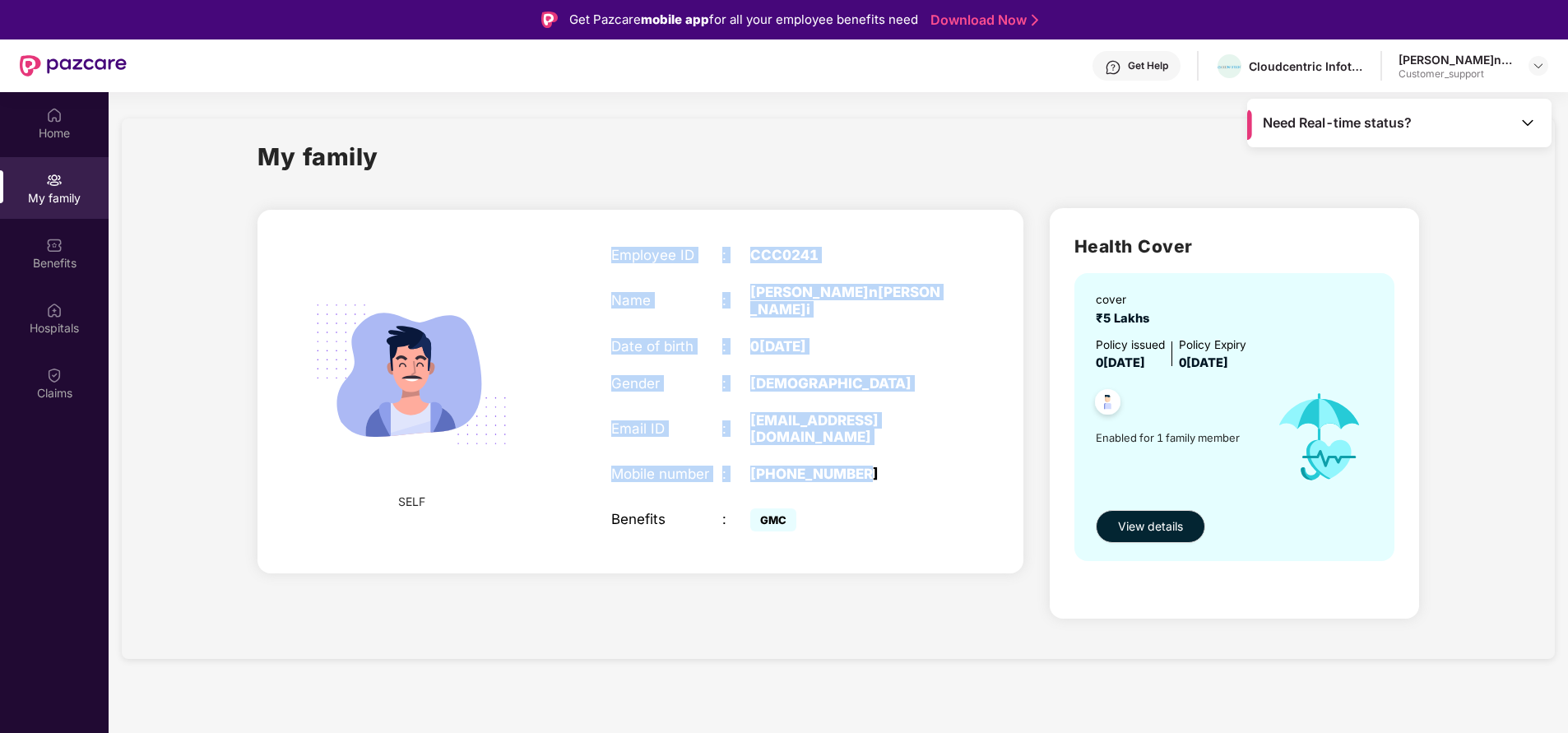
drag, startPoint x: 613, startPoint y: 254, endPoint x: 909, endPoint y: 428, distance: 343.4
click at [909, 428] on div "Employee ID : CCC0241 Name : Sabir Hussain Ansari Date of birth : 02 July 1992 …" at bounding box center [777, 391] width 366 height 330
copy div "Employee ID : CCC0241 Name : Sabir Hussain Ansari Date of birth : 02 July 1992 …"
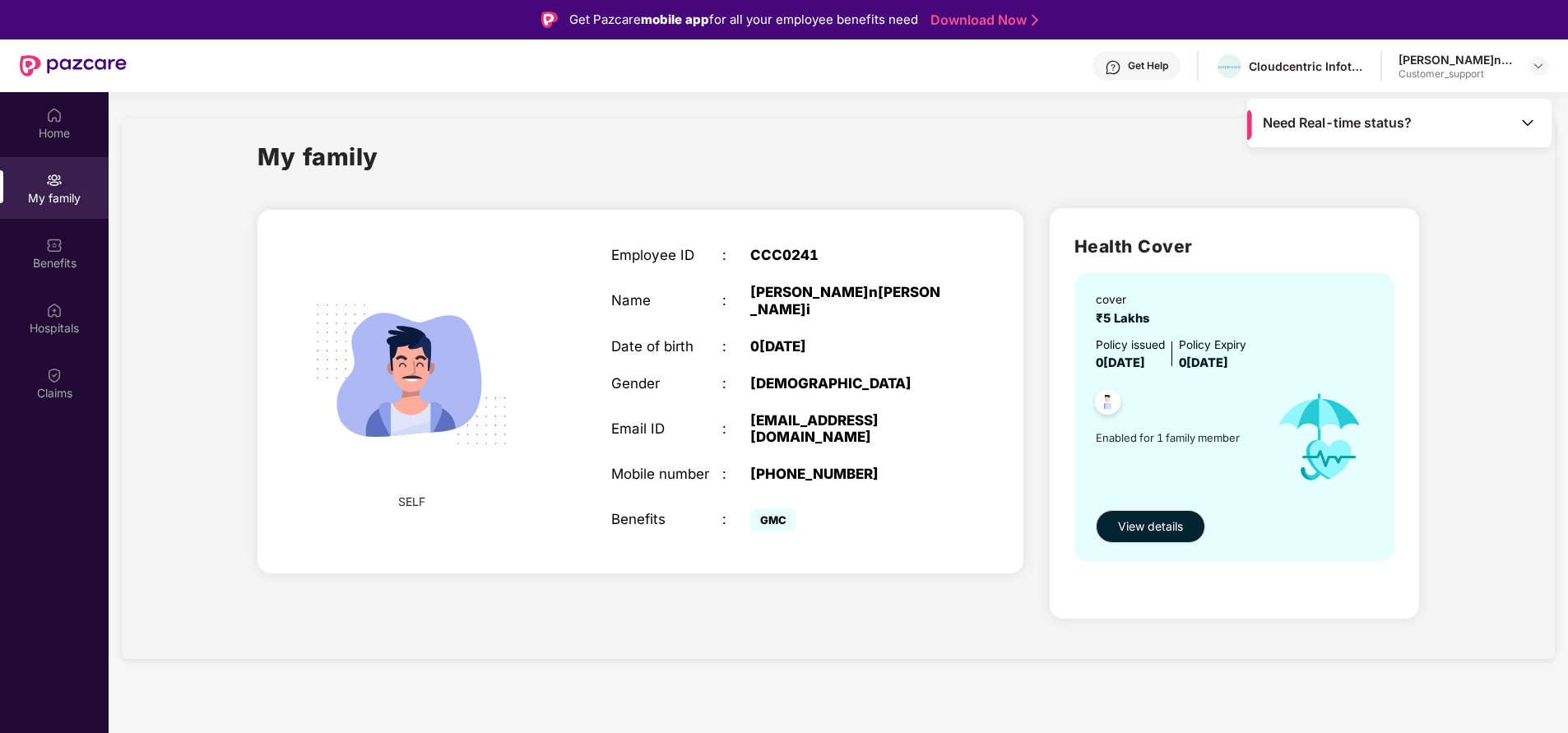
click at [95, 570] on div "Home My family Benefits Hospitals Claims" at bounding box center [54, 459] width 109 height 733
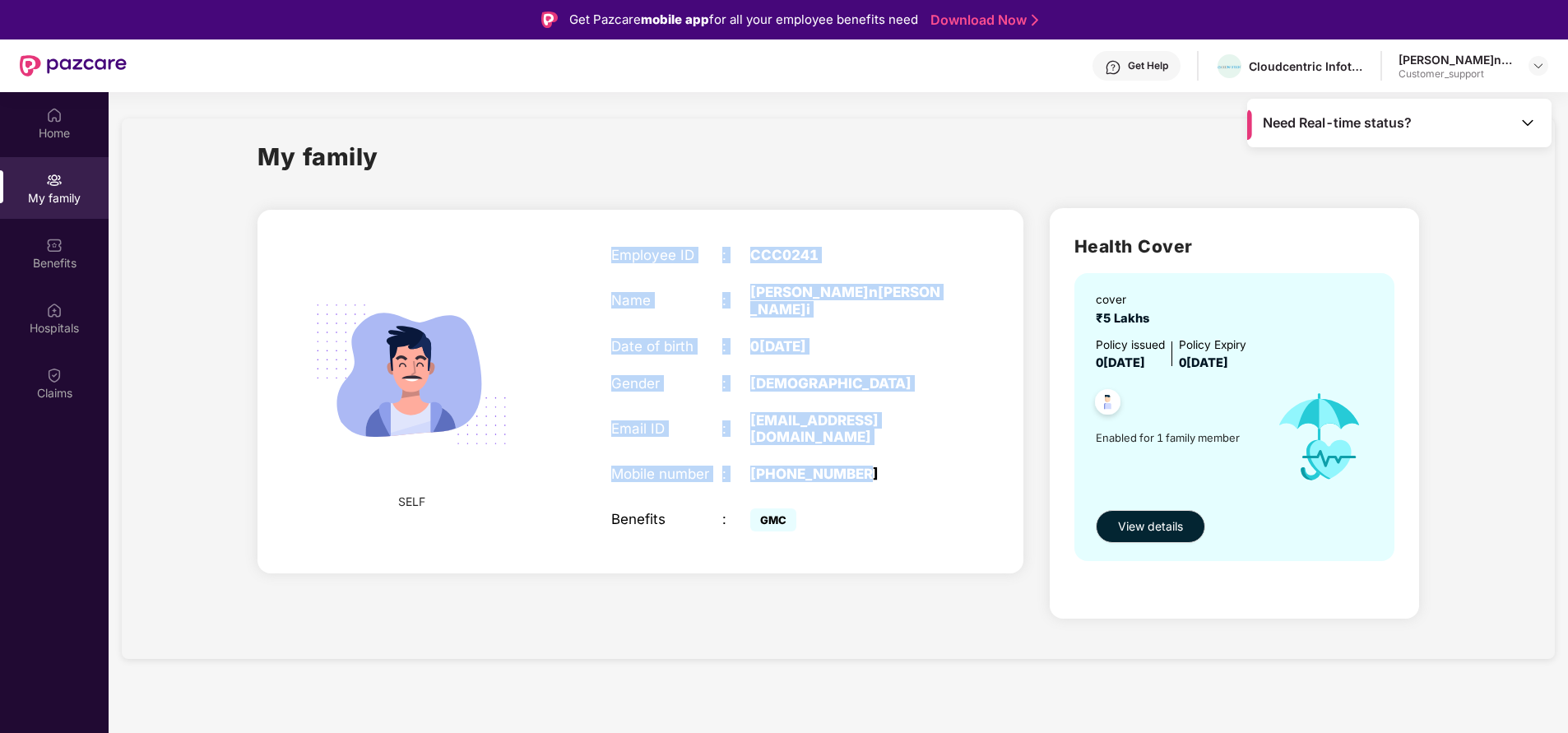
drag, startPoint x: 609, startPoint y: 256, endPoint x: 892, endPoint y: 446, distance: 340.9
click at [892, 446] on div "Employee ID : CCC0241 Name : Sabir Hussain Ansari Date of birth : 02 July 1992 …" at bounding box center [777, 391] width 366 height 330
copy div "Employee ID : CCC0241 Name : Sabir Hussain Ansari Date of birth : 02 July 1992 …"
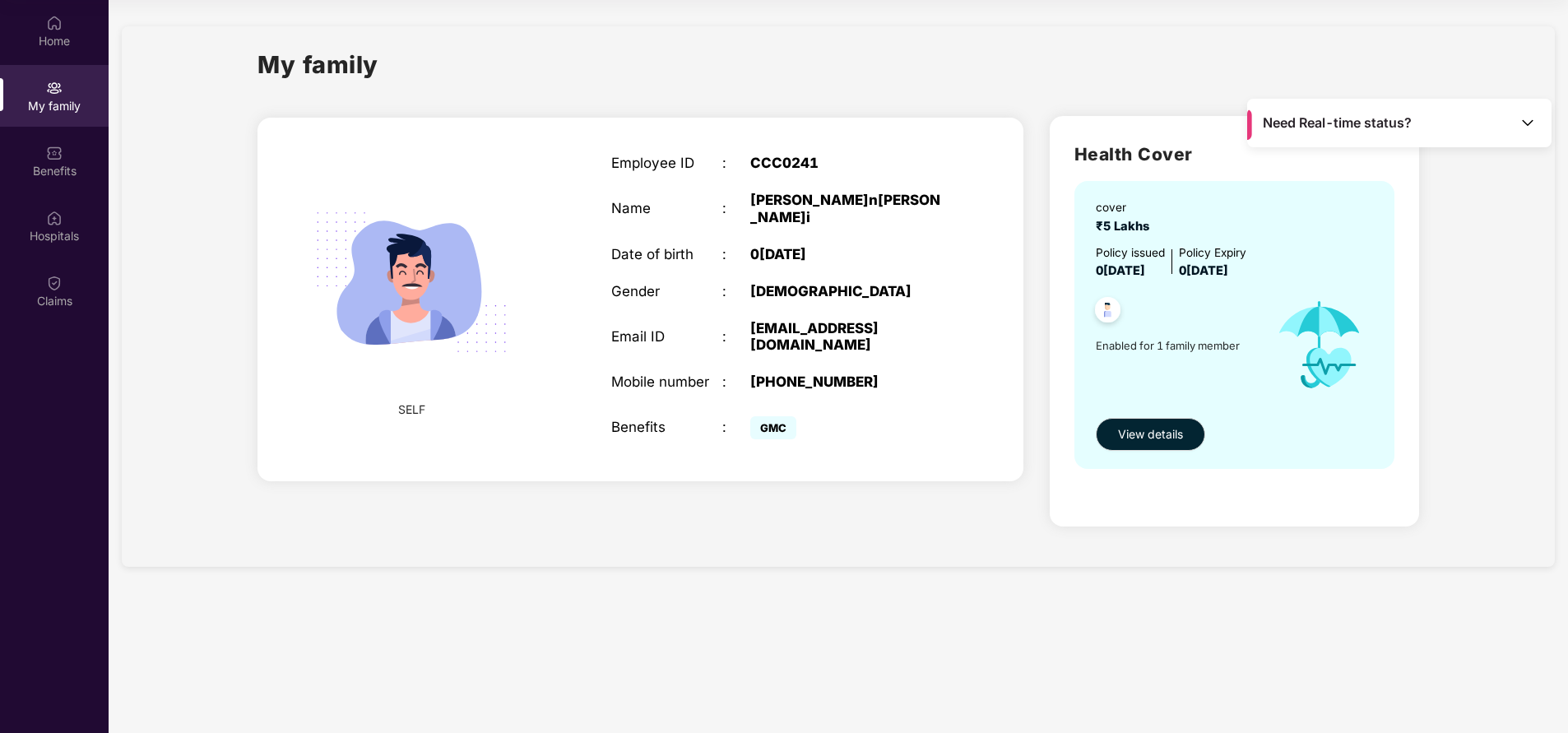
click at [58, 576] on div "Home My family Benefits Hospitals Claims" at bounding box center [54, 366] width 109 height 733
click at [60, 154] on img at bounding box center [54, 153] width 17 height 17
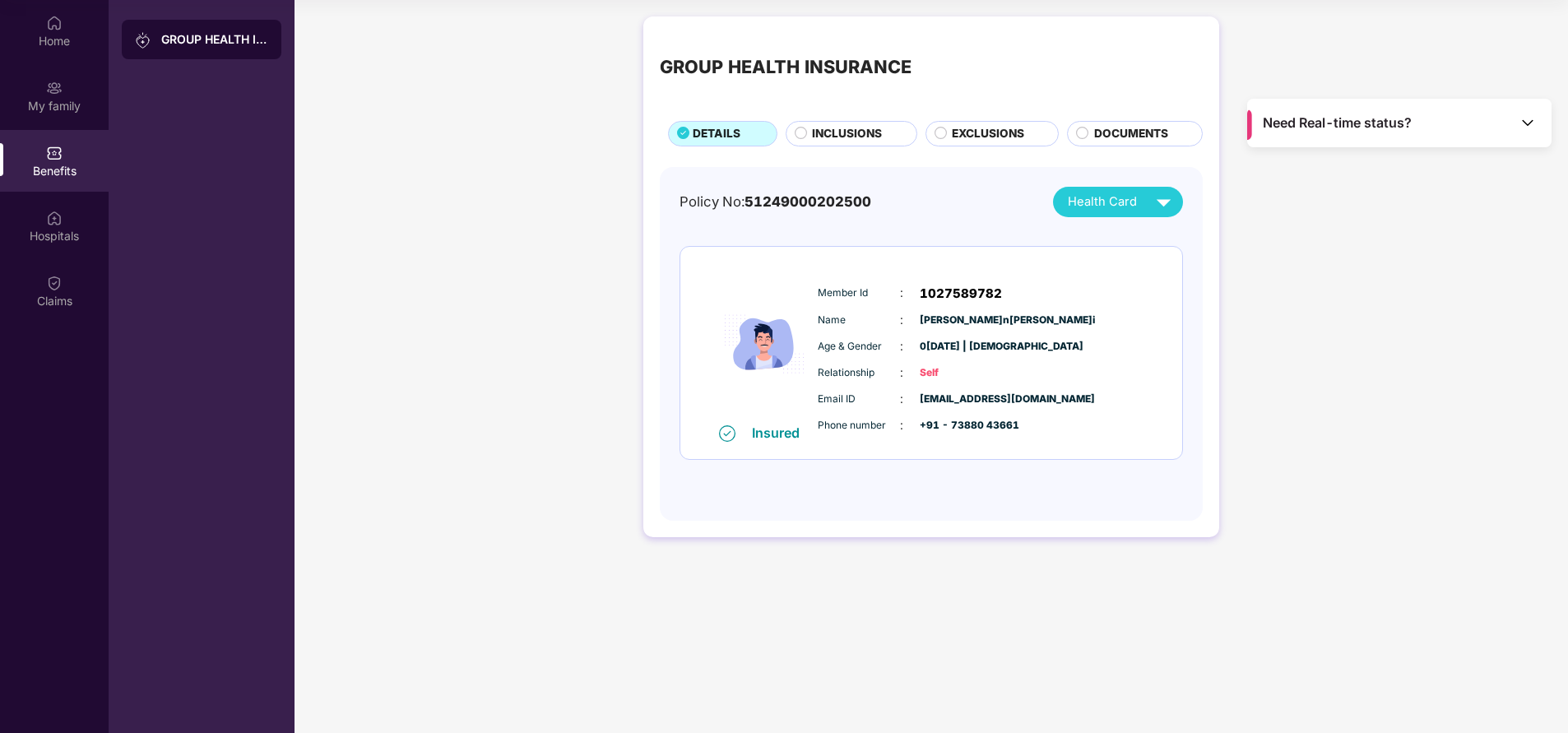
click at [948, 289] on span "1027589782" at bounding box center [961, 294] width 82 height 19
copy span "1027589782"
drag, startPoint x: 819, startPoint y: 290, endPoint x: 951, endPoint y: 381, distance: 160.3
drag, startPoint x: 951, startPoint y: 381, endPoint x: 818, endPoint y: 297, distance: 157.3
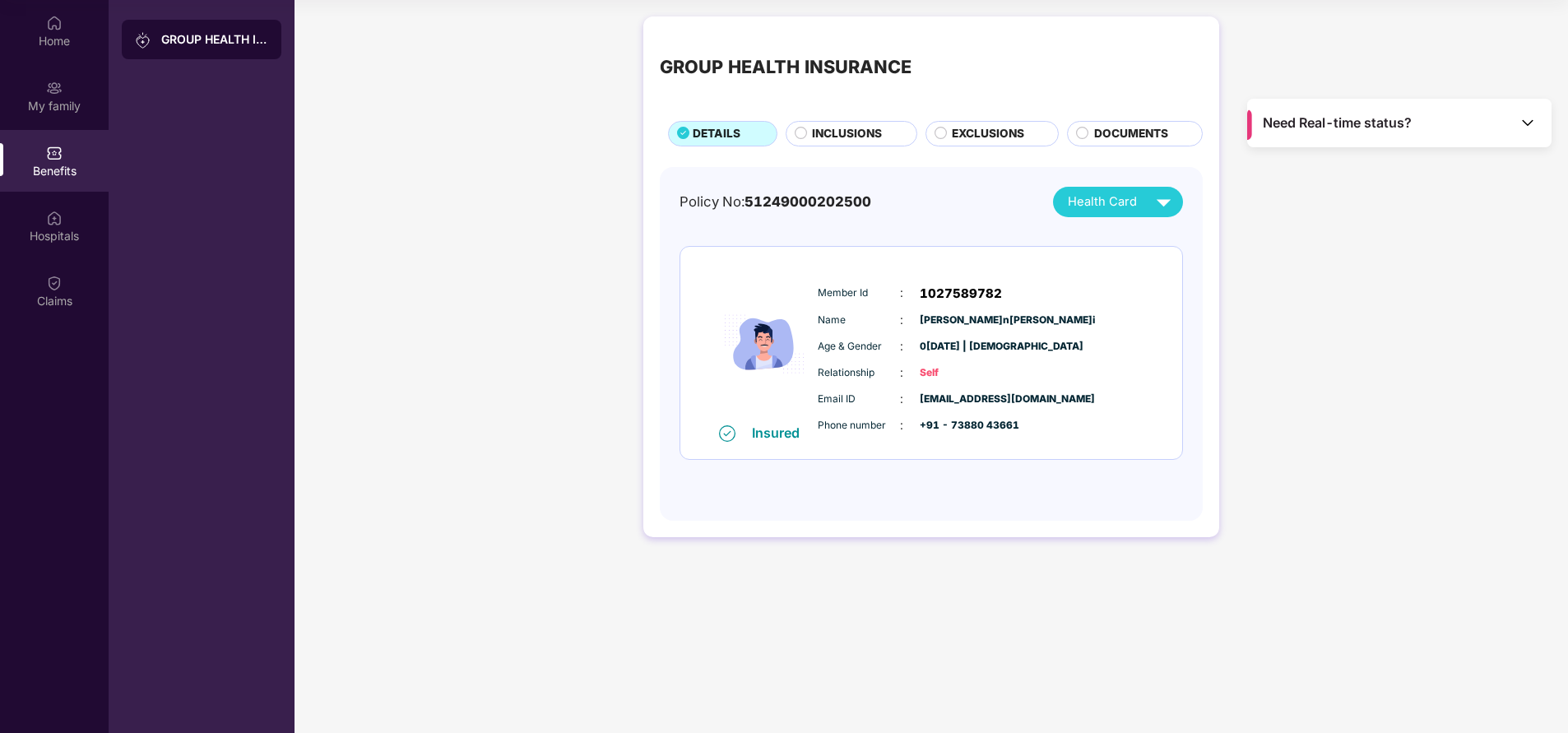
click at [818, 297] on span "Member Id" at bounding box center [859, 293] width 82 height 16
click at [875, 433] on span "Phone number" at bounding box center [859, 426] width 82 height 16
drag, startPoint x: 818, startPoint y: 289, endPoint x: 985, endPoint y: 361, distance: 181.9
drag, startPoint x: 985, startPoint y: 361, endPoint x: 827, endPoint y: 288, distance: 174.0
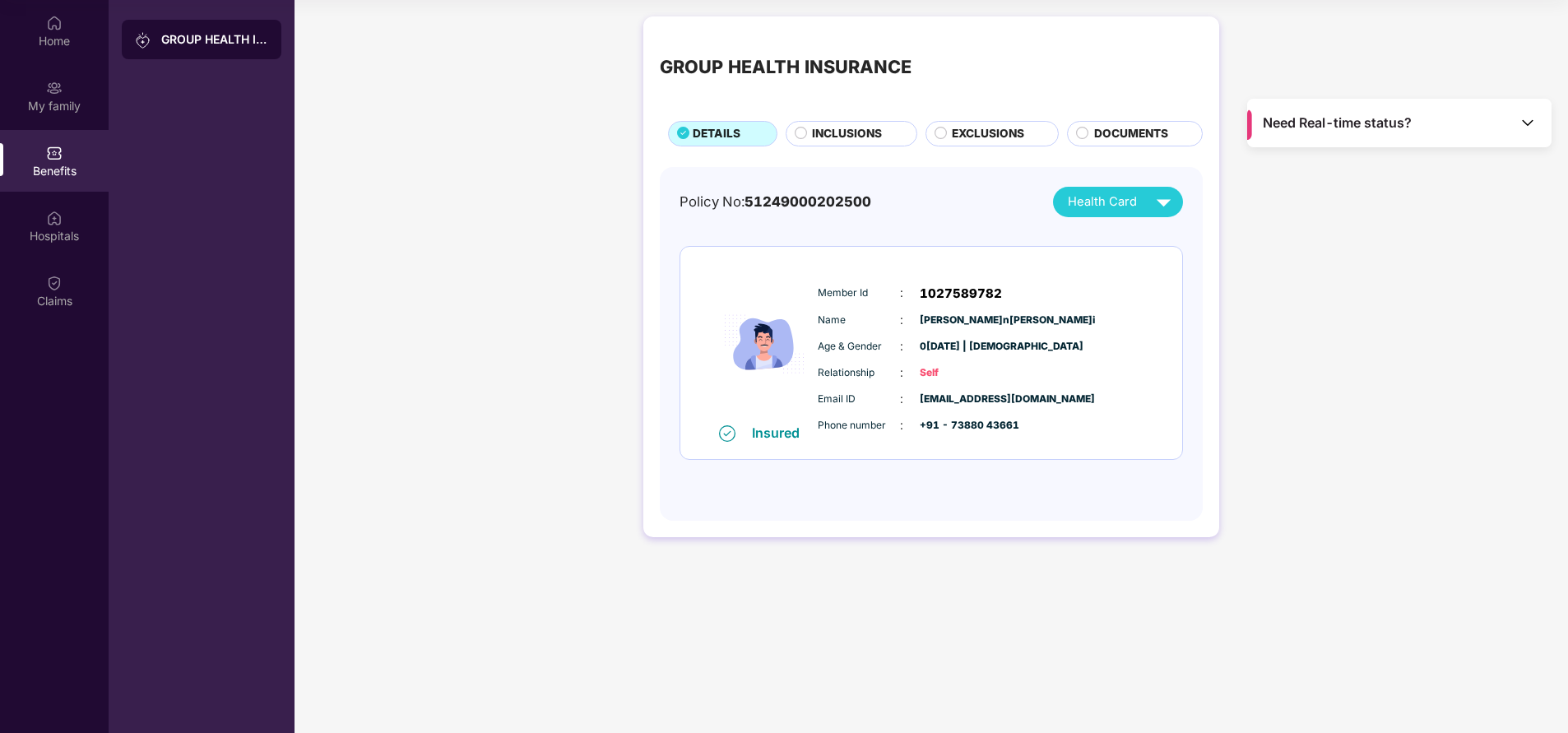
click at [827, 288] on span "Member Id" at bounding box center [859, 293] width 82 height 16
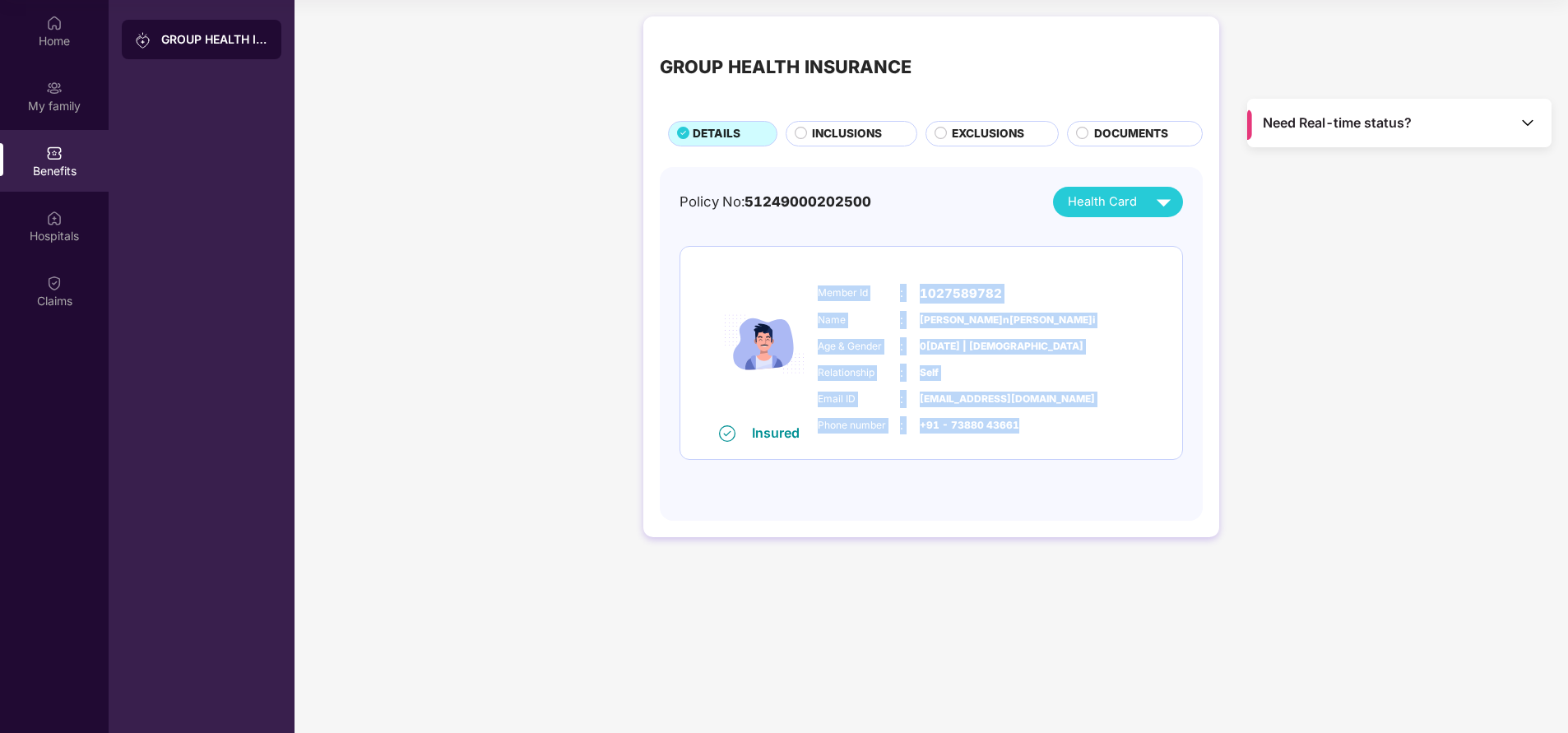
scroll to position [3, 0]
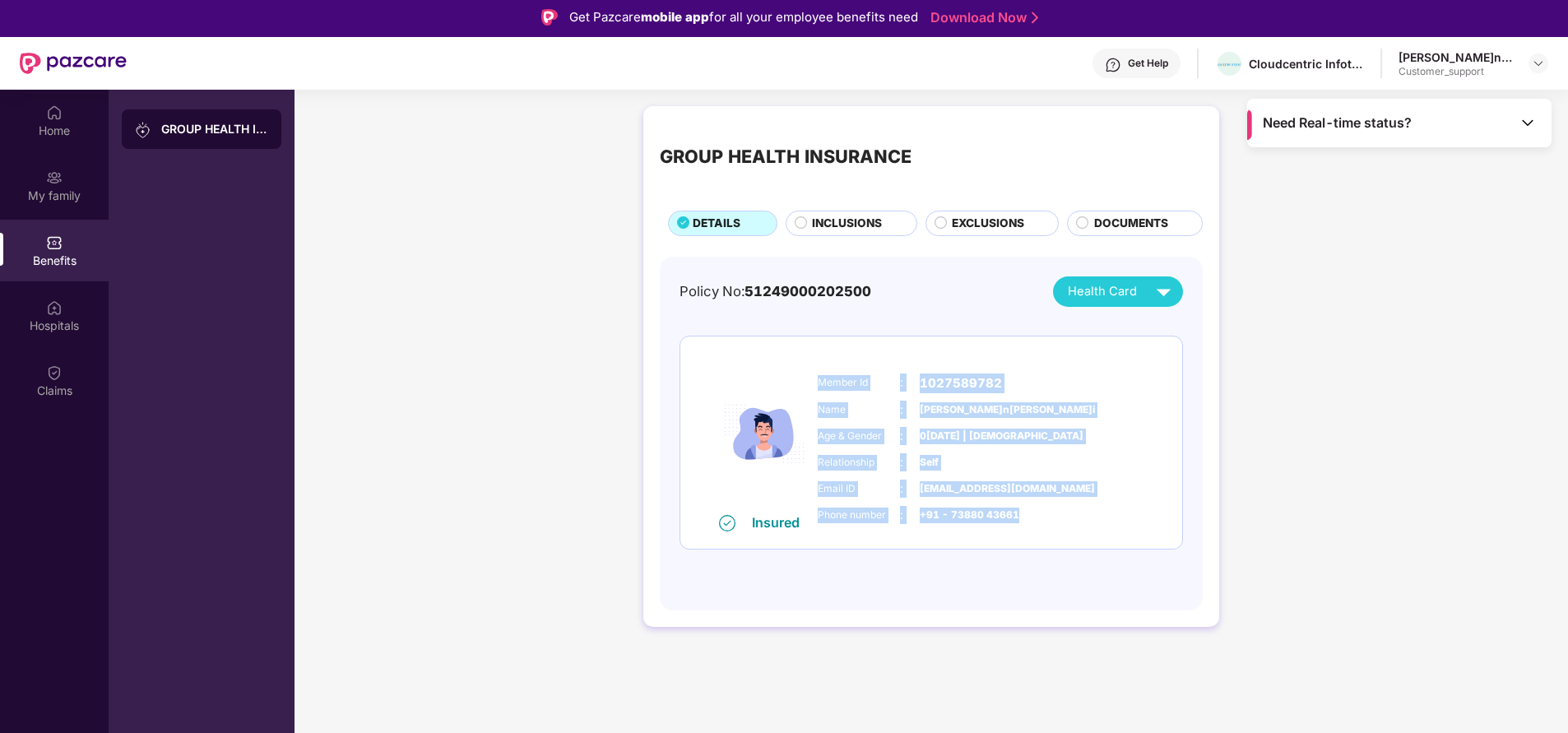
copy div "Member Id : 1027589782 Name : Sabir Hussain Ansari Age & Gender : 02 July 1992 …"
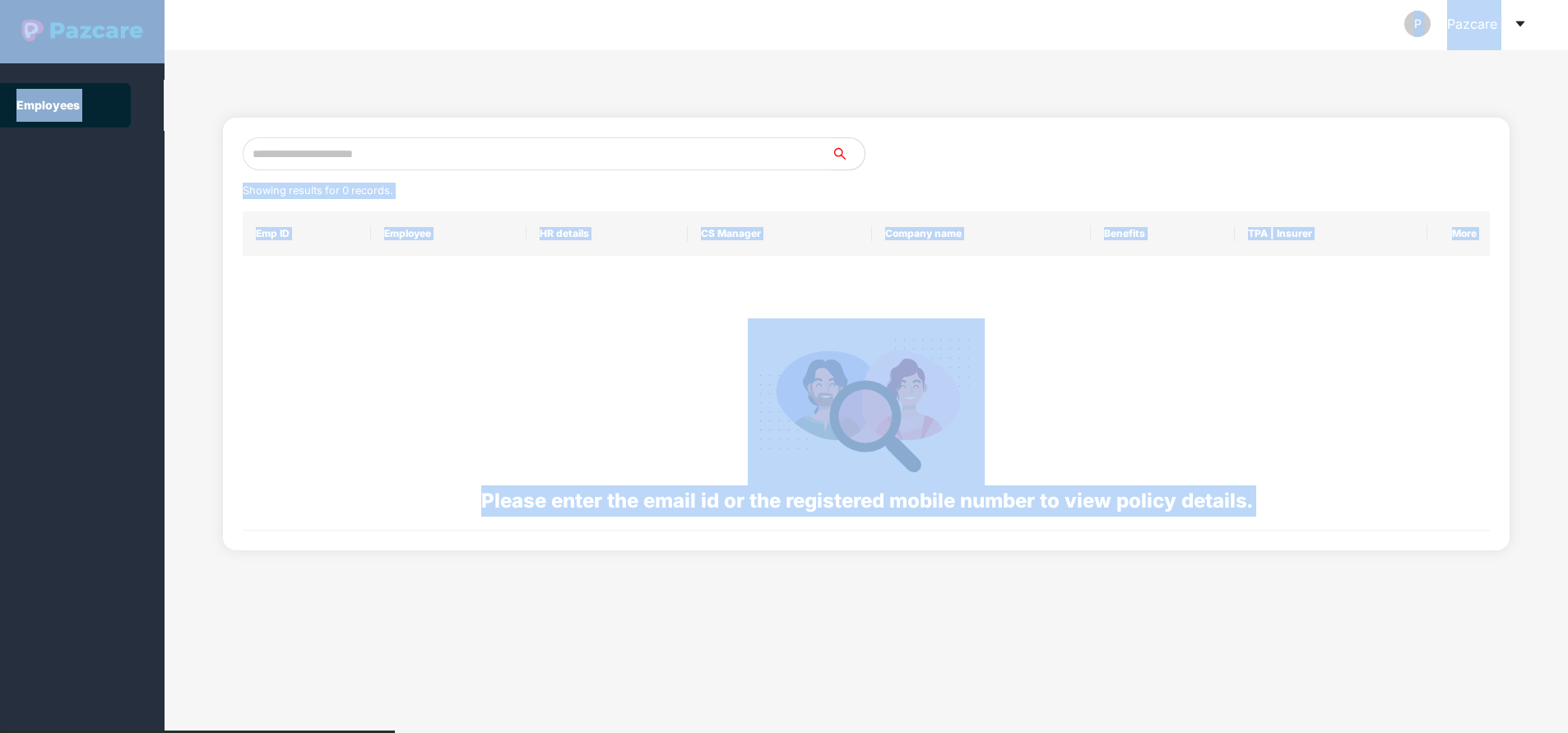
scroll to position [0, 0]
click at [413, 155] on input "text" at bounding box center [537, 156] width 589 height 33
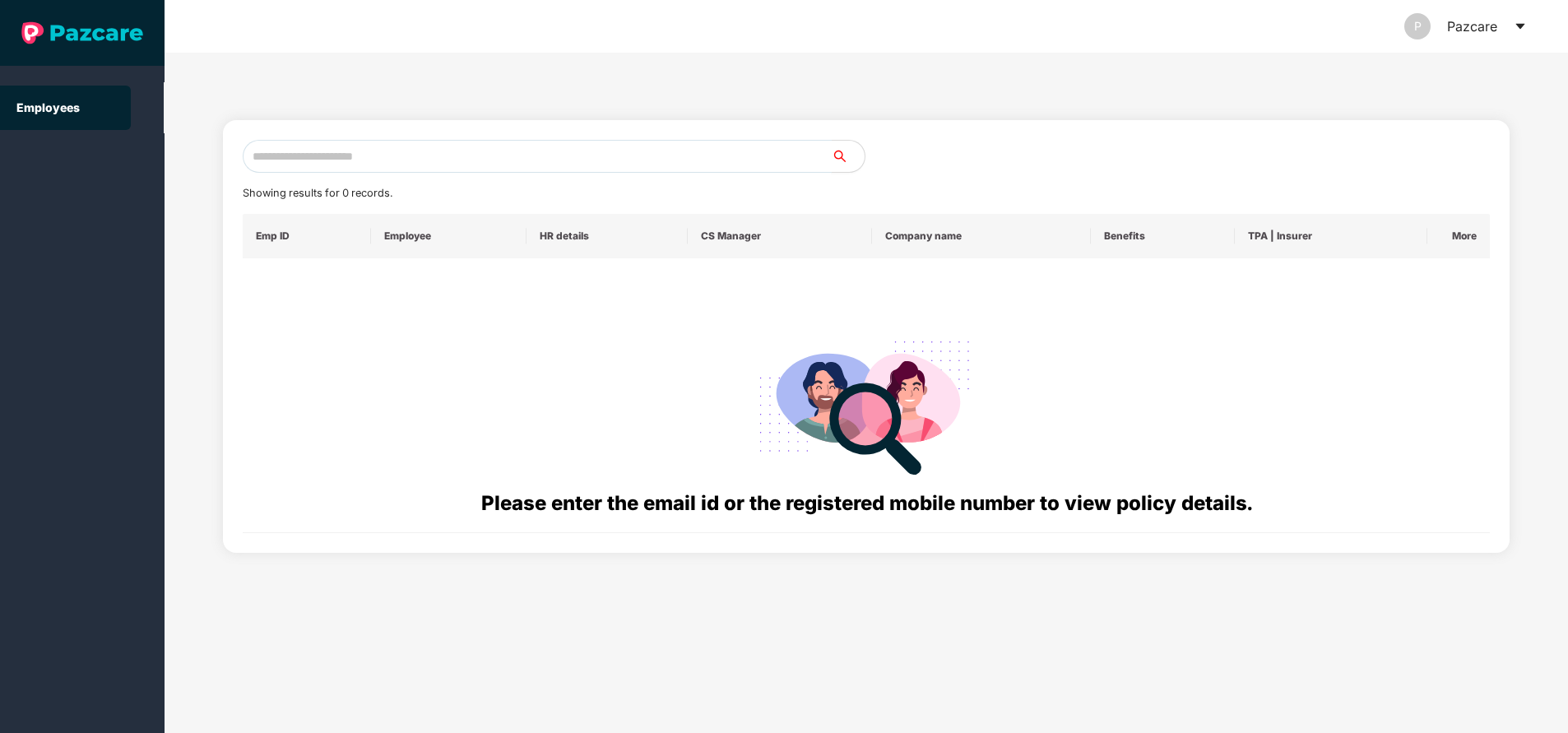
paste input "**********"
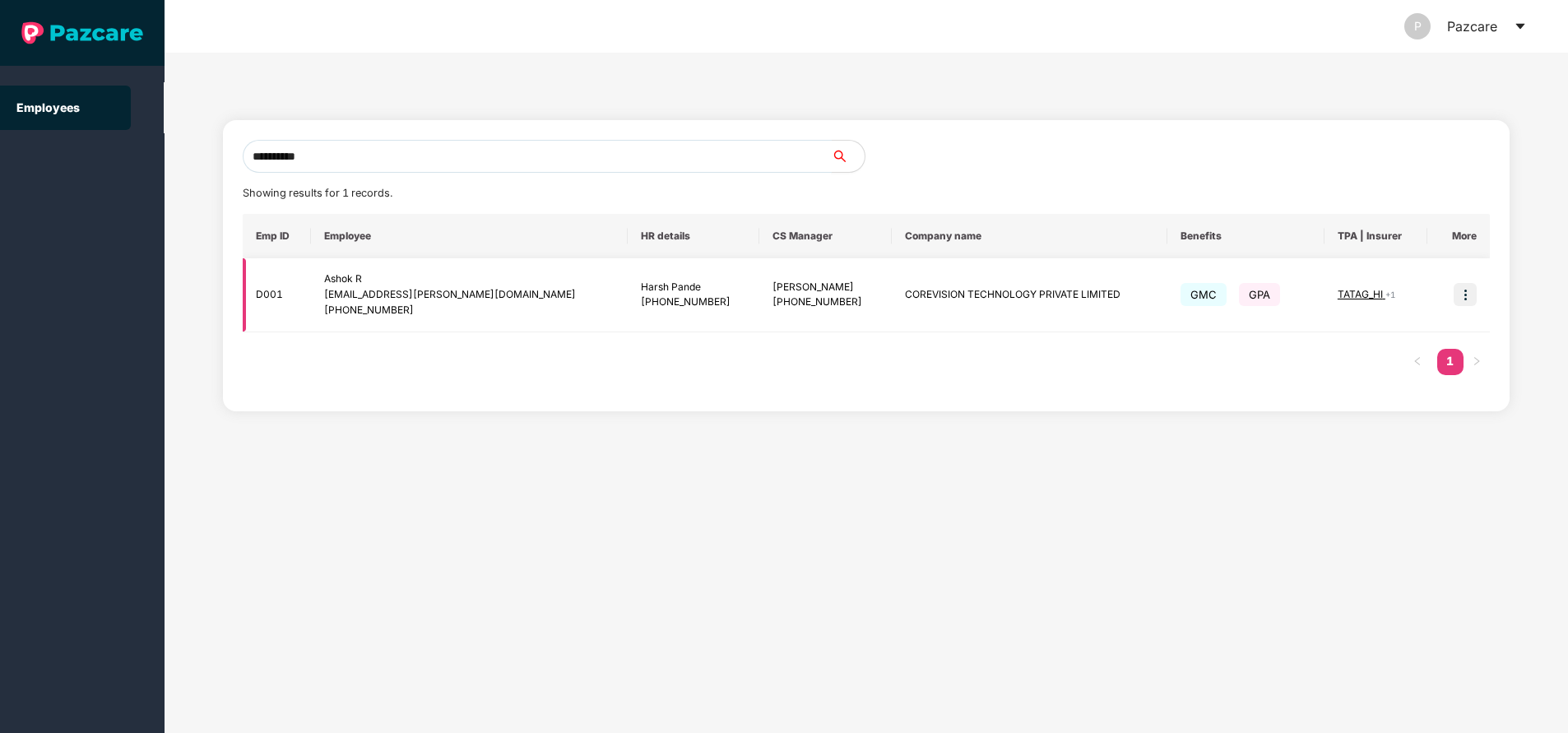
type input "**********"
click at [1465, 290] on img at bounding box center [1465, 295] width 23 height 23
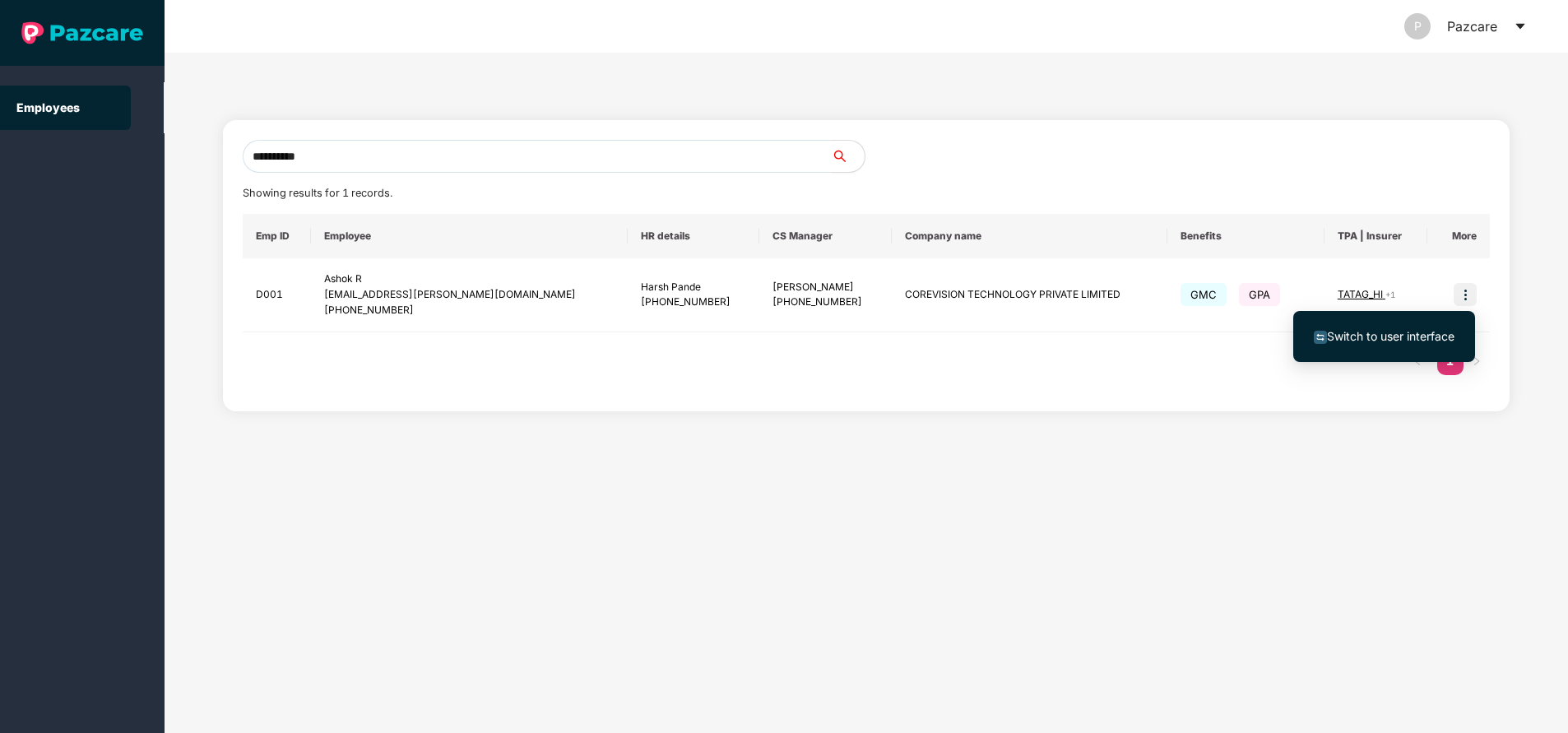
click at [1376, 344] on span "Switch to user interface" at bounding box center [1384, 336] width 141 height 18
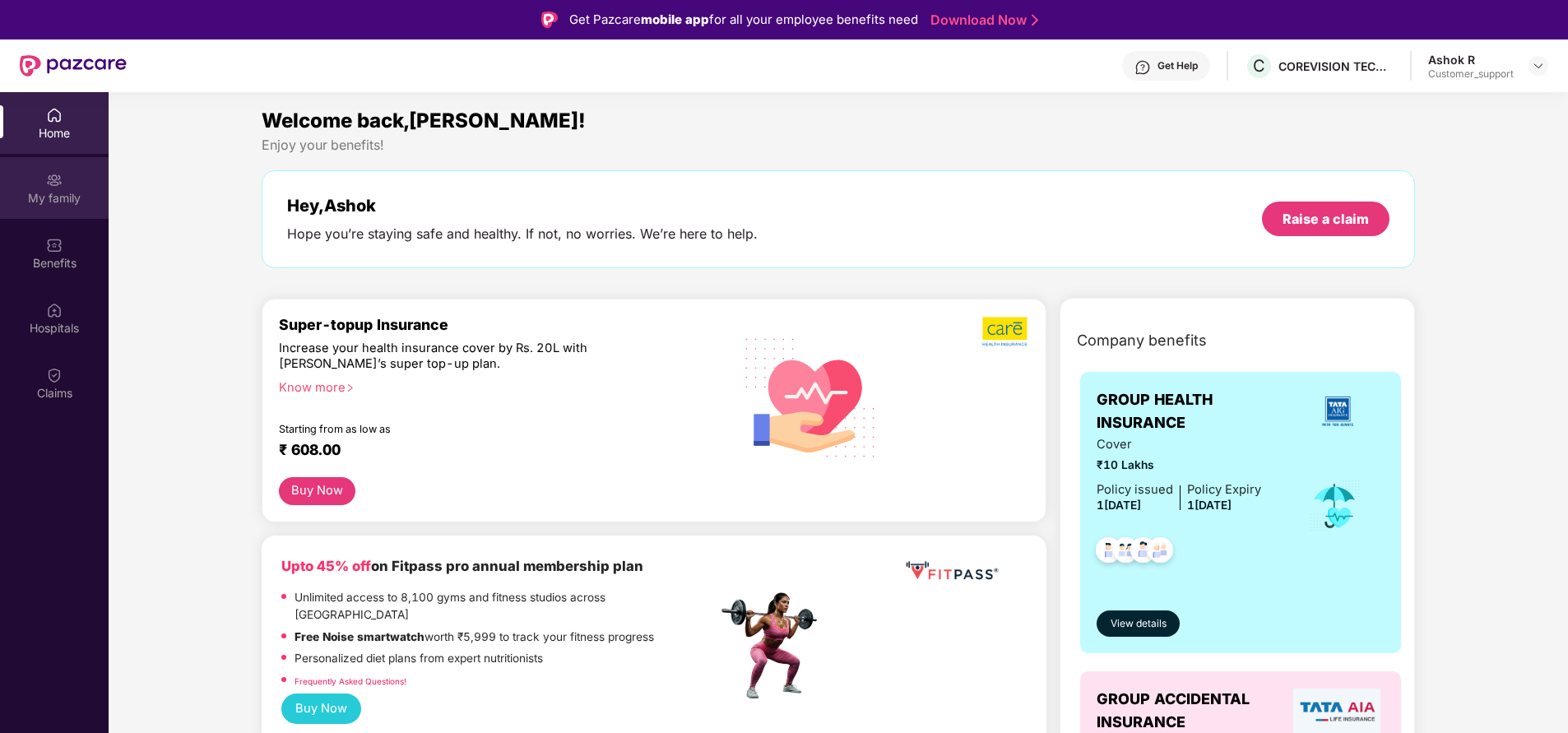
click at [43, 199] on div "My family" at bounding box center [54, 198] width 109 height 17
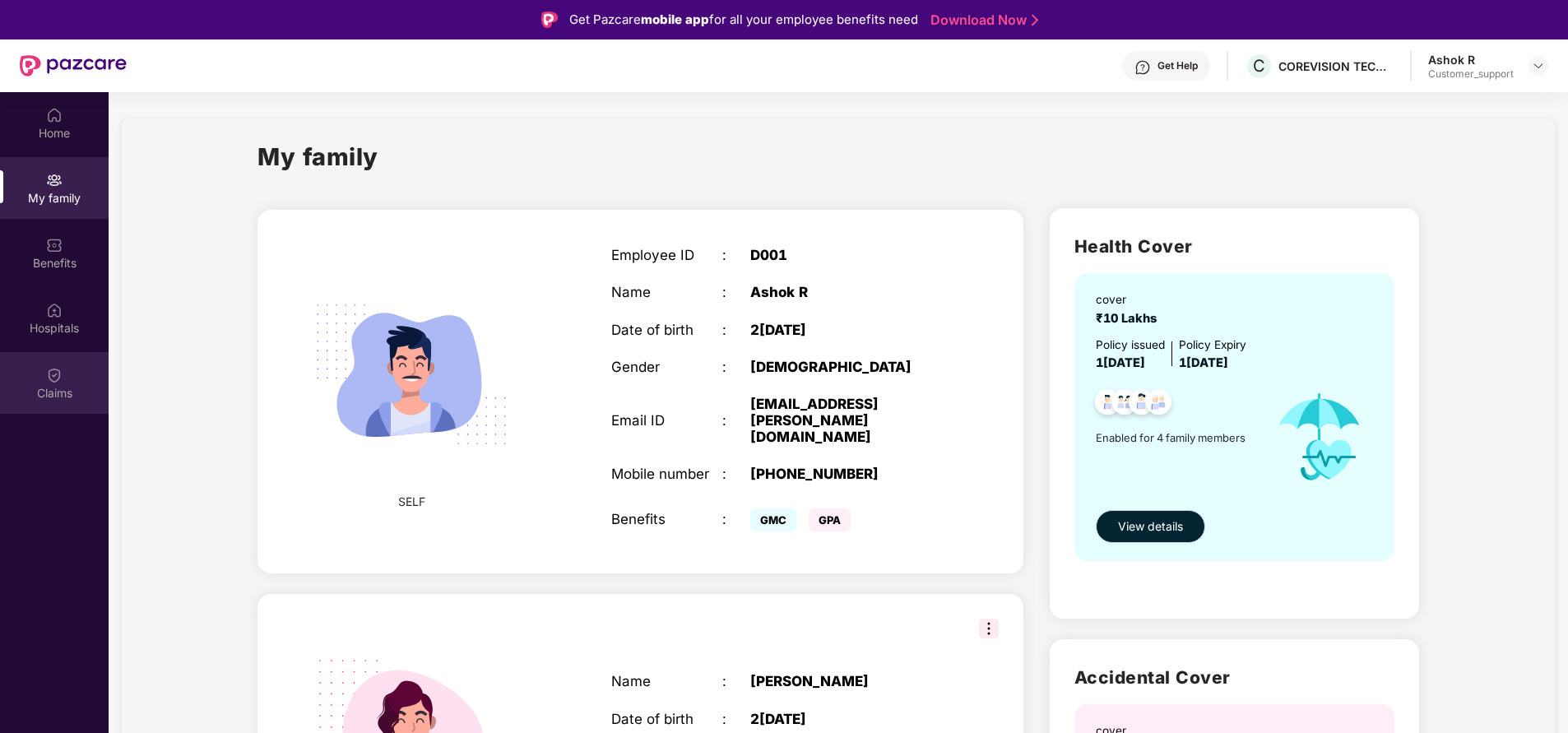
click at [65, 381] on div "Claims" at bounding box center [54, 383] width 109 height 62
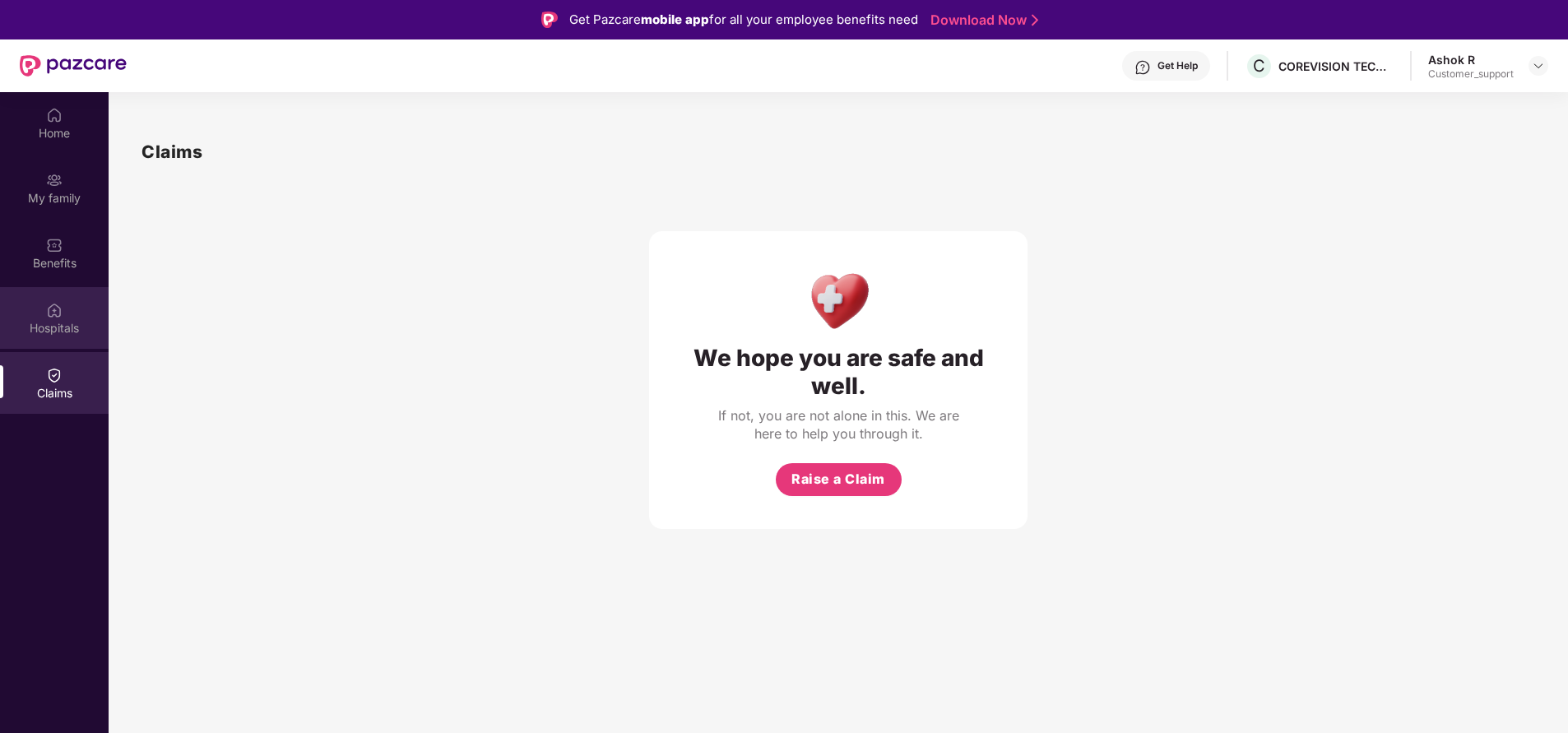
click at [44, 314] on div "Hospitals" at bounding box center [54, 318] width 109 height 62
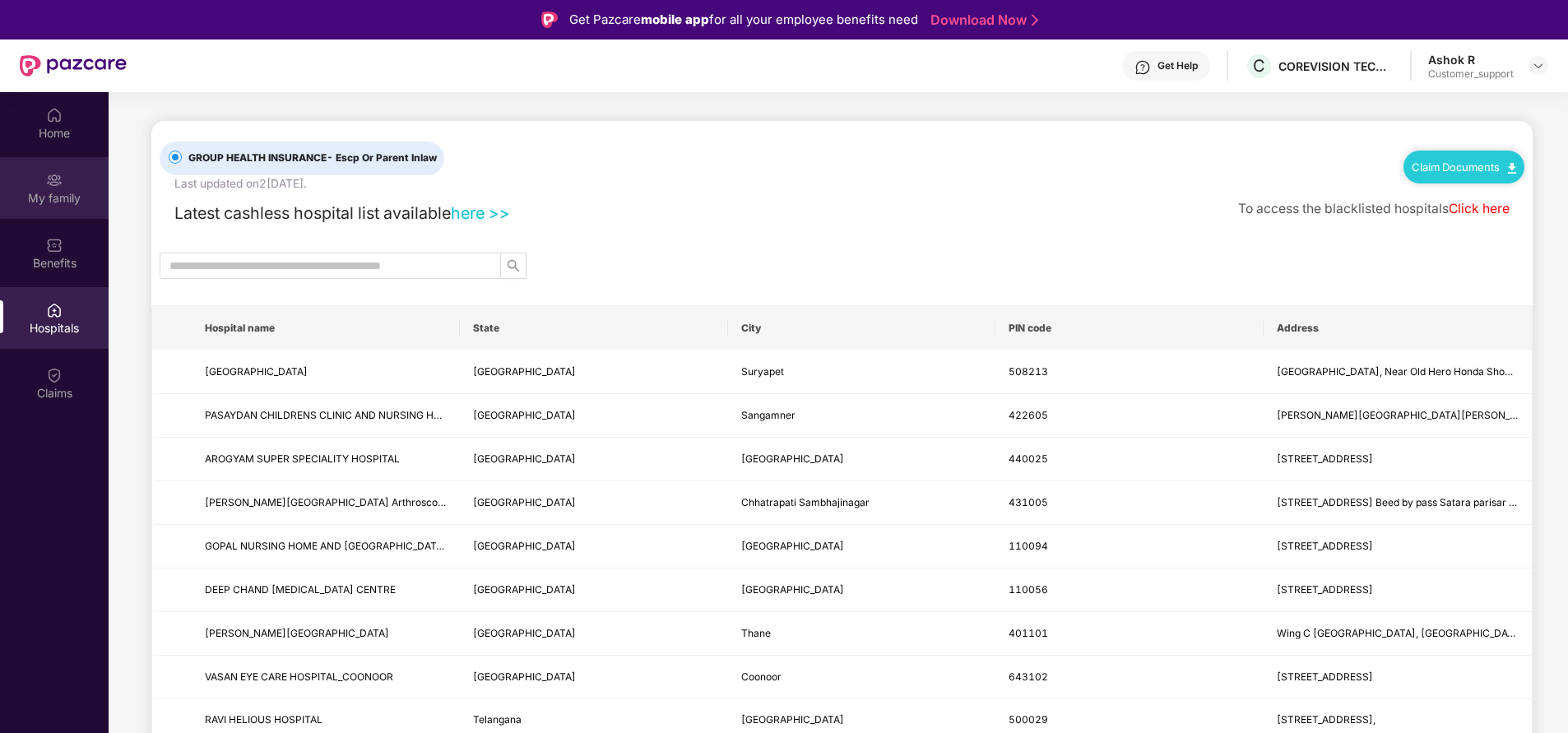
click at [52, 196] on div "My family" at bounding box center [54, 198] width 109 height 17
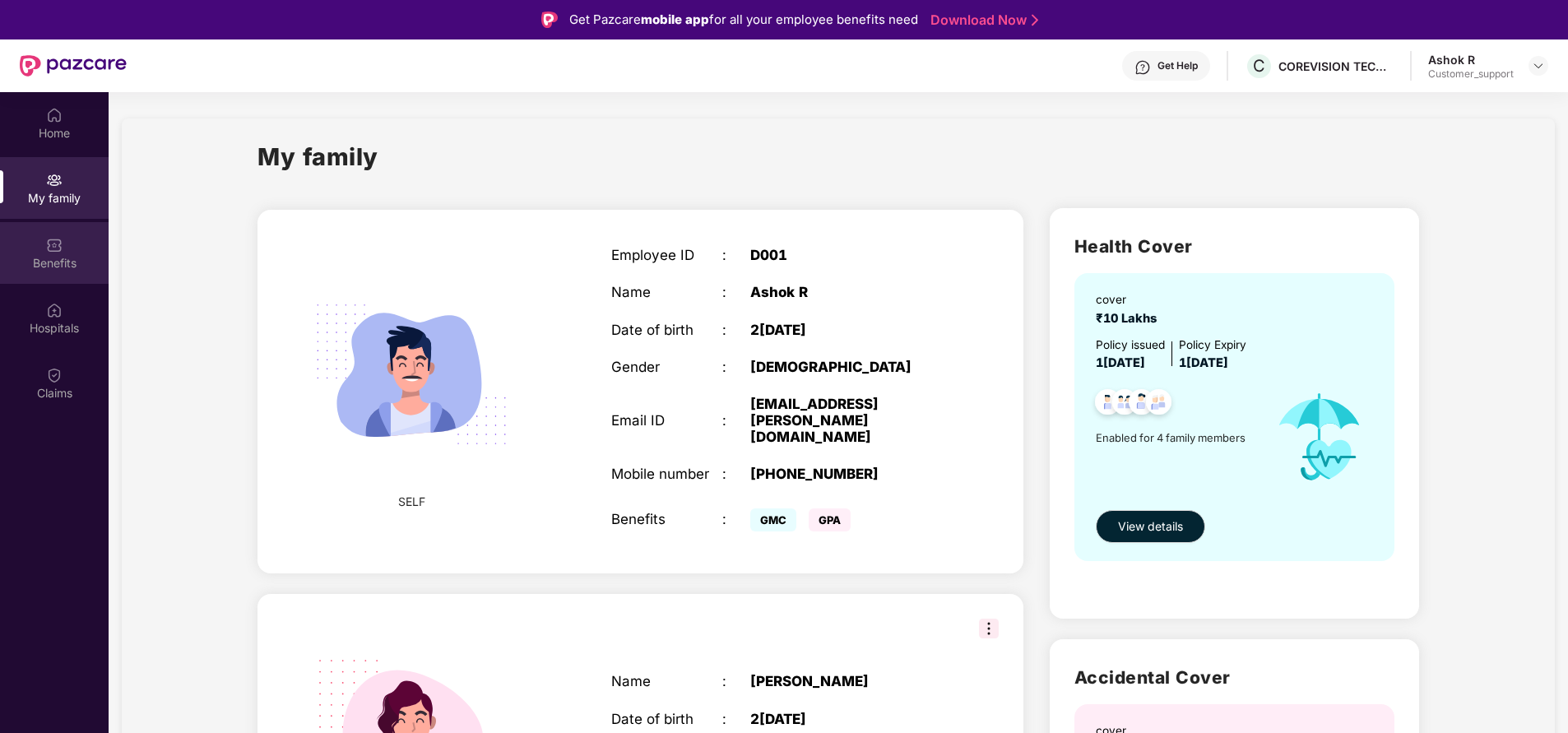
click at [50, 250] on img at bounding box center [54, 245] width 17 height 17
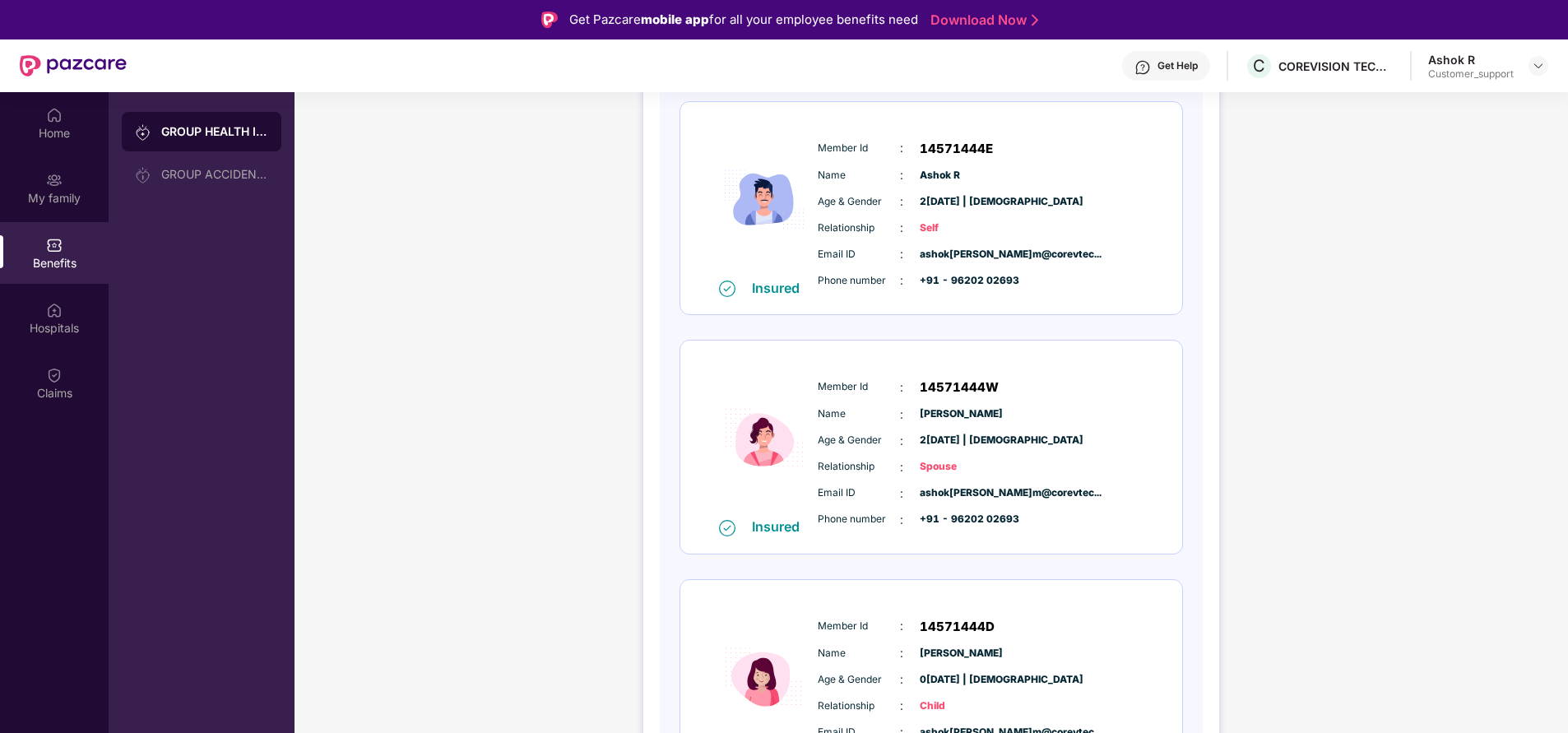
scroll to position [237, 0]
click at [62, 190] on div "My family" at bounding box center [54, 198] width 109 height 17
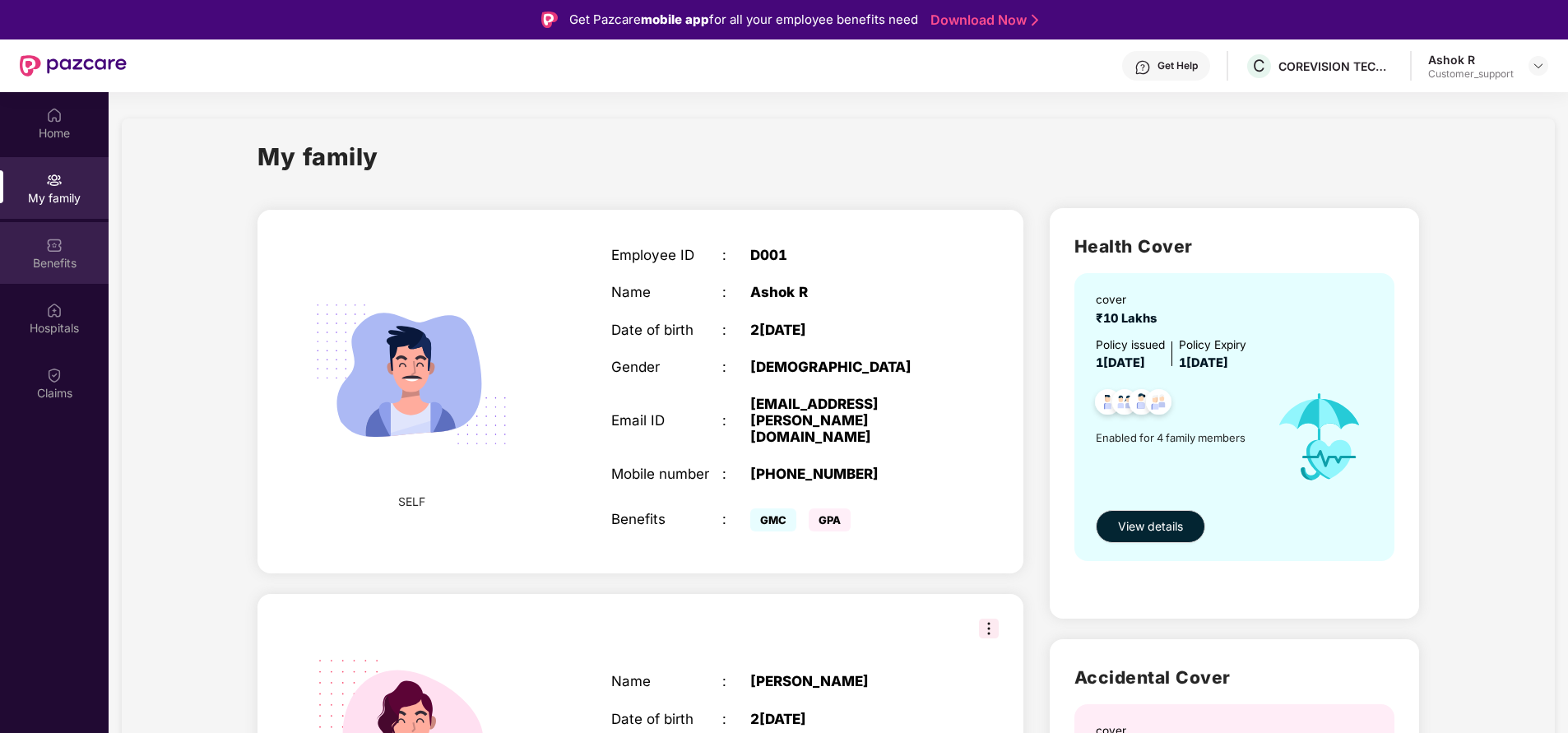
click at [39, 250] on div "Benefits" at bounding box center [54, 253] width 109 height 62
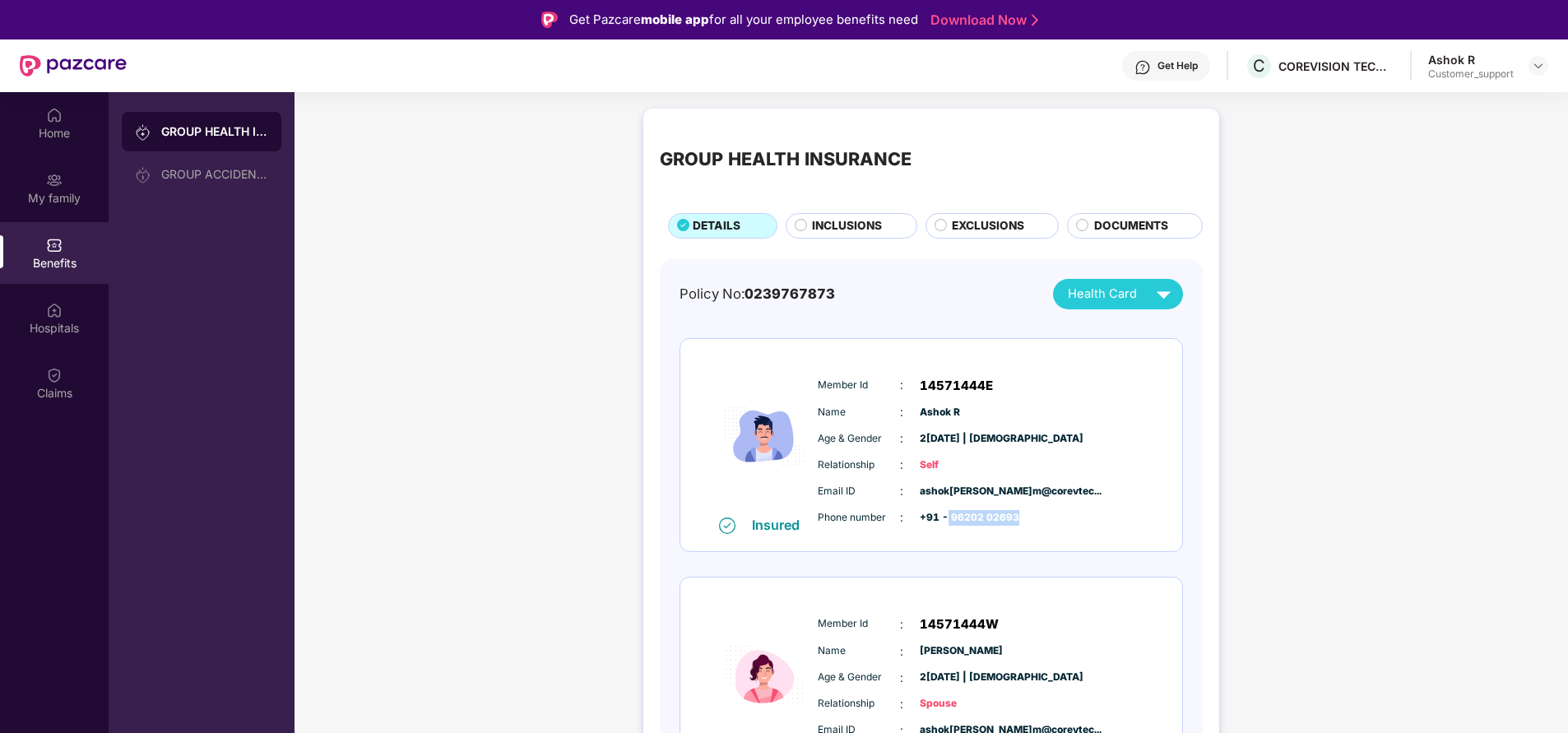
drag, startPoint x: 946, startPoint y: 520, endPoint x: 1039, endPoint y: 526, distance: 93.2
click at [1039, 526] on div "Phone number : +91 - 96202 02693" at bounding box center [981, 517] width 327 height 18
copy span "96202 02693"
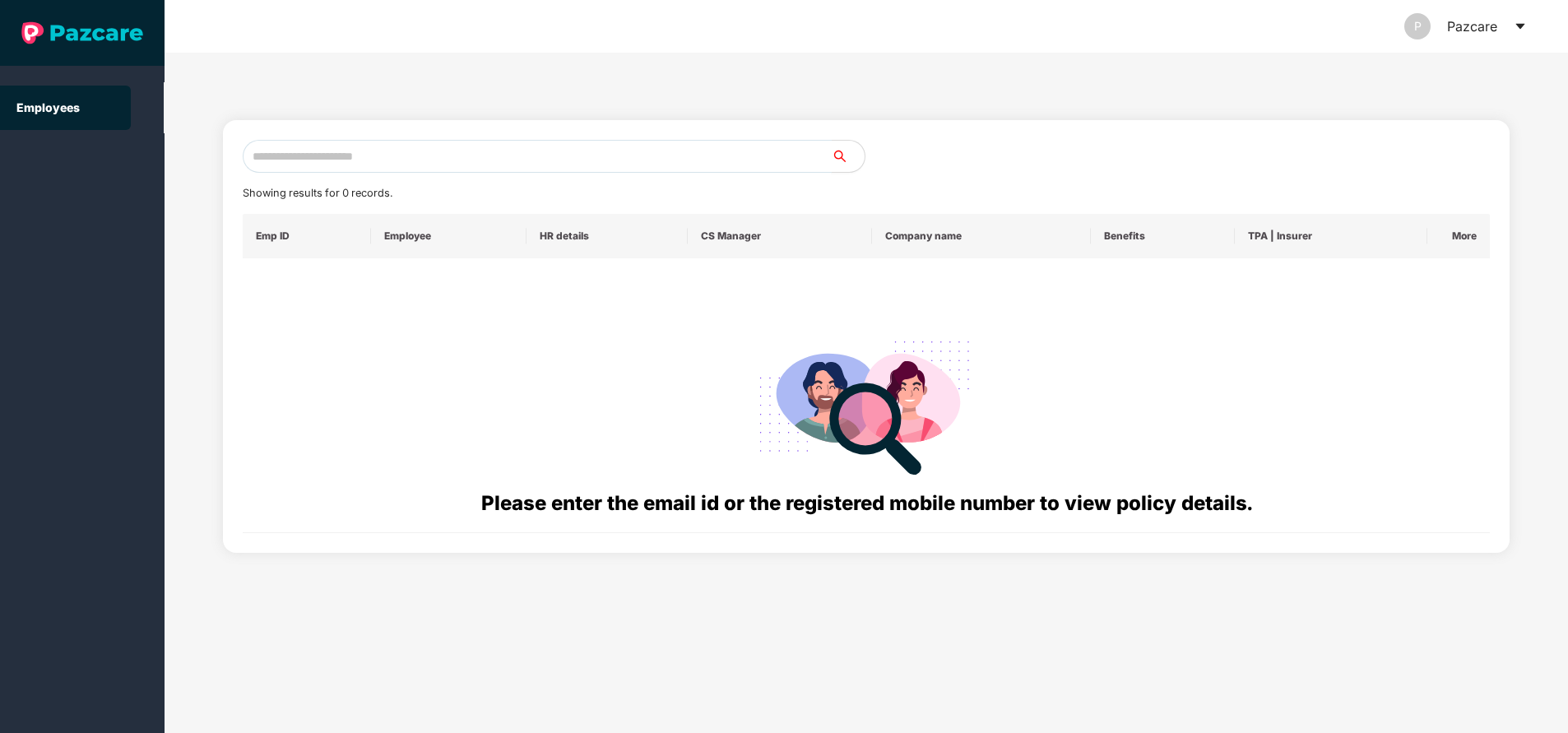
click at [572, 150] on input "text" at bounding box center [537, 156] width 589 height 33
paste input "**********"
click at [381, 153] on input "**********" at bounding box center [537, 156] width 589 height 33
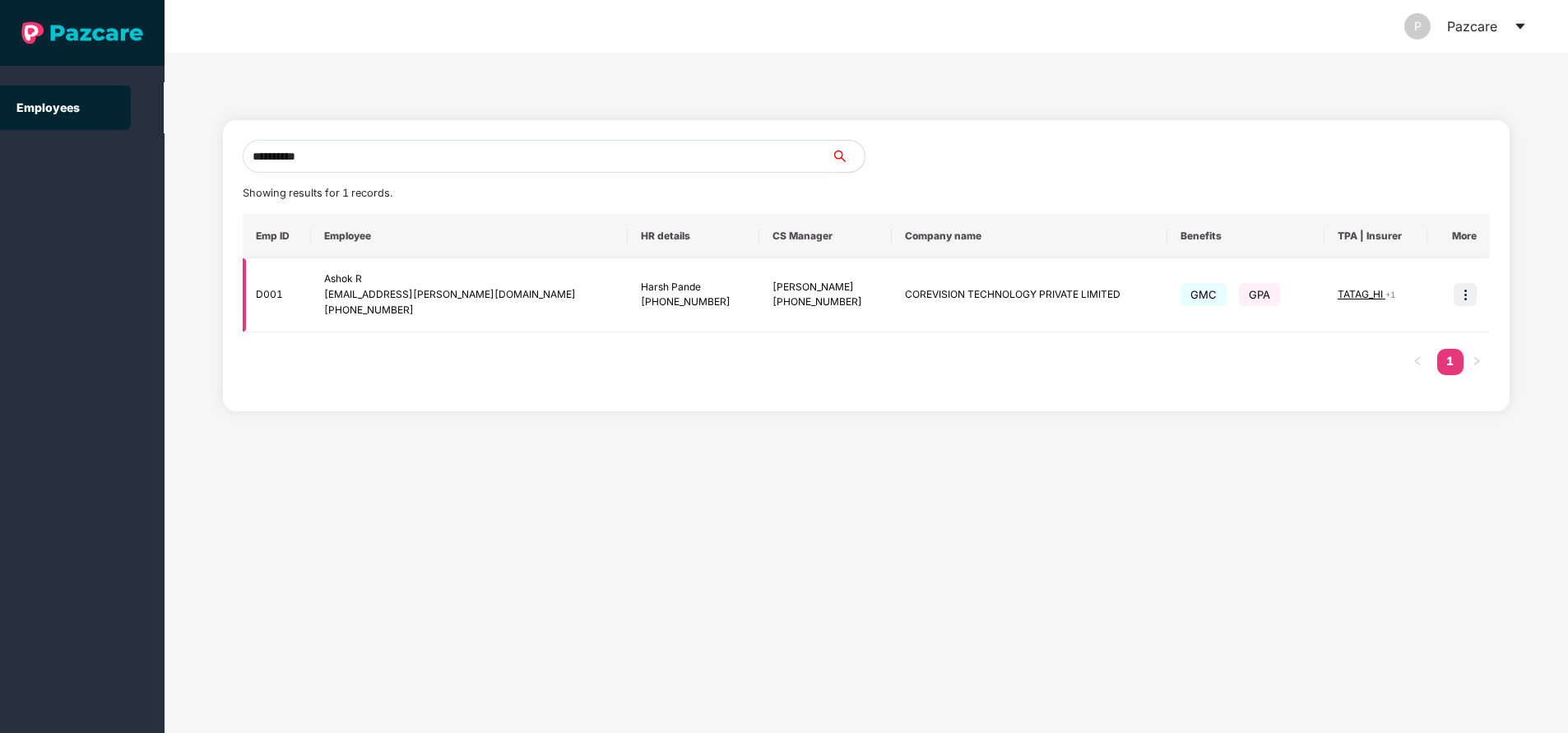
type input "**********"
click at [1350, 293] on span "TATAG_HI" at bounding box center [1362, 294] width 48 height 12
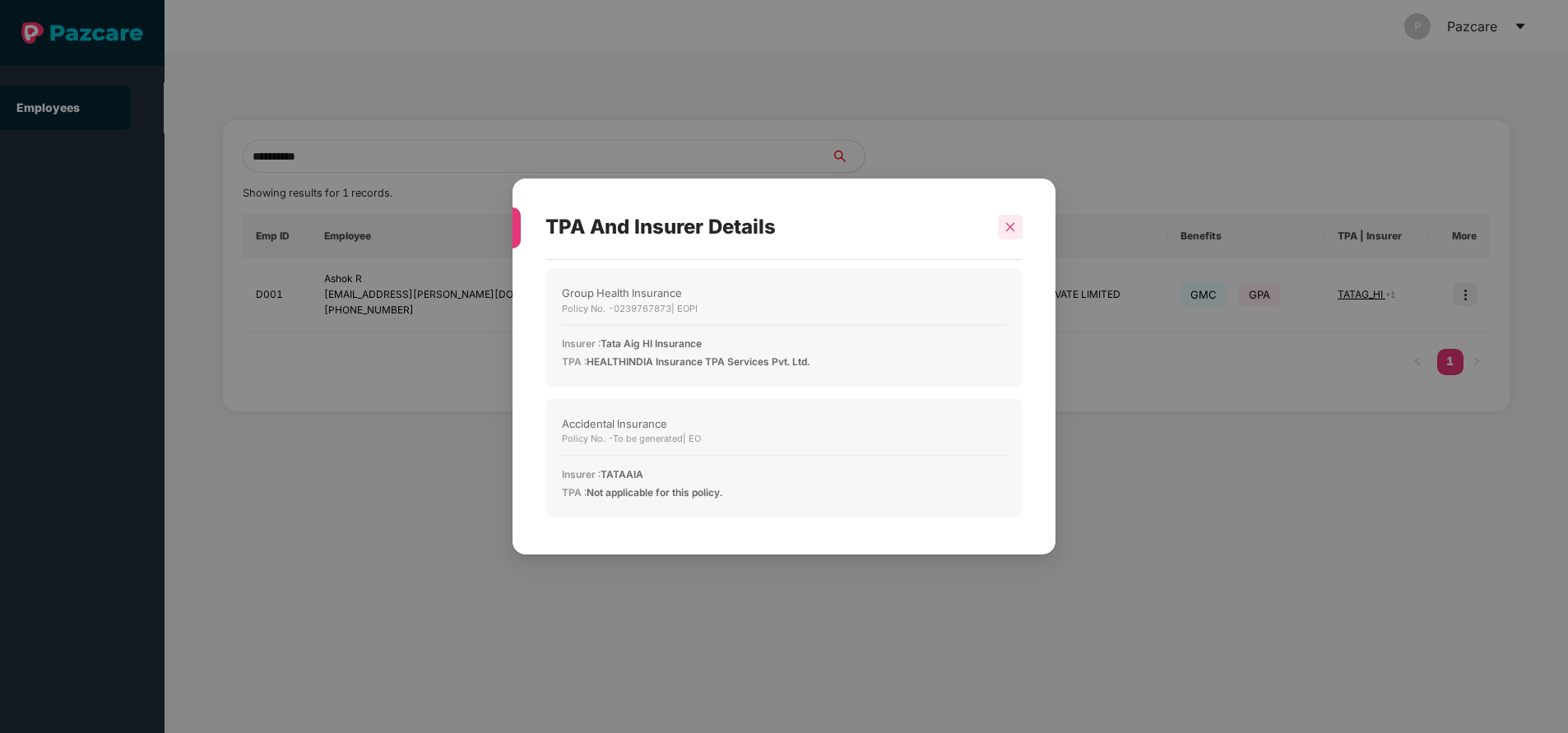
click at [1008, 228] on icon "close" at bounding box center [1009, 227] width 12 height 12
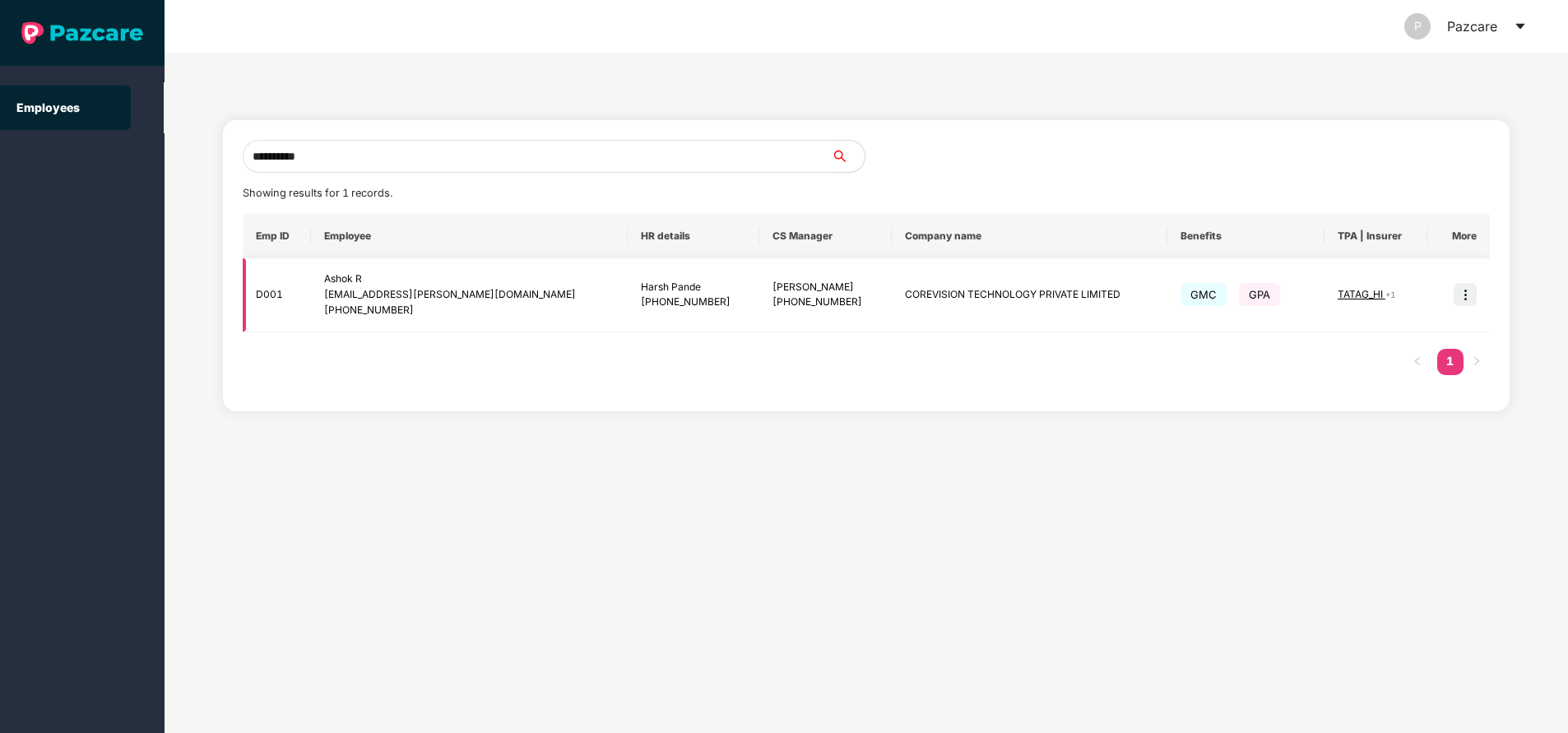
click at [1467, 294] on img at bounding box center [1465, 295] width 23 height 23
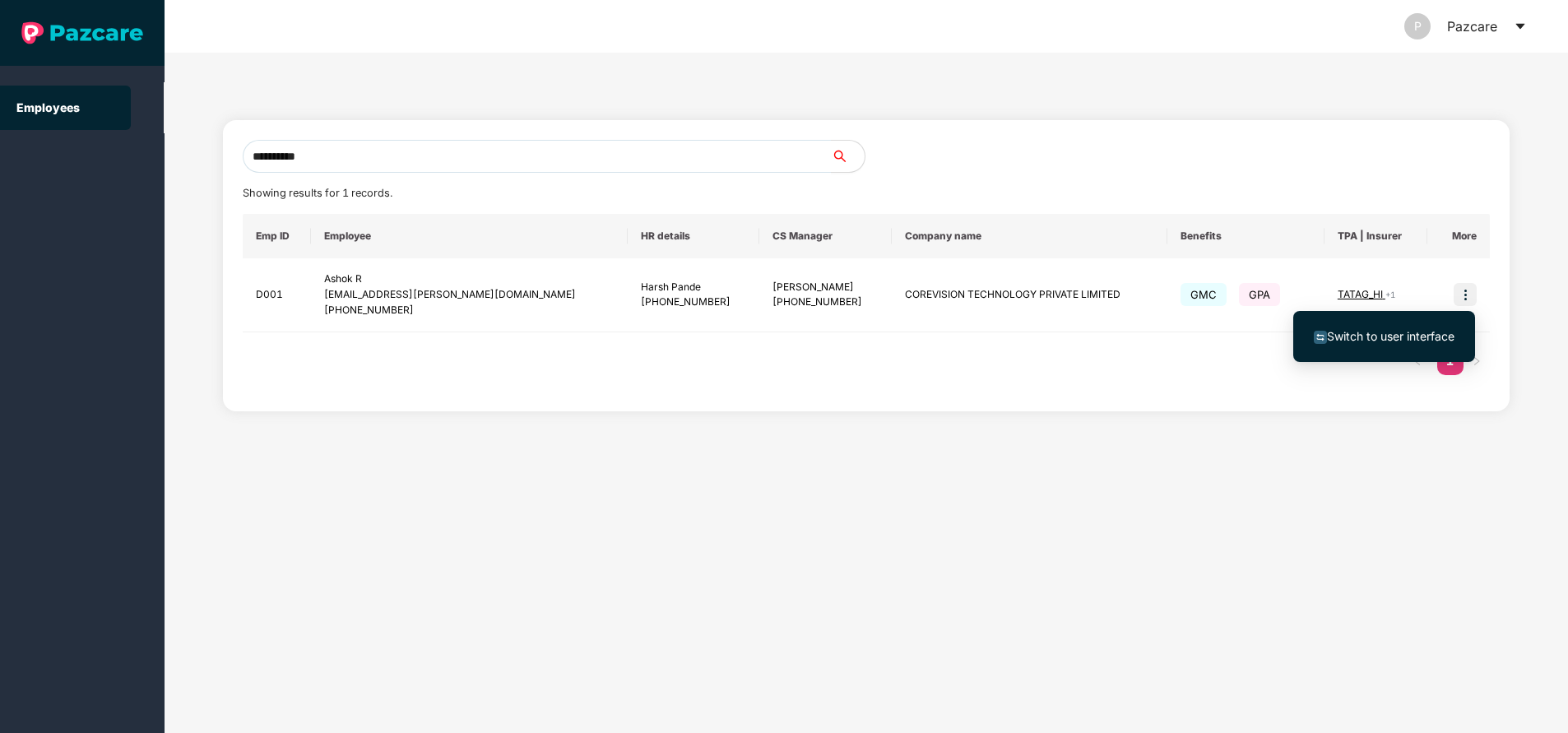
click at [1412, 335] on span "Switch to user interface" at bounding box center [1391, 336] width 127 height 14
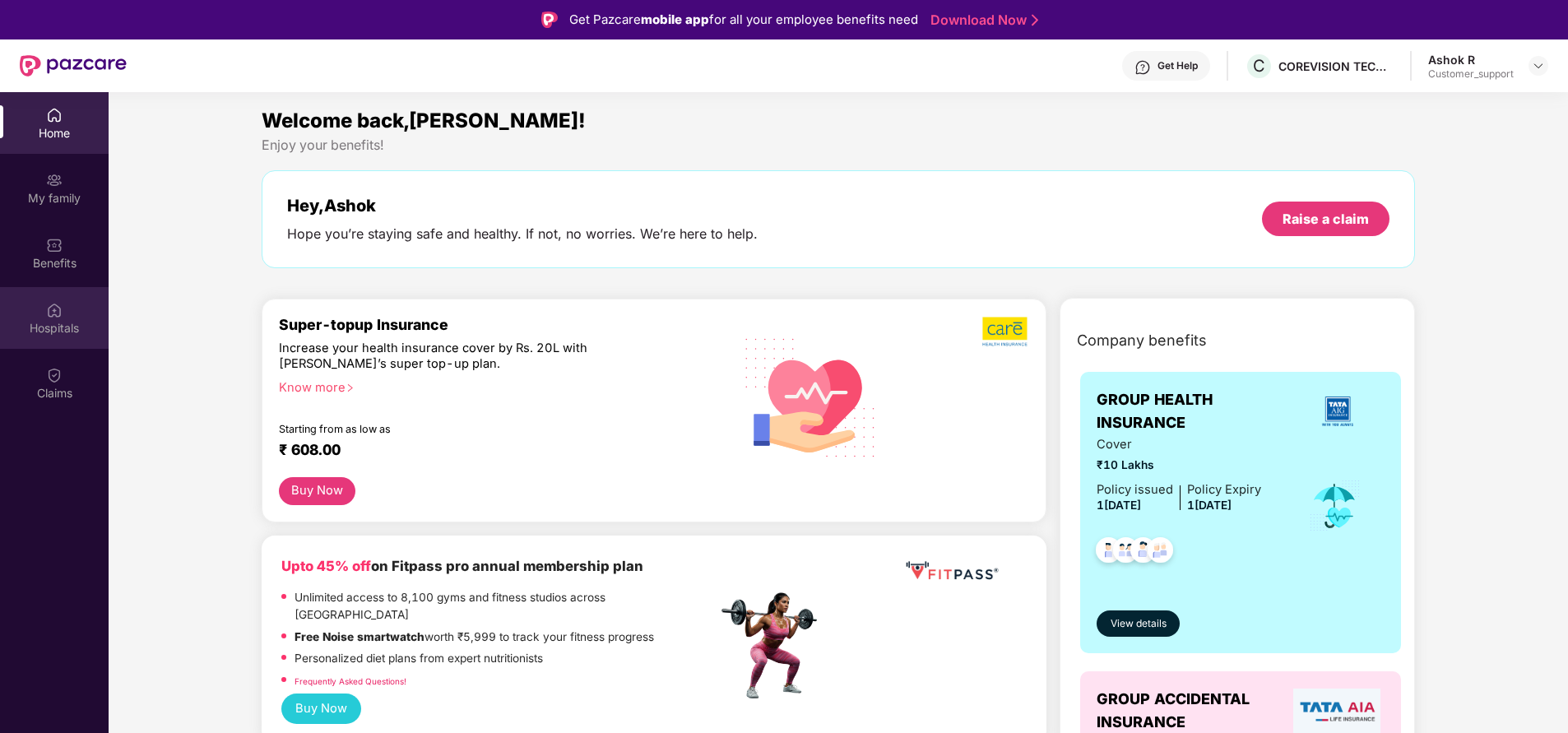
click at [63, 333] on div "Hospitals" at bounding box center [54, 328] width 109 height 17
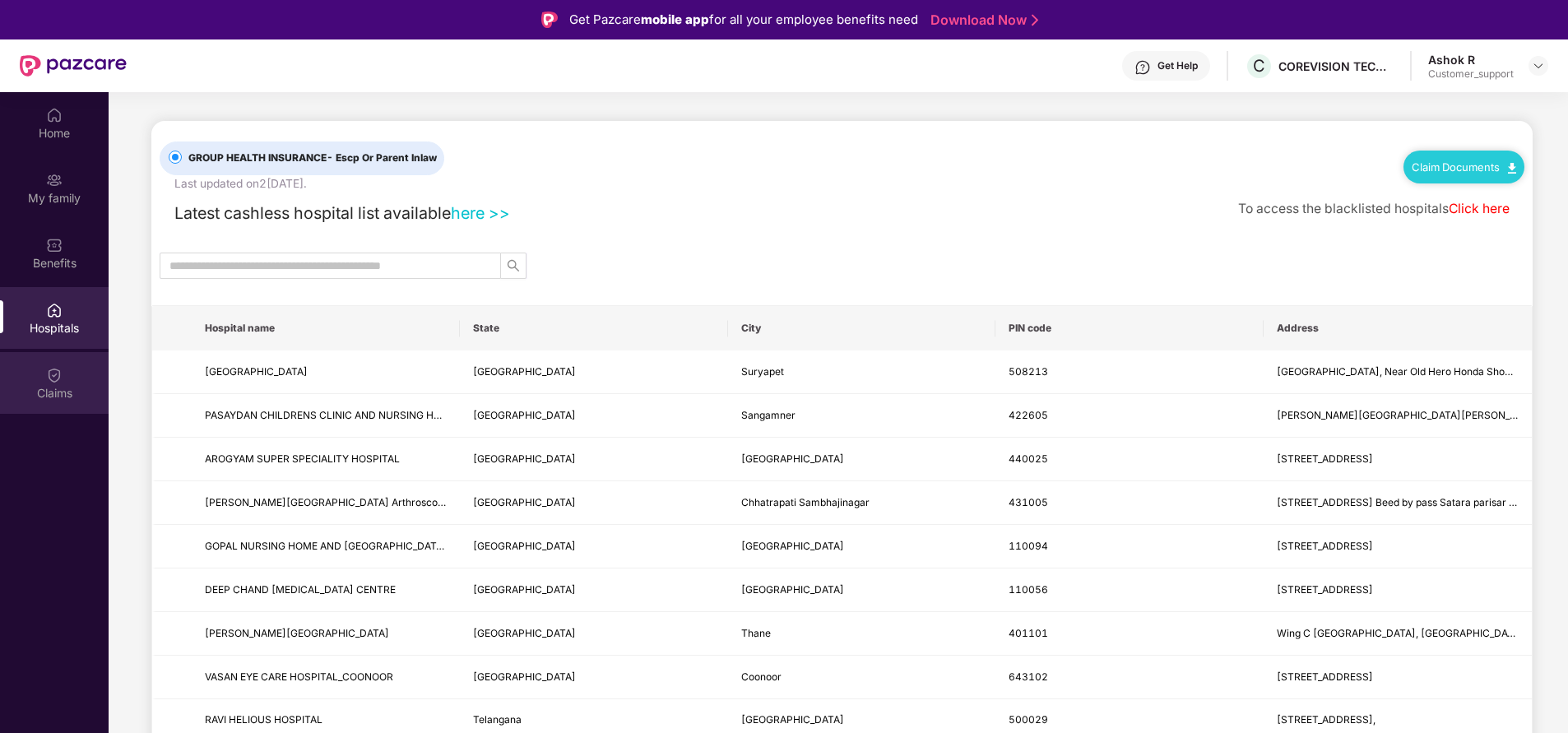
click at [54, 385] on div "Claims" at bounding box center [54, 393] width 109 height 17
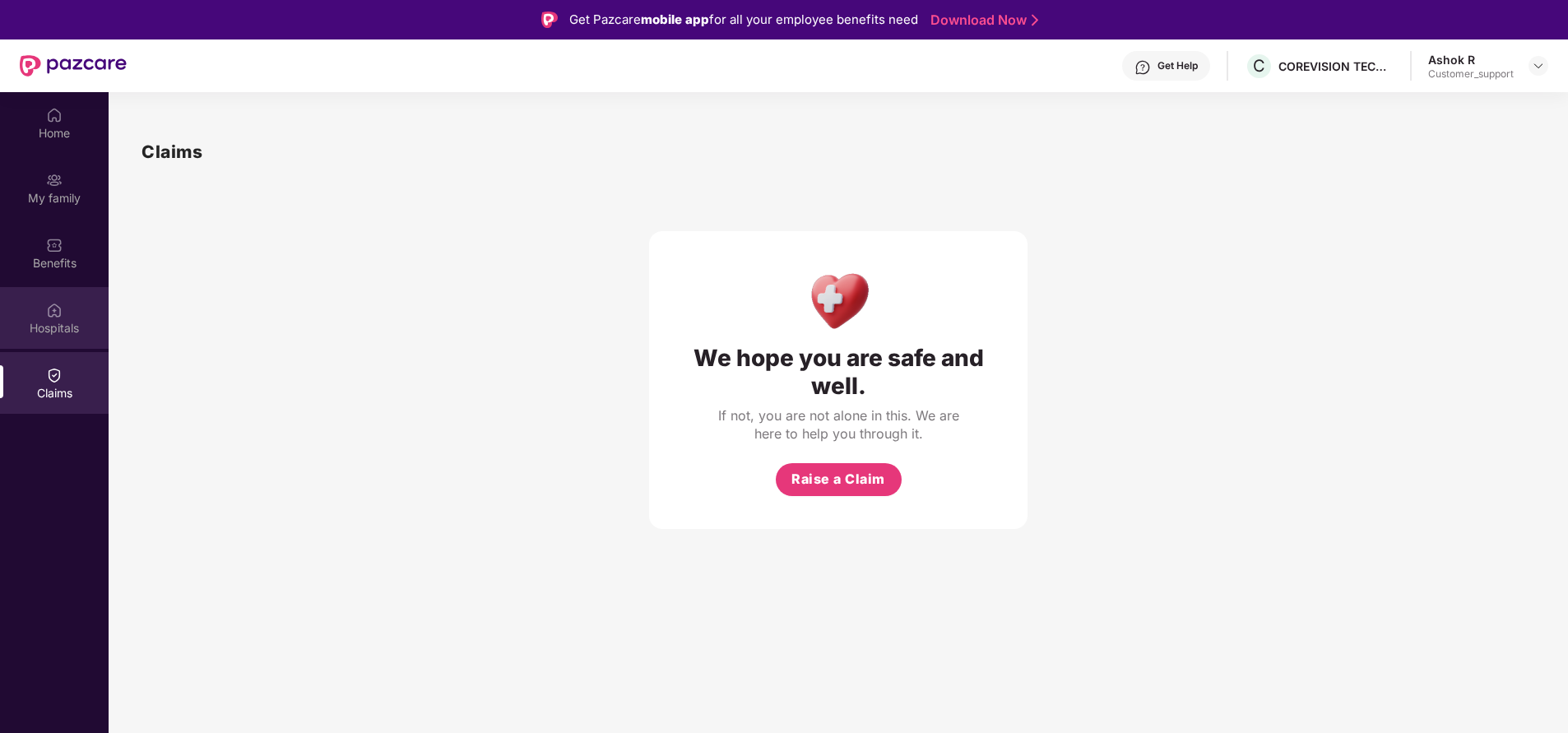
click at [56, 327] on div "Hospitals" at bounding box center [54, 328] width 109 height 17
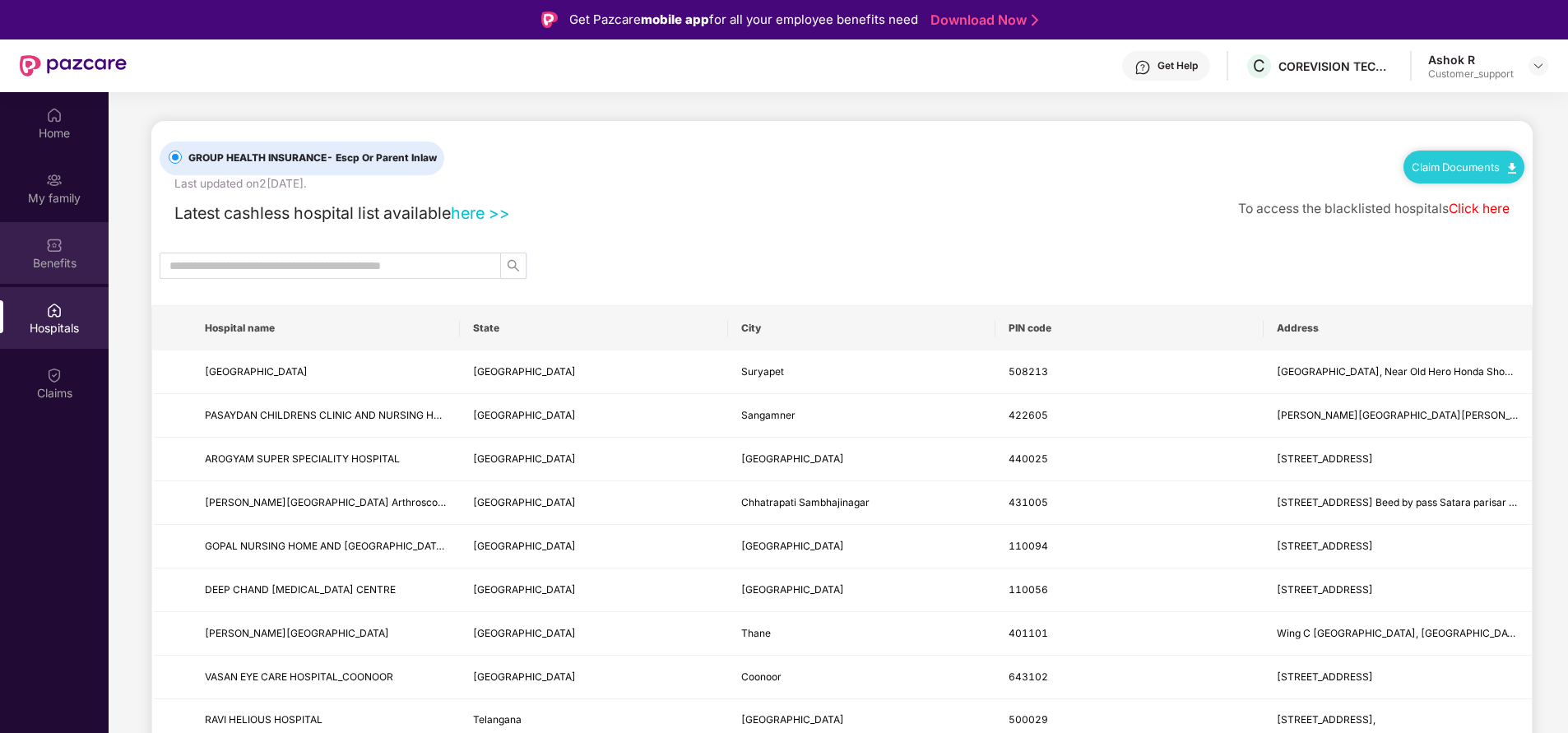
click at [61, 250] on img at bounding box center [54, 245] width 17 height 17
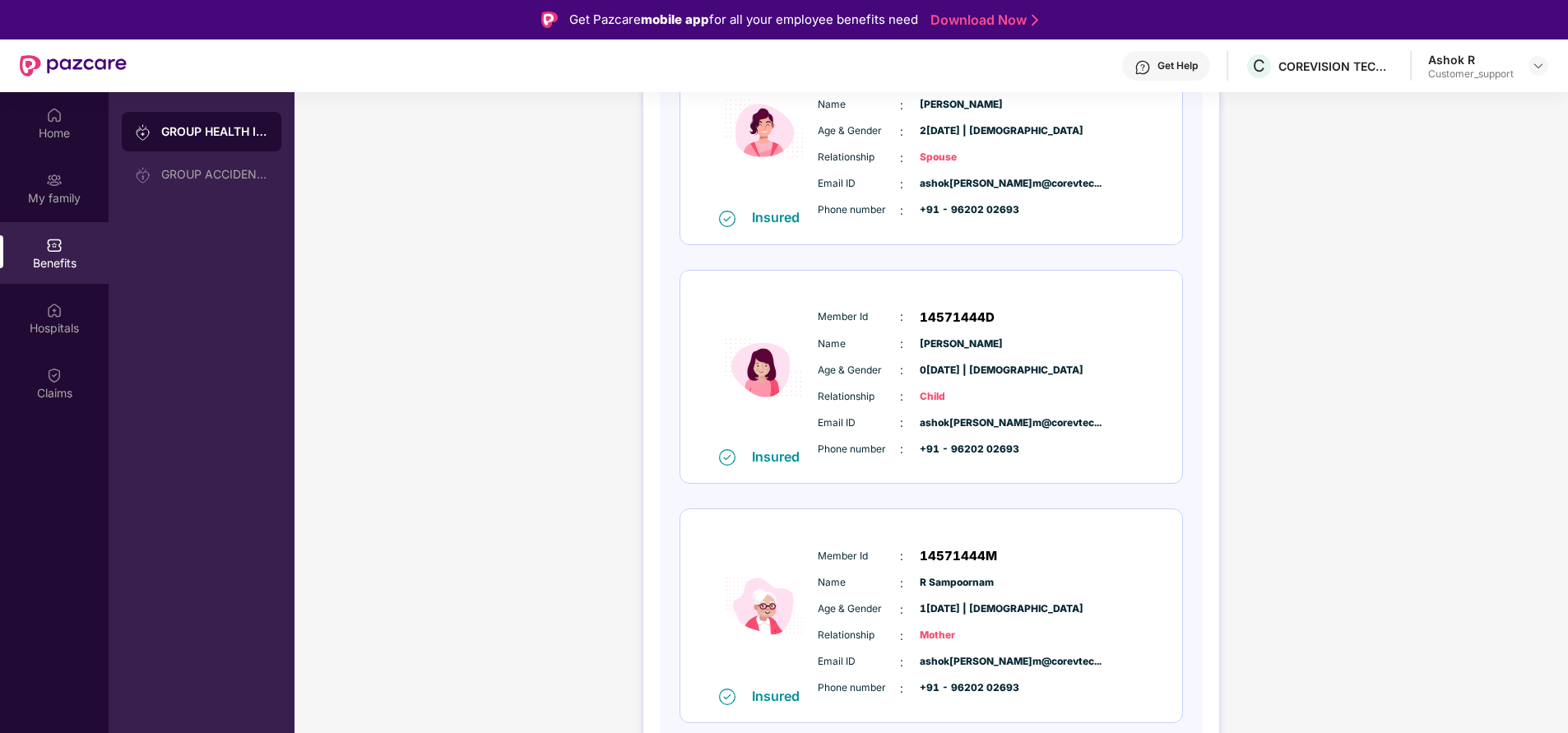
scroll to position [545, 0]
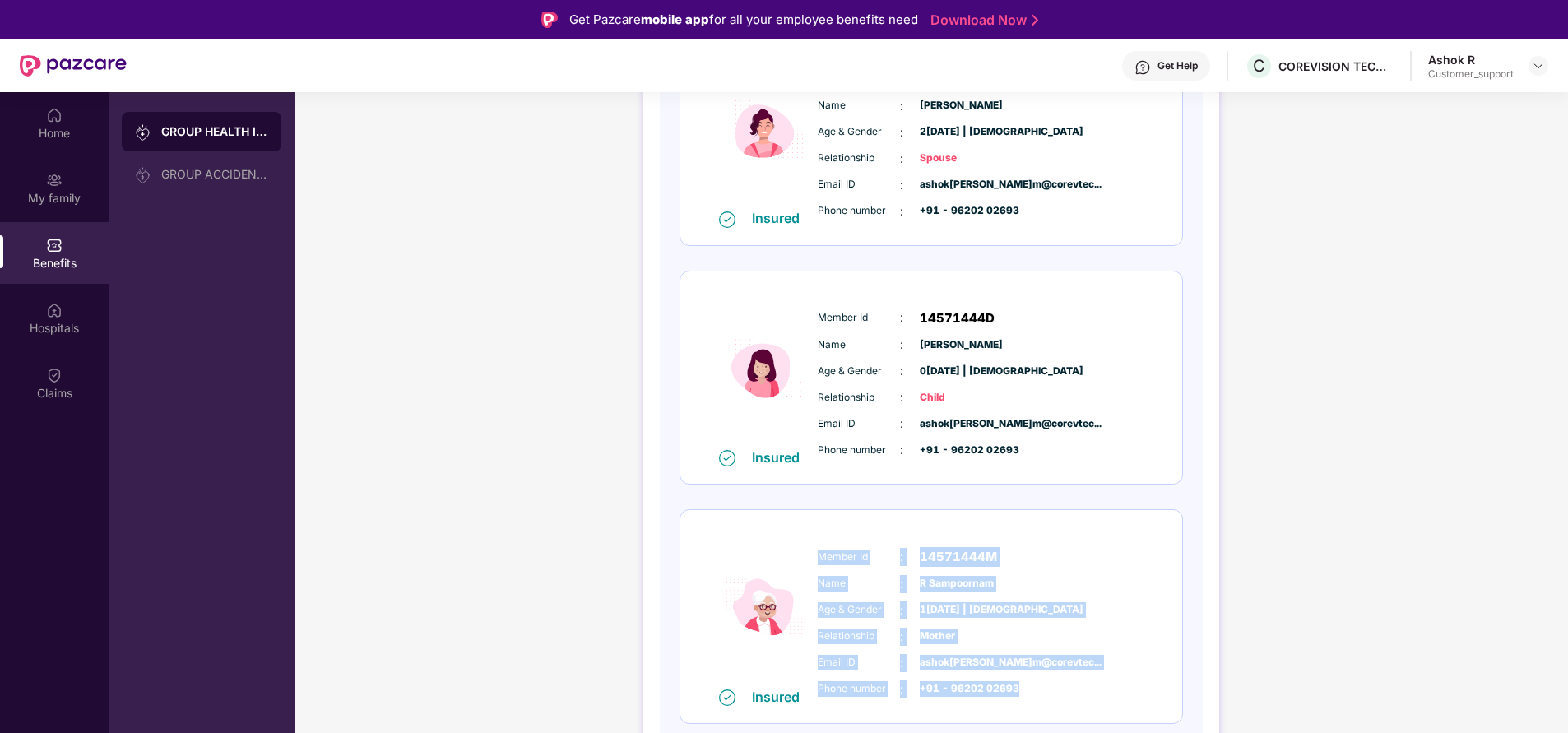
drag, startPoint x: 819, startPoint y: 552, endPoint x: 1033, endPoint y: 689, distance: 254.1
click at [1033, 689] on div "Member Id : 14571444M Name : R Sampoornam Age & Gender : 11 July 1937 | Female …" at bounding box center [981, 623] width 335 height 168
copy div "Member Id : 14571444M Name : R Sampoornam Age & Gender : 11 July 1937 | Female …"
click at [75, 505] on div "Home My family Benefits Hospitals Claims" at bounding box center [54, 459] width 109 height 733
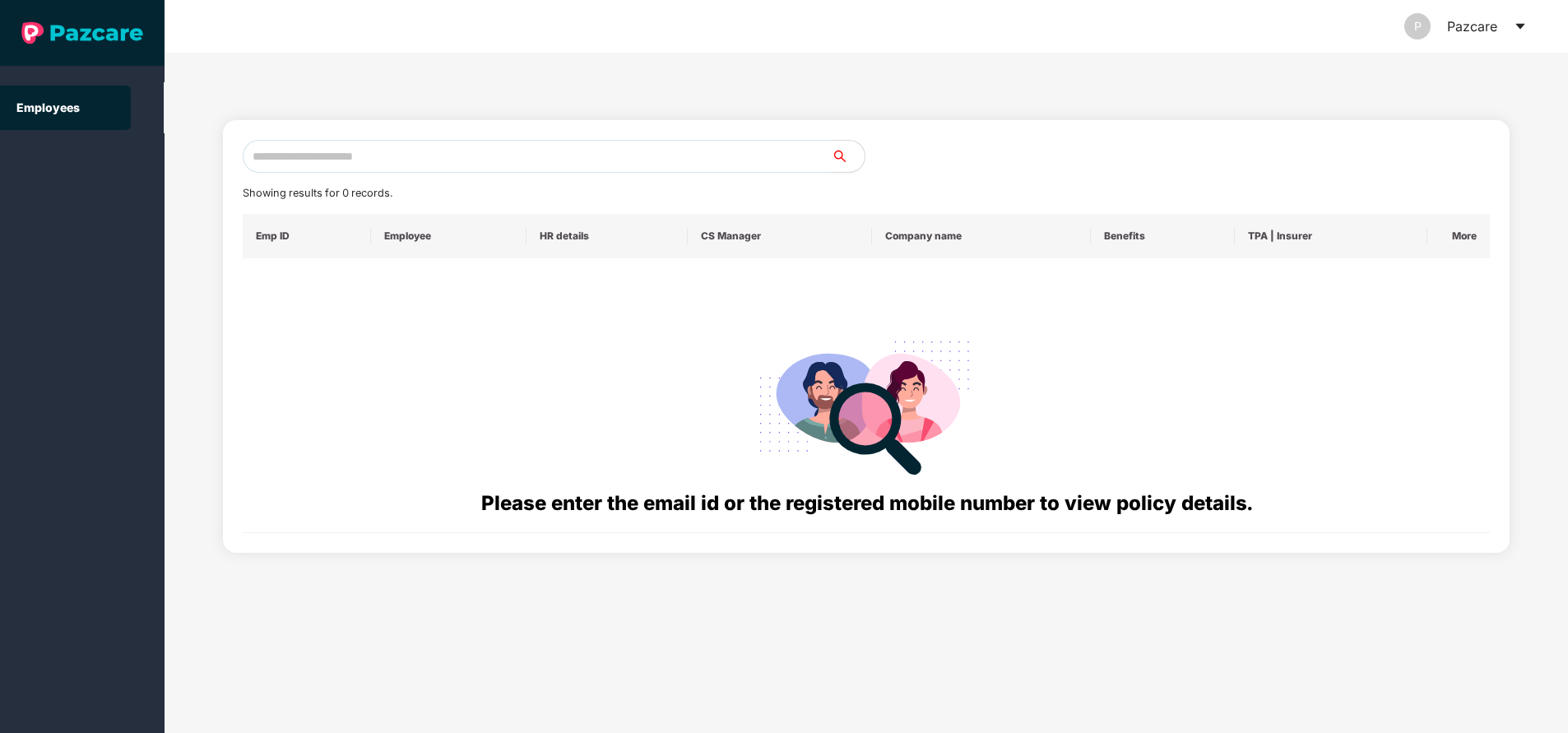
click at [396, 150] on input "text" at bounding box center [537, 156] width 589 height 33
paste input "**********"
type input "**********"
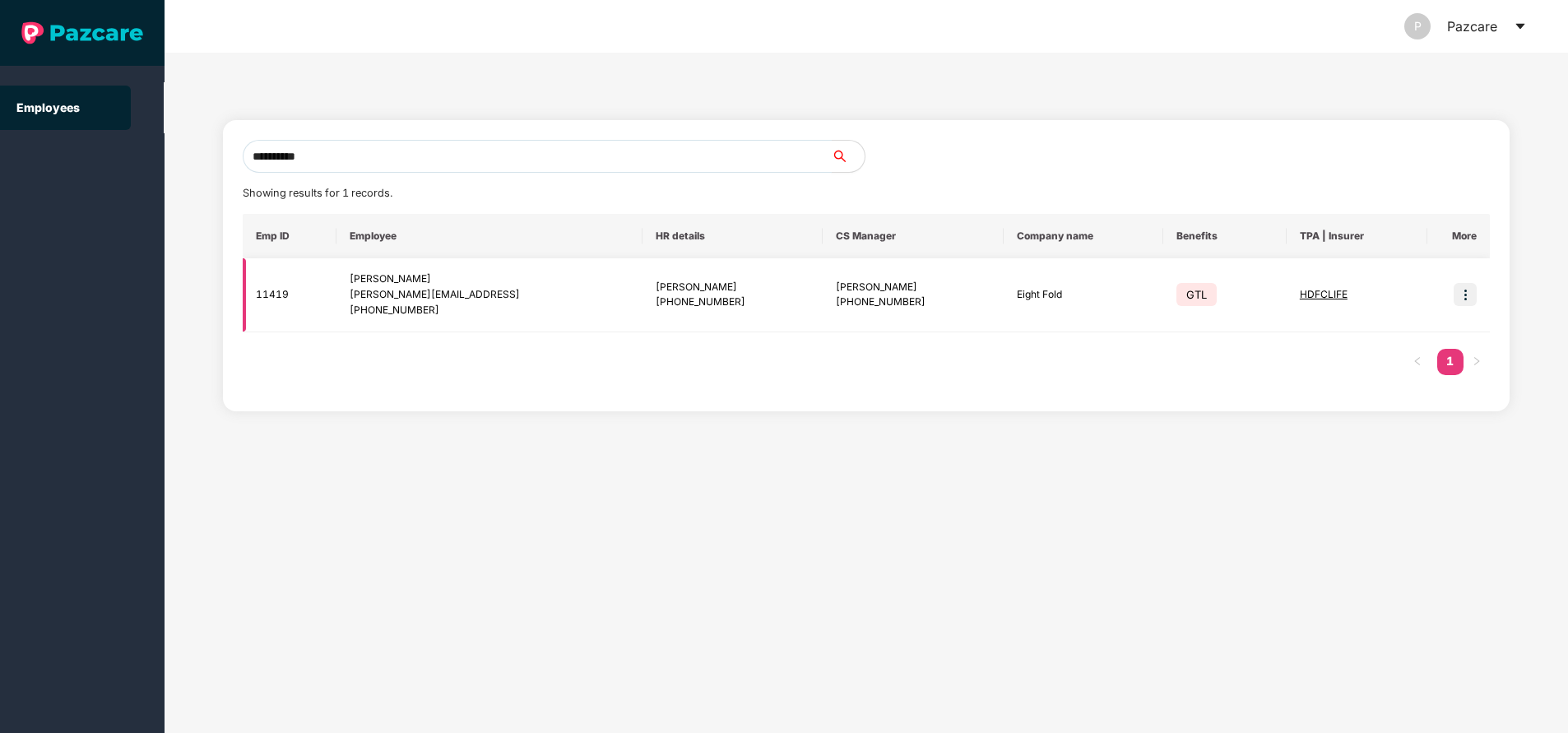
type input "**********"
click at [1472, 294] on img at bounding box center [1465, 295] width 23 height 23
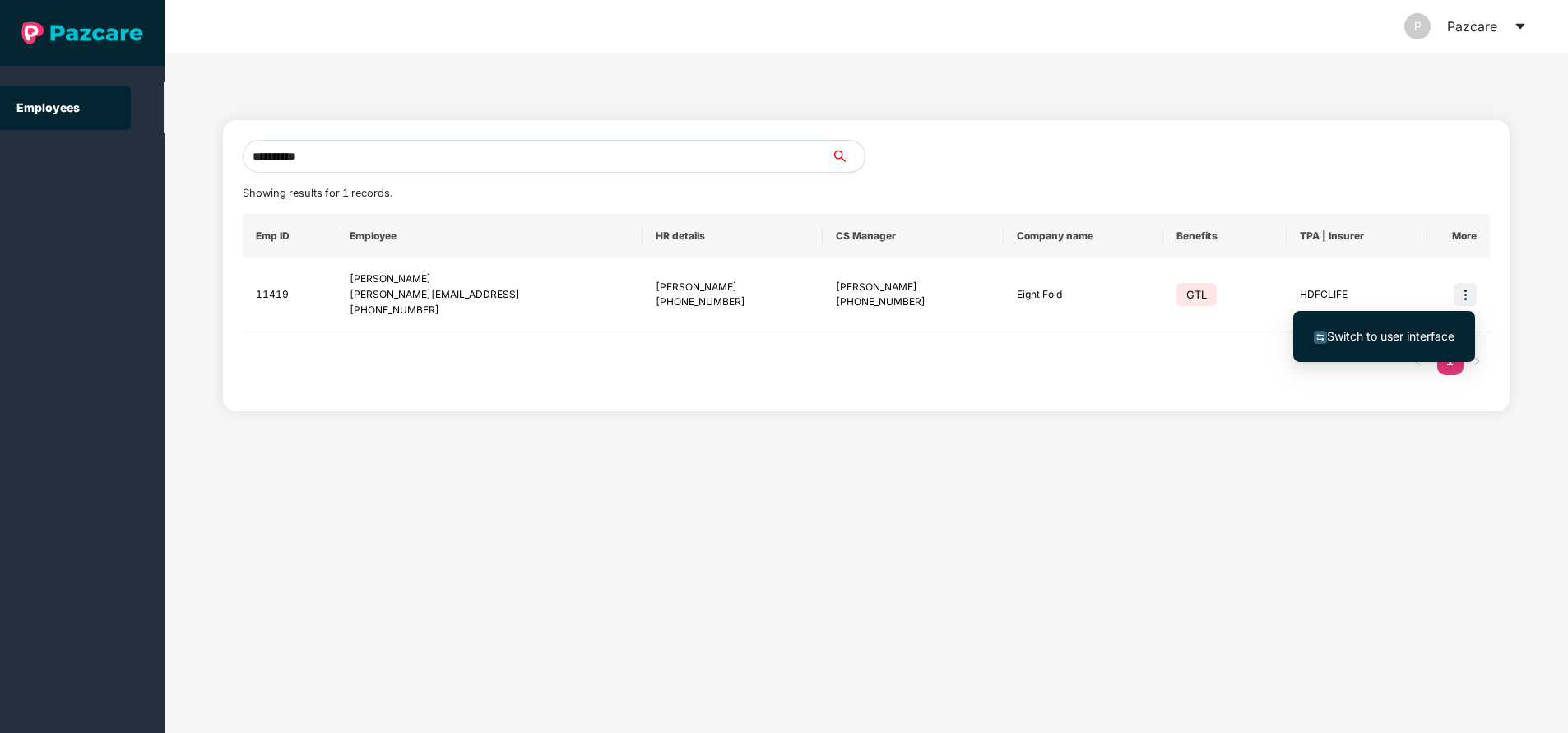
click at [1402, 341] on span "Switch to user interface" at bounding box center [1391, 336] width 127 height 14
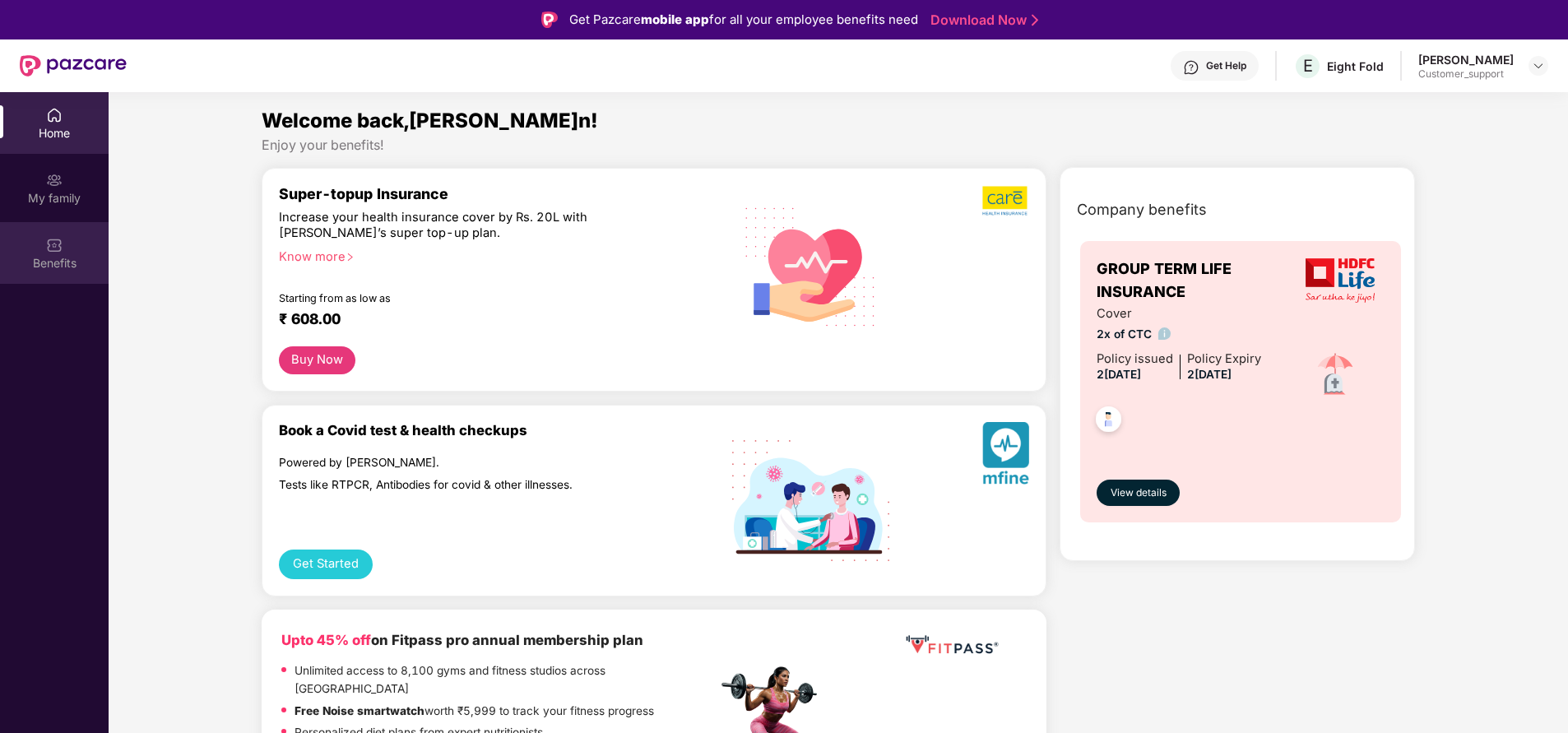
click at [54, 256] on div "Benefits" at bounding box center [54, 263] width 109 height 17
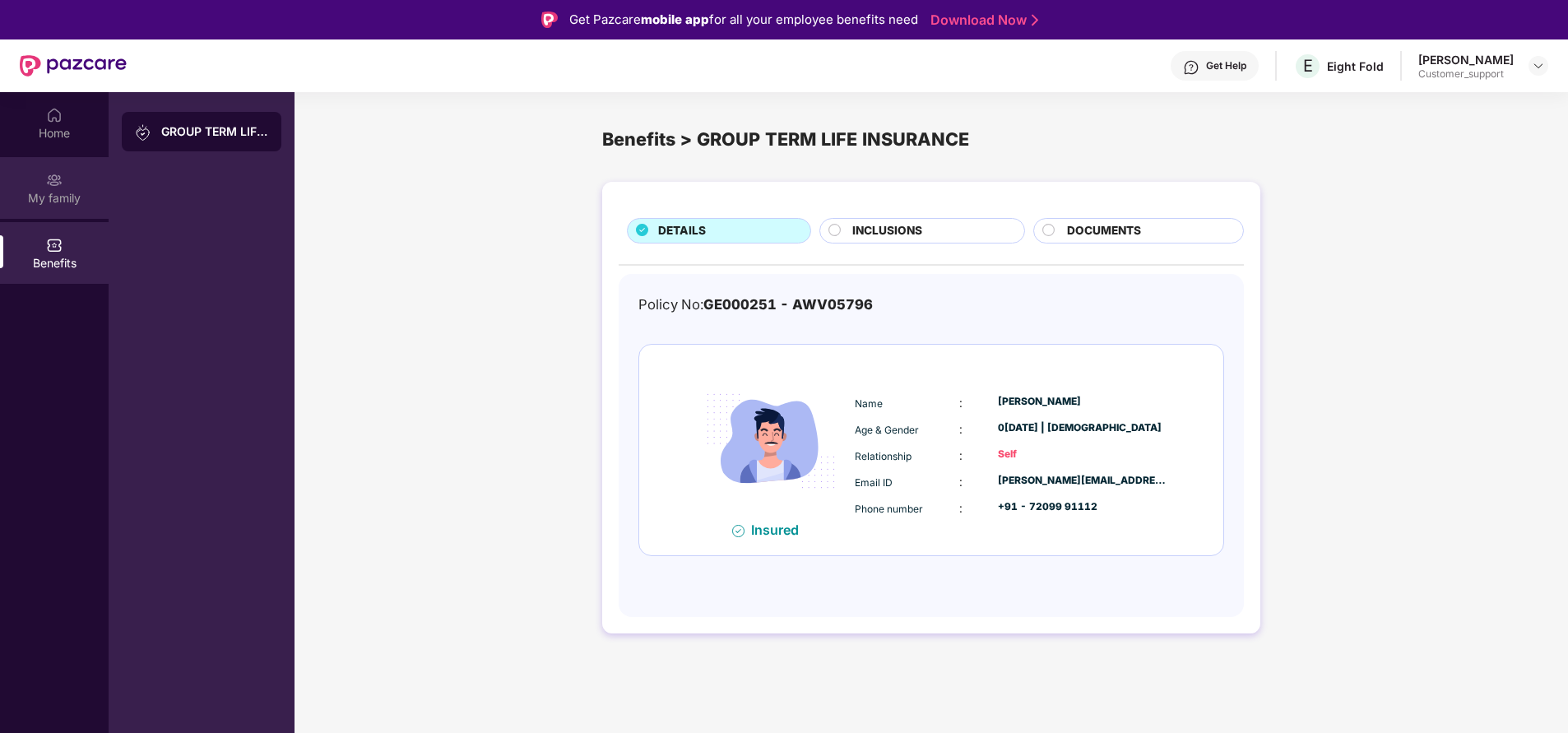
click at [81, 182] on div "My family" at bounding box center [54, 188] width 109 height 62
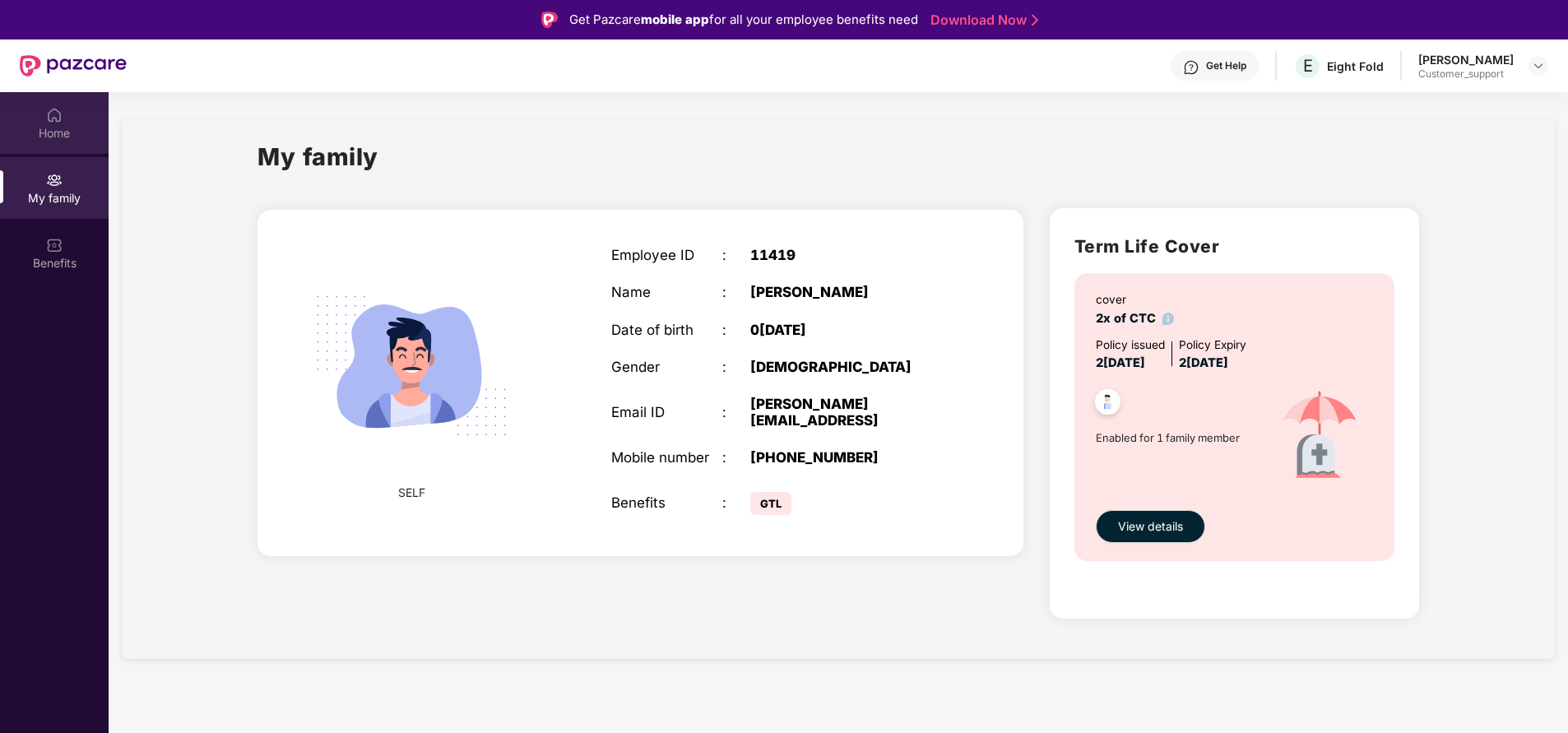
click at [77, 134] on div "Home" at bounding box center [54, 133] width 109 height 17
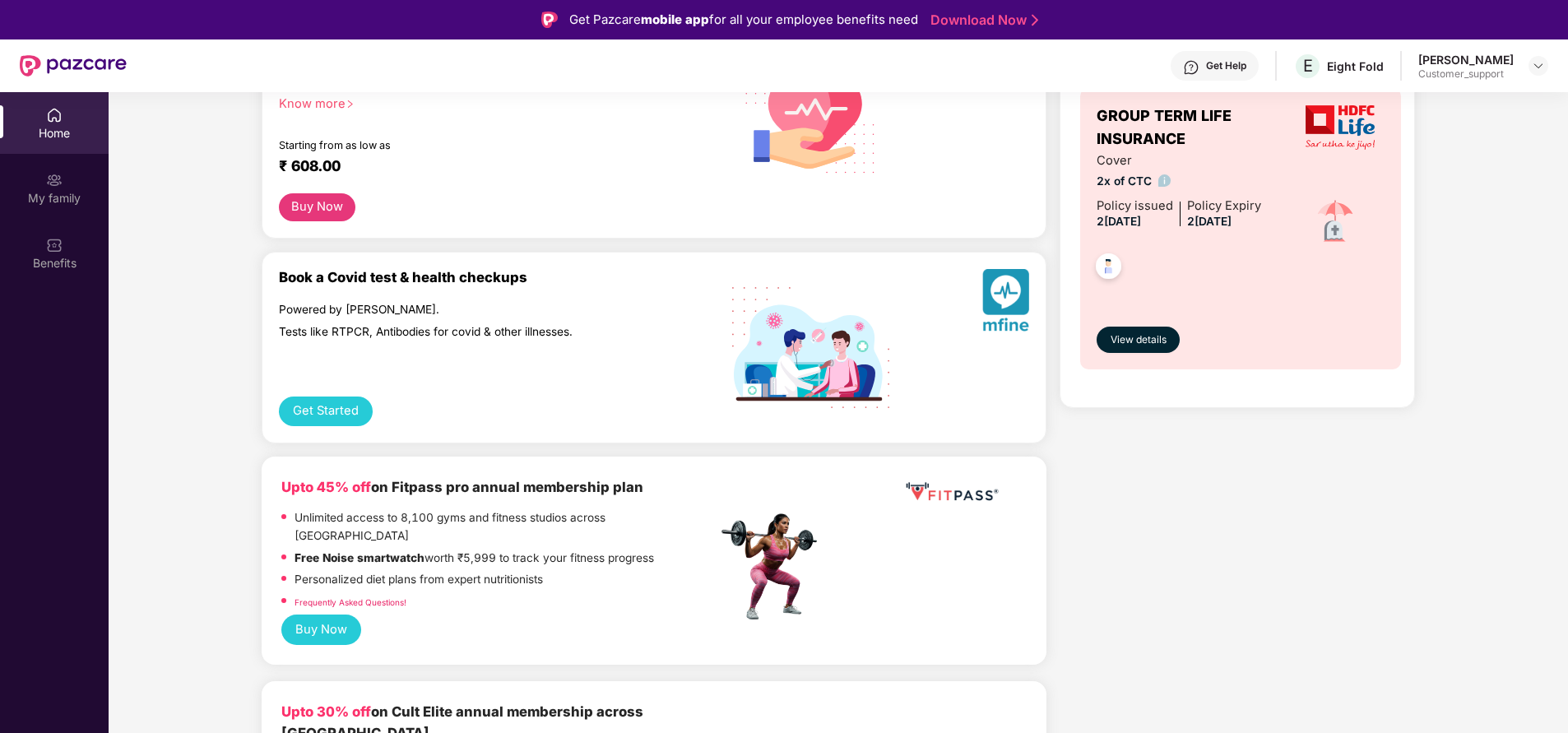
scroll to position [0, 0]
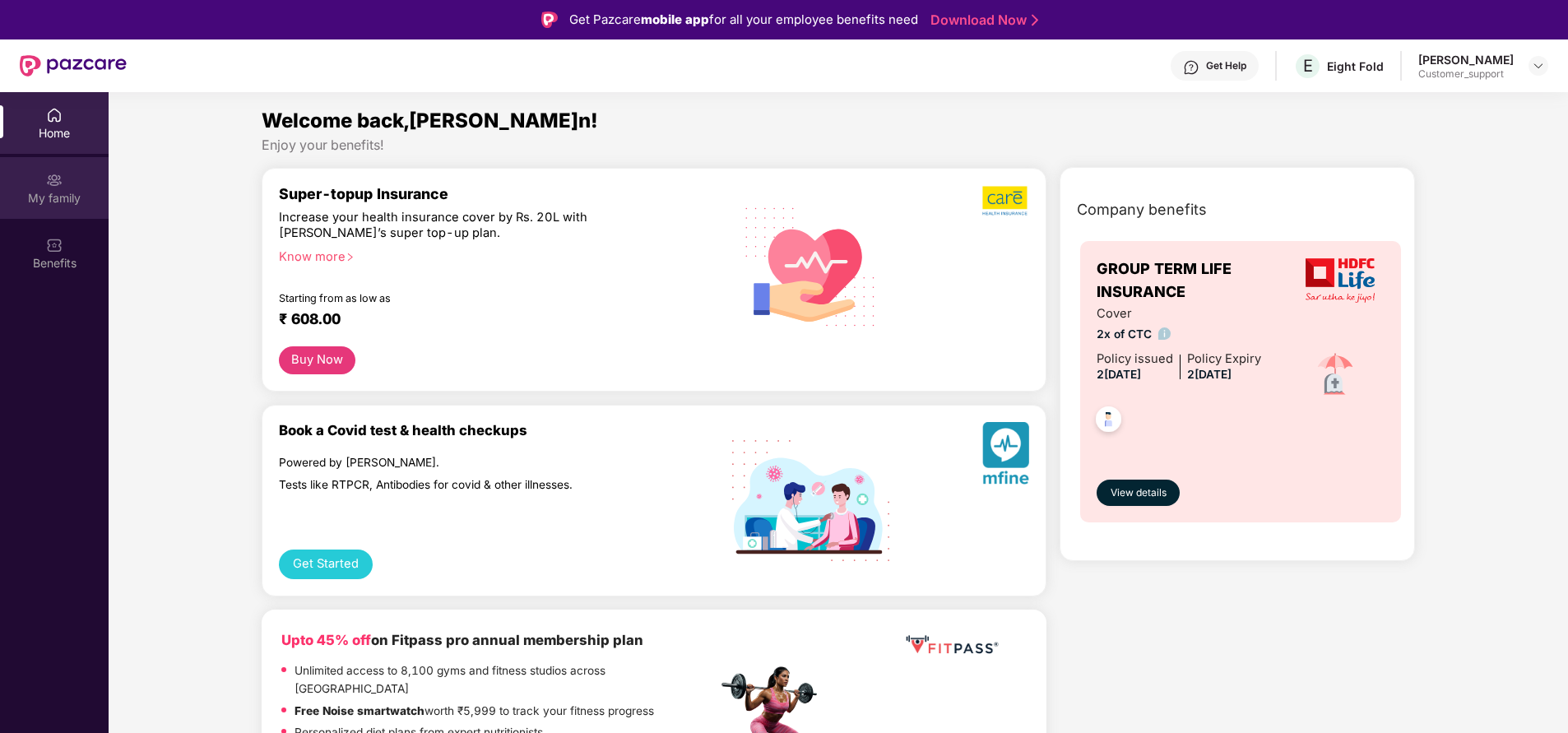
click at [56, 184] on img at bounding box center [54, 180] width 17 height 17
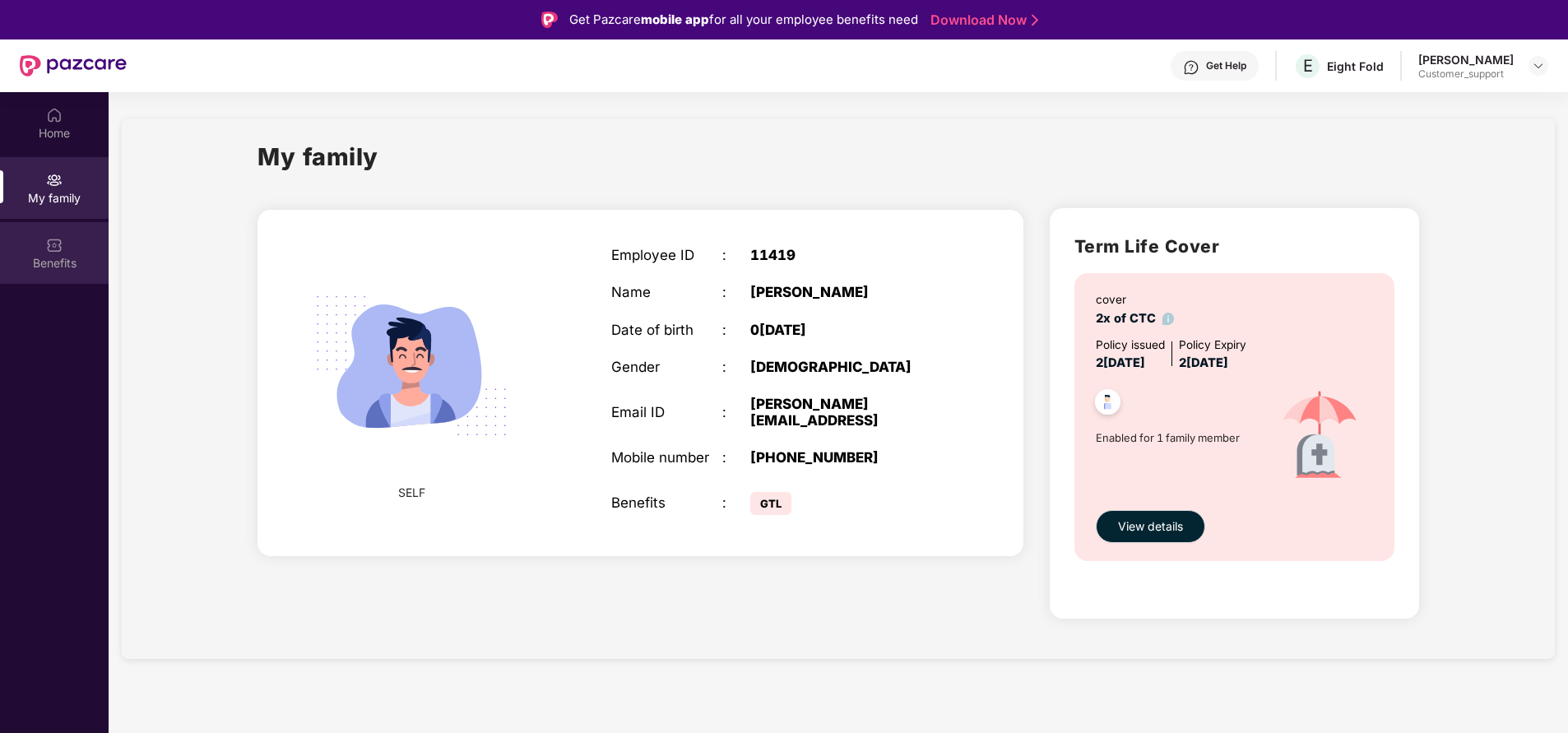
click at [60, 258] on div "Benefits" at bounding box center [54, 263] width 109 height 17
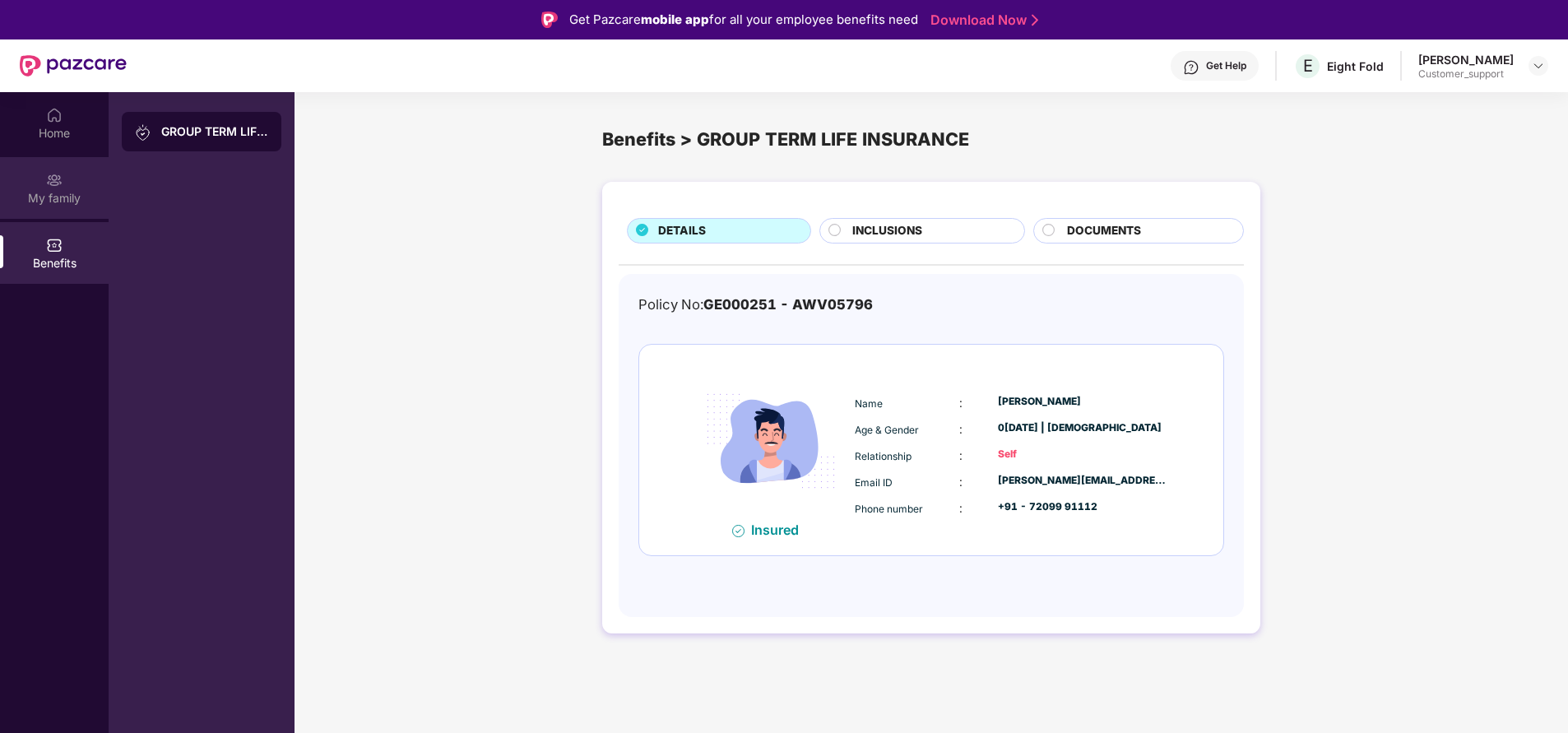
click at [72, 198] on div "My family" at bounding box center [54, 198] width 109 height 17
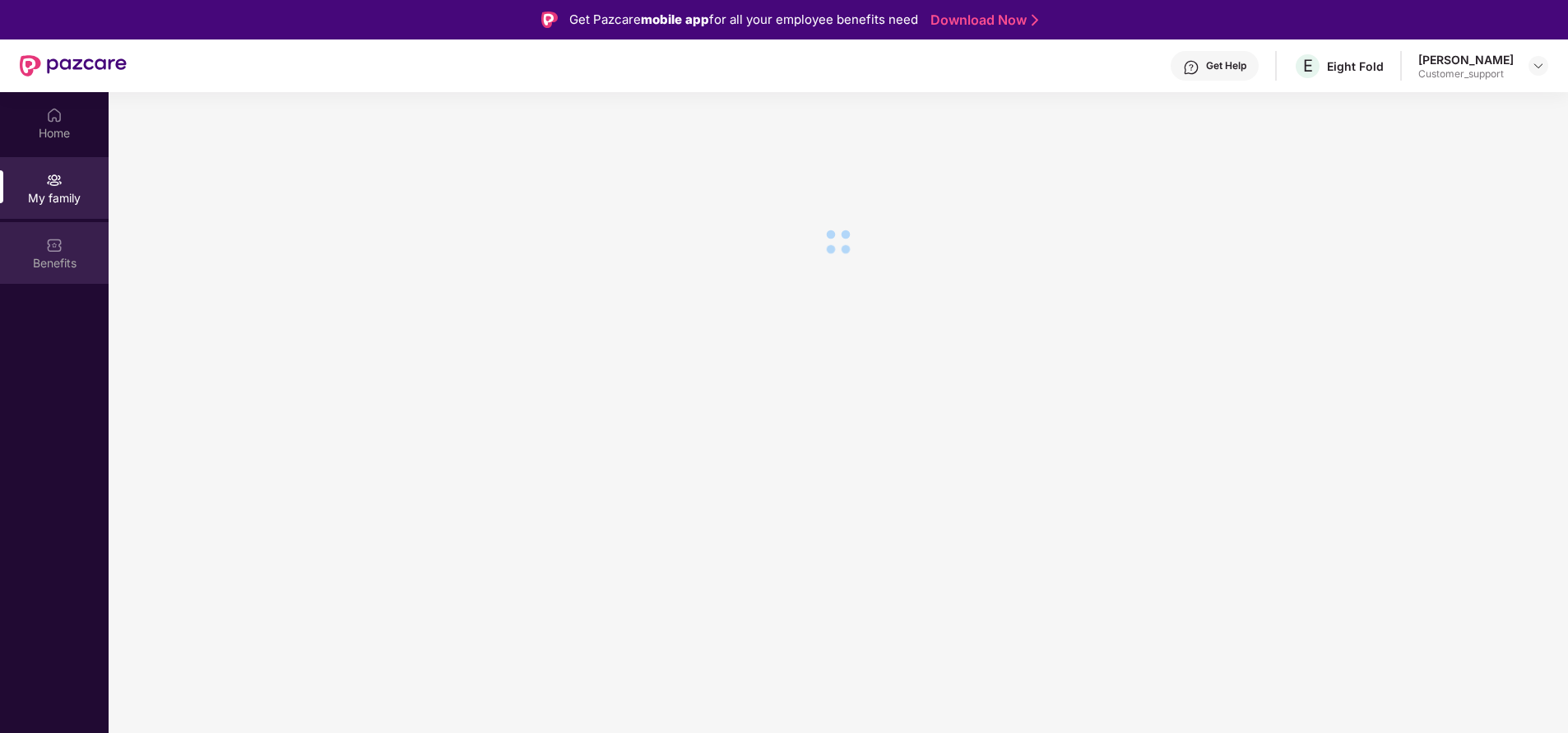
click at [58, 273] on div "Benefits" at bounding box center [54, 253] width 109 height 62
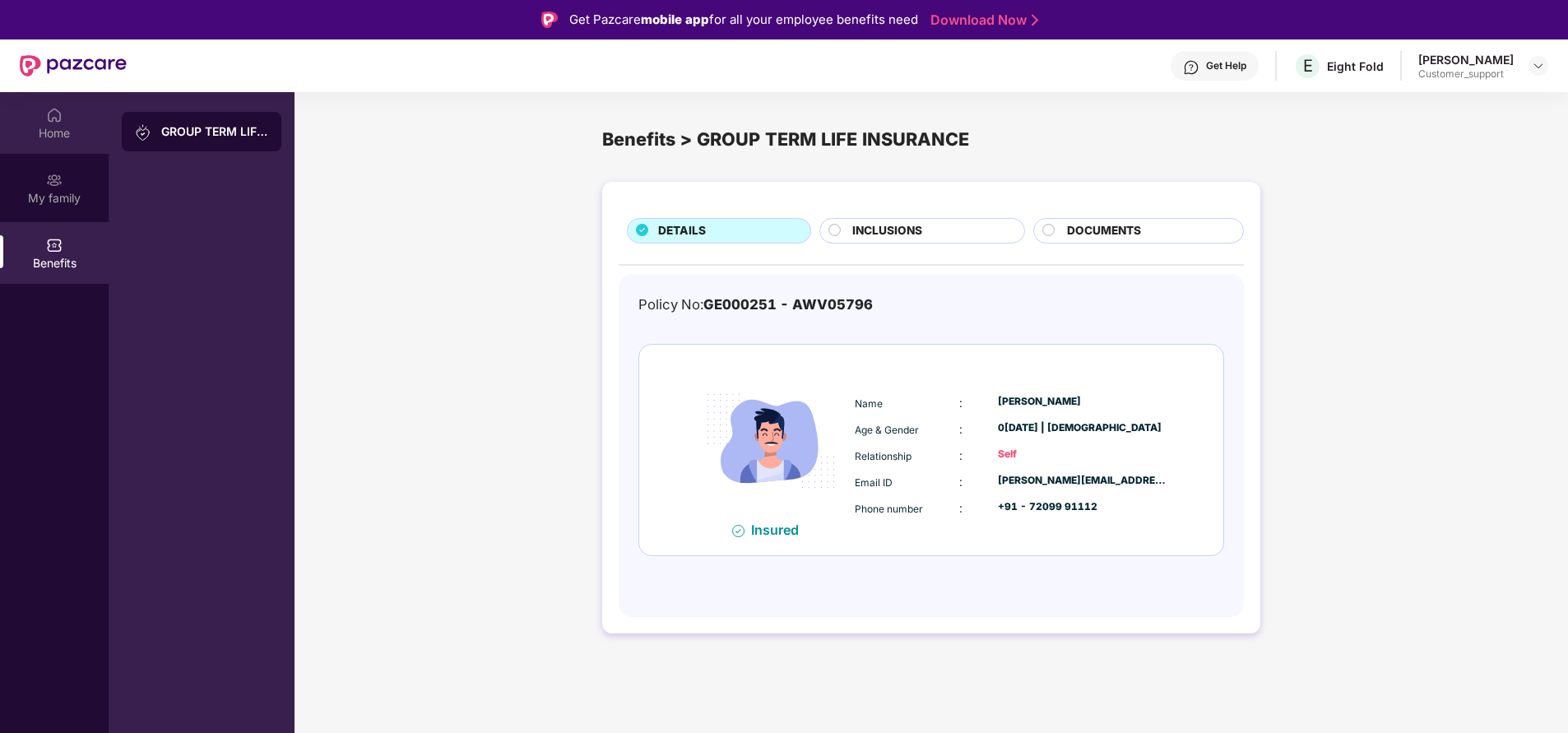
click at [55, 121] on img at bounding box center [54, 115] width 17 height 17
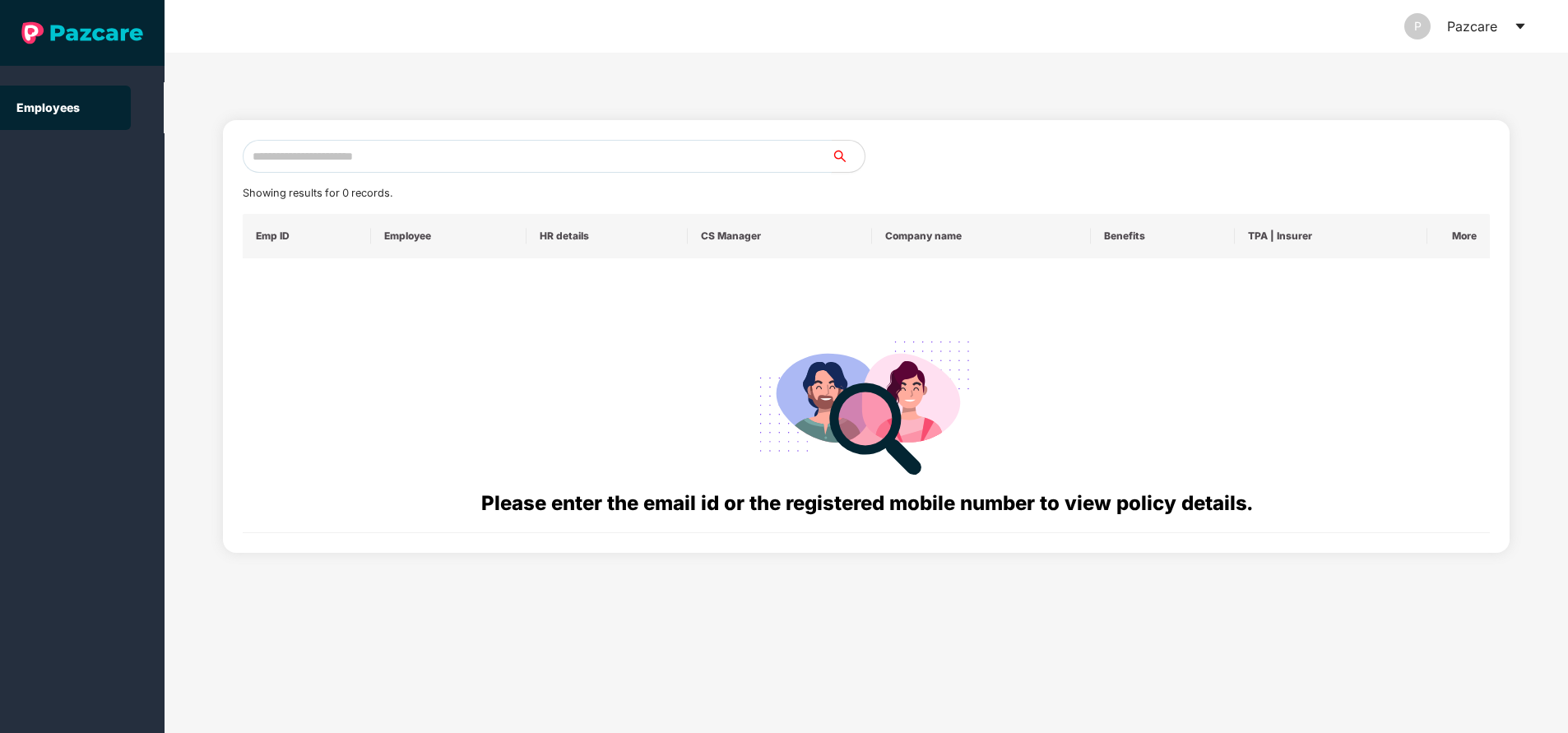
click at [343, 161] on input "text" at bounding box center [537, 156] width 589 height 33
paste input "**********"
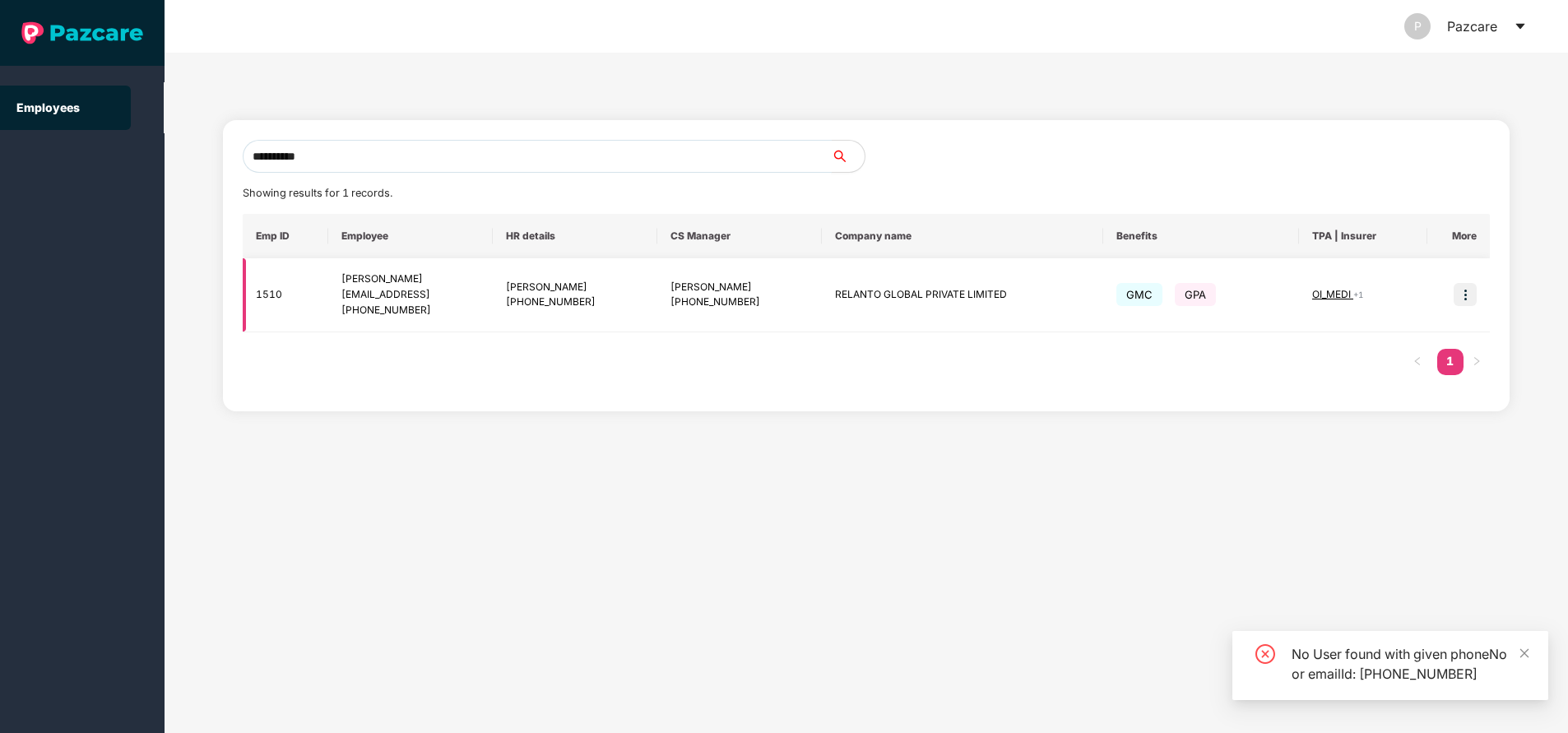
type input "**********"
click at [1460, 289] on img at bounding box center [1465, 295] width 23 height 23
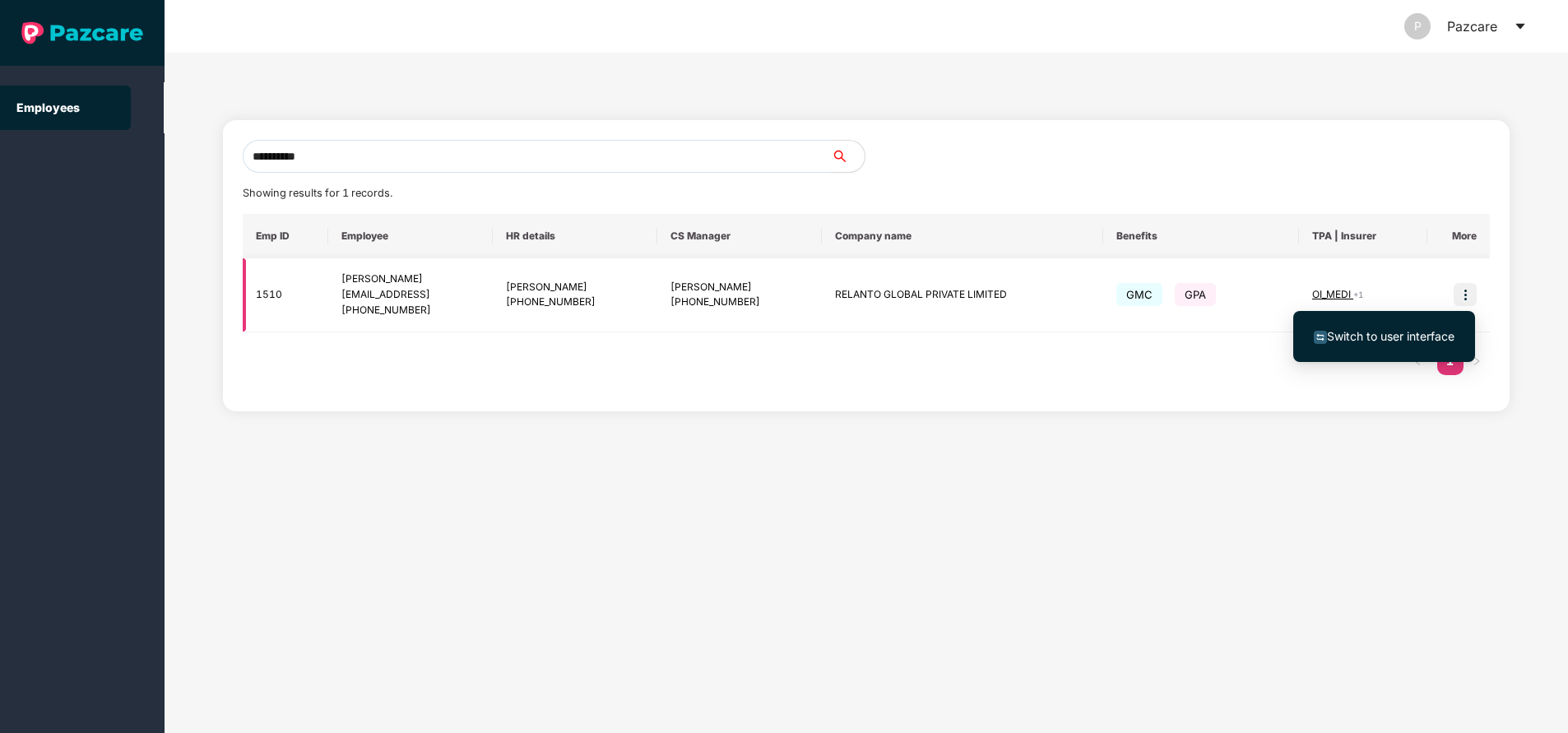
click at [1471, 296] on img at bounding box center [1465, 295] width 23 height 23
click at [1465, 303] on img at bounding box center [1465, 295] width 23 height 23
click at [1388, 338] on span "Switch to user interface" at bounding box center [1391, 336] width 127 height 14
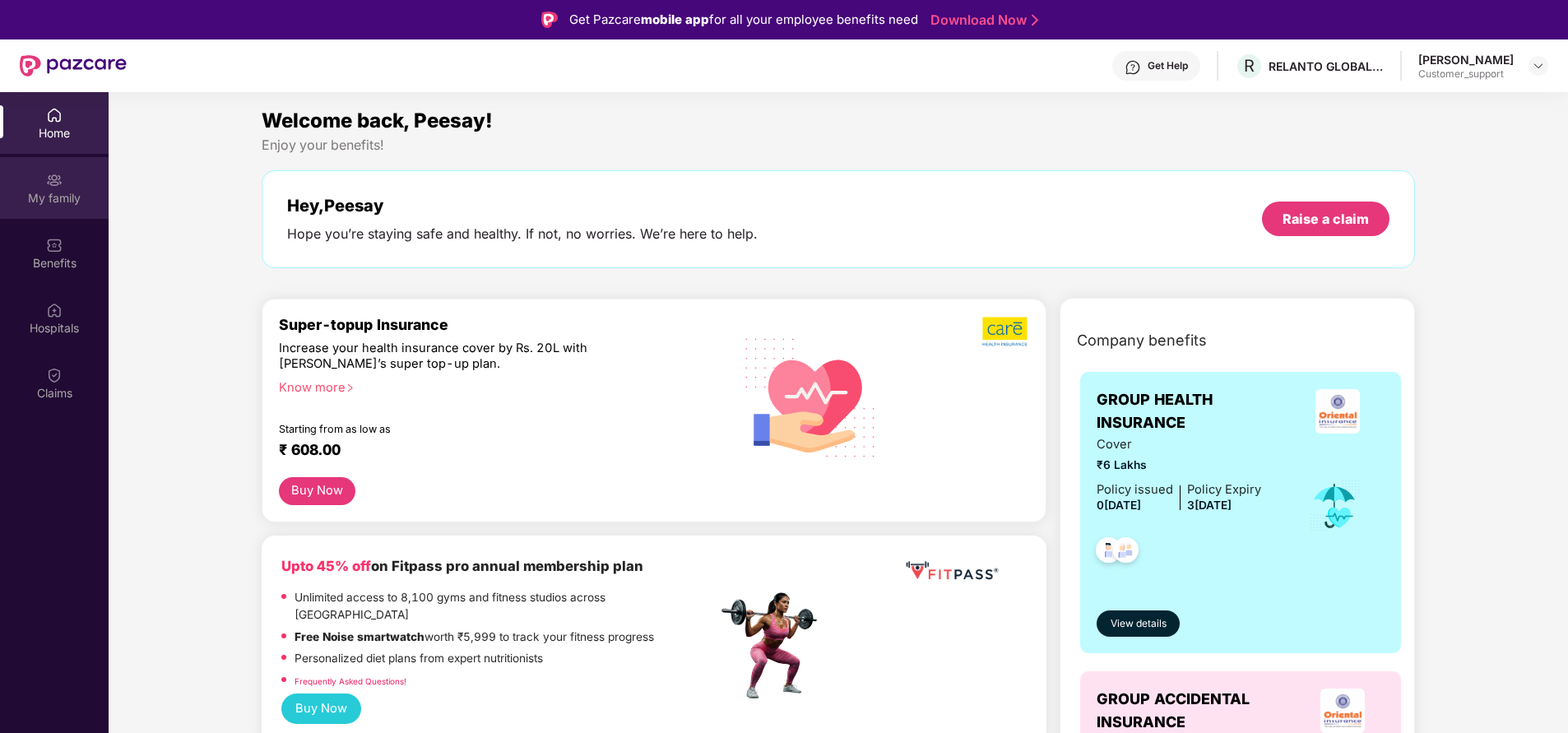
click at [68, 210] on div "My family" at bounding box center [54, 188] width 109 height 62
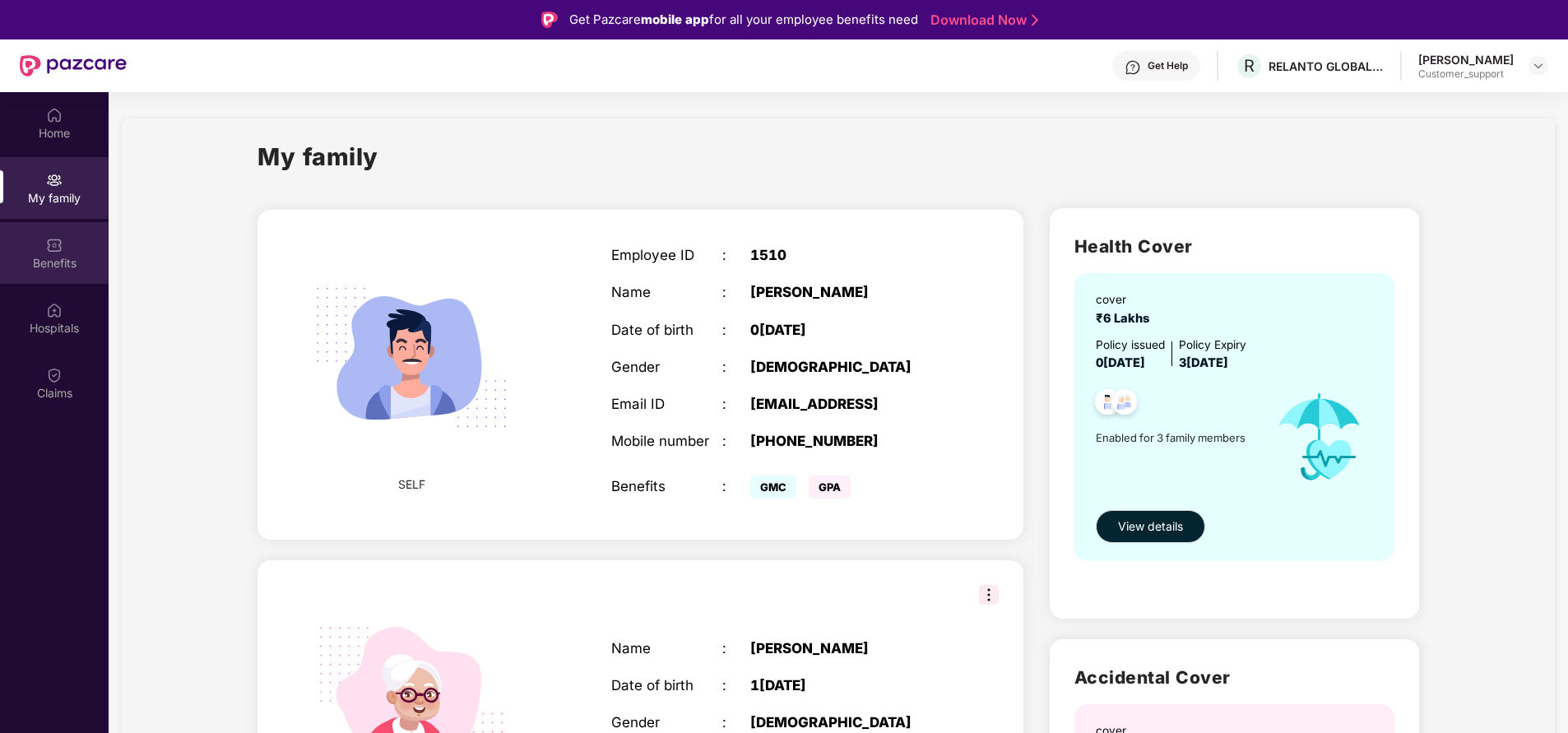
click at [66, 268] on div "Benefits" at bounding box center [54, 263] width 109 height 17
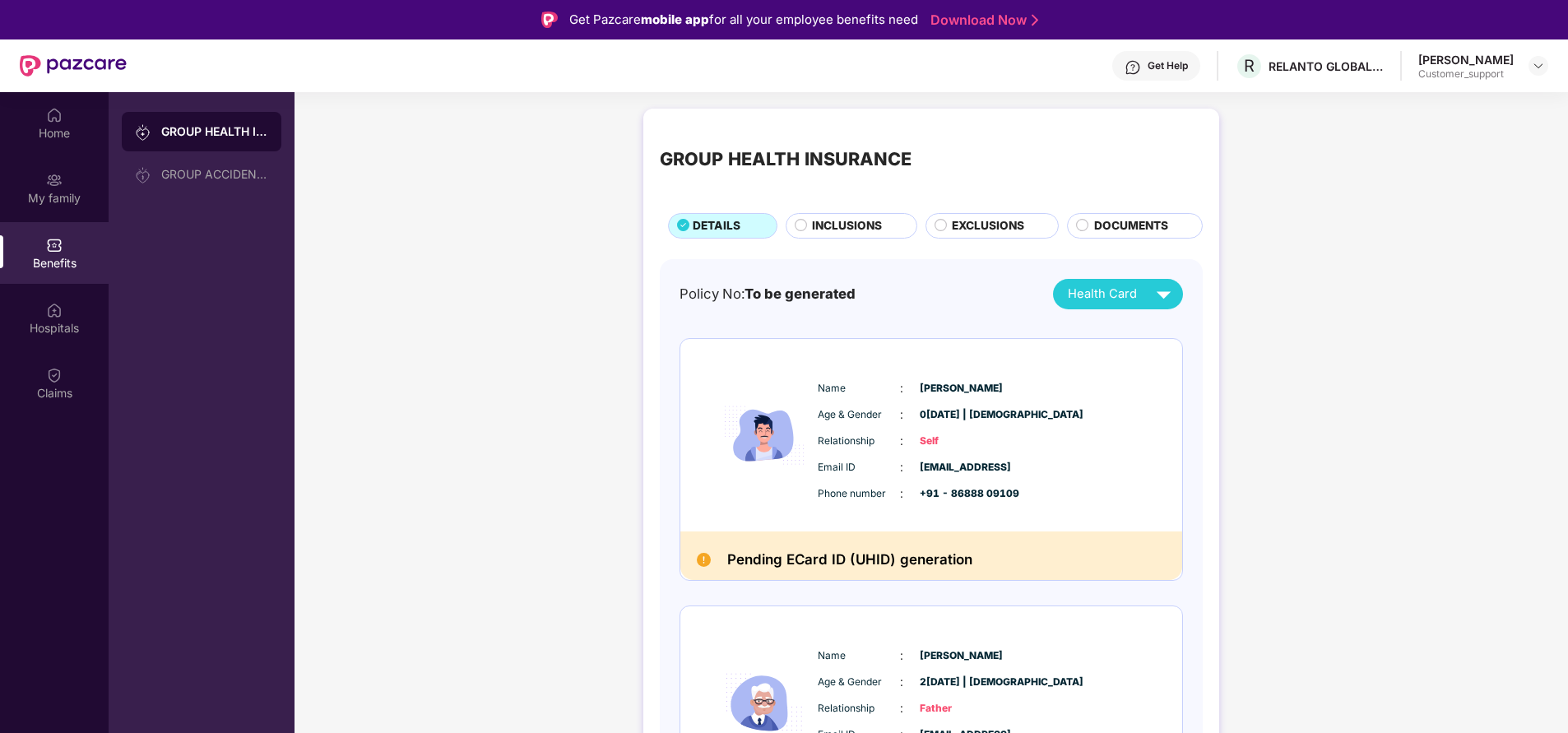
click at [838, 228] on span "INCLUSIONS" at bounding box center [846, 226] width 70 height 18
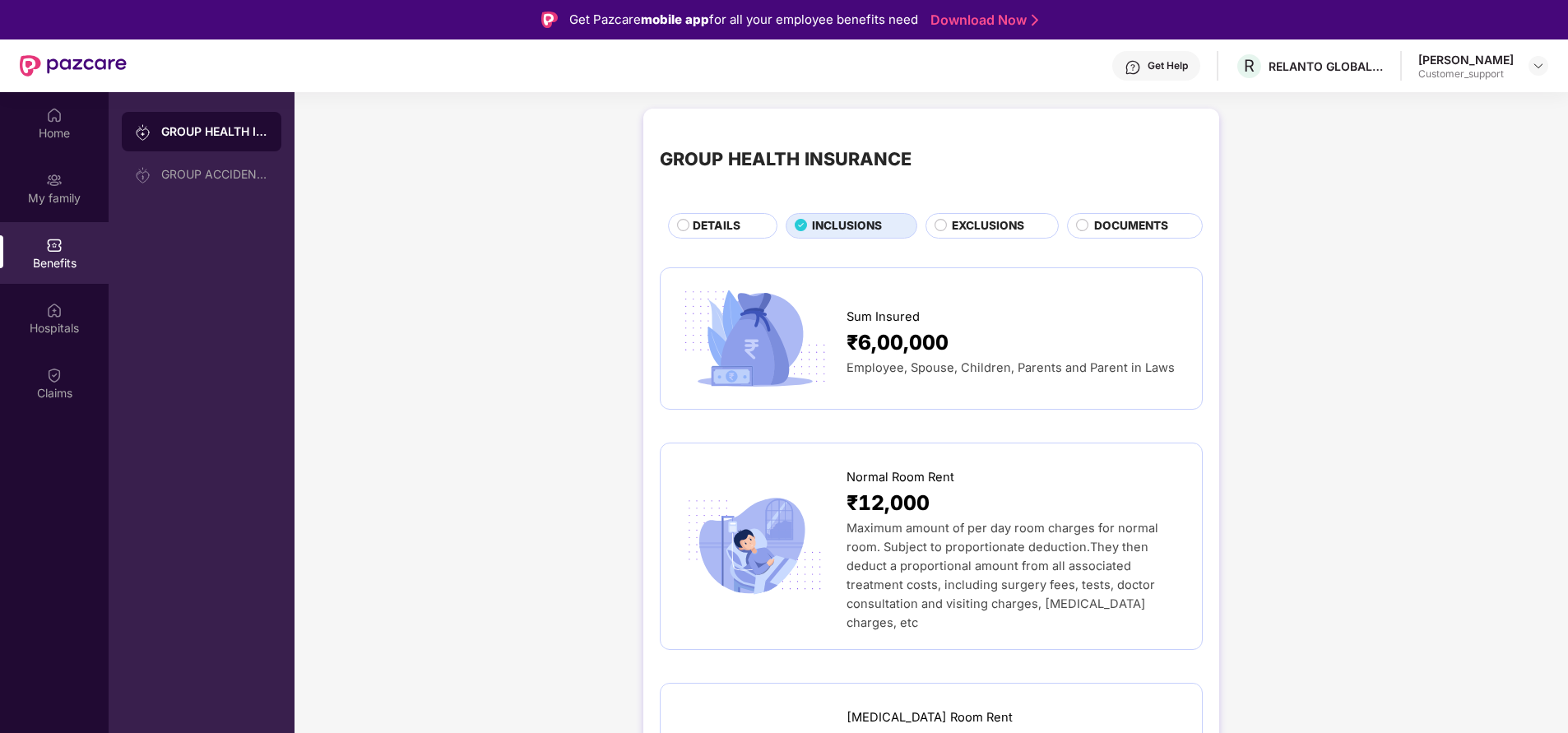
click at [985, 214] on div "EXCLUSIONS" at bounding box center [992, 226] width 134 height 25
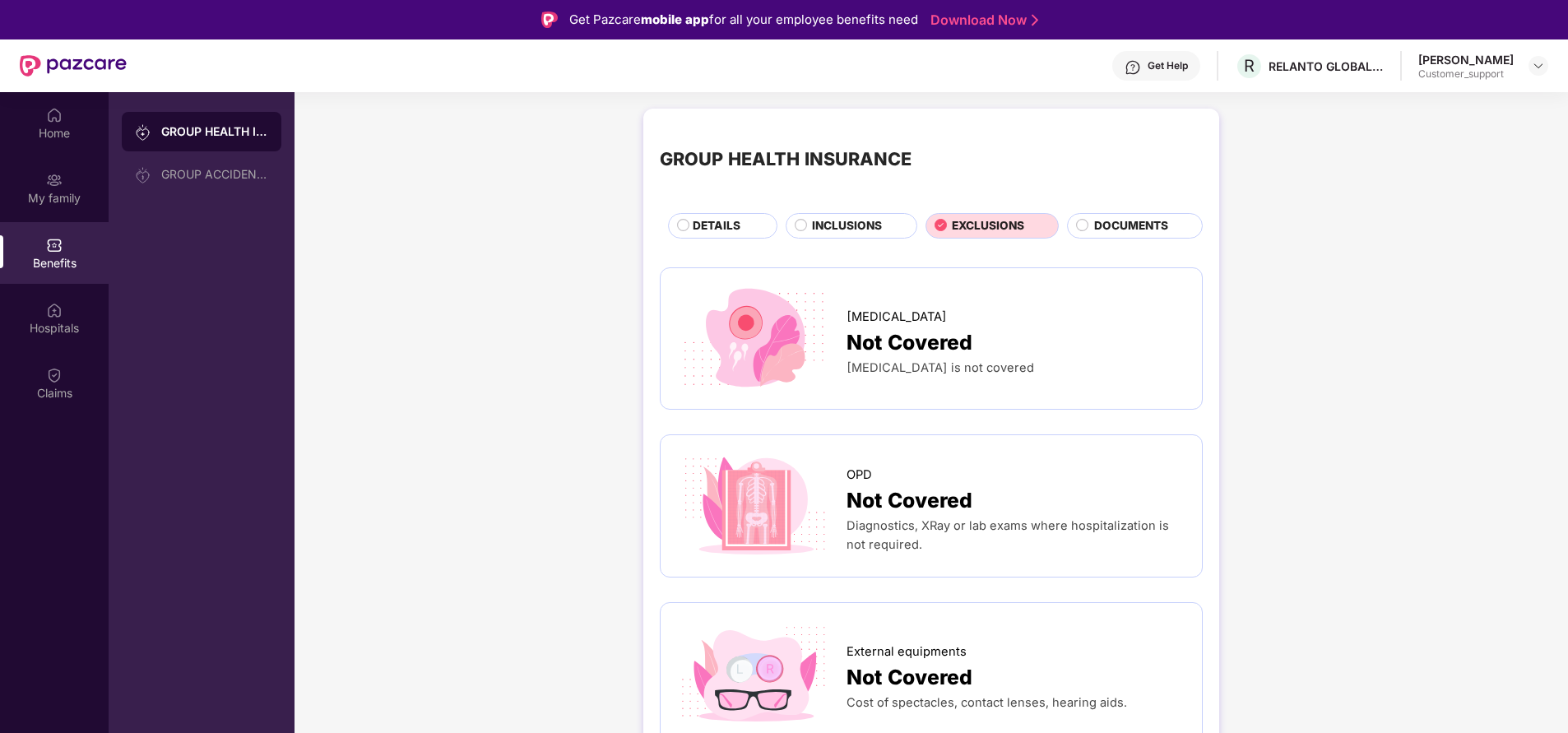
click at [875, 227] on span "INCLUSIONS" at bounding box center [846, 226] width 70 height 18
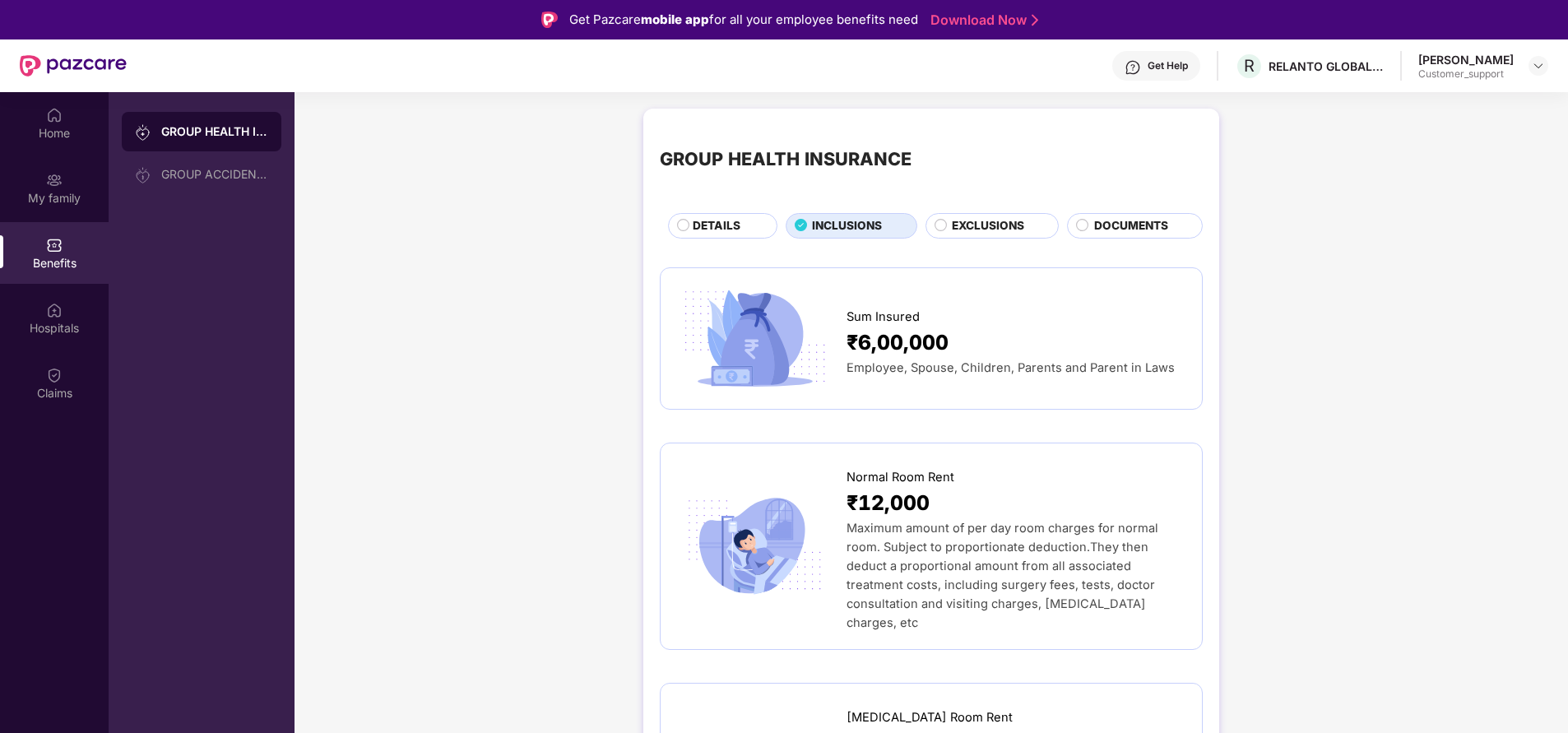
click at [721, 225] on span "DETAILS" at bounding box center [716, 226] width 48 height 18
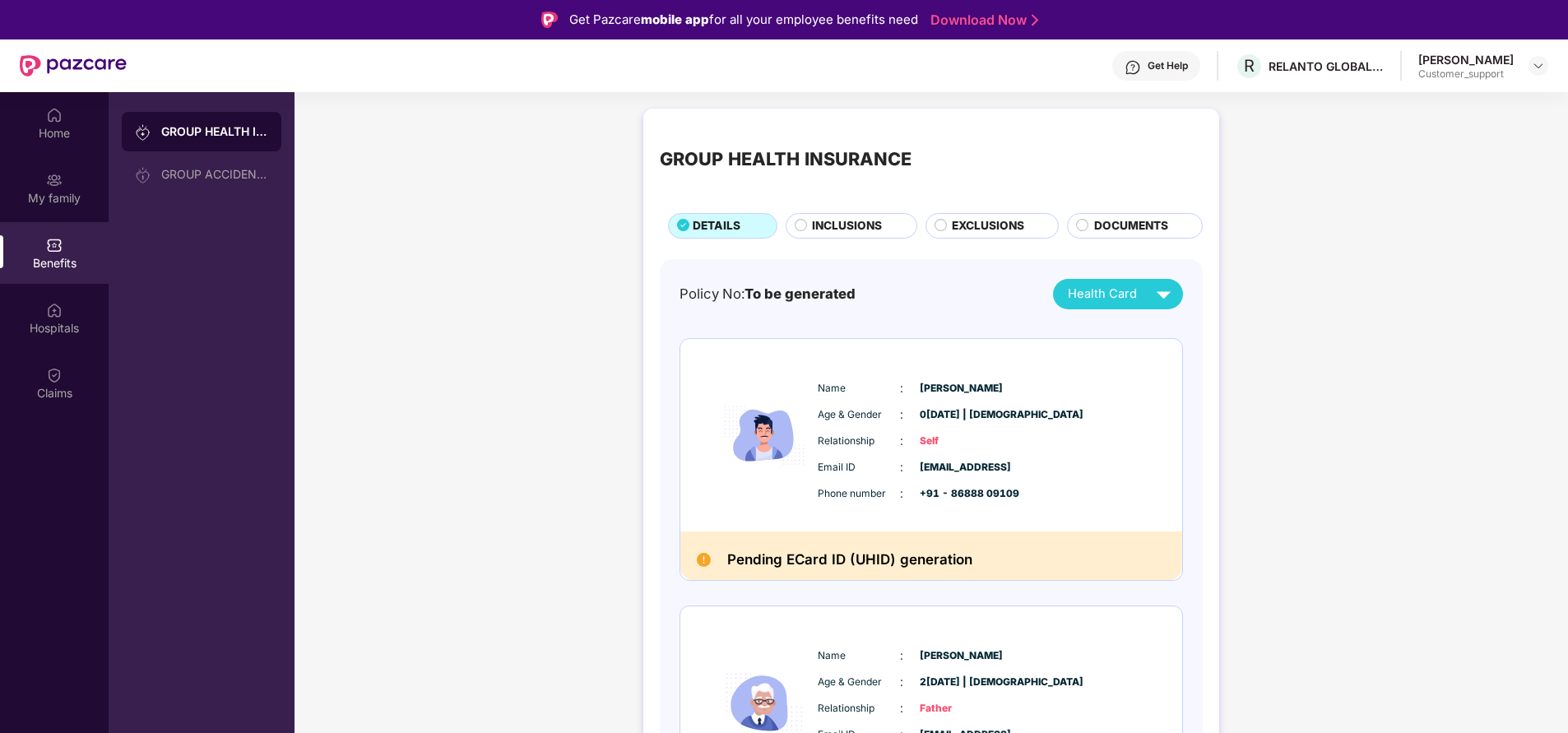
click at [862, 229] on span "INCLUSIONS" at bounding box center [846, 226] width 70 height 18
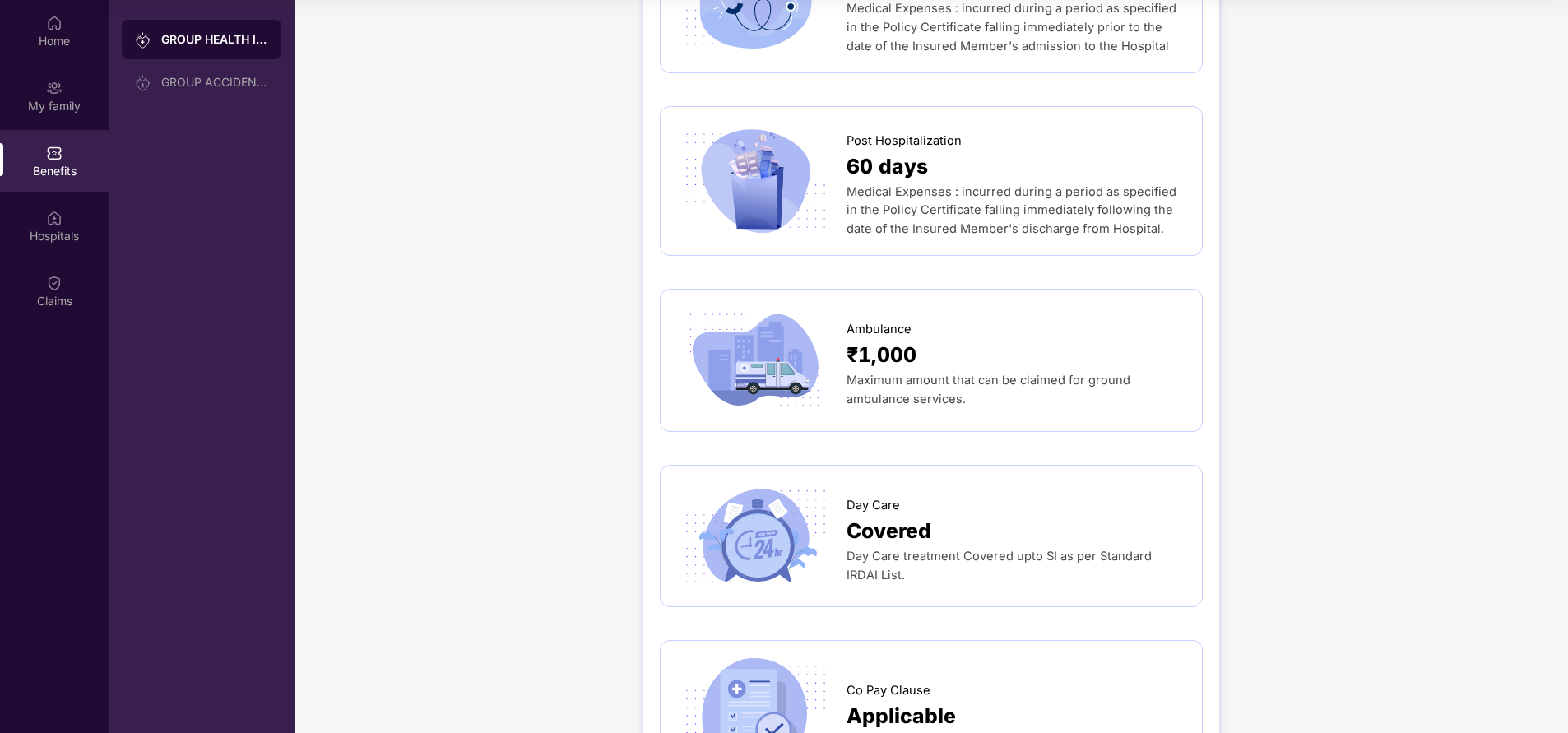
scroll to position [1110, 0]
click at [784, 528] on img at bounding box center [755, 536] width 156 height 109
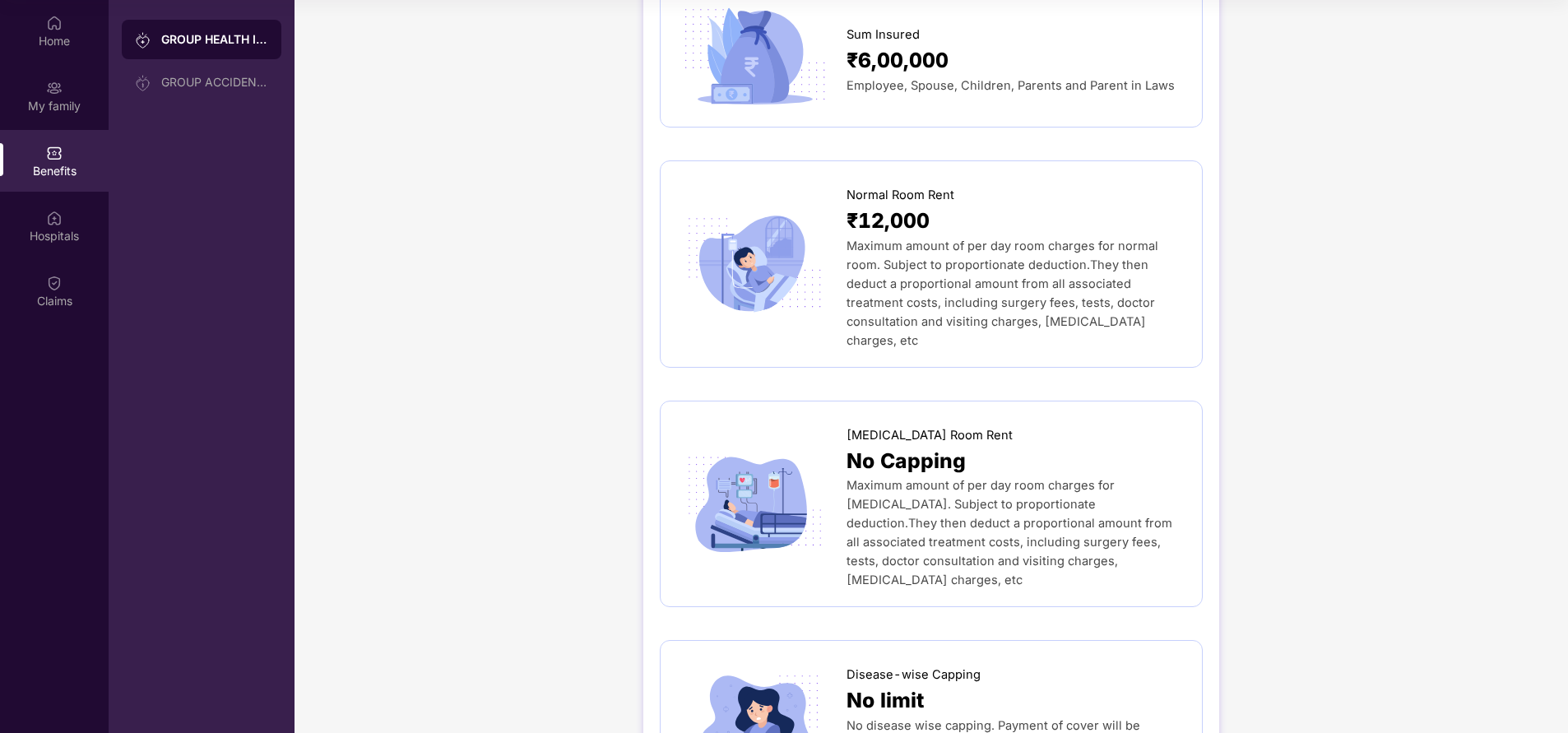
scroll to position [0, 0]
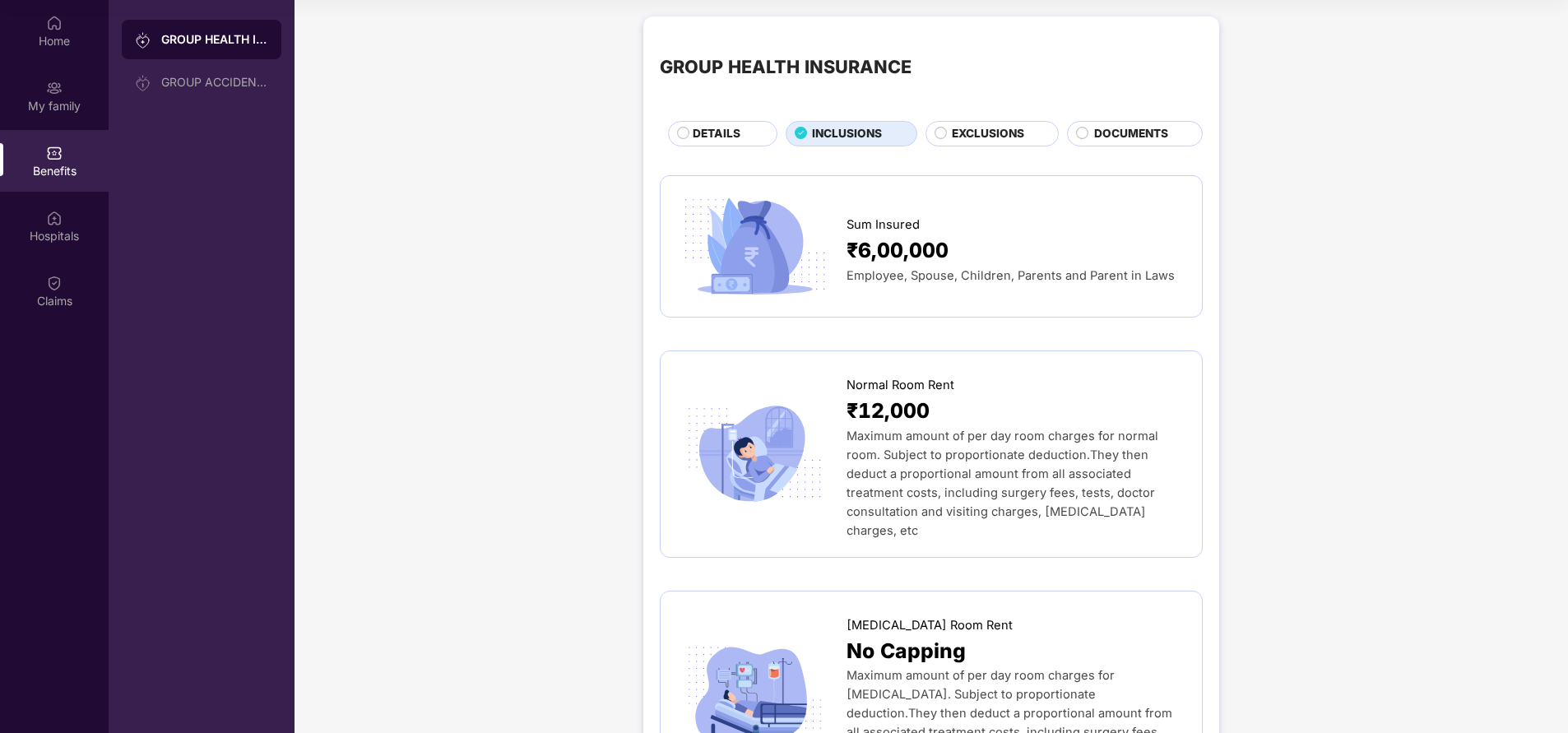
click at [955, 137] on span "EXCLUSIONS" at bounding box center [988, 134] width 73 height 18
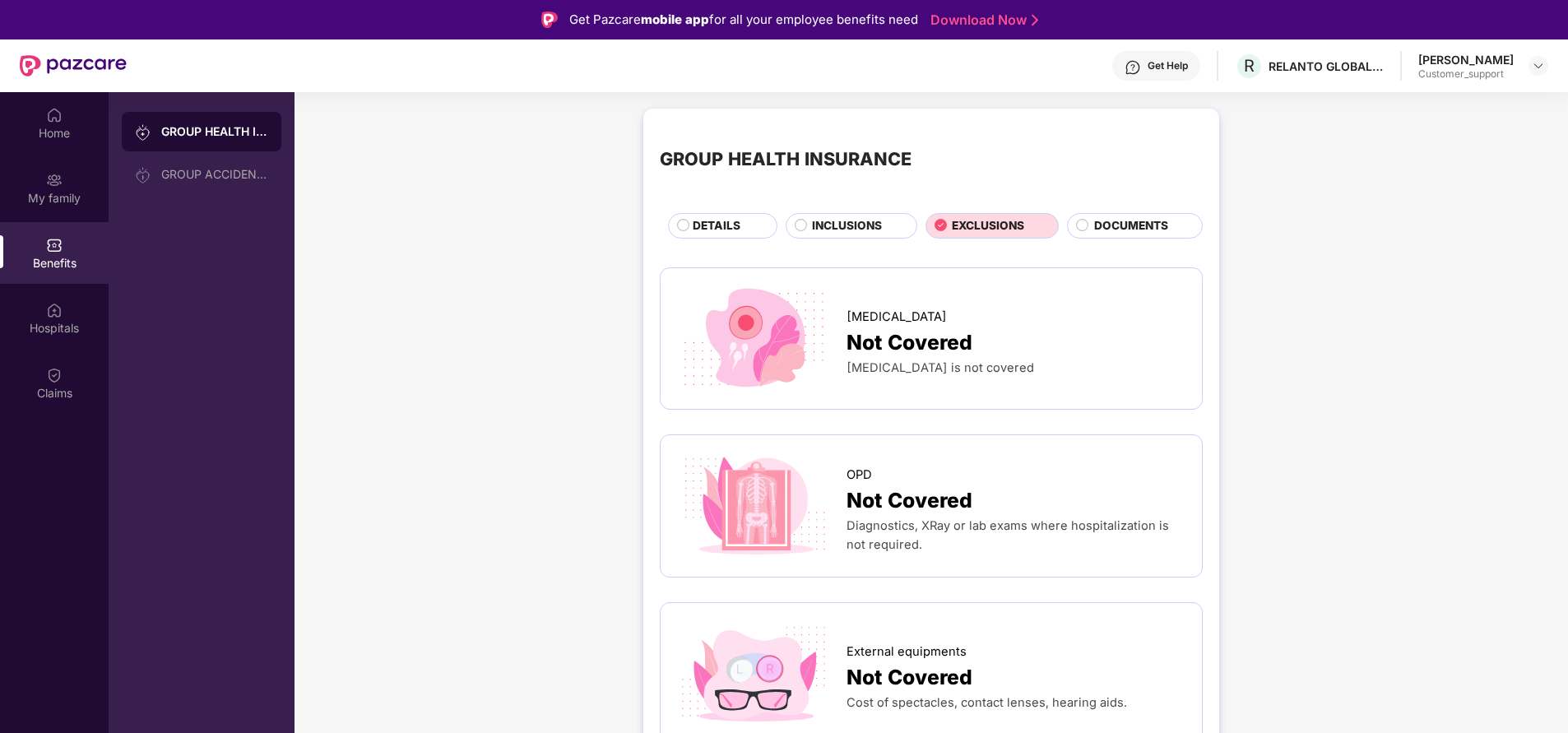
click at [825, 221] on span "INCLUSIONS" at bounding box center [846, 226] width 70 height 18
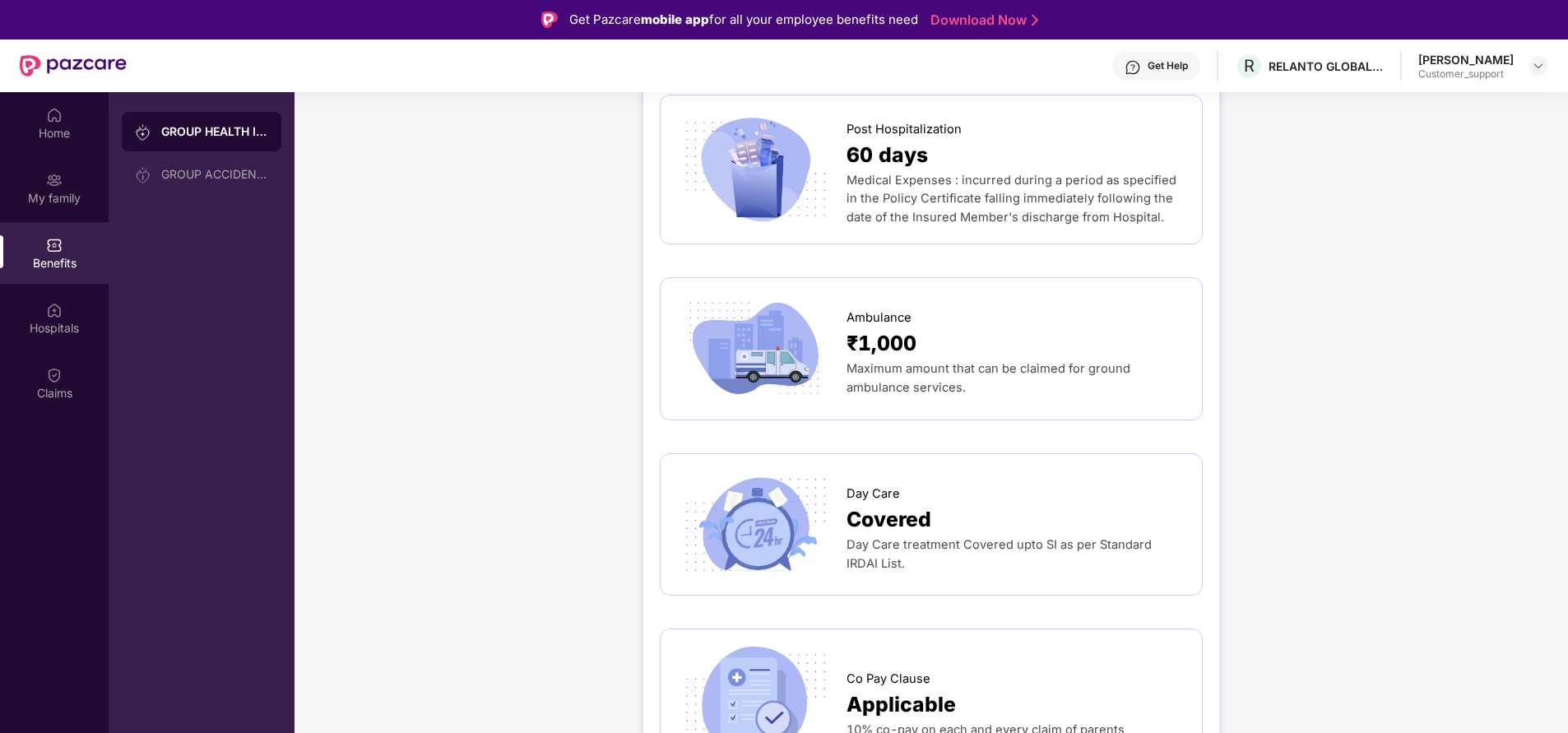
scroll to position [1240, 0]
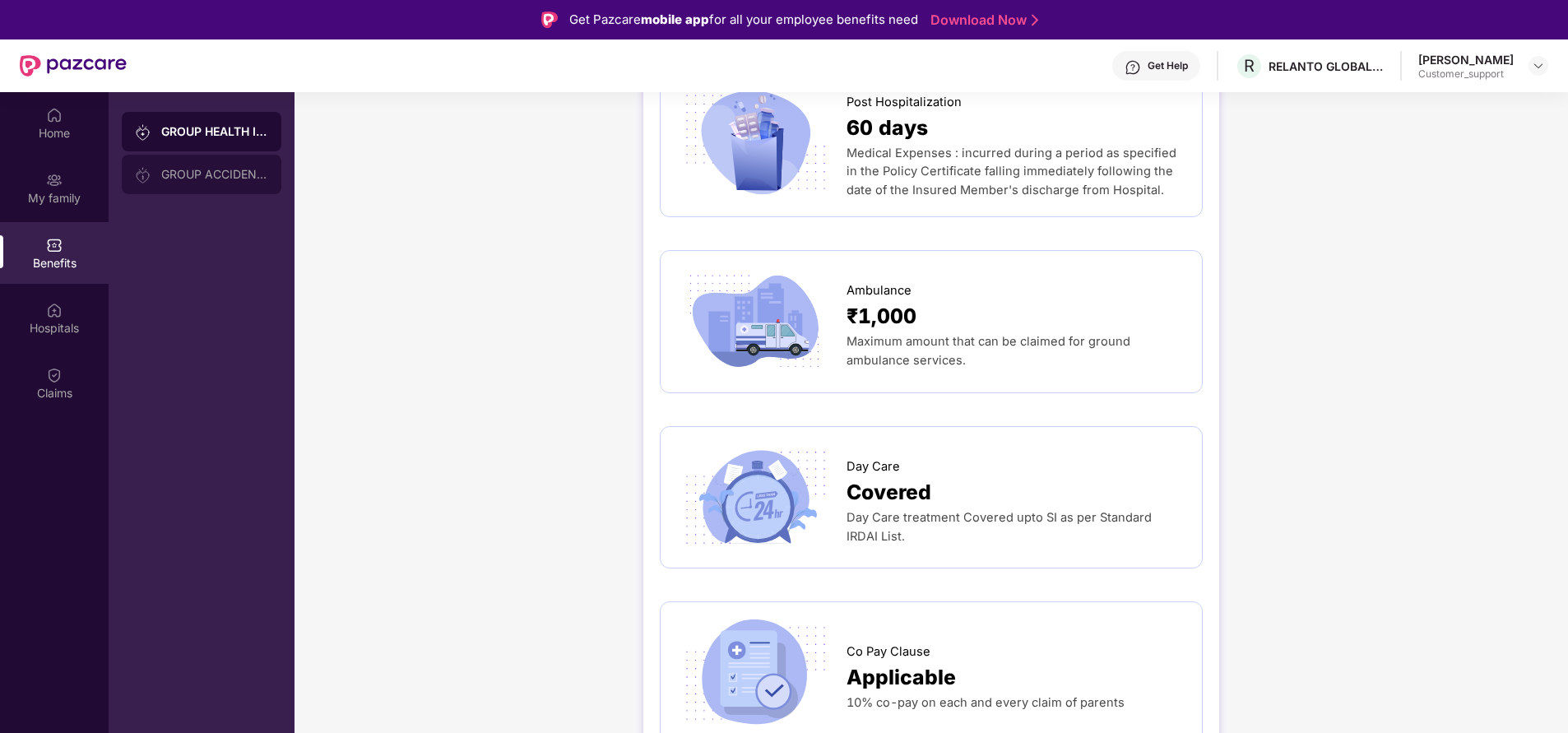
click at [224, 168] on div "GROUP ACCIDENTAL INSURANCE" at bounding box center [214, 174] width 107 height 13
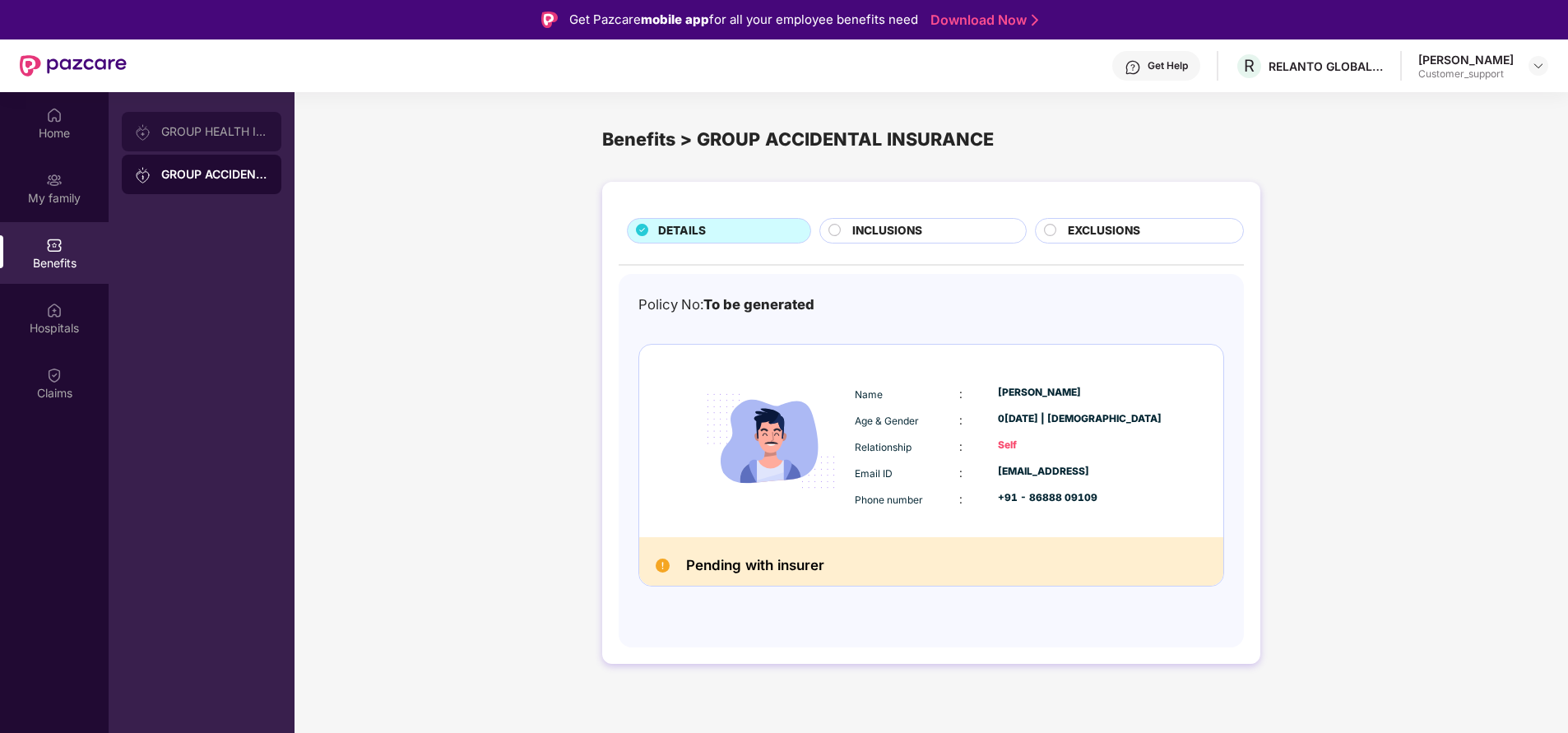
click at [220, 137] on div "GROUP HEALTH INSURANCE" at bounding box center [214, 131] width 107 height 13
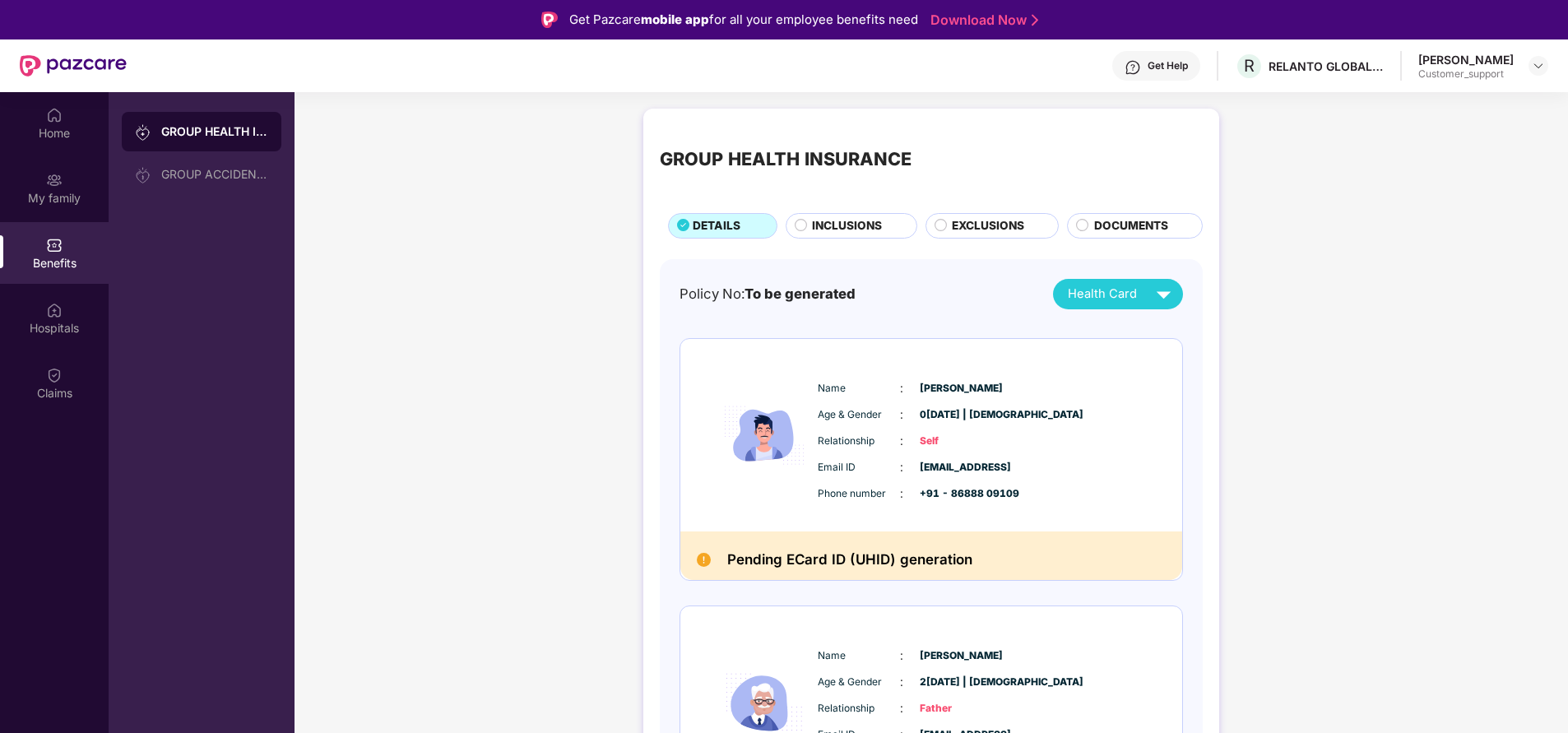
click at [853, 220] on span "INCLUSIONS" at bounding box center [846, 226] width 70 height 18
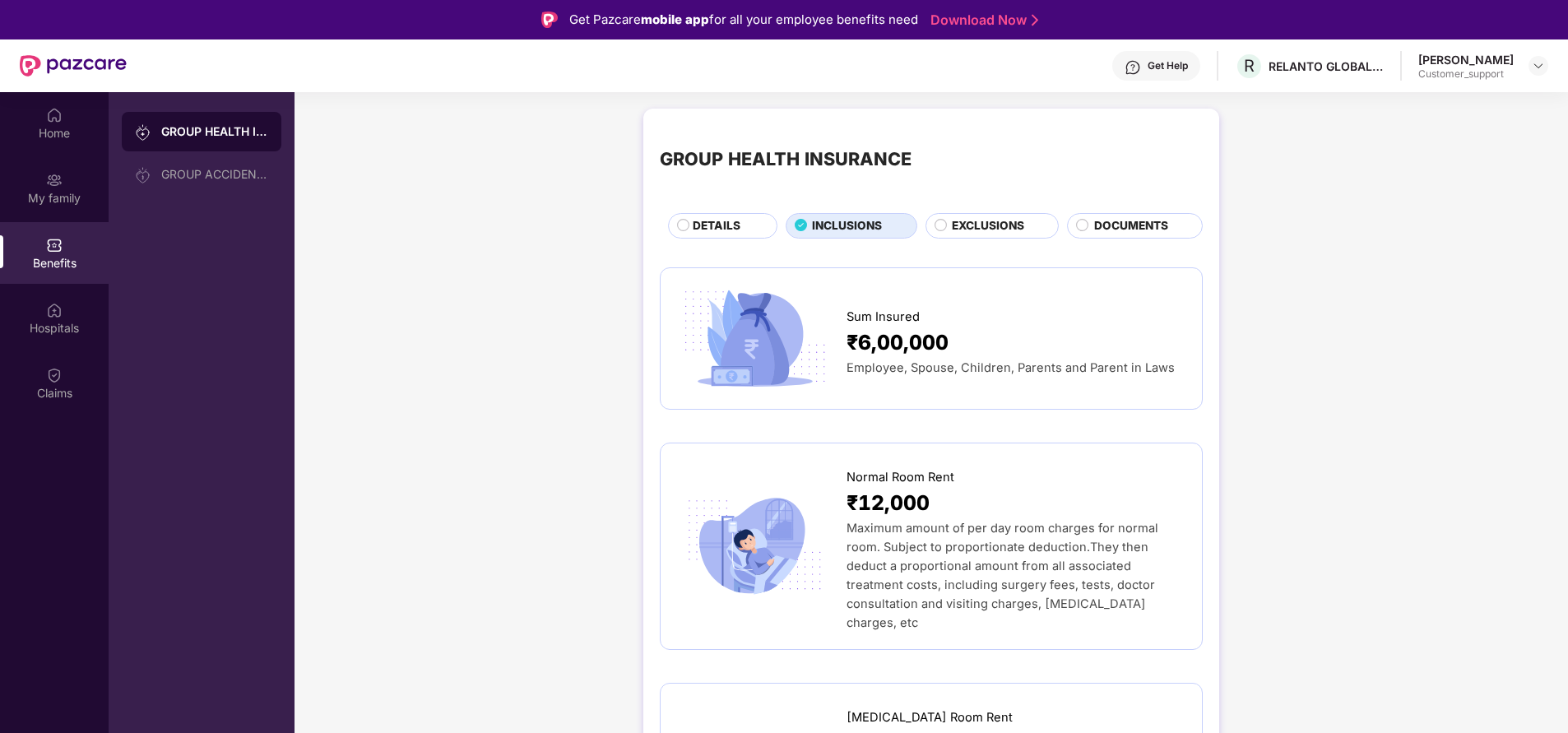
click at [988, 228] on span "EXCLUSIONS" at bounding box center [988, 226] width 73 height 18
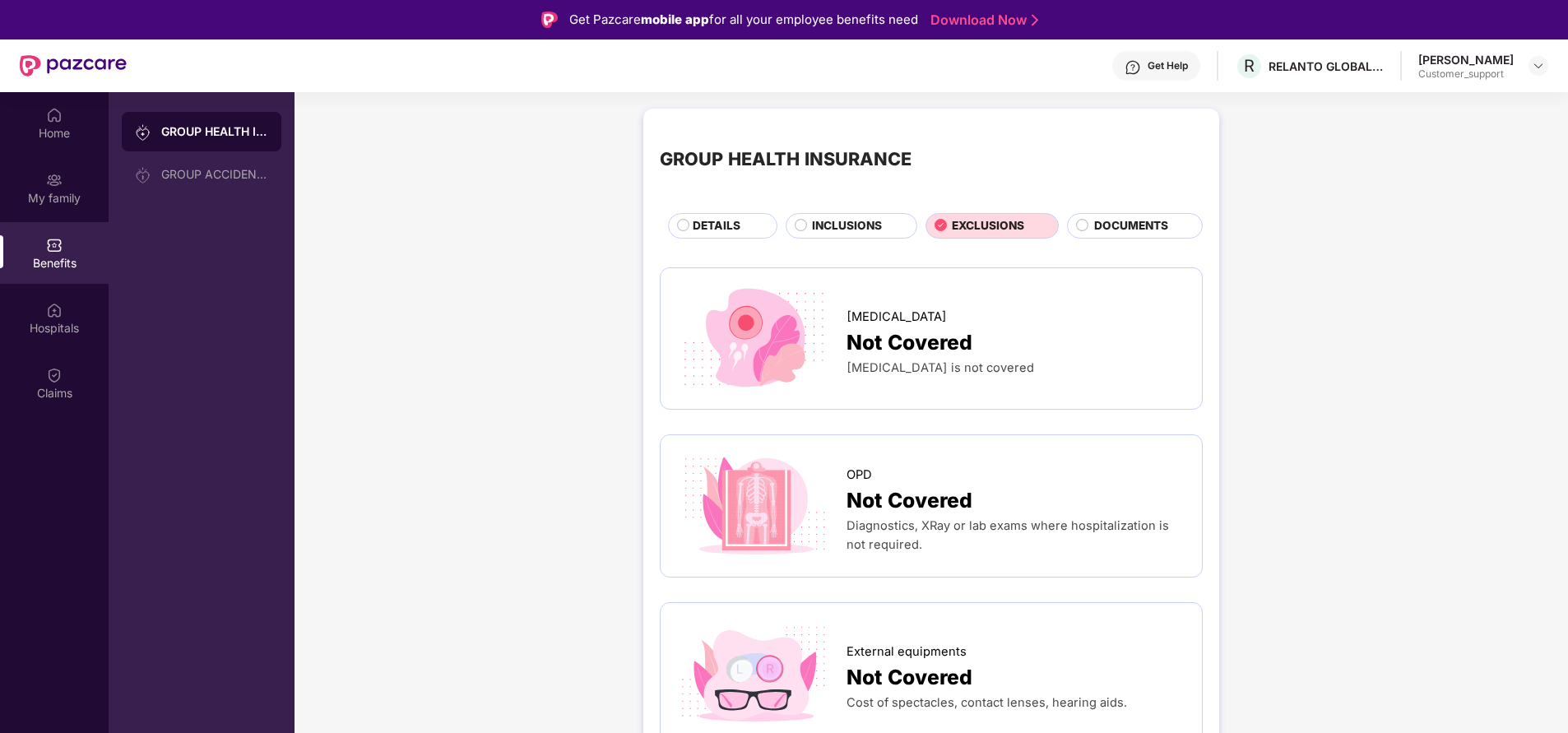
click at [872, 216] on div "INCLUSIONS" at bounding box center [851, 226] width 132 height 25
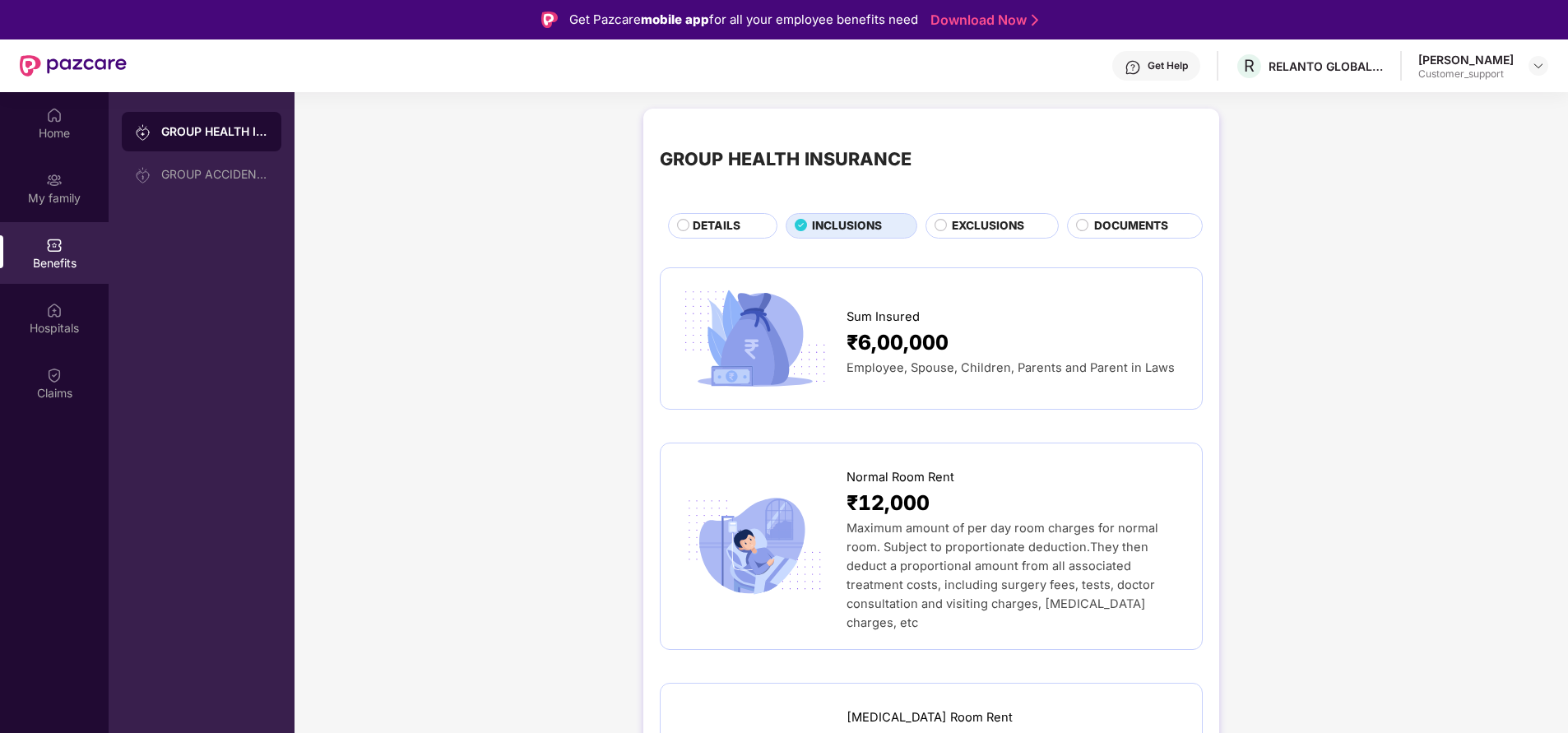
click at [725, 220] on span "DETAILS" at bounding box center [716, 226] width 48 height 18
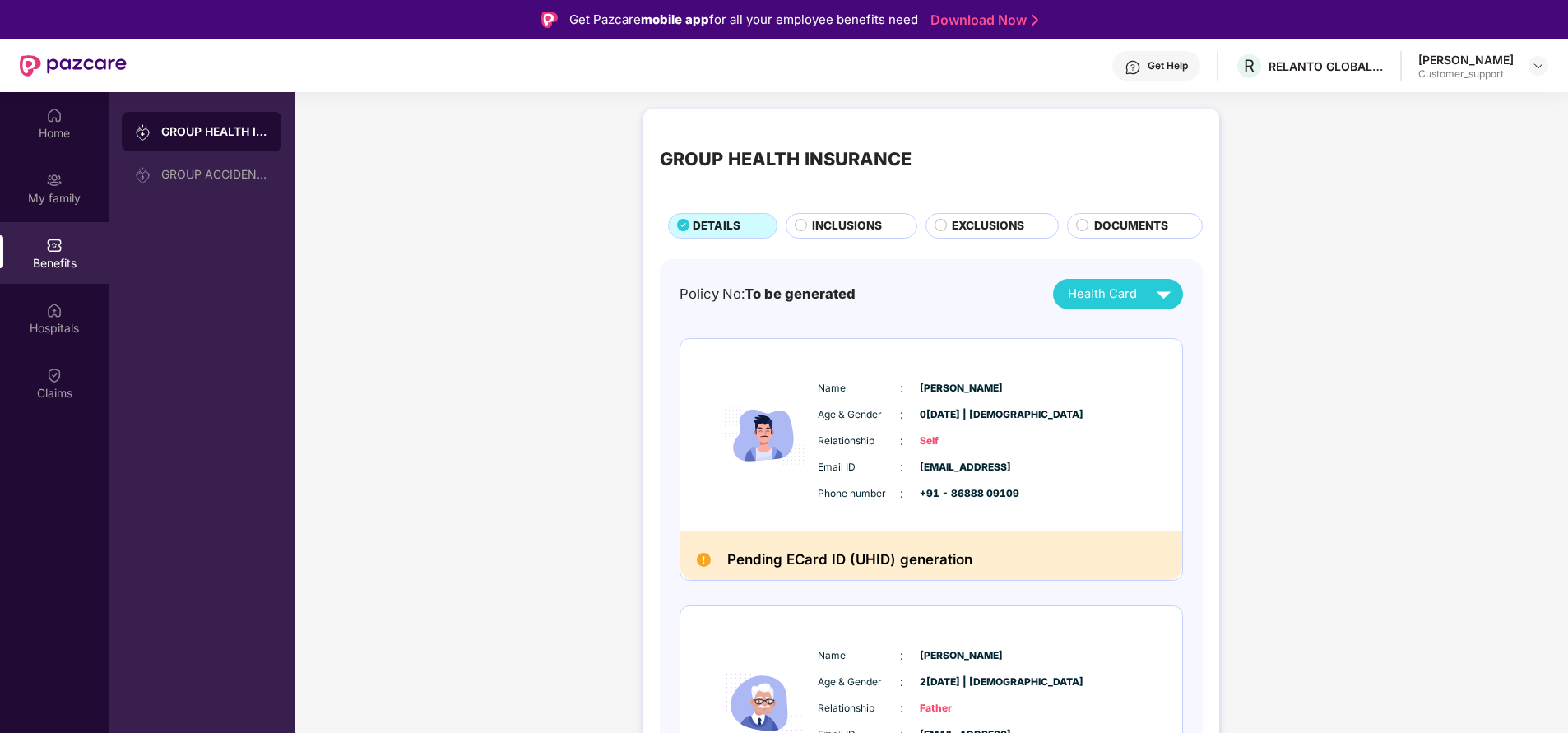
click at [877, 222] on span "INCLUSIONS" at bounding box center [846, 226] width 70 height 18
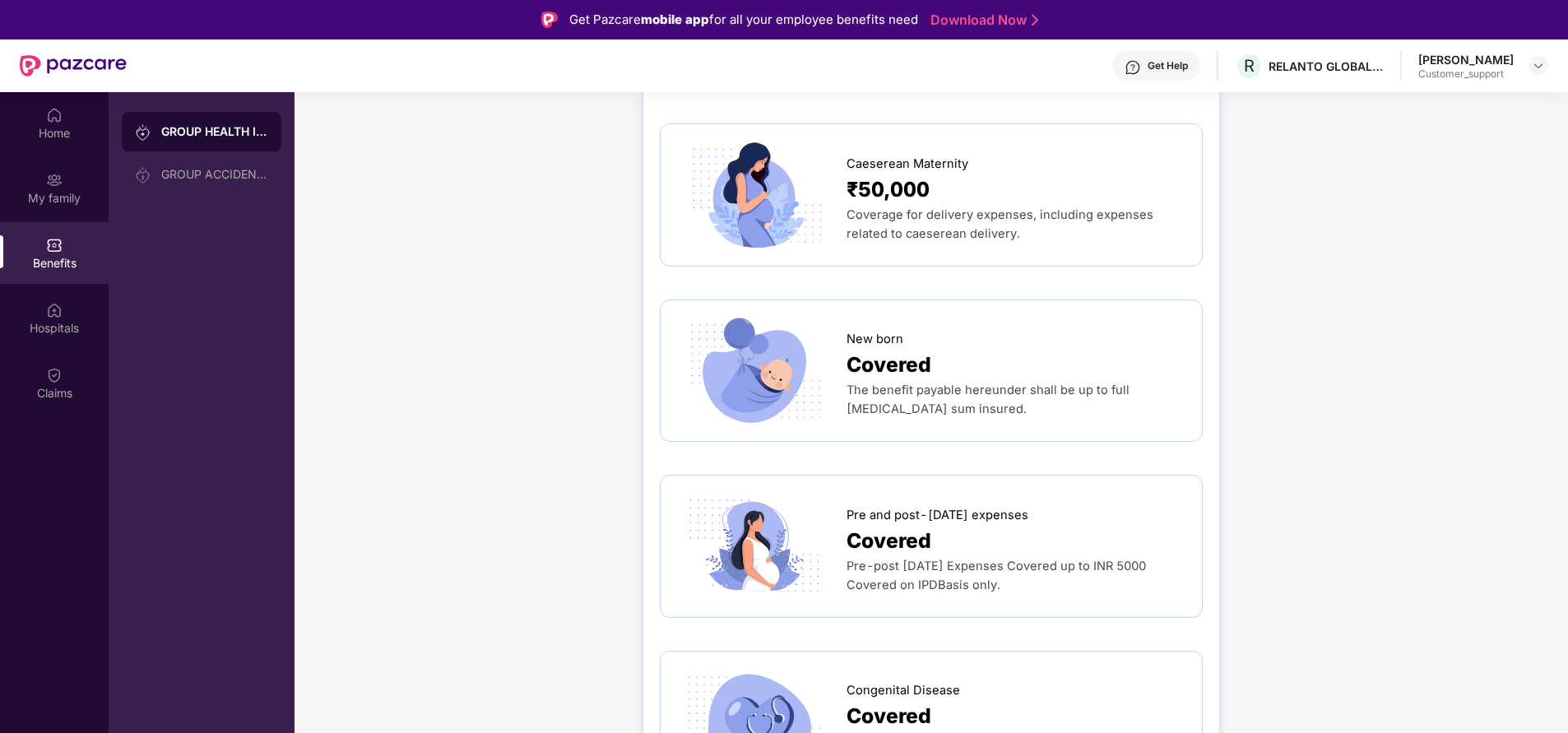
scroll to position [2336, 0]
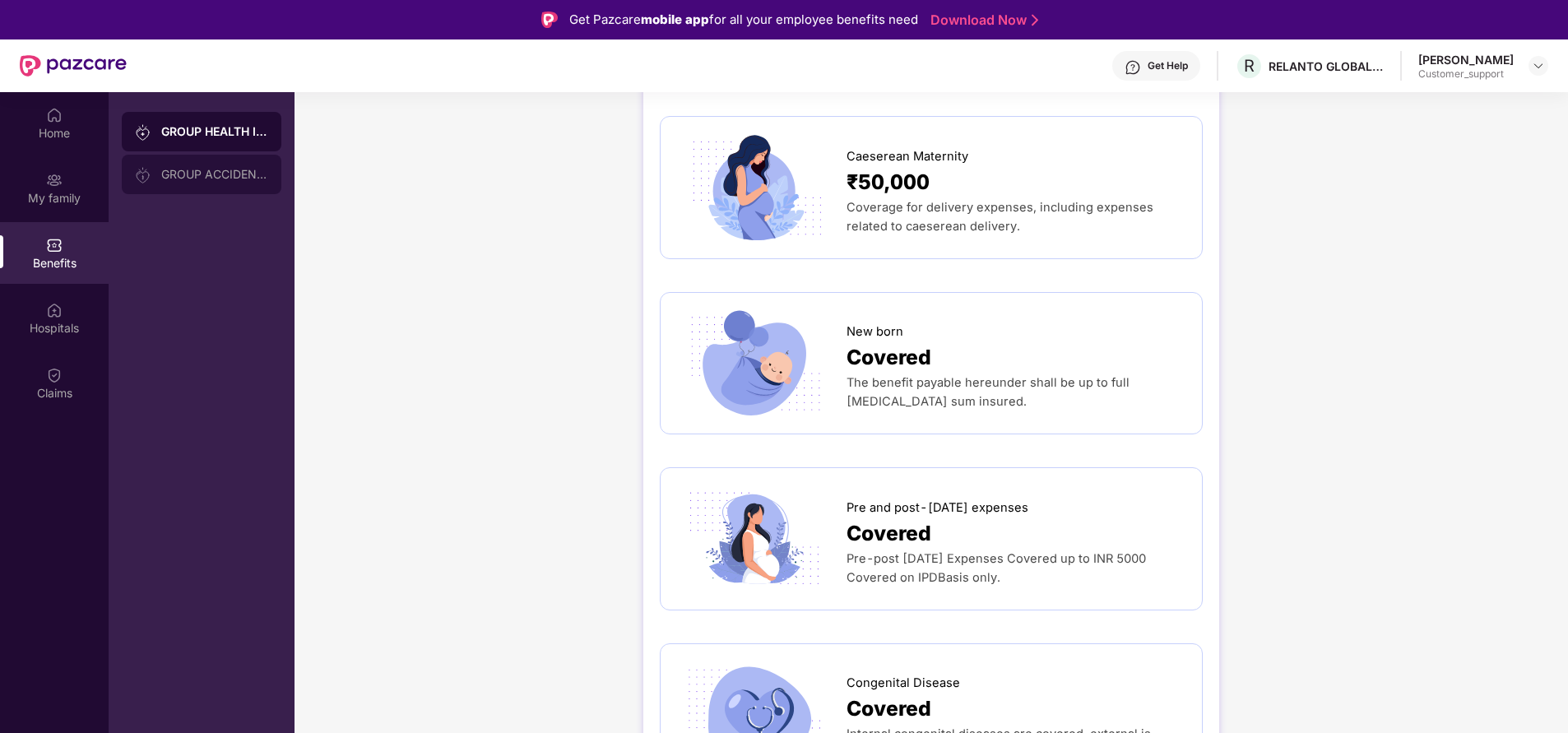
click at [166, 167] on div "GROUP ACCIDENTAL INSURANCE" at bounding box center [202, 174] width 159 height 40
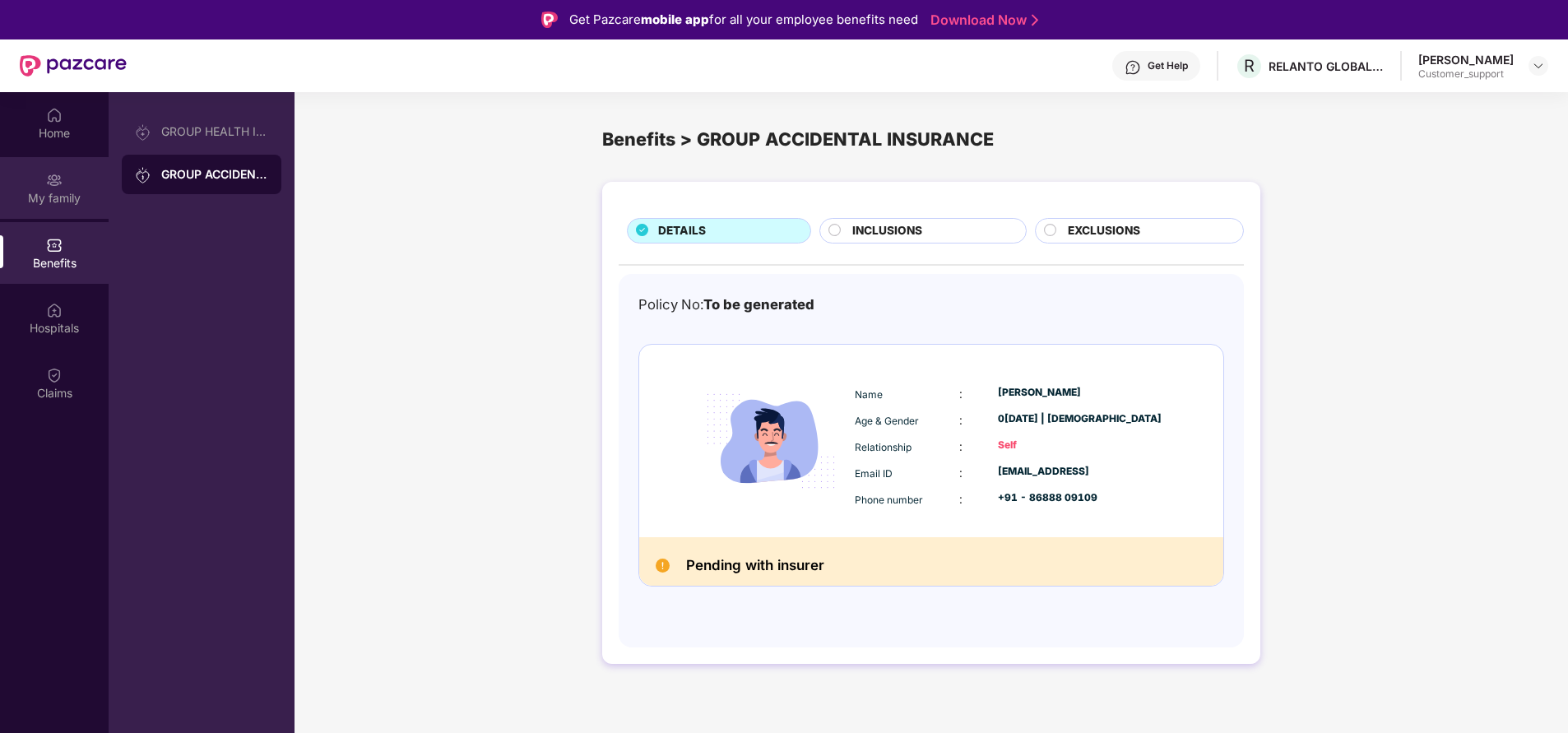
click at [63, 186] on div "My family" at bounding box center [54, 188] width 109 height 62
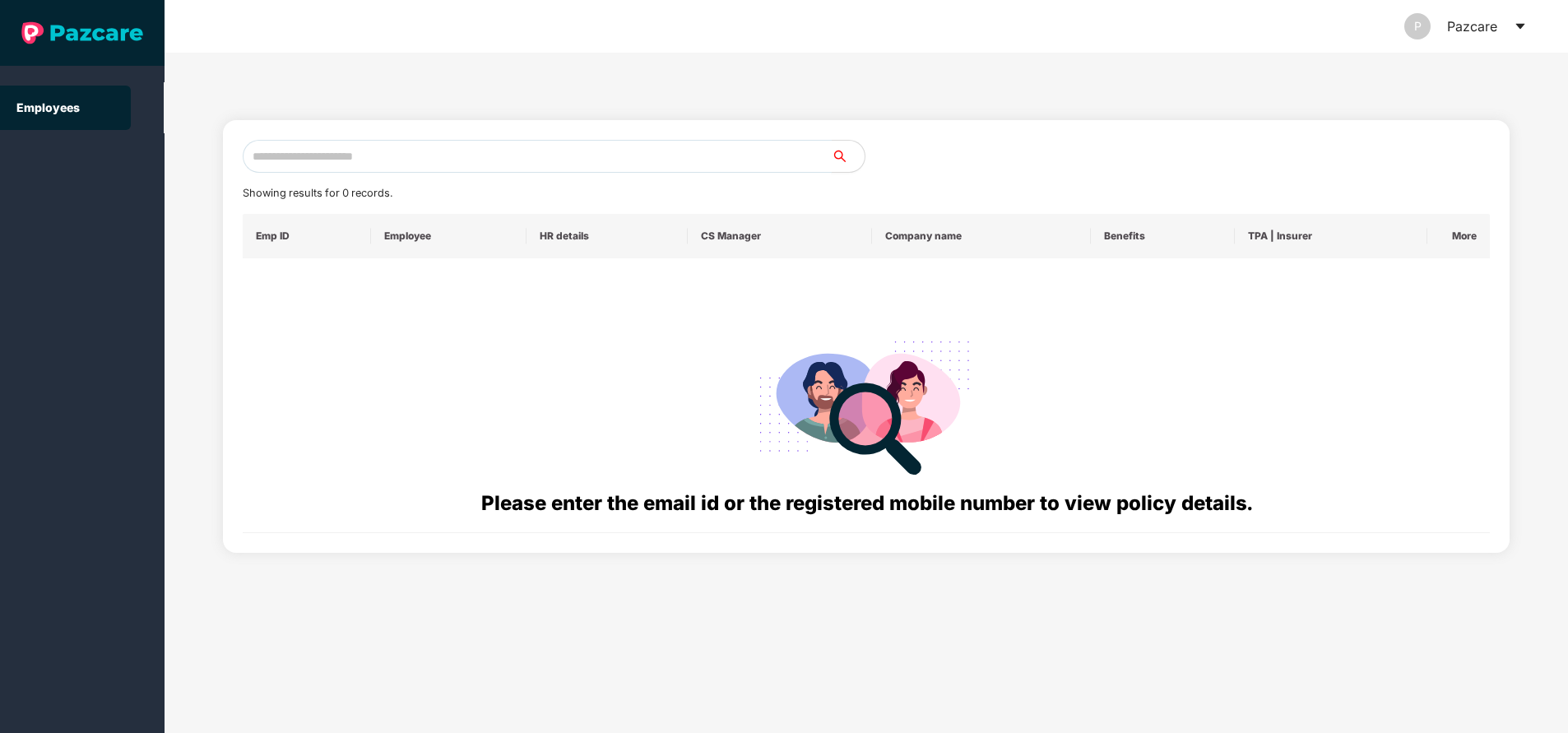
click at [468, 162] on input "text" at bounding box center [537, 156] width 589 height 33
paste input "**********"
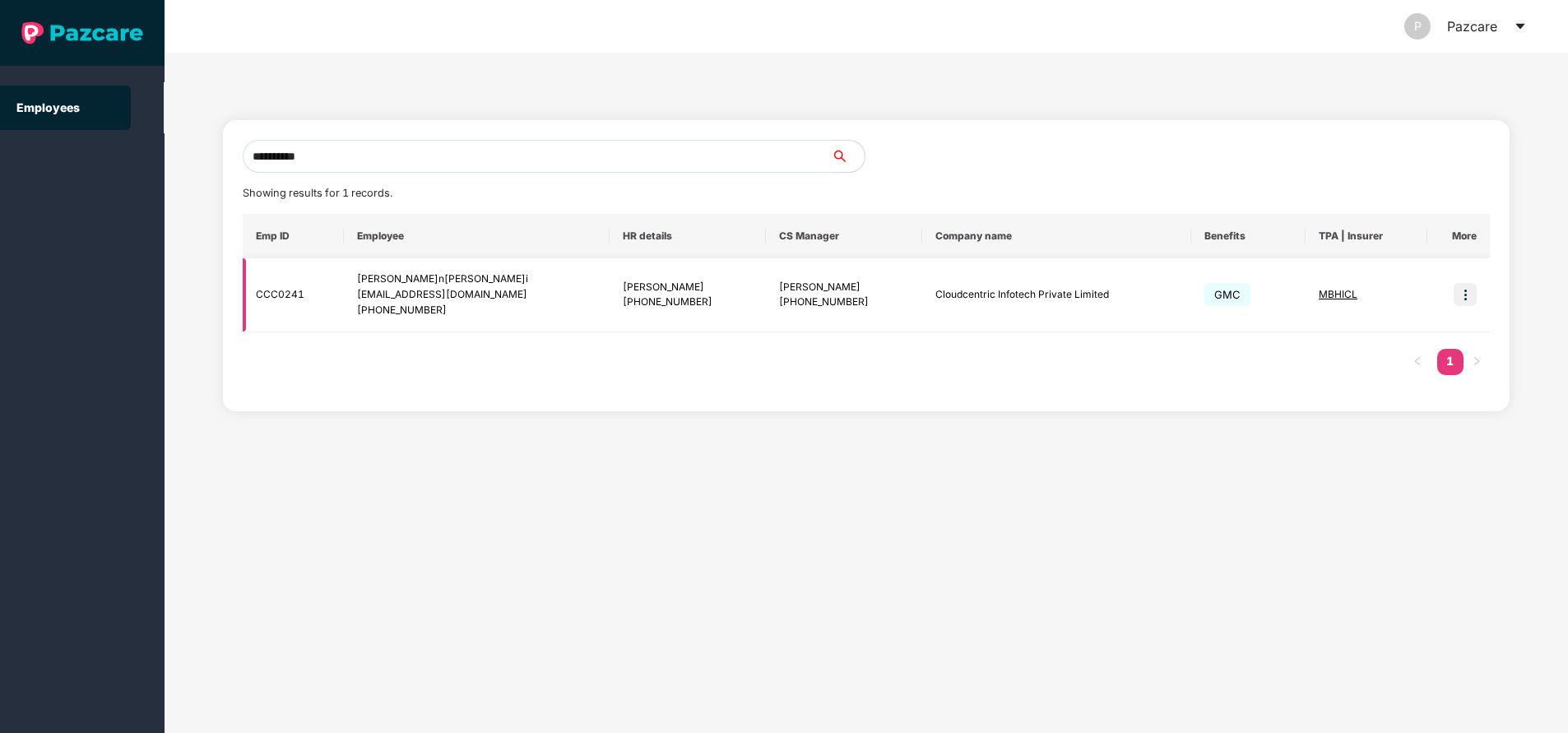
type input "**********"
click at [1471, 297] on img at bounding box center [1465, 295] width 23 height 23
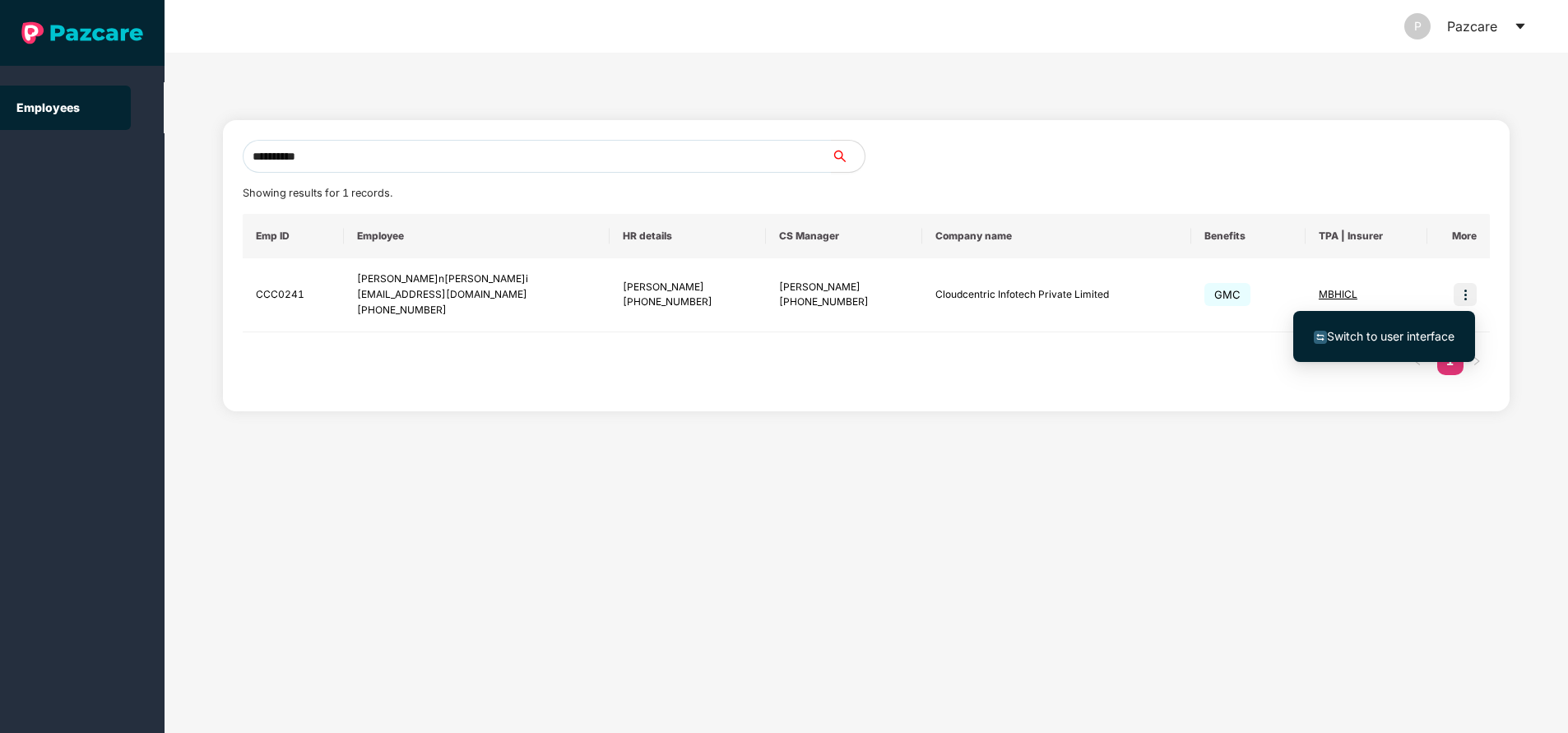
click at [1359, 339] on span "Switch to user interface" at bounding box center [1391, 336] width 127 height 14
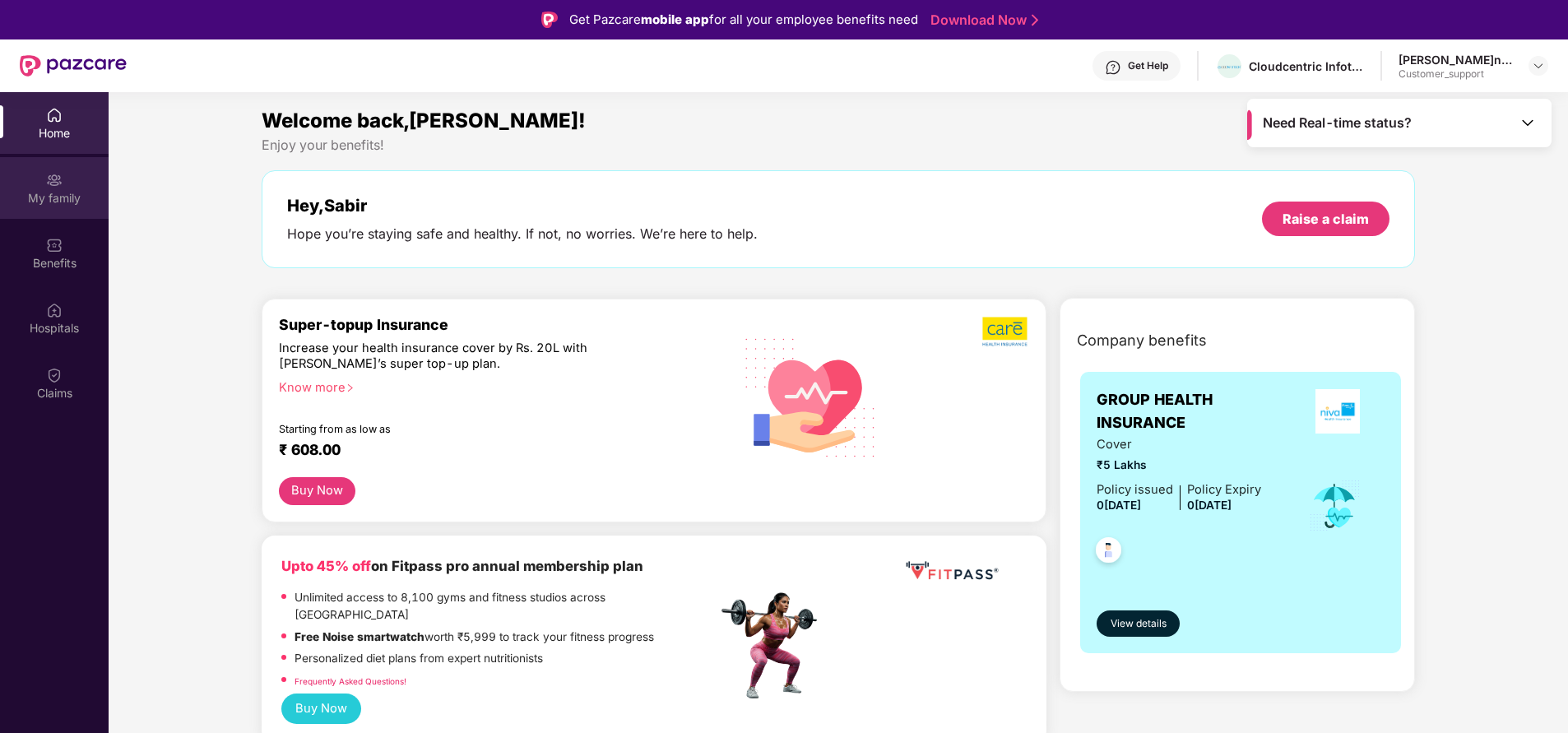
click at [42, 203] on div "My family" at bounding box center [54, 198] width 109 height 17
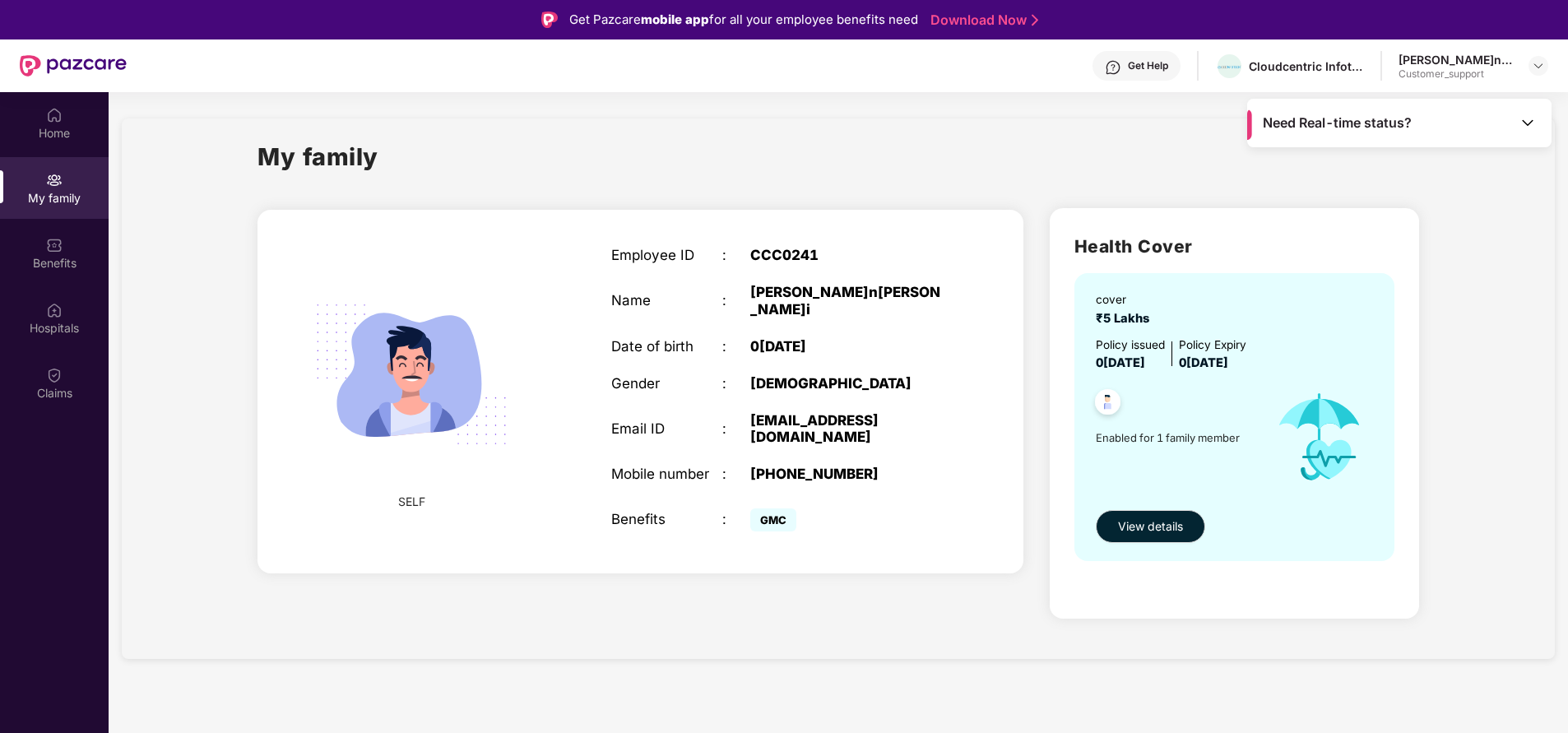
click at [34, 552] on div "Home My family Benefits Hospitals Claims" at bounding box center [54, 459] width 109 height 733
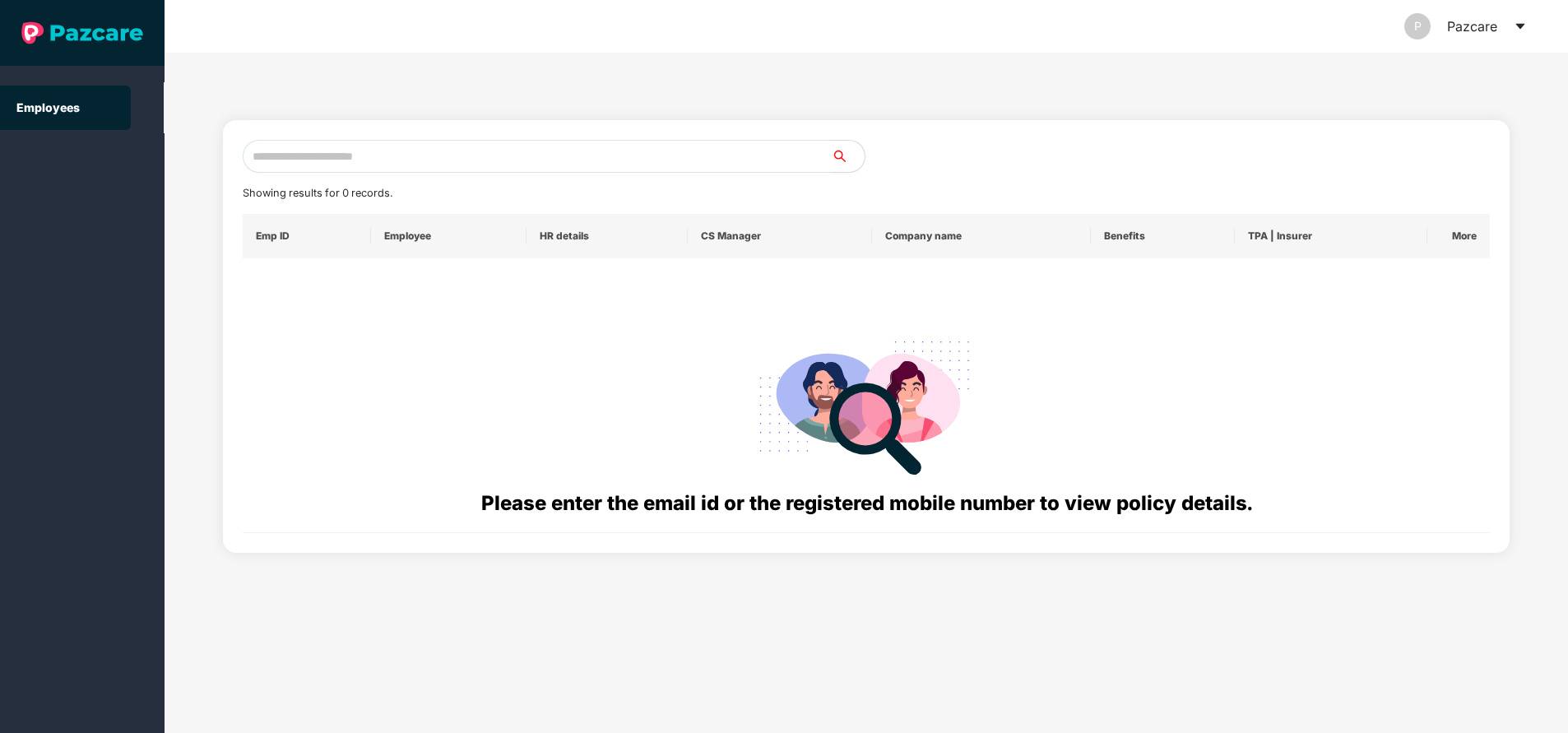
click at [411, 152] on input "text" at bounding box center [537, 156] width 589 height 33
paste input "**********"
type input "*"
paste input "**********"
type input "**********"
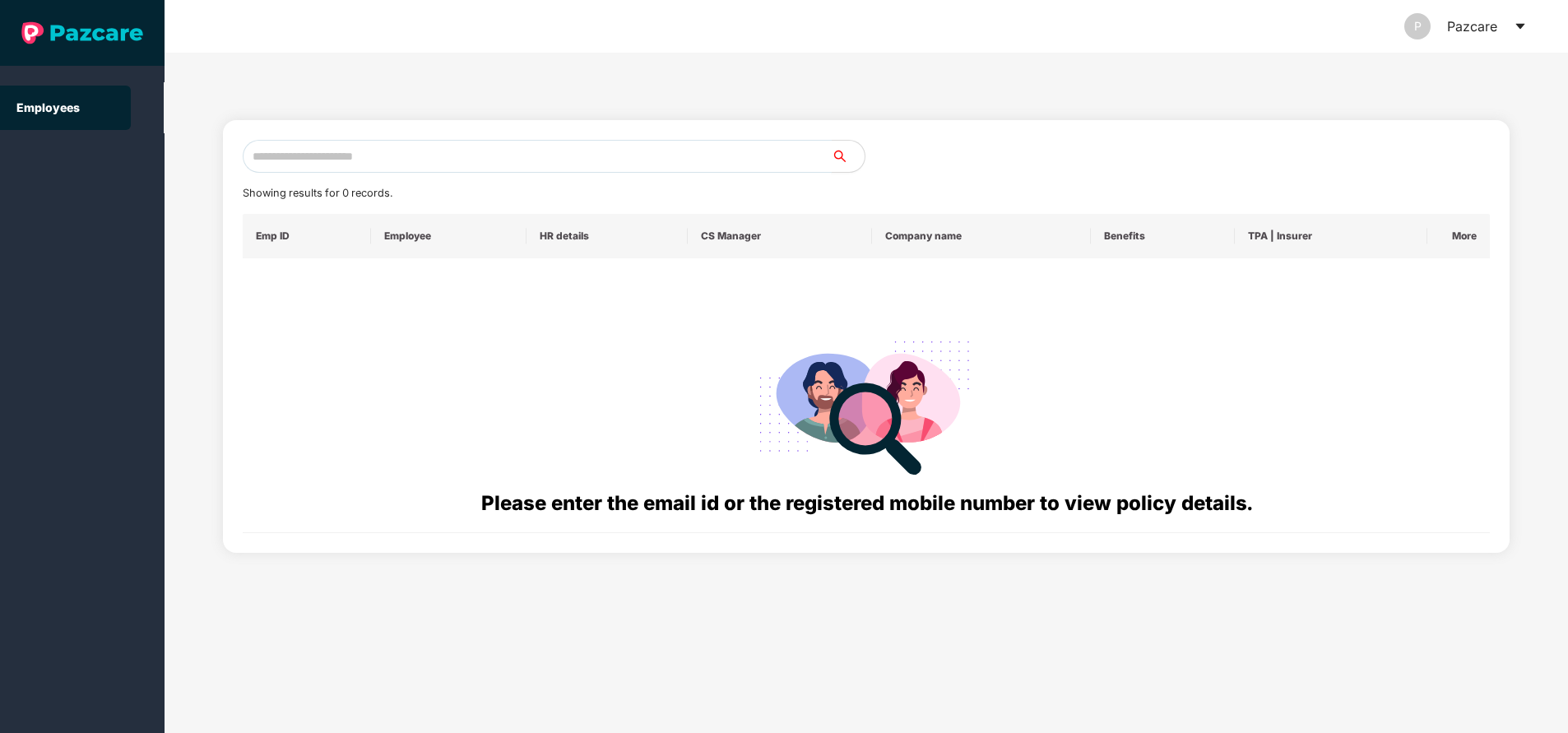
paste input "**********"
type input "*"
click at [375, 168] on input "text" at bounding box center [537, 156] width 589 height 33
paste input "**********"
type input "**********"
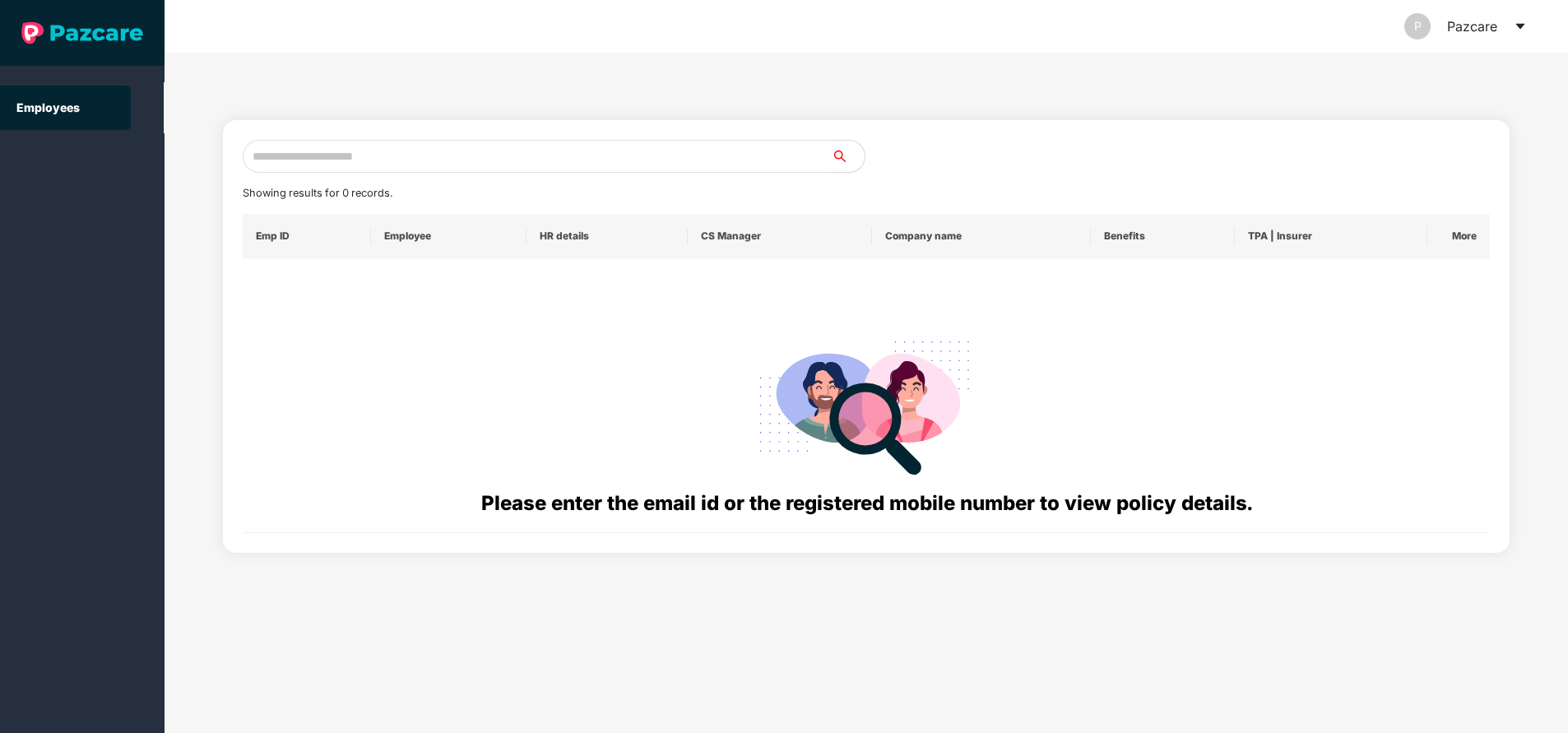
paste input "**********"
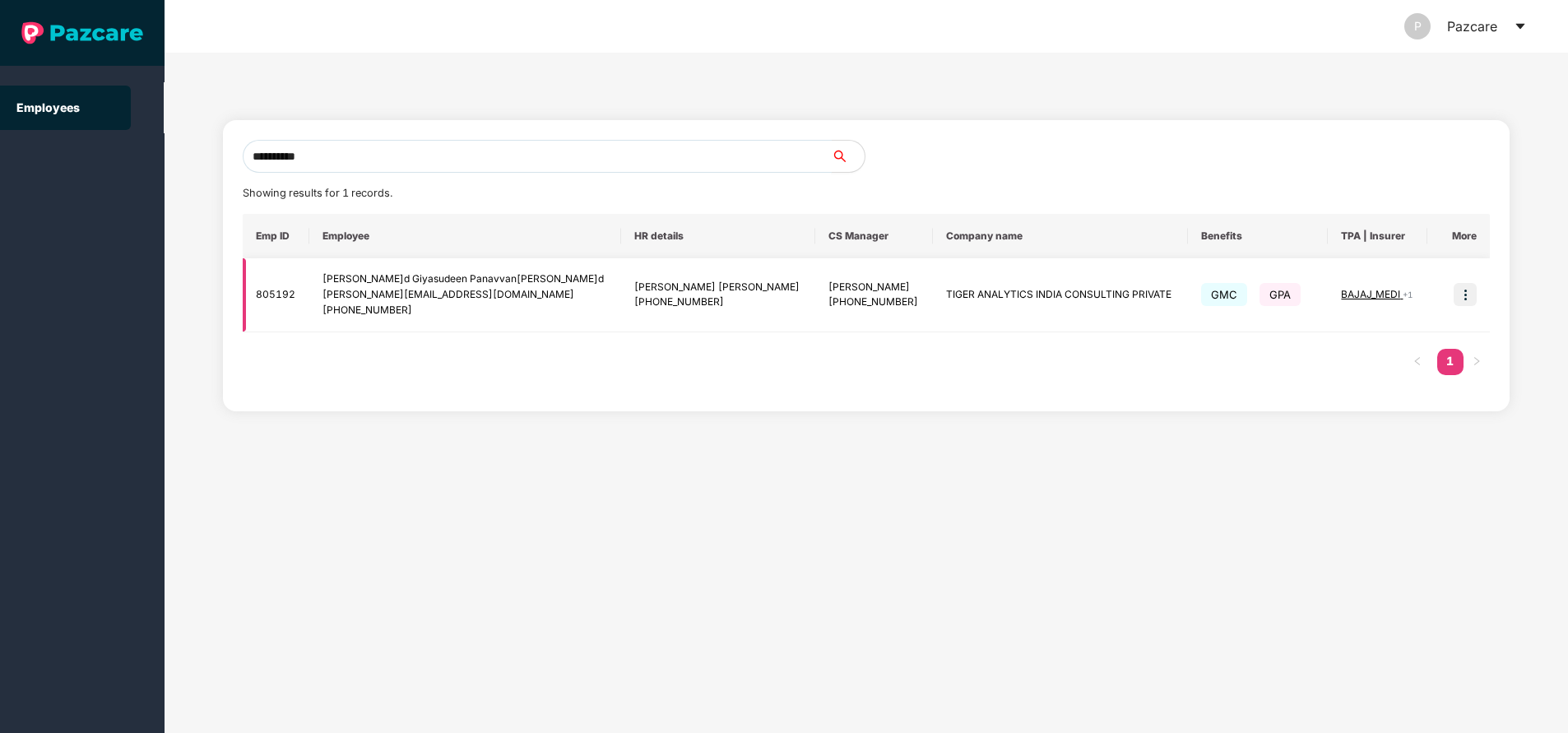
type input "**********"
click at [1472, 300] on img at bounding box center [1465, 295] width 23 height 23
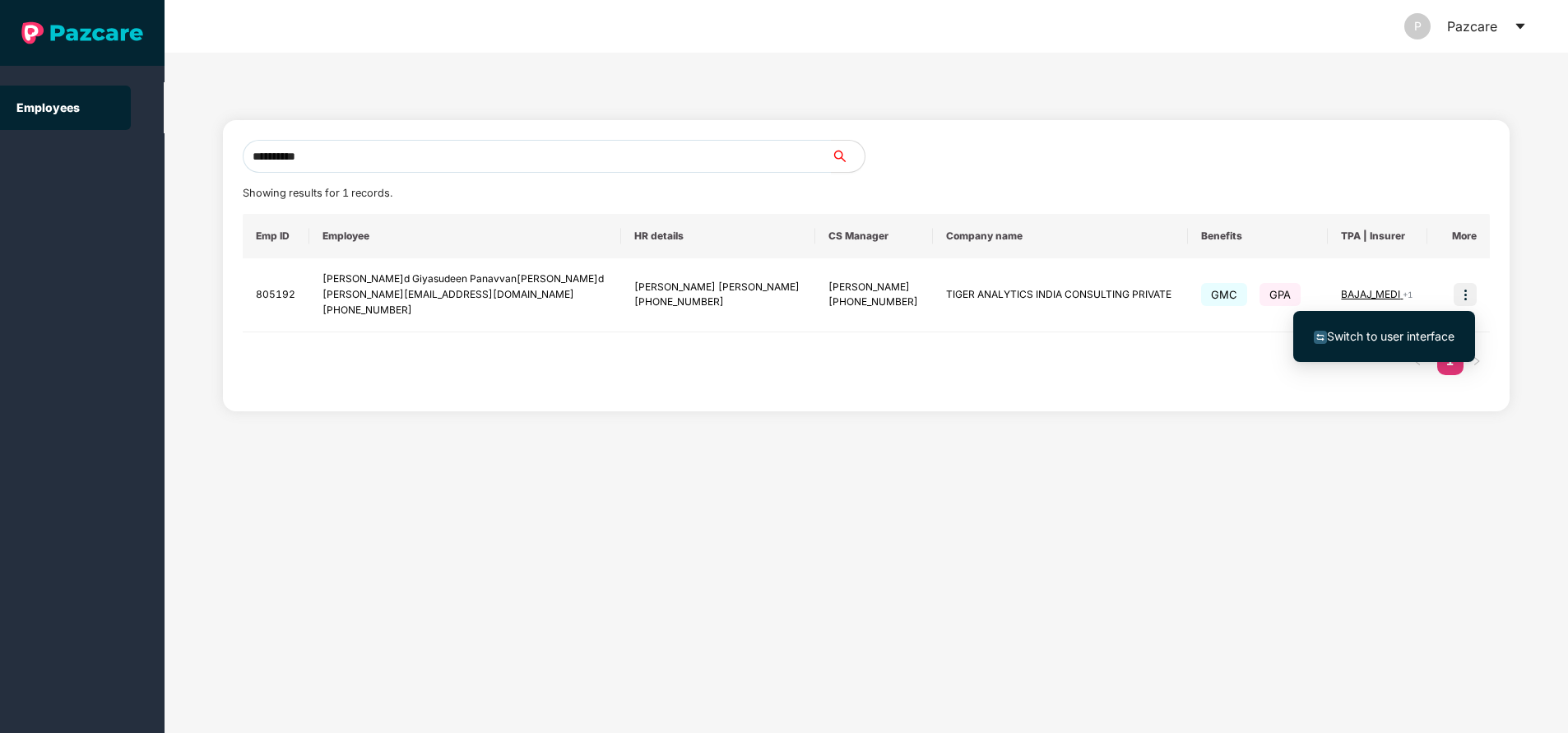
click at [1378, 343] on span "Switch to user interface" at bounding box center [1384, 336] width 141 height 18
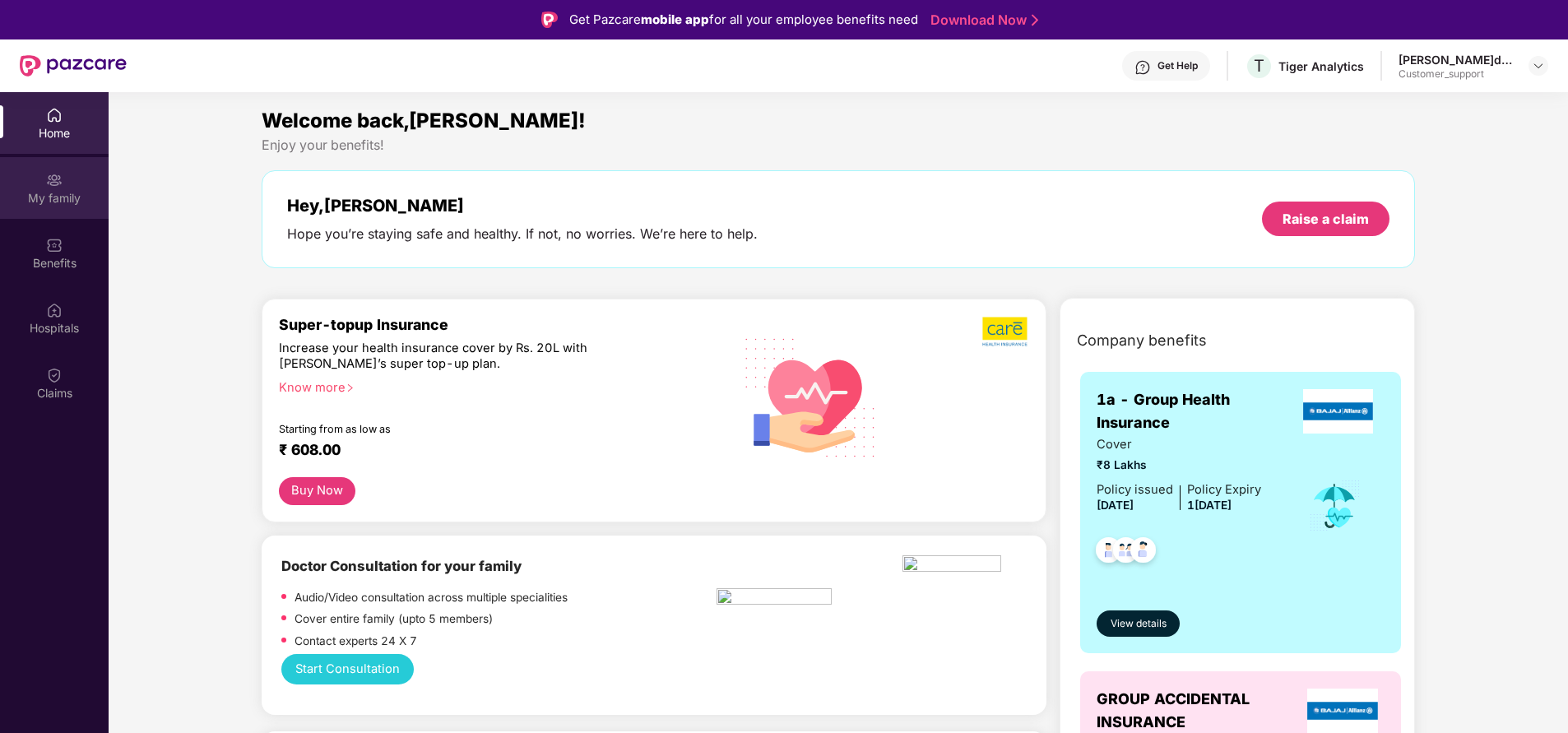
click at [59, 185] on img at bounding box center [54, 180] width 17 height 17
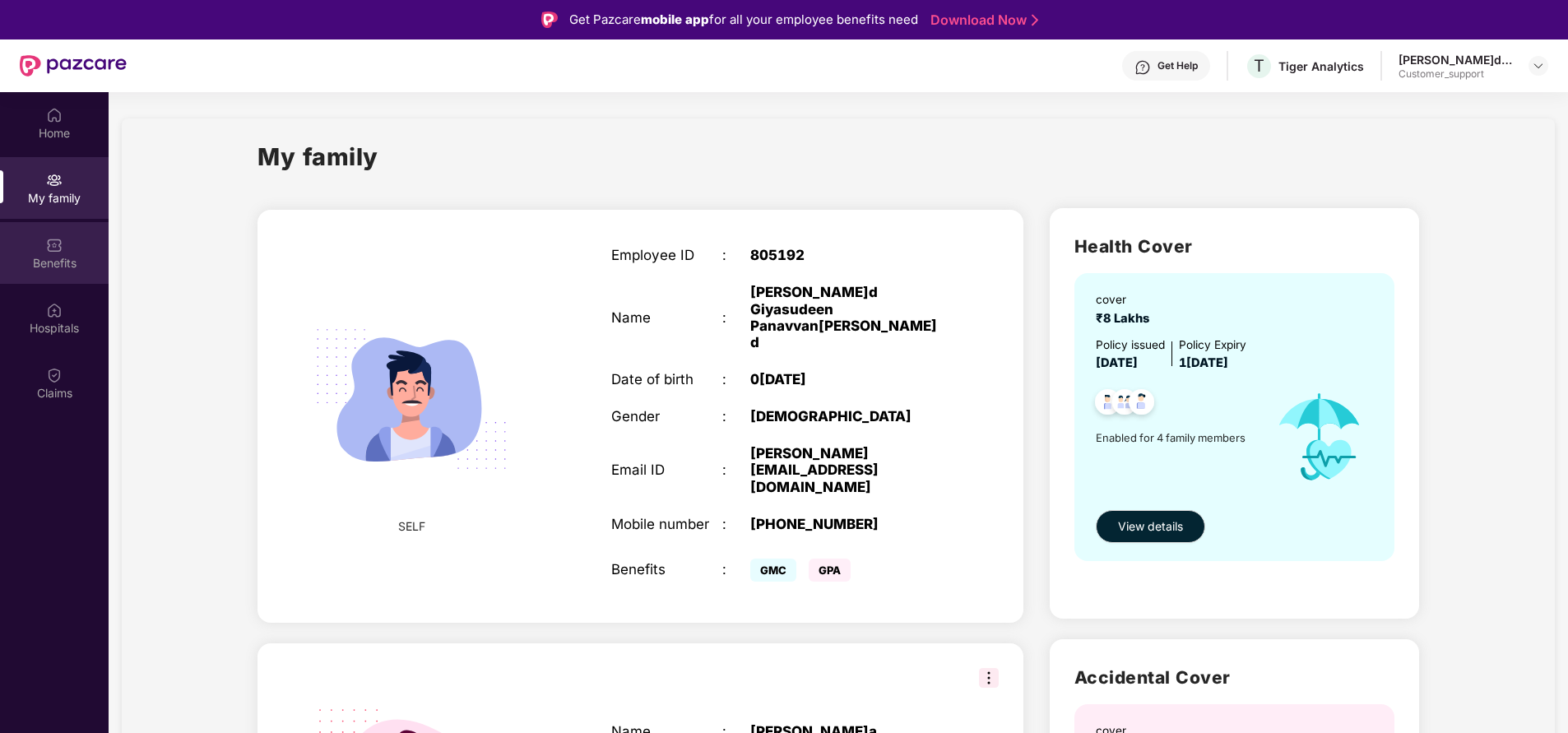
click at [71, 266] on div "Benefits" at bounding box center [54, 263] width 109 height 17
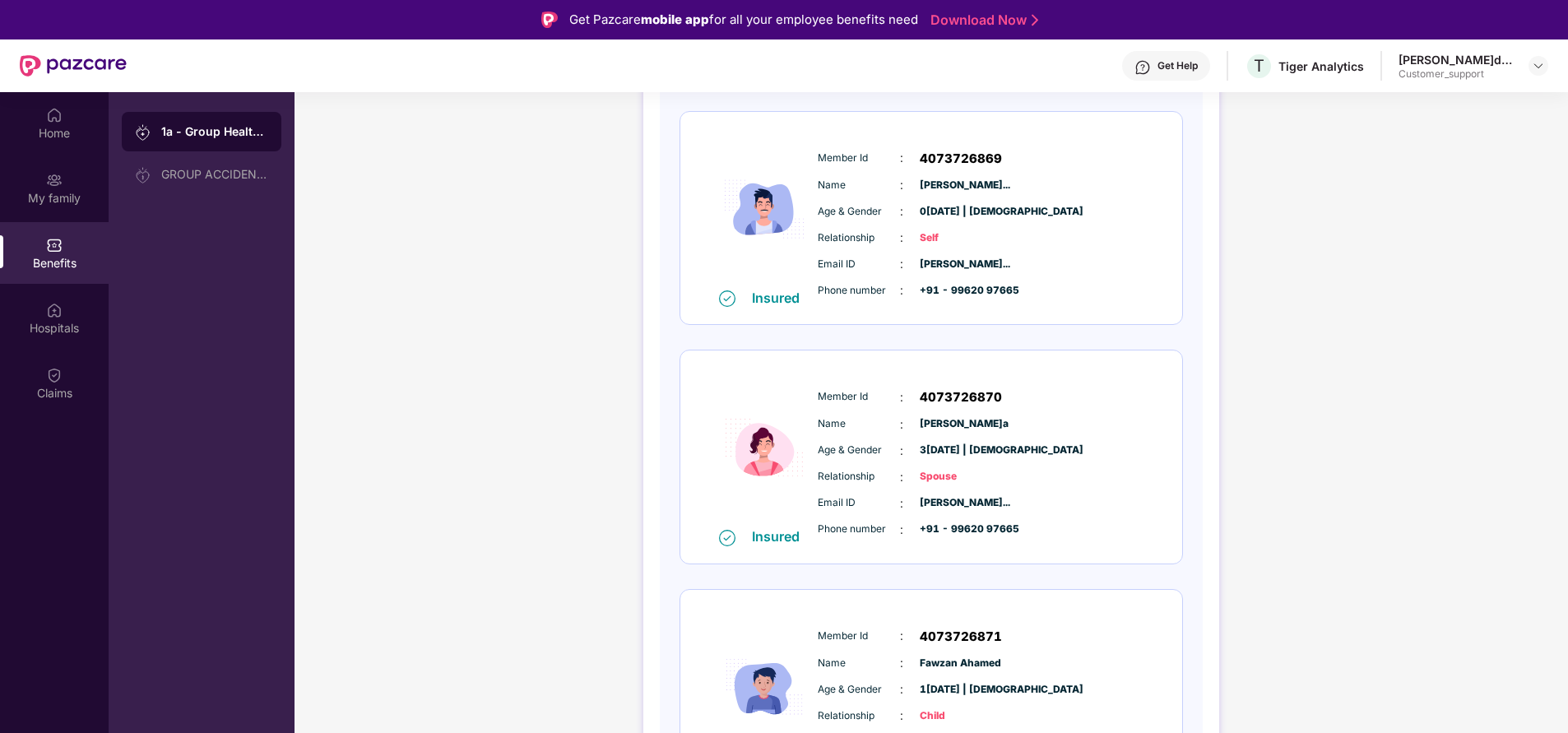
scroll to position [225, 0]
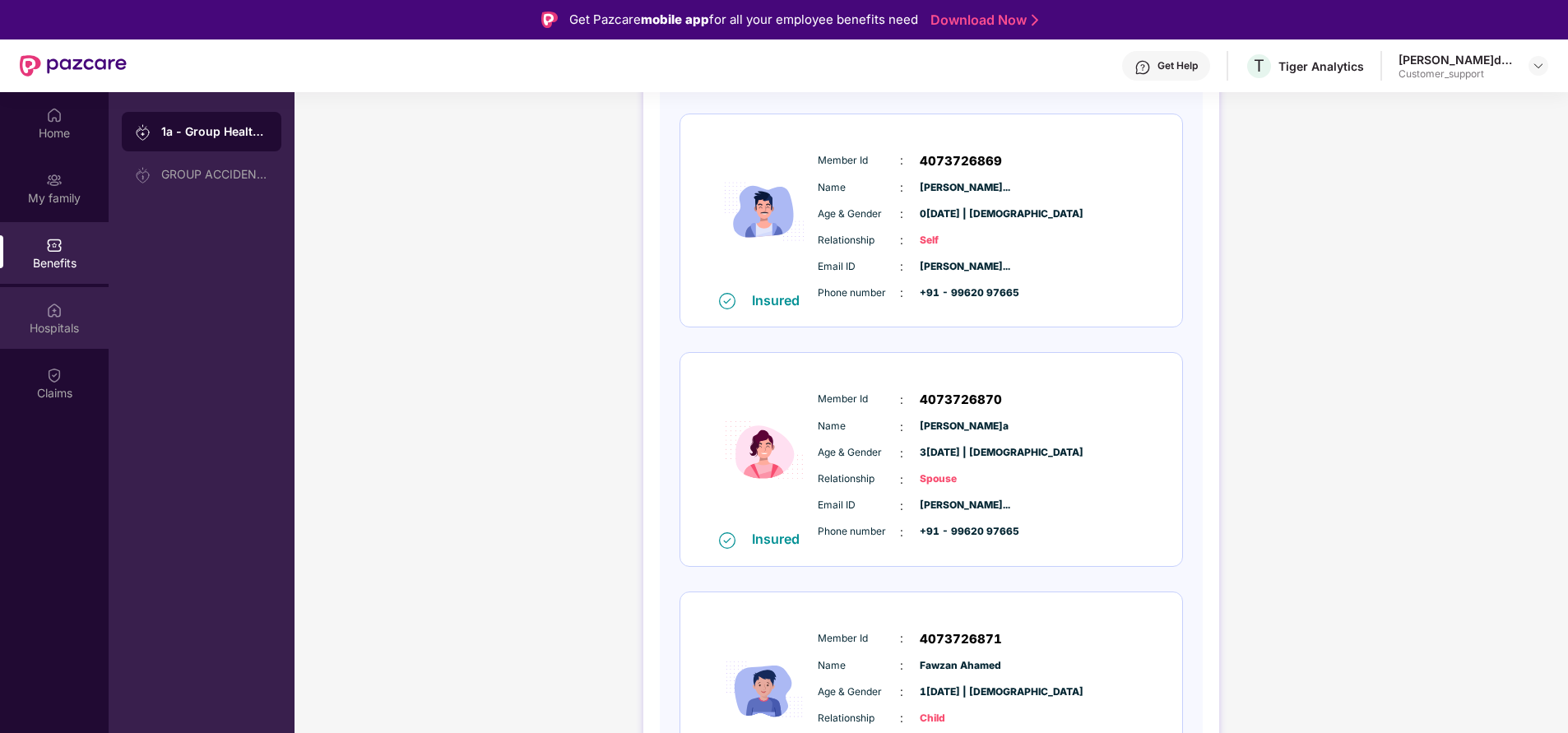
click at [58, 327] on div "Hospitals" at bounding box center [54, 328] width 109 height 17
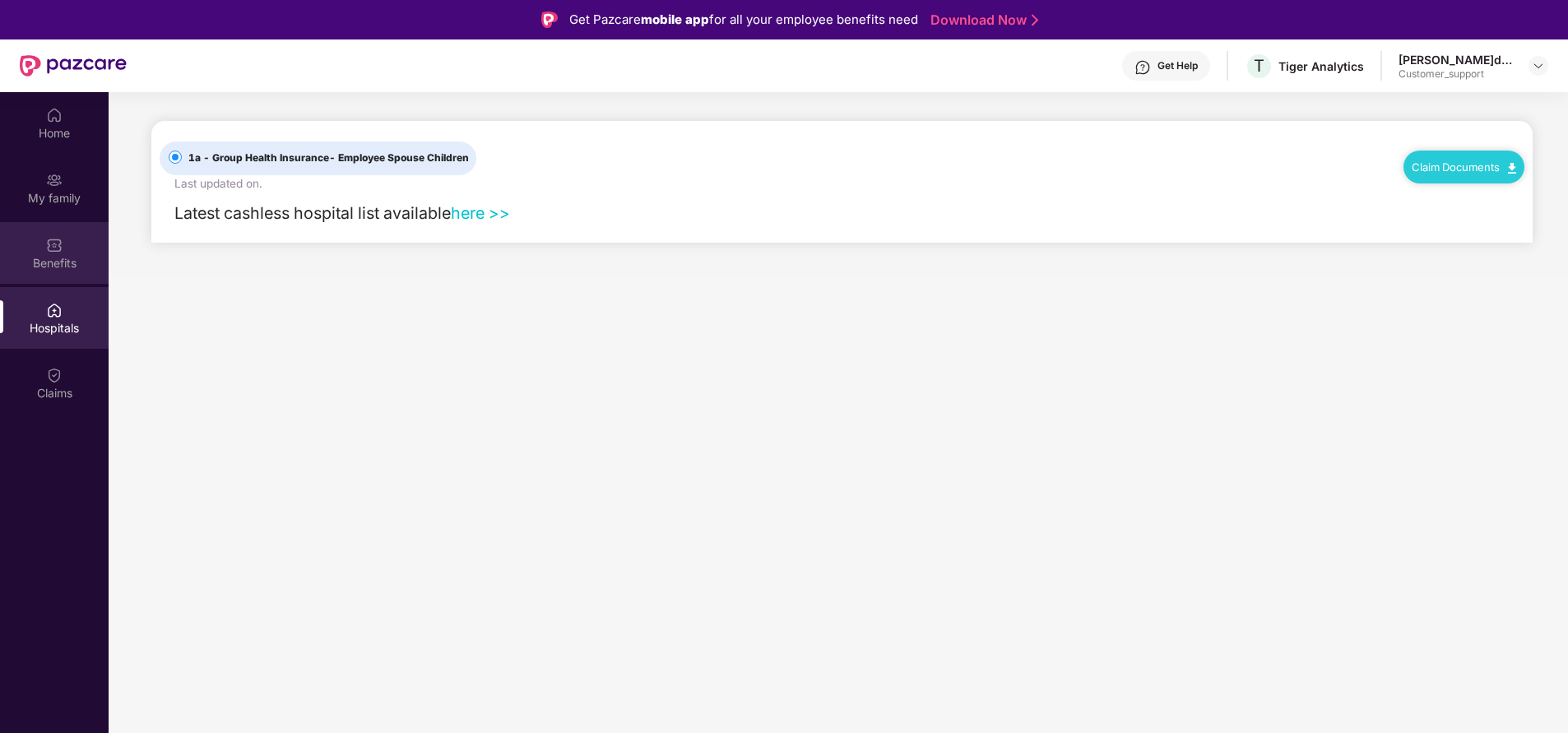
click at [57, 255] on div "Benefits" at bounding box center [54, 263] width 109 height 17
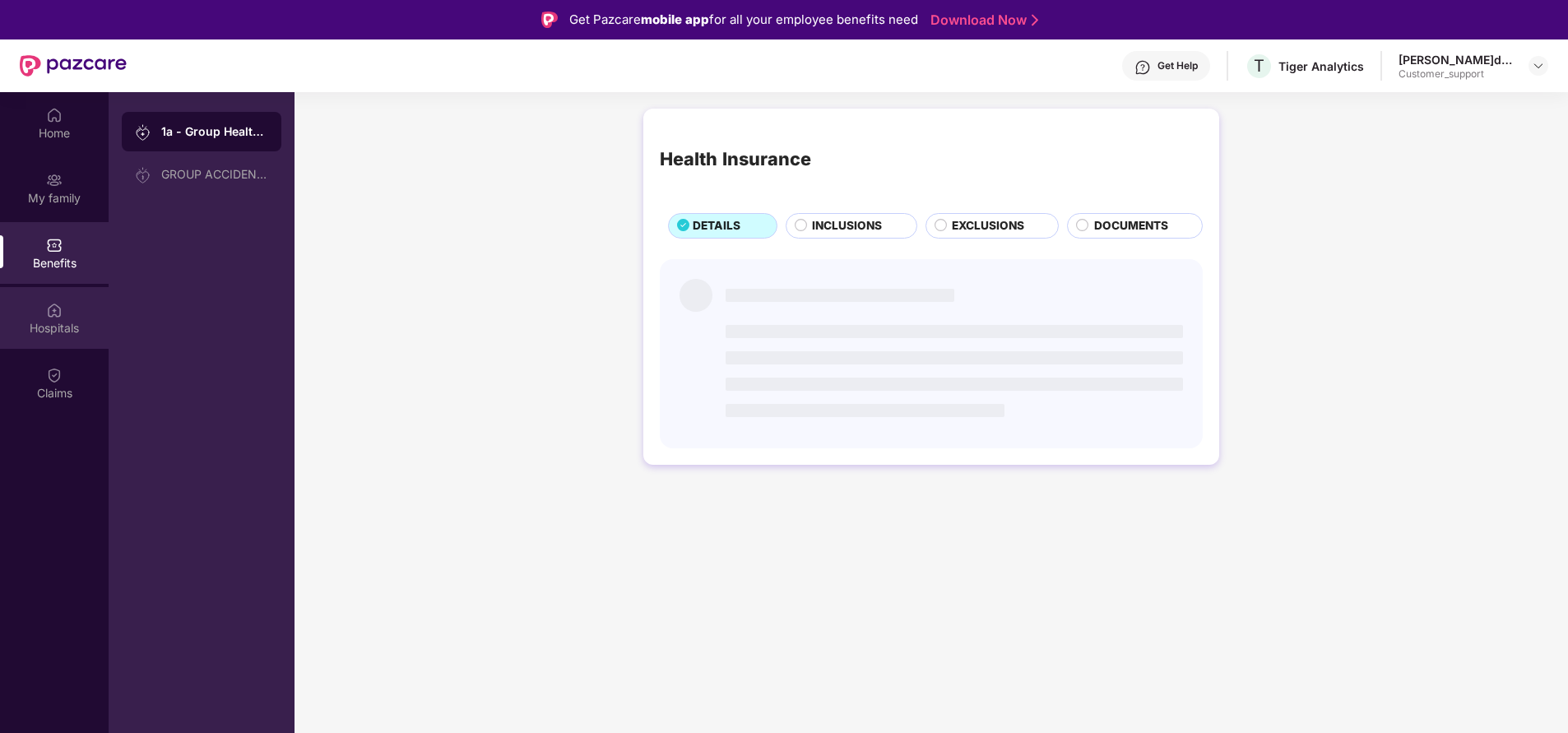
click at [60, 314] on img at bounding box center [54, 310] width 17 height 17
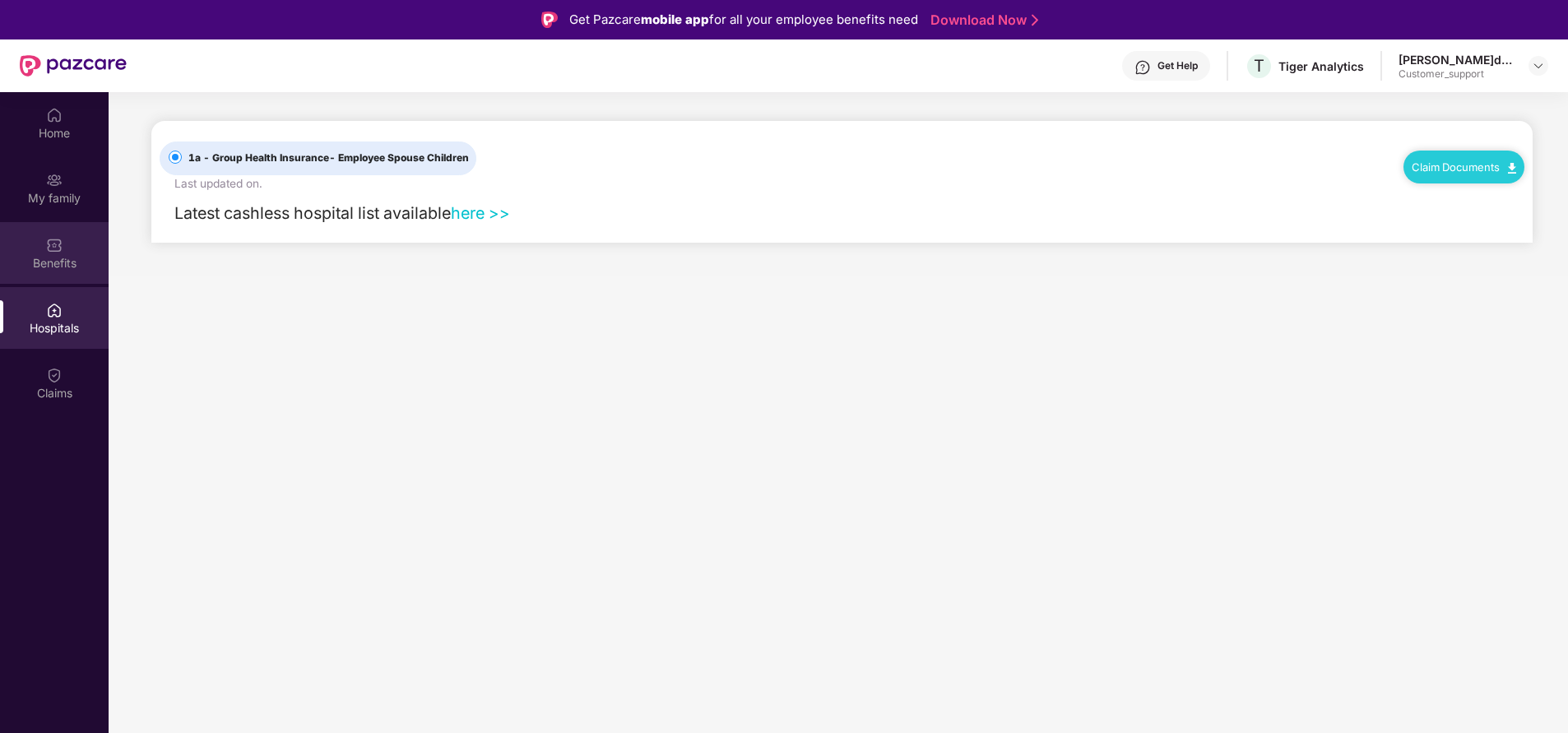
click at [47, 258] on div "Benefits" at bounding box center [54, 263] width 109 height 17
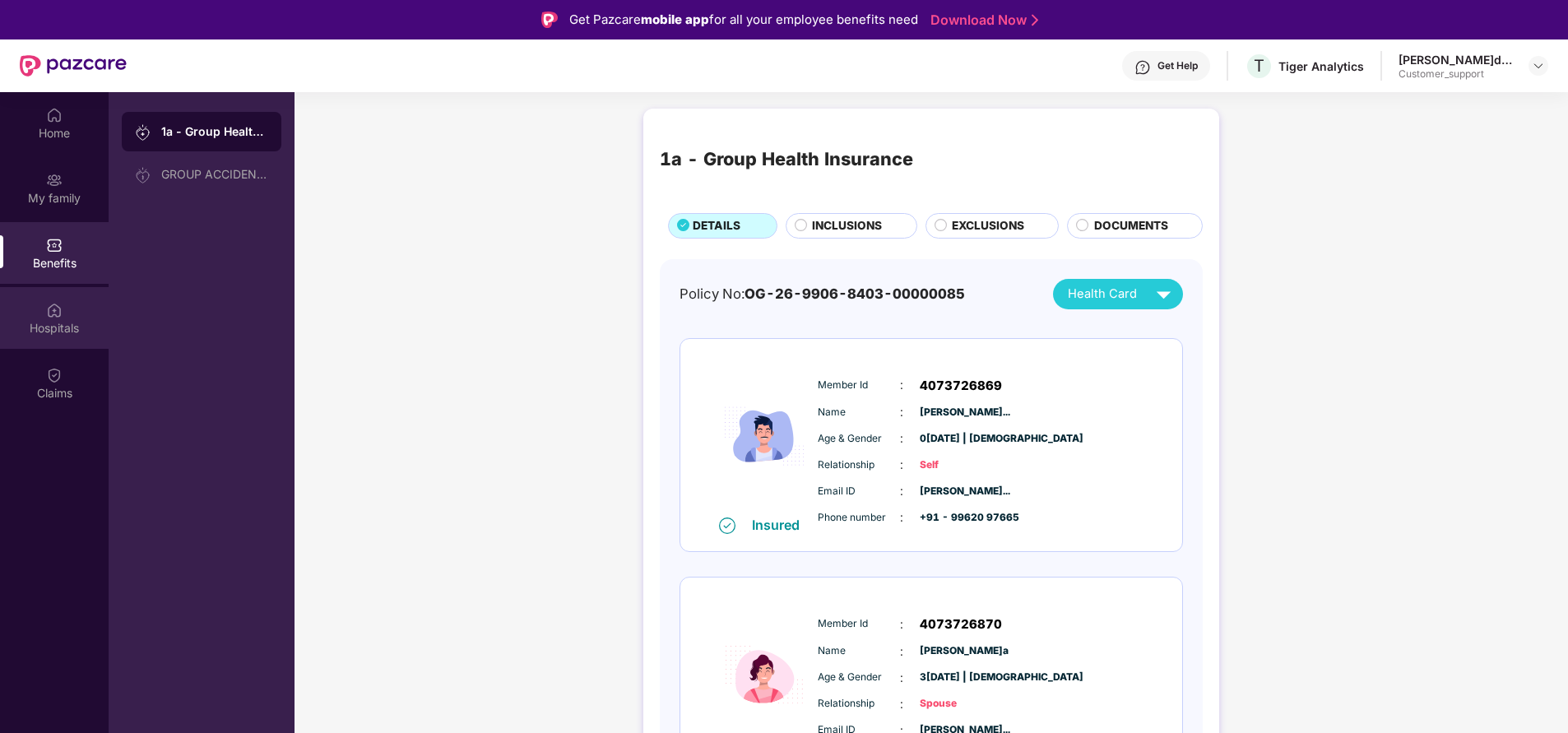
click at [51, 333] on div "Hospitals" at bounding box center [54, 328] width 109 height 17
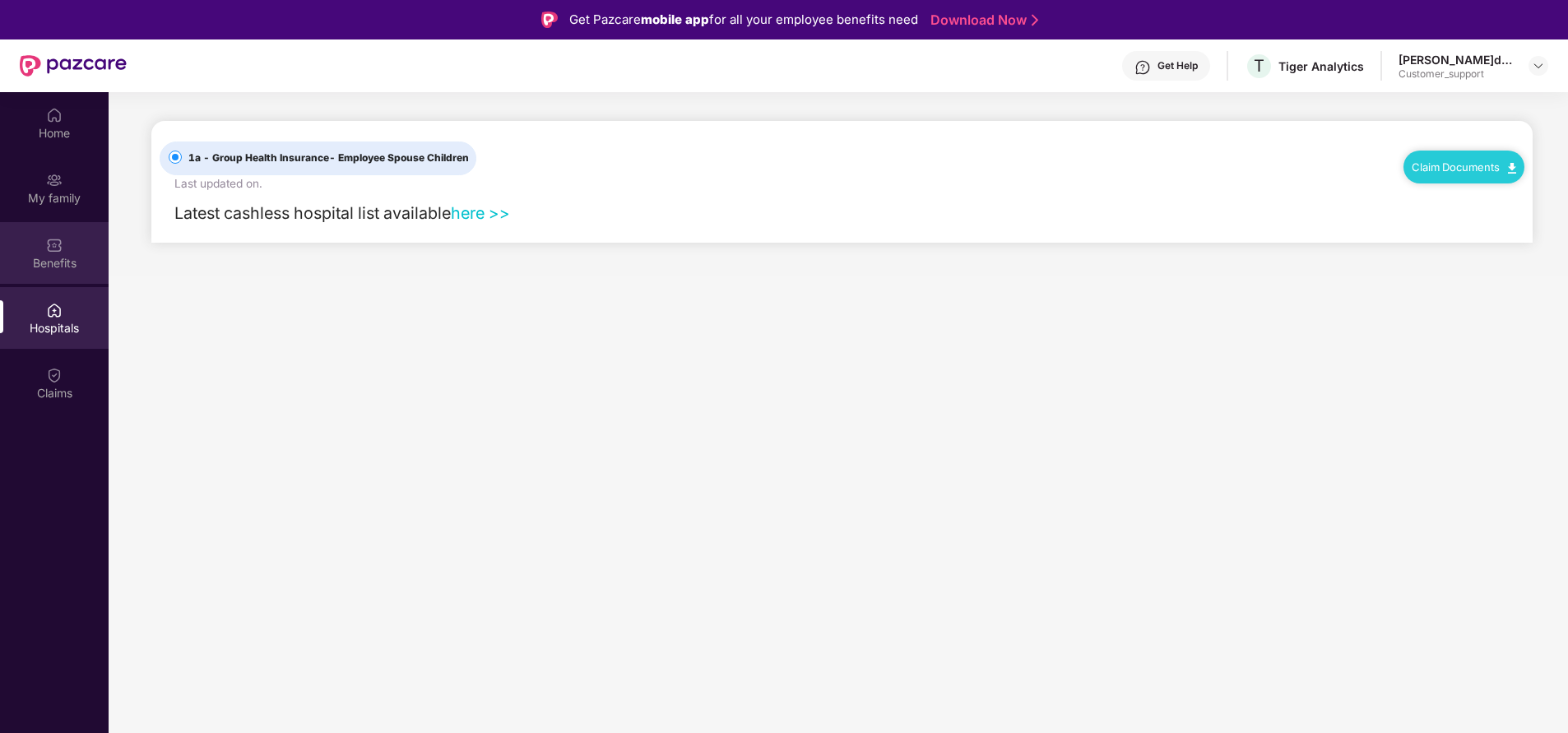
click at [58, 261] on div "Benefits" at bounding box center [54, 263] width 109 height 17
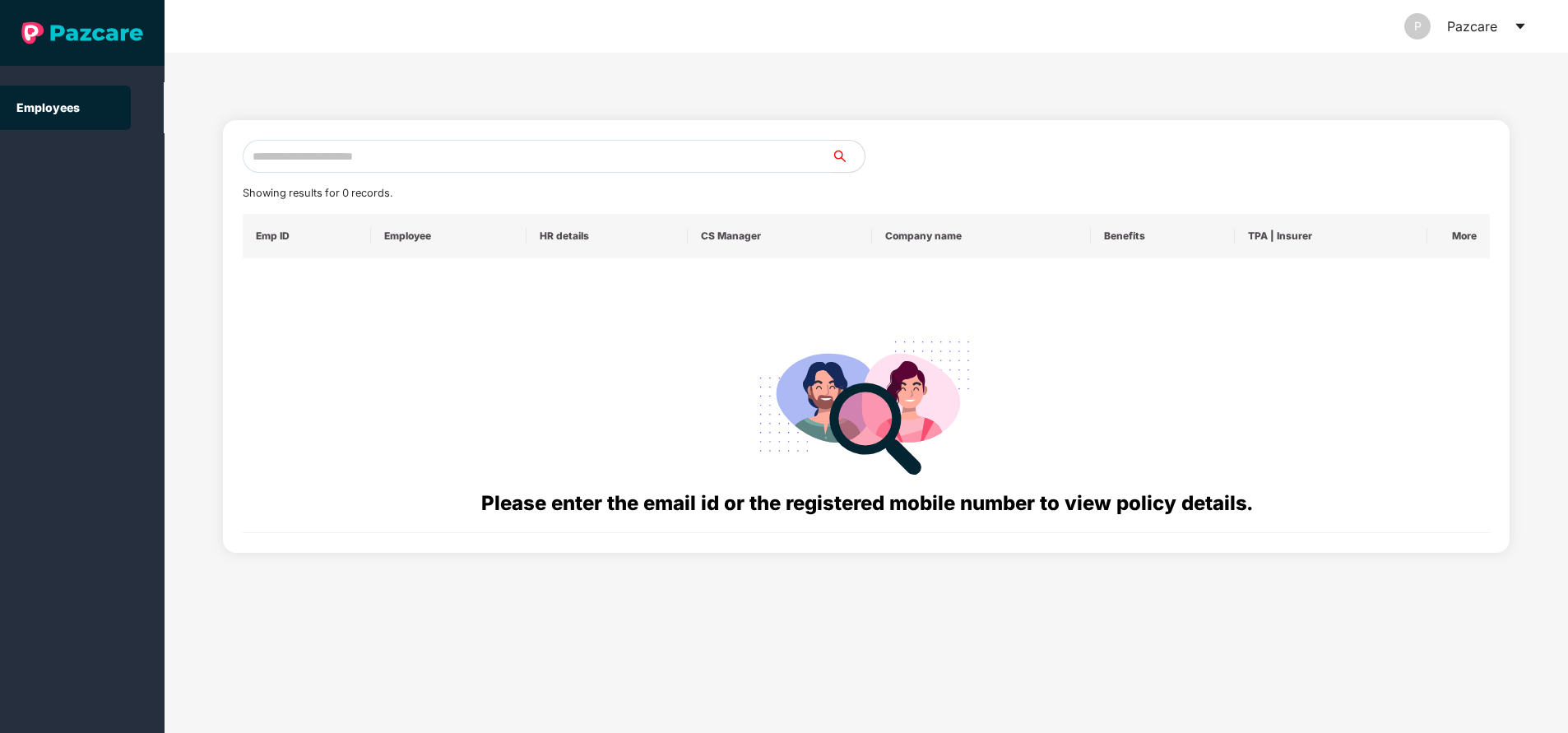
click at [480, 160] on input "text" at bounding box center [537, 156] width 589 height 33
paste input "**********"
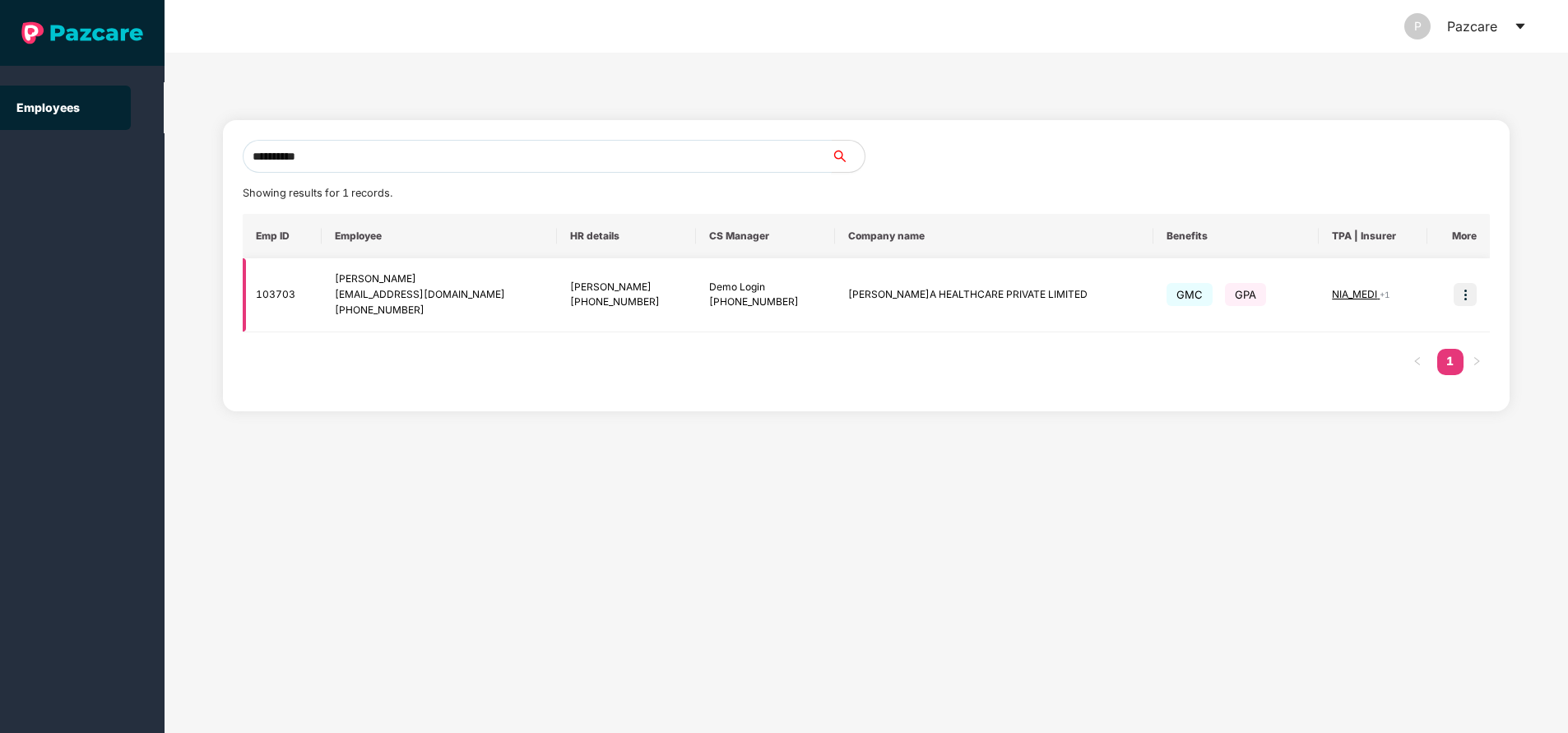
type input "**********"
click at [1468, 297] on img at bounding box center [1465, 295] width 23 height 23
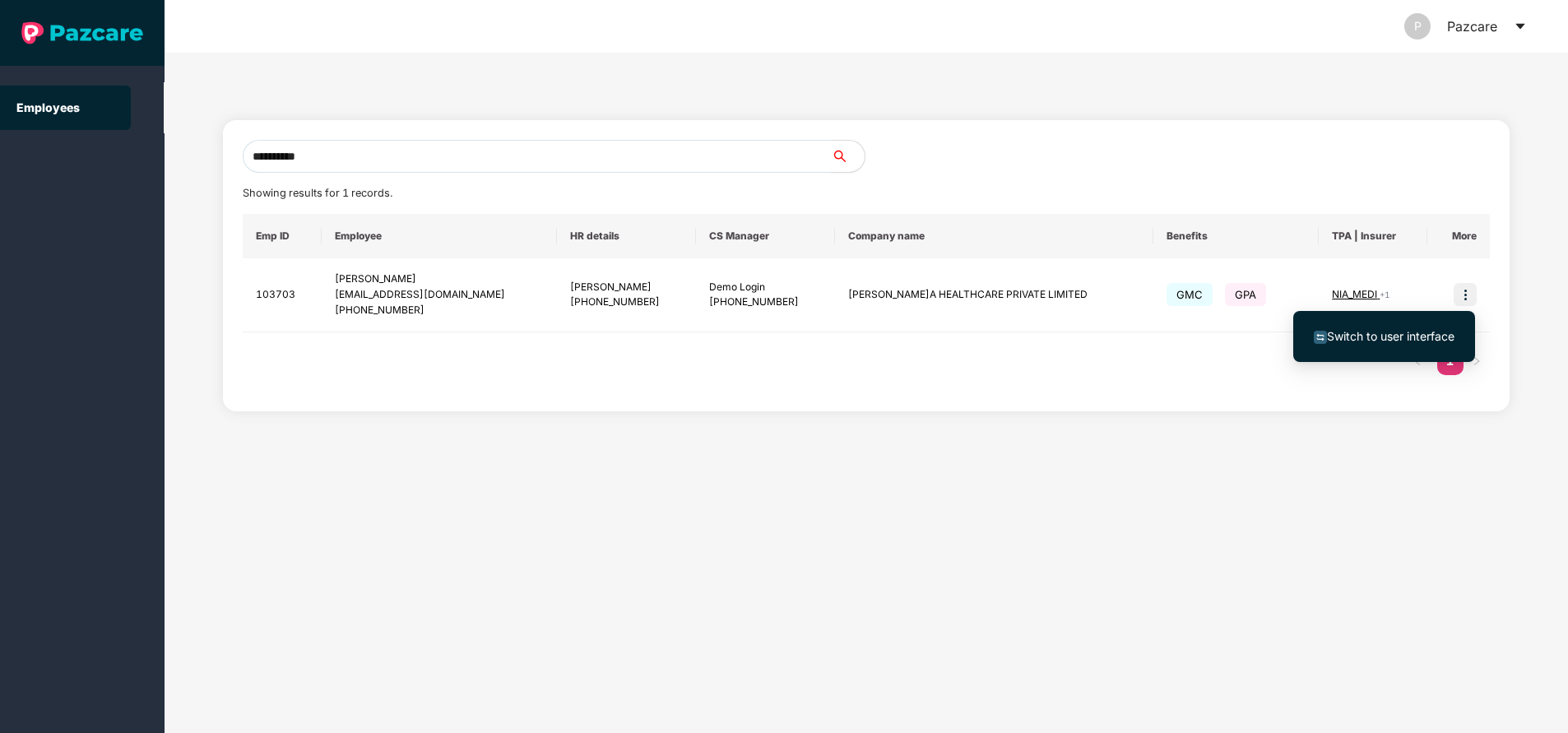
click at [1418, 330] on span "Switch to user interface" at bounding box center [1391, 336] width 127 height 14
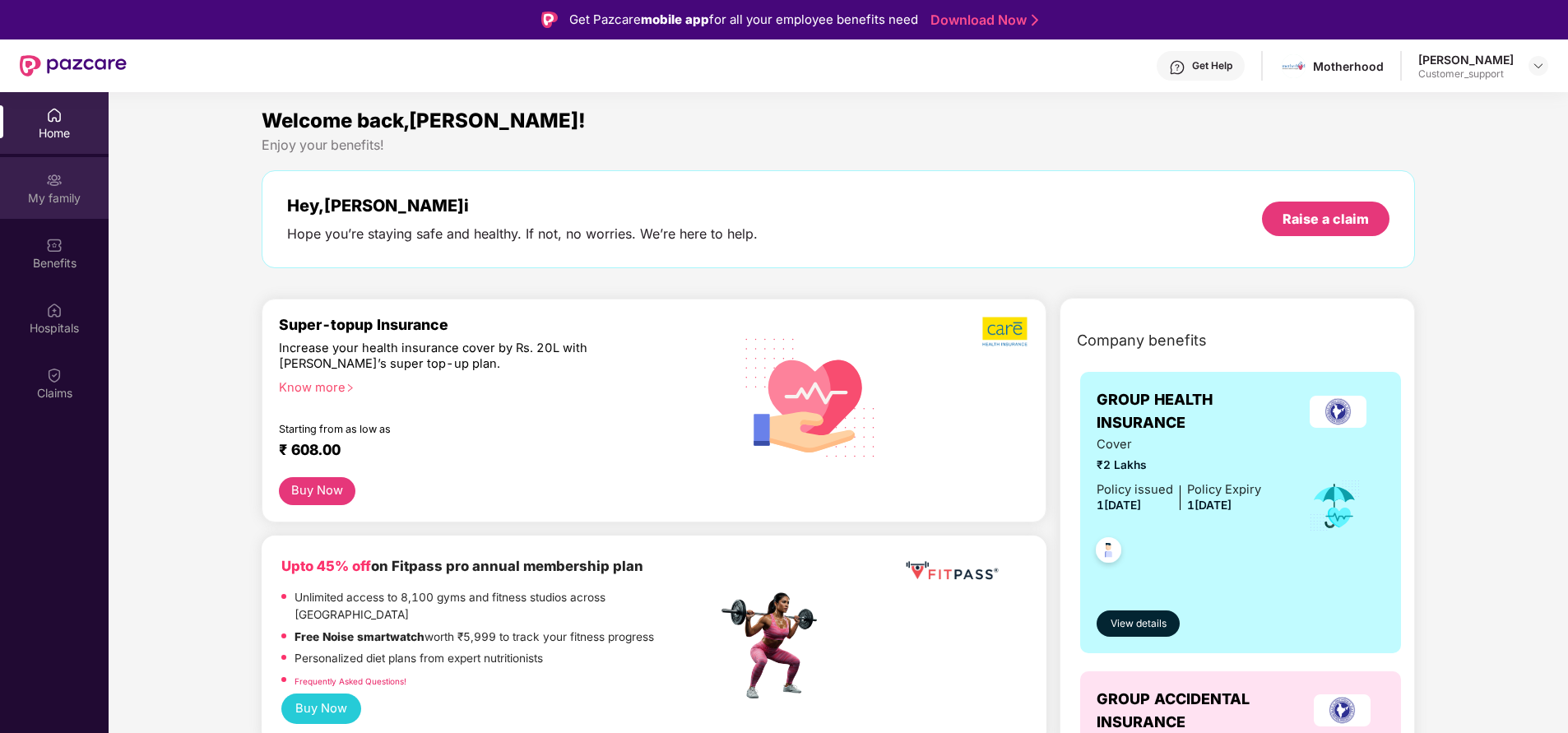
click at [49, 184] on img at bounding box center [54, 180] width 17 height 17
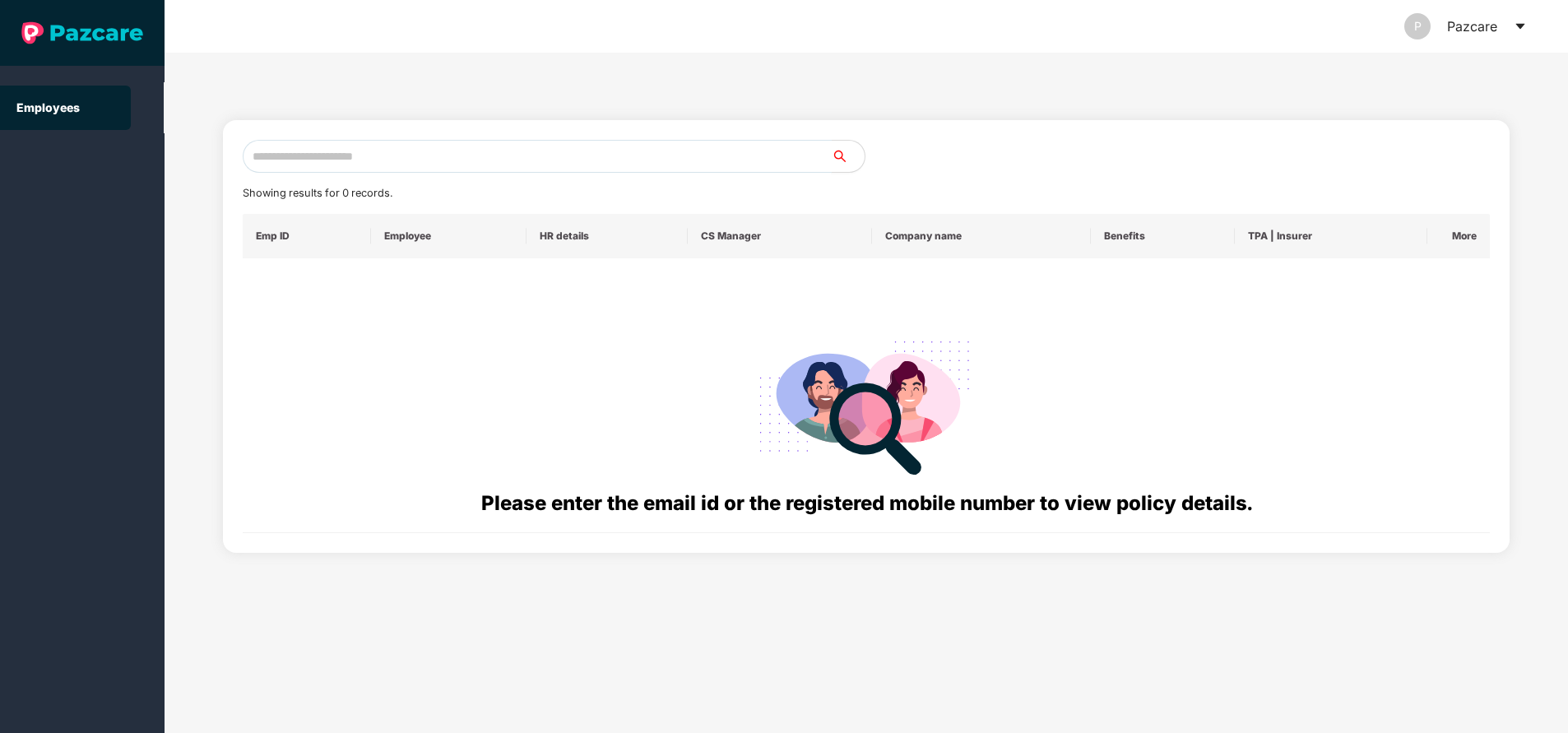
click at [379, 150] on input "text" at bounding box center [537, 156] width 589 height 33
paste input "**********"
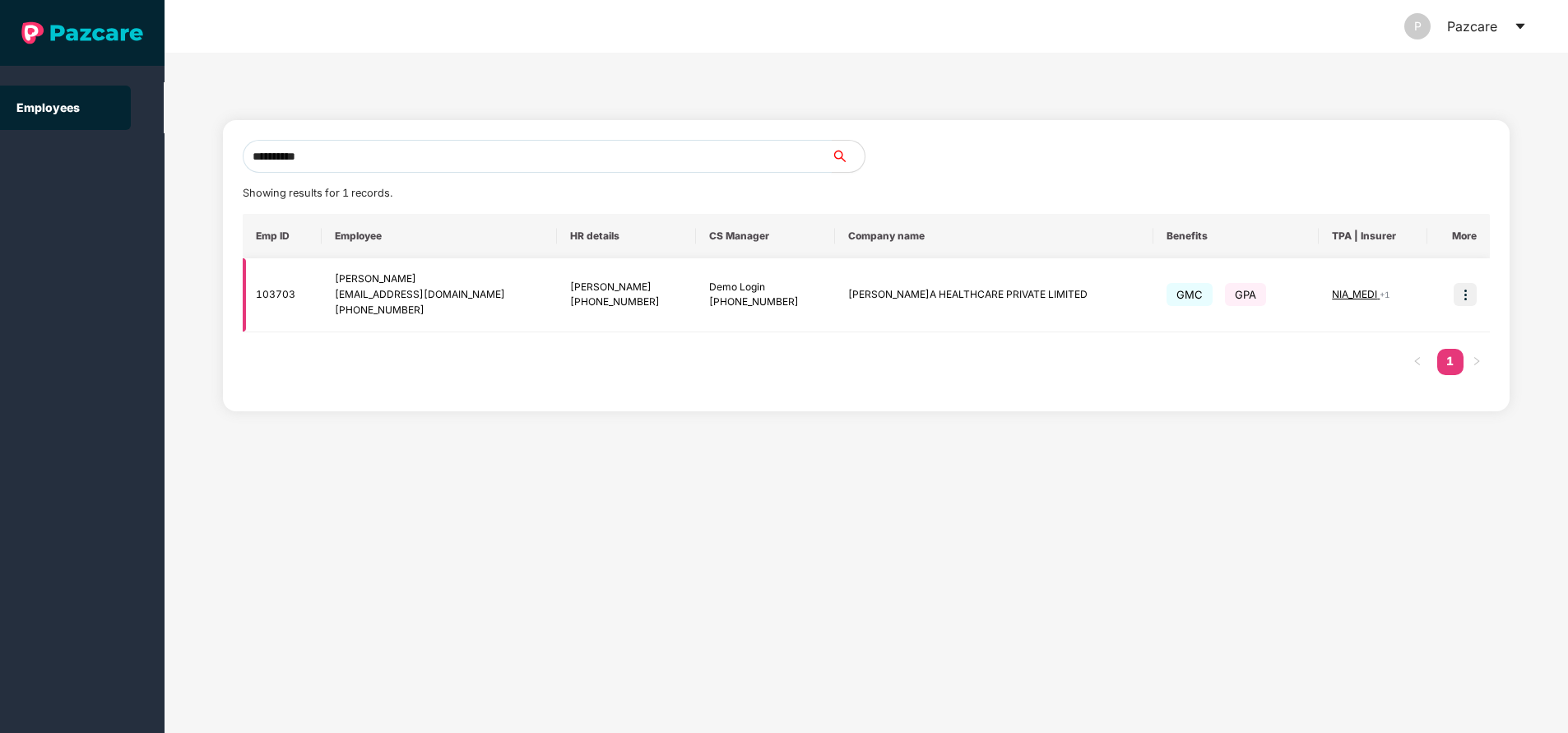
type input "**********"
click at [1353, 287] on div "NIA_MEDI + 1" at bounding box center [1372, 295] width 82 height 16
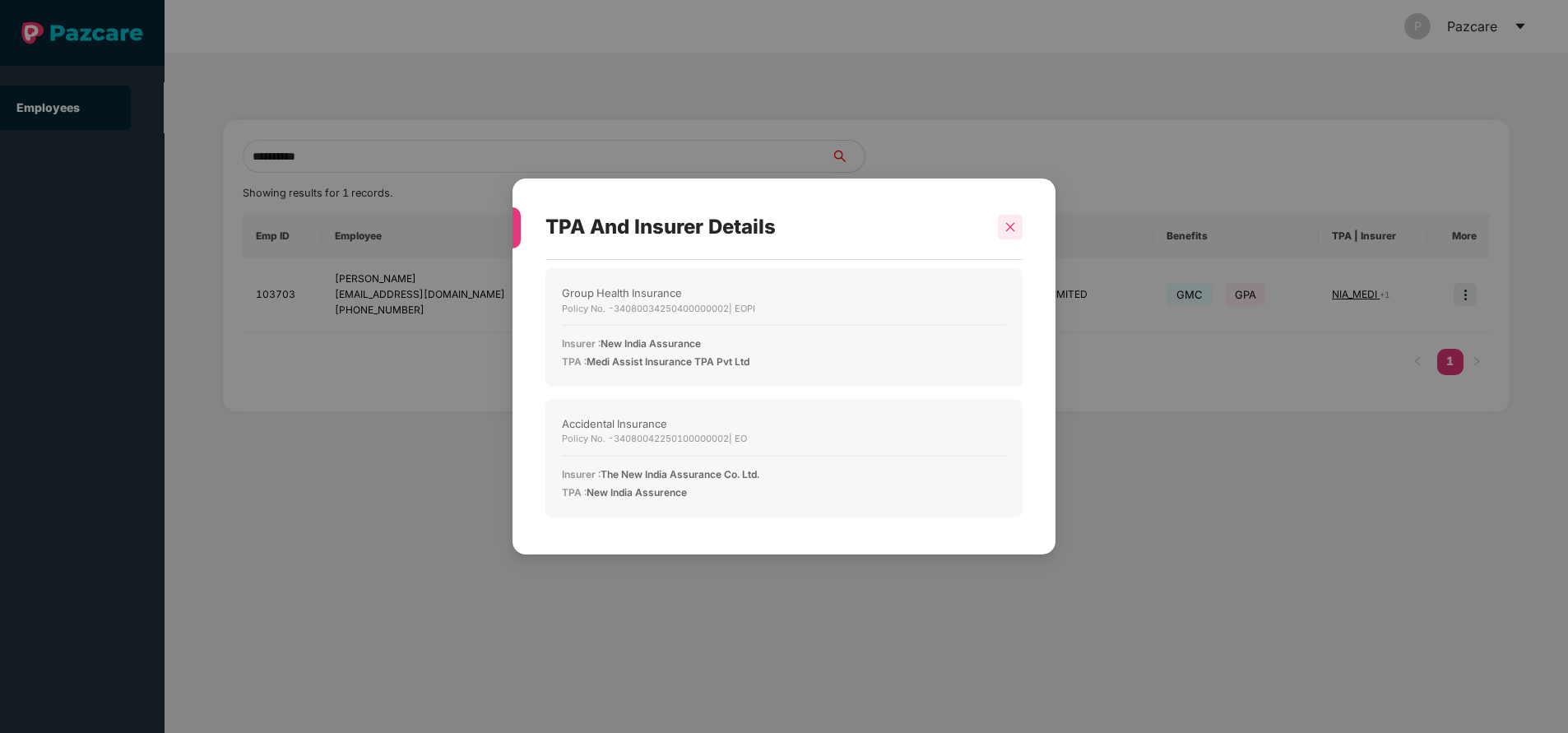
click at [1004, 224] on icon "close" at bounding box center [1009, 227] width 12 height 12
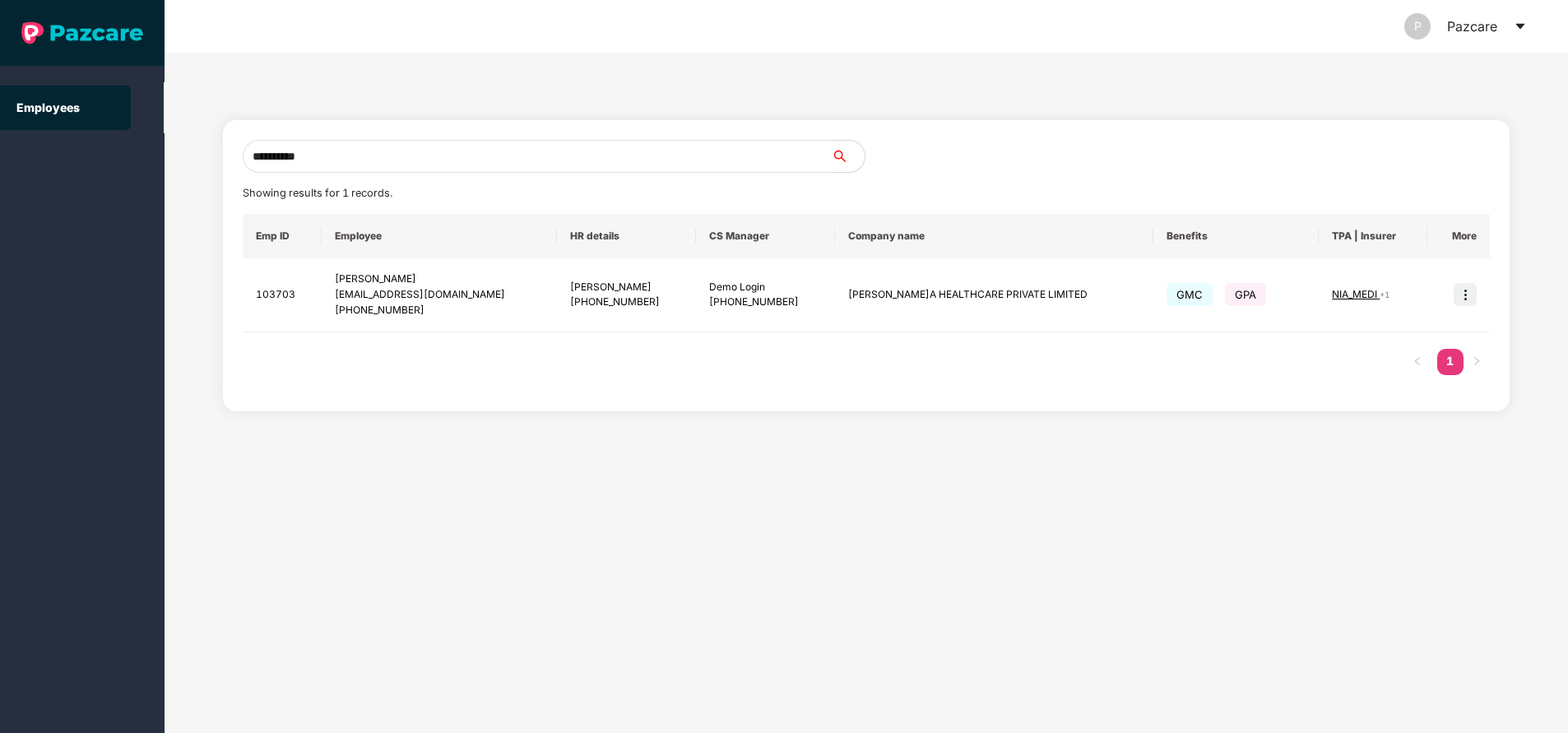
click at [366, 155] on input "**********" at bounding box center [537, 156] width 589 height 33
paste input "**********"
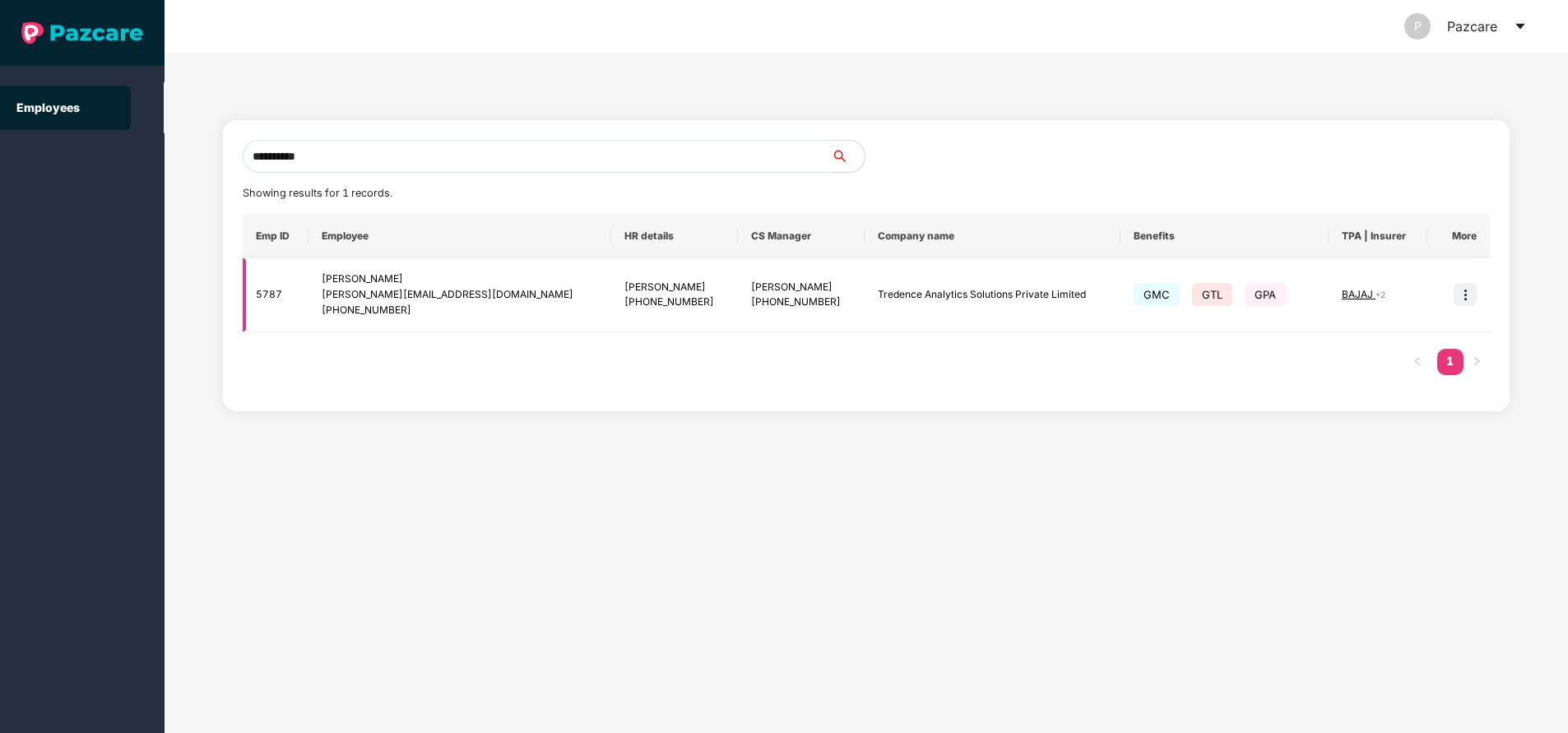
type input "**********"
click at [1464, 303] on img at bounding box center [1465, 295] width 23 height 23
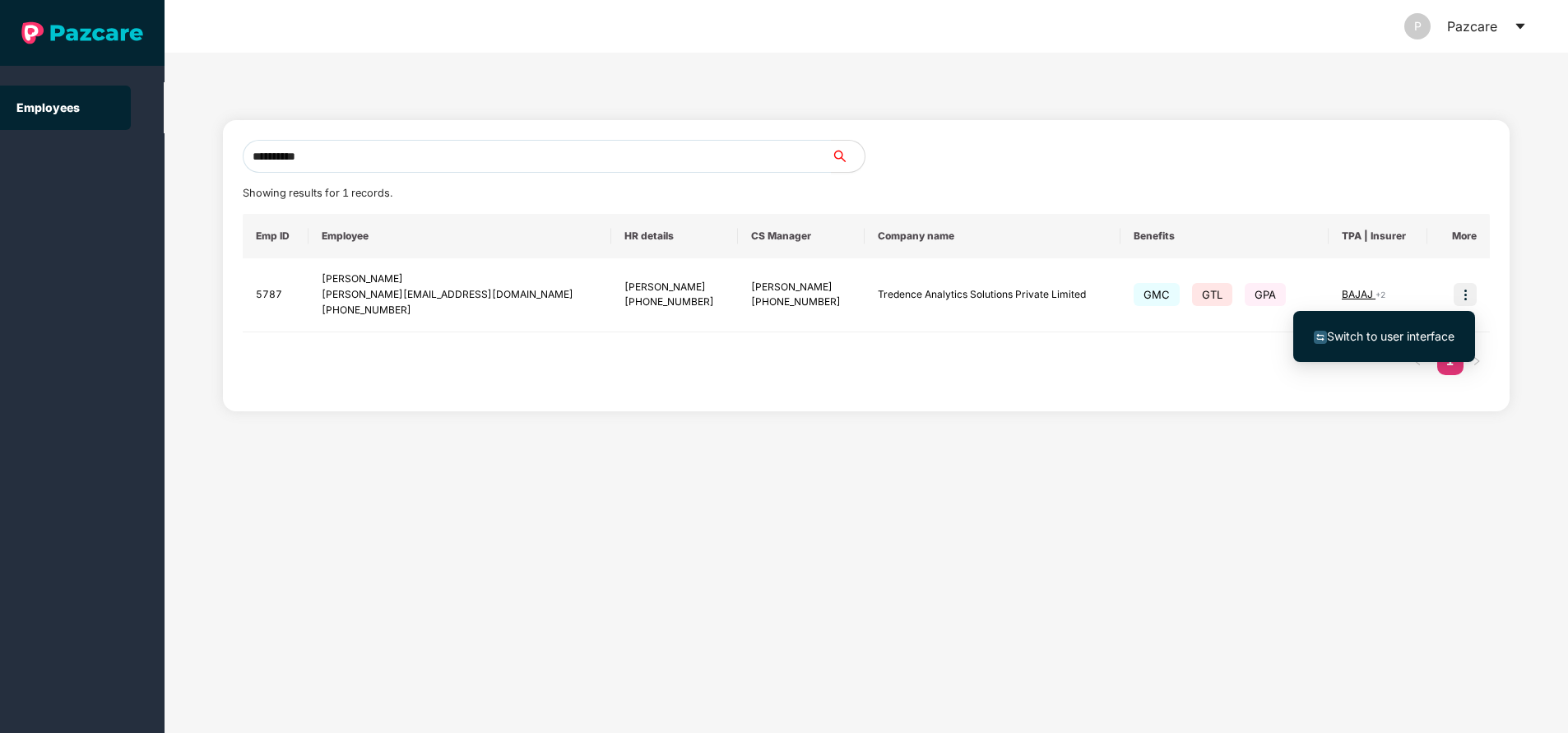
click at [1398, 336] on span "Switch to user interface" at bounding box center [1391, 336] width 127 height 14
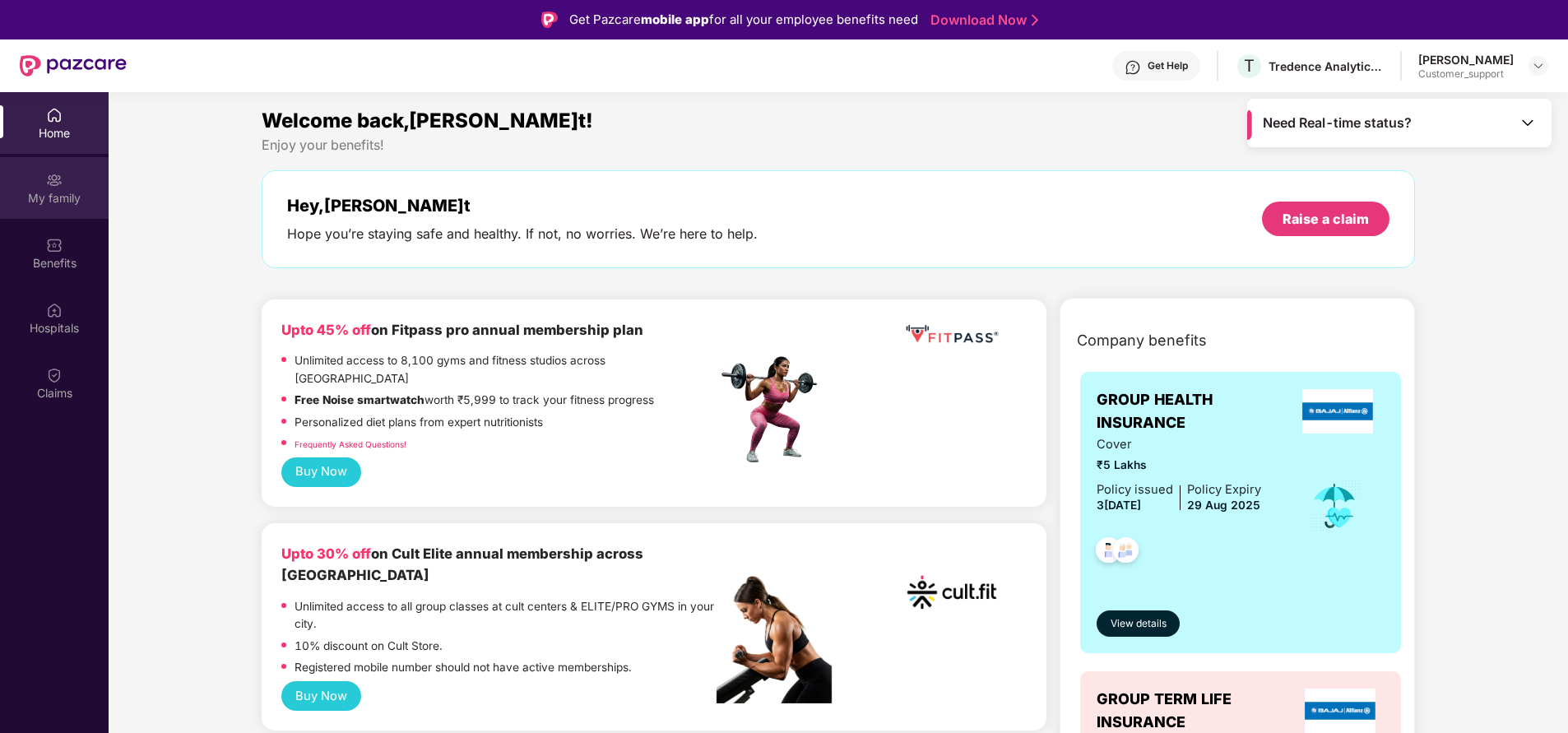
click at [55, 198] on div "My family" at bounding box center [54, 198] width 109 height 17
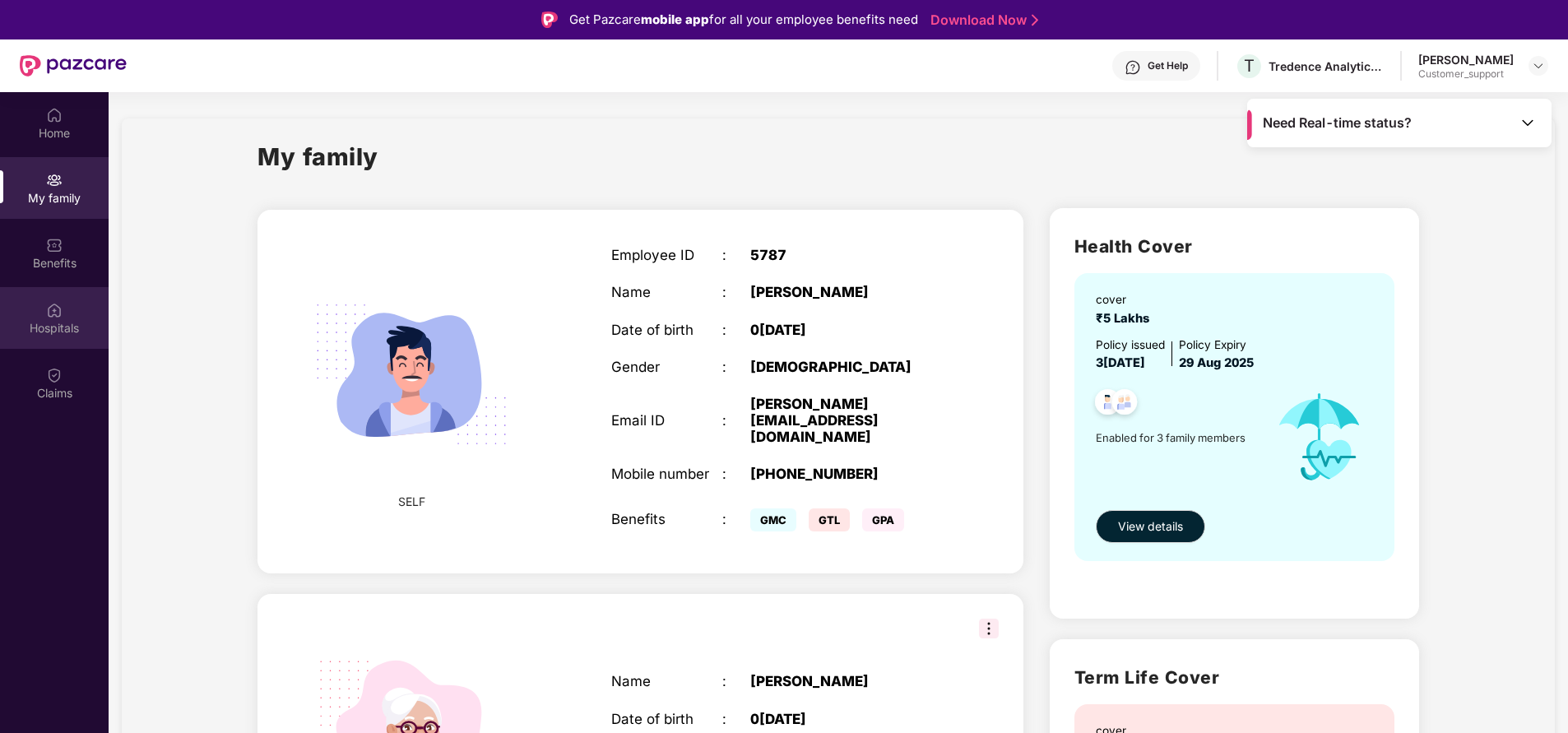
click at [56, 320] on div "Hospitals" at bounding box center [54, 328] width 109 height 17
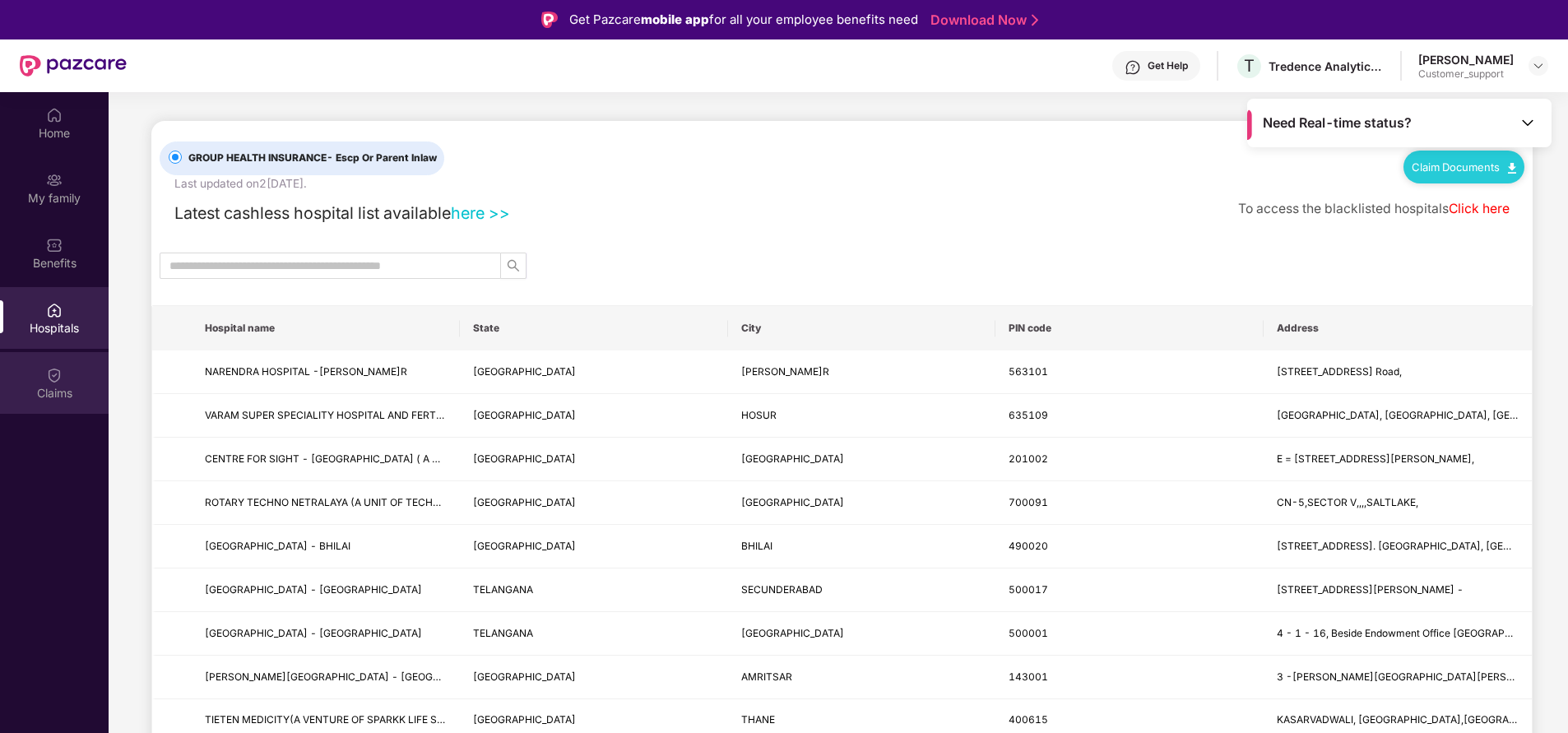
click at [52, 376] on img at bounding box center [54, 374] width 17 height 17
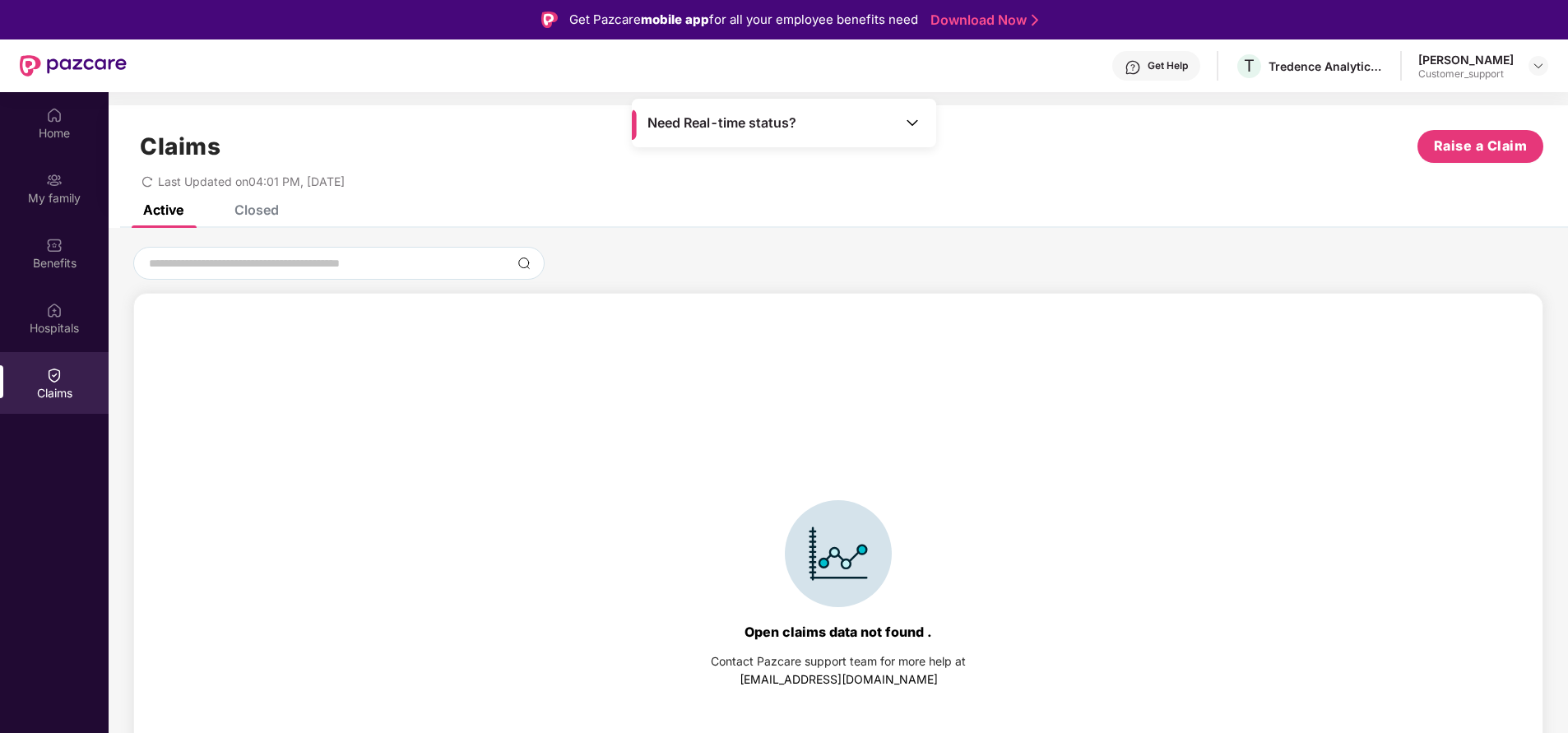
click at [265, 208] on div "Closed" at bounding box center [257, 210] width 44 height 17
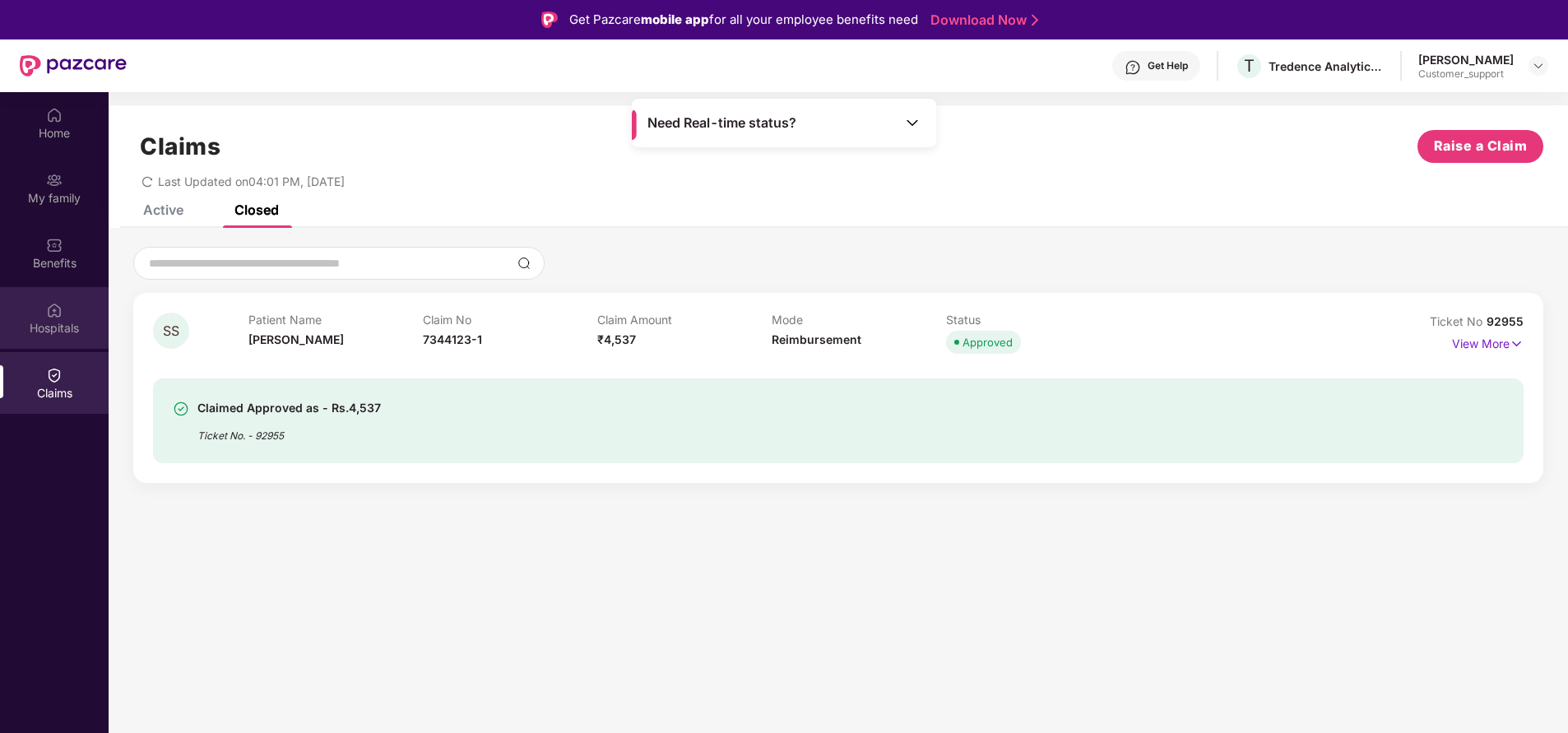
click at [48, 335] on div "Hospitals" at bounding box center [54, 328] width 109 height 17
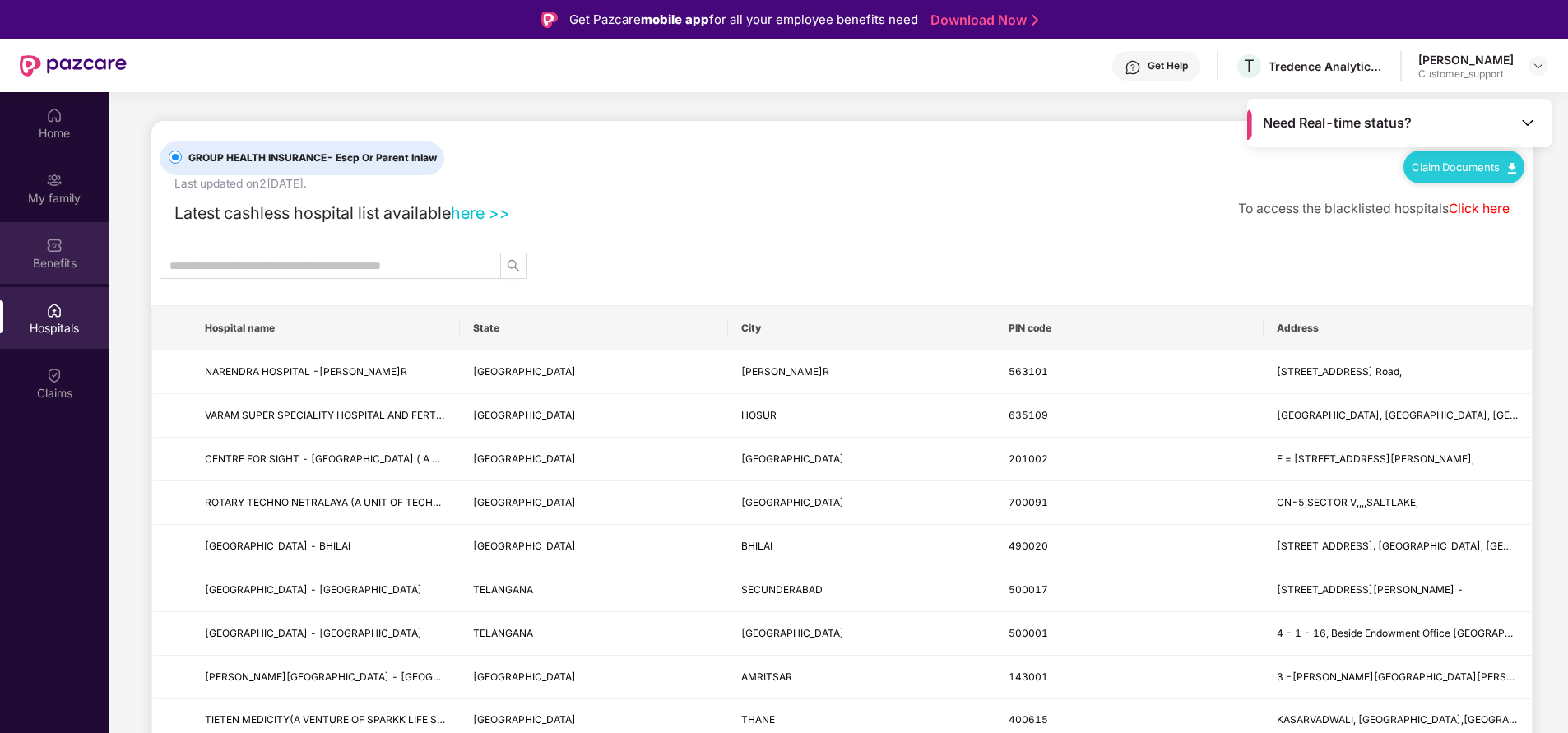
click at [42, 253] on div "Benefits" at bounding box center [54, 253] width 109 height 62
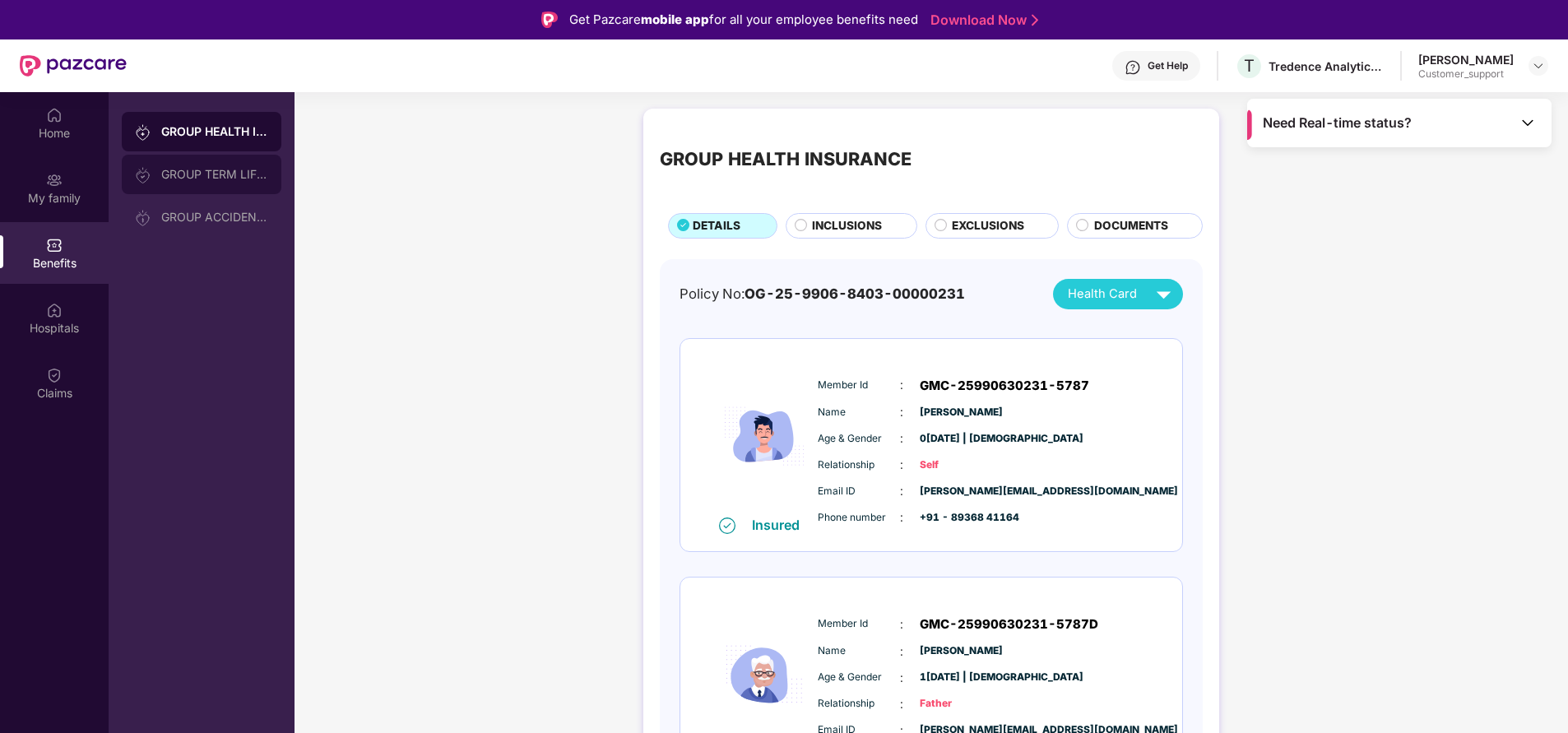
click at [222, 168] on div "GROUP TERM LIFE INSURANCE" at bounding box center [214, 174] width 107 height 13
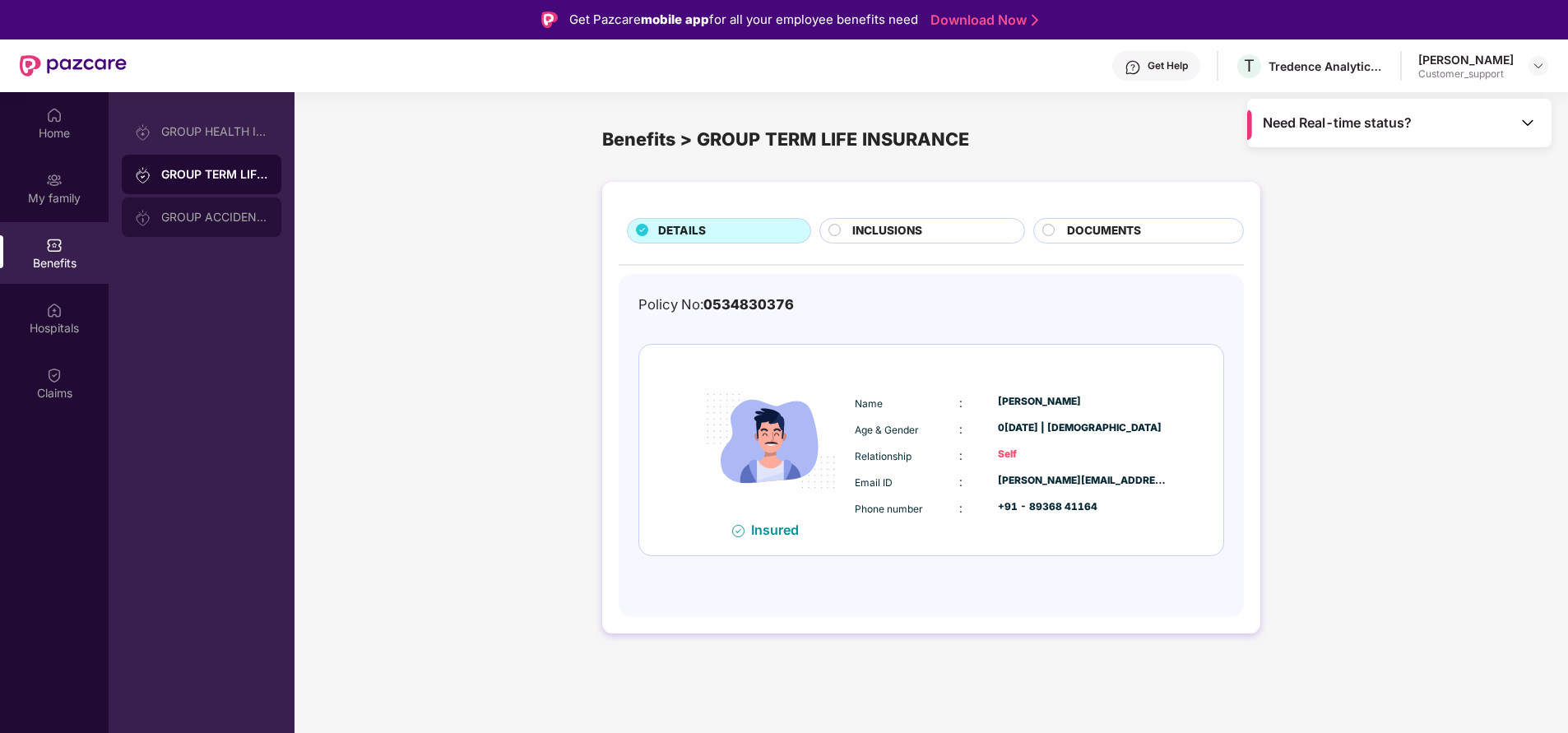
click at [211, 209] on div "GROUP ACCIDENTAL INSURANCE" at bounding box center [202, 217] width 159 height 40
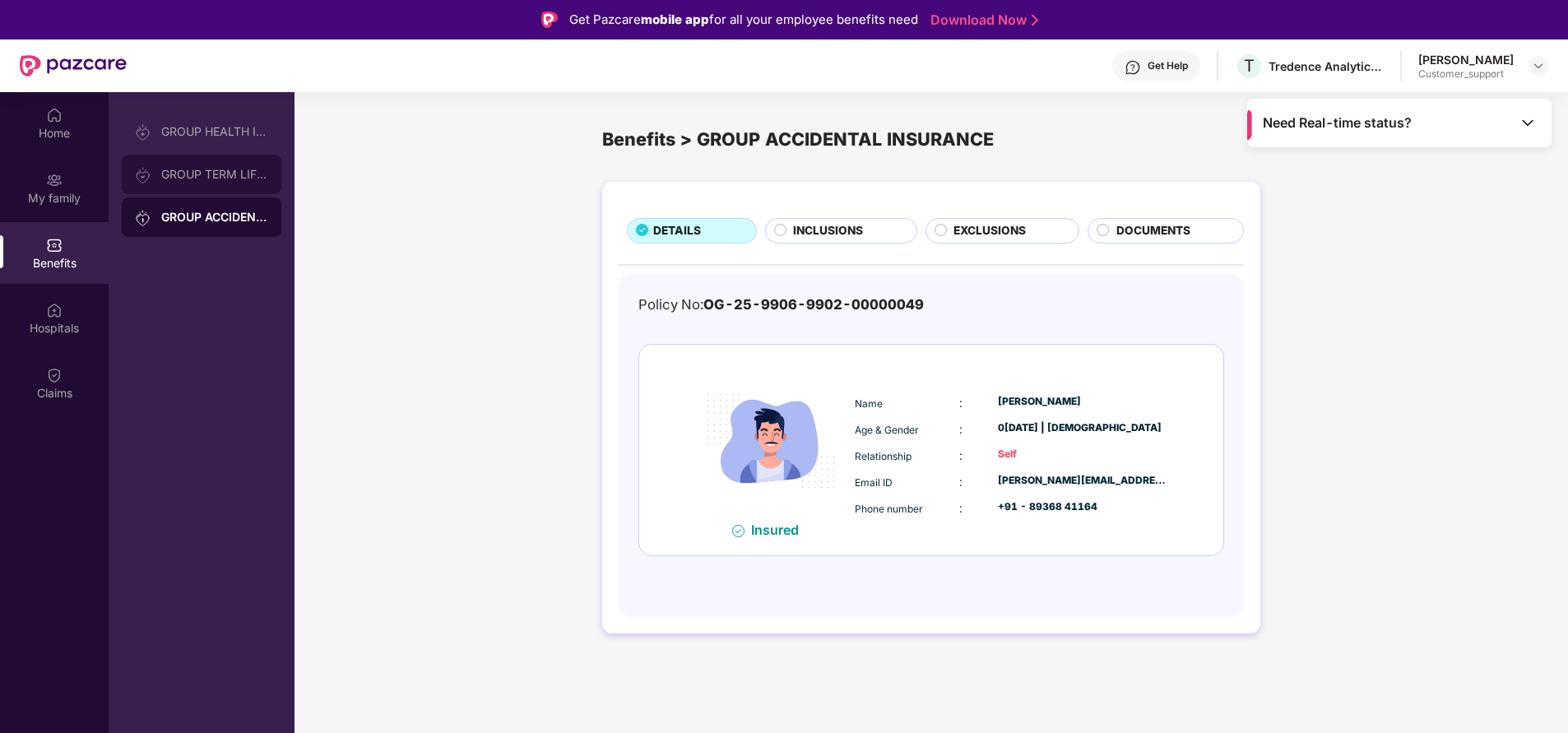
click at [213, 183] on div "GROUP TERM LIFE INSURANCE" at bounding box center [202, 174] width 159 height 40
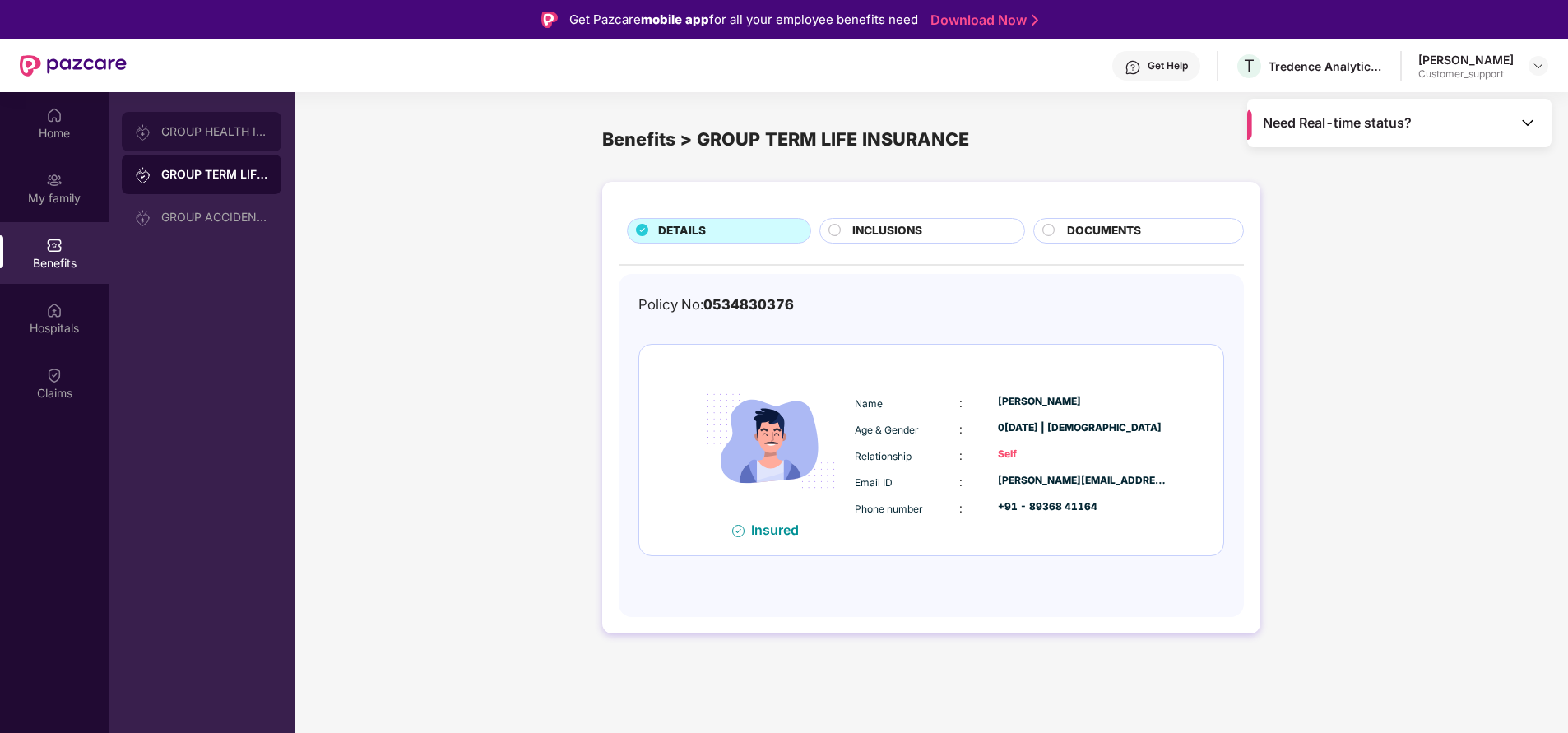
click at [196, 133] on div "GROUP HEALTH INSURANCE" at bounding box center [214, 131] width 107 height 13
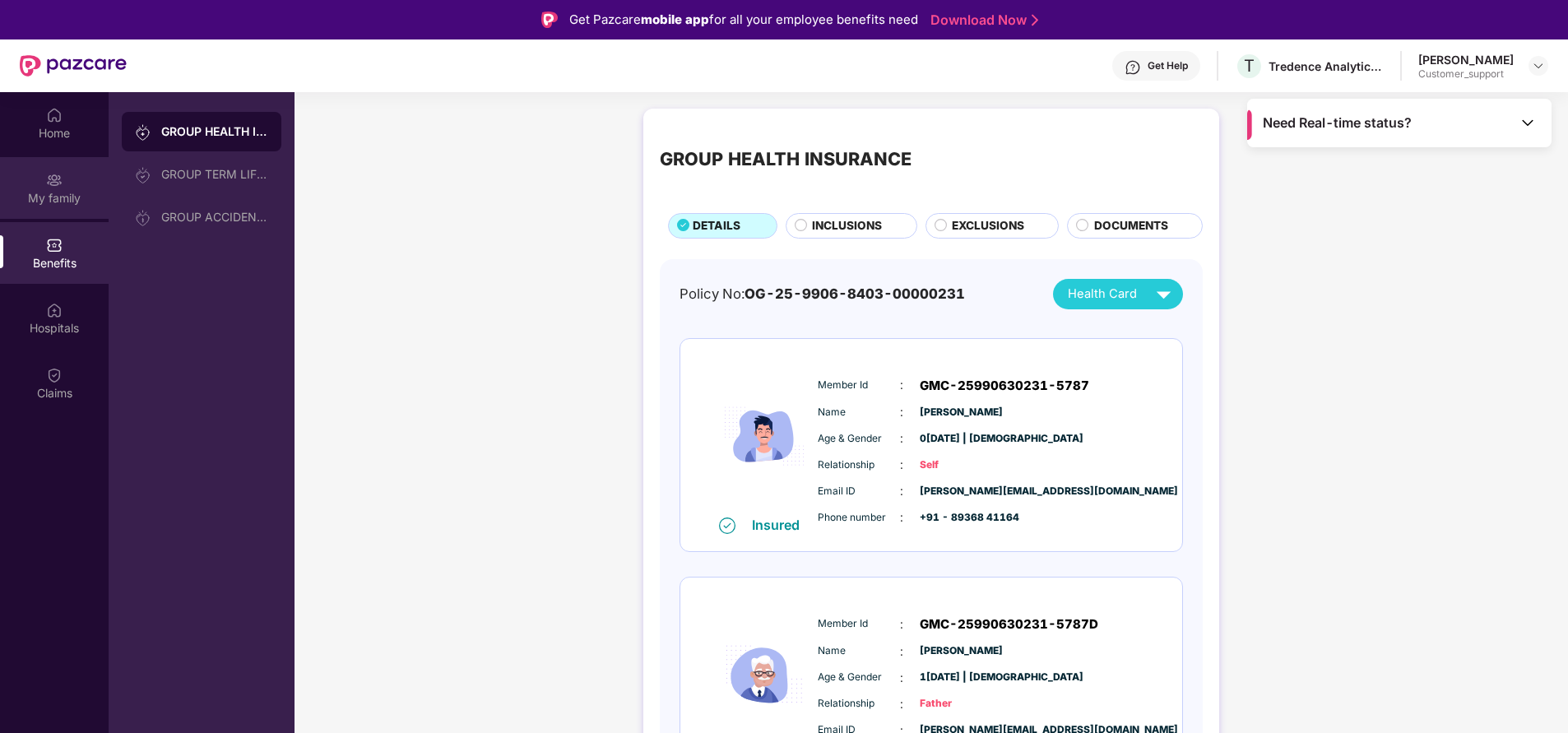
click at [57, 203] on div "My family" at bounding box center [54, 198] width 109 height 17
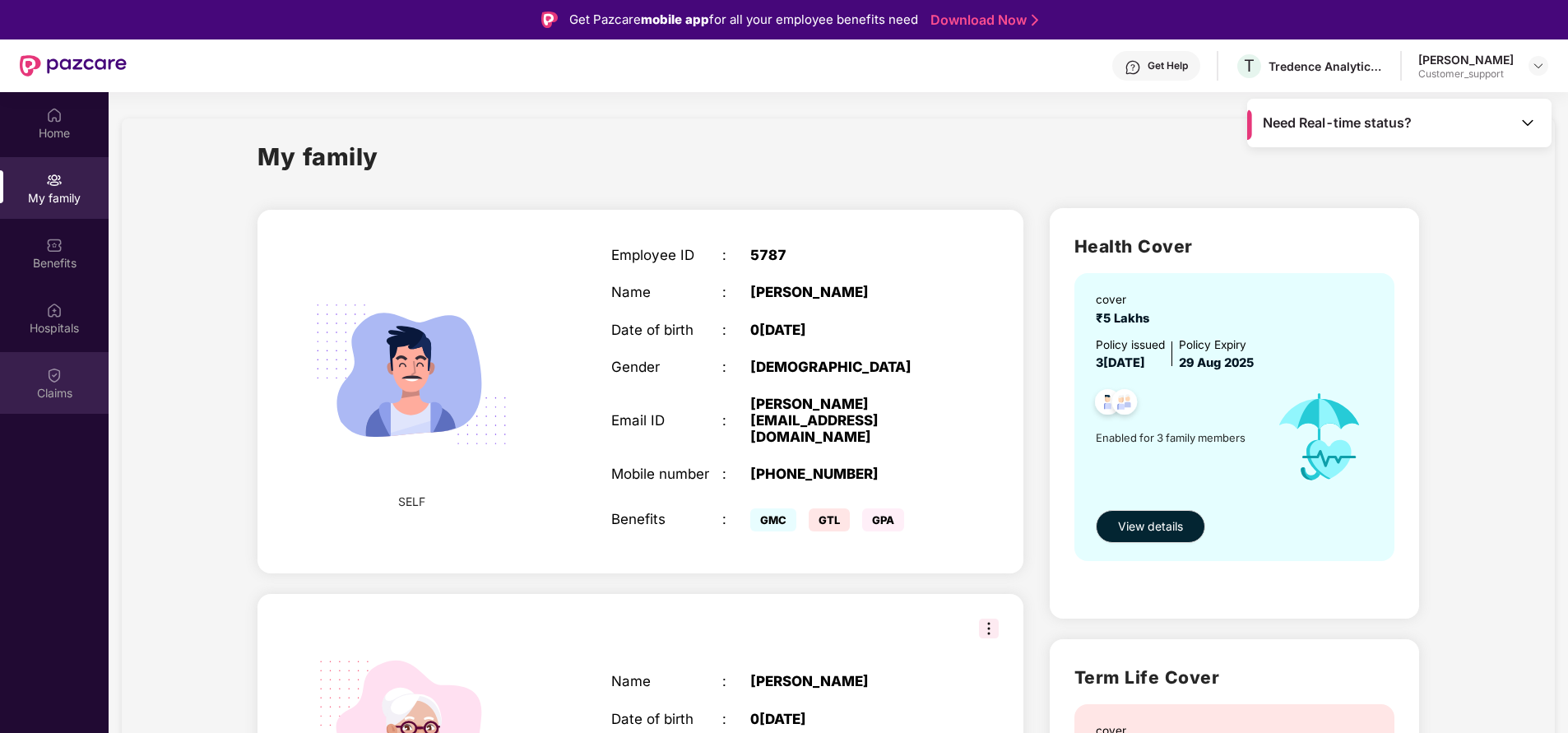
click at [53, 399] on div "Claims" at bounding box center [54, 393] width 109 height 17
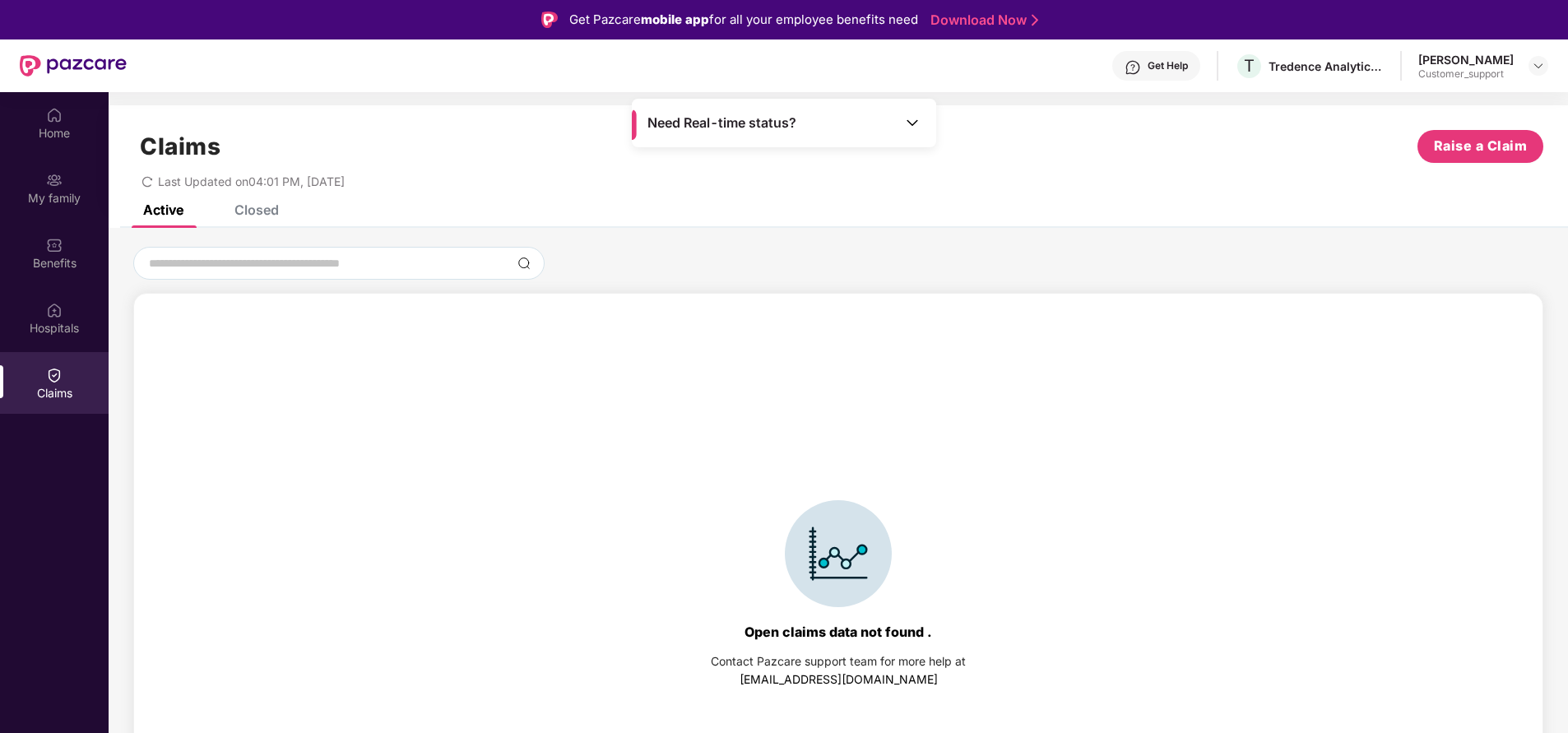
click at [255, 212] on div "Closed" at bounding box center [257, 210] width 44 height 17
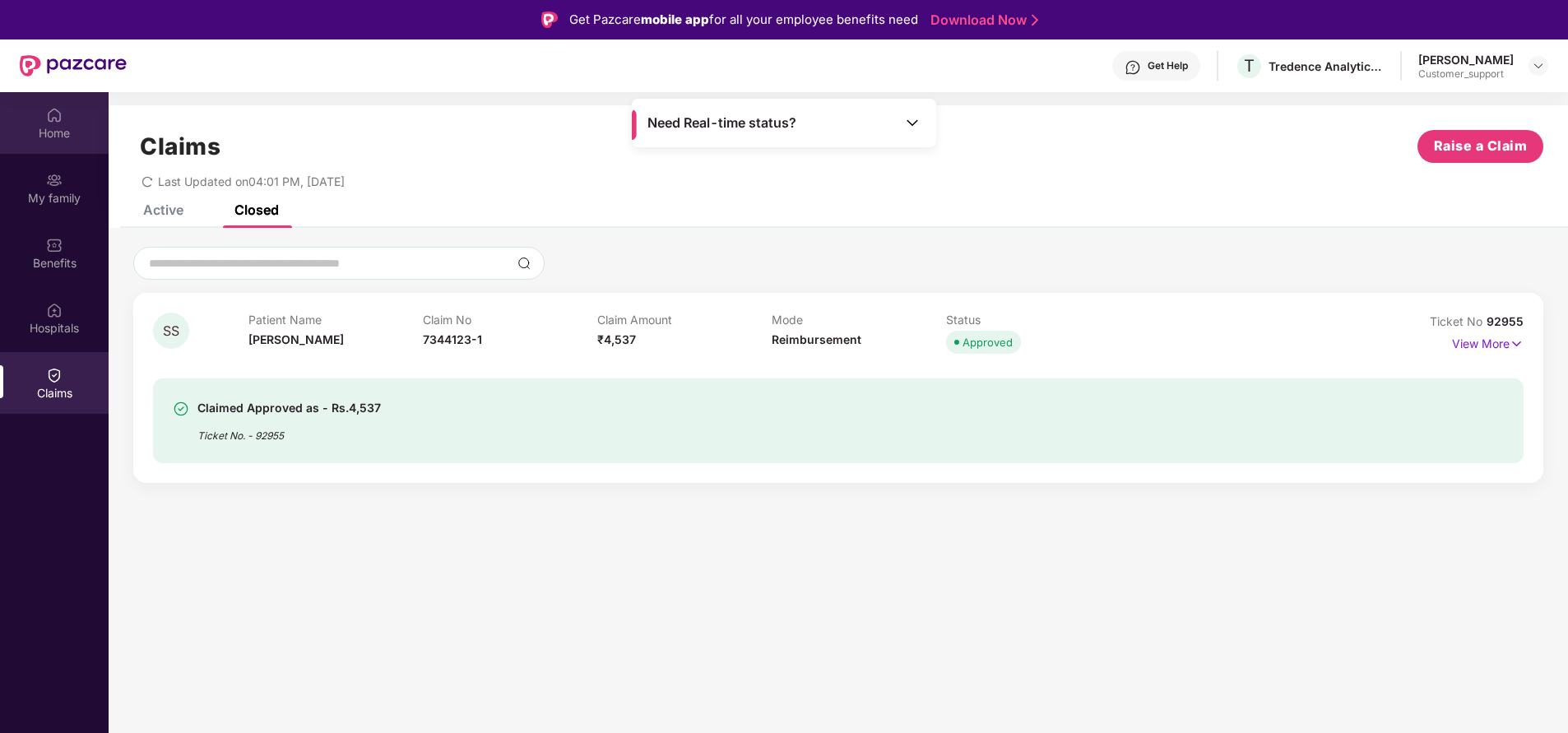
click at [69, 129] on div "Home" at bounding box center [54, 133] width 109 height 17
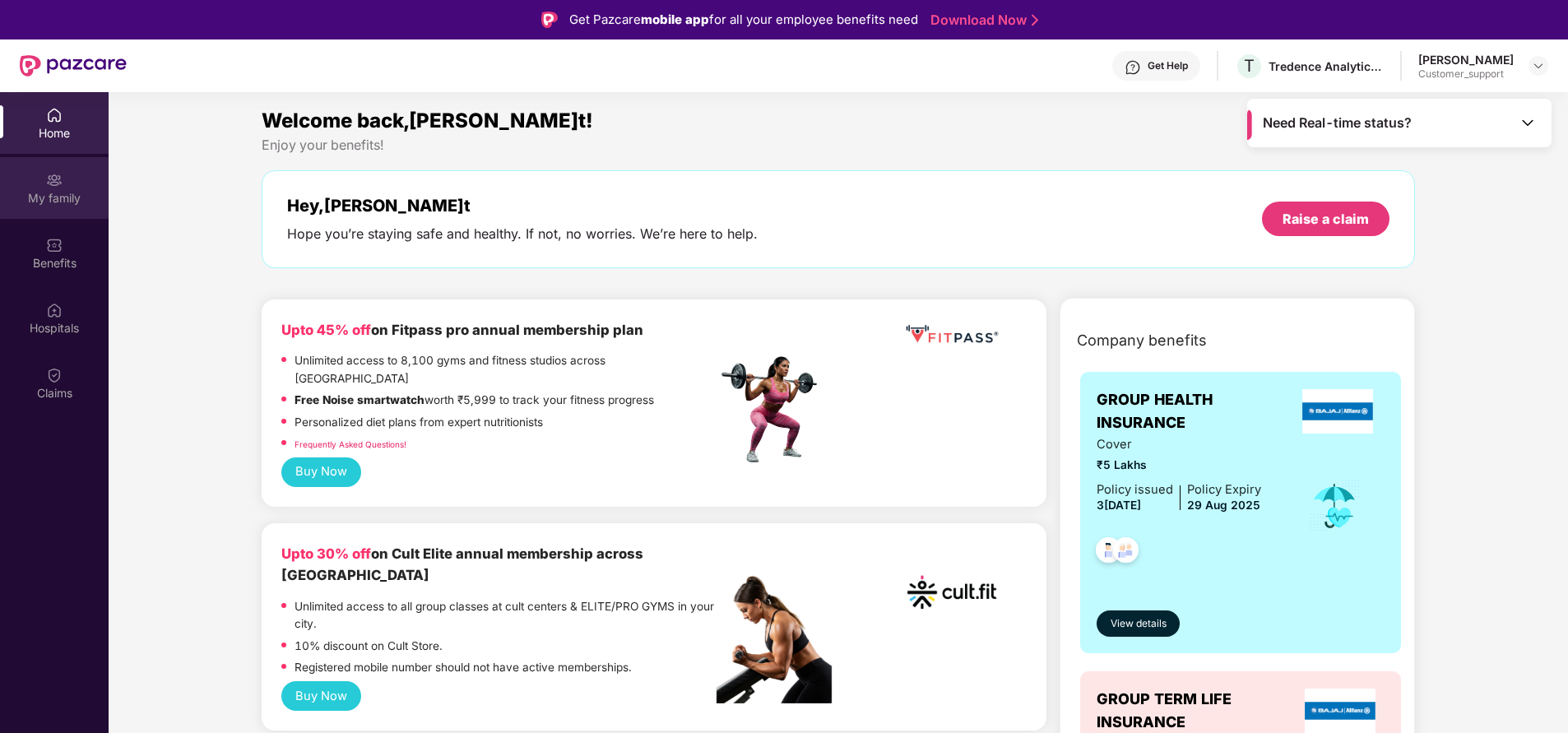
click at [48, 215] on div "My family" at bounding box center [54, 188] width 109 height 62
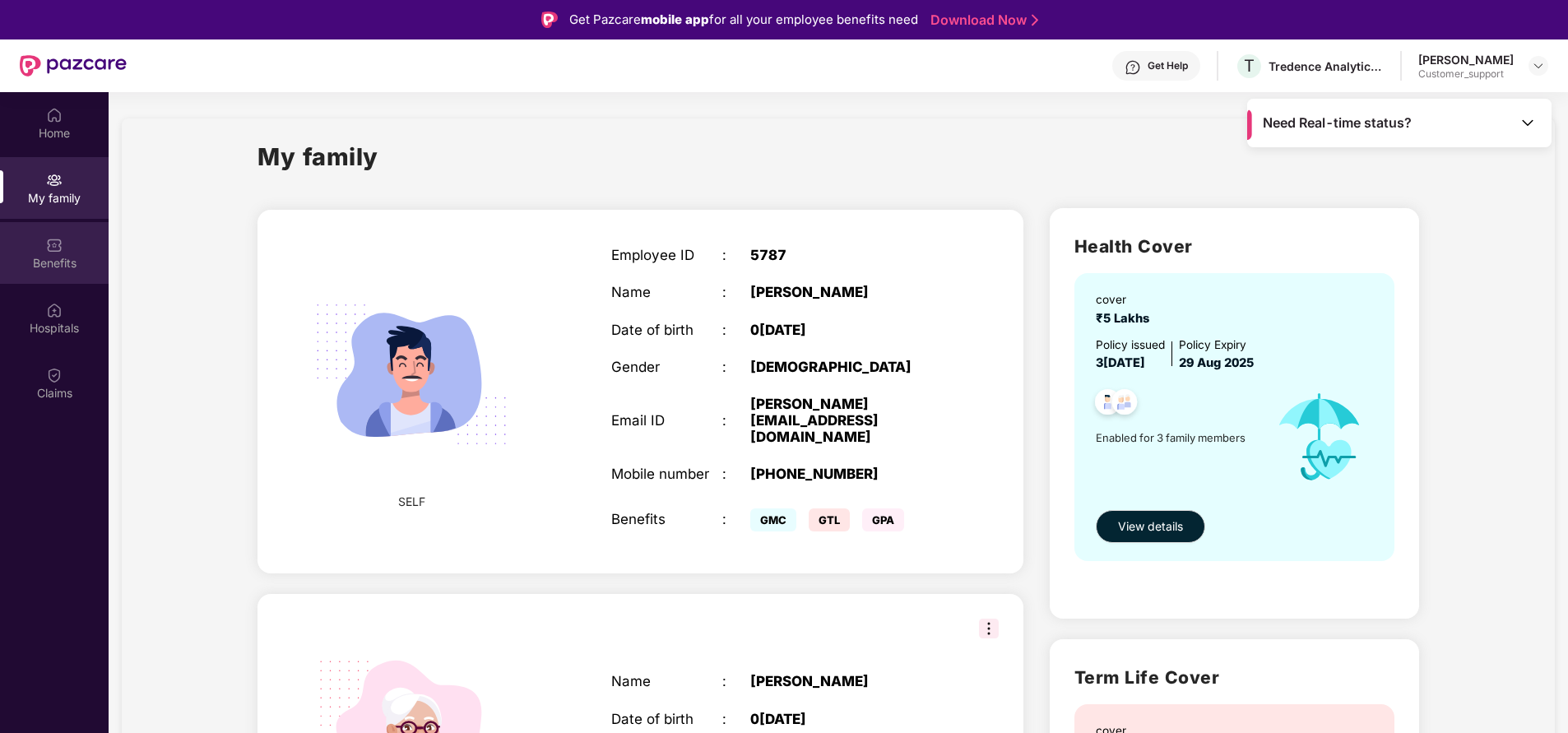
click at [43, 249] on div "Benefits" at bounding box center [54, 253] width 109 height 62
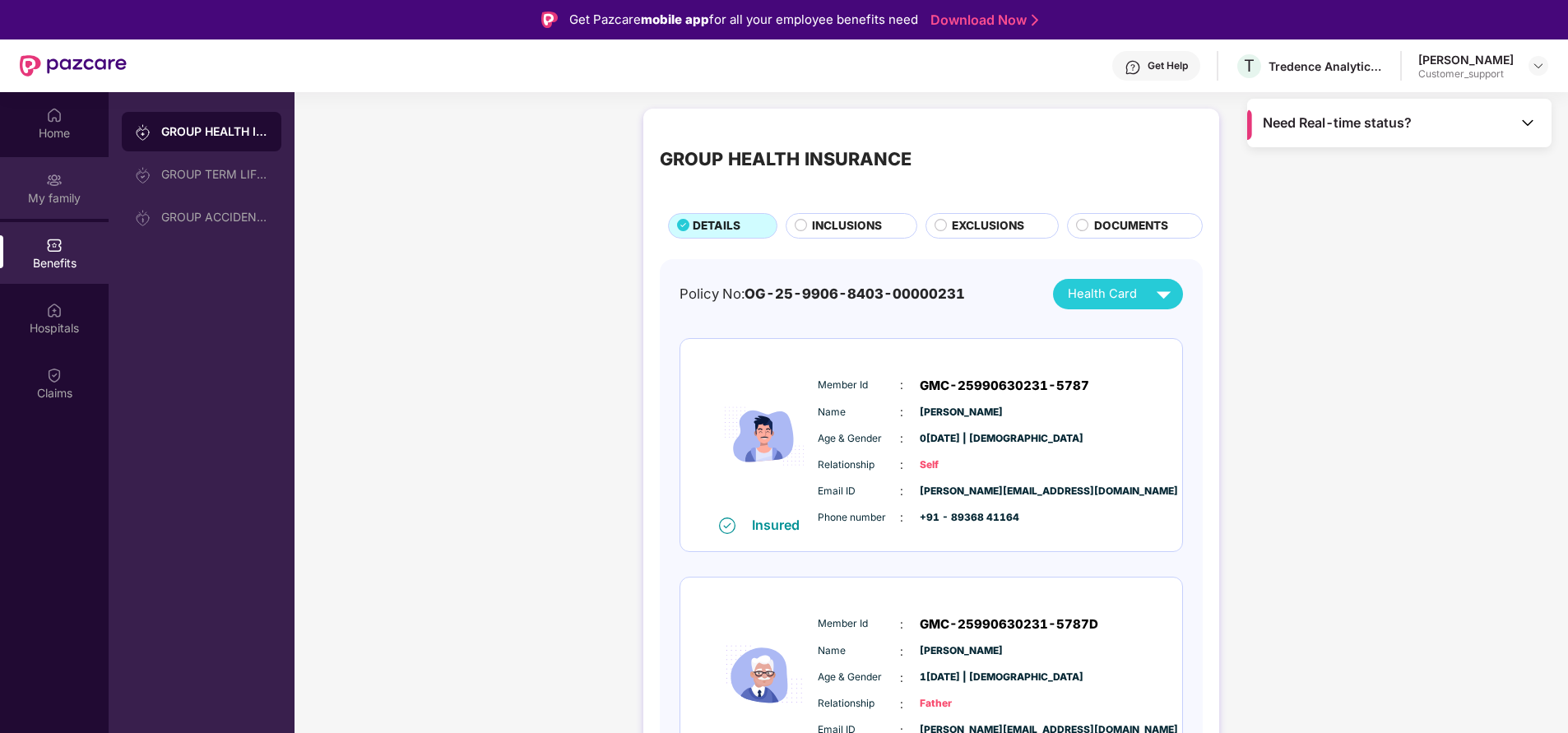
click at [58, 197] on div "My family" at bounding box center [54, 198] width 109 height 17
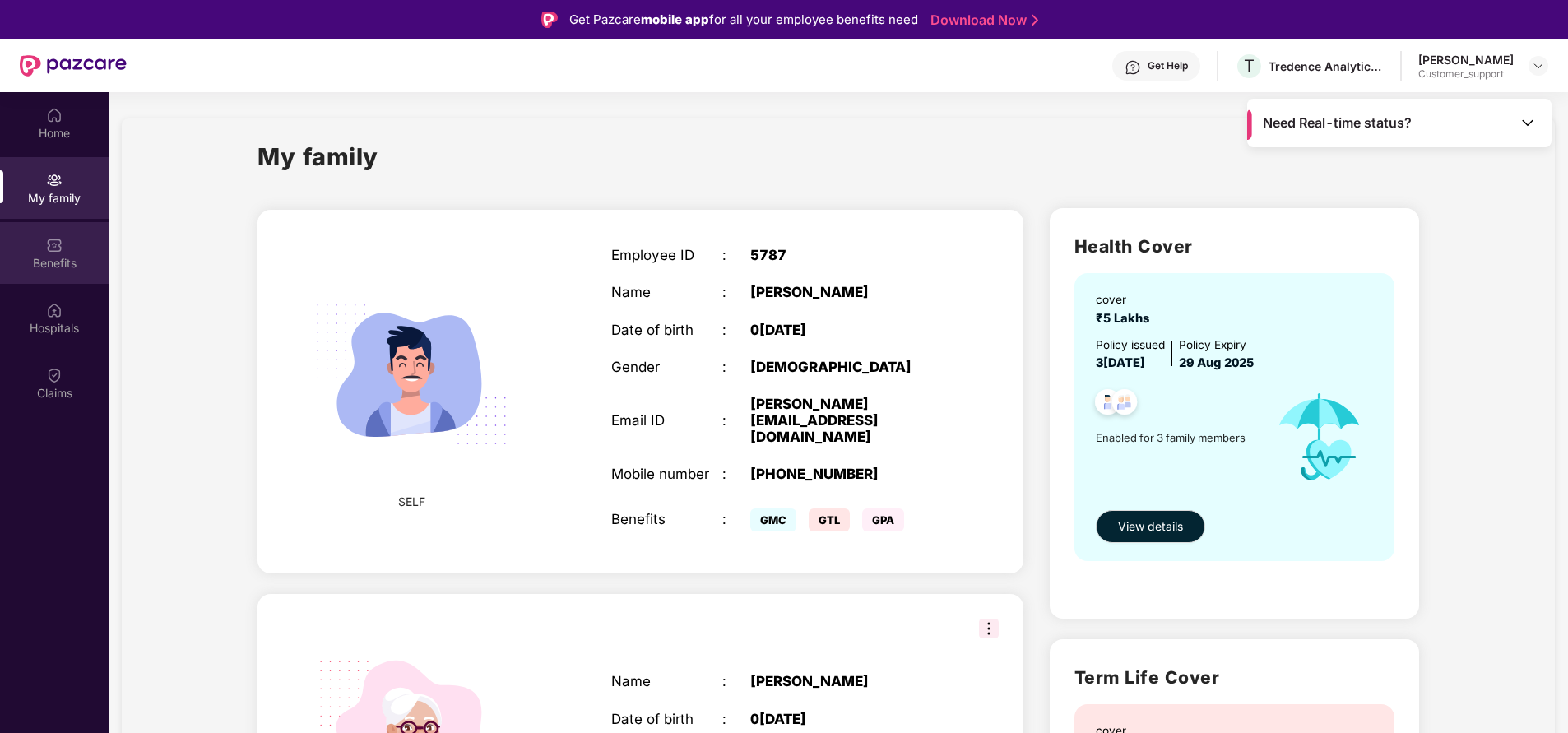
click at [43, 262] on div "Benefits" at bounding box center [54, 263] width 109 height 17
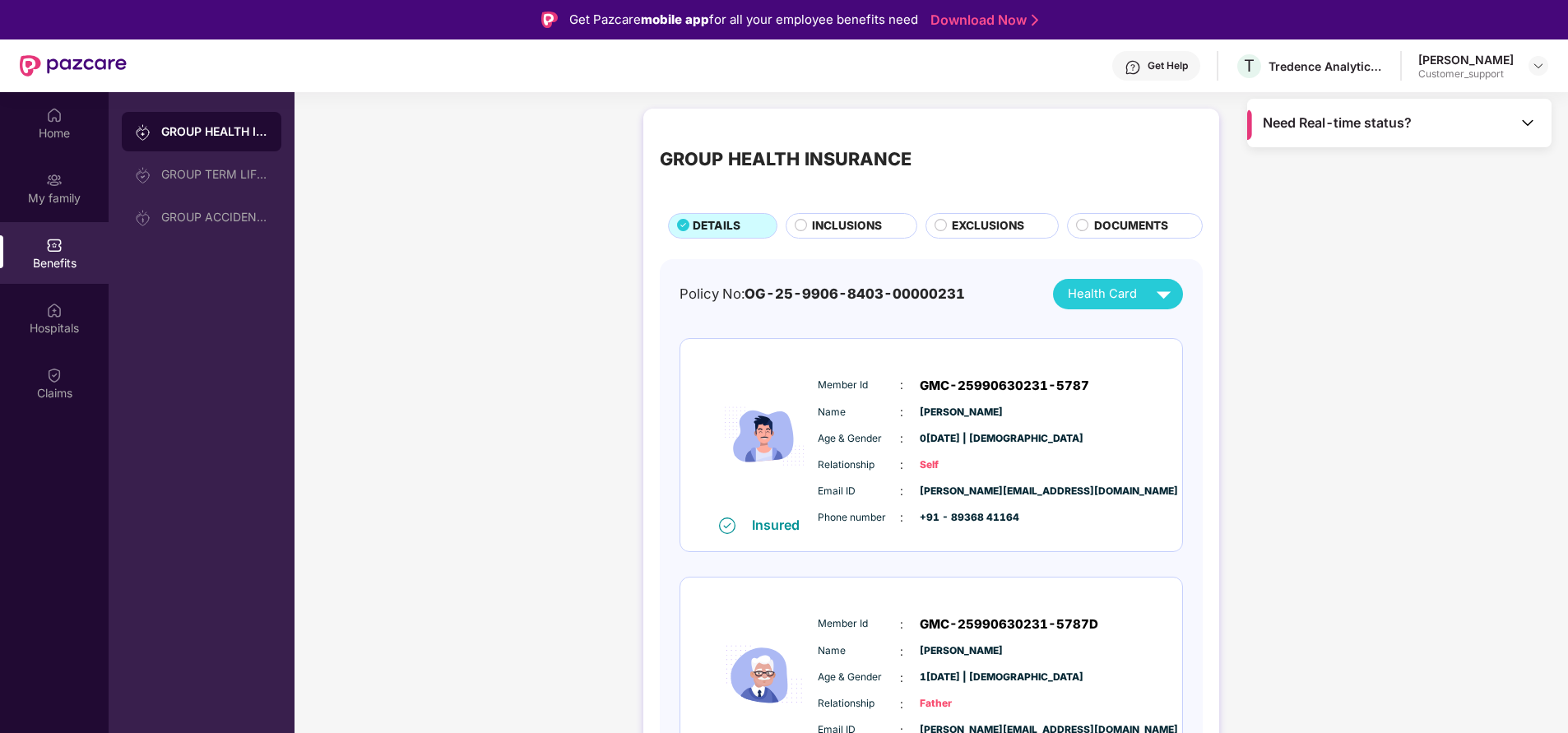
click at [846, 226] on span "INCLUSIONS" at bounding box center [846, 226] width 70 height 18
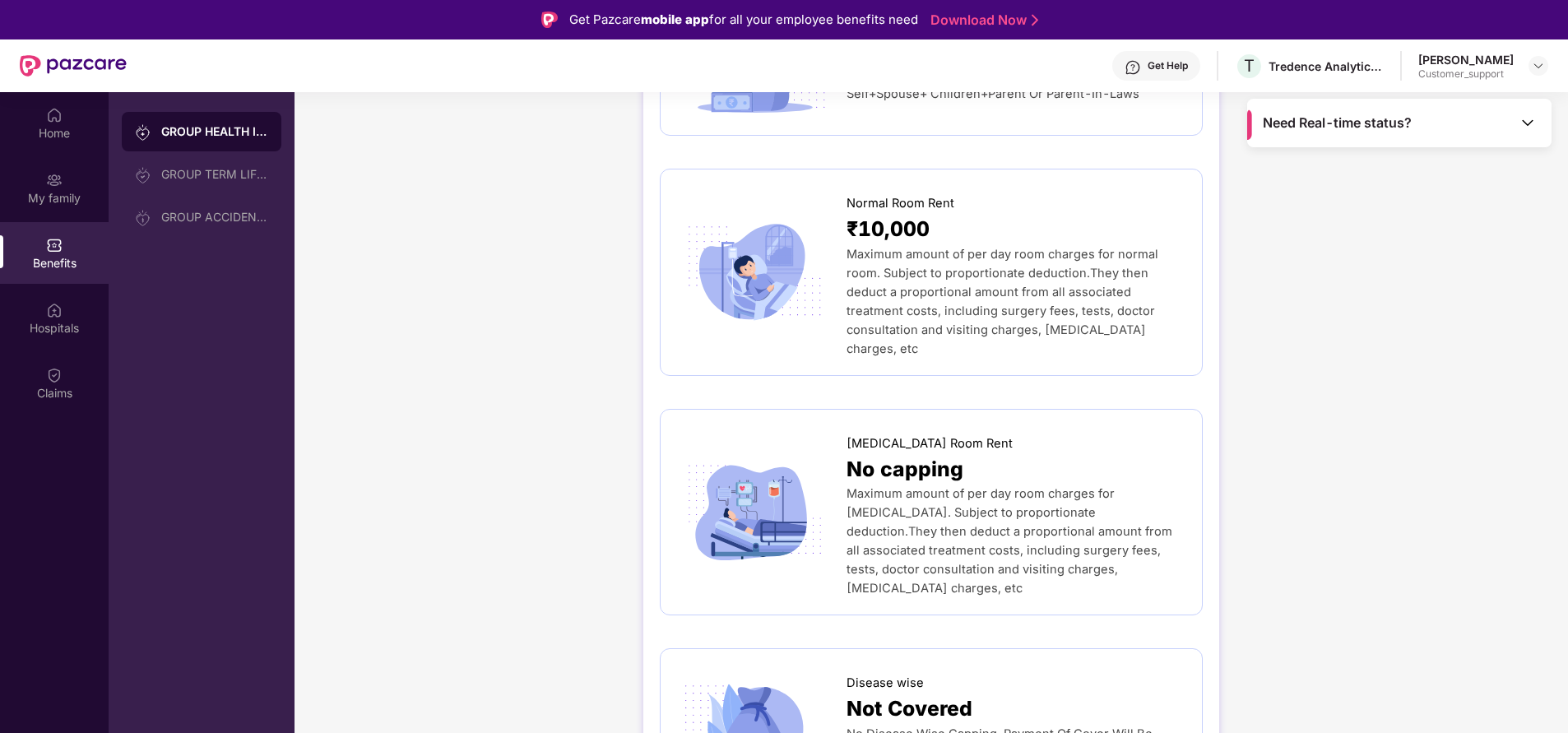
scroll to position [253, 0]
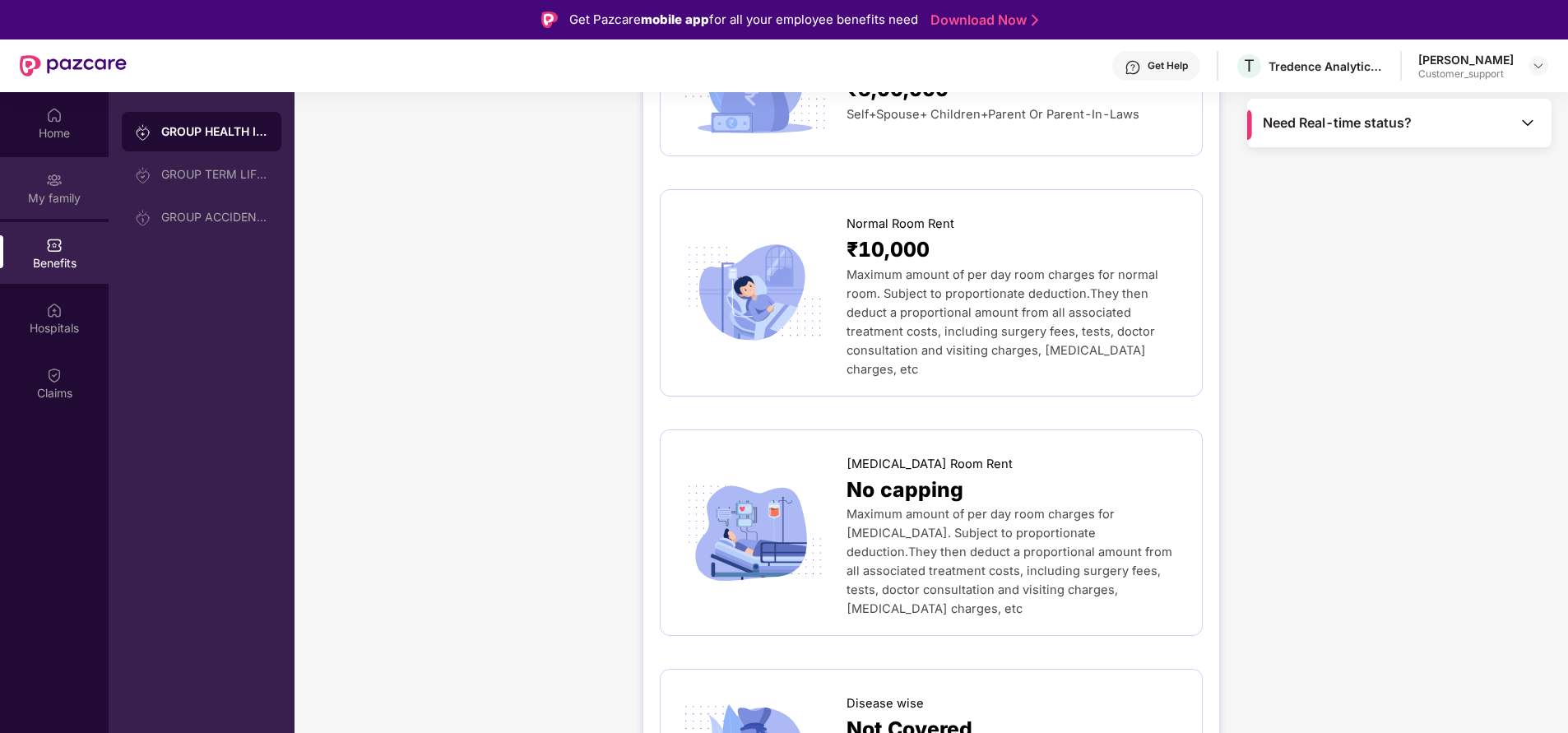
click at [44, 197] on div "My family" at bounding box center [54, 198] width 109 height 17
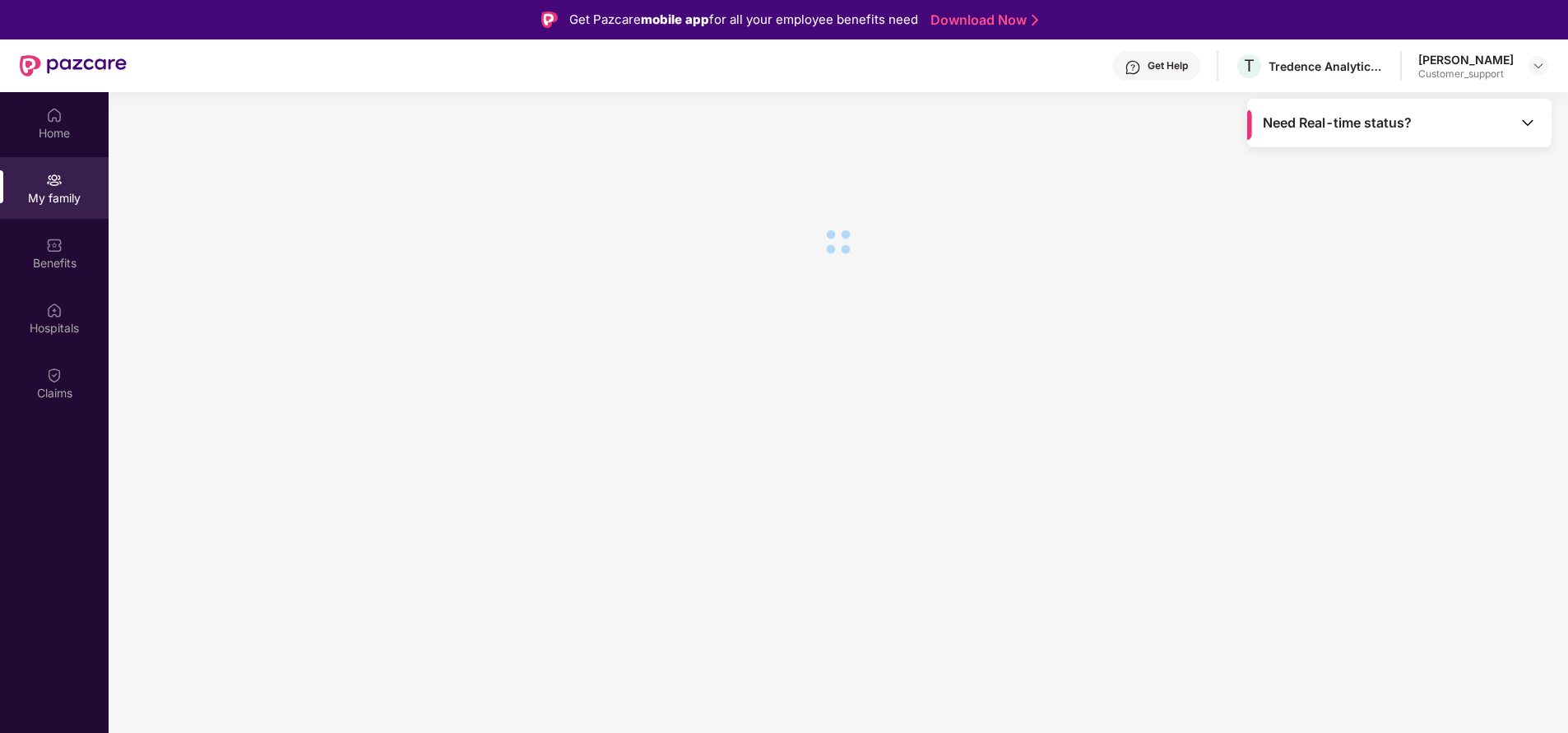
scroll to position [0, 0]
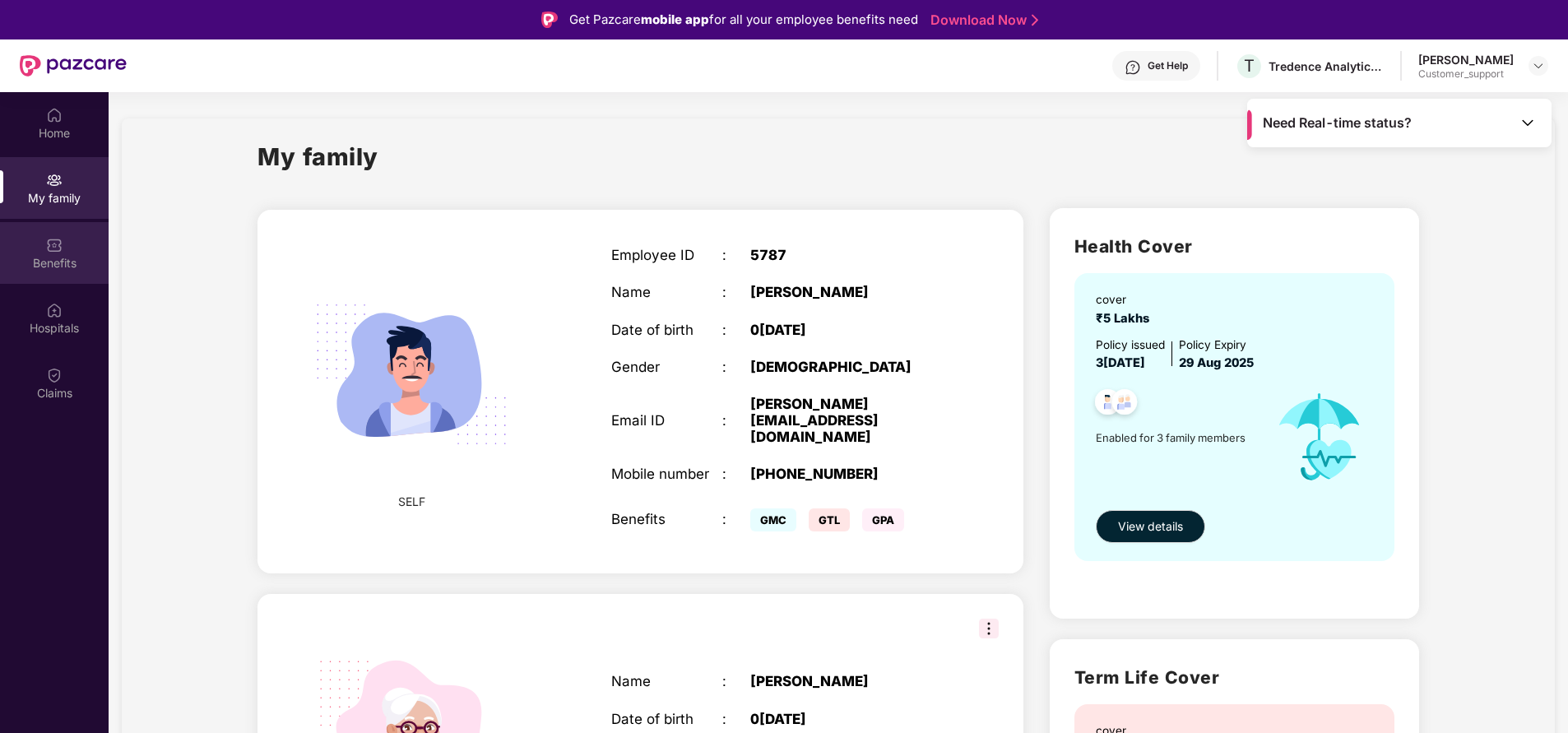
click at [67, 253] on div "Benefits" at bounding box center [54, 253] width 109 height 62
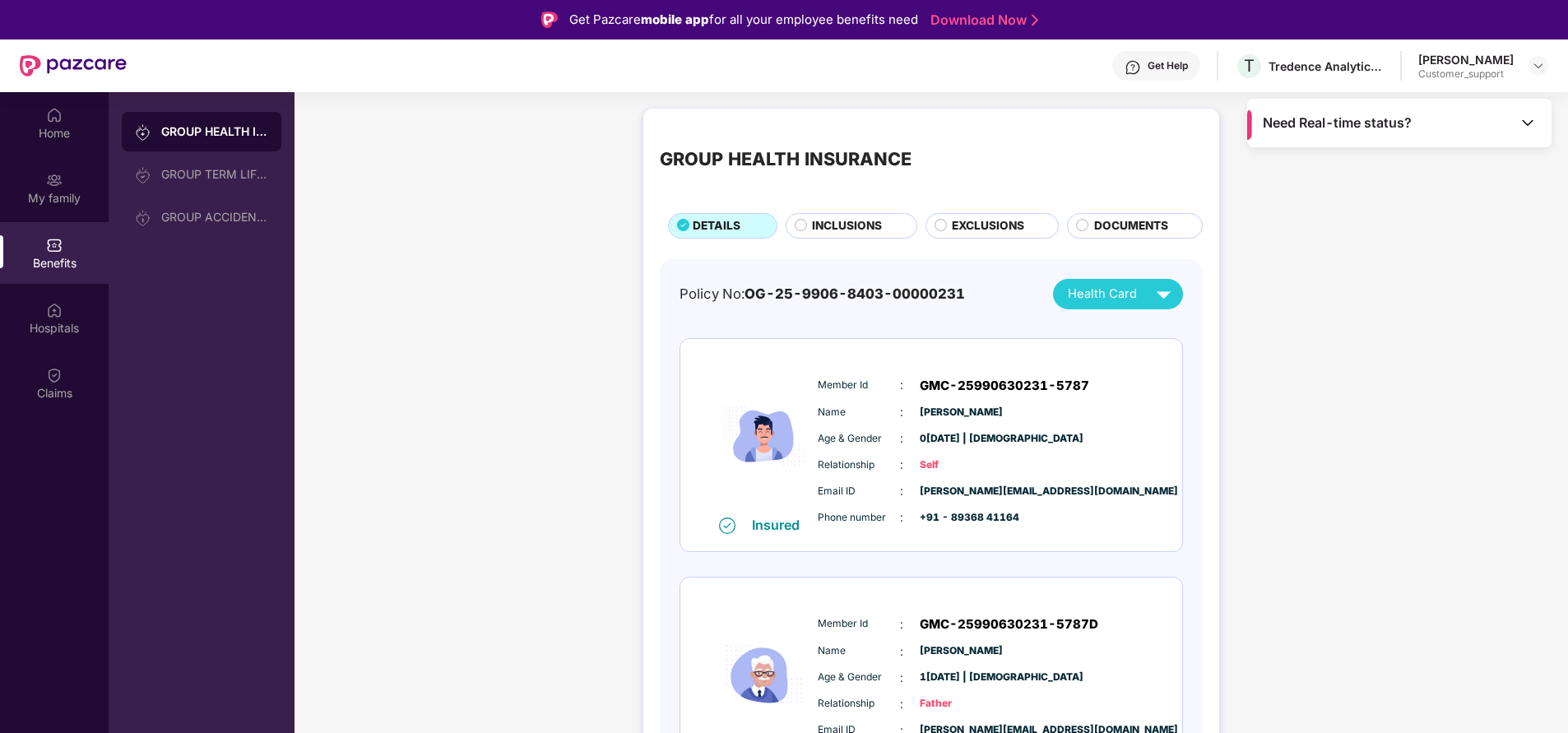
click at [841, 215] on div "INCLUSIONS" at bounding box center [851, 226] width 132 height 25
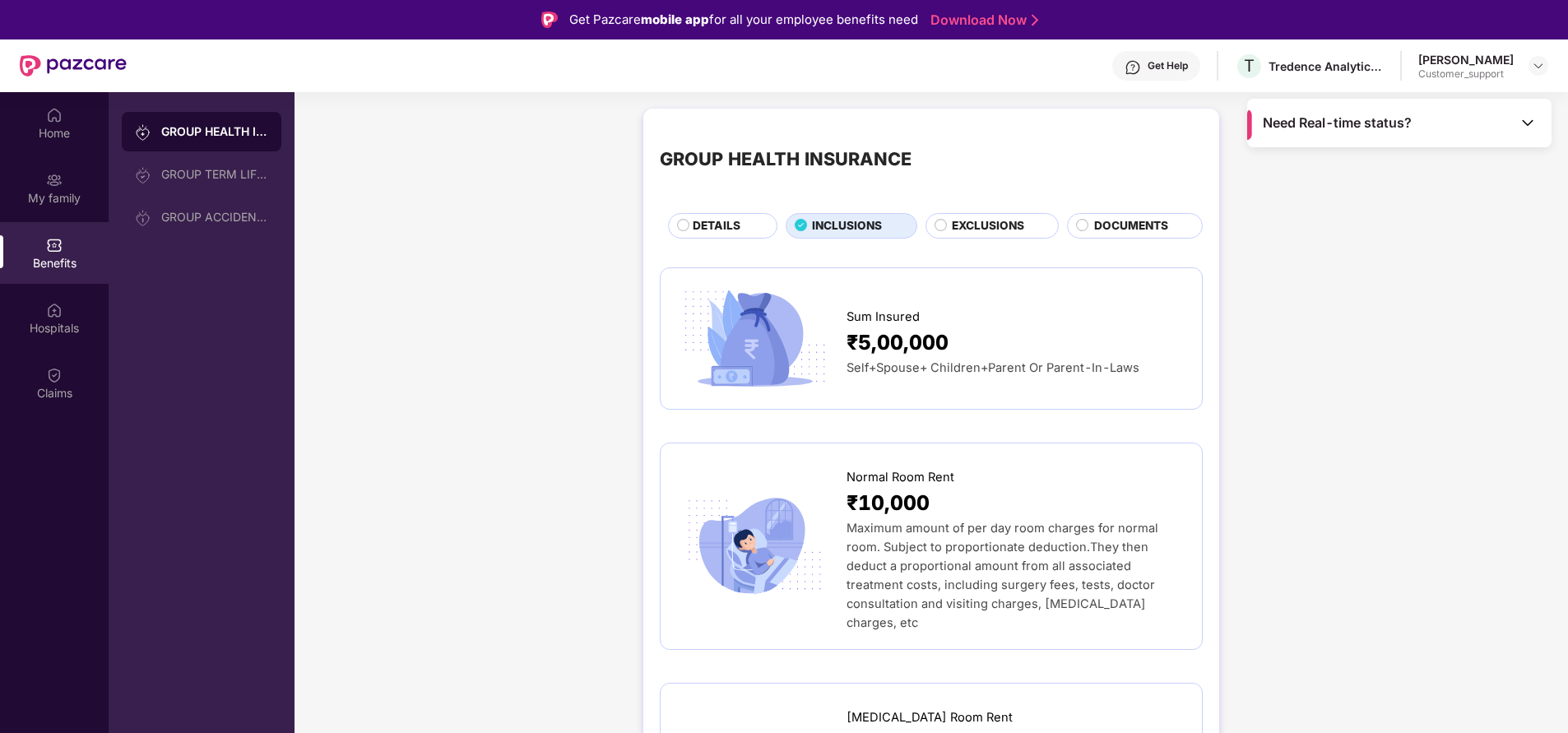
click at [985, 227] on span "EXCLUSIONS" at bounding box center [988, 226] width 73 height 18
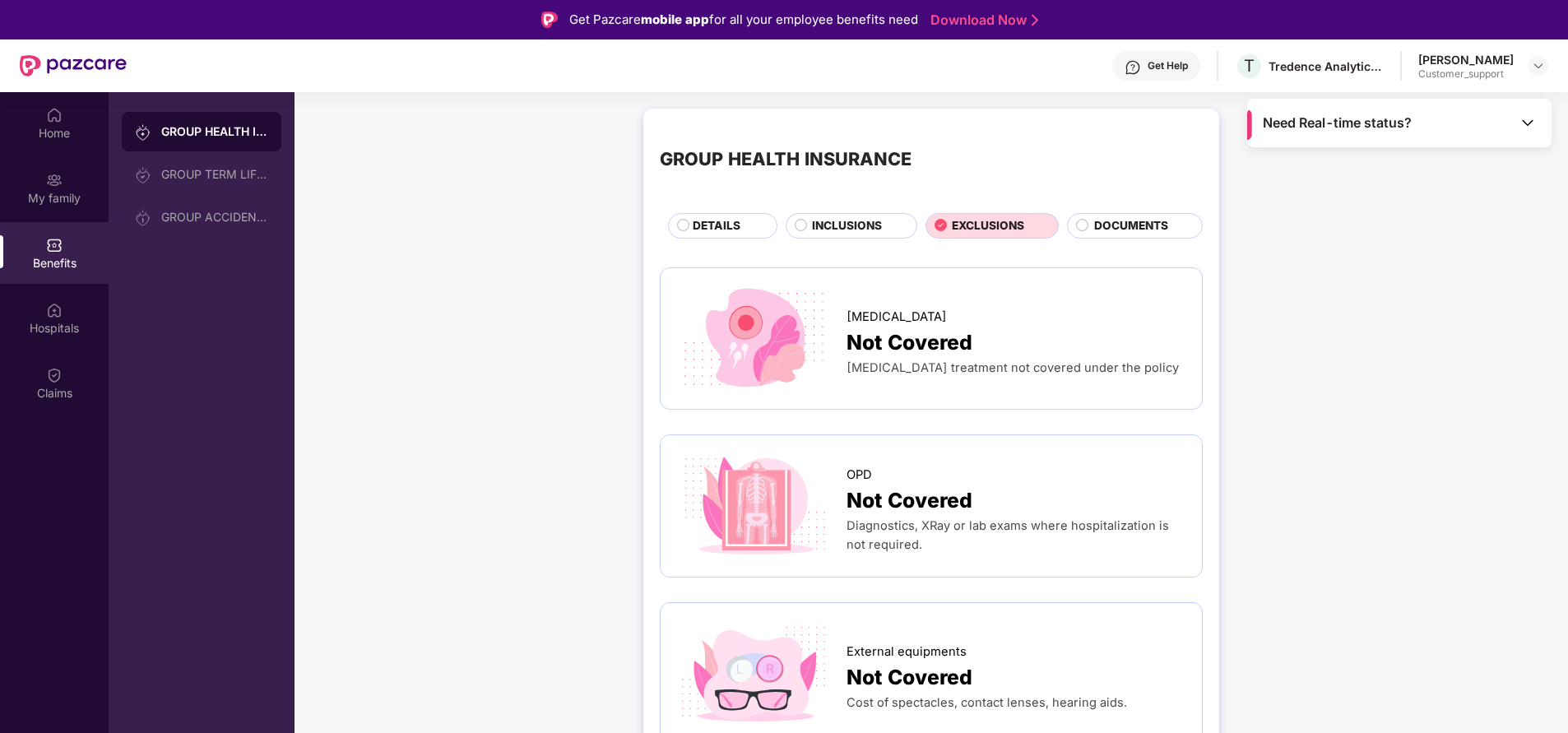
click at [825, 223] on span "INCLUSIONS" at bounding box center [846, 226] width 70 height 18
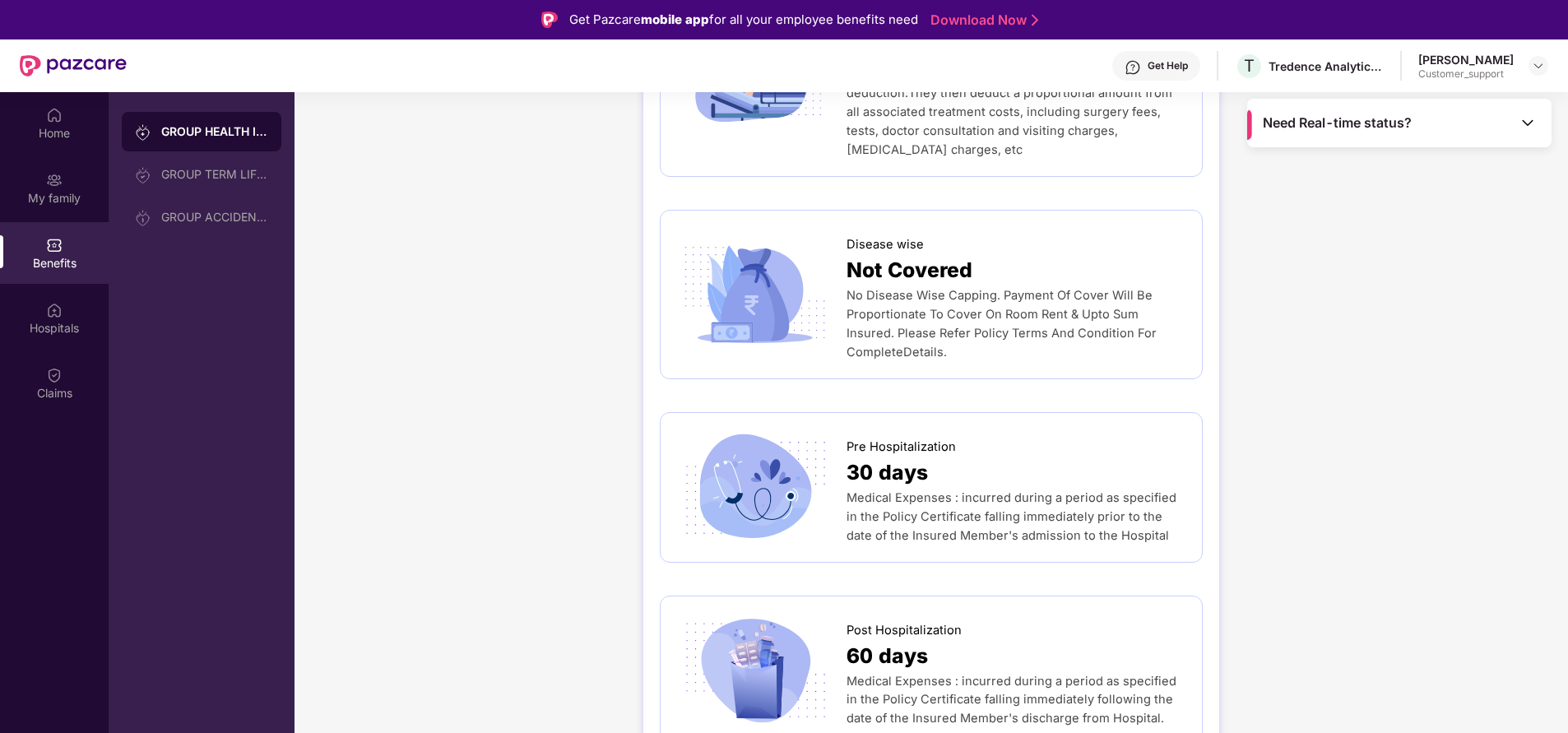
scroll to position [955, 0]
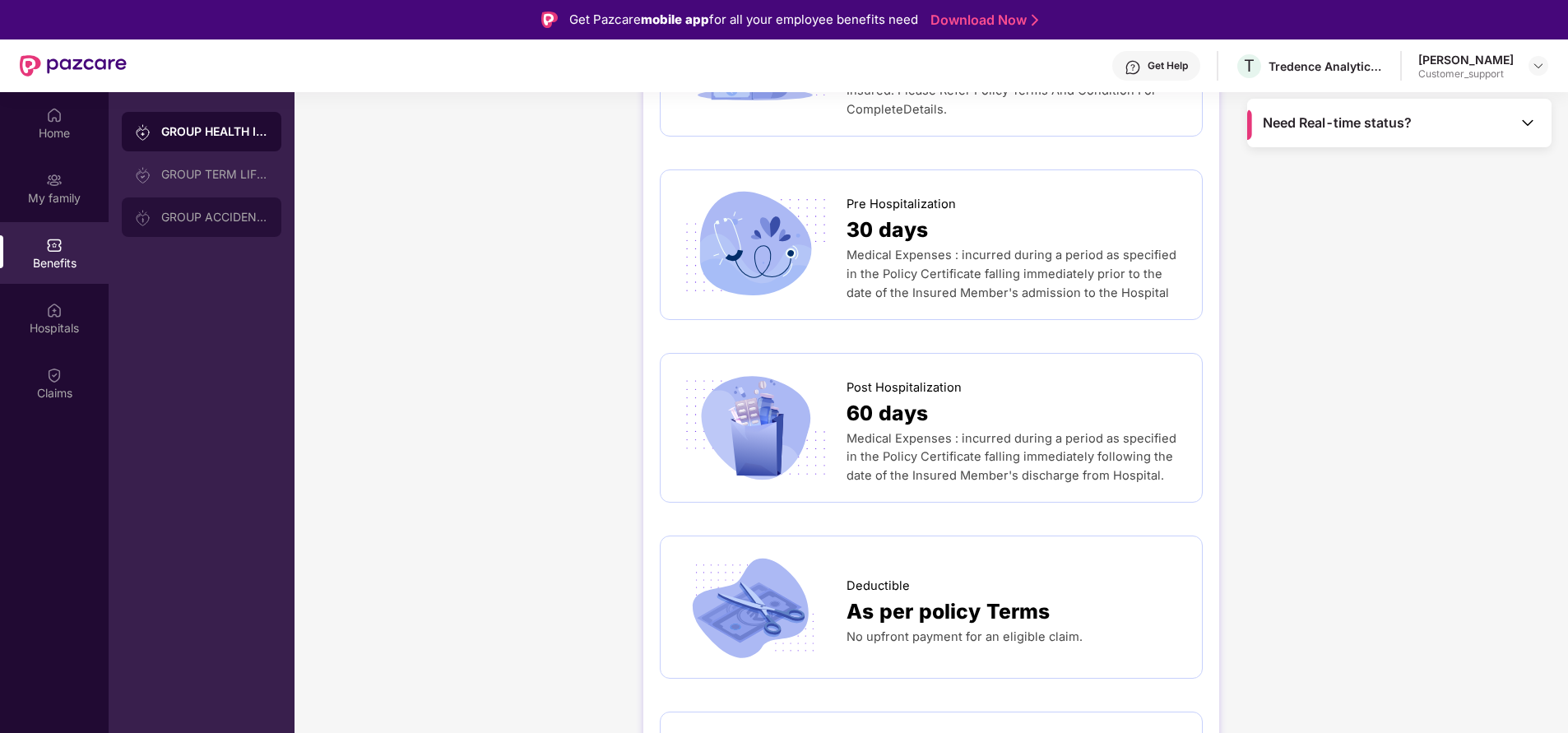
click at [198, 215] on div "GROUP ACCIDENTAL INSURANCE" at bounding box center [214, 217] width 107 height 13
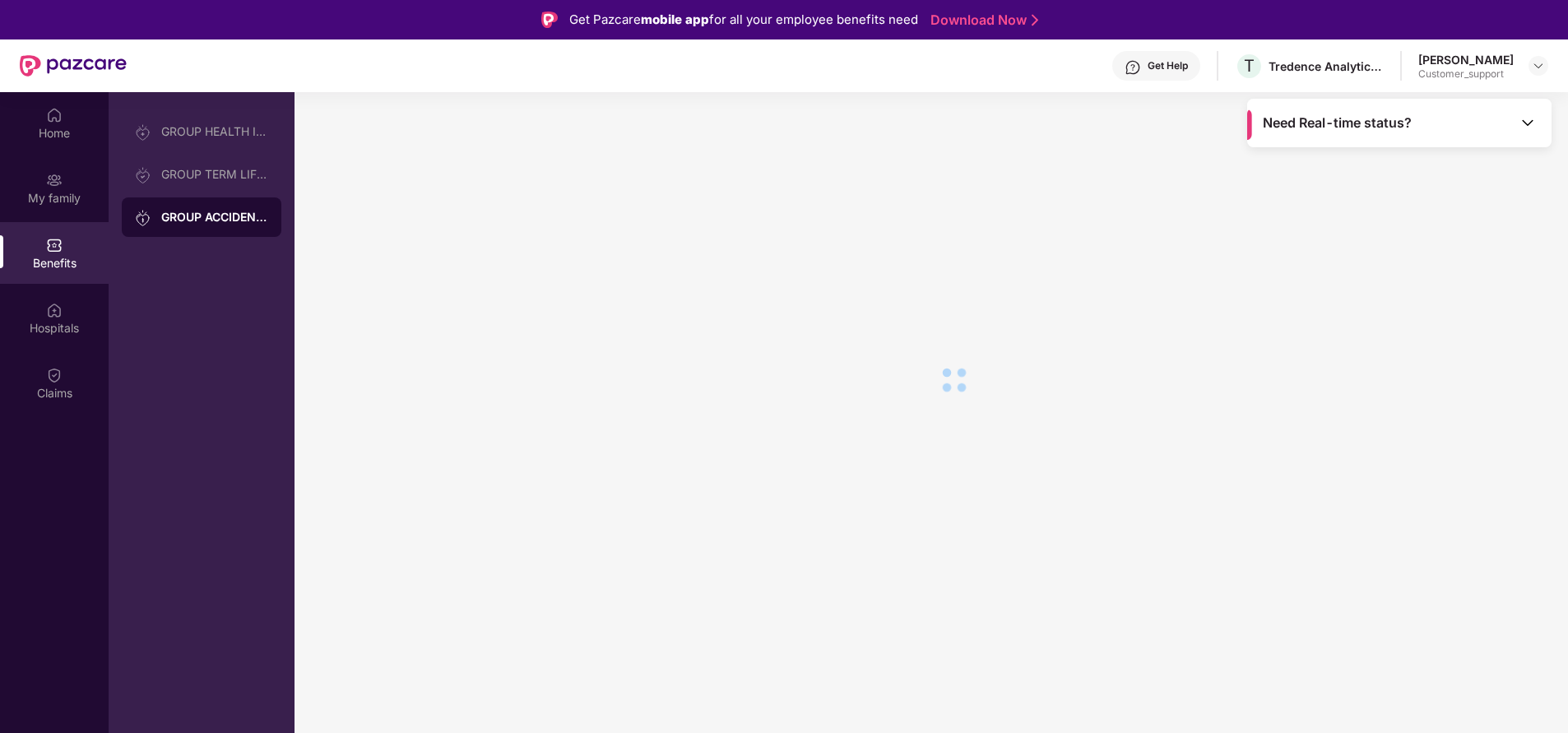
scroll to position [0, 0]
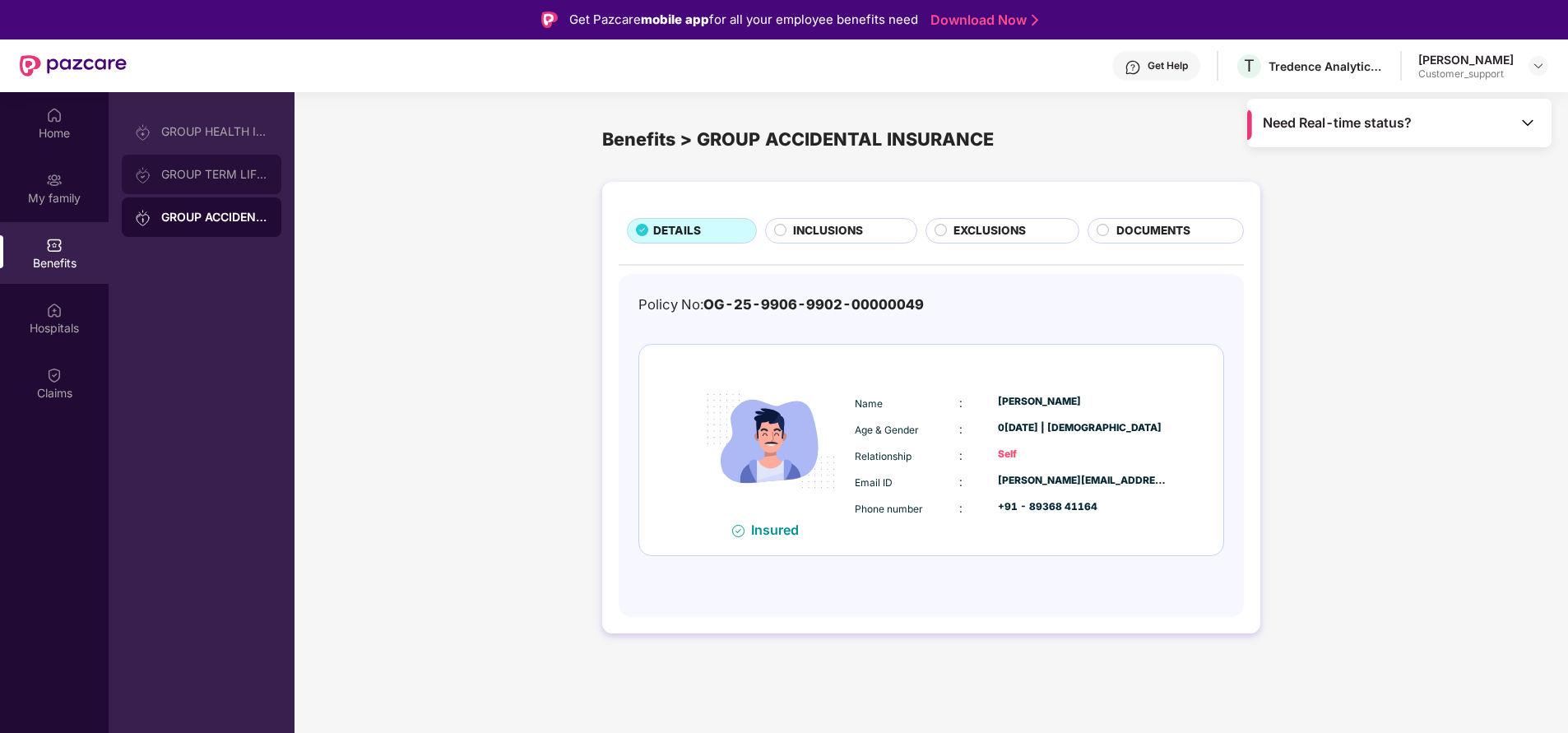
click at [233, 174] on div "GROUP TERM LIFE INSURANCE" at bounding box center [214, 174] width 107 height 13
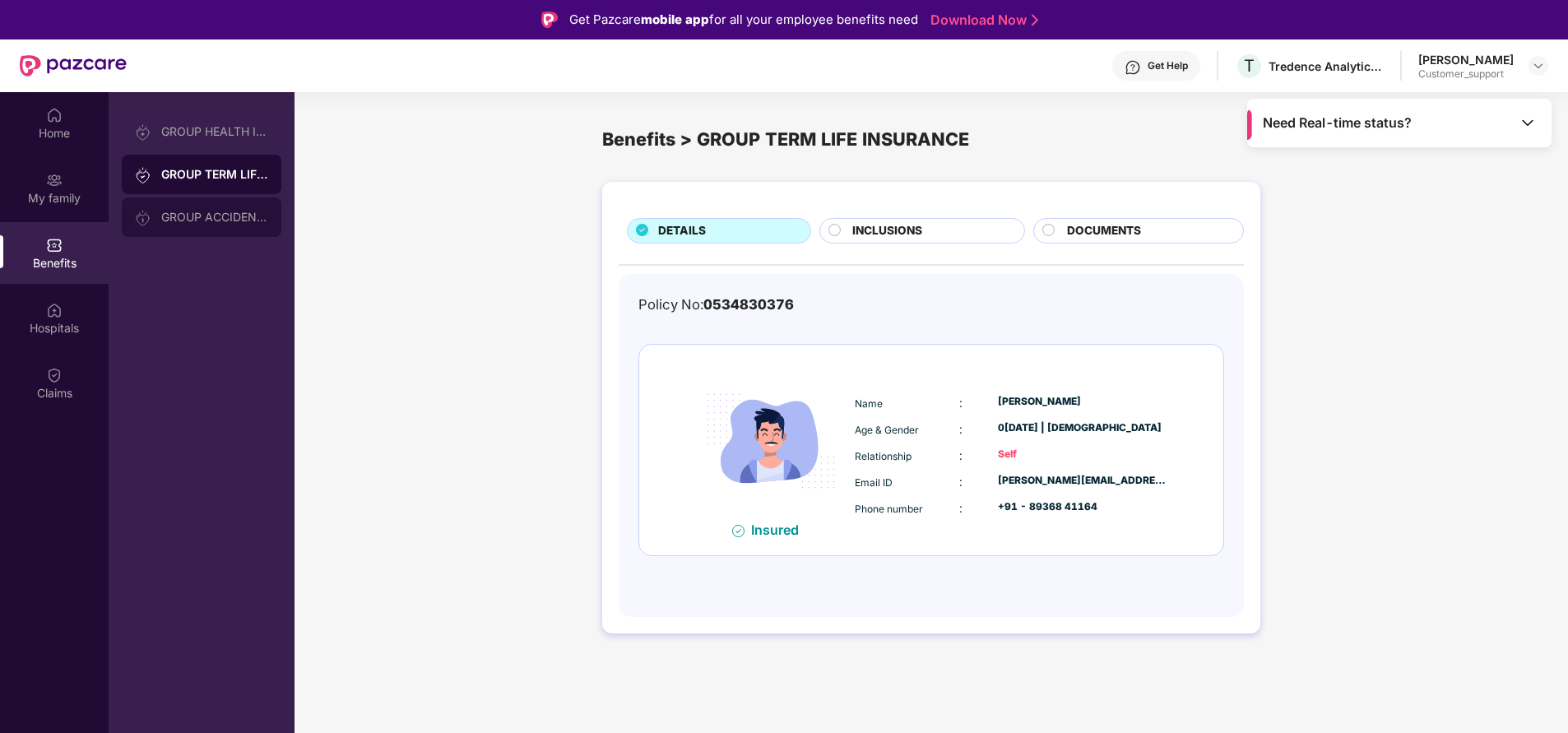
click at [219, 217] on div "GROUP ACCIDENTAL INSURANCE" at bounding box center [214, 217] width 107 height 13
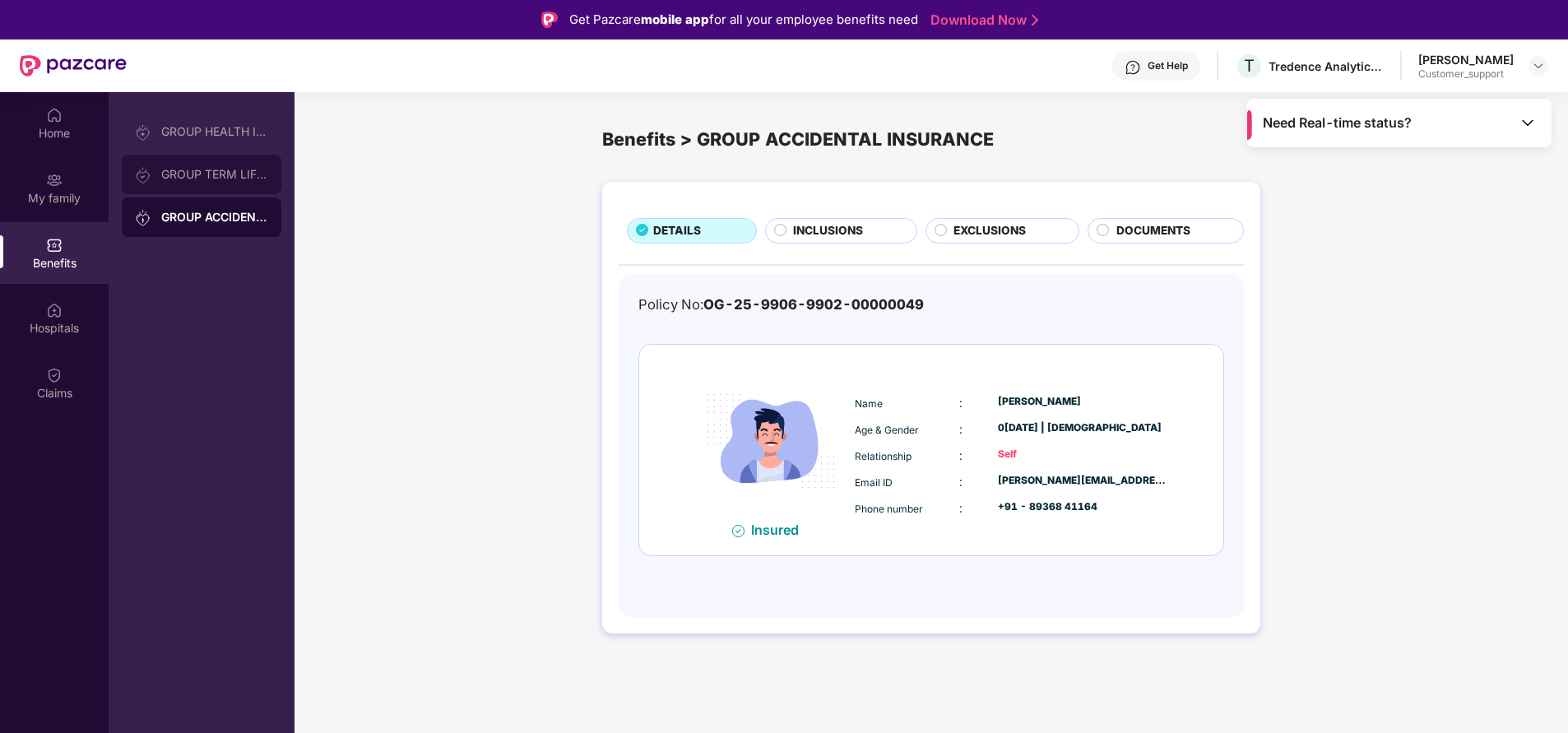
click at [243, 178] on div "GROUP TERM LIFE INSURANCE" at bounding box center [214, 174] width 107 height 13
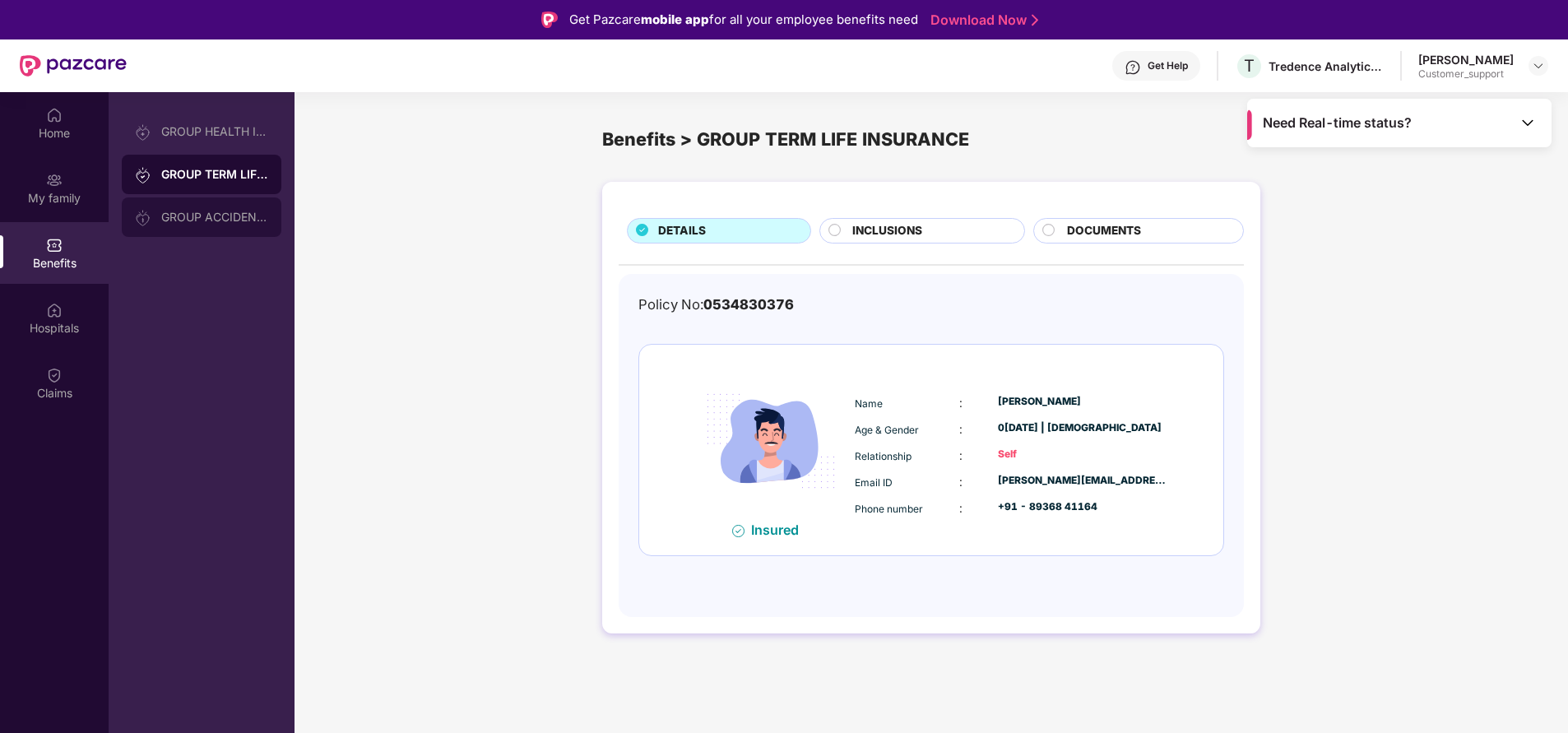
click at [234, 228] on div "GROUP ACCIDENTAL INSURANCE" at bounding box center [202, 217] width 159 height 40
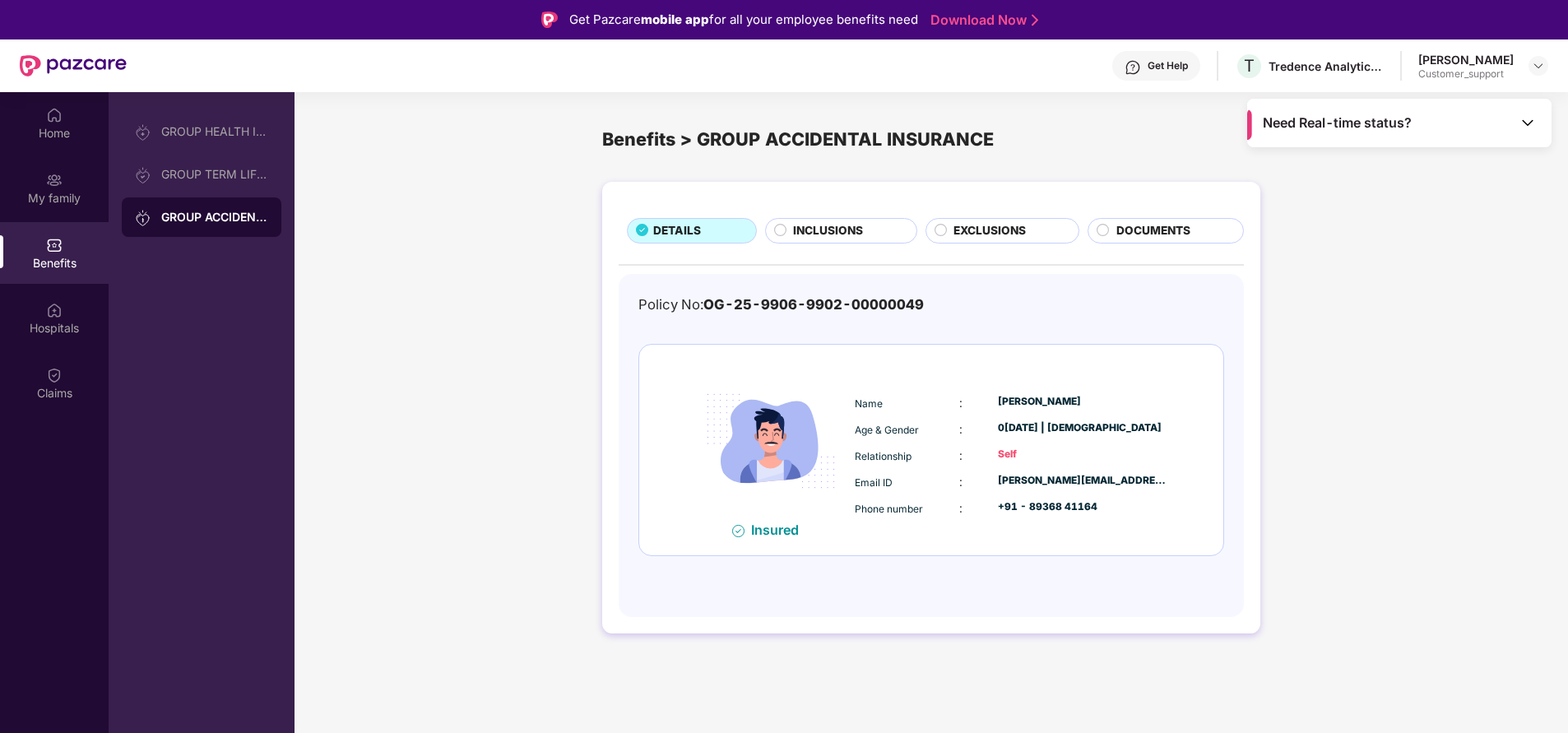
click at [1352, 123] on span "Need Real-time status?" at bounding box center [1337, 123] width 149 height 18
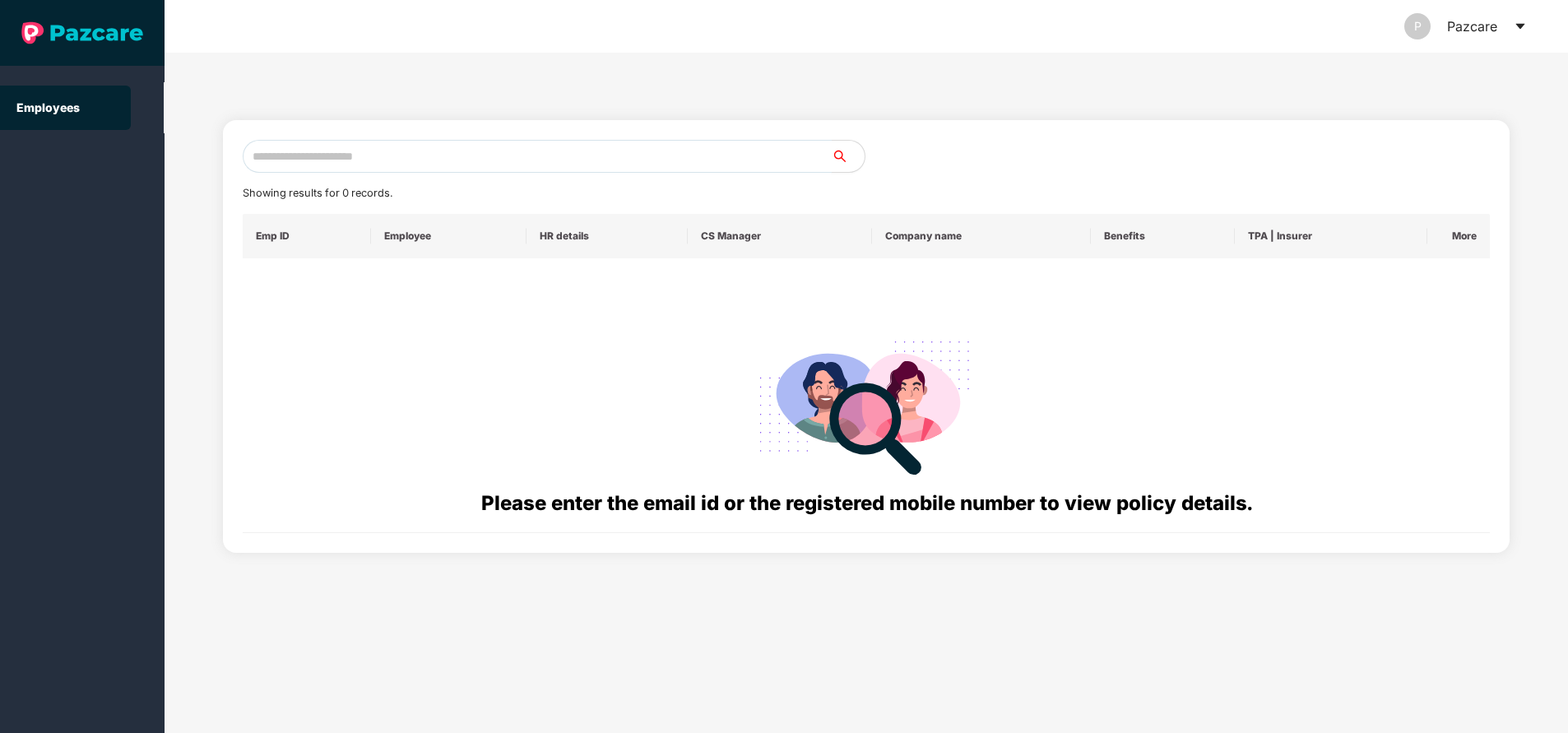
click at [416, 150] on input "text" at bounding box center [537, 156] width 589 height 33
paste input "**********"
click at [386, 161] on input "**********" at bounding box center [537, 156] width 589 height 33
type input "*"
click at [386, 161] on input "text" at bounding box center [537, 156] width 589 height 33
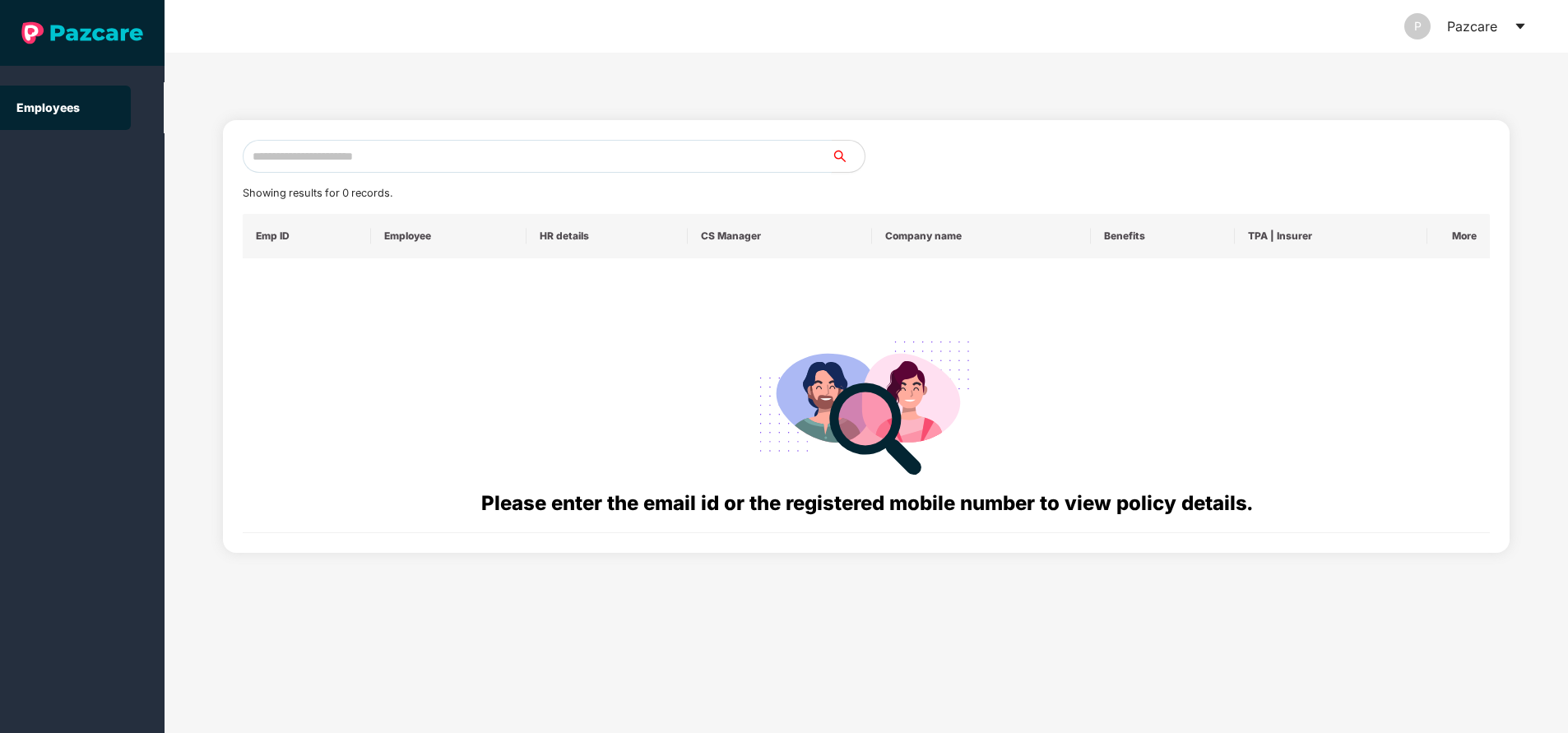
click at [386, 161] on input "text" at bounding box center [537, 156] width 589 height 33
type input "*"
type input "**********"
paste input "**********"
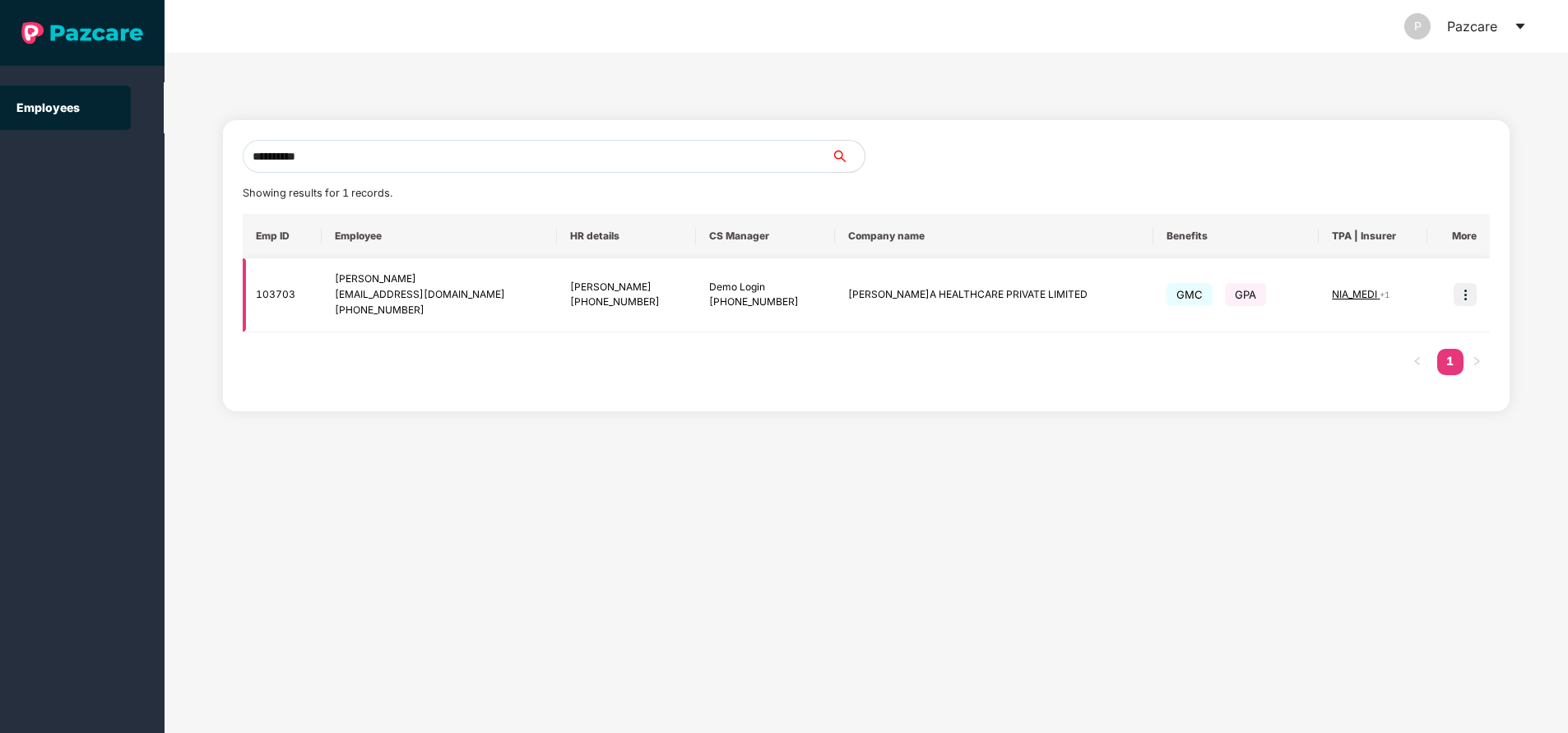
type input "**********"
click at [1466, 293] on img at bounding box center [1465, 295] width 23 height 23
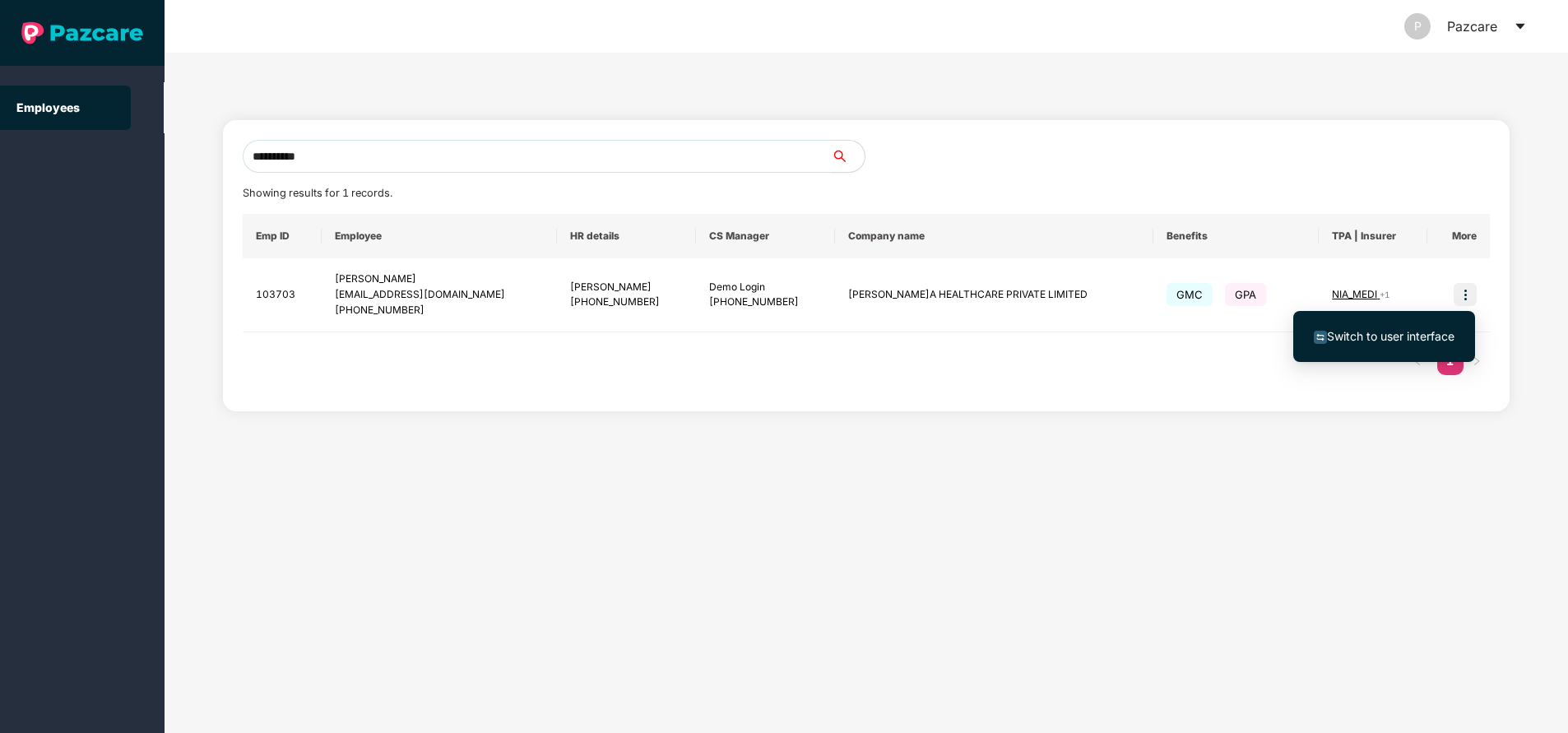
click at [1333, 340] on span "Switch to user interface" at bounding box center [1391, 336] width 127 height 14
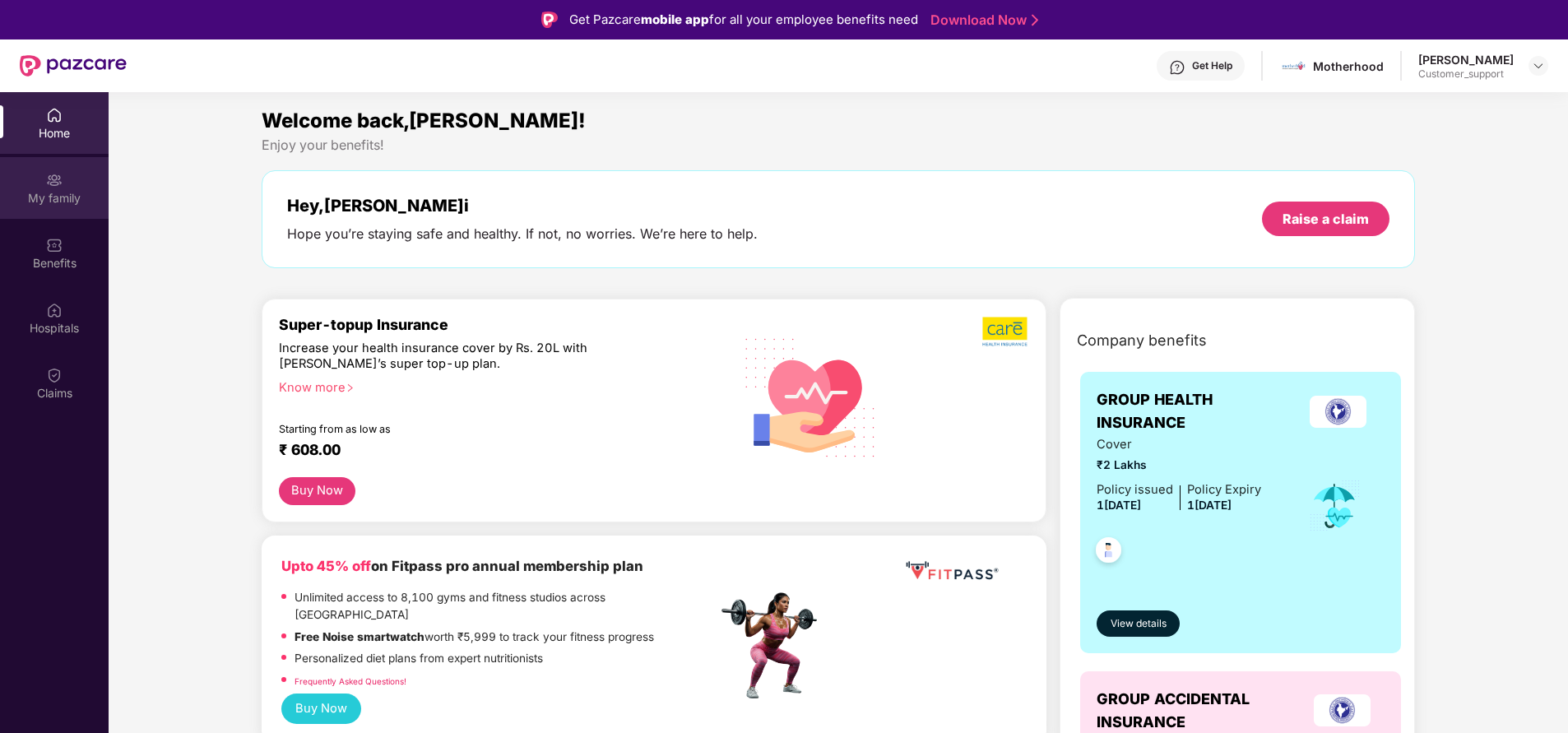
click at [73, 188] on div "My family" at bounding box center [54, 188] width 109 height 62
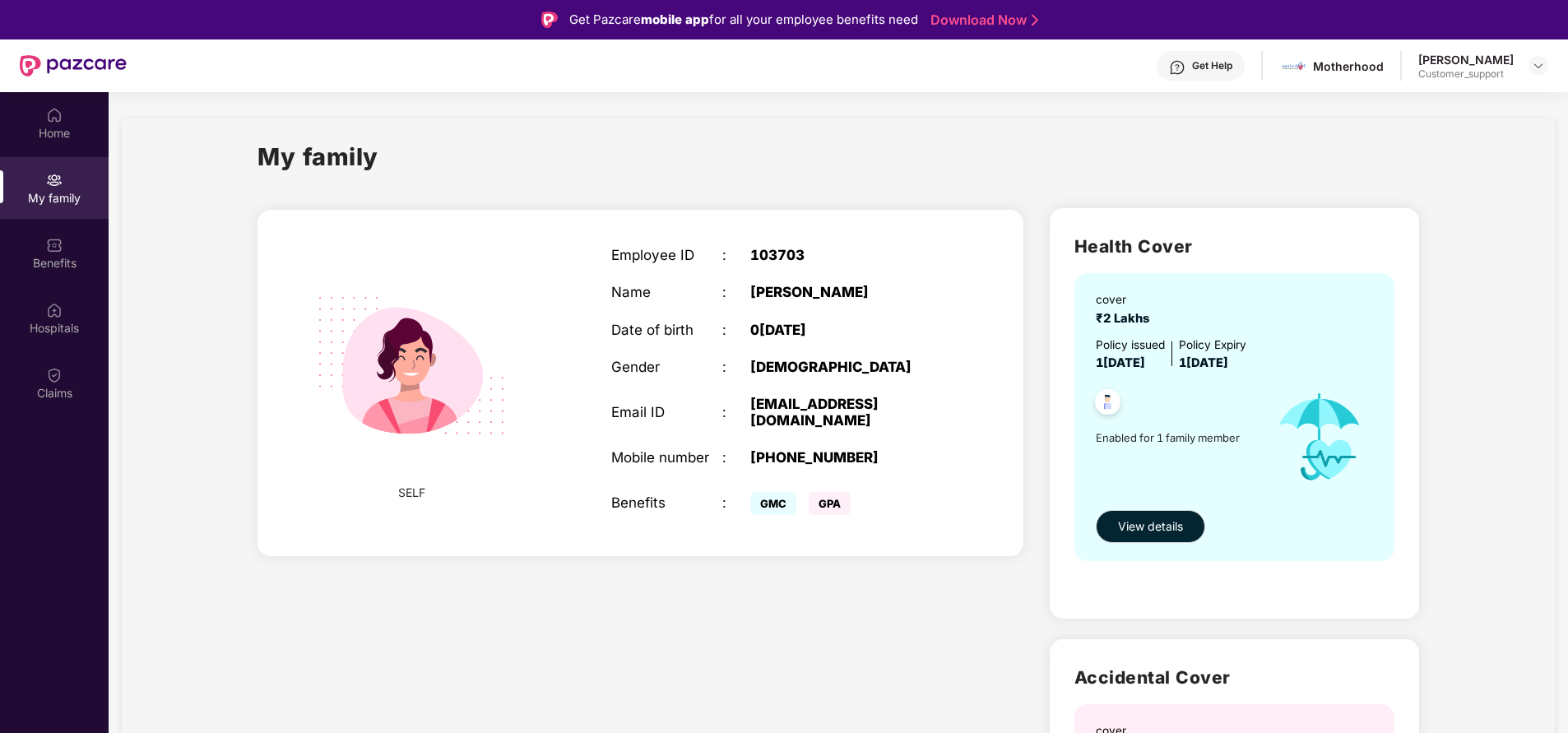
click at [789, 449] on div "+918954310011" at bounding box center [846, 457] width 194 height 17
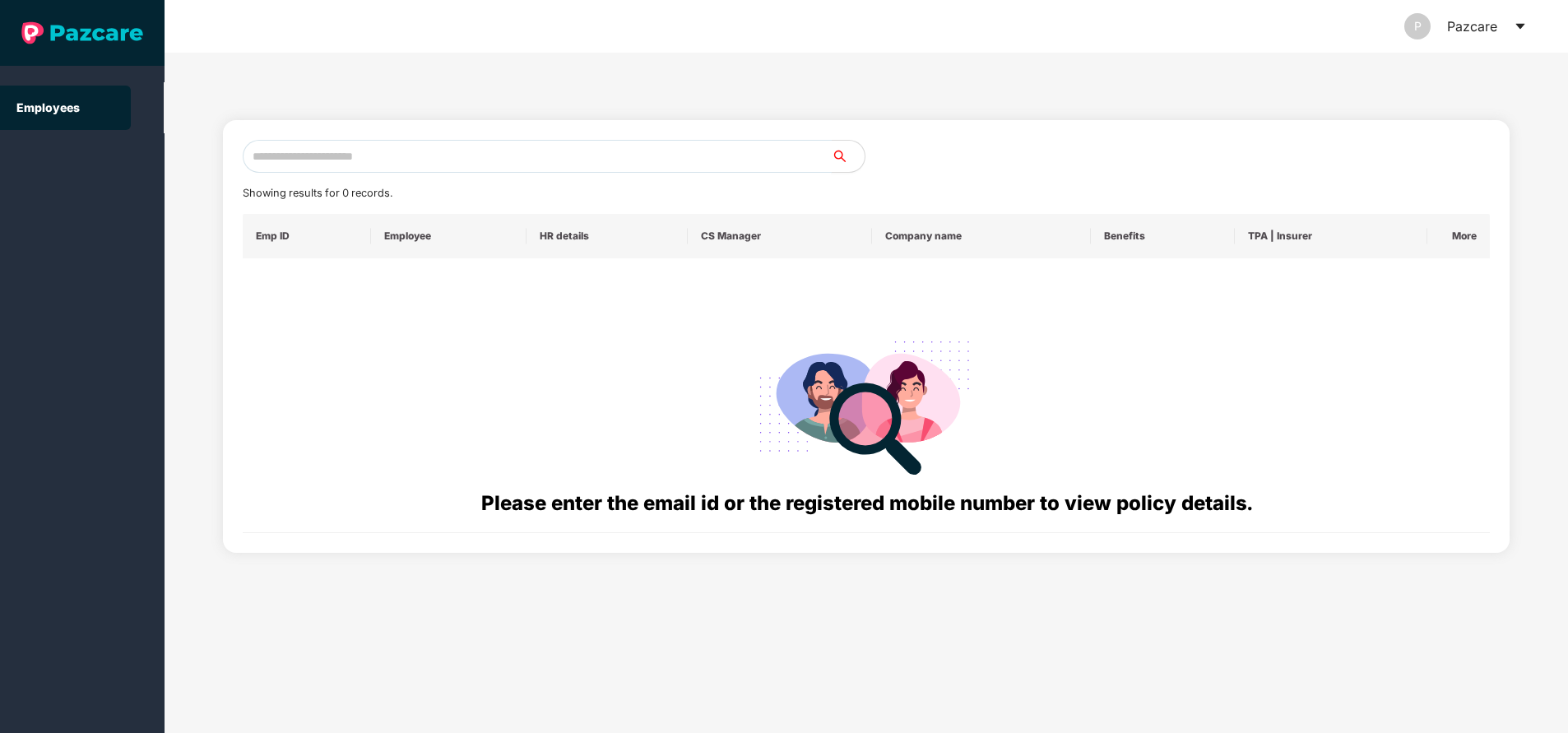
click at [536, 147] on input "text" at bounding box center [537, 156] width 589 height 33
paste input "**********"
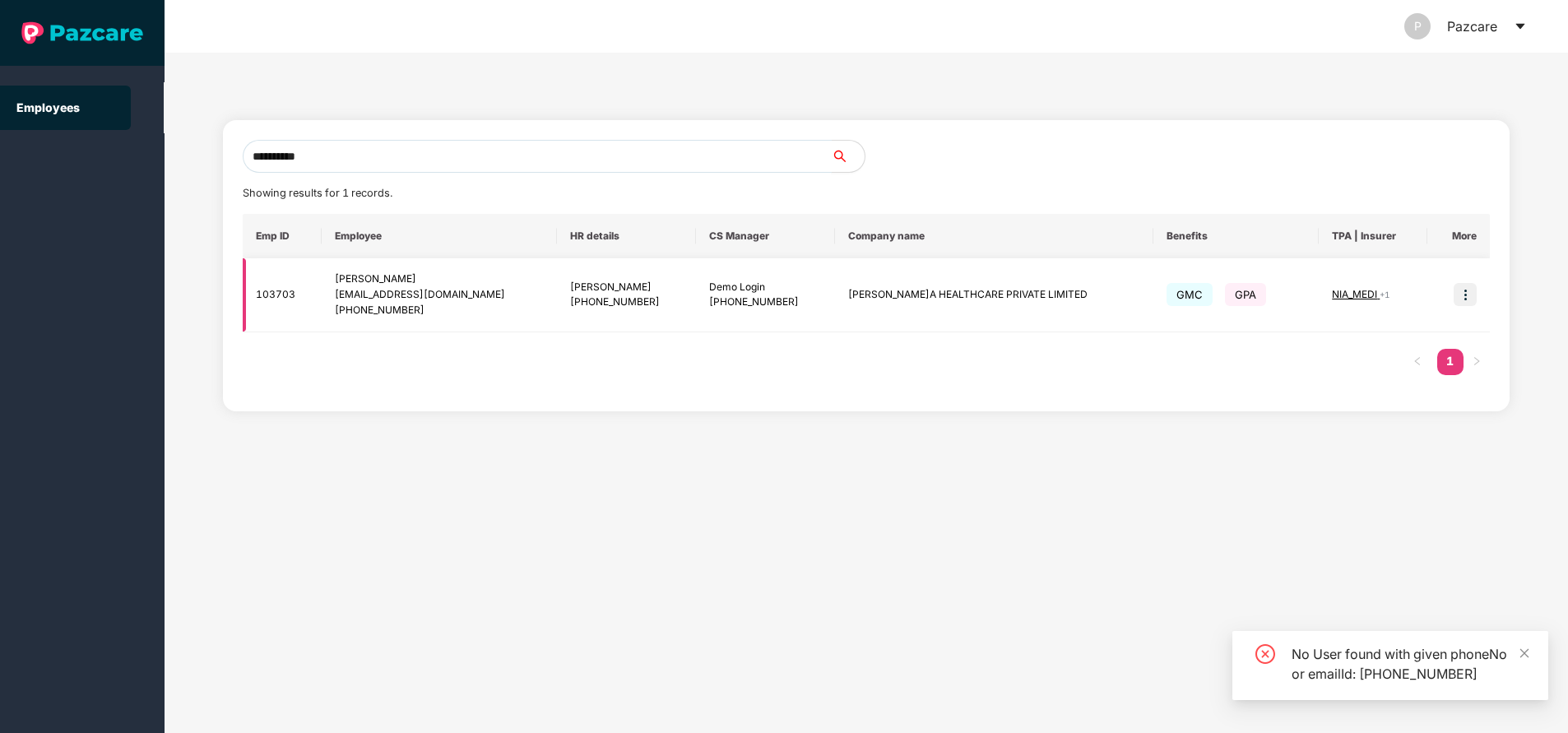
type input "**********"
click at [1476, 295] on img at bounding box center [1465, 295] width 23 height 23
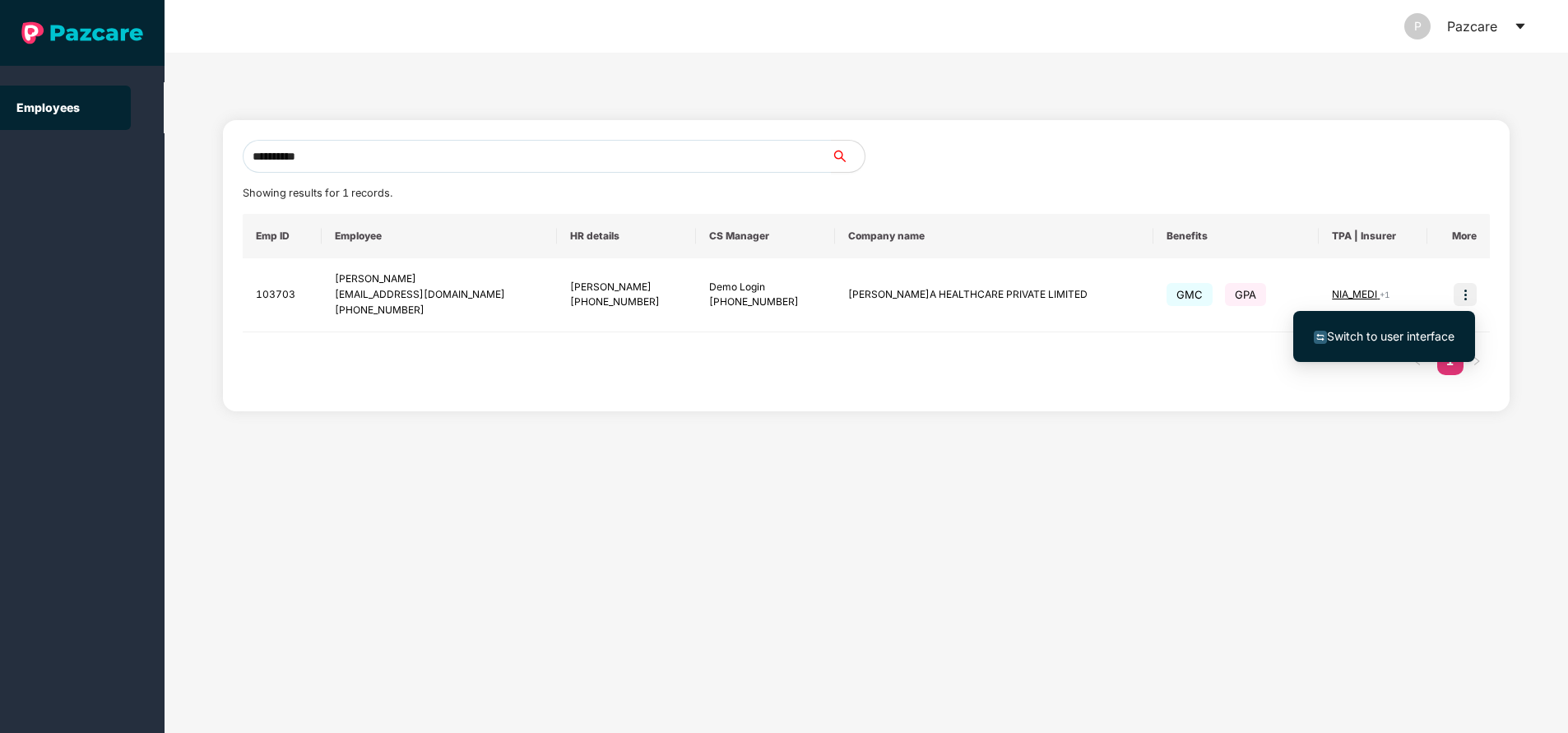
click at [1416, 329] on span "Switch to user interface" at bounding box center [1391, 336] width 127 height 14
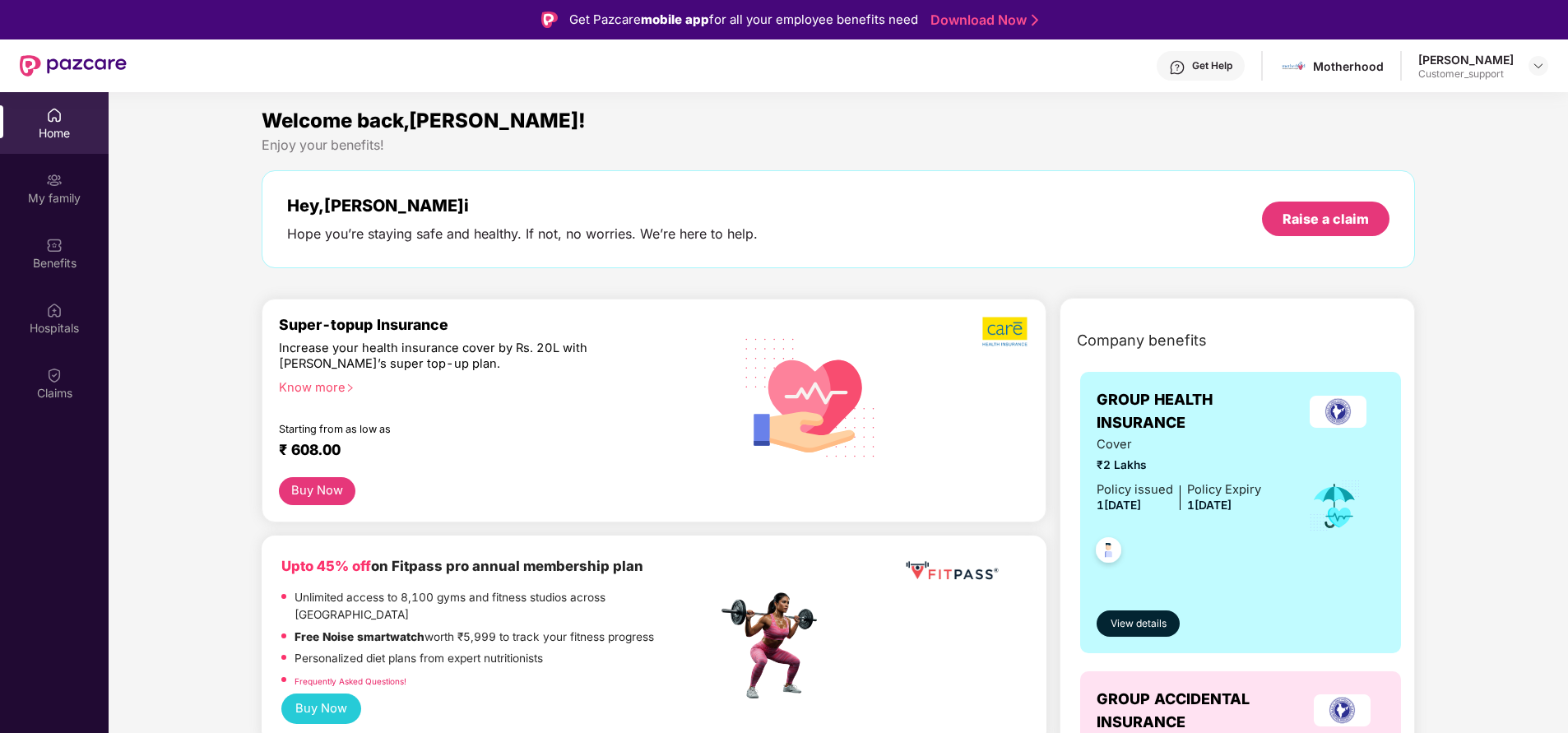
click at [76, 200] on div "My family" at bounding box center [54, 198] width 109 height 17
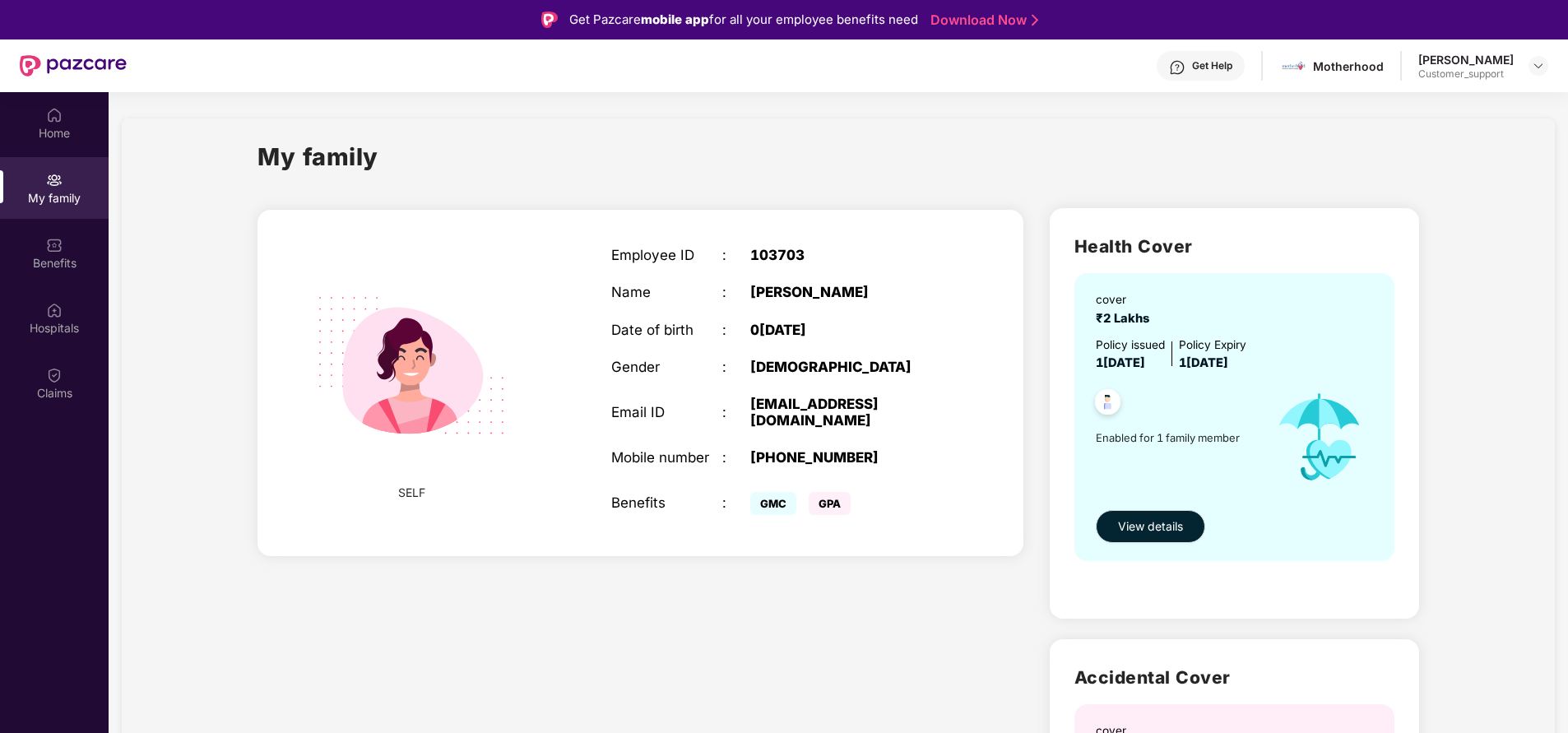
click at [774, 251] on div "103703" at bounding box center [846, 255] width 194 height 17
click at [71, 256] on div "Benefits" at bounding box center [54, 263] width 109 height 17
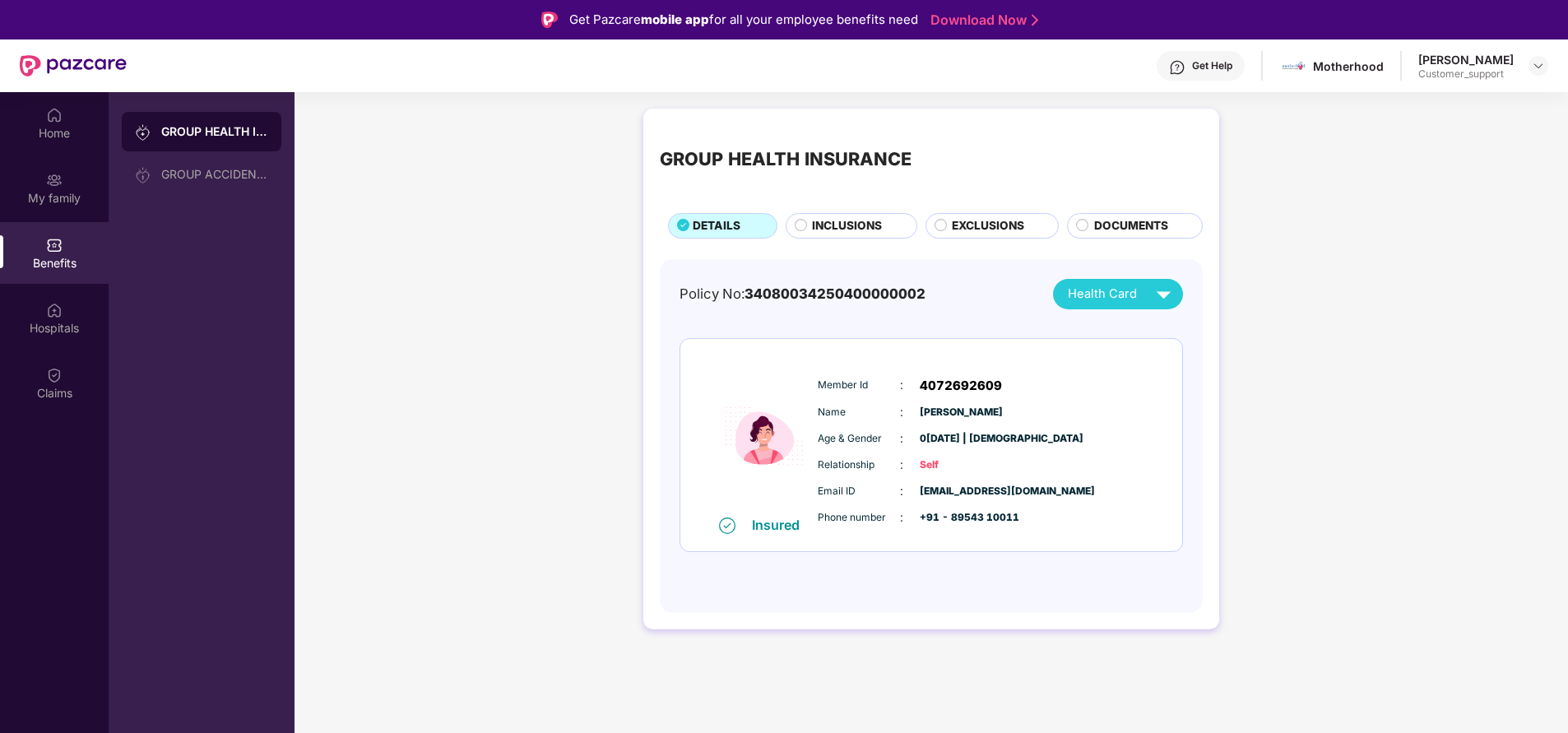
click at [962, 390] on span "4072692609" at bounding box center [961, 386] width 82 height 19
click at [854, 217] on span "INCLUSIONS" at bounding box center [846, 226] width 70 height 18
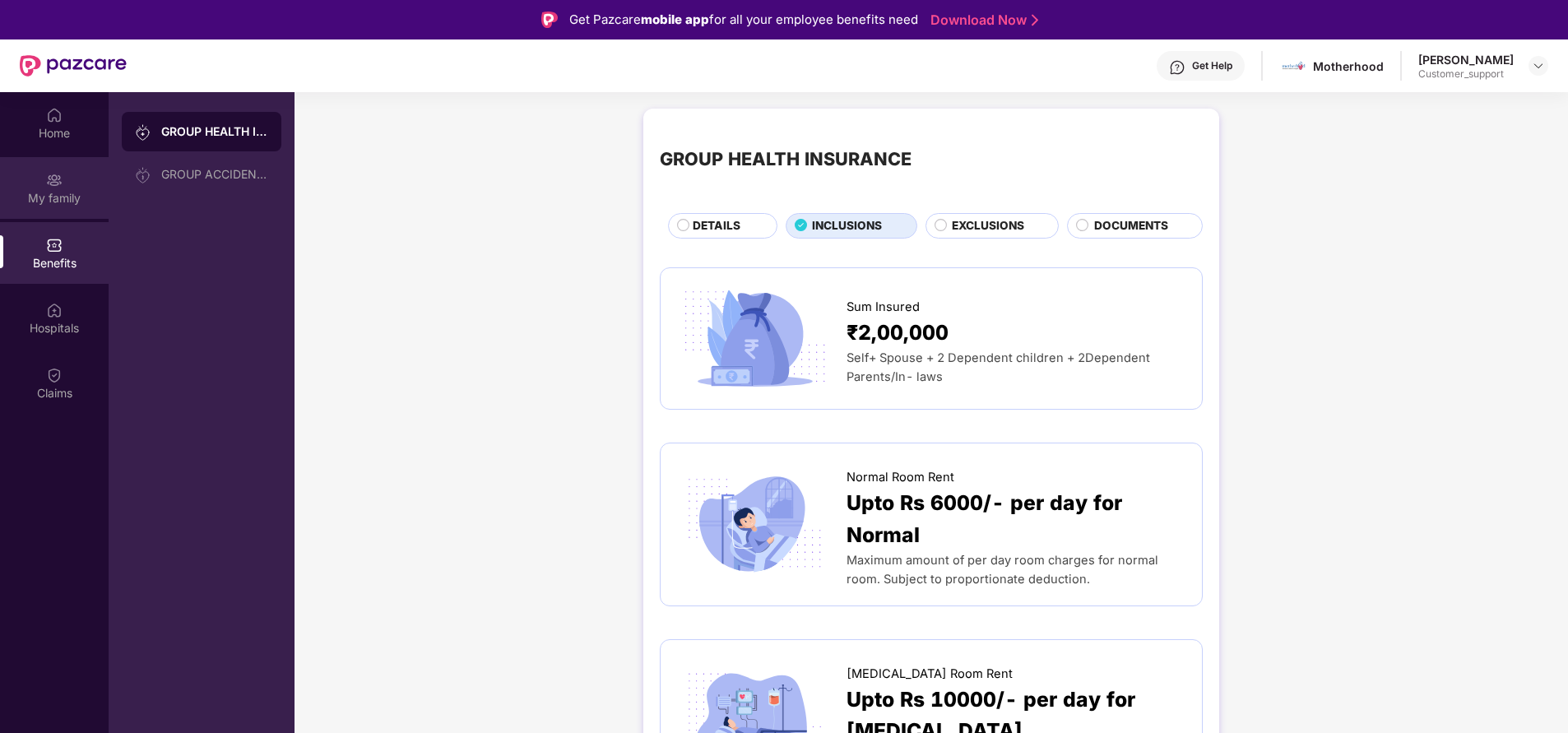
click at [56, 190] on div "My family" at bounding box center [54, 198] width 109 height 17
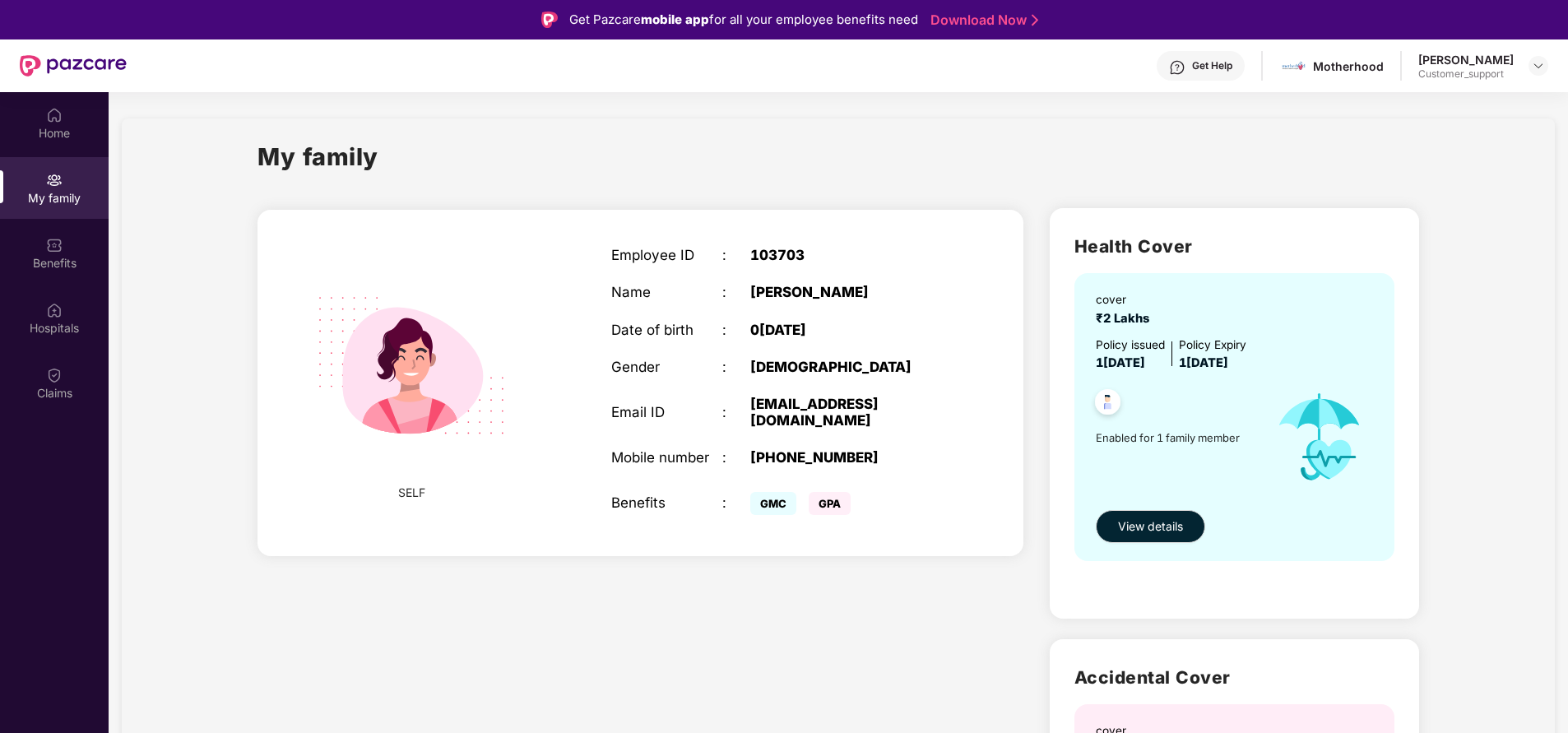
click at [779, 256] on div "103703" at bounding box center [846, 255] width 194 height 17
click at [55, 386] on div "Claims" at bounding box center [54, 393] width 109 height 17
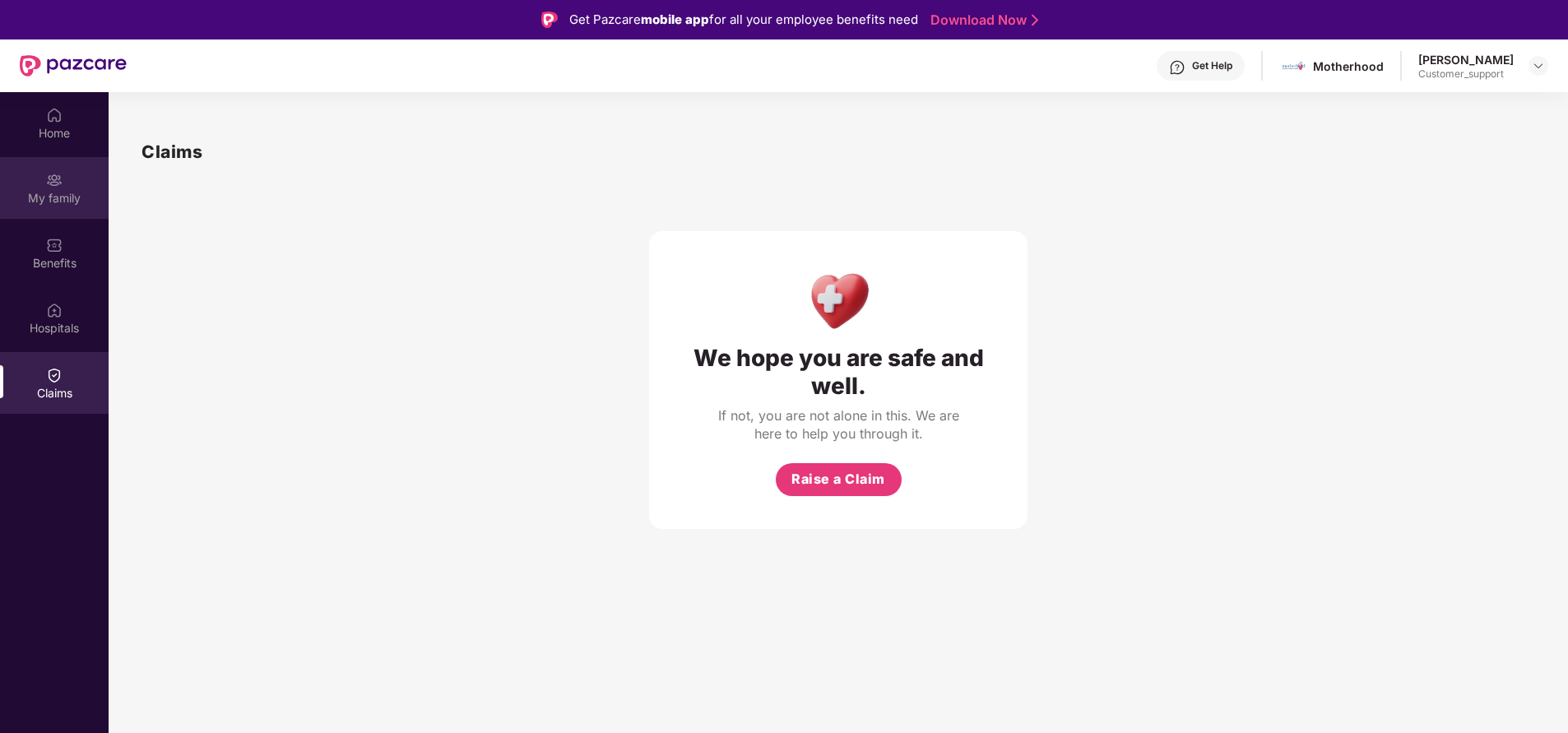
click at [56, 177] on img at bounding box center [54, 180] width 17 height 17
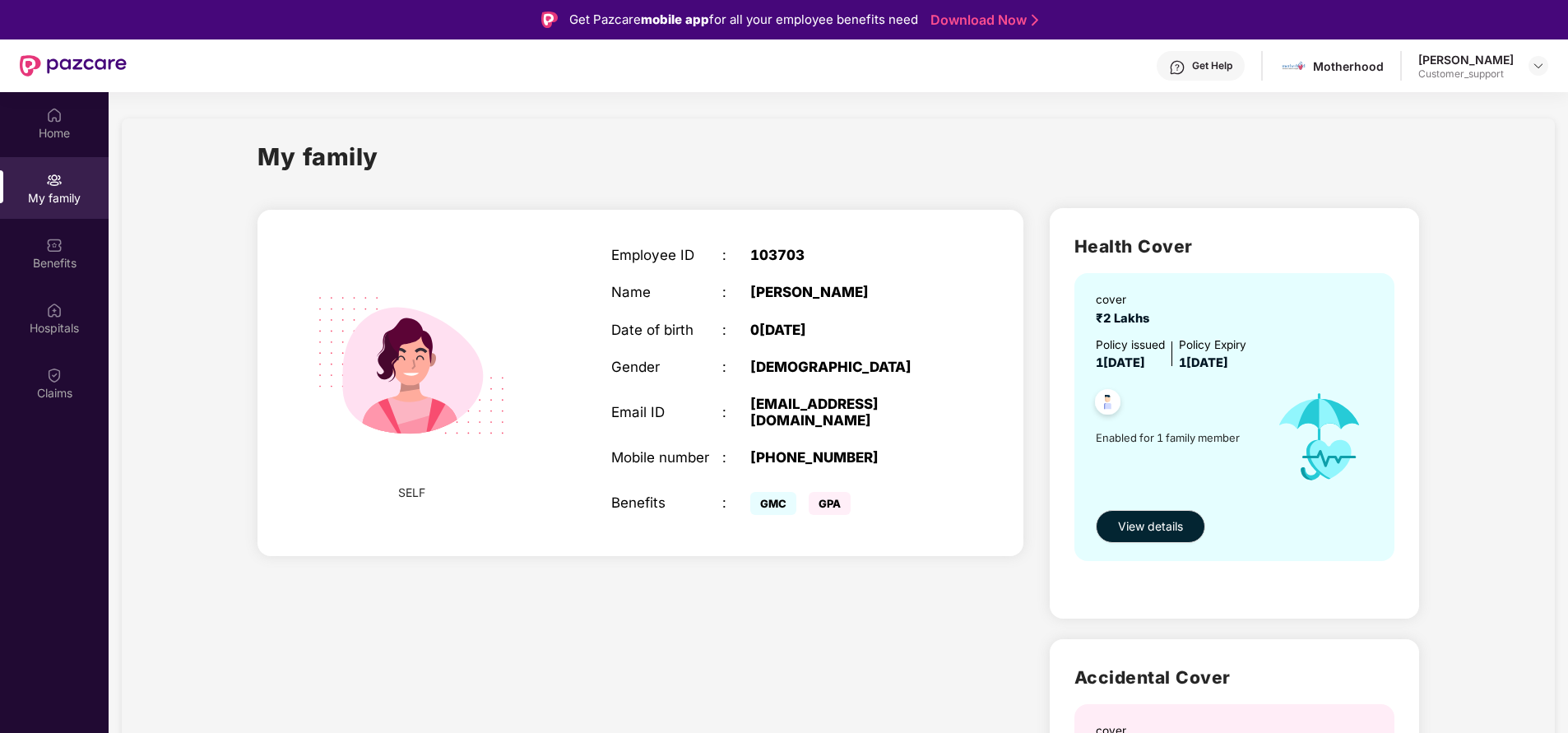
click at [677, 593] on div "SELF Employee ID : 103703 Name : Shivani Joshi Date of birth : 01 July 2000 Gen…" at bounding box center [640, 632] width 792 height 875
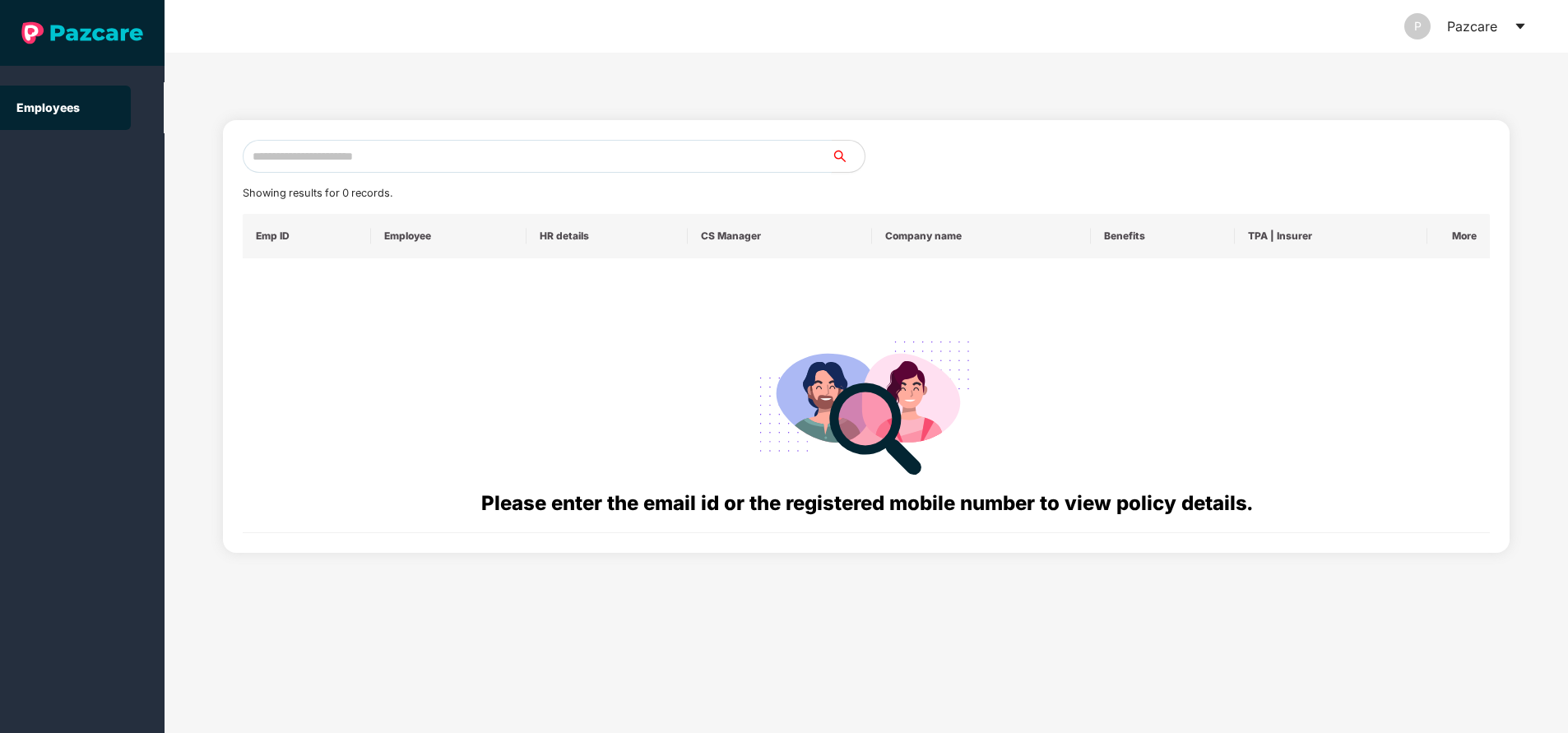
click at [491, 157] on input "text" at bounding box center [537, 156] width 589 height 33
paste input "**********"
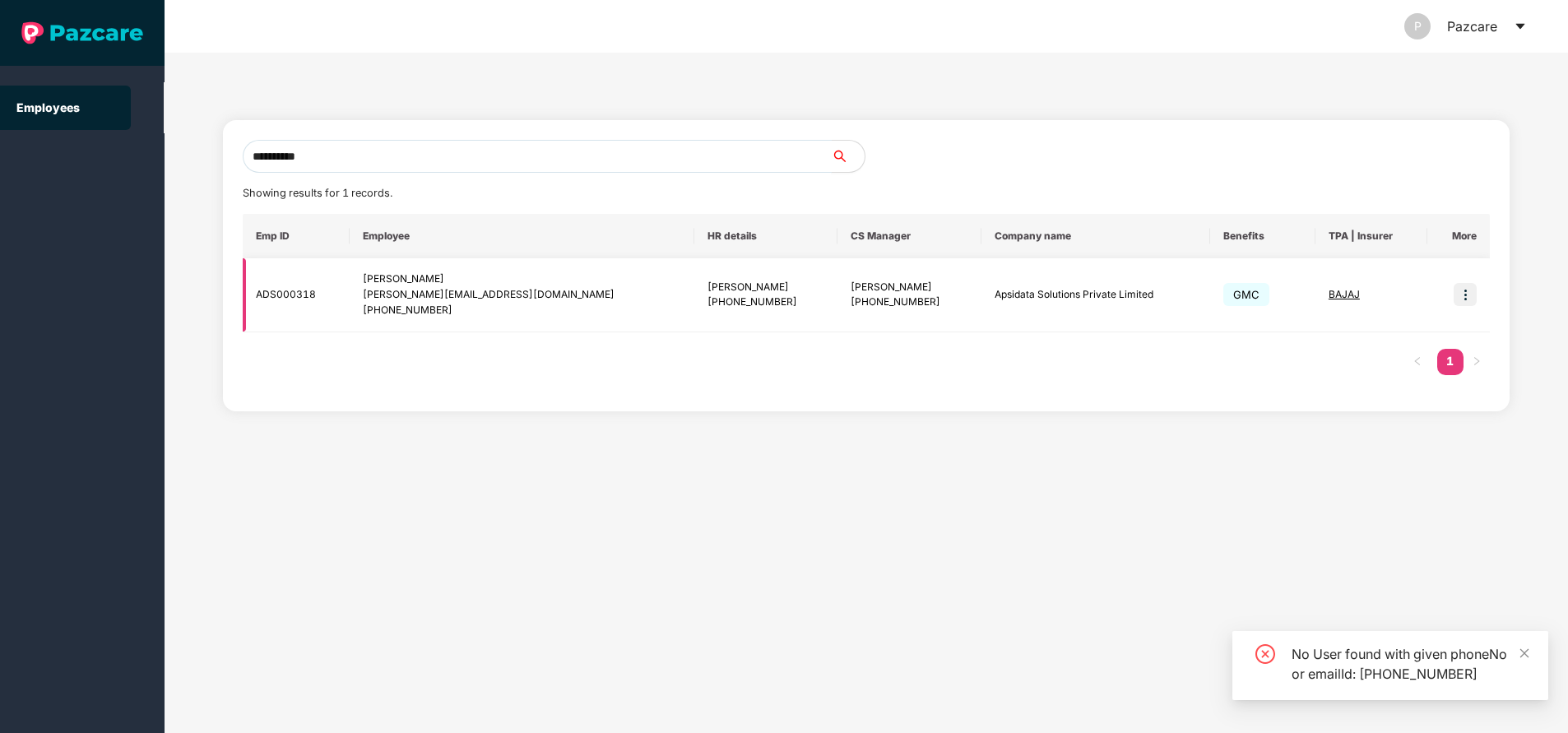
type input "**********"
click at [1459, 298] on img at bounding box center [1465, 295] width 23 height 23
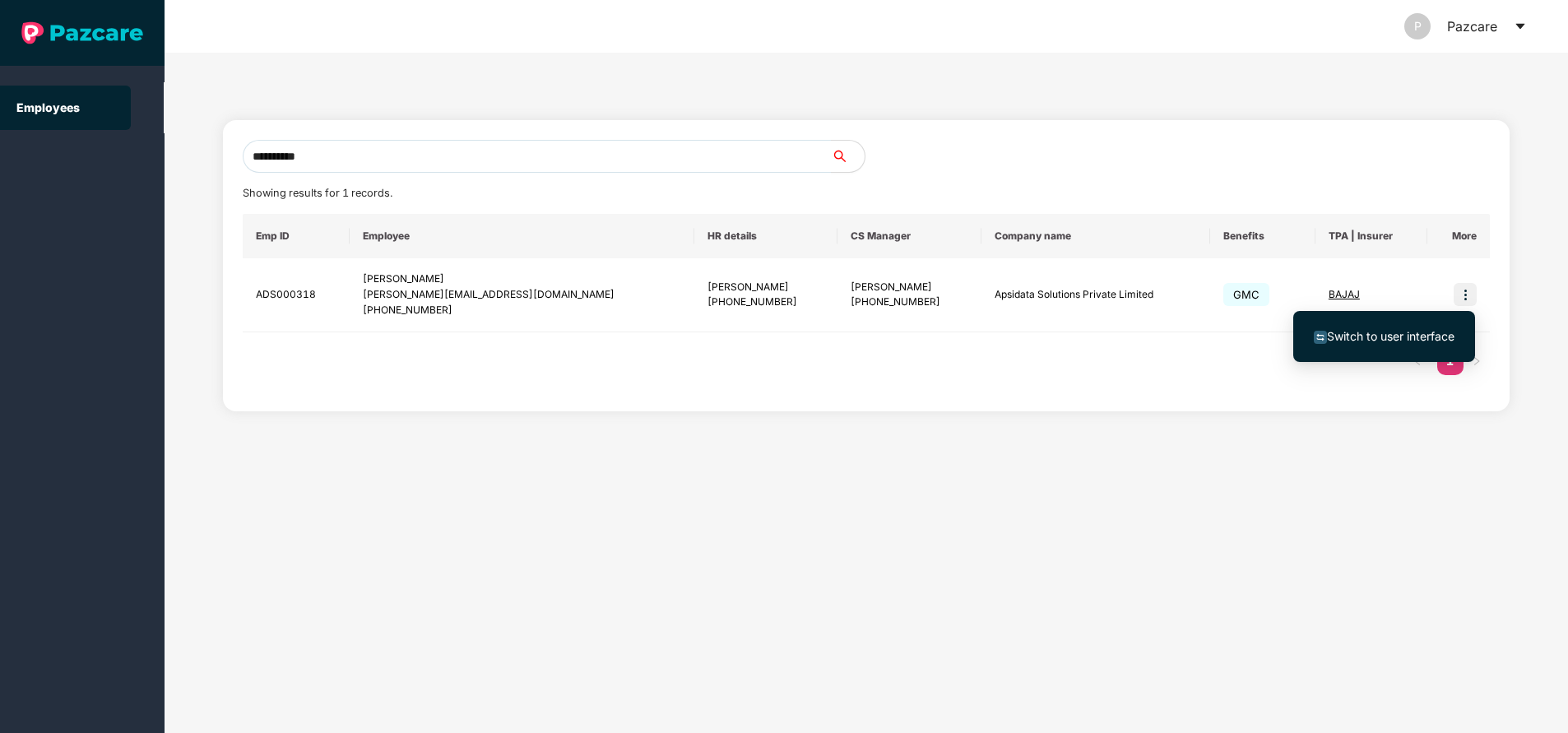
click at [1354, 338] on span "Switch to user interface" at bounding box center [1391, 336] width 127 height 14
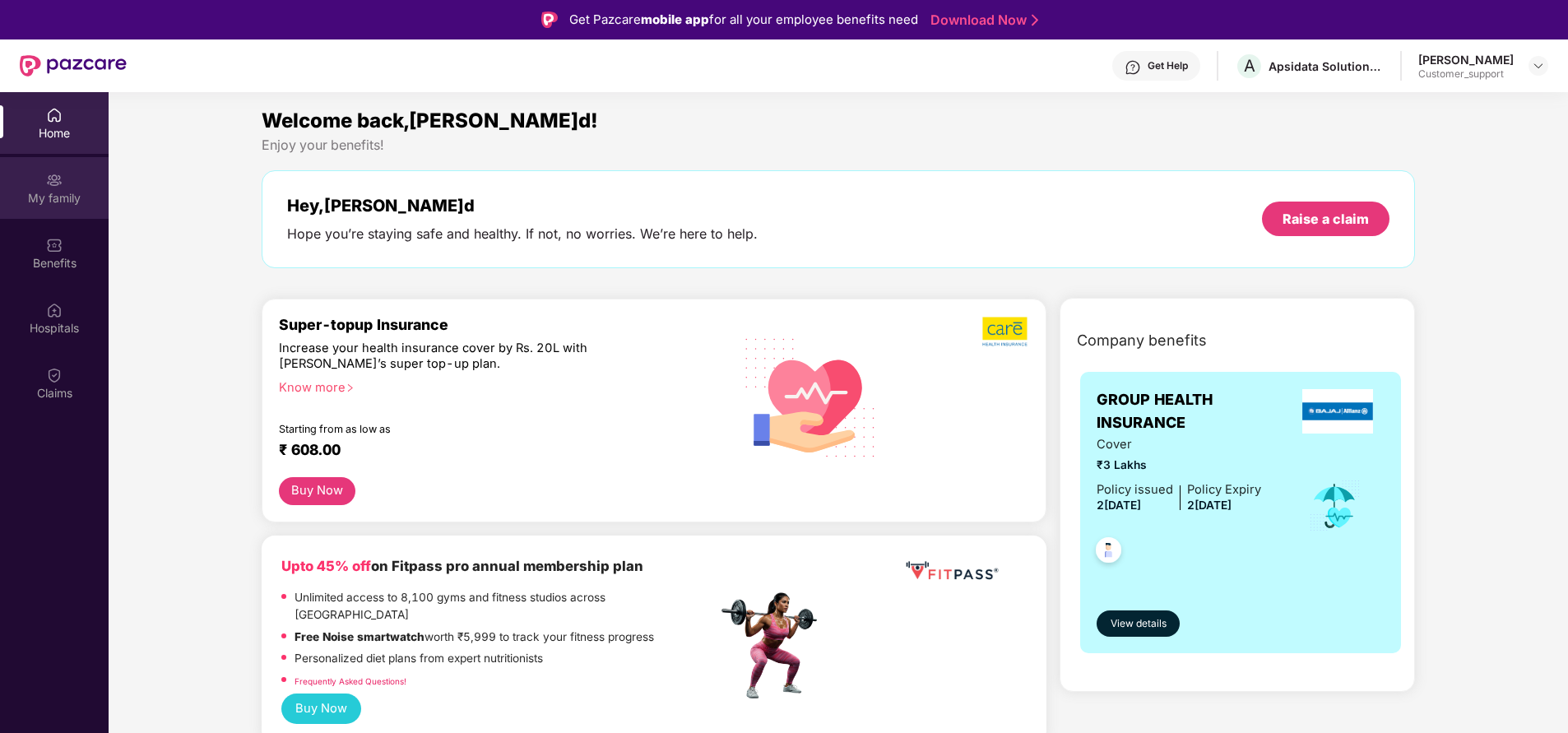
click at [50, 191] on div "My family" at bounding box center [54, 198] width 109 height 17
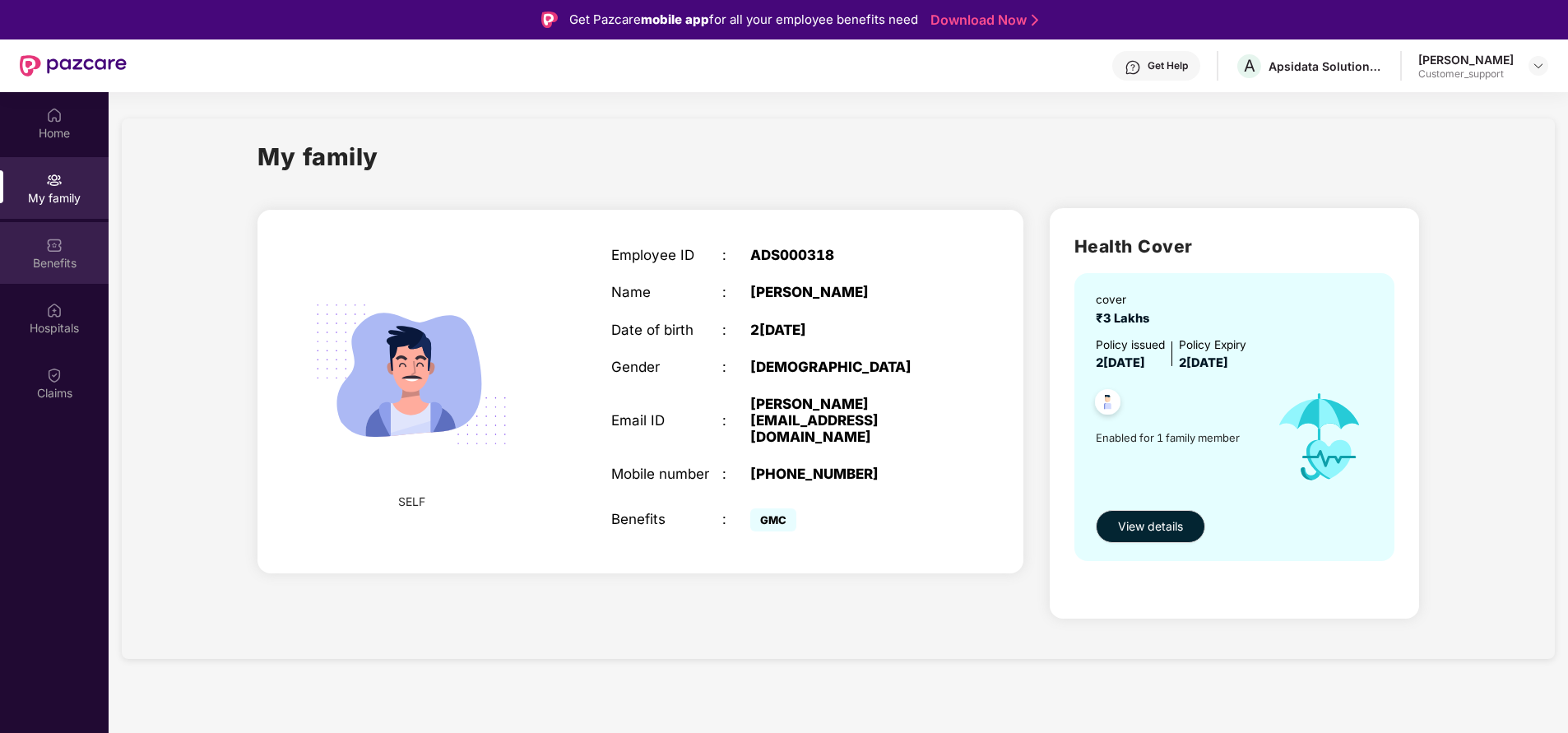
click at [57, 268] on div "Benefits" at bounding box center [54, 263] width 109 height 17
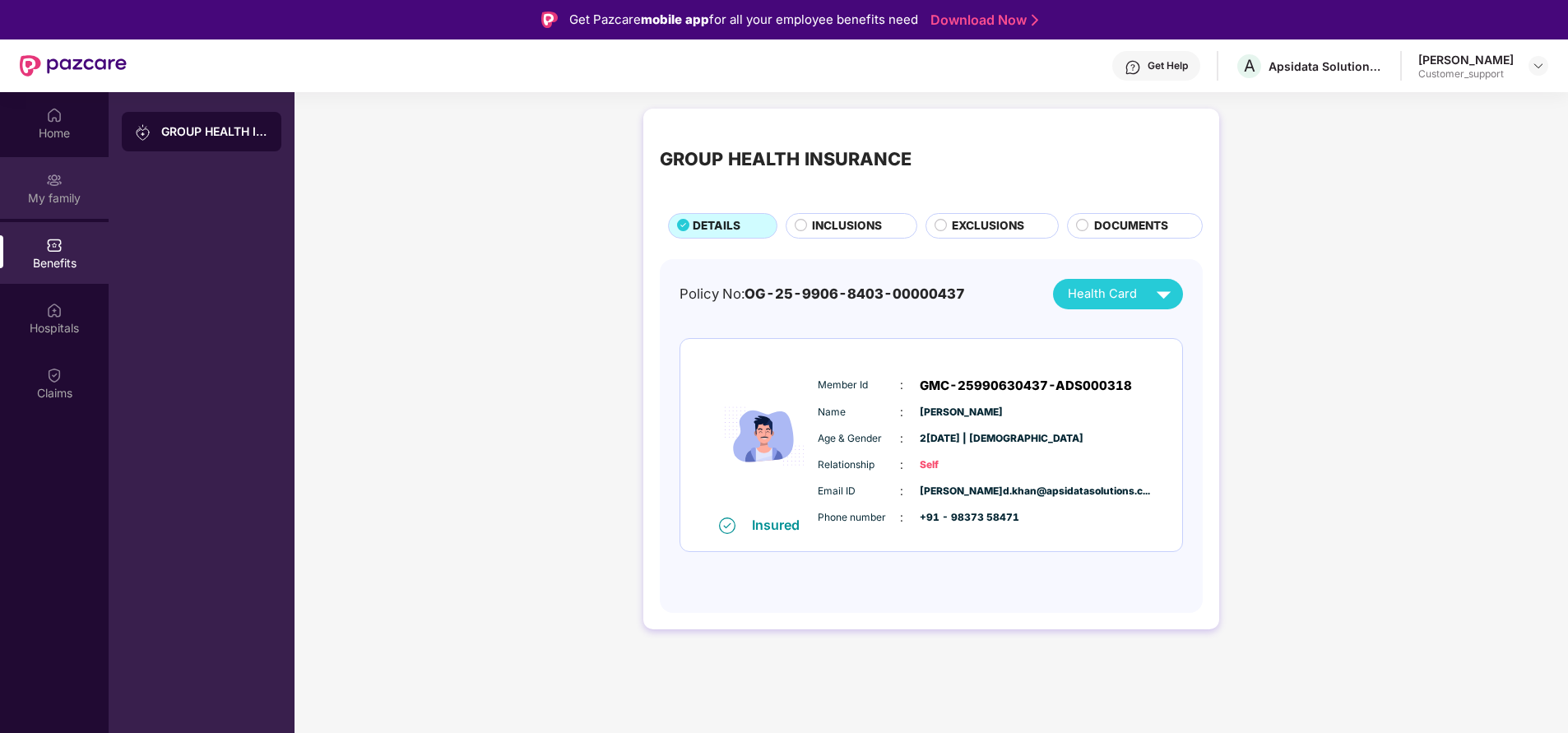
click at [58, 205] on div "My family" at bounding box center [54, 198] width 109 height 17
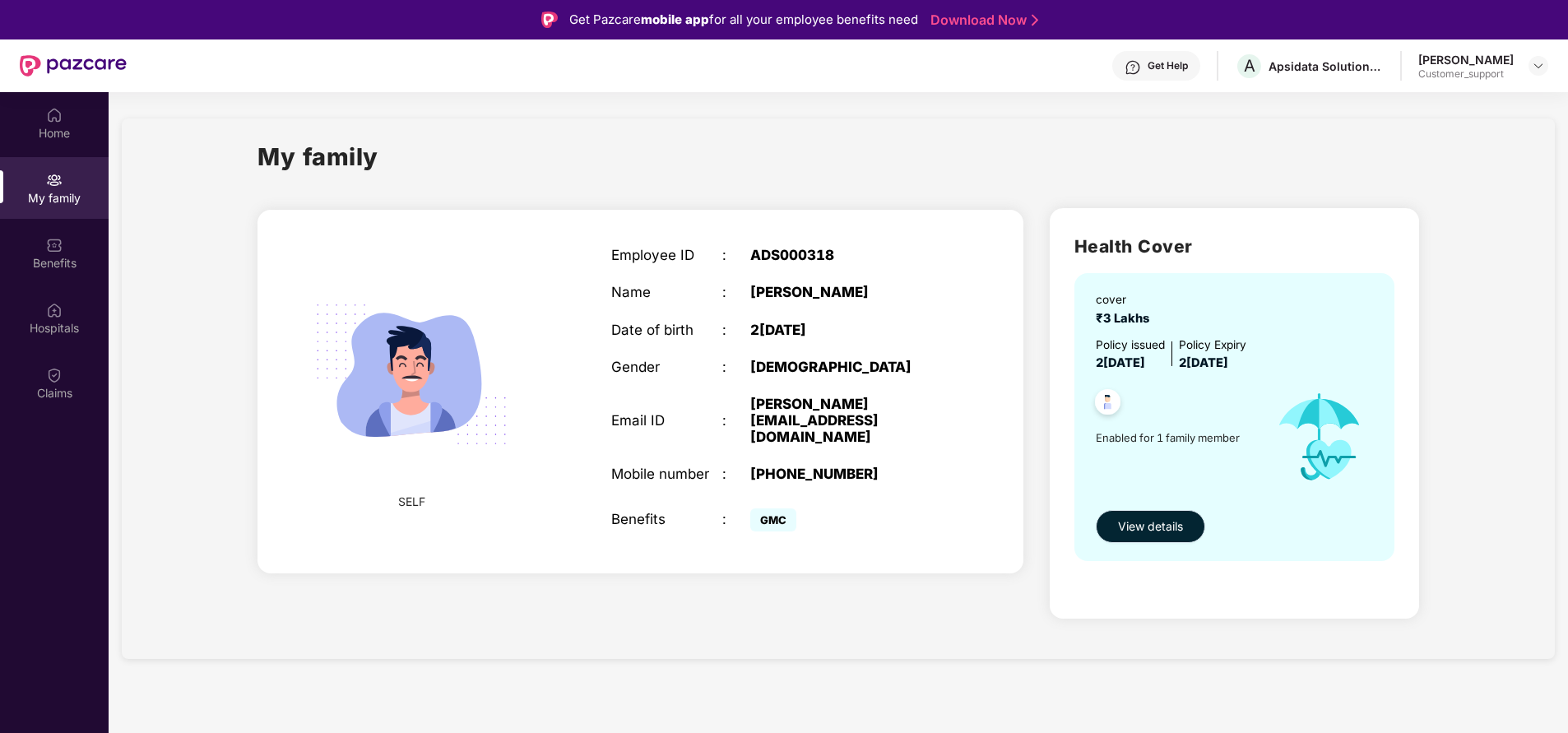
click at [1155, 521] on span "View details" at bounding box center [1150, 526] width 65 height 18
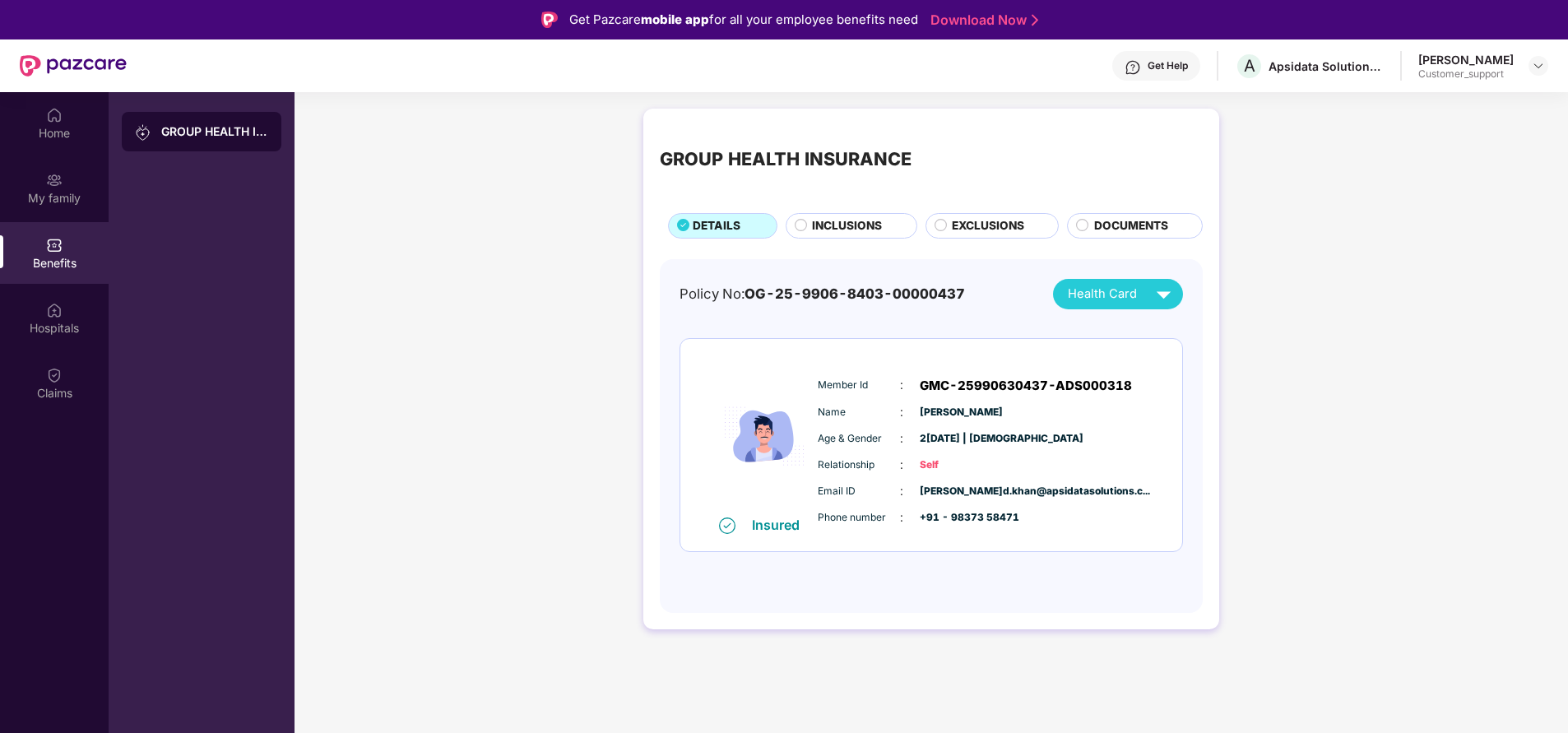
click at [857, 227] on span "INCLUSIONS" at bounding box center [846, 226] width 70 height 18
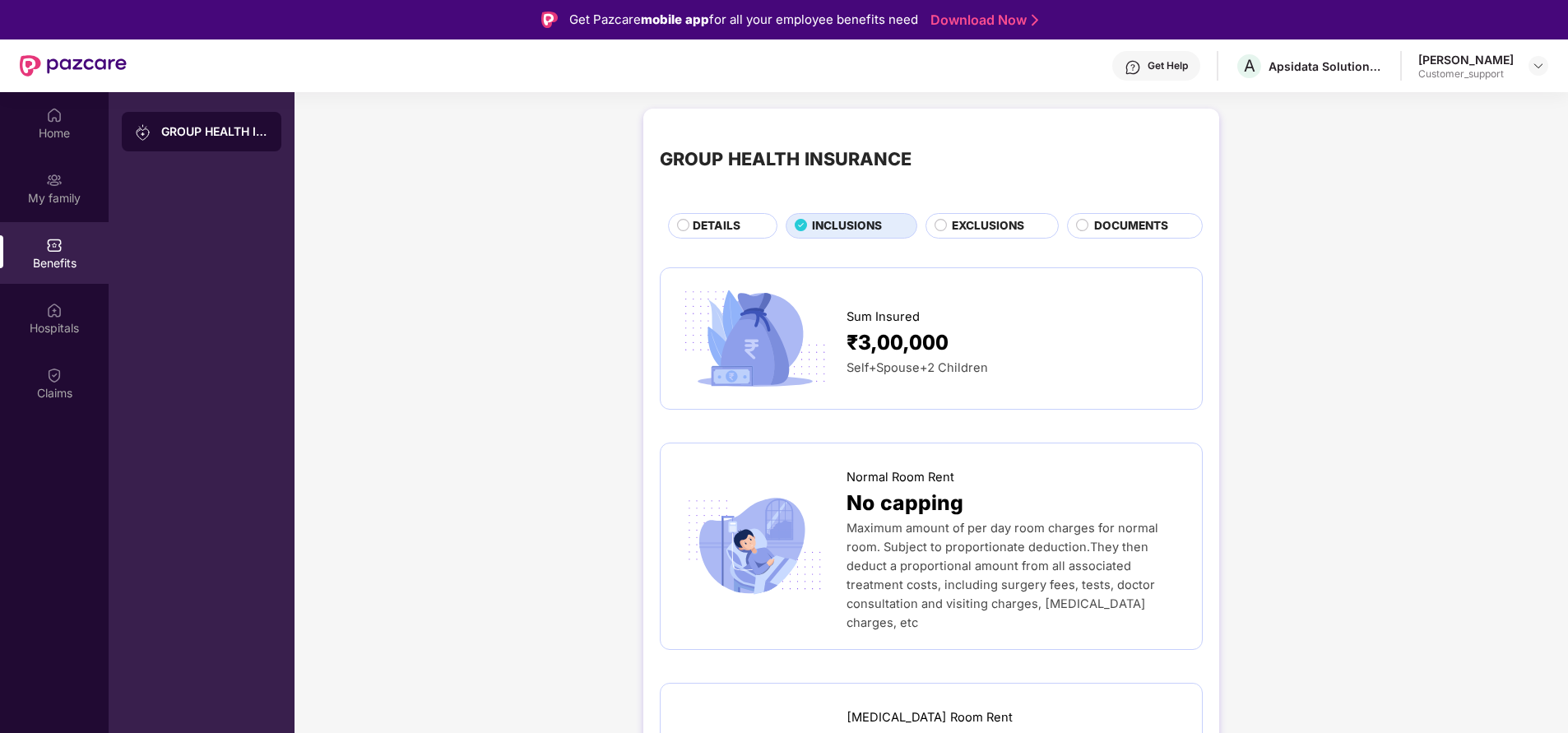
click at [730, 225] on span "DETAILS" at bounding box center [716, 226] width 48 height 18
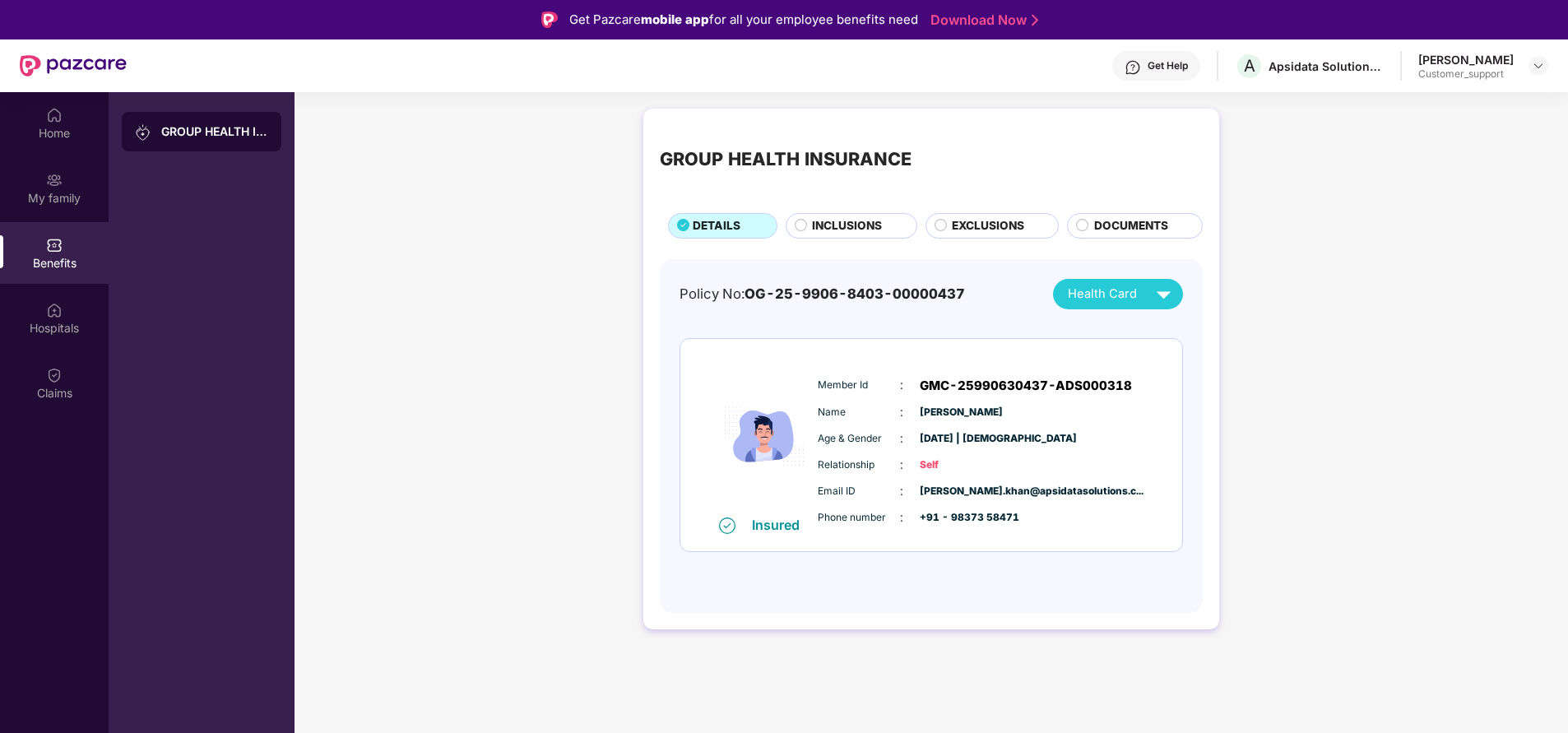
click at [815, 228] on span "INCLUSIONS" at bounding box center [846, 226] width 70 height 18
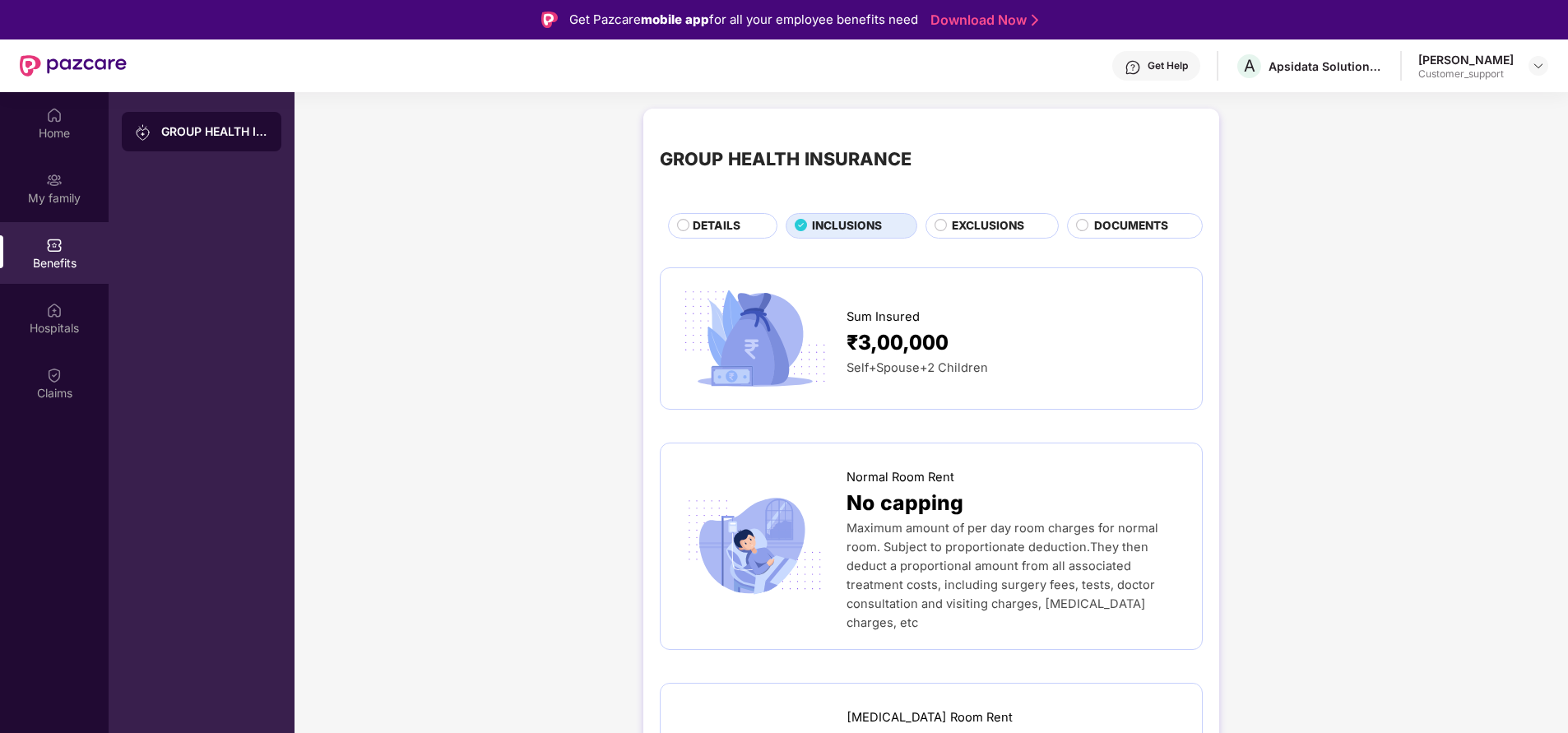
click at [691, 220] on div "DETAILS" at bounding box center [726, 227] width 84 height 19
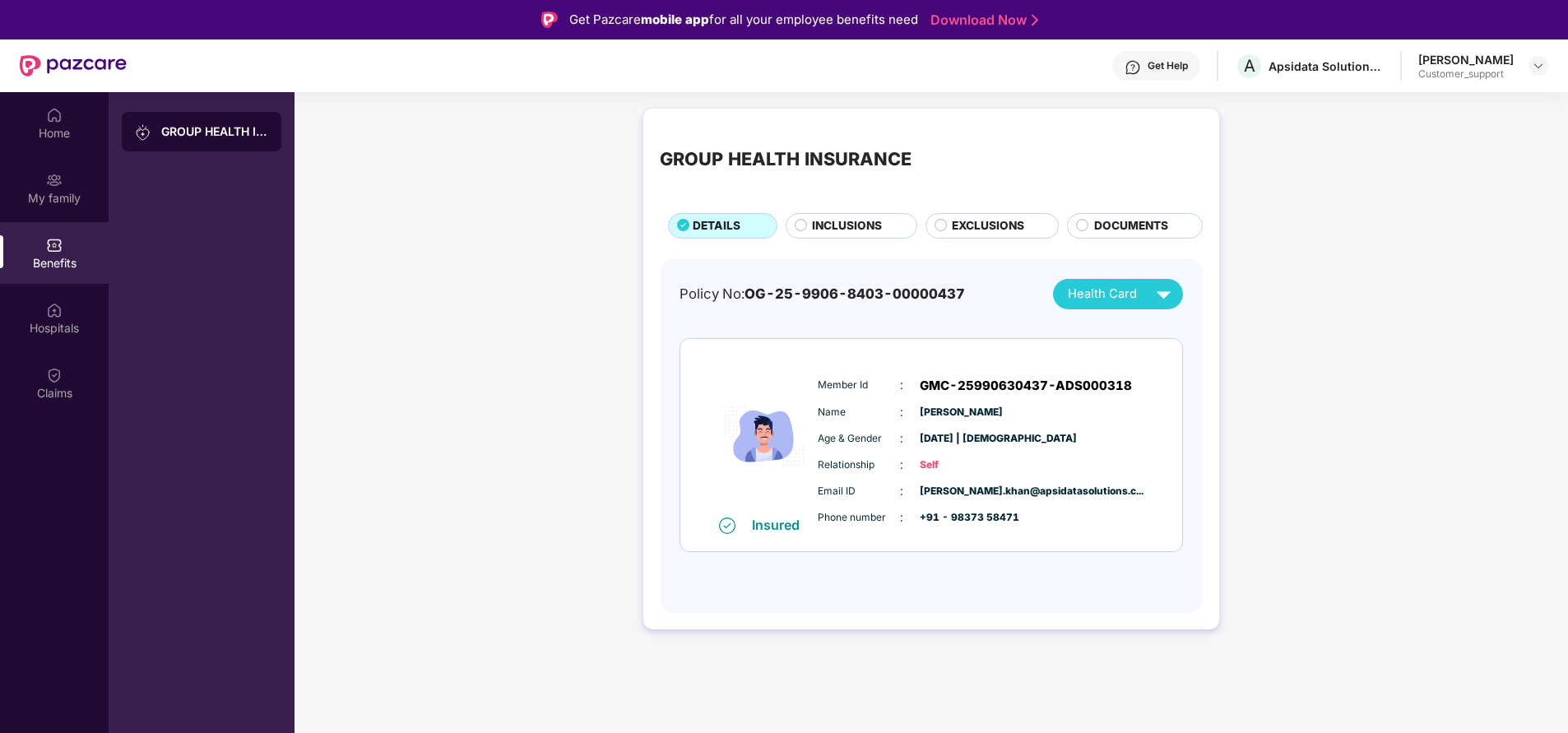
click at [816, 227] on span "INCLUSIONS" at bounding box center [846, 226] width 70 height 18
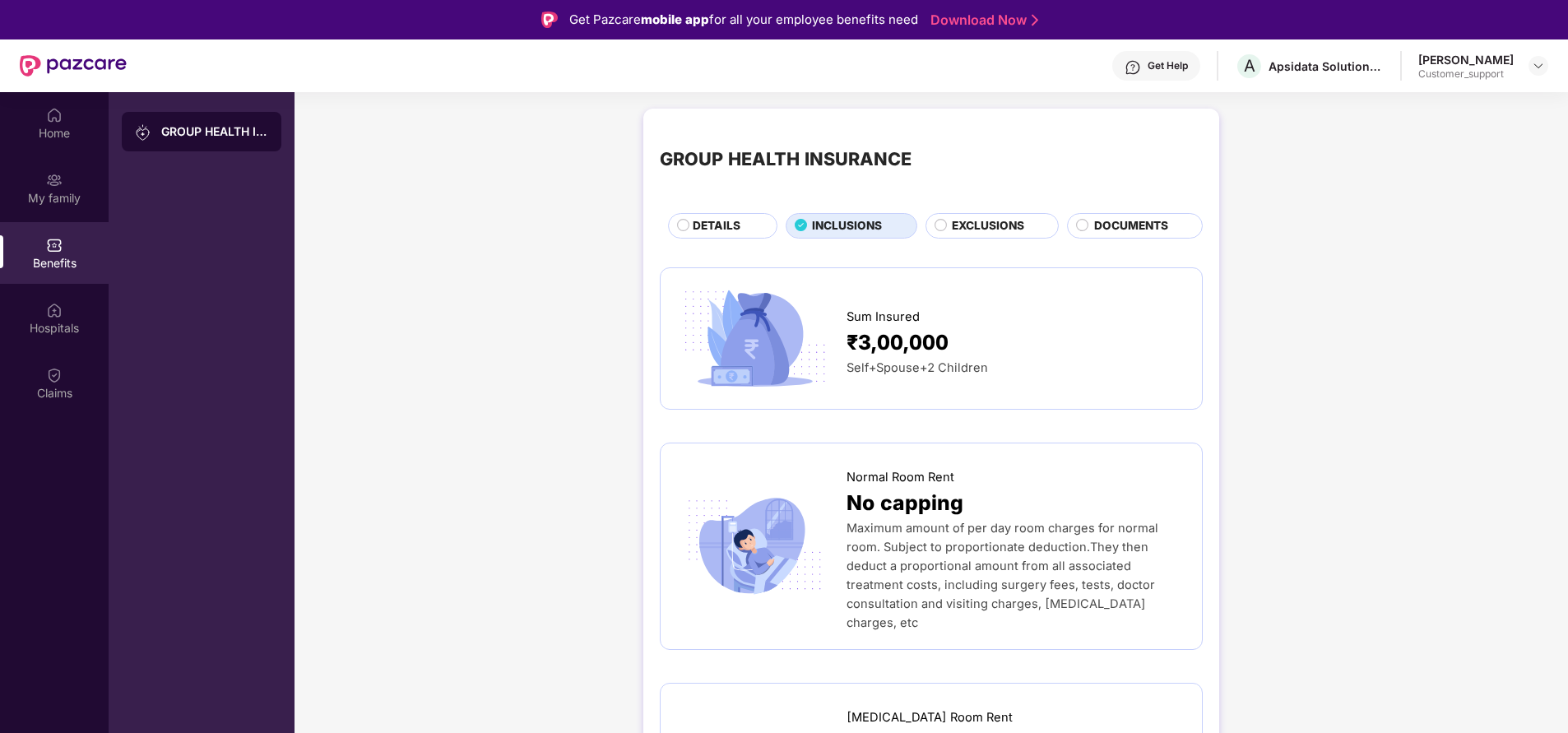
click at [736, 225] on span "DETAILS" at bounding box center [716, 226] width 48 height 18
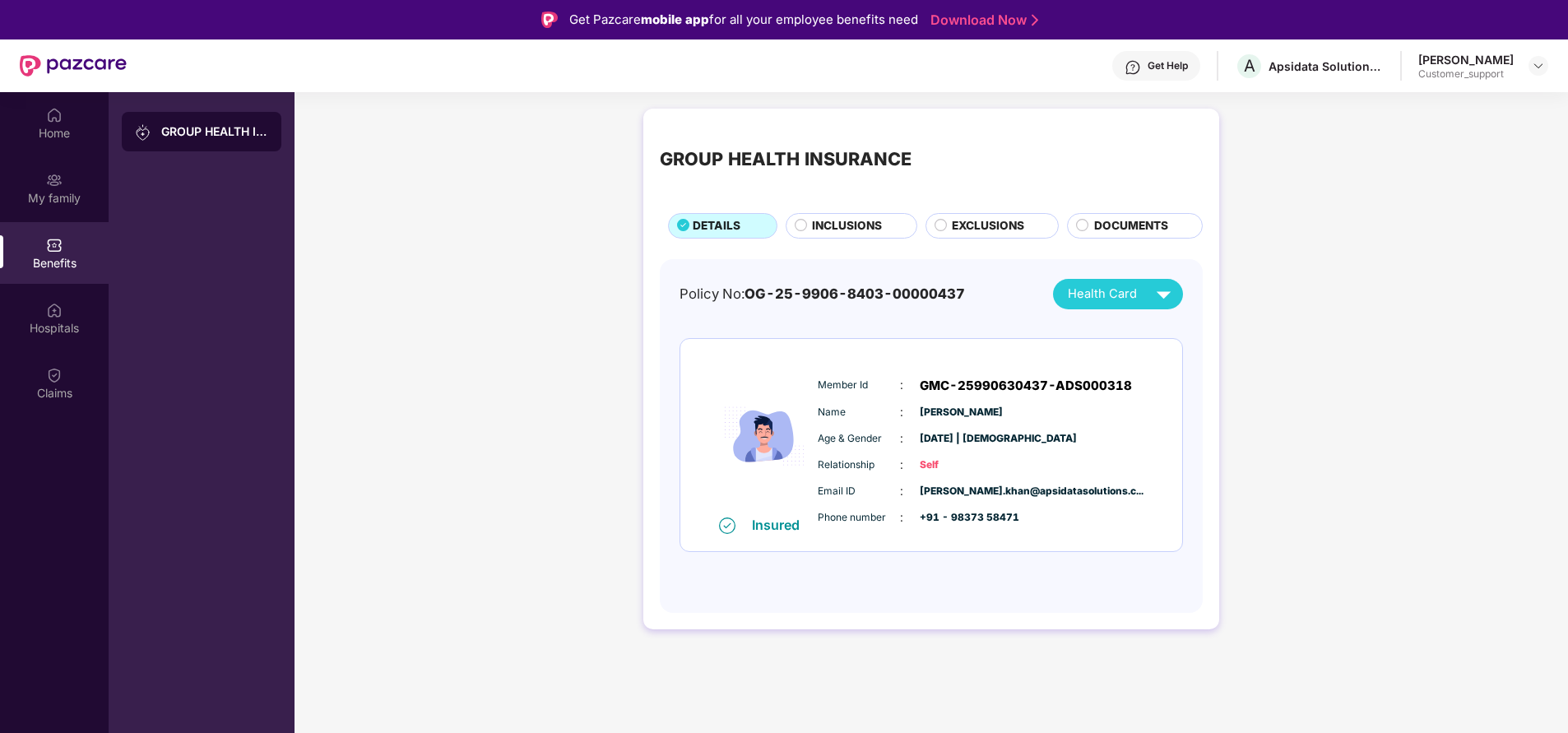
click at [844, 233] on span "INCLUSIONS" at bounding box center [846, 226] width 70 height 18
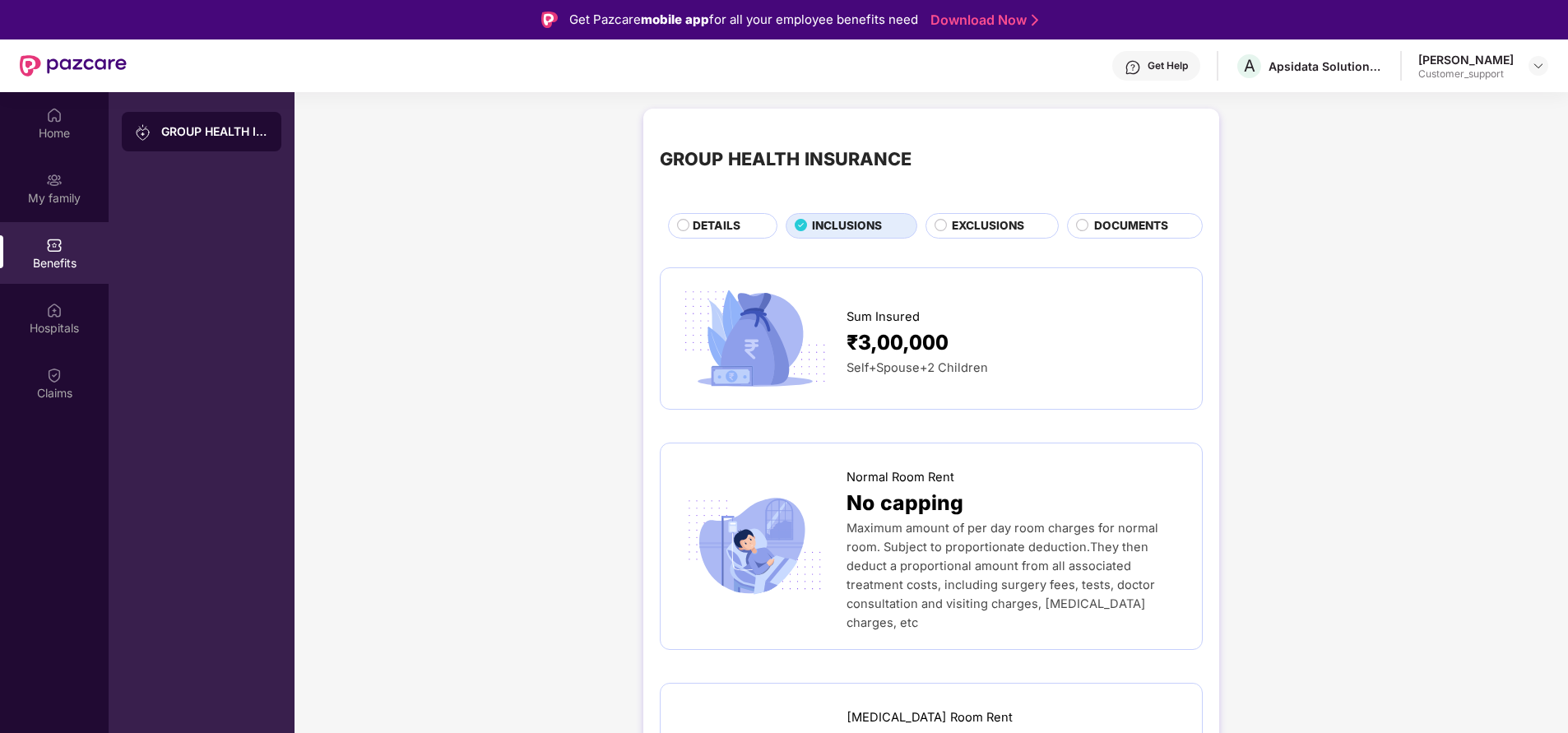
click at [728, 228] on span "DETAILS" at bounding box center [716, 226] width 48 height 18
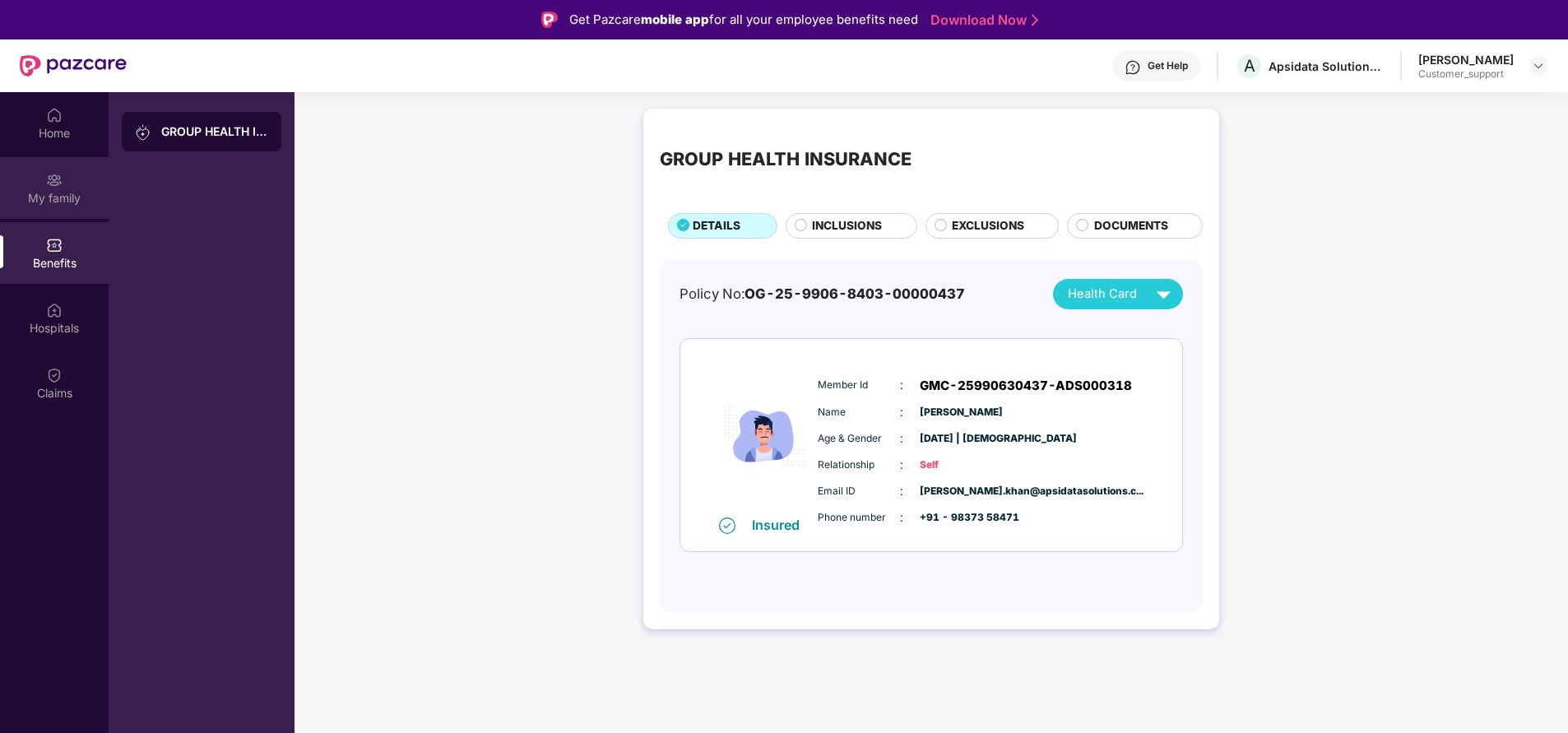
click at [72, 196] on div "My family" at bounding box center [54, 198] width 109 height 17
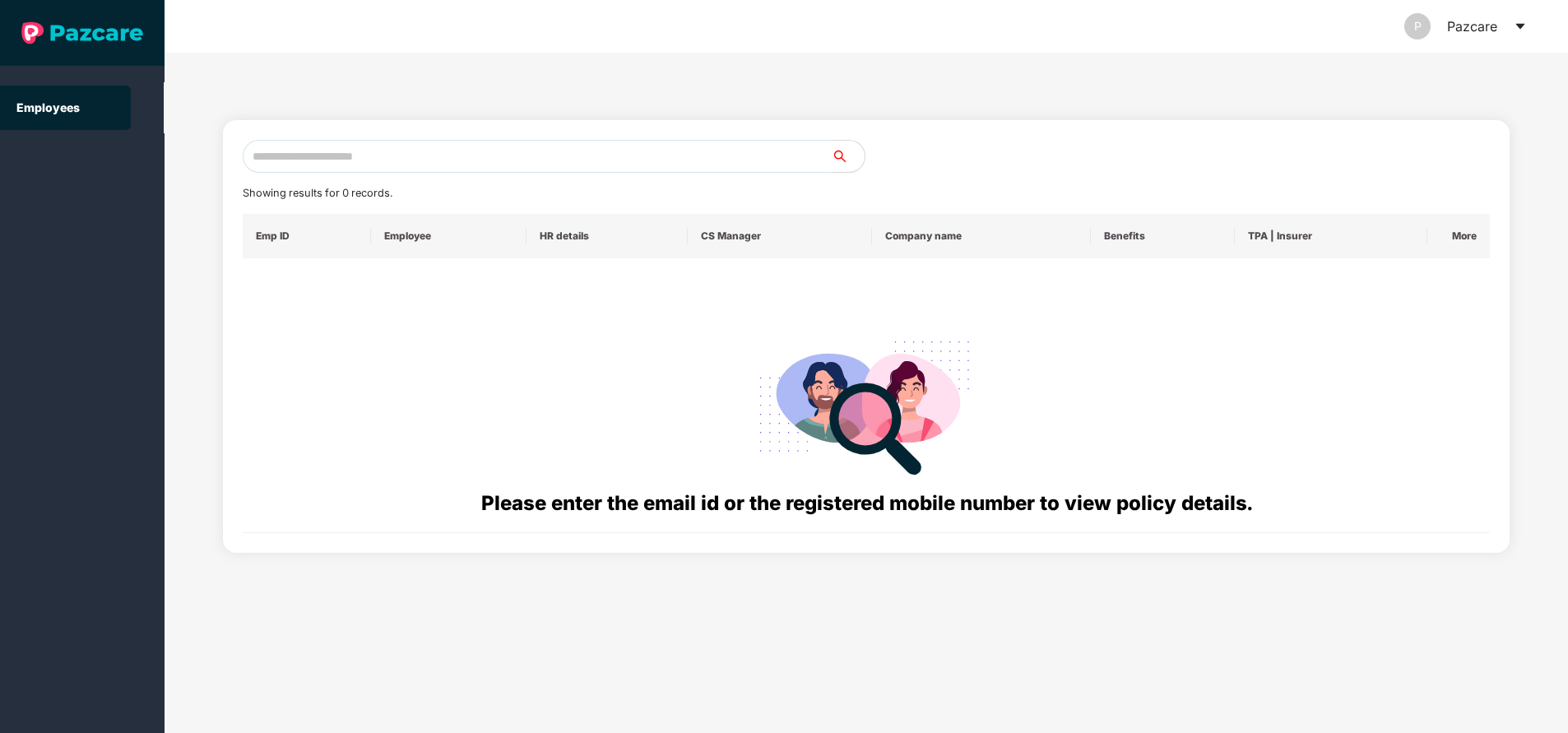
paste input "**********"
click at [313, 155] on input "text" at bounding box center [537, 156] width 589 height 33
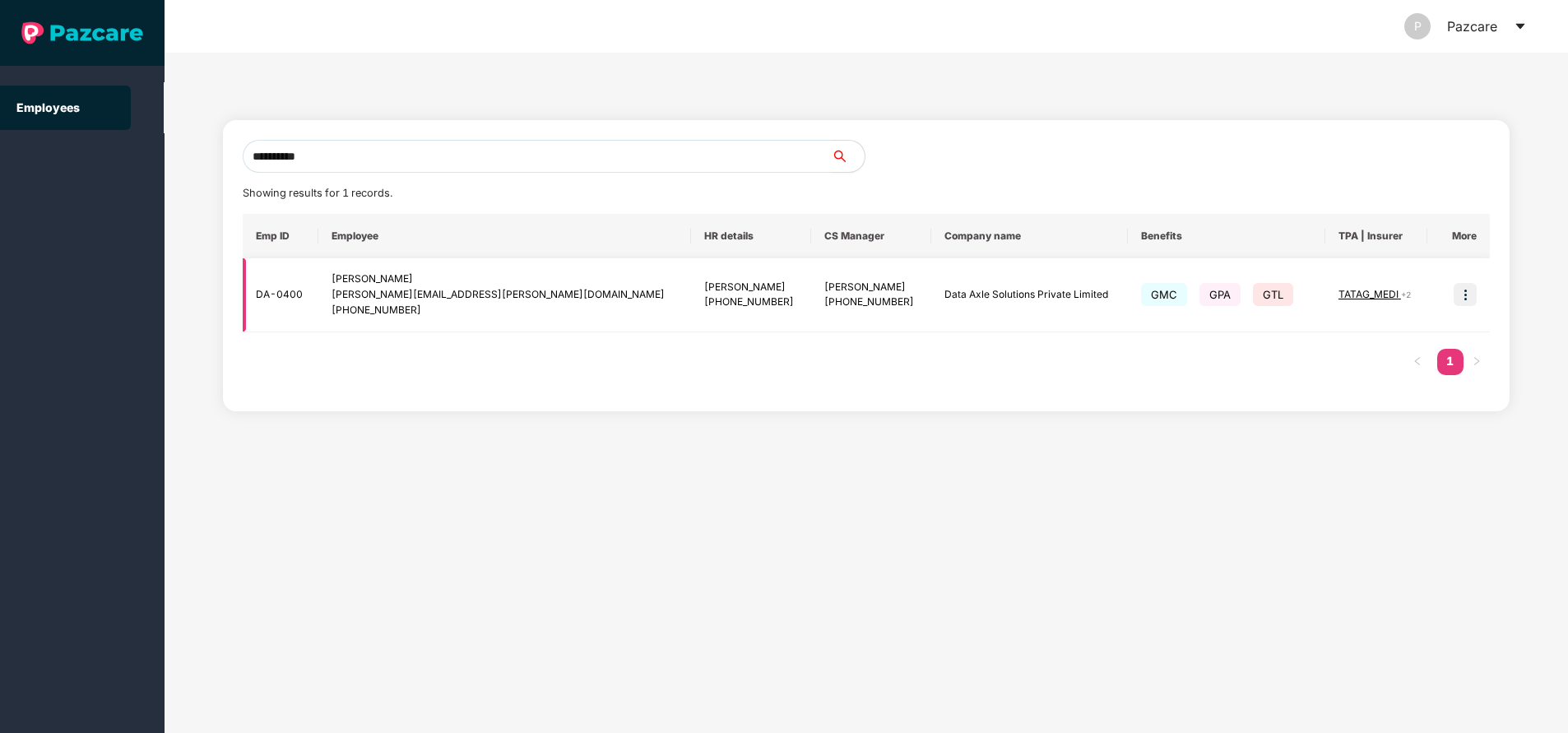
type input "**********"
paste input "**********"
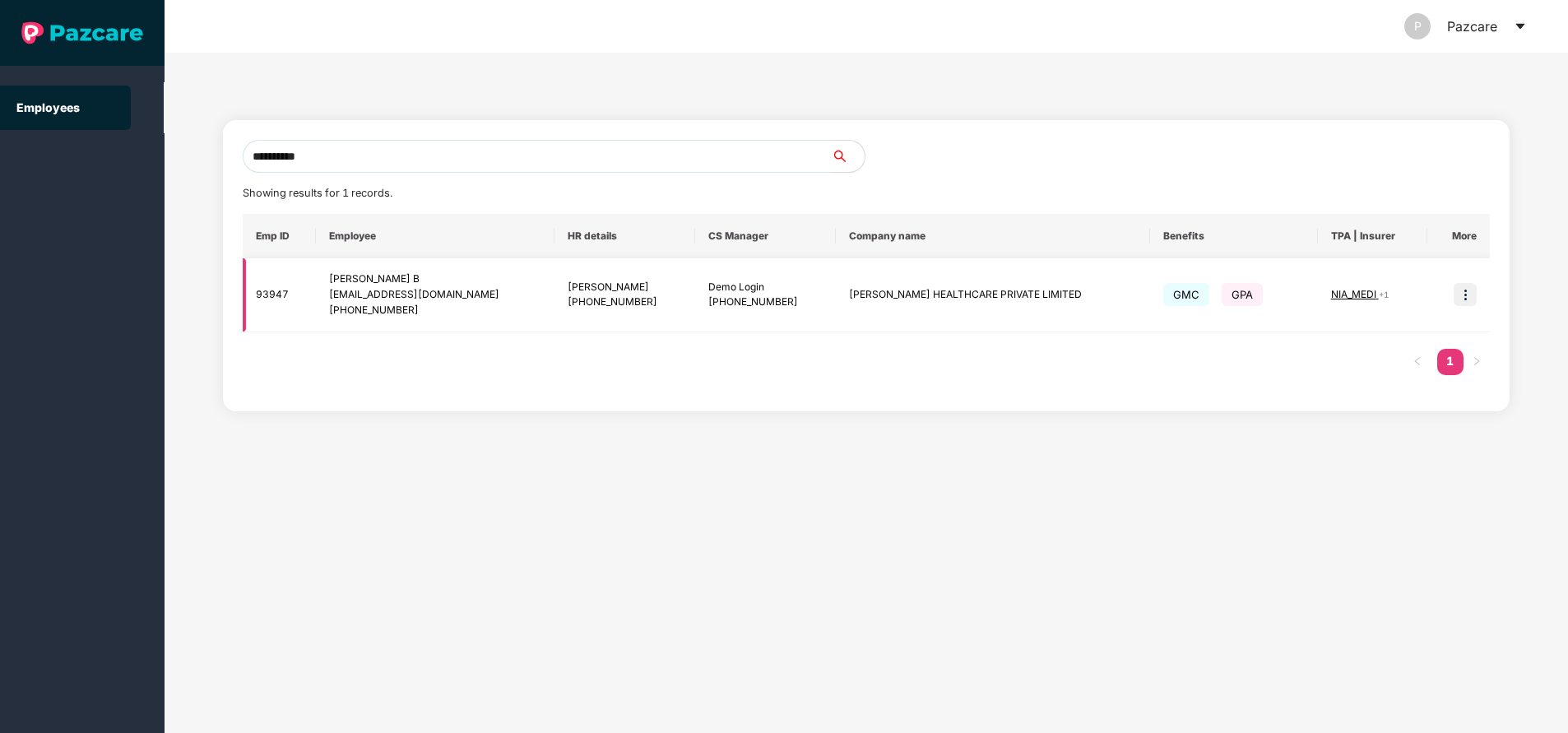
type input "**********"
click at [1467, 304] on img at bounding box center [1465, 295] width 23 height 23
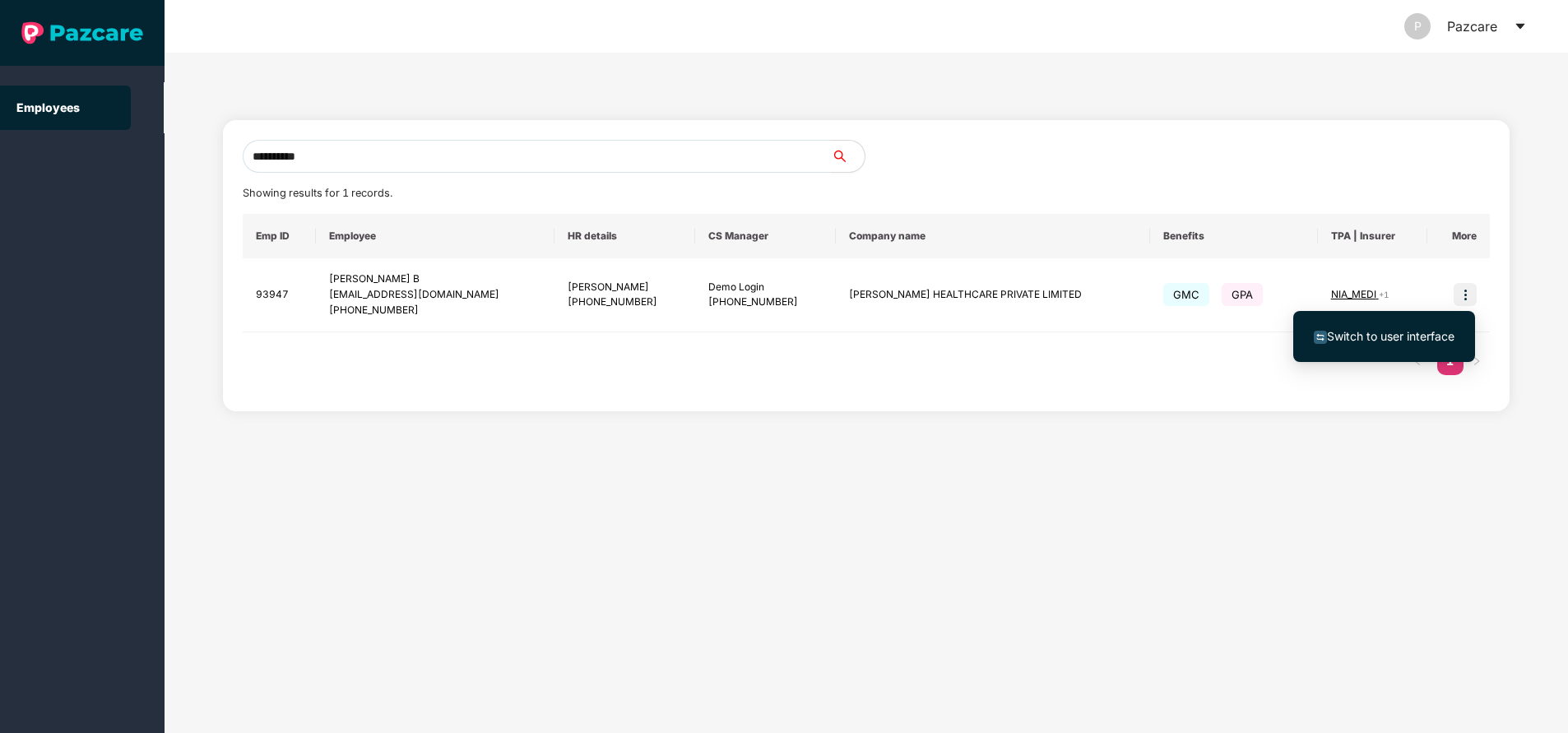
click at [1347, 332] on span "Switch to user interface" at bounding box center [1391, 336] width 127 height 14
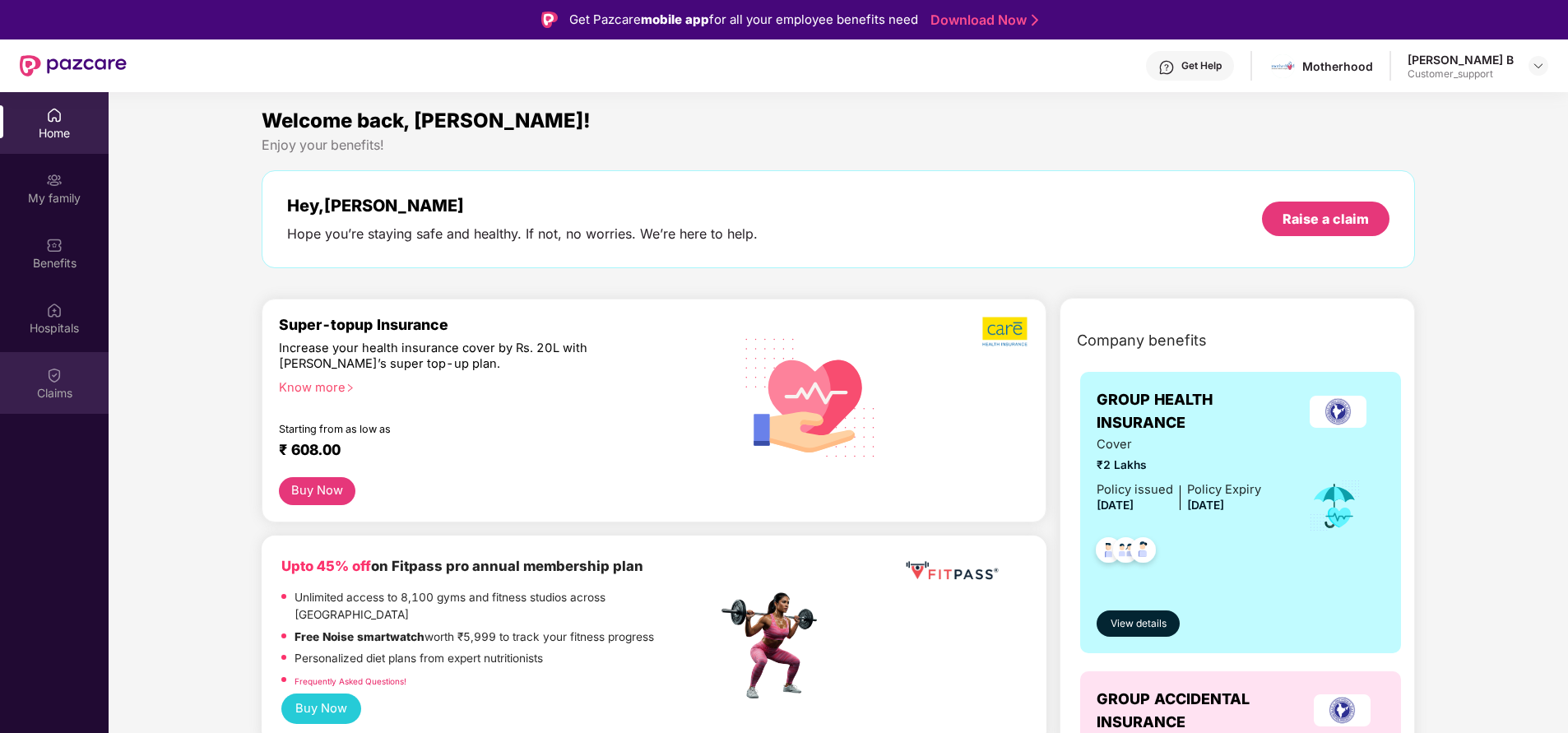
click at [63, 397] on div "Claims" at bounding box center [54, 393] width 109 height 17
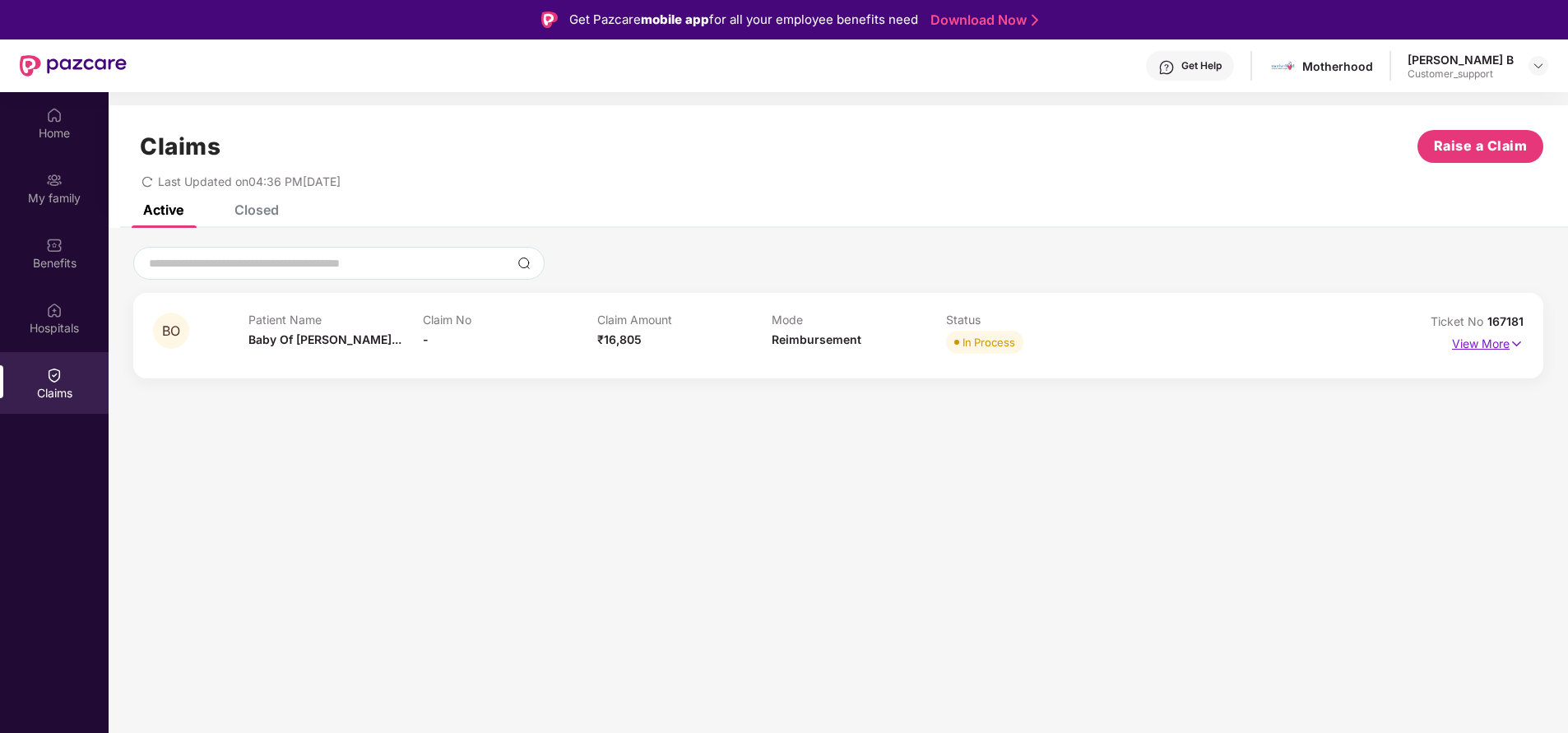
click at [1486, 346] on p "View More" at bounding box center [1487, 342] width 72 height 22
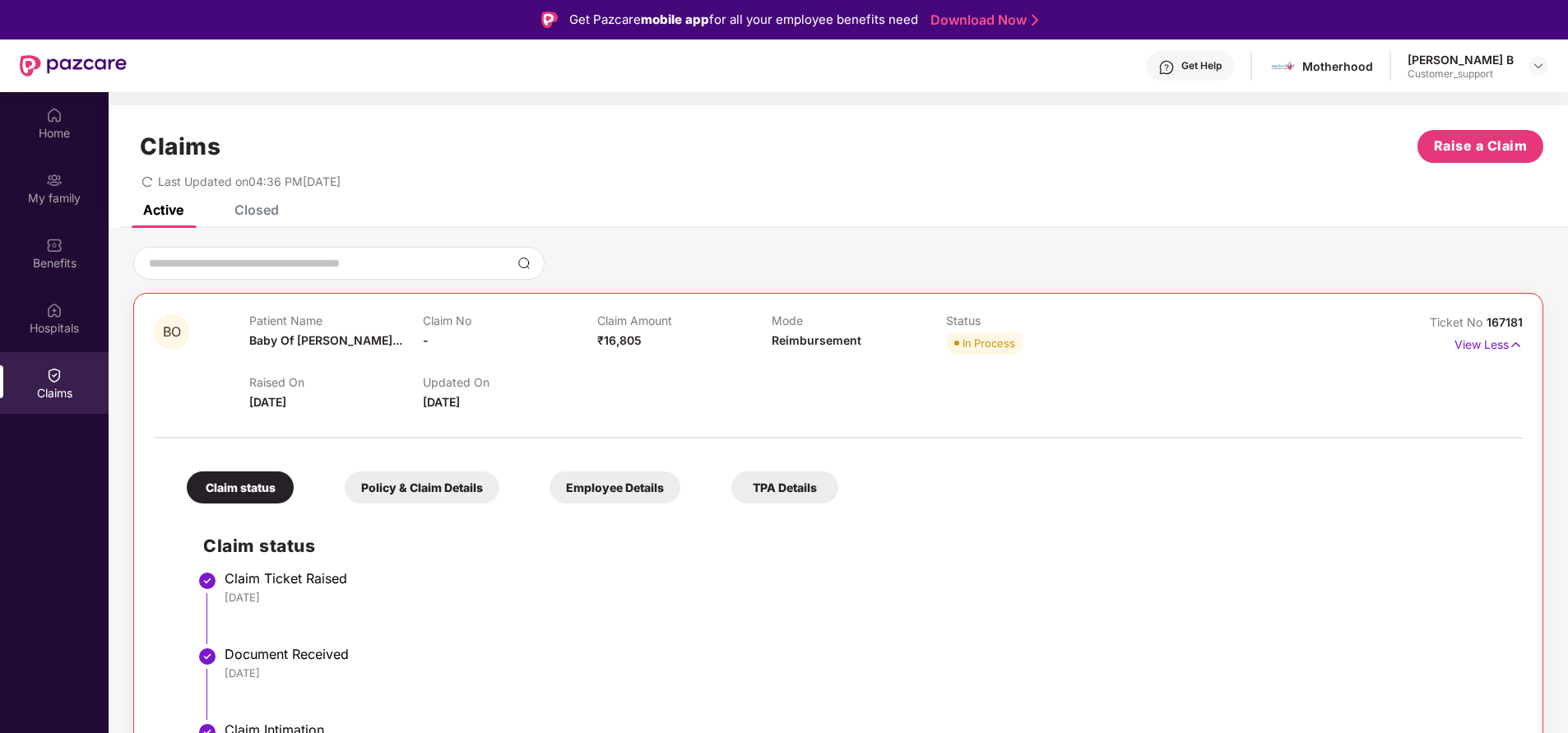
drag, startPoint x: 1487, startPoint y: 319, endPoint x: 1495, endPoint y: 319, distance: 8.0
drag, startPoint x: 1495, startPoint y: 319, endPoint x: 1529, endPoint y: 236, distance: 89.7
click at [266, 204] on div "Closed" at bounding box center [257, 210] width 44 height 17
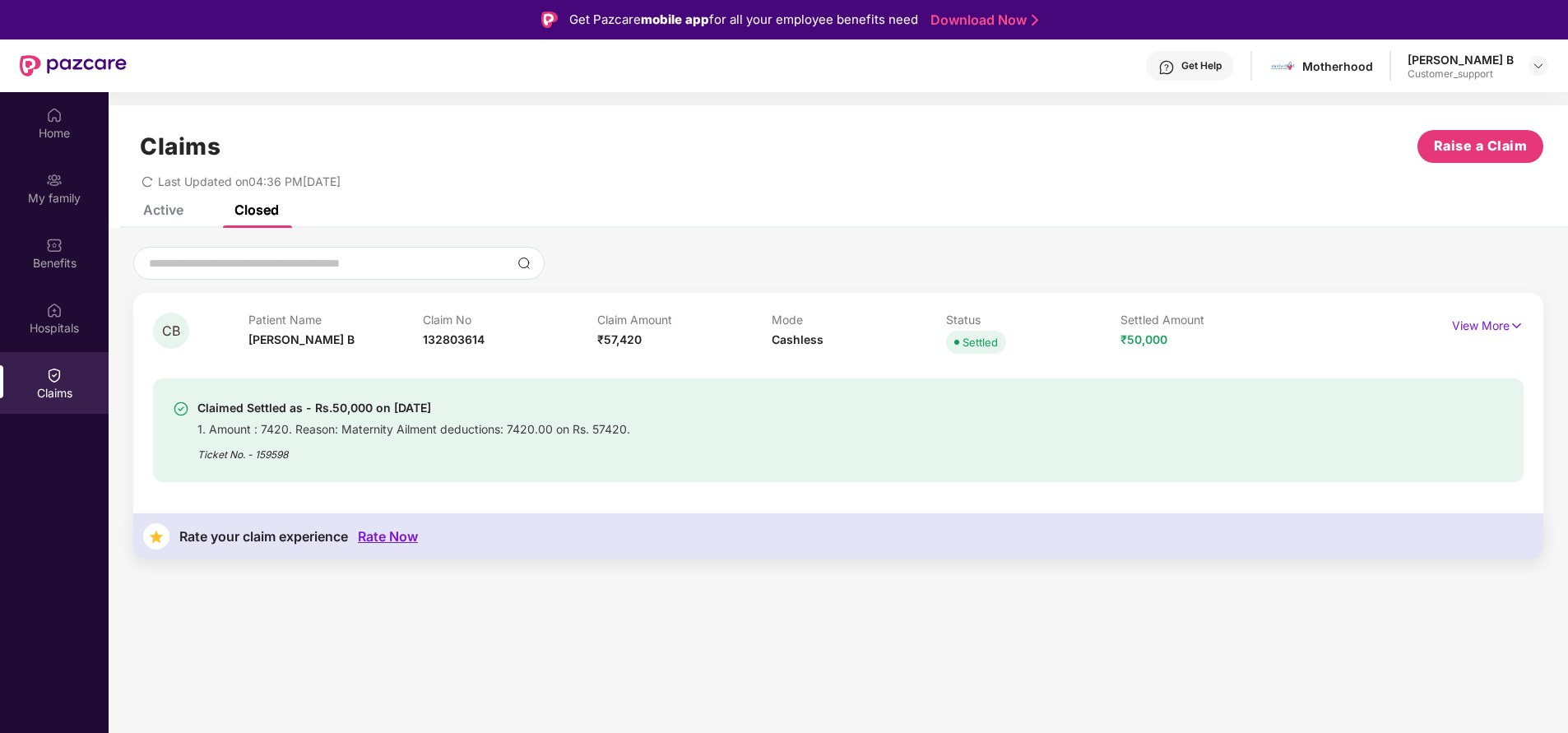
click at [167, 212] on div "Active" at bounding box center [164, 210] width 41 height 17
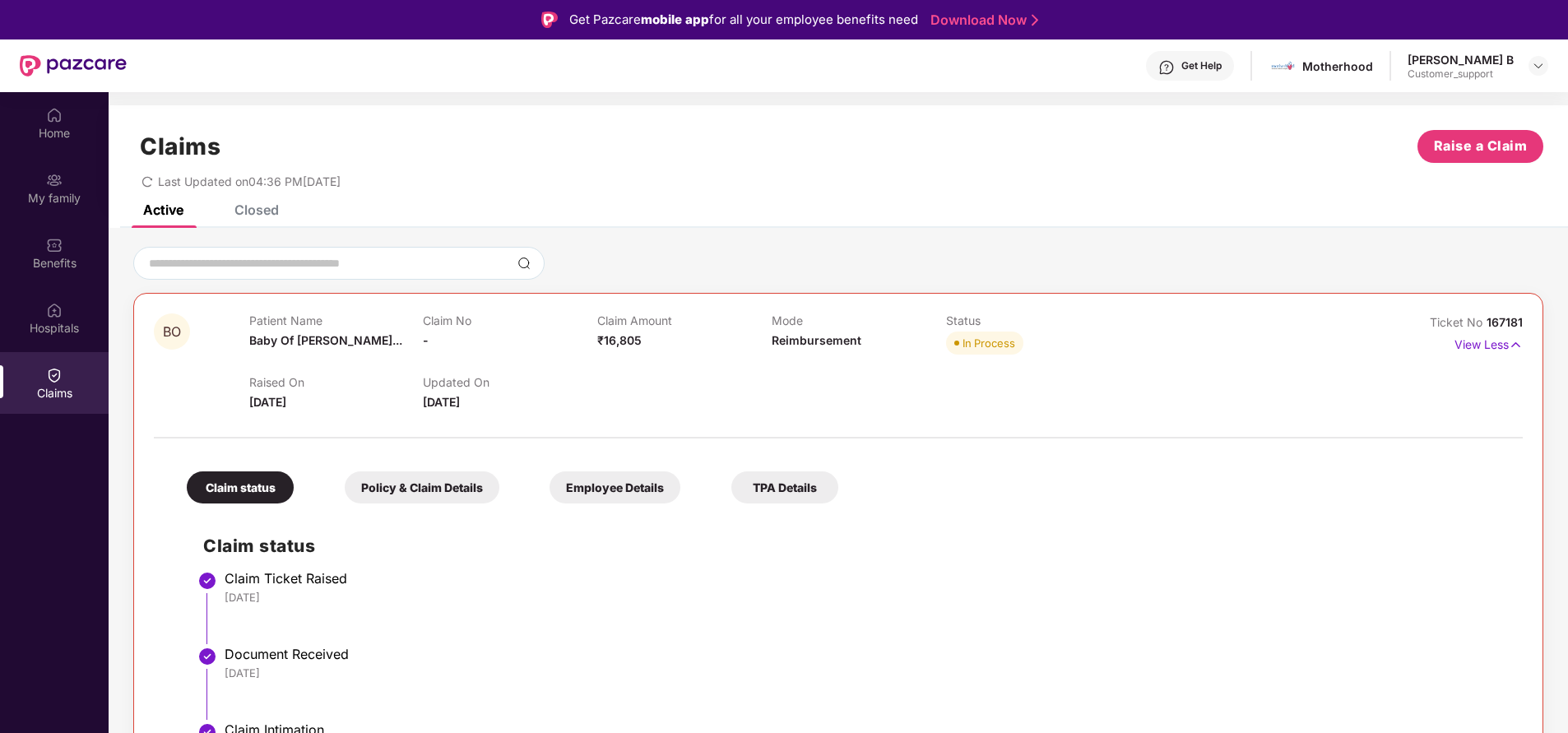
click at [1496, 323] on span "167181" at bounding box center [1504, 322] width 36 height 14
copy div "No 167181"
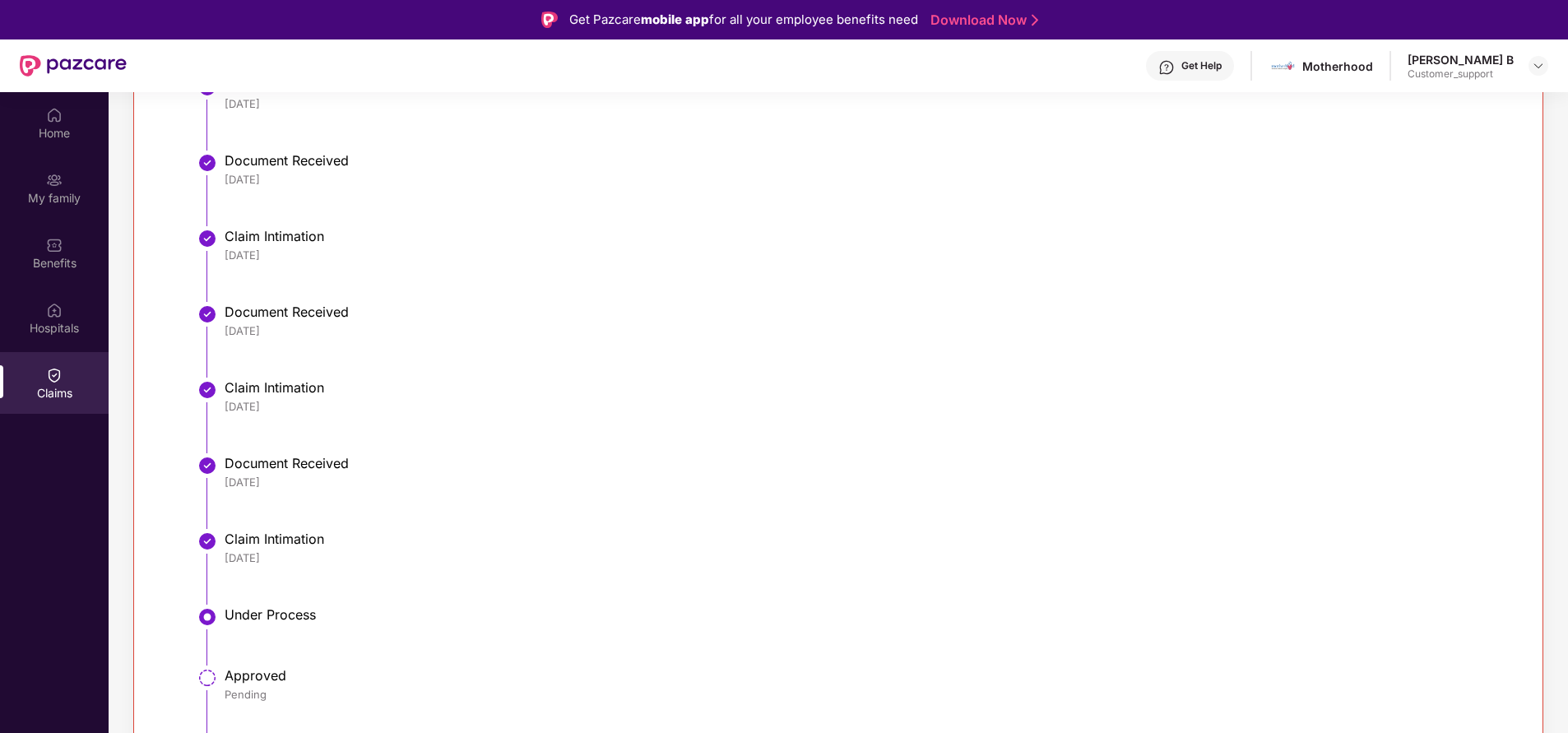
scroll to position [509, 0]
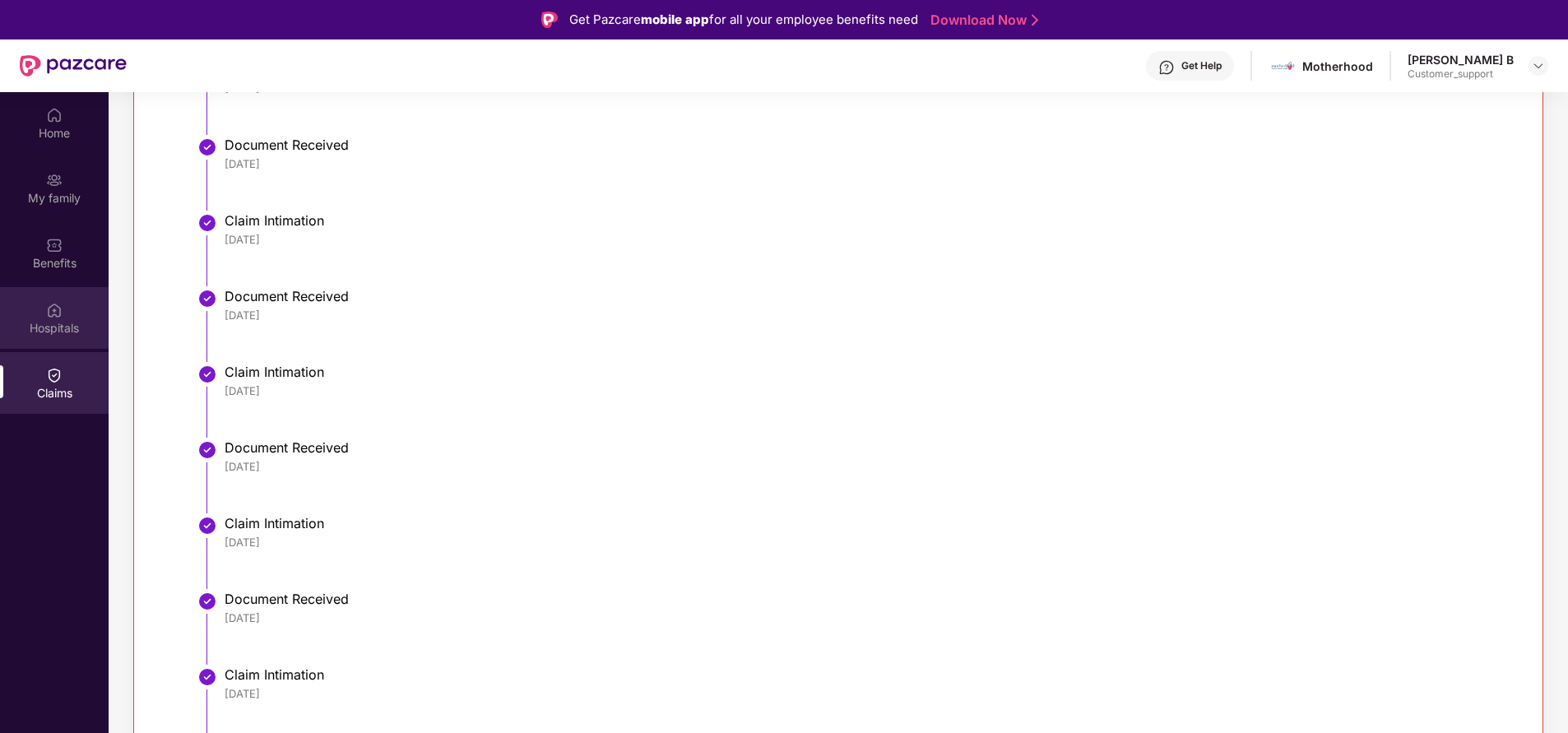
click at [56, 315] on img at bounding box center [54, 310] width 17 height 17
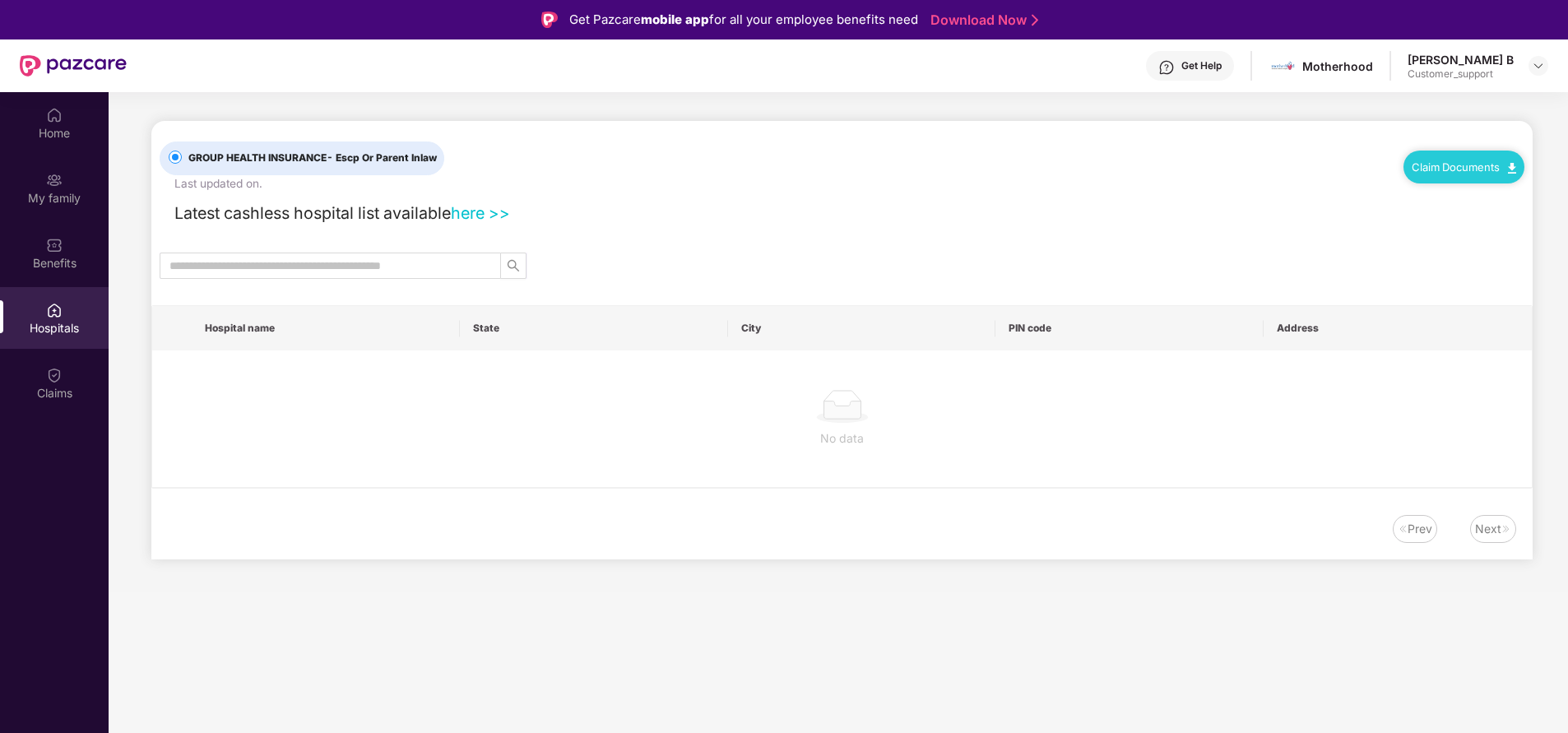
scroll to position [0, 0]
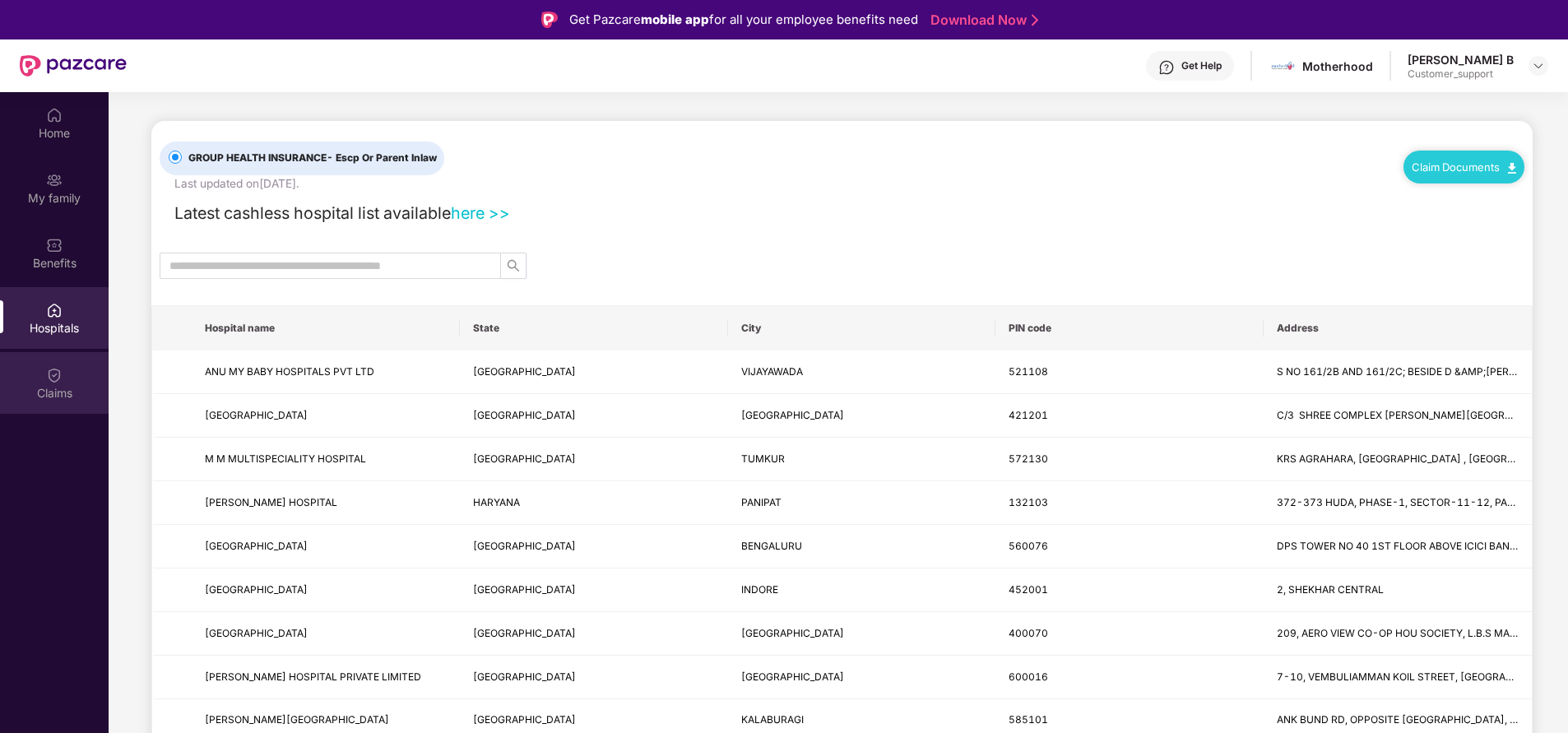
click at [52, 383] on div "Claims" at bounding box center [54, 383] width 109 height 62
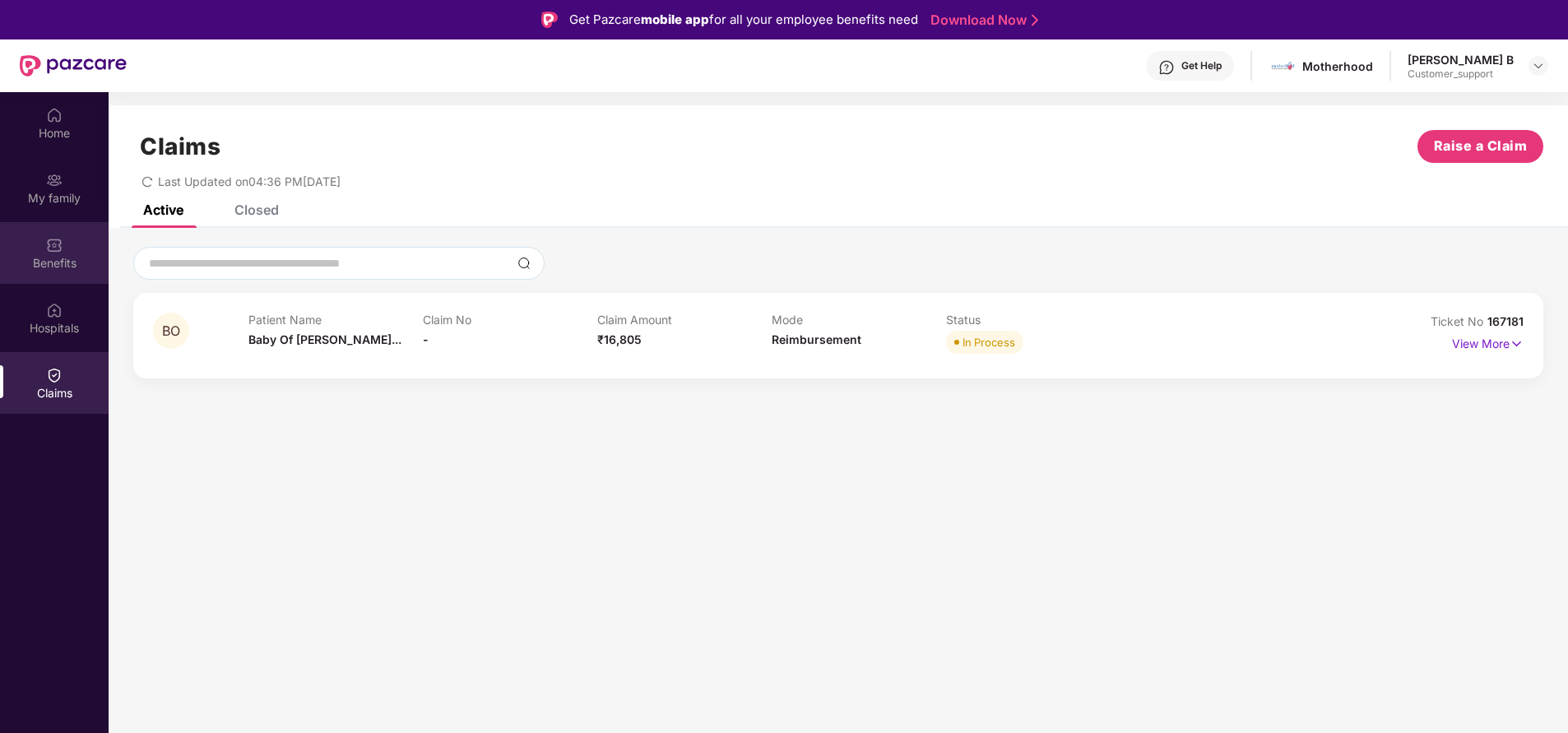
click at [55, 246] on img at bounding box center [54, 245] width 17 height 17
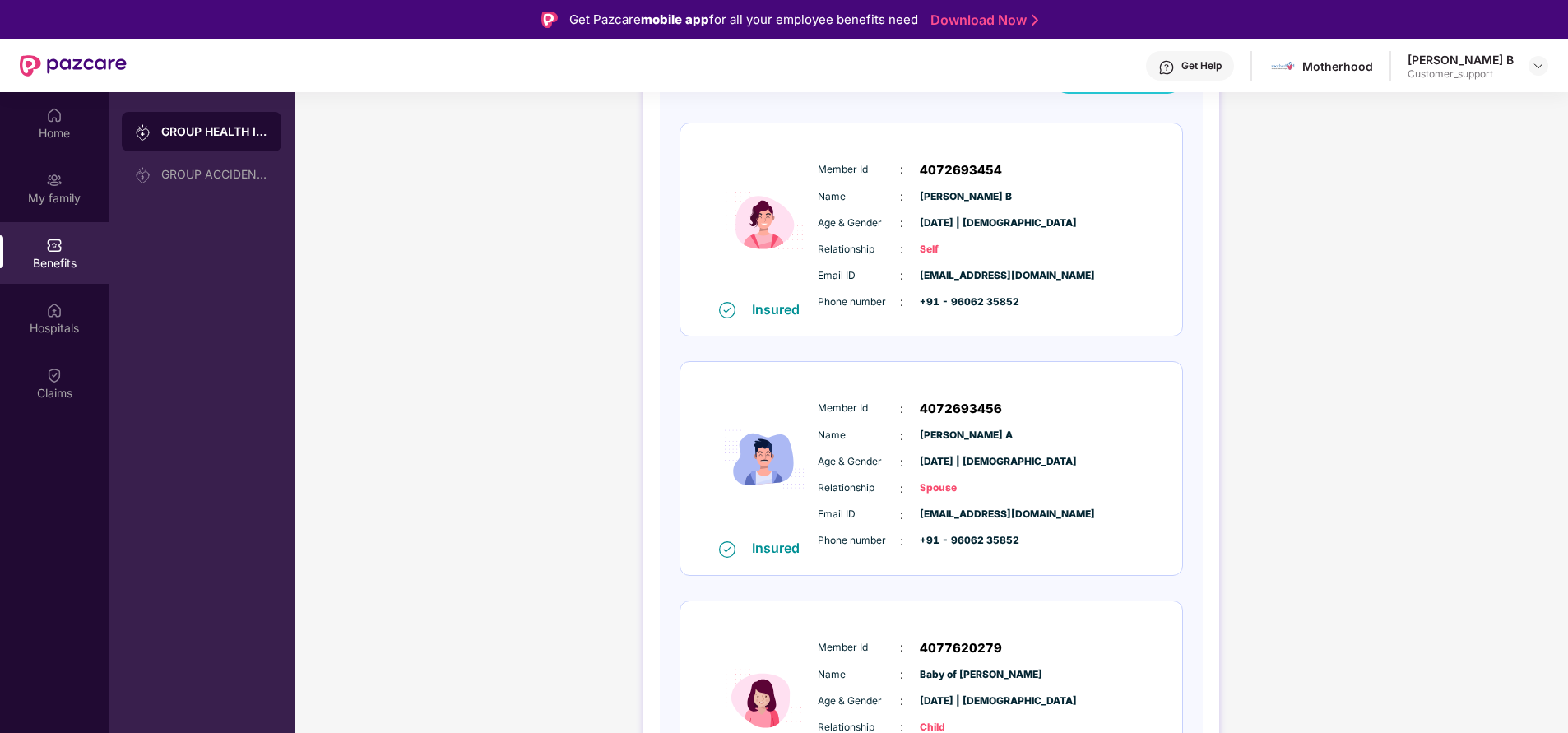
scroll to position [307, 0]
